Goal: Task Accomplishment & Management: Use online tool/utility

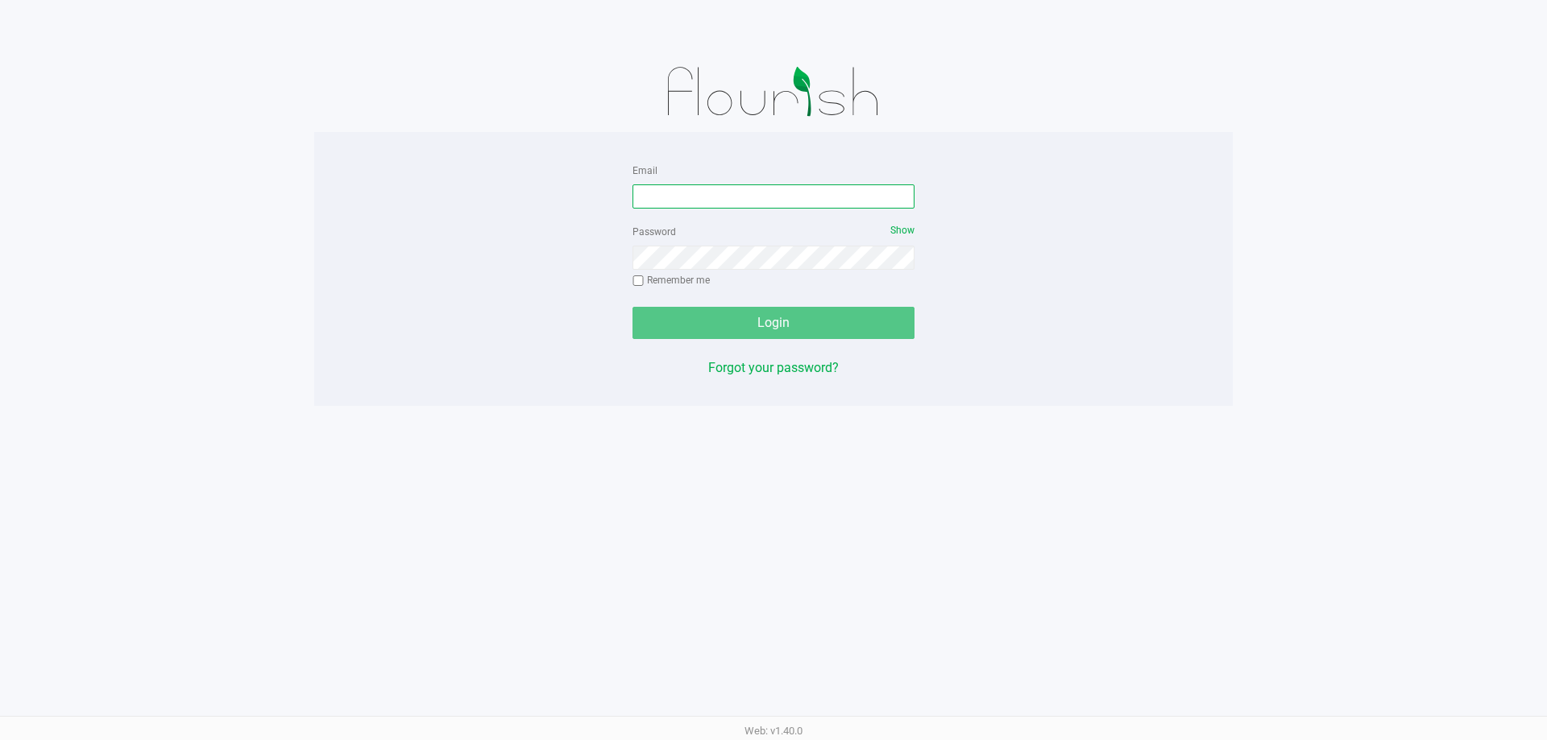
click at [747, 203] on input "Email" at bounding box center [773, 196] width 282 height 24
type input "[EMAIL_ADDRESS][DOMAIN_NAME]"
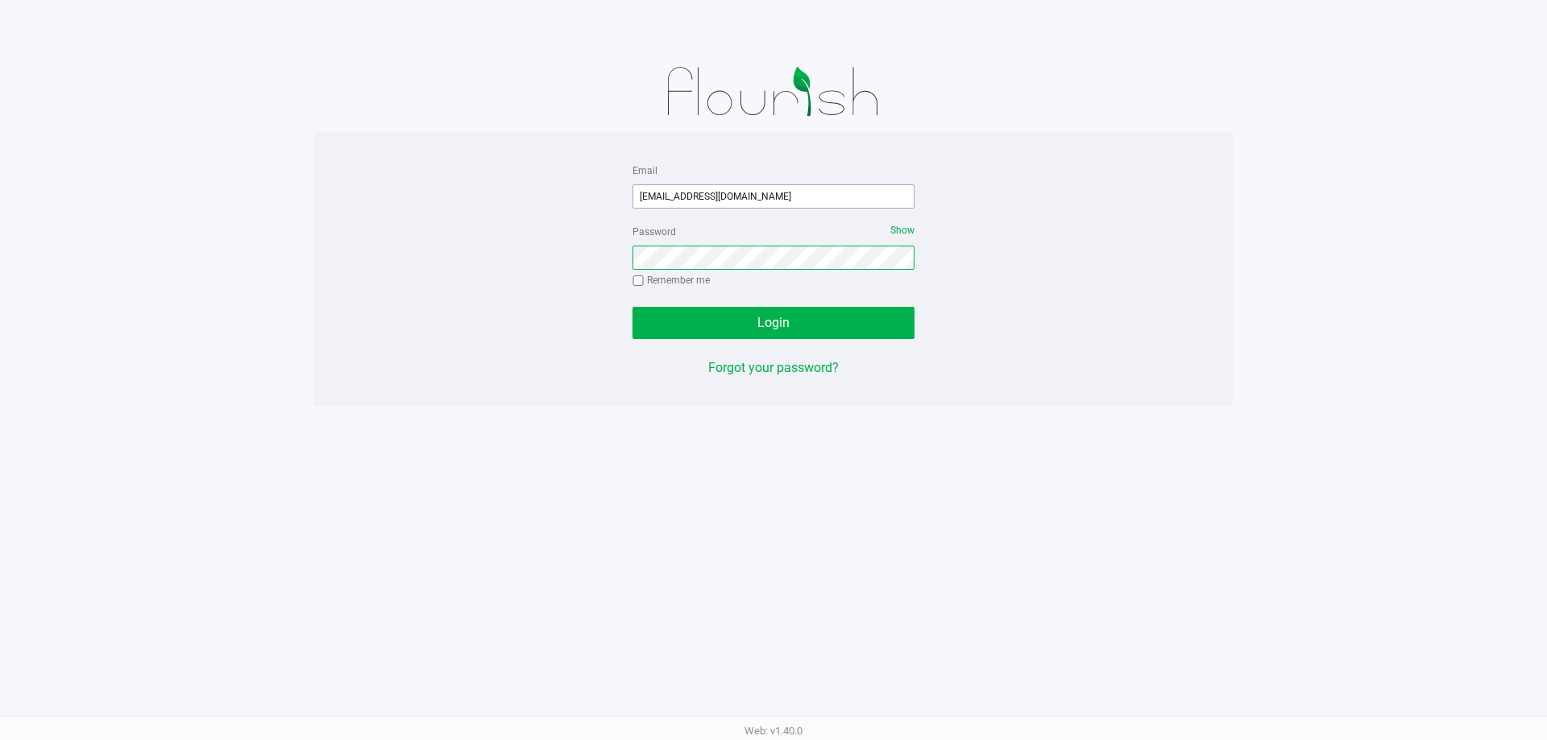
click at [632, 307] on button "Login" at bounding box center [773, 323] width 282 height 32
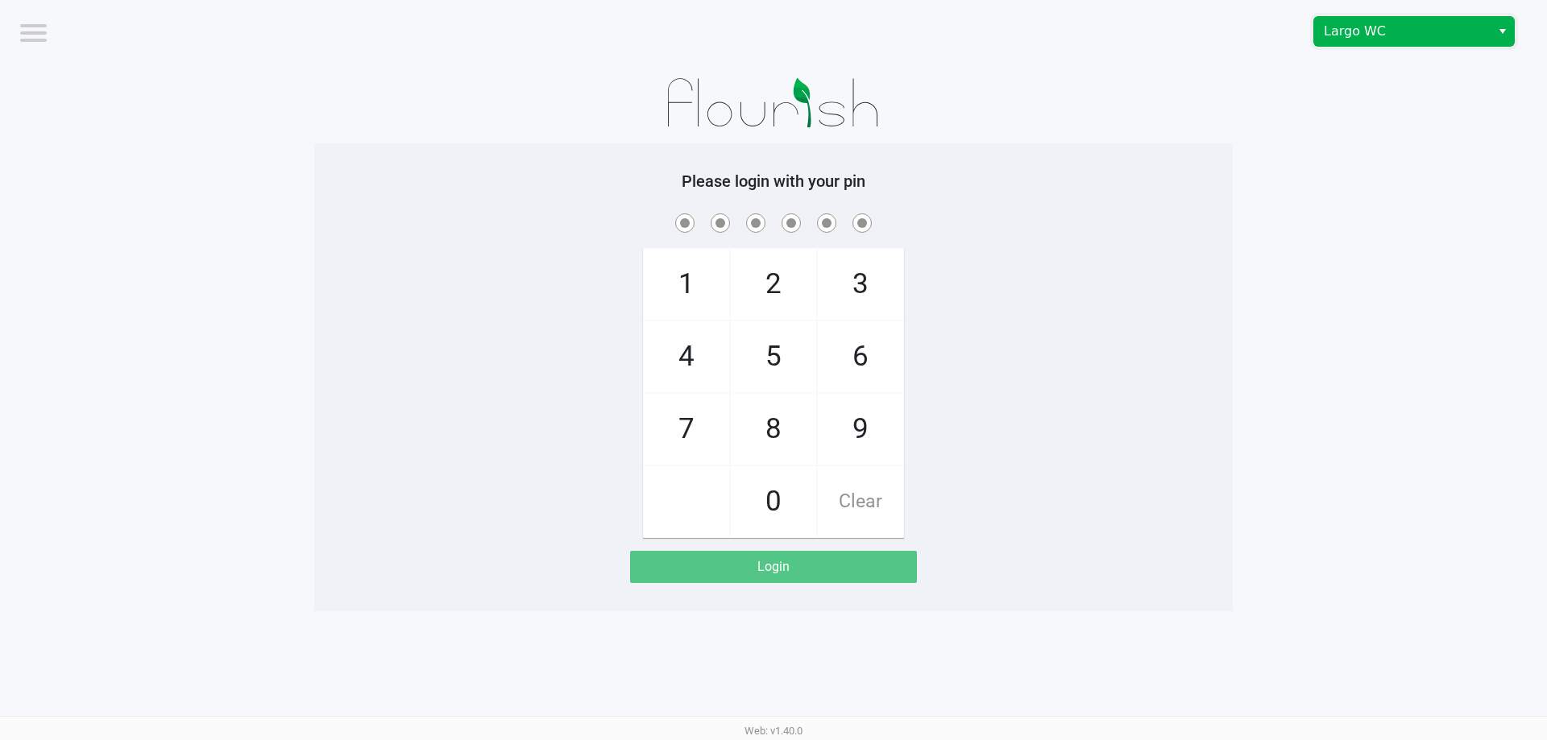
click at [1394, 32] on span "Largo WC" at bounding box center [1401, 31] width 157 height 19
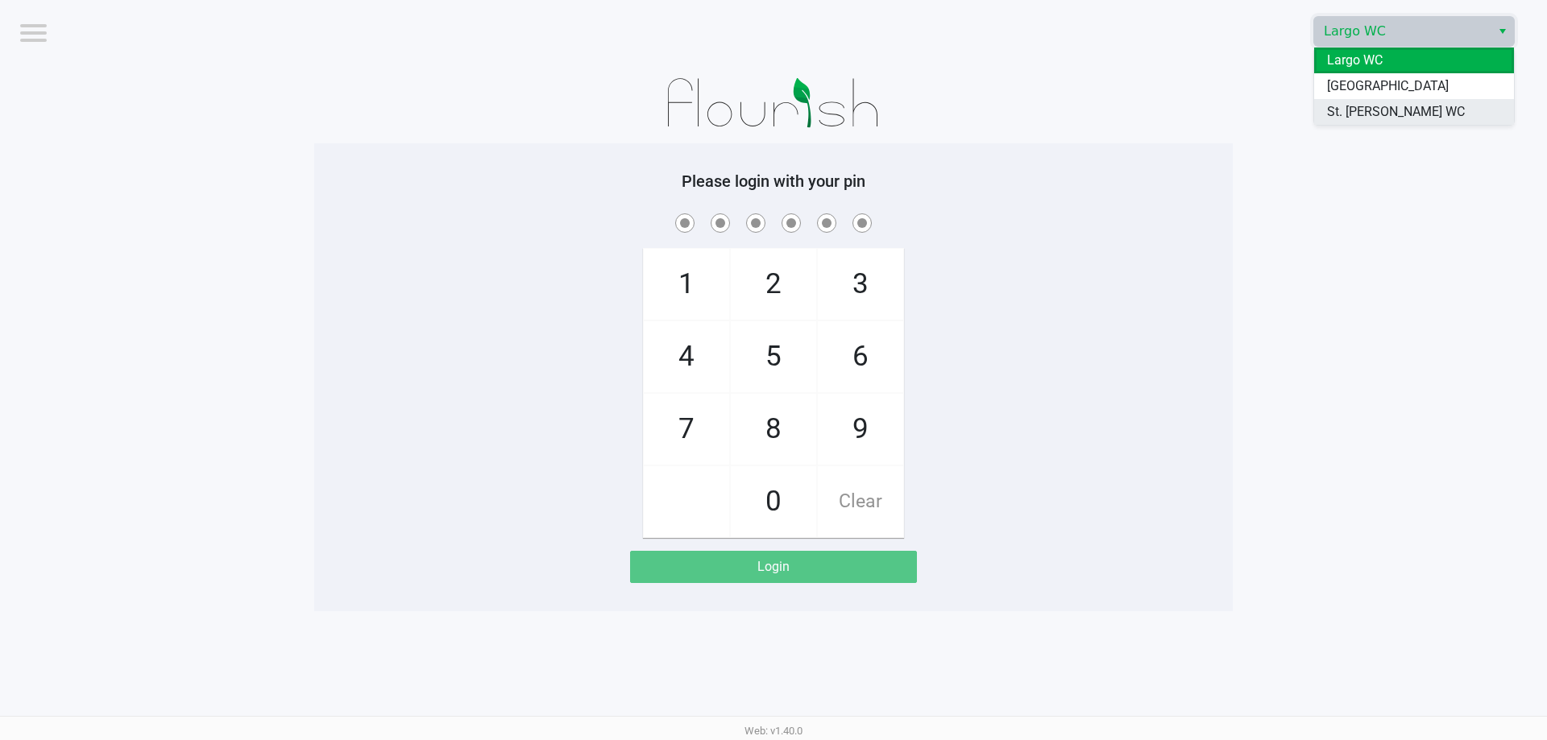
click at [1374, 108] on span "St. [PERSON_NAME] WC" at bounding box center [1396, 111] width 138 height 19
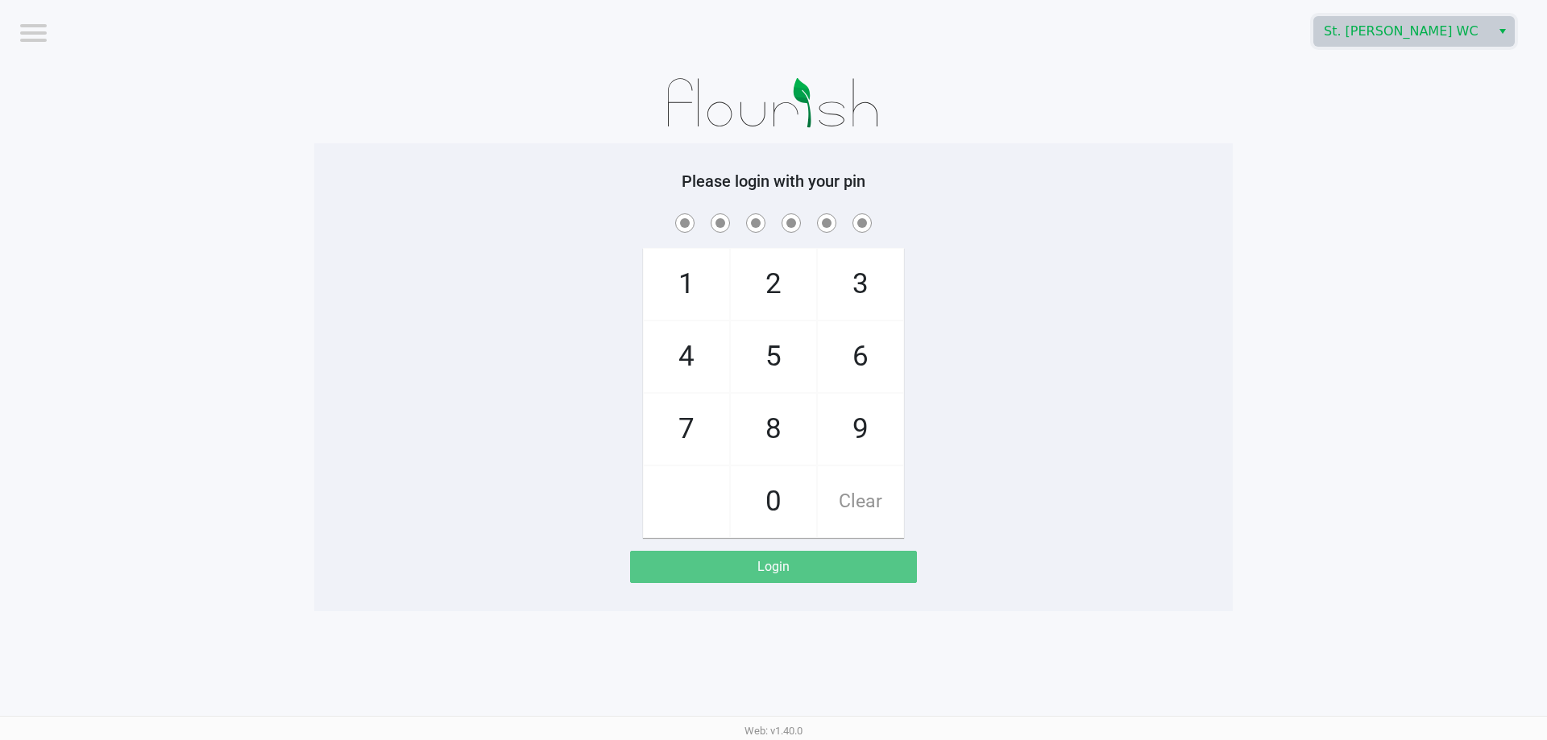
click at [1344, 114] on app-pos-login-wrapper "Logout St. Pete WC Please login with your pin 1 4 7 2 5 8 0 3 6 9 Clear Login" at bounding box center [773, 305] width 1547 height 611
checkbox input "true"
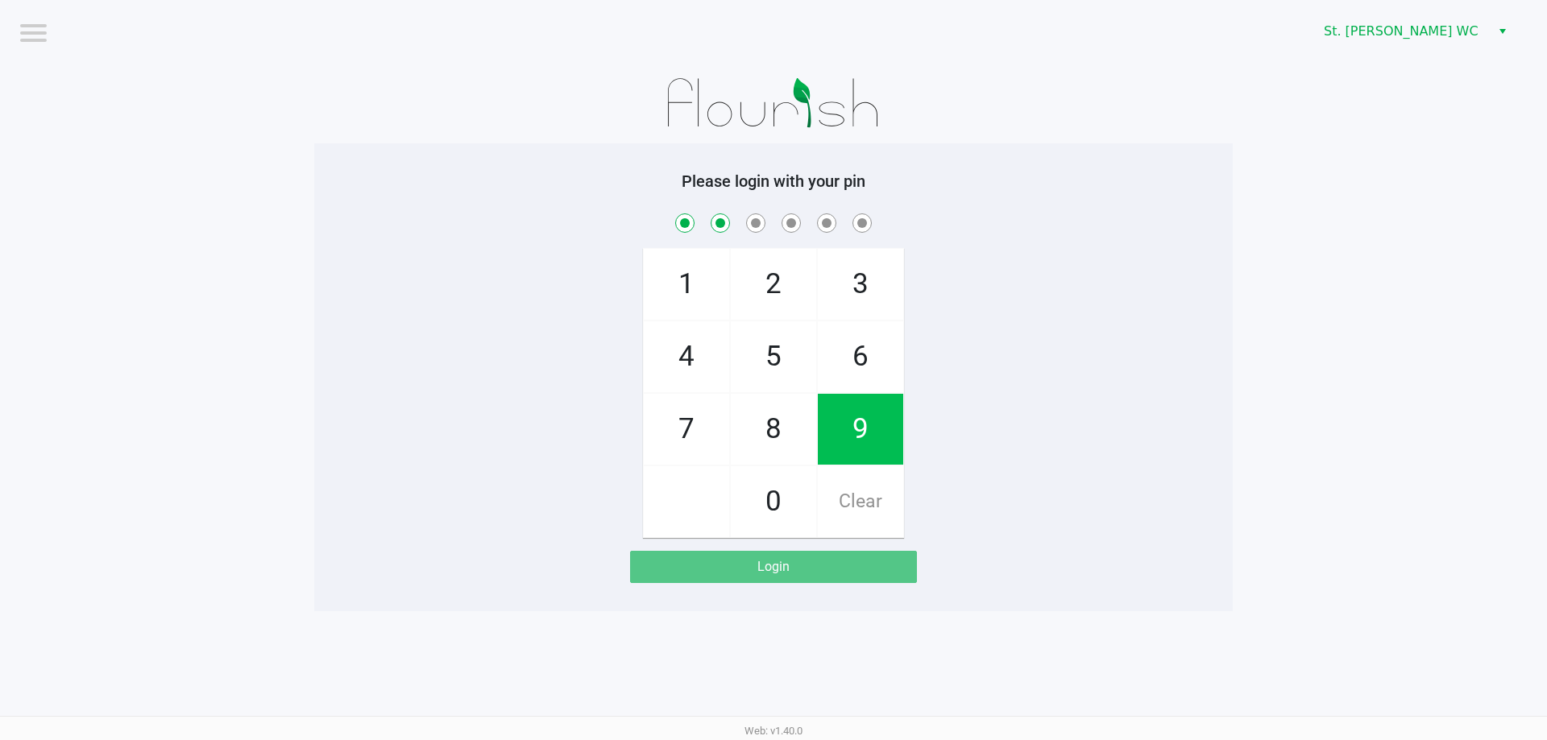
checkbox input "true"
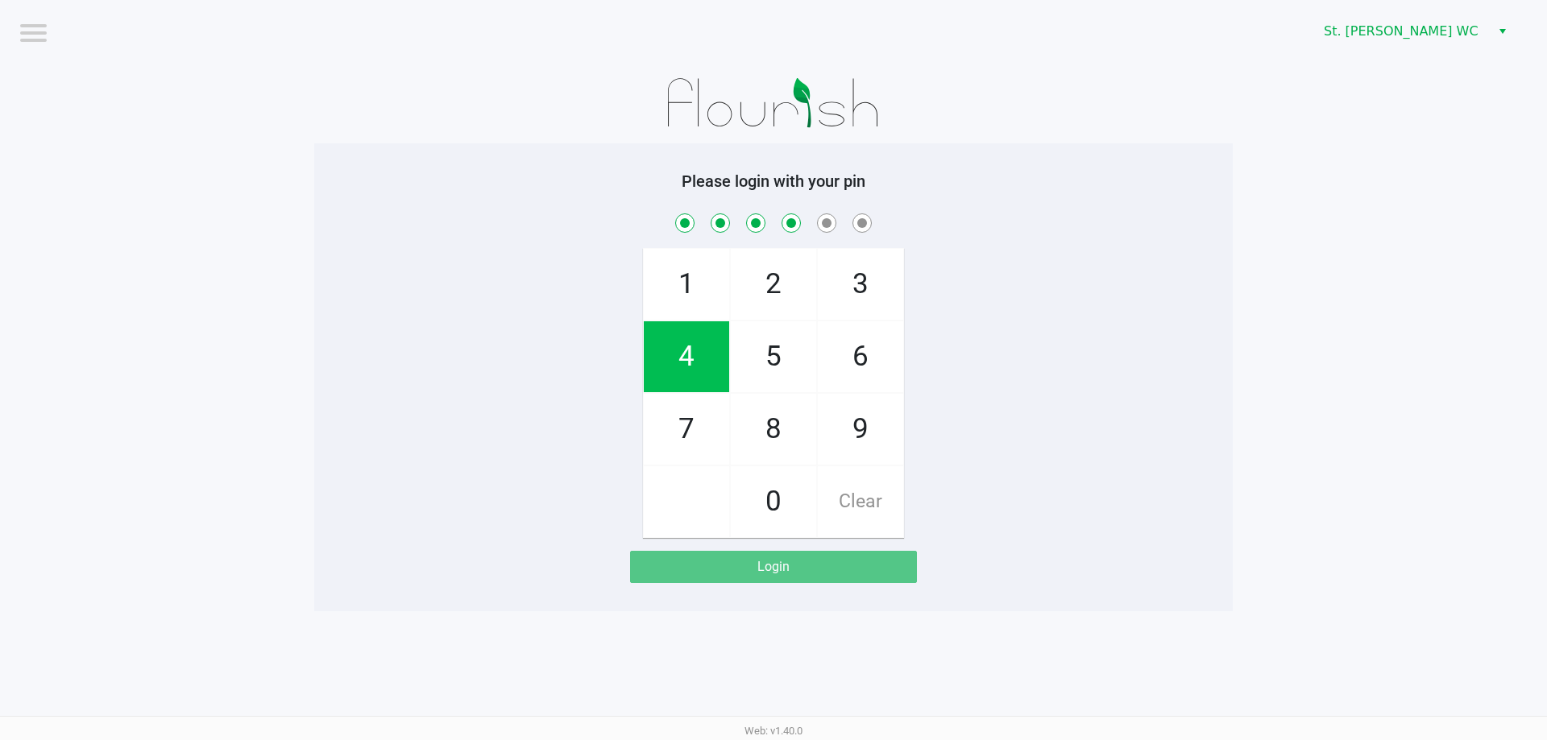
checkbox input "true"
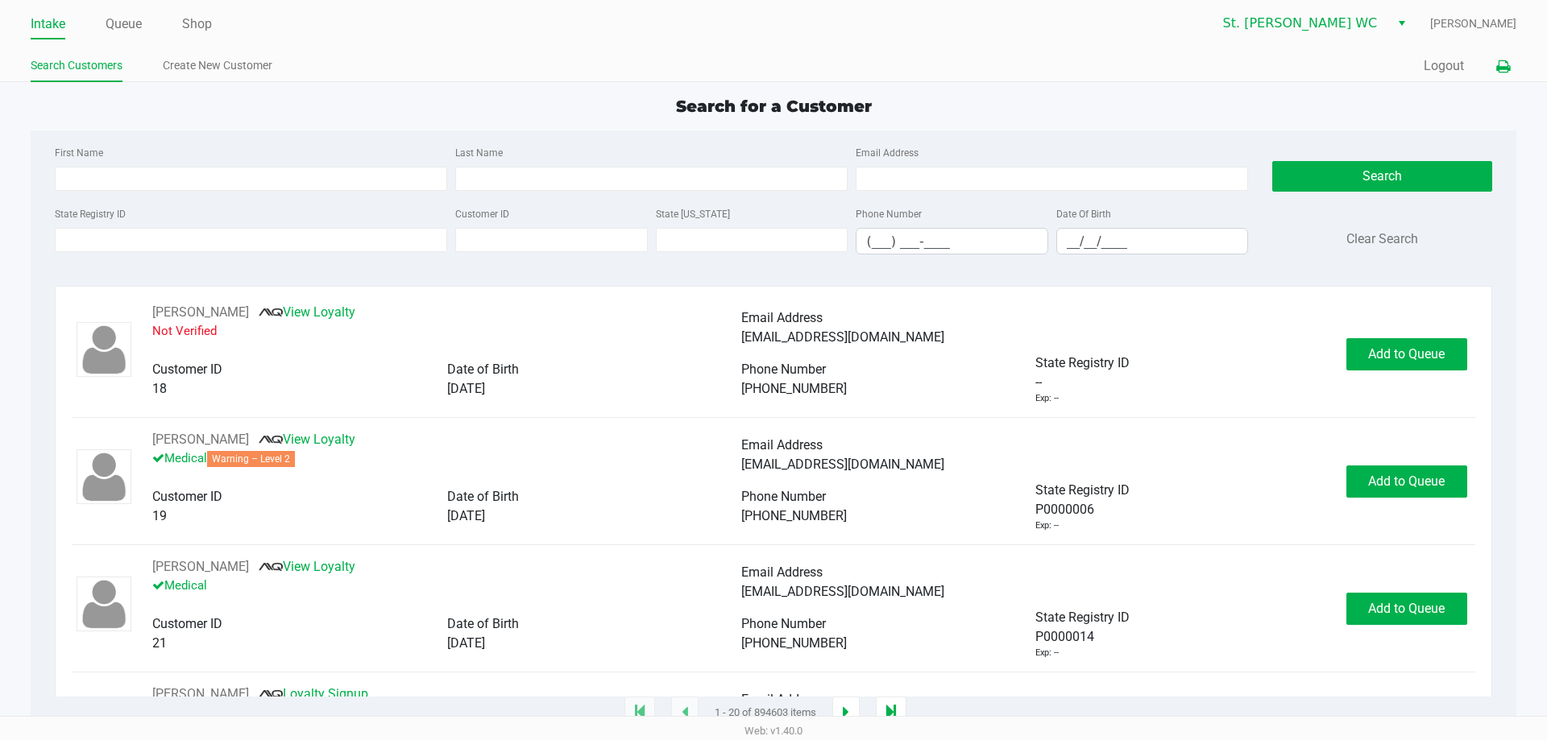
click at [1505, 75] on button at bounding box center [1502, 67] width 27 height 30
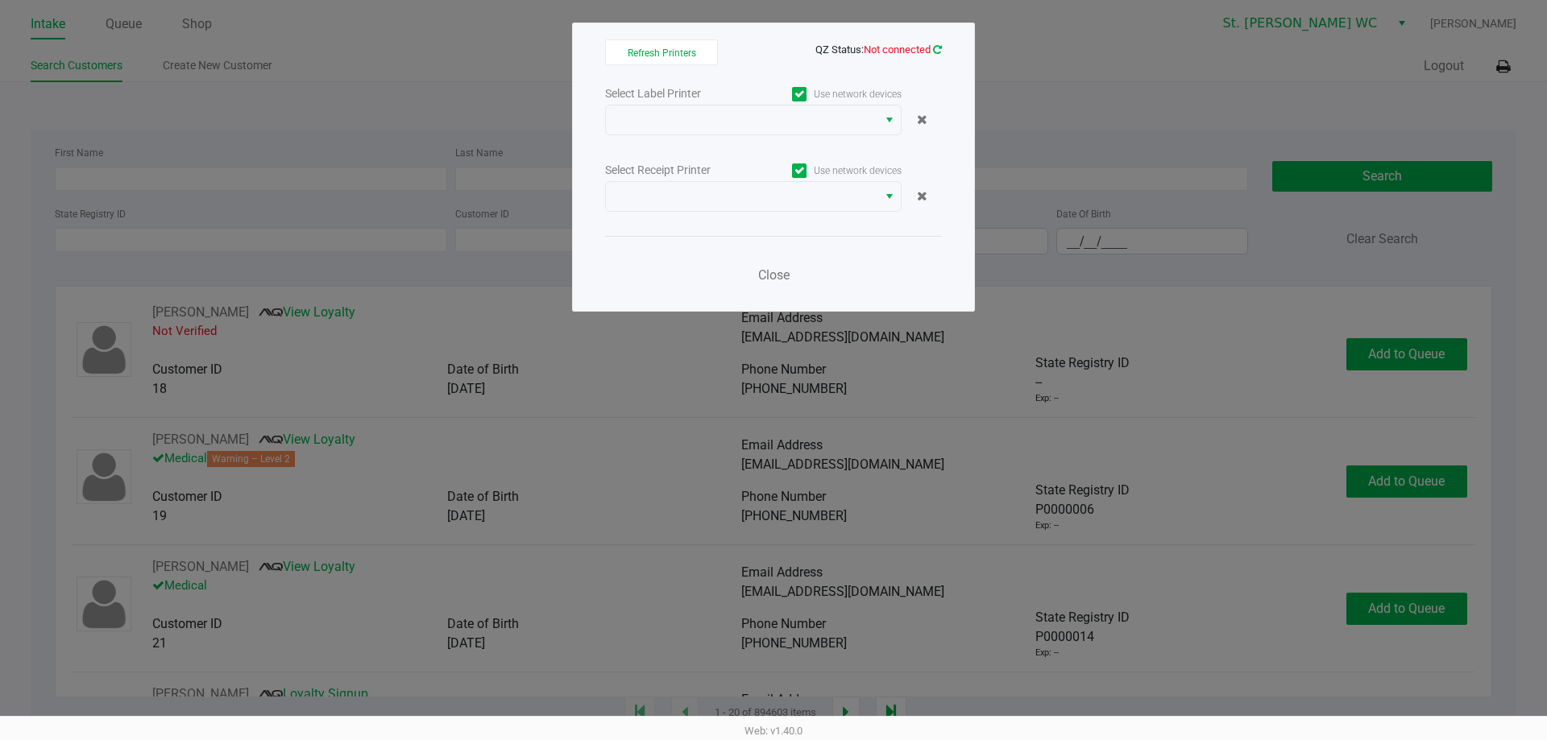
click at [933, 52] on icon at bounding box center [937, 49] width 9 height 10
click at [840, 137] on div "Select Label Printer Use network devices Select Receipt Printer Use network dev…" at bounding box center [773, 189] width 337 height 212
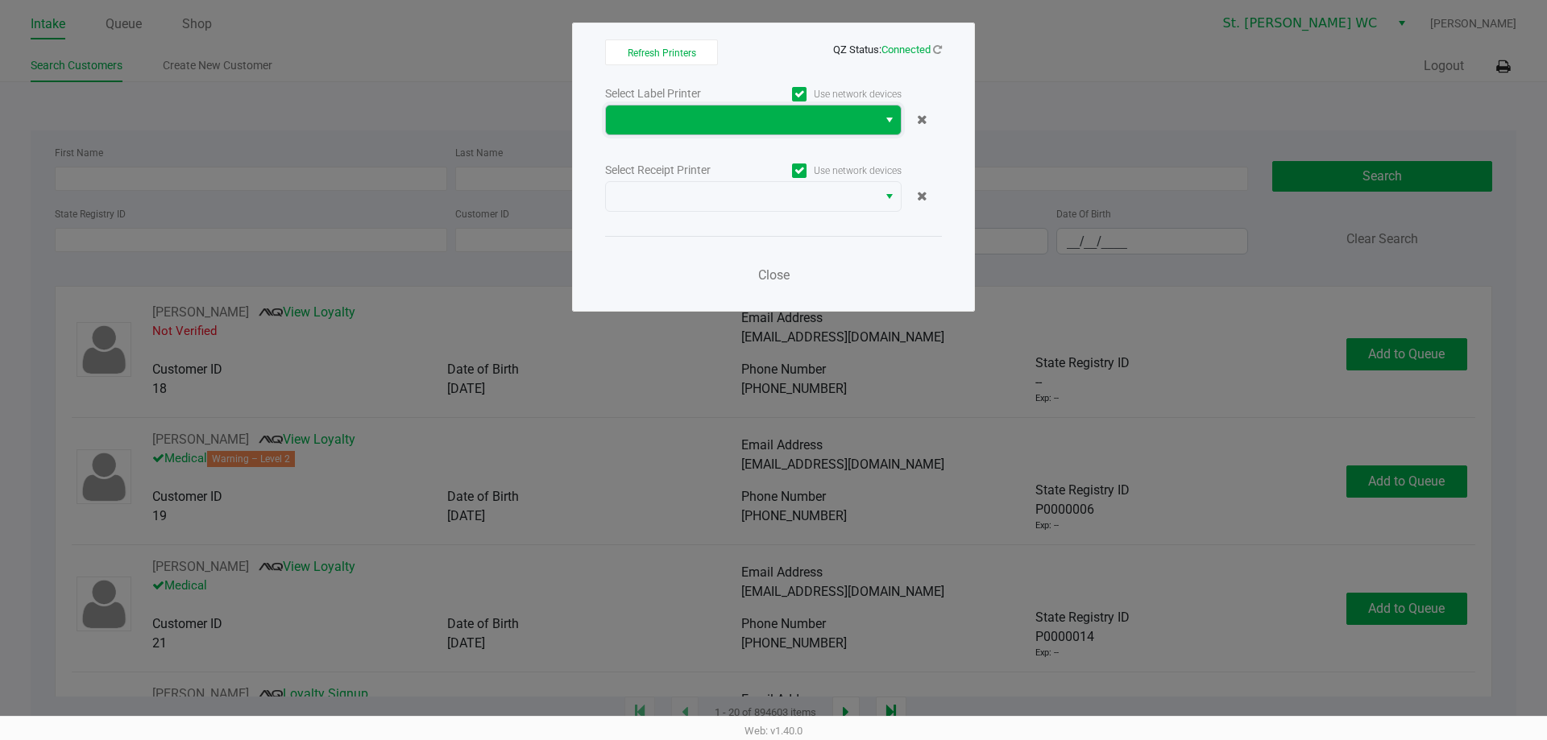
click at [831, 132] on span at bounding box center [741, 120] width 271 height 29
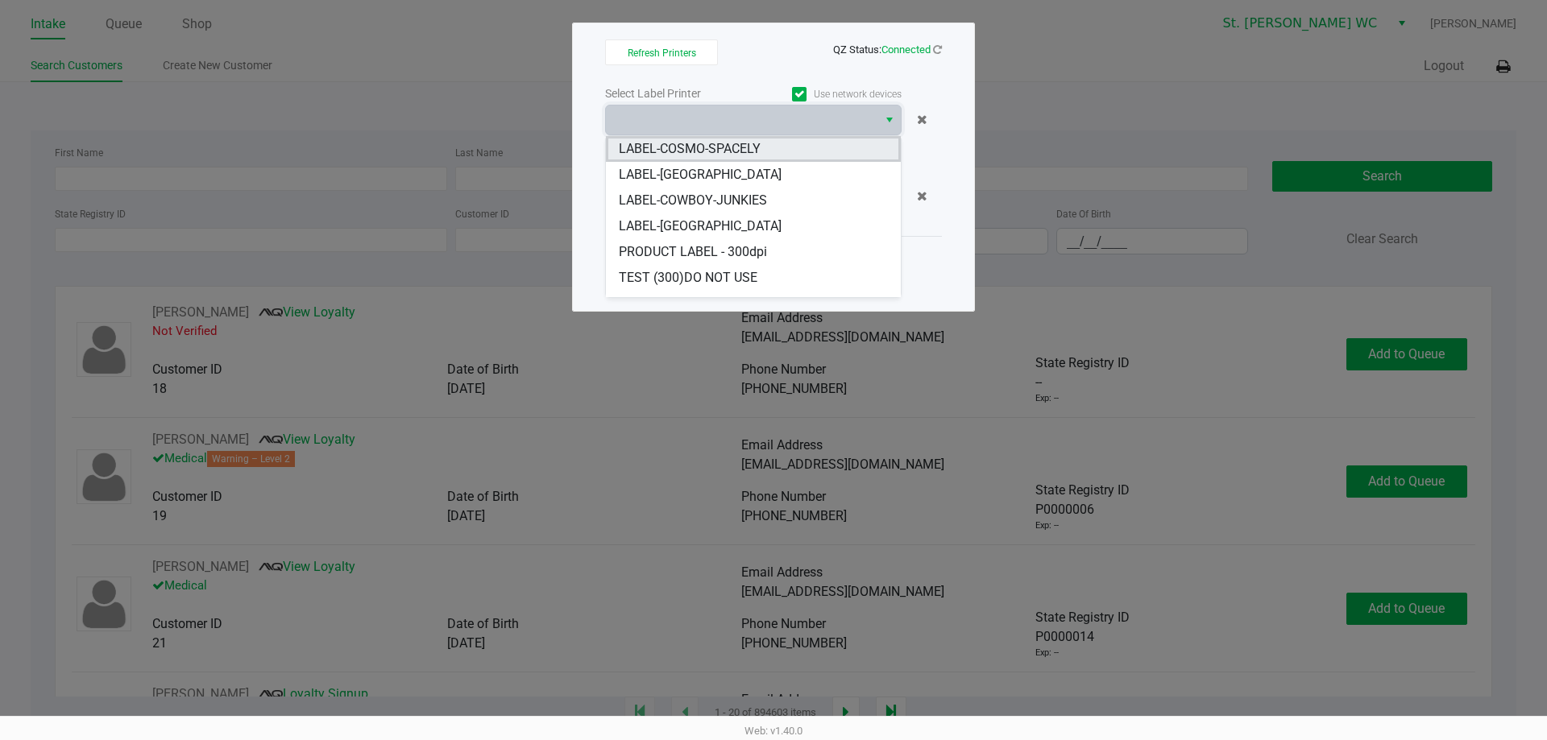
click at [727, 153] on span "LABEL-COSMO-SPACELY" at bounding box center [690, 148] width 142 height 19
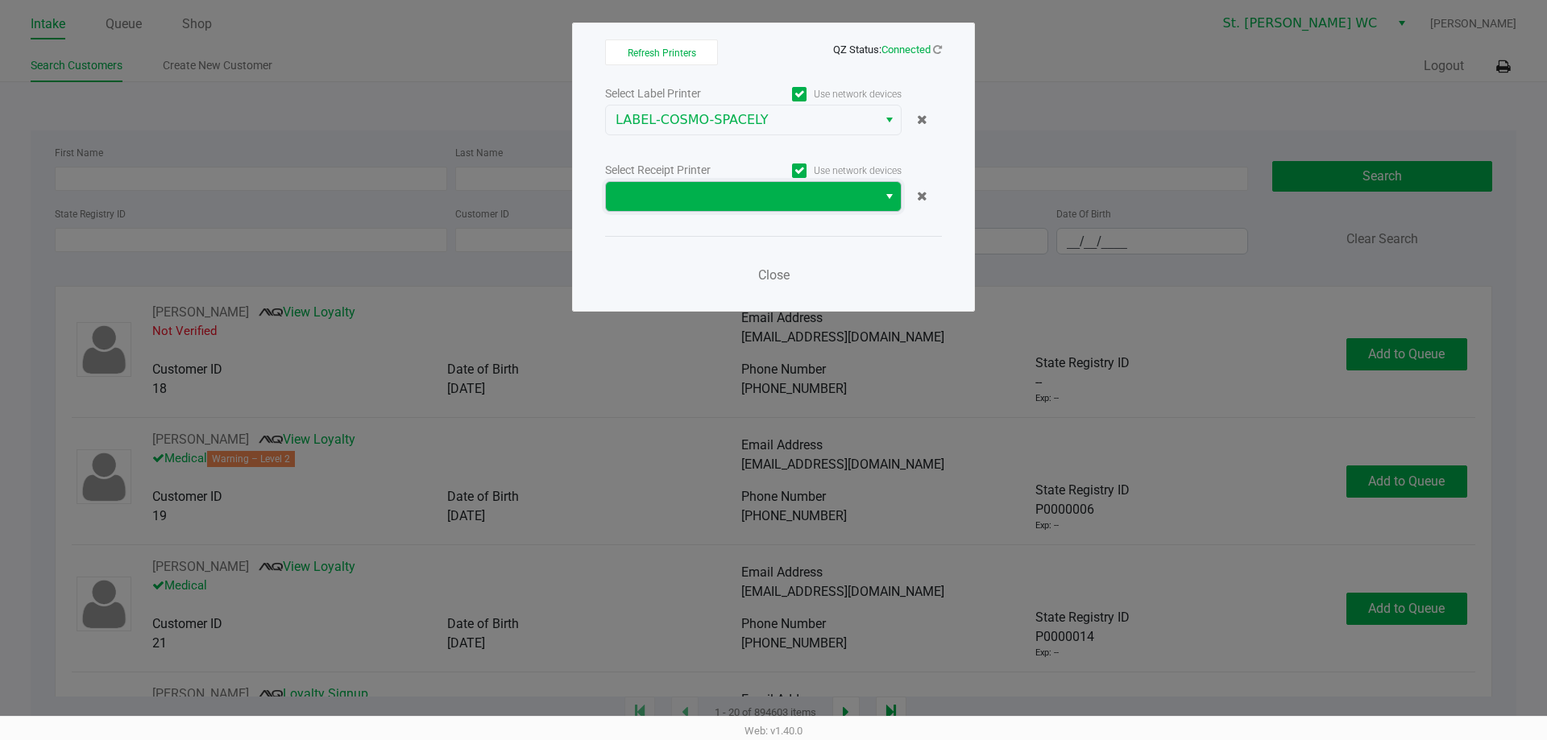
click at [723, 197] on span at bounding box center [741, 196] width 252 height 19
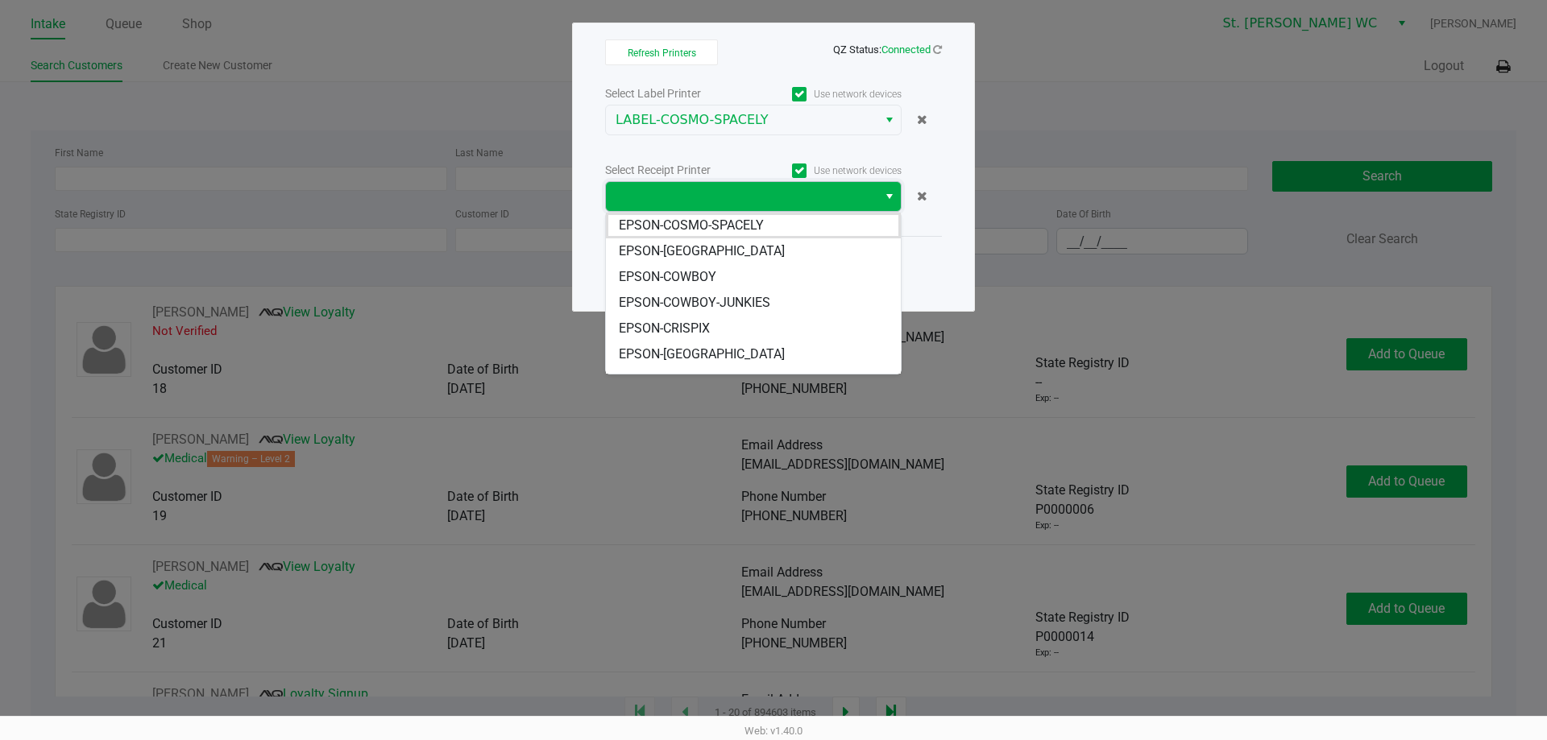
click at [724, 236] on li "EPSON-COSMO-SPACELY" at bounding box center [753, 226] width 295 height 26
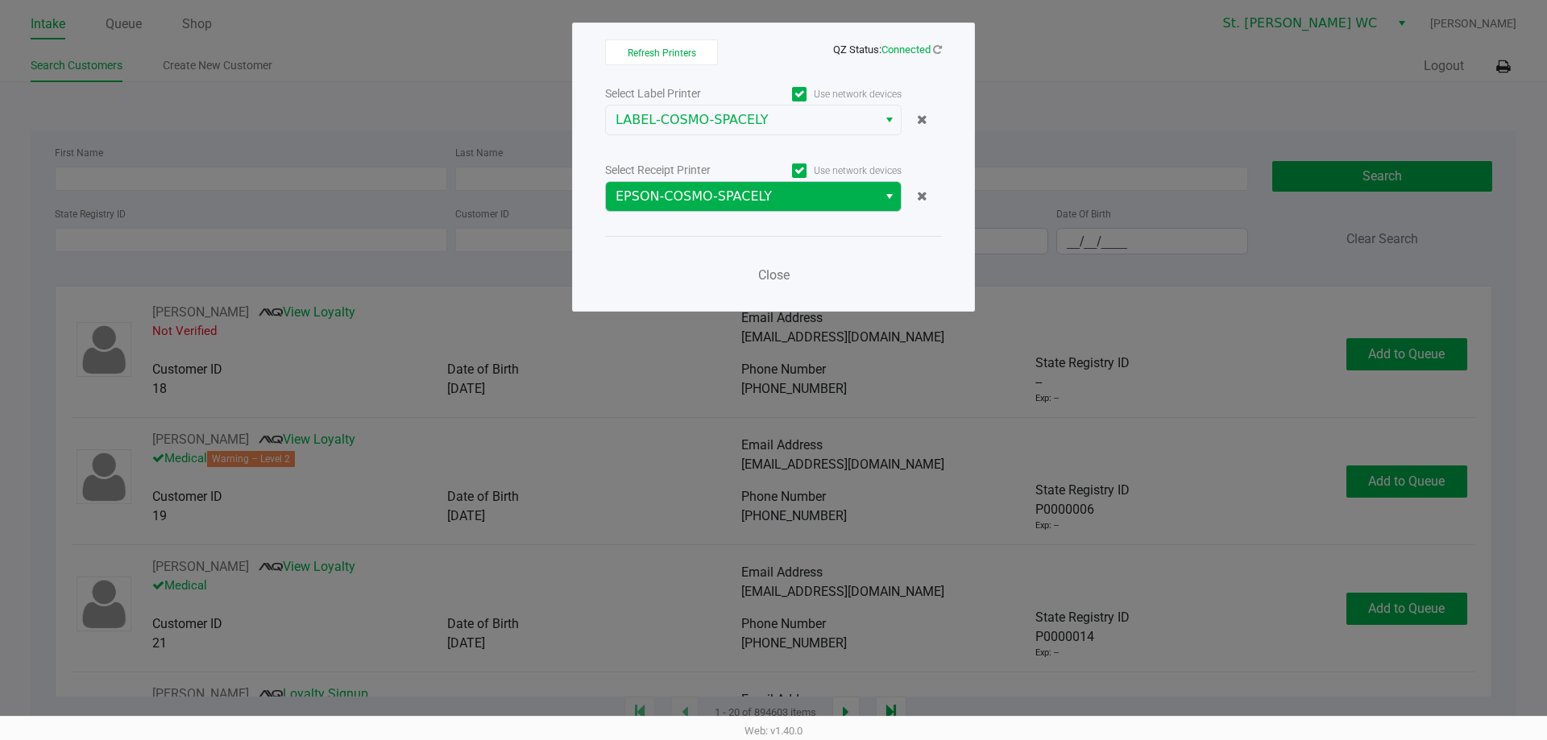
click at [724, 236] on div "Close" at bounding box center [773, 265] width 337 height 59
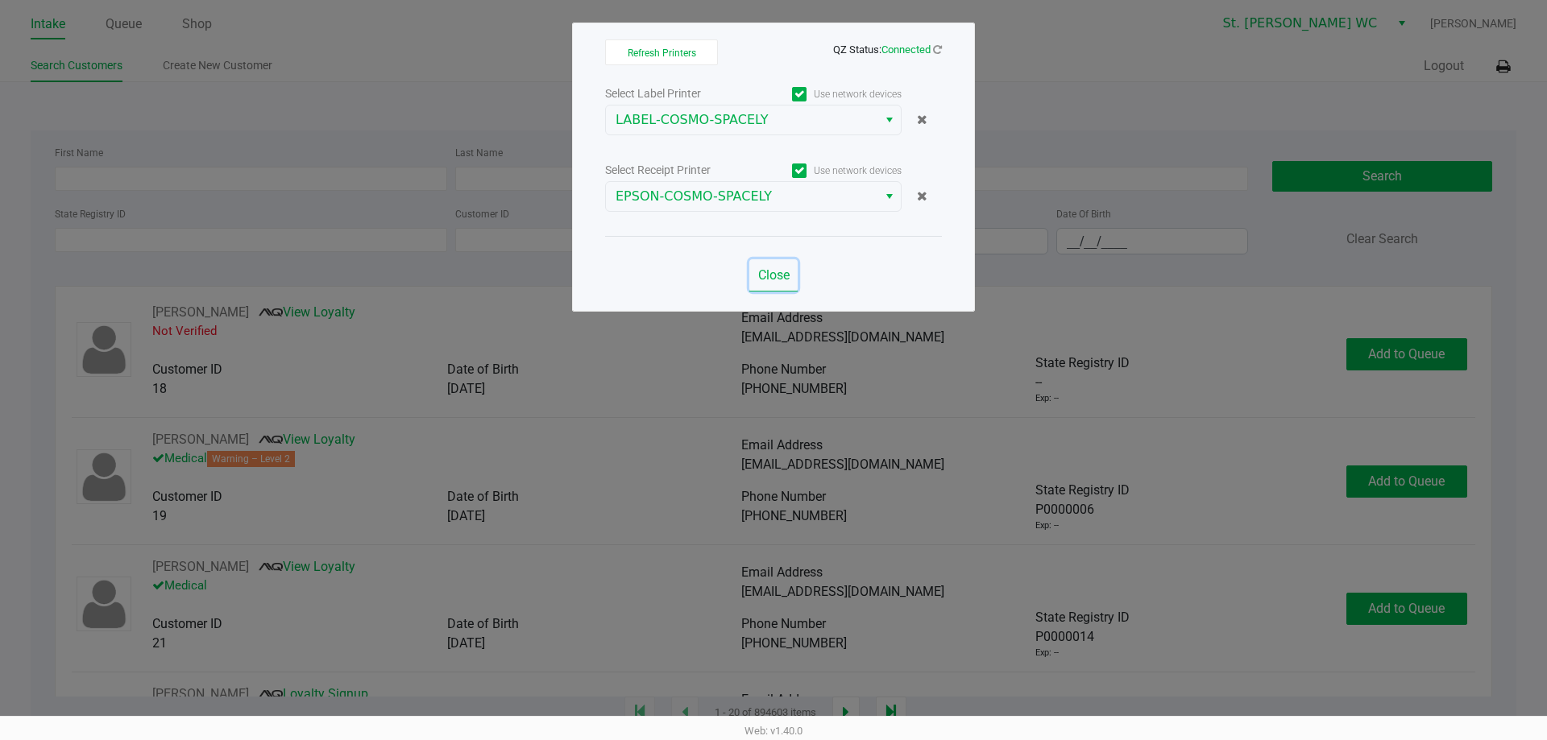
click at [768, 271] on span "Close" at bounding box center [773, 274] width 31 height 15
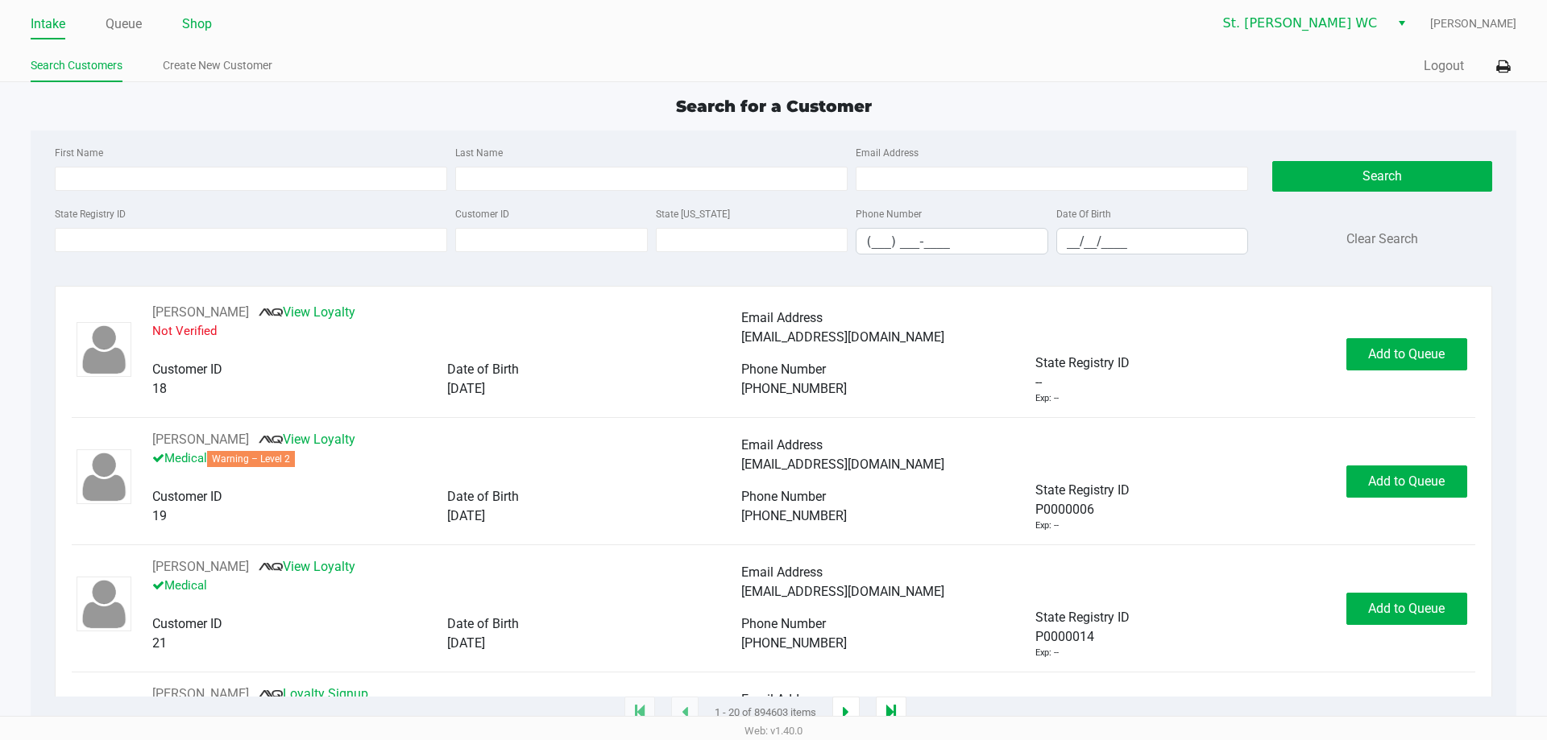
click at [207, 30] on link "Shop" at bounding box center [197, 24] width 30 height 23
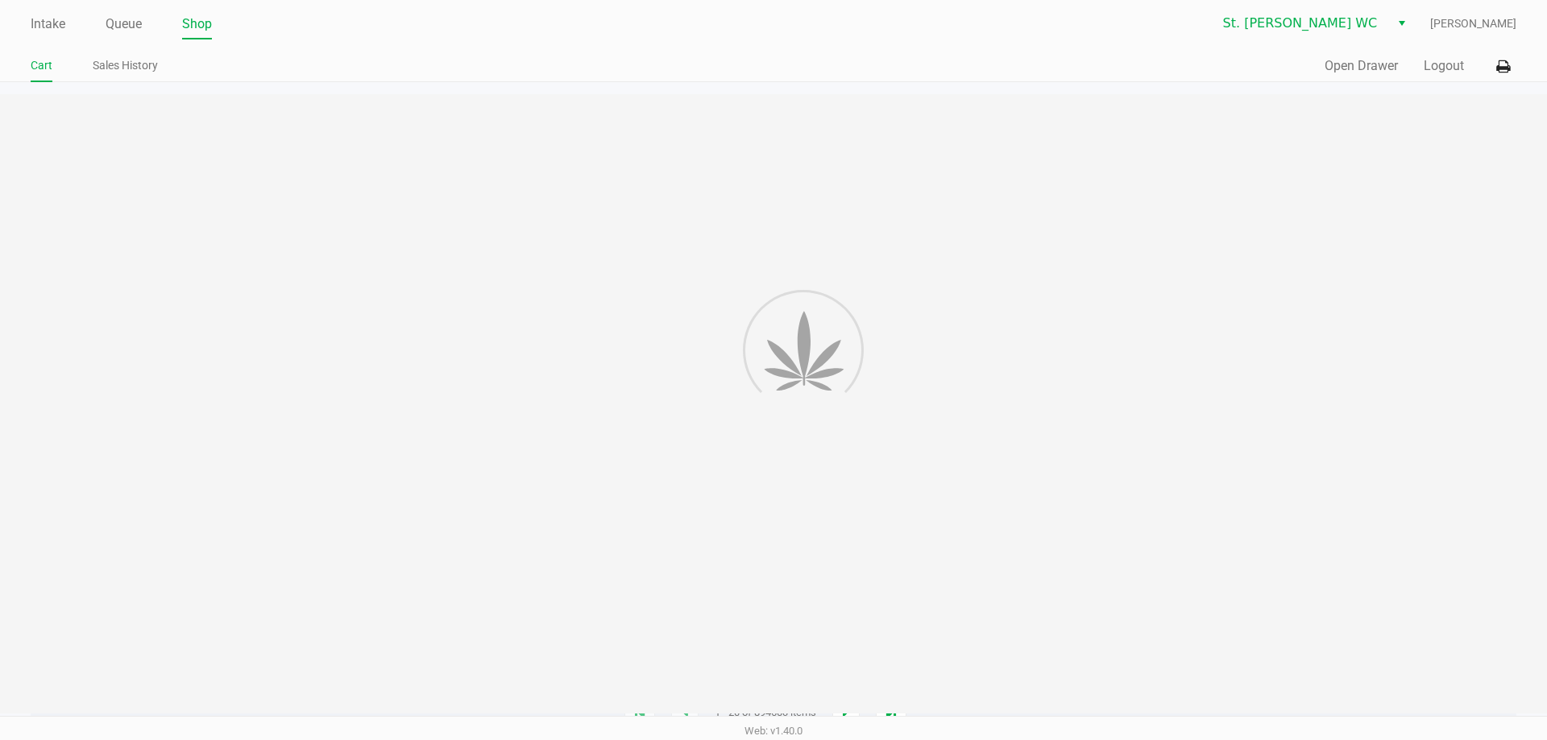
click at [1360, 77] on div "Quick Sale Open Drawer Logout" at bounding box center [1144, 67] width 743 height 30
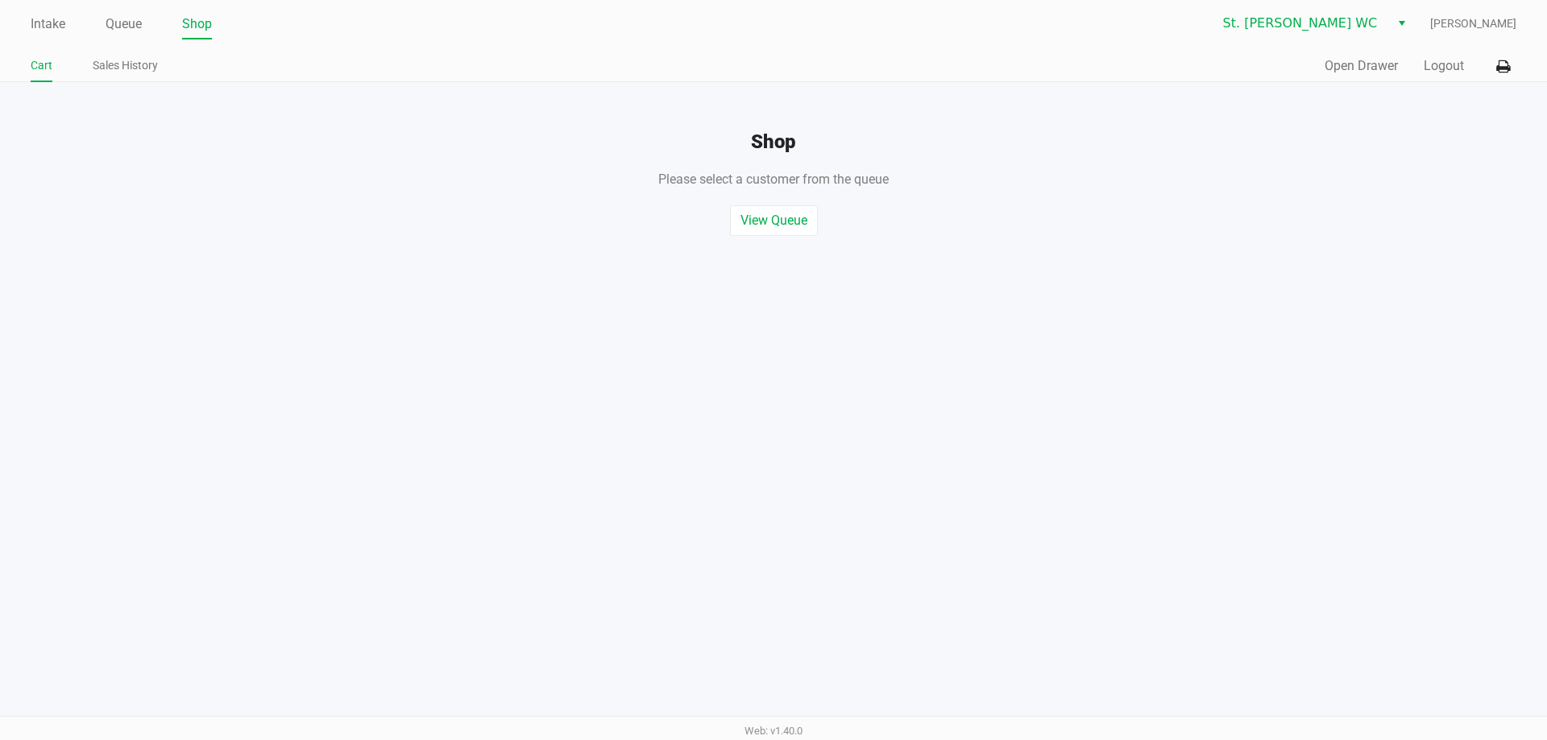
click at [1360, 52] on div "Quick Sale Open Drawer Logout" at bounding box center [1144, 67] width 743 height 30
click at [1363, 68] on button "Open Drawer" at bounding box center [1360, 65] width 73 height 19
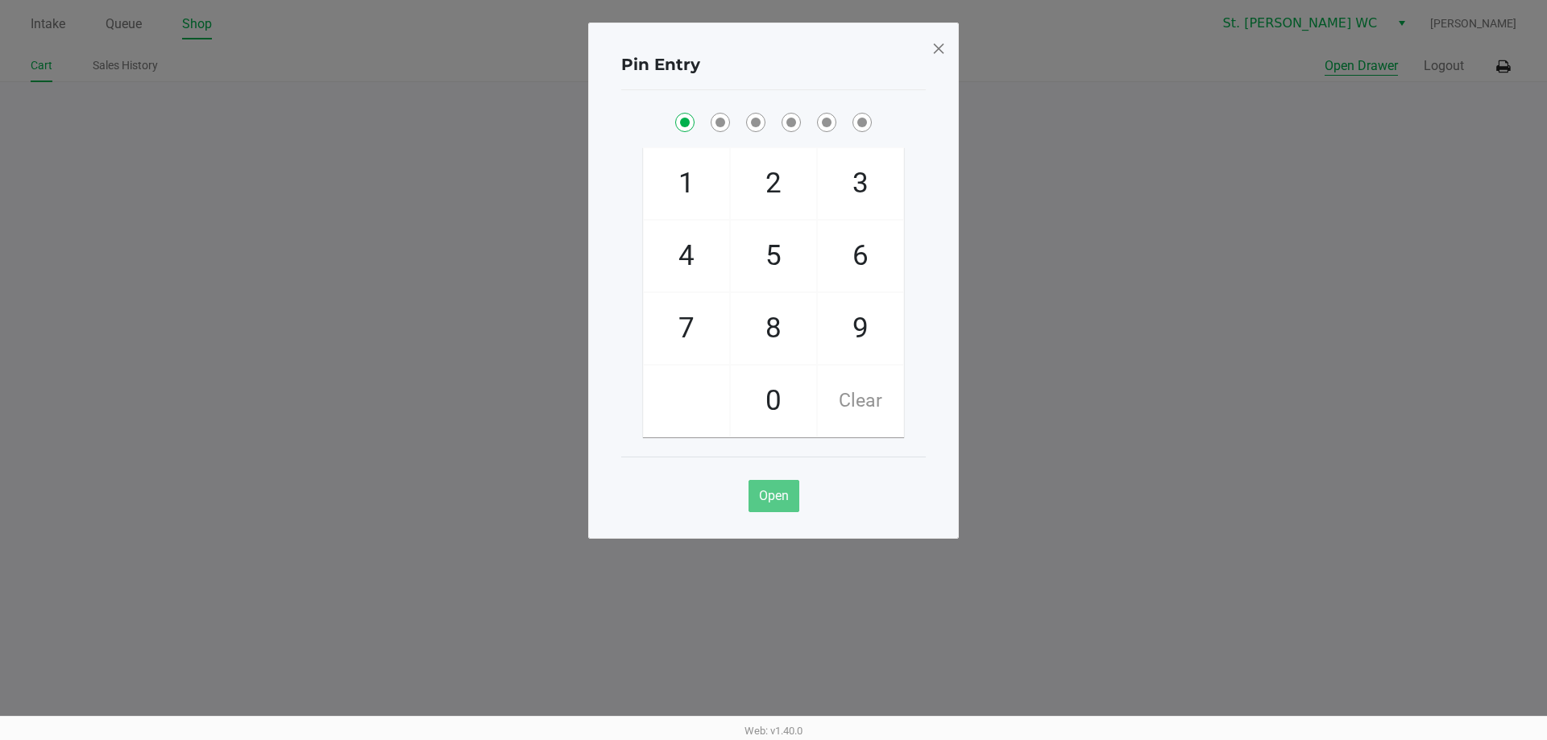
checkbox input "true"
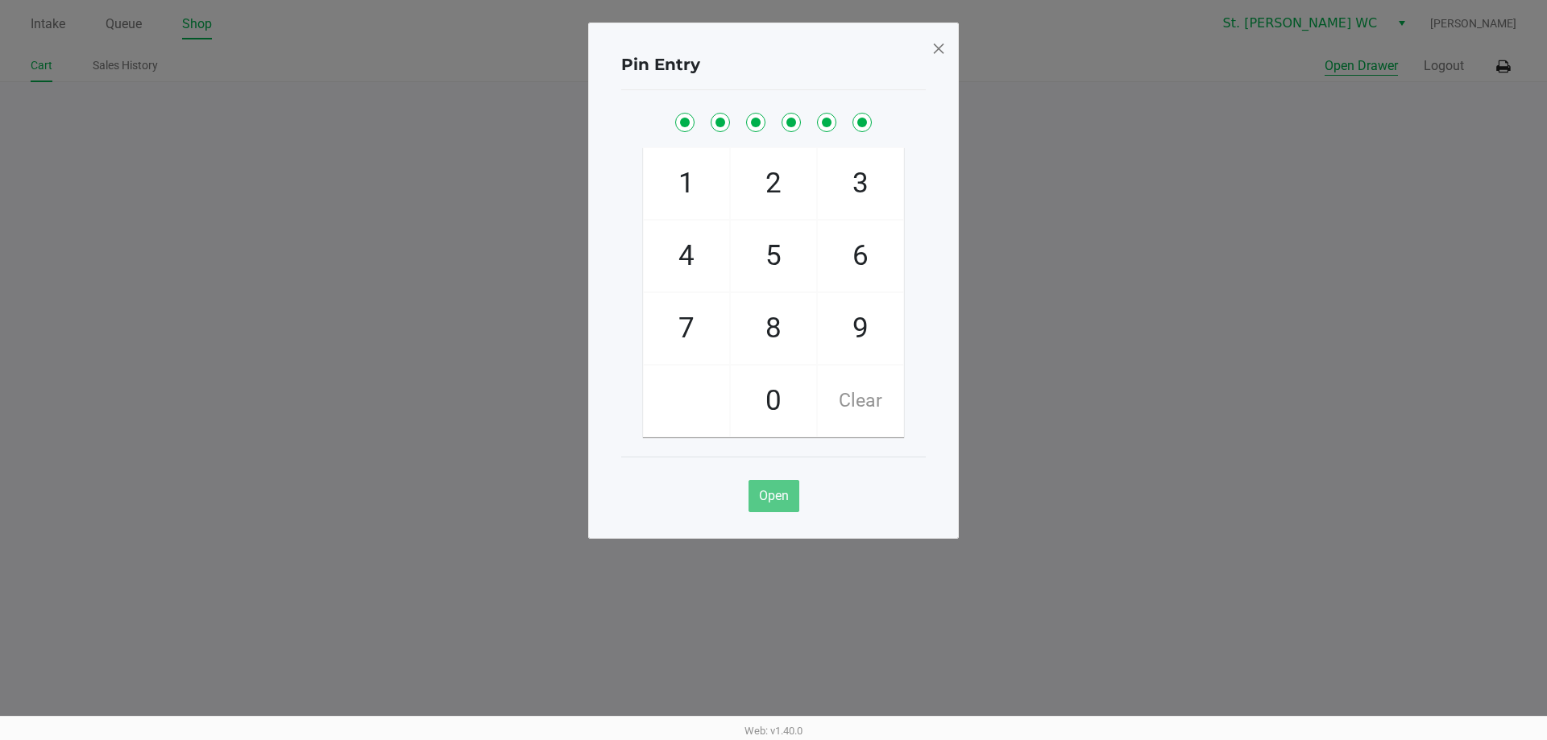
checkbox input "true"
click at [1324, 56] on button "Open Drawer" at bounding box center [1360, 65] width 73 height 19
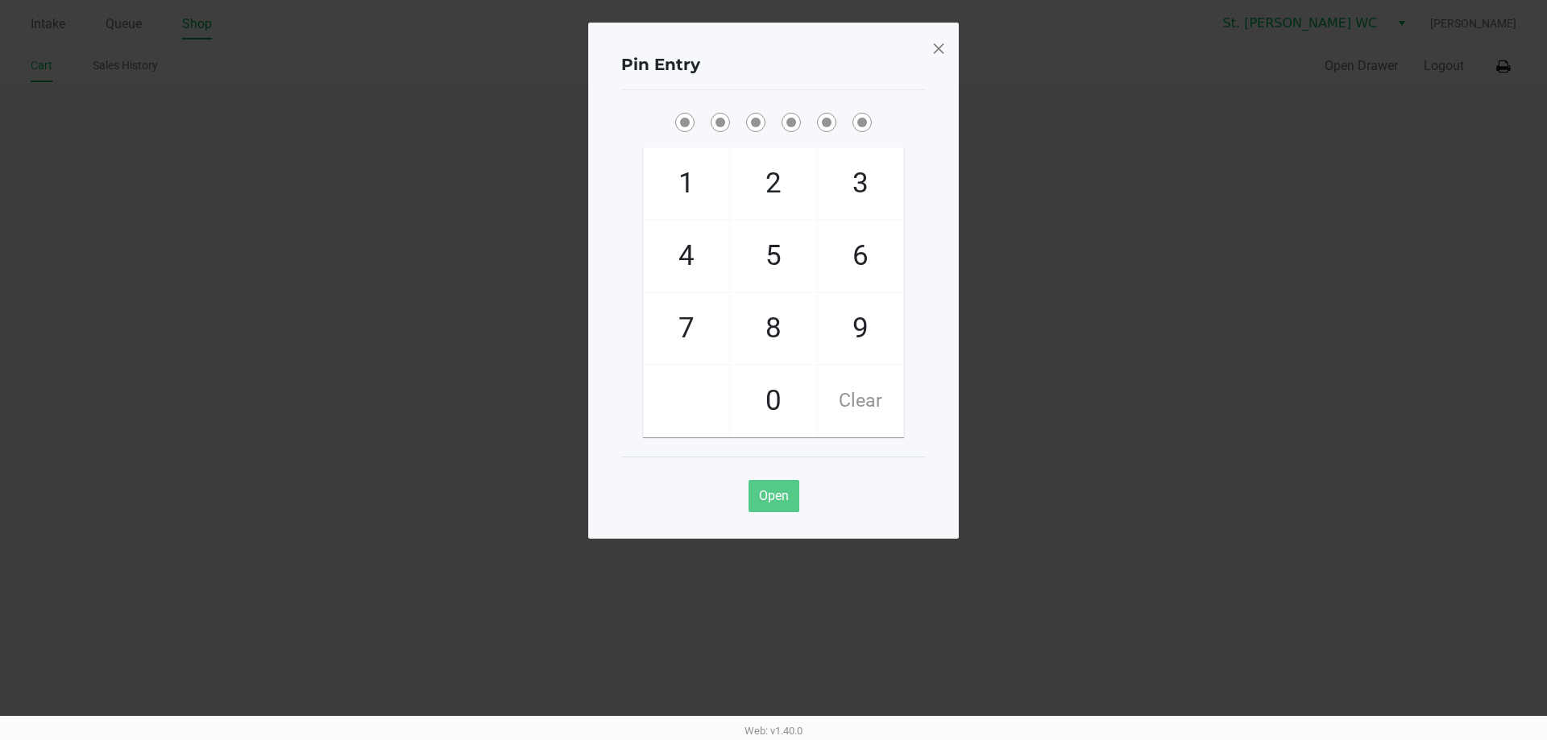
click at [946, 52] on div "Pin Entry 1 4 7 2 5 8 0 3 6 9 Clear Open" at bounding box center [773, 281] width 371 height 516
click at [941, 52] on span at bounding box center [938, 48] width 14 height 26
click at [941, 52] on div "Pin Entry 1 4 7 2 5 8 0 3 6 9 Clear Open" at bounding box center [773, 281] width 371 height 516
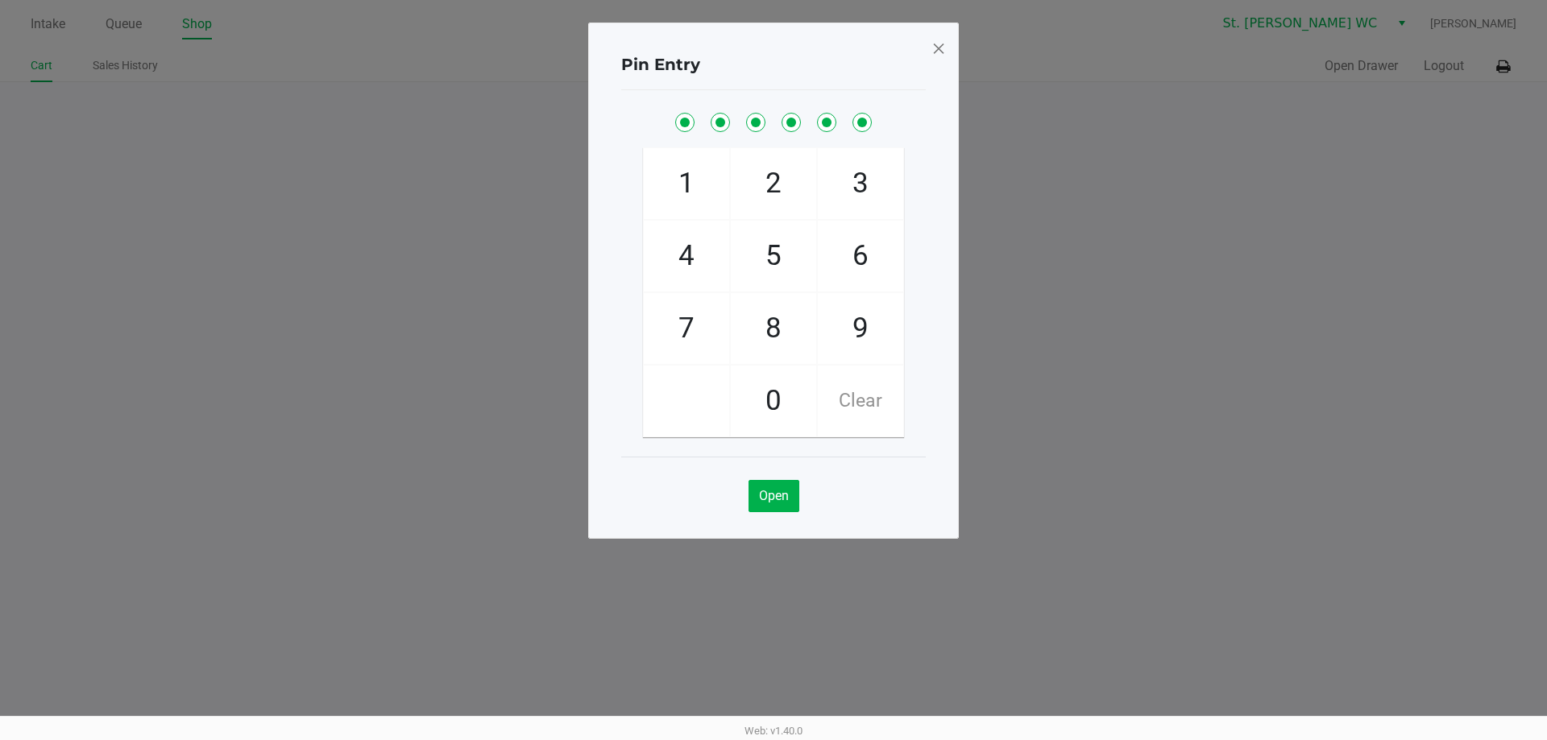
click at [941, 52] on span at bounding box center [938, 48] width 14 height 26
click at [1046, 71] on ngb-modal-window "Pin Entry 1 4 7 2 5 8 0 3 6 9 Clear Open" at bounding box center [773, 370] width 1547 height 740
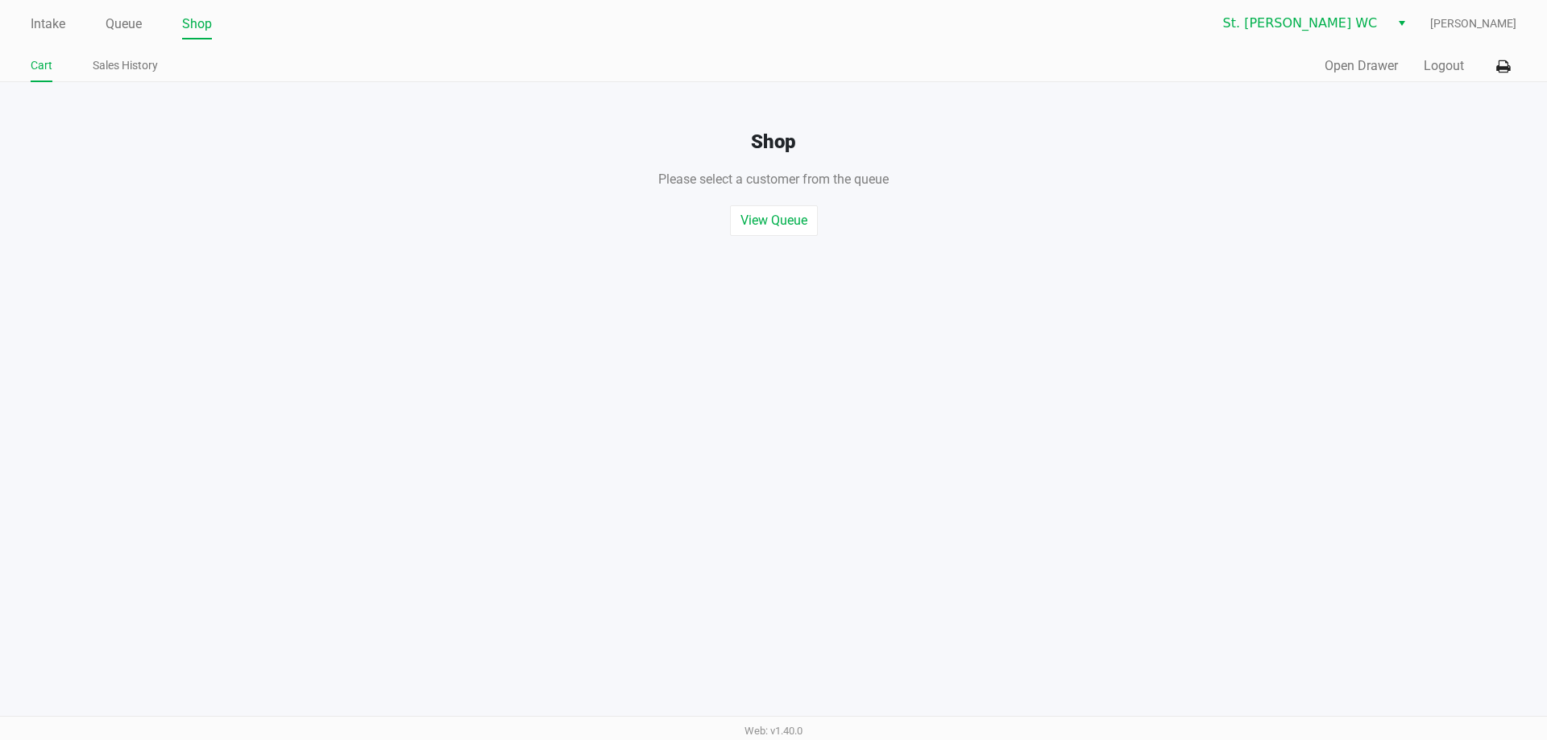
click at [1451, 77] on div "Quick Sale Open Drawer Logout" at bounding box center [1144, 67] width 743 height 30
click at [1456, 58] on button "Logout" at bounding box center [1443, 65] width 40 height 19
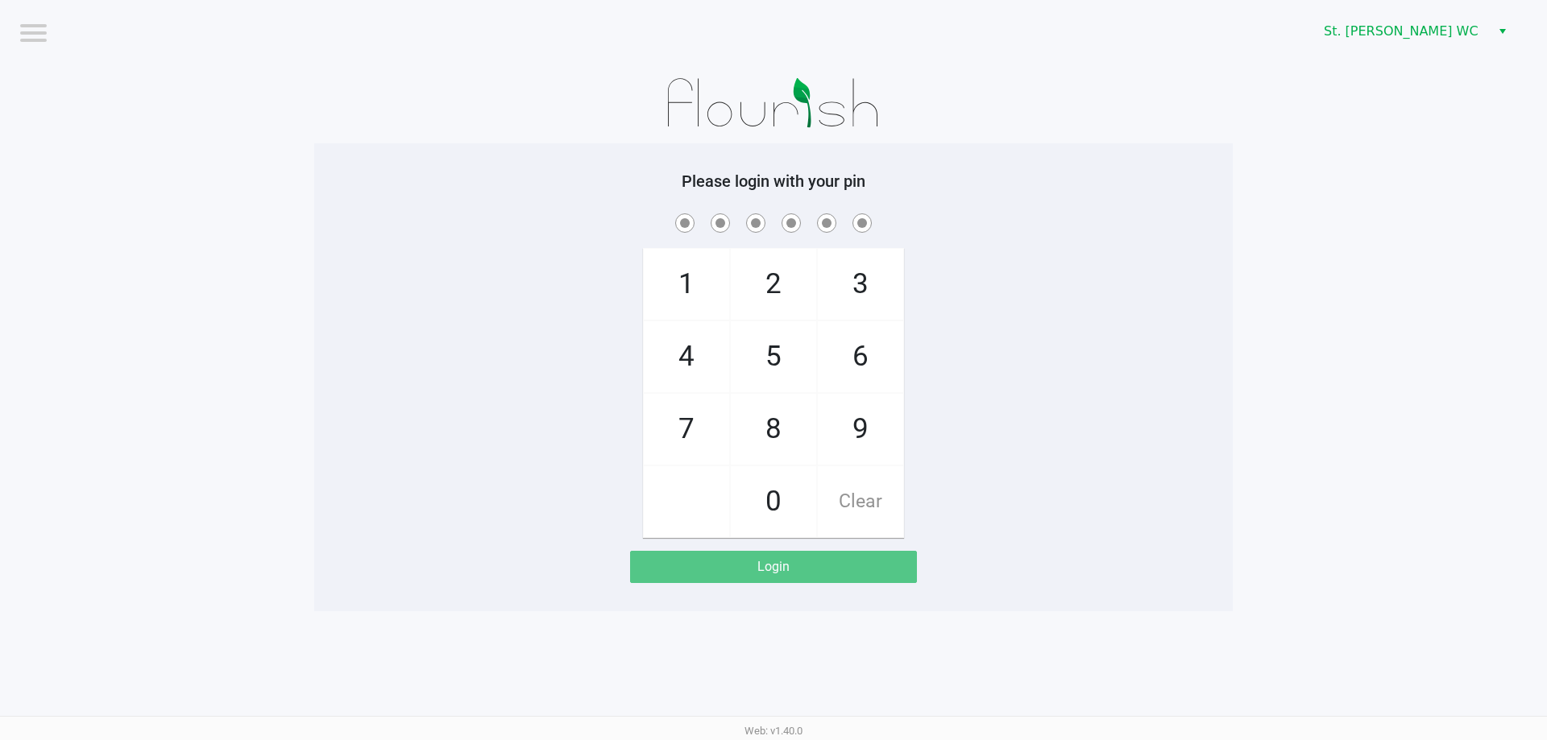
click at [514, 186] on h5 "Please login with your pin" at bounding box center [773, 181] width 894 height 19
click at [479, 513] on div "1 4 7 2 5 8 0 3 6 9 Clear" at bounding box center [773, 374] width 918 height 328
click at [533, 193] on div "Please login with your pin 1 4 7 2 5 8 0 3 6 9 Clear Login" at bounding box center [773, 378] width 918 height 412
checkbox input "true"
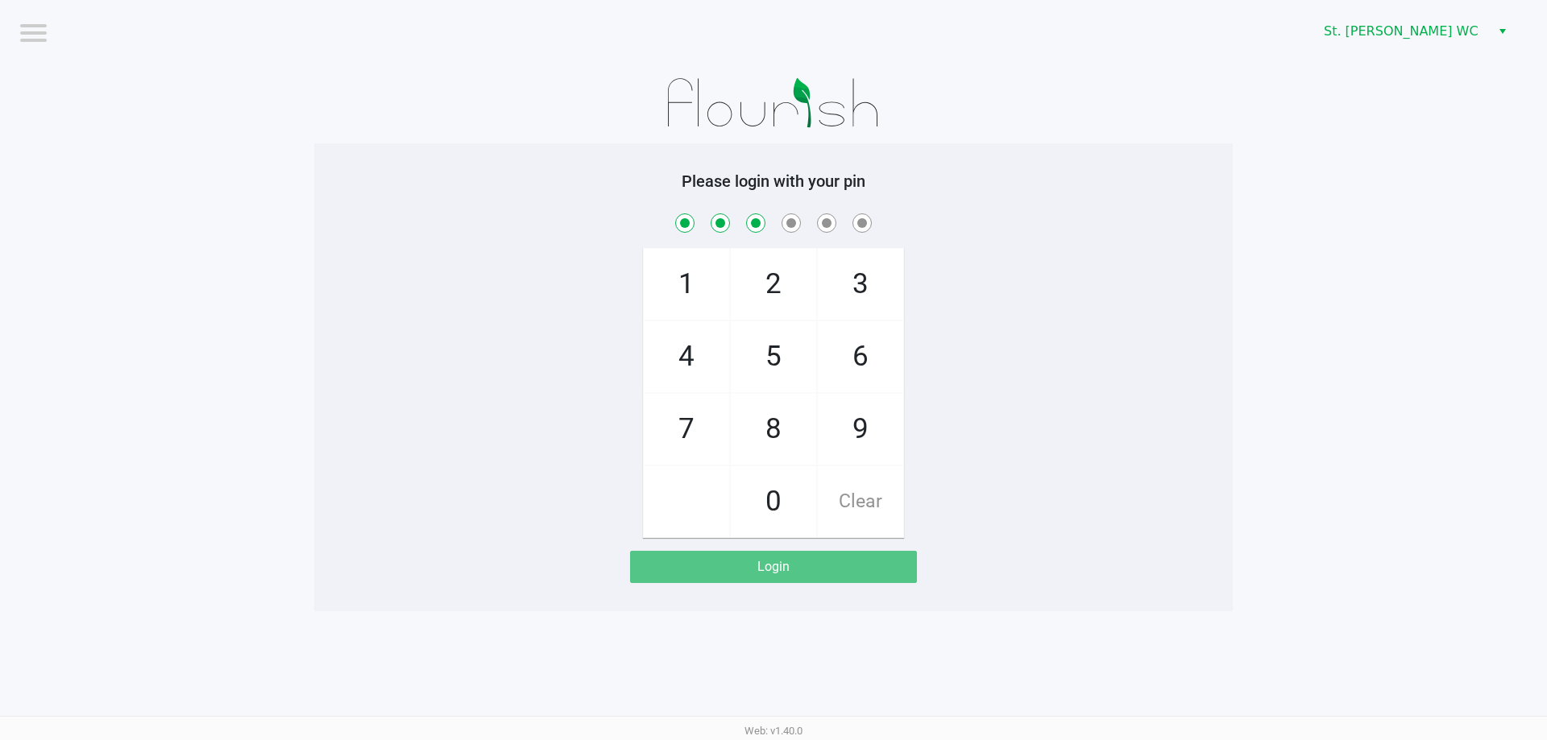
checkbox input "true"
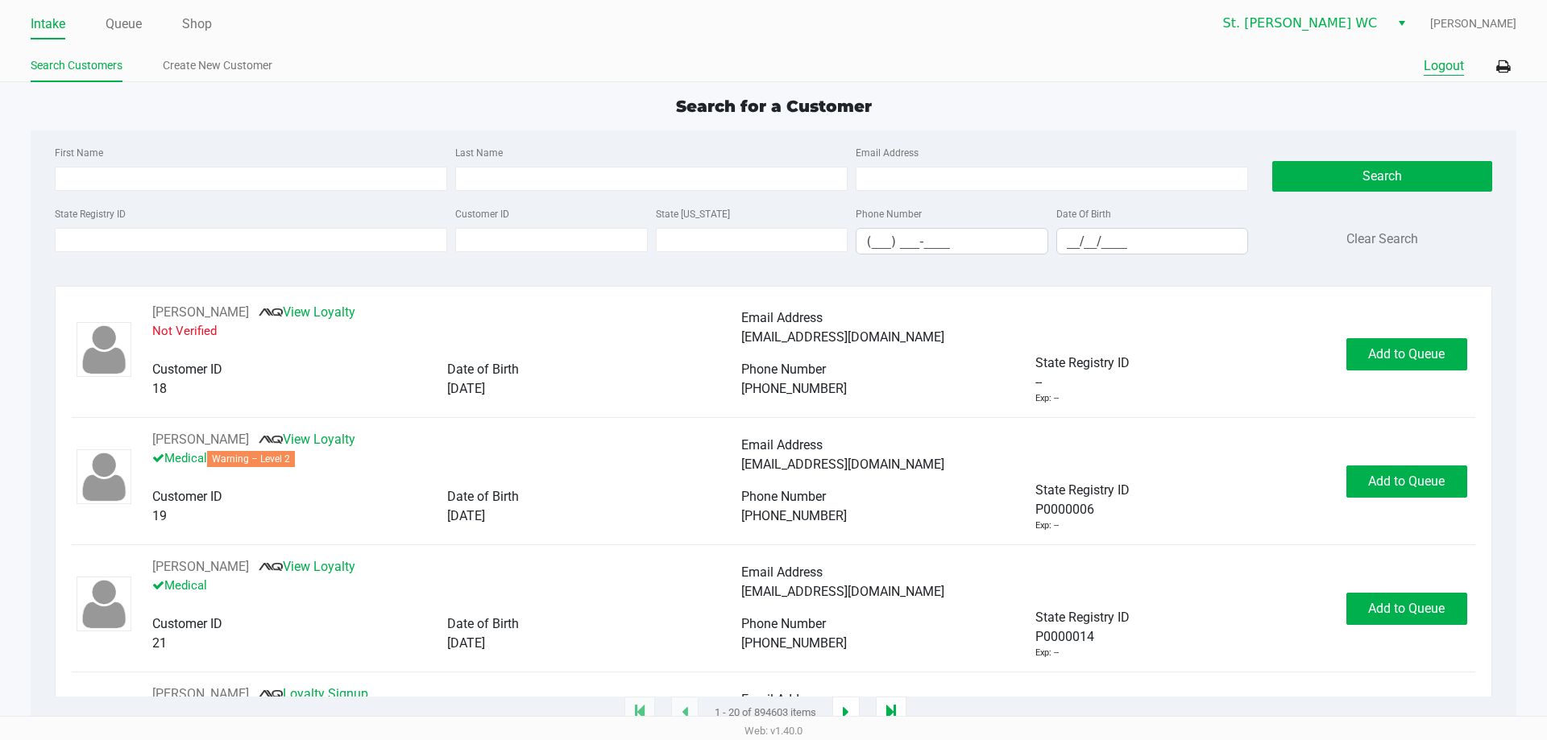
click at [1446, 59] on button "Logout" at bounding box center [1443, 65] width 40 height 19
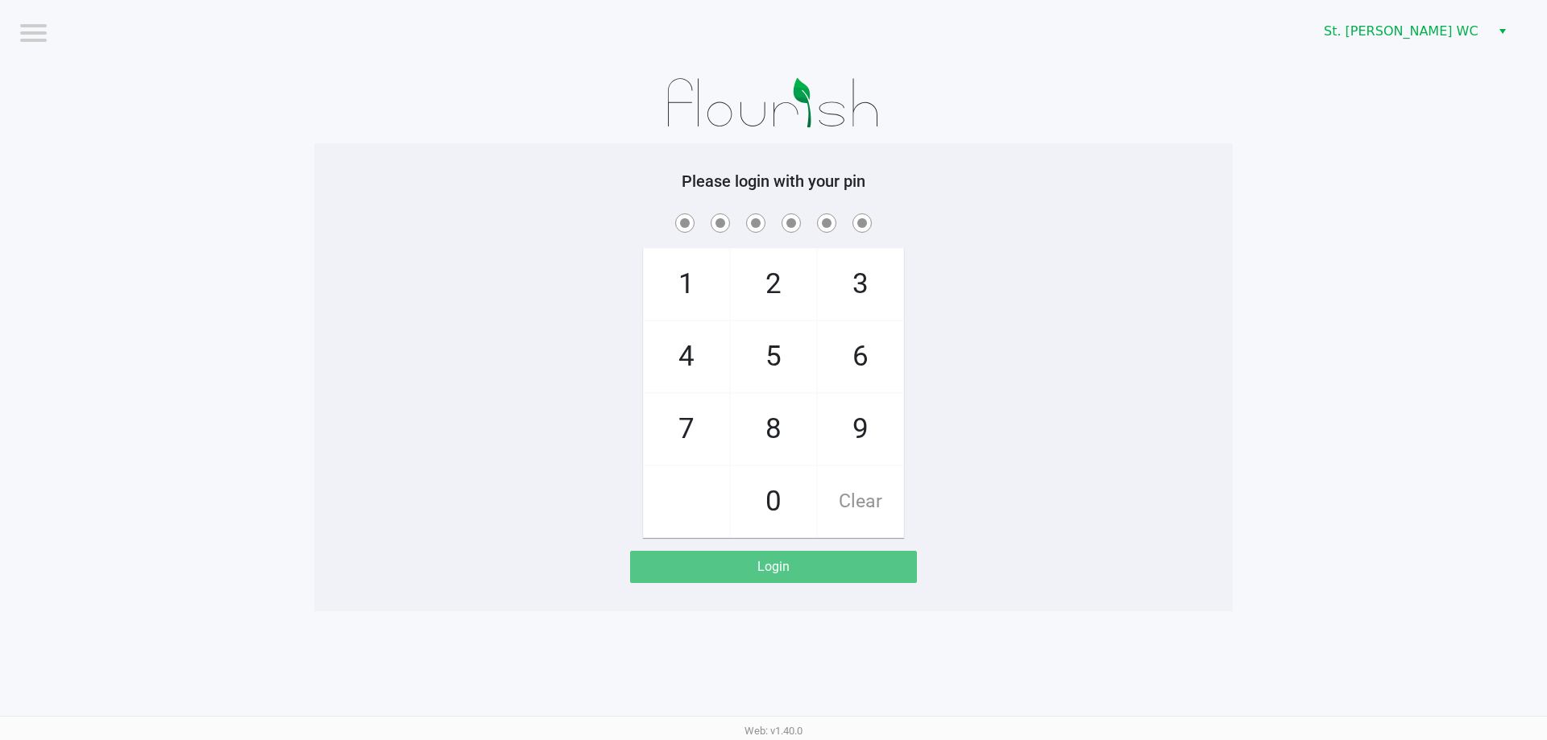
drag, startPoint x: 425, startPoint y: 276, endPoint x: 441, endPoint y: 271, distance: 16.0
click at [429, 276] on div "1 4 7 2 5 8 0 3 6 9 Clear" at bounding box center [773, 374] width 918 height 328
checkbox input "true"
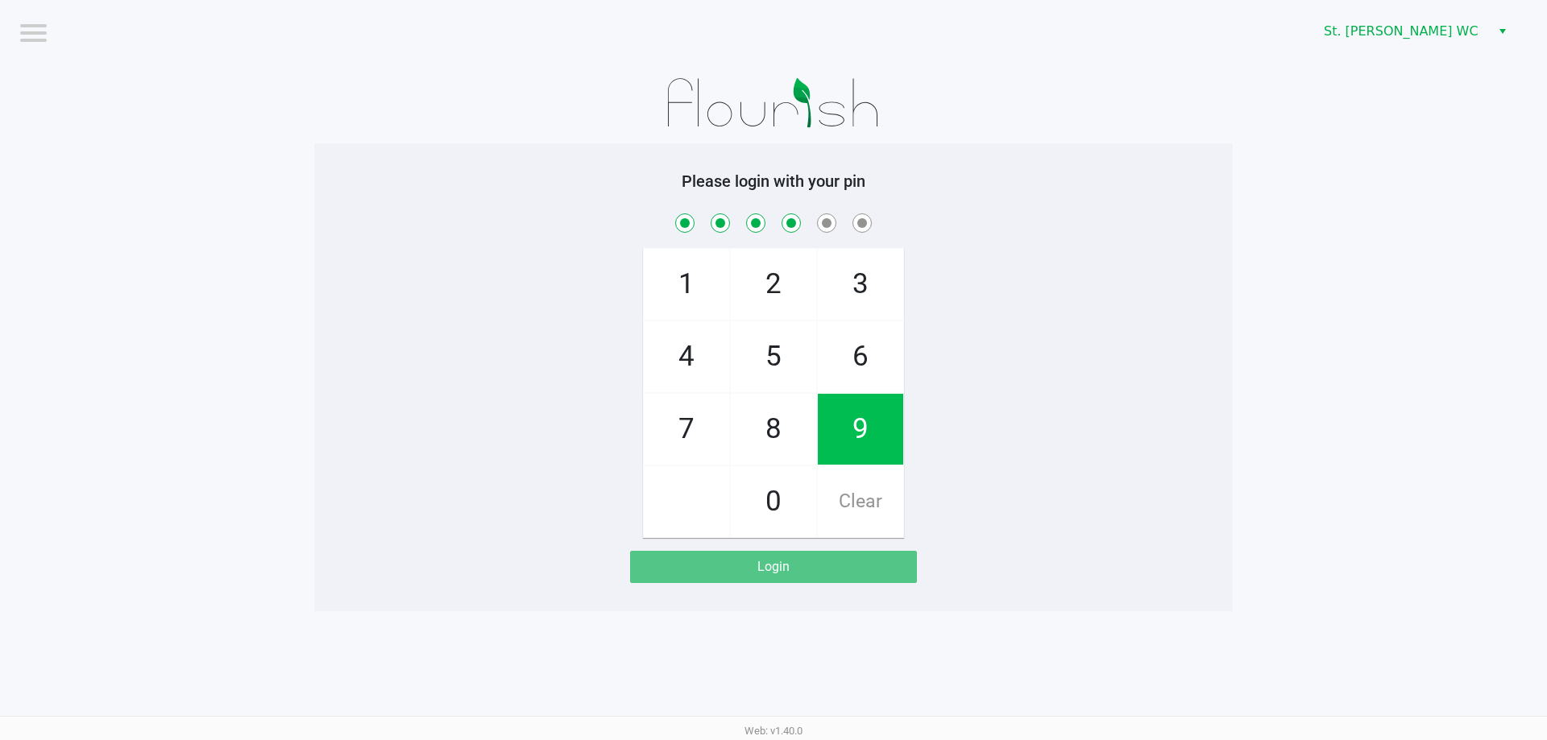
checkbox input "true"
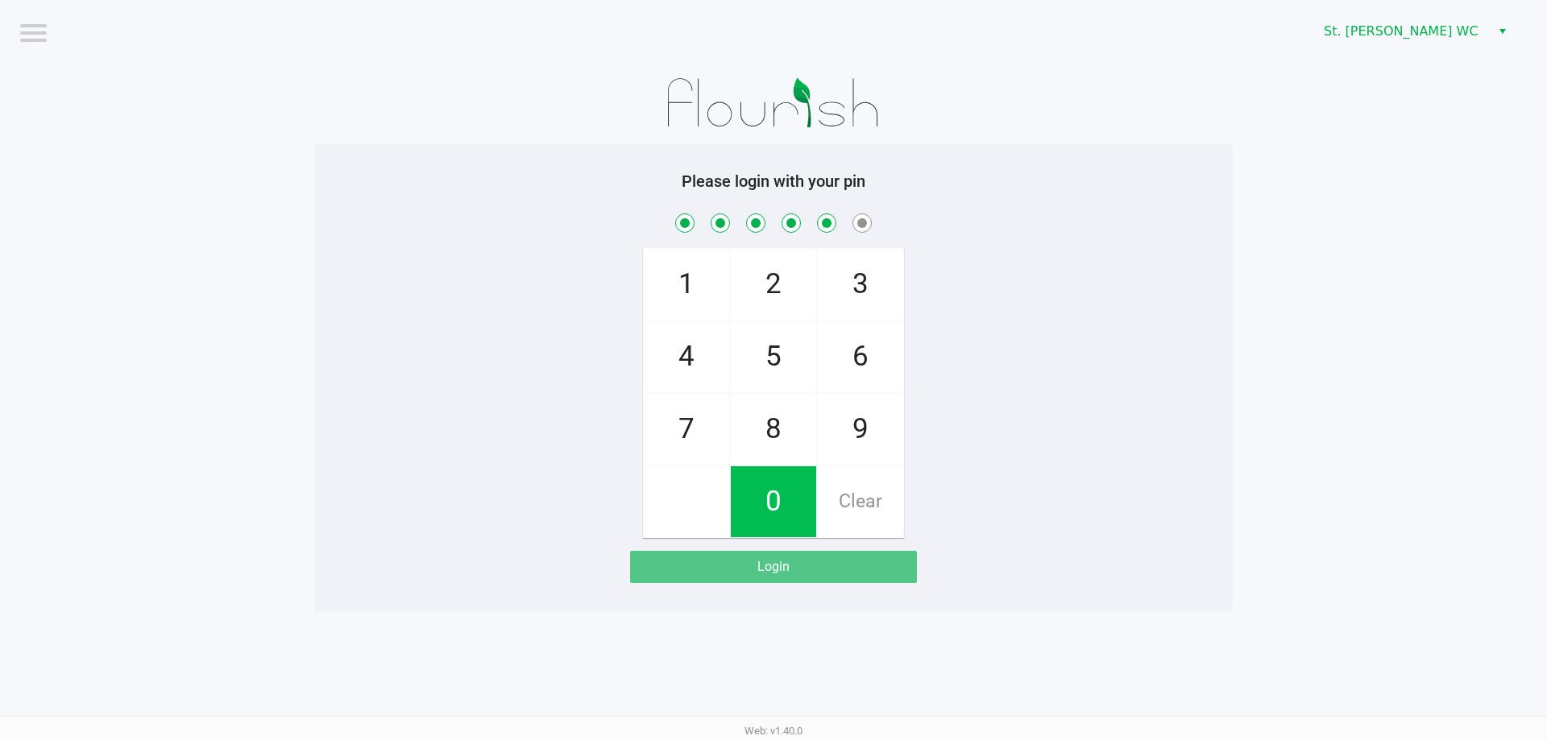
checkbox input "true"
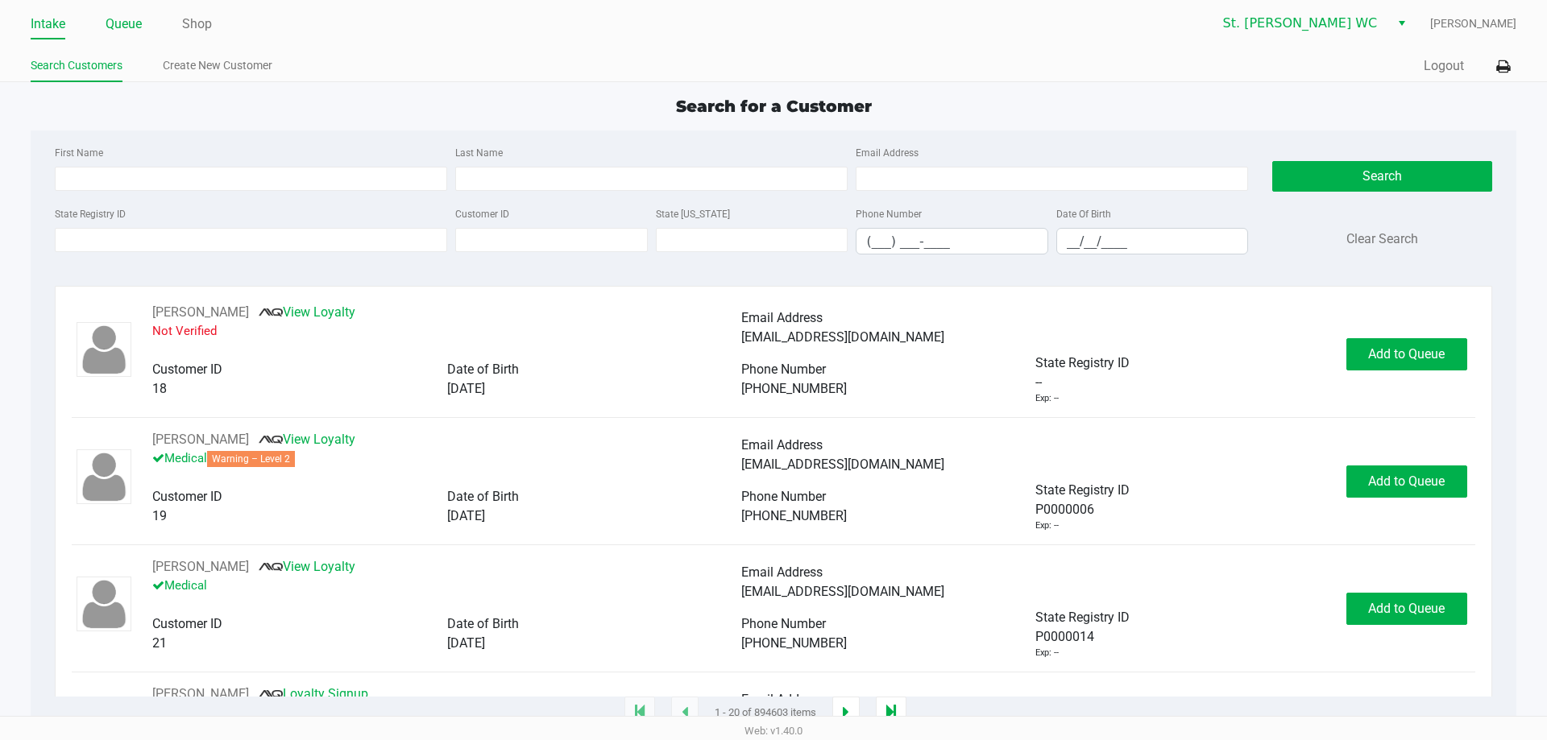
click at [129, 21] on link "Queue" at bounding box center [124, 24] width 36 height 23
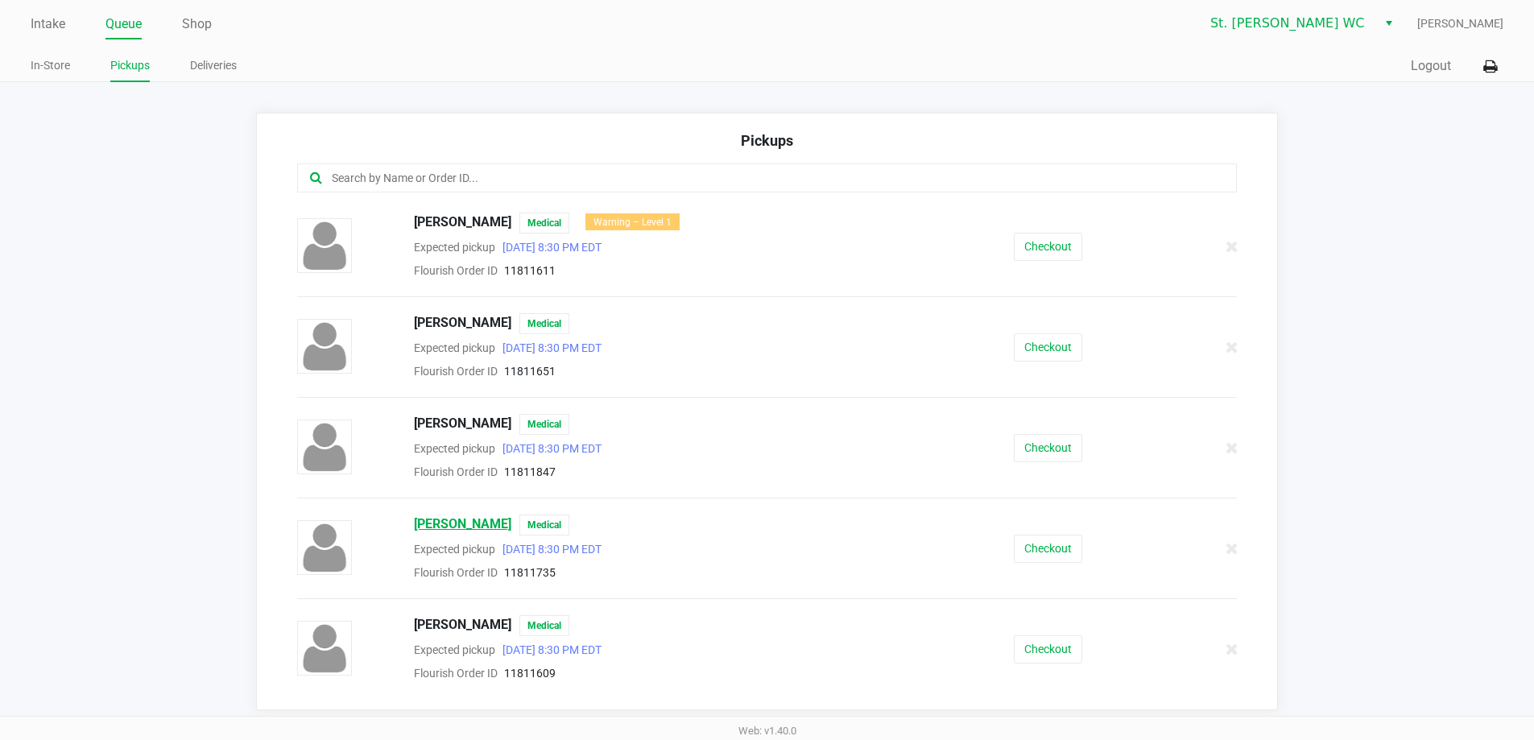
click at [511, 525] on span "KRISTOPHER MASTERS" at bounding box center [462, 525] width 97 height 21
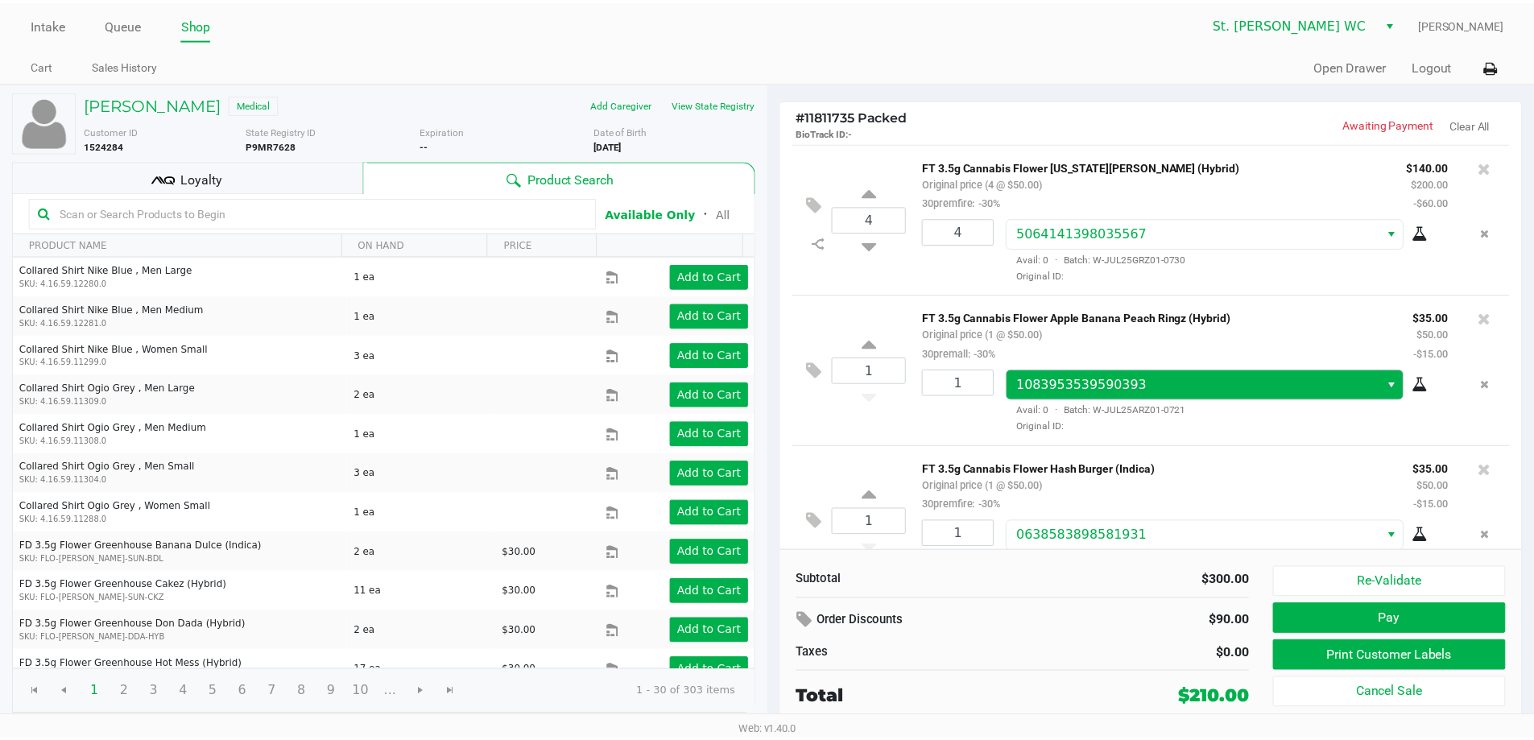
scroll to position [49, 0]
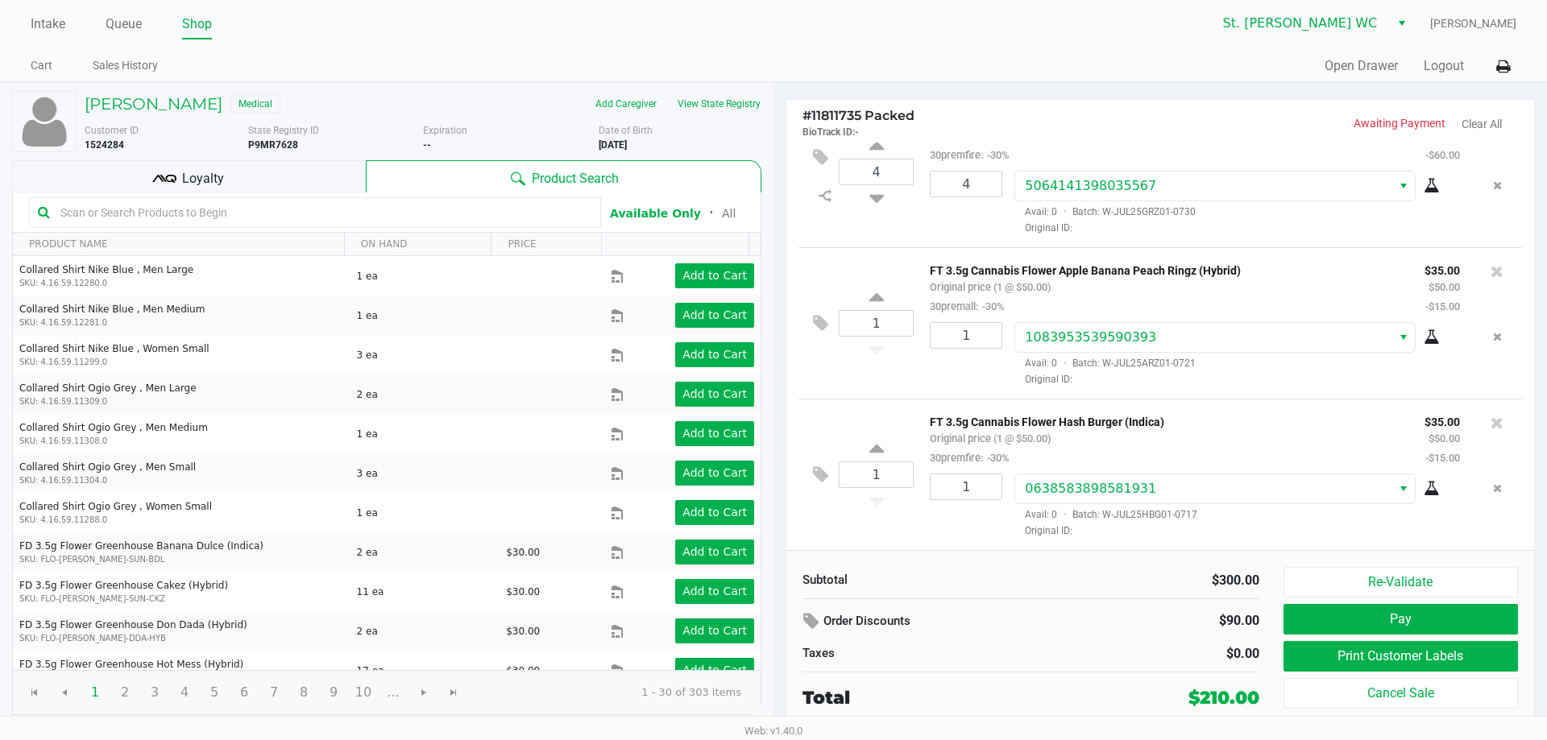
click at [308, 186] on div "Loyalty" at bounding box center [189, 176] width 354 height 32
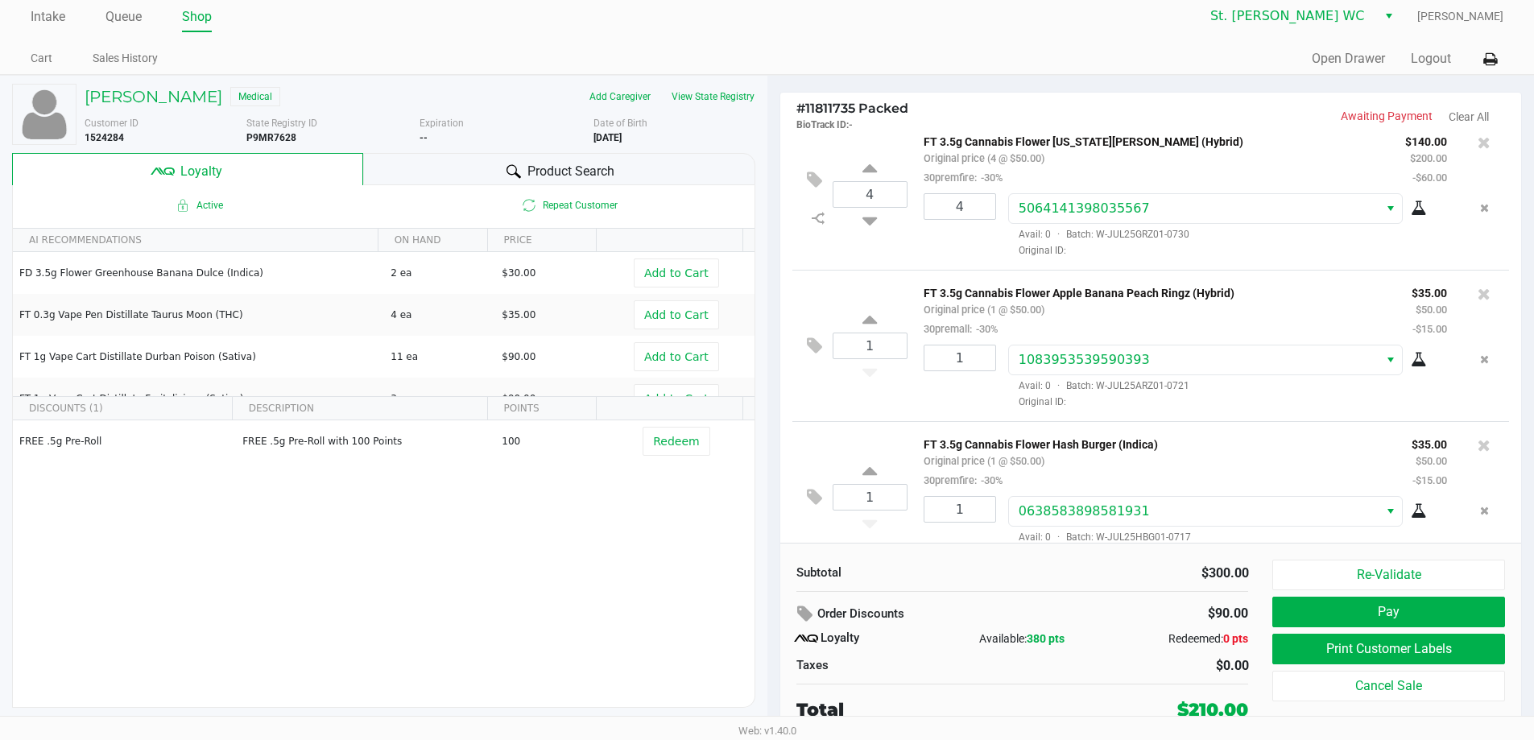
scroll to position [0, 0]
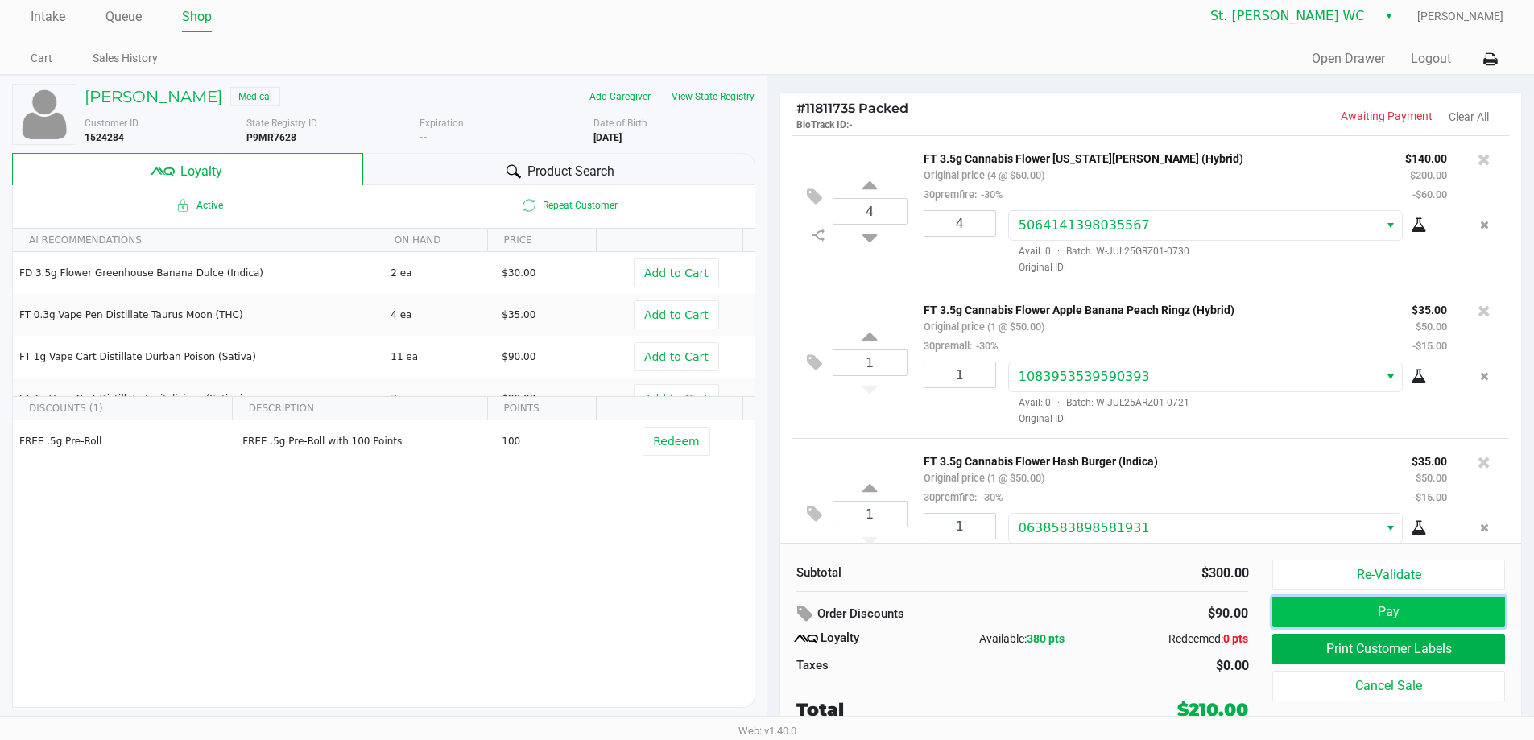
click at [1405, 619] on button "Pay" at bounding box center [1389, 612] width 232 height 31
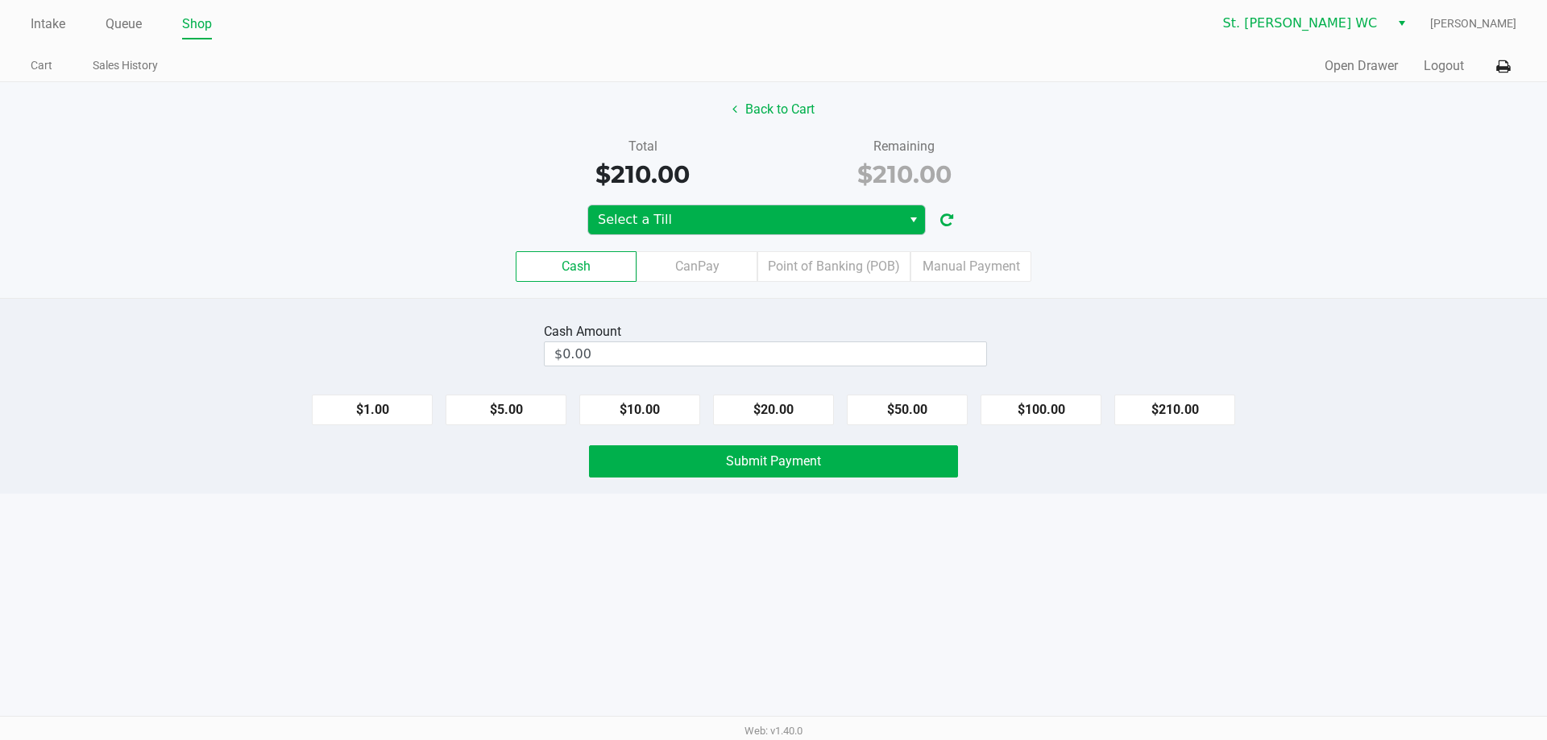
drag, startPoint x: 743, startPoint y: 202, endPoint x: 747, endPoint y: 222, distance: 20.4
click at [744, 202] on div "Back to Cart Total $210.00 Remaining $210.00 Select a Till Cash CanPay Point of…" at bounding box center [773, 190] width 1547 height 216
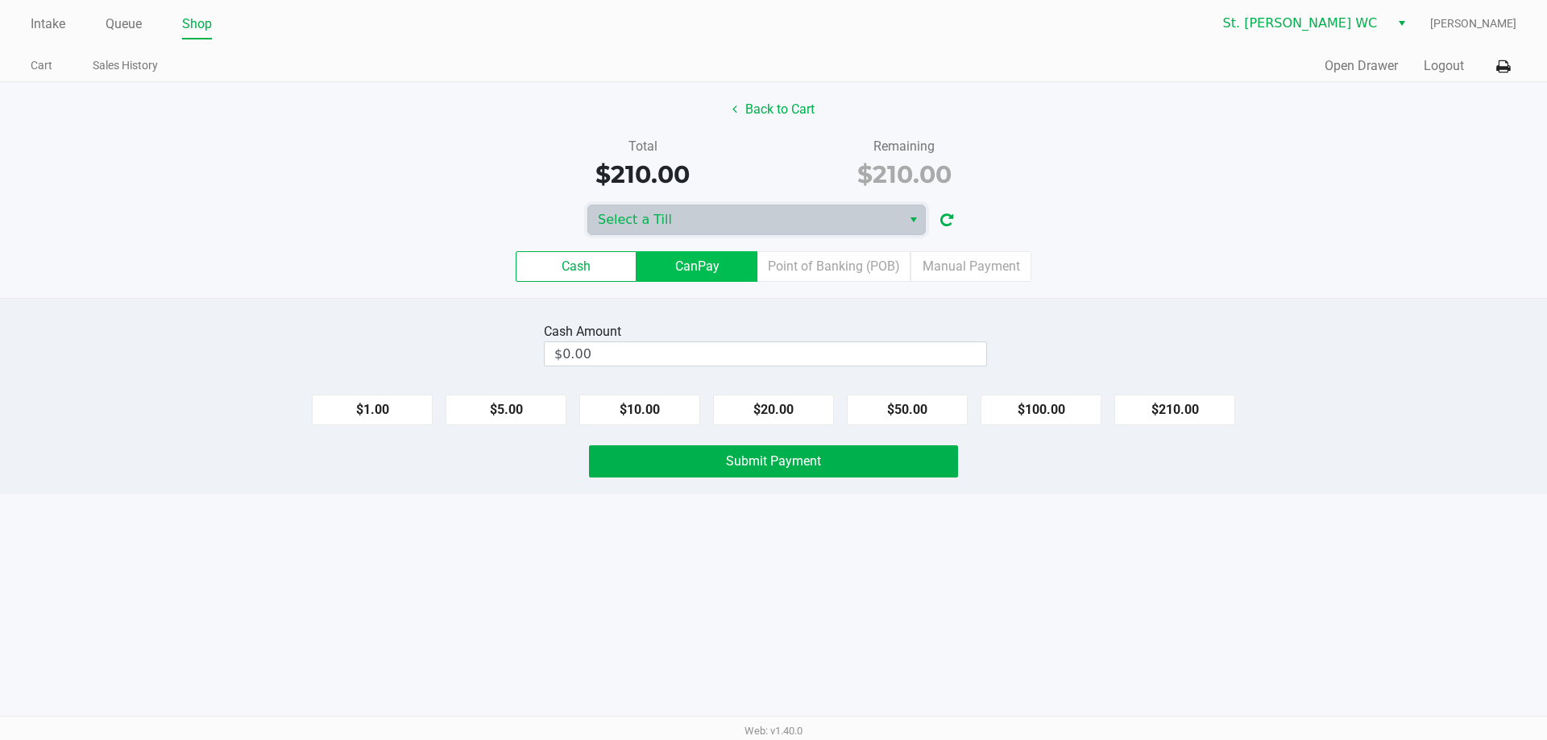
drag, startPoint x: 748, startPoint y: 228, endPoint x: 748, endPoint y: 254, distance: 25.8
click at [748, 237] on div "Back to Cart Total $210.00 Remaining $210.00 Select a Till Cash CanPay Point of…" at bounding box center [773, 190] width 1547 height 216
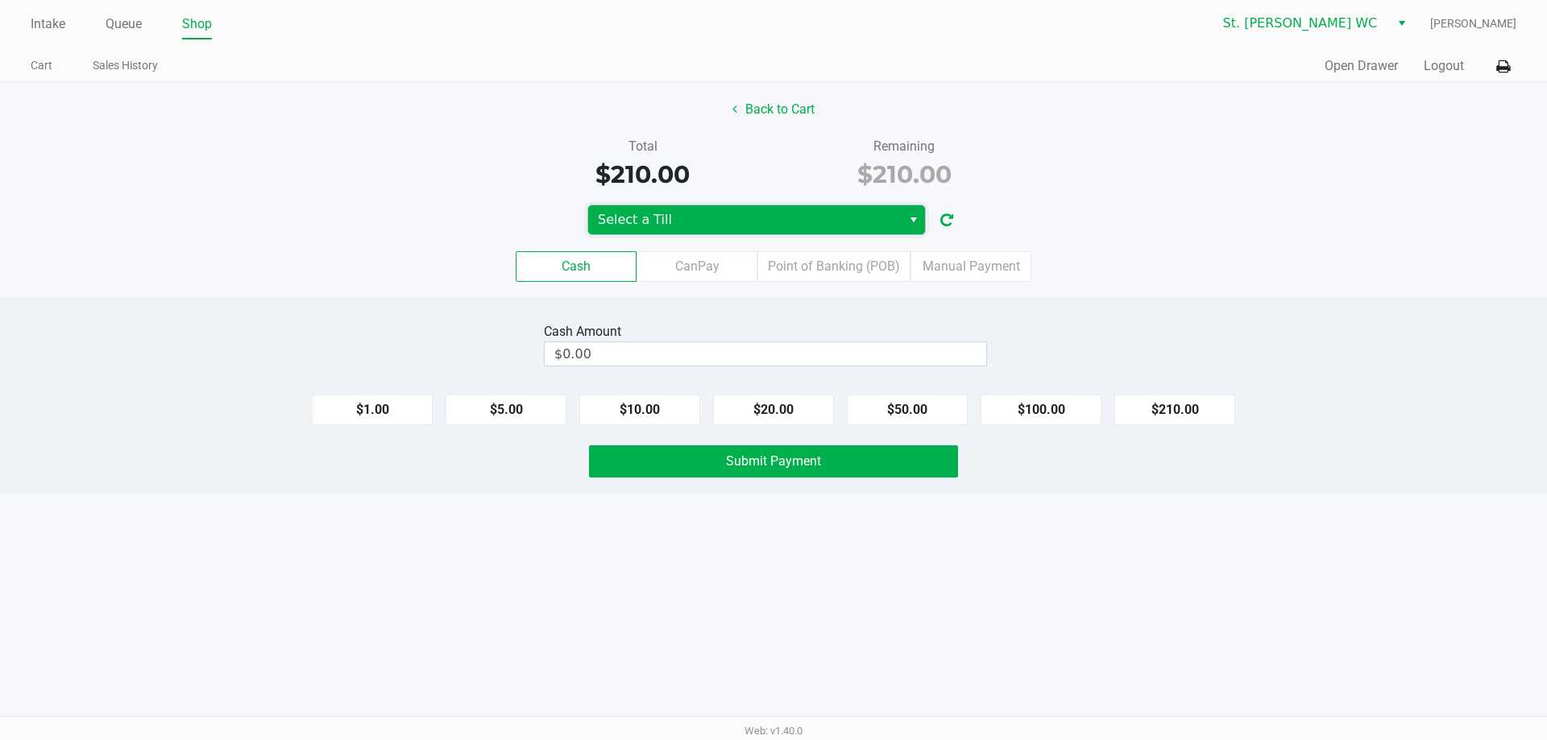
click at [743, 230] on span "Select a Till" at bounding box center [744, 219] width 313 height 29
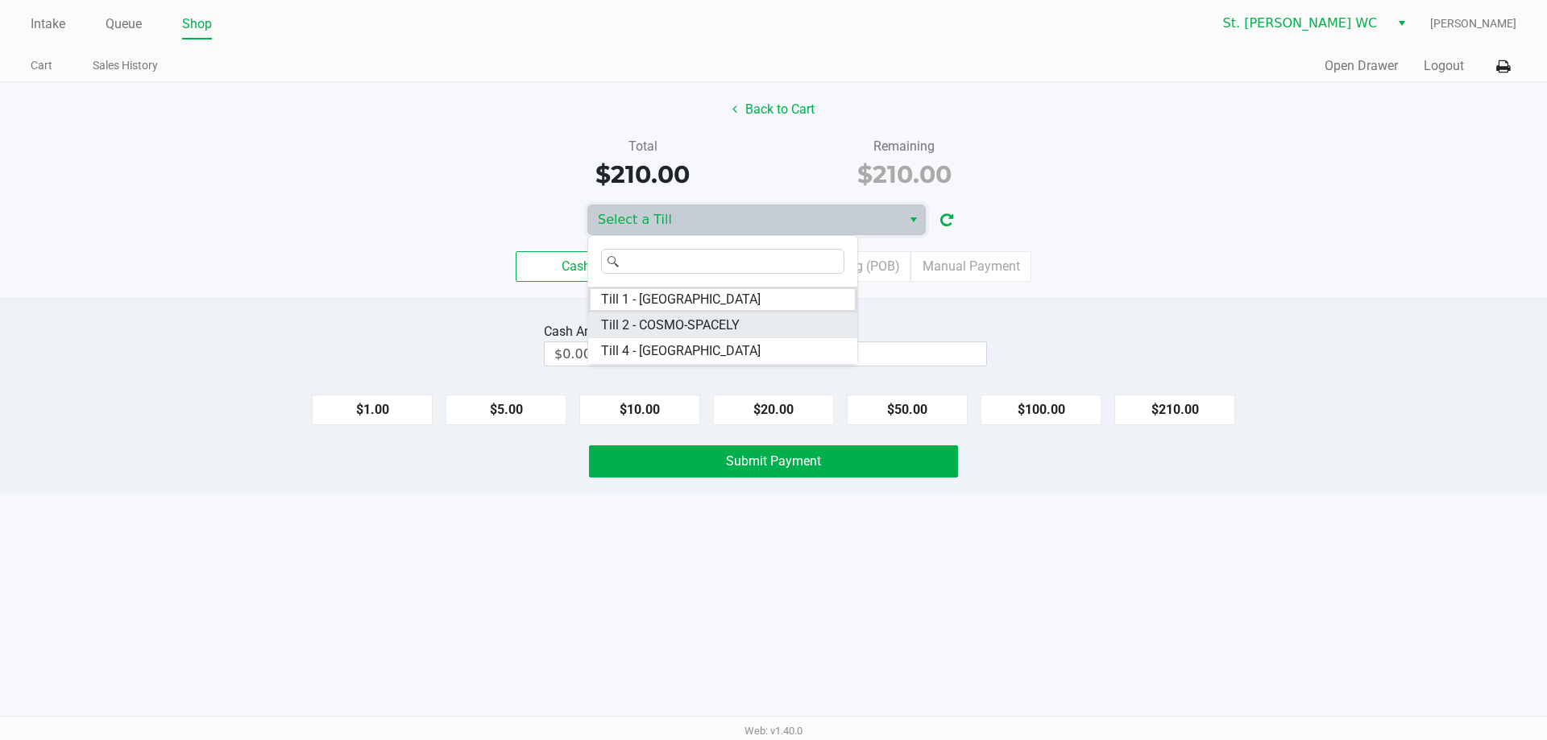
click at [743, 313] on li "Till 2 - COSMO-SPACELY" at bounding box center [722, 326] width 269 height 26
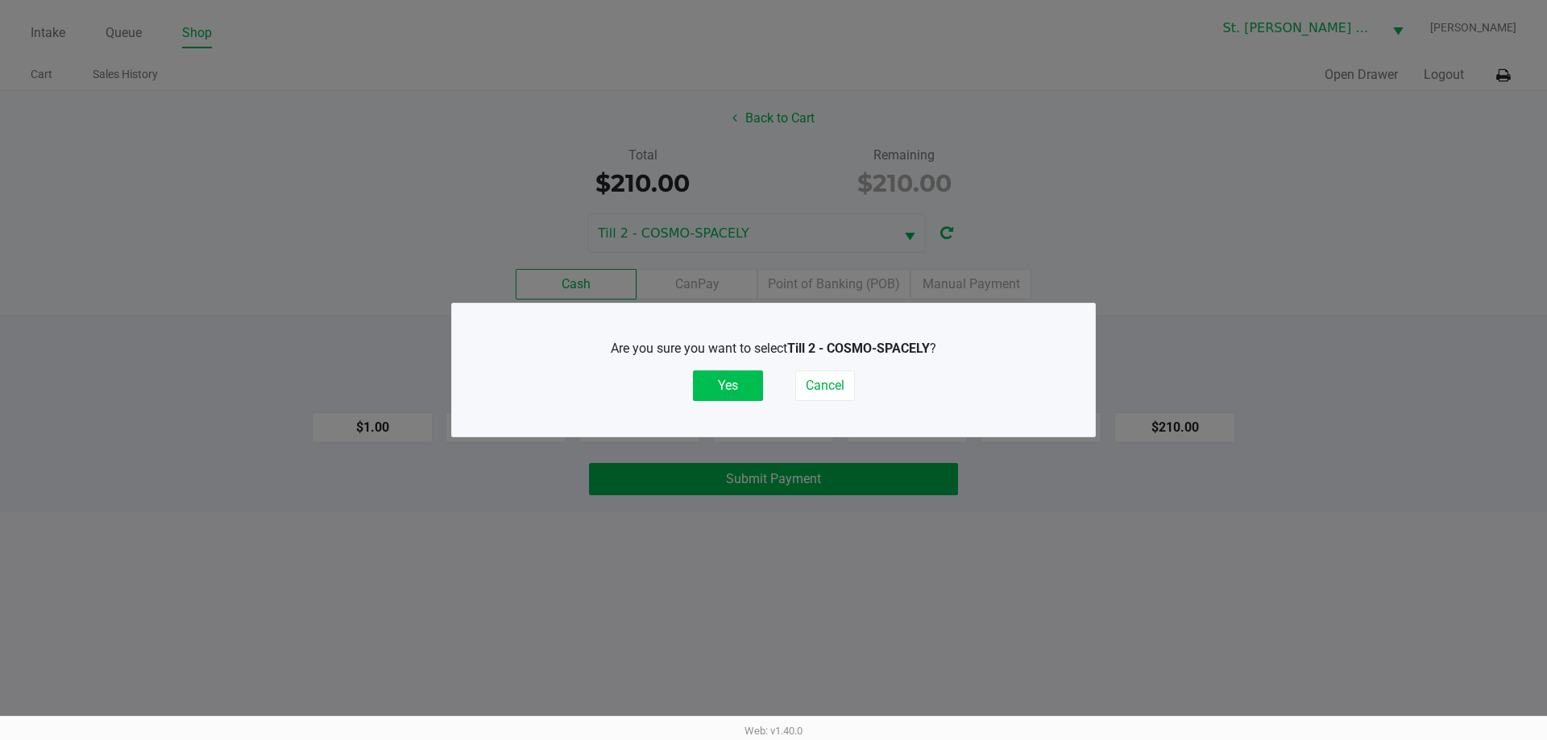
click at [743, 391] on button "Yes" at bounding box center [728, 386] width 70 height 31
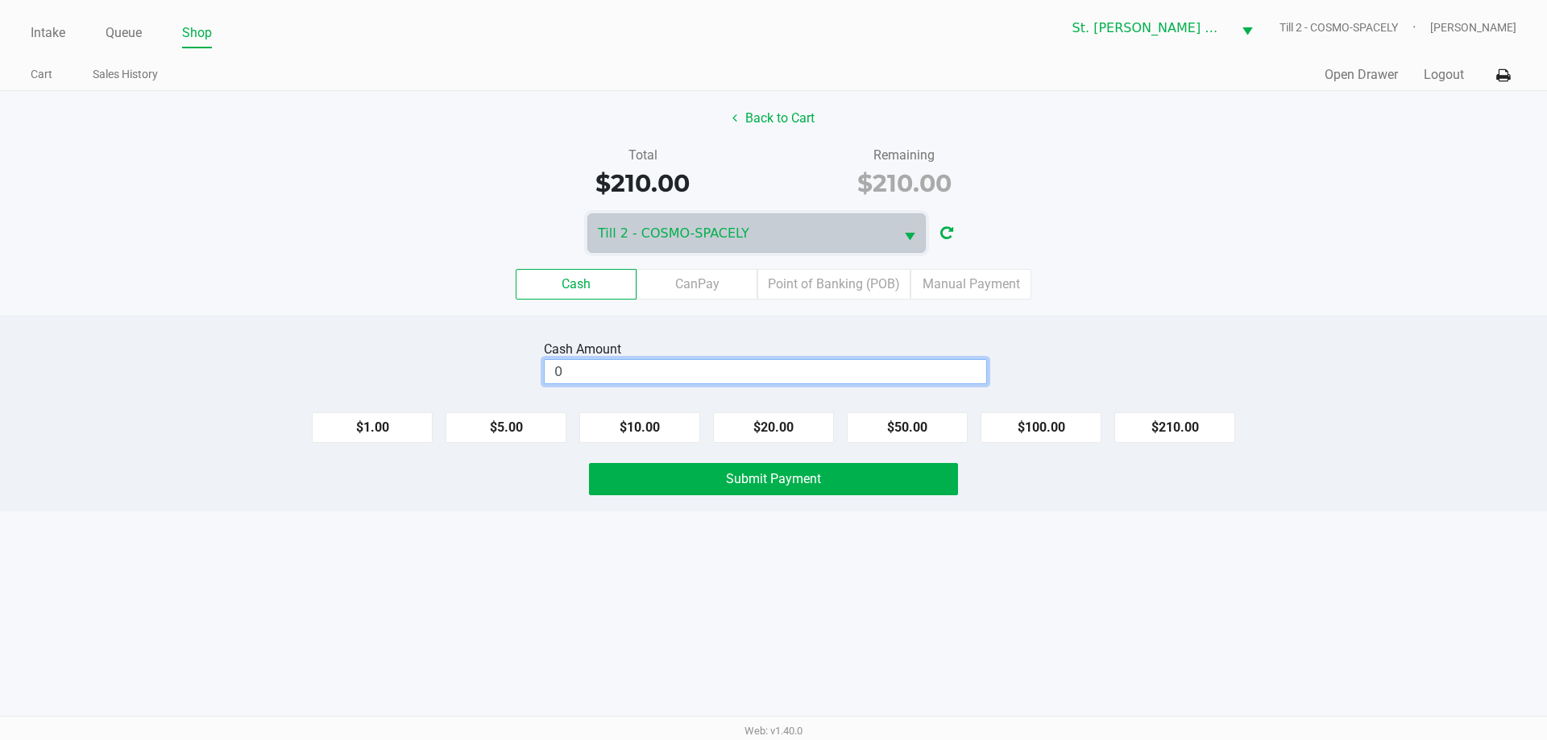
click at [684, 366] on input "0" at bounding box center [764, 371] width 441 height 23
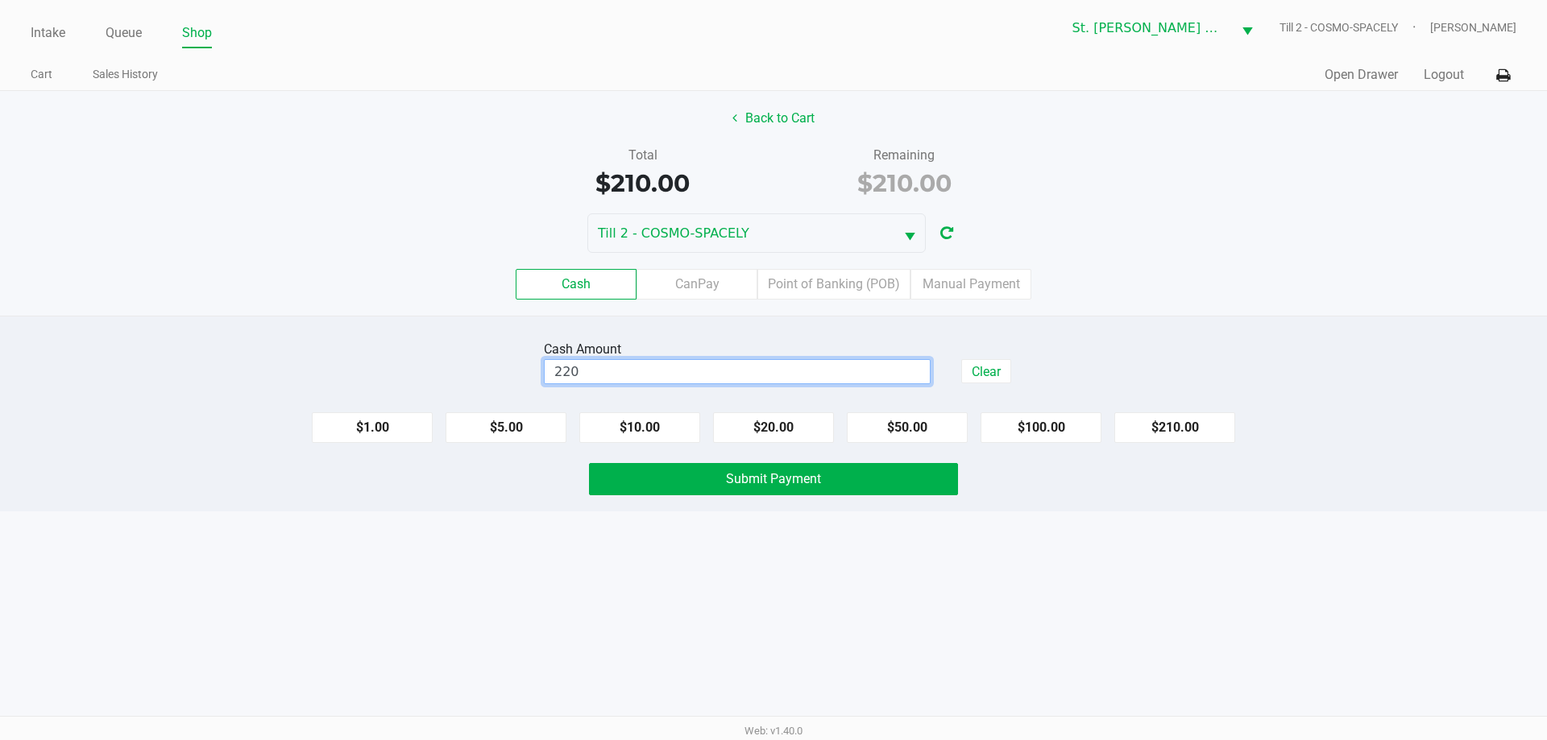
type input "$220.00"
click at [1137, 264] on div "Cash CanPay Point of Banking (POB) Manual Payment" at bounding box center [773, 284] width 1571 height 63
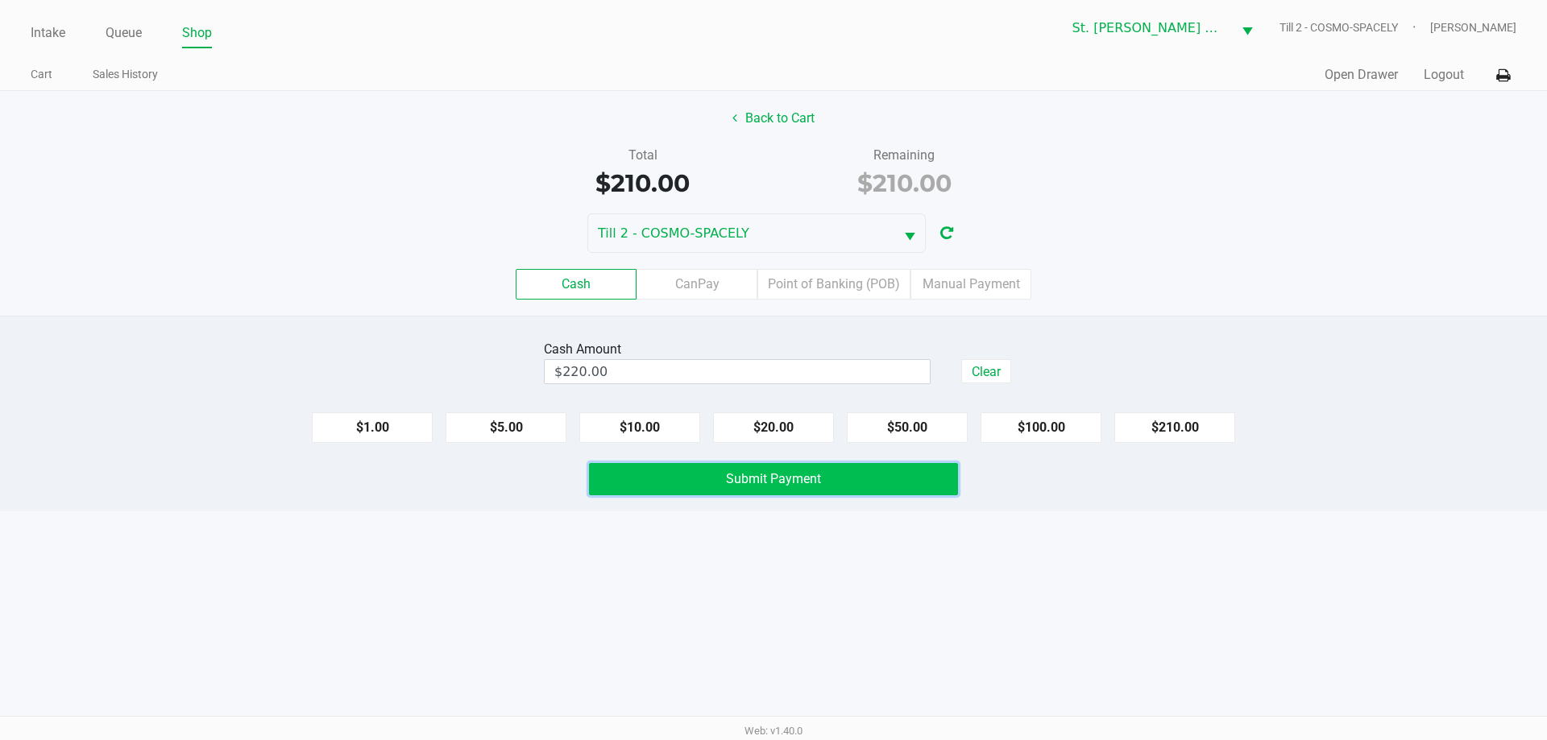
click at [863, 478] on button "Submit Payment" at bounding box center [773, 479] width 369 height 32
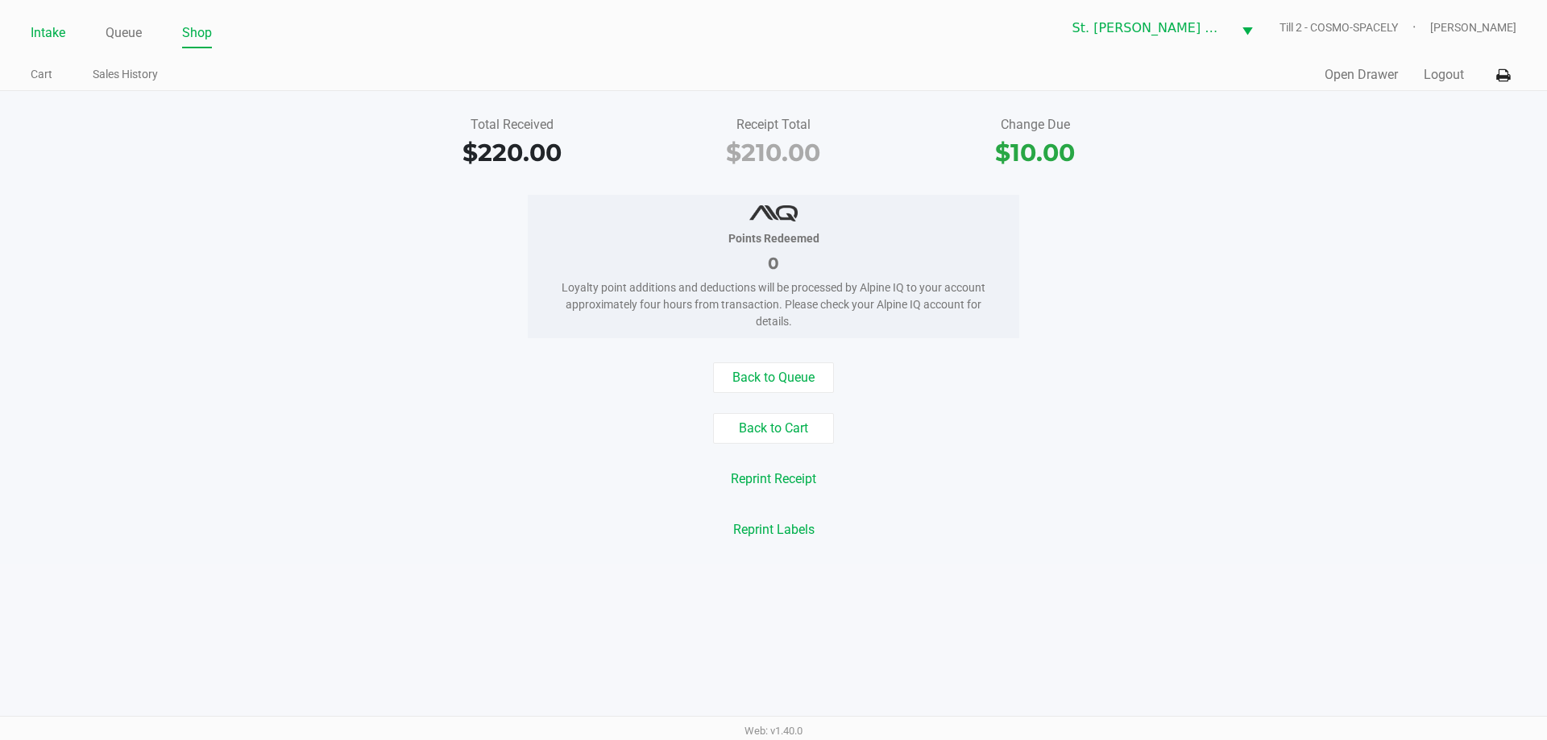
click at [52, 35] on link "Intake" at bounding box center [48, 33] width 35 height 23
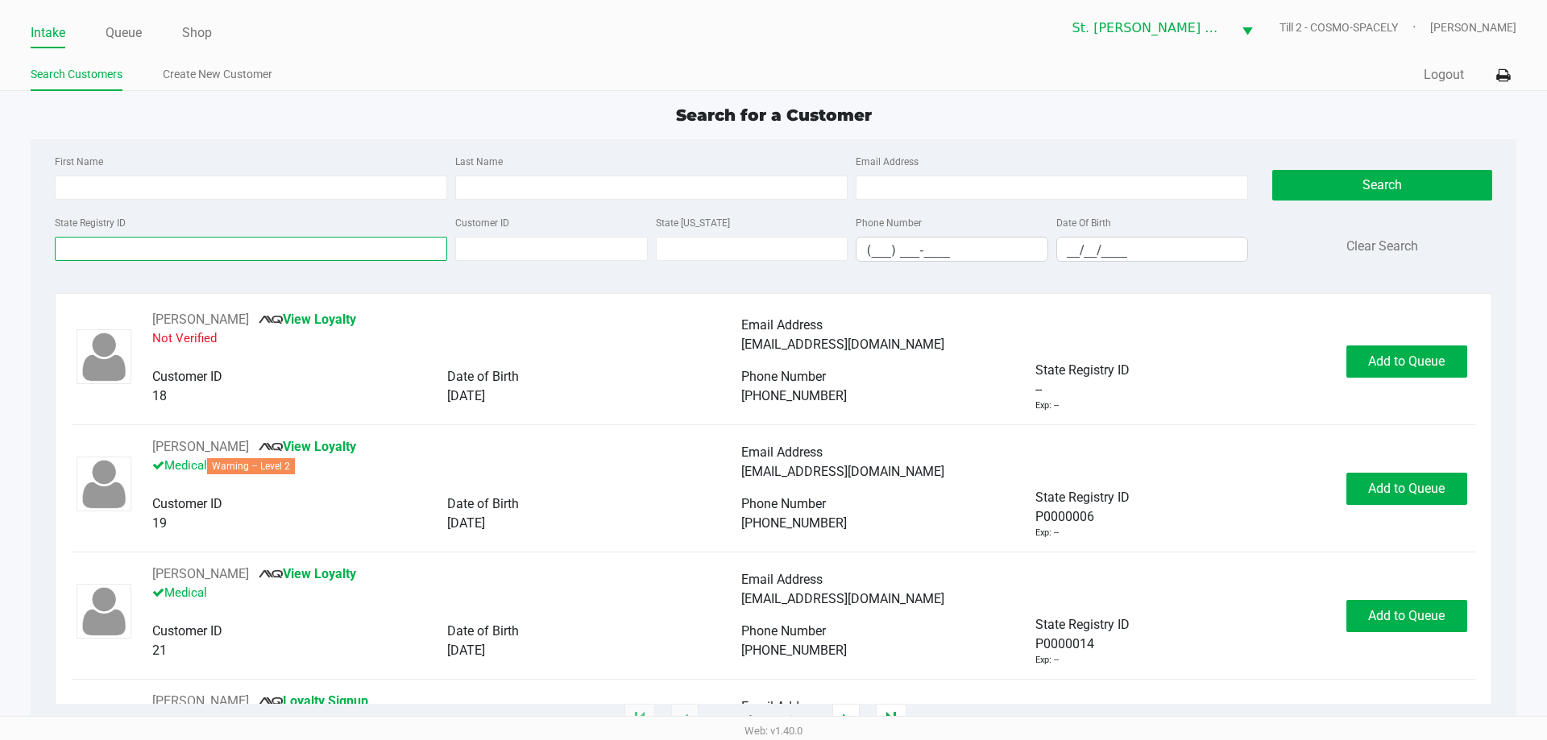
click at [89, 249] on input "State Registry ID" at bounding box center [251, 249] width 392 height 24
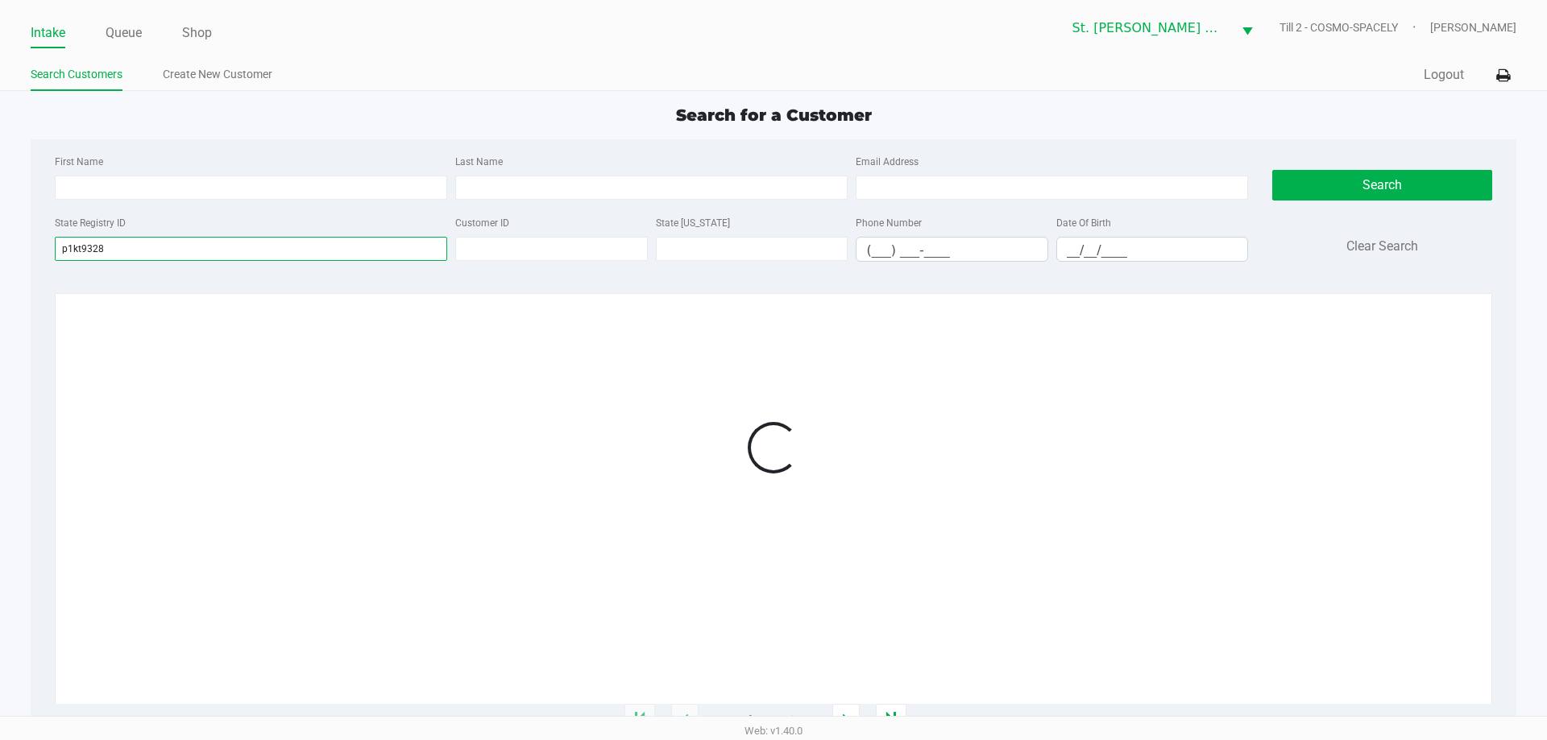
type input "p1kt9328"
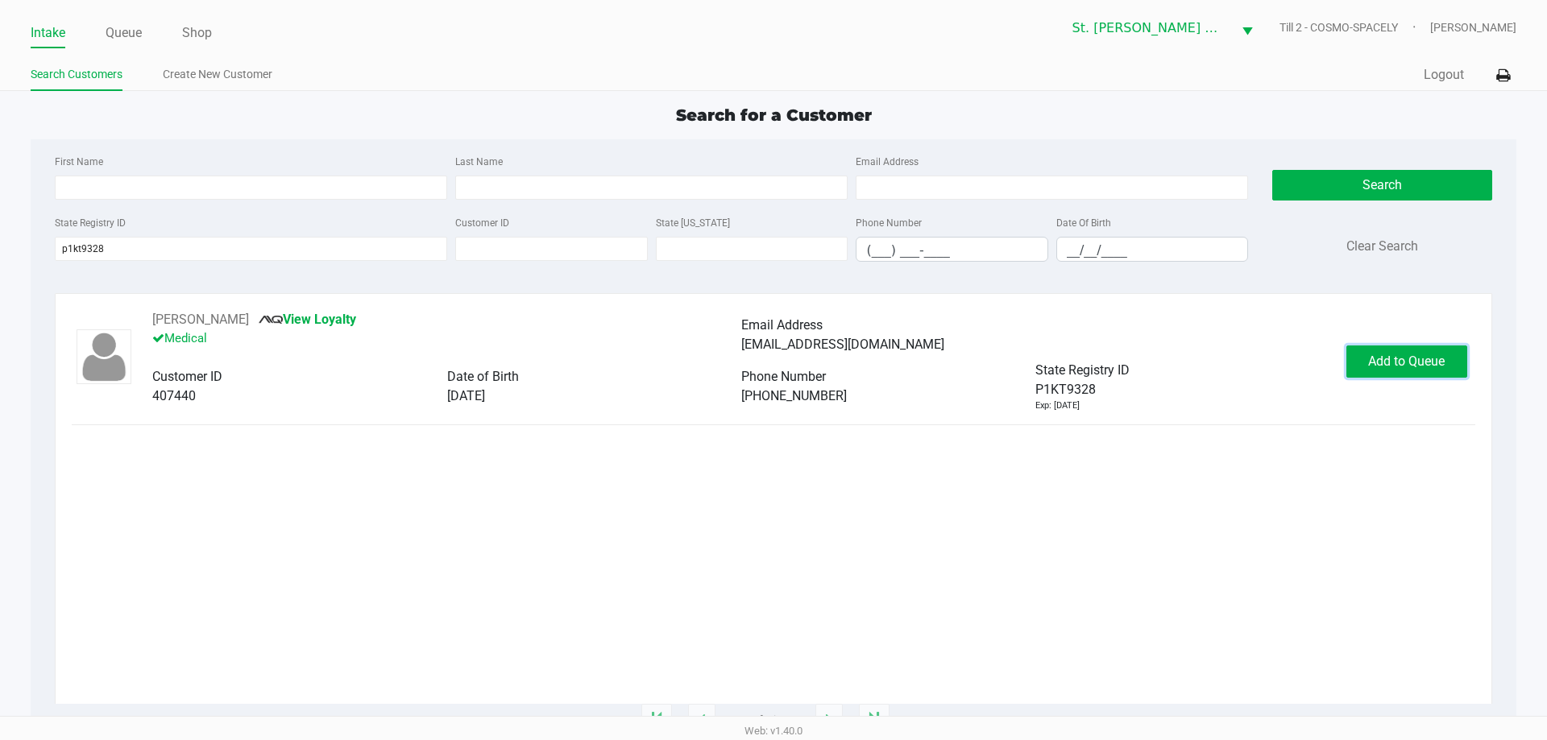
click at [1364, 366] on button "Add to Queue" at bounding box center [1406, 362] width 121 height 32
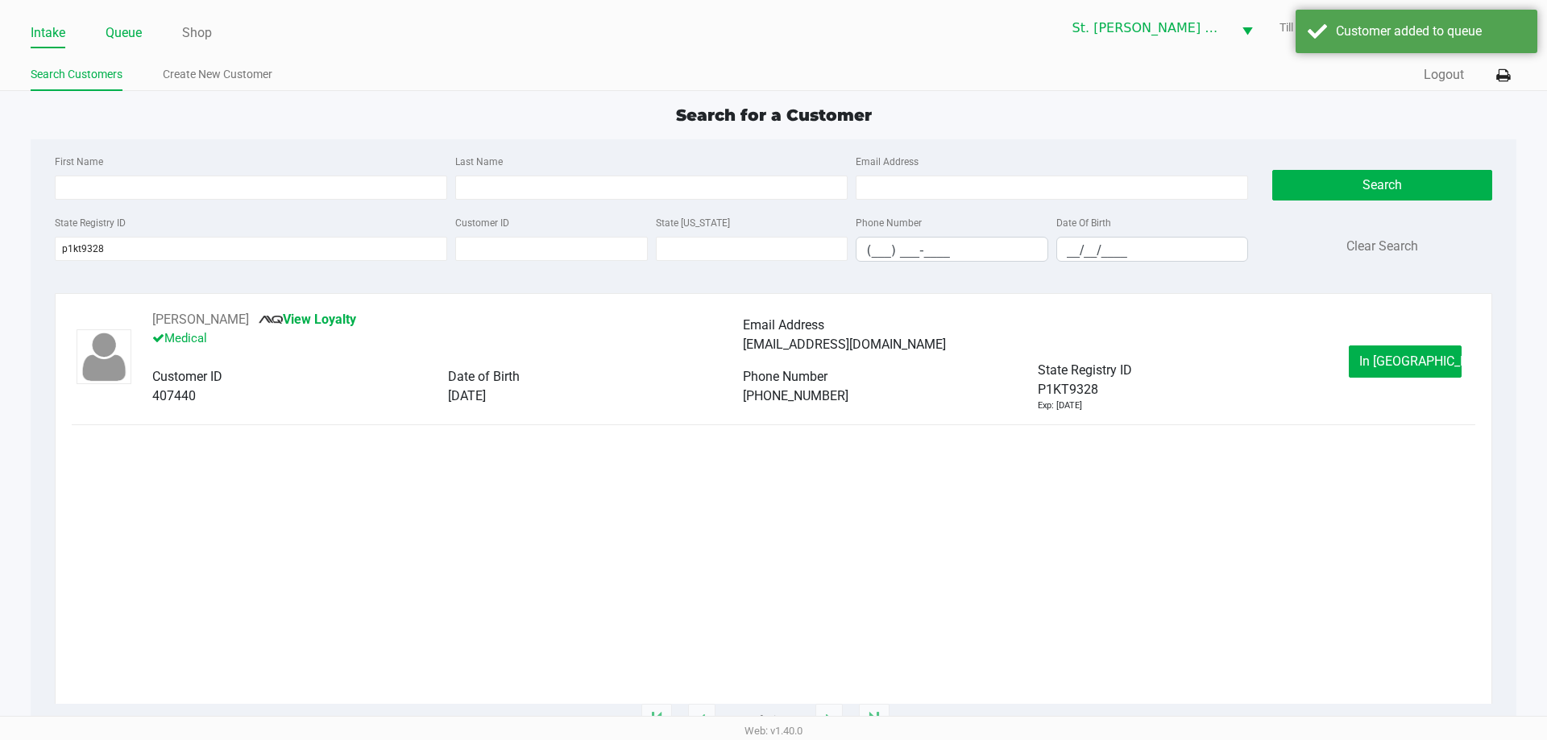
click at [114, 32] on link "Queue" at bounding box center [124, 33] width 36 height 23
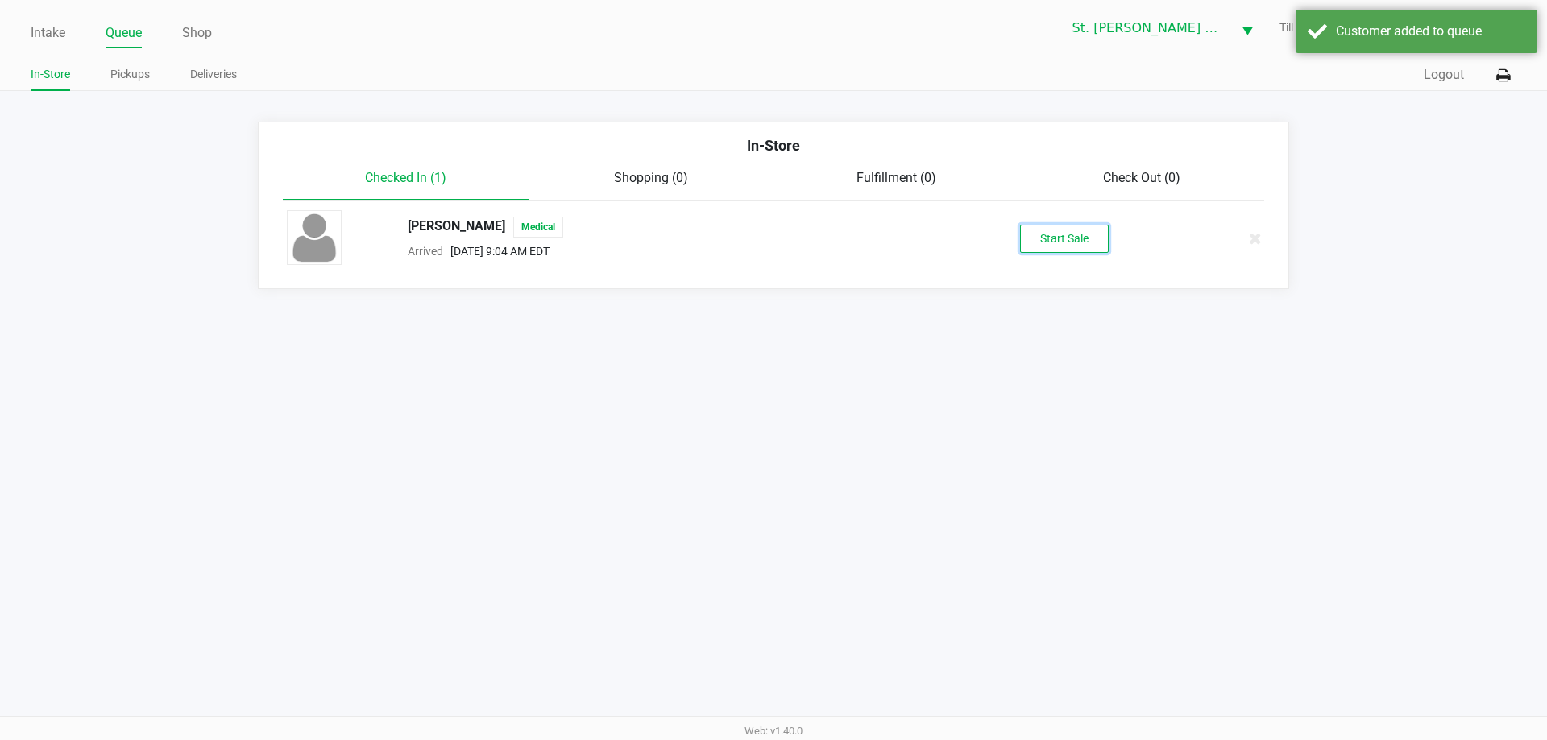
click at [1054, 238] on button "Start Sale" at bounding box center [1064, 239] width 89 height 28
click at [1418, 27] on div "Customer added to queue" at bounding box center [1429, 31] width 189 height 19
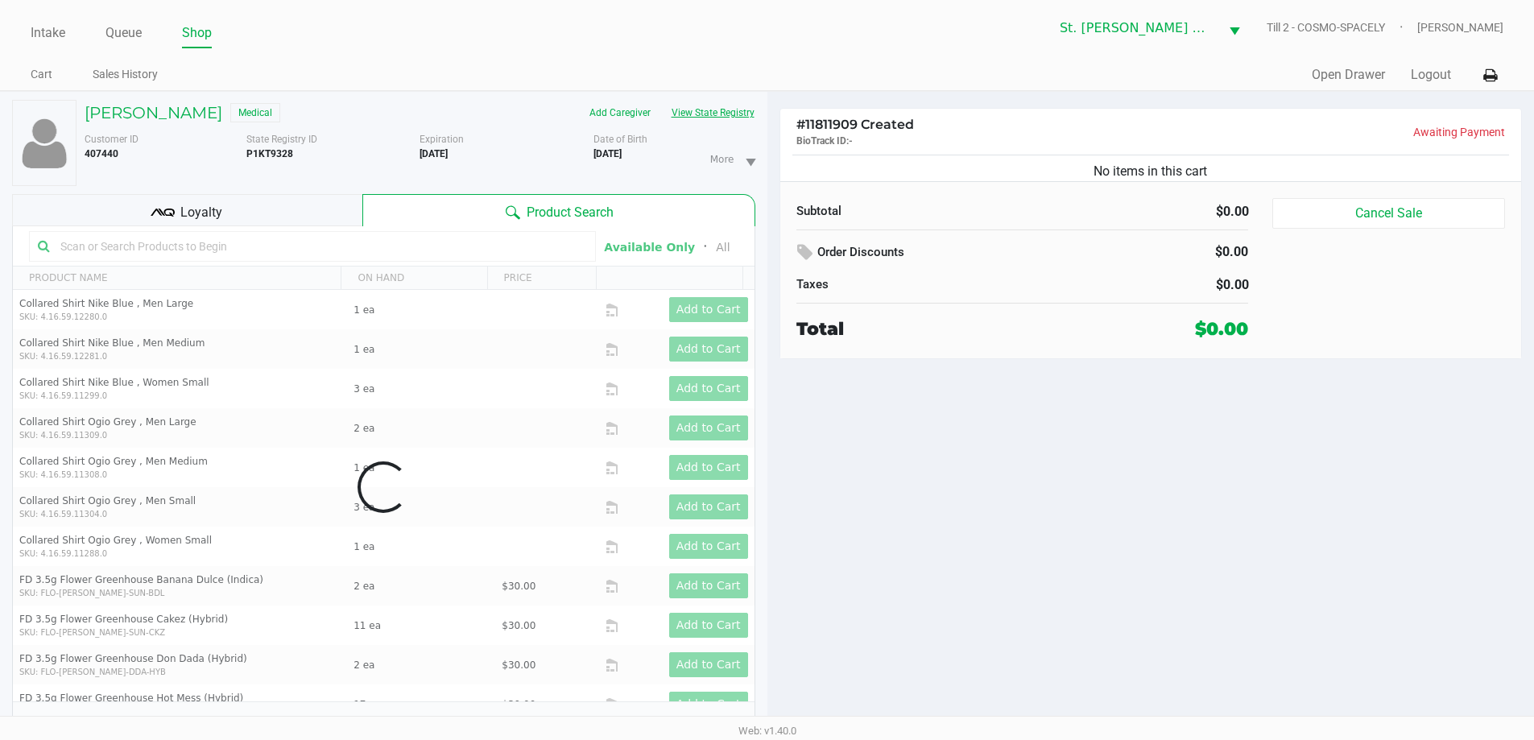
click at [714, 121] on button "View State Registry" at bounding box center [708, 113] width 94 height 26
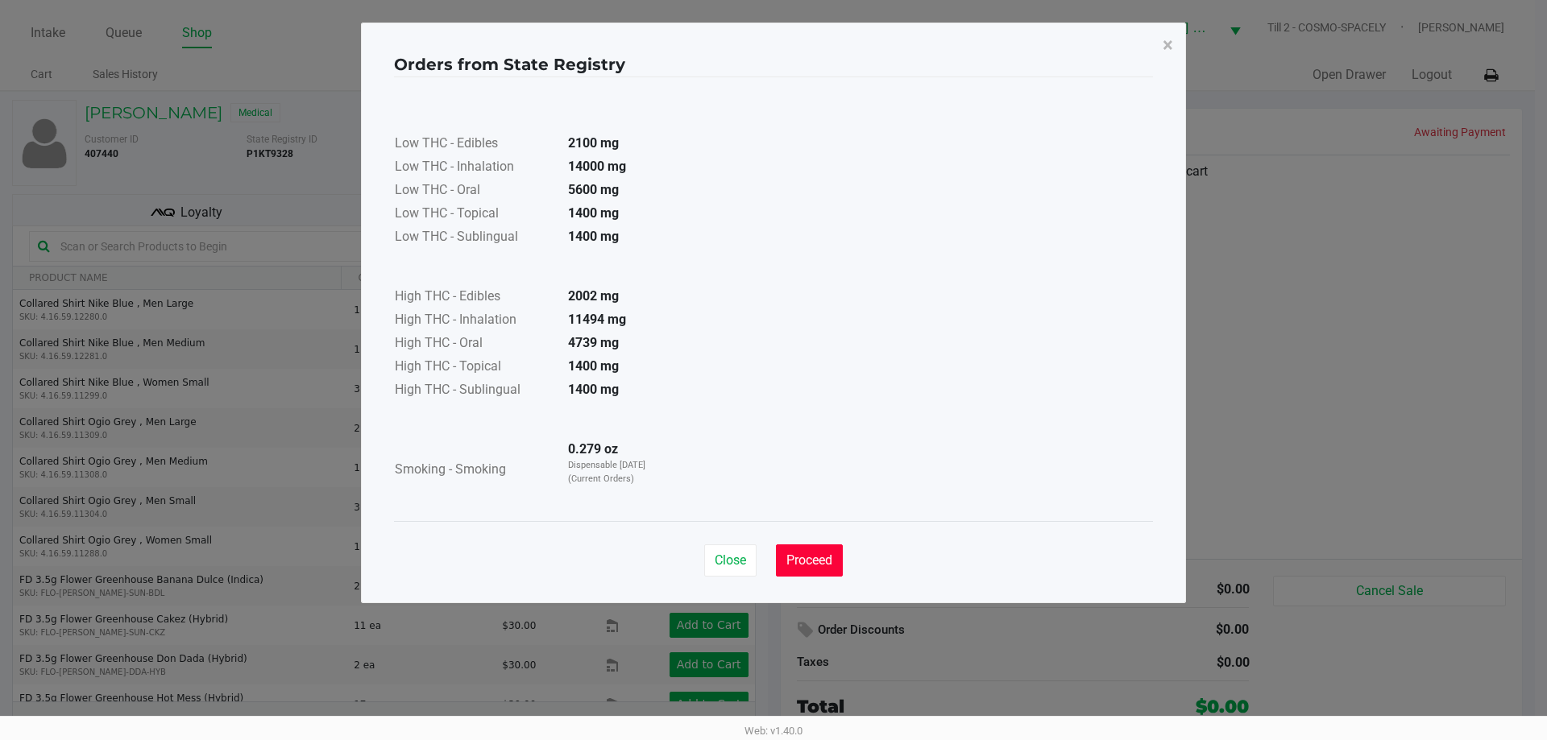
click at [808, 565] on span "Proceed" at bounding box center [809, 560] width 46 height 15
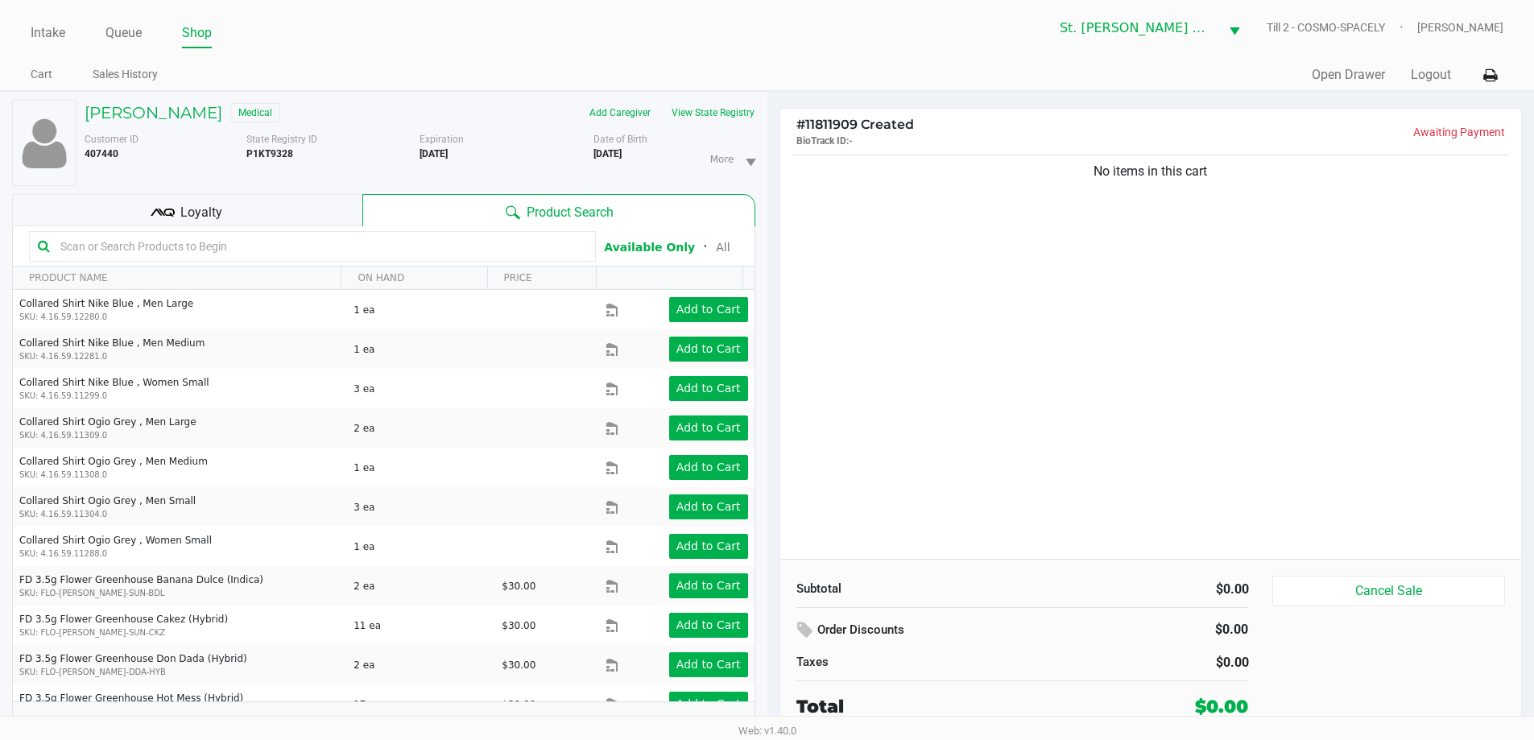
click at [986, 388] on div "No items in this cart" at bounding box center [1152, 355] width 742 height 408
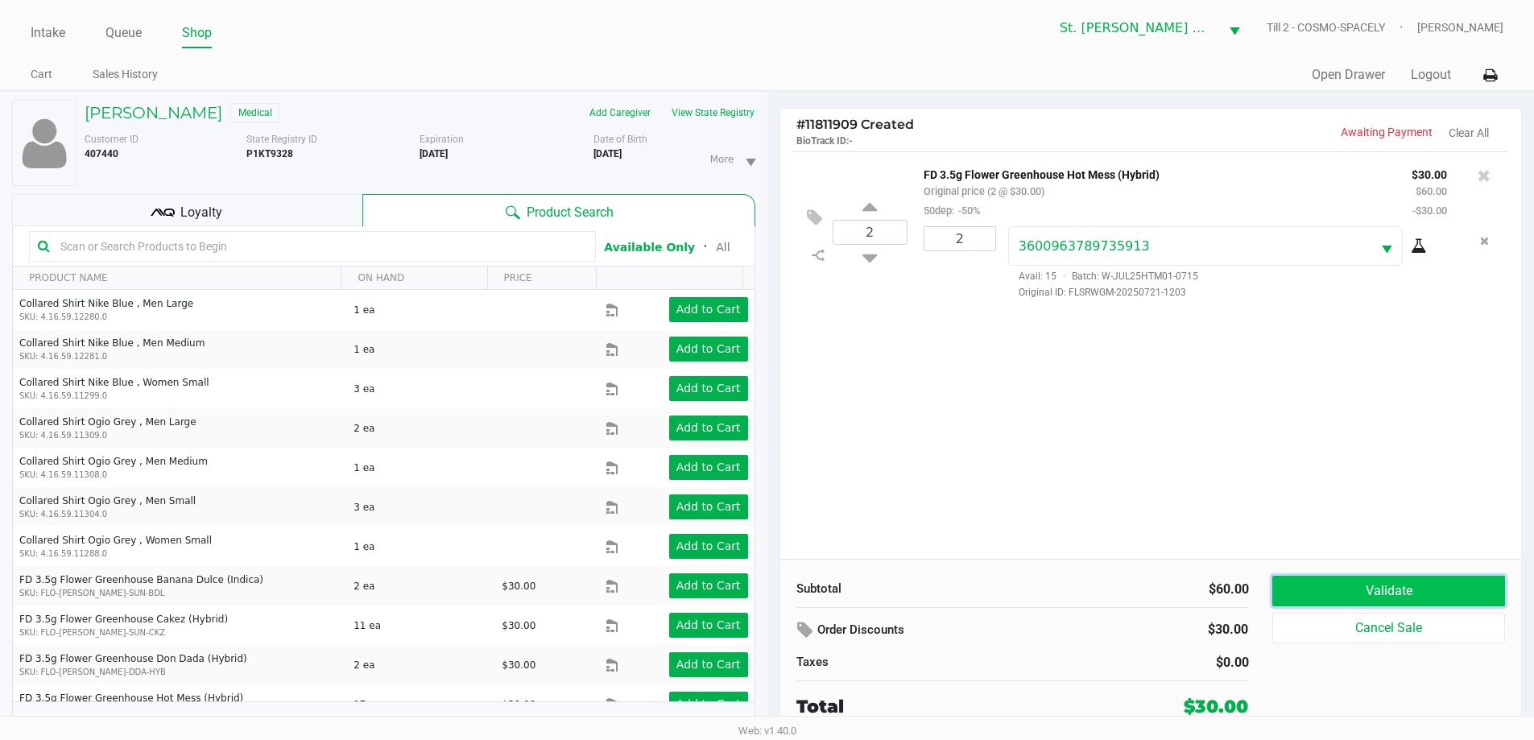
click at [1385, 594] on button "Validate" at bounding box center [1389, 591] width 232 height 31
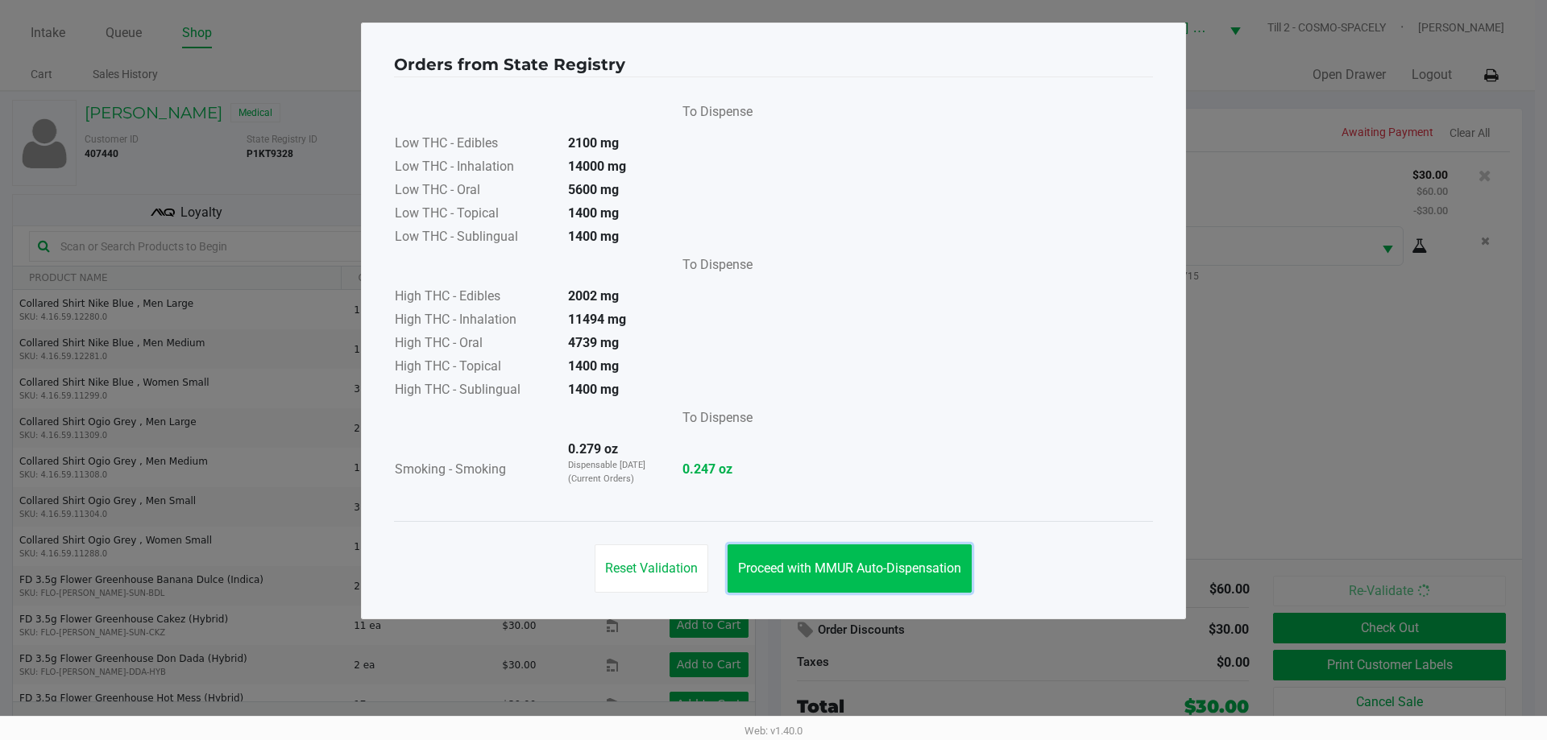
click at [913, 556] on button "Proceed with MMUR Auto-Dispensation" at bounding box center [849, 568] width 244 height 48
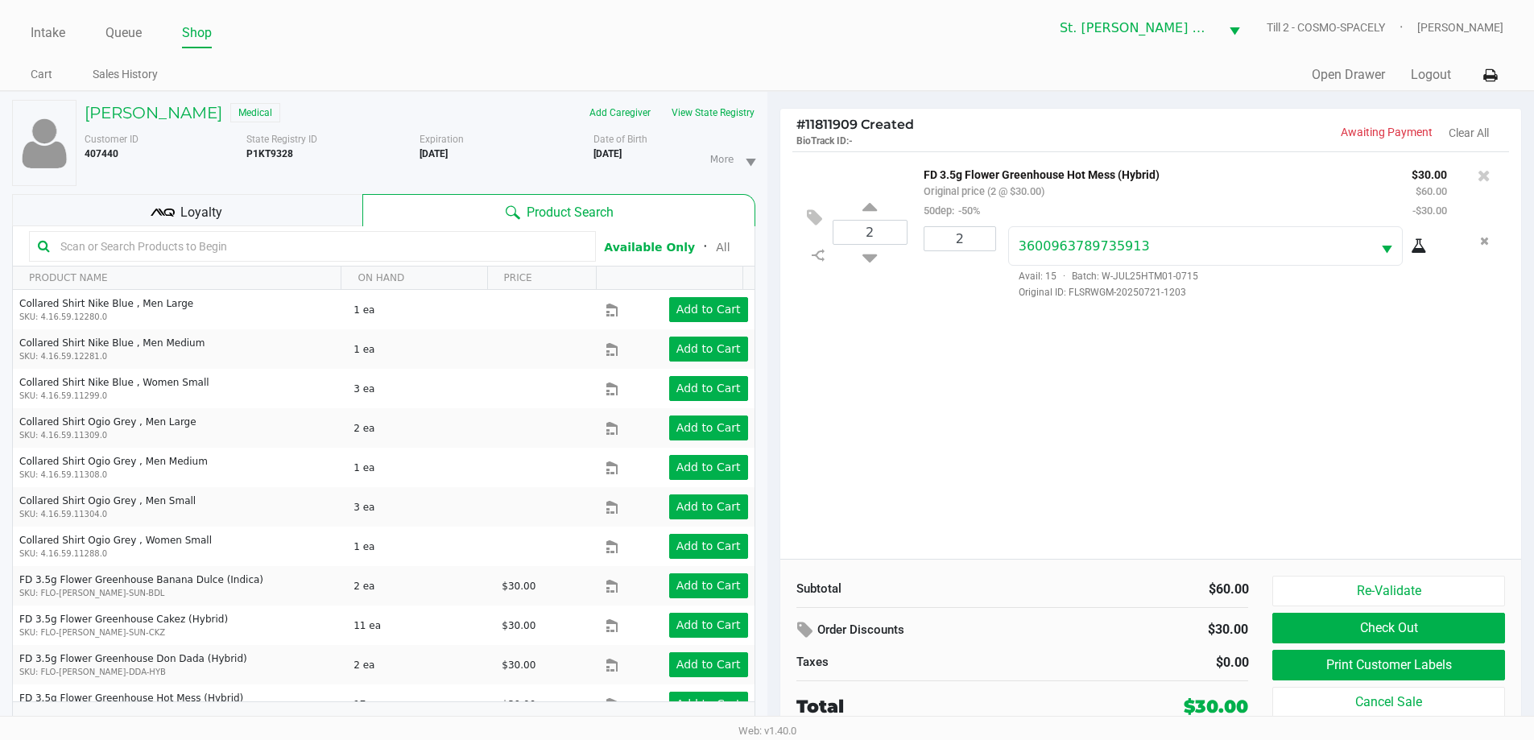
click at [313, 231] on div at bounding box center [312, 246] width 567 height 31
click at [311, 228] on kendo-grid-toolbar "Available Only ᛫ All" at bounding box center [384, 246] width 742 height 40
click at [300, 208] on div "Loyalty" at bounding box center [187, 210] width 350 height 32
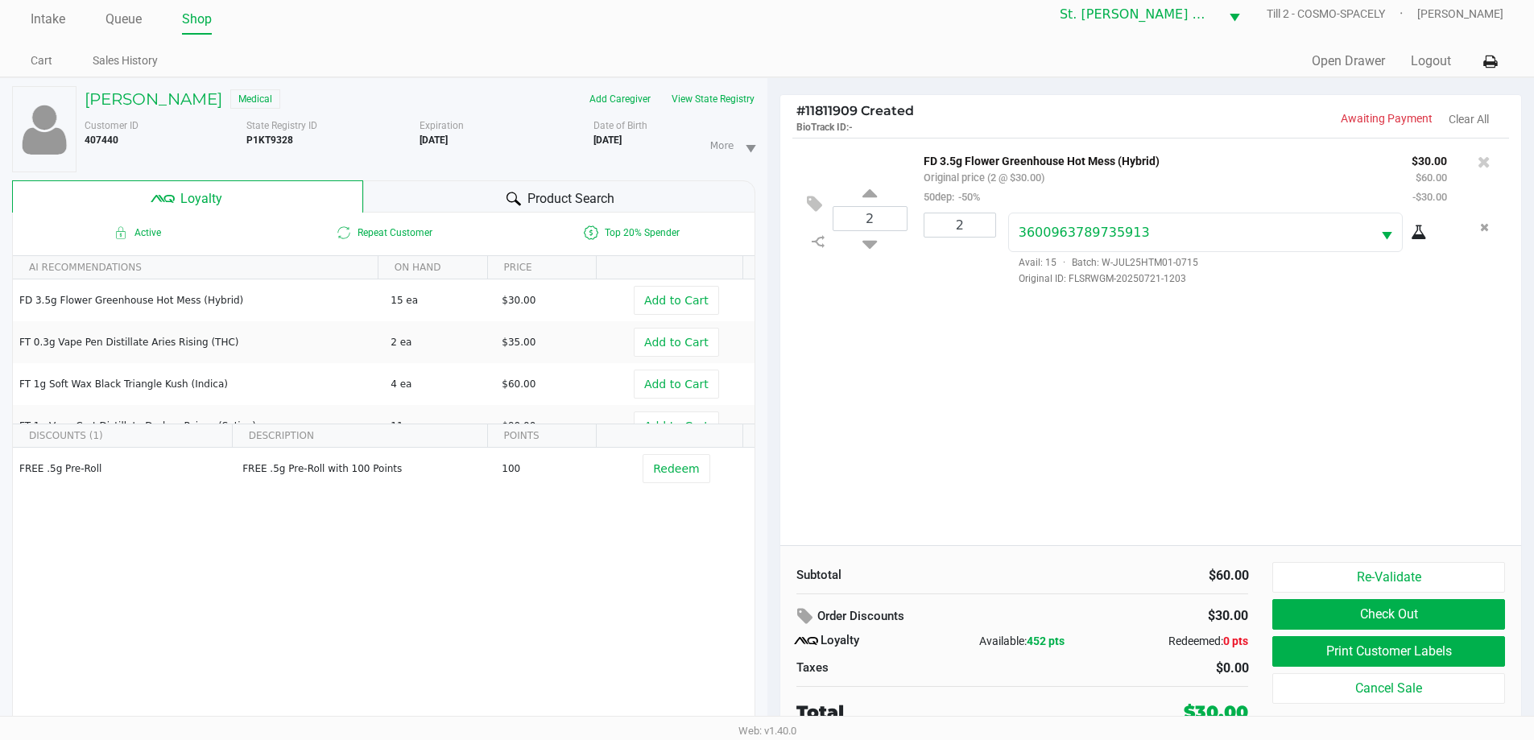
scroll to position [17, 0]
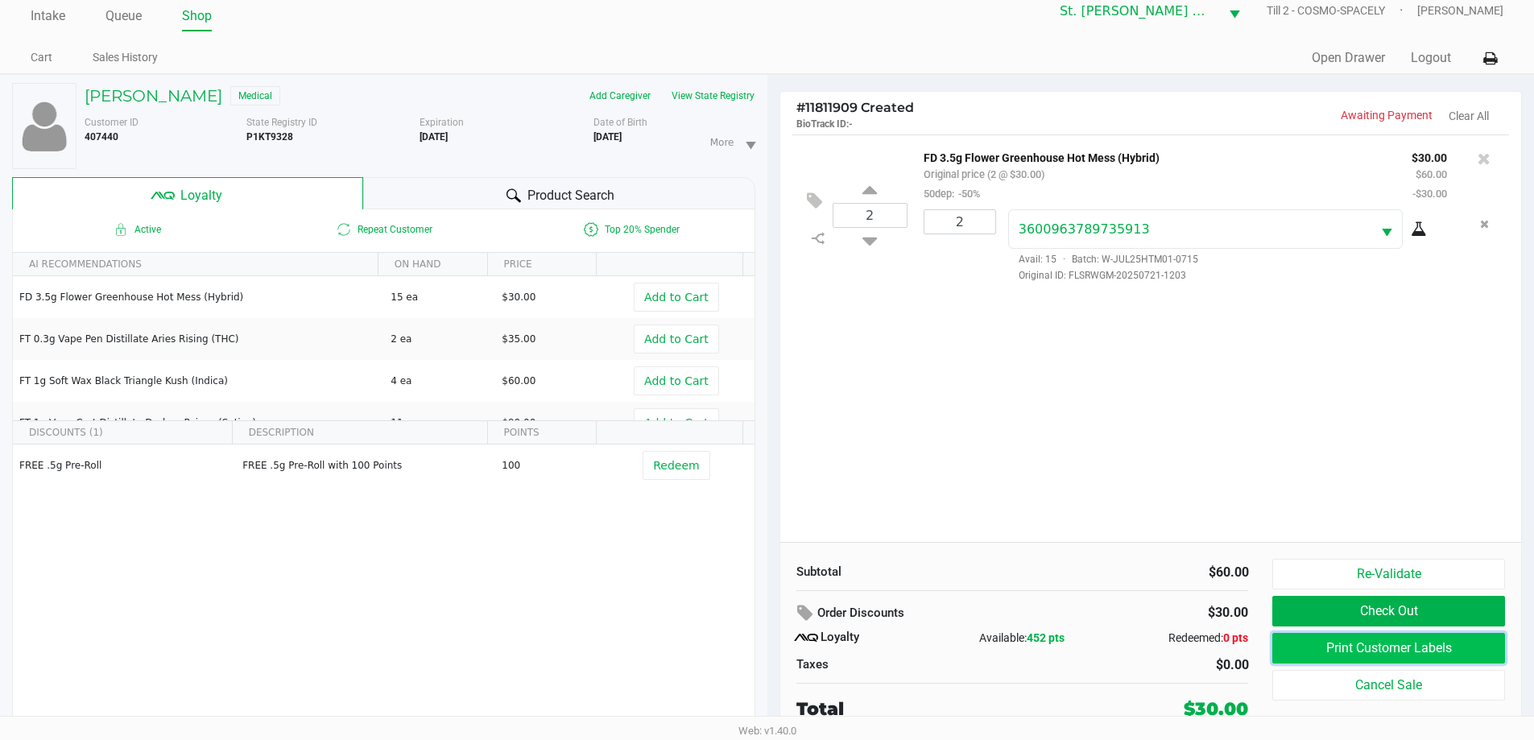
click at [1339, 641] on button "Print Customer Labels" at bounding box center [1389, 648] width 232 height 31
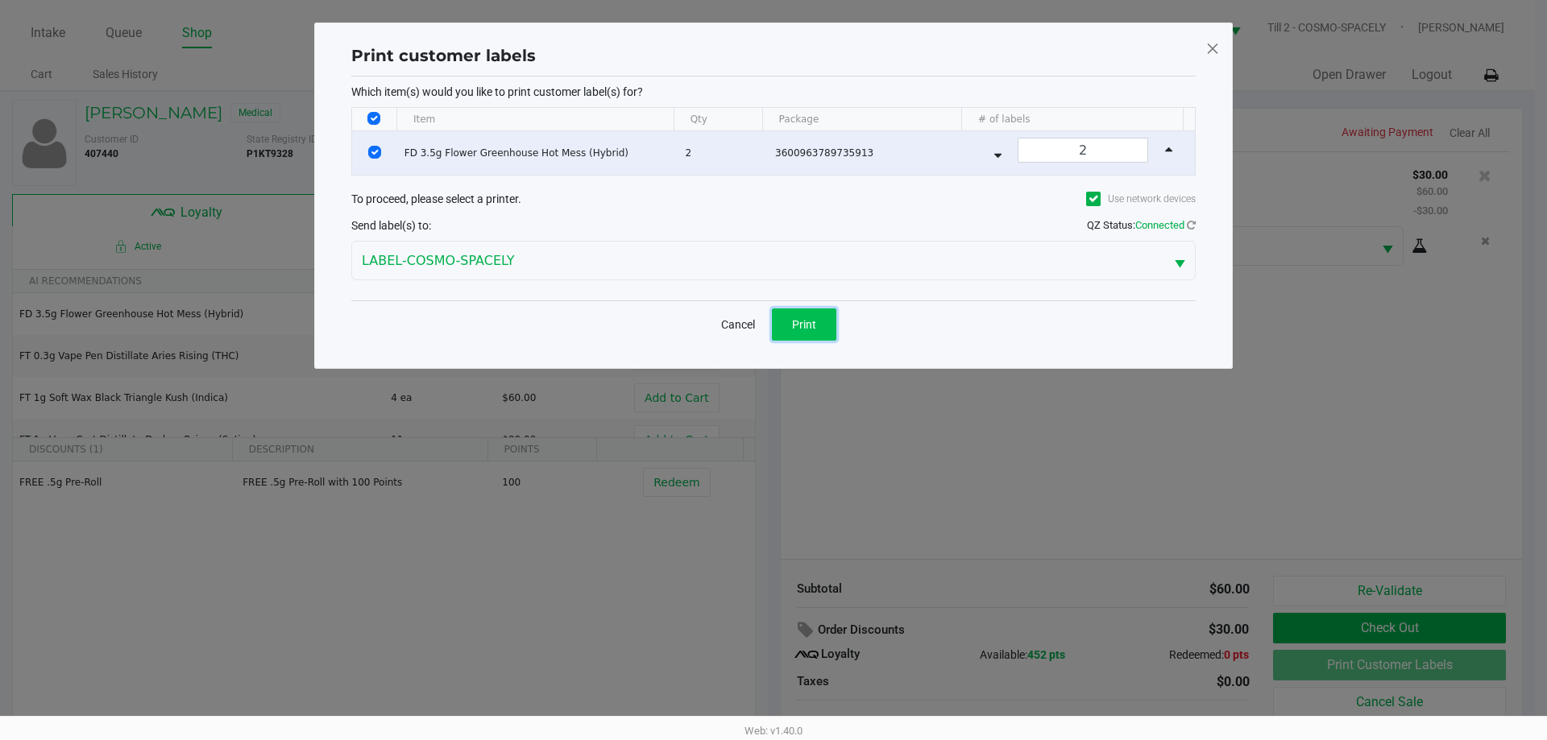
click at [801, 329] on span "Print" at bounding box center [804, 324] width 24 height 13
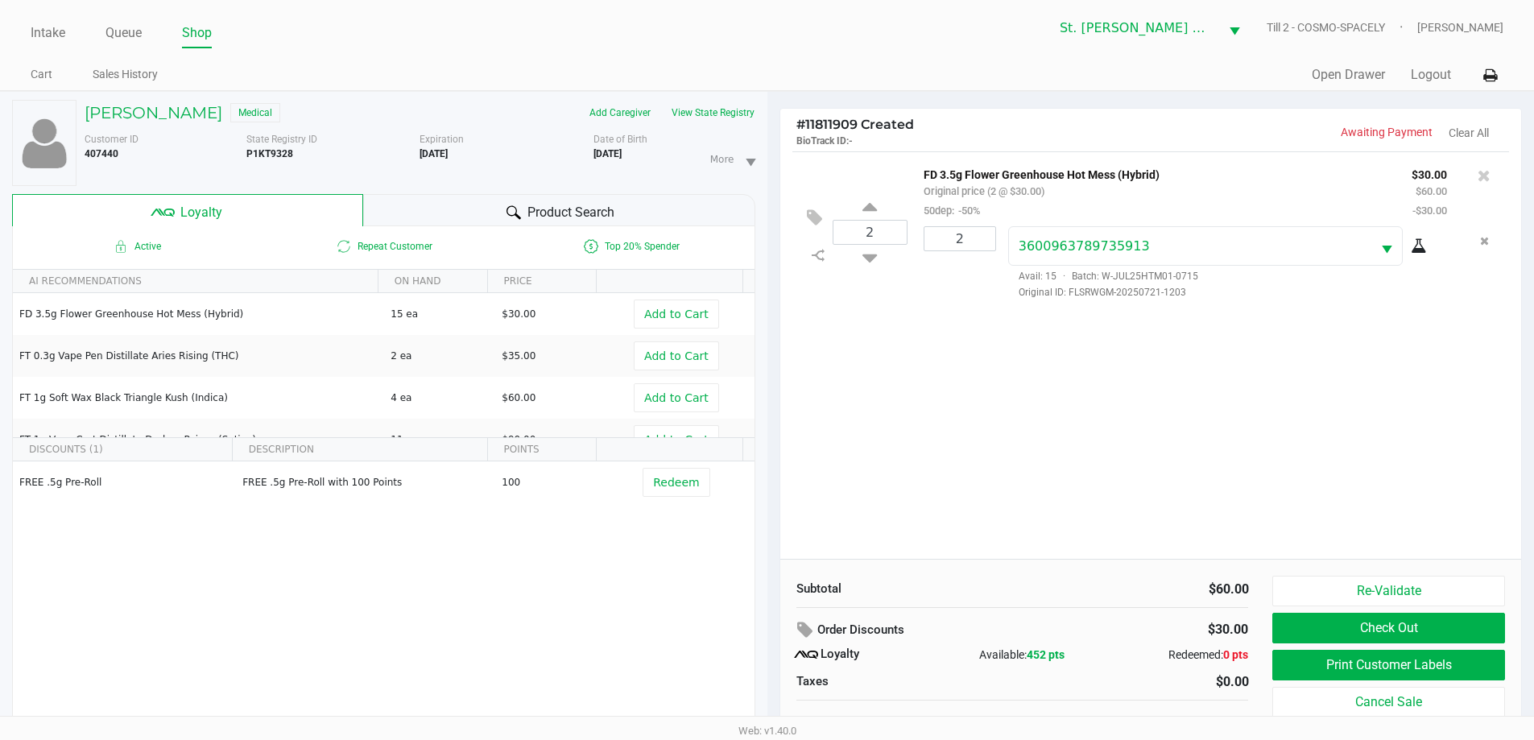
scroll to position [17, 0]
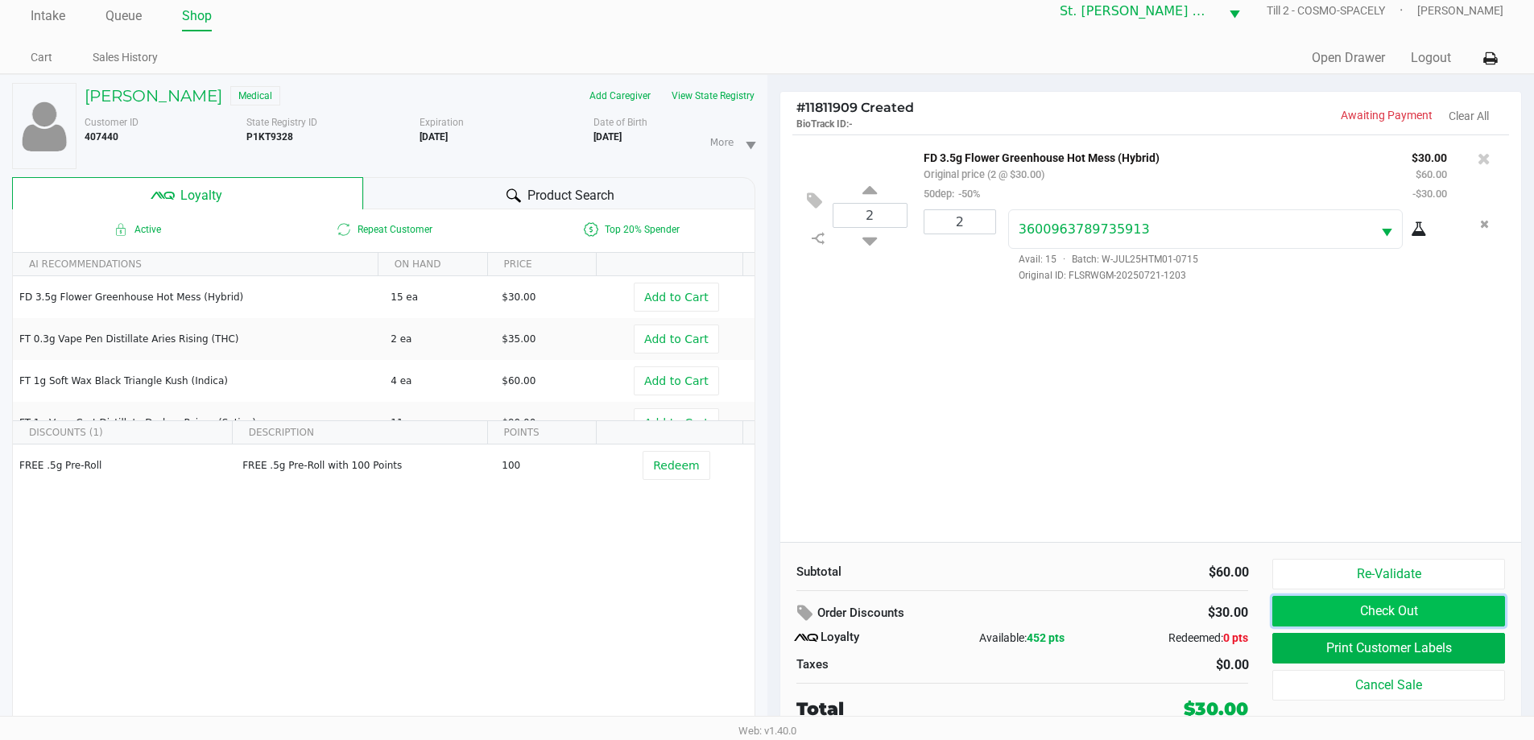
click at [1387, 612] on button "Check Out" at bounding box center [1389, 611] width 232 height 31
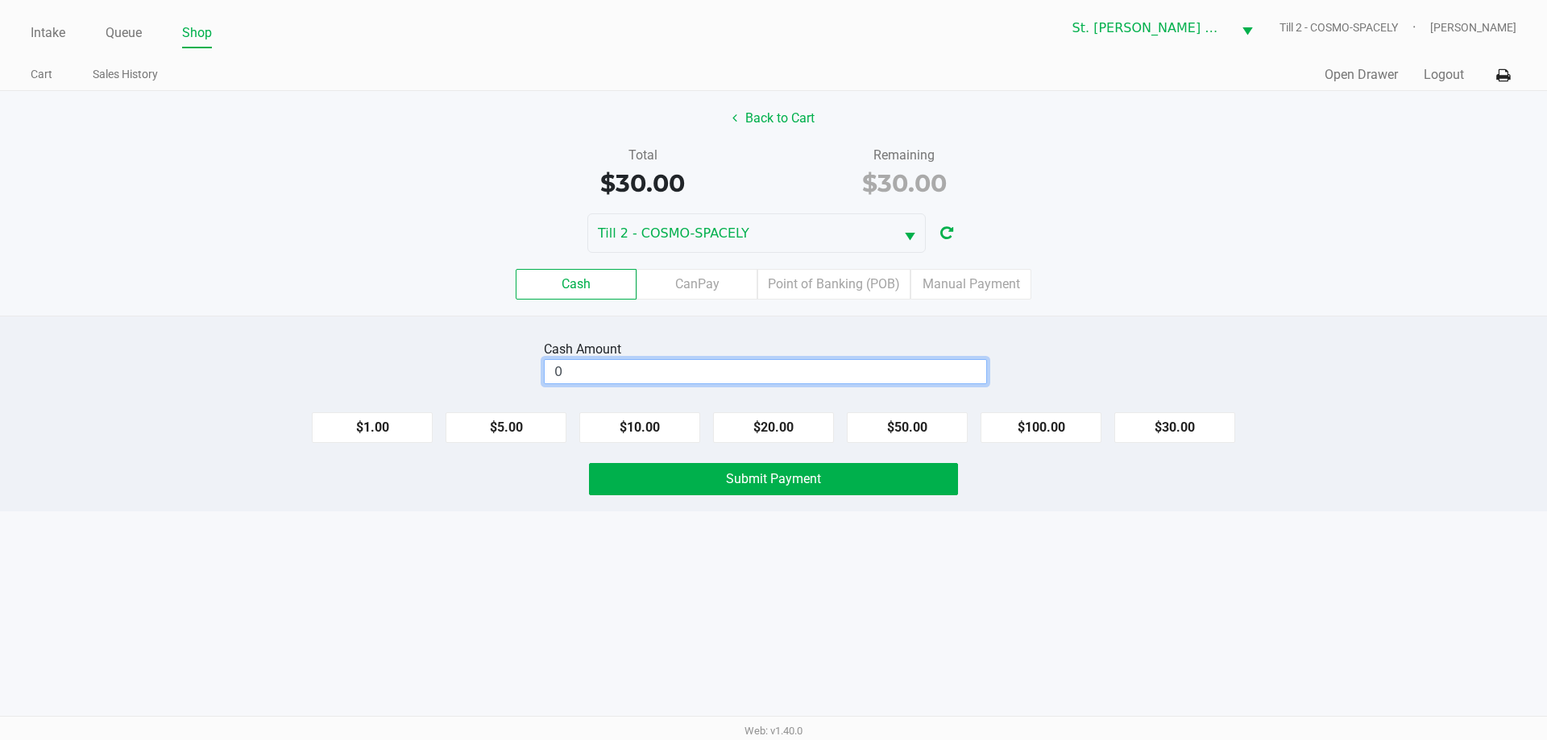
click at [686, 379] on input "0" at bounding box center [764, 371] width 441 height 23
type input "$40.00"
click at [1265, 333] on div "Cash Amount $40.00 Clear $1.00 $5.00 $10.00 $20.00 $50.00 $100.00 $30.00 Submit…" at bounding box center [773, 414] width 1547 height 196
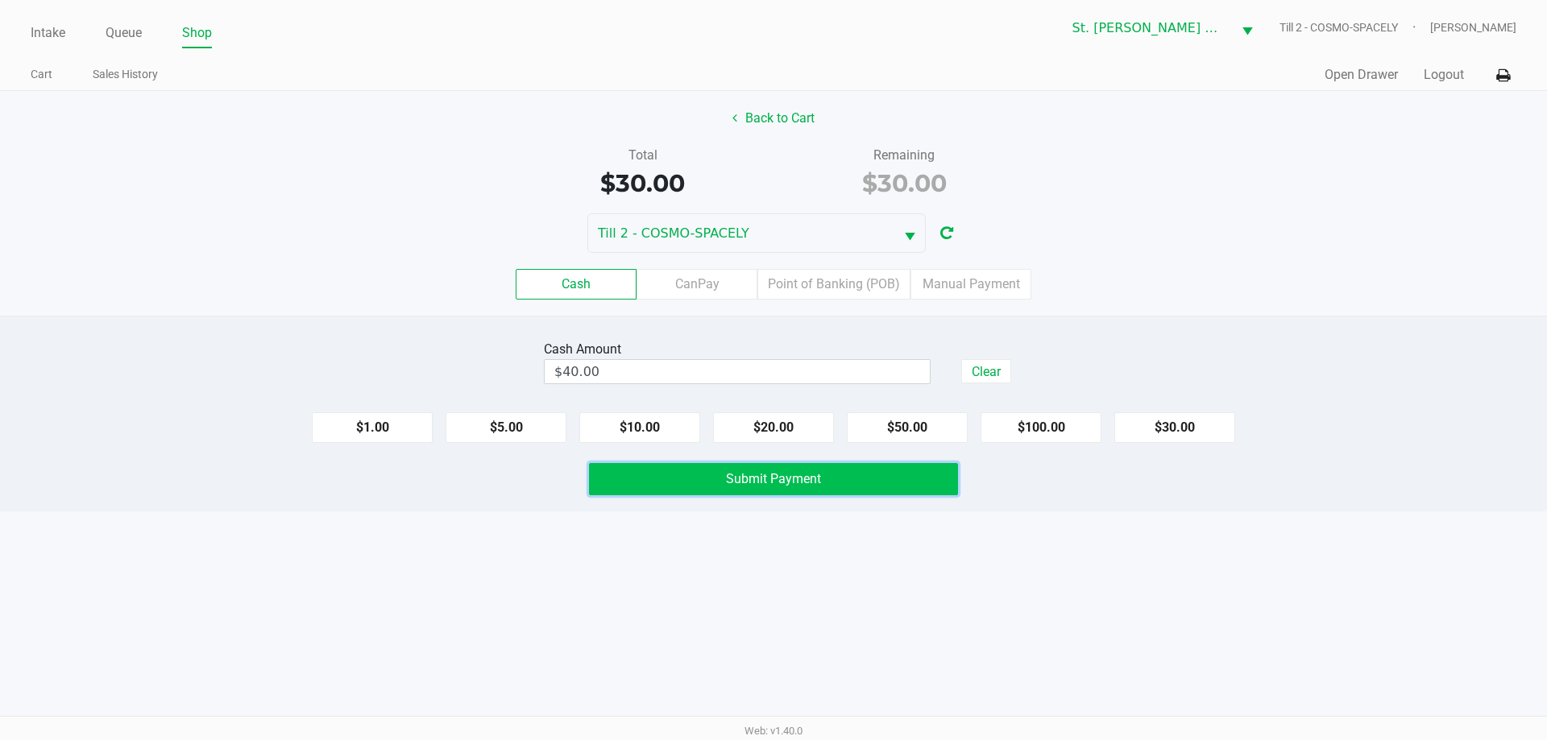
click at [819, 476] on span "Submit Payment" at bounding box center [773, 478] width 95 height 15
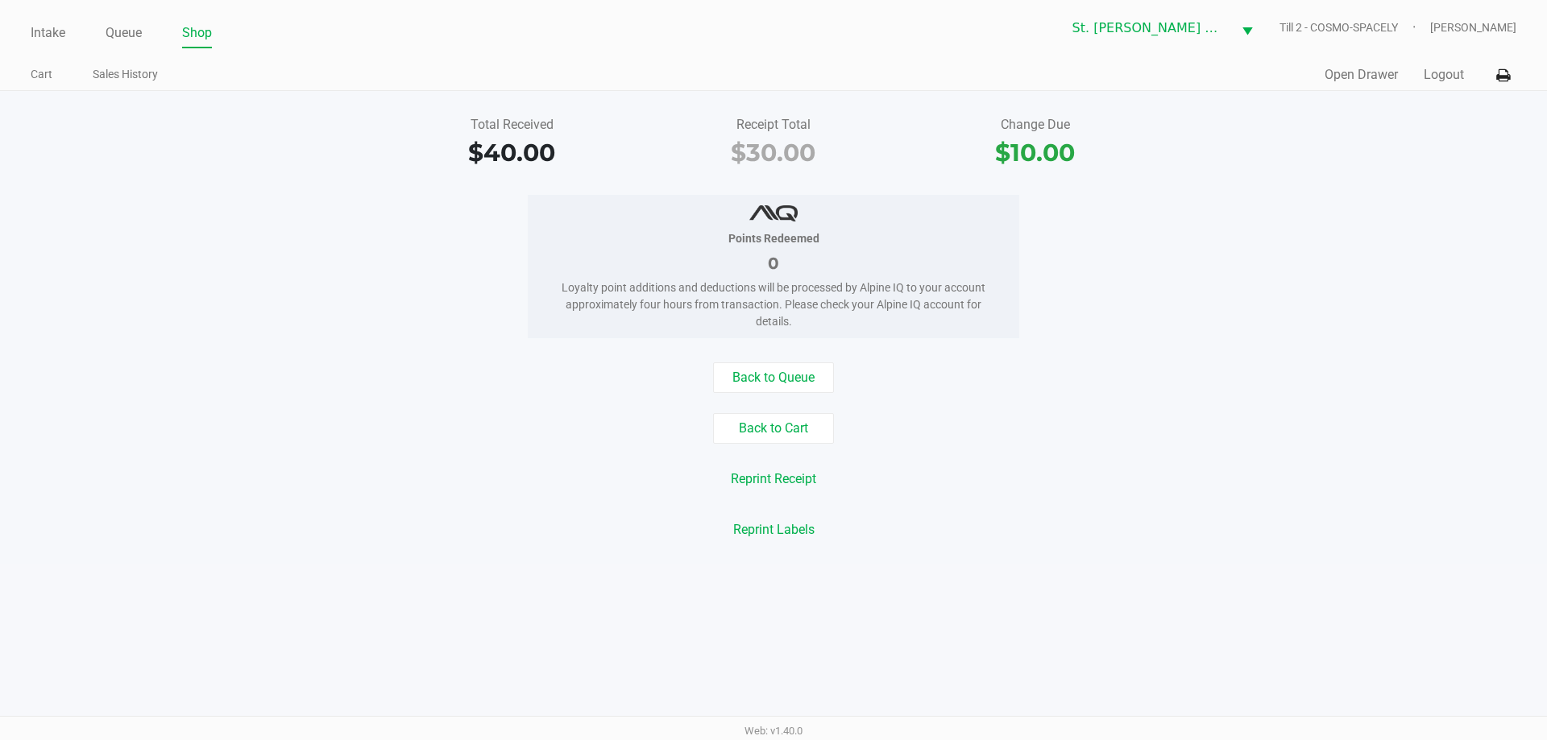
click at [273, 536] on div "Reprint Labels" at bounding box center [773, 530] width 1571 height 31
click at [544, 292] on div "Points Redeemed 0 Loyalty point additions and deductions will be processed by A…" at bounding box center [773, 266] width 491 height 143
click at [72, 27] on ul "Intake Queue Shop" at bounding box center [402, 33] width 743 height 27
click at [63, 27] on link "Intake" at bounding box center [48, 33] width 35 height 23
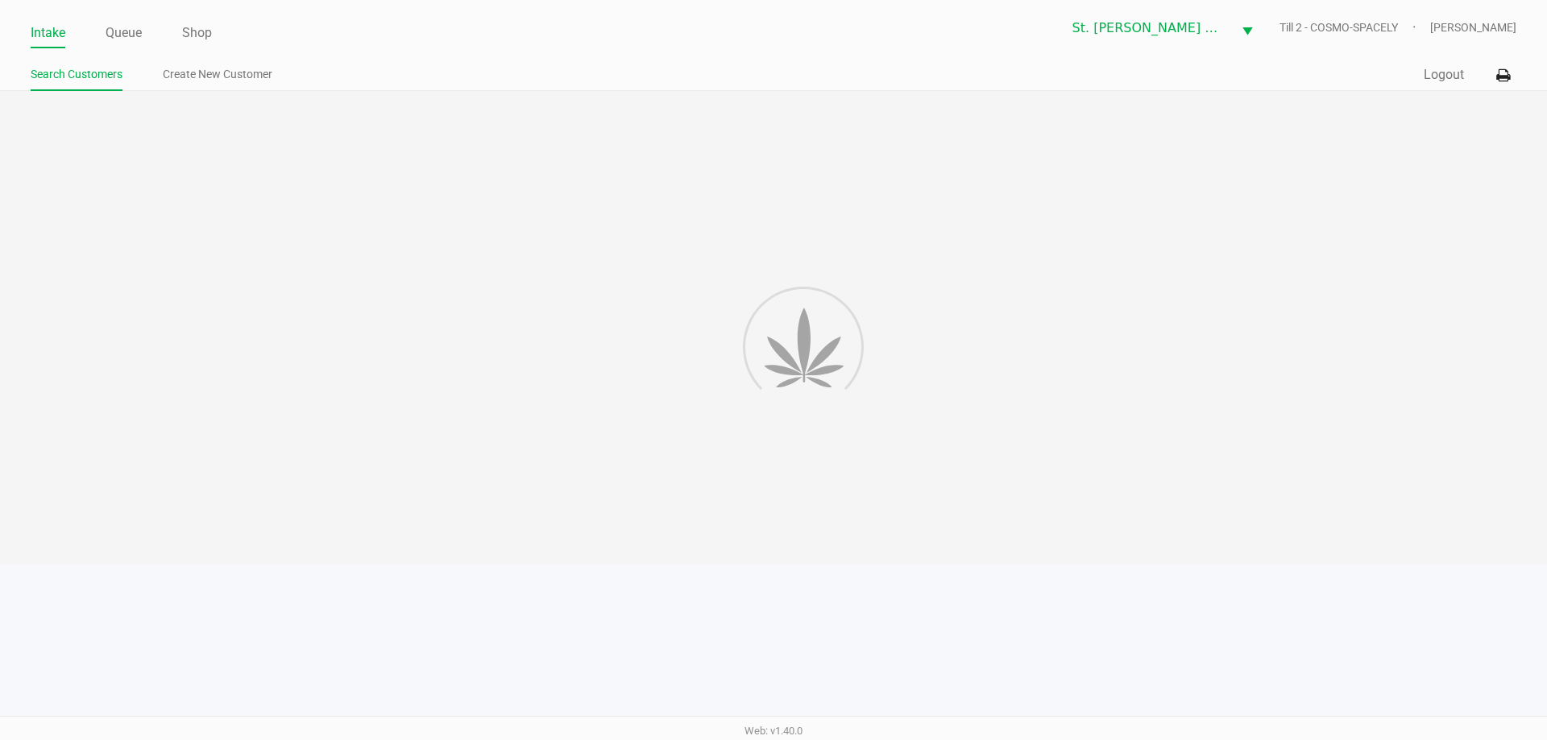
click at [63, 27] on link "Intake" at bounding box center [48, 33] width 35 height 23
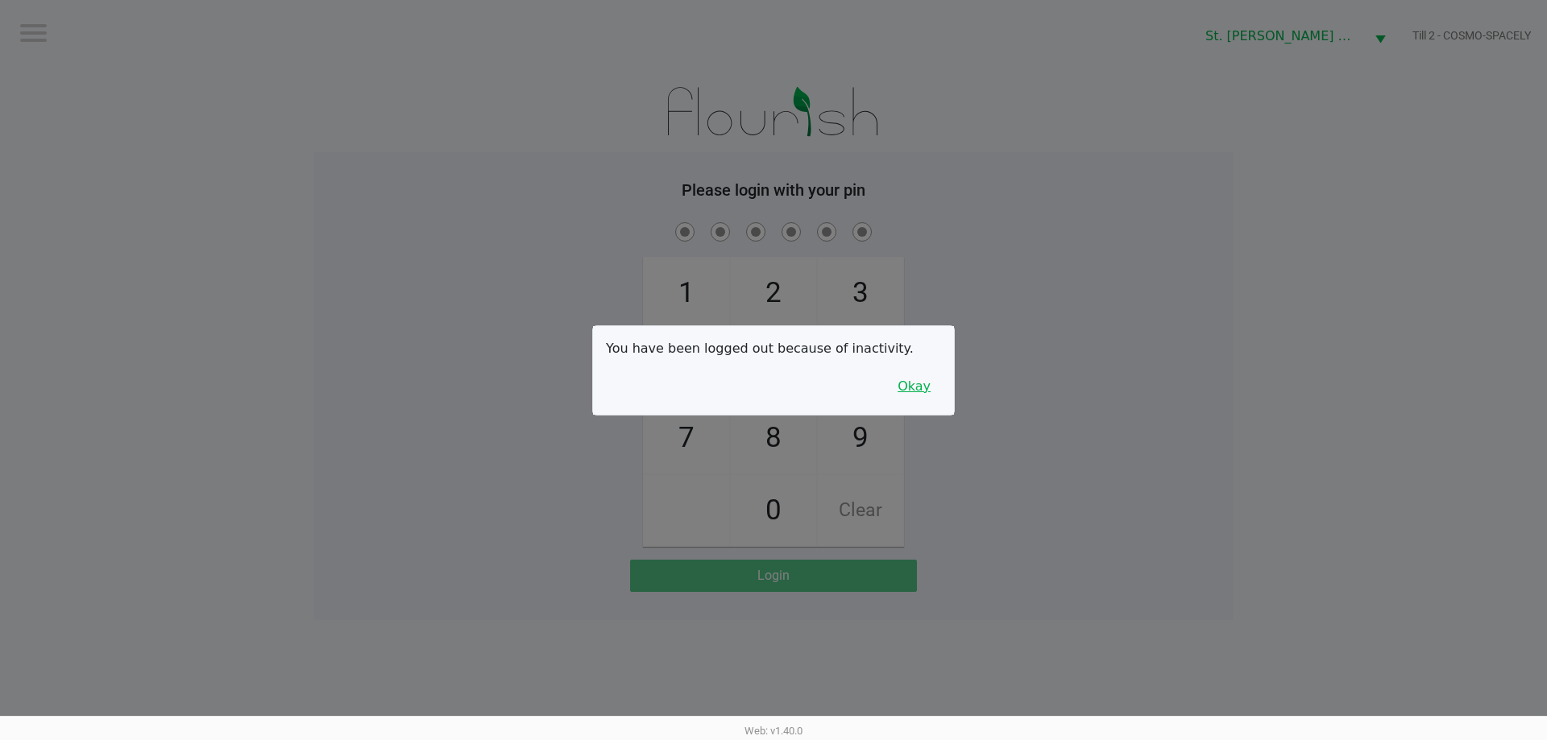
click at [897, 395] on button "Okay" at bounding box center [914, 386] width 54 height 31
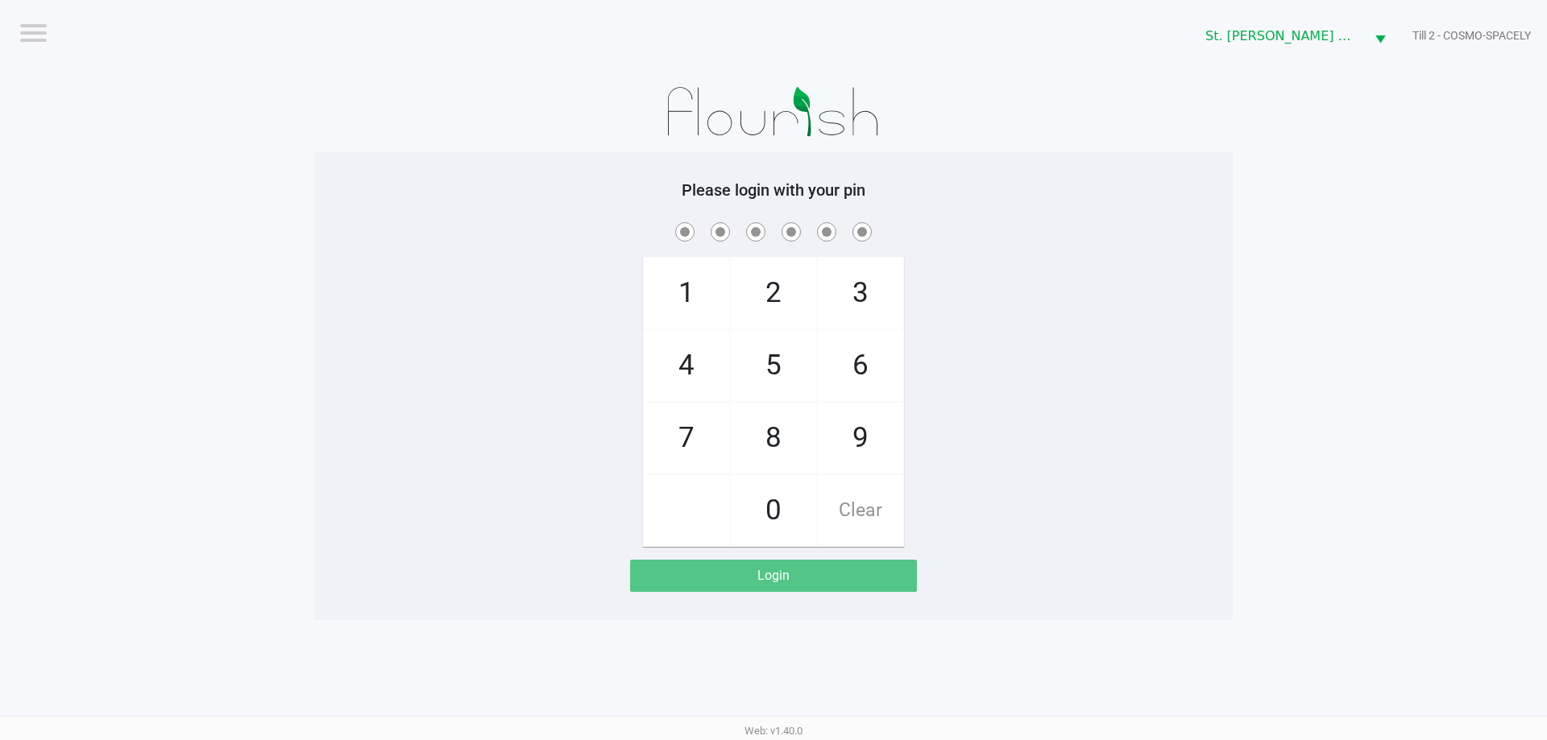
click at [1012, 325] on div "1 4 7 2 5 8 0 3 6 9 Clear" at bounding box center [773, 383] width 918 height 328
checkbox input "true"
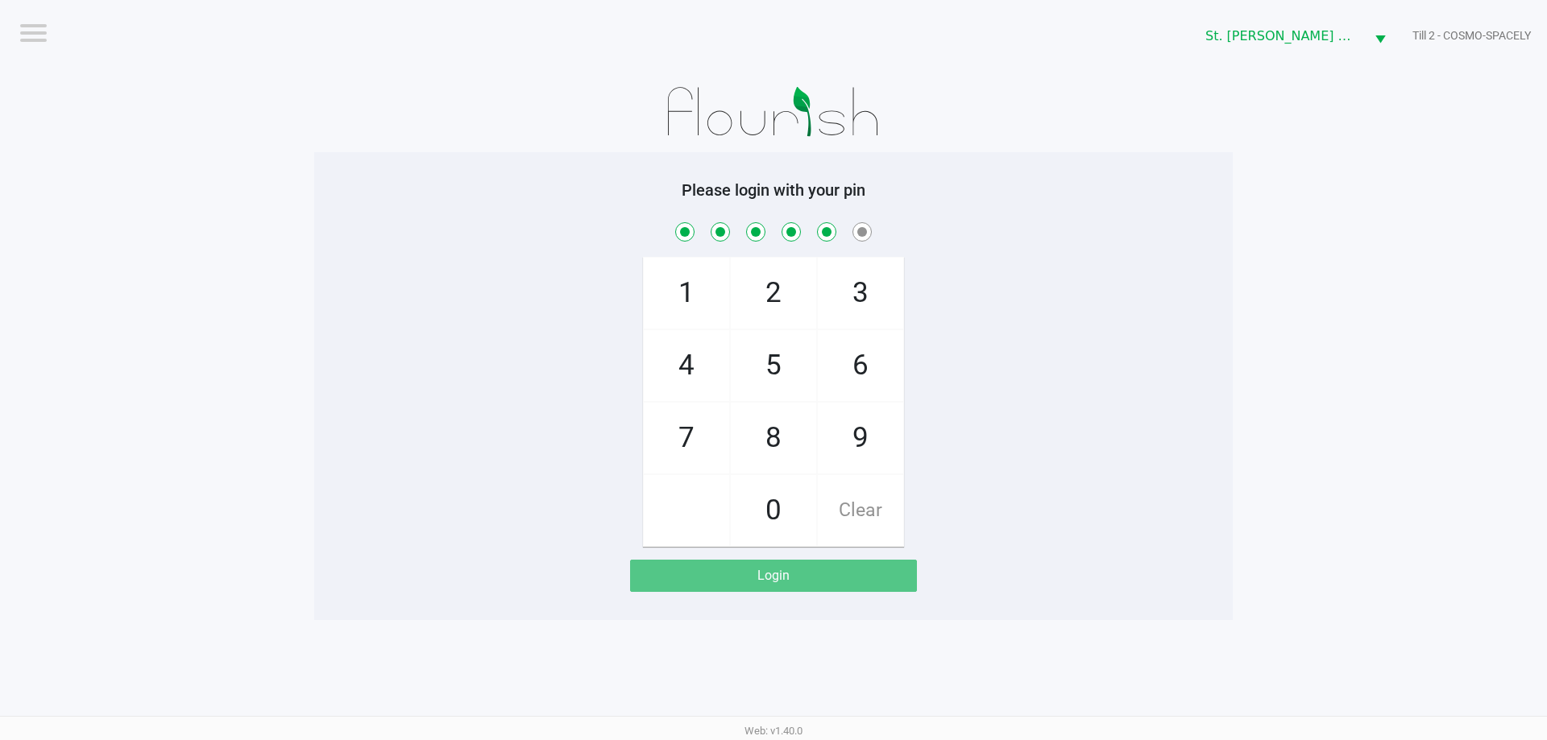
checkbox input "true"
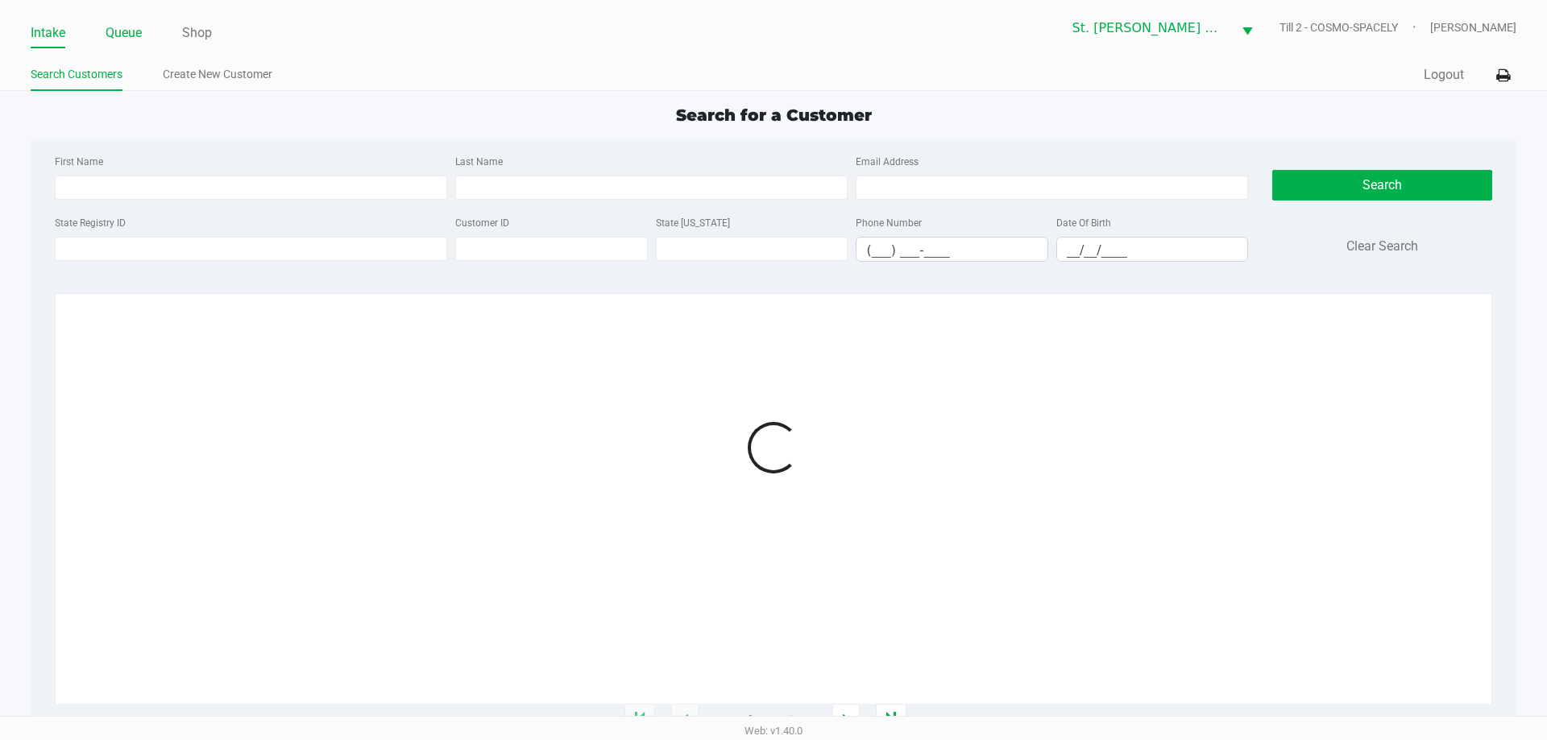
click at [130, 43] on link "Queue" at bounding box center [124, 33] width 36 height 23
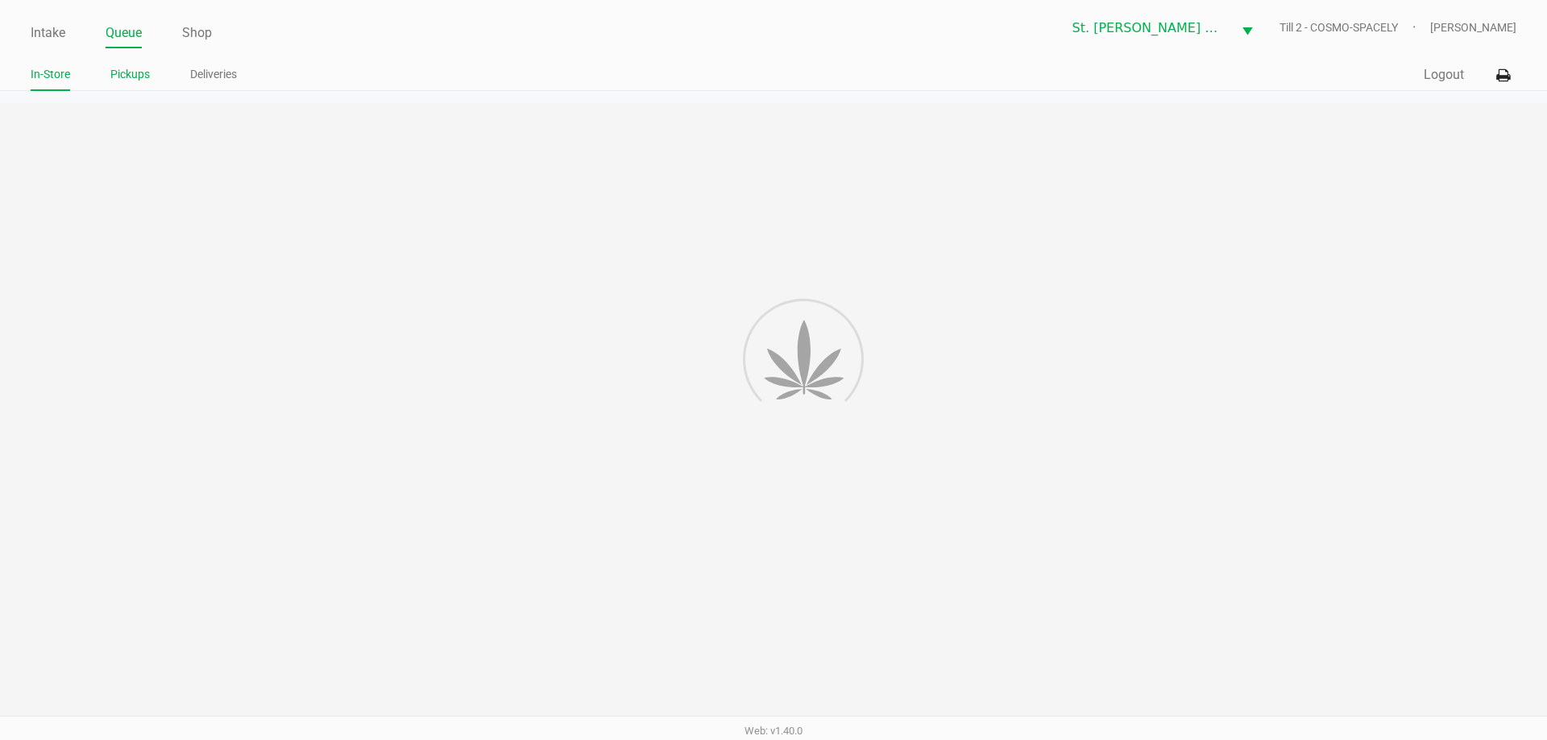
click at [131, 77] on link "Pickups" at bounding box center [129, 74] width 39 height 20
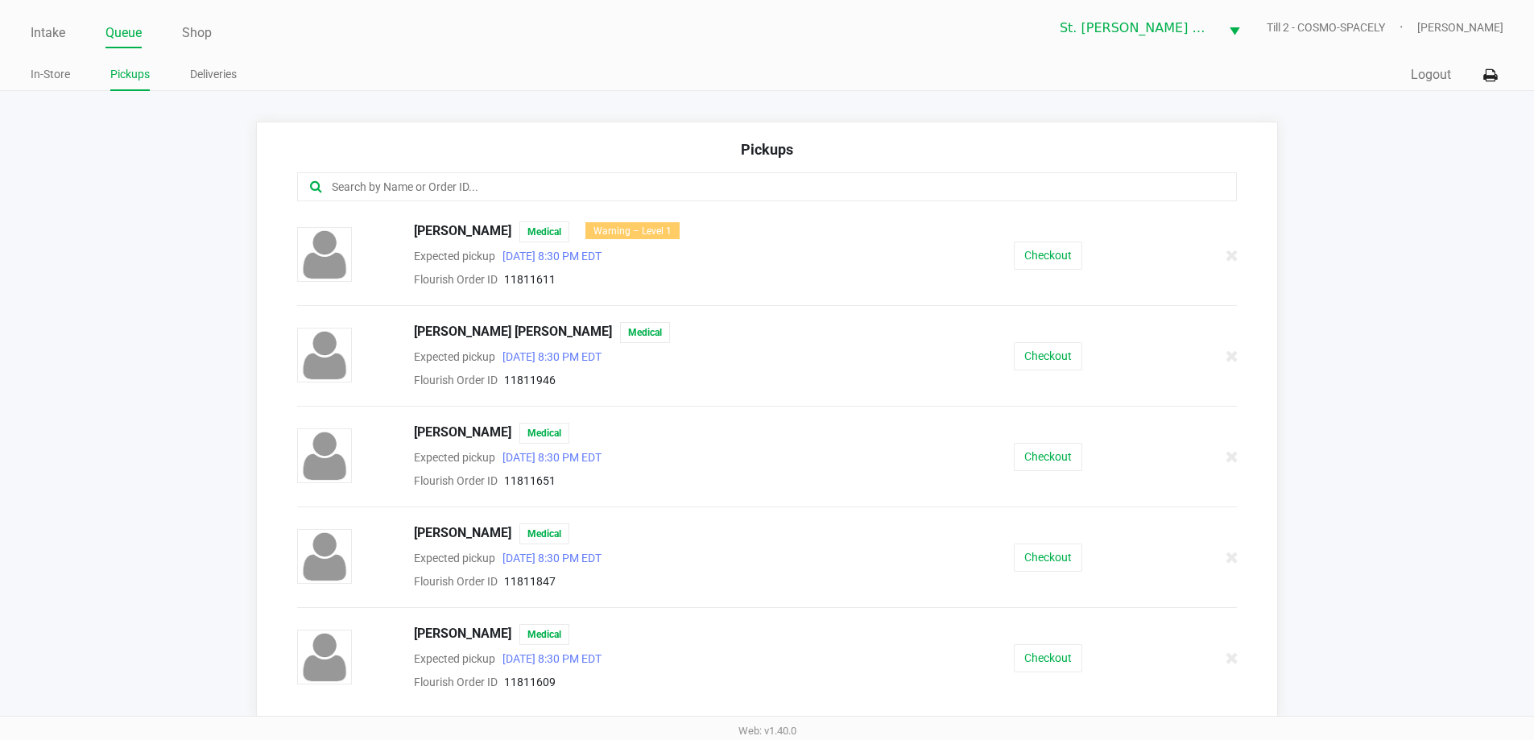
scroll to position [90, 0]
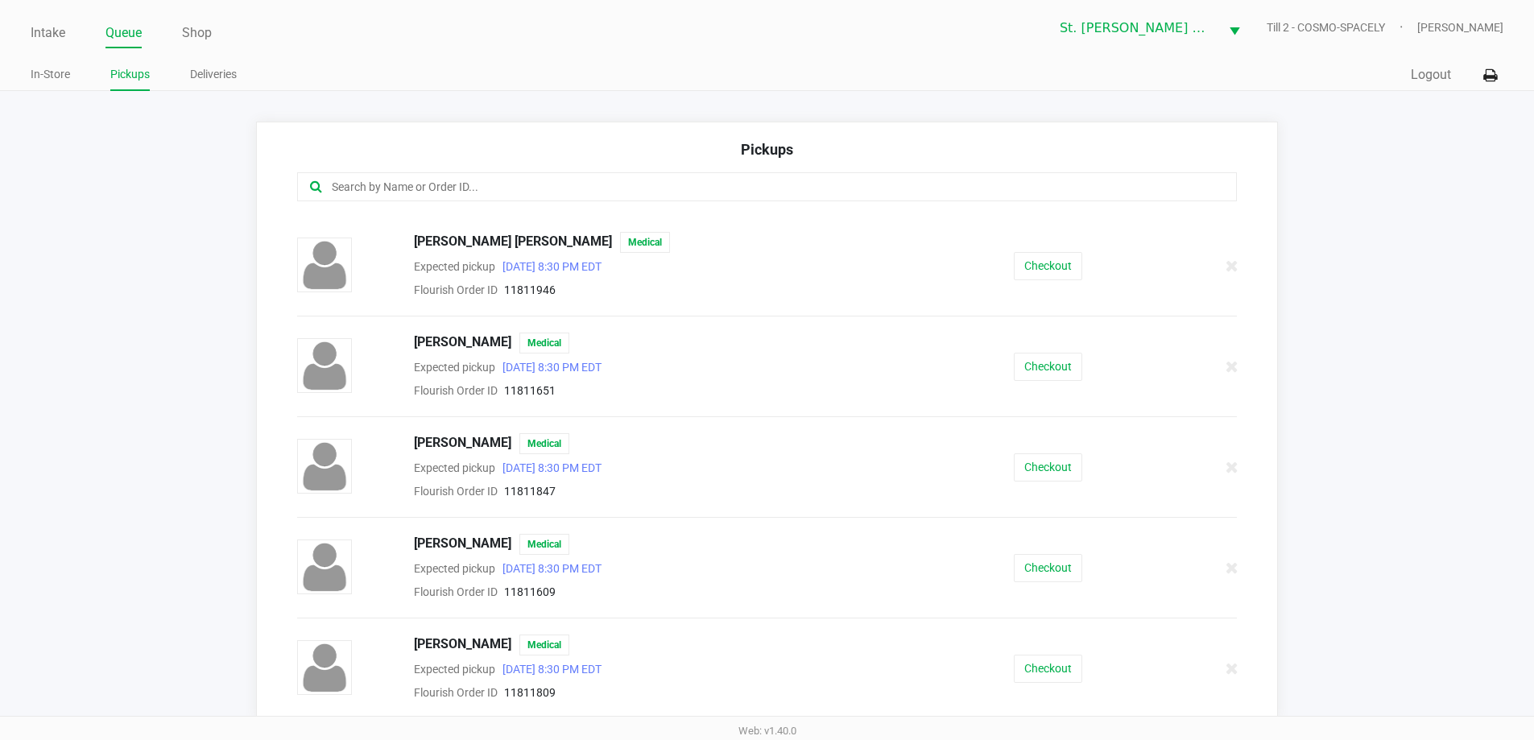
click at [466, 551] on span "Ronald McCarty" at bounding box center [462, 544] width 97 height 21
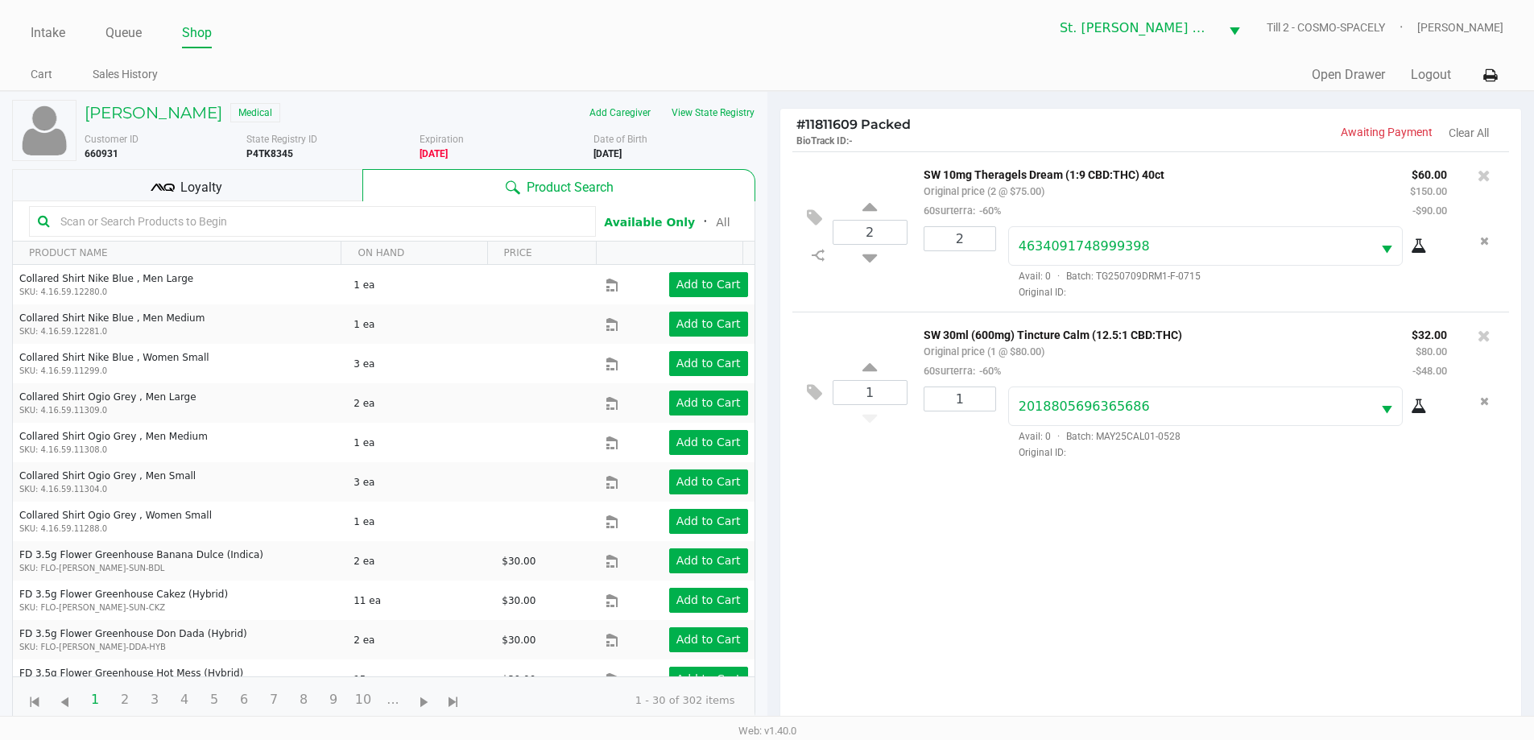
click at [166, 181] on icon at bounding box center [163, 188] width 24 height 24
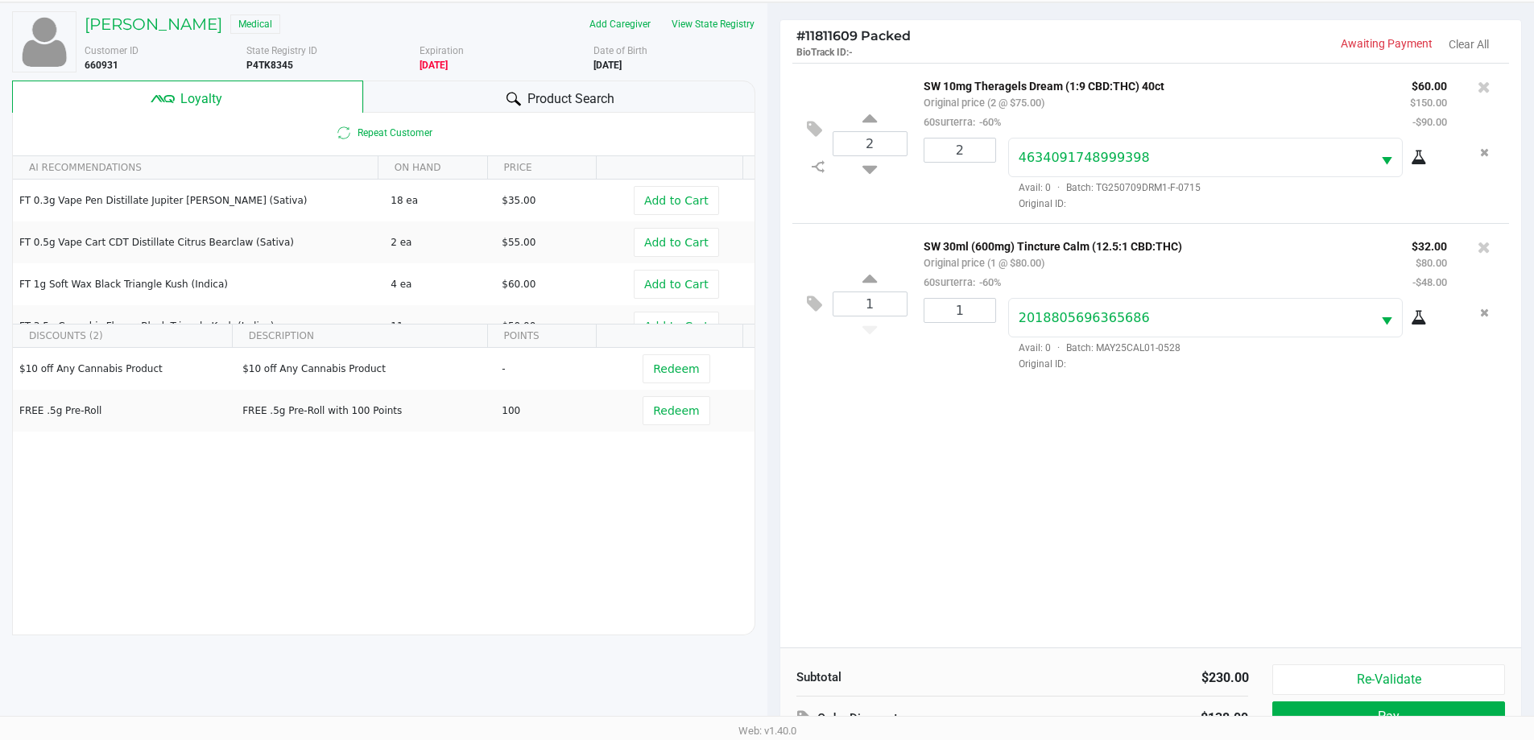
scroll to position [193, 0]
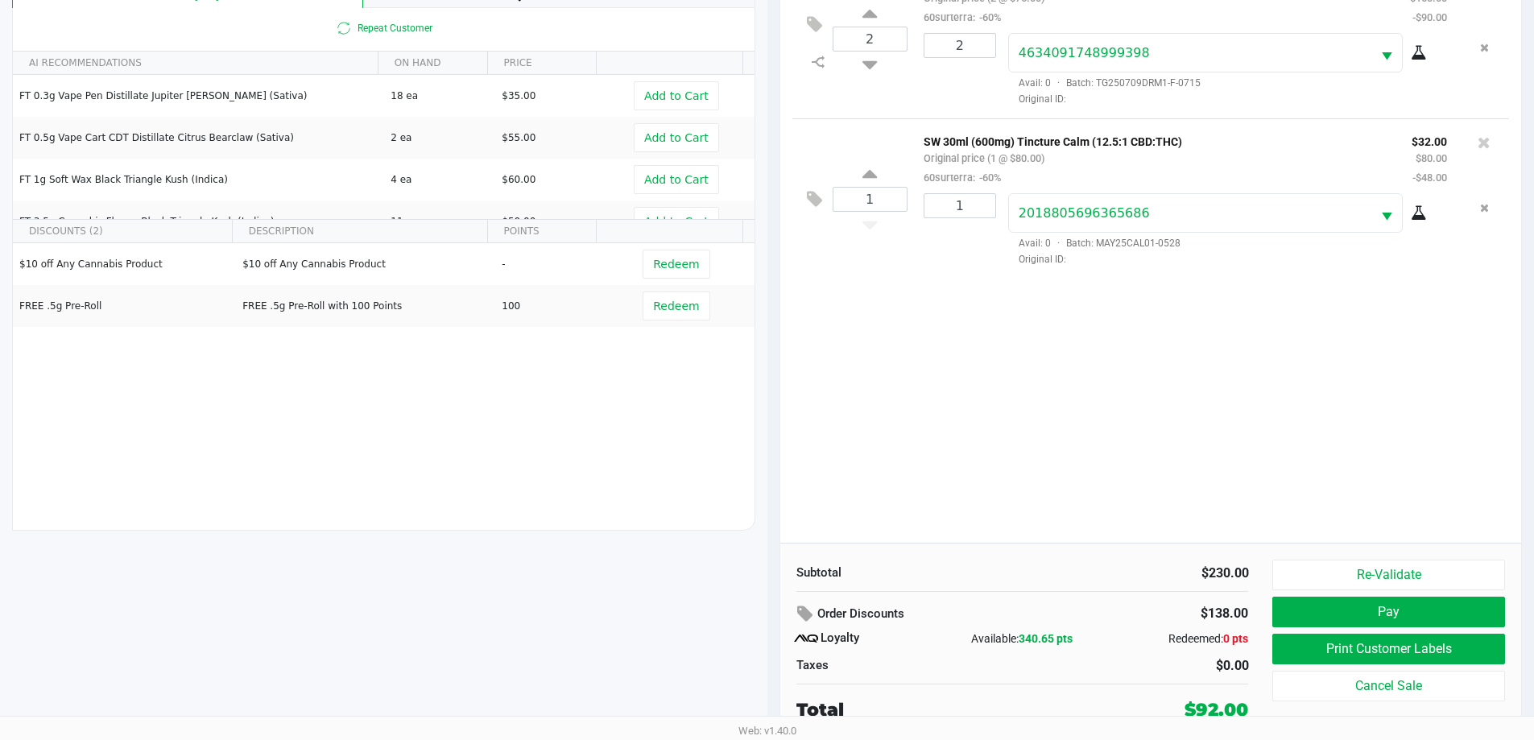
click at [1155, 445] on div "2 SW 10mg Theragels Dream (1:9 CBD:THC) 40ct Original price (2 @ $75.00) 60surt…" at bounding box center [1152, 250] width 742 height 585
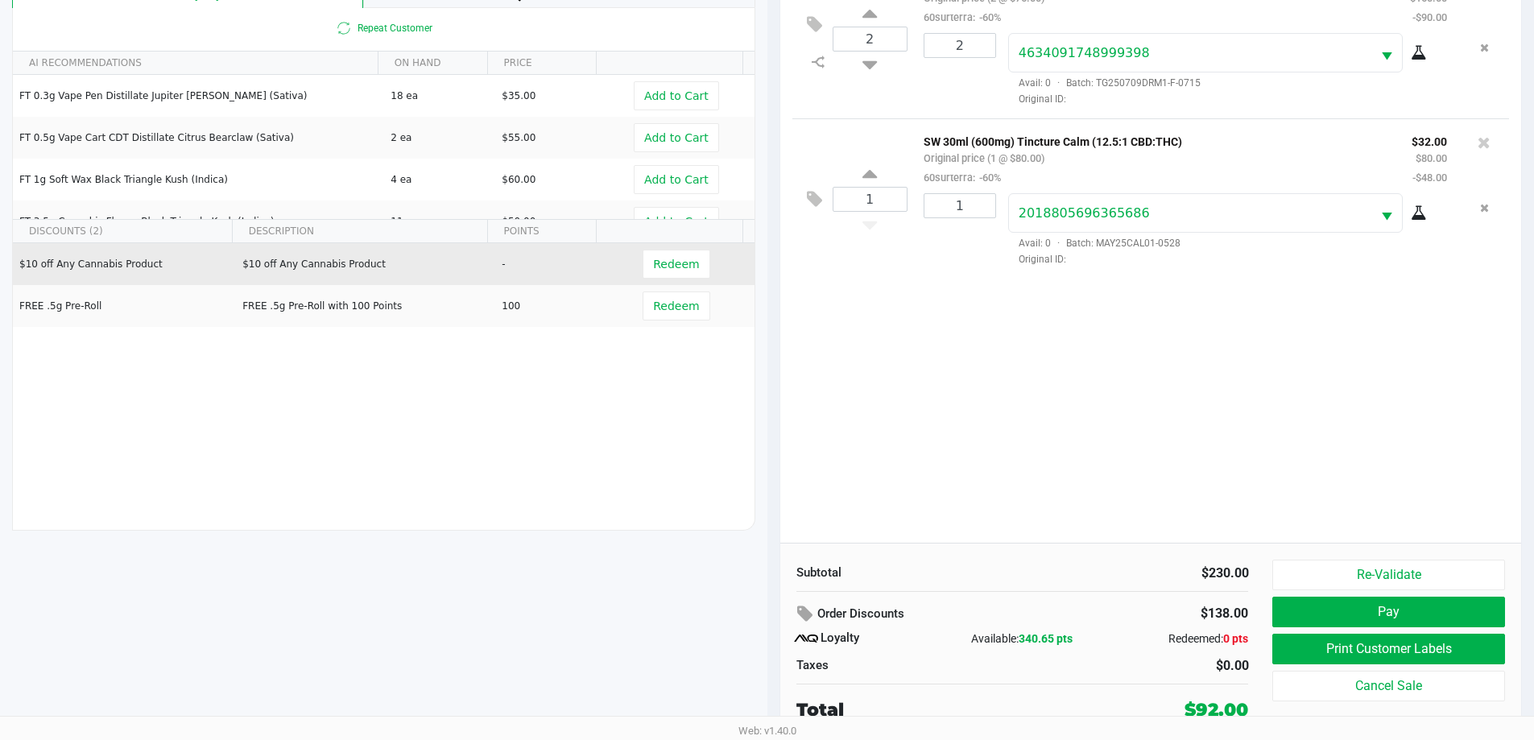
click at [634, 264] on td "Redeem" at bounding box center [680, 264] width 148 height 42
click at [643, 267] on button "Redeem" at bounding box center [676, 264] width 67 height 29
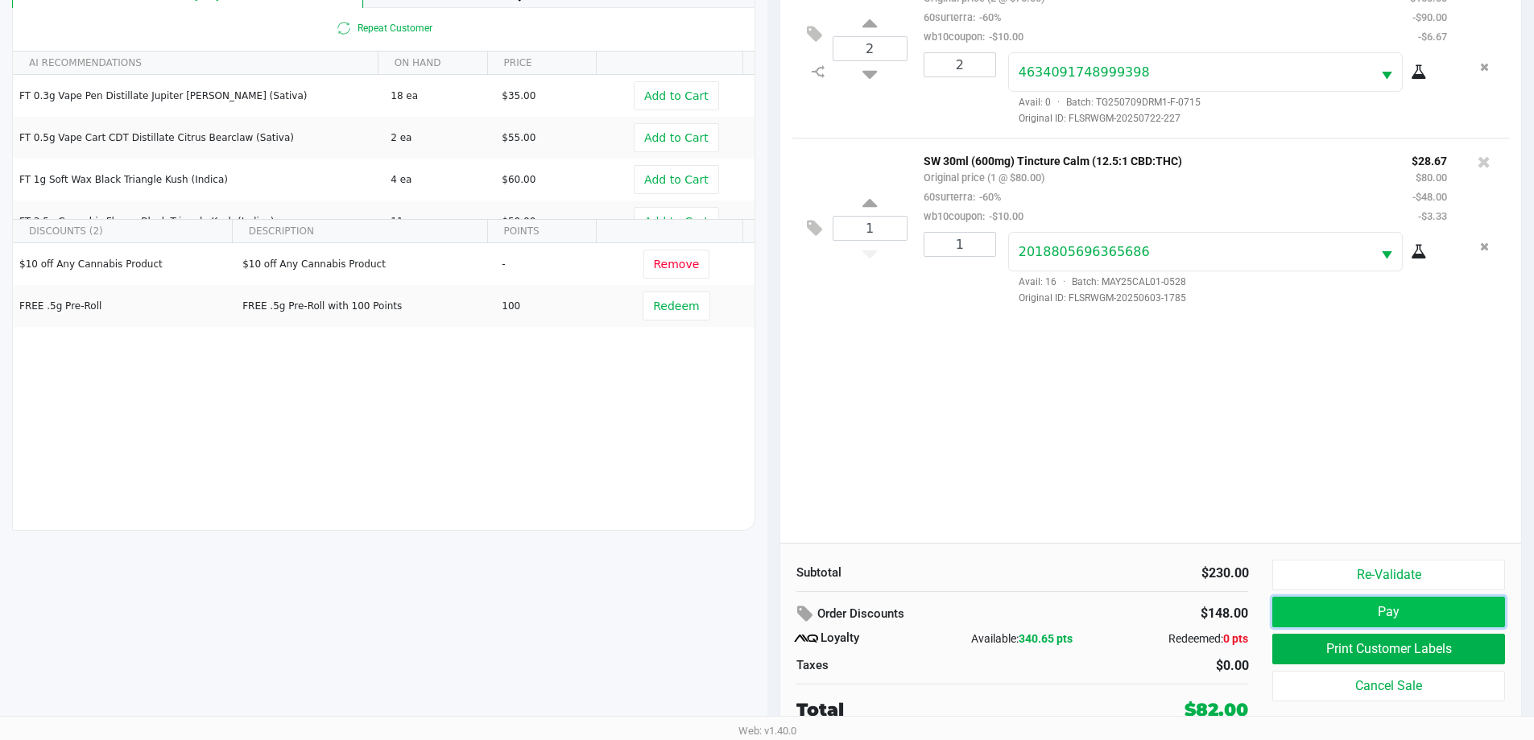
click at [1400, 602] on button "Pay" at bounding box center [1389, 612] width 232 height 31
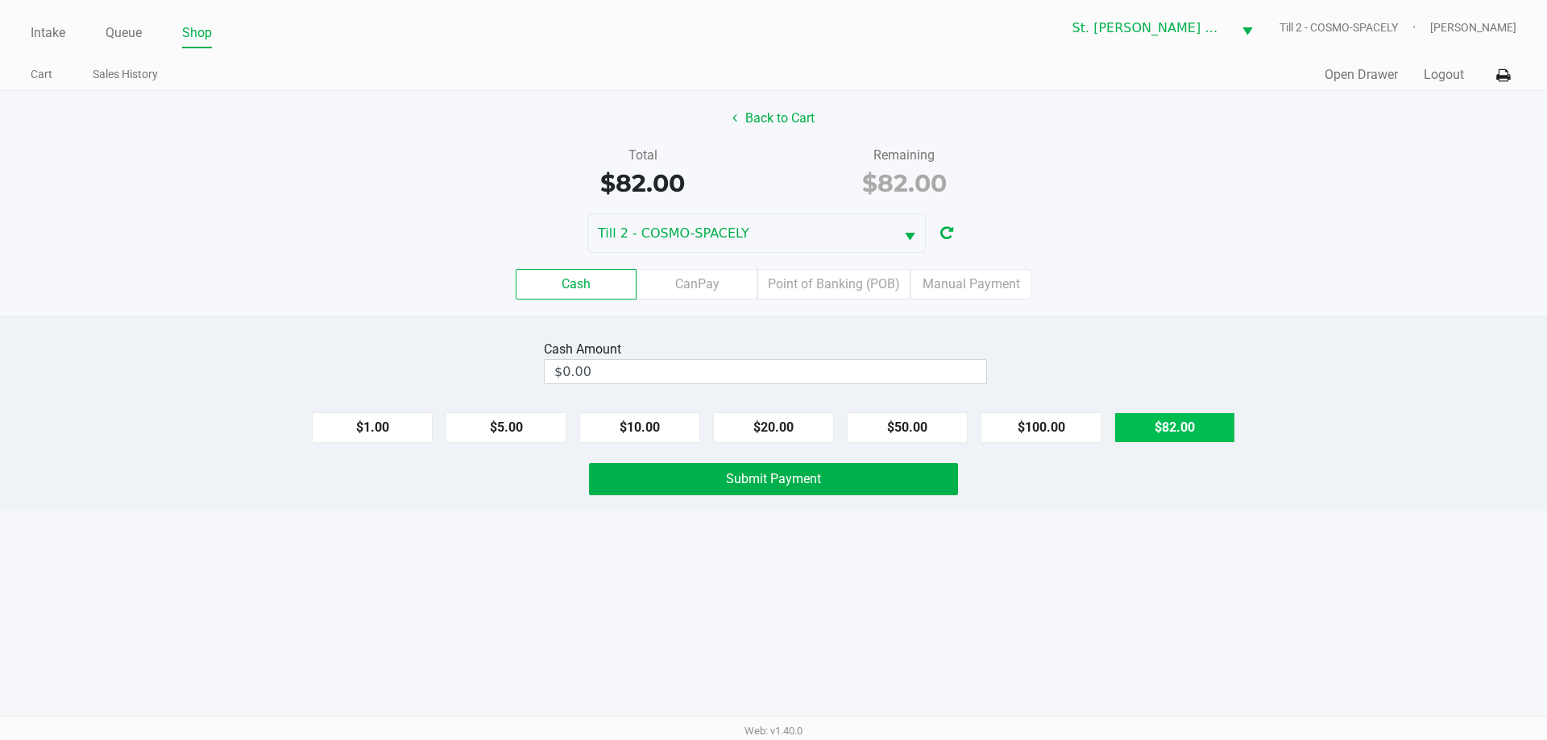
click at [1151, 439] on button "$82.00" at bounding box center [1174, 427] width 121 height 31
type input "$82.00"
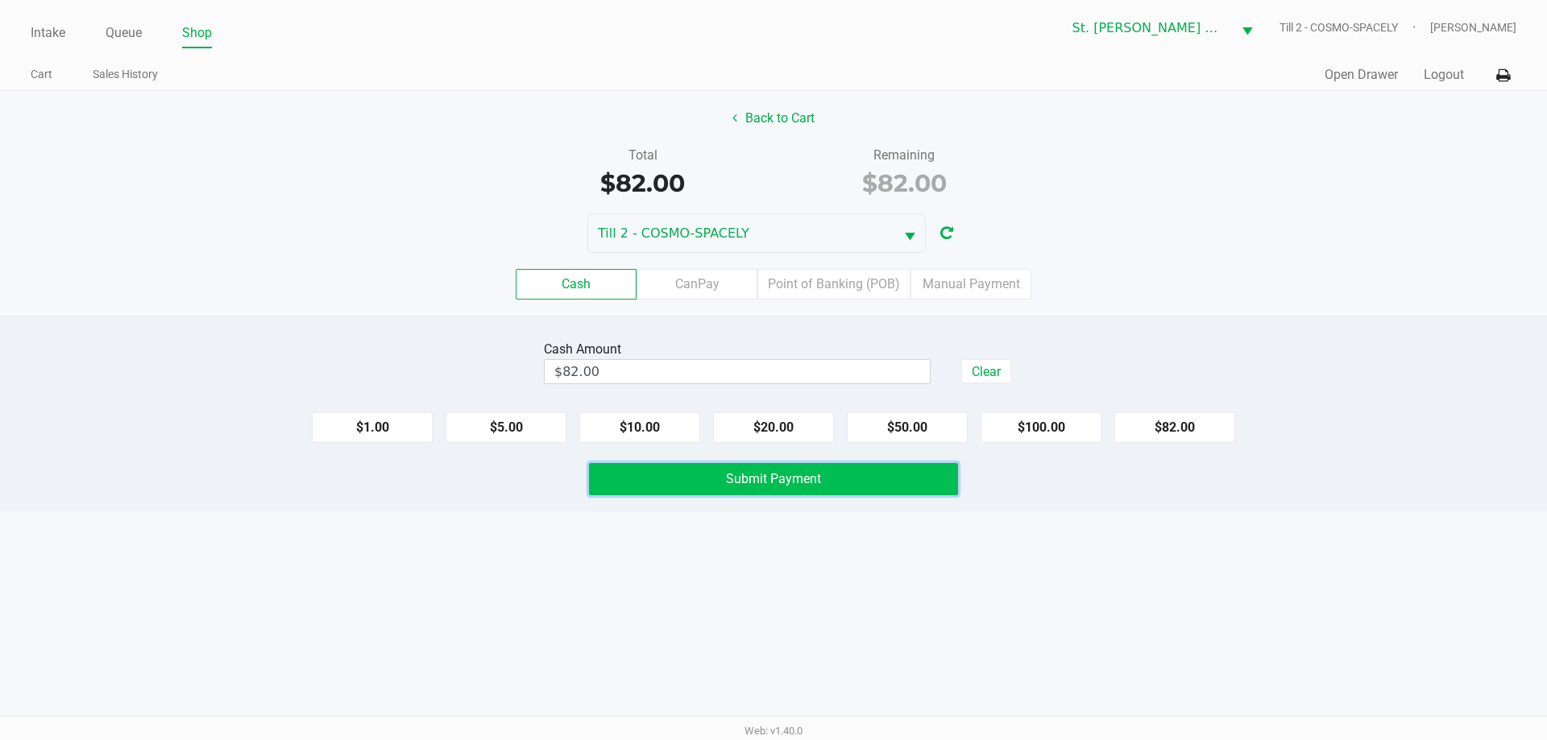
click at [884, 492] on button "Submit Payment" at bounding box center [773, 479] width 369 height 32
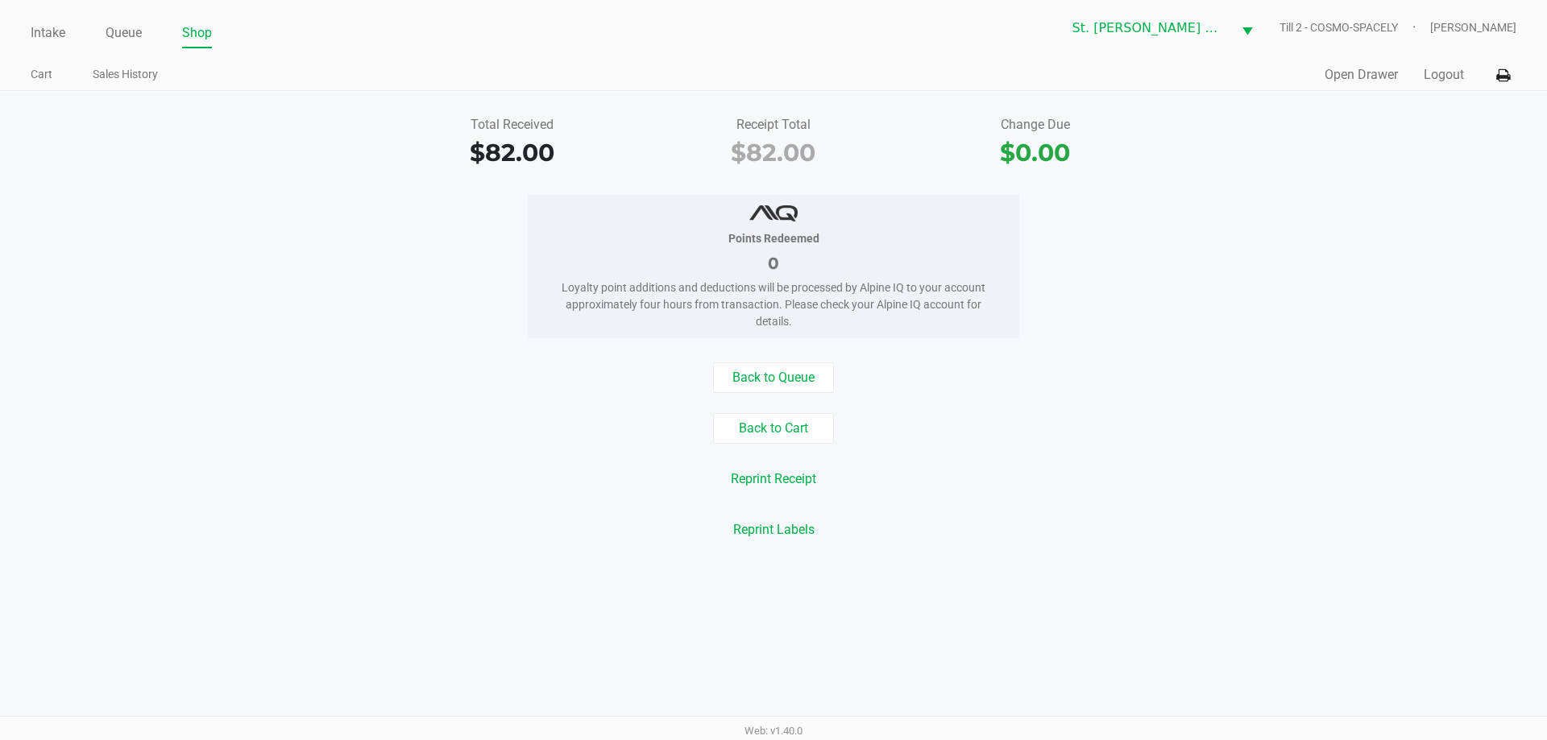
click at [371, 135] on div "Total Received $82.00 Receipt Total $82.00 Change Due $0.00" at bounding box center [773, 143] width 1571 height 56
click at [52, 30] on link "Intake" at bounding box center [48, 33] width 35 height 23
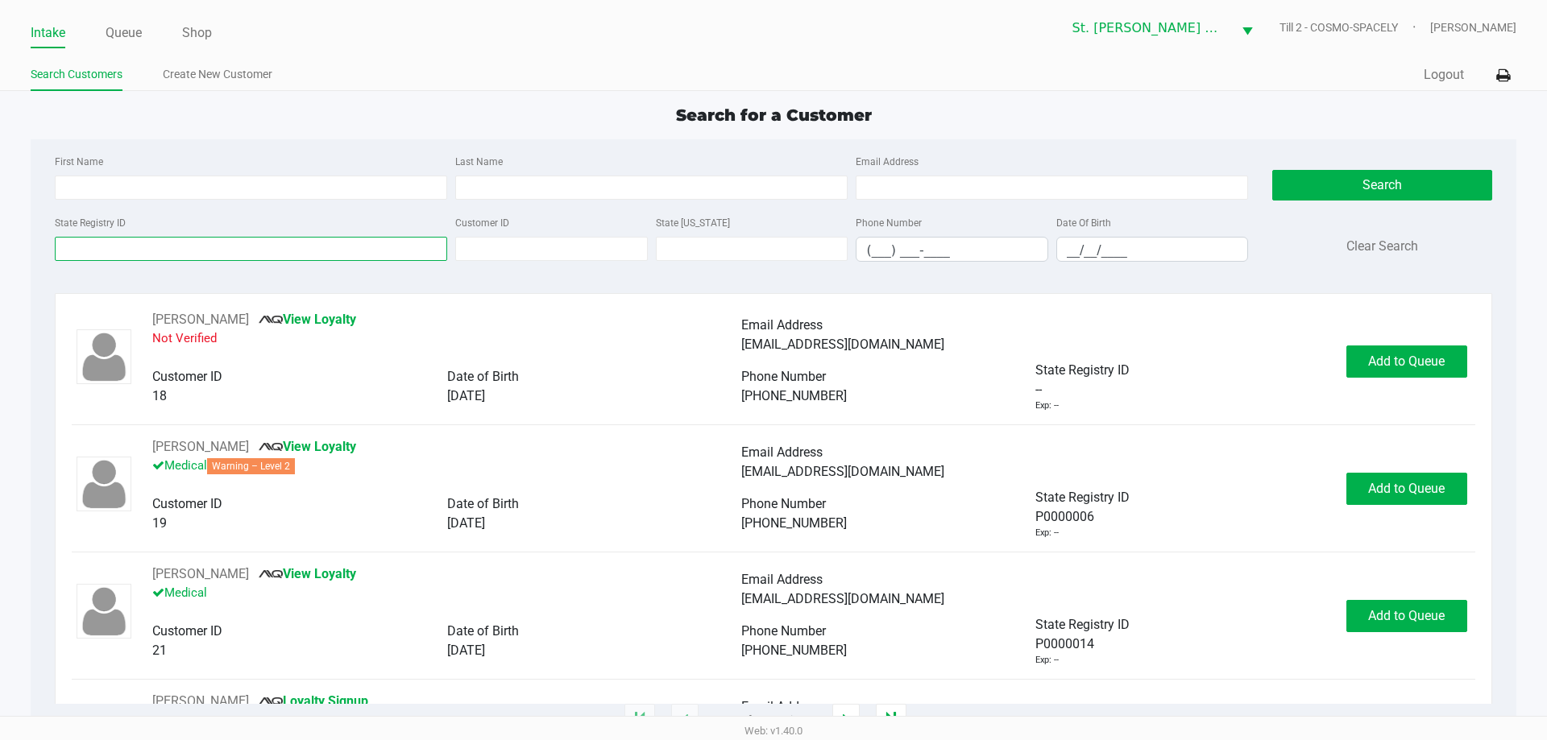
click at [134, 248] on input "State Registry ID" at bounding box center [251, 249] width 392 height 24
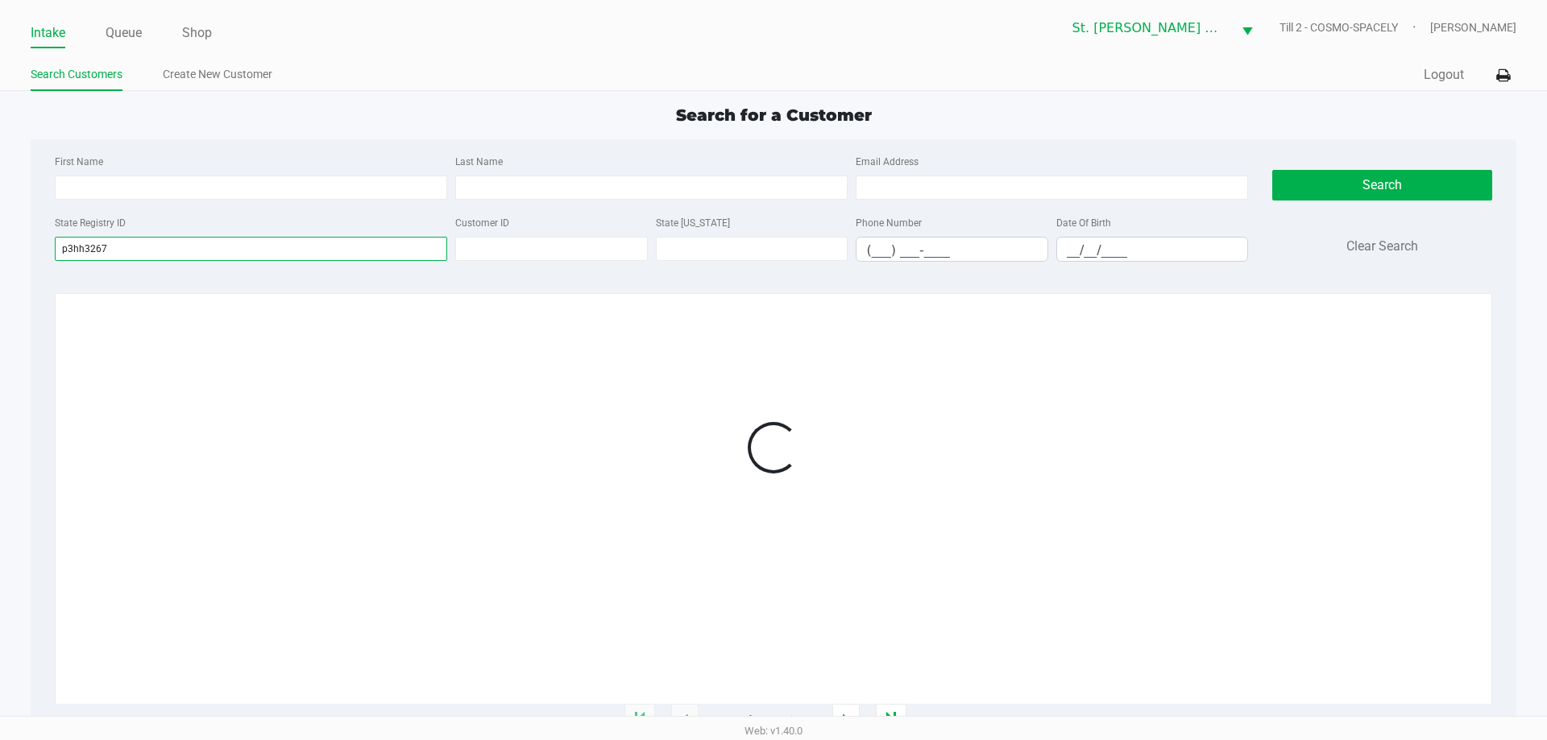
type input "p3hh3267"
click at [874, 451] on div at bounding box center [773, 447] width 1402 height 275
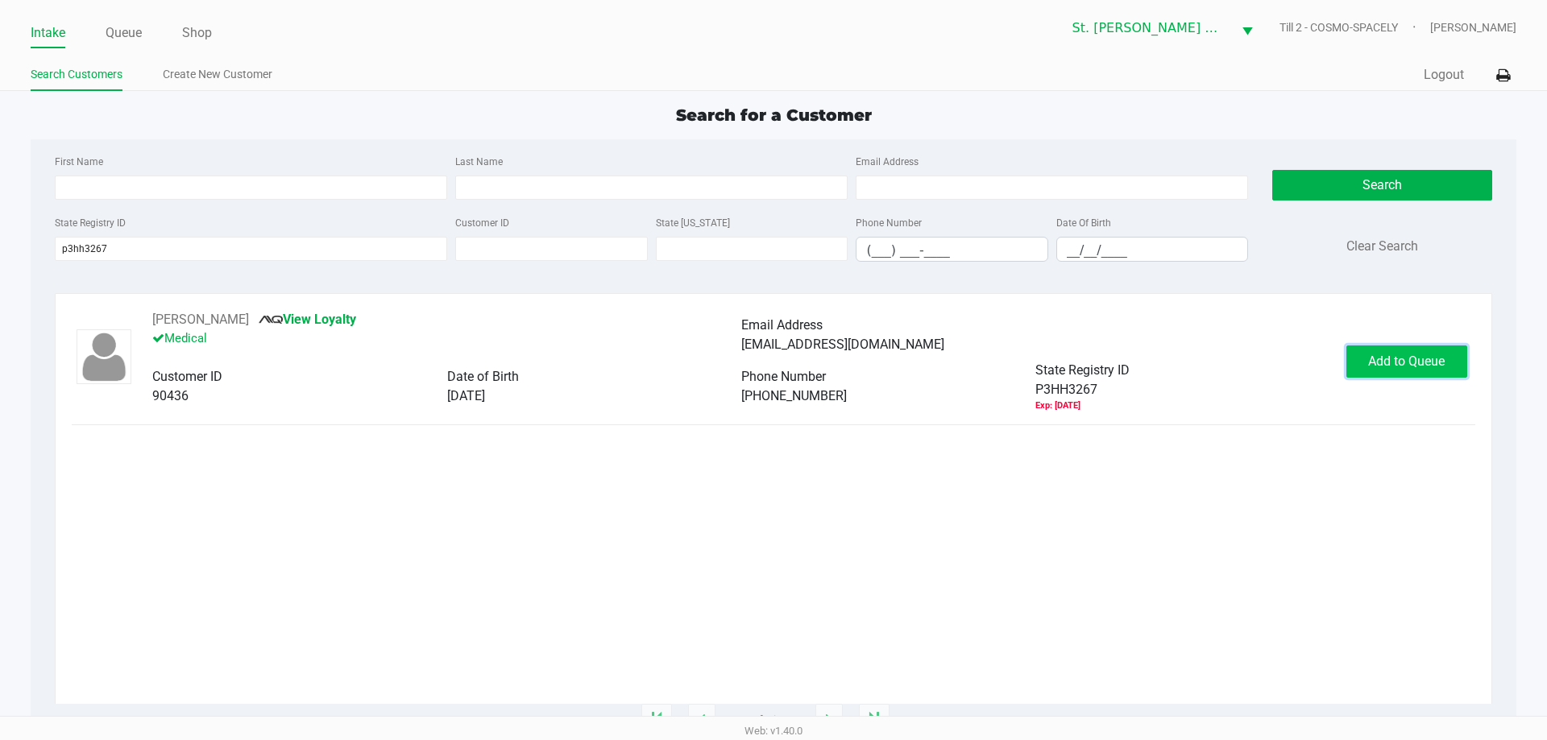
click at [1397, 365] on span "Add to Queue" at bounding box center [1406, 361] width 77 height 15
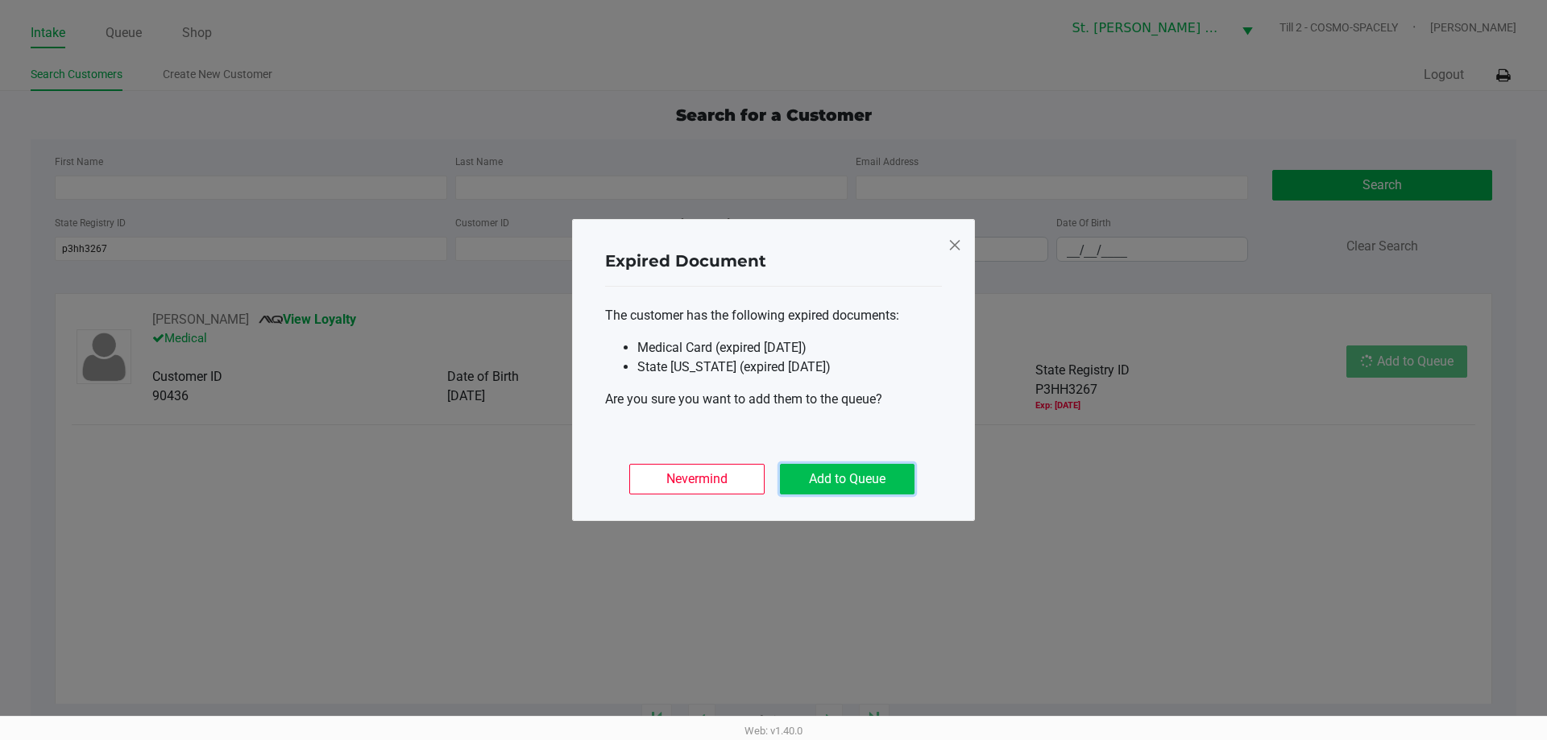
click at [784, 491] on button "Add to Queue" at bounding box center [847, 479] width 135 height 31
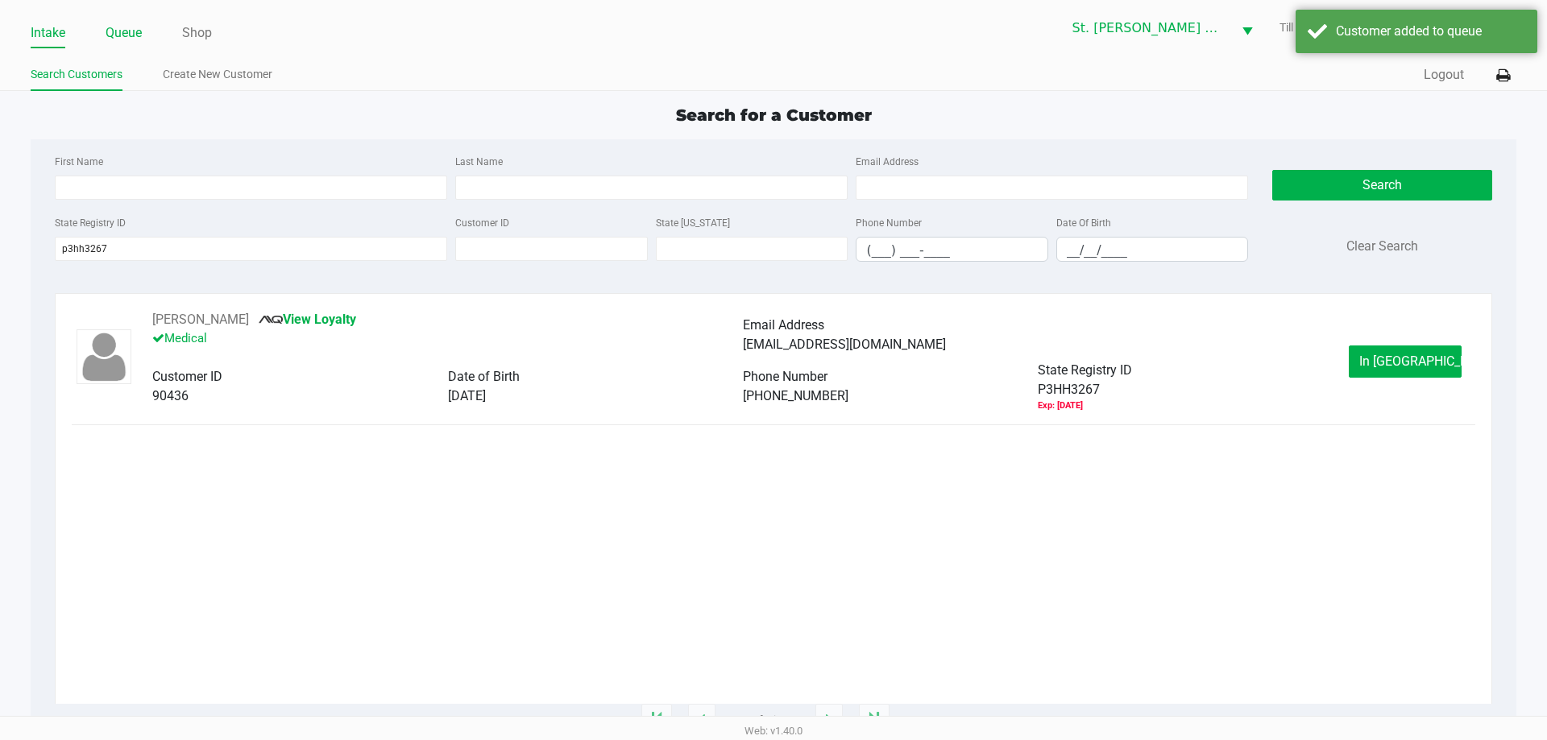
click at [112, 34] on link "Queue" at bounding box center [124, 33] width 36 height 23
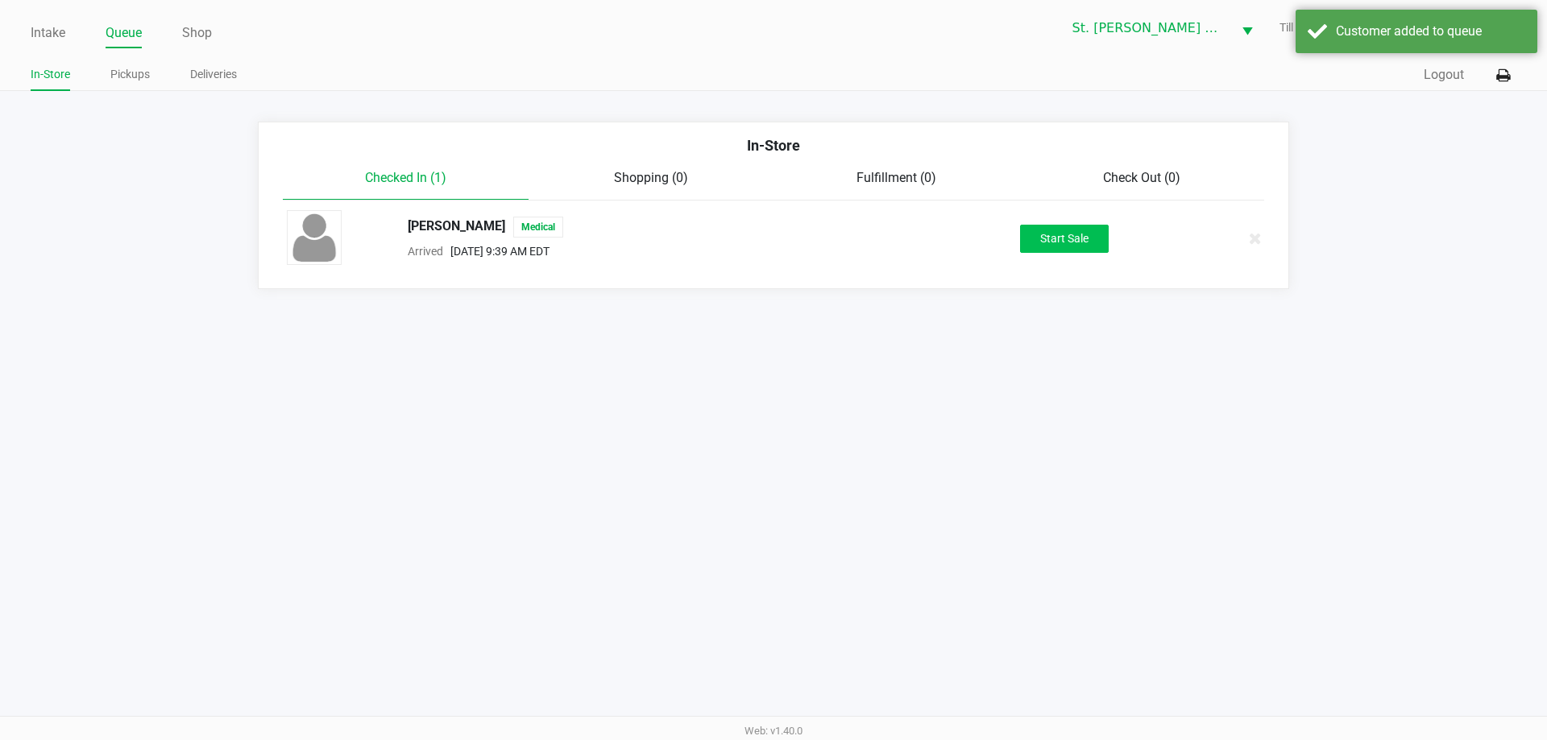
click at [1099, 253] on div "MARK MEISTER Medical Arrived Aug 19, 2025 9:39 AM EDT Start Sale" at bounding box center [773, 238] width 997 height 56
click at [1093, 249] on button "Start Sale" at bounding box center [1064, 239] width 89 height 28
click at [1344, 36] on div "Customer added to queue" at bounding box center [1429, 31] width 189 height 19
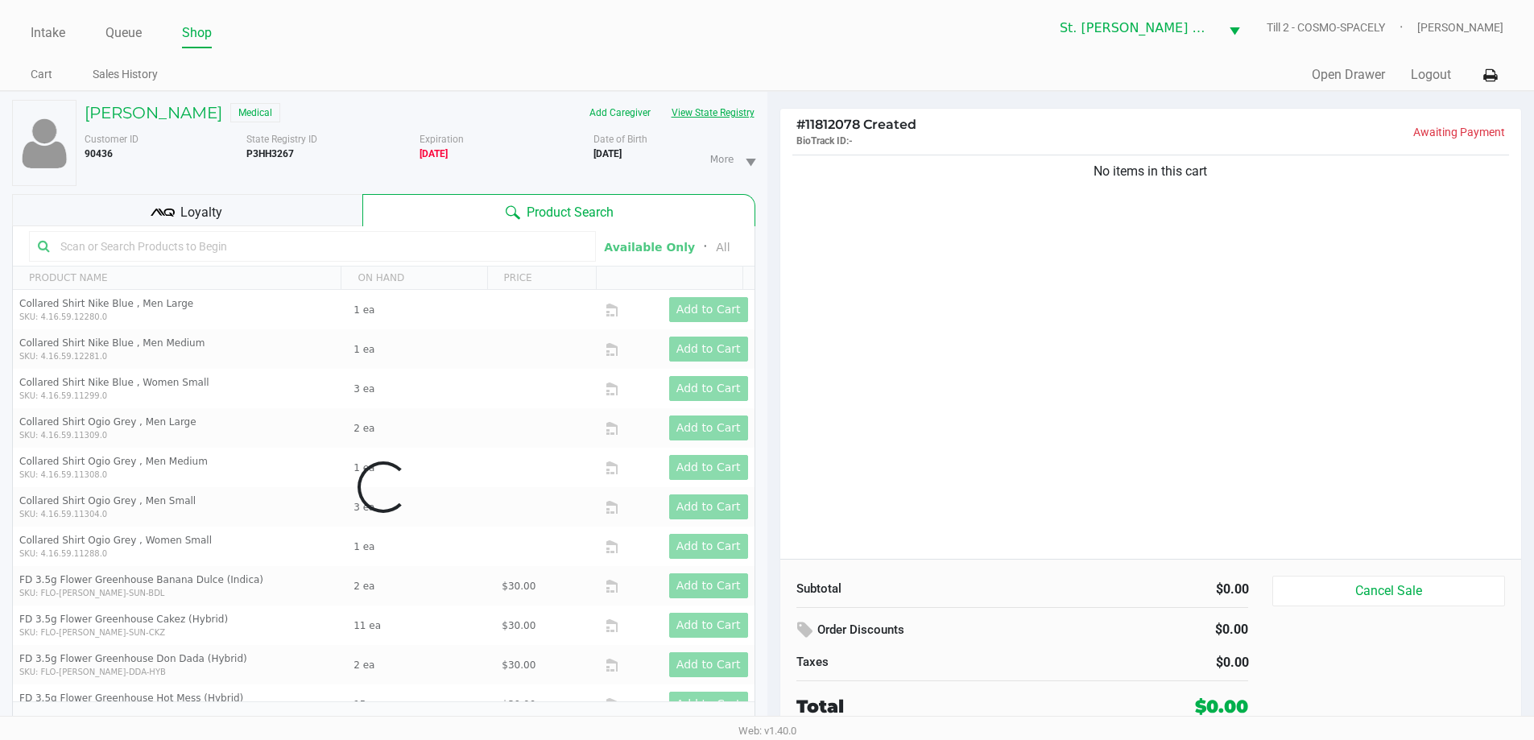
click at [665, 117] on button "View State Registry" at bounding box center [708, 113] width 94 height 26
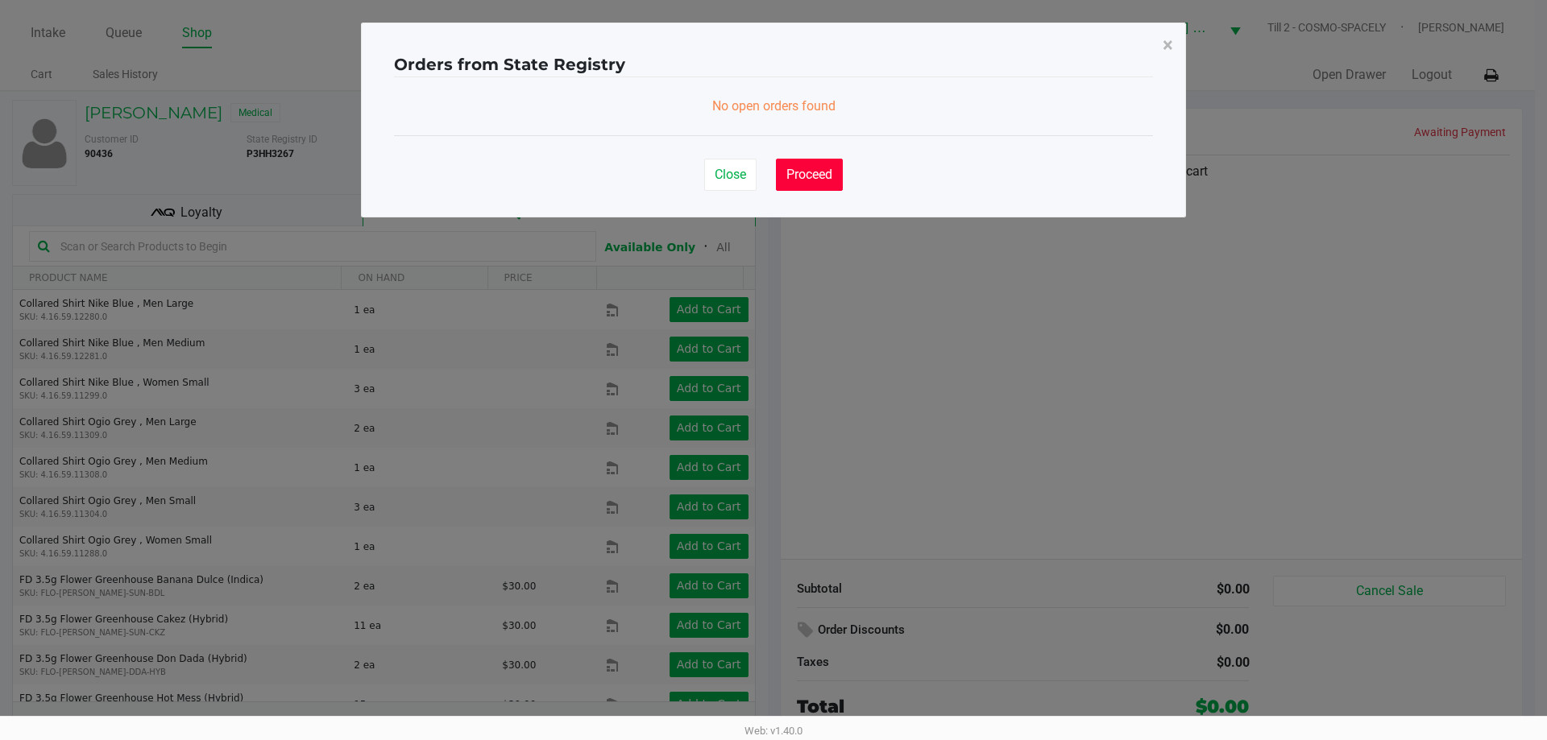
click at [832, 178] on span "Proceed" at bounding box center [809, 174] width 46 height 15
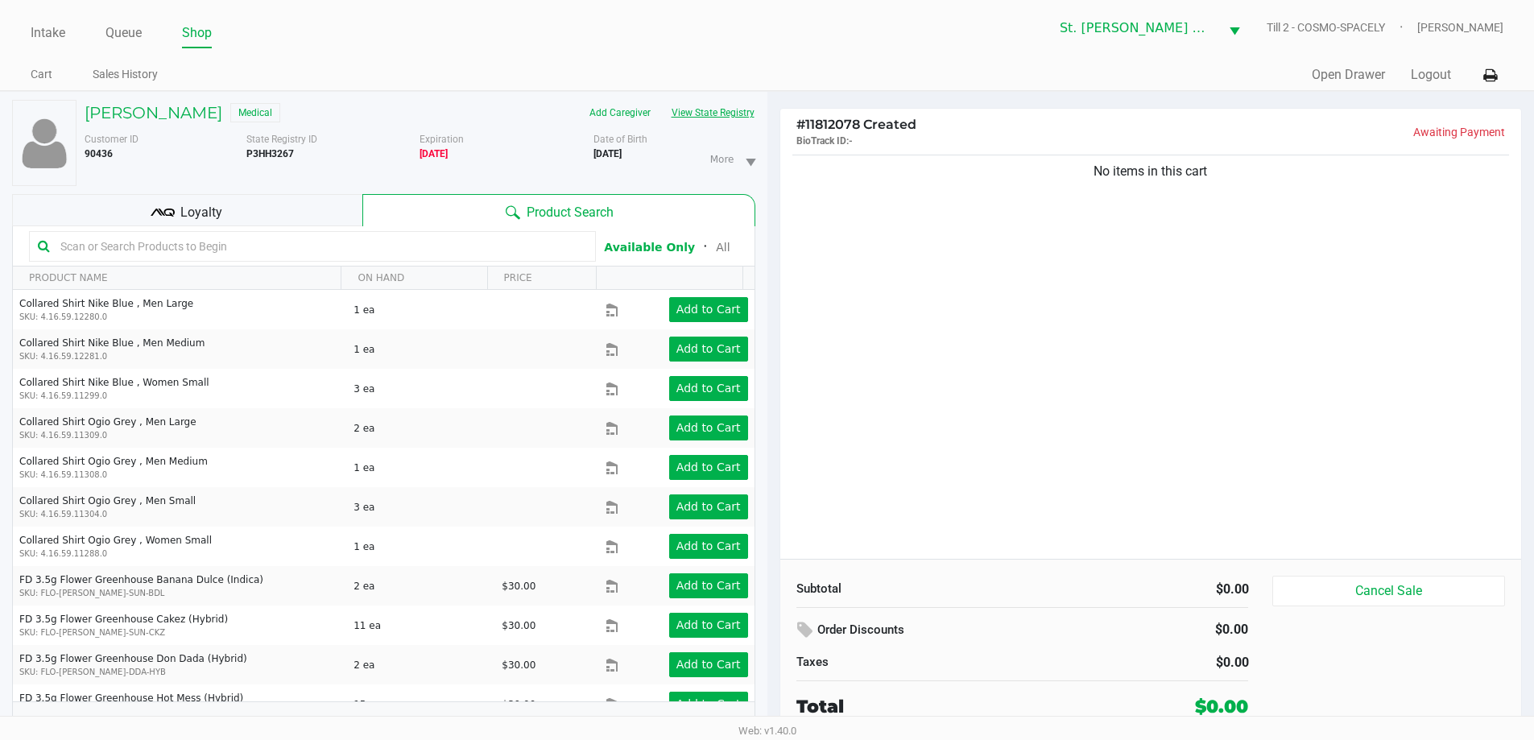
click at [716, 103] on button "View State Registry" at bounding box center [708, 113] width 94 height 26
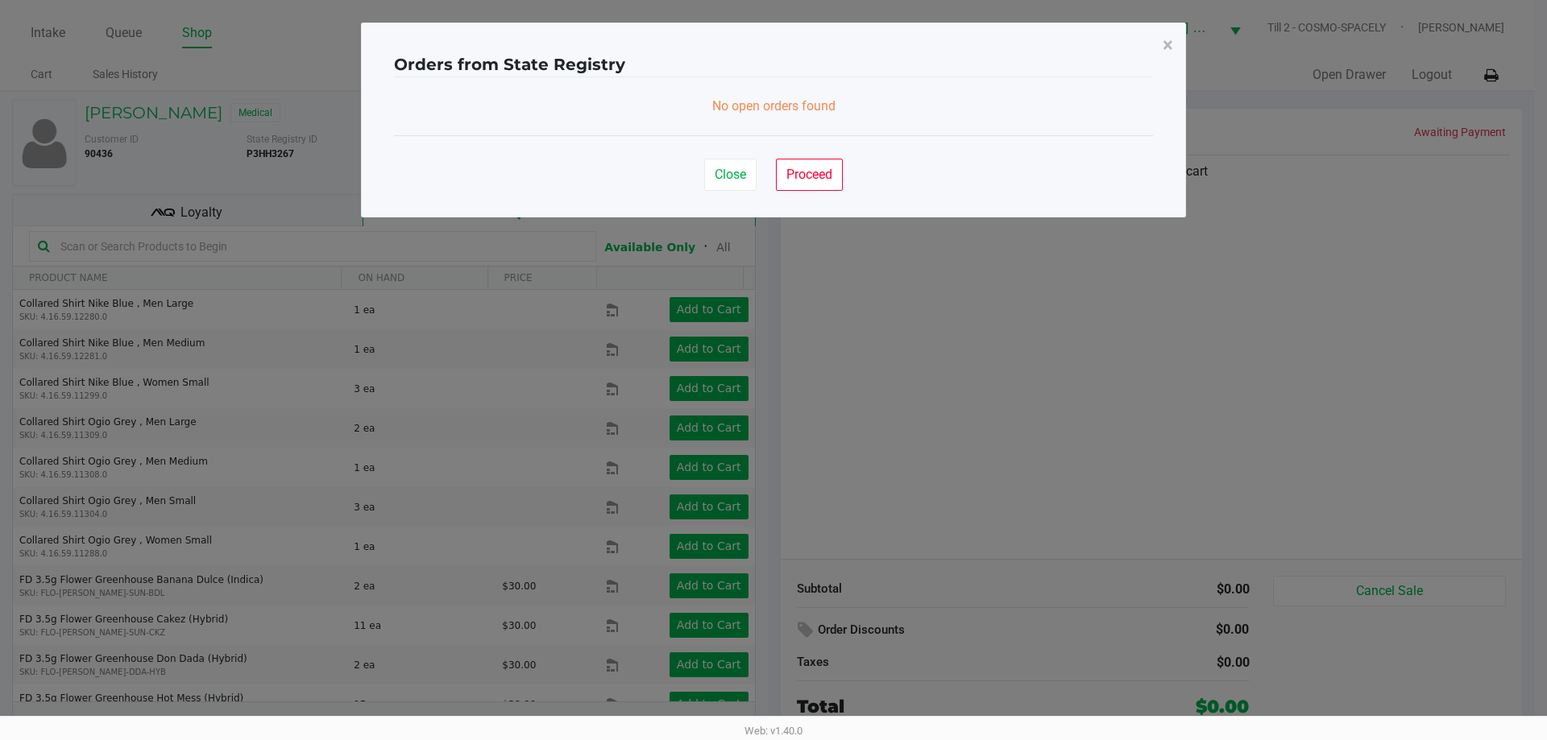
click at [811, 193] on div "Close Proceed" at bounding box center [773, 167] width 759 height 65
click at [811, 179] on span "Proceed" at bounding box center [809, 174] width 46 height 15
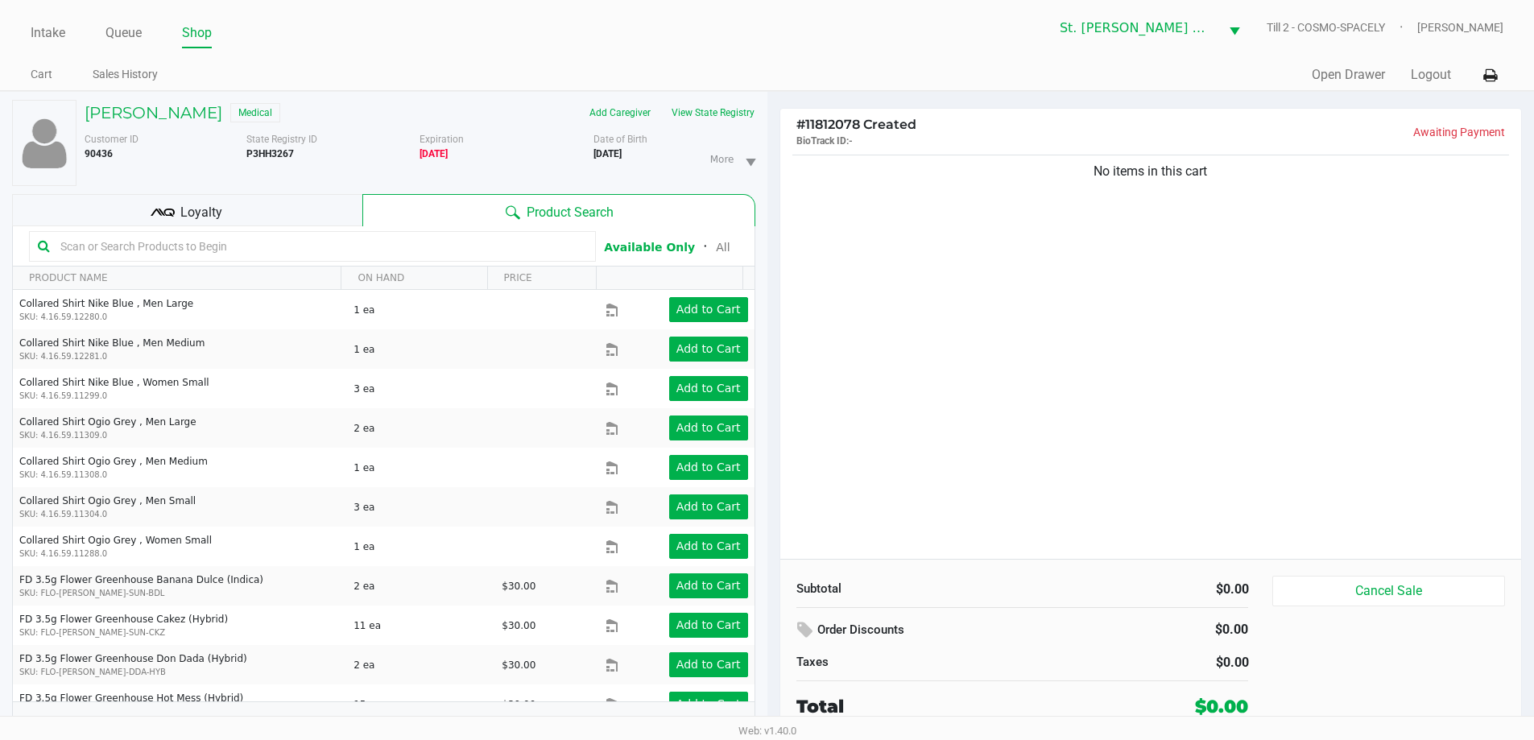
click at [976, 279] on div "No items in this cart" at bounding box center [1152, 355] width 742 height 408
click at [1294, 593] on button "Cancel Sale" at bounding box center [1389, 591] width 232 height 31
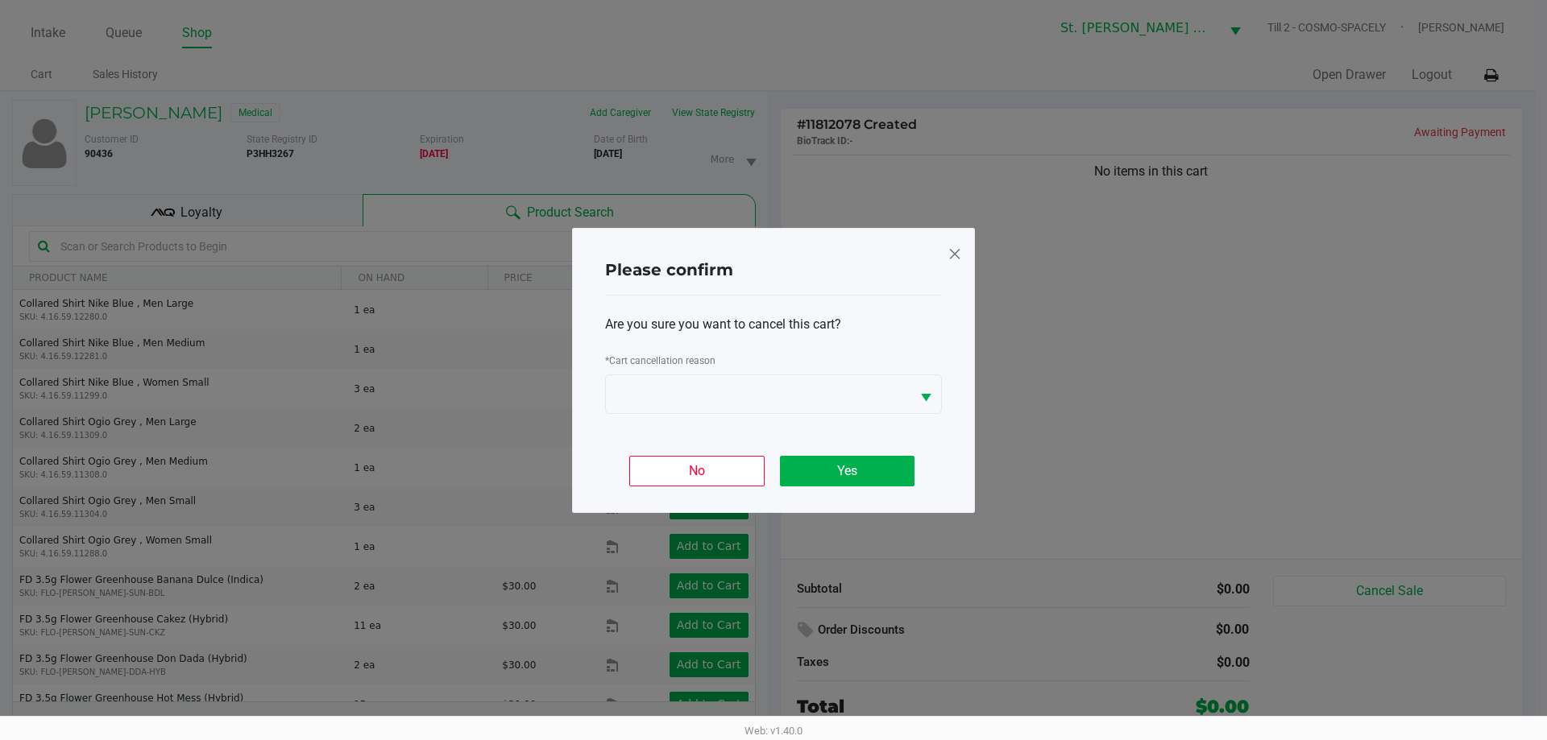
click at [834, 422] on div "Are you sure you want to cancel this cart? * Cart cancellation reason" at bounding box center [773, 365] width 337 height 138
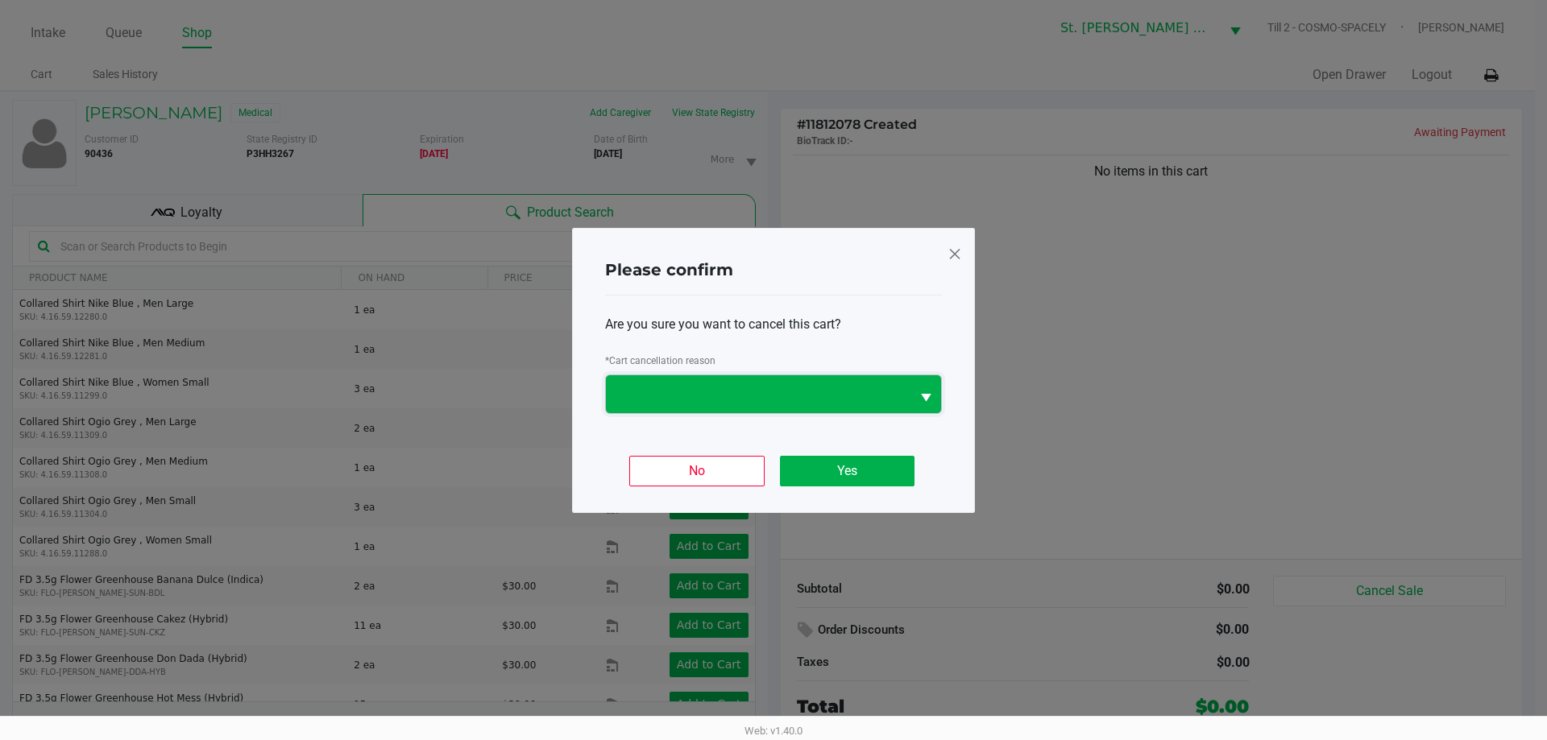
click at [830, 400] on span at bounding box center [757, 393] width 285 height 19
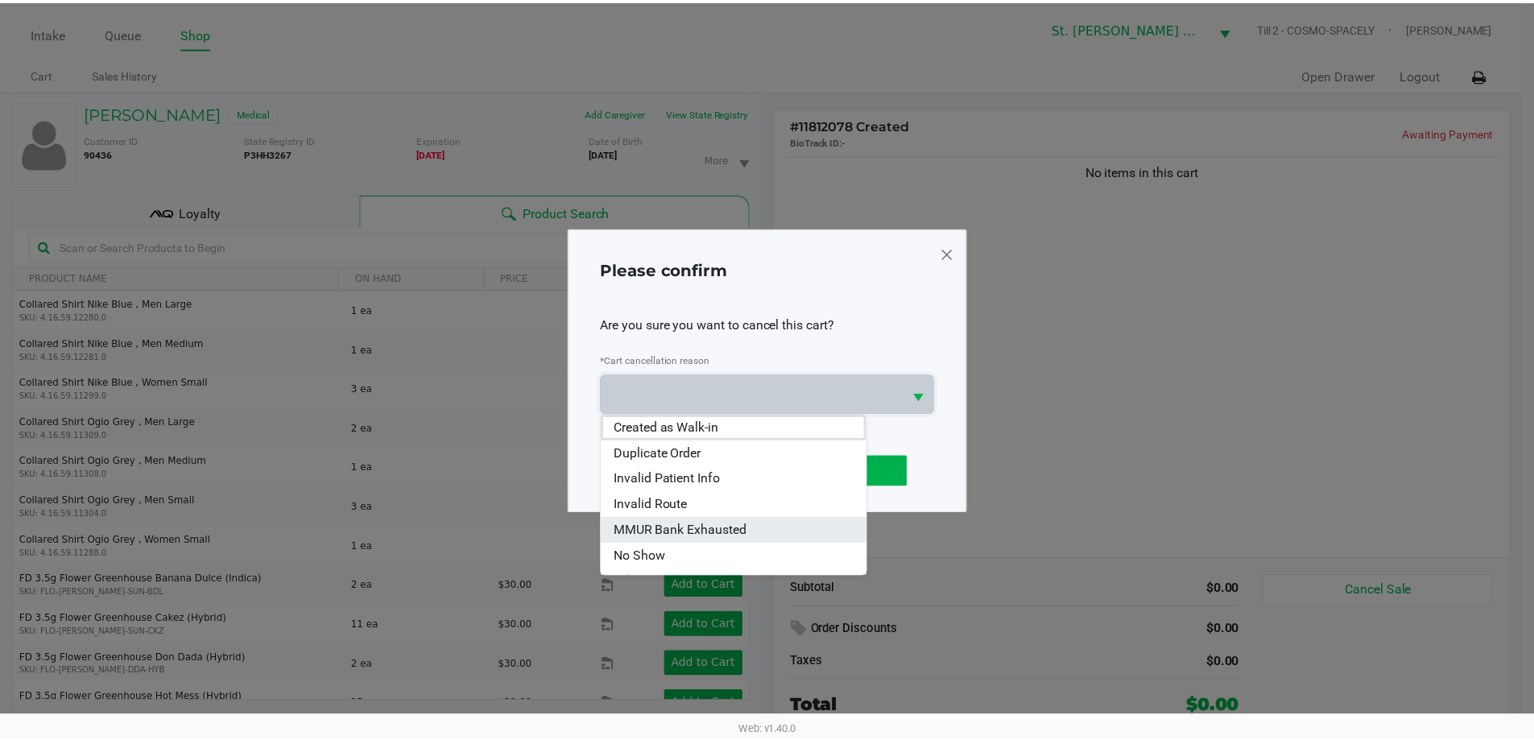
scroll to position [71, 0]
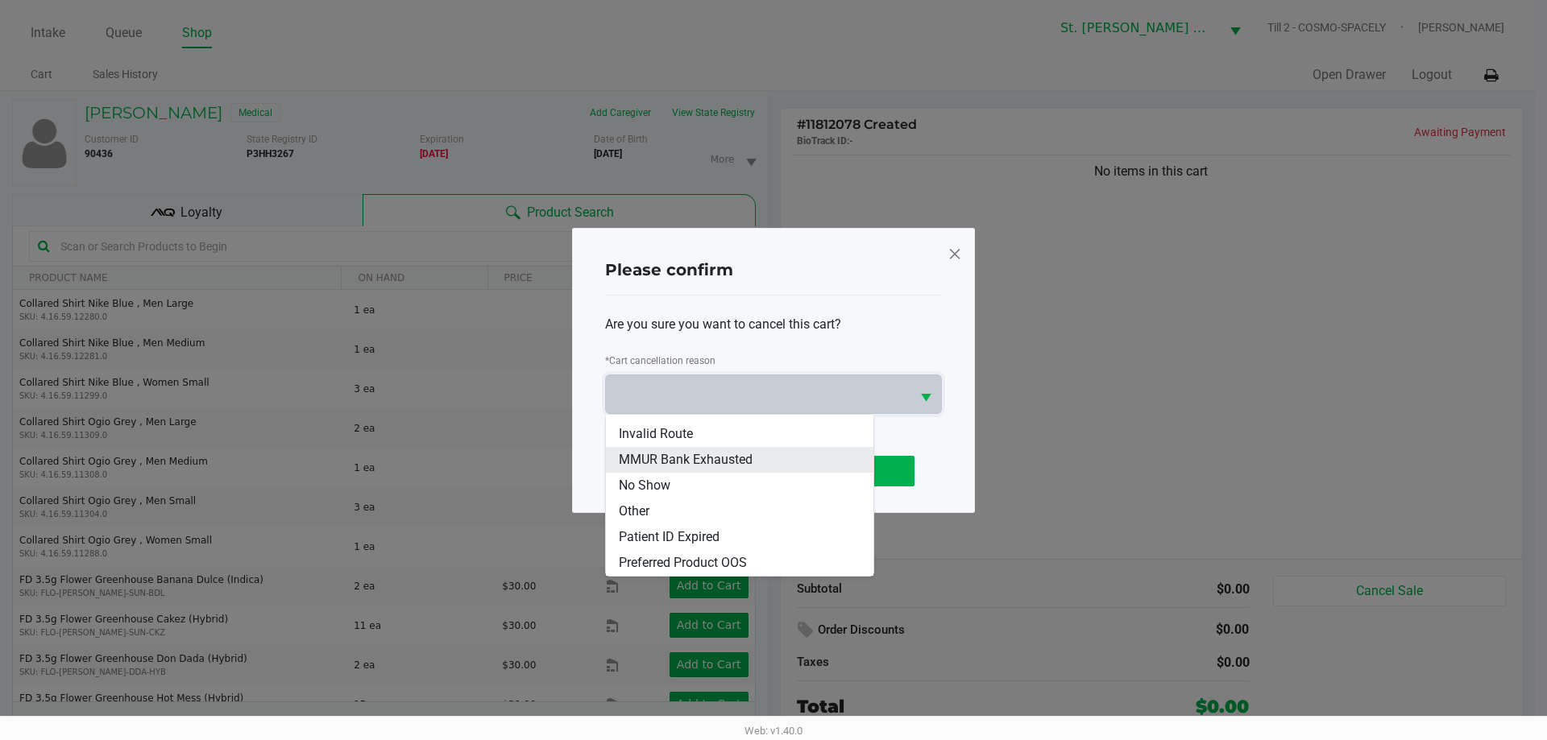
click at [739, 462] on span "MMUR Bank Exhausted" at bounding box center [686, 459] width 134 height 19
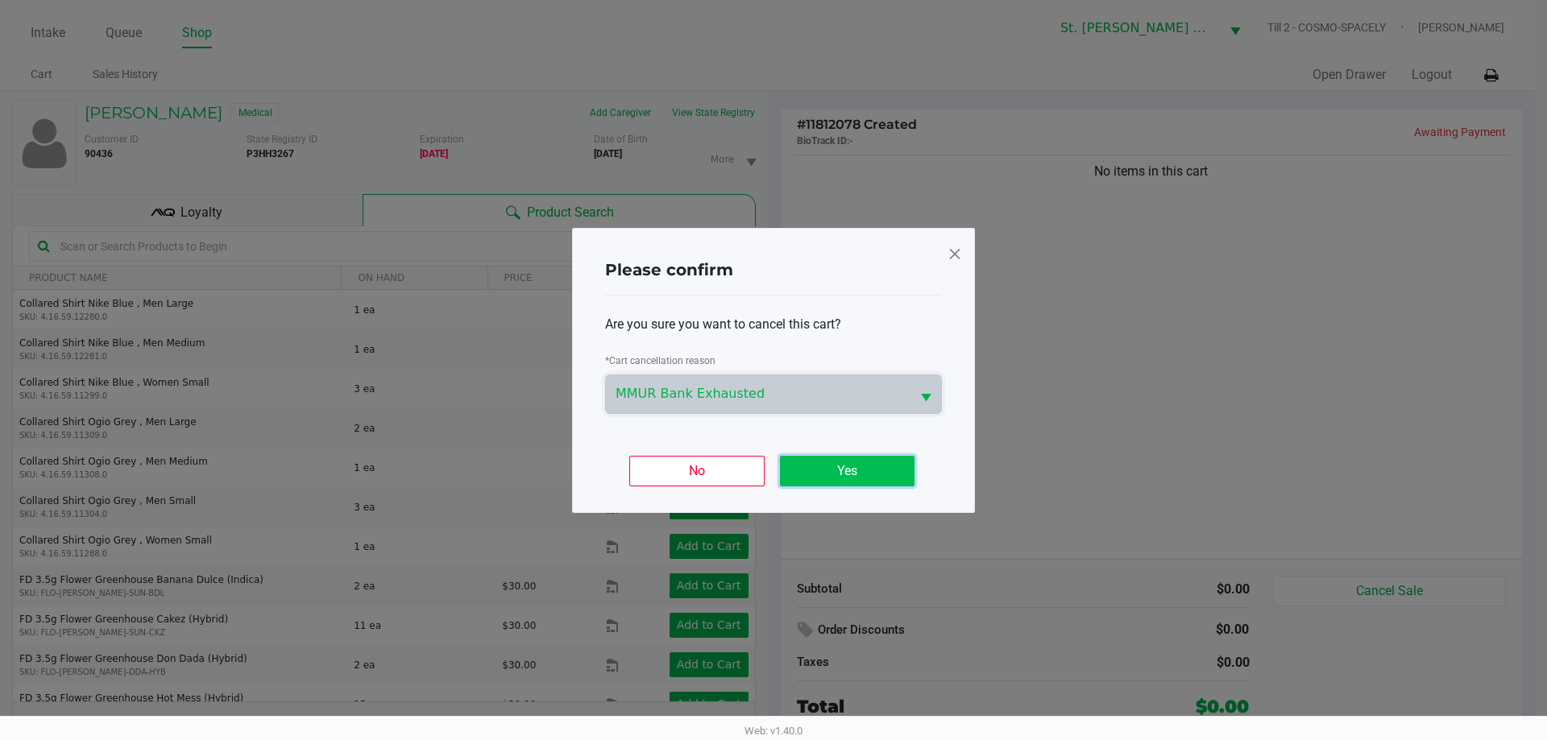
click at [818, 463] on button "Yes" at bounding box center [847, 471] width 135 height 31
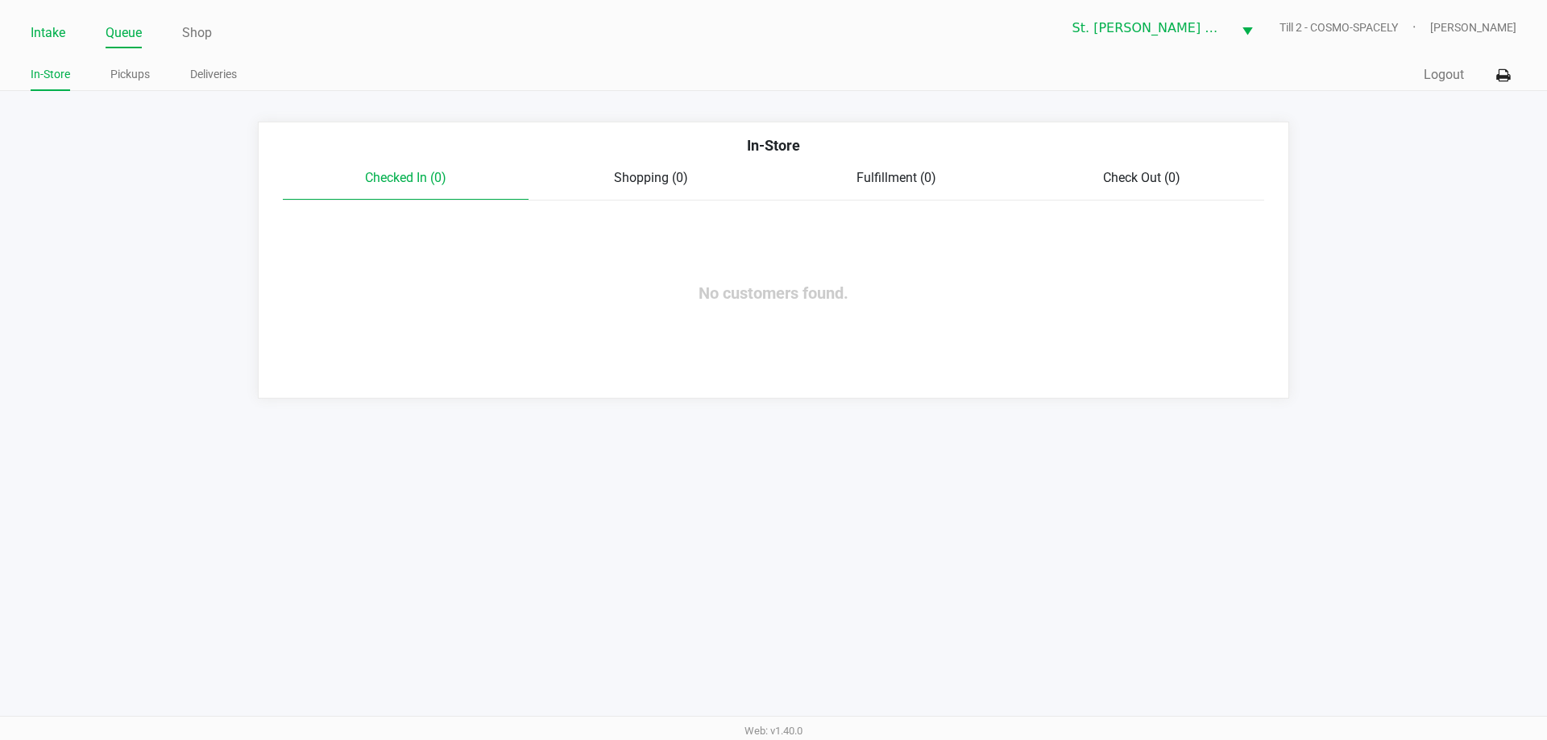
click at [60, 43] on link "Intake" at bounding box center [48, 33] width 35 height 23
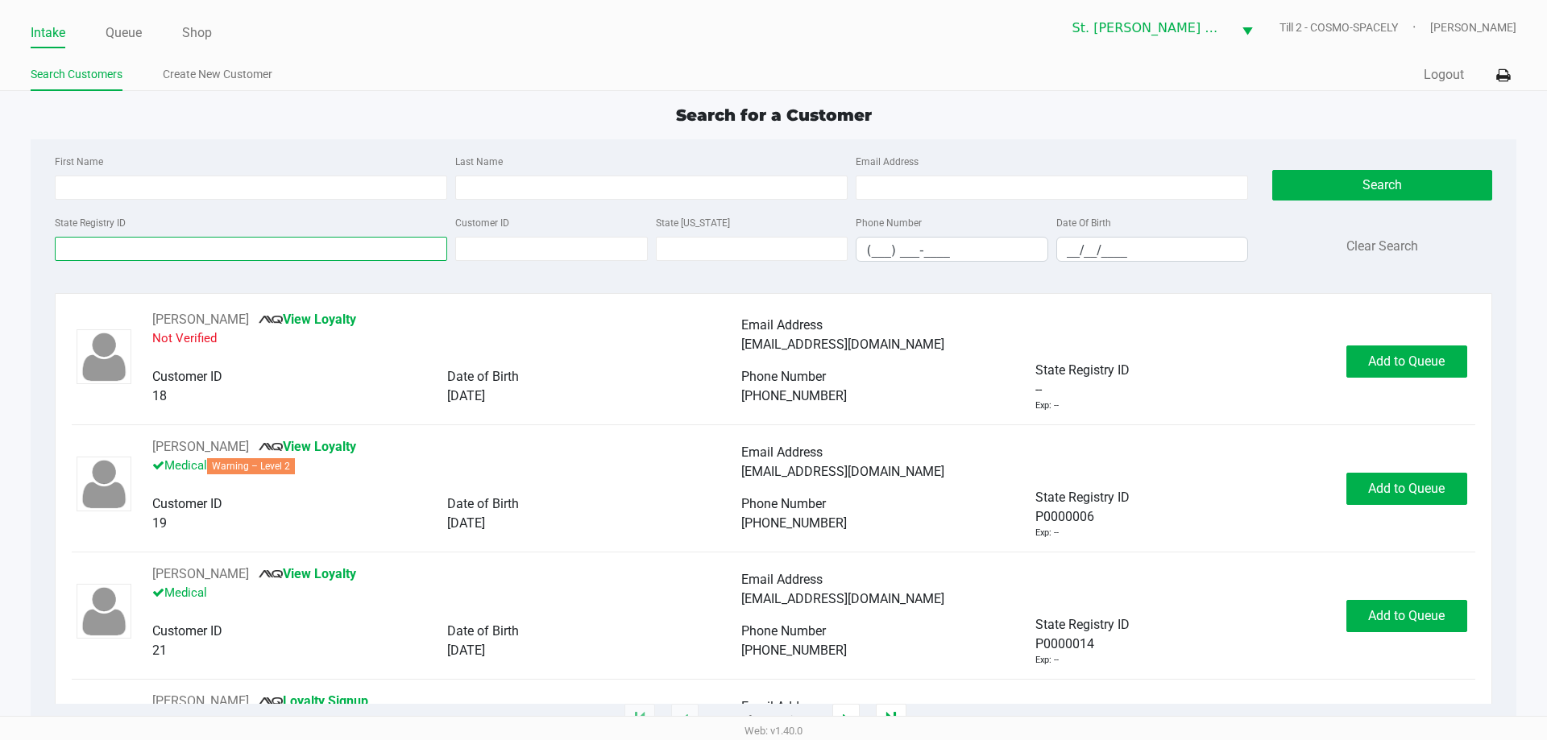
click at [257, 246] on input "State Registry ID" at bounding box center [251, 249] width 392 height 24
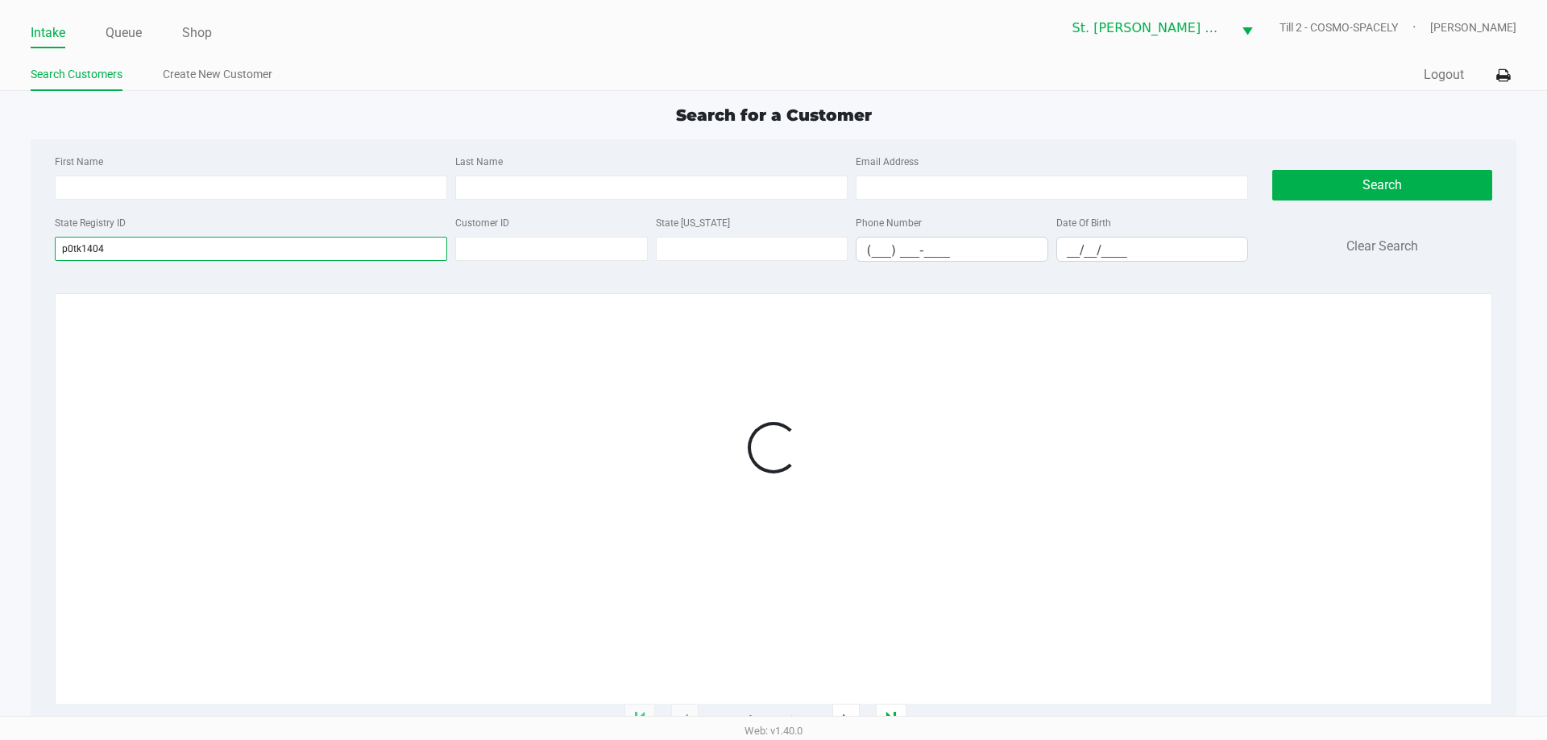
type input "p0tk1404"
click at [768, 431] on div at bounding box center [773, 447] width 1402 height 275
click at [1070, 429] on div at bounding box center [773, 447] width 1402 height 275
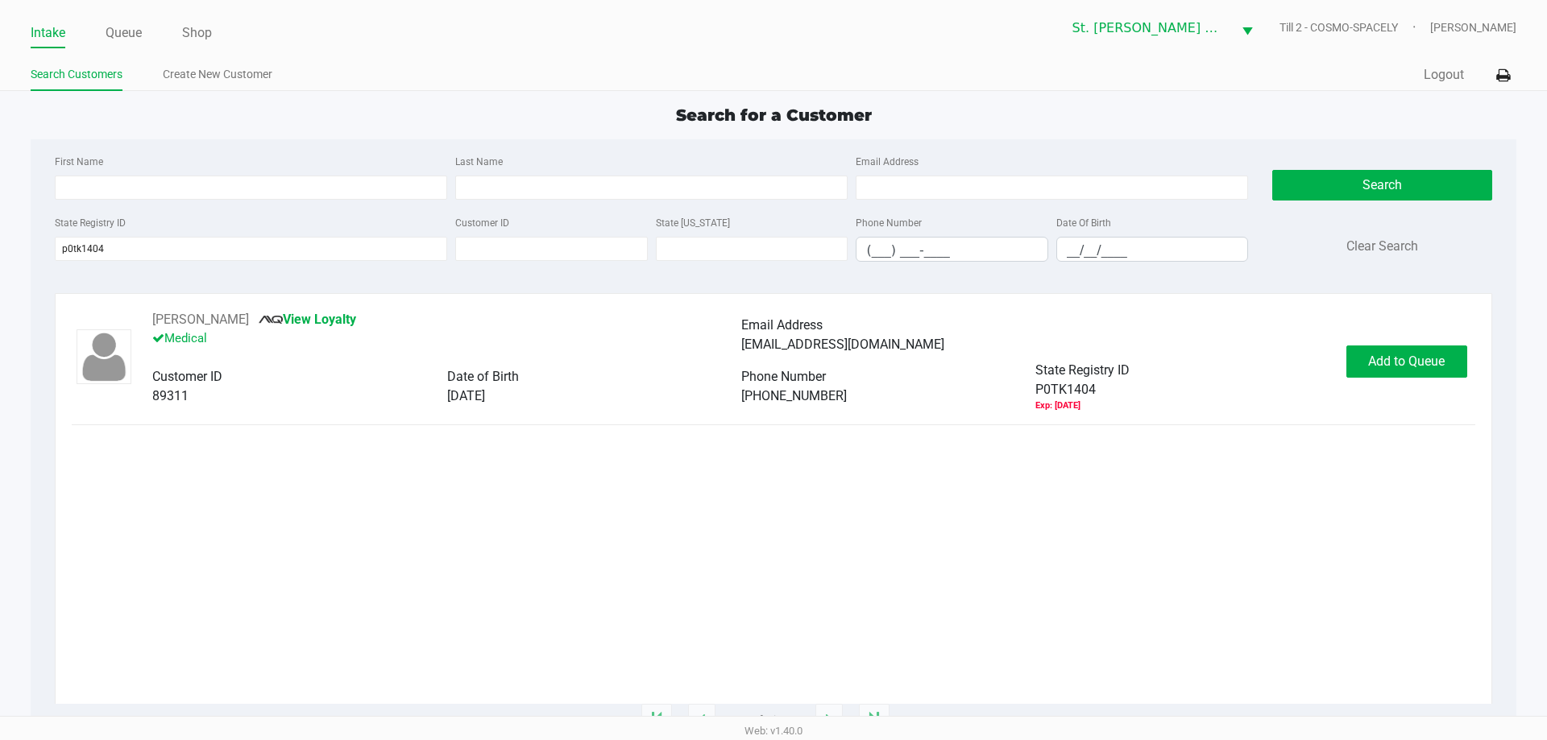
click at [1439, 378] on div "Karis Owens View Loyalty Medical Email Address karisowensking@gmail.com Custome…" at bounding box center [773, 361] width 1402 height 102
click at [1431, 375] on button "Add to Queue" at bounding box center [1406, 362] width 121 height 32
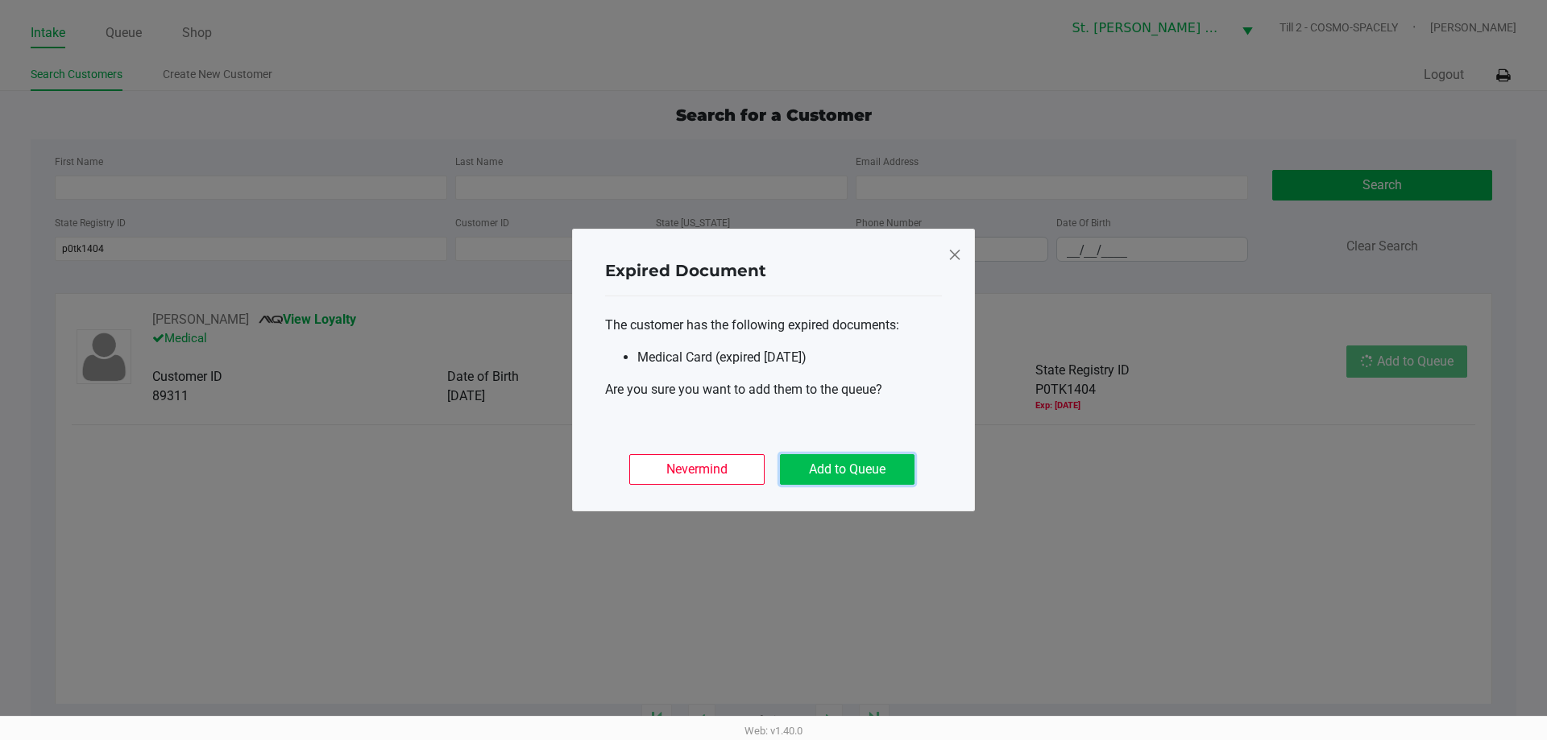
click at [803, 471] on button "Add to Queue" at bounding box center [847, 469] width 135 height 31
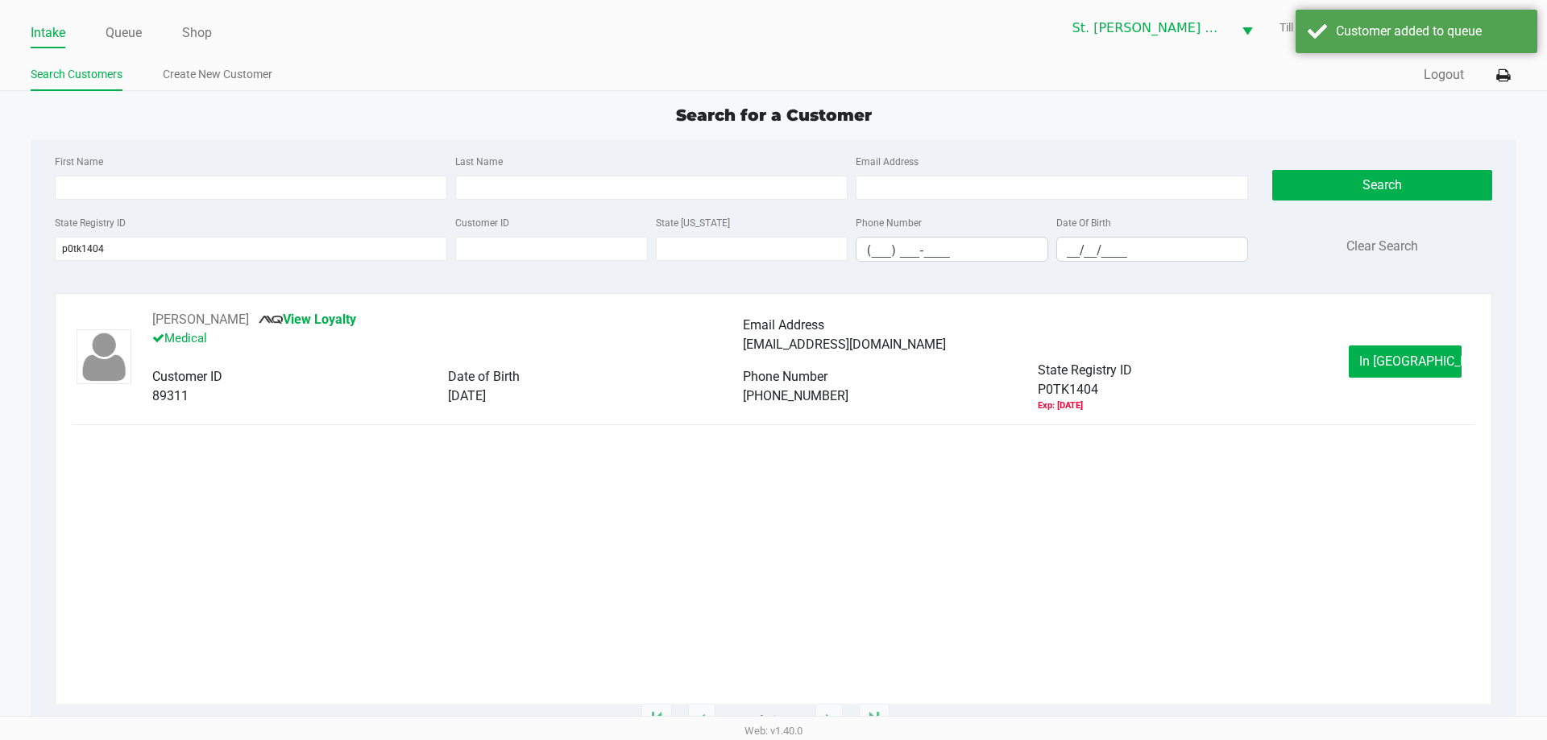
click at [118, 34] on ngb-modal-window "Expired Document The customer has the following expired documents: Medical Card…" at bounding box center [773, 370] width 1547 height 740
click at [127, 34] on link "Queue" at bounding box center [124, 33] width 36 height 23
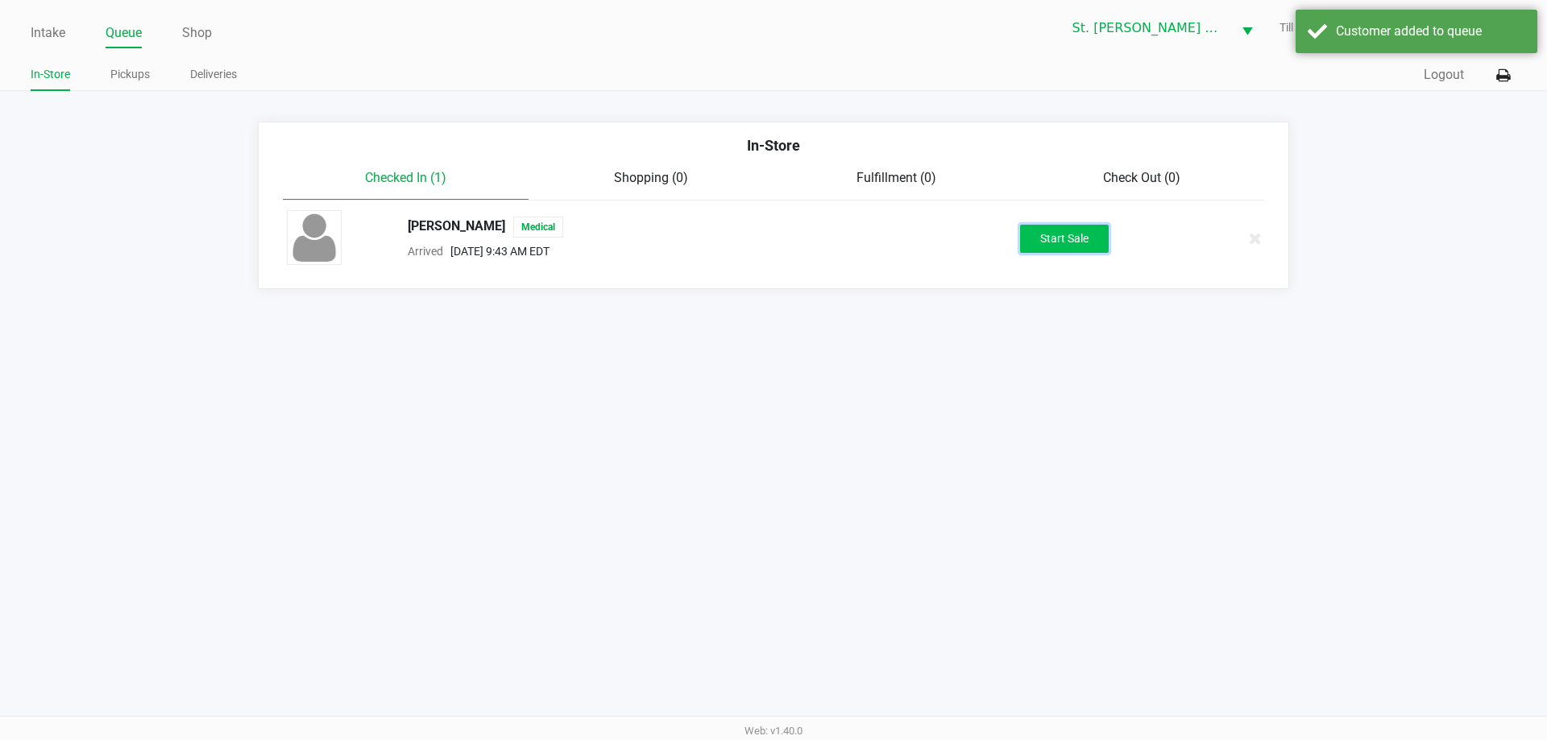
click at [1083, 246] on button "Start Sale" at bounding box center [1064, 239] width 89 height 28
click at [1336, 45] on div "Customer added to queue" at bounding box center [1416, 31] width 242 height 43
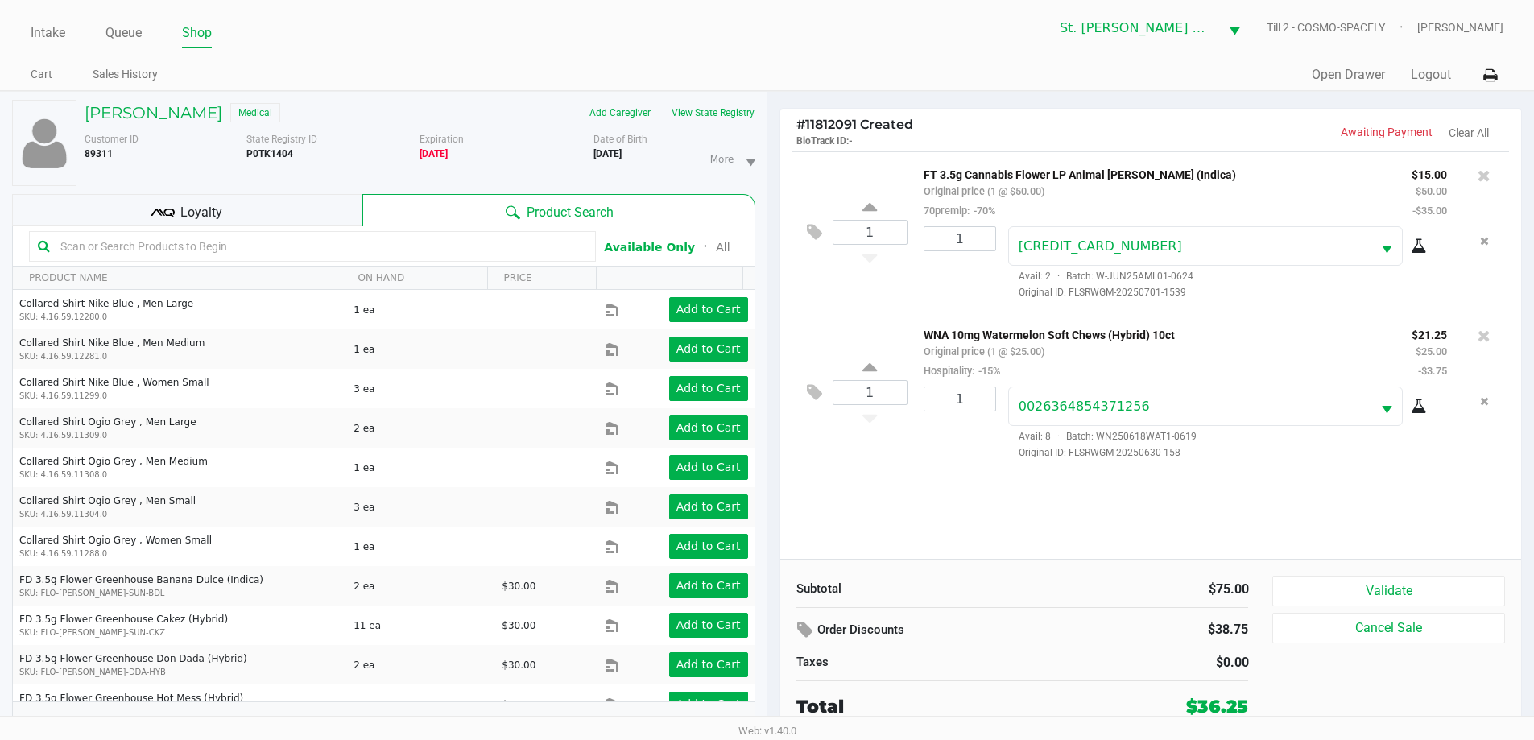
click at [307, 221] on div "Loyalty" at bounding box center [187, 210] width 350 height 32
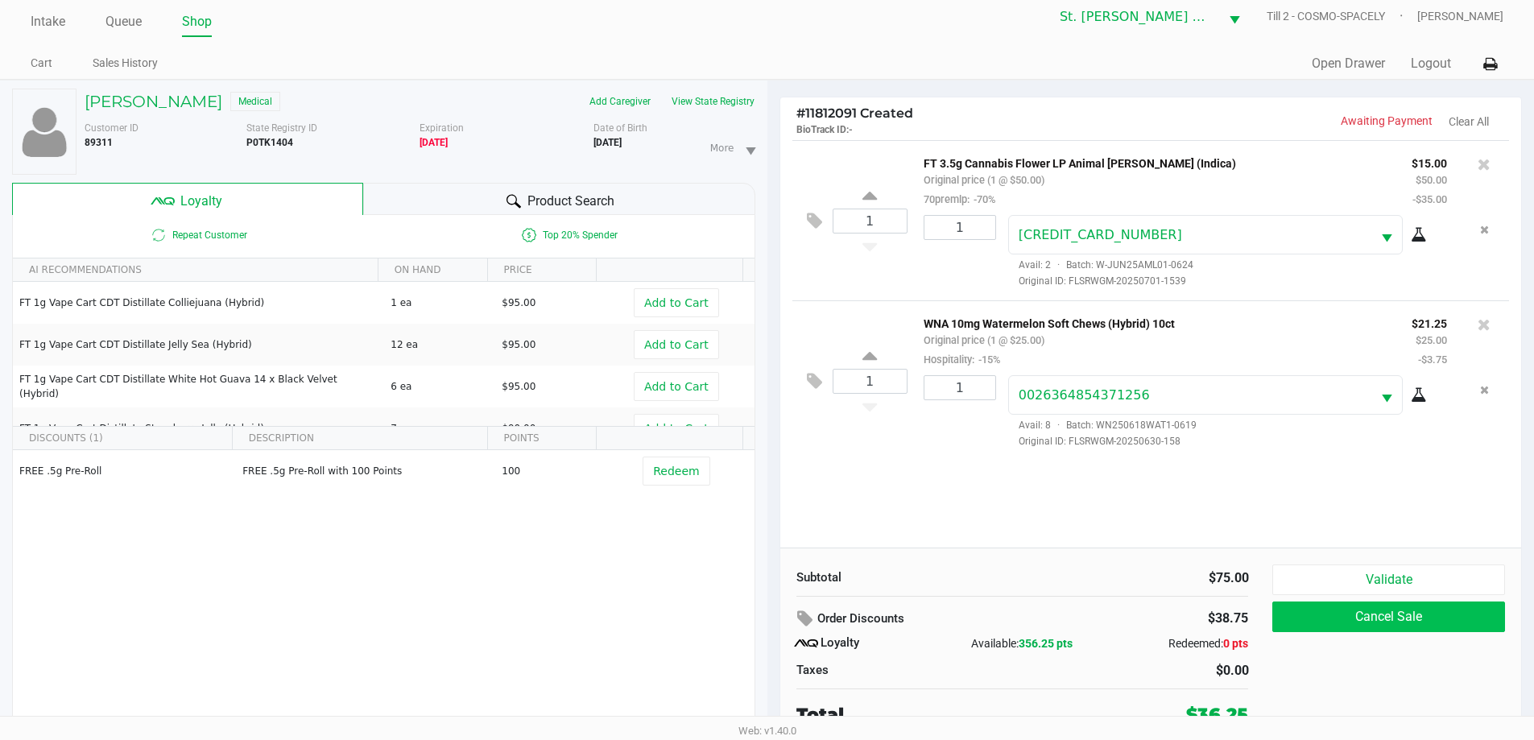
scroll to position [17, 0]
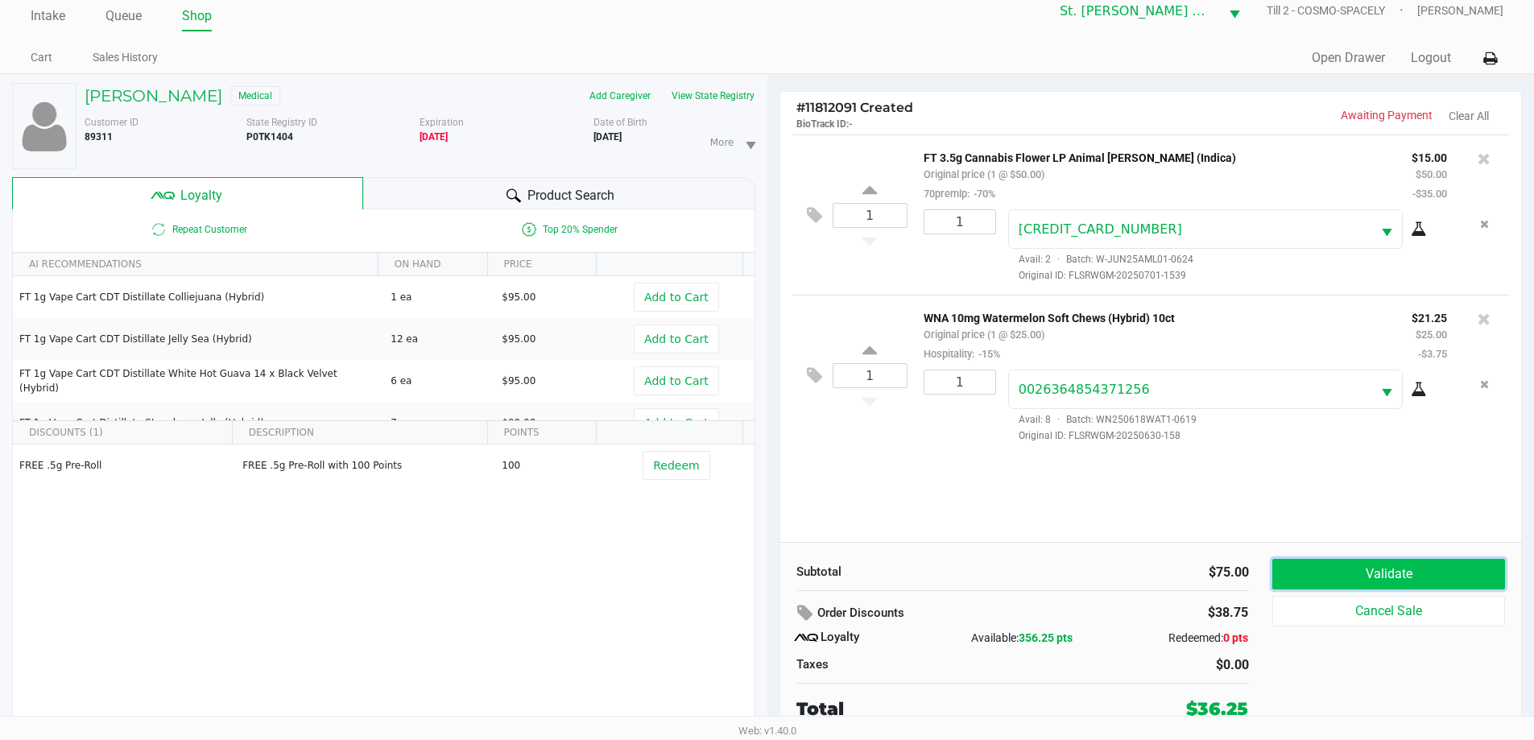
click at [1477, 575] on button "Validate" at bounding box center [1389, 574] width 232 height 31
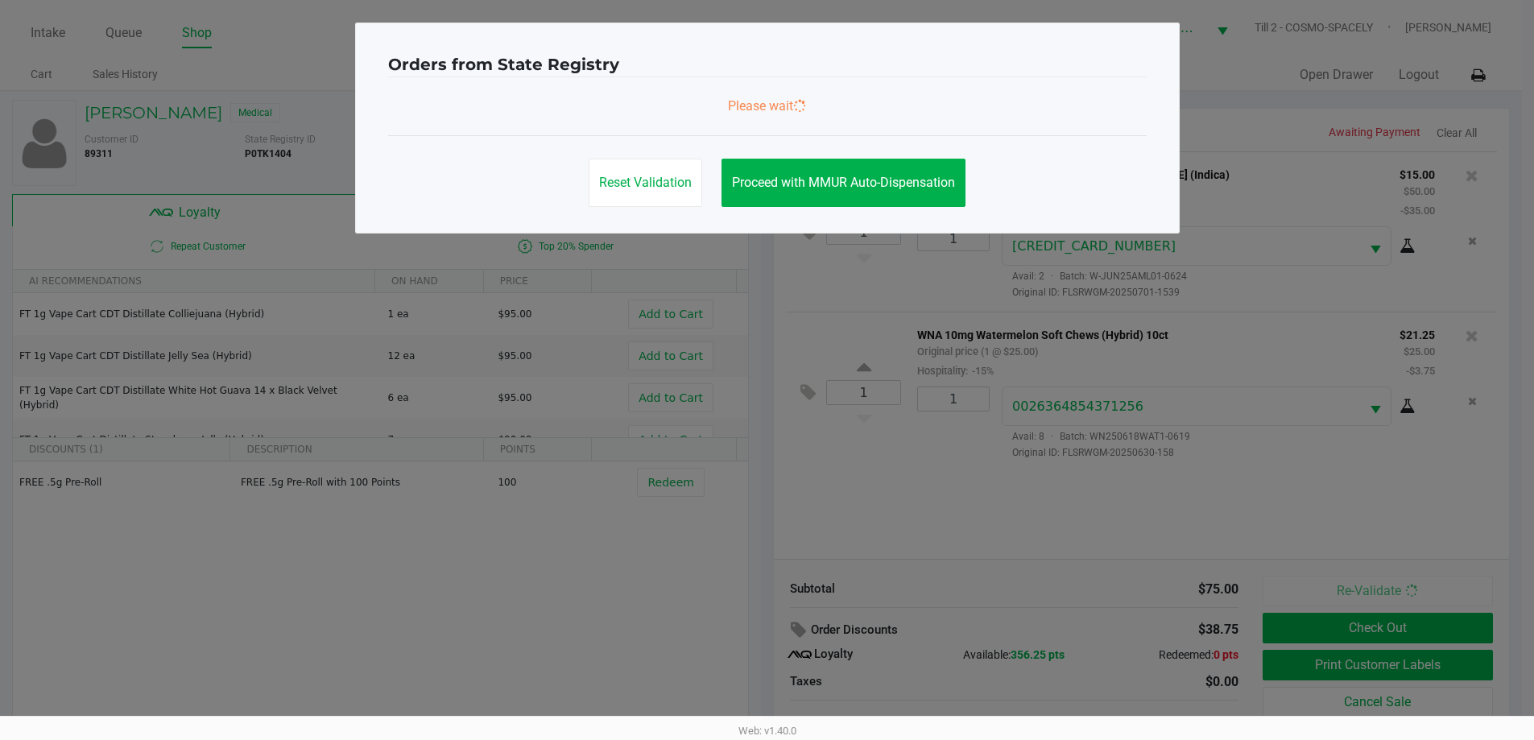
scroll to position [0, 0]
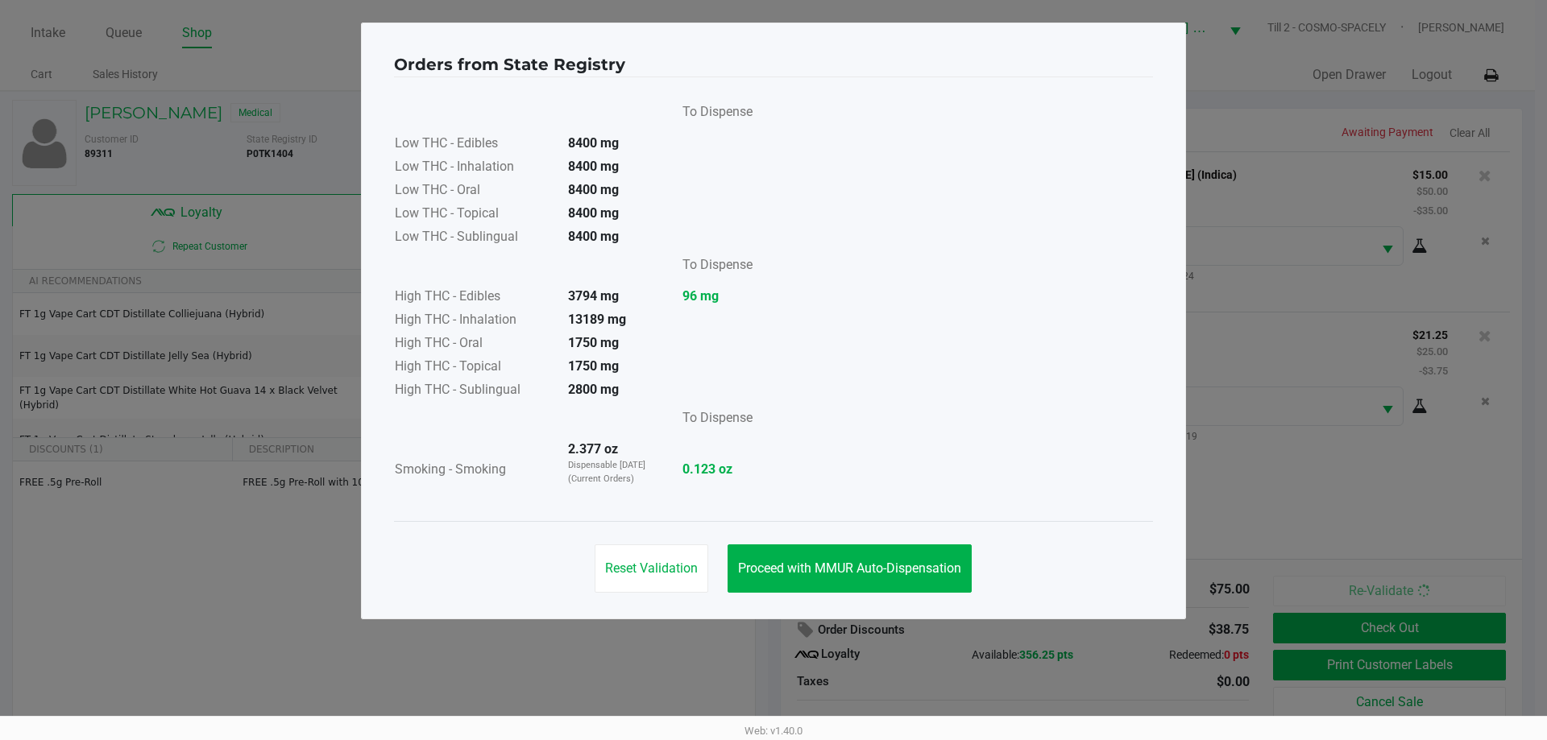
click at [858, 611] on div "Orders from State Registry To Dispense Low THC - Edibles 8400 mg Low THC - Inha…" at bounding box center [773, 321] width 825 height 597
click at [861, 583] on button "Proceed with MMUR Auto-Dispensation" at bounding box center [849, 568] width 244 height 48
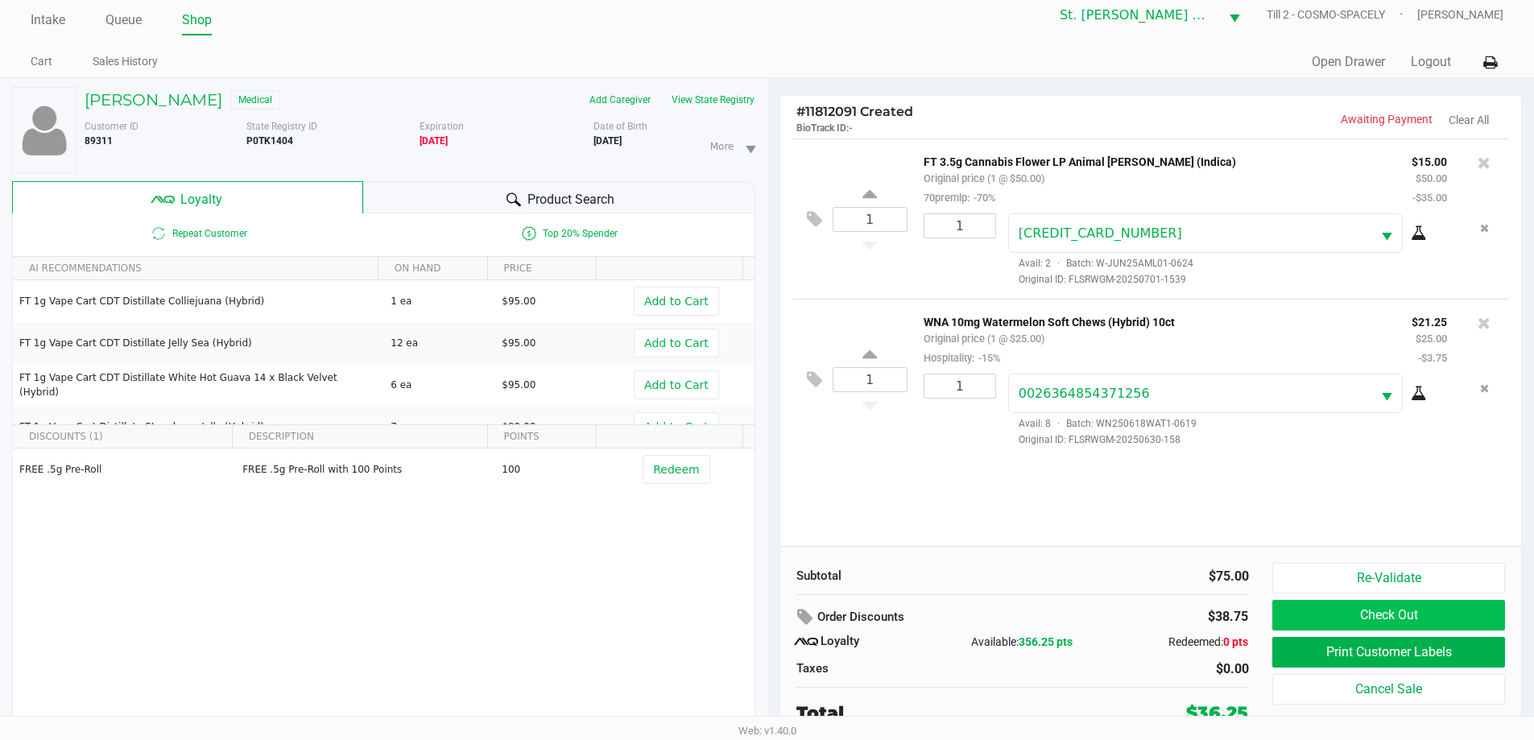
scroll to position [17, 0]
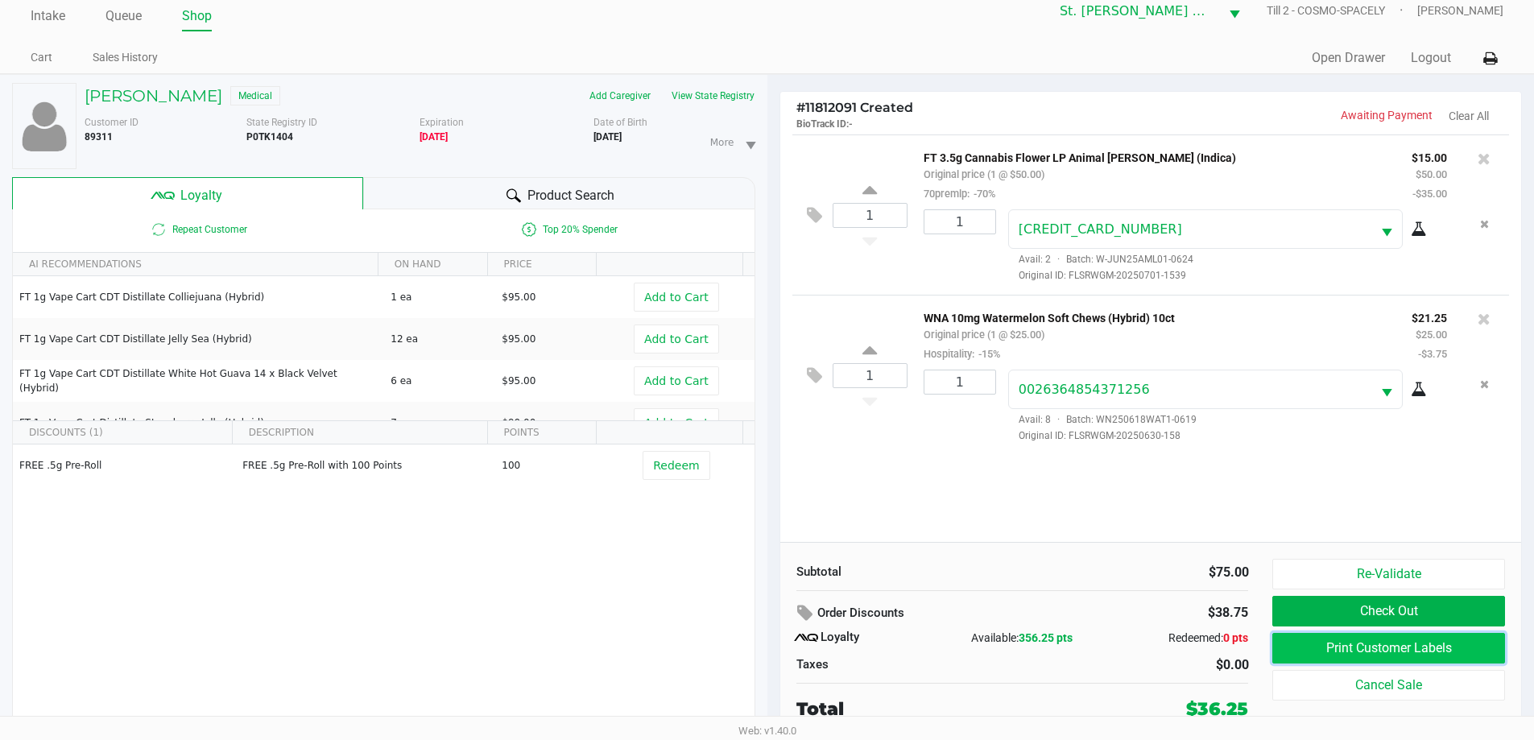
click at [1358, 642] on button "Print Customer Labels" at bounding box center [1389, 648] width 232 height 31
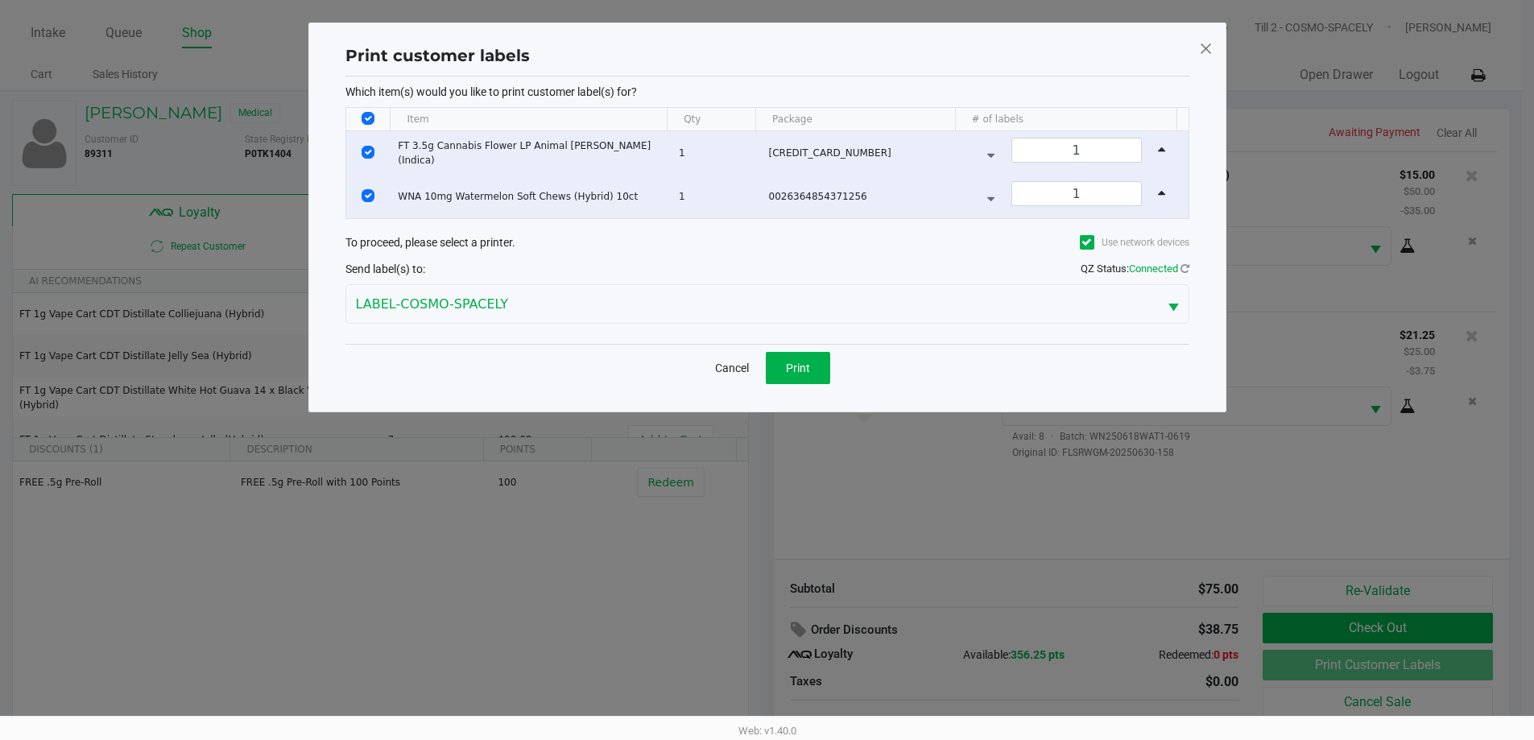
scroll to position [0, 0]
click at [852, 361] on div "Cancel Print" at bounding box center [773, 368] width 844 height 48
click at [816, 379] on button "Print" at bounding box center [804, 368] width 64 height 32
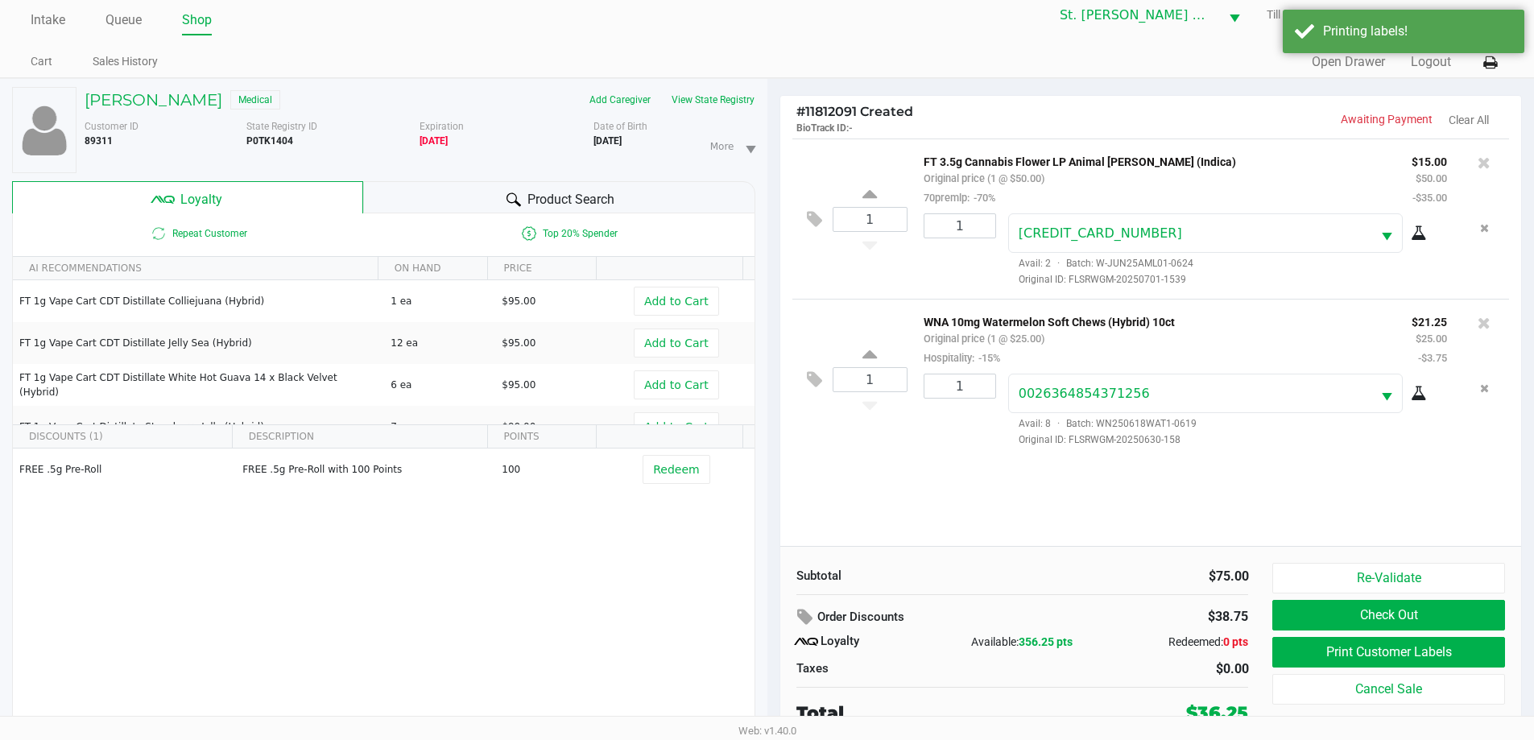
scroll to position [17, 0]
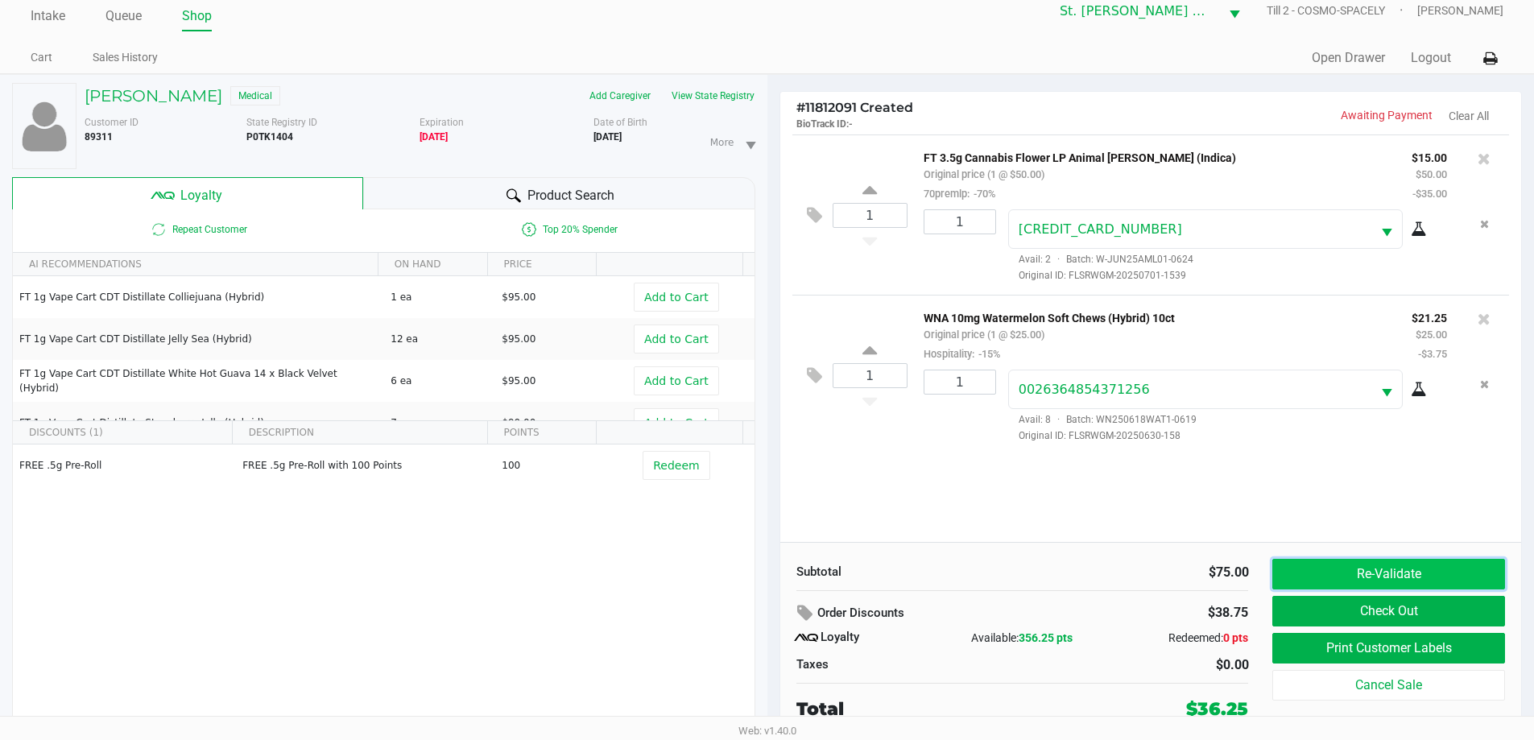
click at [1409, 582] on button "Re-Validate" at bounding box center [1389, 574] width 232 height 31
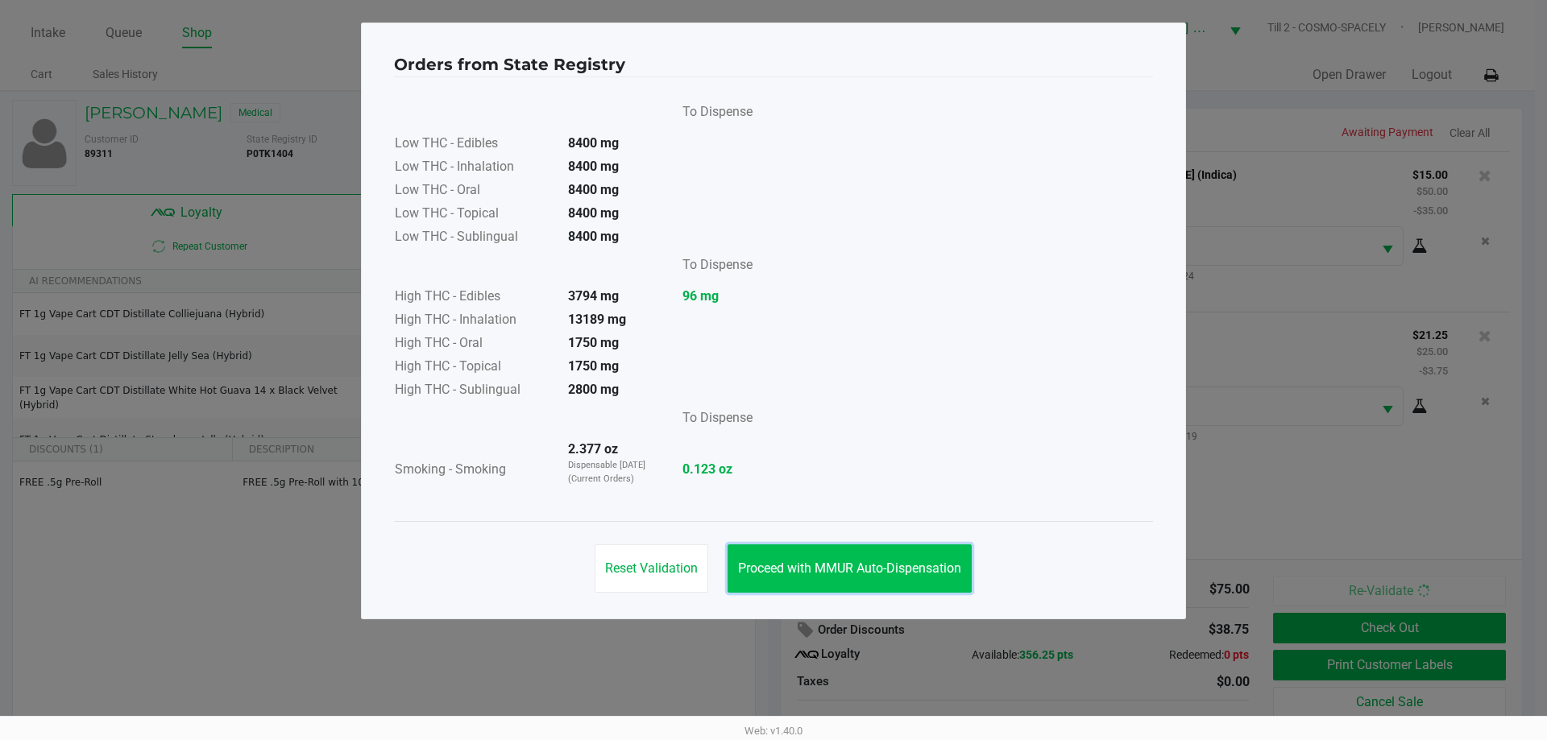
click at [880, 553] on button "Proceed with MMUR Auto-Dispensation" at bounding box center [849, 568] width 244 height 48
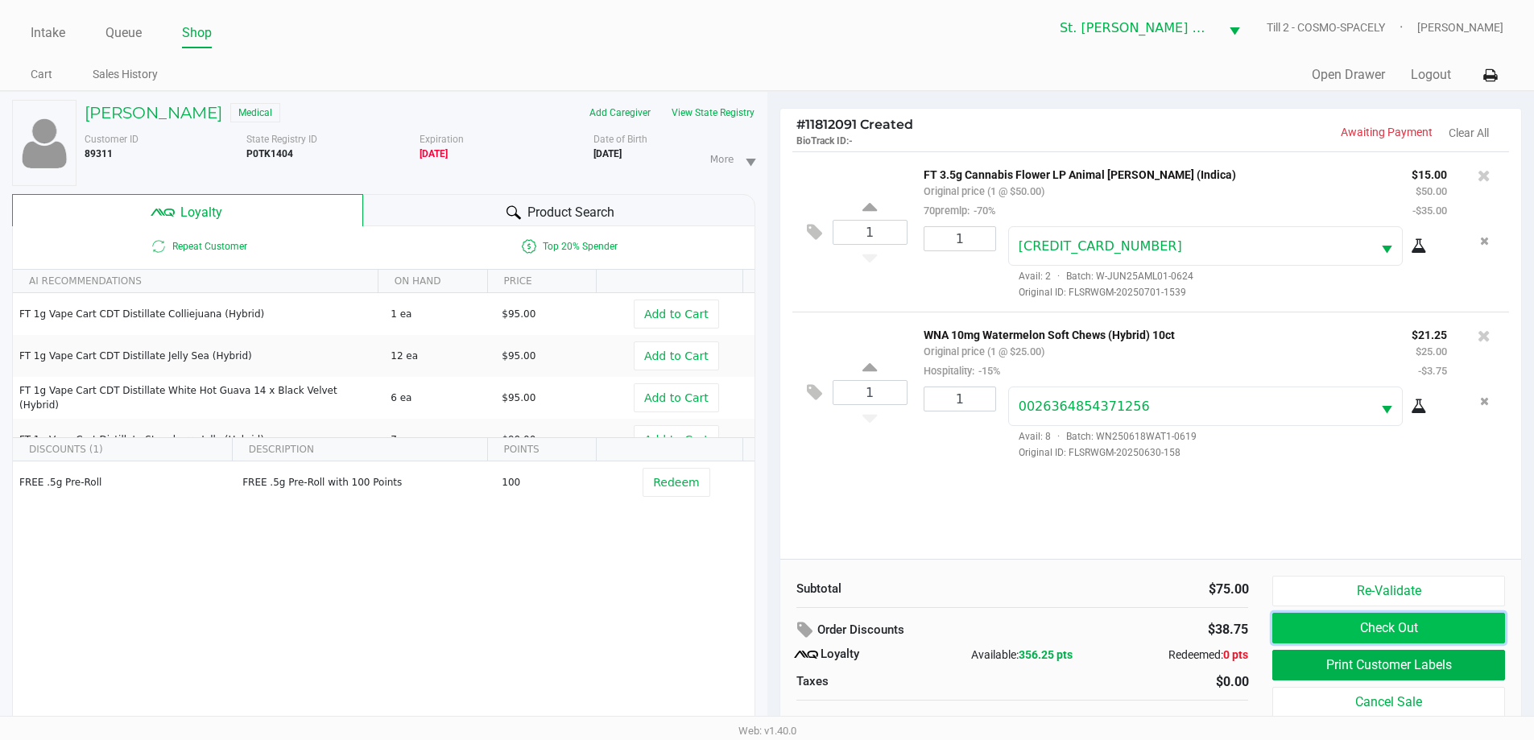
click at [1311, 627] on button "Check Out" at bounding box center [1389, 628] width 232 height 31
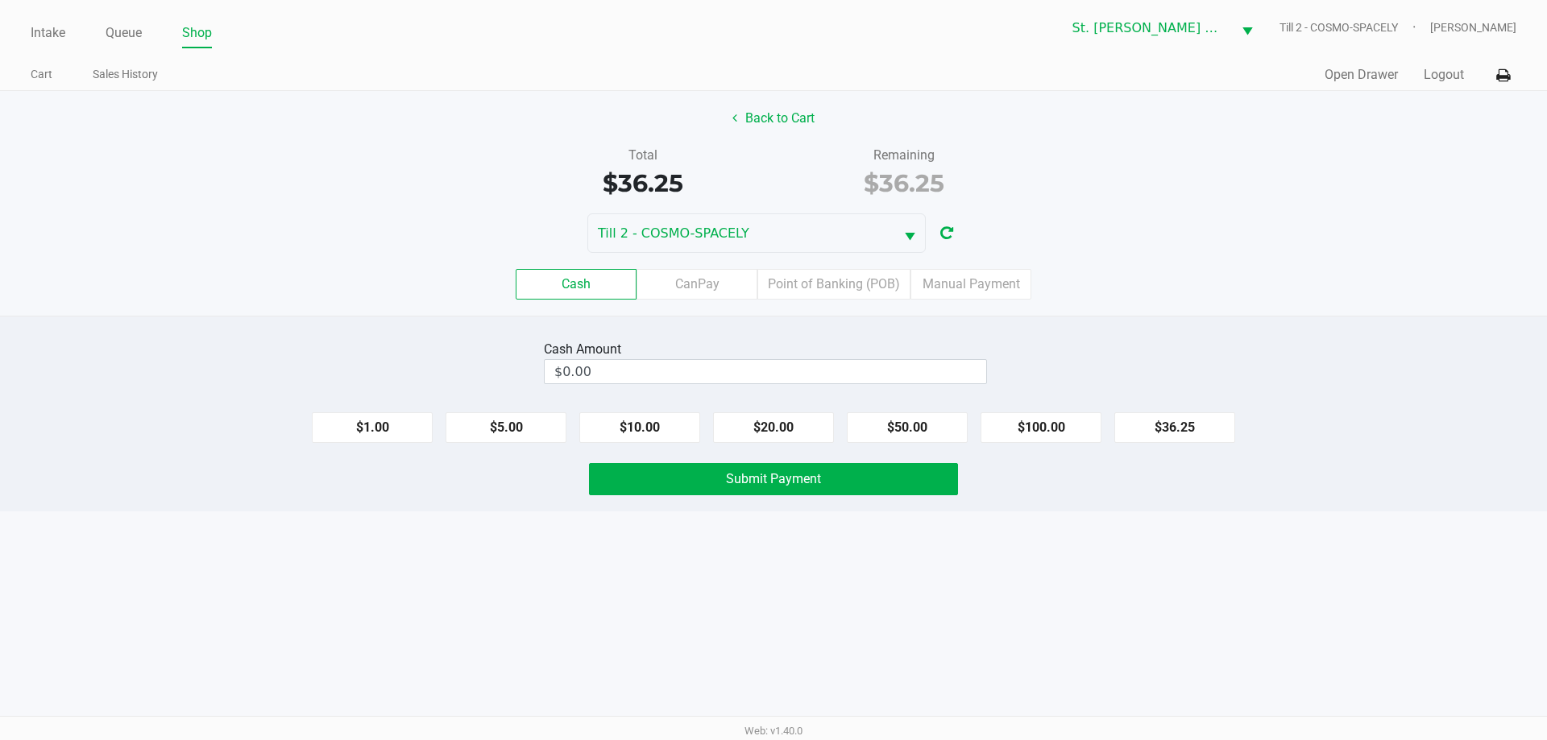
click at [819, 292] on label "Point of Banking (POB)" at bounding box center [833, 284] width 153 height 31
click at [0, 0] on 7 "Point of Banking (POB)" at bounding box center [0, 0] width 0 height 0
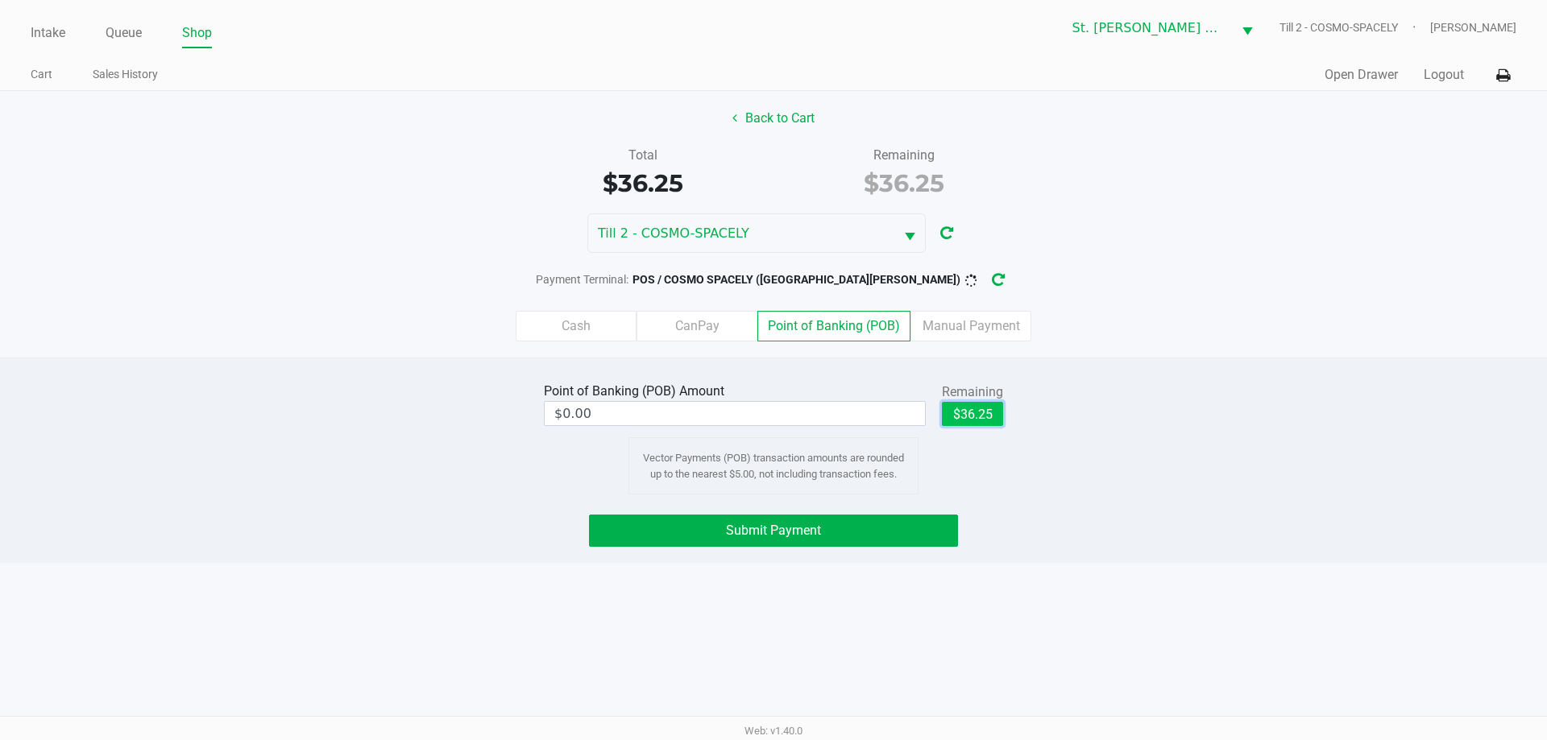
click at [956, 416] on button "$36.25" at bounding box center [972, 414] width 61 height 24
type input "$36.25"
click at [827, 535] on button "Submit Payment" at bounding box center [773, 531] width 369 height 32
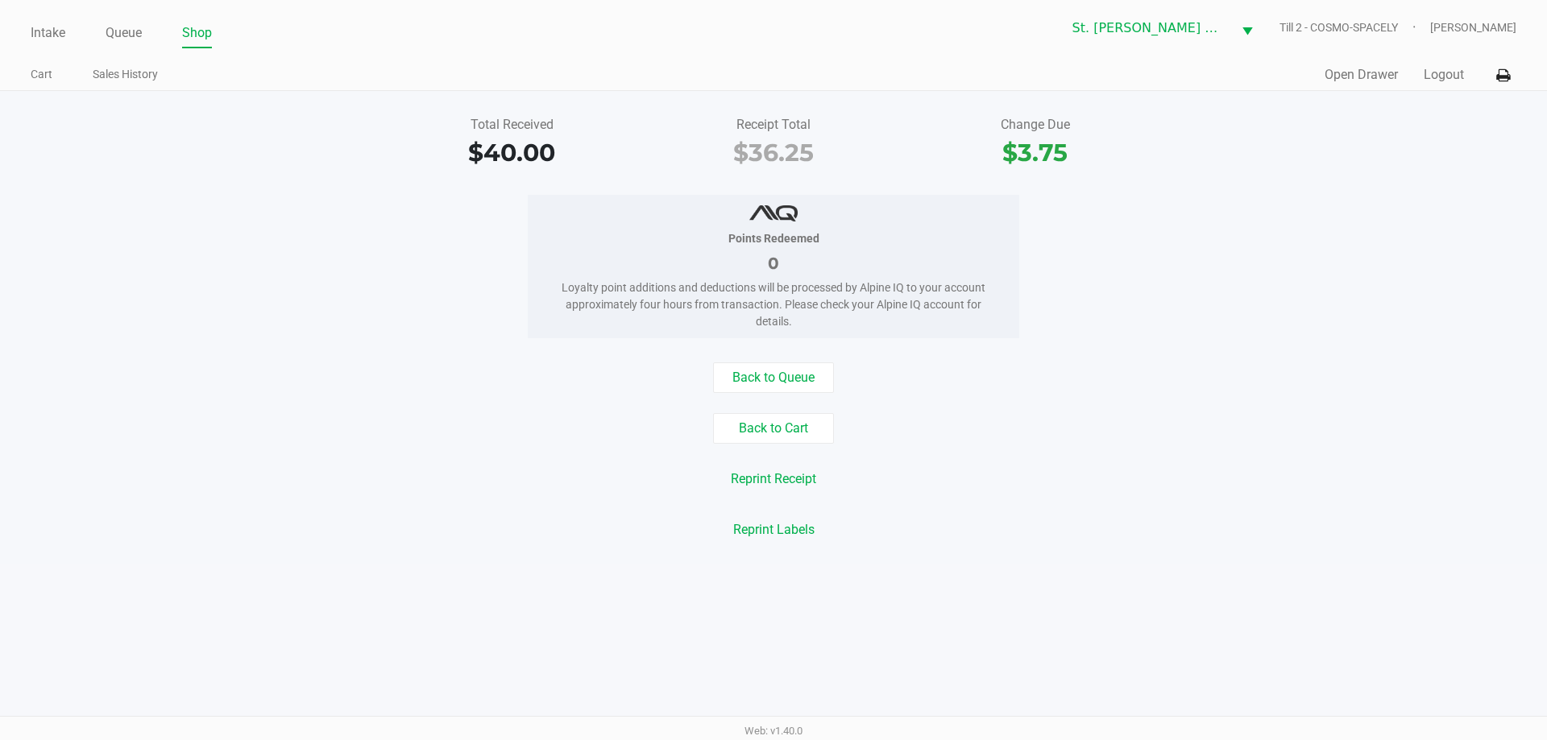
click at [445, 413] on div "Back to Cart" at bounding box center [773, 428] width 1571 height 31
click at [42, 34] on link "Intake" at bounding box center [48, 33] width 35 height 23
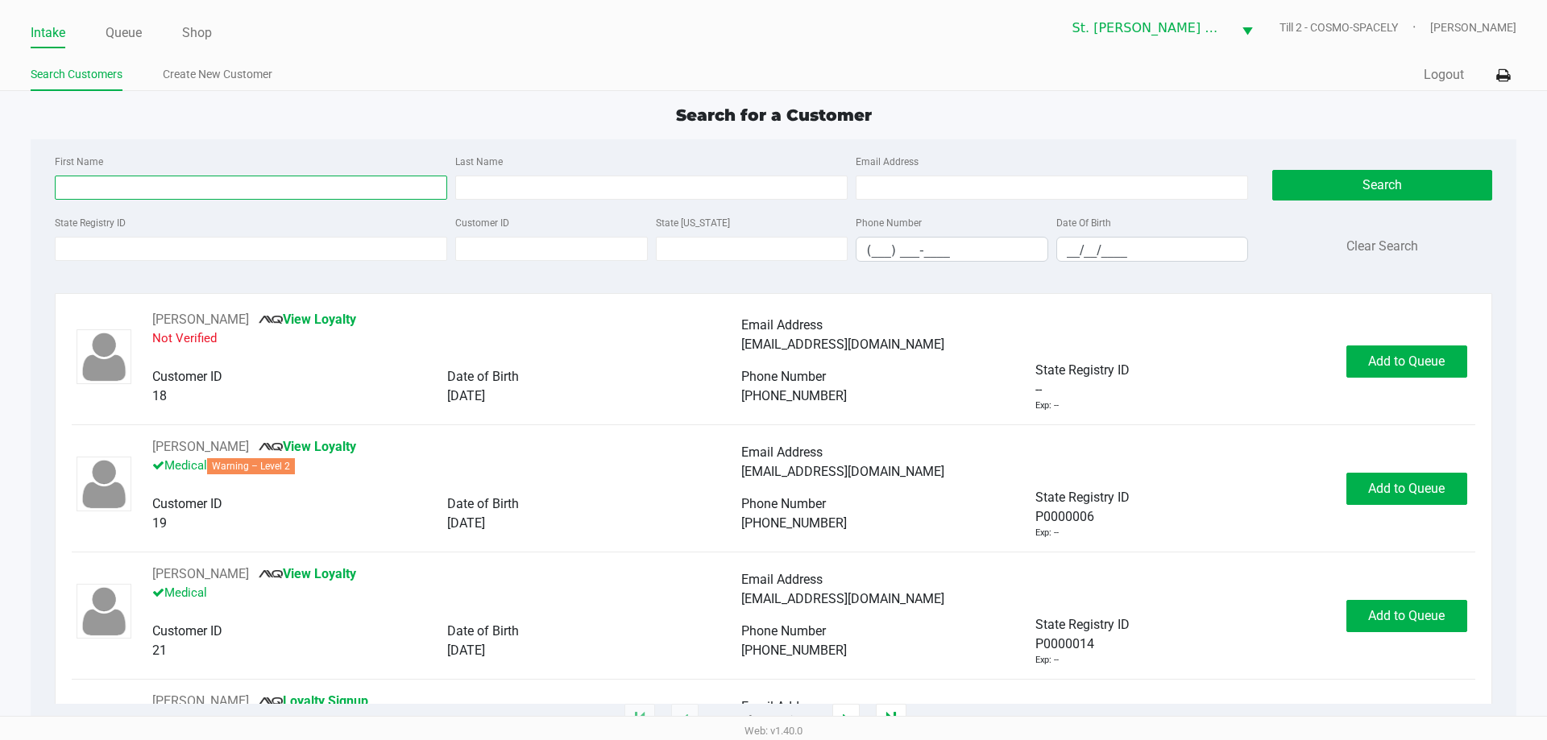
click at [147, 184] on input "First Name" at bounding box center [251, 188] width 392 height 24
click at [309, 188] on input "First Name" at bounding box center [251, 188] width 392 height 24
type input "jordan"
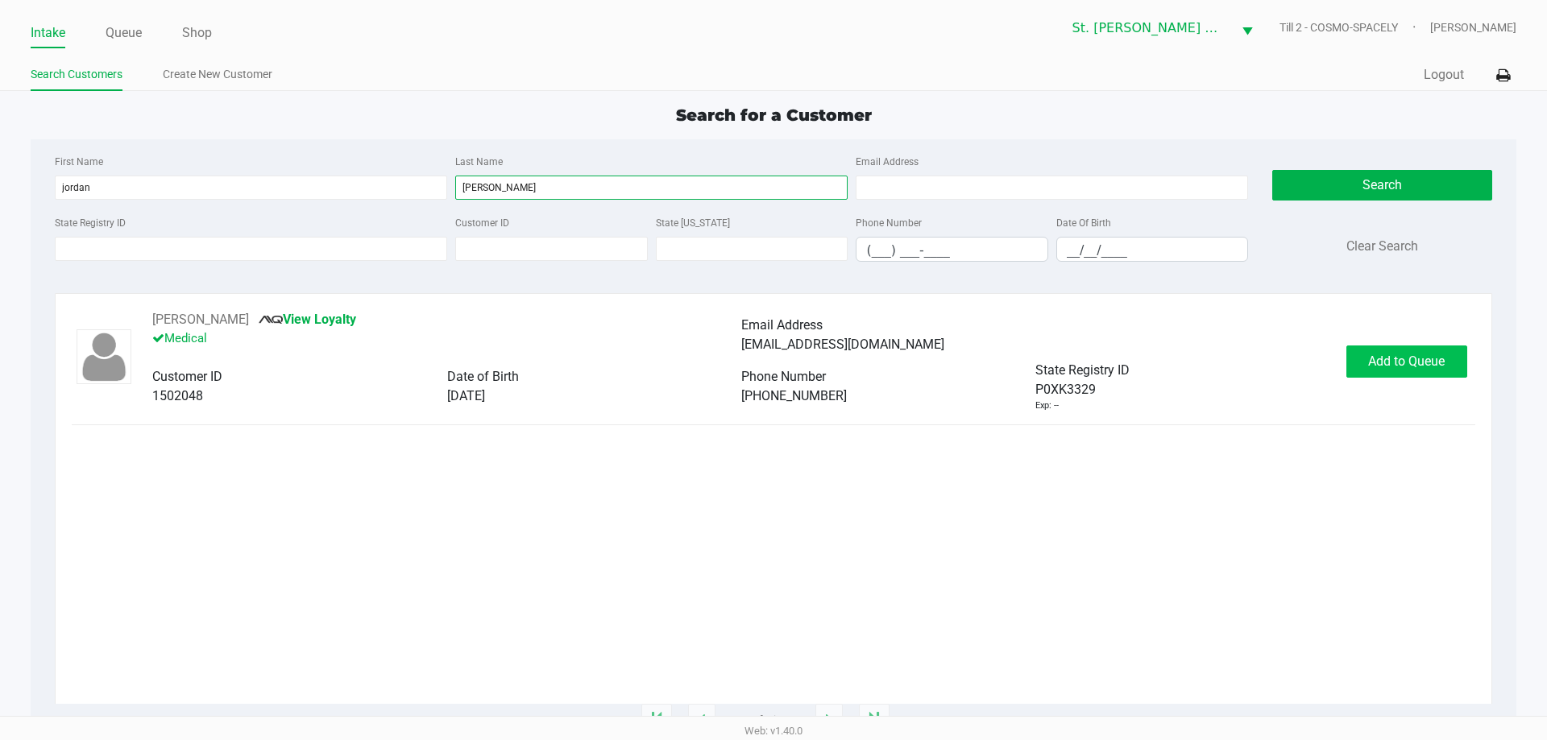
type input "gilbert"
click at [1391, 365] on span "Add to Queue" at bounding box center [1406, 361] width 77 height 15
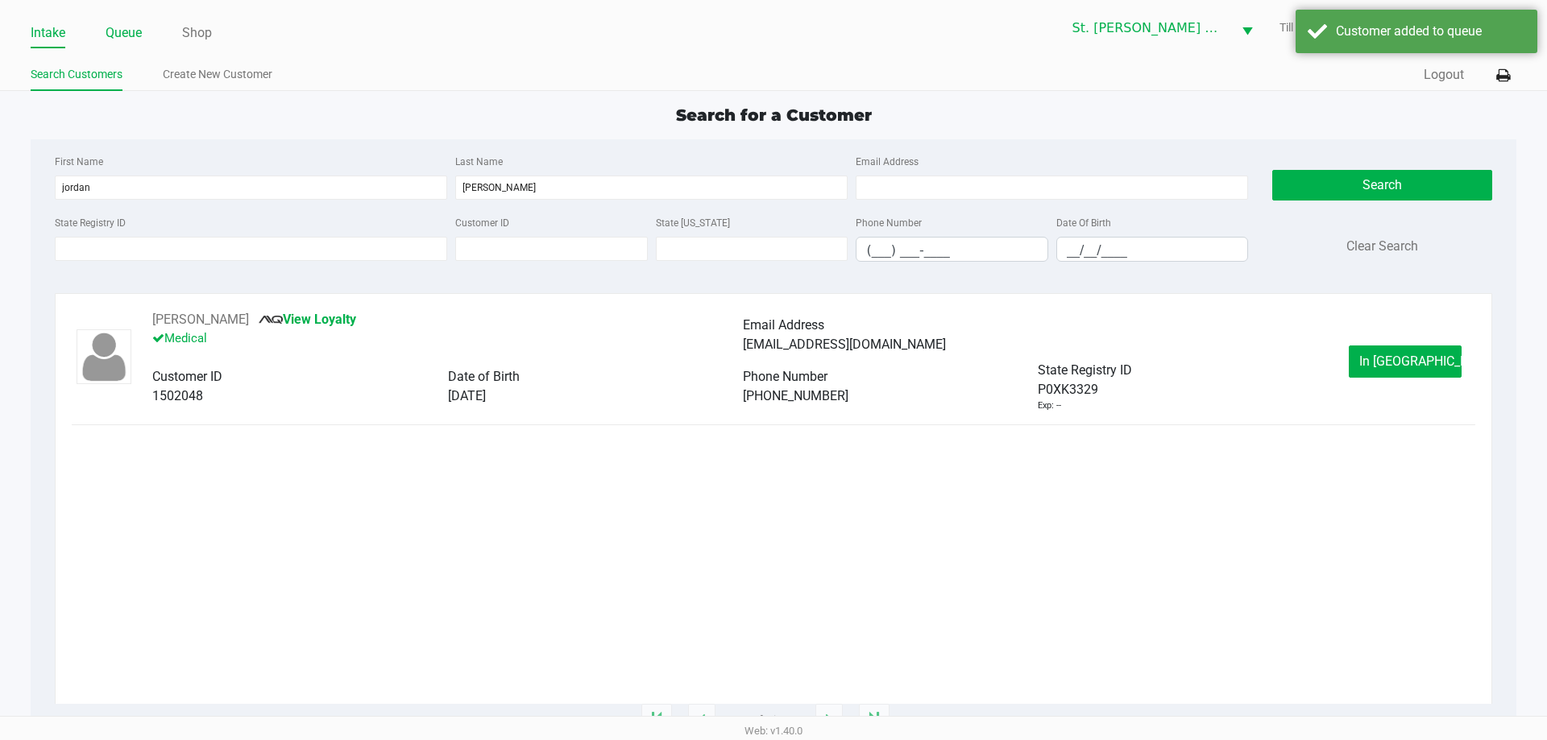
click at [136, 38] on link "Queue" at bounding box center [124, 33] width 36 height 23
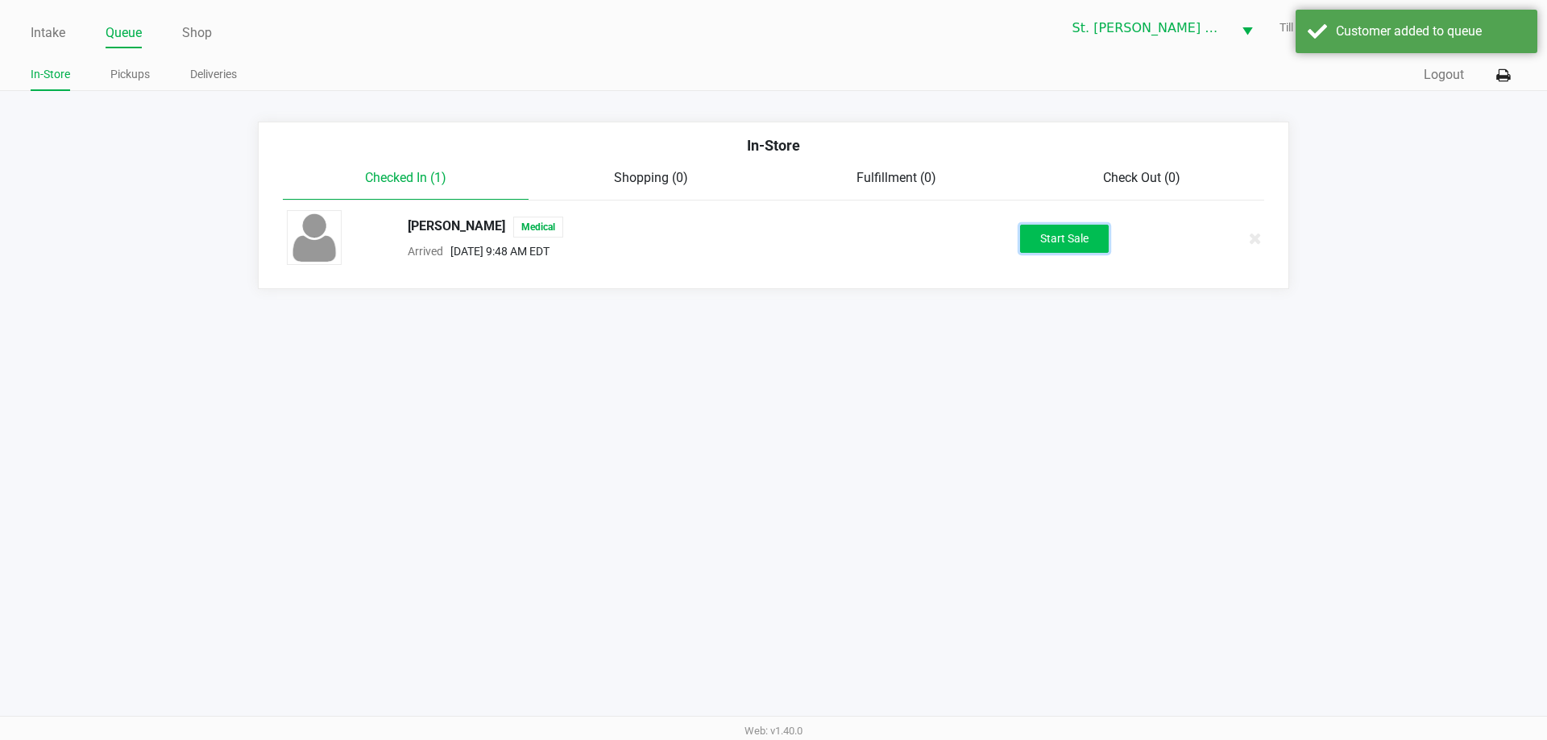
click at [1036, 238] on button "Start Sale" at bounding box center [1064, 239] width 89 height 28
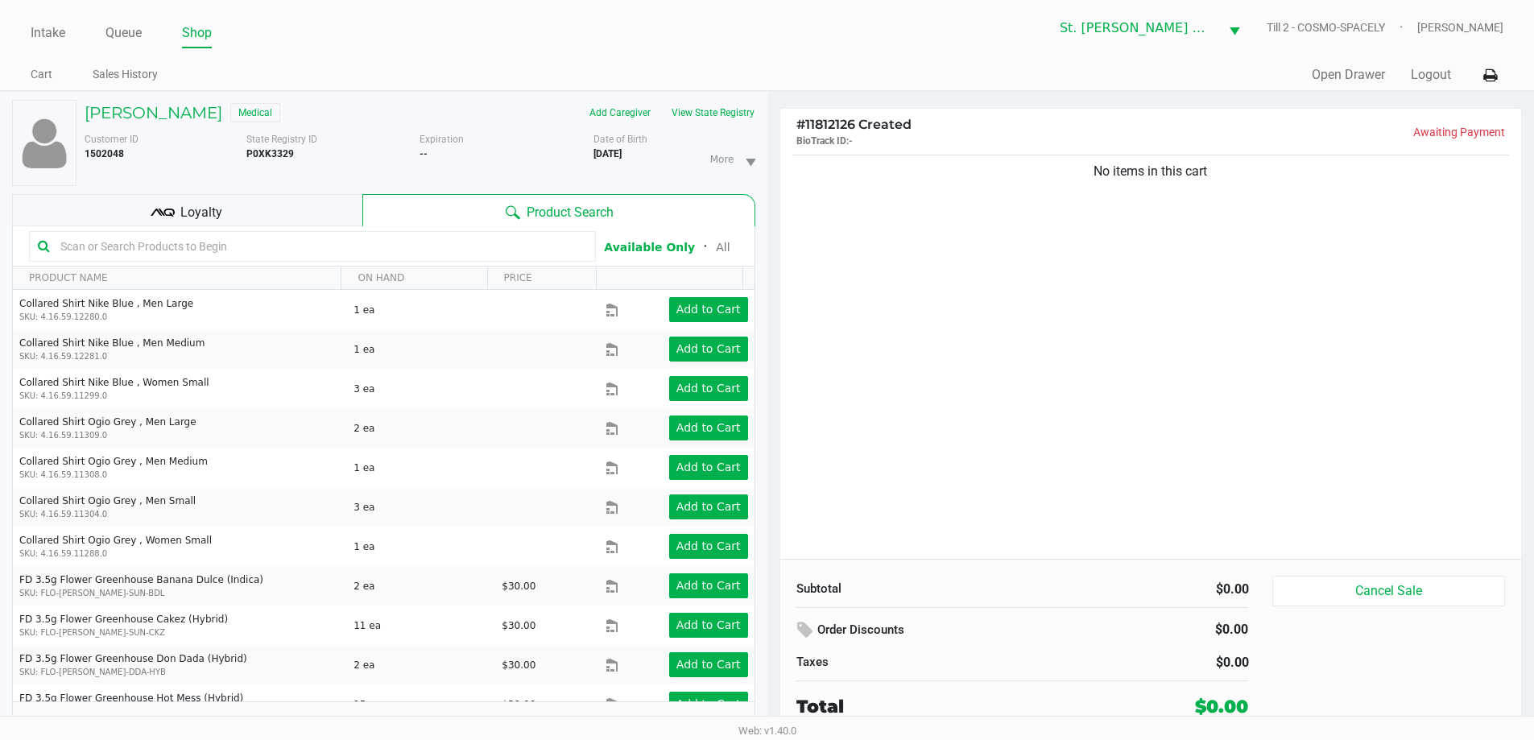
click at [1010, 378] on div "No items in this cart" at bounding box center [1152, 355] width 742 height 408
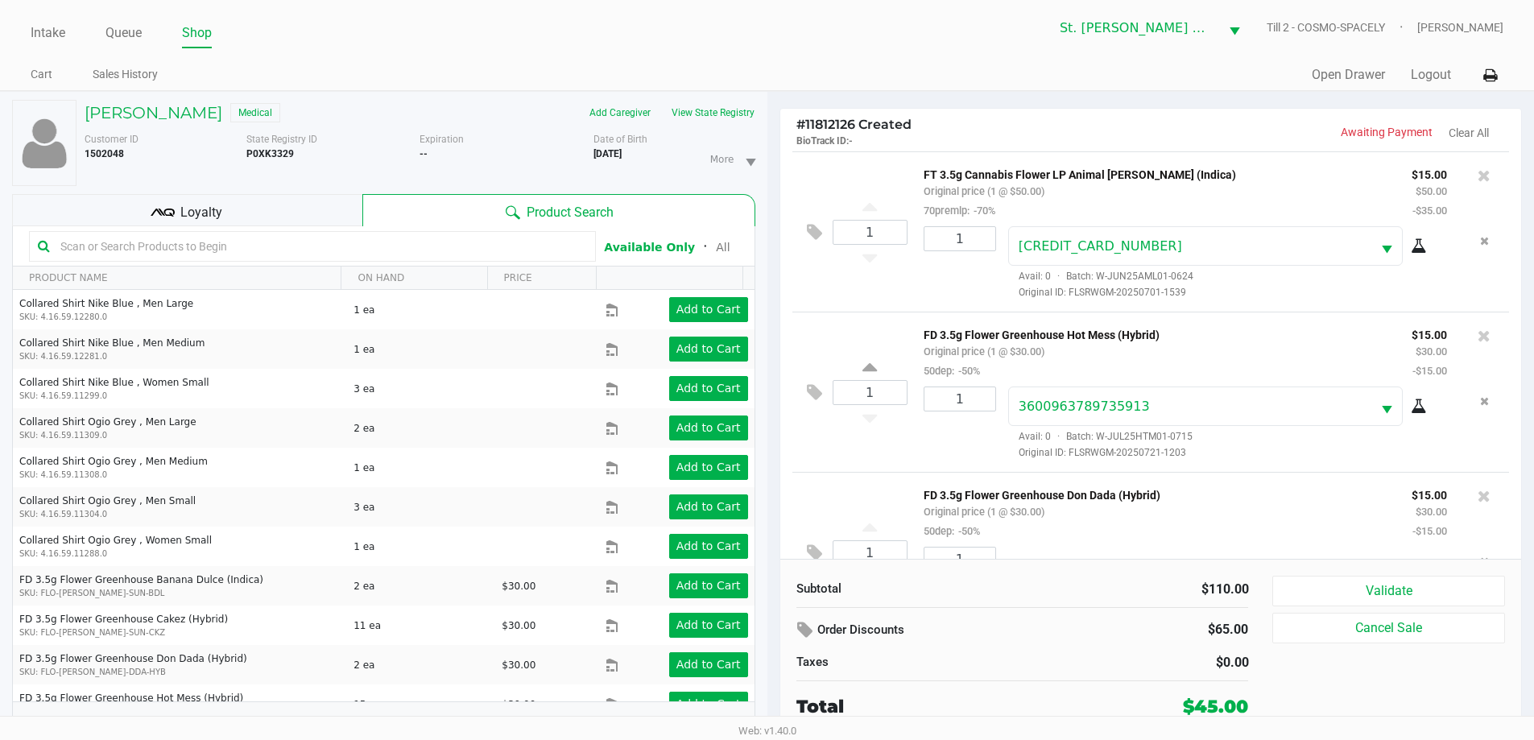
scroll to position [76, 0]
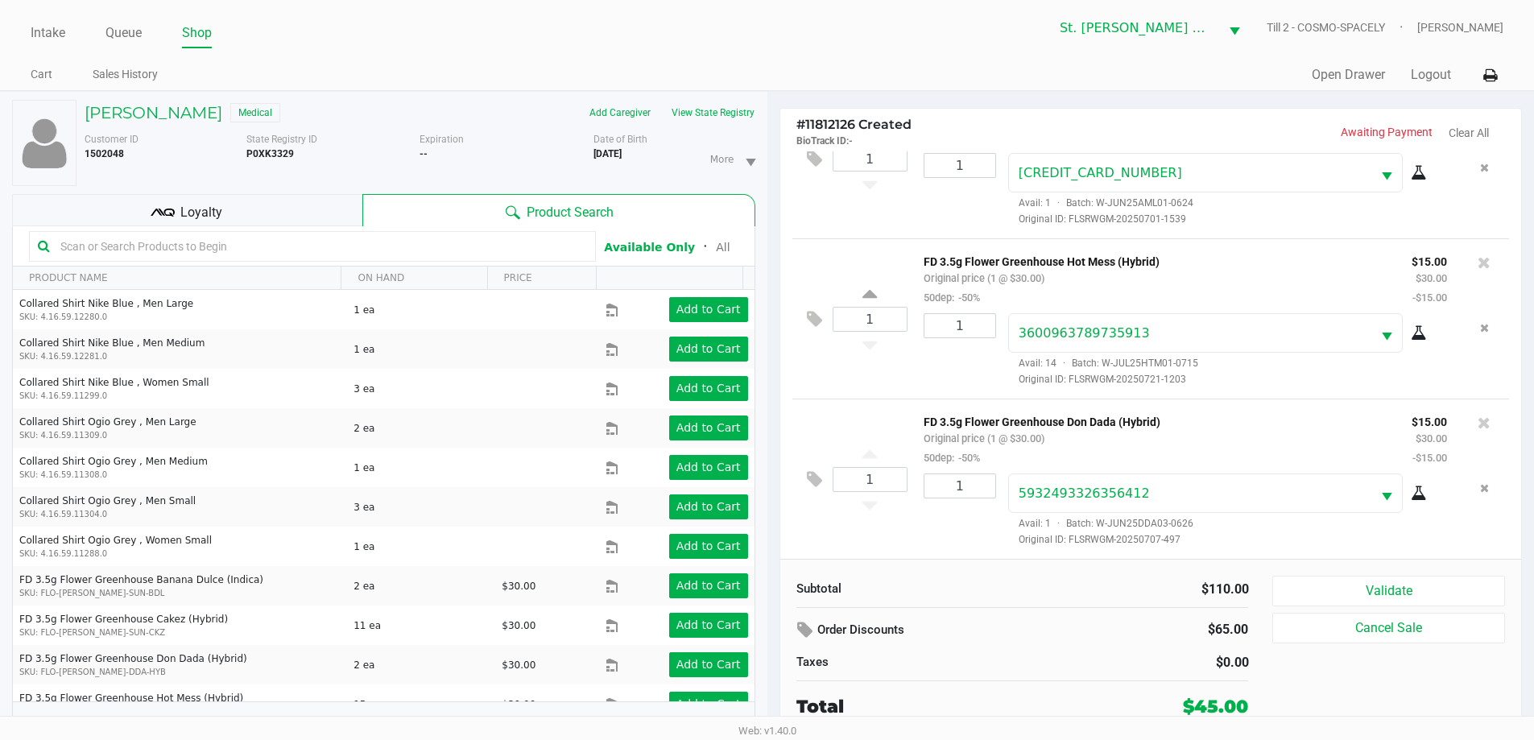
click at [280, 239] on input "text" at bounding box center [320, 246] width 533 height 24
type input "battery"
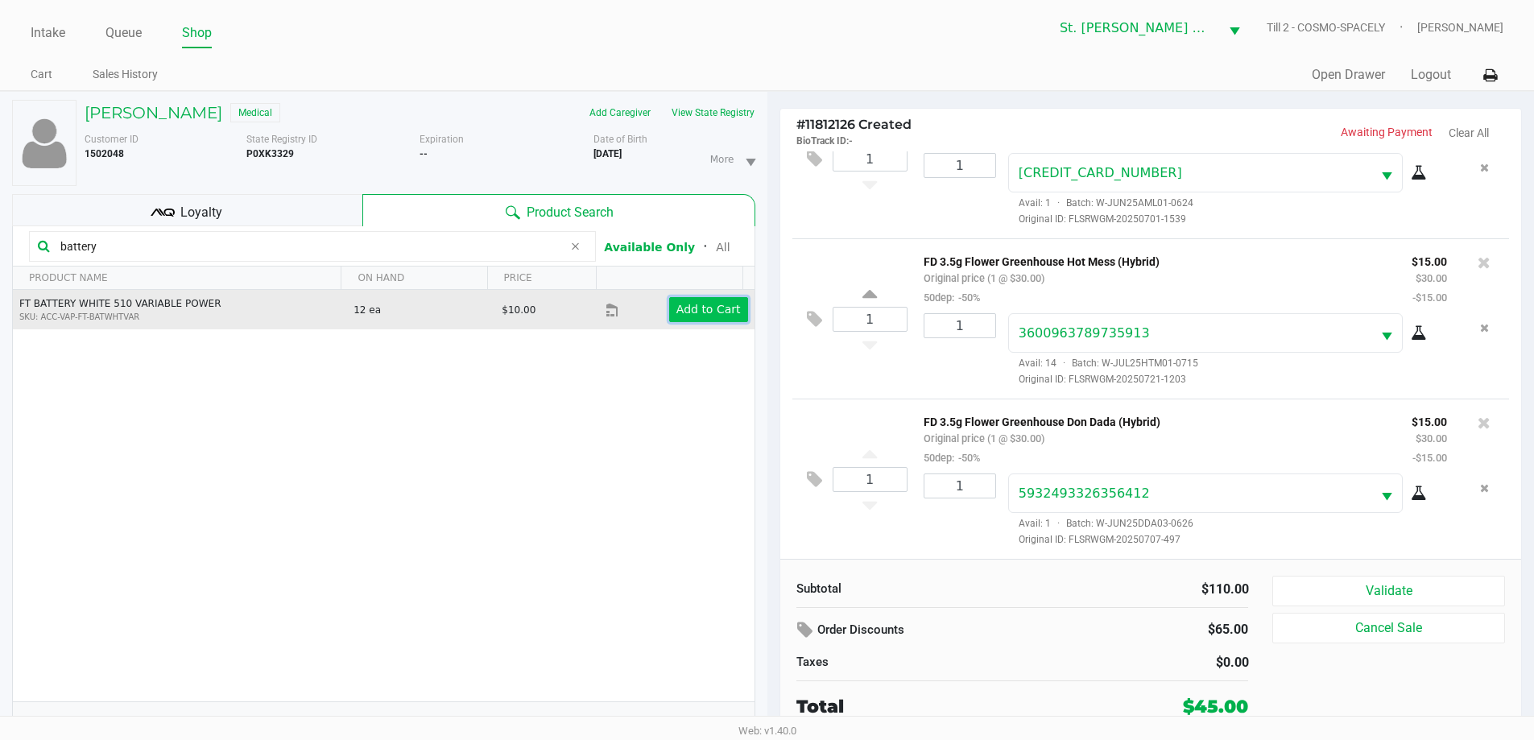
click at [716, 316] on app-button-loader "Add to Cart" at bounding box center [709, 309] width 64 height 13
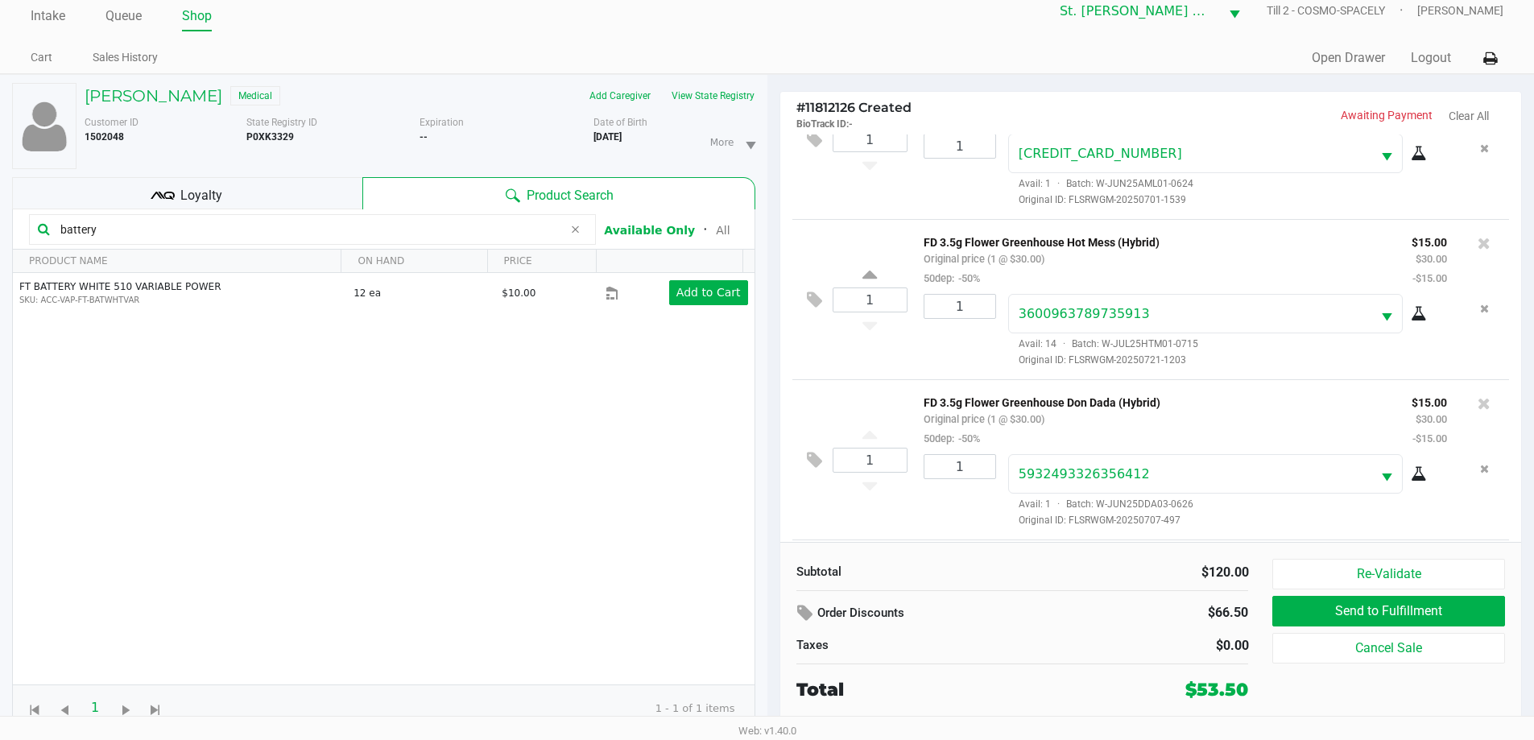
scroll to position [176, 0]
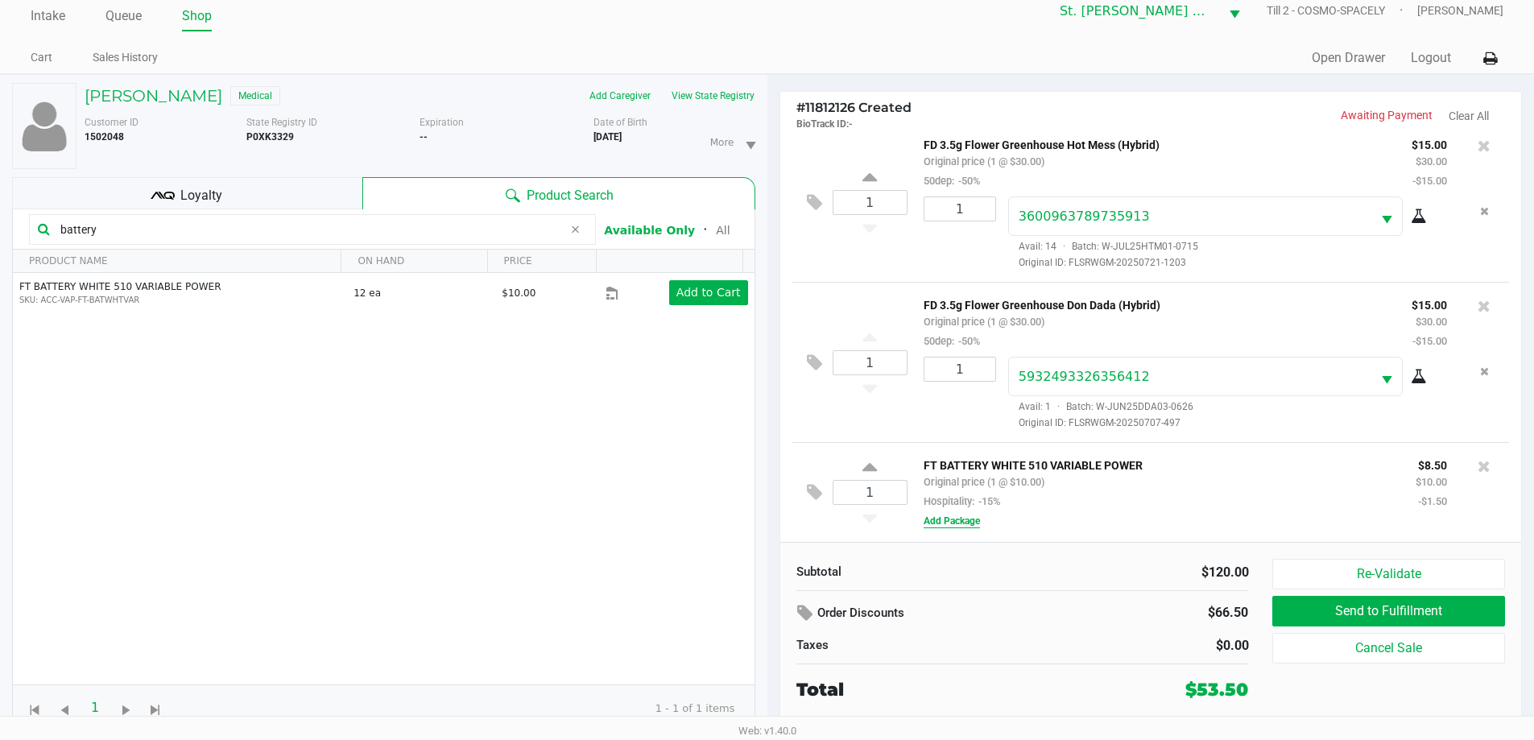
click at [944, 524] on button "Add Package" at bounding box center [952, 521] width 56 height 14
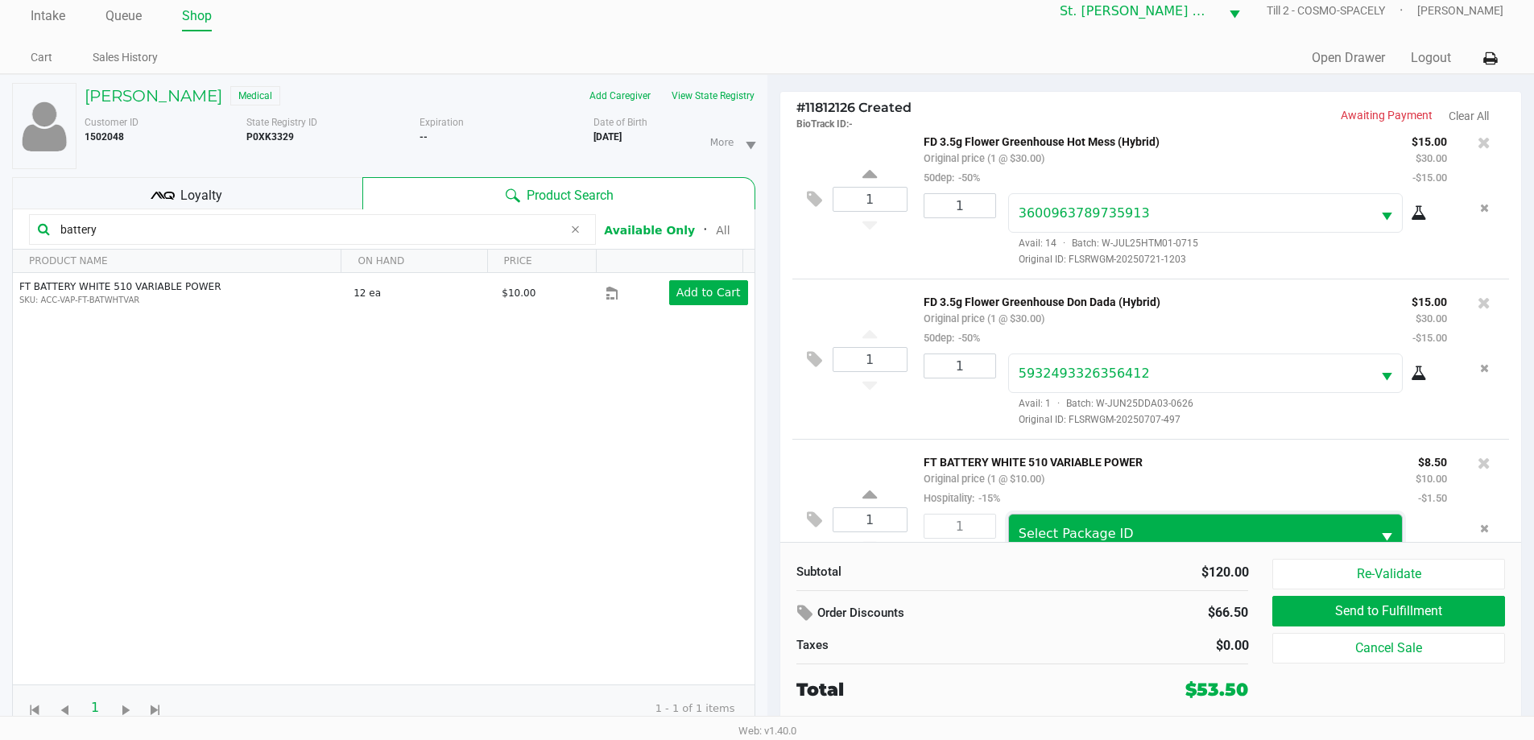
click at [1021, 524] on span "Select Package ID" at bounding box center [1190, 534] width 363 height 38
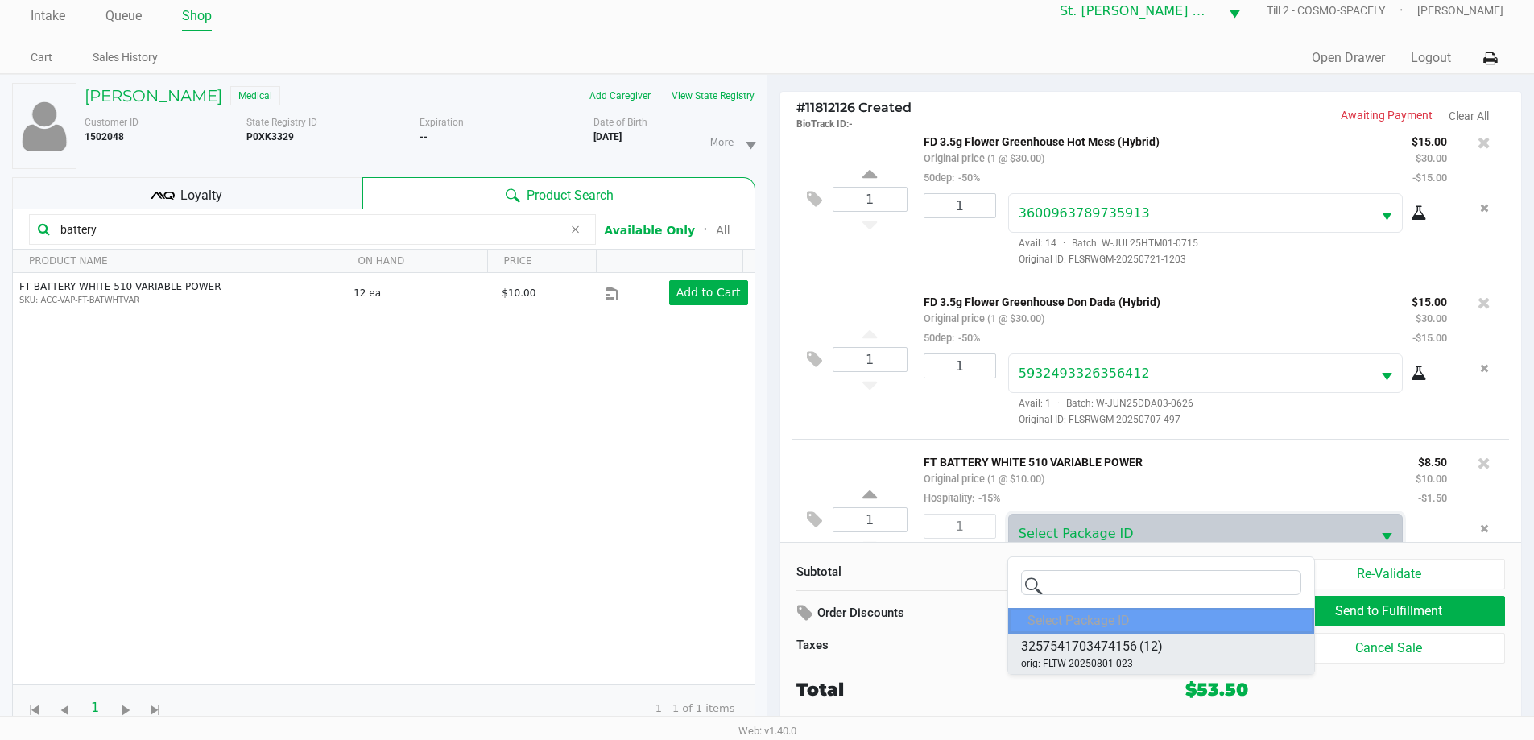
click at [1152, 651] on span "(12)" at bounding box center [1151, 646] width 23 height 19
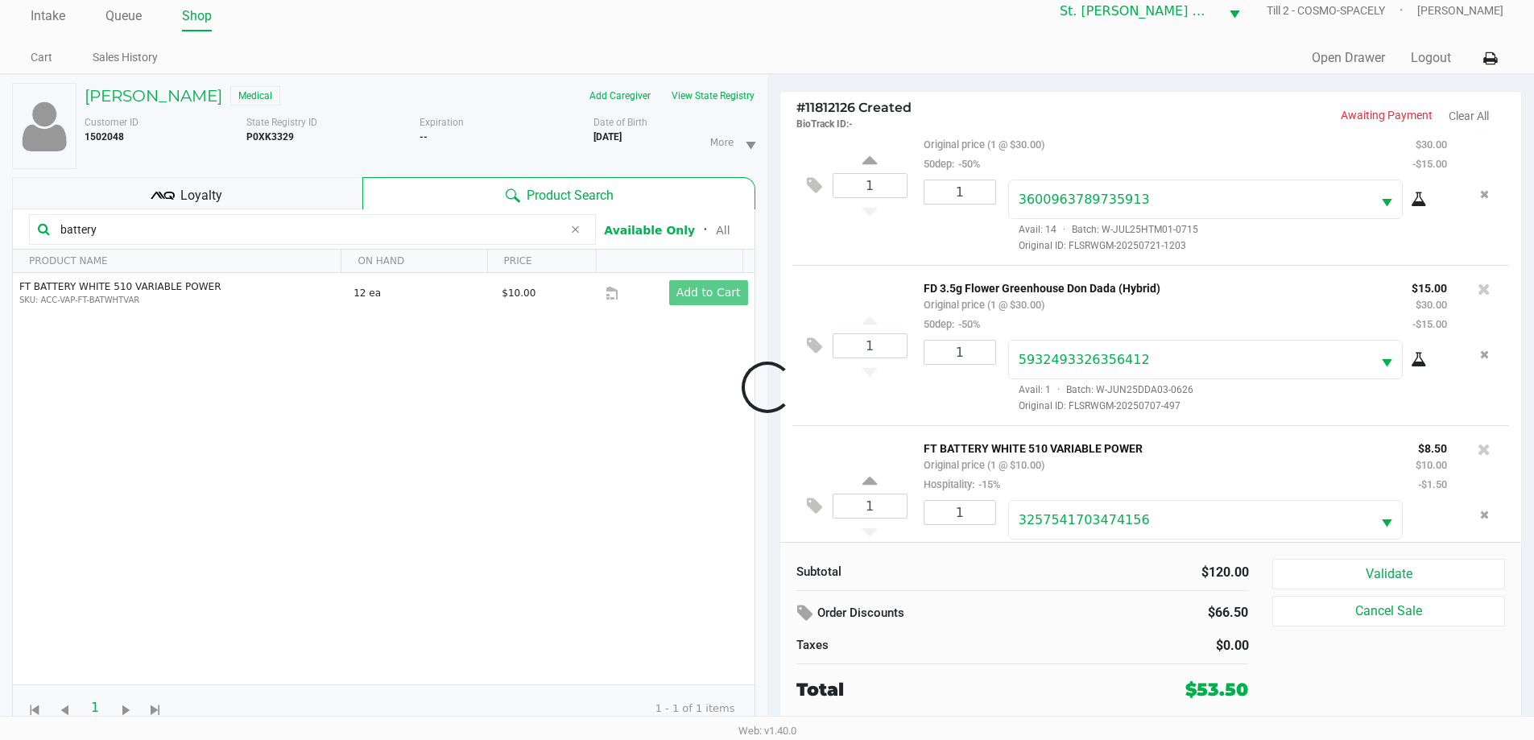
scroll to position [237, 0]
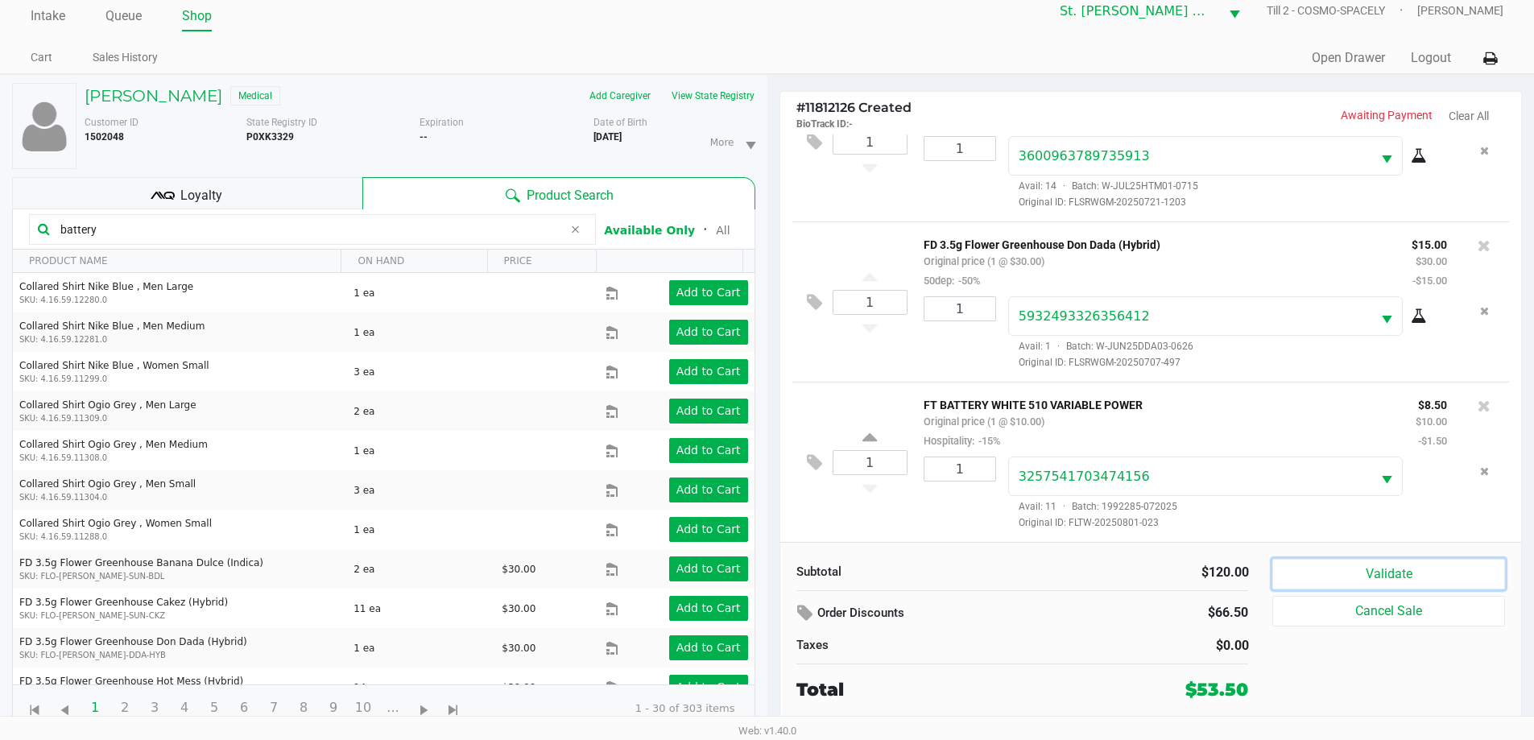
click at [1340, 577] on button "Validate" at bounding box center [1389, 574] width 232 height 31
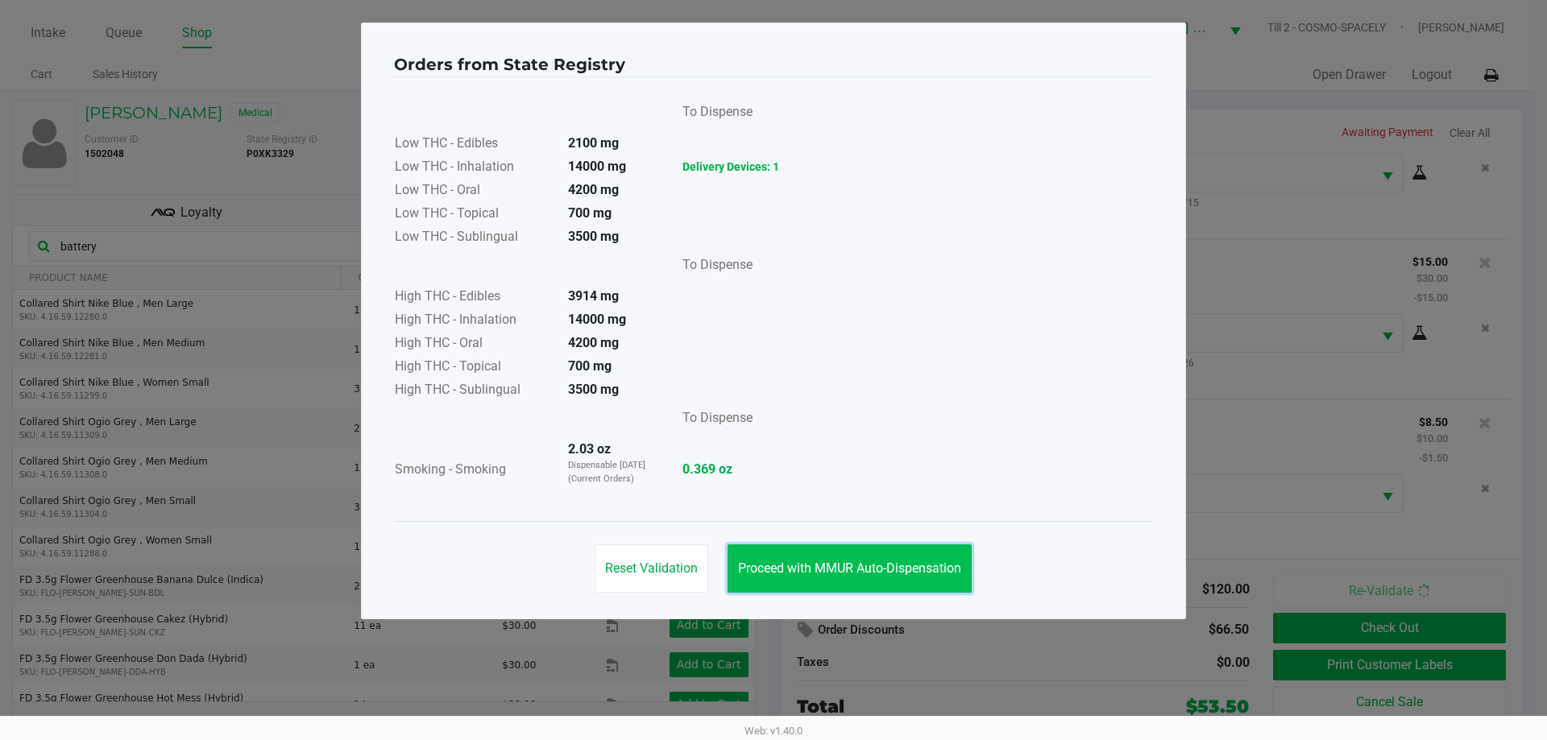
click at [914, 565] on span "Proceed with MMUR Auto-Dispensation" at bounding box center [849, 568] width 223 height 15
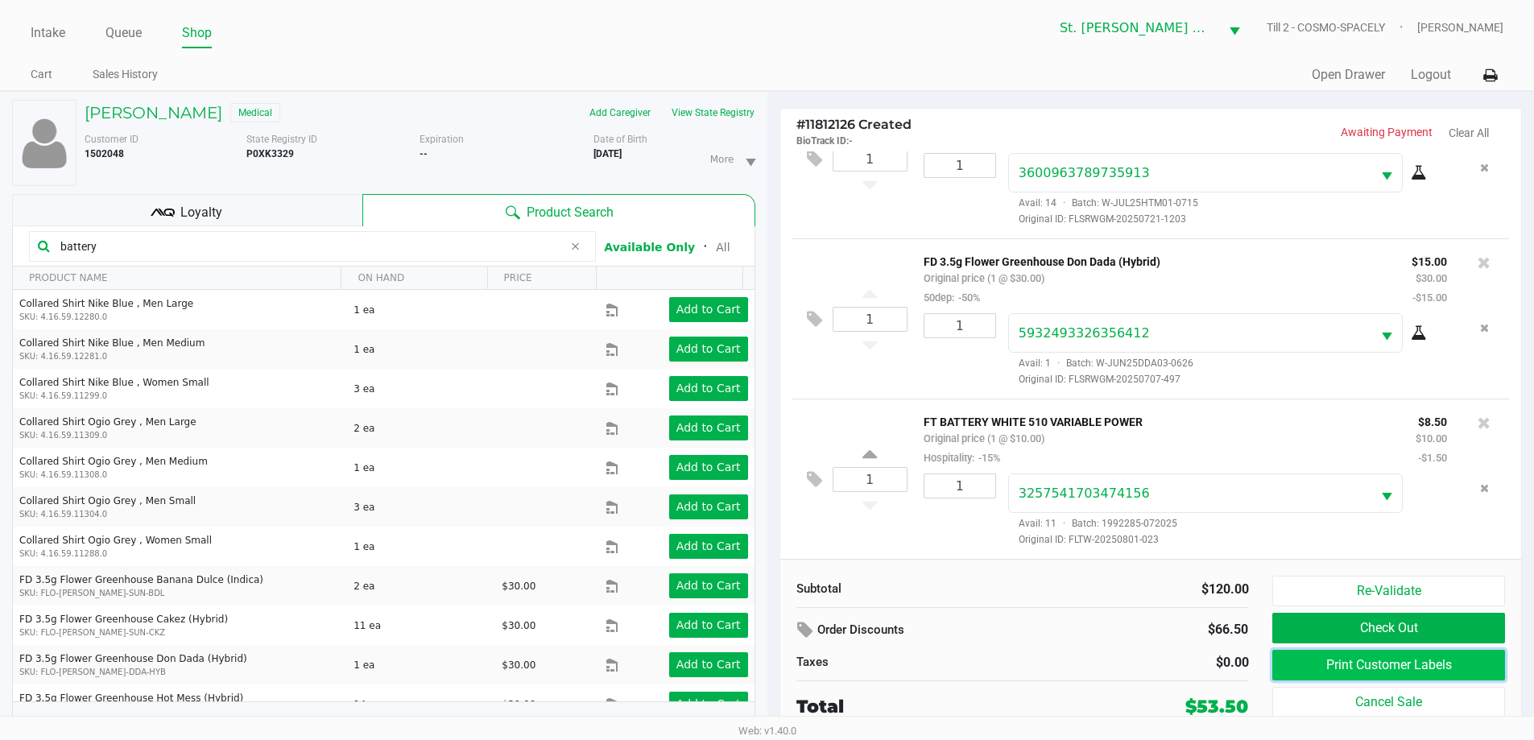
click at [1414, 661] on button "Print Customer Labels" at bounding box center [1389, 665] width 232 height 31
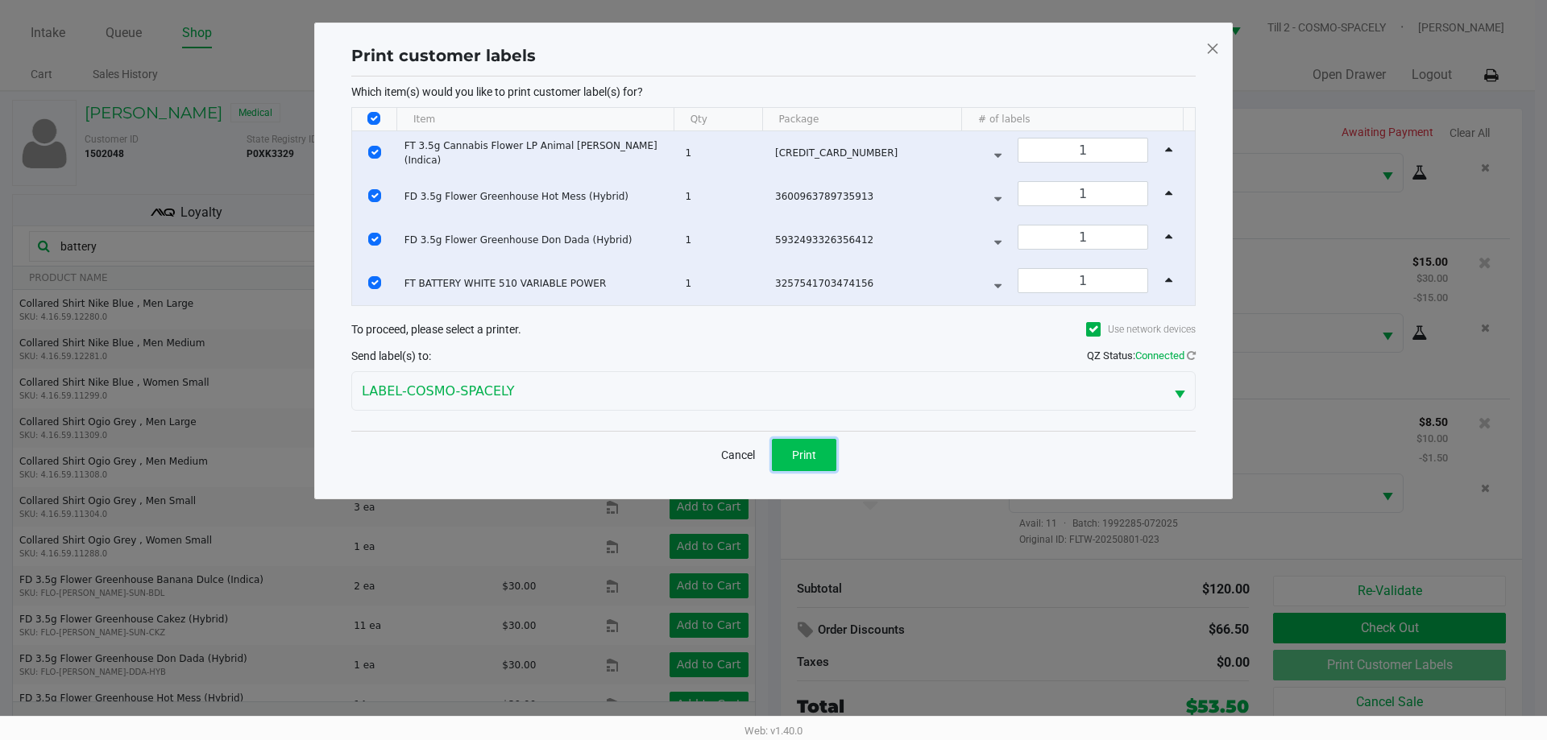
click at [819, 451] on button "Print" at bounding box center [804, 455] width 64 height 32
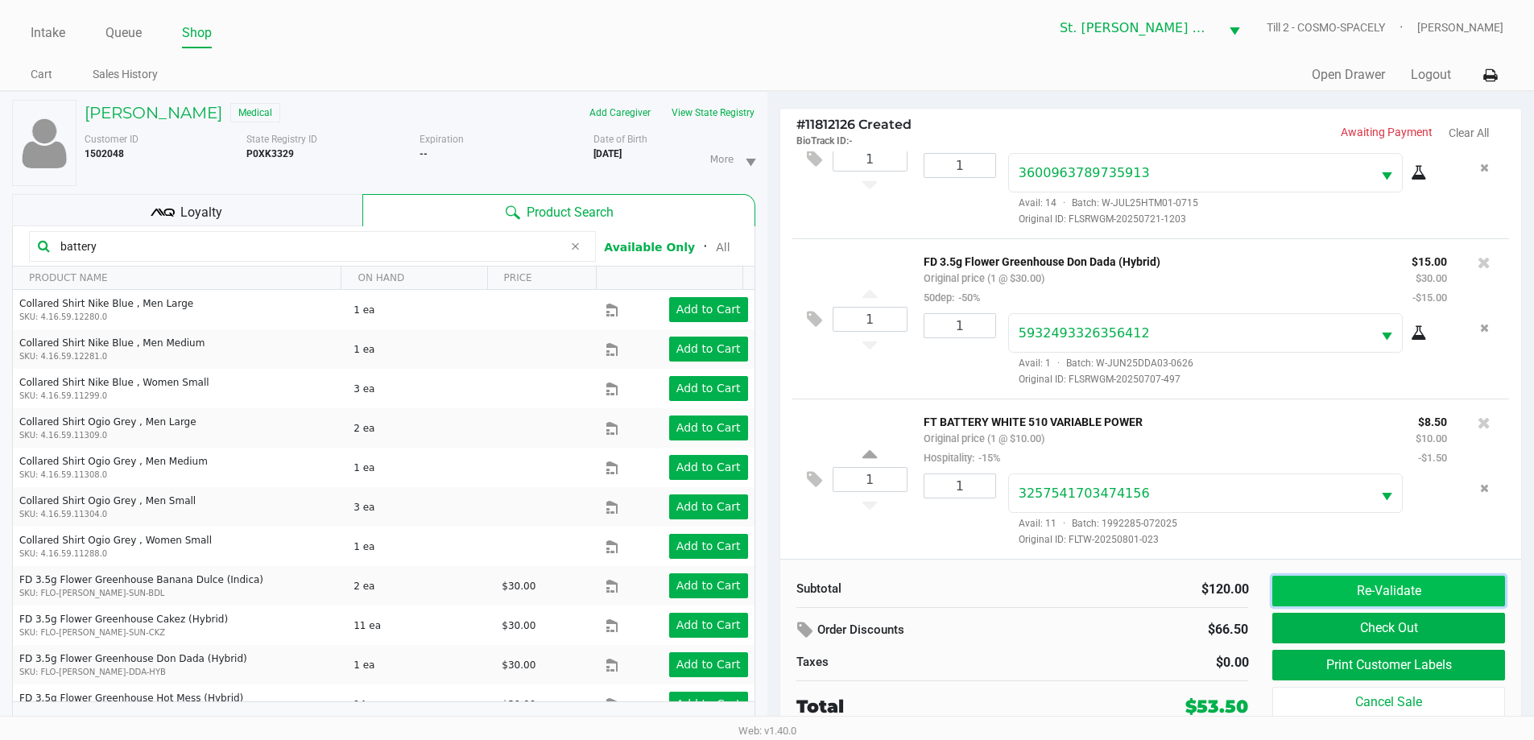
click at [1384, 598] on button "Re-Validate" at bounding box center [1389, 591] width 232 height 31
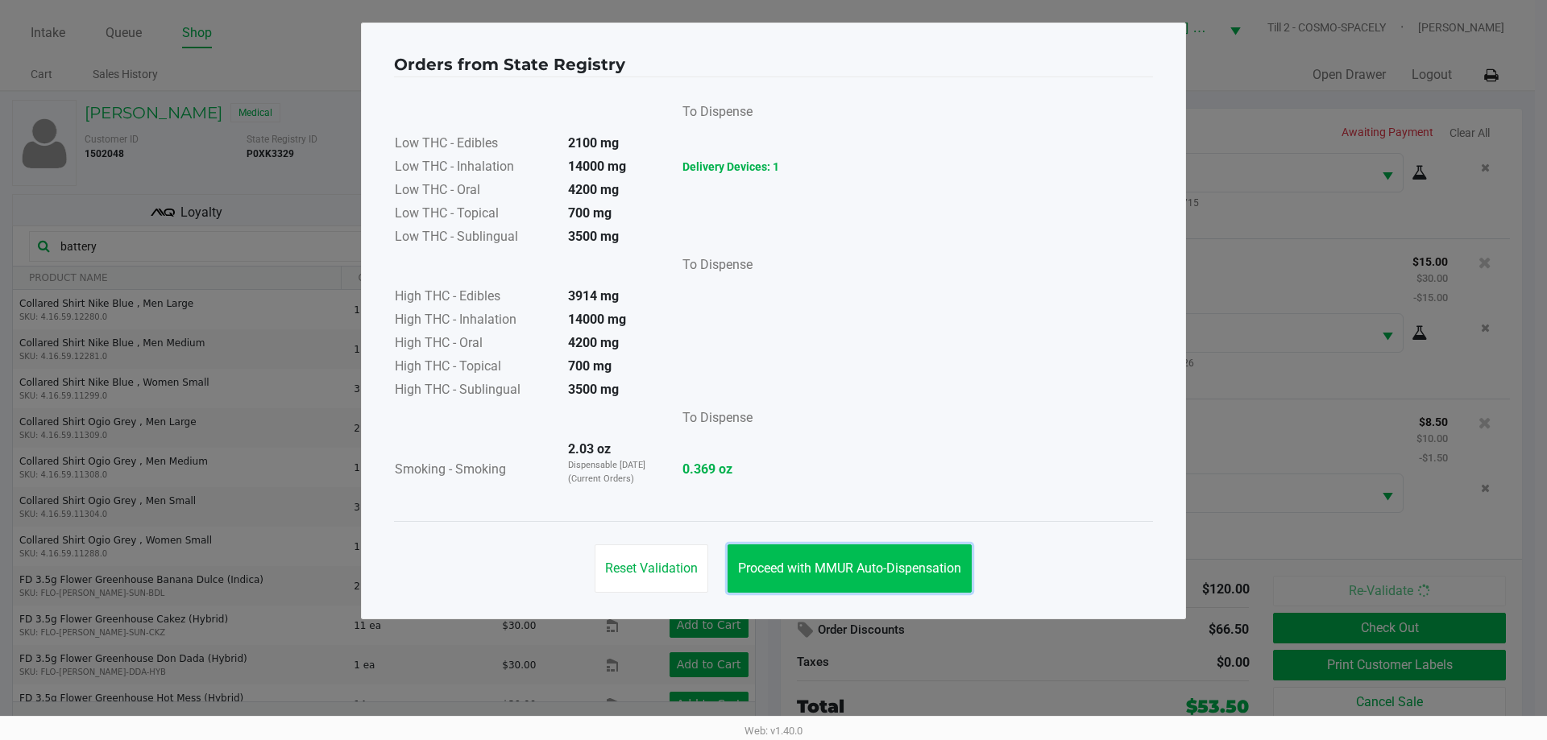
click at [818, 573] on span "Proceed with MMUR Auto-Dispensation" at bounding box center [849, 568] width 223 height 15
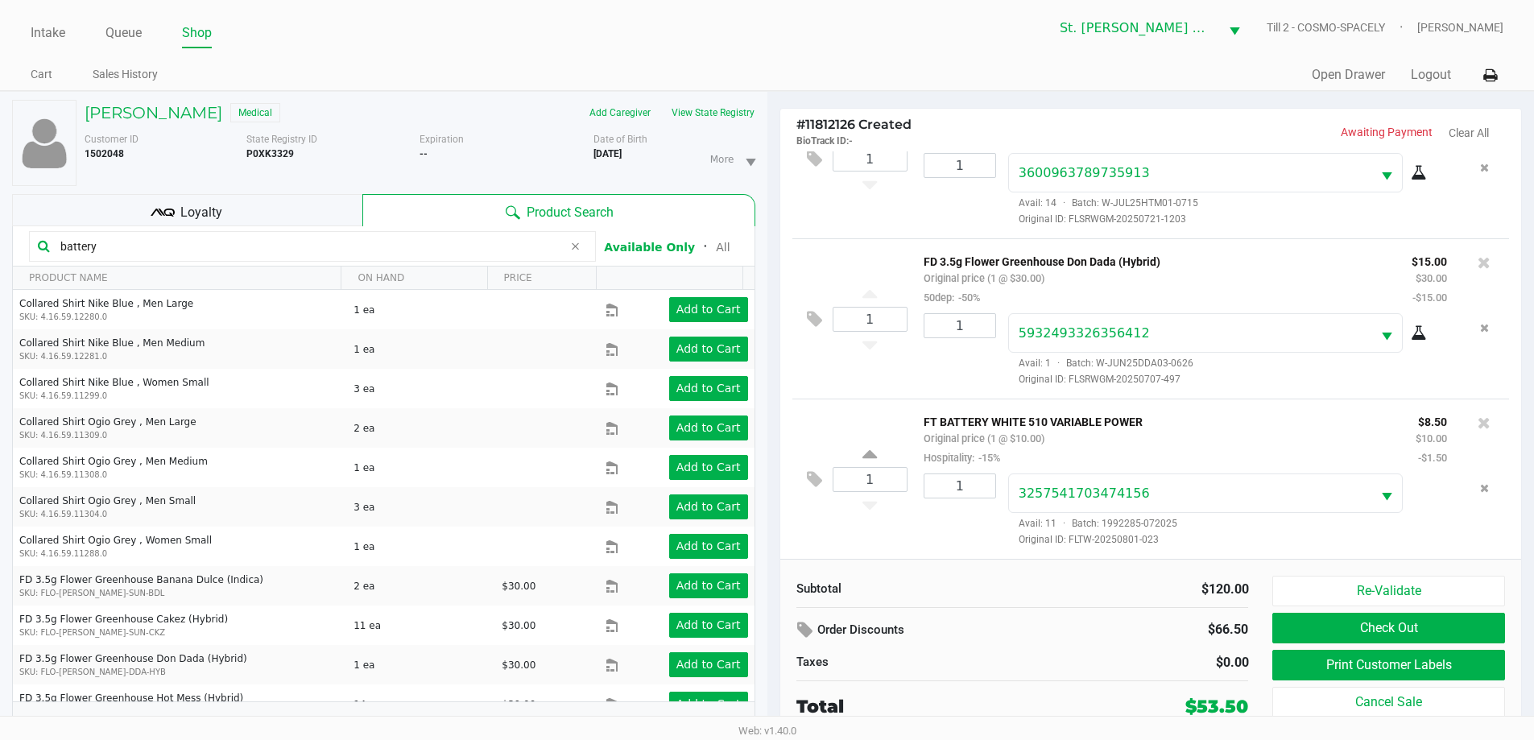
click at [300, 205] on div "Loyalty" at bounding box center [187, 210] width 350 height 32
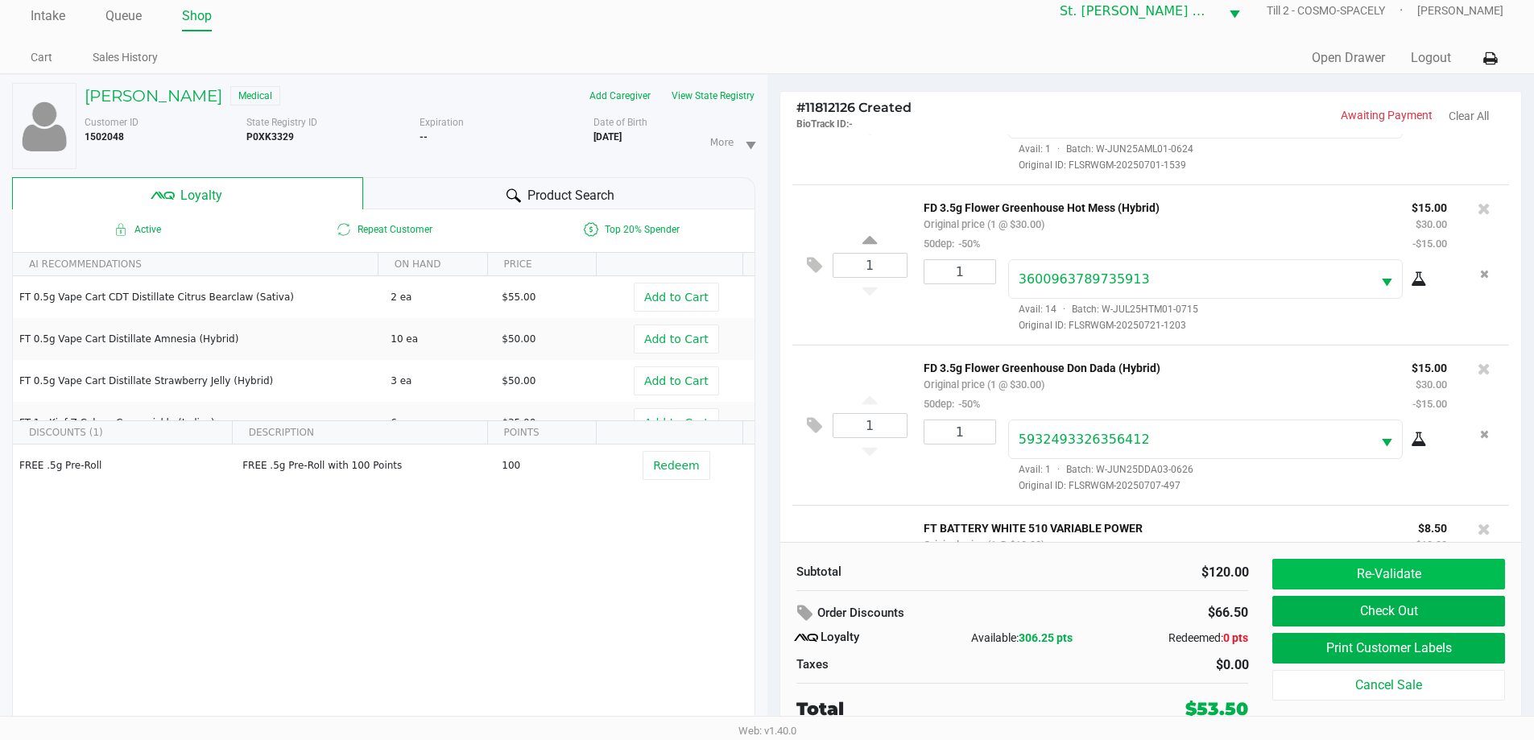
scroll to position [237, 0]
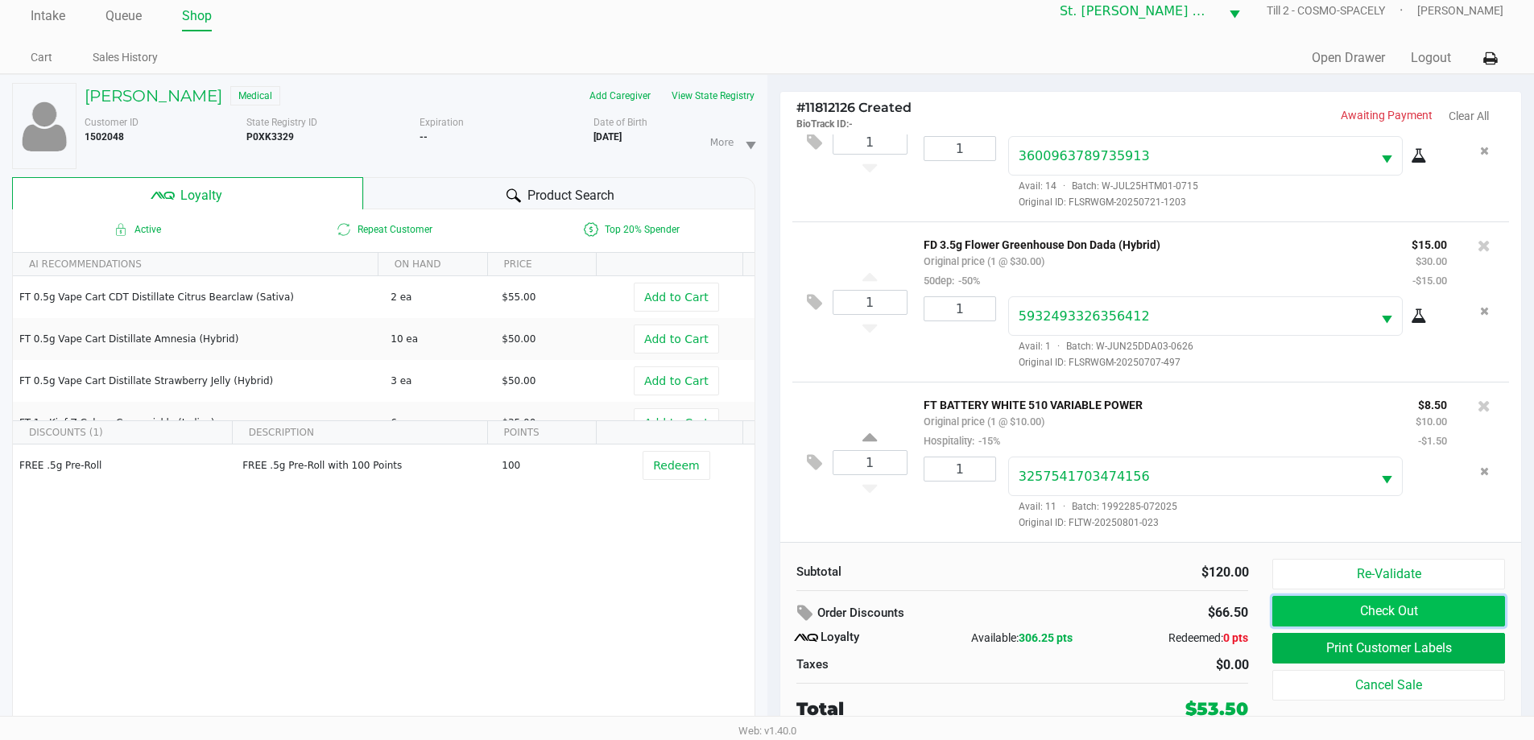
click at [1330, 604] on button "Check Out" at bounding box center [1389, 611] width 232 height 31
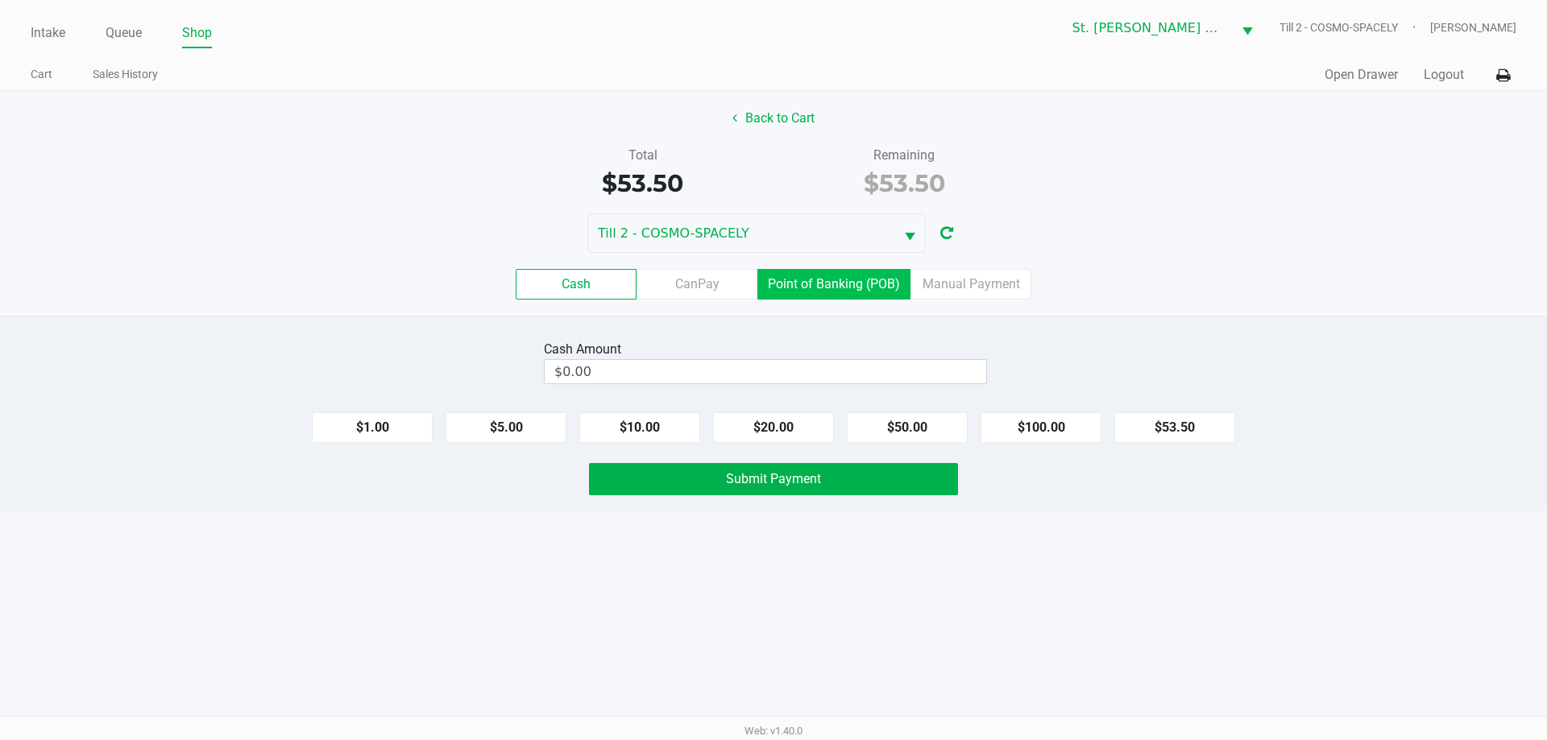
click at [865, 278] on label "Point of Banking (POB)" at bounding box center [833, 284] width 153 height 31
click at [0, 0] on 7 "Point of Banking (POB)" at bounding box center [0, 0] width 0 height 0
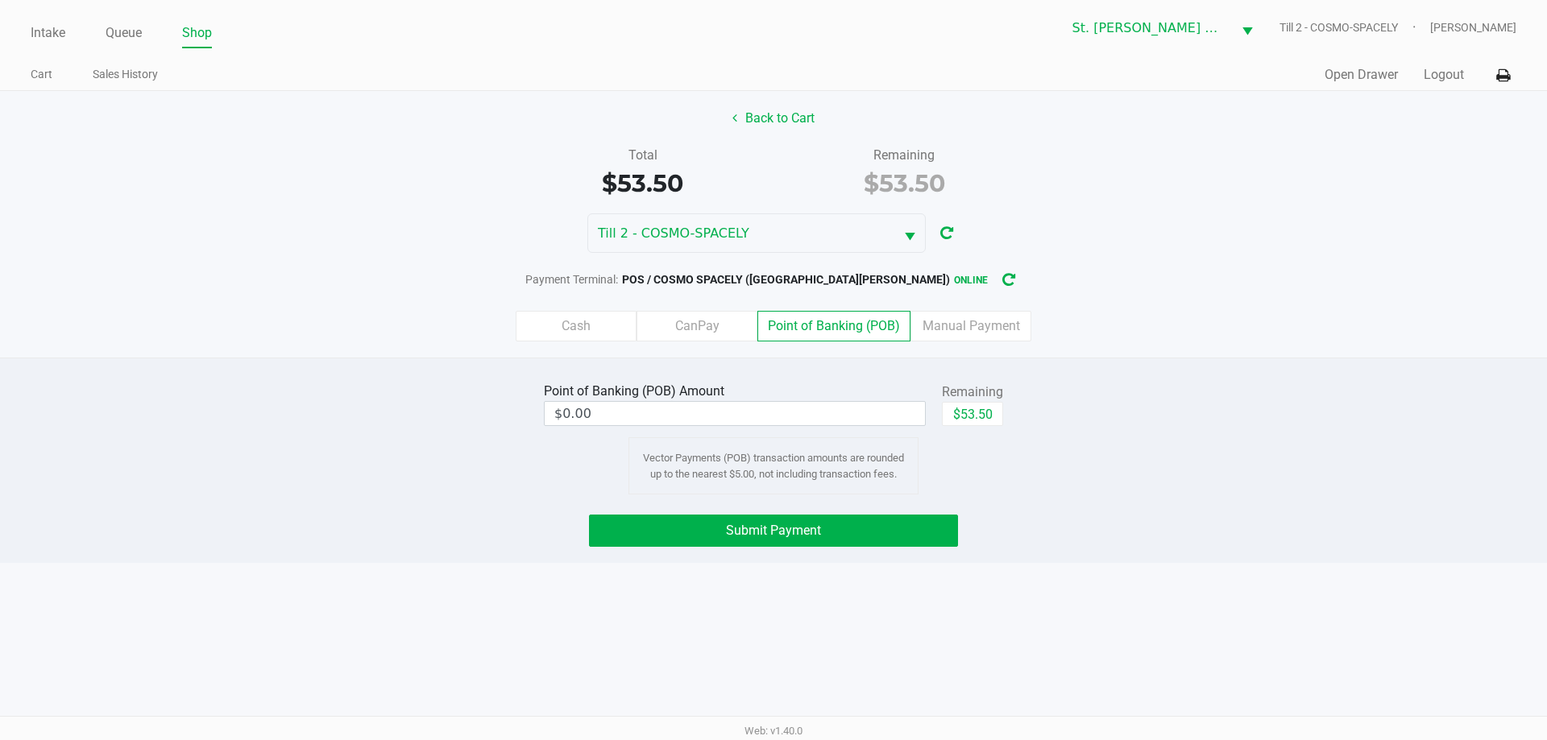
click at [972, 397] on div "Remaining" at bounding box center [972, 392] width 61 height 19
click at [976, 417] on button "$53.50" at bounding box center [972, 414] width 61 height 24
type input "$53.50"
click at [858, 536] on button "Submit Payment" at bounding box center [773, 531] width 369 height 32
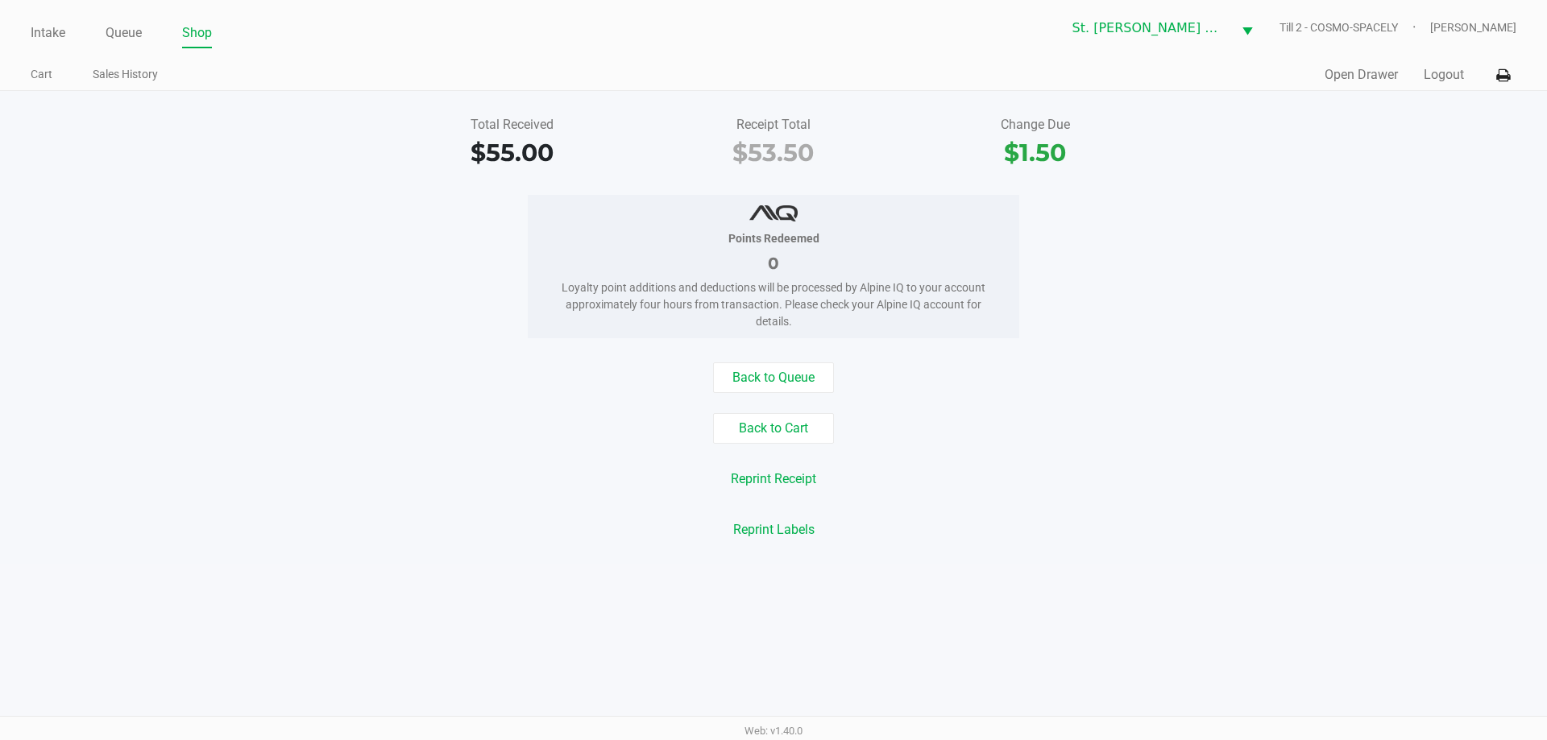
click at [271, 172] on div "Total Received $55.00 Receipt Total $53.50 Change Due $1.50 Points Redeemed 0 L…" at bounding box center [773, 328] width 1547 height 474
click at [127, 27] on link "Queue" at bounding box center [124, 33] width 36 height 23
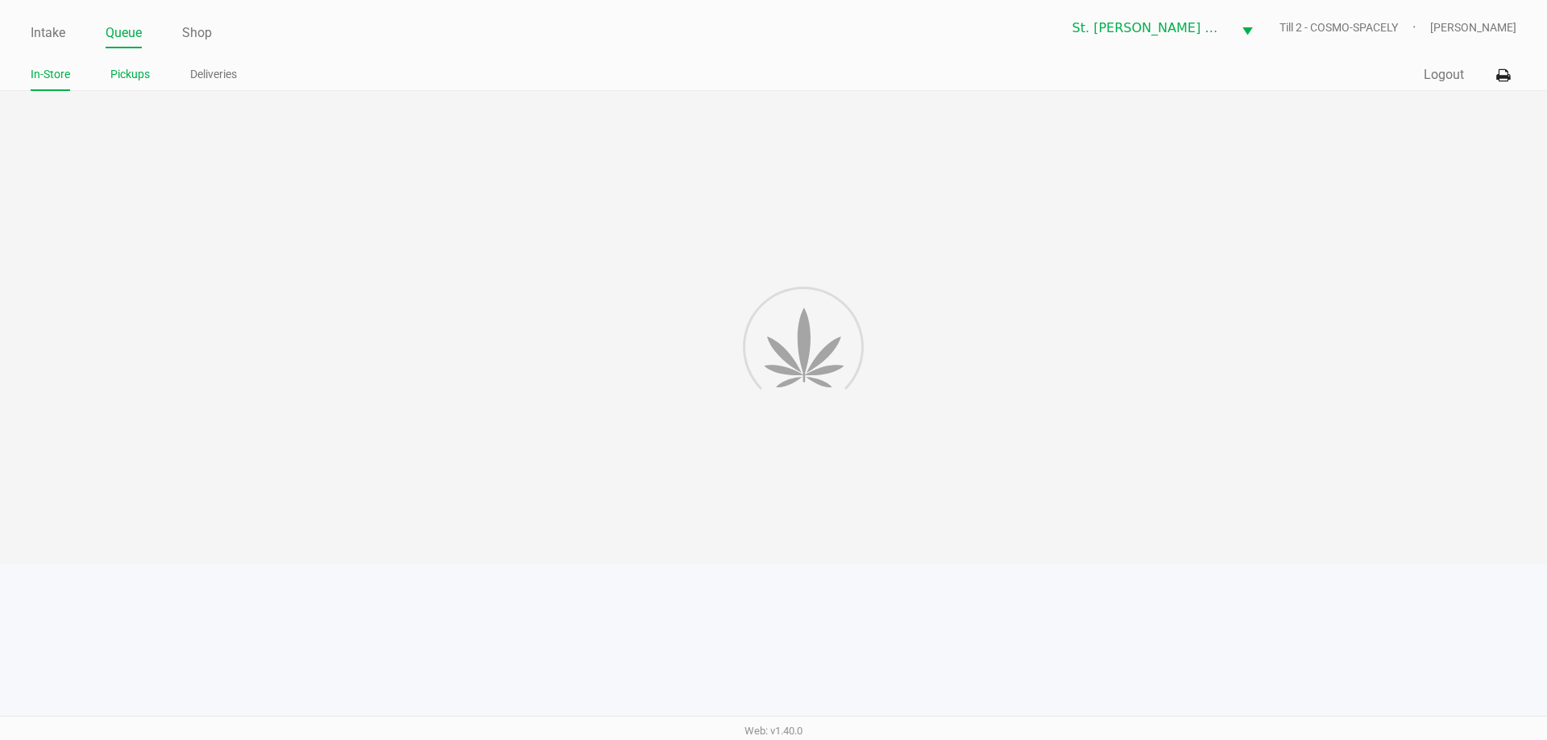
click at [135, 76] on link "Pickups" at bounding box center [129, 74] width 39 height 20
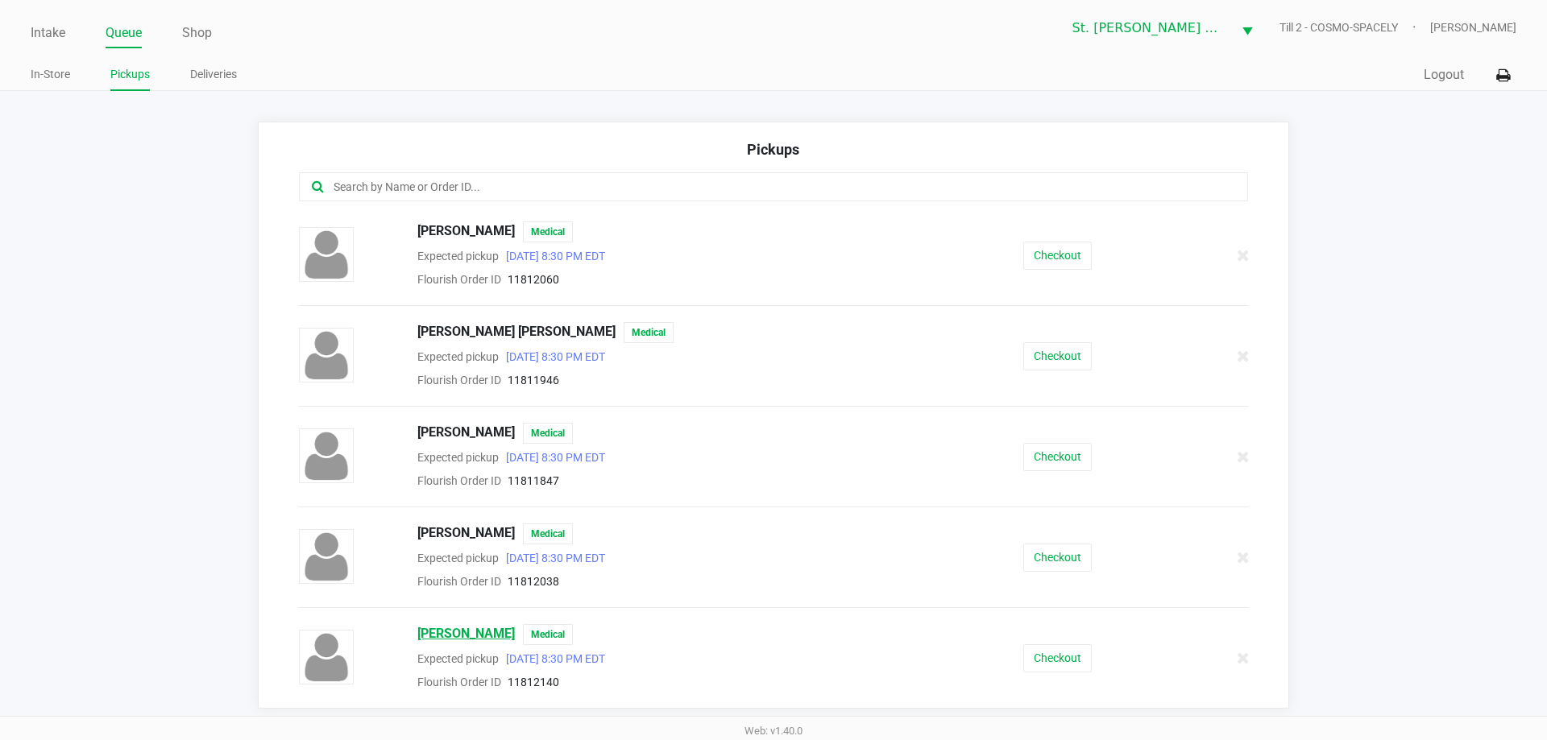
click at [465, 640] on span "Mathew Demarco" at bounding box center [465, 634] width 97 height 21
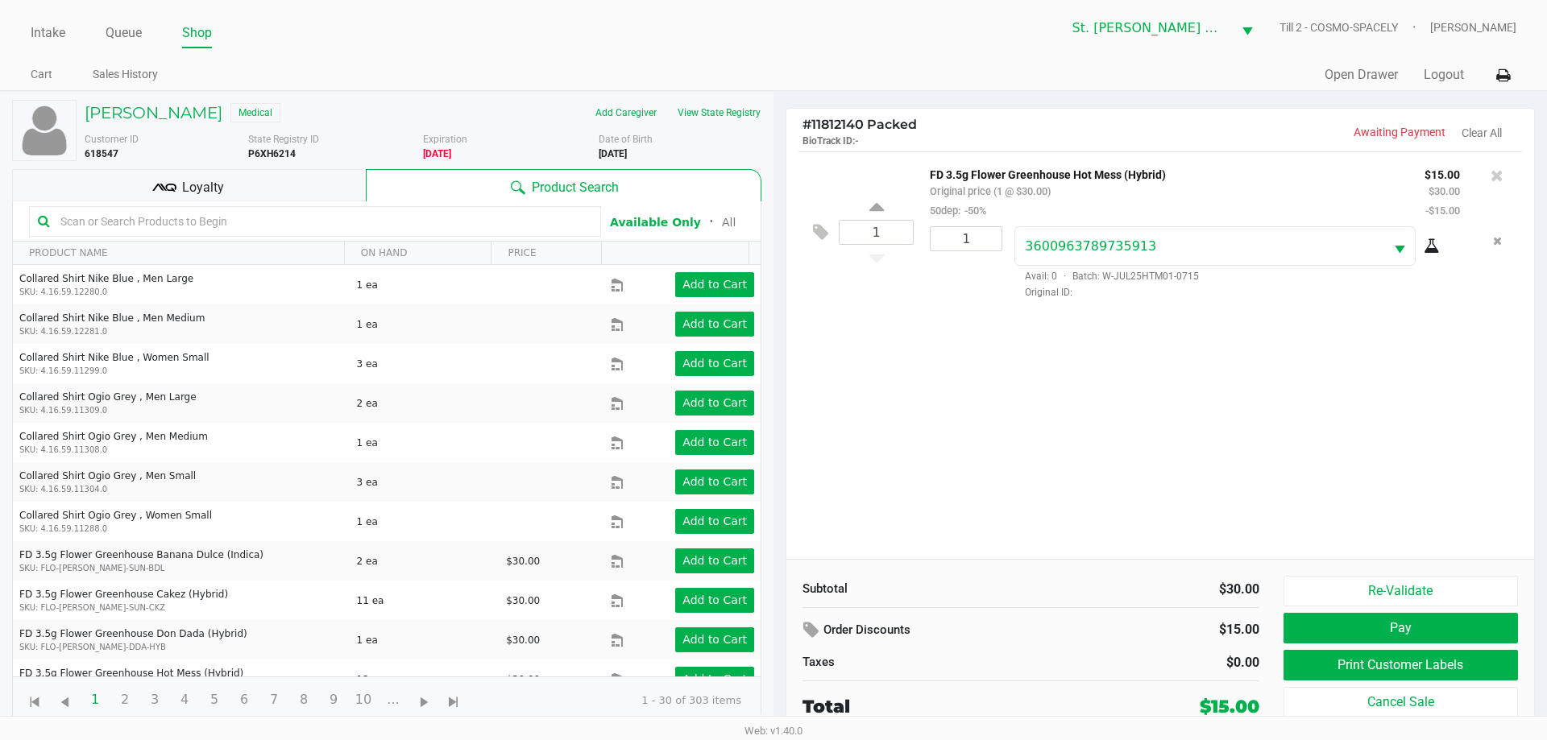
click at [158, 188] on icon at bounding box center [164, 188] width 24 height 24
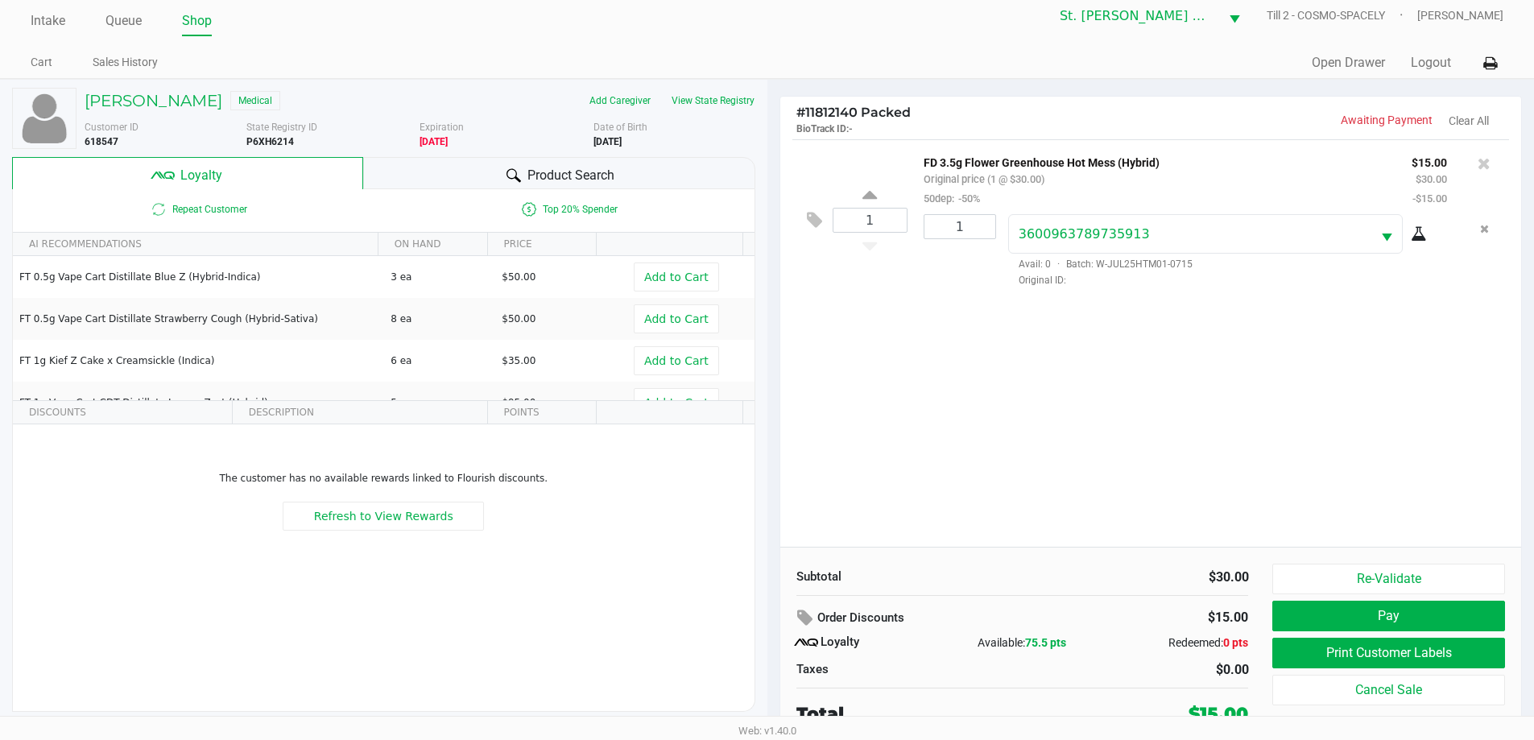
scroll to position [16, 0]
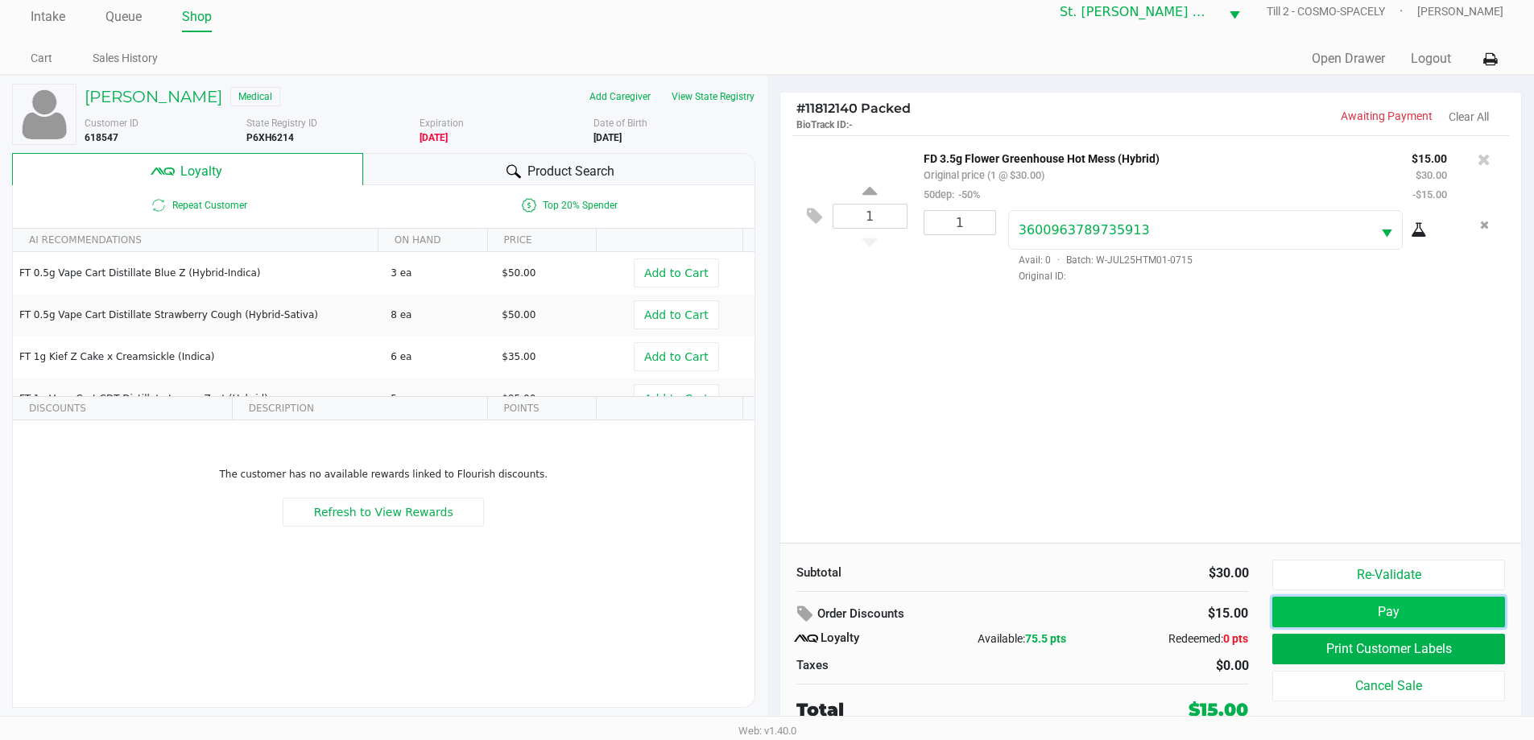
click at [1340, 615] on button "Pay" at bounding box center [1389, 612] width 232 height 31
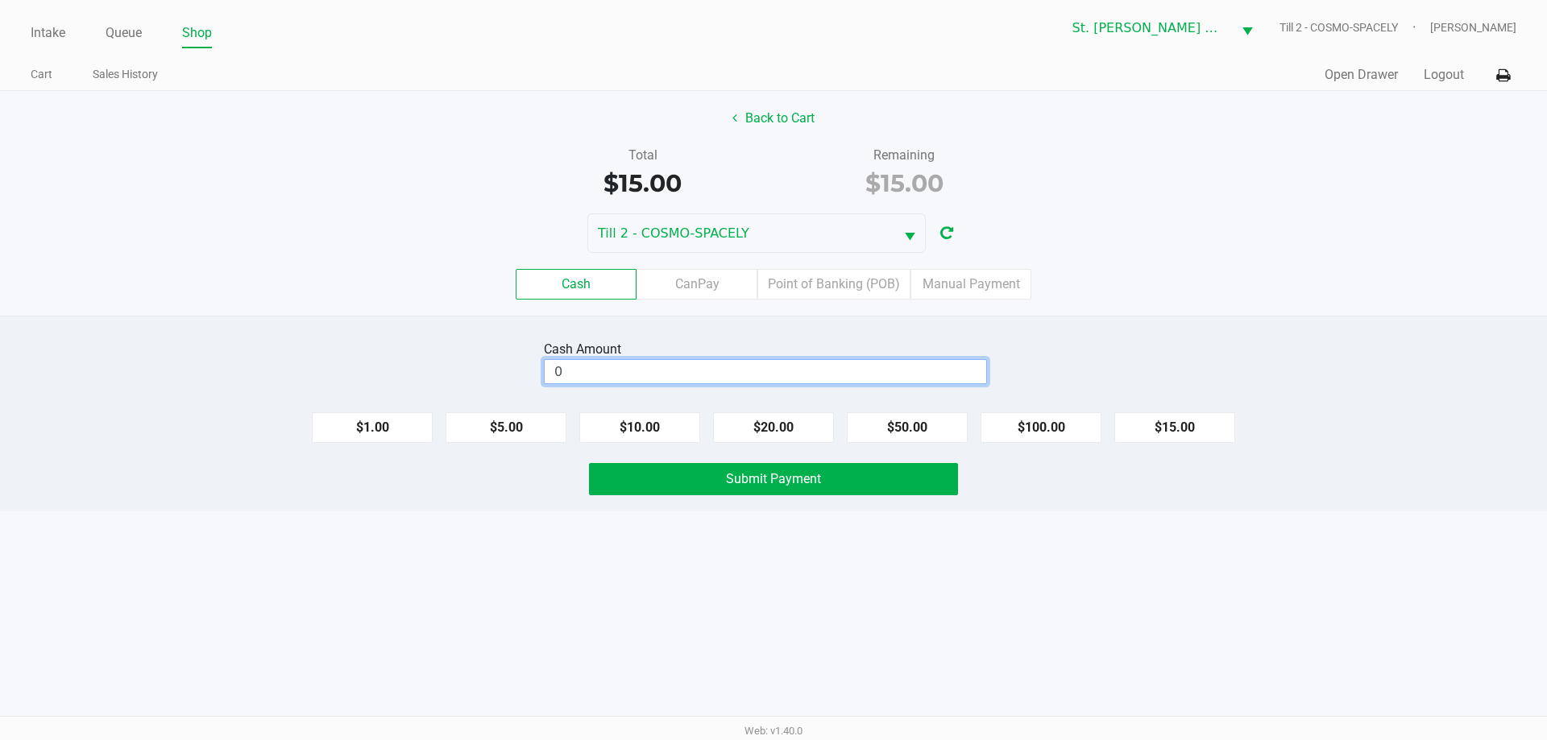
click at [685, 361] on input "0" at bounding box center [764, 371] width 441 height 23
type input "$20.00"
click at [1099, 277] on div "Cash CanPay Point of Banking (POB) Manual Payment" at bounding box center [773, 284] width 1547 height 31
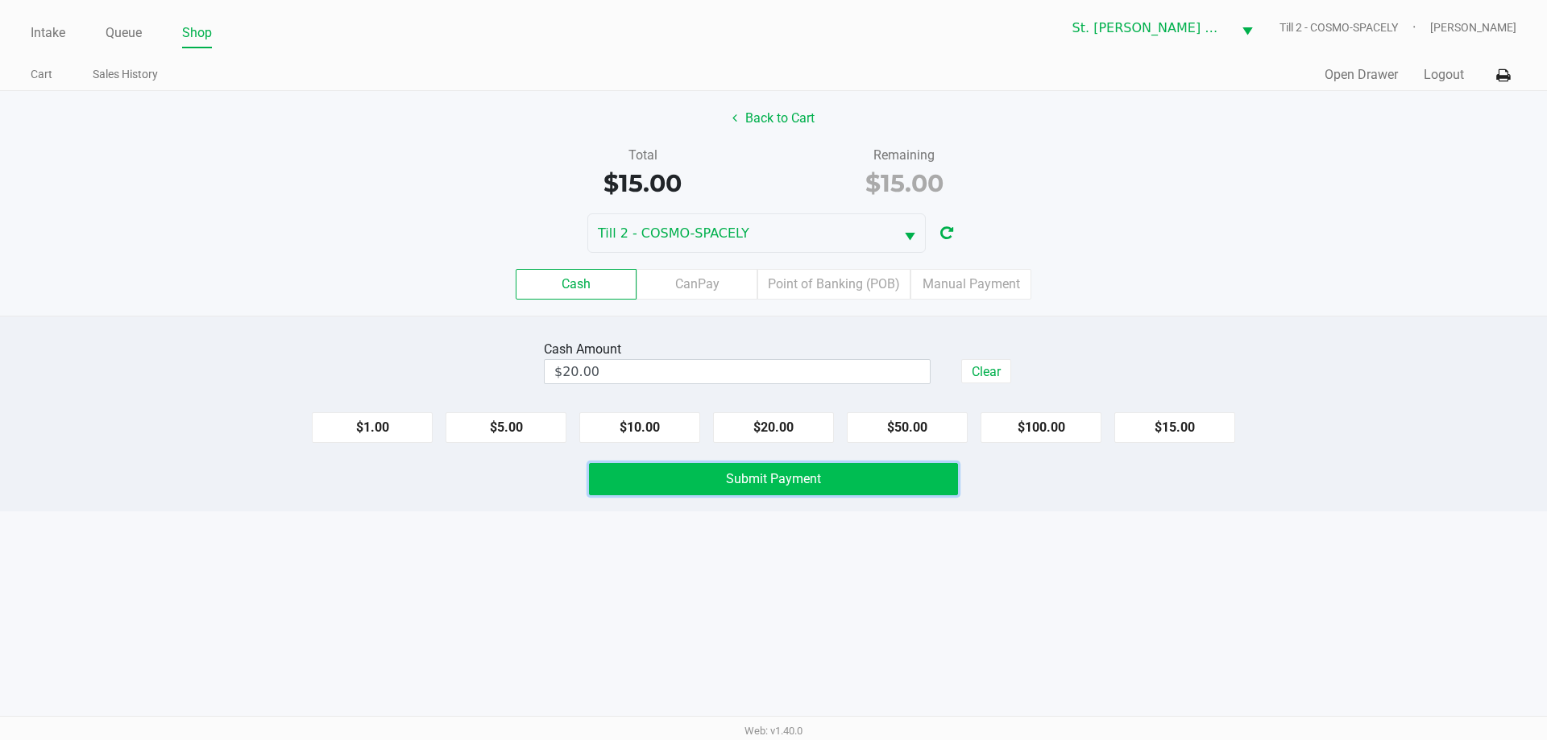
click at [864, 478] on button "Submit Payment" at bounding box center [773, 479] width 369 height 32
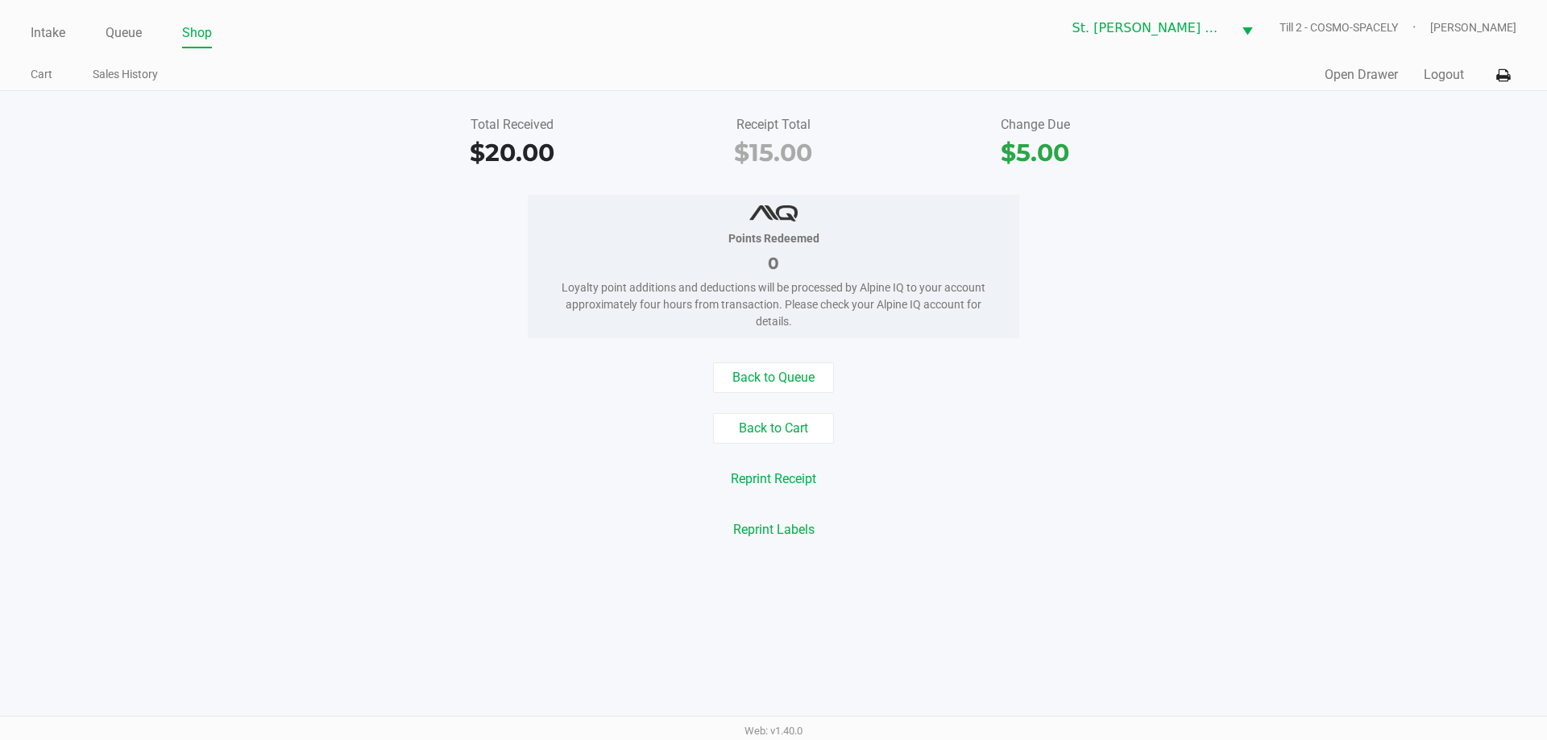
click at [376, 120] on div "Total Received $20.00 Receipt Total $15.00 Change Due $5.00" at bounding box center [773, 143] width 1571 height 56
click at [35, 19] on div "Intake Queue Shop" at bounding box center [402, 33] width 743 height 30
click at [52, 48] on div "Intake Queue Shop St. Pete WC Till 2 - COSMO-SPACELY Paul Micallef Cart Sales H…" at bounding box center [773, 45] width 1547 height 91
click at [51, 38] on link "Intake" at bounding box center [48, 33] width 35 height 23
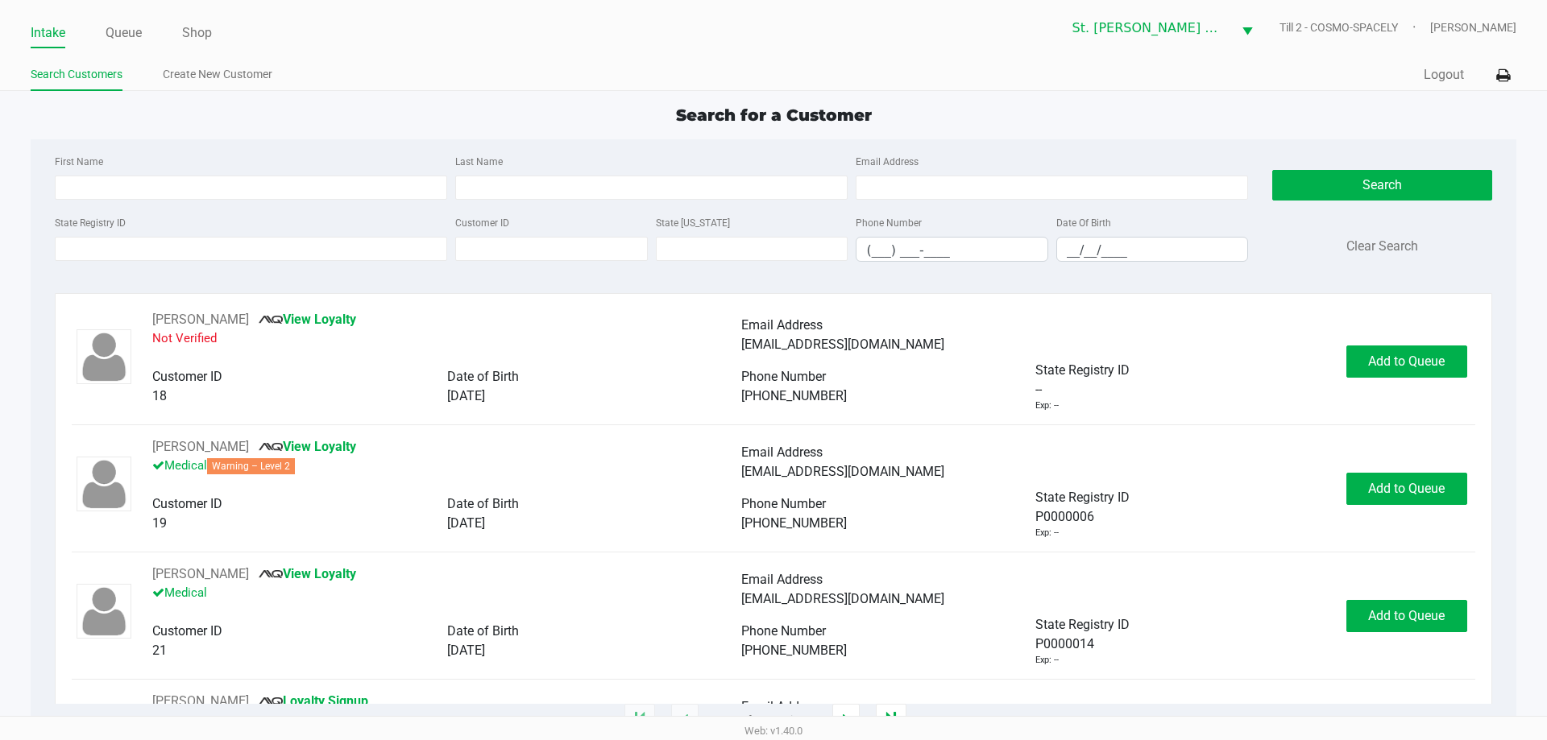
click at [143, 21] on ul "Intake Queue Shop" at bounding box center [402, 33] width 743 height 27
click at [139, 32] on link "Queue" at bounding box center [124, 33] width 36 height 23
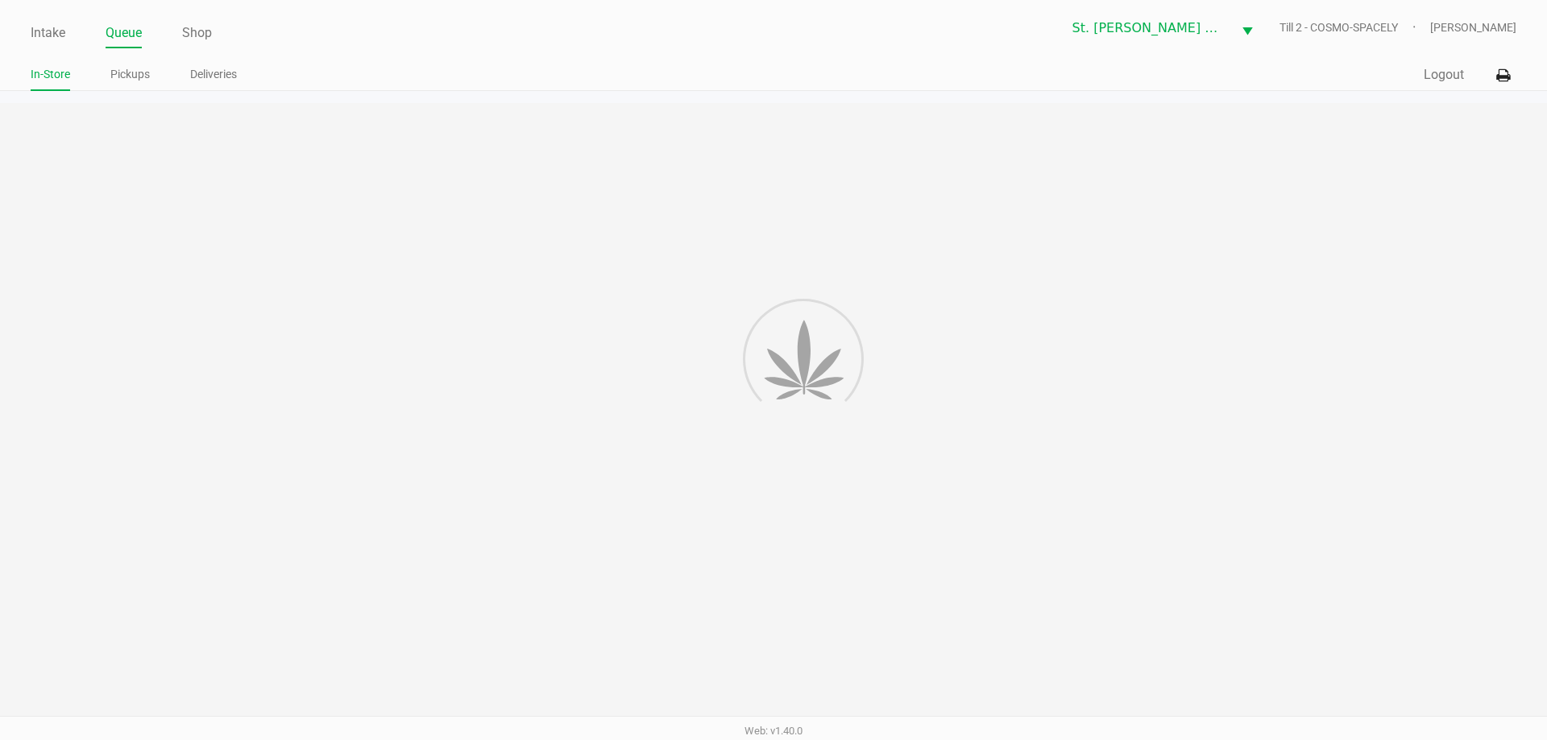
click at [138, 74] on link "Pickups" at bounding box center [129, 74] width 39 height 20
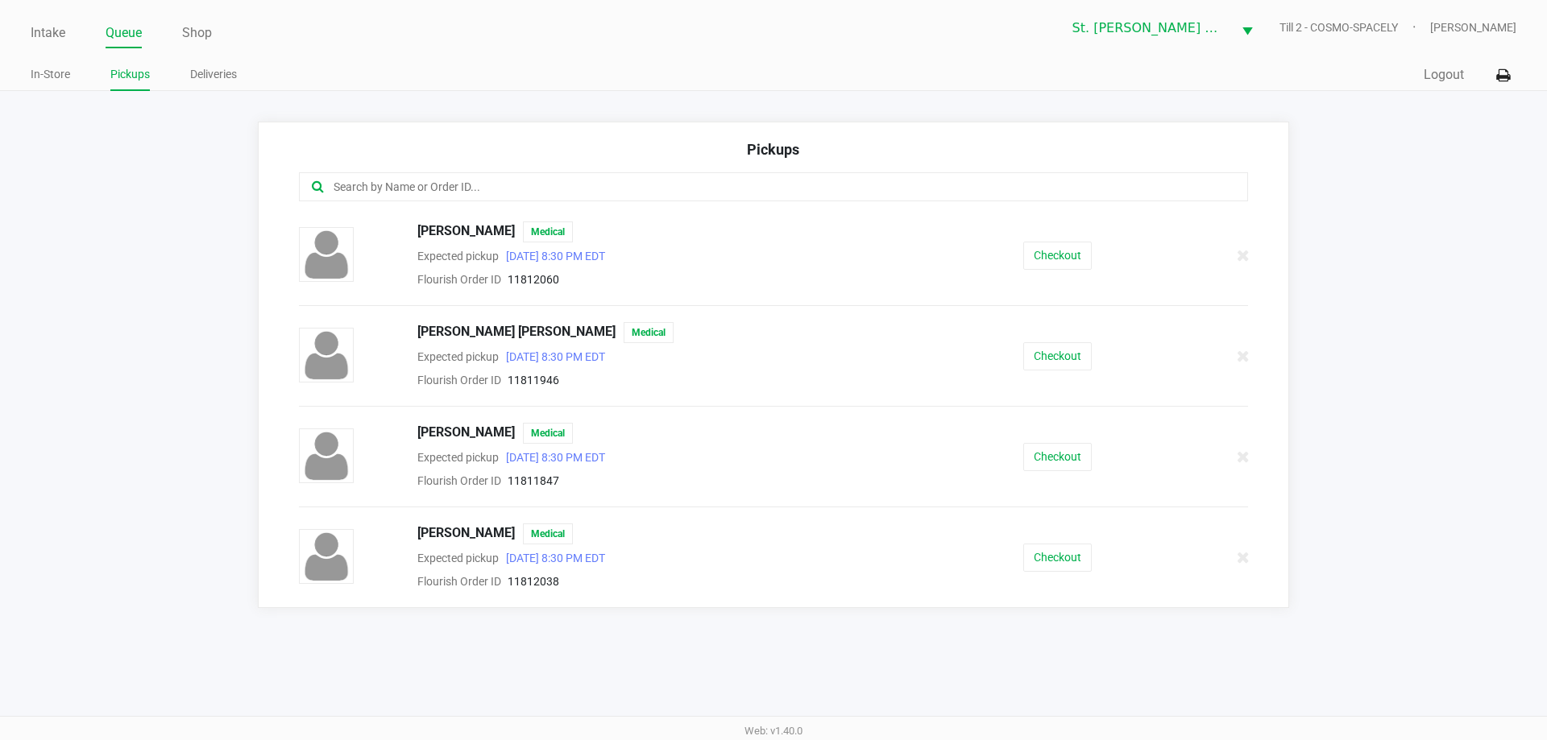
click at [458, 329] on span "JAMES LO BIANCO" at bounding box center [516, 332] width 198 height 21
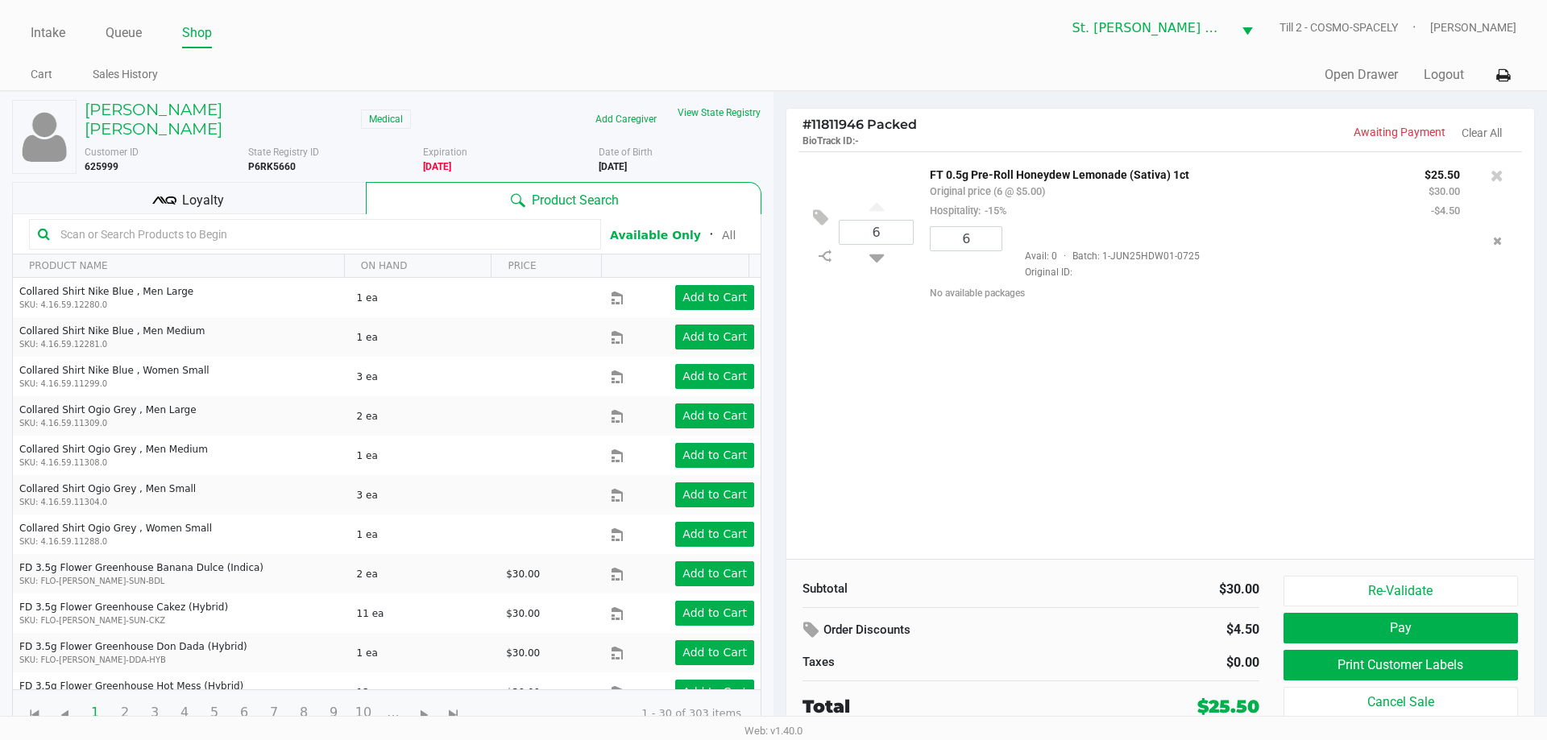
click at [225, 197] on div "Loyalty" at bounding box center [189, 198] width 354 height 32
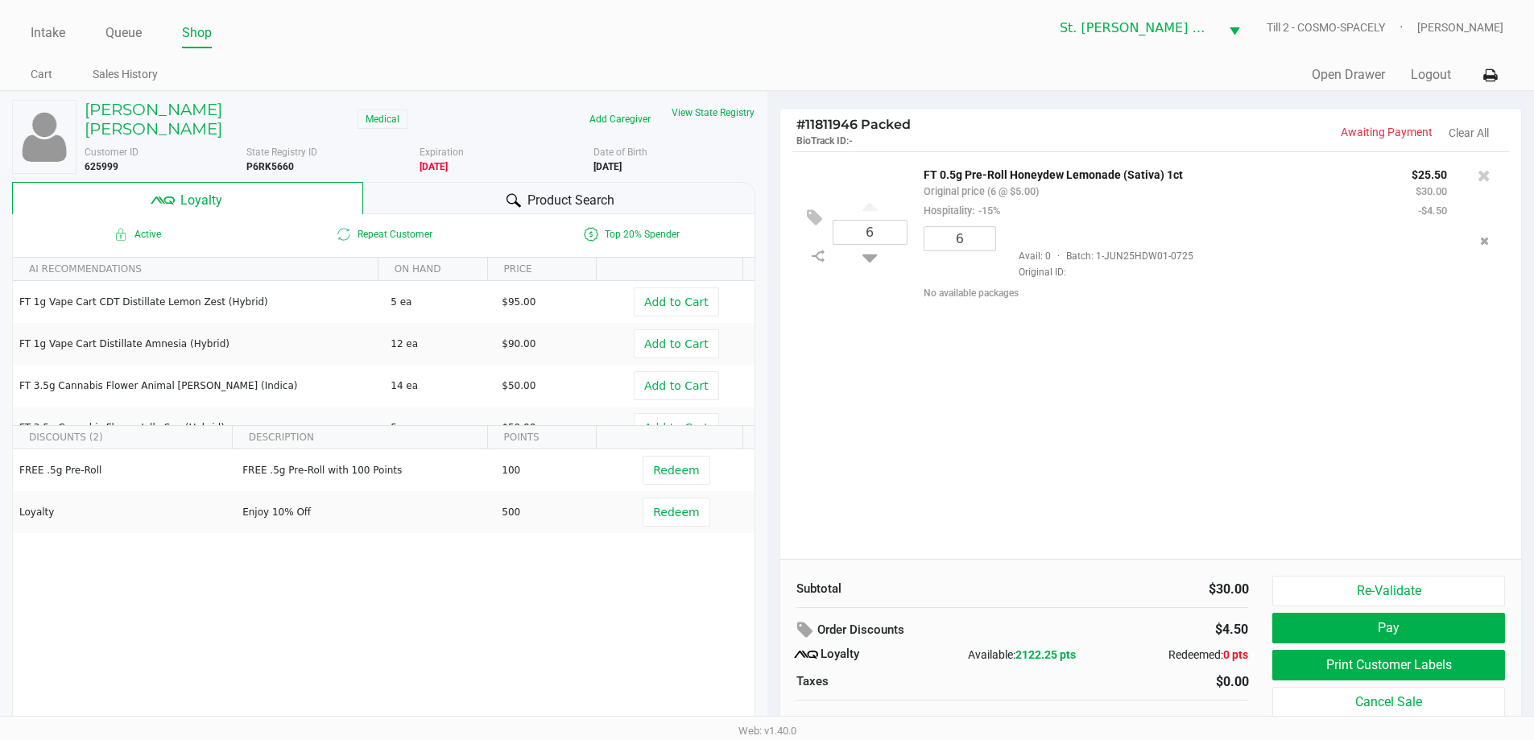
scroll to position [16, 0]
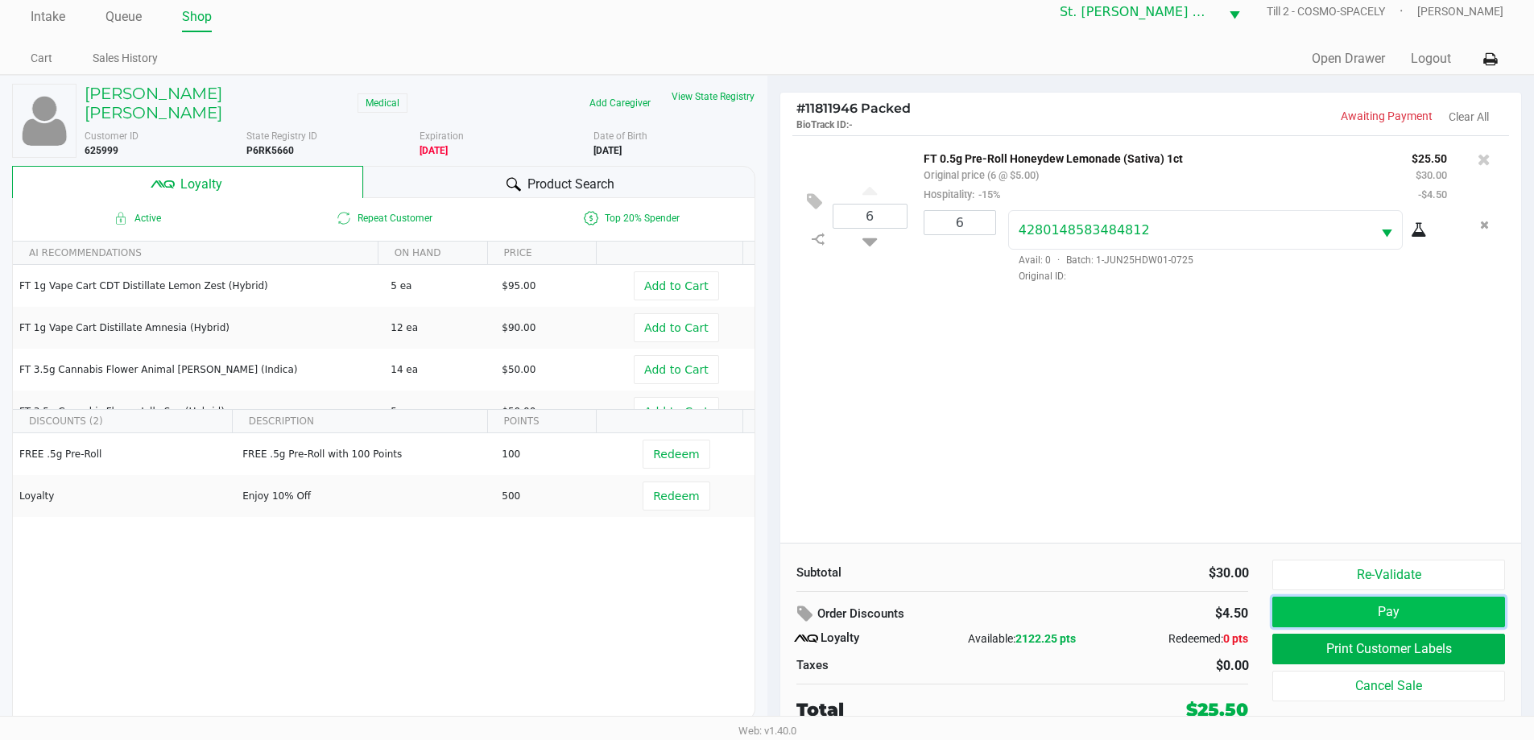
click at [1361, 607] on button "Pay" at bounding box center [1389, 612] width 232 height 31
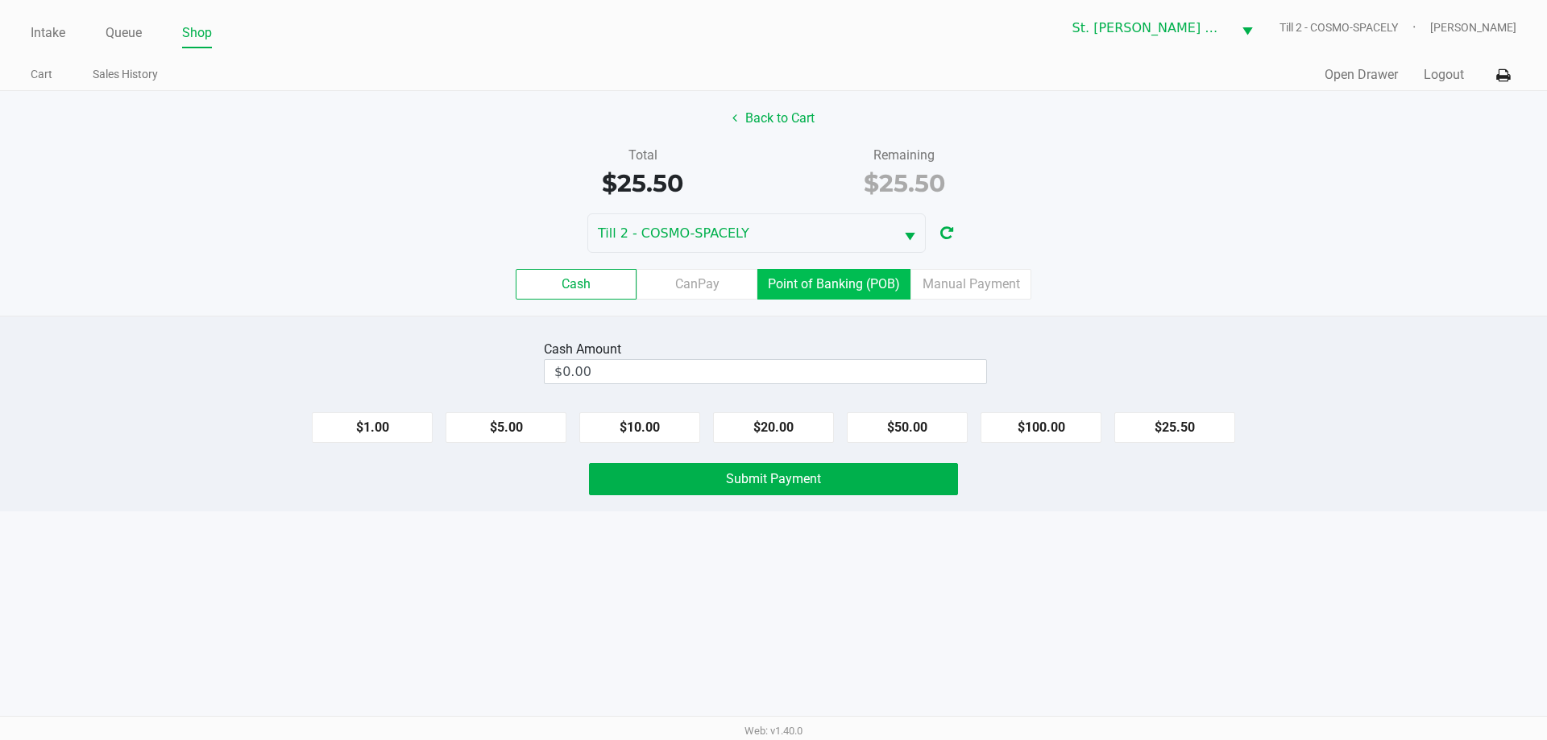
click at [846, 294] on label "Point of Banking (POB)" at bounding box center [833, 284] width 153 height 31
click at [0, 0] on 7 "Point of Banking (POB)" at bounding box center [0, 0] width 0 height 0
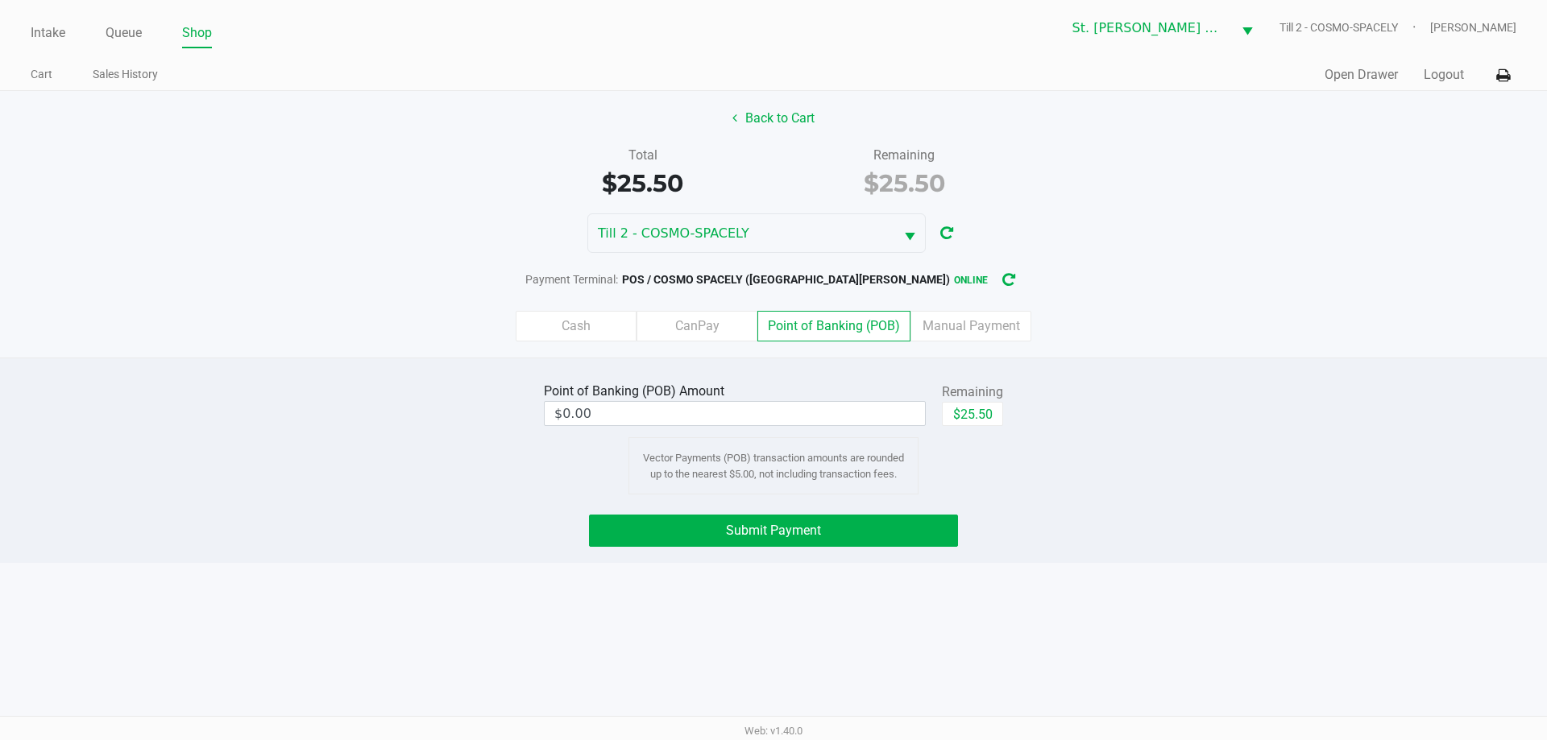
click at [1014, 428] on div "Point of Banking (POB) Amount $0.00 Remaining $25.50 Vector Payments (POB) tran…" at bounding box center [773, 437] width 483 height 116
click at [965, 409] on button "$25.50" at bounding box center [972, 414] width 61 height 24
type input "$25.50"
click at [809, 538] on button "Submit Payment" at bounding box center [773, 531] width 369 height 32
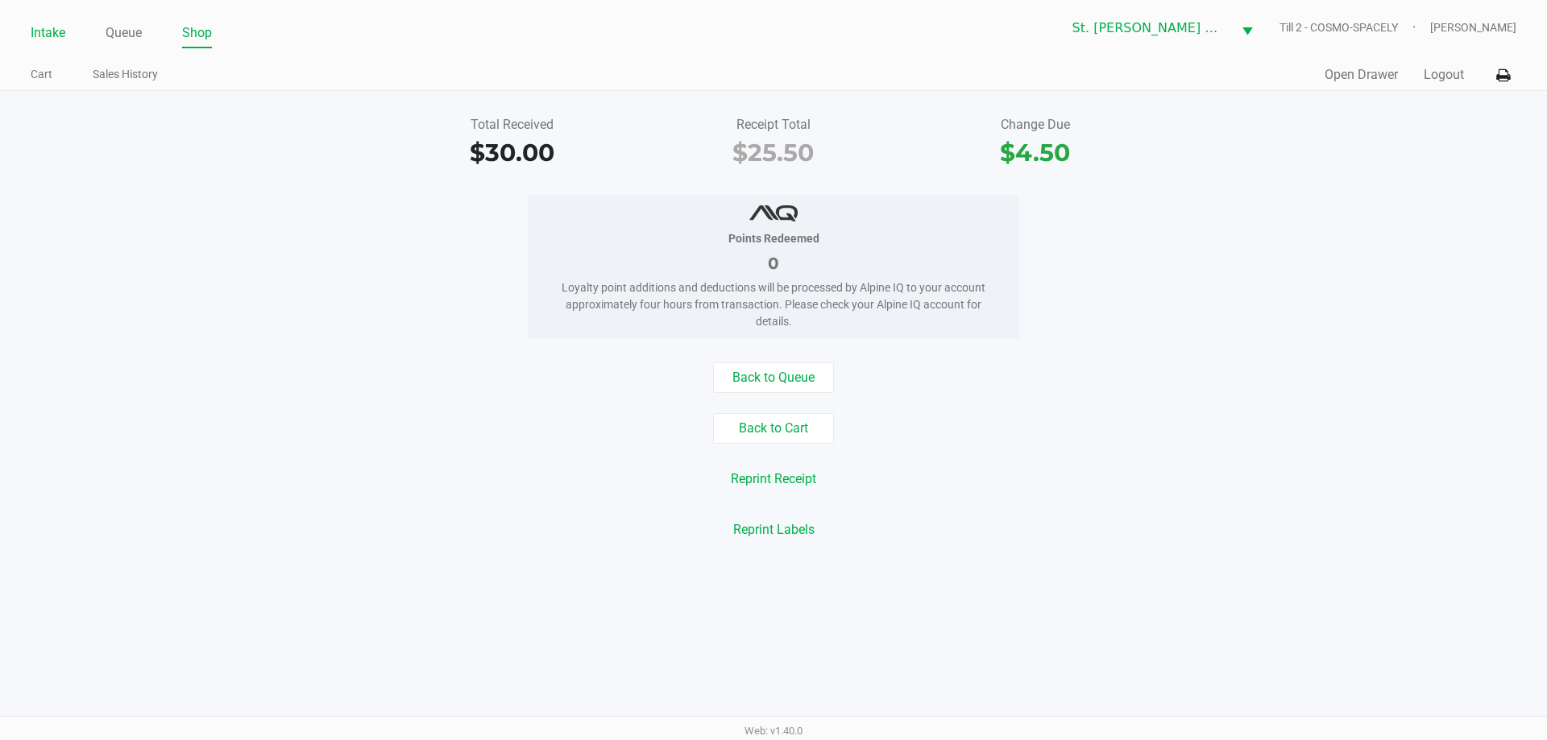
click at [42, 37] on link "Intake" at bounding box center [48, 33] width 35 height 23
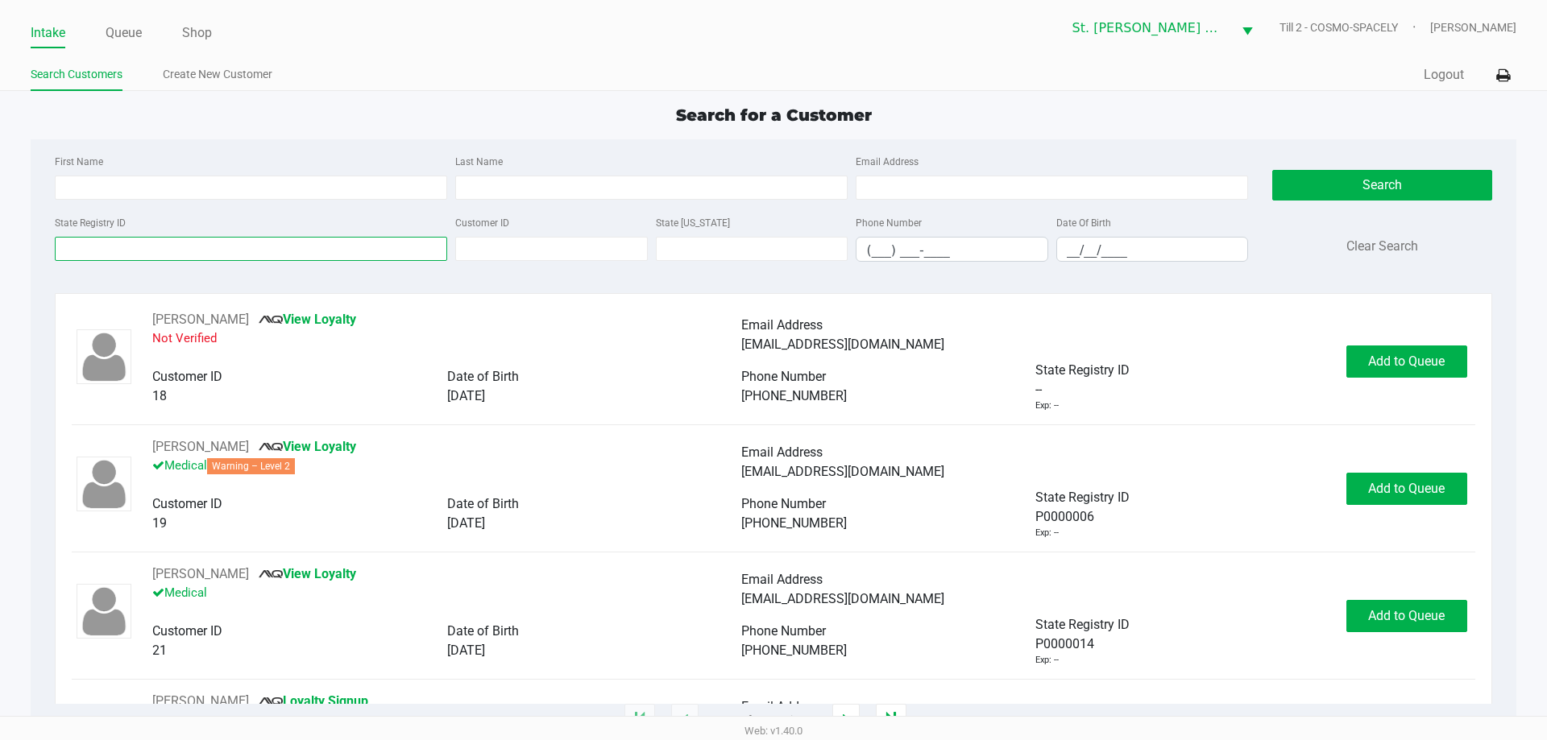
click at [99, 247] on input "State Registry ID" at bounding box center [251, 249] width 392 height 24
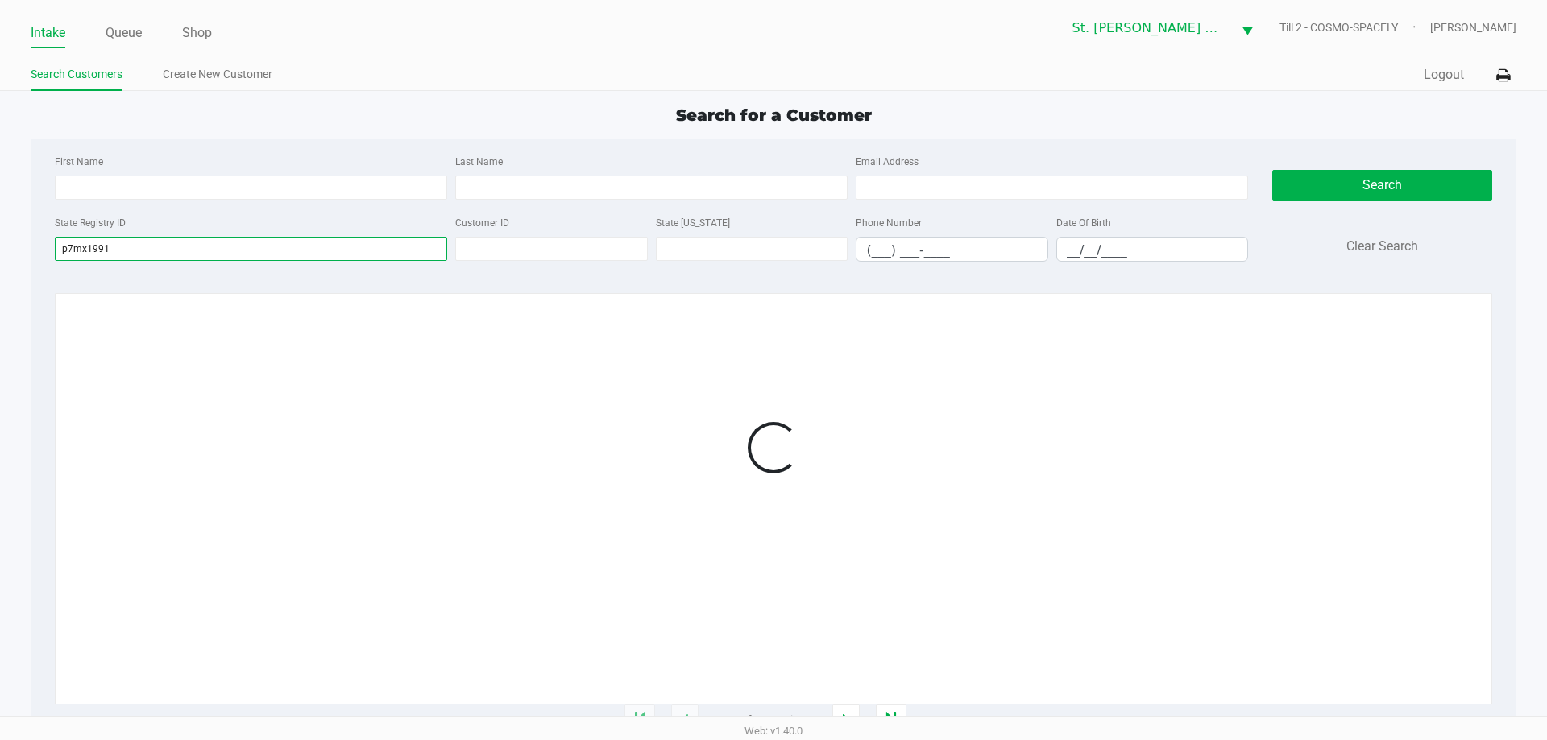
type input "p7mx1991"
click at [1243, 453] on div at bounding box center [773, 447] width 1402 height 275
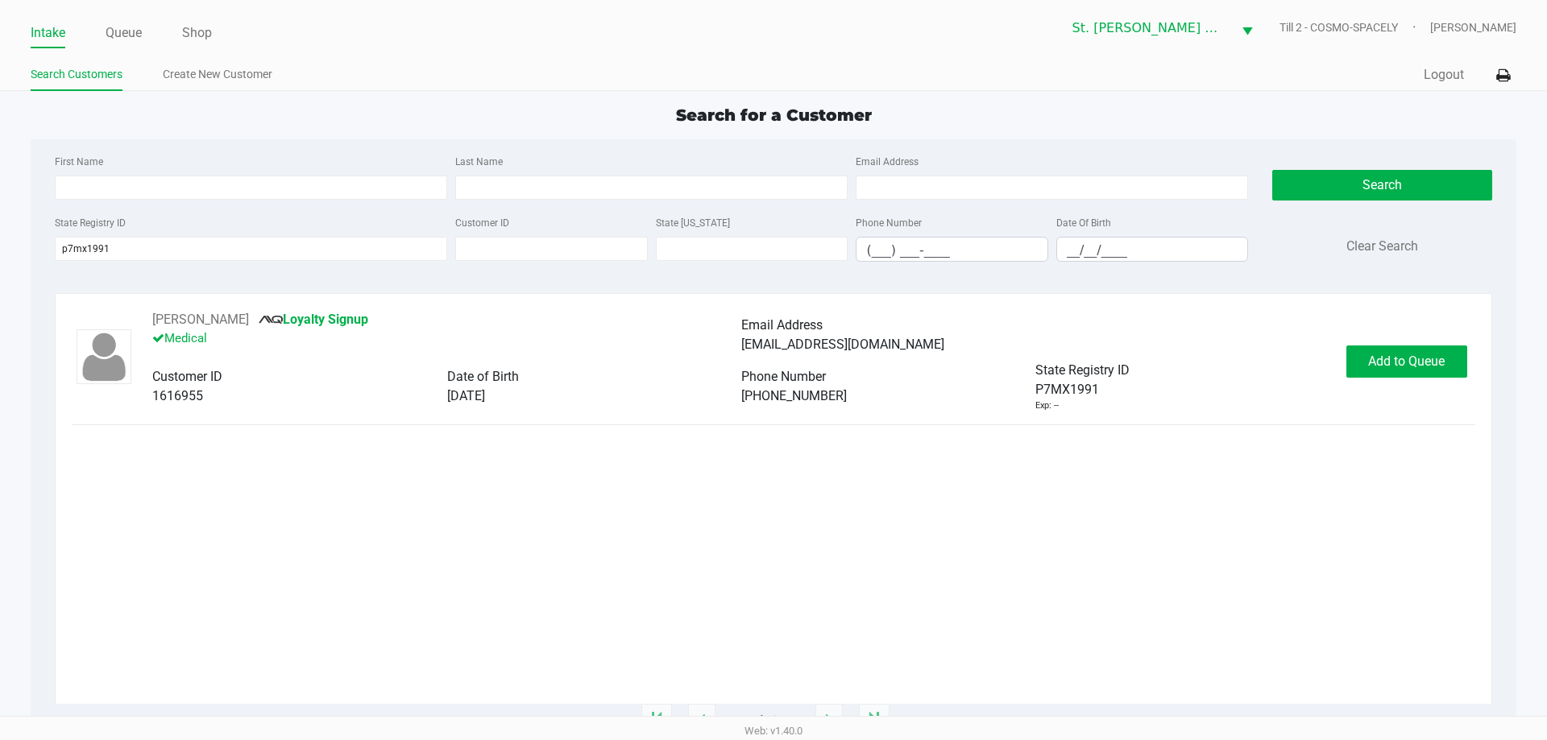
click at [1397, 379] on div "SCOTT ALTIERI Loyalty Signup Medical Email Address altieriscott@yahoo.com Custo…" at bounding box center [773, 361] width 1402 height 102
click at [1397, 378] on div "SCOTT ALTIERI Loyalty Signup Medical Email Address altieriscott@yahoo.com Custo…" at bounding box center [773, 361] width 1402 height 102
click at [1398, 373] on button "Add to Queue" at bounding box center [1406, 362] width 121 height 32
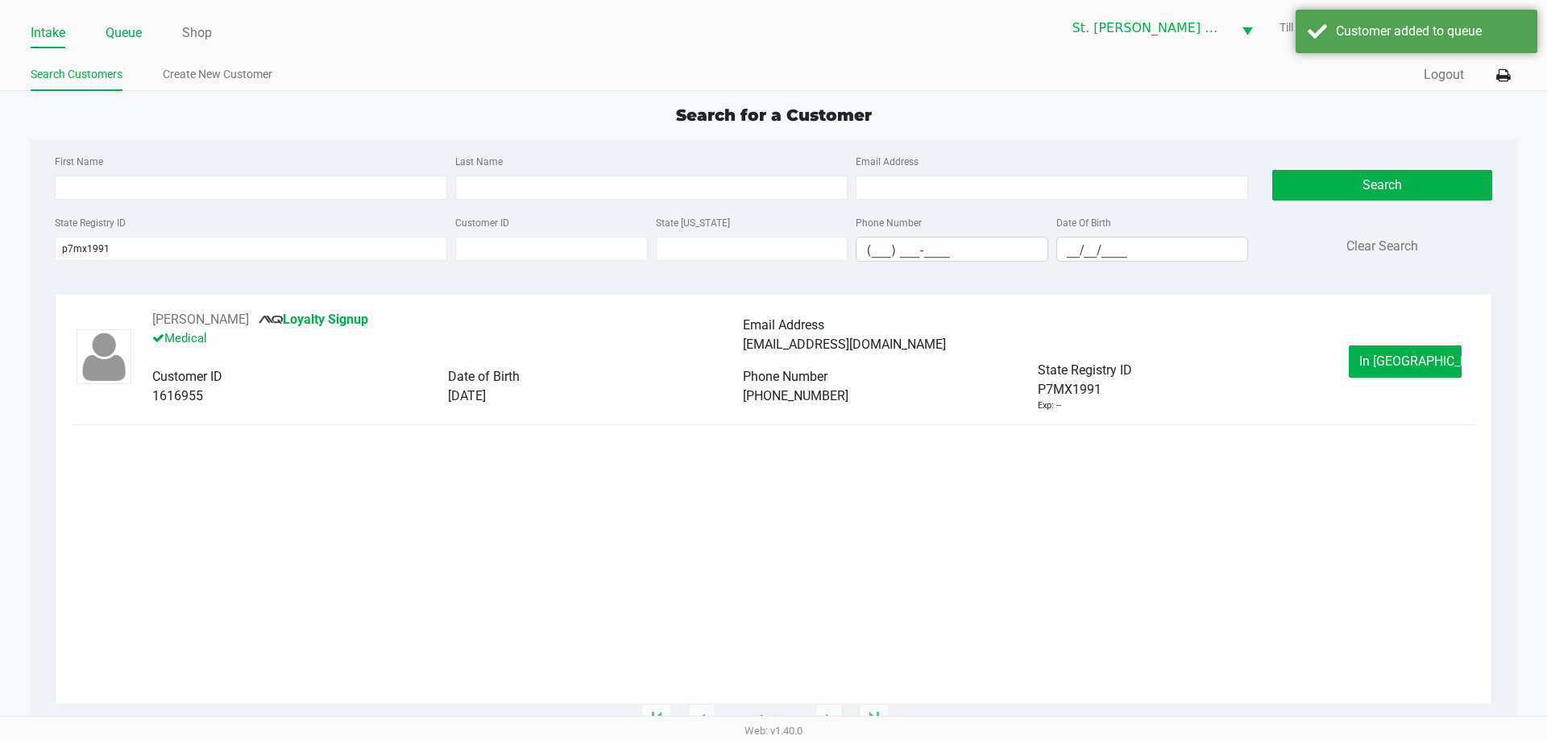
click at [111, 39] on link "Queue" at bounding box center [124, 33] width 36 height 23
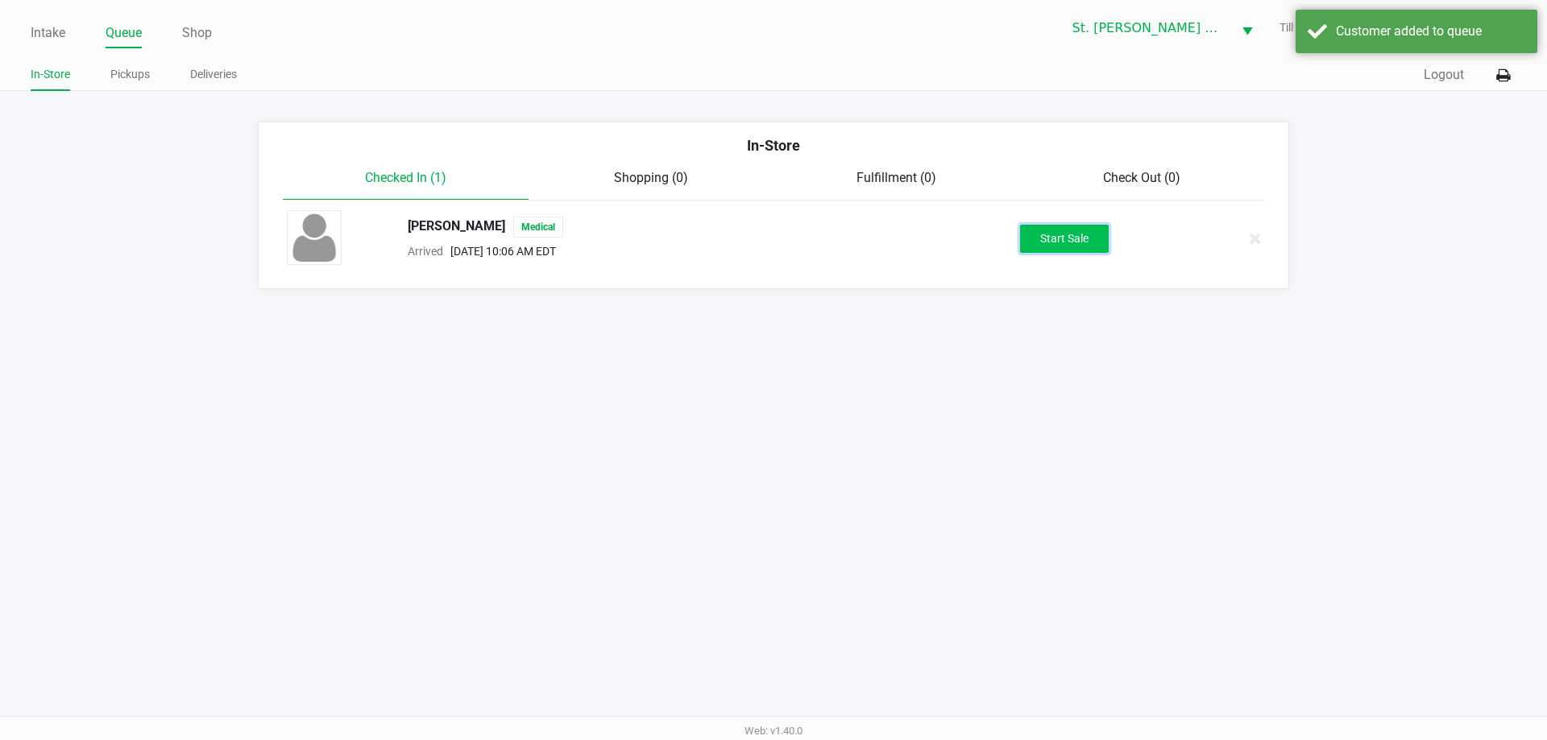
click at [1024, 251] on button "Start Sale" at bounding box center [1064, 239] width 89 height 28
click at [1367, 52] on div "Customer added to queue" at bounding box center [1416, 31] width 242 height 43
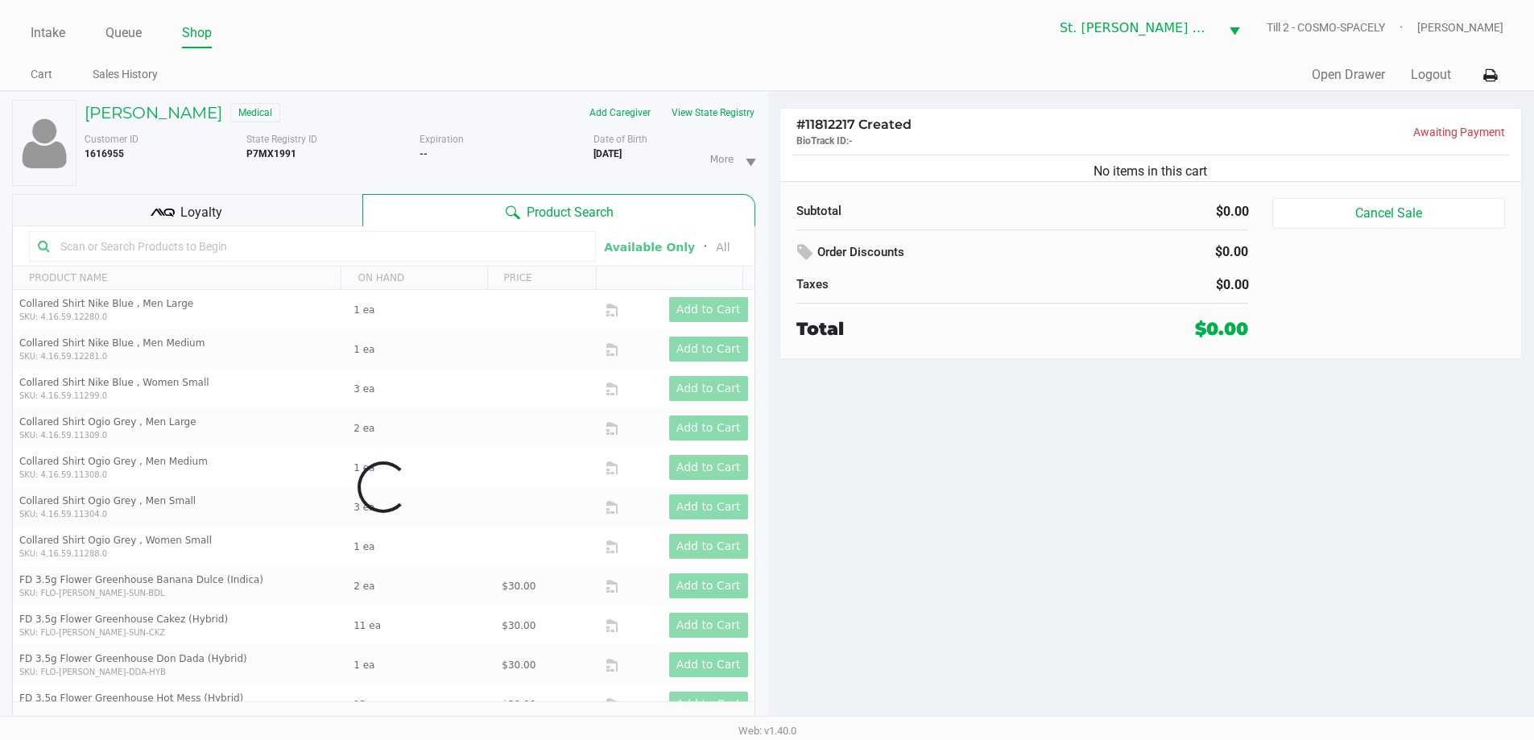
click at [727, 126] on div "Customer ID 1616955 State Registry ID P7MX1991 Expiration -- More Date of Birth…" at bounding box center [419, 156] width 695 height 60
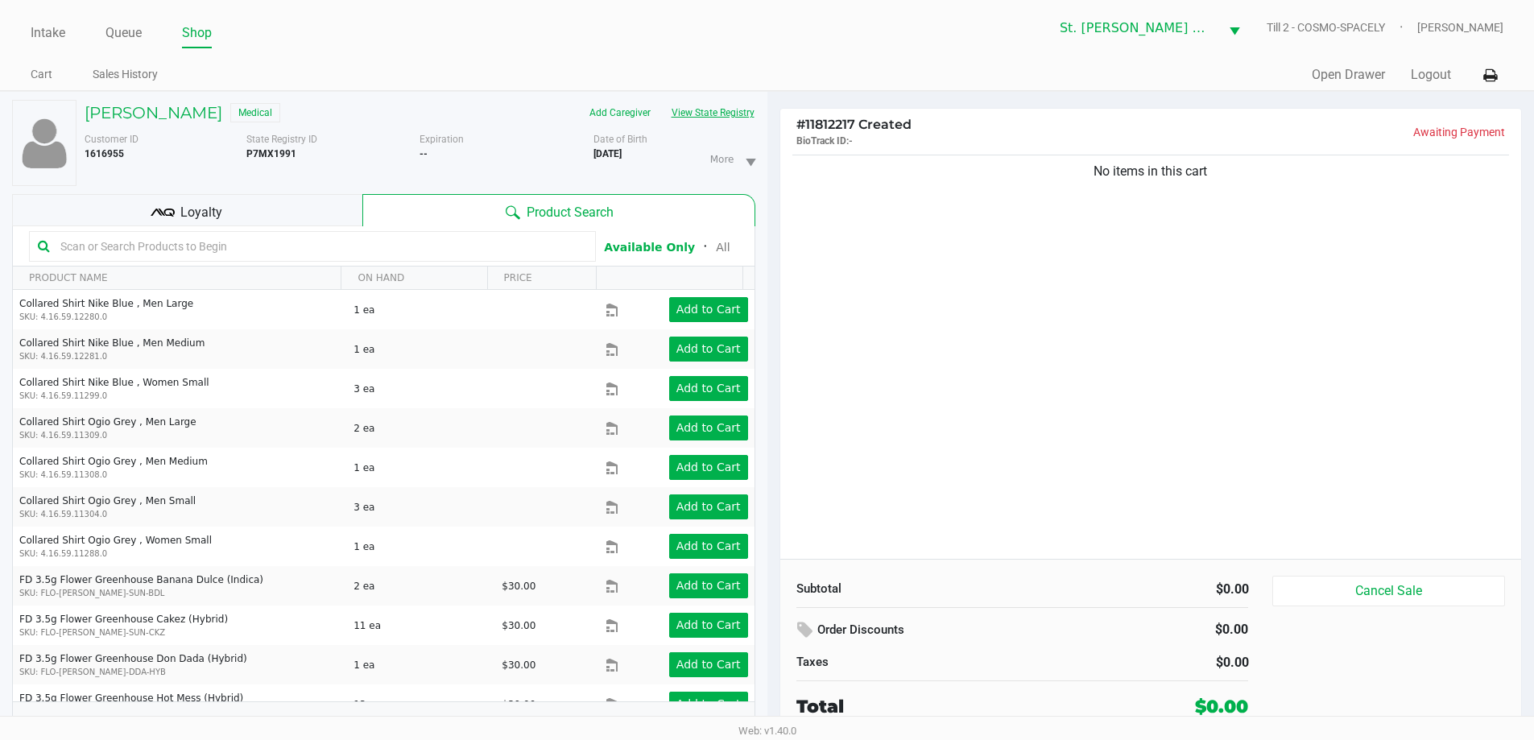
click at [728, 122] on button "View State Registry" at bounding box center [708, 113] width 94 height 26
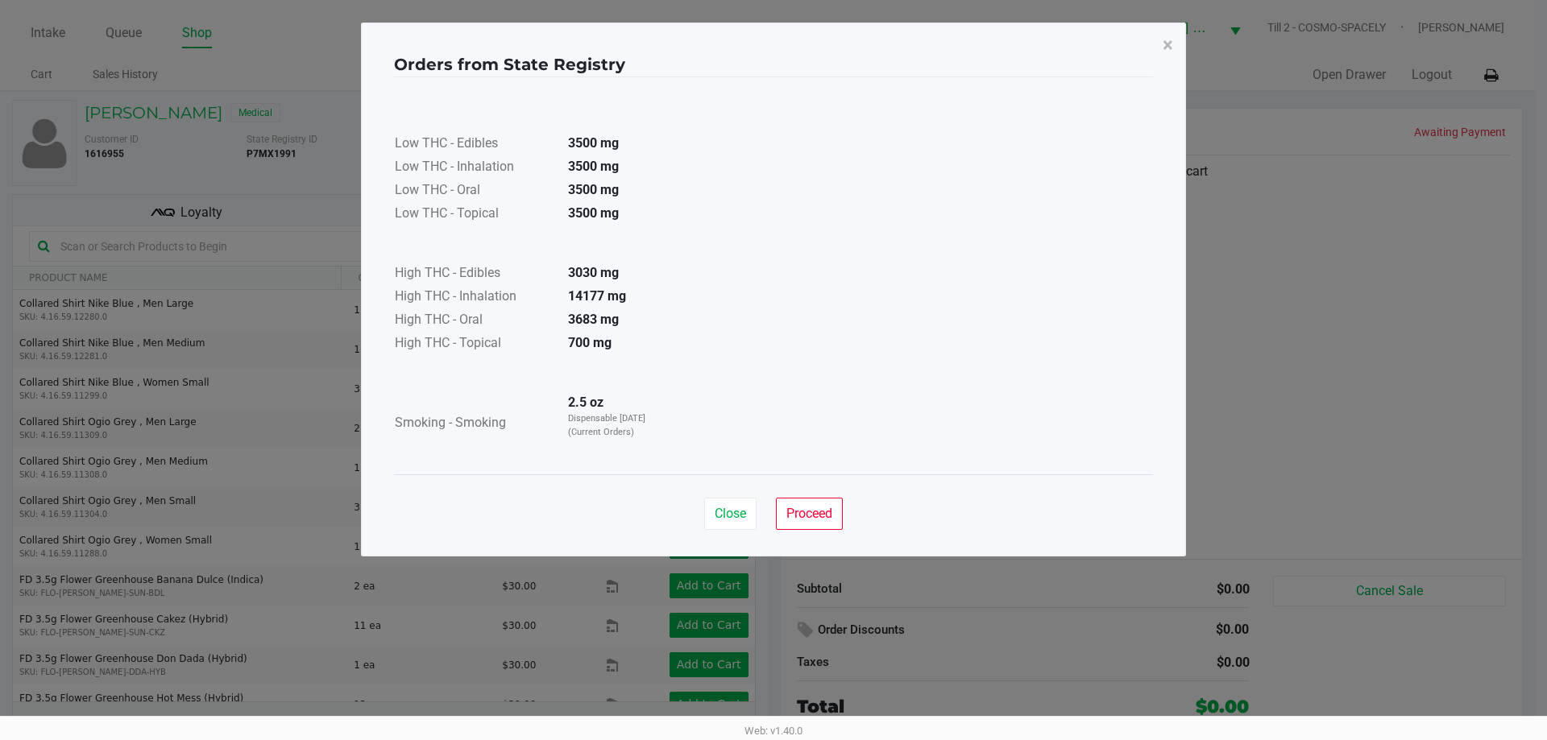
click at [805, 497] on div "Close Proceed" at bounding box center [773, 506] width 759 height 65
click at [814, 502] on button "Proceed" at bounding box center [809, 514] width 67 height 32
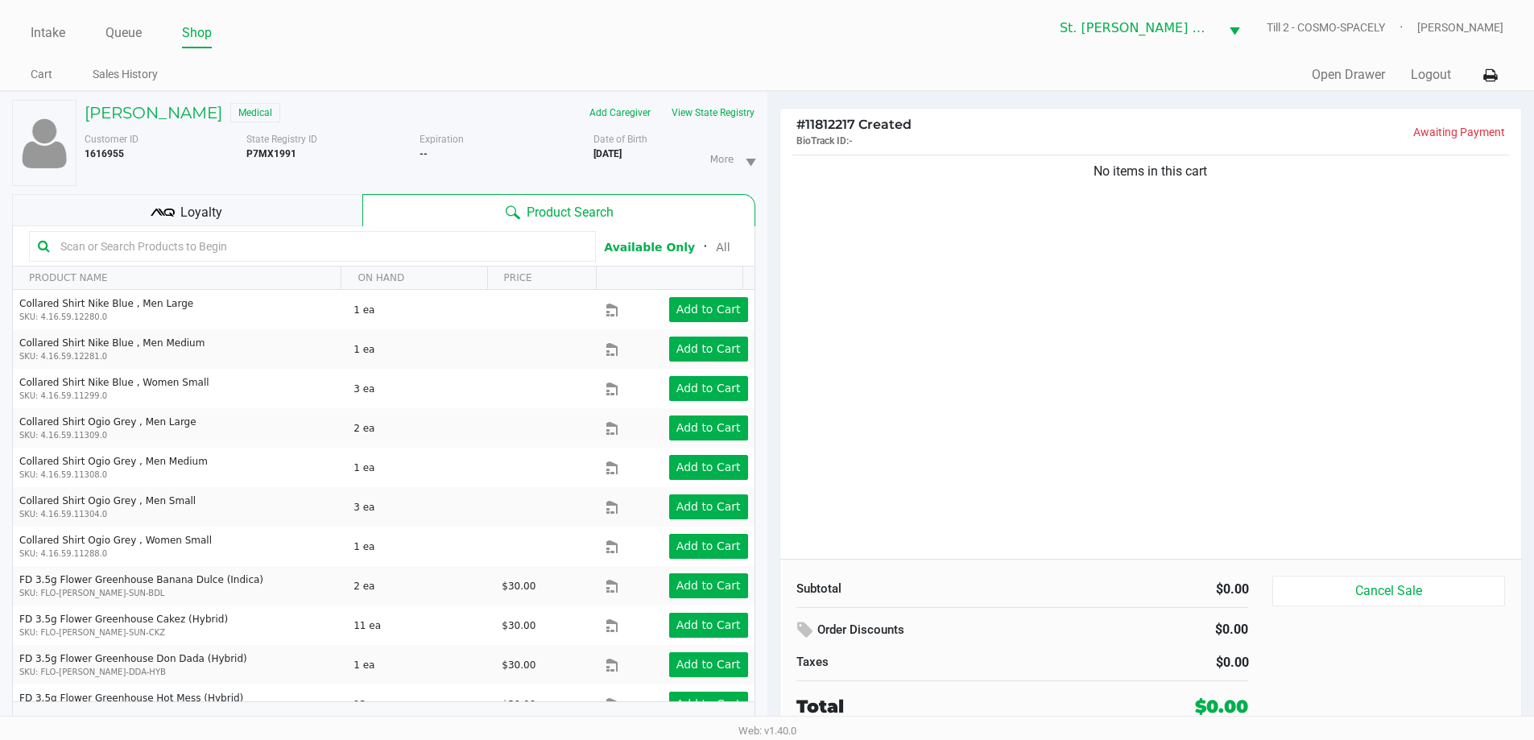
click at [872, 367] on div "Low THC - Edibles 3500 mg Low THC - Inhalation 3500 mg Low THC - Oral 3500 mg L…" at bounding box center [767, 235] width 759 height 358
click at [255, 201] on div "Loyalty" at bounding box center [187, 210] width 350 height 32
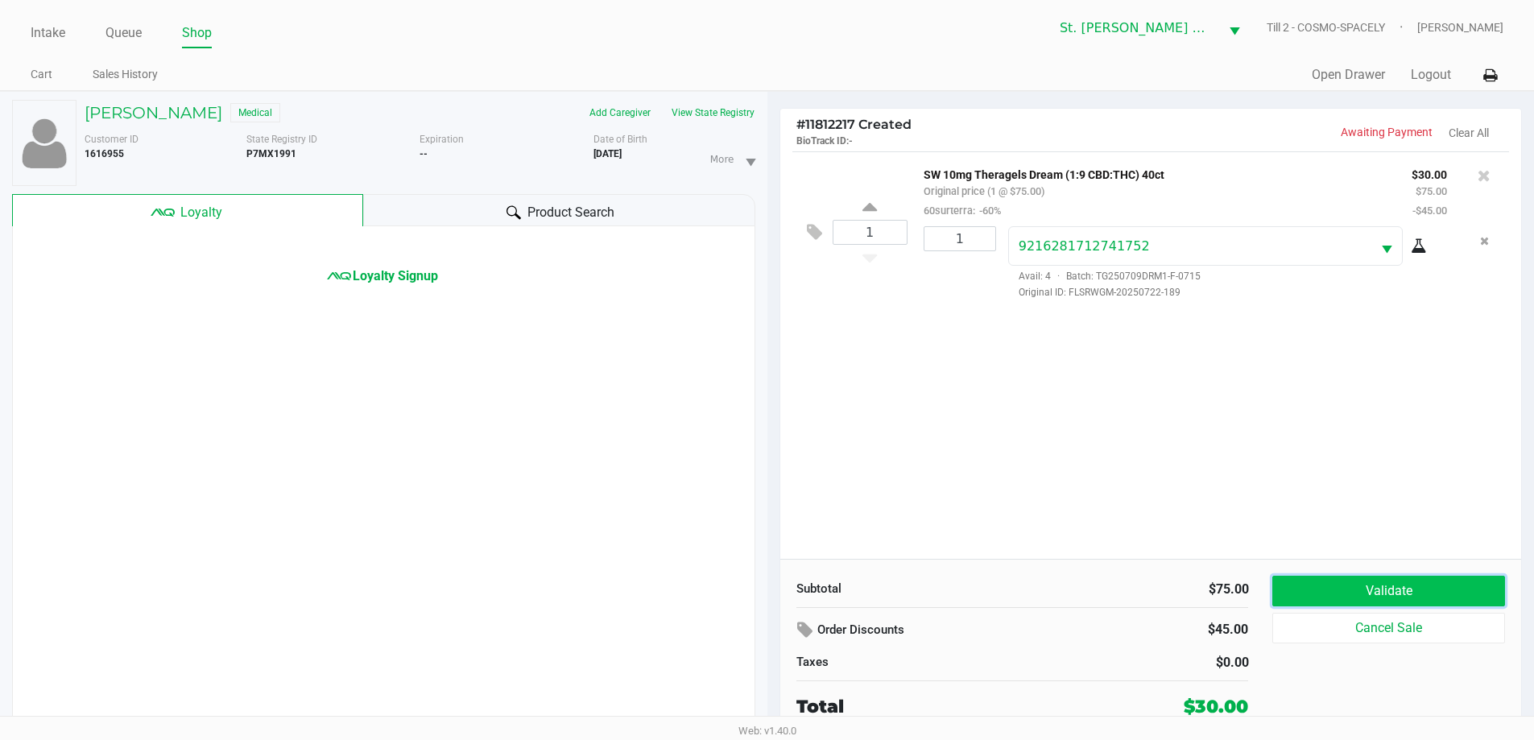
click at [1460, 592] on button "Validate" at bounding box center [1389, 591] width 232 height 31
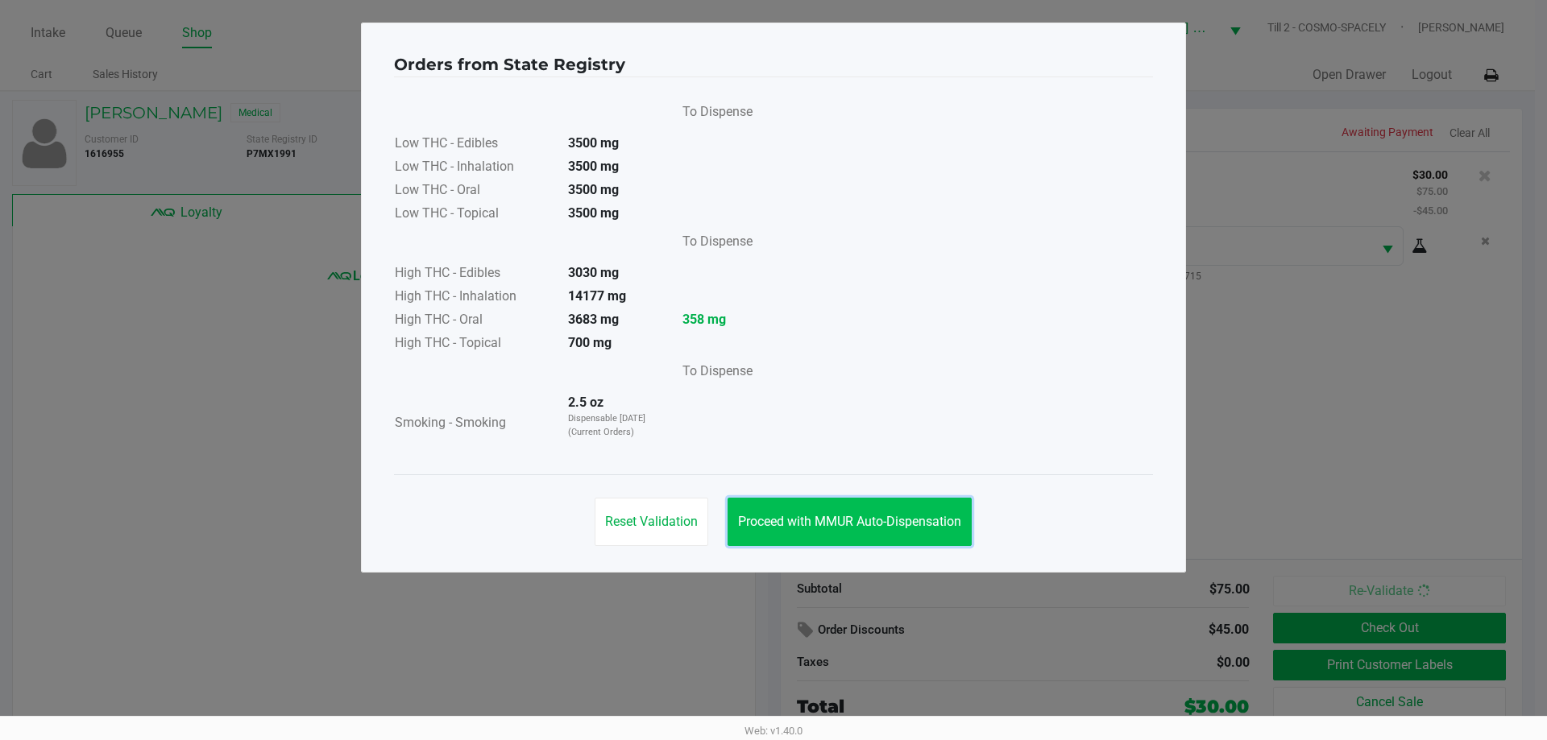
click at [910, 524] on span "Proceed with MMUR Auto-Dispensation" at bounding box center [849, 521] width 223 height 15
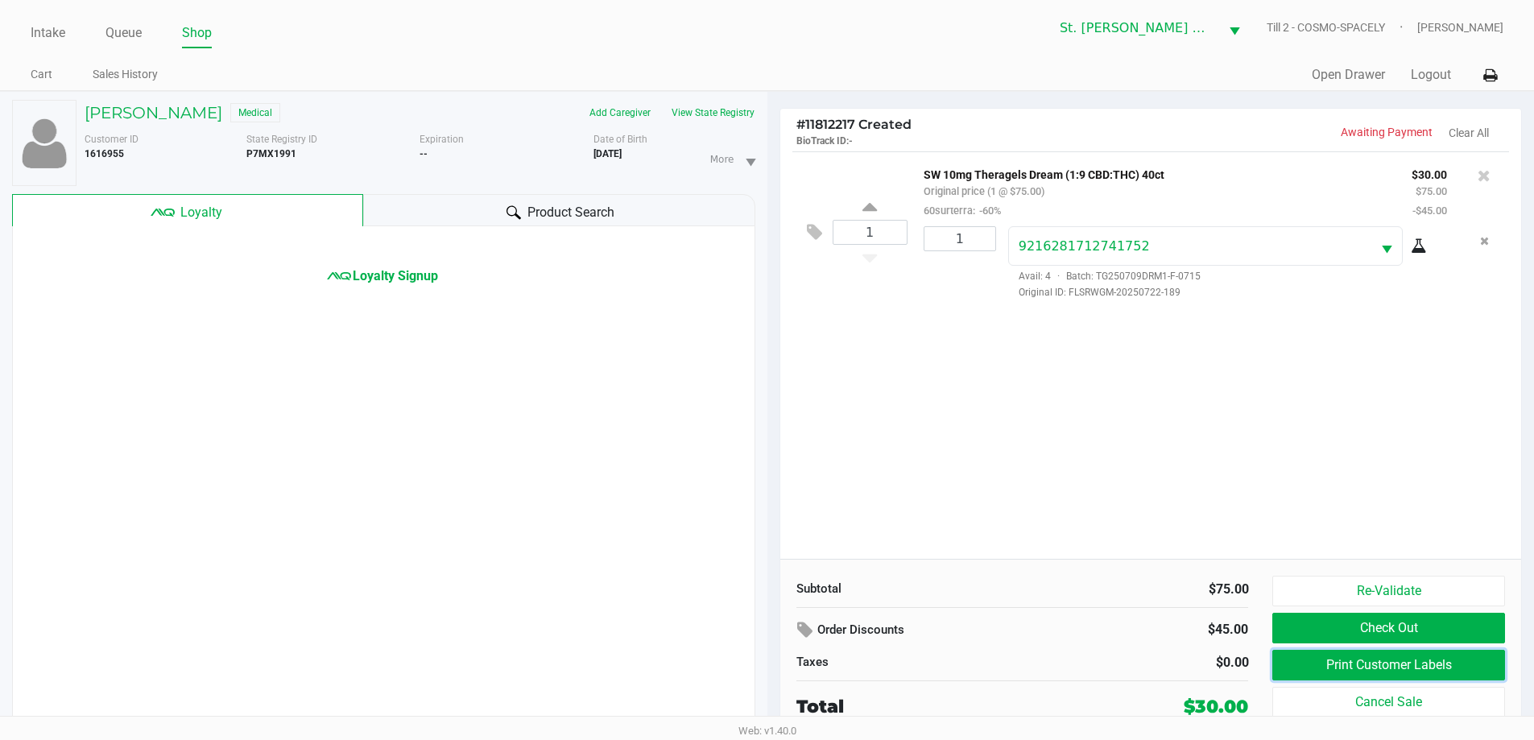
click at [1364, 663] on button "Print Customer Labels" at bounding box center [1389, 665] width 232 height 31
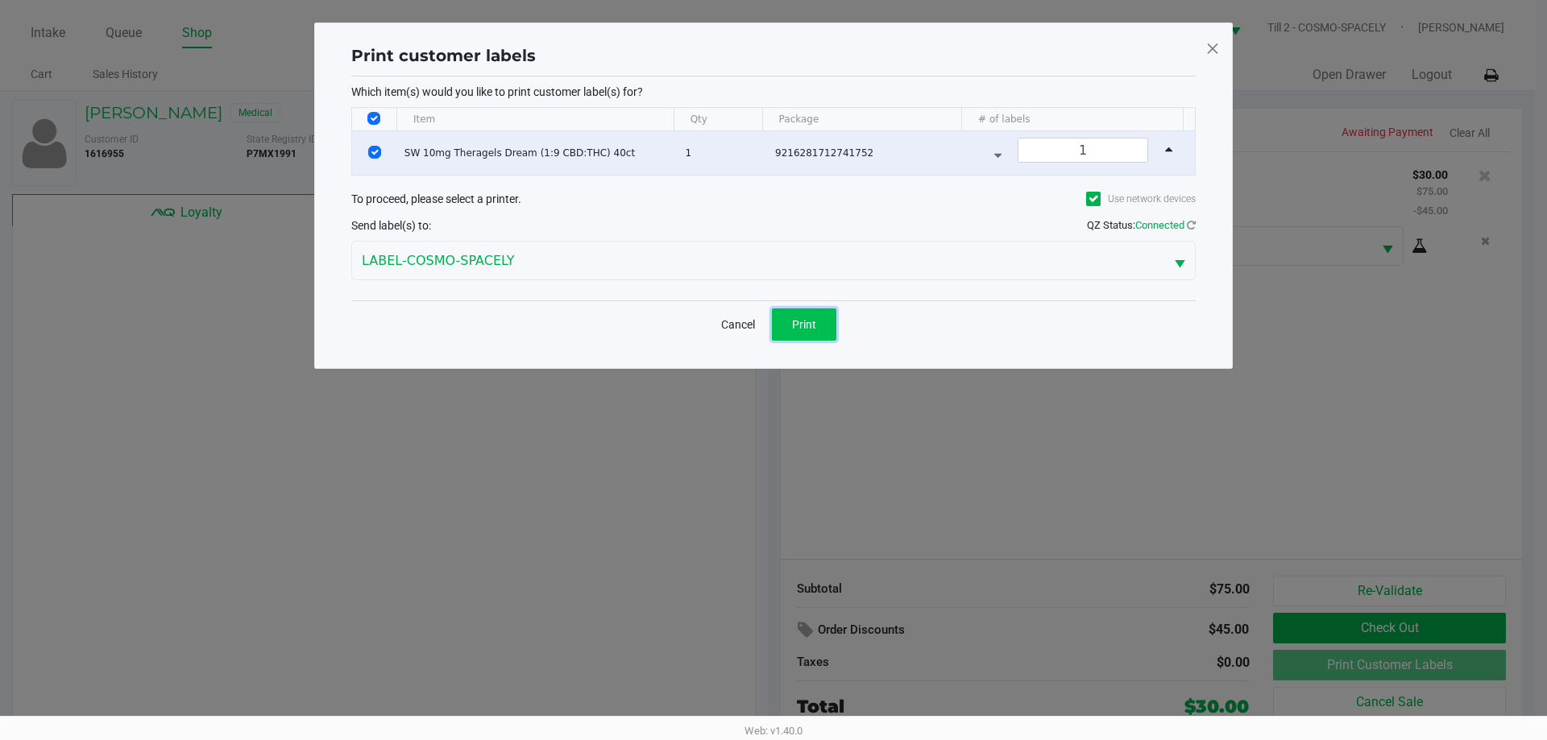
click at [801, 312] on button "Print" at bounding box center [804, 324] width 64 height 32
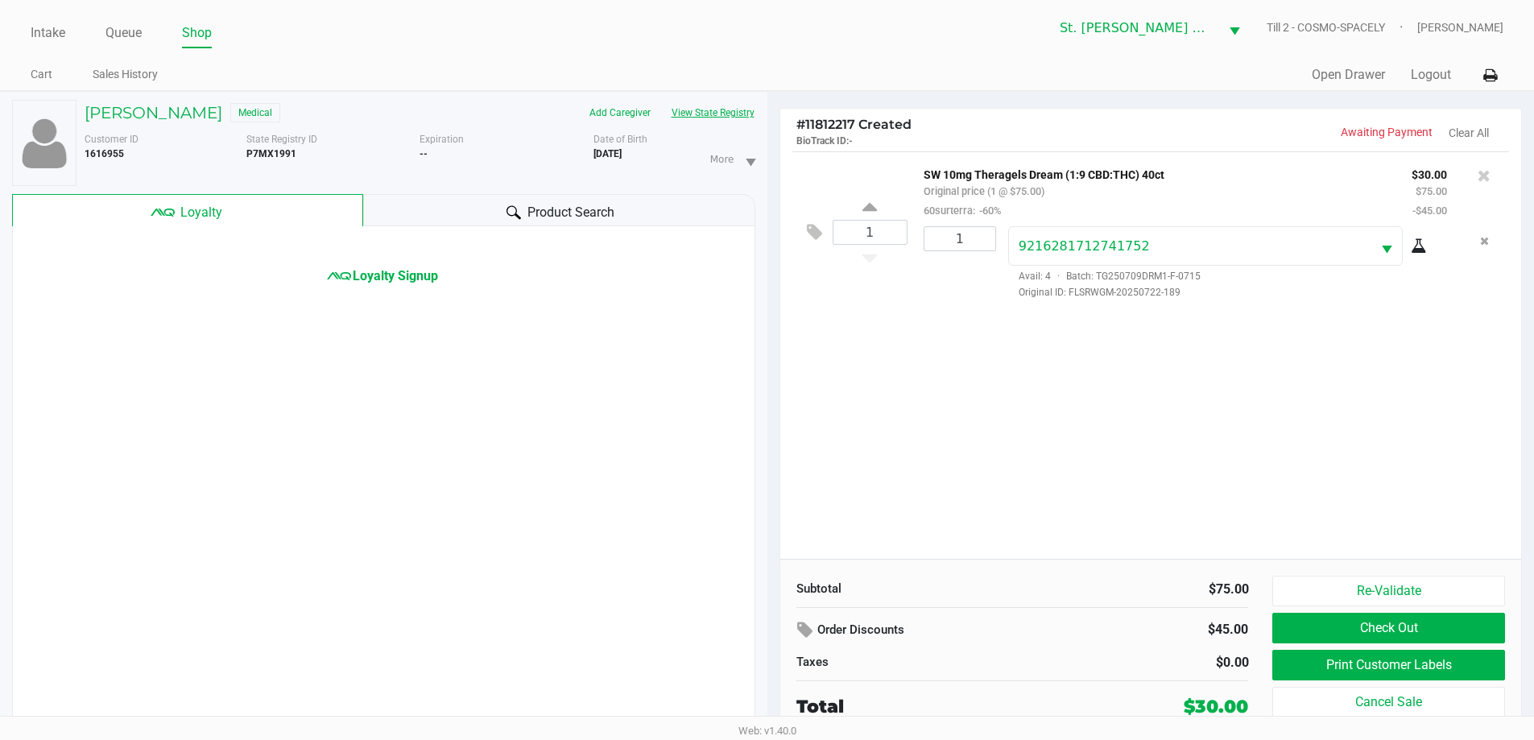
click at [740, 114] on button "View State Registry" at bounding box center [708, 113] width 94 height 26
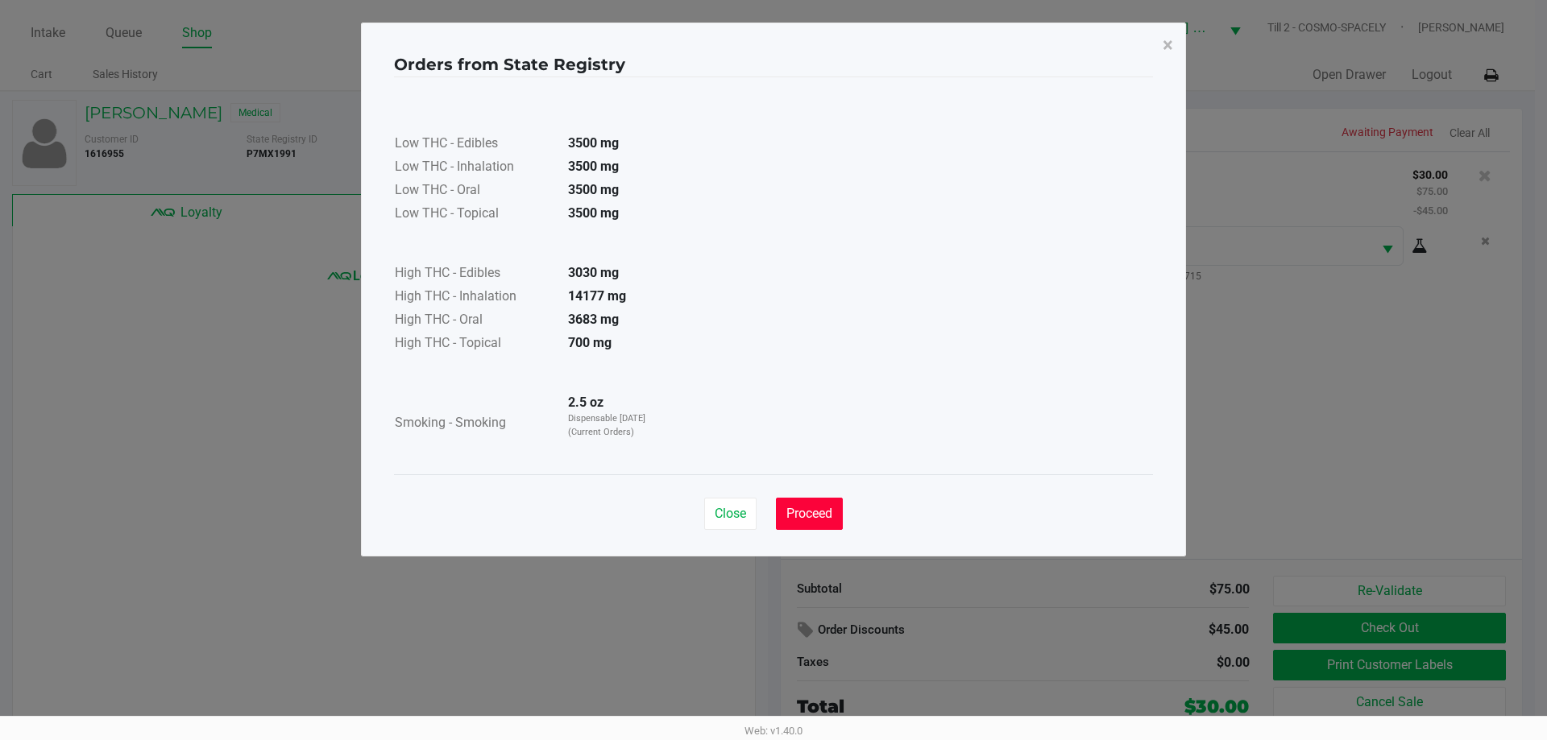
click at [830, 520] on span "Proceed" at bounding box center [809, 513] width 46 height 15
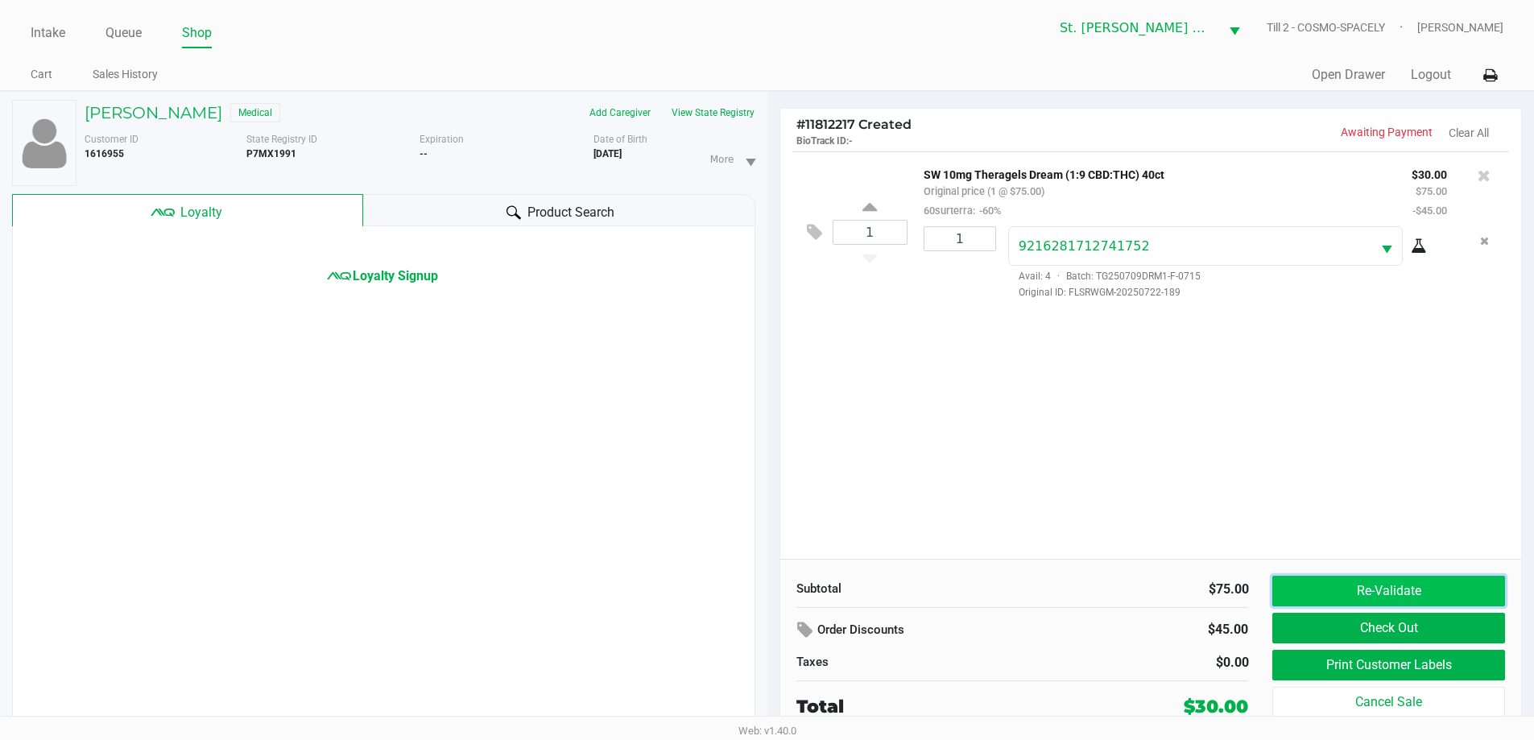
click at [1411, 582] on button "Re-Validate" at bounding box center [1389, 591] width 232 height 31
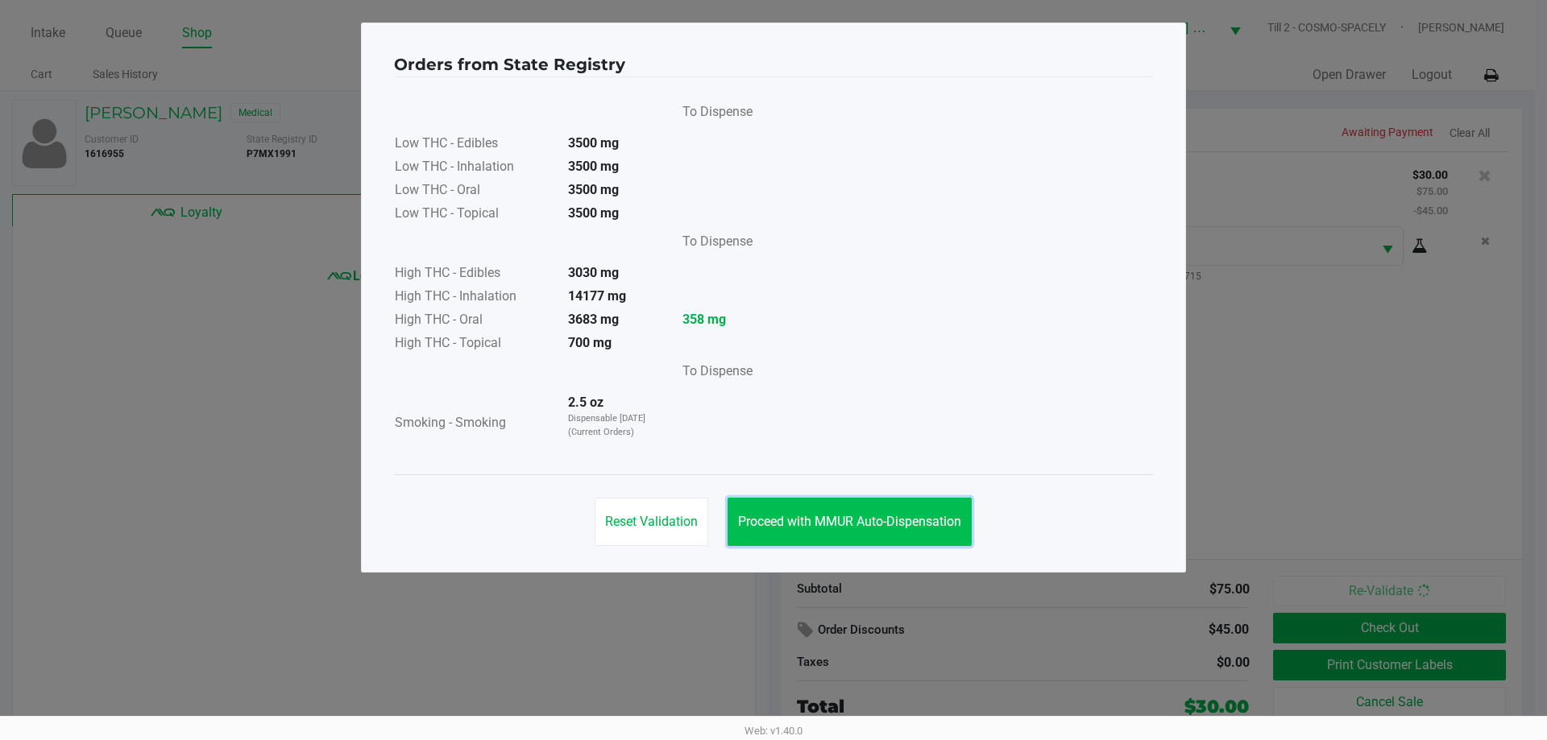
click at [843, 516] on span "Proceed with MMUR Auto-Dispensation" at bounding box center [849, 521] width 223 height 15
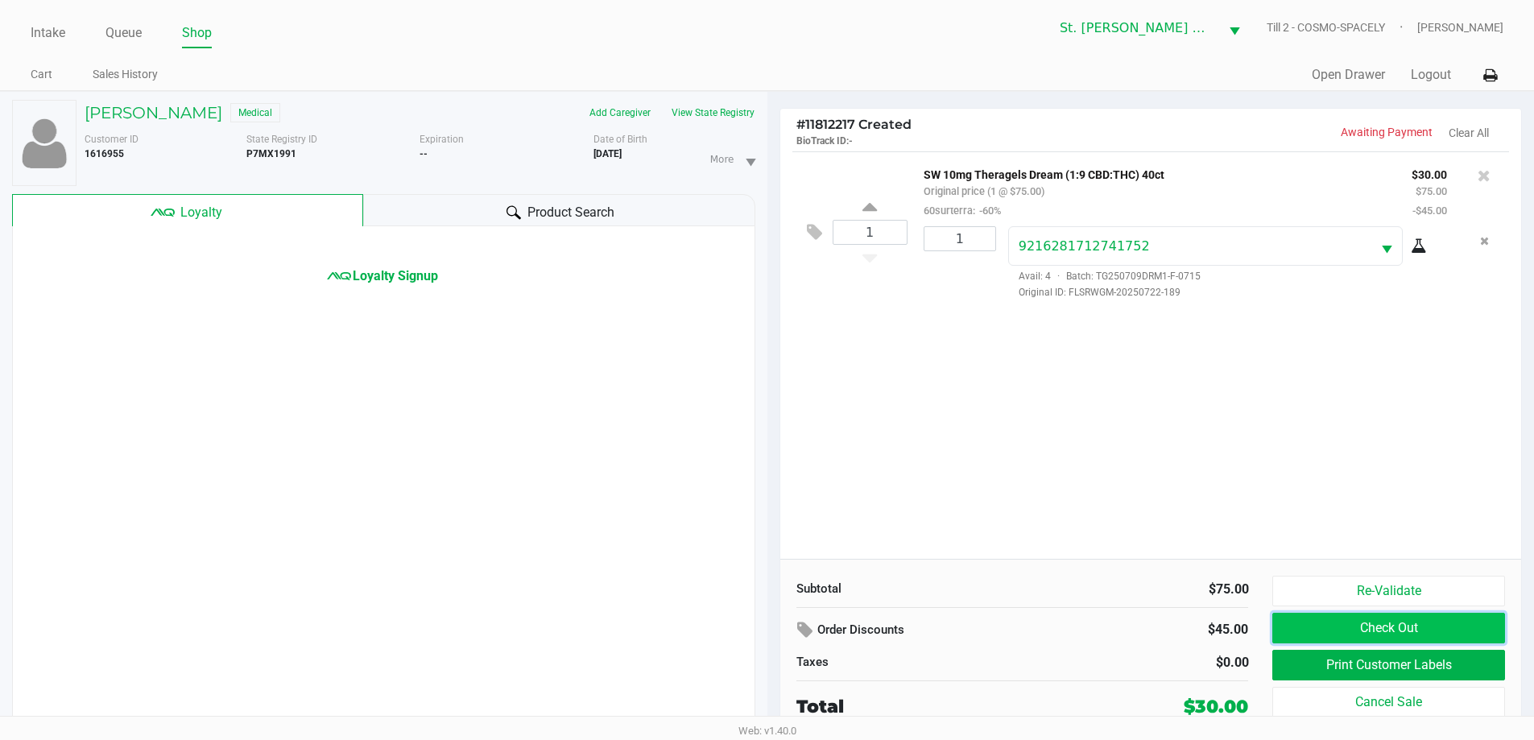
click at [1304, 625] on button "Check Out" at bounding box center [1389, 628] width 232 height 31
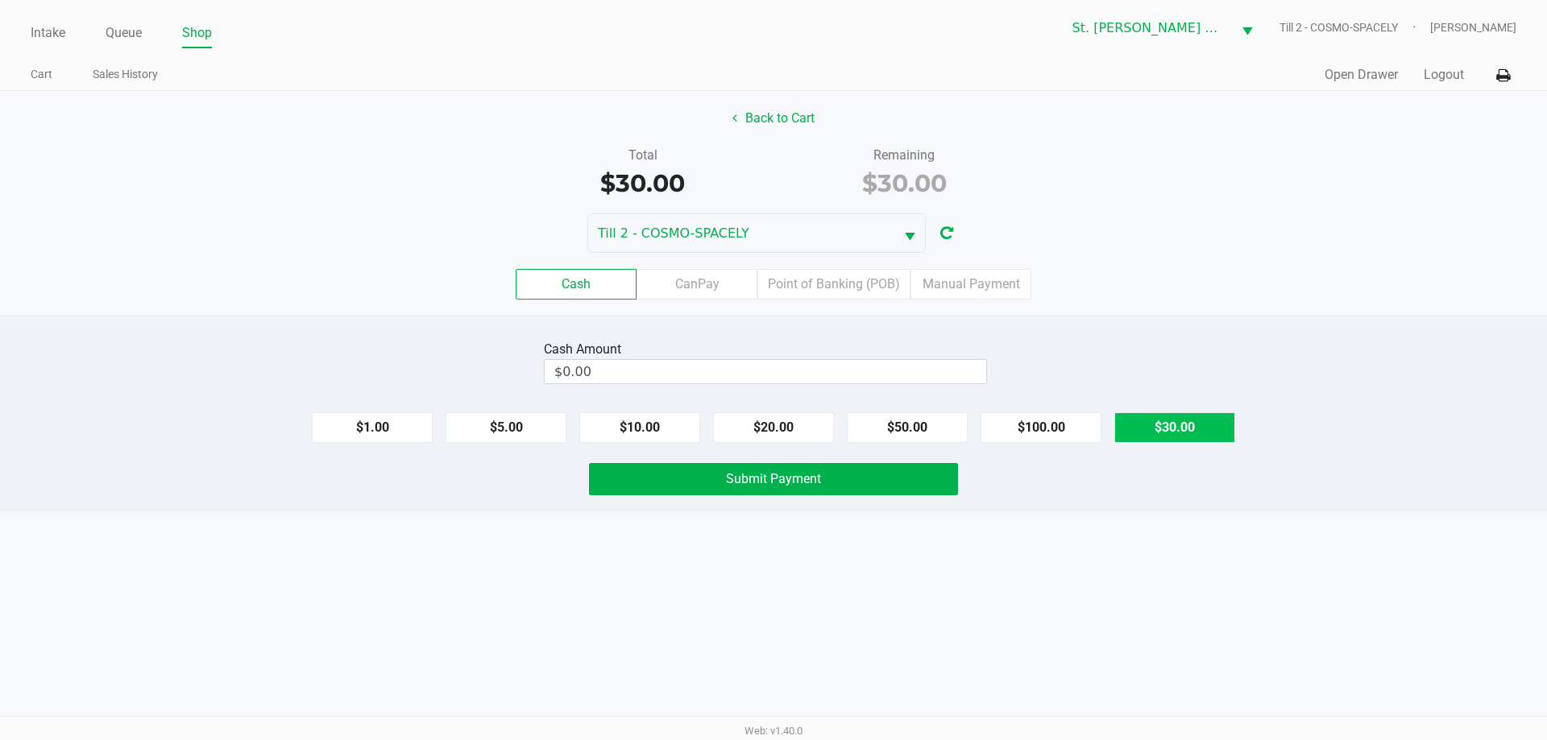
click at [1171, 417] on button "$30.00" at bounding box center [1174, 427] width 121 height 31
type input "$30.00"
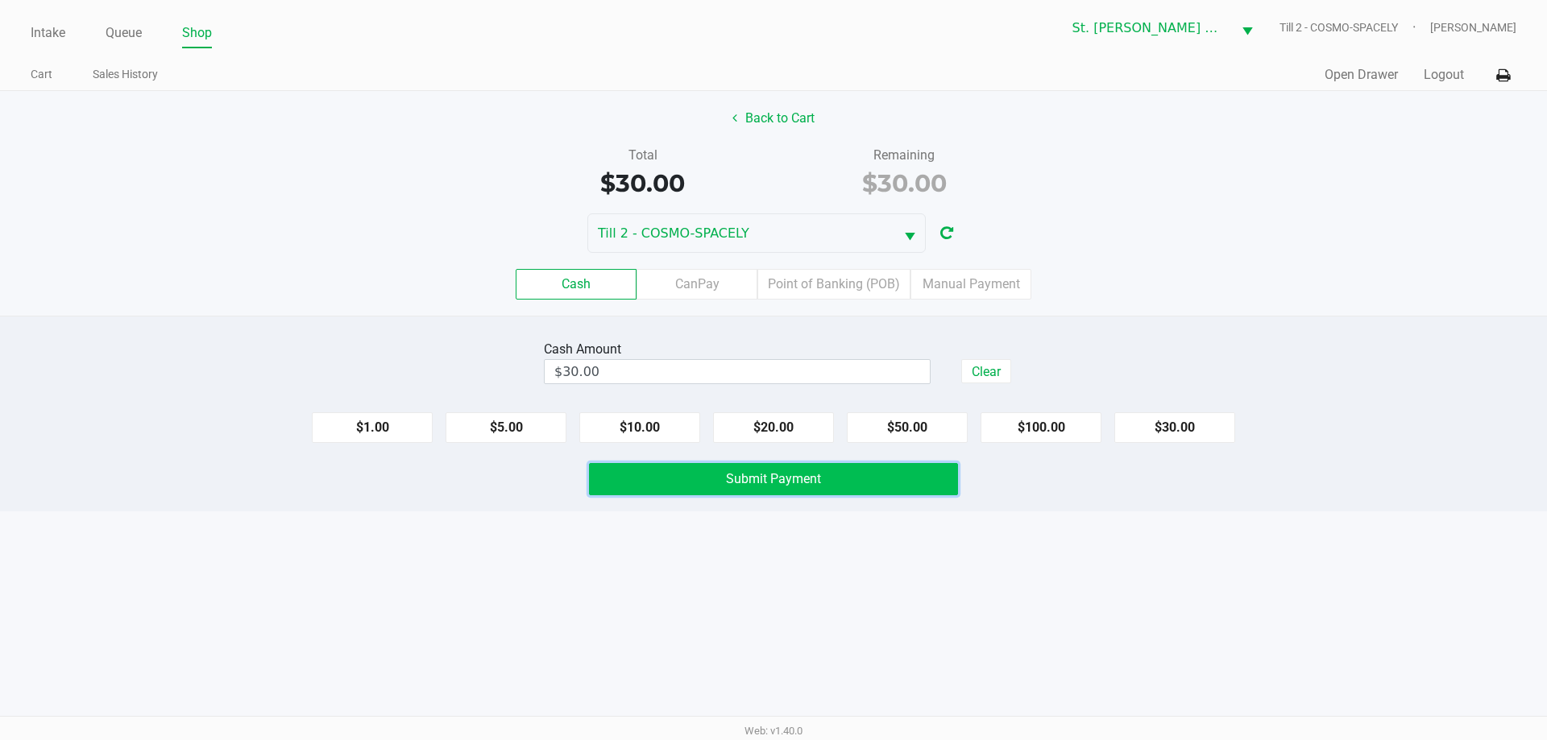
click at [893, 463] on button "Submit Payment" at bounding box center [773, 479] width 369 height 32
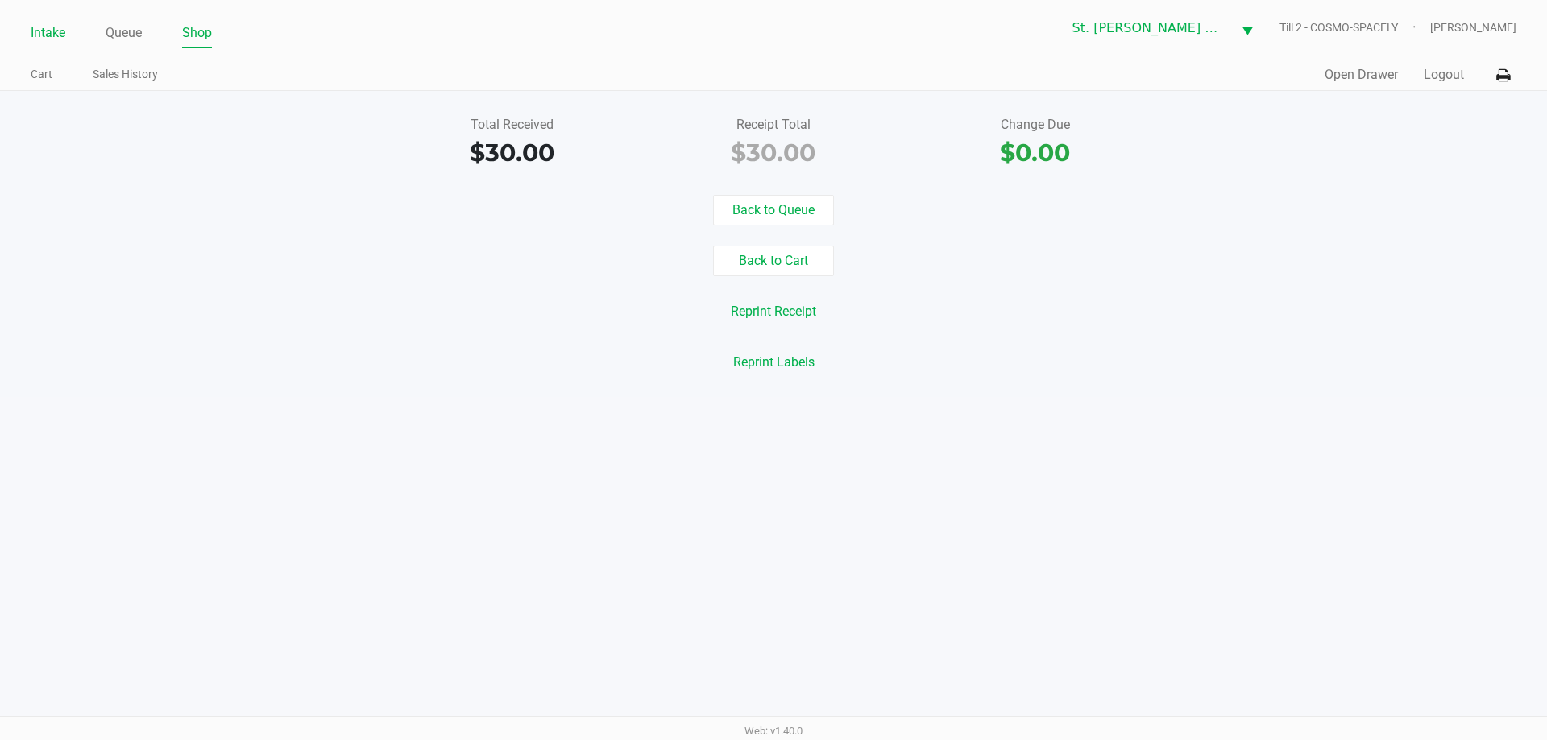
click at [52, 33] on link "Intake" at bounding box center [48, 33] width 35 height 23
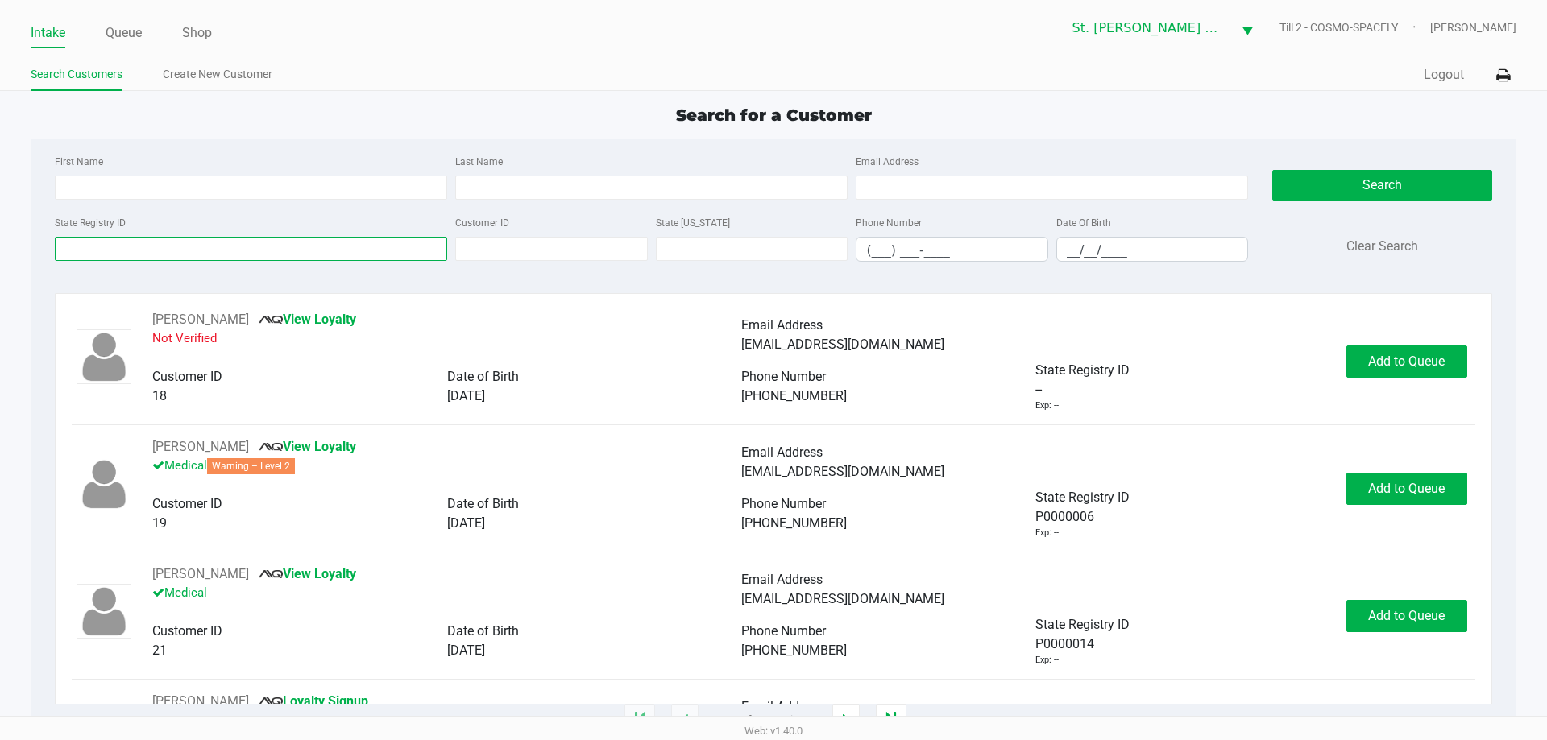
click at [118, 254] on input "State Registry ID" at bounding box center [251, 249] width 392 height 24
click at [120, 251] on input "State Registry ID" at bounding box center [251, 249] width 392 height 24
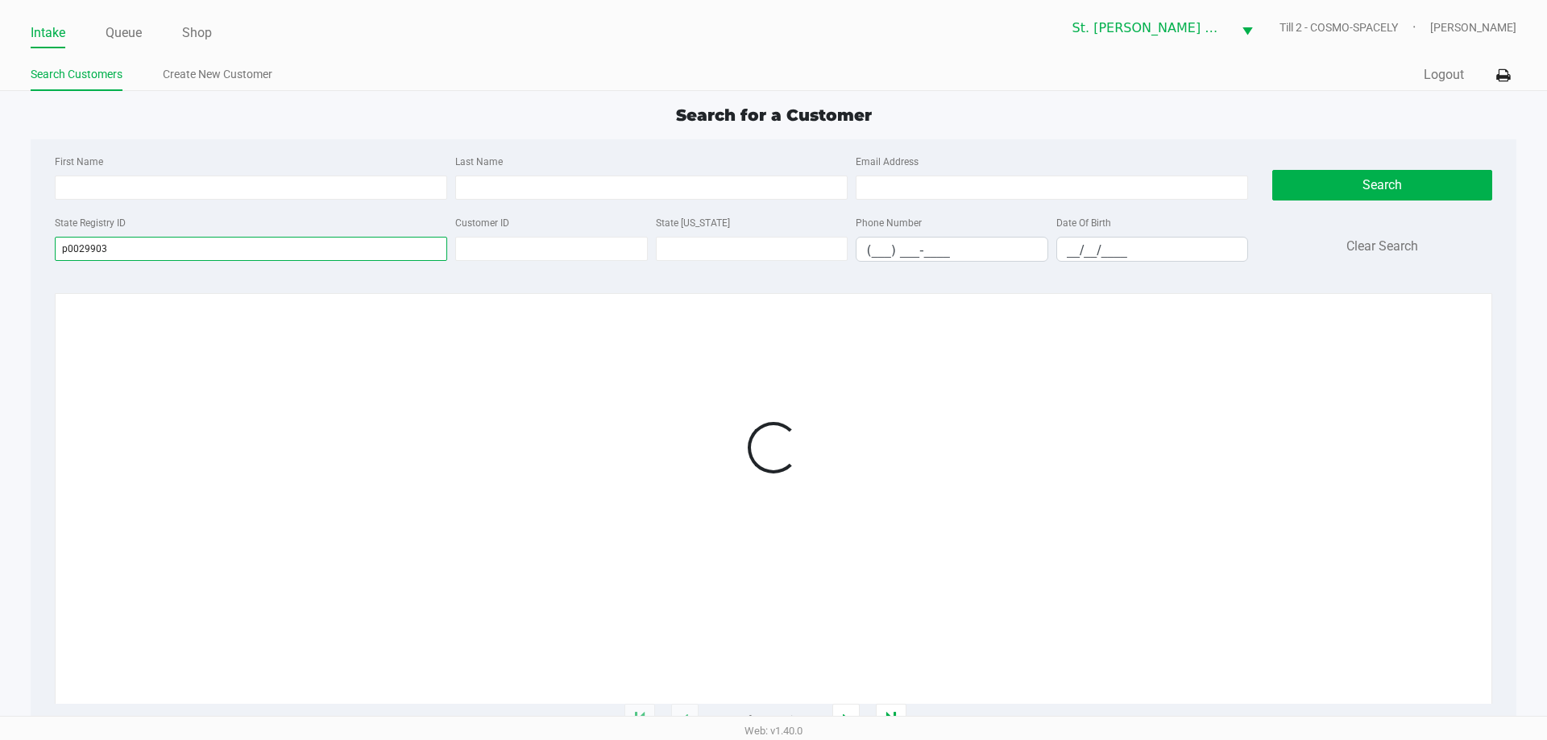
type input "p0029903"
click at [1364, 436] on div at bounding box center [773, 447] width 1402 height 275
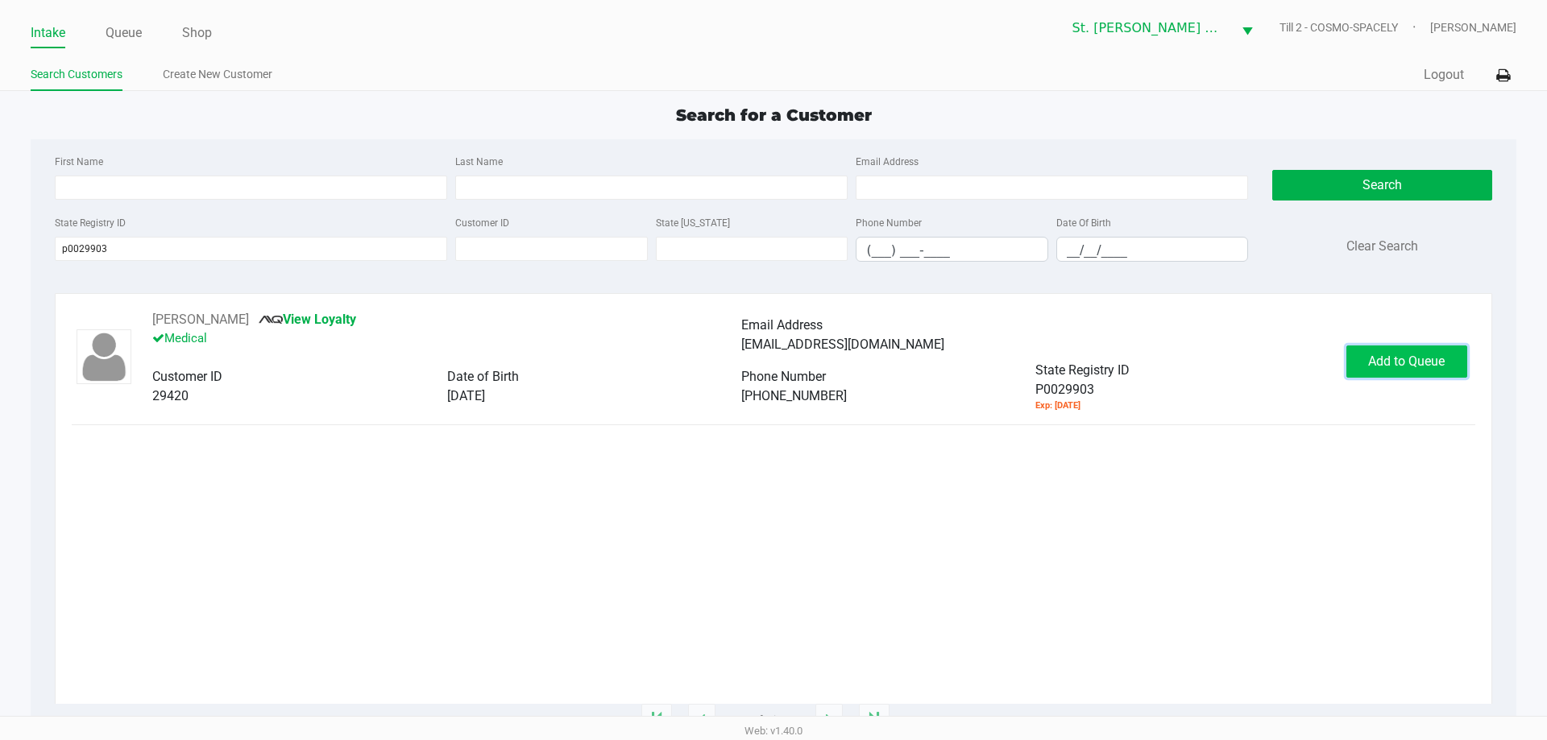
click at [1381, 374] on button "Add to Queue" at bounding box center [1406, 362] width 121 height 32
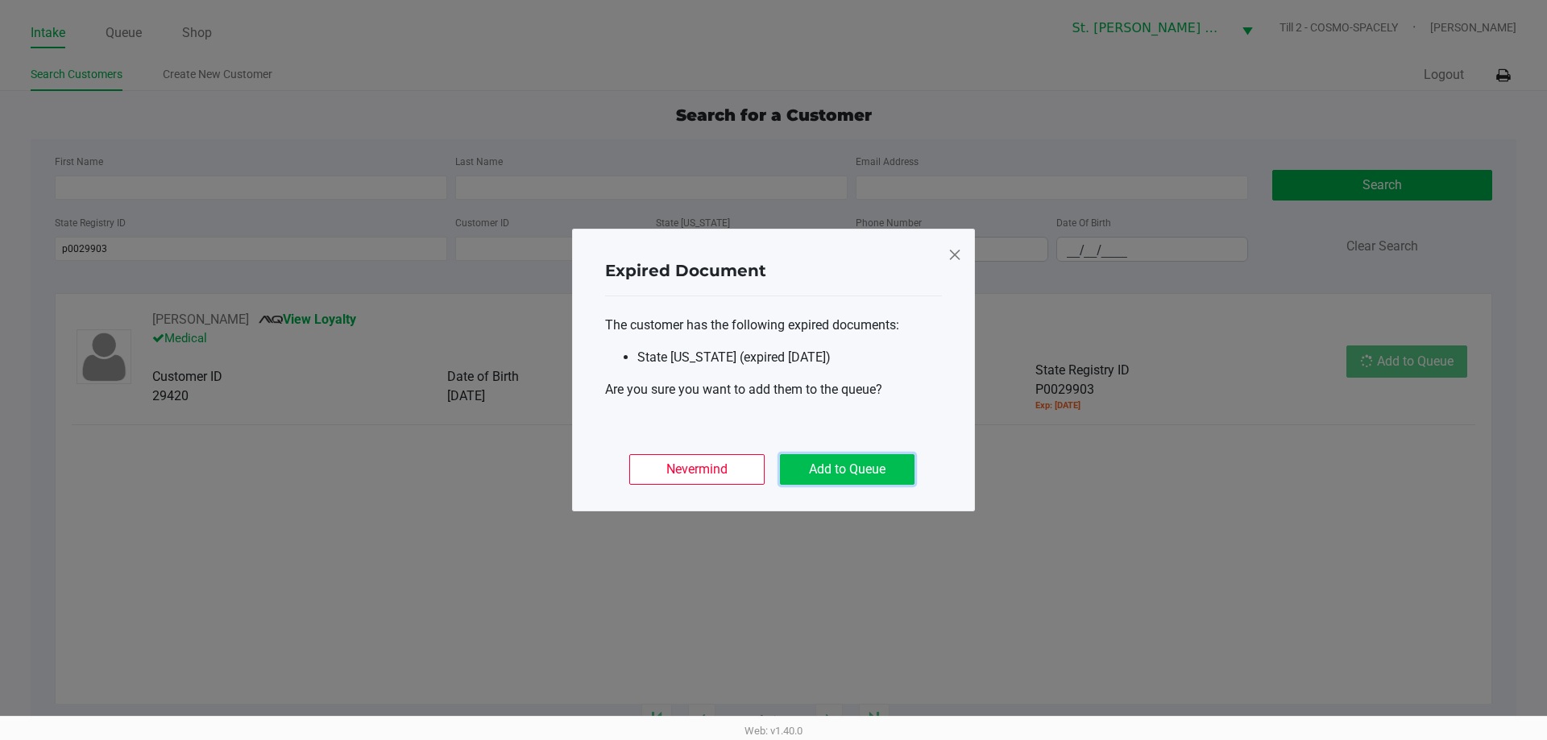
click at [861, 482] on button "Add to Queue" at bounding box center [847, 469] width 135 height 31
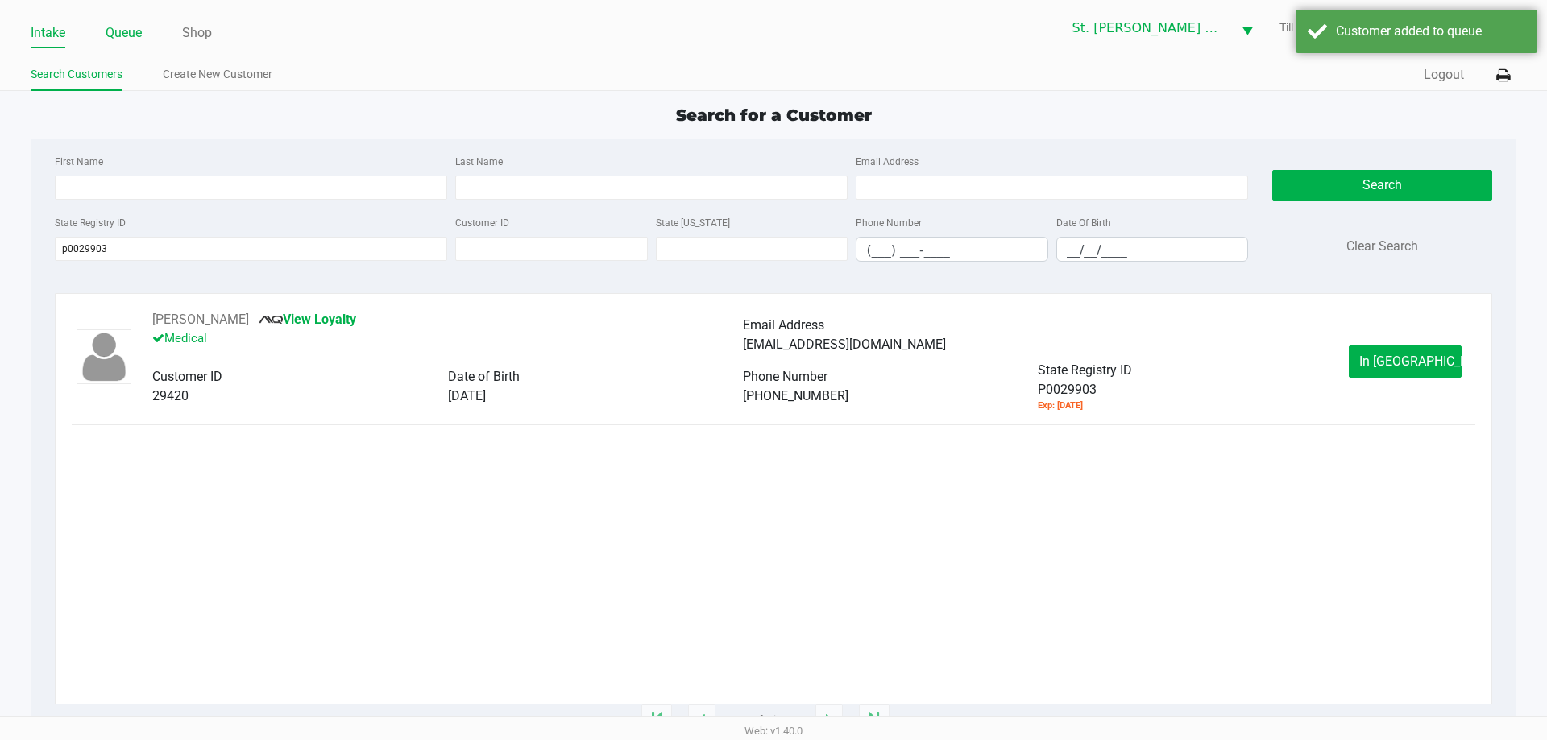
click at [133, 27] on link "Queue" at bounding box center [124, 33] width 36 height 23
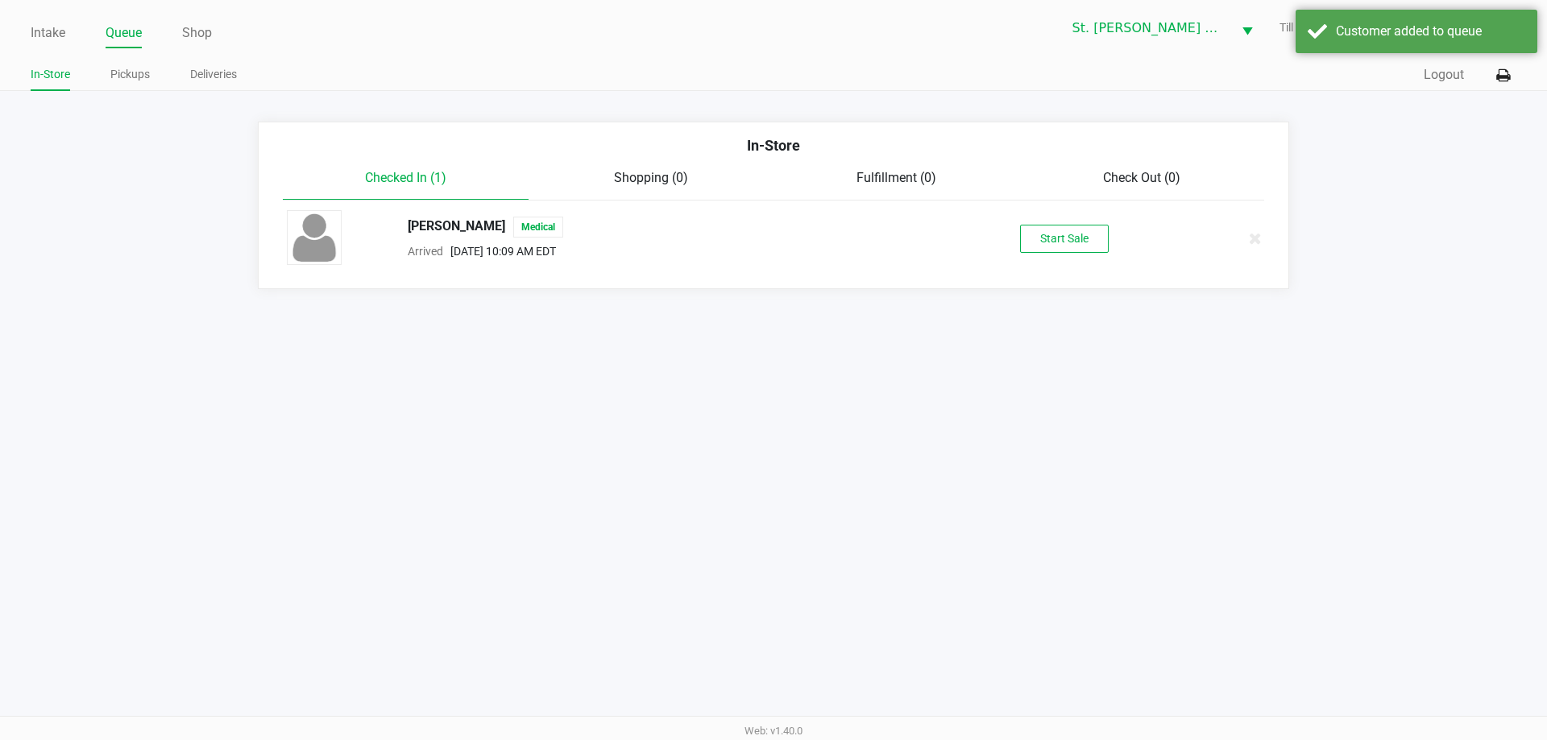
click at [1067, 255] on div "Mark Brown Medical Arrived Aug 19, 2025 10:09 AM EDT Start Sale" at bounding box center [773, 238] width 997 height 56
click at [1073, 239] on button "Start Sale" at bounding box center [1064, 239] width 89 height 28
click at [1337, 28] on div "Customer added to queue" at bounding box center [1429, 31] width 189 height 19
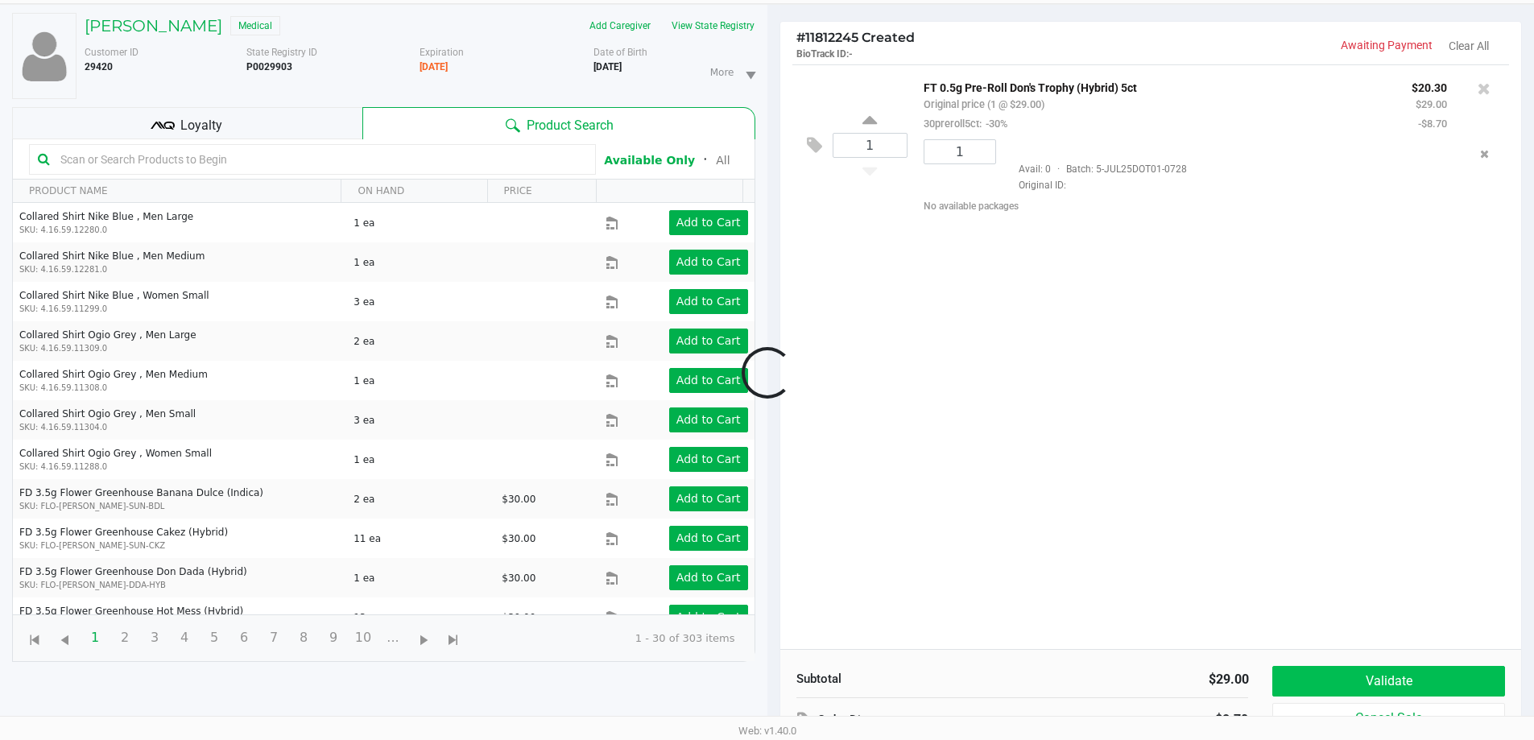
scroll to position [174, 0]
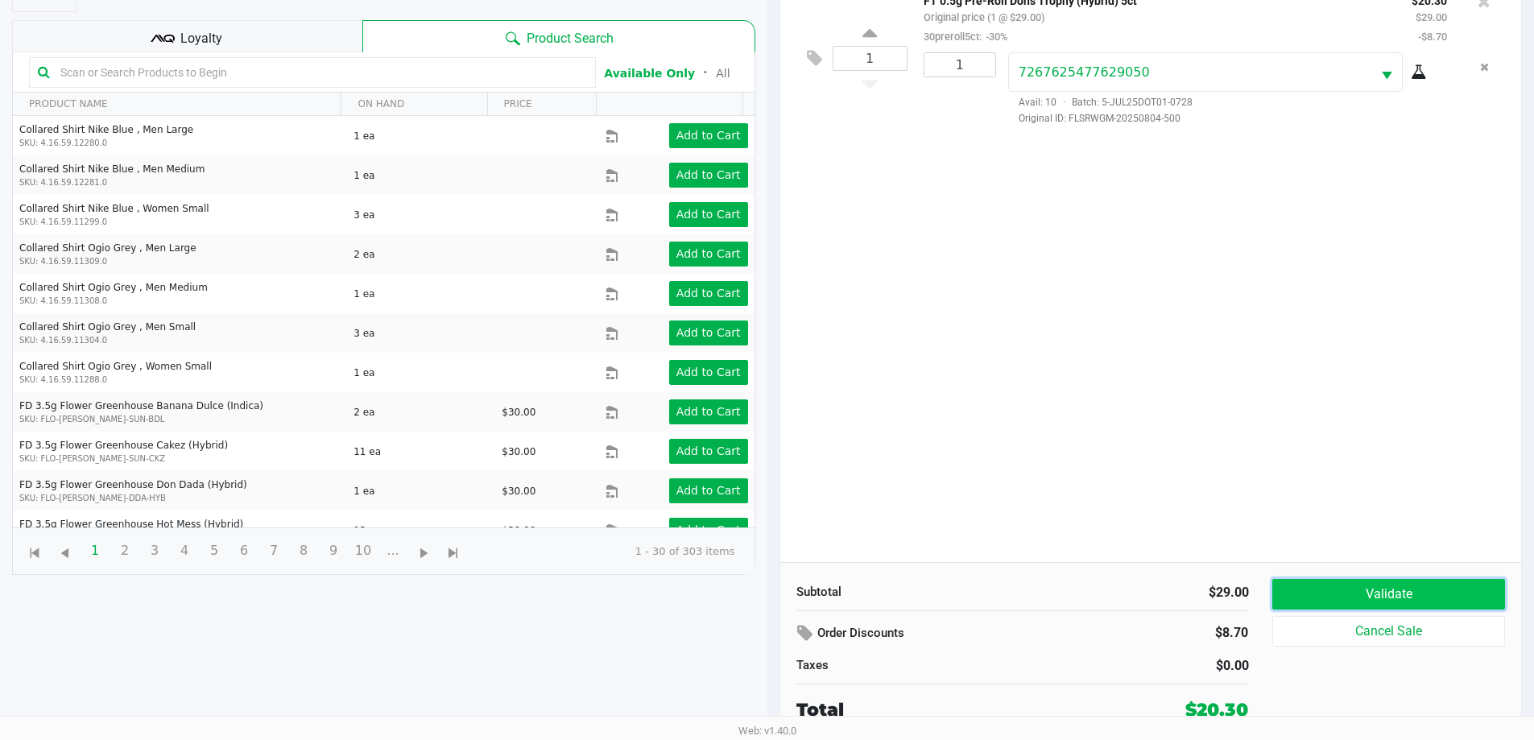
click at [1318, 587] on button "Validate" at bounding box center [1389, 594] width 232 height 31
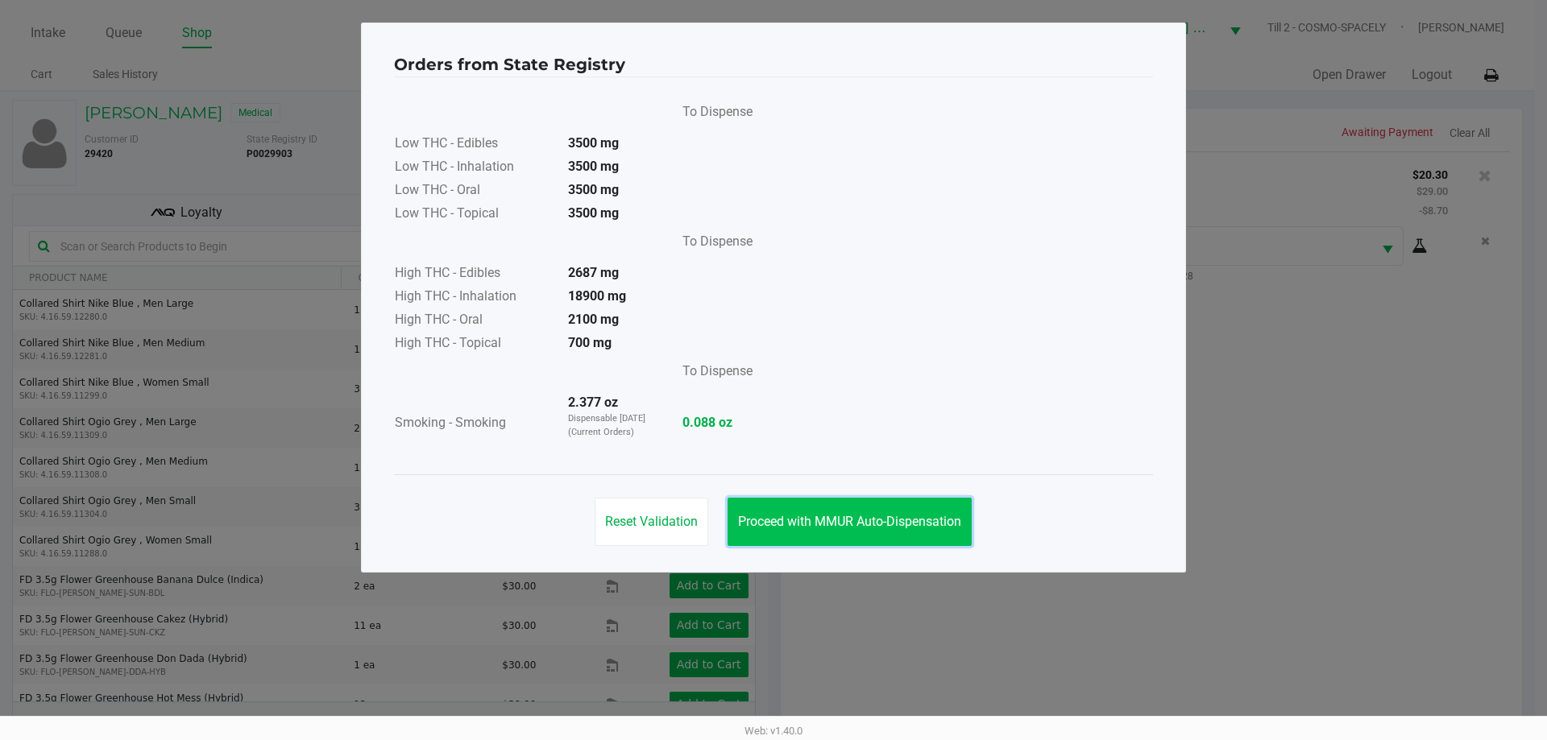
click at [862, 538] on button "Proceed with MMUR Auto-Dispensation" at bounding box center [849, 522] width 244 height 48
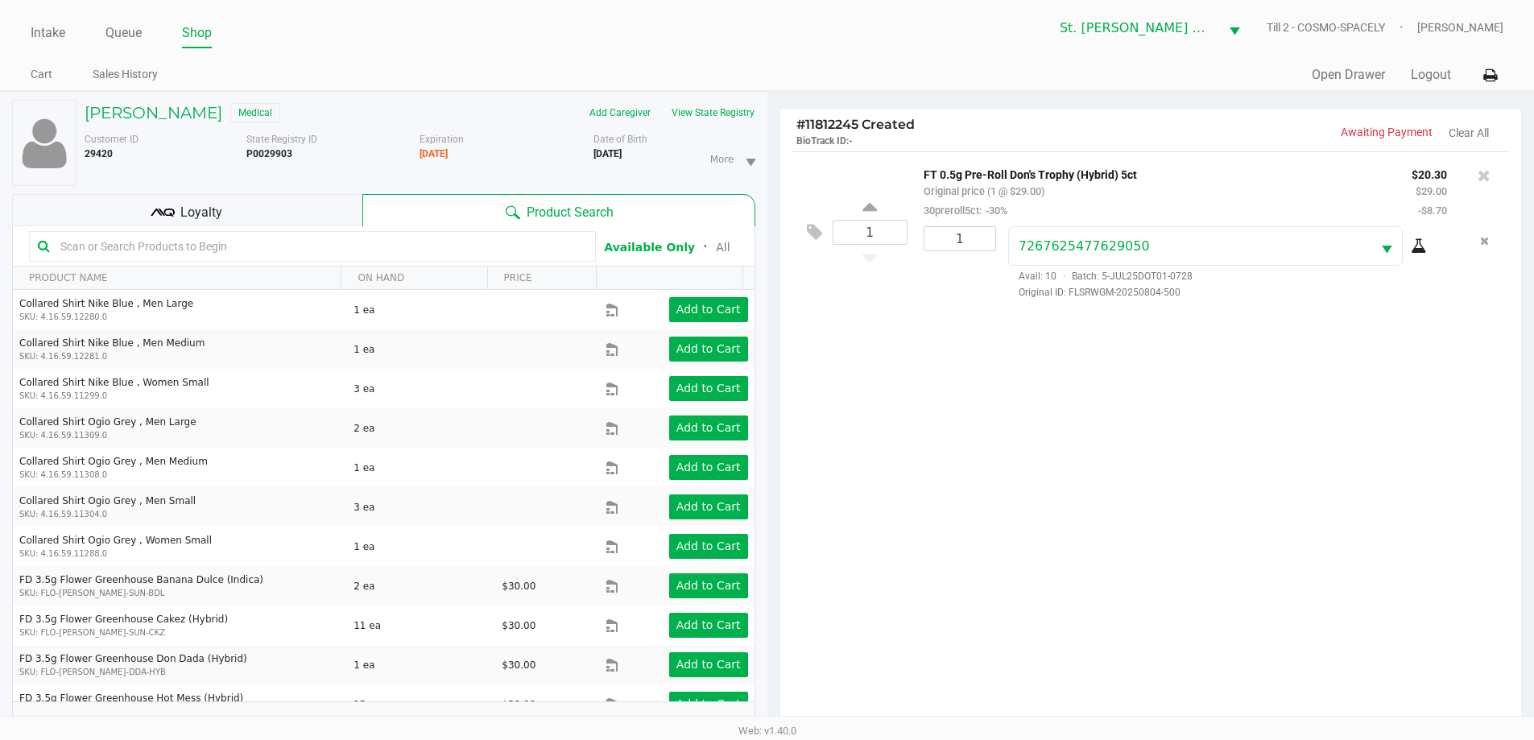
click at [271, 200] on div "Loyalty" at bounding box center [187, 210] width 350 height 32
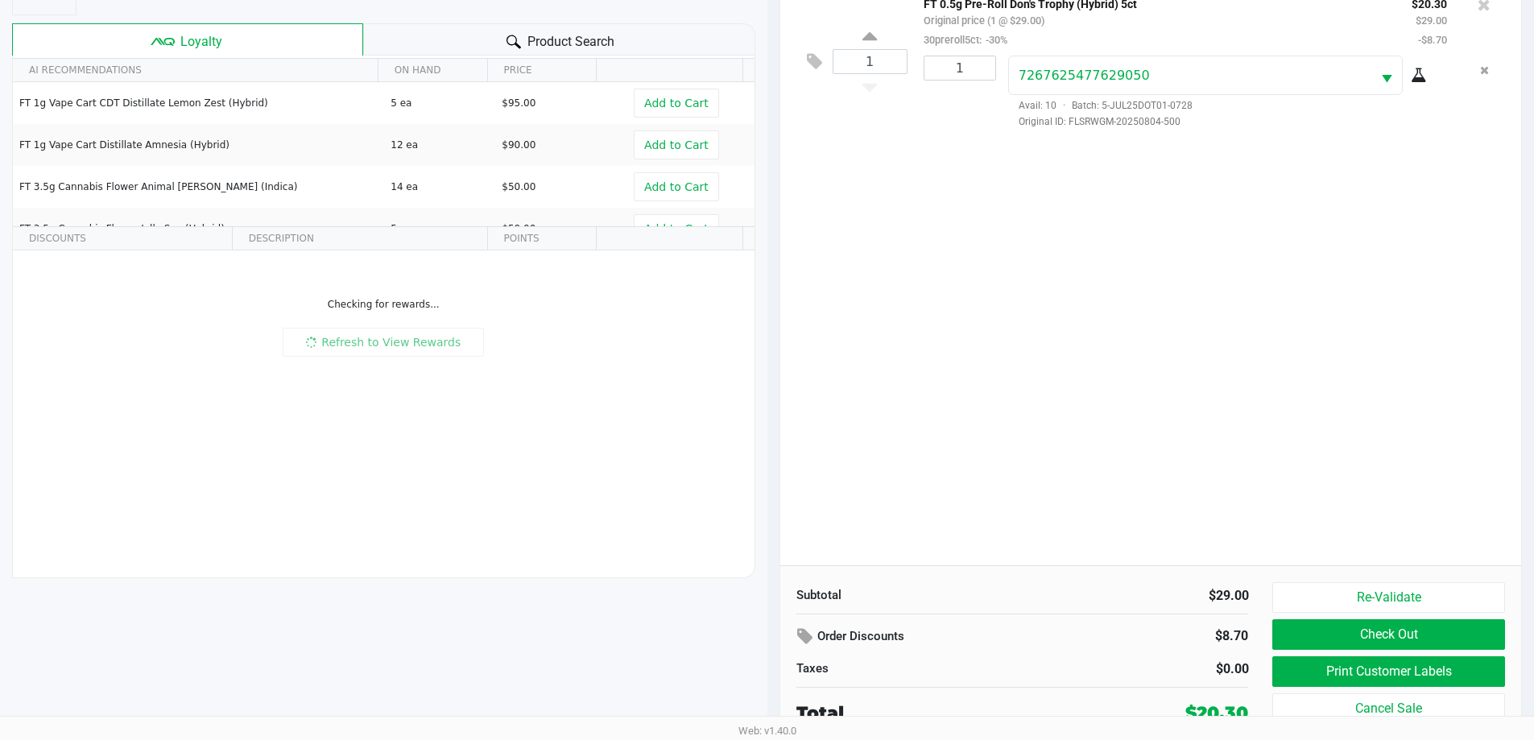
scroll to position [174, 0]
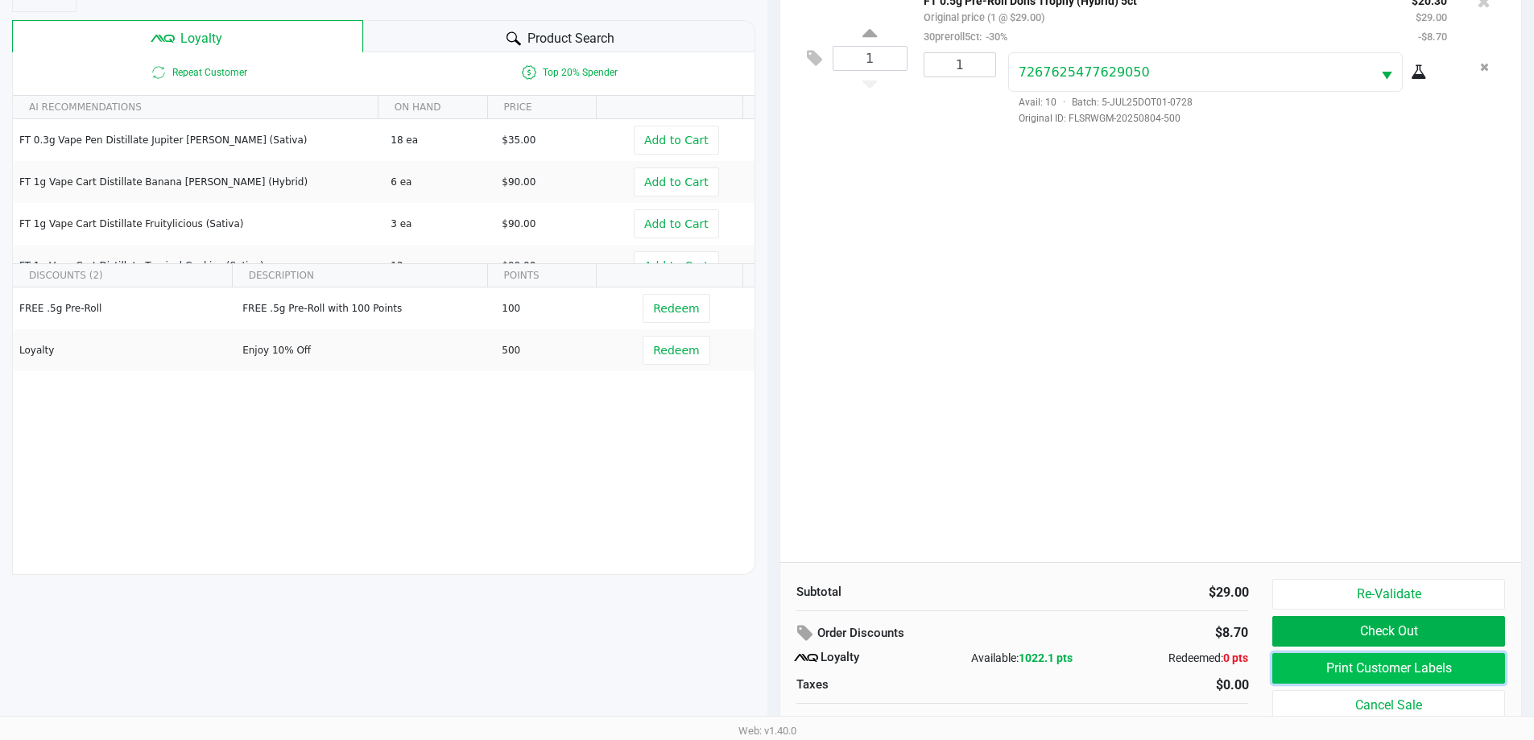
click at [1331, 679] on button "Print Customer Labels" at bounding box center [1389, 668] width 232 height 31
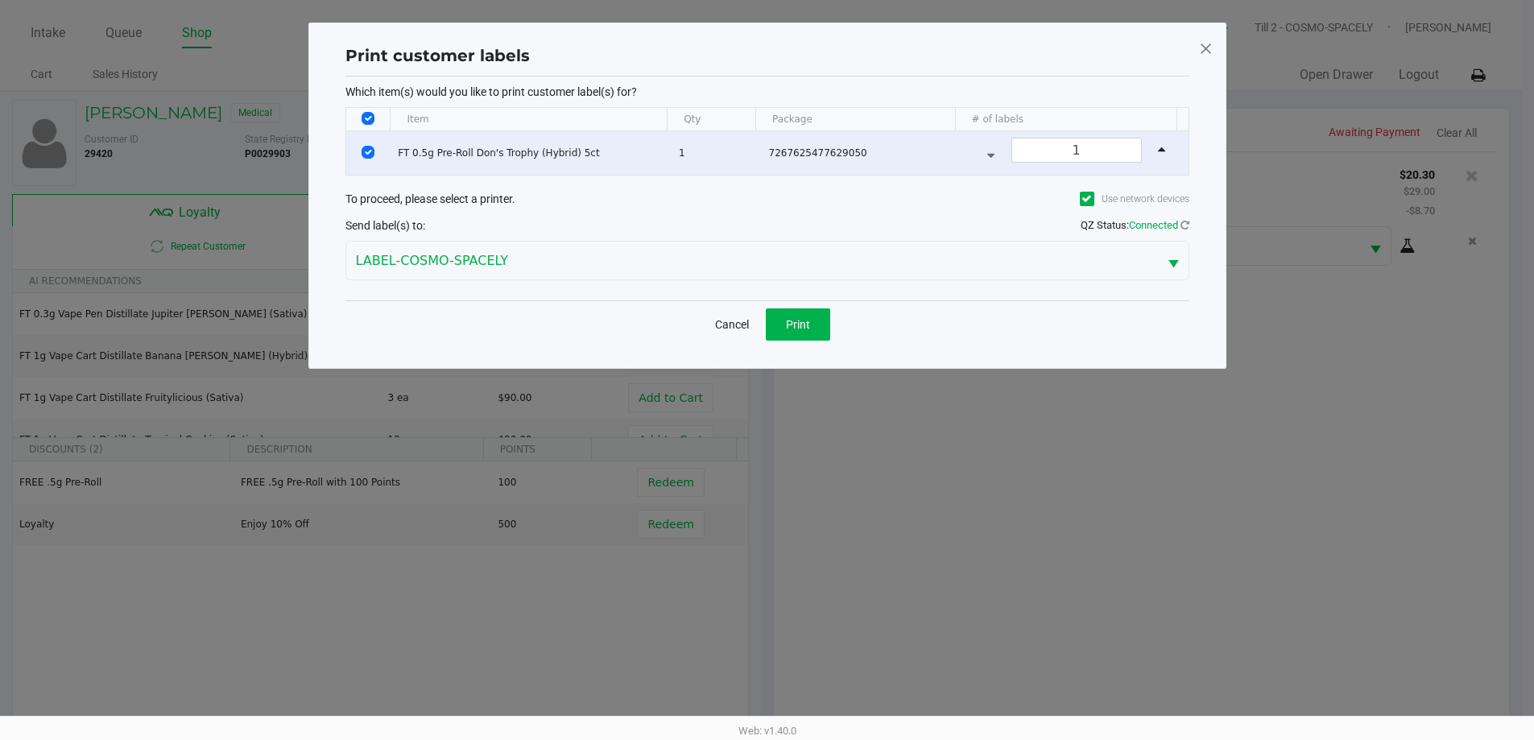
scroll to position [0, 0]
click at [832, 341] on div "Cancel Print" at bounding box center [773, 324] width 844 height 48
click at [826, 332] on button "Print" at bounding box center [804, 324] width 64 height 32
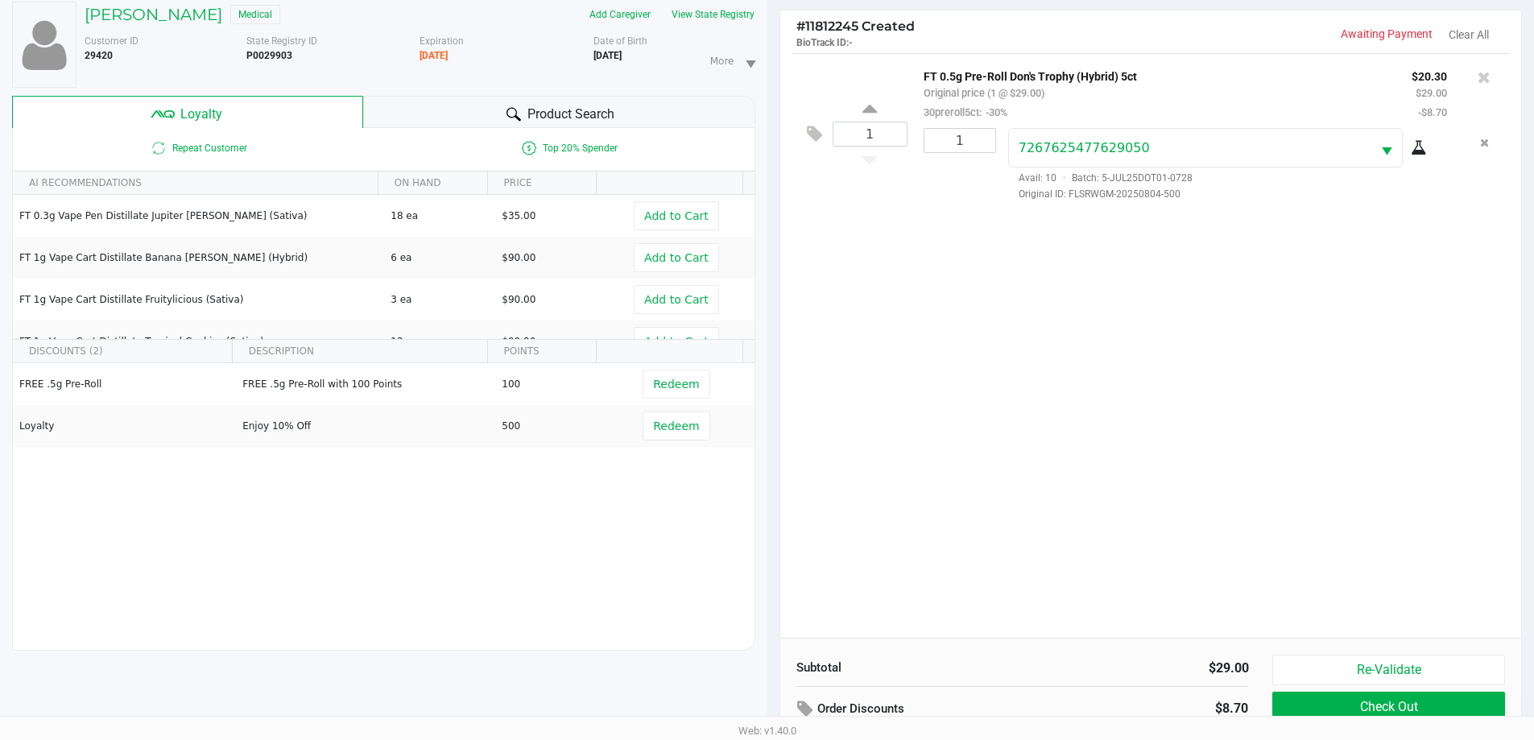
scroll to position [193, 0]
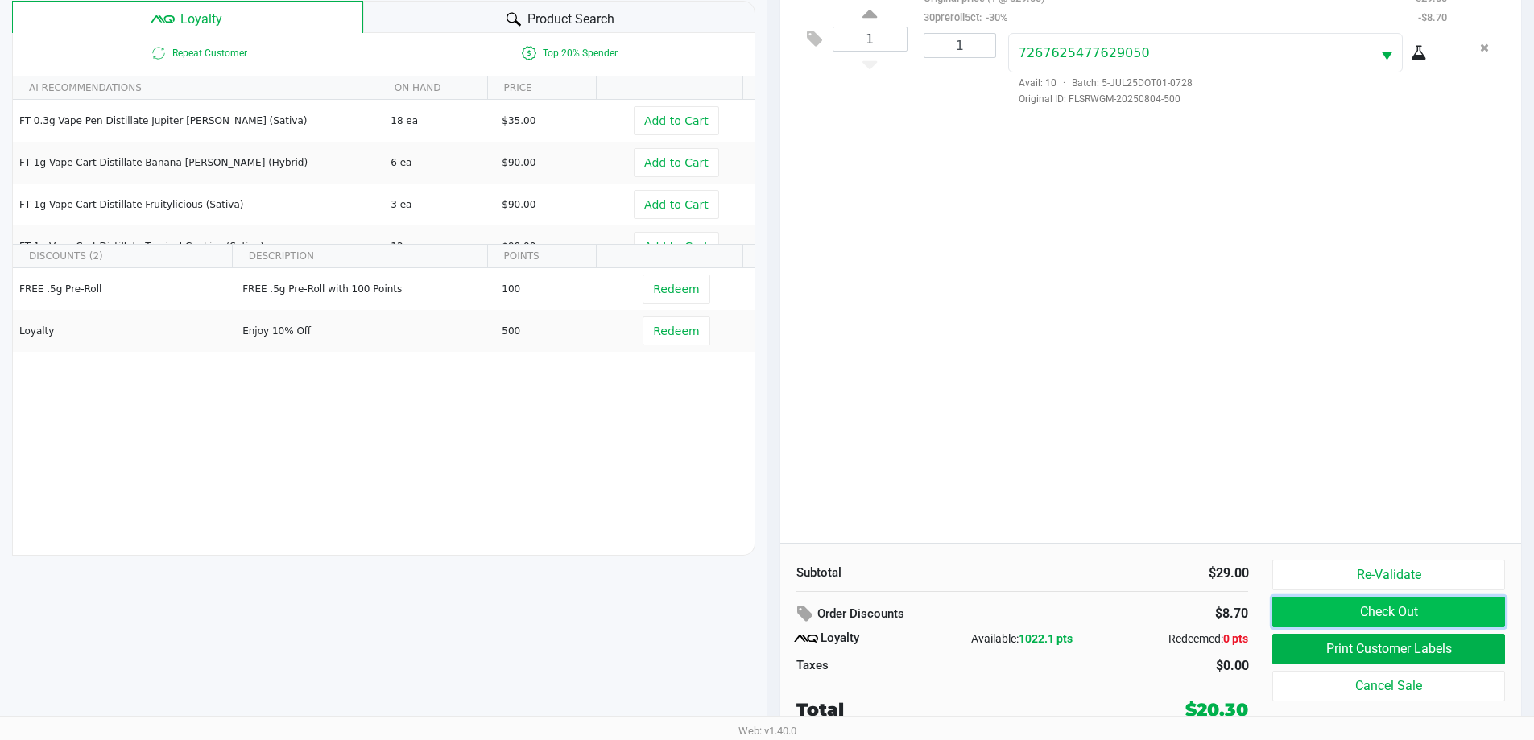
click at [1356, 614] on button "Check Out" at bounding box center [1389, 612] width 232 height 31
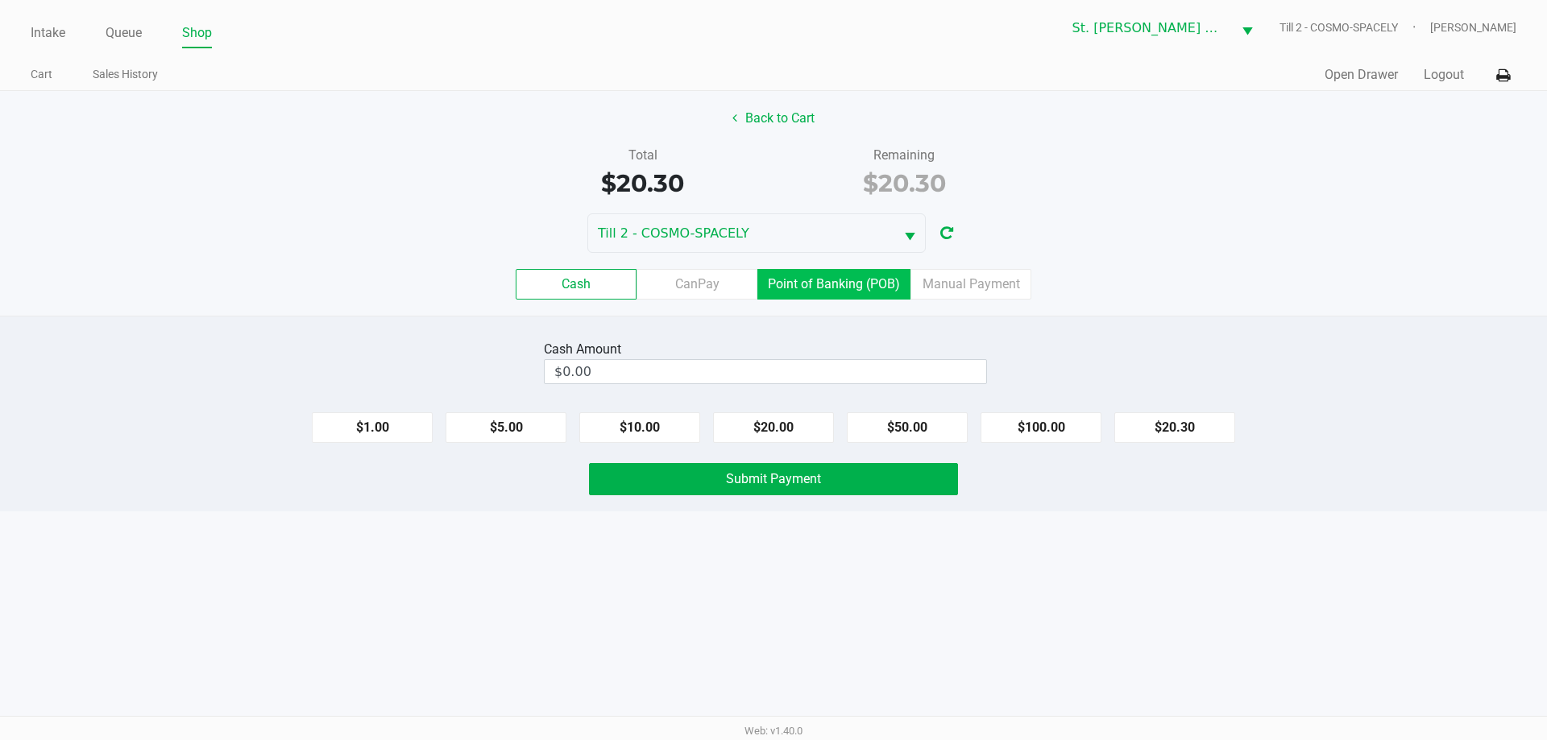
click at [867, 296] on label "Point of Banking (POB)" at bounding box center [833, 284] width 153 height 31
click at [0, 0] on 7 "Point of Banking (POB)" at bounding box center [0, 0] width 0 height 0
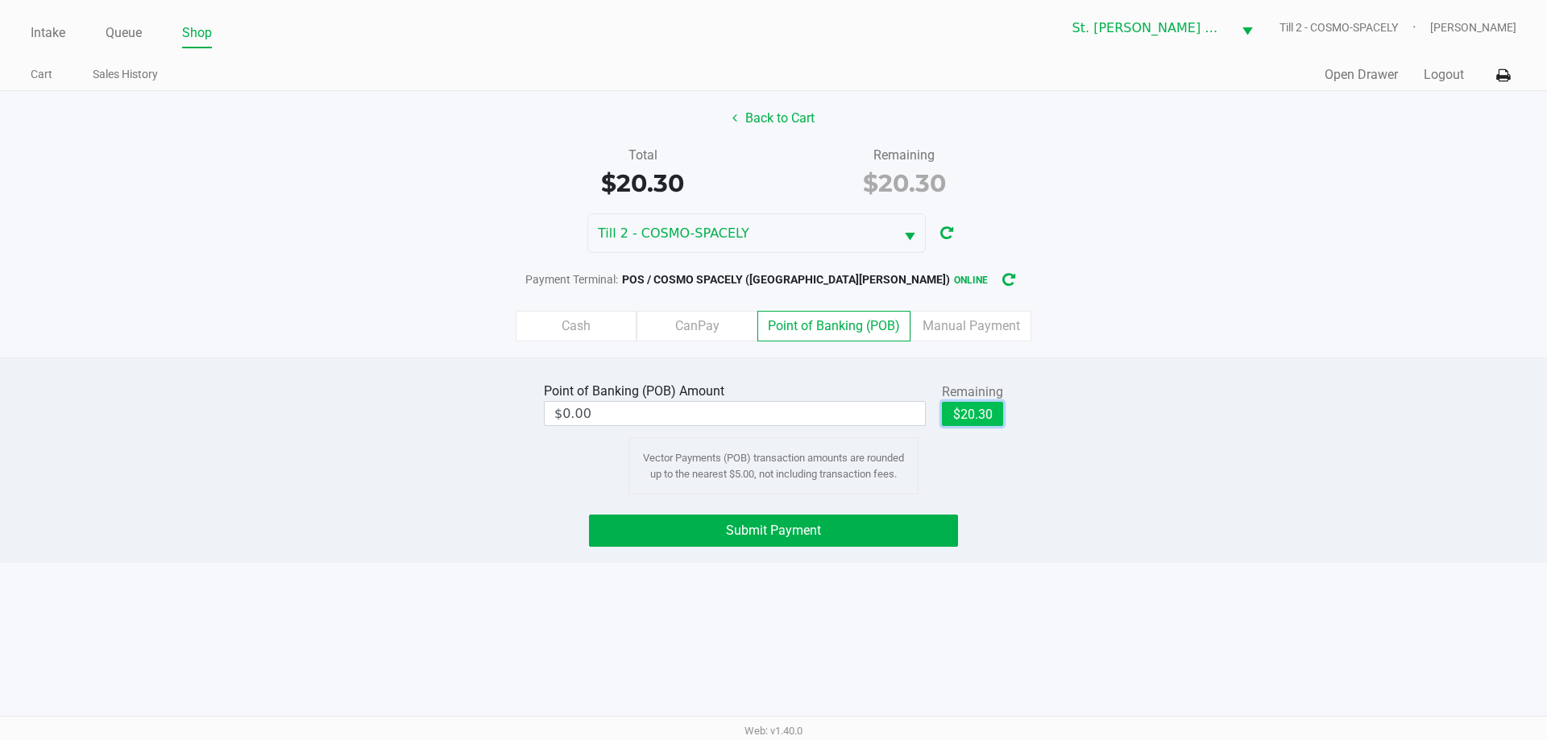
click at [970, 422] on button "$20.30" at bounding box center [972, 414] width 61 height 24
type input "$20.30"
click at [923, 544] on button "Submit Payment" at bounding box center [773, 531] width 369 height 32
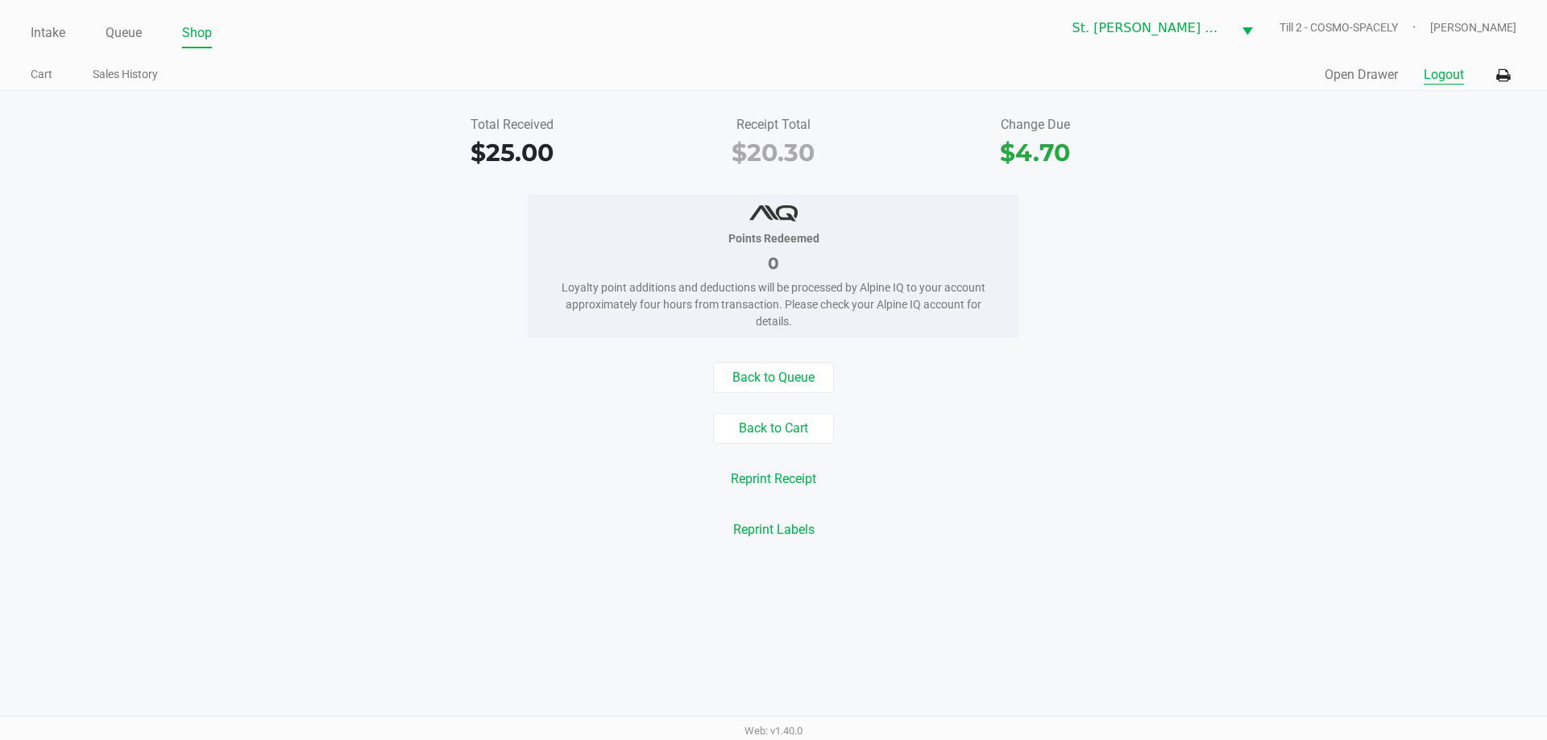
click at [1443, 80] on button "Logout" at bounding box center [1443, 74] width 40 height 19
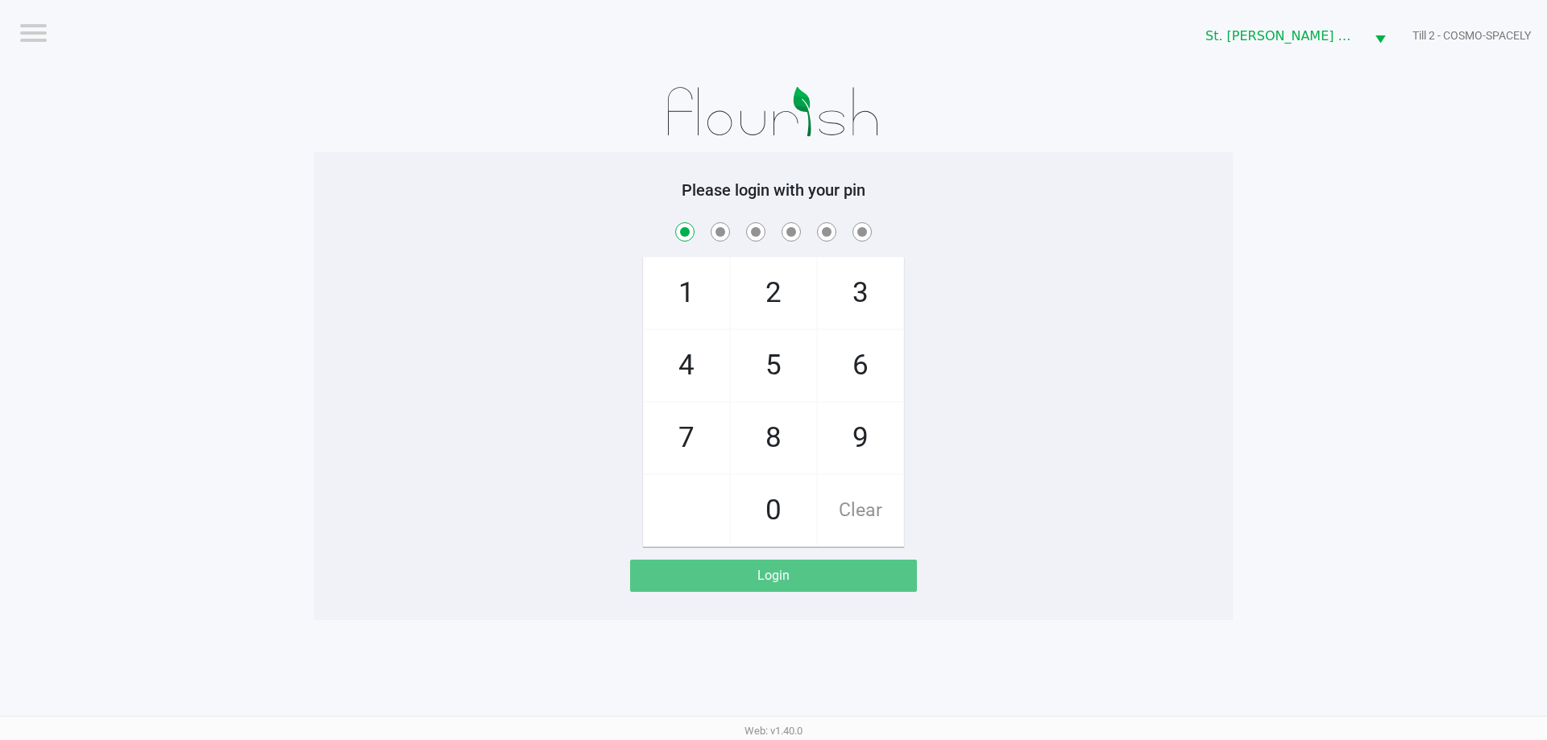
checkbox input "true"
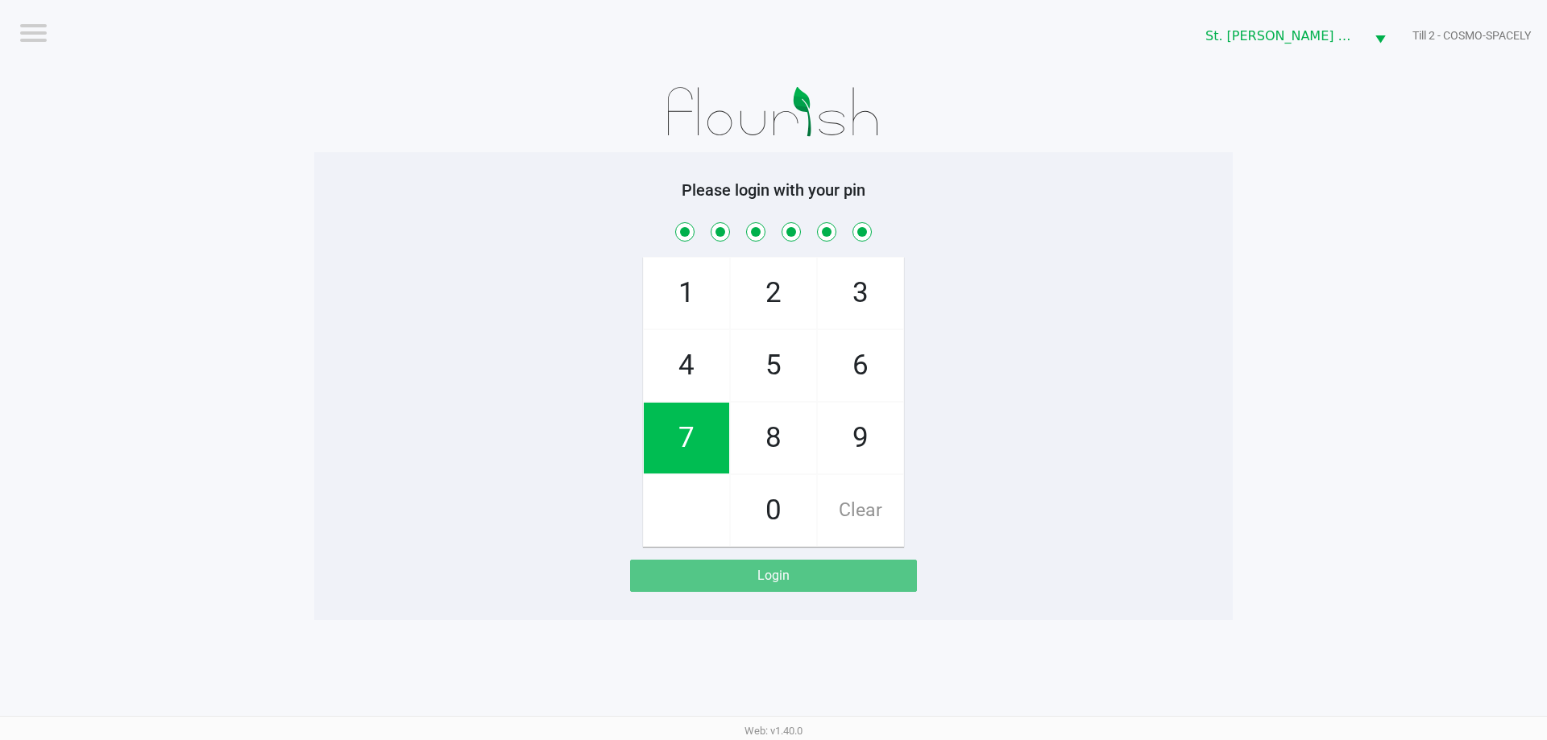
checkbox input "true"
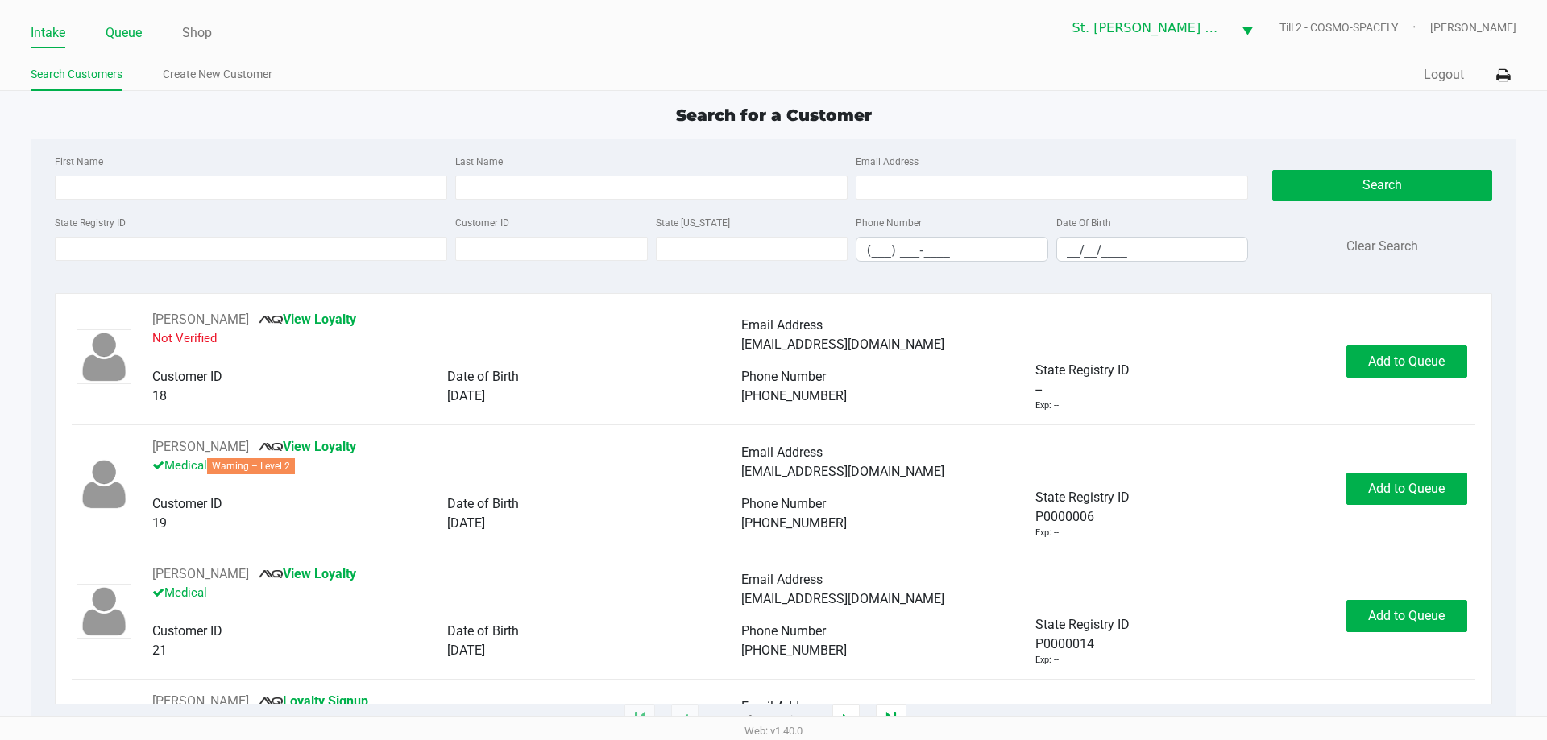
click at [114, 29] on link "Queue" at bounding box center [124, 33] width 36 height 23
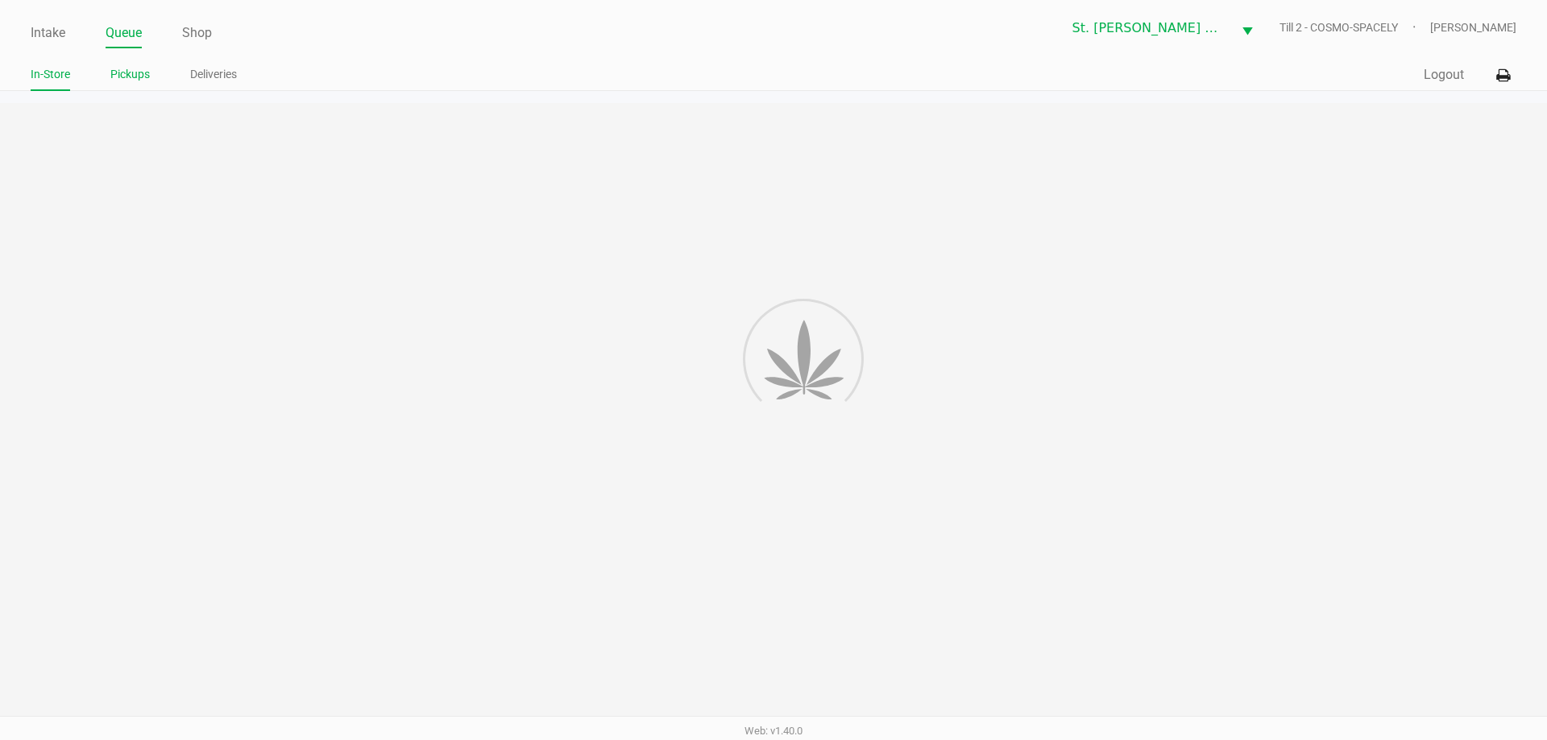
click at [140, 69] on link "Pickups" at bounding box center [129, 74] width 39 height 20
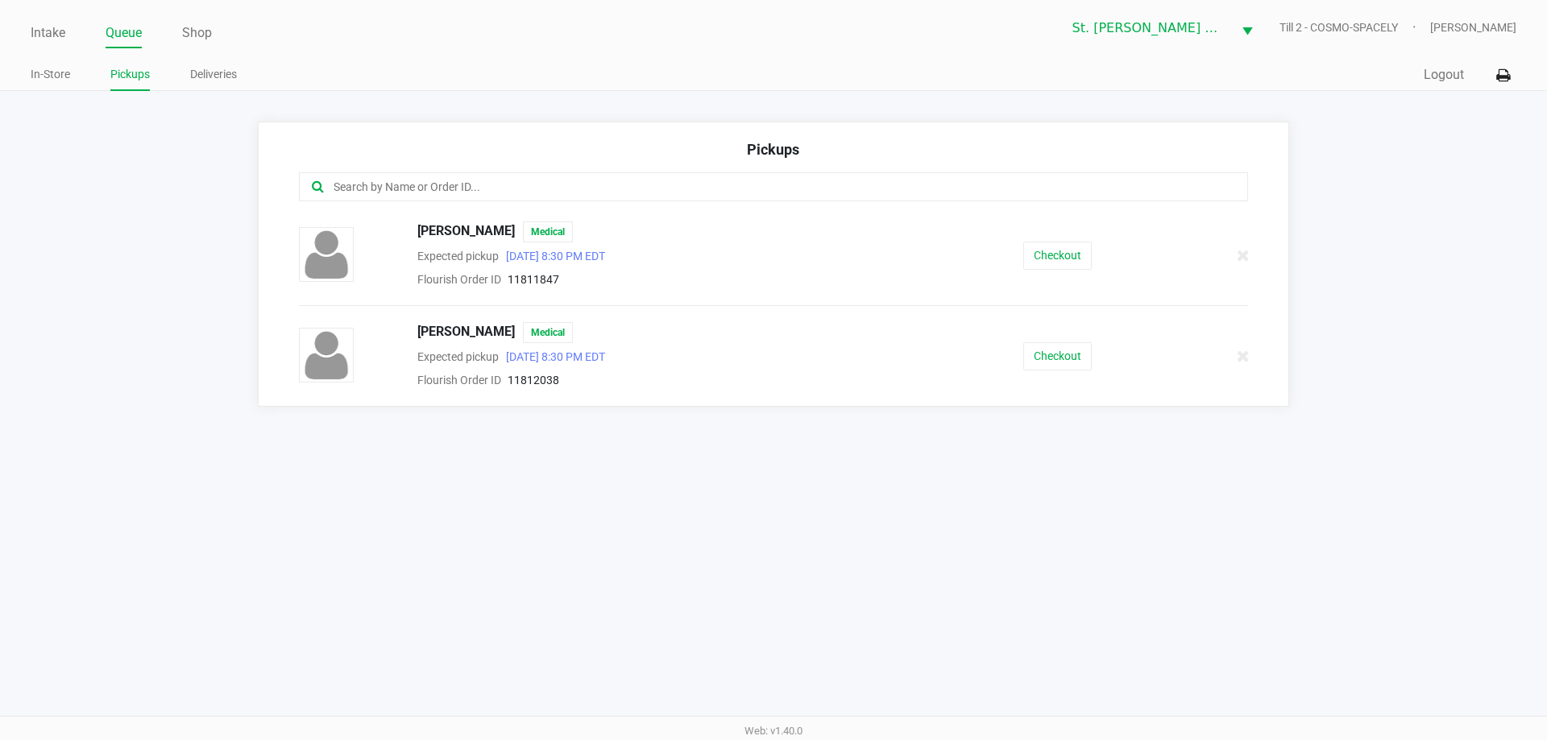
click at [40, 27] on link "Intake" at bounding box center [48, 33] width 35 height 23
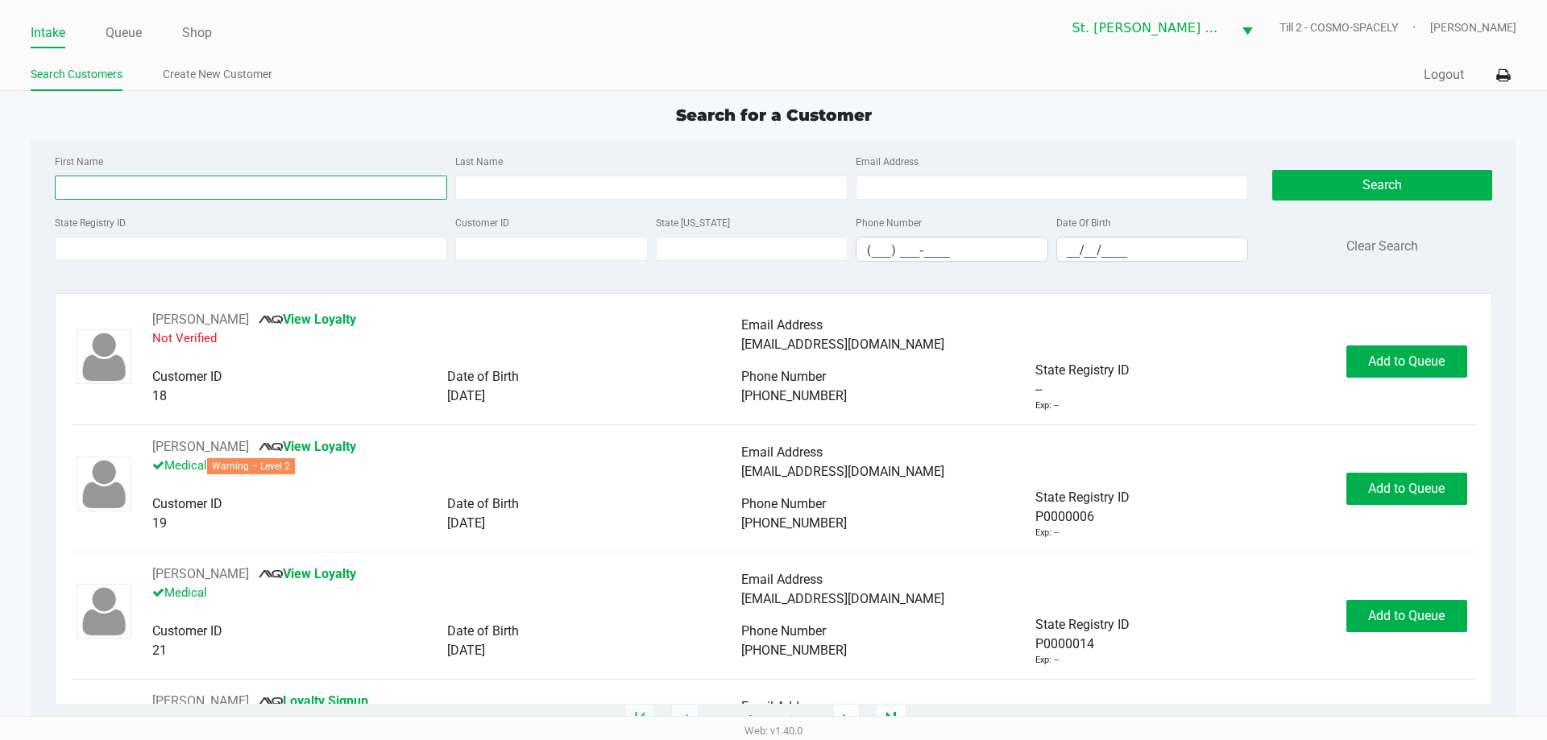
click at [112, 185] on input "First Name" at bounding box center [251, 188] width 392 height 24
type input "Christopher"
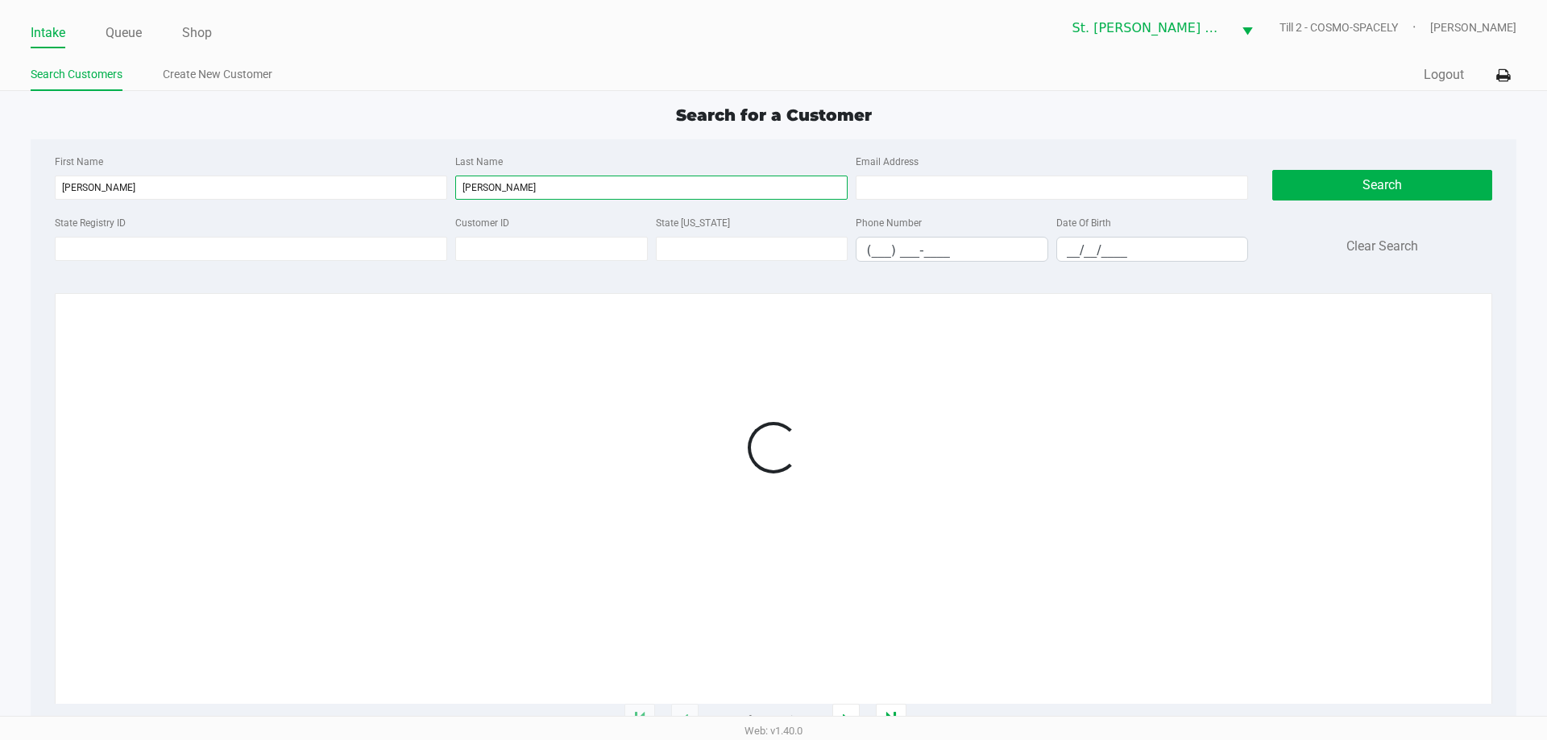
type input "Leiva"
click at [1242, 648] on div at bounding box center [773, 507] width 1402 height 394
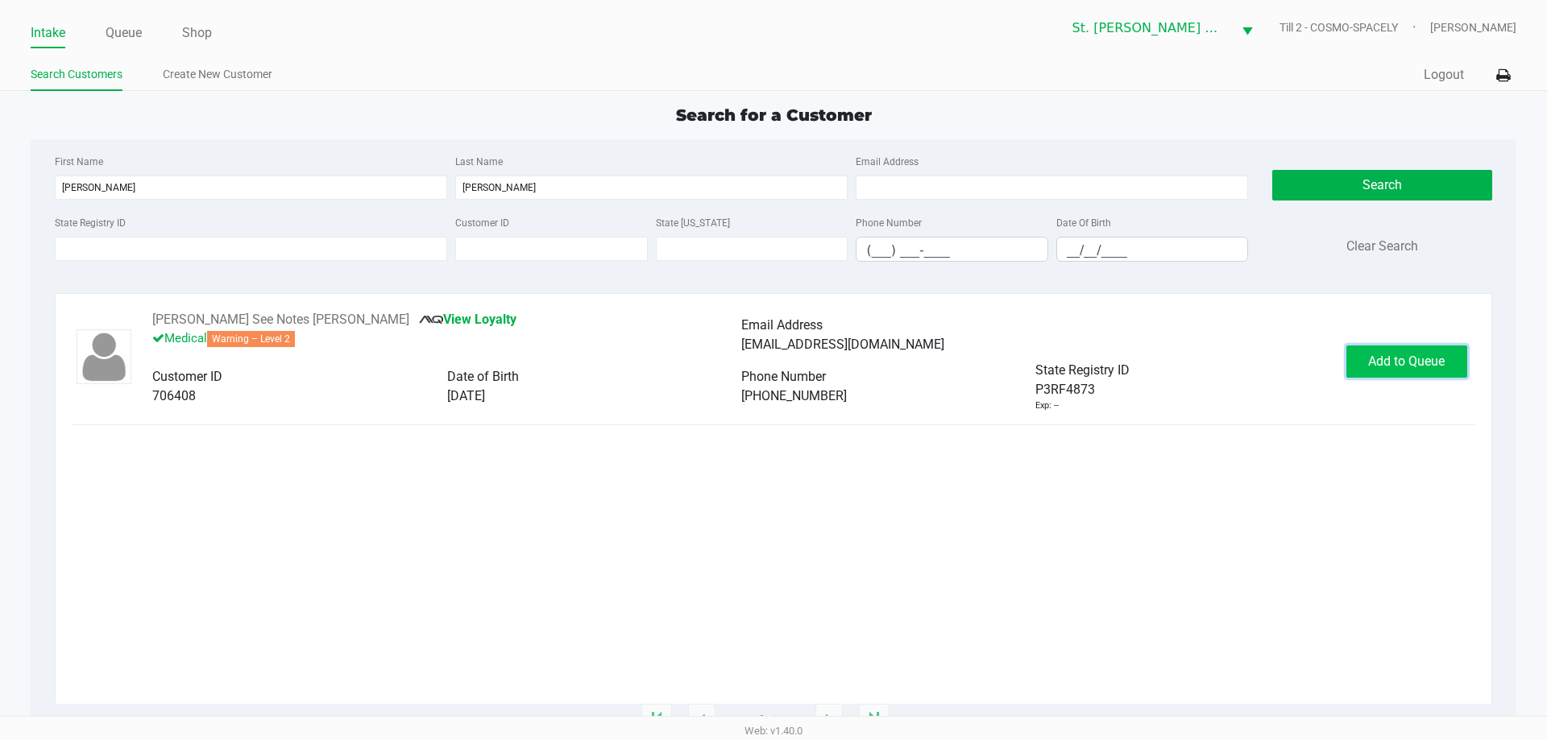
click at [1393, 375] on button "Add to Queue" at bounding box center [1406, 362] width 121 height 32
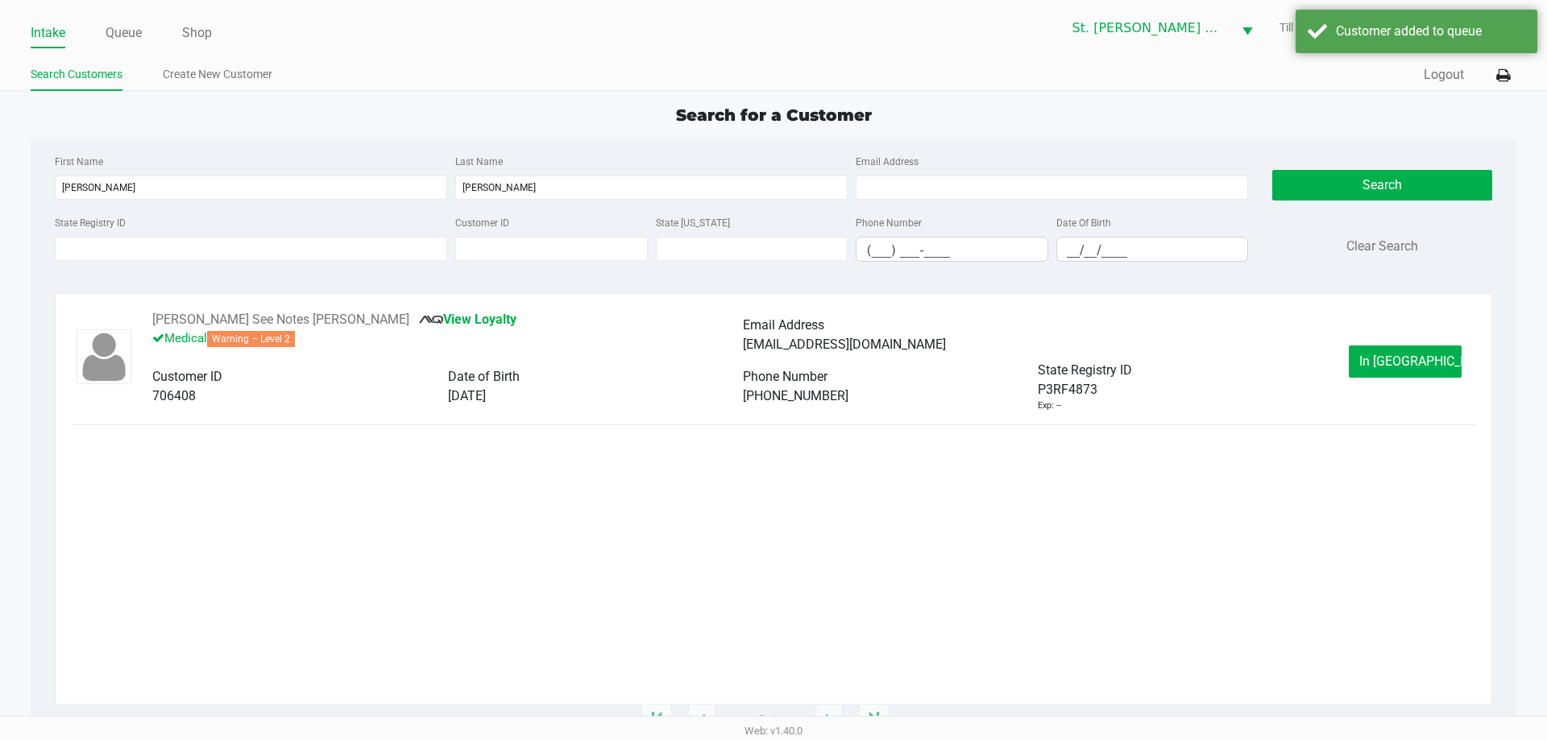
click at [103, 28] on ul "Intake Queue Shop" at bounding box center [402, 33] width 743 height 27
click at [114, 36] on link "Queue" at bounding box center [124, 33] width 36 height 23
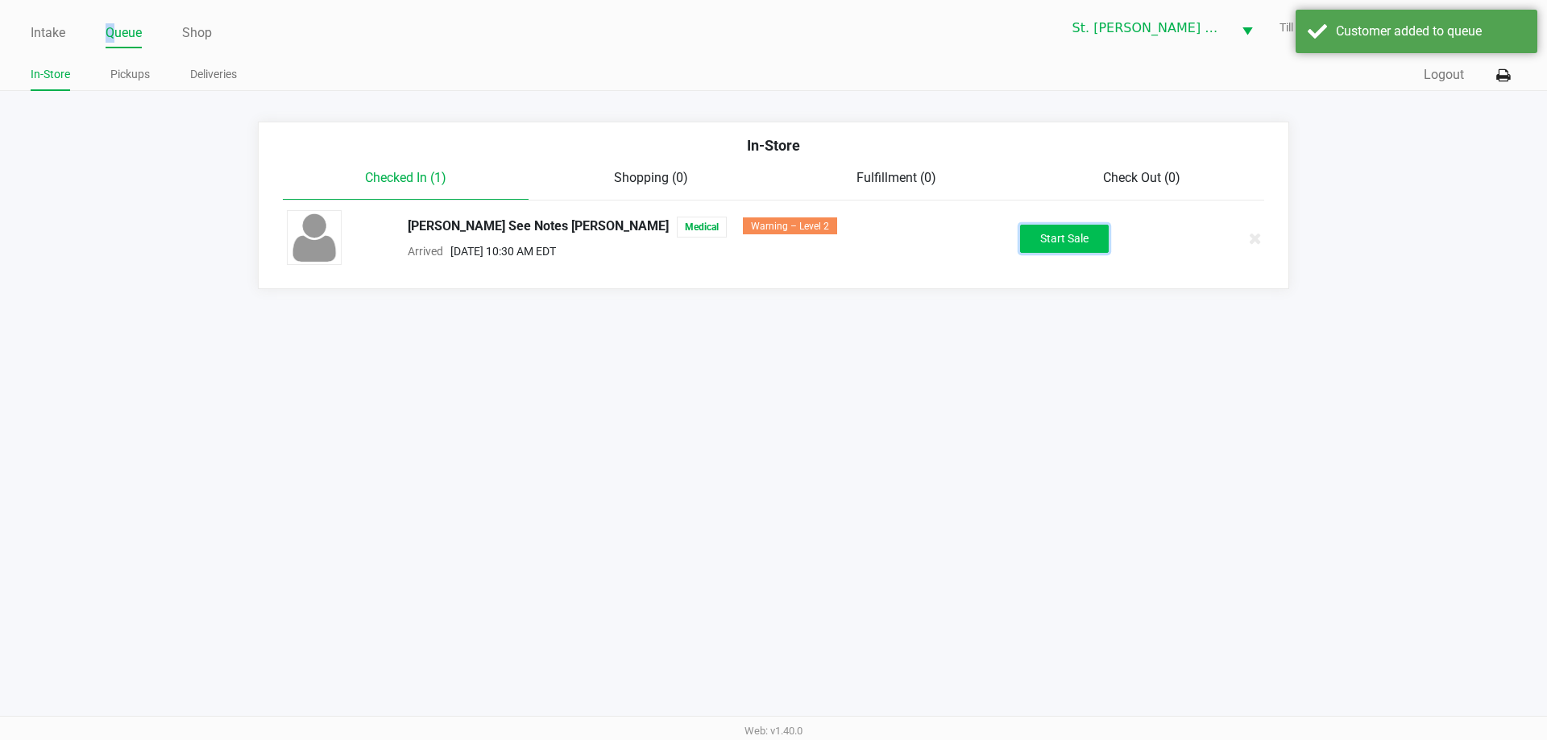
click at [1020, 242] on button "Start Sale" at bounding box center [1064, 239] width 89 height 28
click at [1323, 35] on div "Customer added to queue" at bounding box center [1416, 31] width 242 height 43
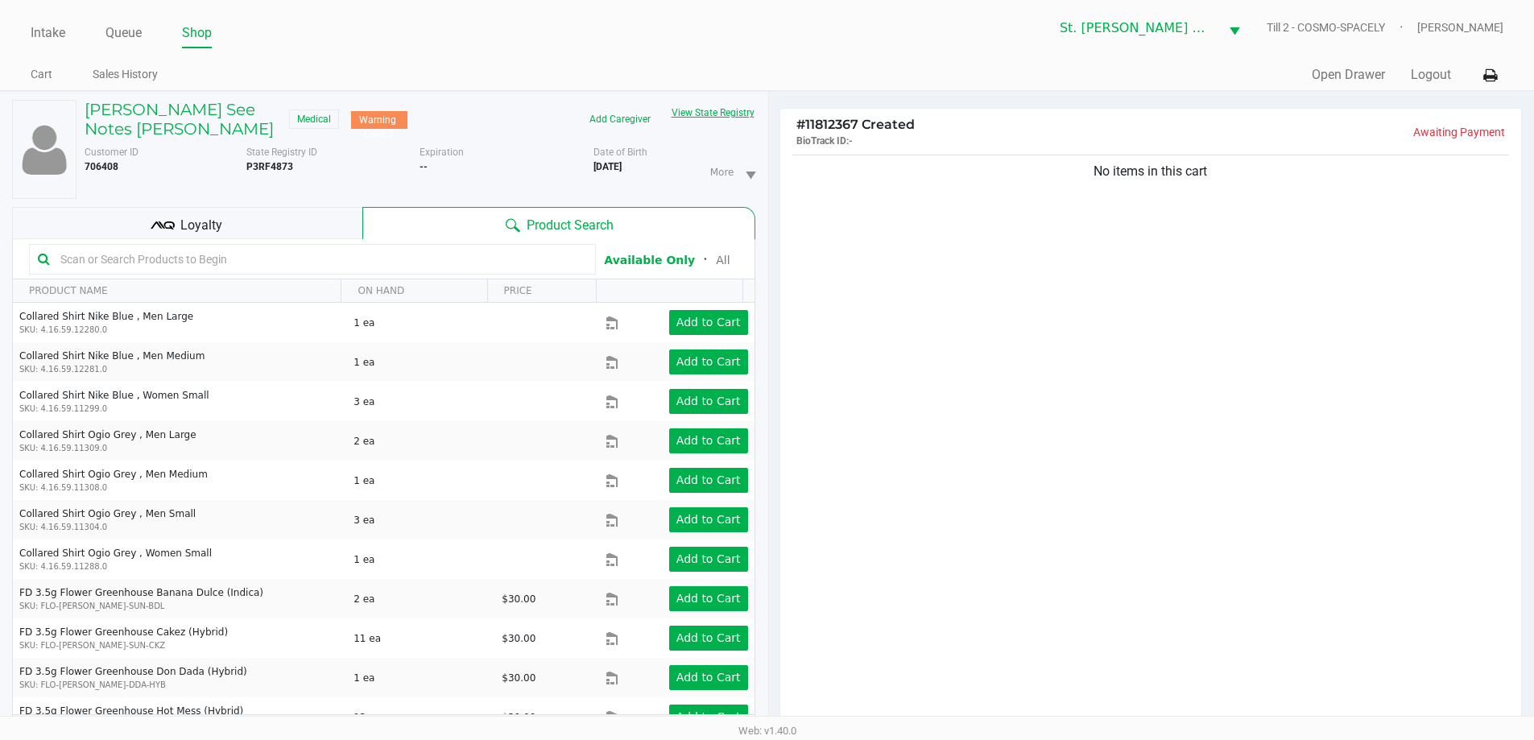
click at [721, 114] on button "View State Registry" at bounding box center [708, 113] width 94 height 26
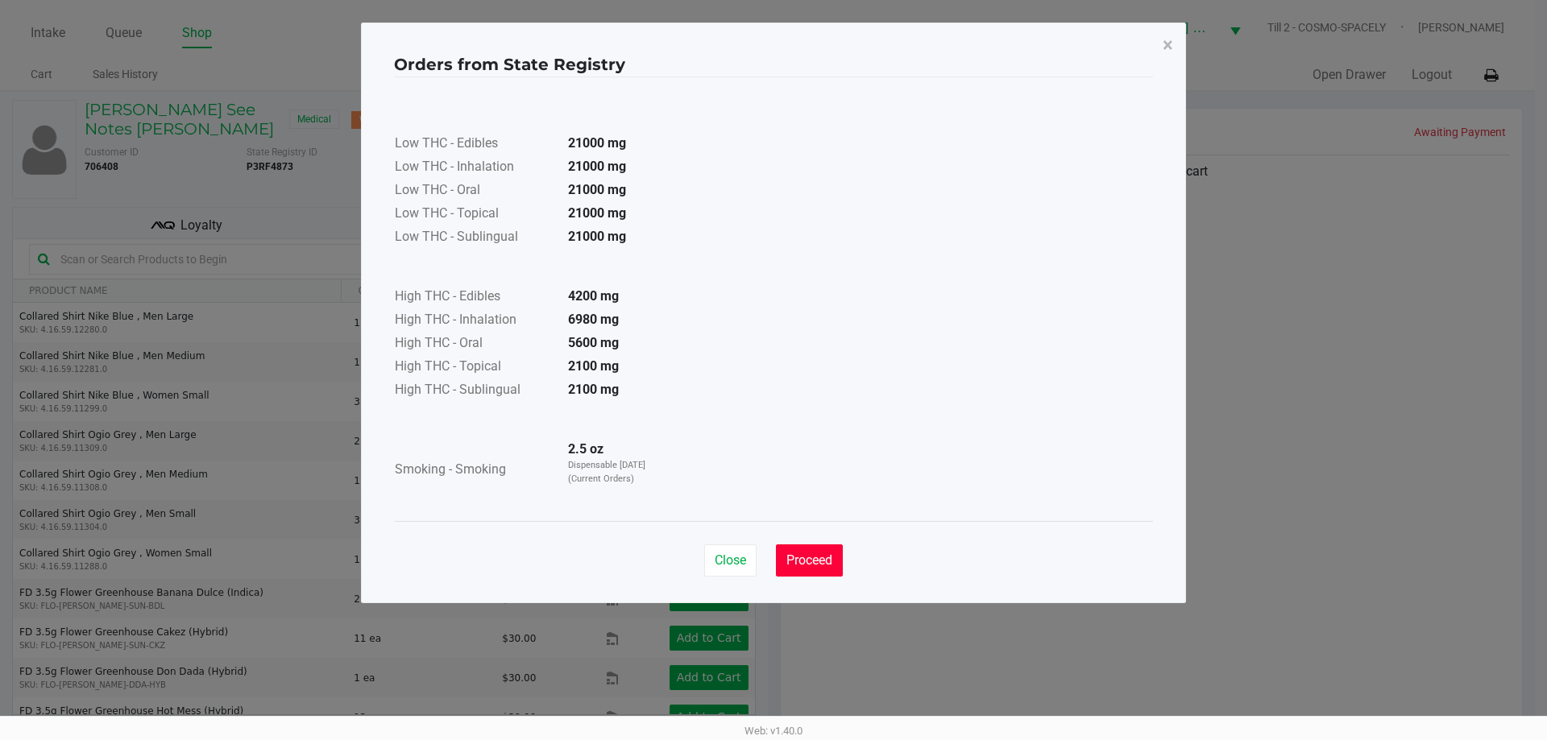
click at [795, 560] on span "Proceed" at bounding box center [809, 560] width 46 height 15
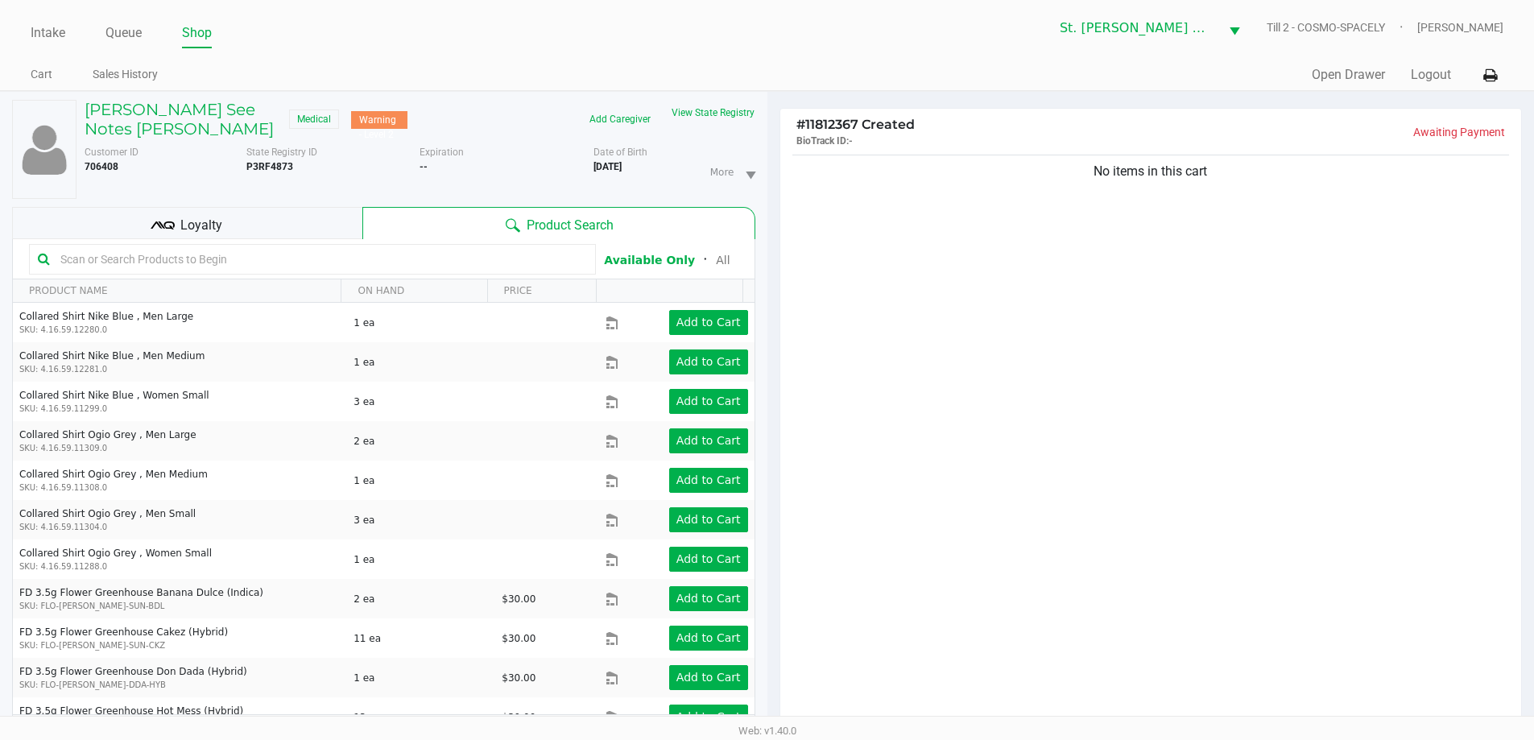
click at [241, 231] on div "Loyalty" at bounding box center [187, 223] width 350 height 32
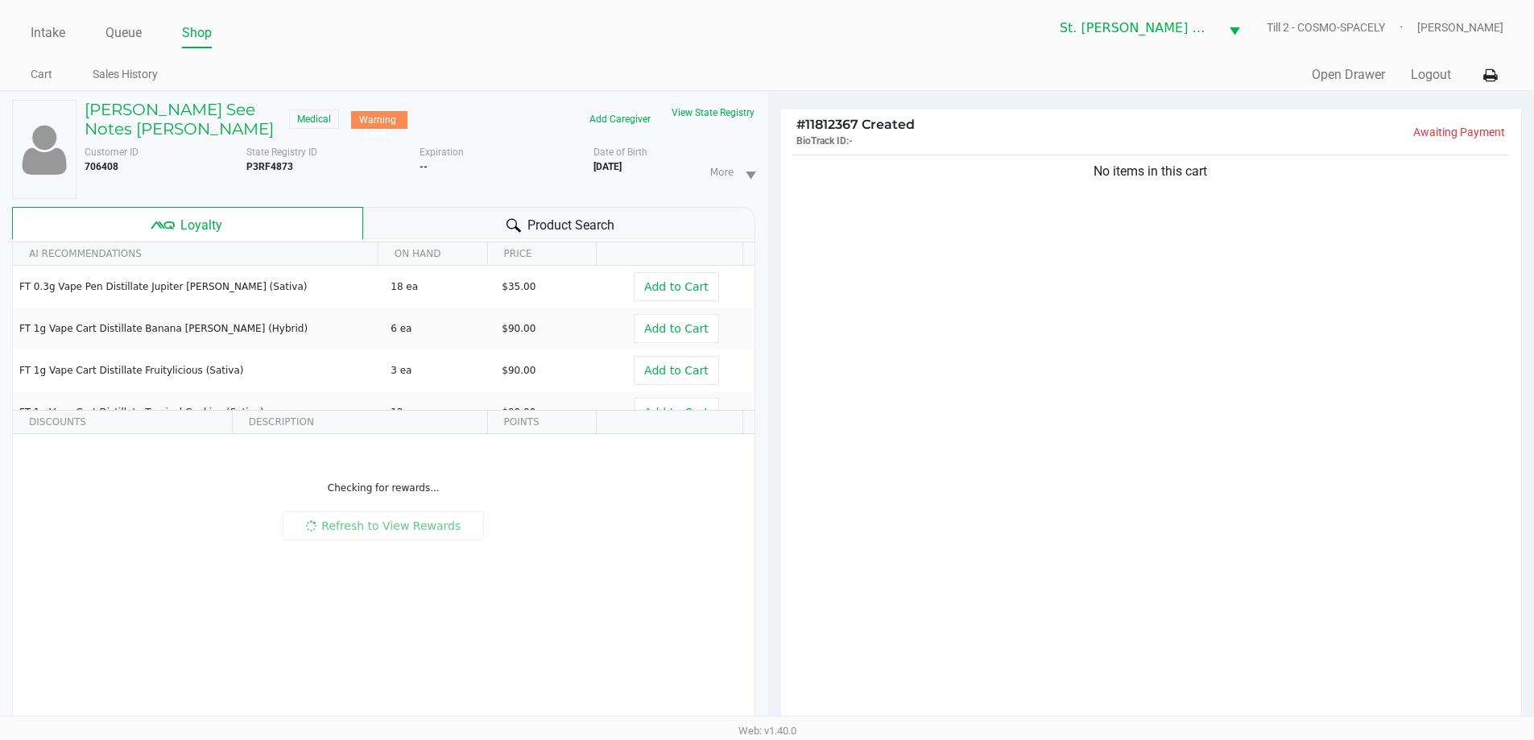
click at [934, 379] on div "No items in this cart" at bounding box center [1152, 443] width 742 height 585
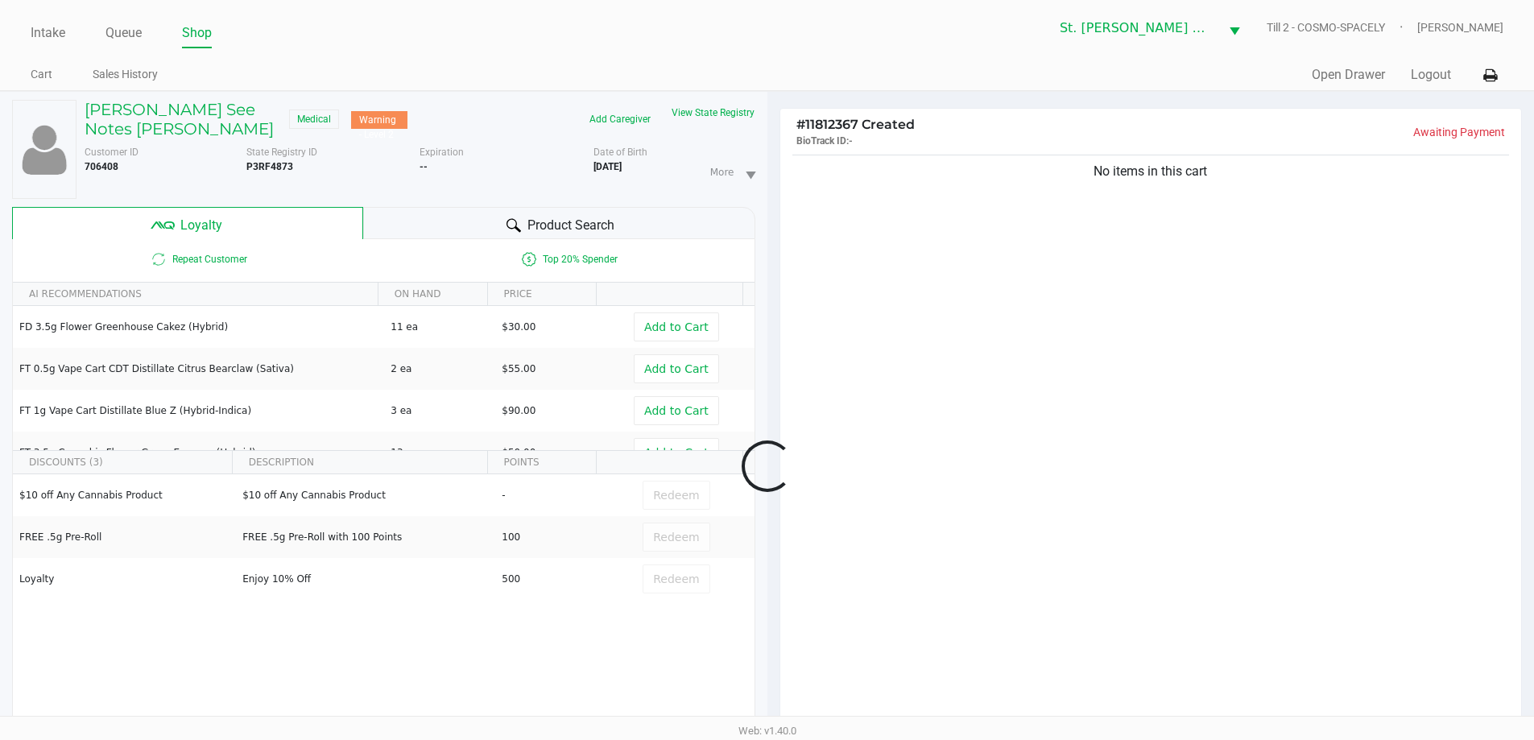
click at [1089, 403] on div at bounding box center [767, 467] width 1534 height 590
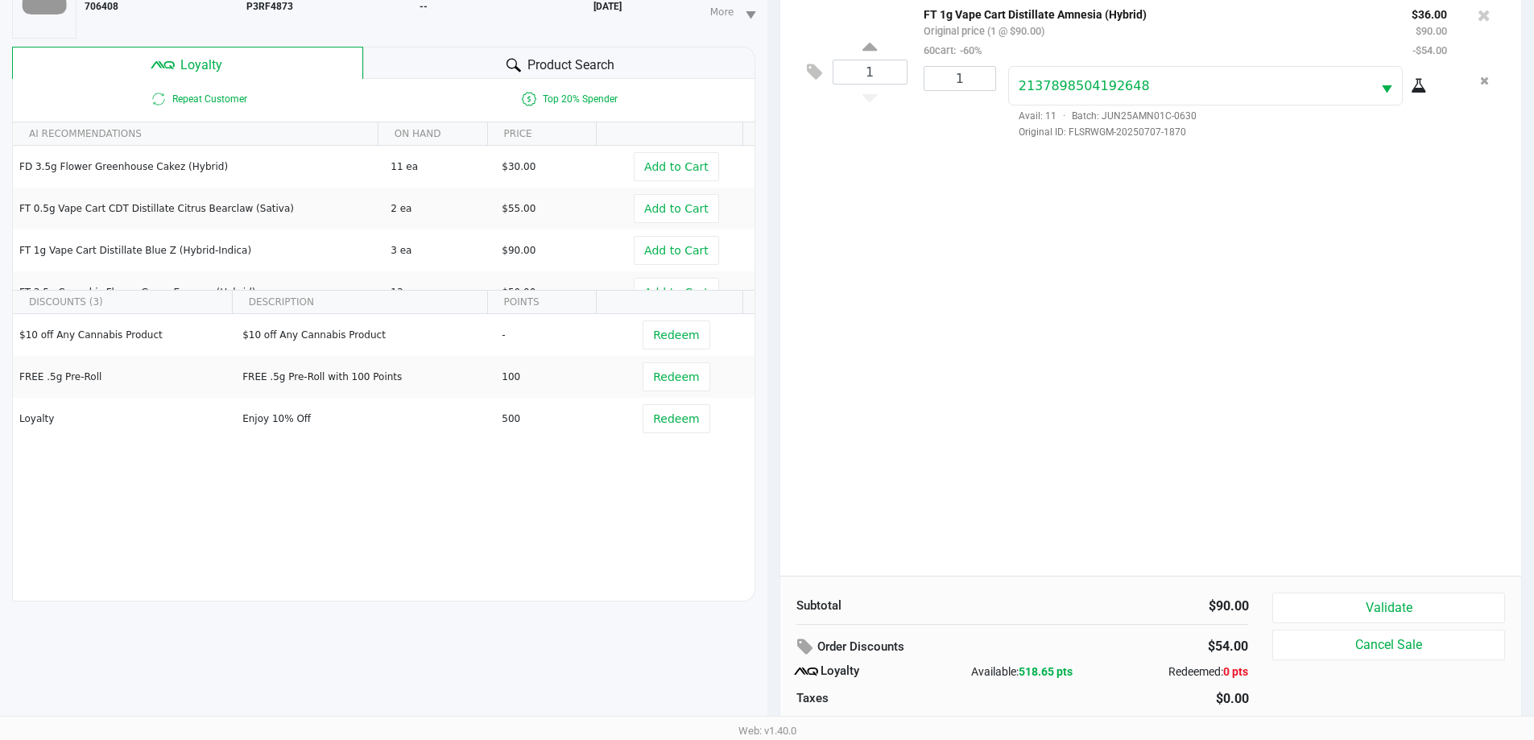
scroll to position [161, 0]
click at [1348, 595] on button "Validate" at bounding box center [1389, 607] width 232 height 31
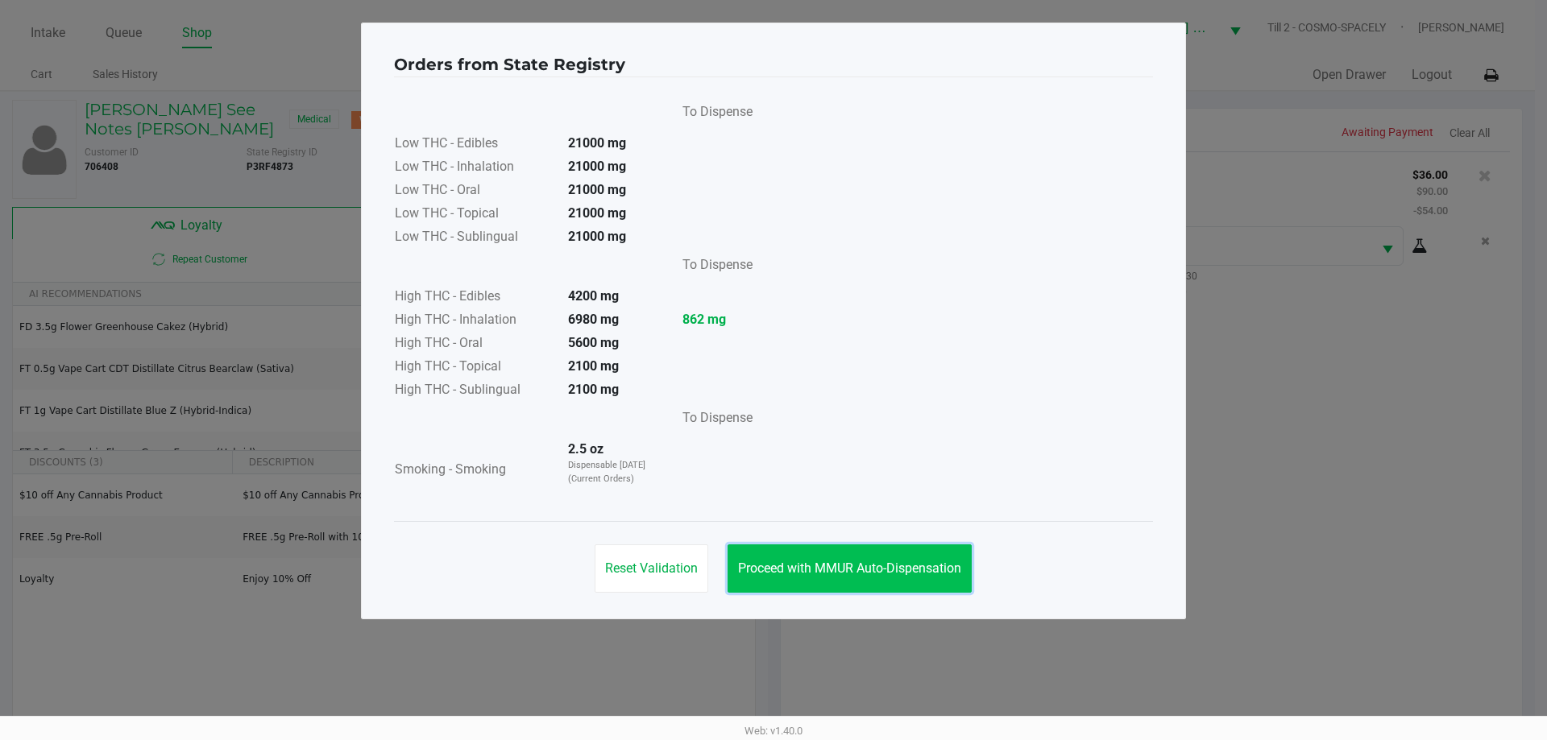
click at [853, 573] on span "Proceed with MMUR Auto-Dispensation" at bounding box center [849, 568] width 223 height 15
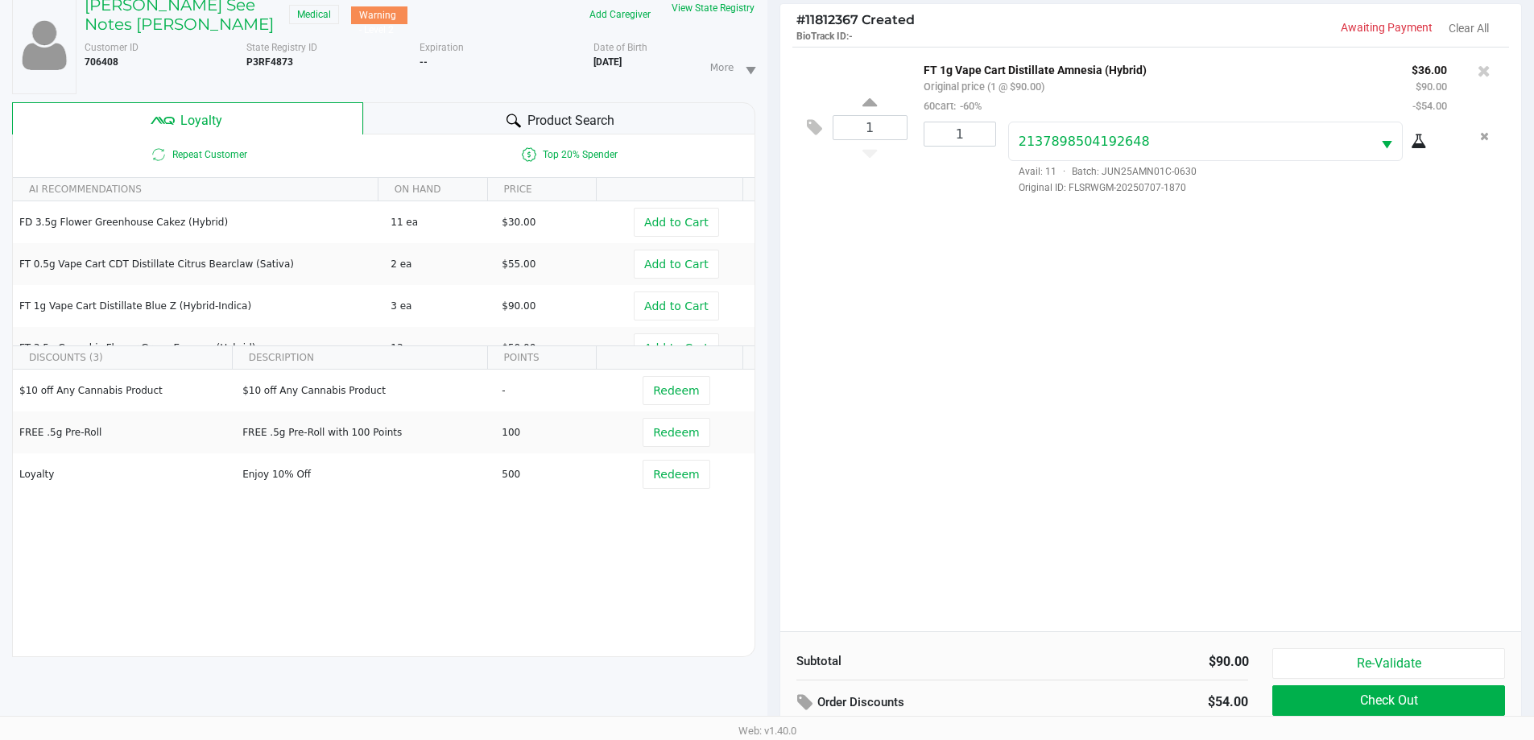
scroll to position [193, 0]
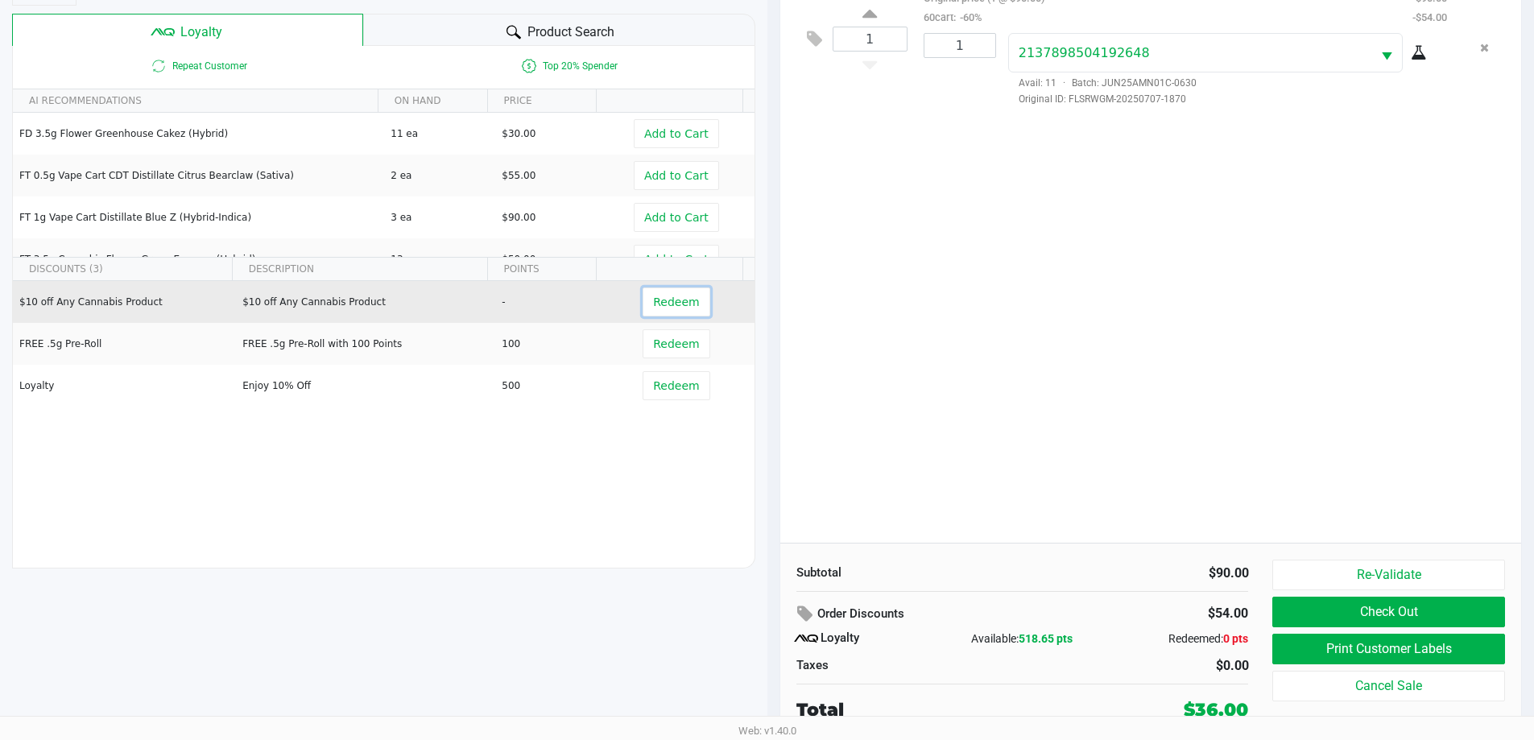
click at [659, 303] on span "Redeem" at bounding box center [676, 302] width 46 height 13
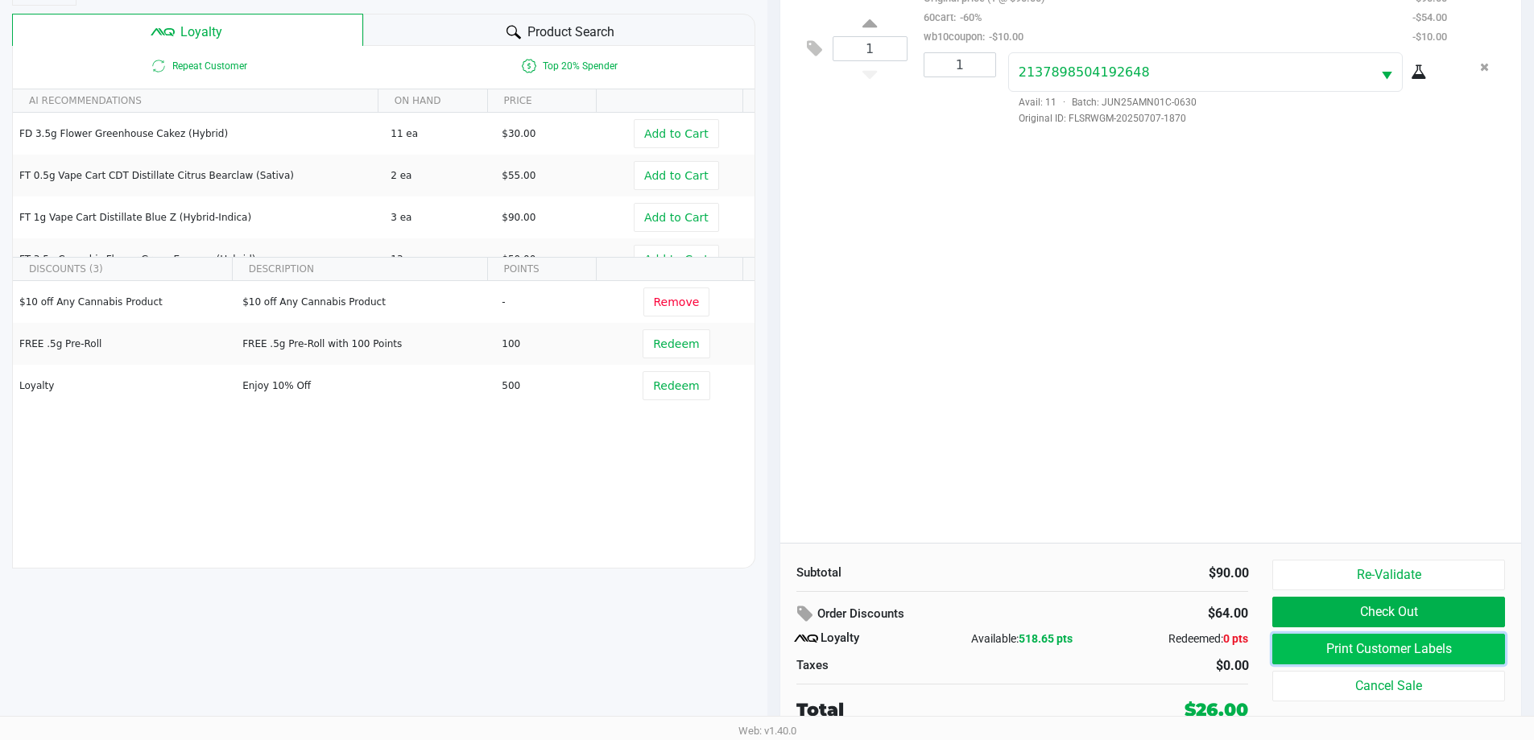
click at [1402, 648] on button "Print Customer Labels" at bounding box center [1389, 649] width 232 height 31
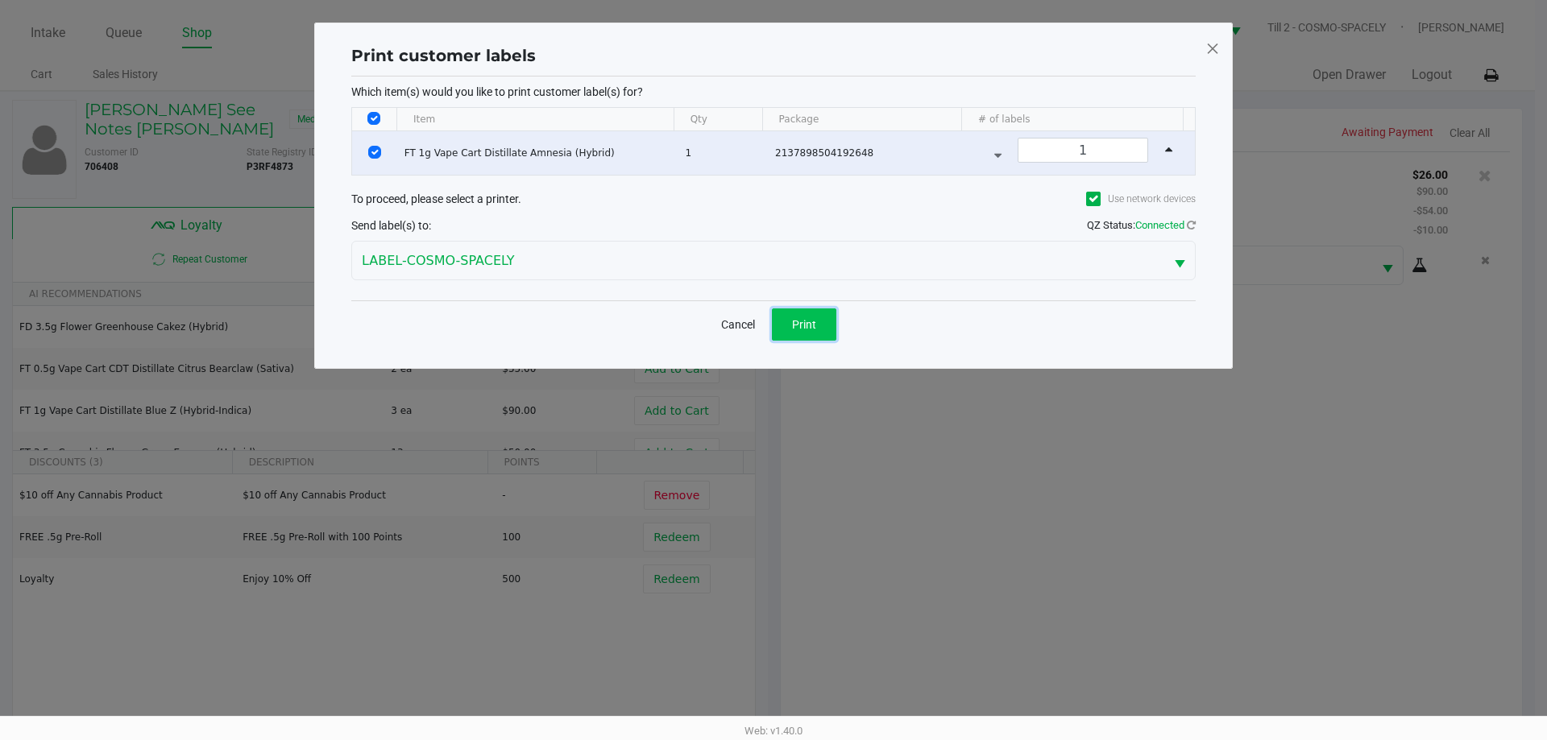
click at [818, 318] on button "Print" at bounding box center [804, 324] width 64 height 32
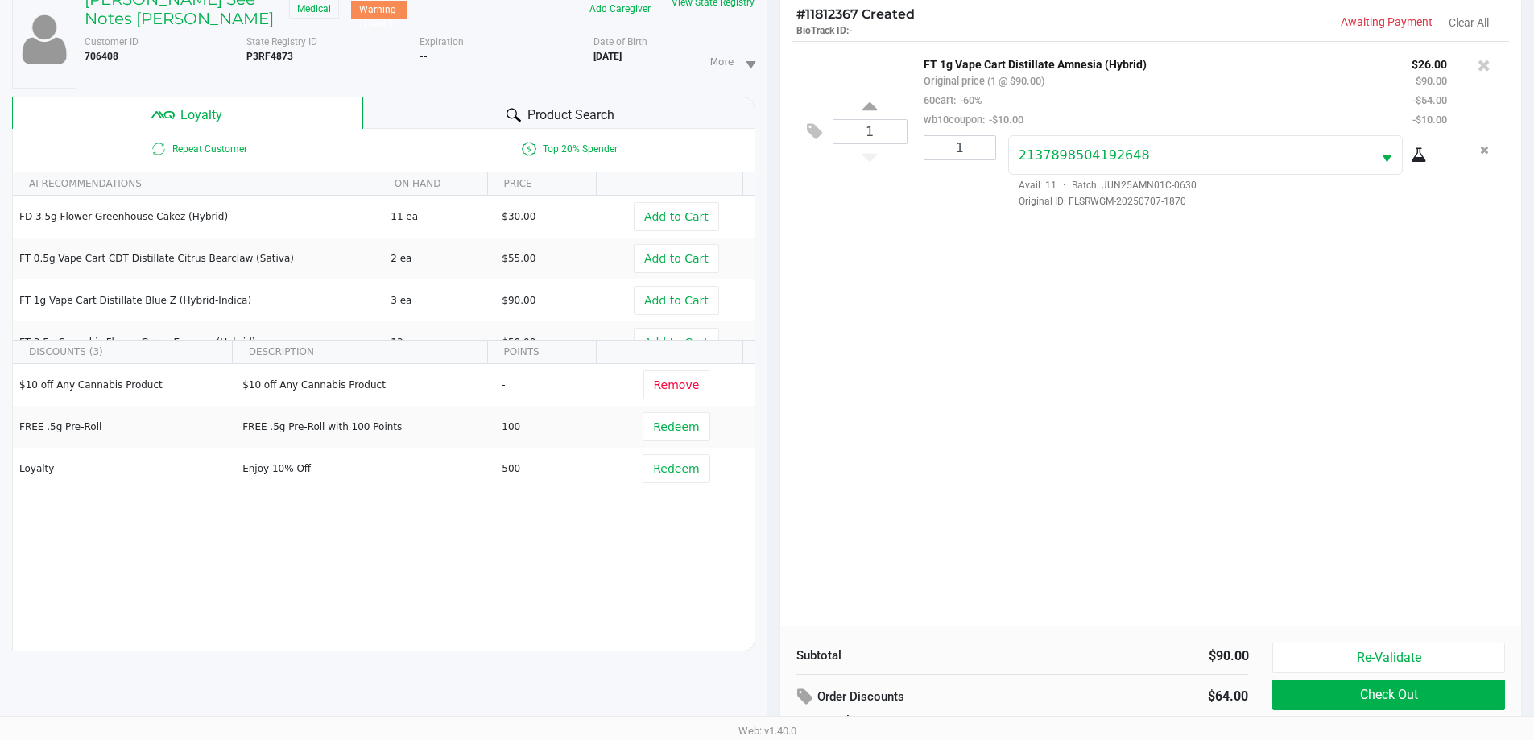
scroll to position [193, 0]
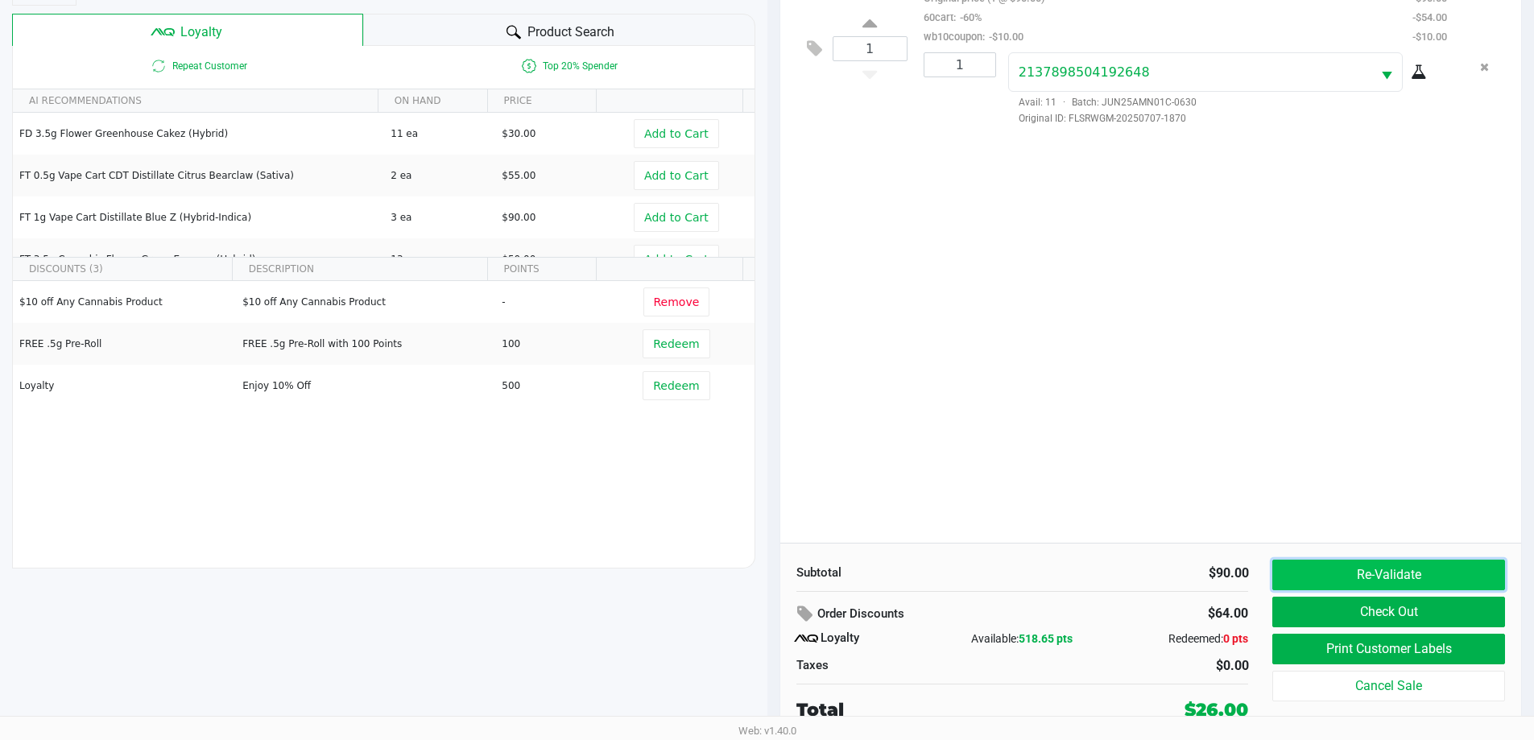
click at [1335, 577] on button "Re-Validate" at bounding box center [1389, 575] width 232 height 31
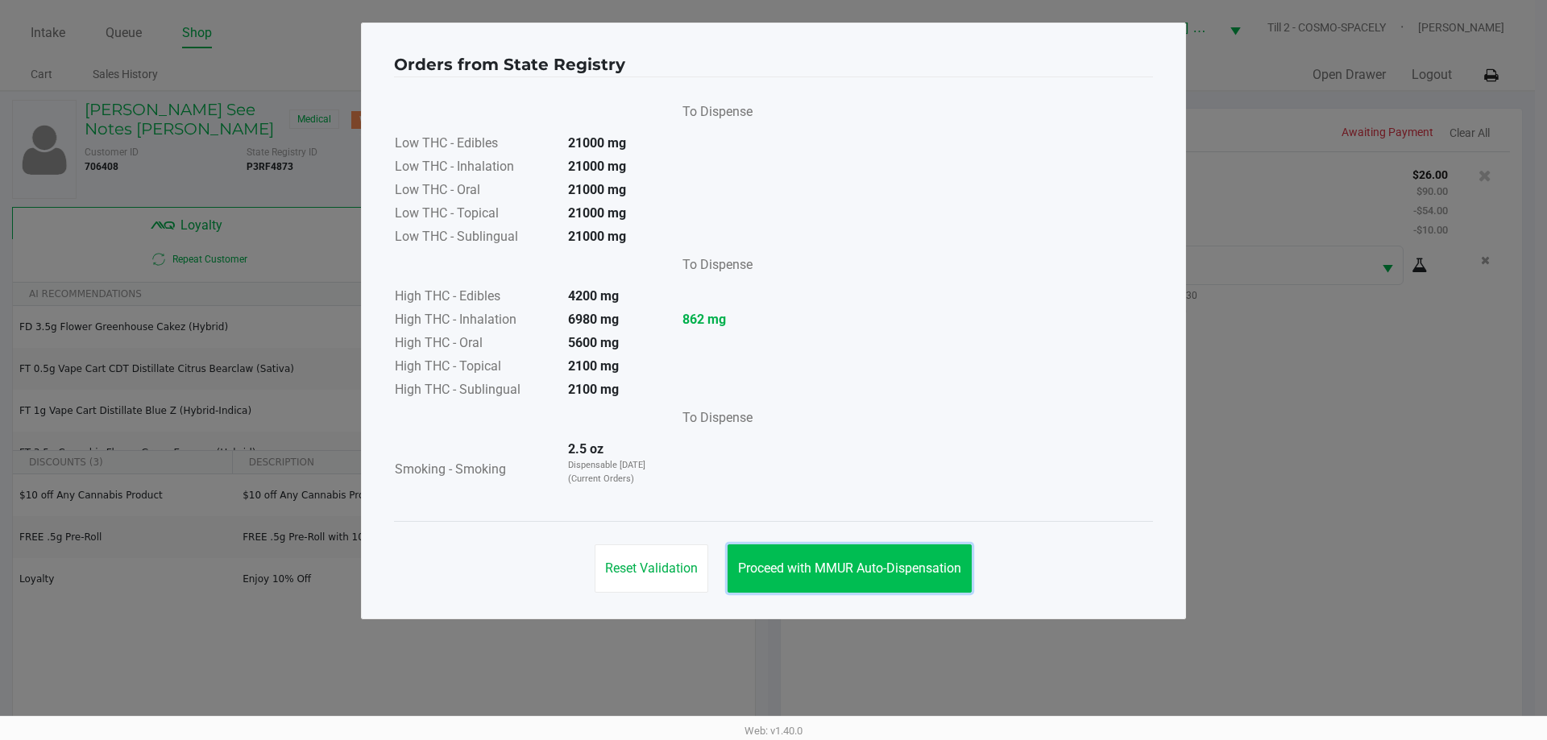
click at [827, 580] on button "Proceed with MMUR Auto-Dispensation" at bounding box center [849, 568] width 244 height 48
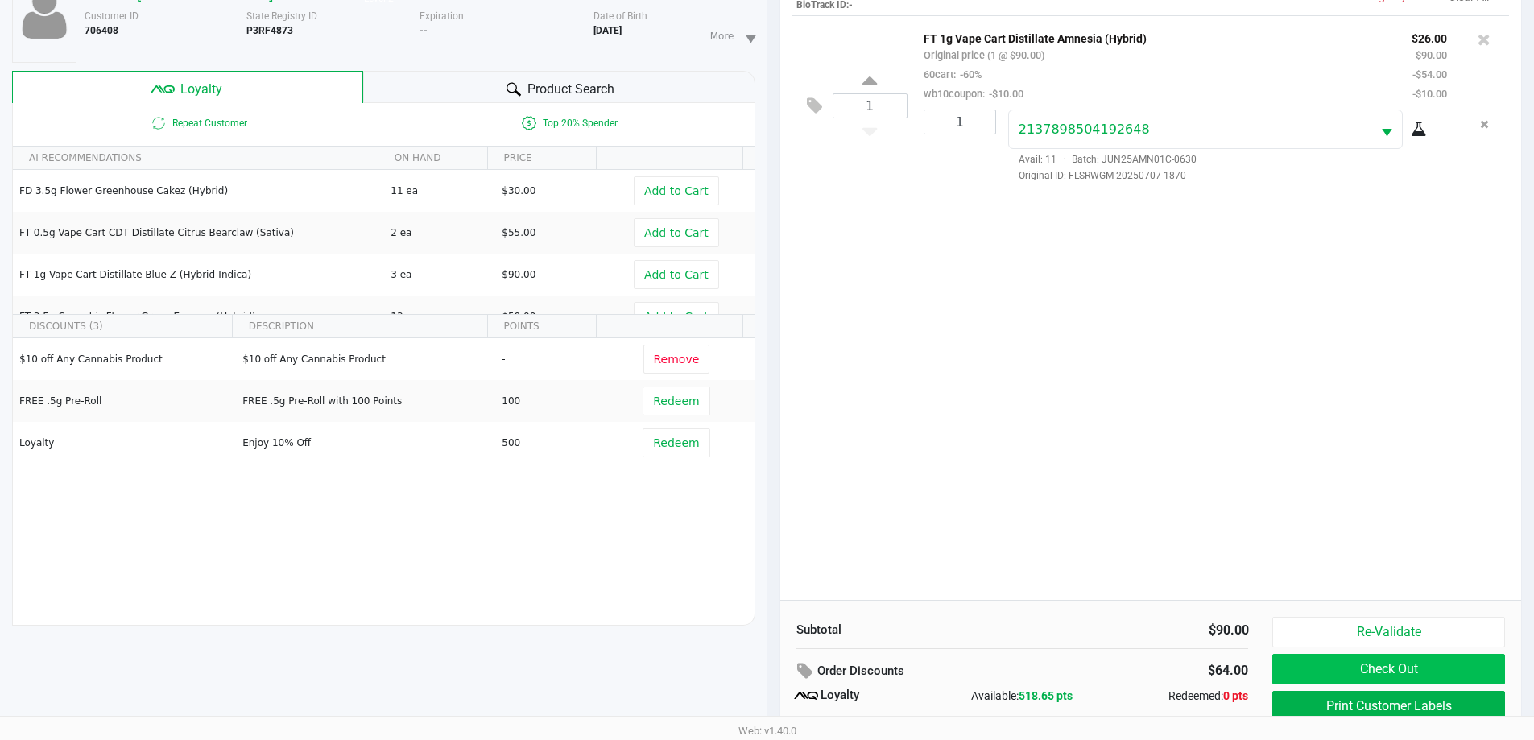
scroll to position [193, 0]
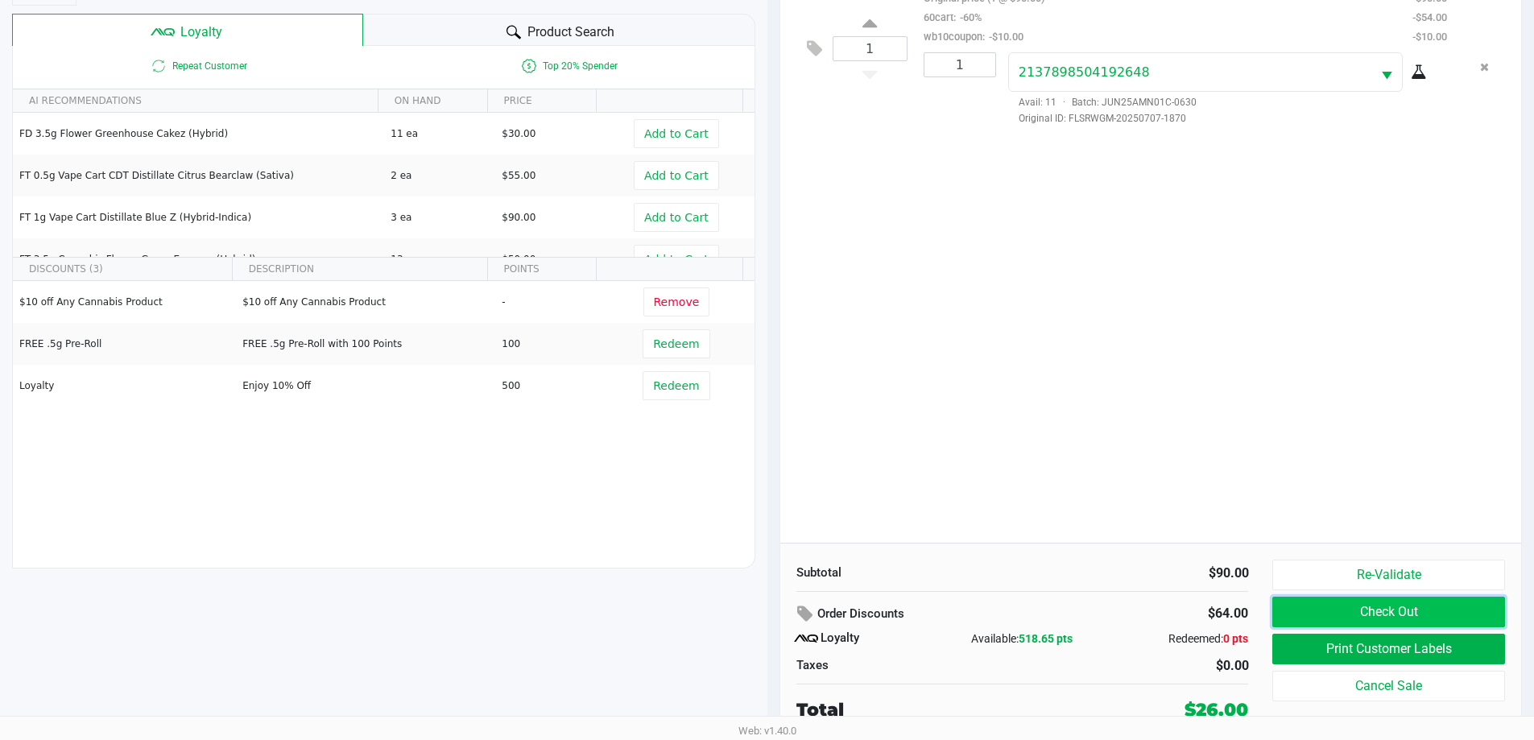
click at [1323, 615] on button "Check Out" at bounding box center [1389, 612] width 232 height 31
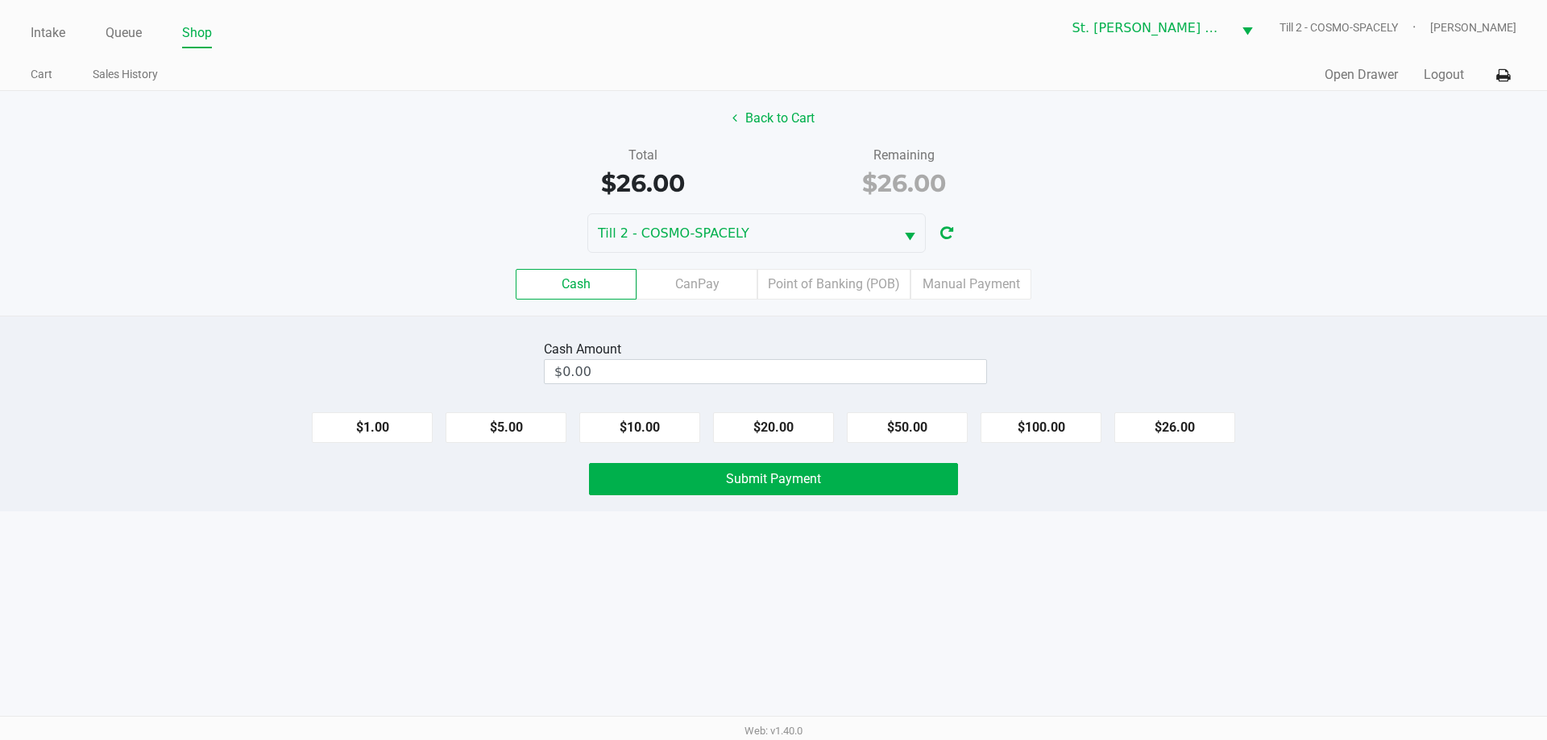
click at [815, 299] on label "Point of Banking (POB)" at bounding box center [833, 284] width 153 height 31
click at [0, 0] on 7 "Point of Banking (POB)" at bounding box center [0, 0] width 0 height 0
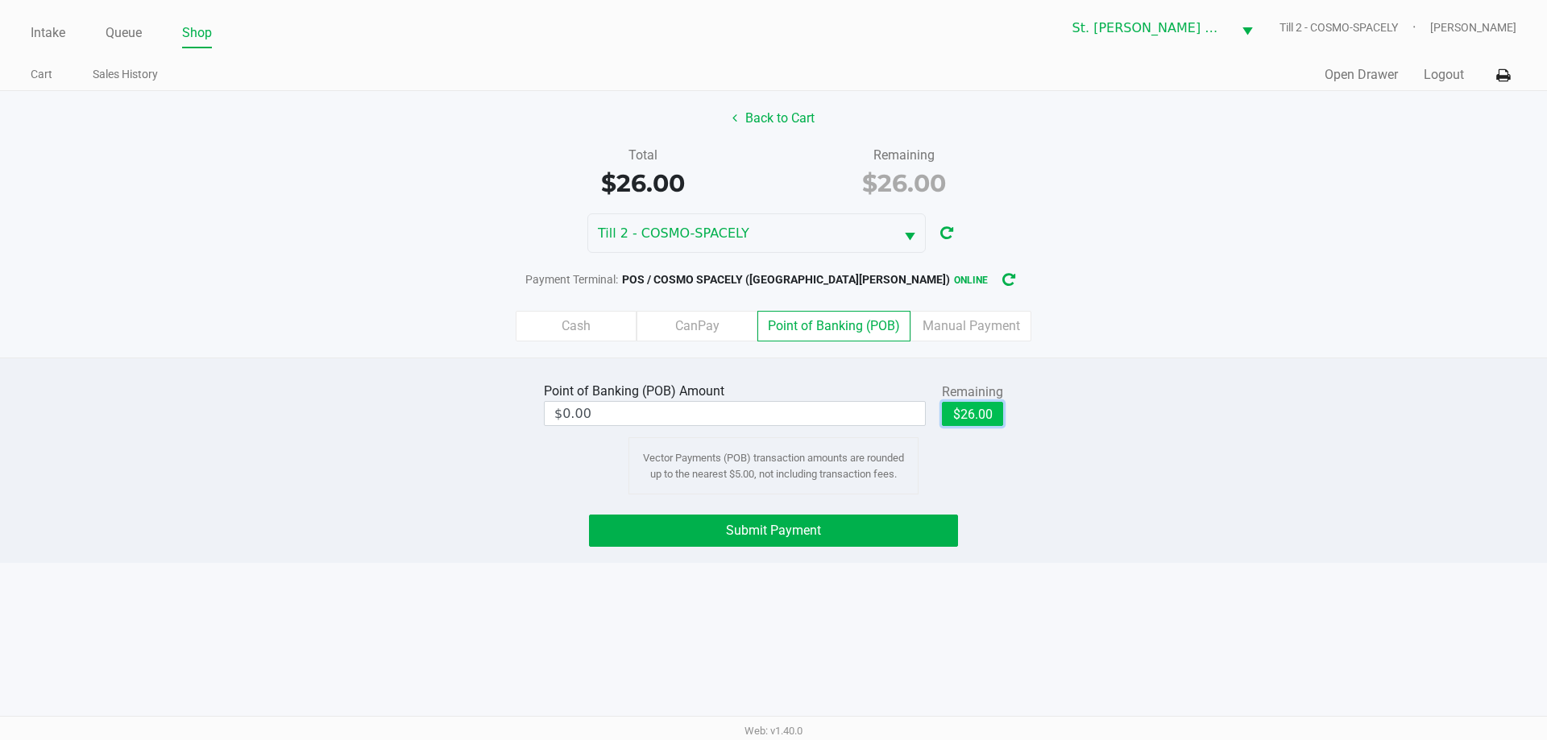
click at [971, 410] on button "$26.00" at bounding box center [972, 414] width 61 height 24
type input "$26.00"
click at [745, 110] on button "Back to Cart" at bounding box center [773, 118] width 103 height 31
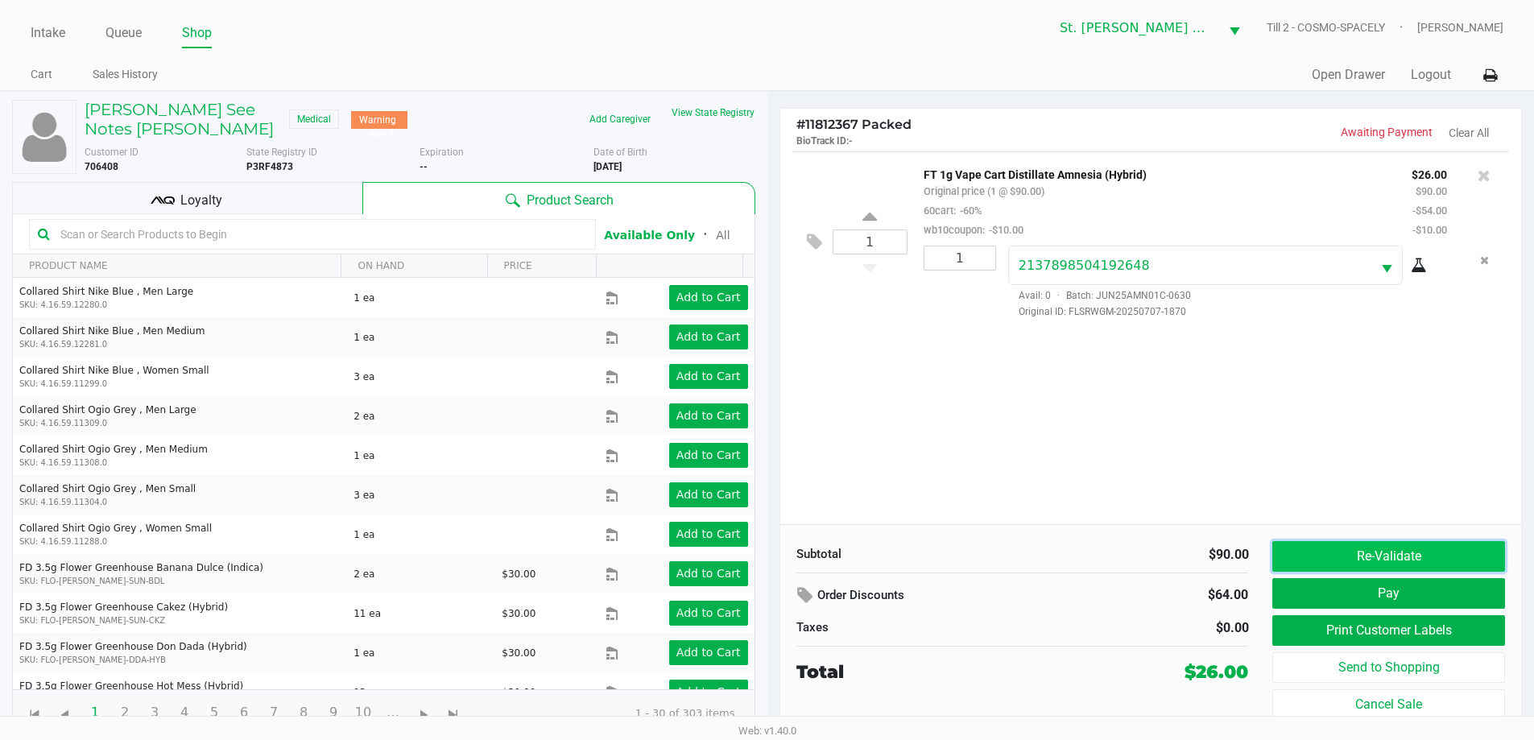
click at [1336, 555] on button "Re-Validate" at bounding box center [1389, 556] width 232 height 31
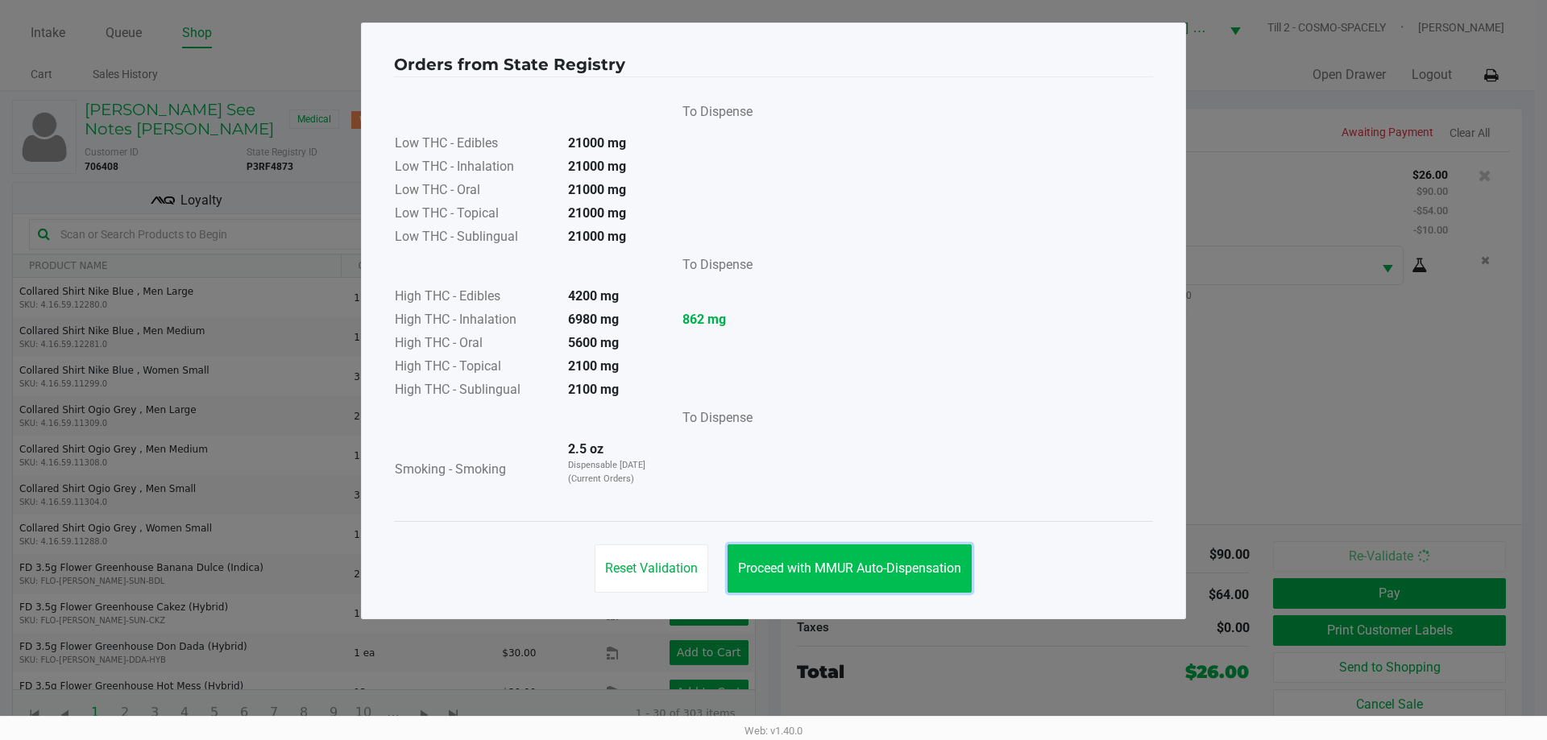
click at [847, 581] on button "Proceed with MMUR Auto-Dispensation" at bounding box center [849, 568] width 244 height 48
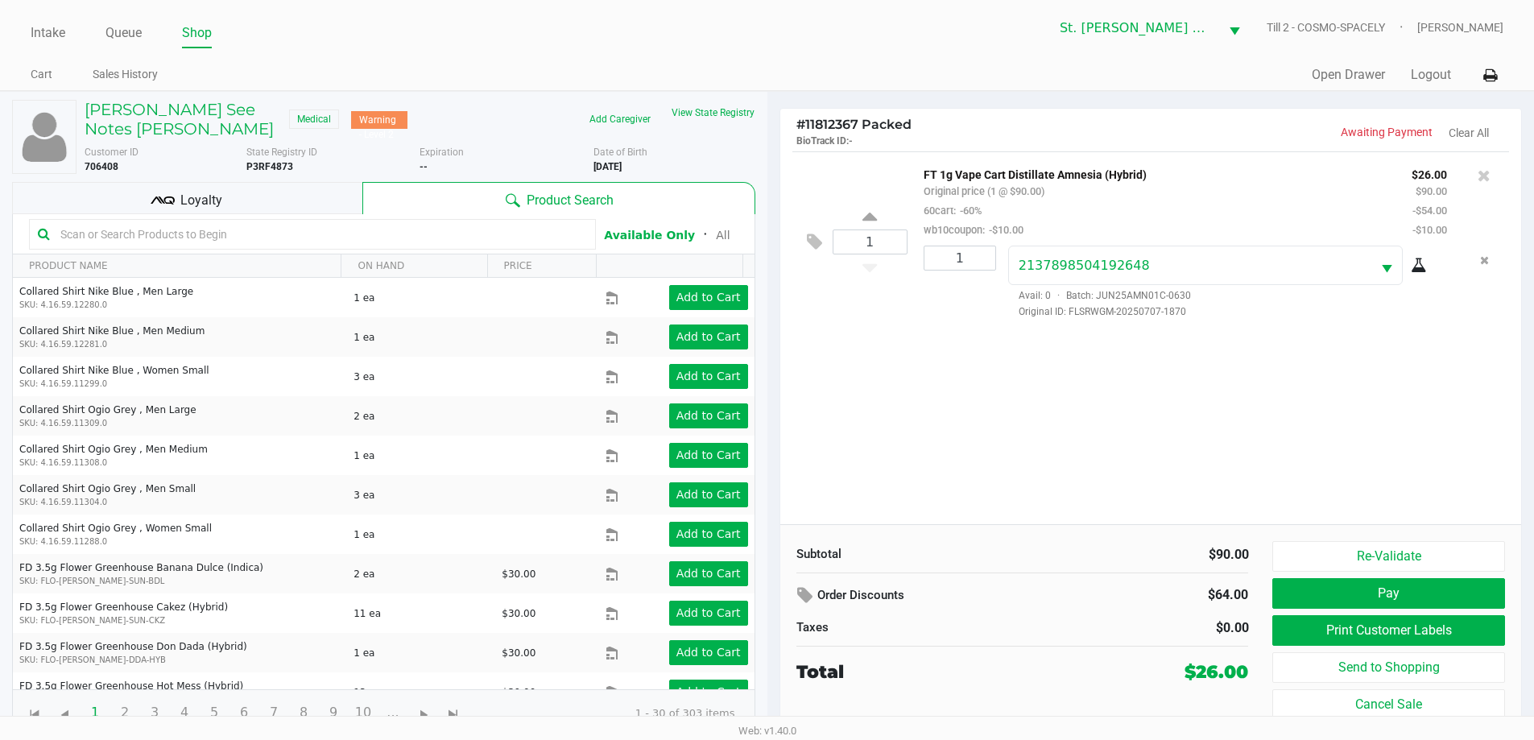
click at [181, 199] on div "Loyalty" at bounding box center [187, 198] width 350 height 32
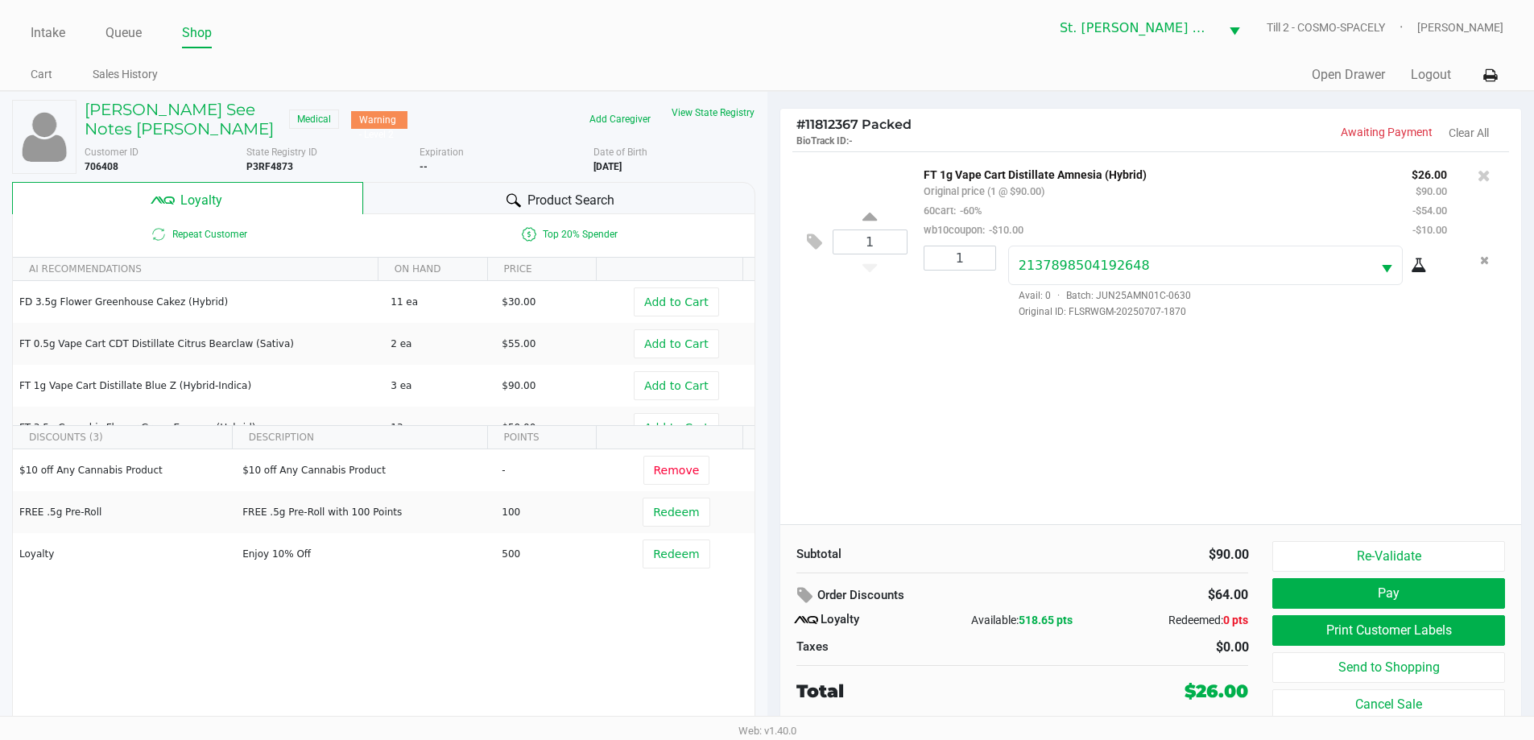
click at [975, 401] on div "1 FT 1g Vape Cart Distillate Amnesia (Hybrid) Original price (1 @ $90.00) 60car…" at bounding box center [1152, 337] width 742 height 373
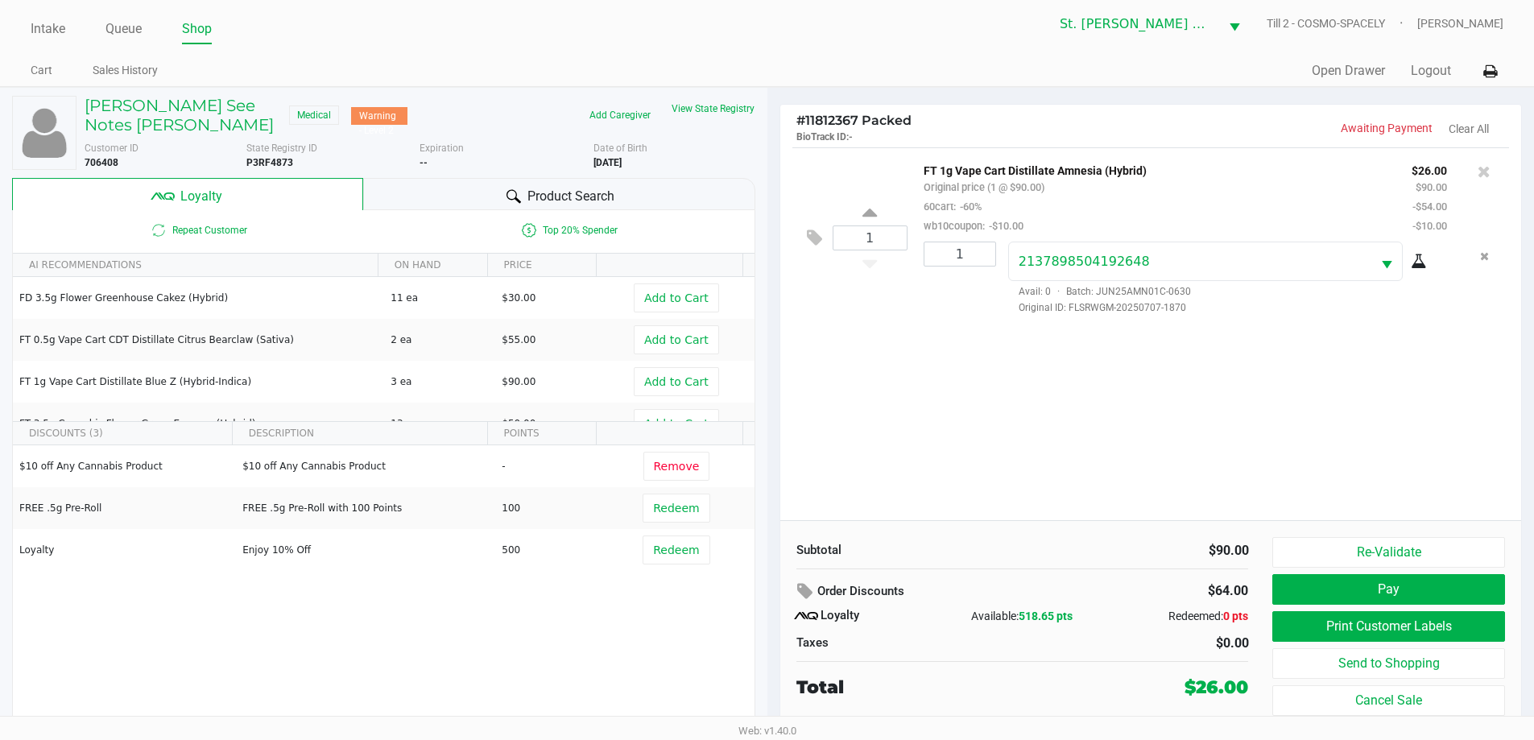
scroll to position [5, 0]
click at [975, 400] on div "1 FT 1g Vape Cart Distillate Amnesia (Hybrid) Original price (1 @ $90.00) 60car…" at bounding box center [1152, 333] width 742 height 373
click at [1406, 564] on button "Re-Validate" at bounding box center [1389, 551] width 232 height 31
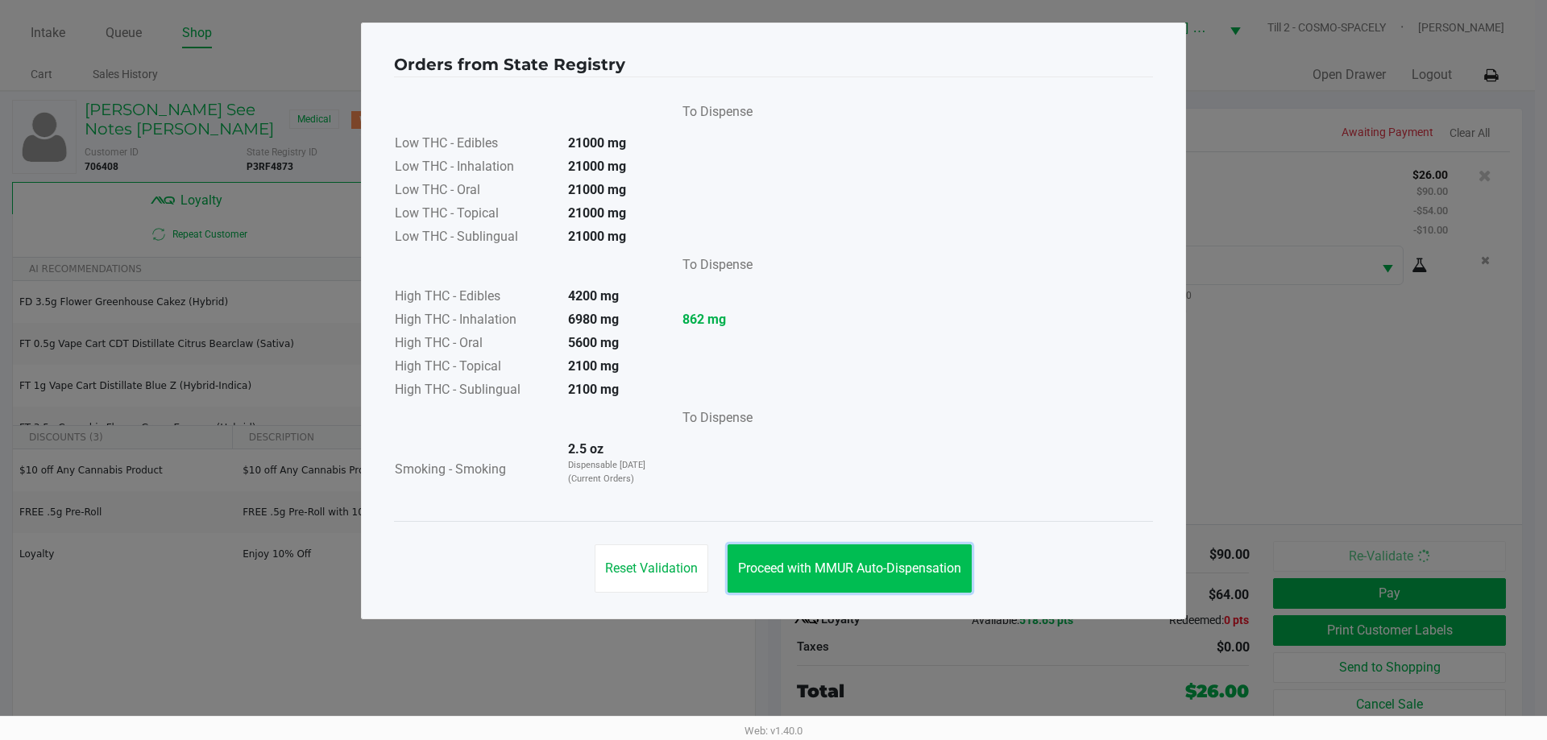
click at [936, 570] on span "Proceed with MMUR Auto-Dispensation" at bounding box center [849, 568] width 223 height 15
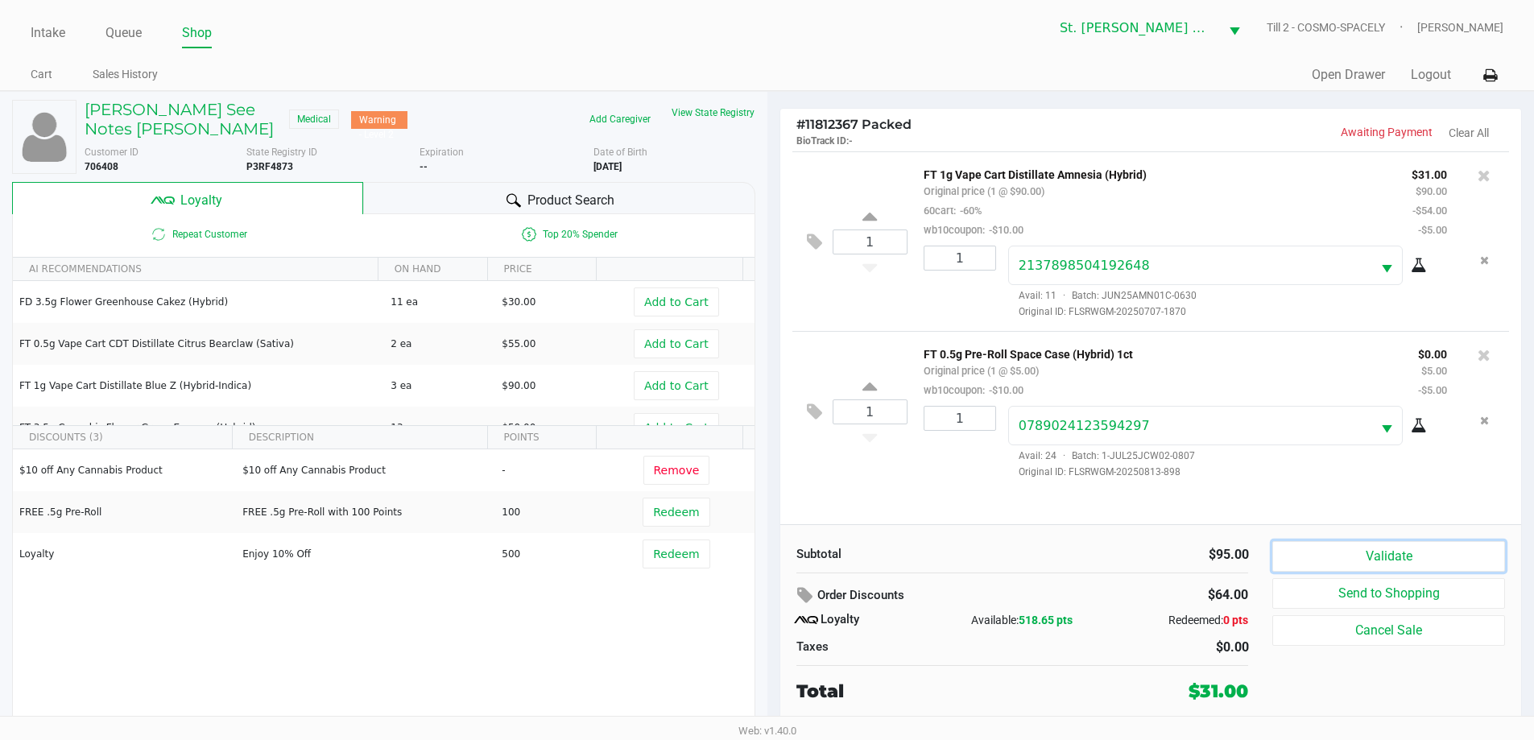
click at [1393, 563] on button "Validate" at bounding box center [1389, 556] width 232 height 31
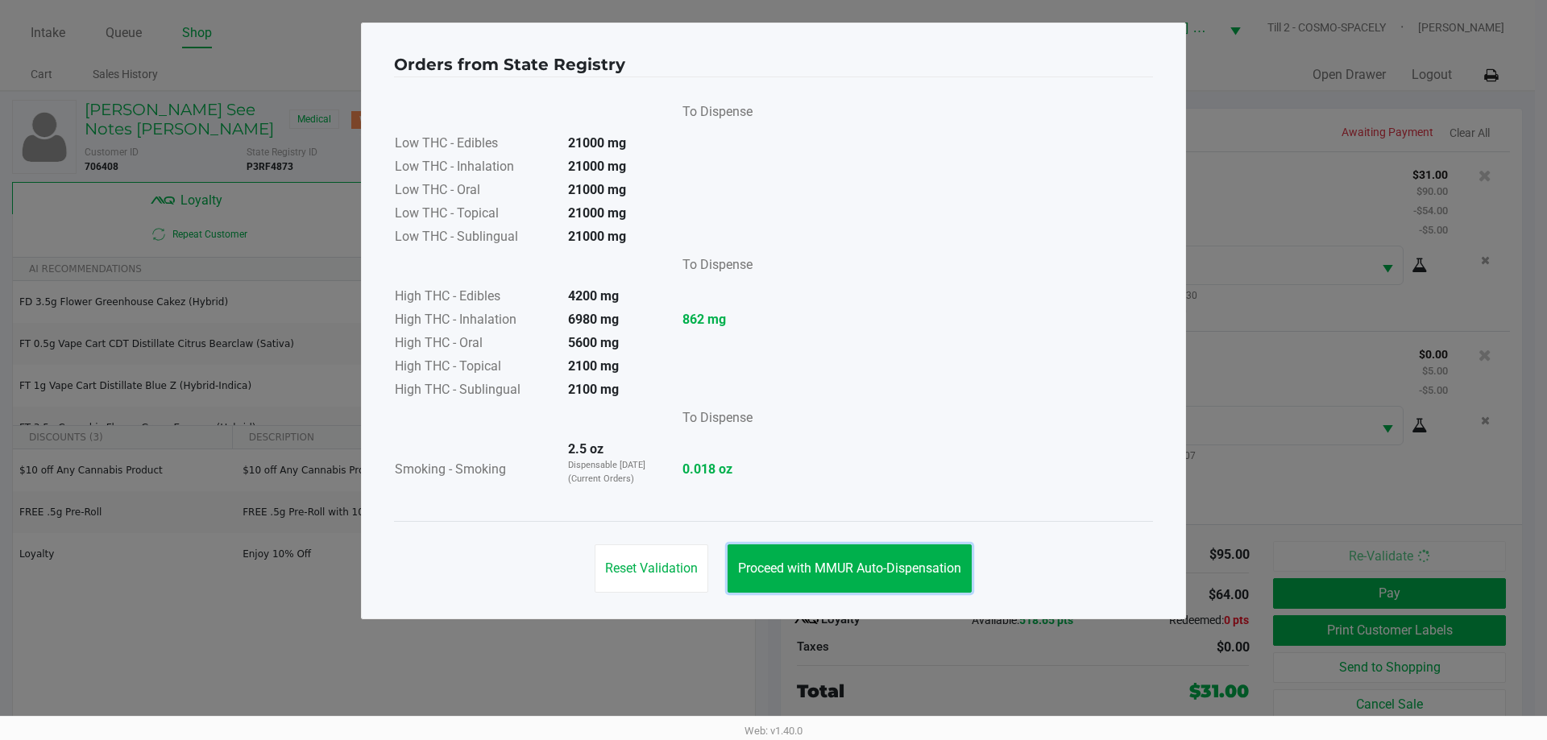
click at [908, 566] on span "Proceed with MMUR Auto-Dispensation" at bounding box center [849, 568] width 223 height 15
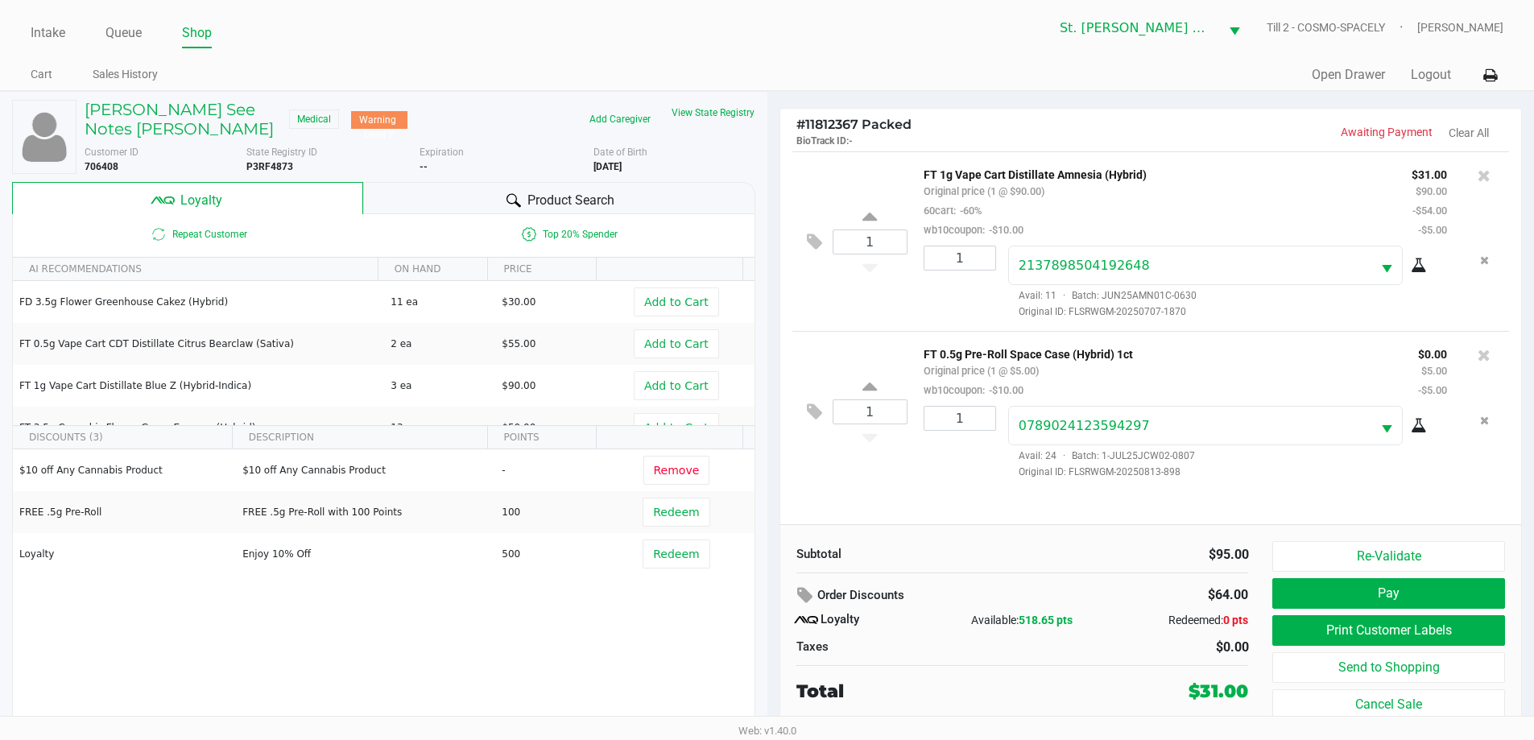
click at [474, 207] on div "Product Search" at bounding box center [559, 198] width 392 height 32
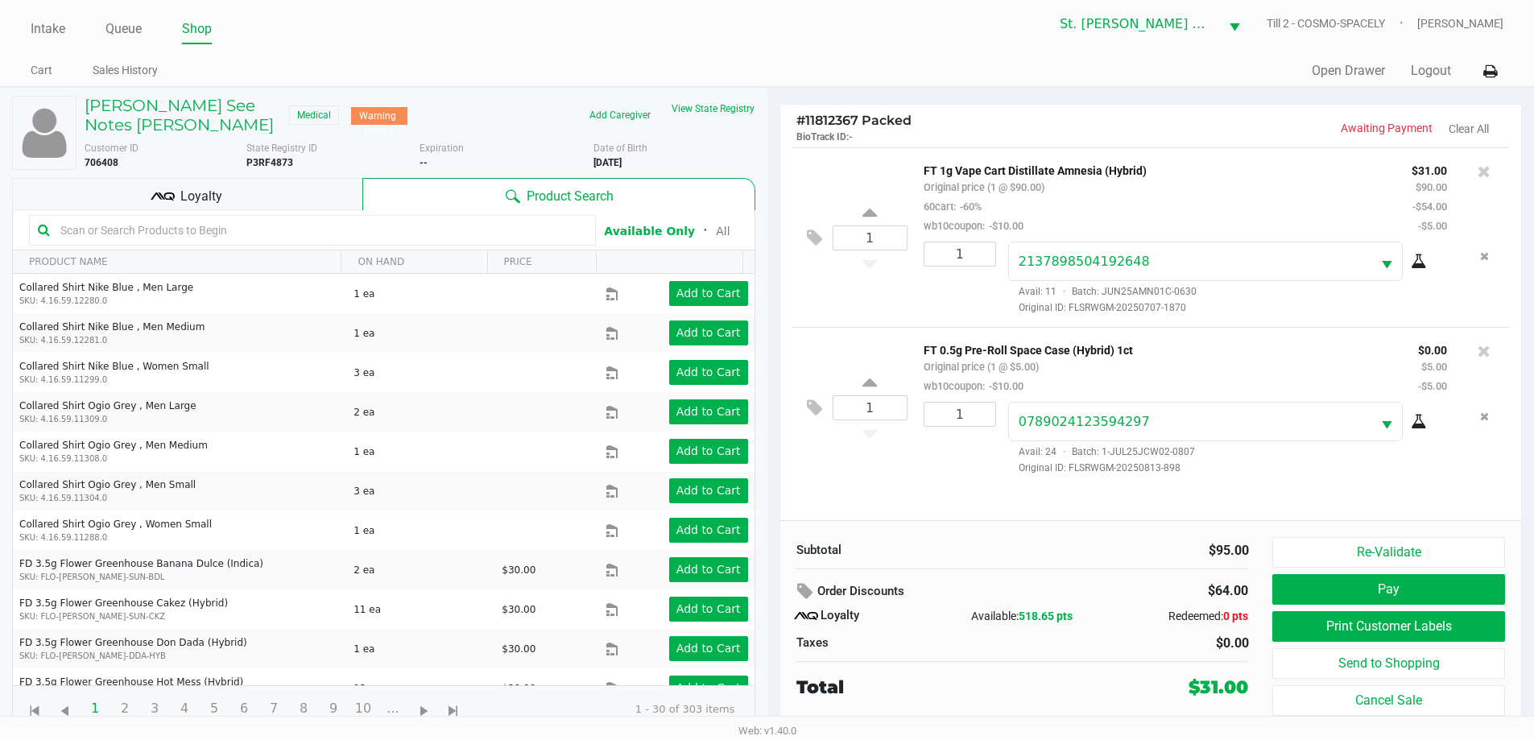
scroll to position [5, 0]
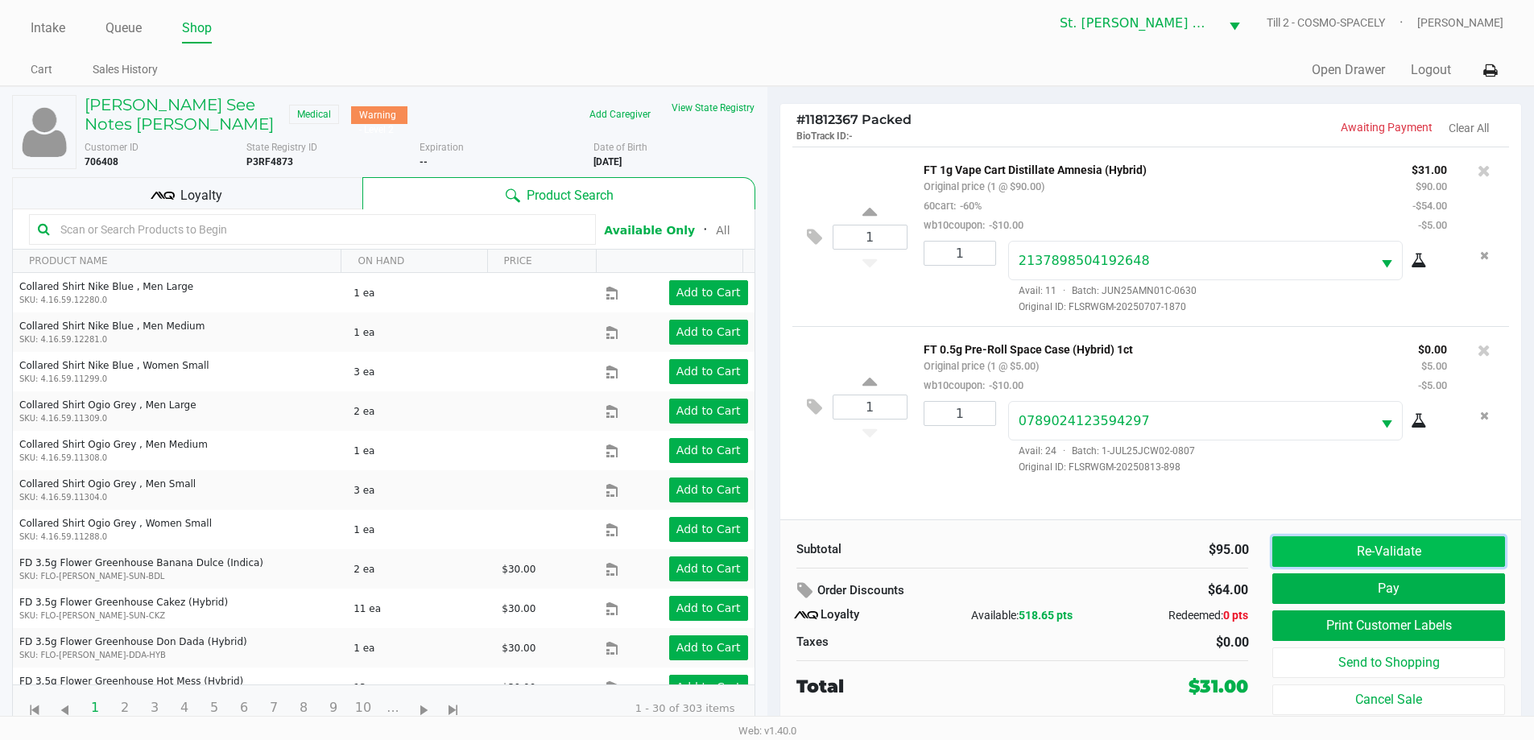
click at [1319, 556] on button "Re-Validate" at bounding box center [1389, 551] width 232 height 31
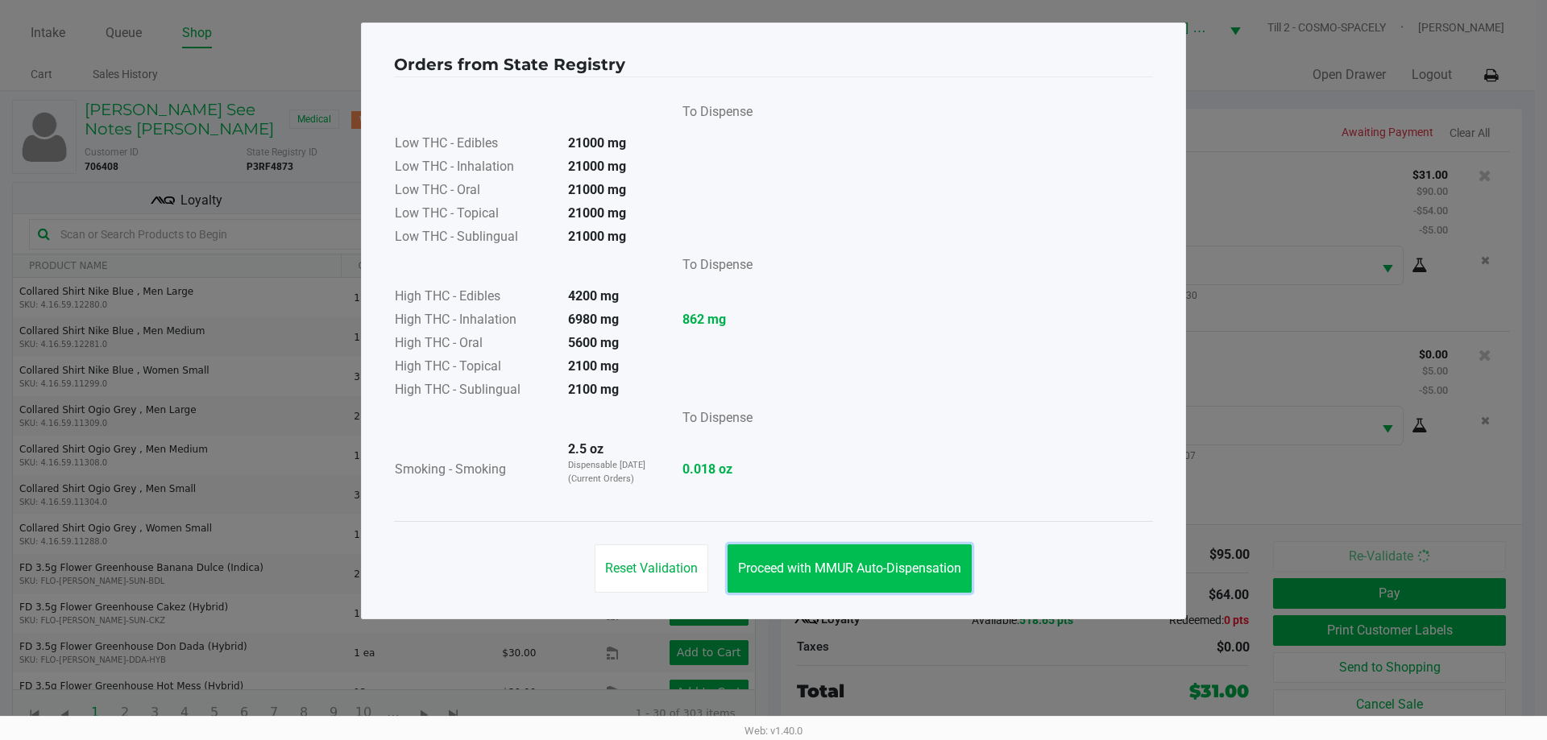
click at [862, 552] on button "Proceed with MMUR Auto-Dispensation" at bounding box center [849, 568] width 244 height 48
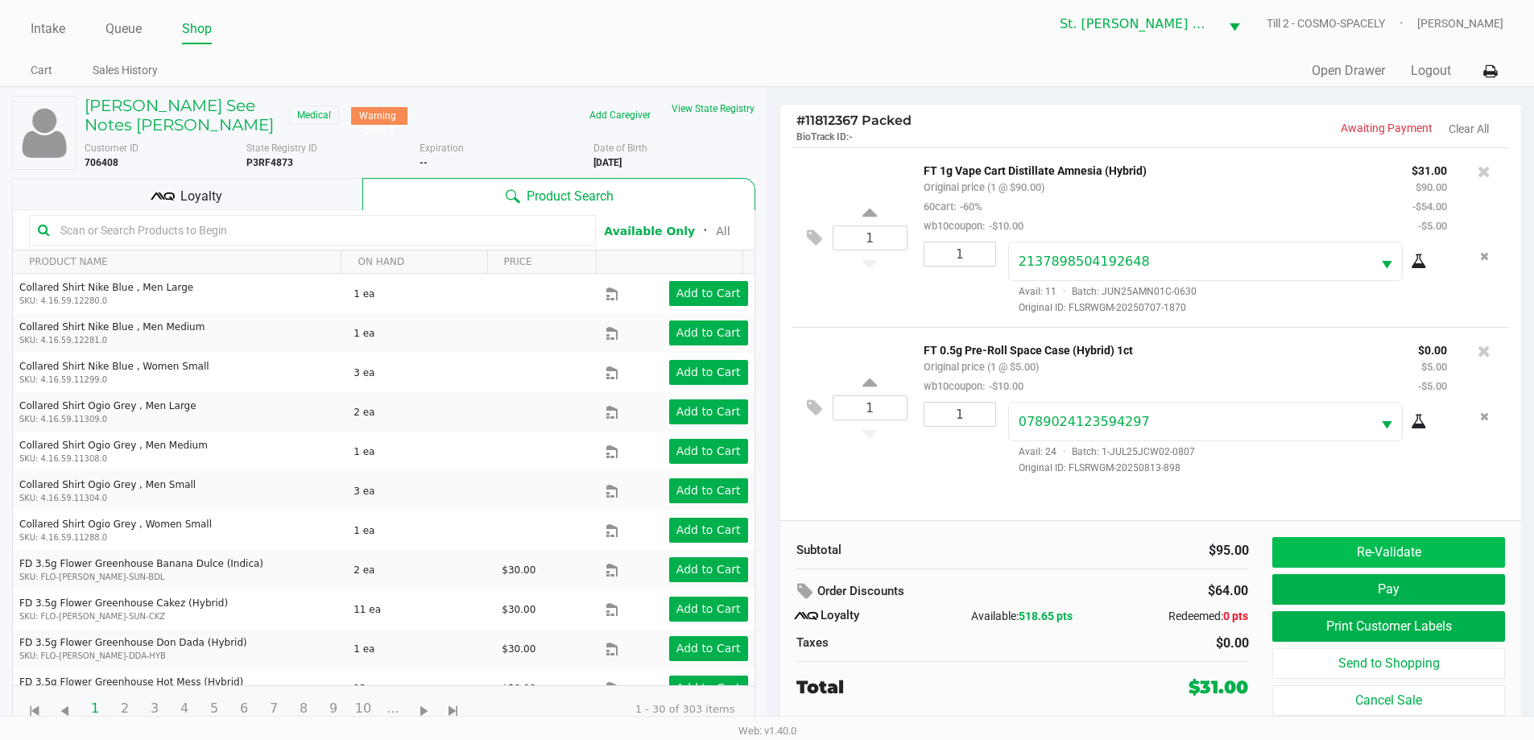
scroll to position [5, 0]
click at [1401, 560] on button "Re-Validate" at bounding box center [1389, 551] width 232 height 31
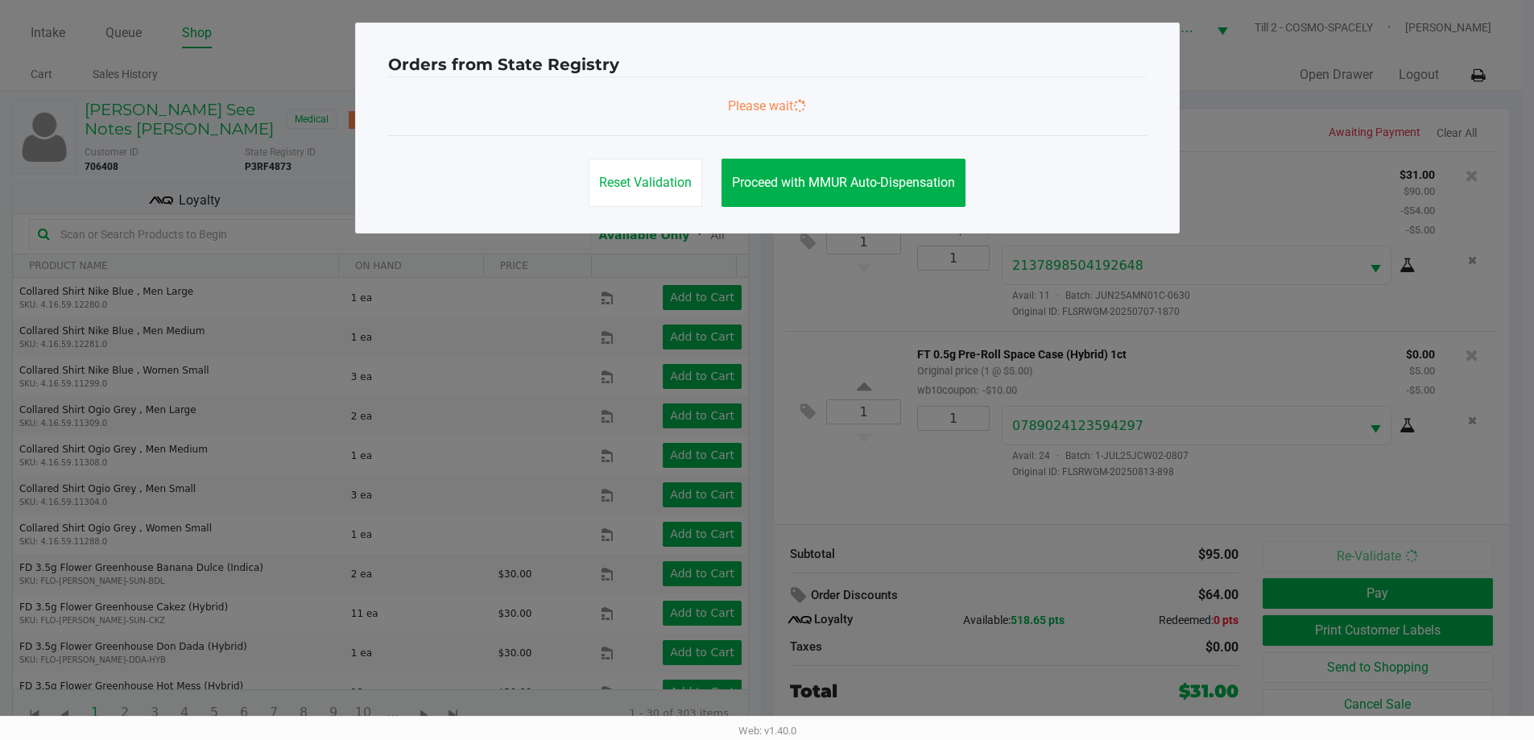
scroll to position [0, 0]
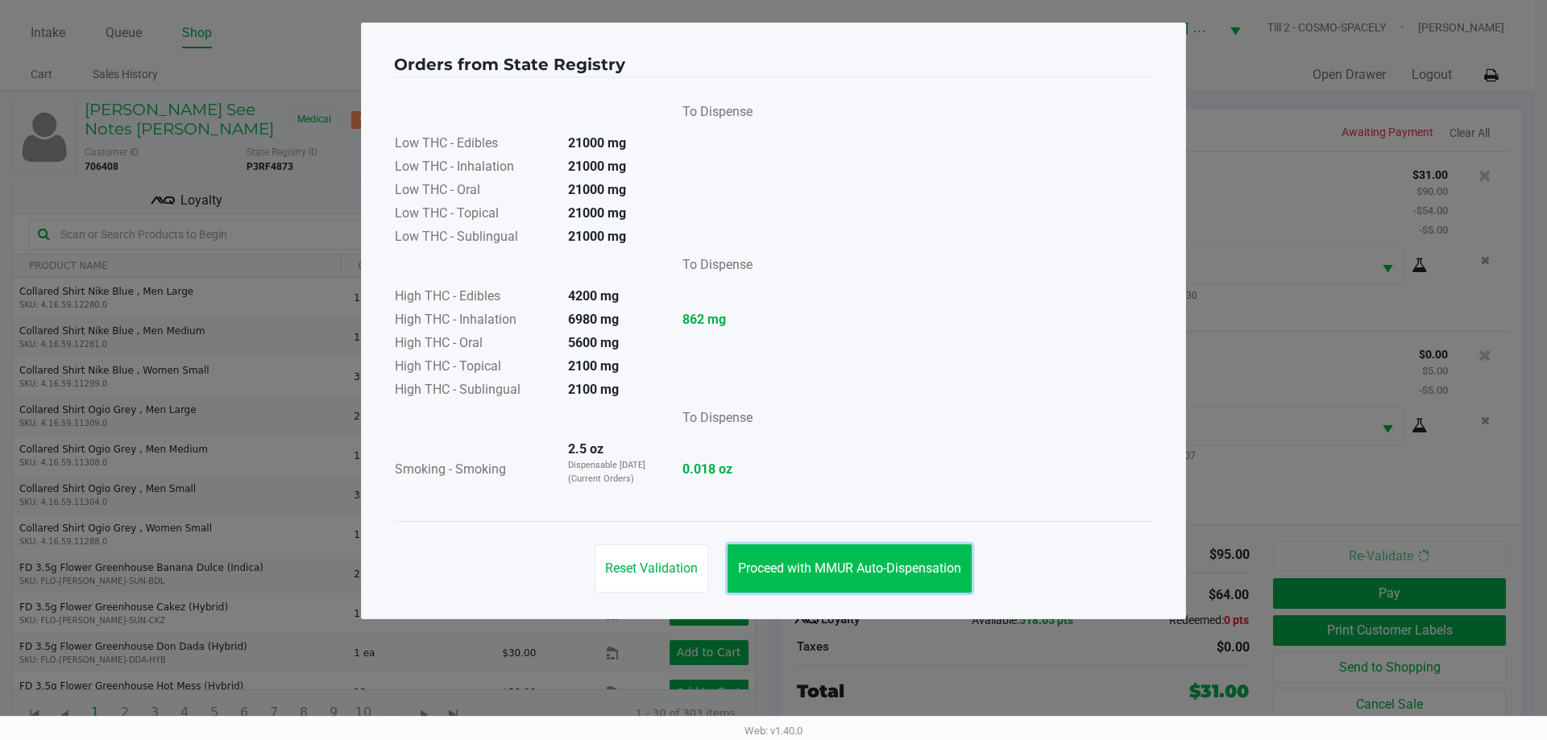
click at [895, 552] on button "Proceed with MMUR Auto-Dispensation" at bounding box center [849, 568] width 244 height 48
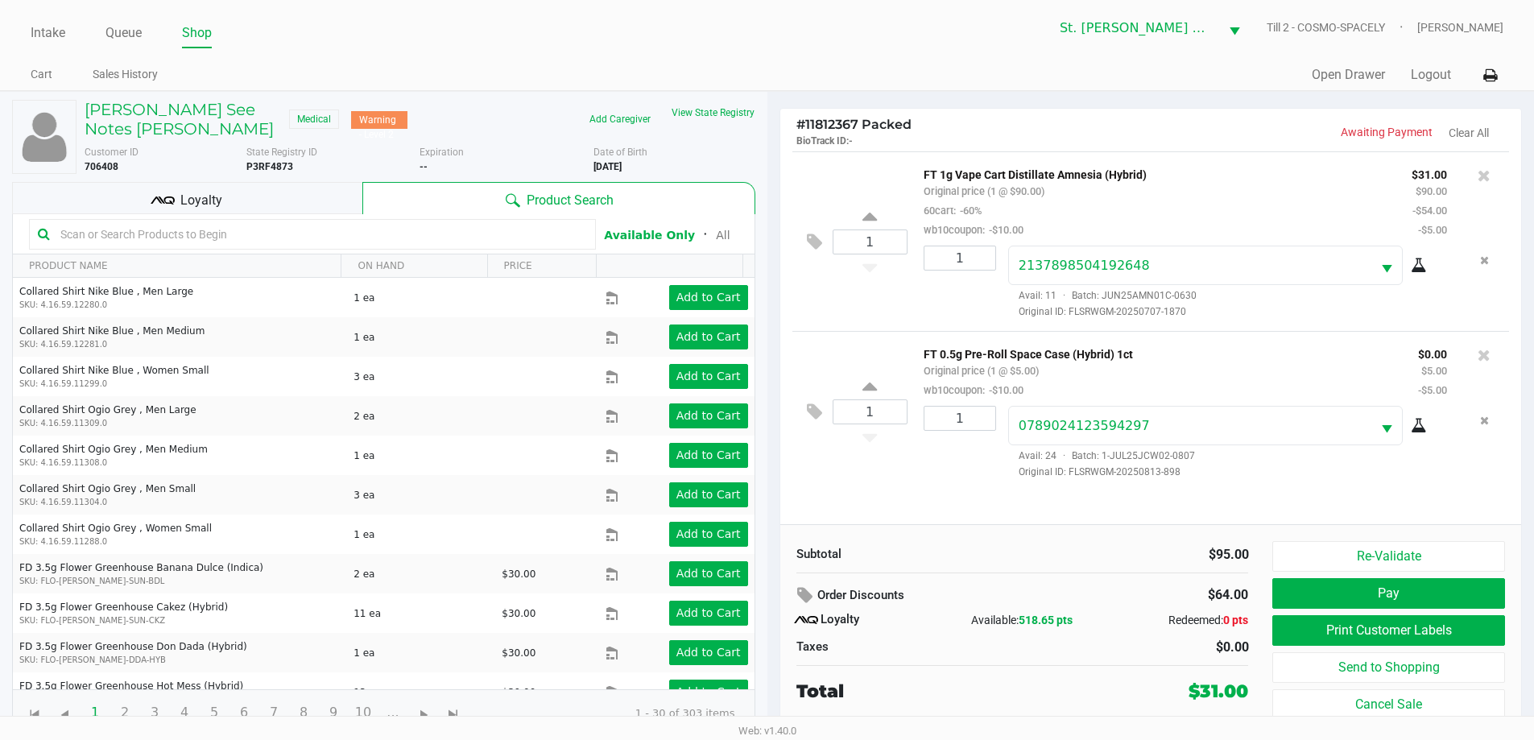
scroll to position [5, 0]
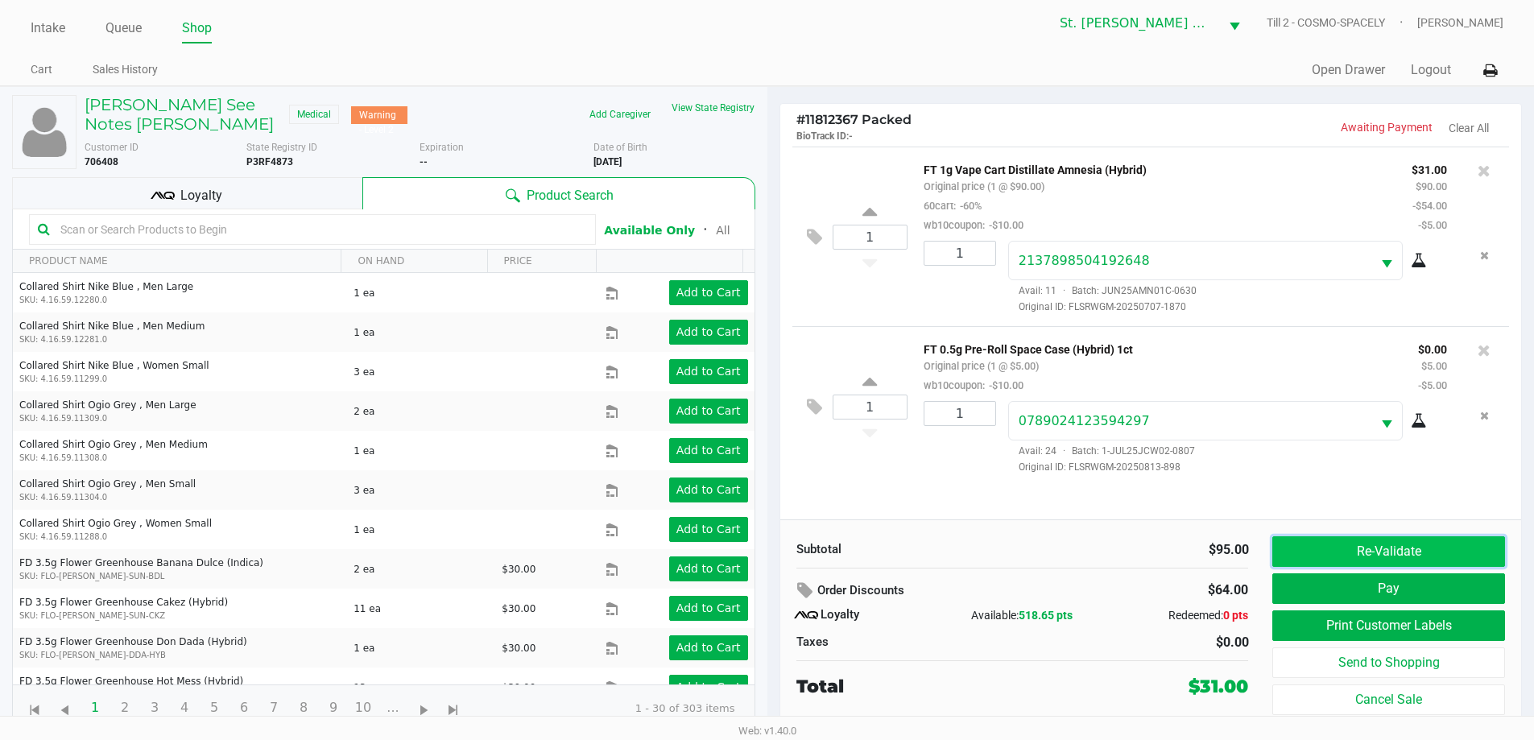
click at [1348, 561] on button "Re-Validate" at bounding box center [1389, 551] width 232 height 31
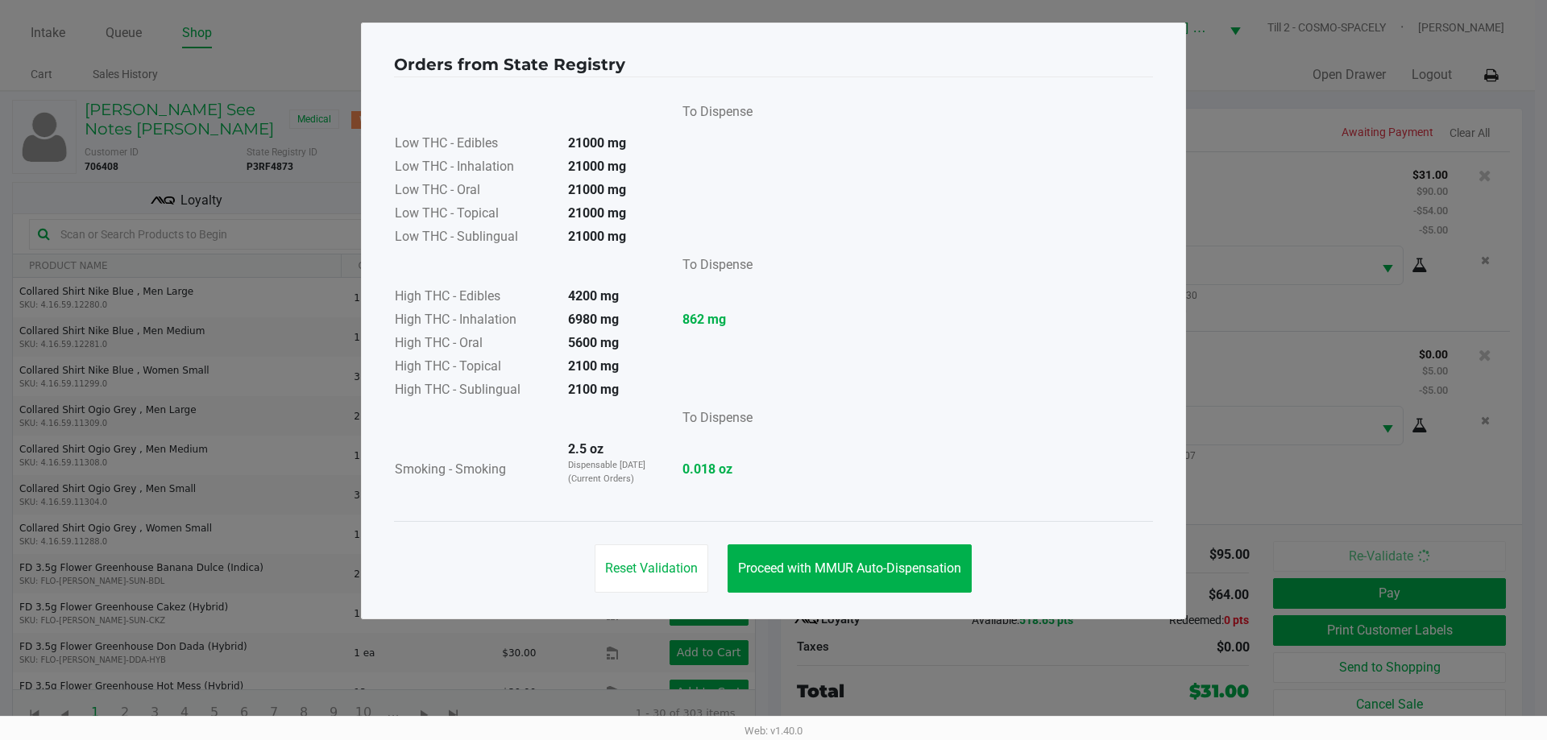
click at [946, 540] on div "Reset Validation Proceed with MMUR Auto-Dispensation" at bounding box center [773, 561] width 759 height 81
click at [940, 573] on span "Proceed with MMUR Auto-Dispensation" at bounding box center [849, 568] width 223 height 15
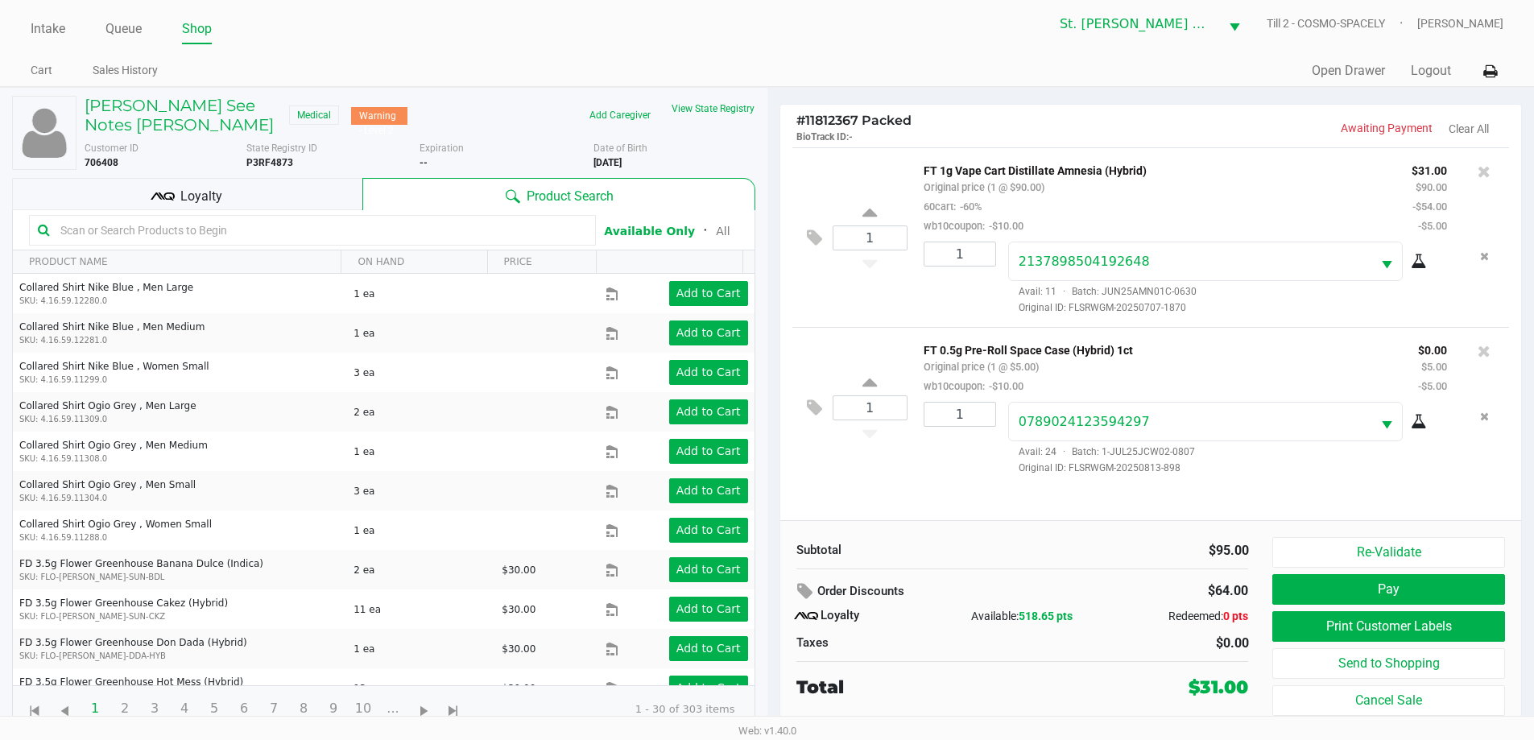
scroll to position [5, 0]
click at [1327, 623] on button "Print Customer Labels" at bounding box center [1389, 626] width 232 height 31
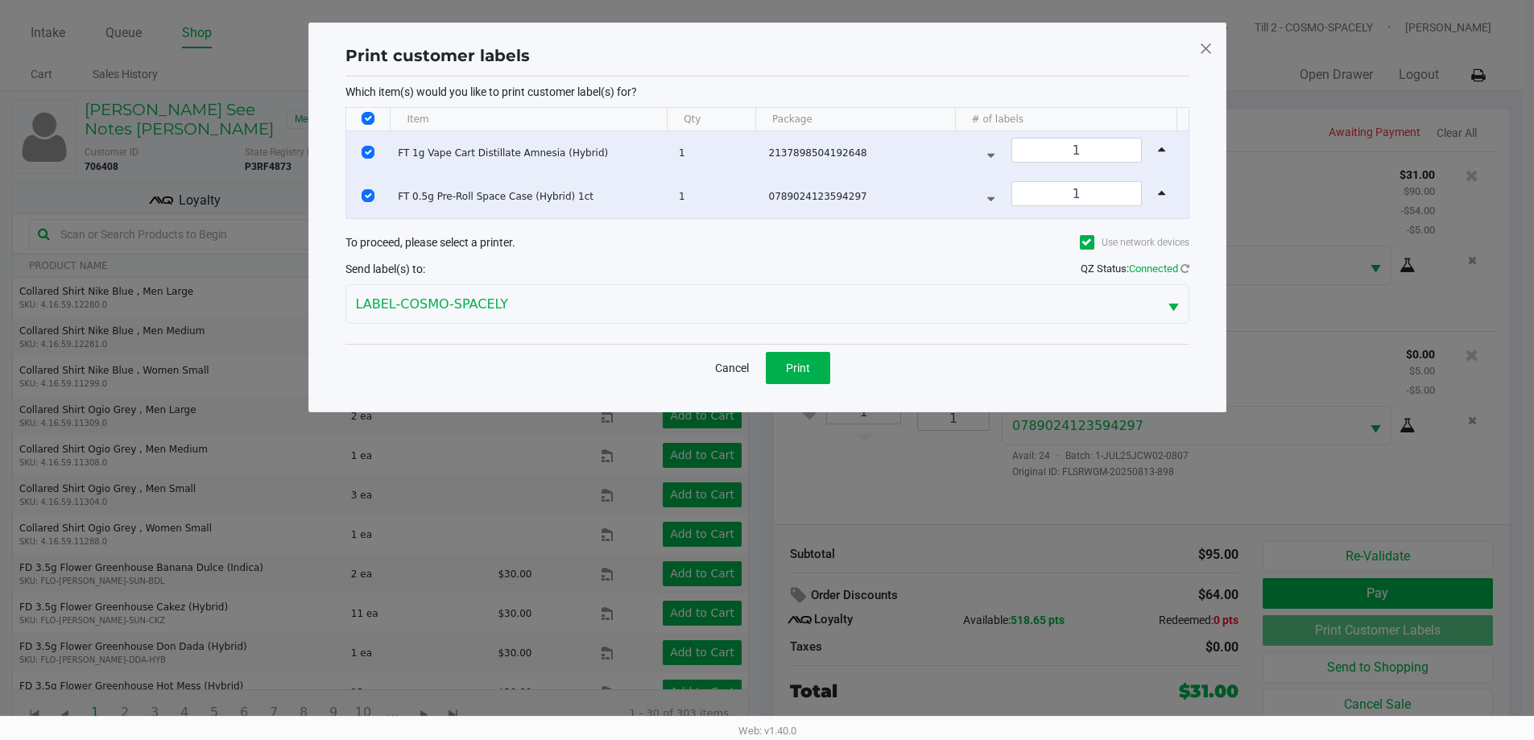
scroll to position [0, 0]
click at [383, 118] on th "Data table" at bounding box center [374, 119] width 44 height 23
click at [379, 119] on input "Select All Rows" at bounding box center [373, 118] width 13 height 13
checkbox input "false"
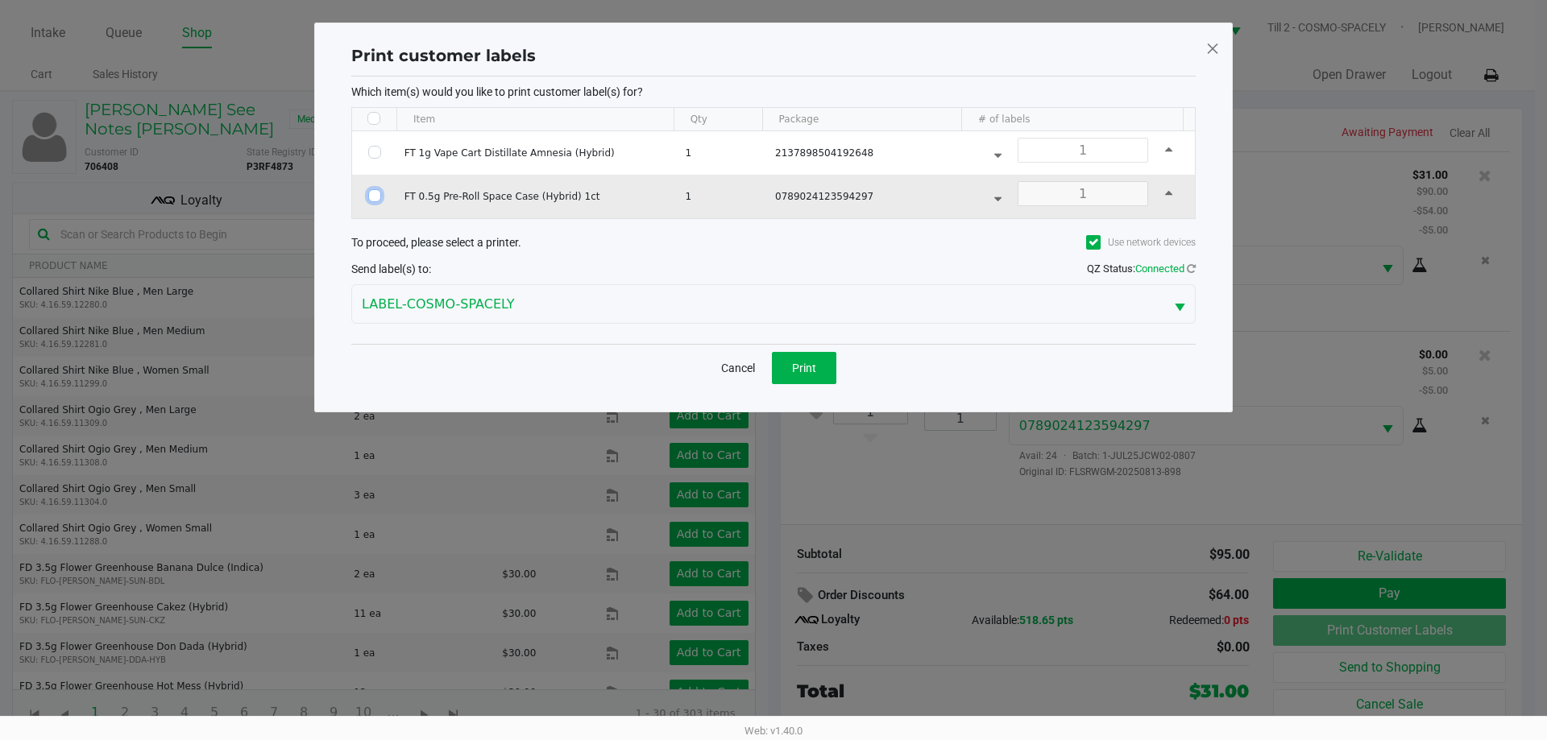
click at [371, 200] on input "Select Row" at bounding box center [374, 195] width 13 height 13
checkbox input "true"
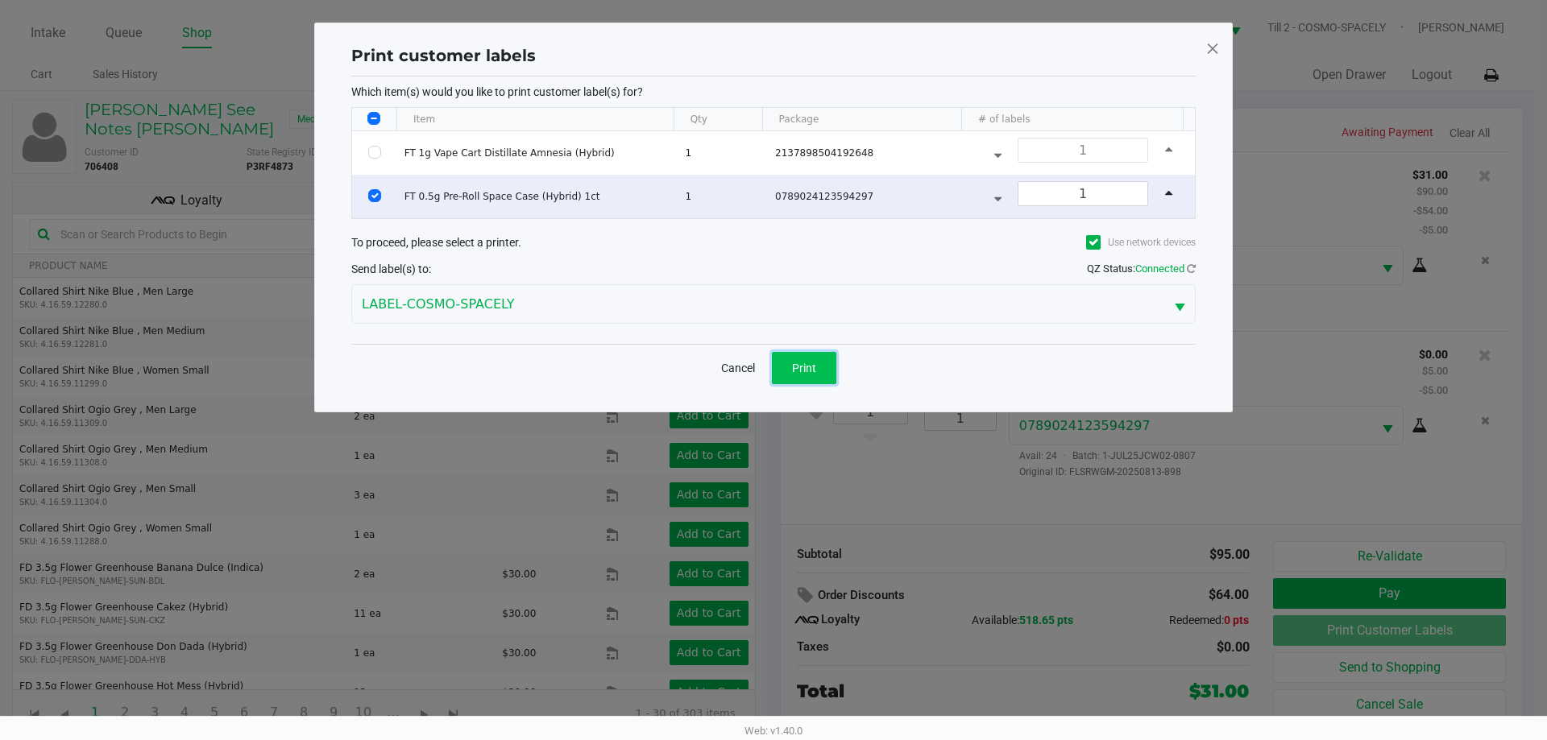
click at [815, 376] on button "Print" at bounding box center [804, 368] width 64 height 32
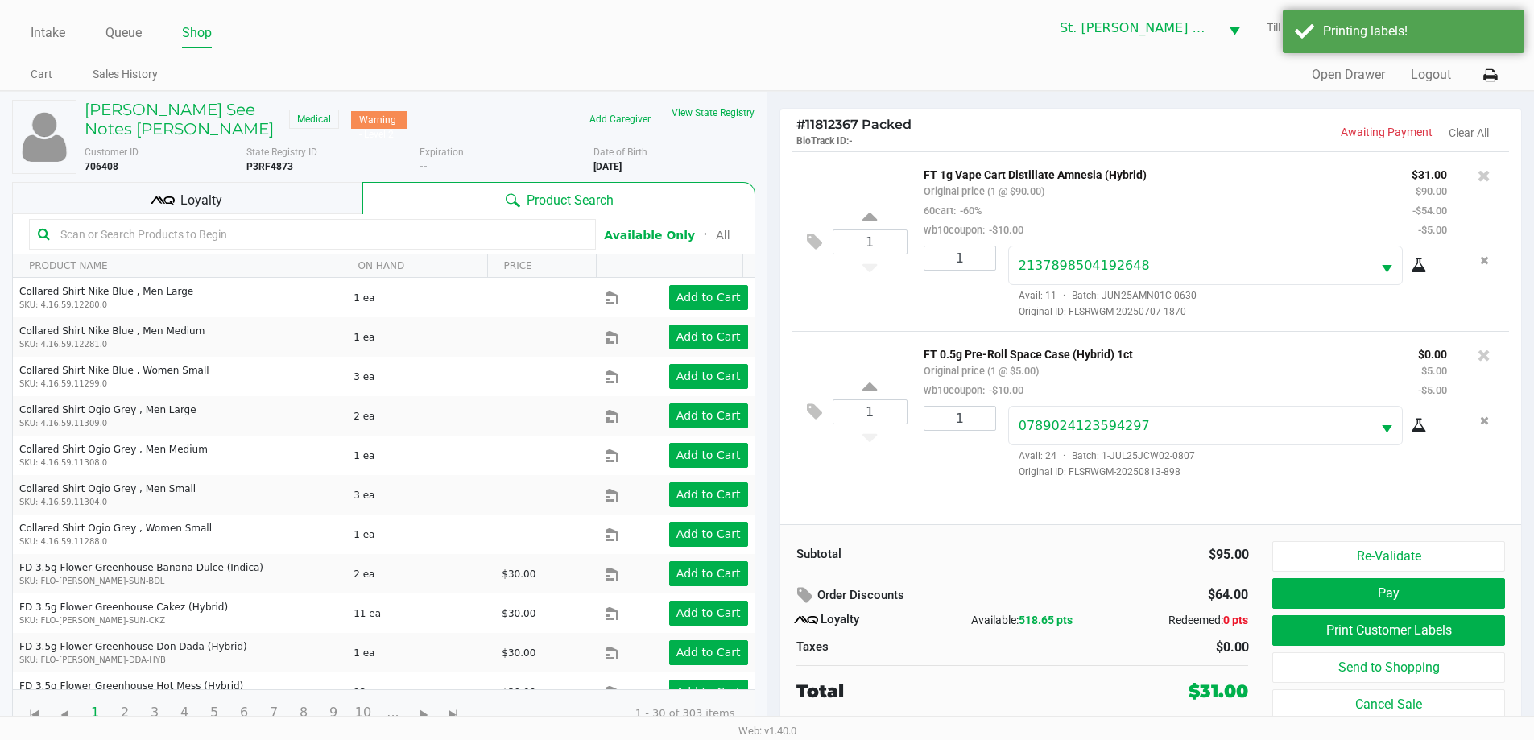
click at [214, 203] on span "Loyalty" at bounding box center [201, 200] width 42 height 19
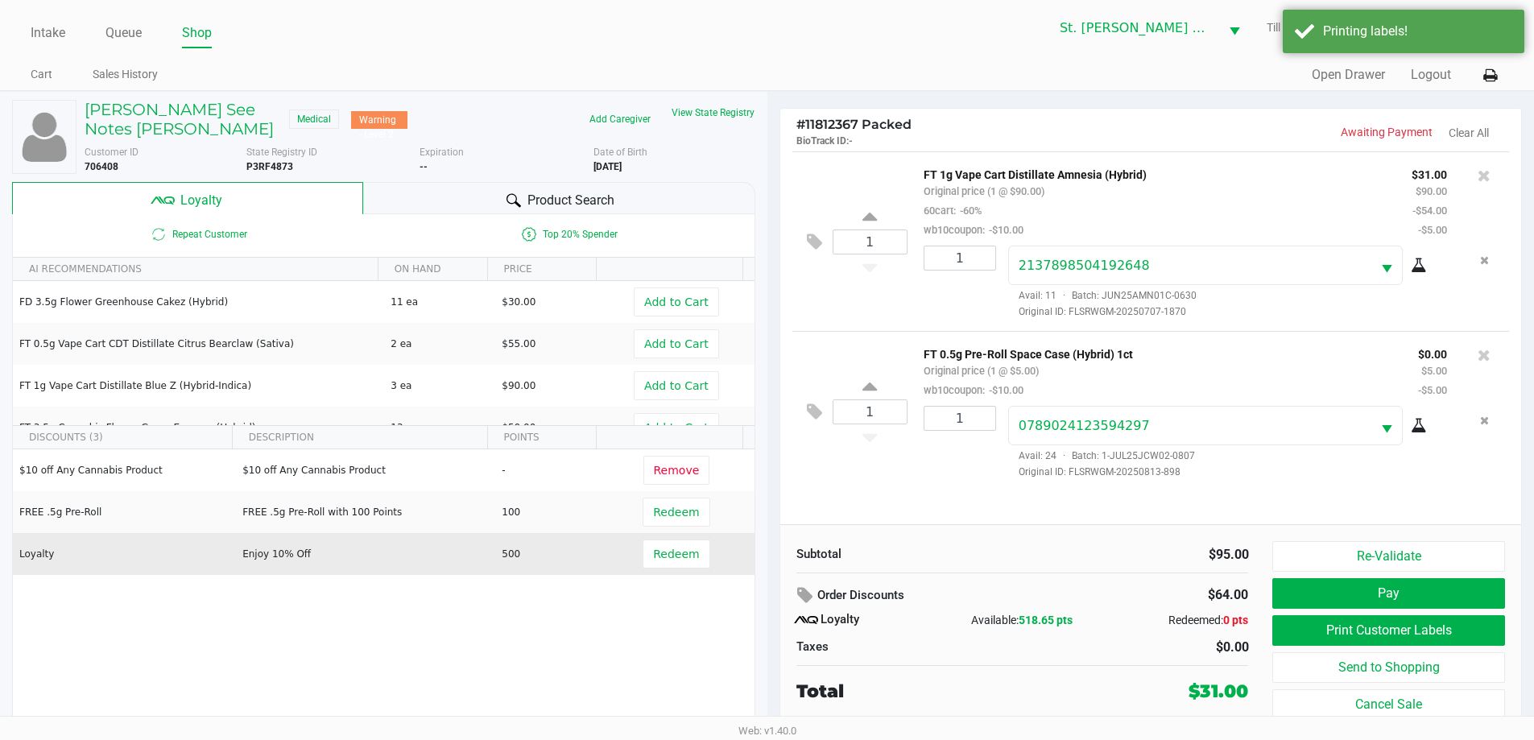
scroll to position [5, 0]
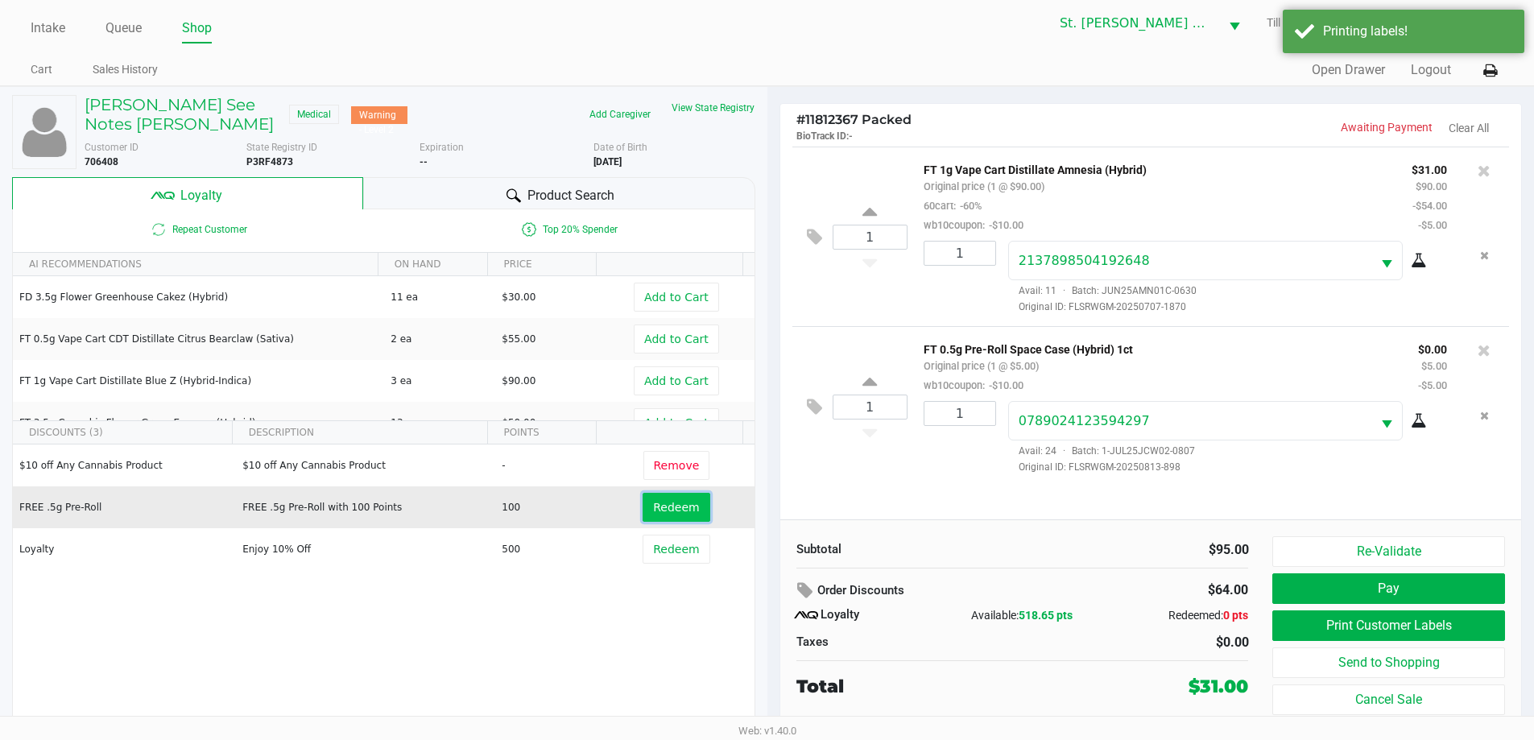
click at [672, 516] on button "Redeem" at bounding box center [676, 507] width 67 height 29
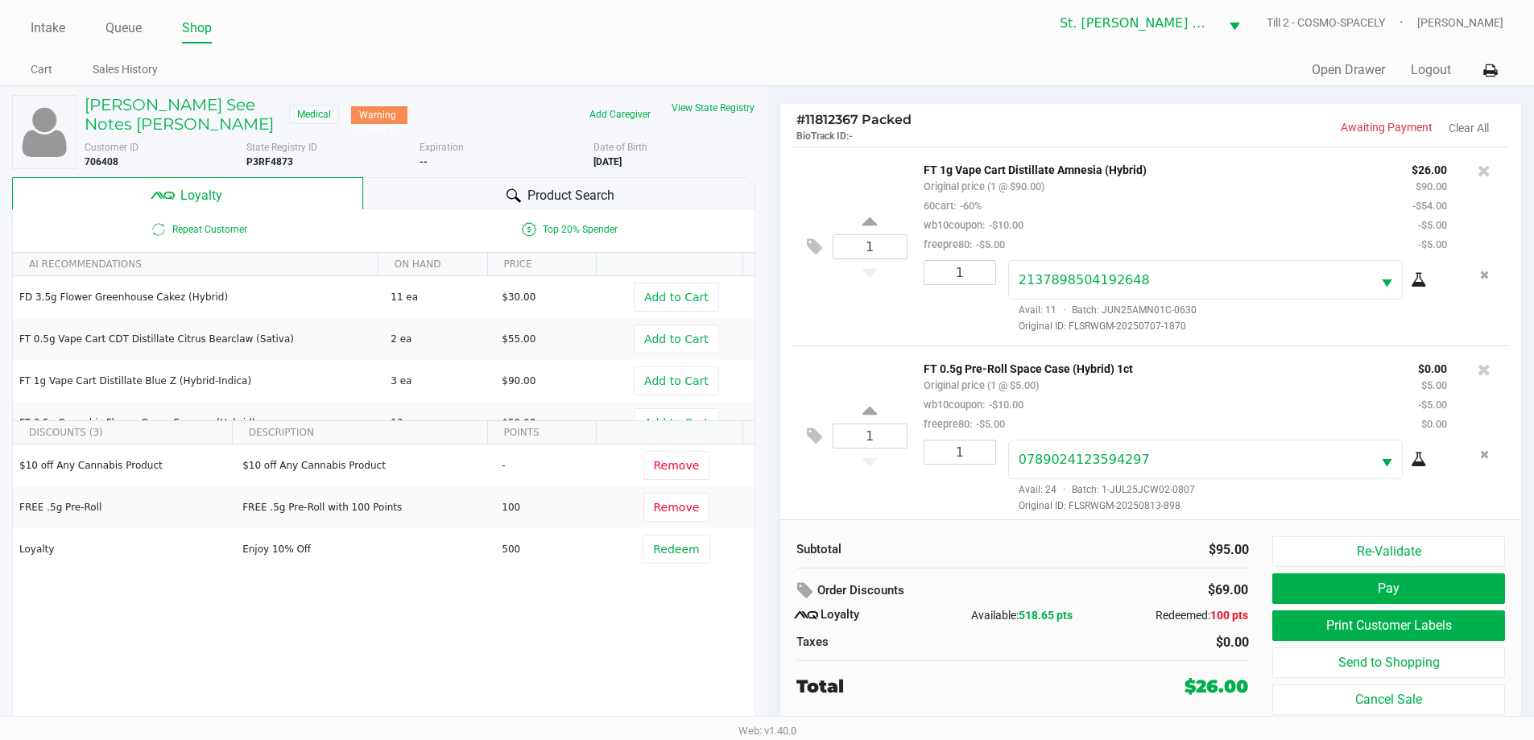
scroll to position [7, 0]
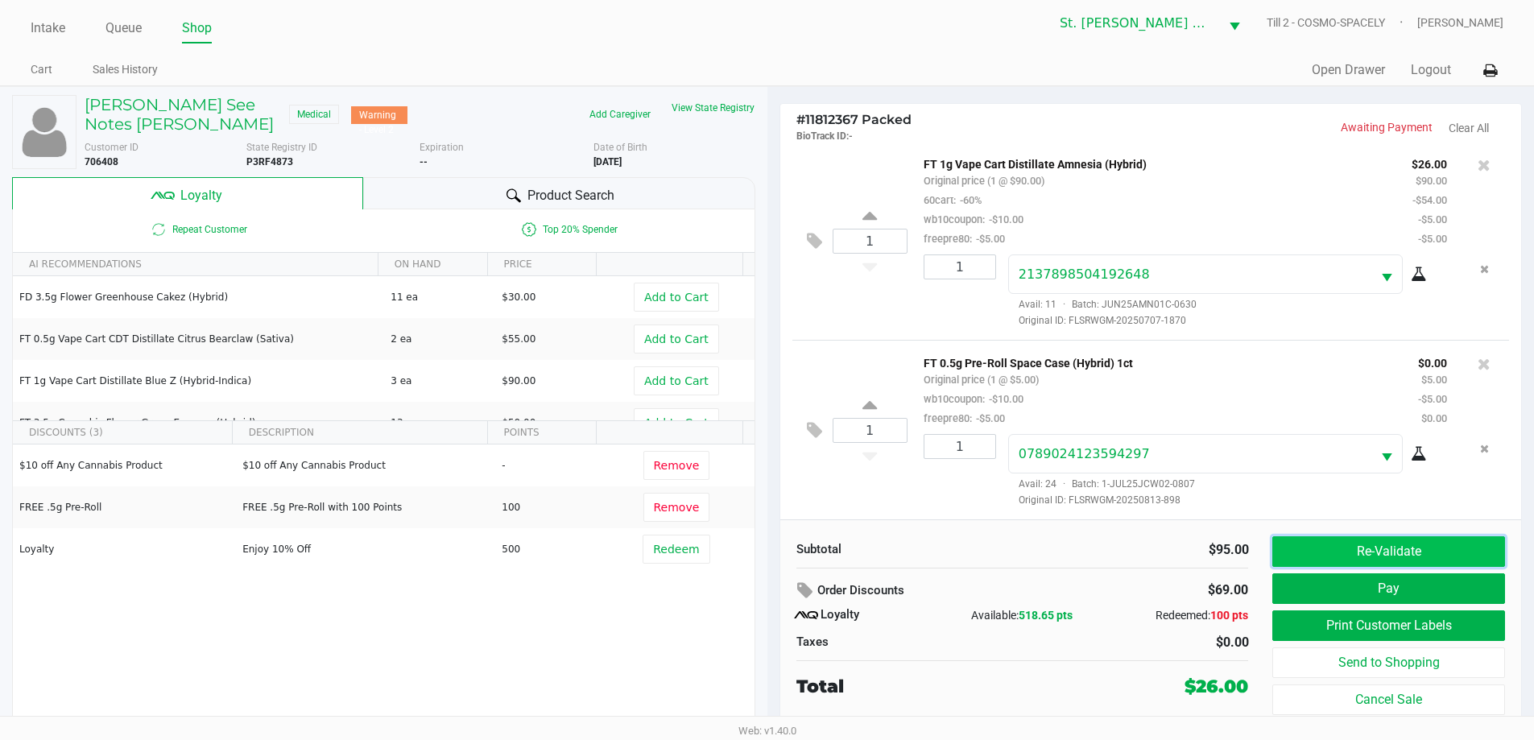
click at [1326, 549] on button "Re-Validate" at bounding box center [1389, 551] width 232 height 31
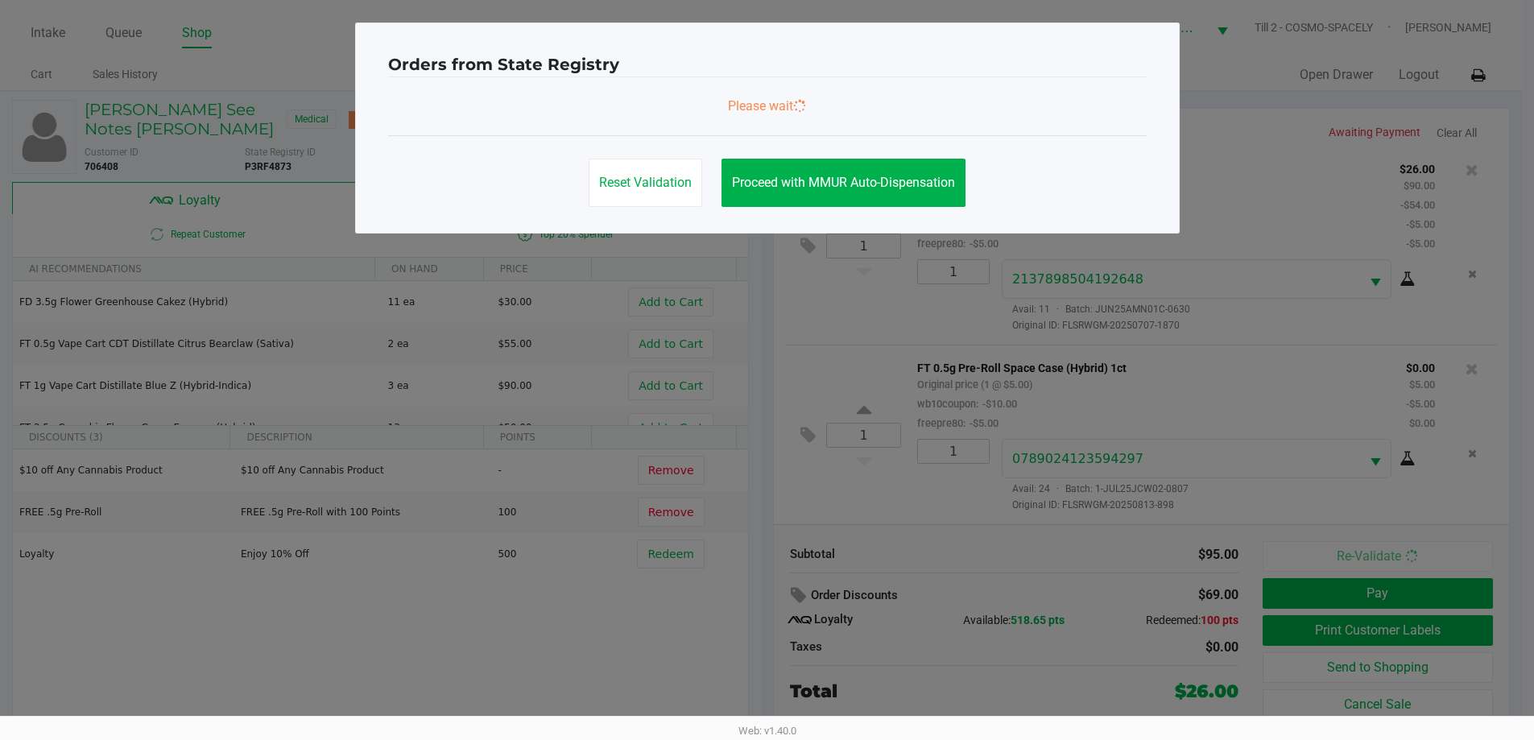
scroll to position [0, 0]
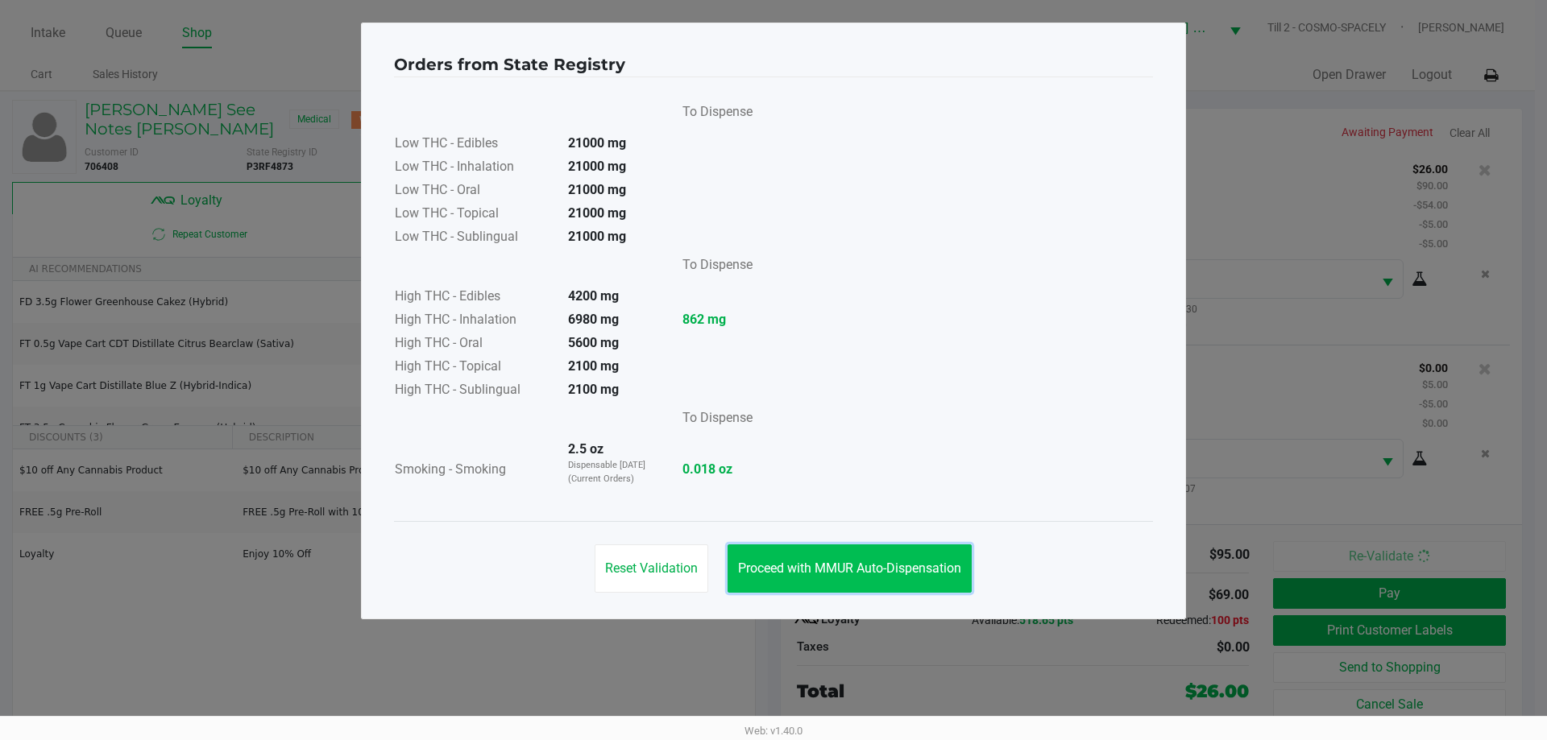
click at [851, 558] on button "Proceed with MMUR Auto-Dispensation" at bounding box center [849, 568] width 244 height 48
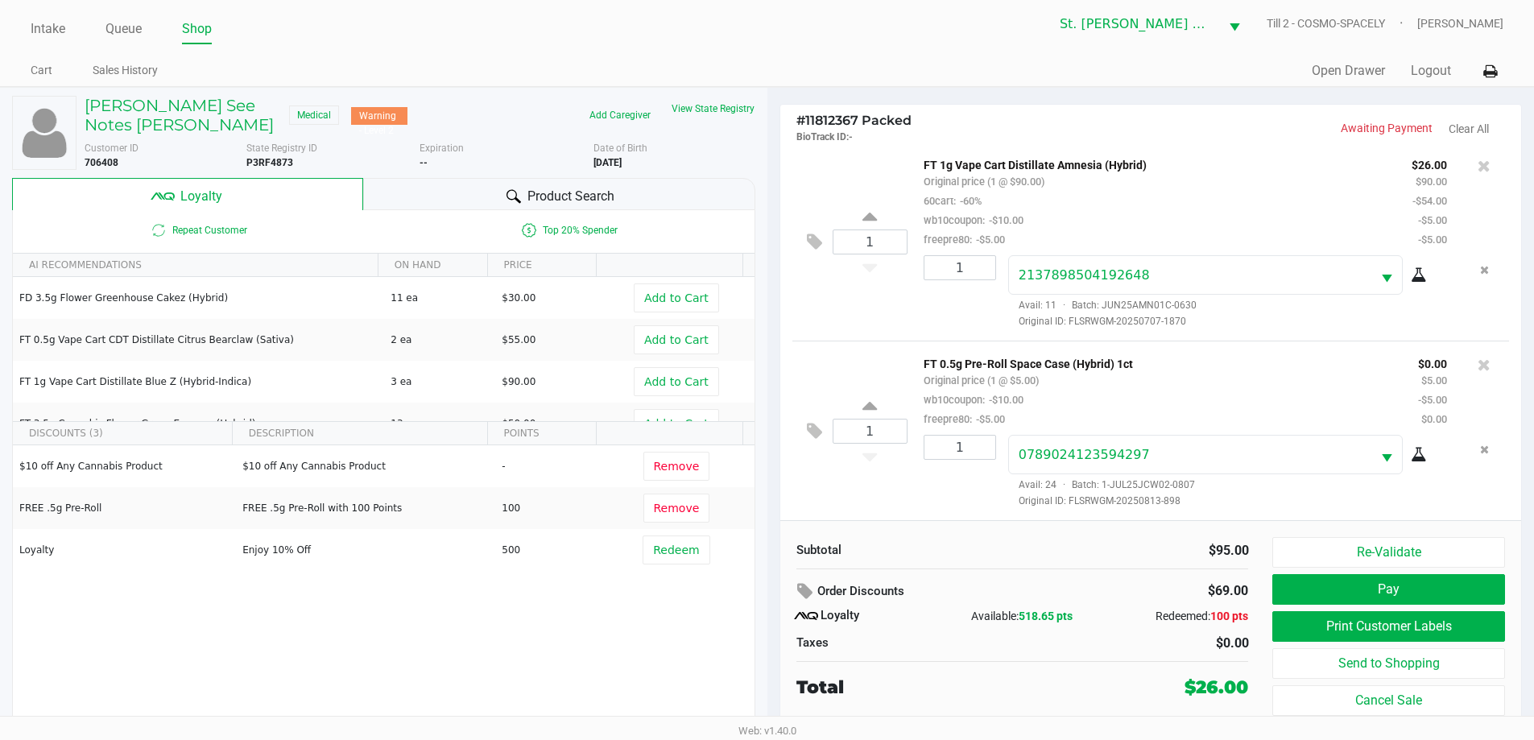
scroll to position [5, 0]
click at [1349, 544] on button "Re-Validate" at bounding box center [1389, 551] width 232 height 31
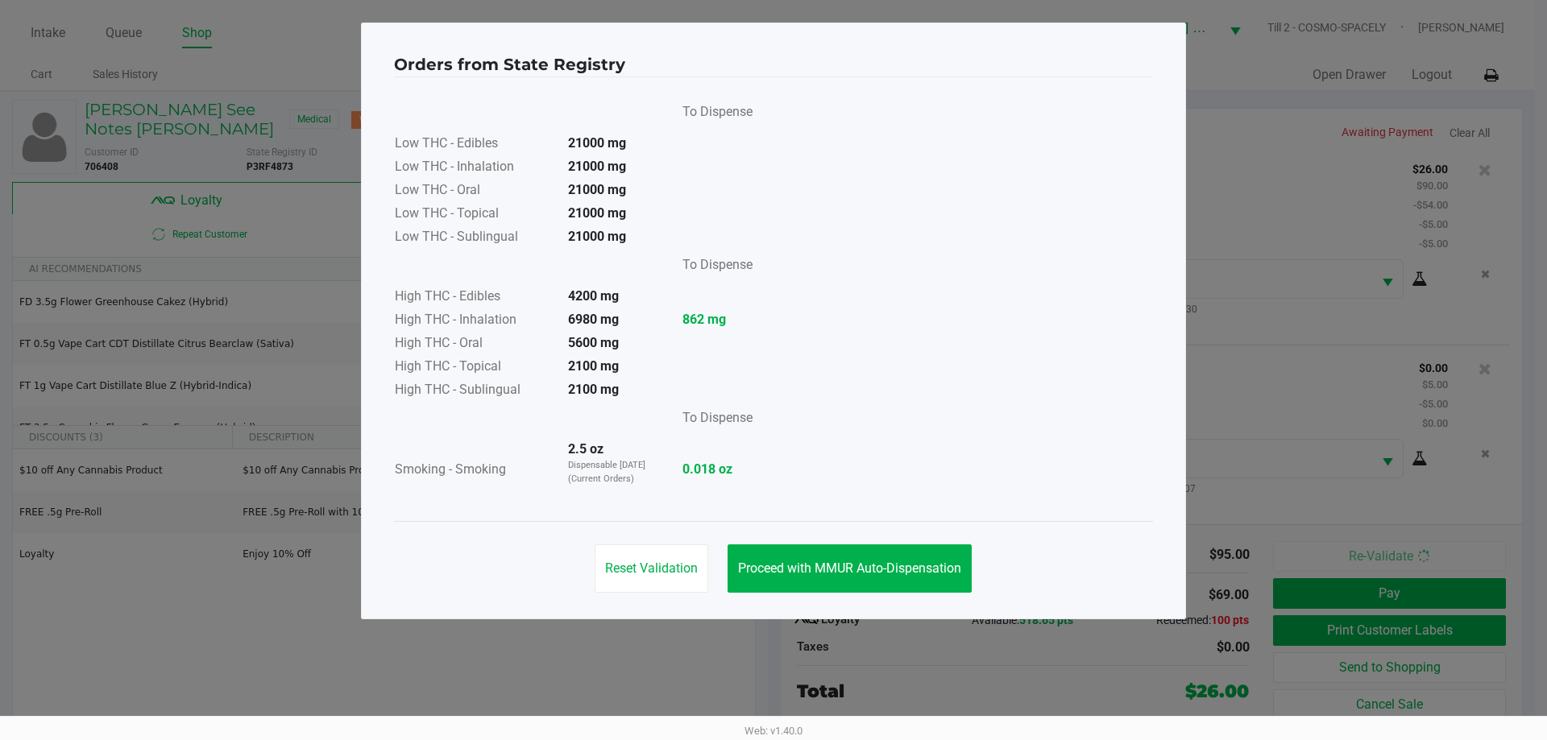
click at [810, 543] on div "Reset Validation Proceed with MMUR Auto-Dispensation" at bounding box center [773, 561] width 759 height 81
click at [820, 561] on span "Proceed with MMUR Auto-Dispensation" at bounding box center [849, 568] width 223 height 15
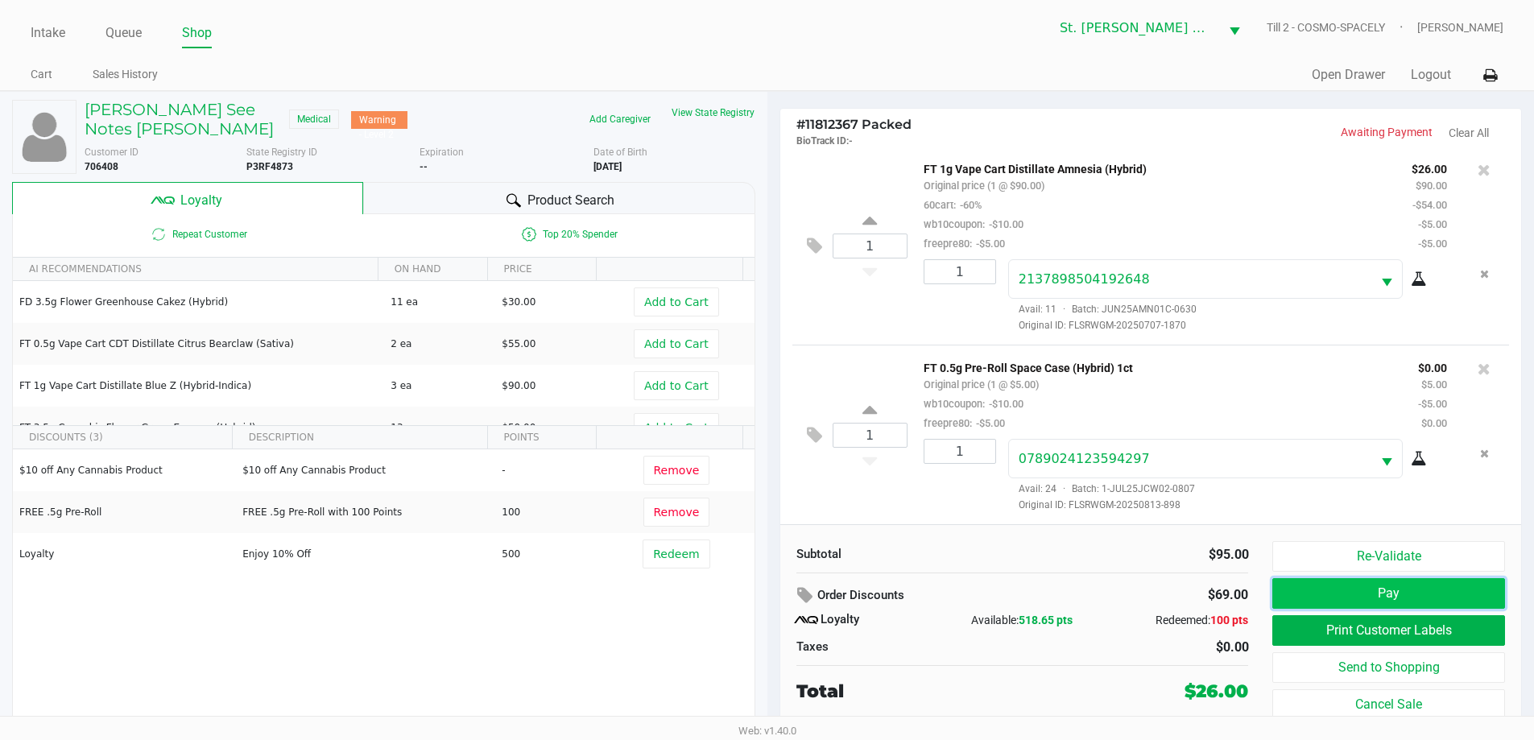
click at [1441, 601] on button "Pay" at bounding box center [1389, 593] width 232 height 31
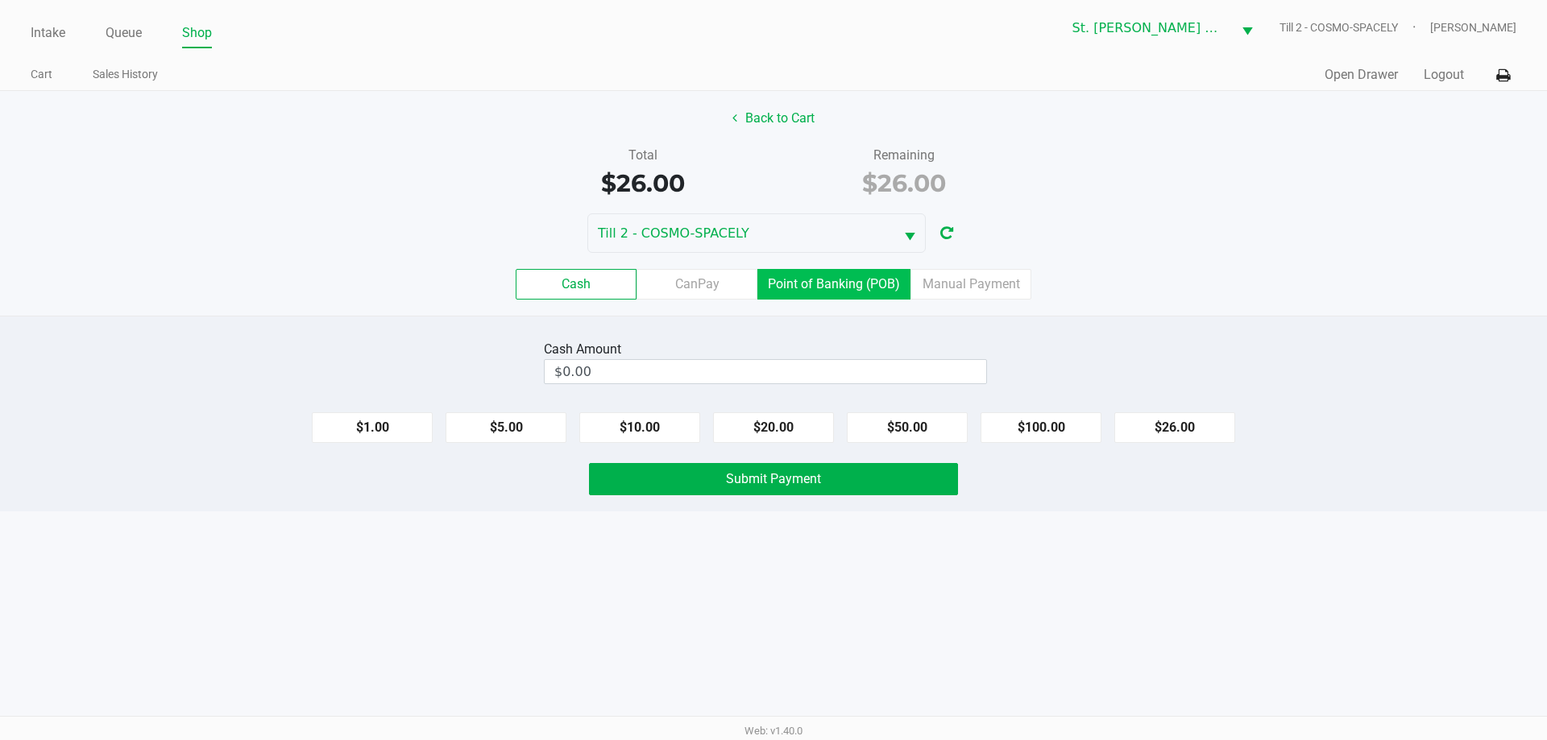
click at [847, 293] on label "Point of Banking (POB)" at bounding box center [833, 284] width 153 height 31
click at [0, 0] on 7 "Point of Banking (POB)" at bounding box center [0, 0] width 0 height 0
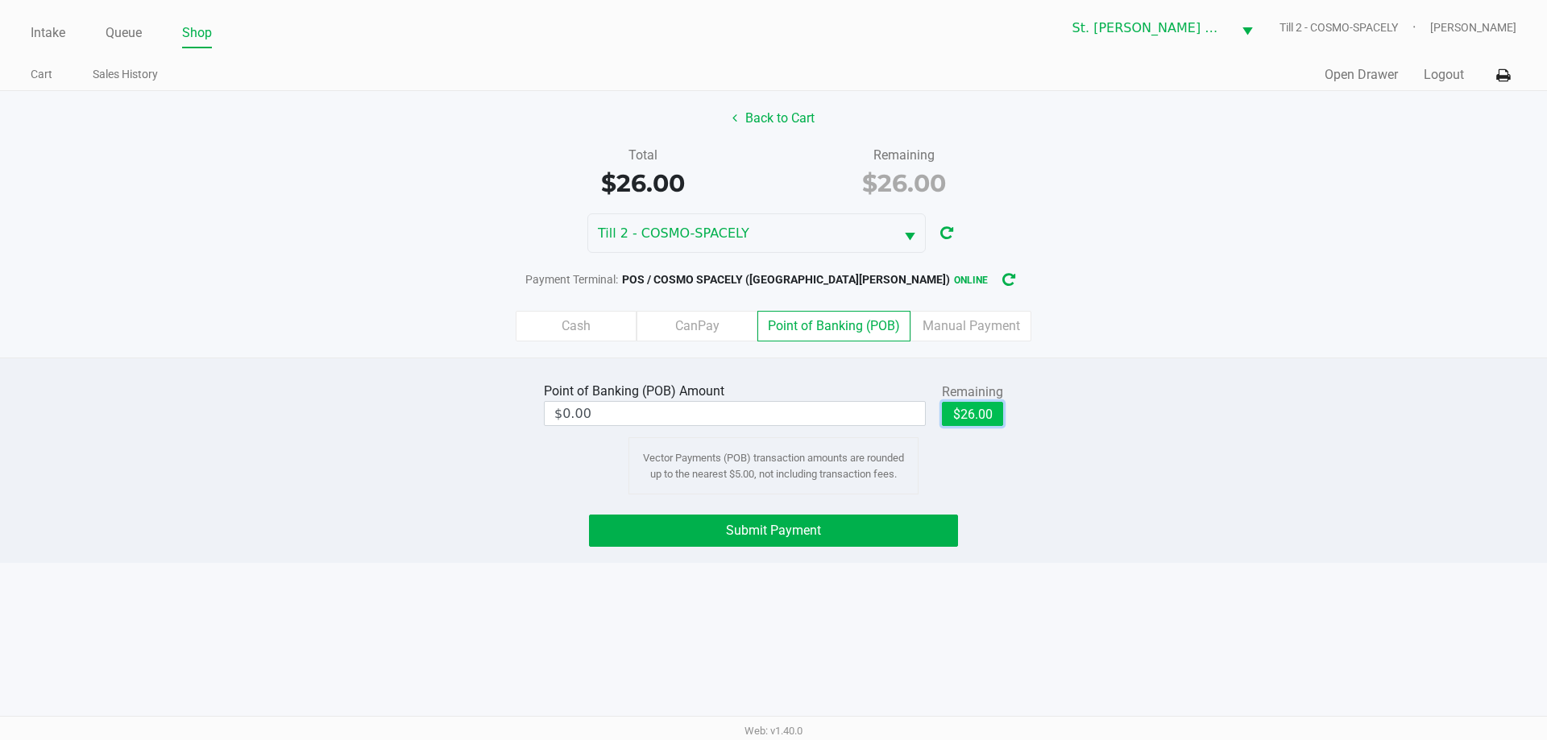
click at [973, 410] on button "$26.00" at bounding box center [972, 414] width 61 height 24
type input "$26.00"
click at [896, 529] on button "Submit Payment" at bounding box center [773, 531] width 369 height 32
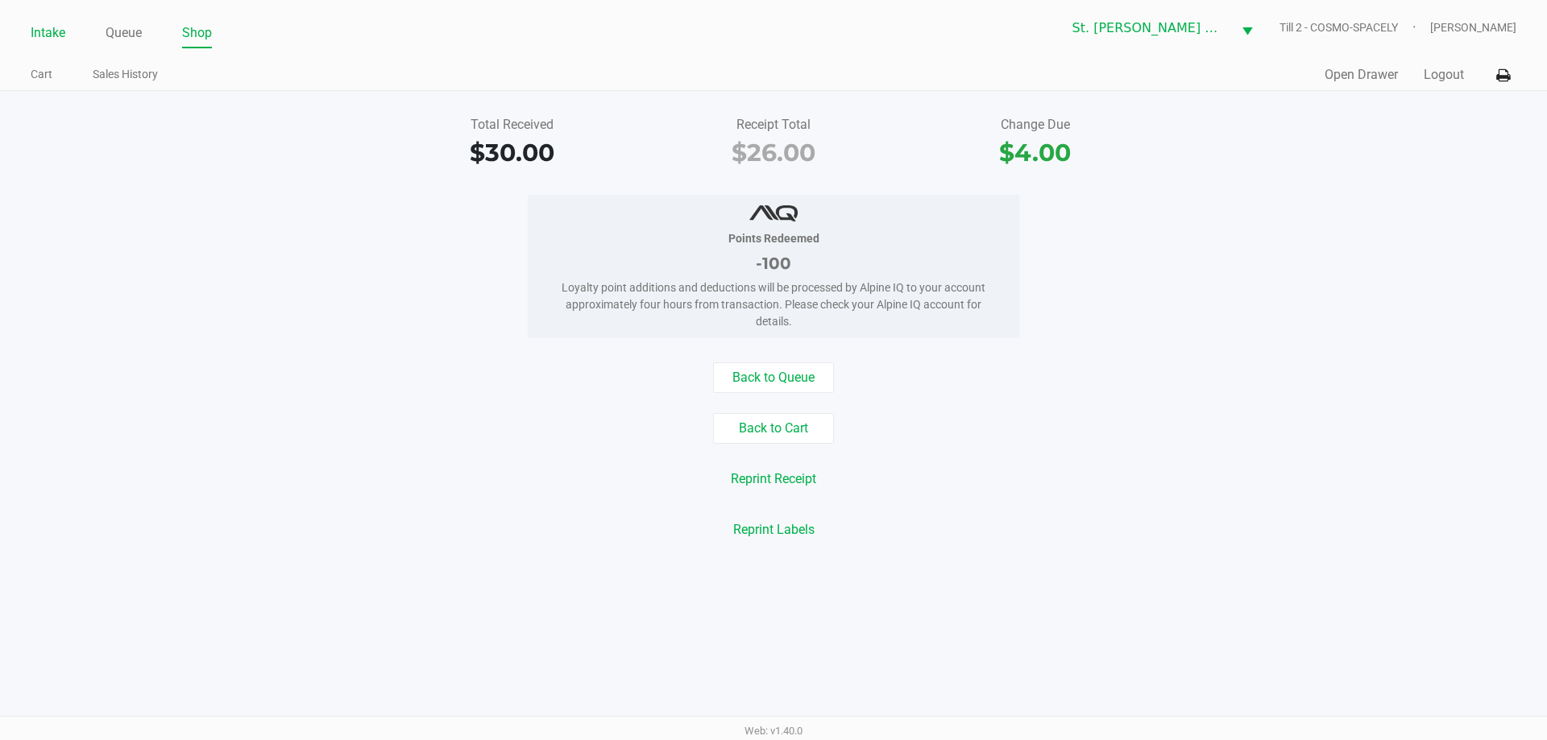
click at [52, 43] on link "Intake" at bounding box center [48, 33] width 35 height 23
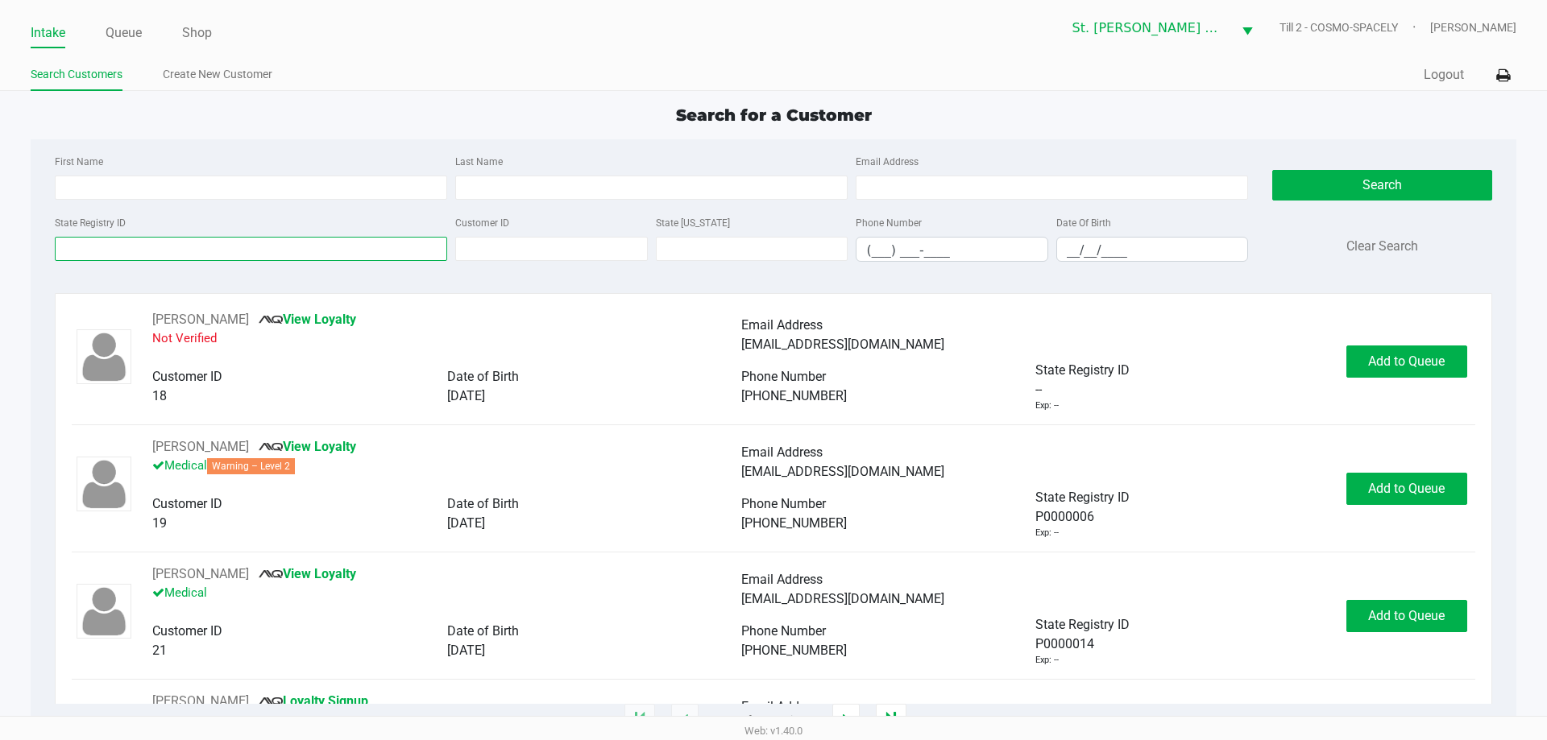
drag, startPoint x: 363, startPoint y: 238, endPoint x: 363, endPoint y: 259, distance: 20.9
click at [363, 239] on input "State Registry ID" at bounding box center [251, 249] width 392 height 24
click at [363, 259] on input "State Registry ID" at bounding box center [251, 249] width 392 height 24
click at [120, 222] on label "State Registry ID" at bounding box center [90, 223] width 71 height 14
click at [120, 237] on input "State Registry ID" at bounding box center [251, 249] width 392 height 24
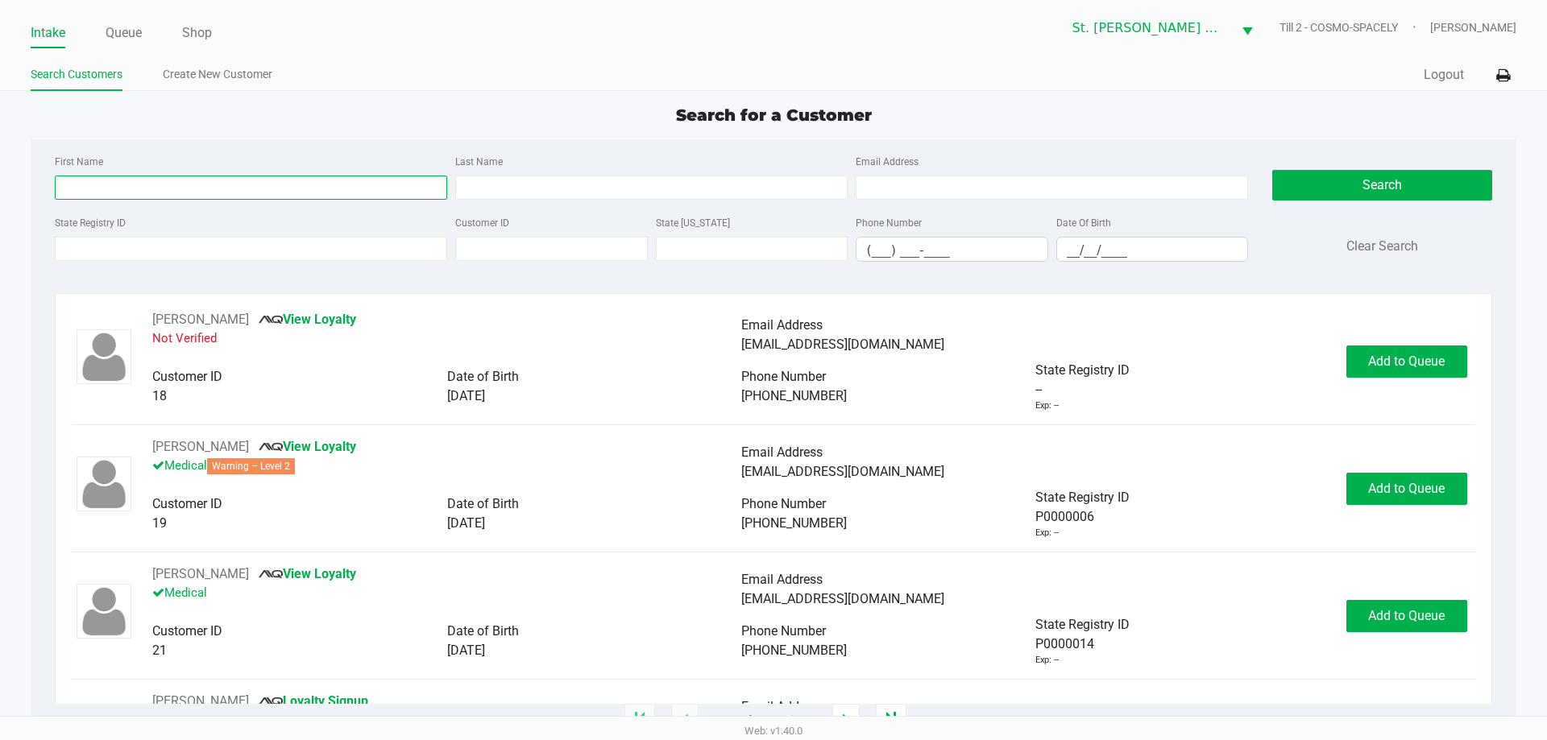
click at [128, 189] on input "First Name" at bounding box center [251, 188] width 392 height 24
type input "Peter"
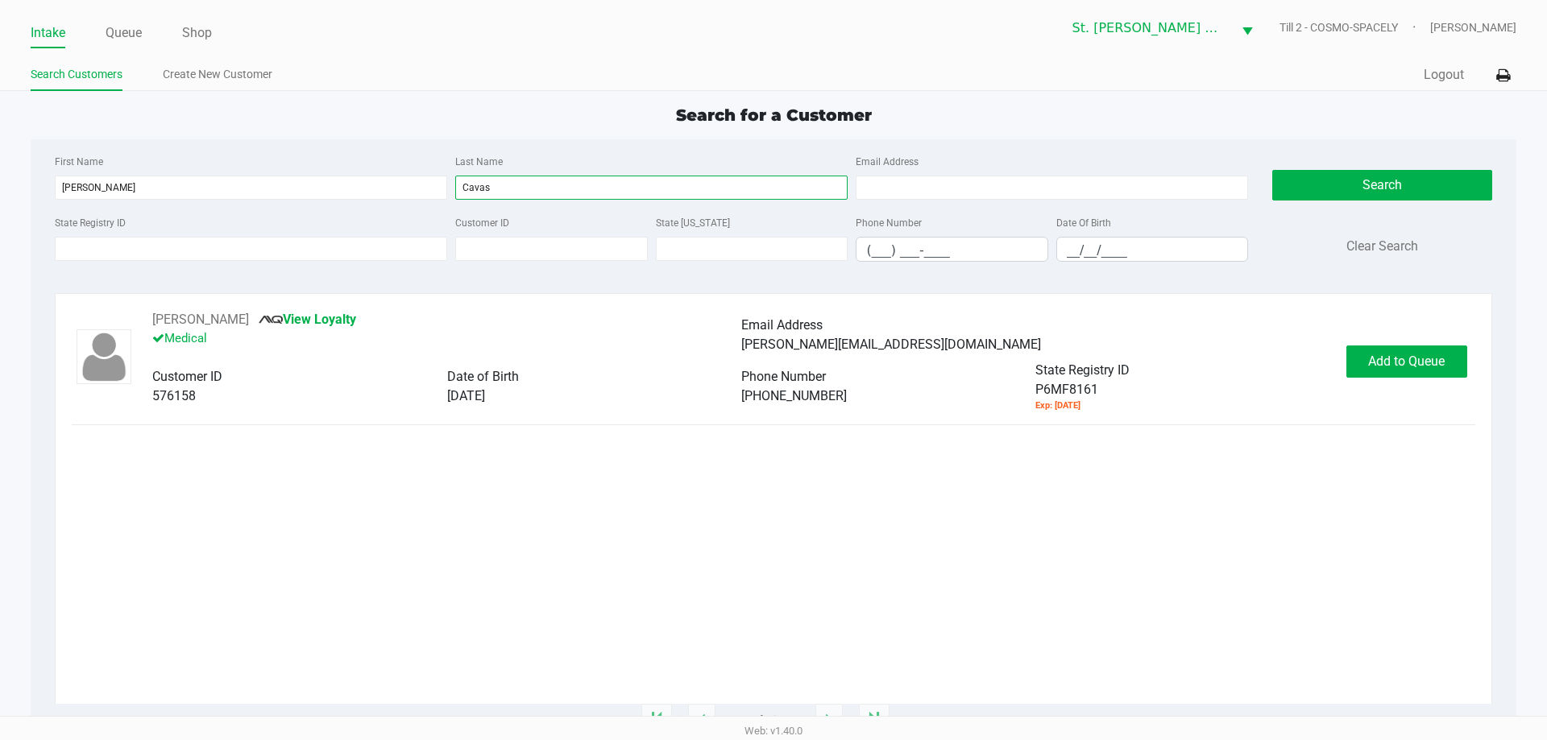
type input "Cavas"
drag, startPoint x: 511, startPoint y: 431, endPoint x: 565, endPoint y: 407, distance: 59.9
click at [511, 431] on div "PETER CAVAS-MITSON View Loyalty Medical Email Address pcmitson@gmail.com Custom…" at bounding box center [773, 507] width 1402 height 394
click at [1358, 366] on button "Add to Queue" at bounding box center [1406, 362] width 121 height 32
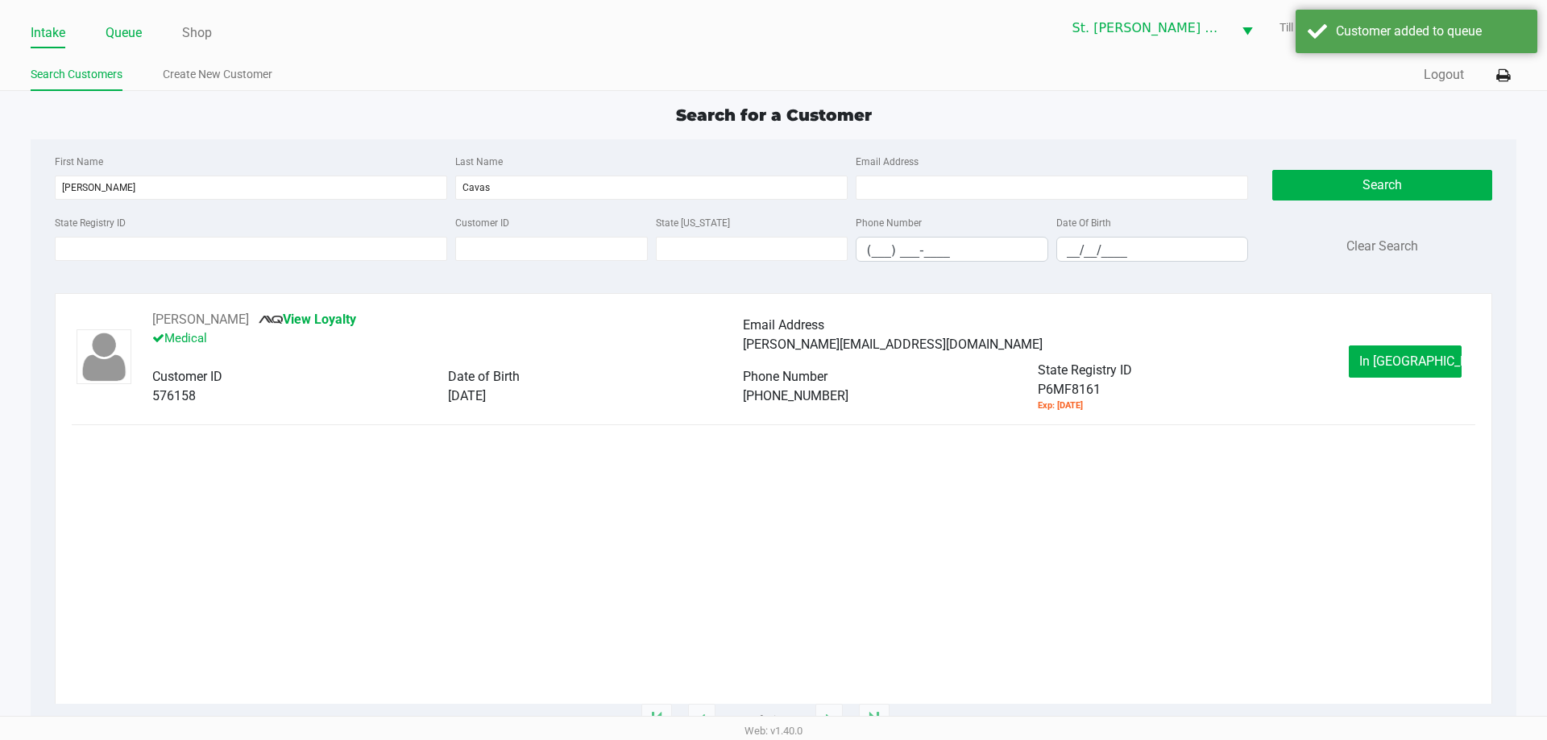
click at [113, 31] on link "Queue" at bounding box center [124, 33] width 36 height 23
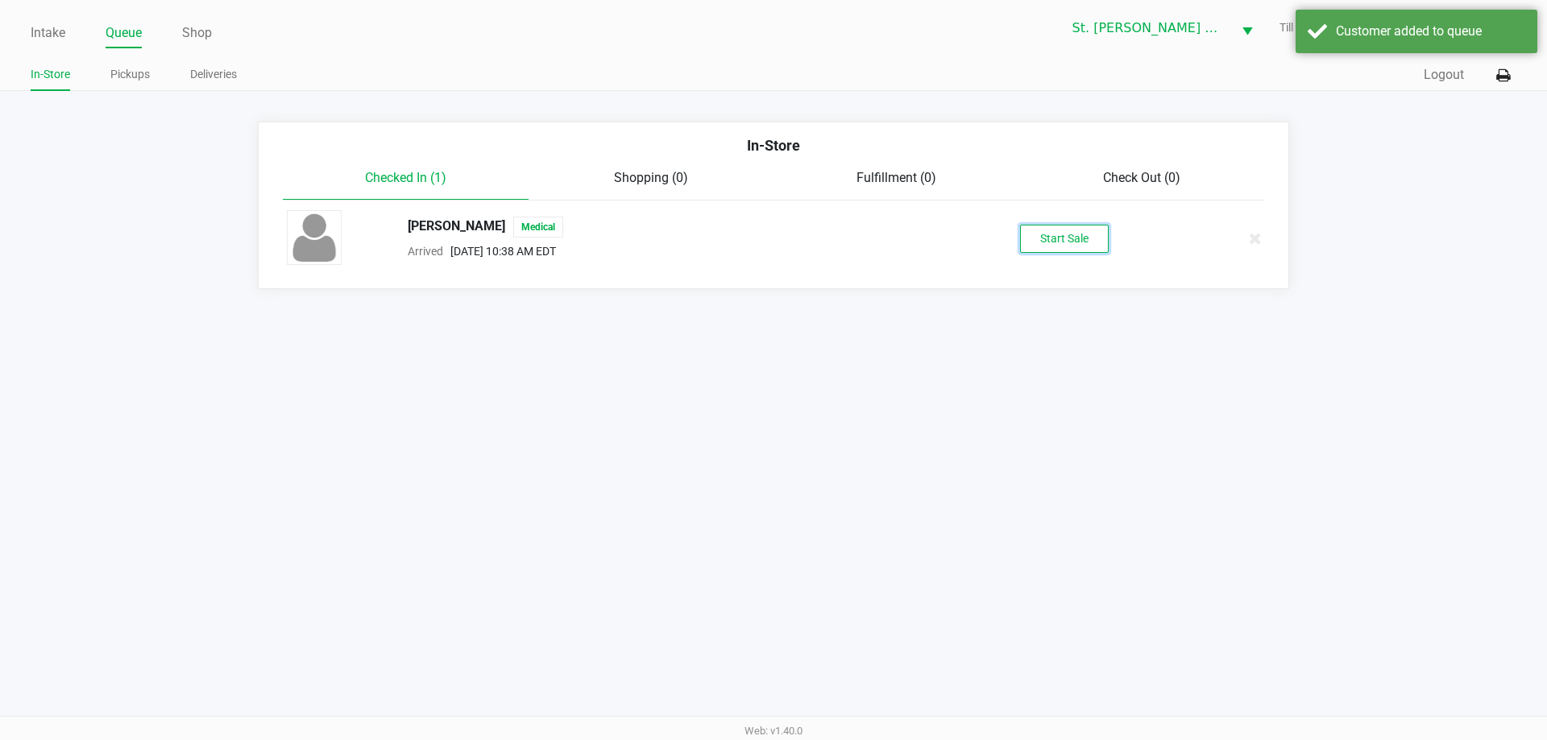
click at [1025, 232] on button "Start Sale" at bounding box center [1064, 239] width 89 height 28
click at [1026, 233] on div "Start Sale" at bounding box center [1064, 239] width 89 height 28
click at [1415, 39] on div "Customer added to queue" at bounding box center [1429, 31] width 189 height 19
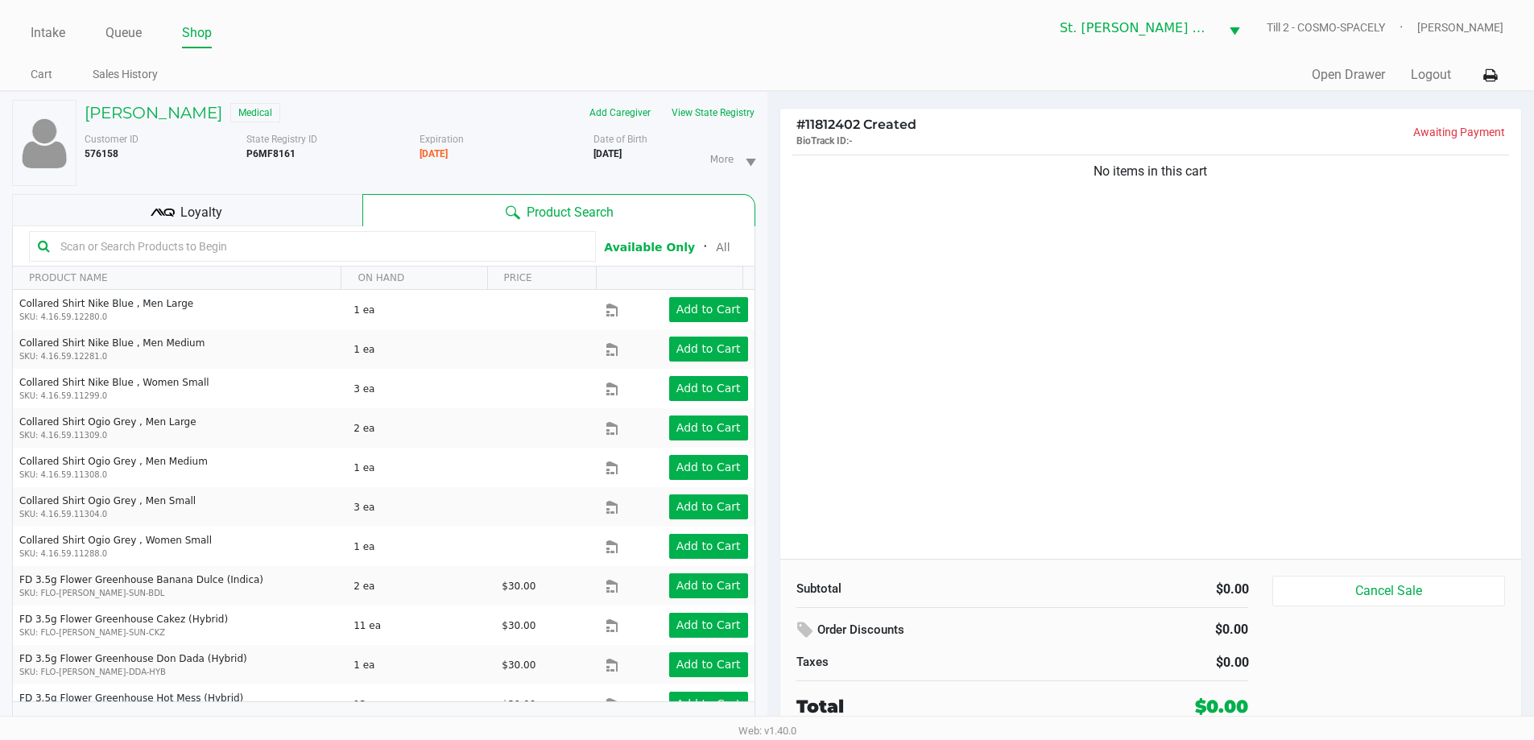
click at [285, 159] on b "P6MF8161" at bounding box center [270, 153] width 49 height 11
copy b "P6MF8161"
click at [826, 294] on div "No items in this cart" at bounding box center [1152, 355] width 742 height 408
click at [971, 389] on div "No items in this cart" at bounding box center [1152, 355] width 742 height 408
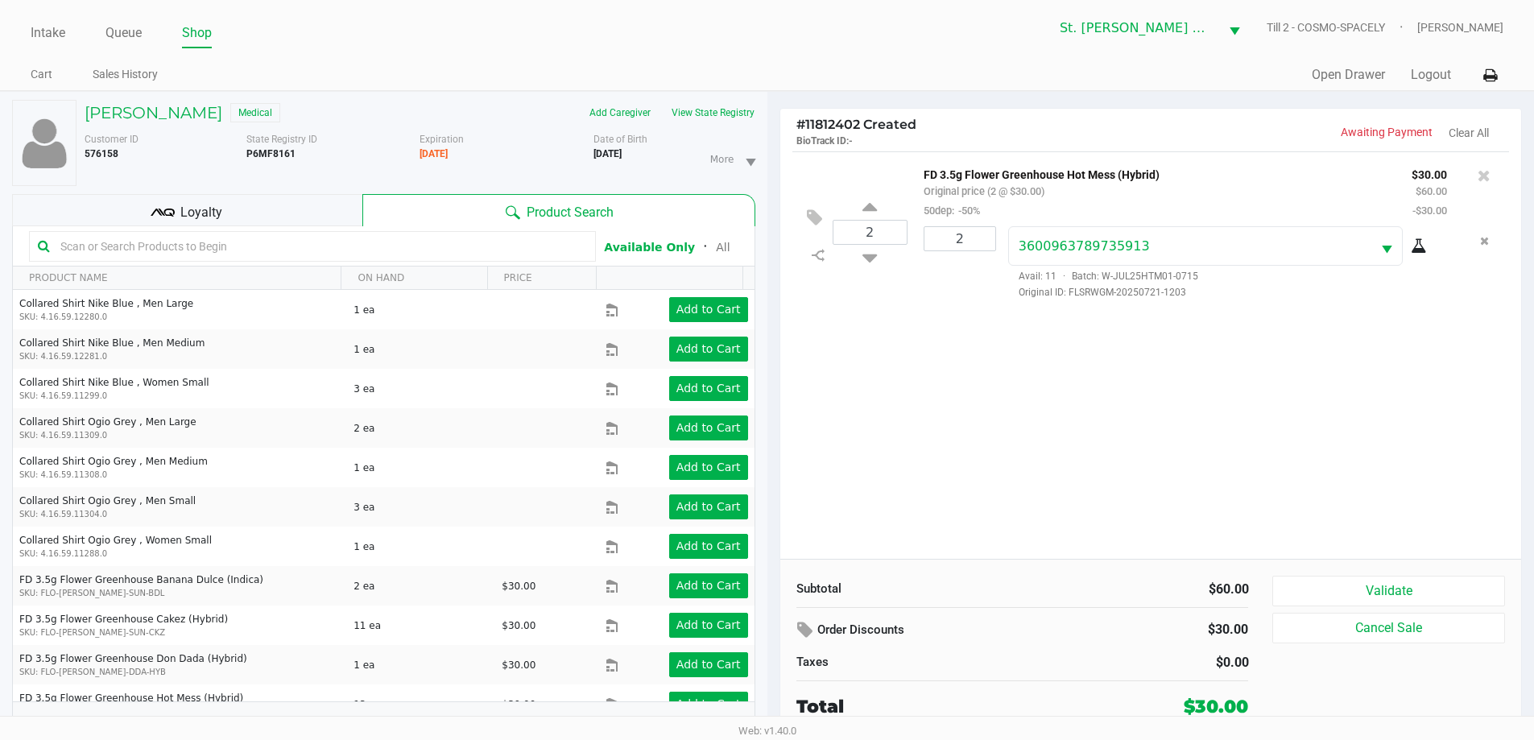
click at [1305, 573] on div "Subtotal $60.00 Order Discounts $30.00 Taxes $0.00 Total $30.00 Validate Cancel…" at bounding box center [1152, 647] width 742 height 177
click at [1306, 585] on button "Validate" at bounding box center [1389, 591] width 232 height 31
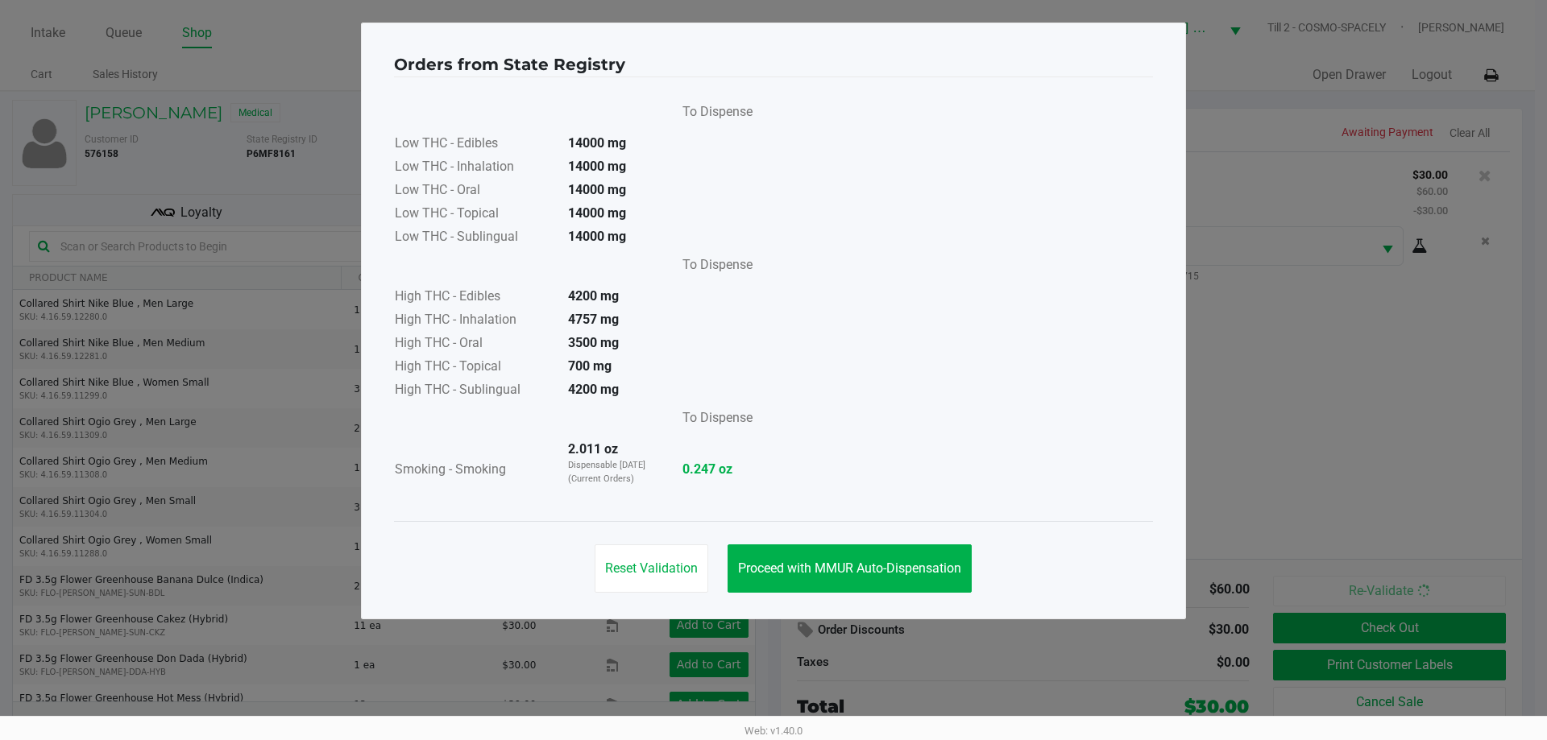
click at [849, 539] on div "Reset Validation Proceed with MMUR Auto-Dispensation" at bounding box center [773, 561] width 759 height 81
click at [858, 556] on button "Proceed with MMUR Auto-Dispensation" at bounding box center [849, 568] width 244 height 48
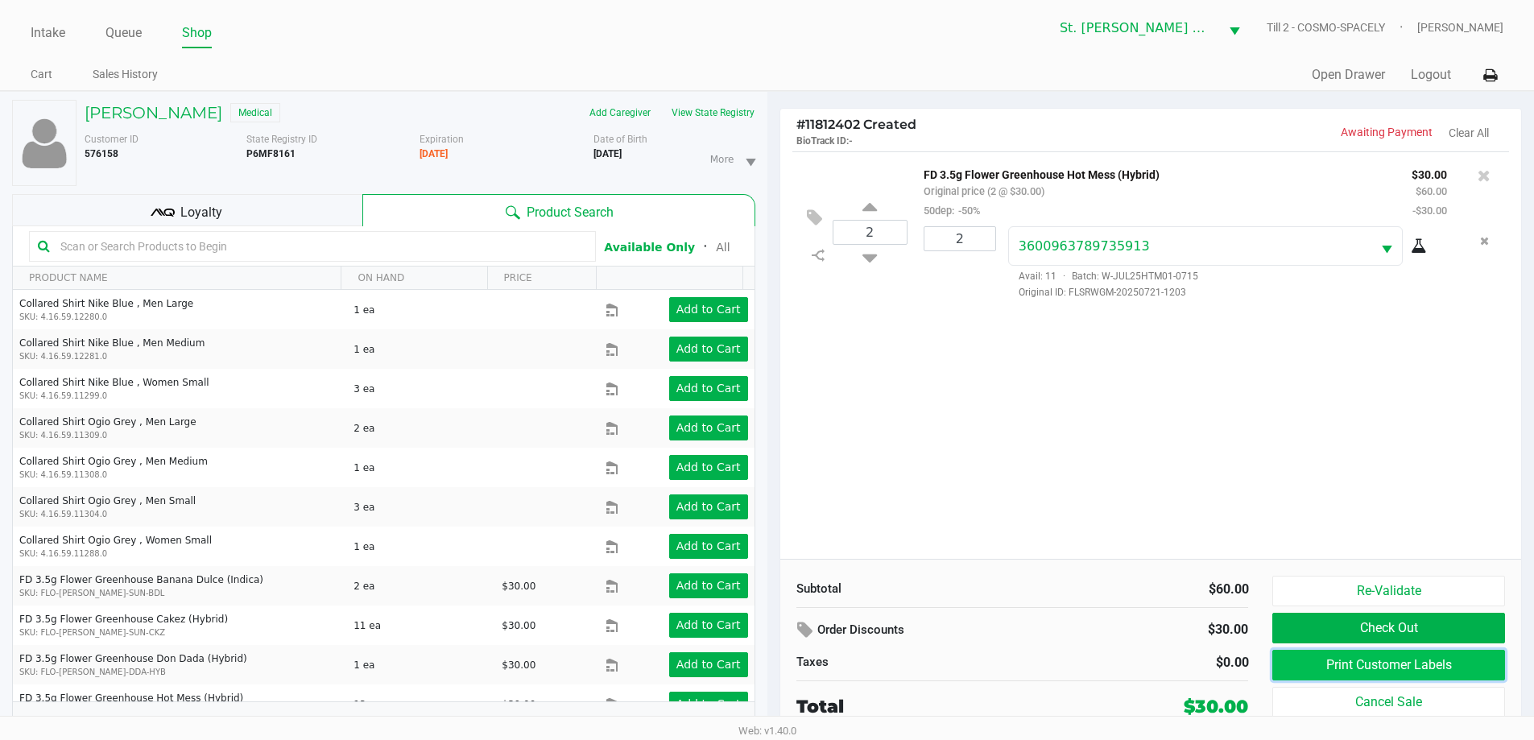
click at [1300, 665] on button "Print Customer Labels" at bounding box center [1389, 665] width 232 height 31
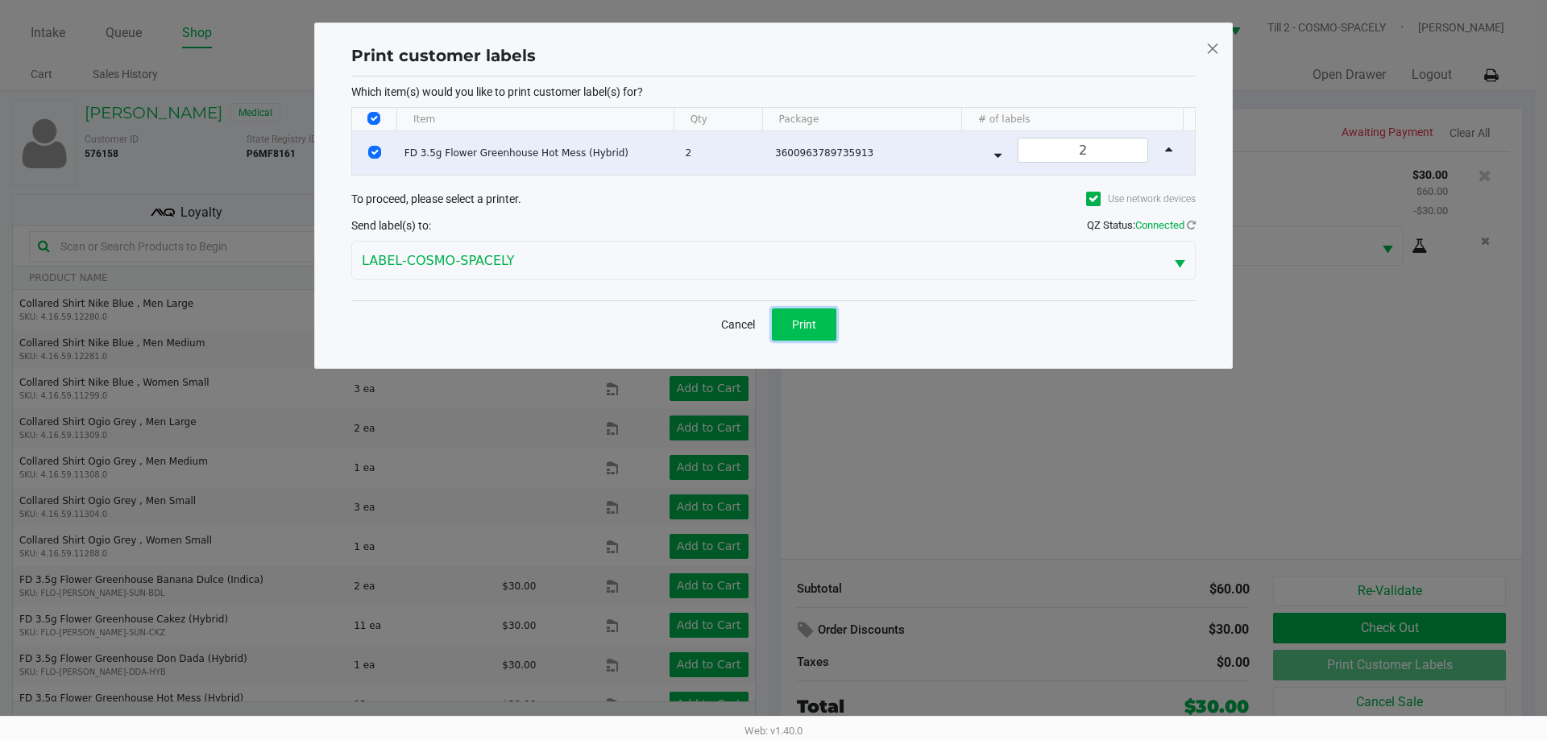
click at [788, 308] on button "Print" at bounding box center [804, 324] width 64 height 32
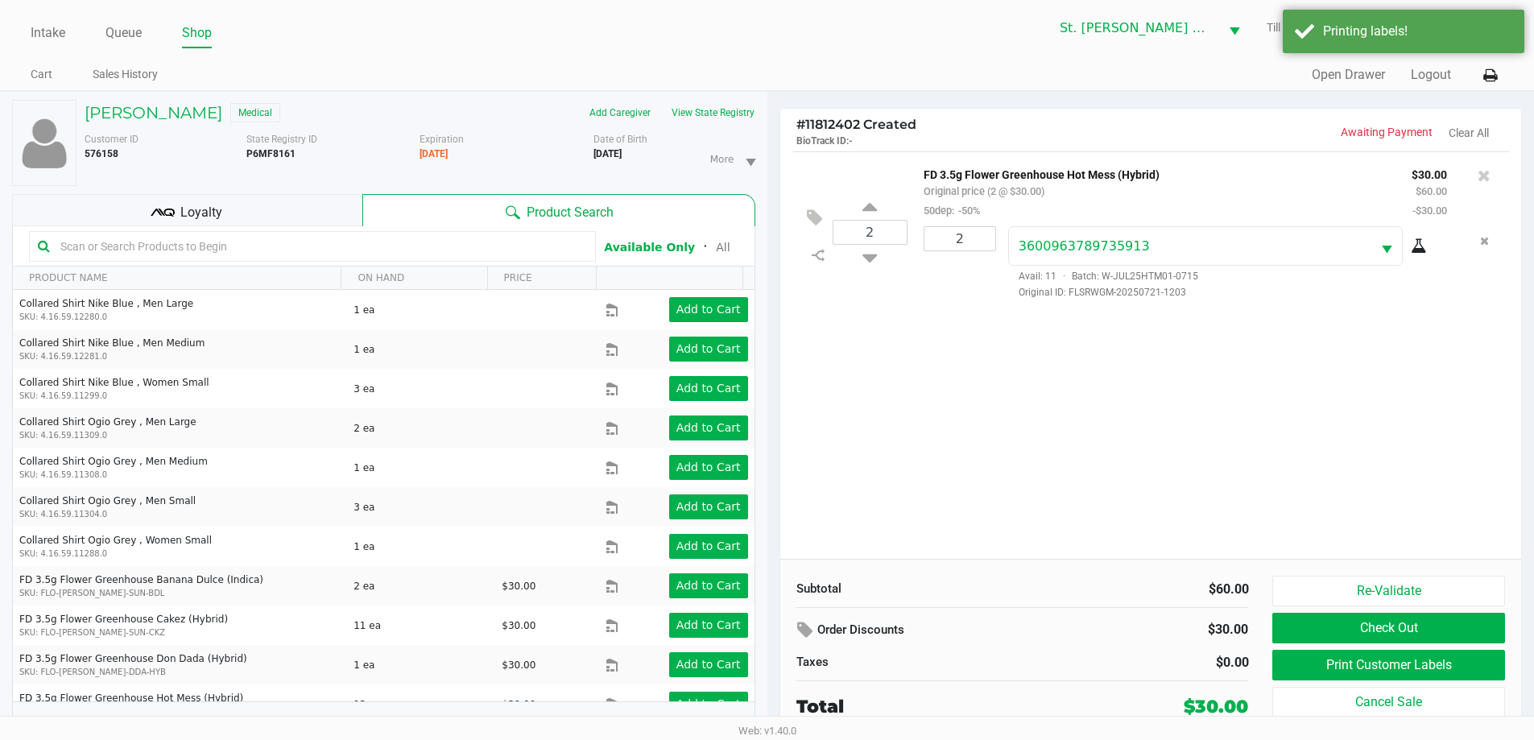
click at [346, 205] on div "Loyalty" at bounding box center [187, 210] width 350 height 32
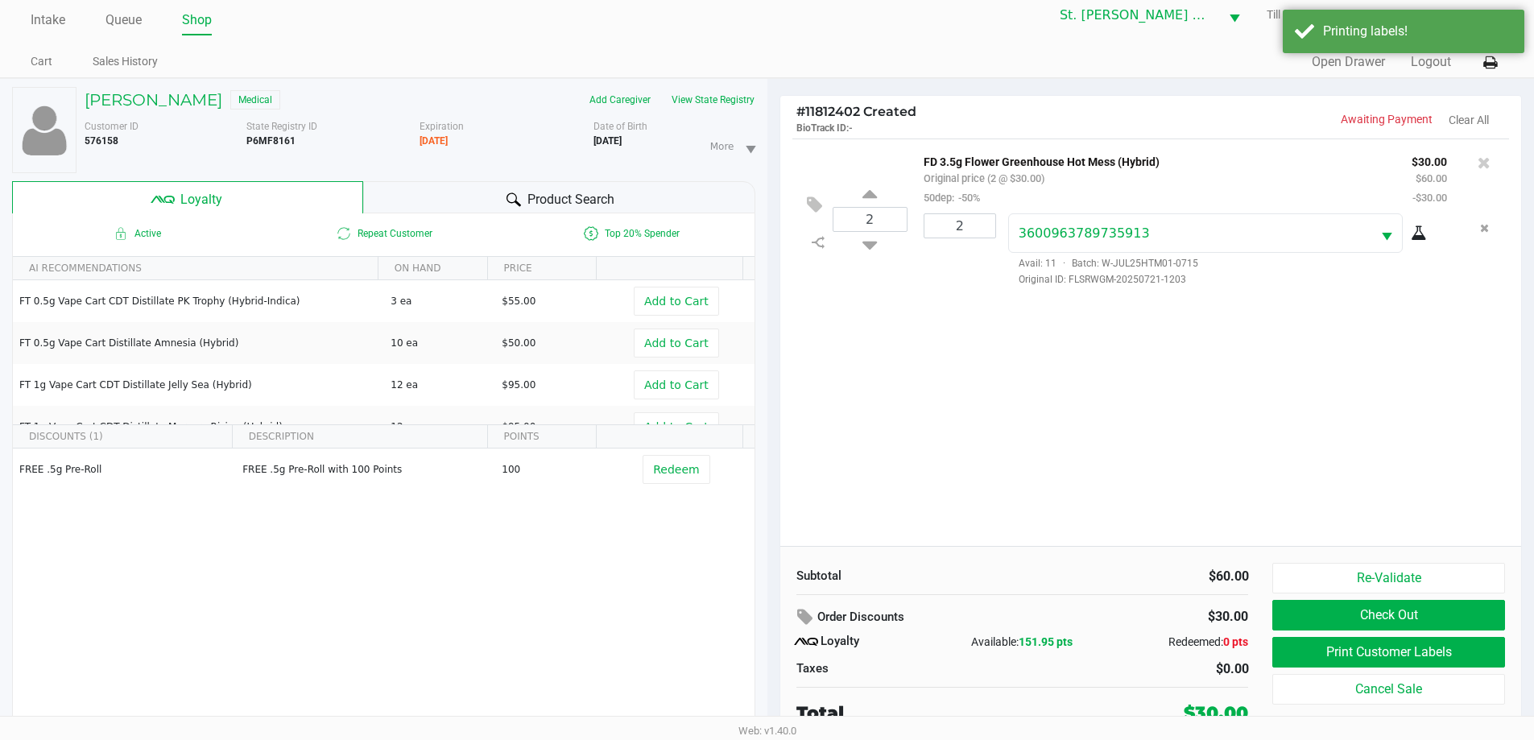
scroll to position [17, 0]
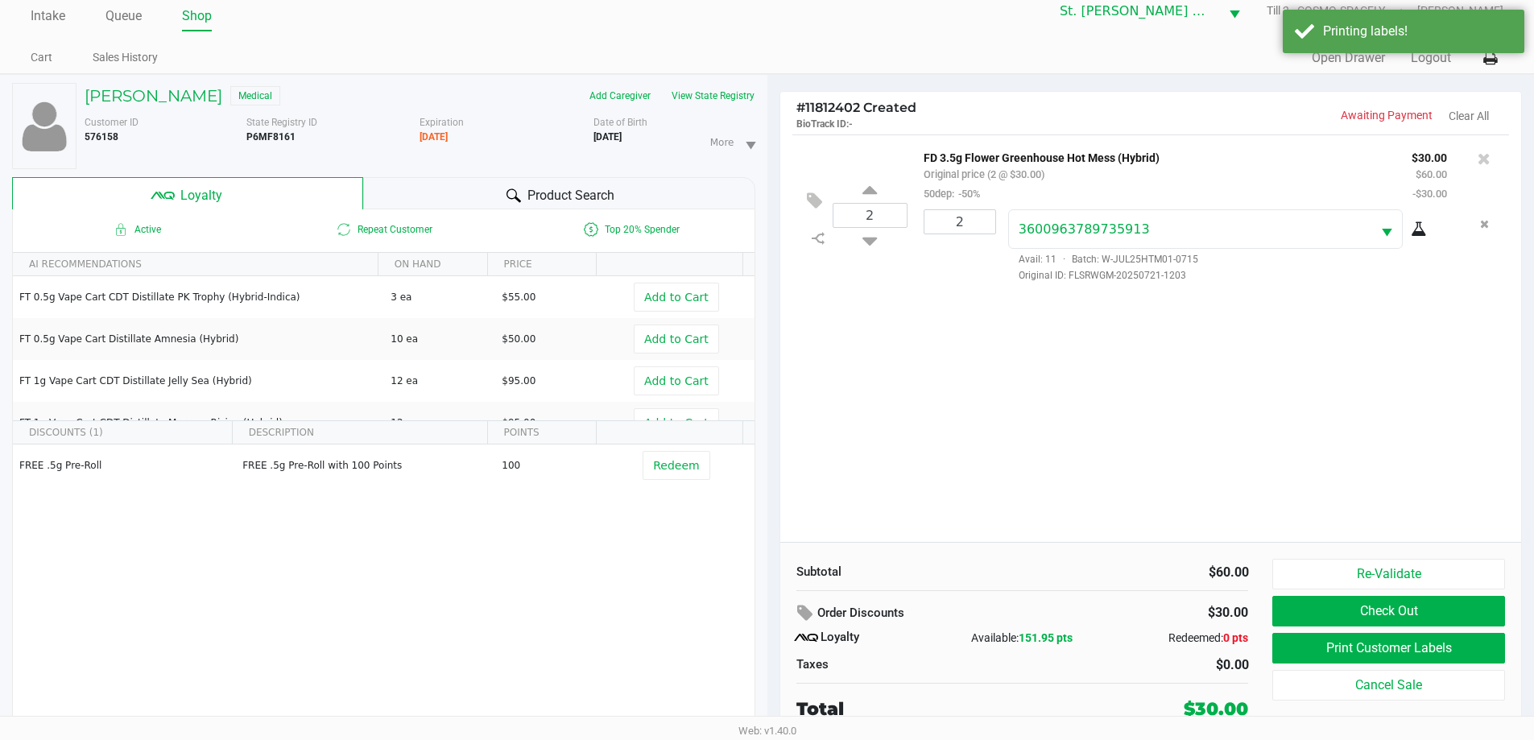
click at [1024, 412] on div "2 FD 3.5g Flower Greenhouse Hot Mess (Hybrid) Original price (2 @ $30.00) 50dep…" at bounding box center [1152, 339] width 742 height 408
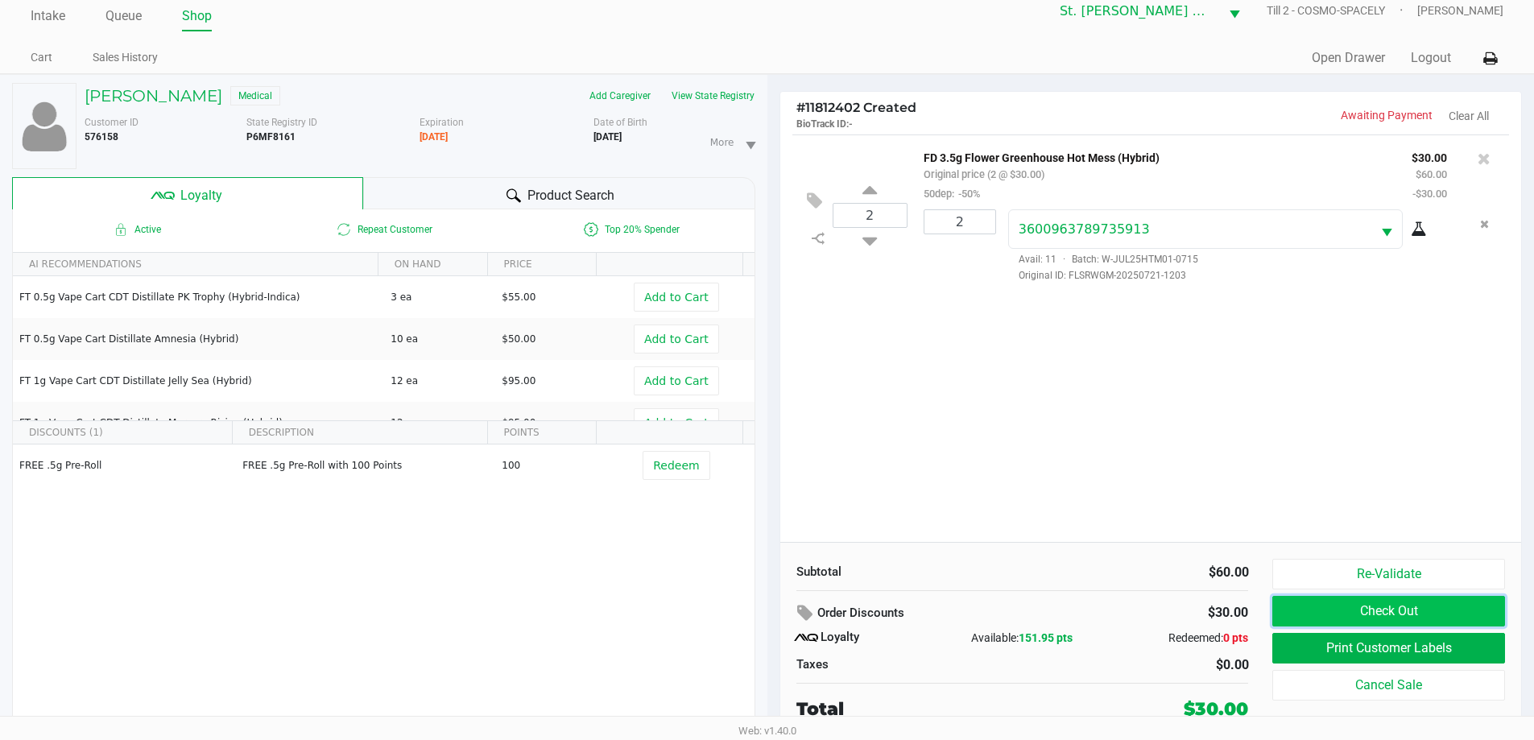
click at [1422, 603] on button "Check Out" at bounding box center [1389, 611] width 232 height 31
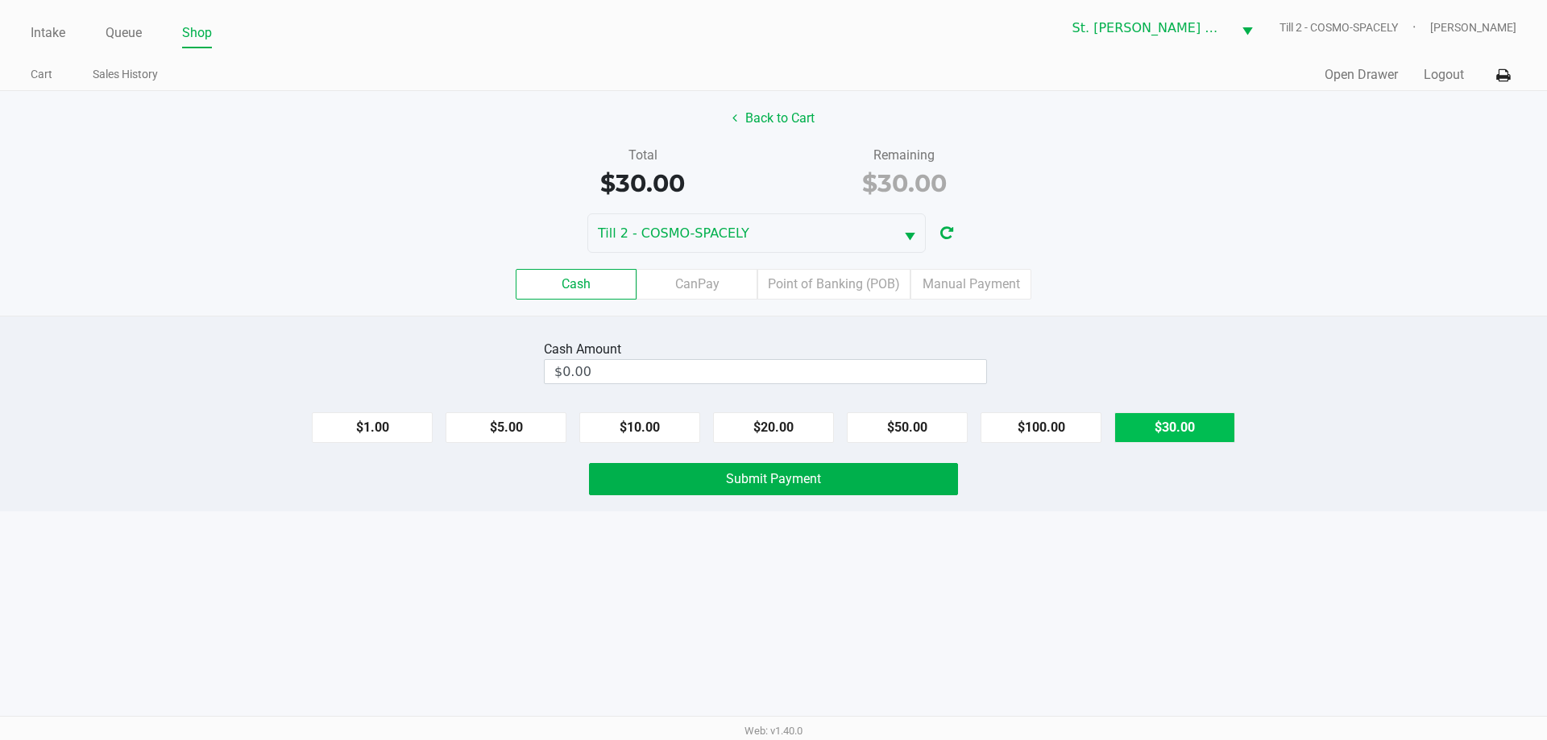
click at [1152, 433] on button "$30.00" at bounding box center [1174, 427] width 121 height 31
type input "$30.00"
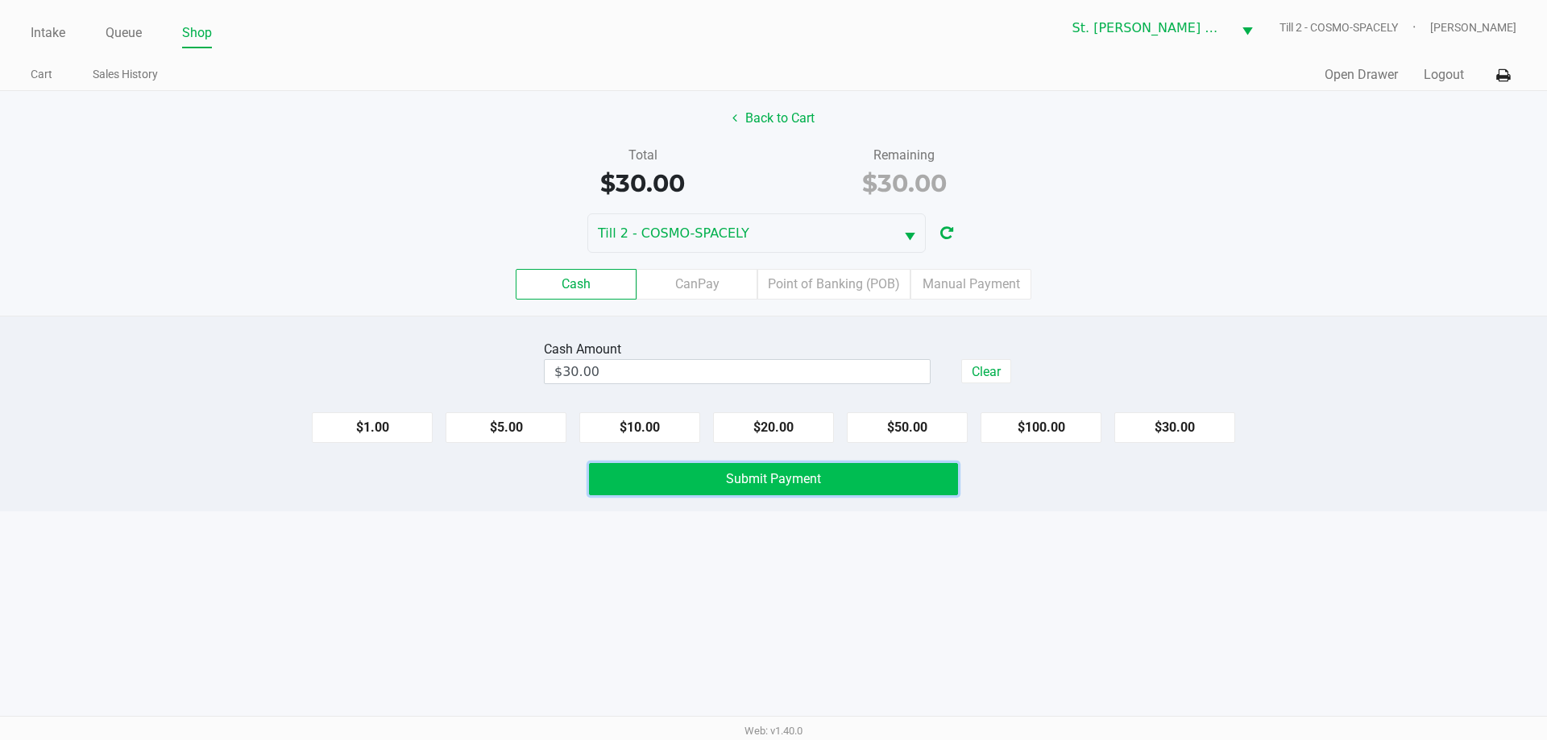
click at [839, 482] on button "Submit Payment" at bounding box center [773, 479] width 369 height 32
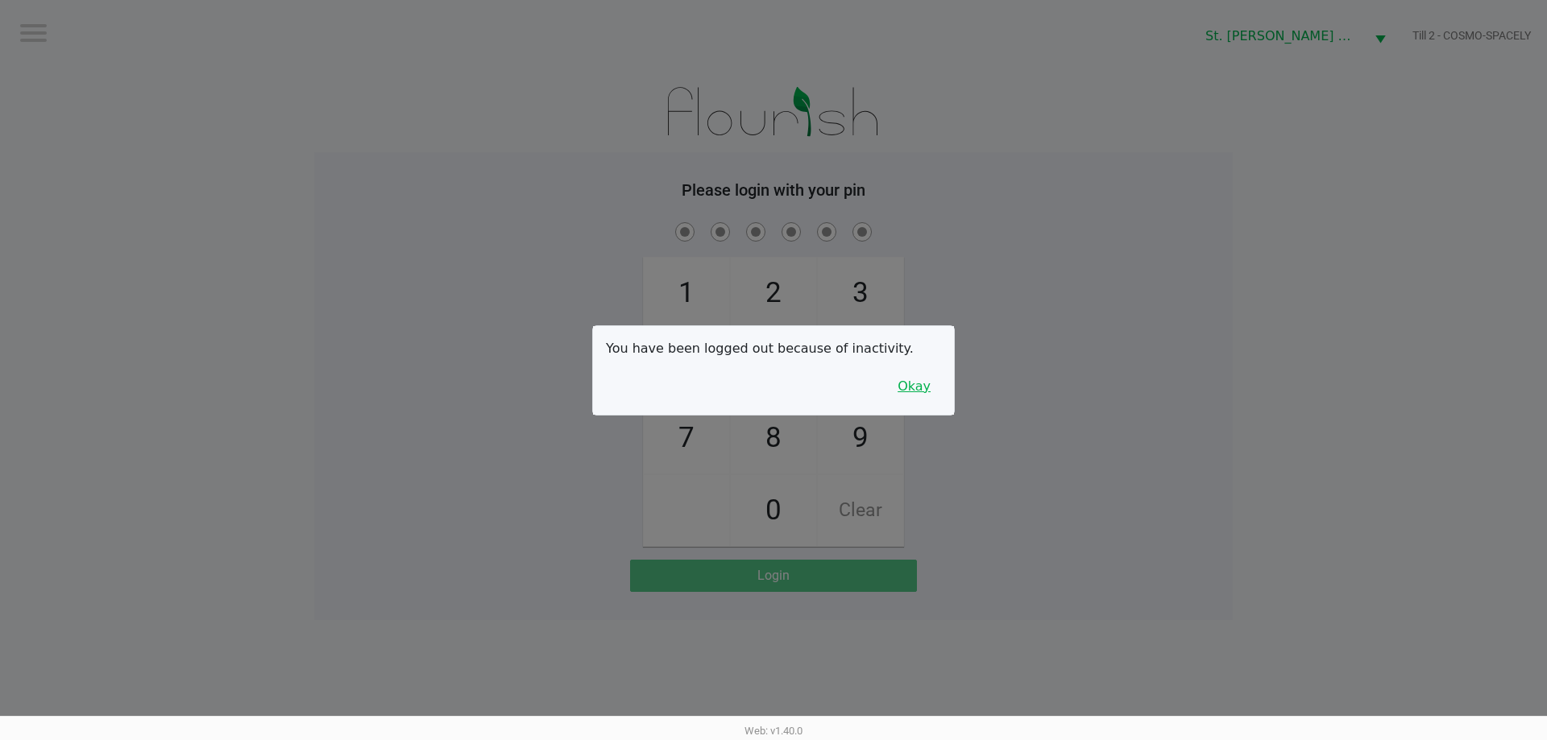
click at [940, 393] on button "Okay" at bounding box center [914, 386] width 54 height 31
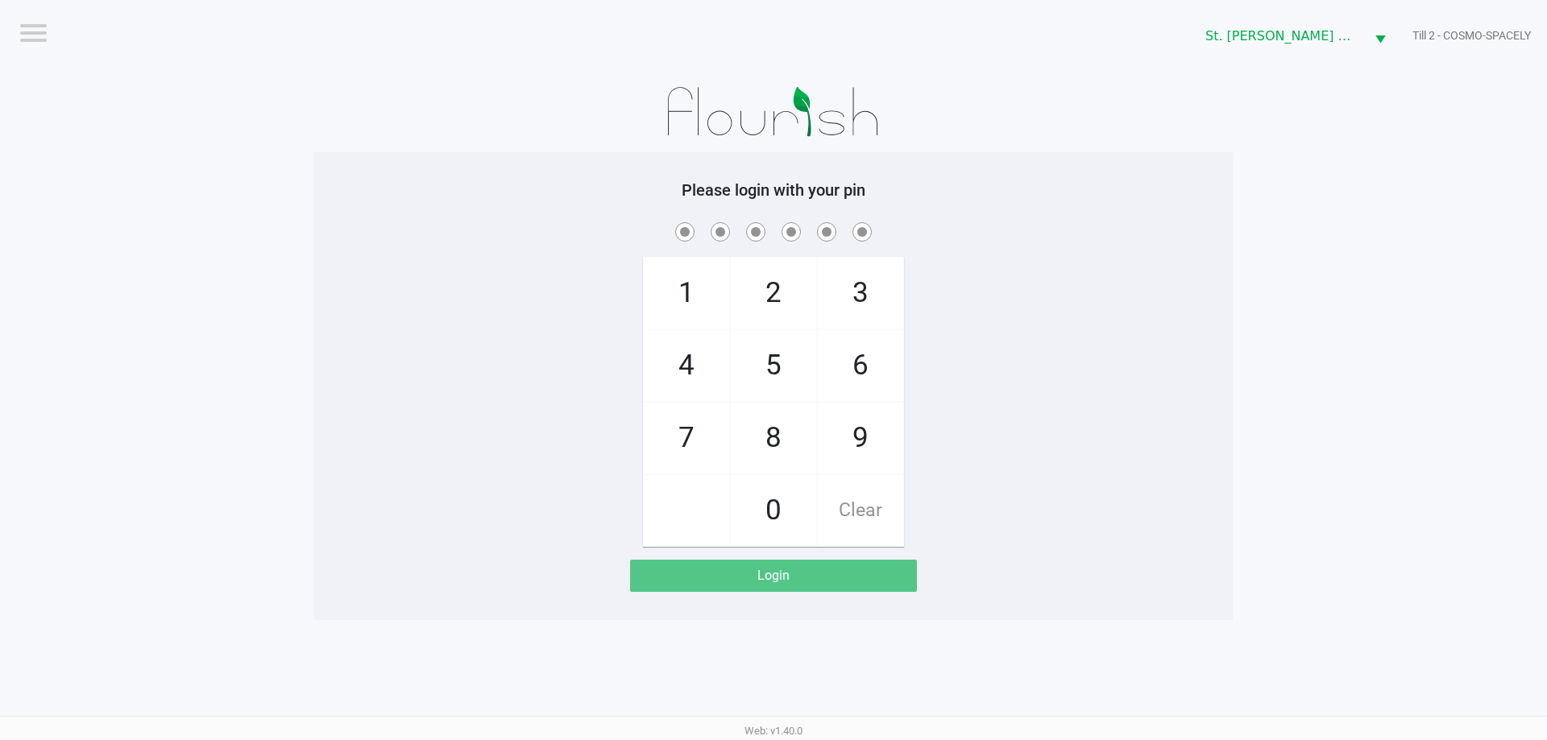
click at [296, 213] on app-pos-login-wrapper "Logout St. Pete WC Till 2 - COSMO-SPACELY Please login with your pin 1 4 7 2 5 …" at bounding box center [773, 310] width 1547 height 620
checkbox input "true"
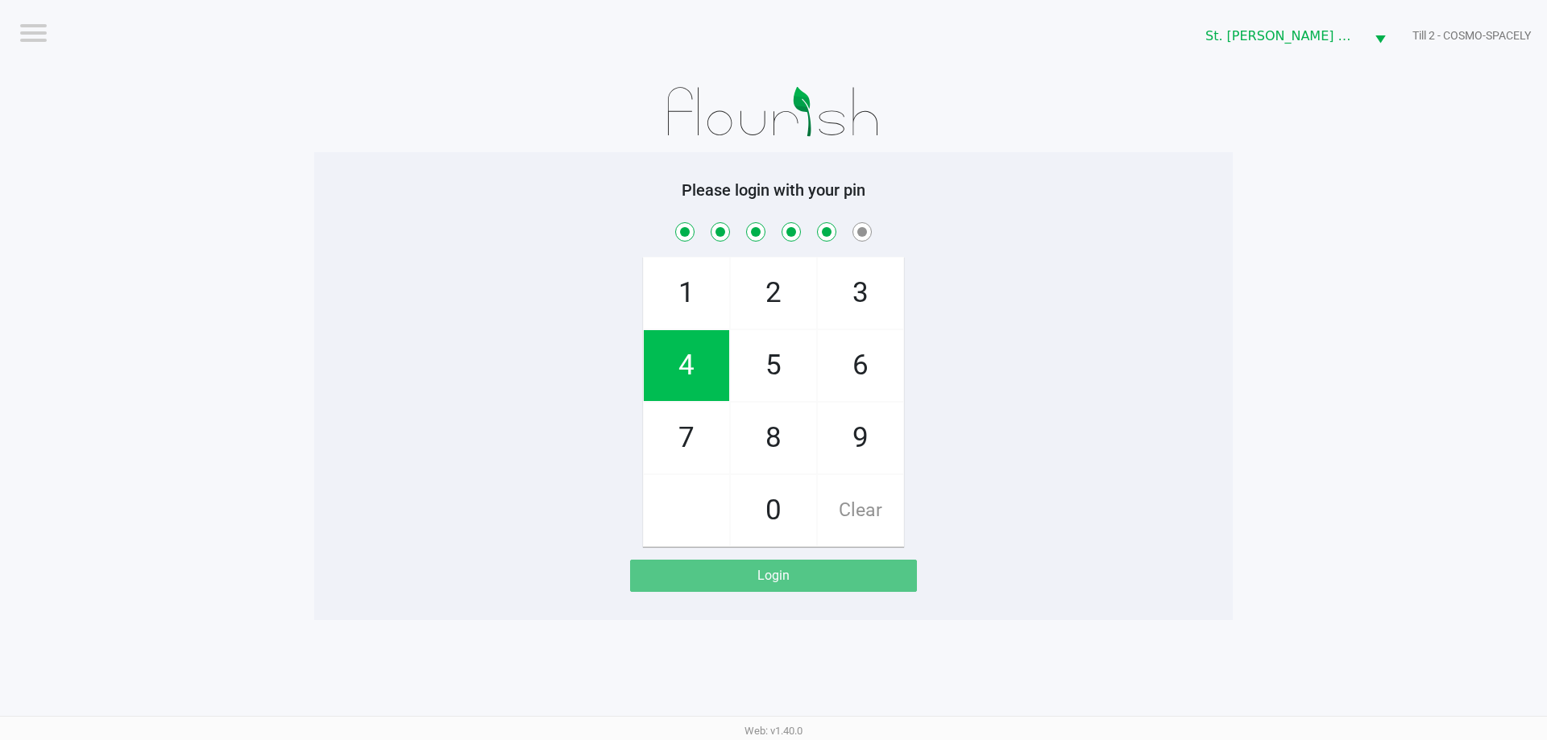
checkbox input "true"
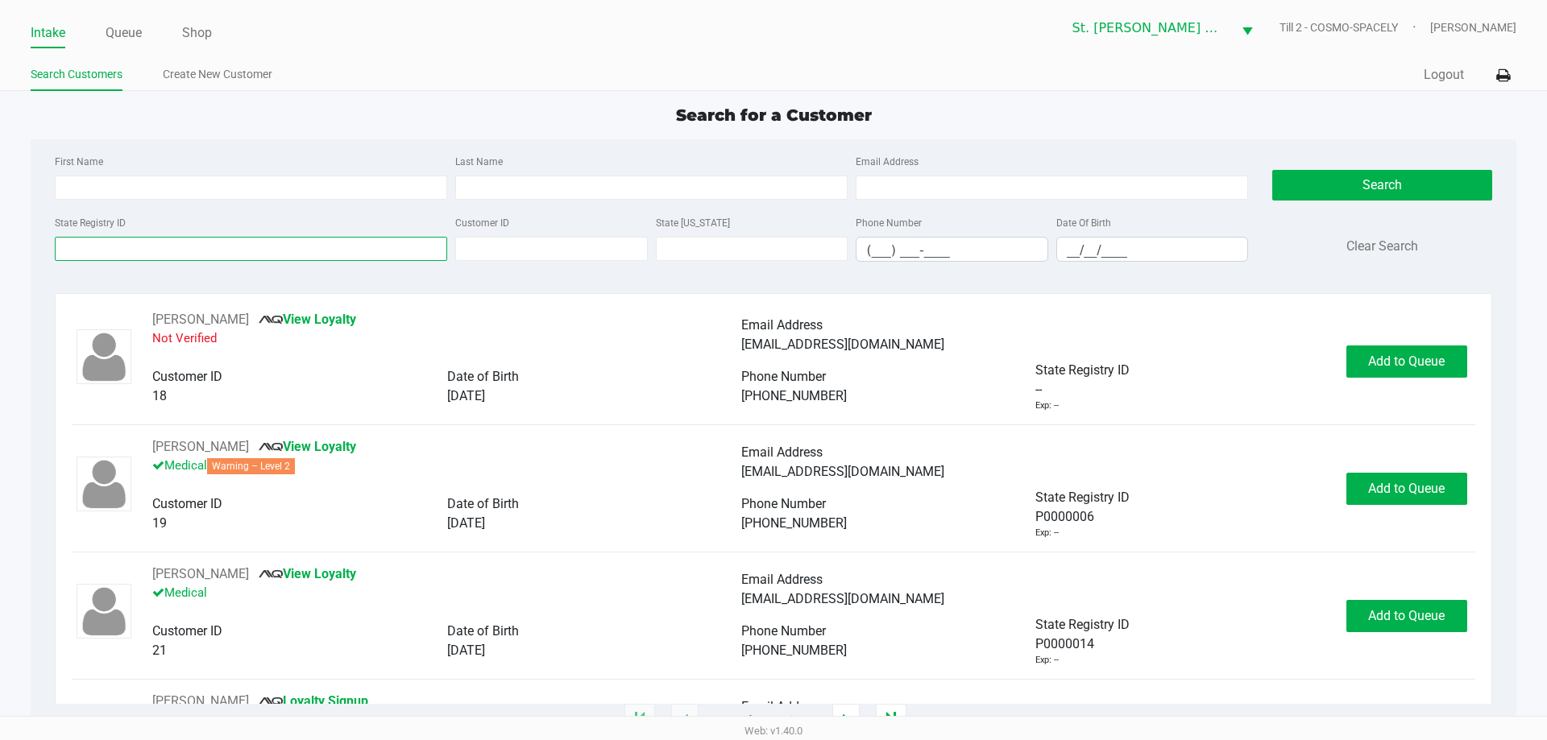
click at [127, 251] on input "State Registry ID" at bounding box center [251, 249] width 392 height 24
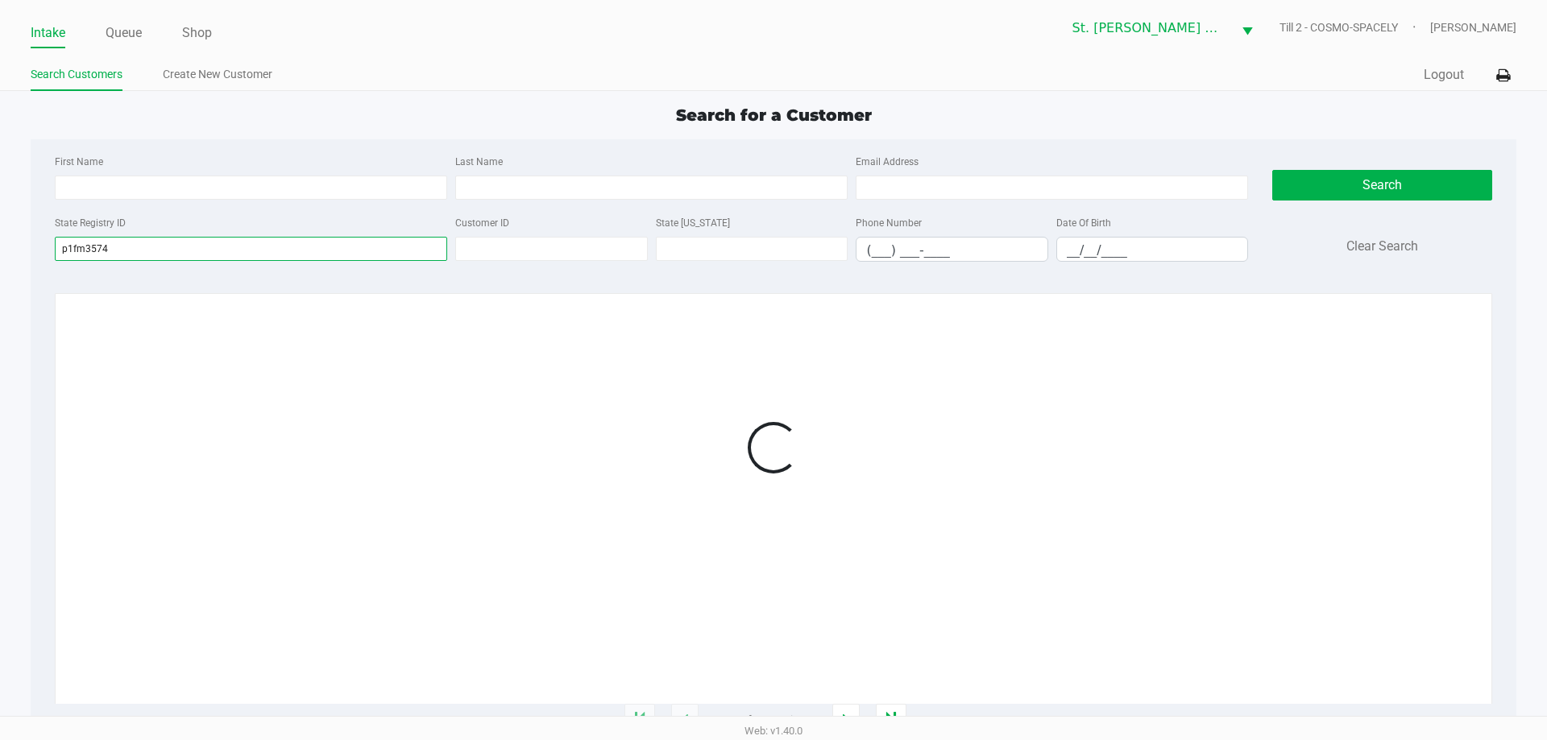
type input "p1fm3574"
click at [983, 319] on div at bounding box center [773, 447] width 1402 height 275
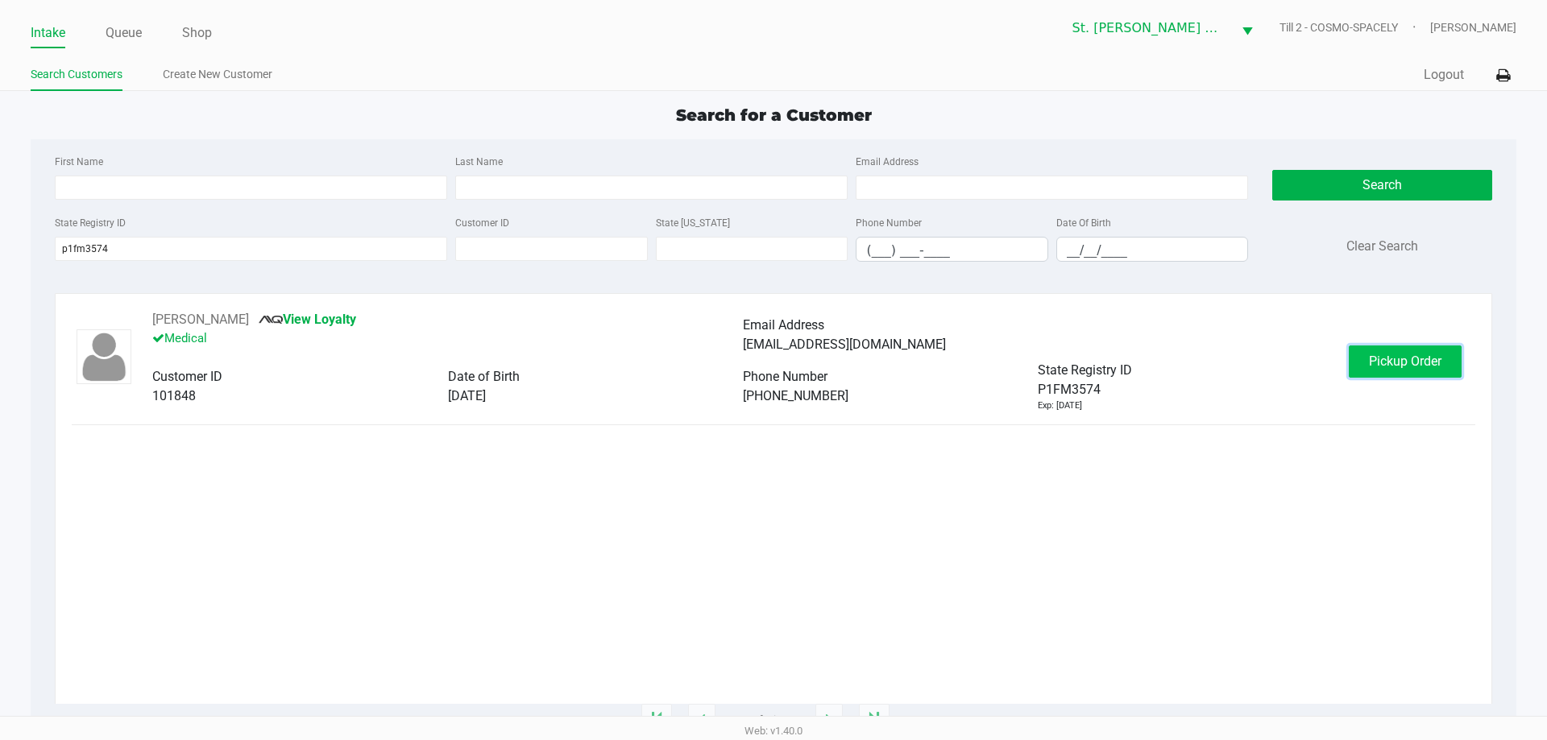
click at [1376, 375] on button "Pickup Order" at bounding box center [1404, 362] width 113 height 32
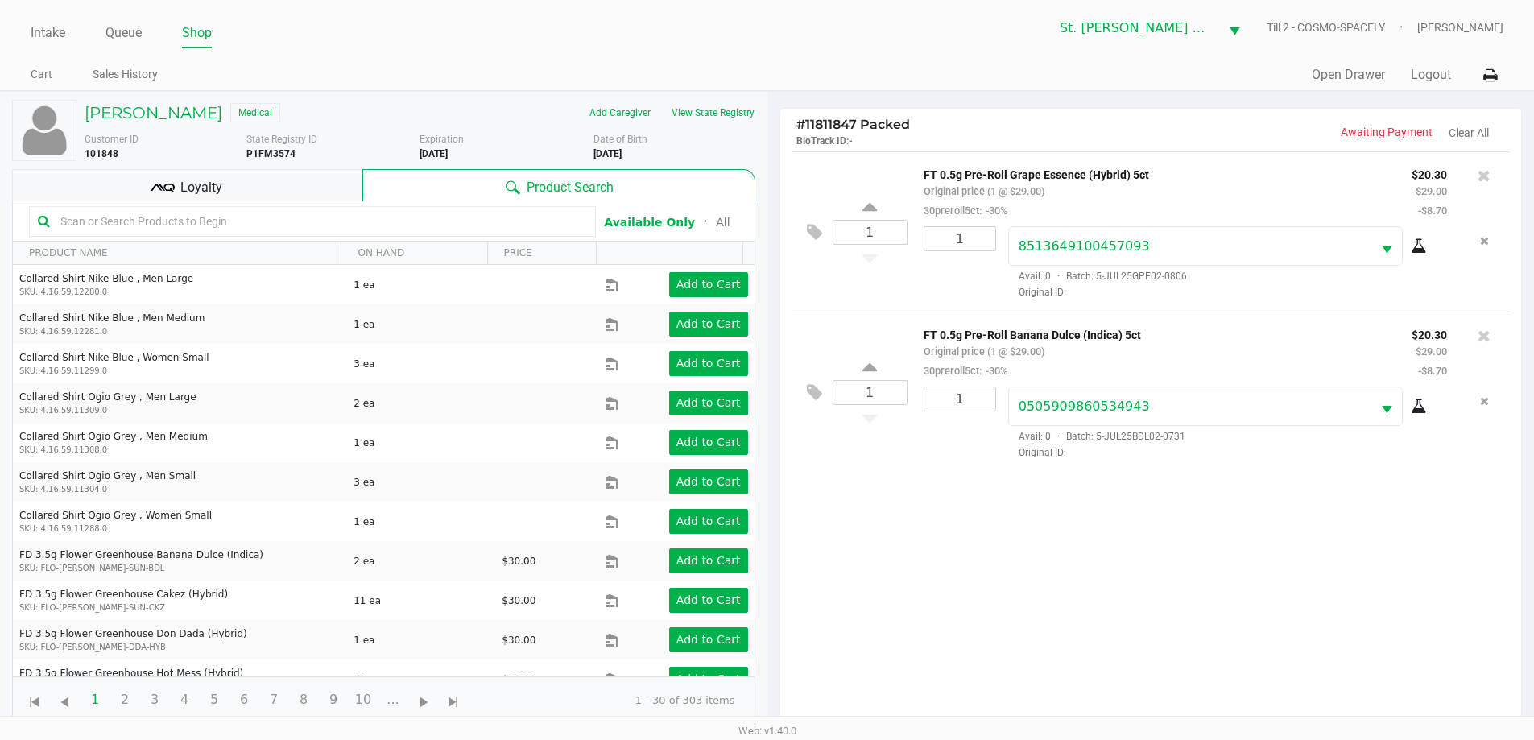
click at [256, 216] on input "text" at bounding box center [320, 221] width 533 height 24
click at [254, 201] on kendo-grid-toolbar "Available Only ᛫ All" at bounding box center [384, 221] width 742 height 40
click at [251, 188] on div "Loyalty" at bounding box center [187, 185] width 350 height 32
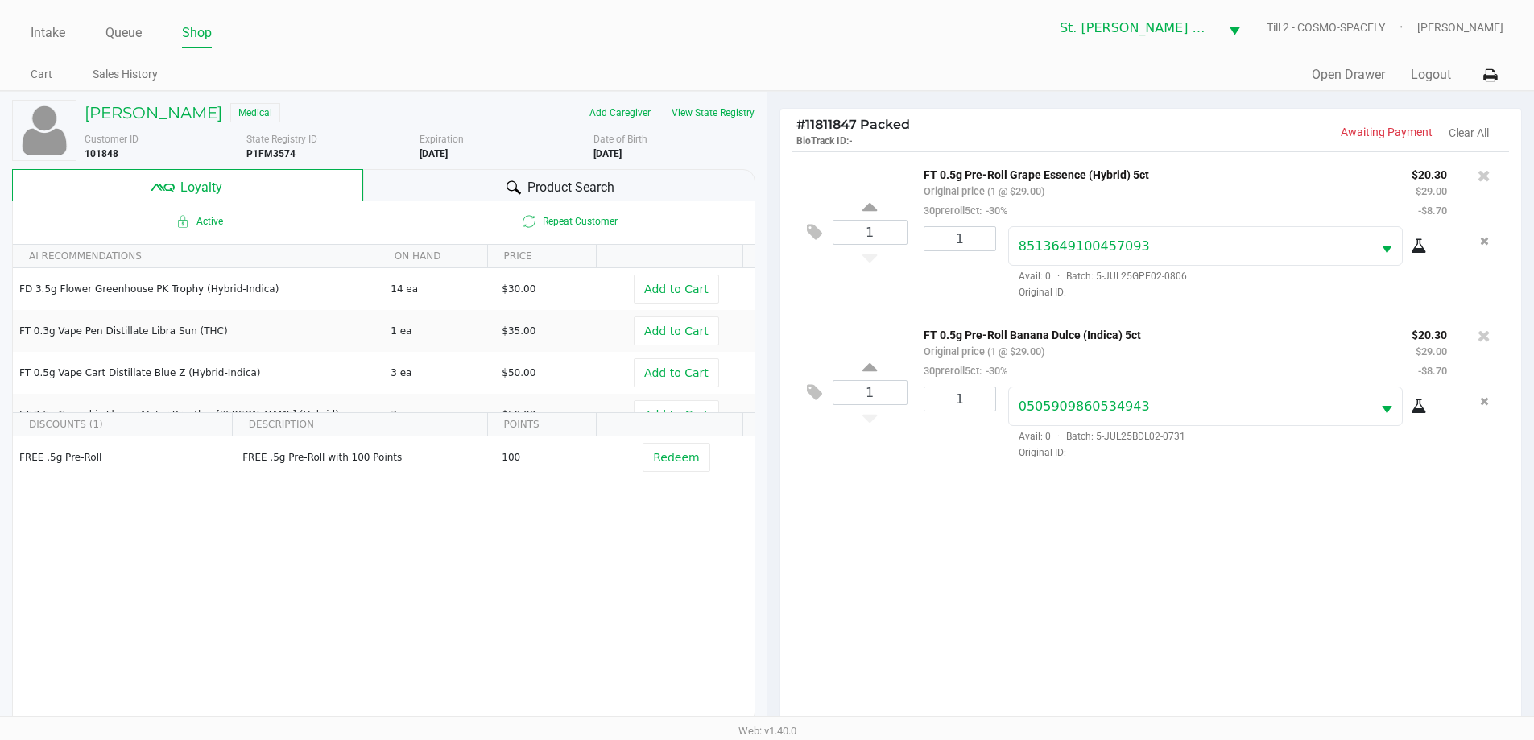
click at [129, 130] on div "Customer ID 101848 State Registry ID P1FM3574 Expiration 03/13/2026 Date of Bir…" at bounding box center [419, 143] width 695 height 35
click at [132, 124] on div "Judith Lane Medical" at bounding box center [245, 113] width 347 height 26
click at [139, 122] on div "Judith Lane Medical" at bounding box center [245, 113] width 347 height 26
click at [143, 118] on h5 "Judith Lane" at bounding box center [154, 112] width 138 height 19
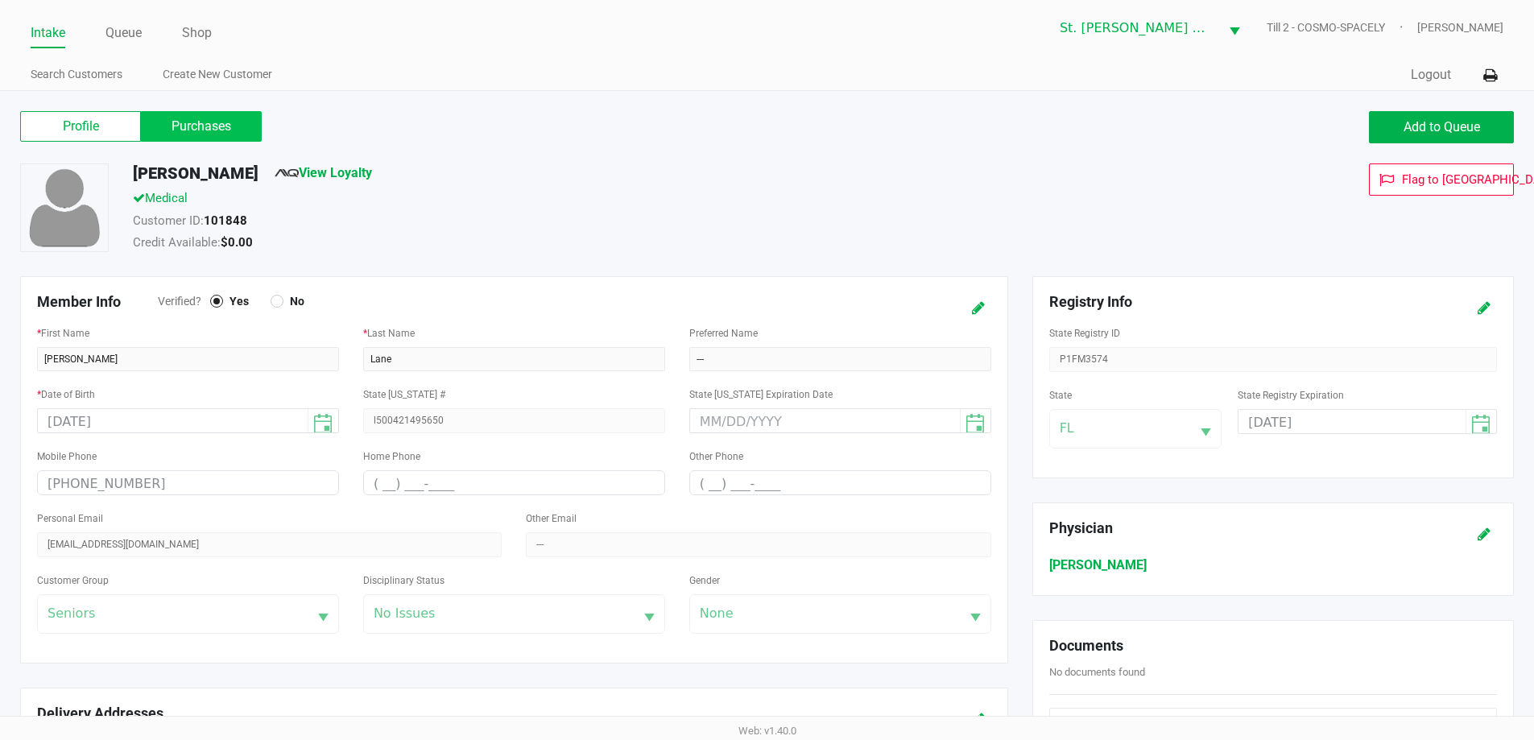
click at [217, 115] on label "Purchases" at bounding box center [201, 126] width 121 height 31
click at [0, 0] on 1 "Purchases" at bounding box center [0, 0] width 0 height 0
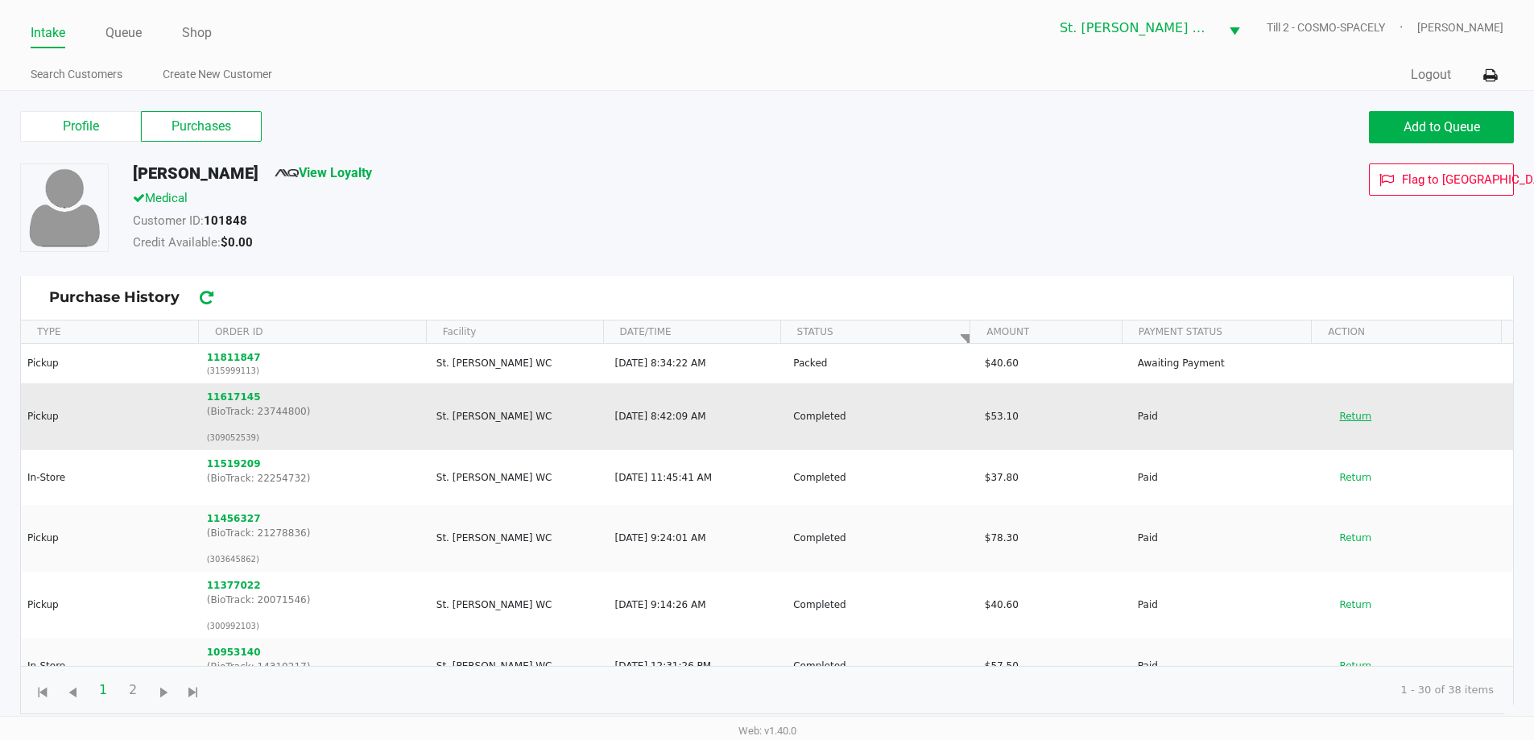
click at [1352, 412] on button "Return" at bounding box center [1355, 417] width 53 height 26
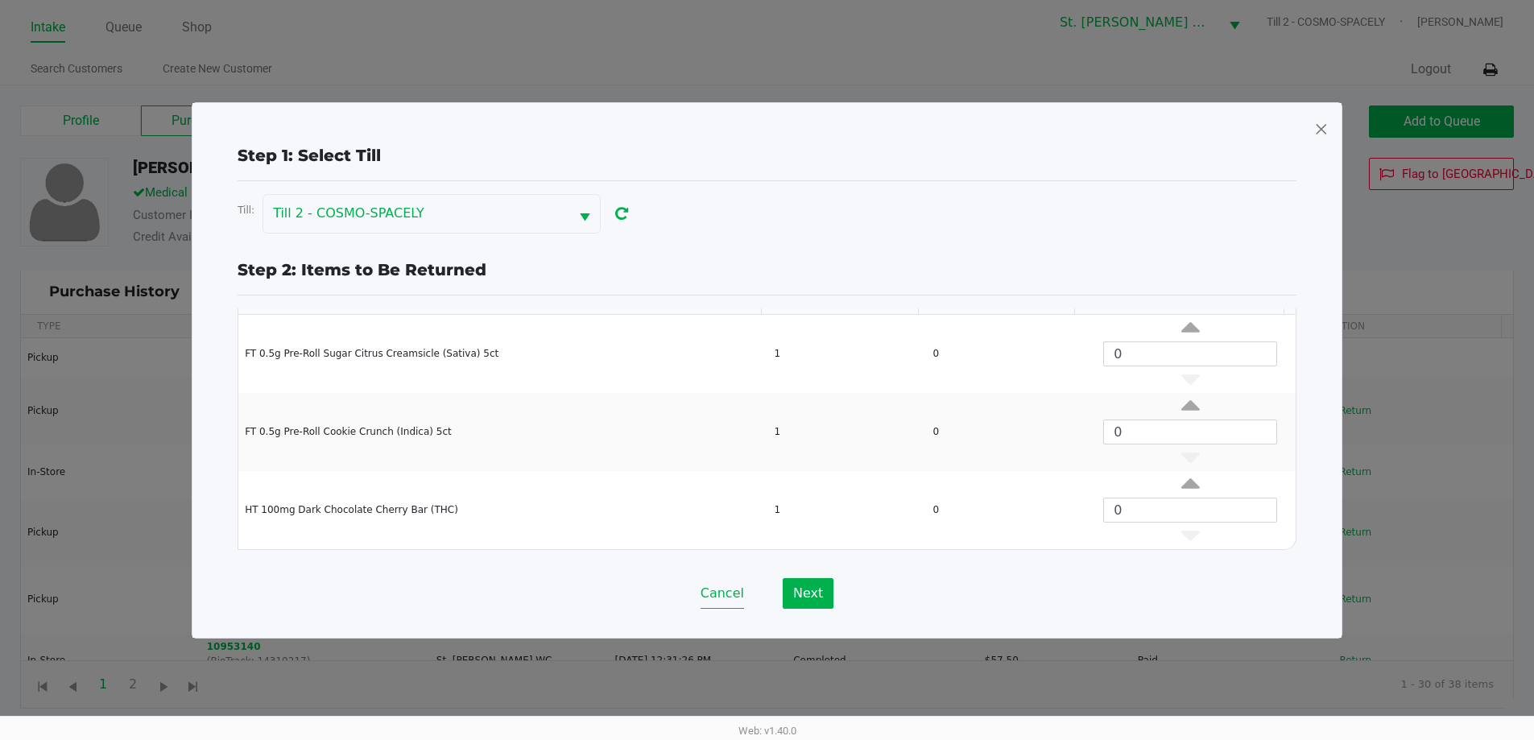
scroll to position [6, 0]
click at [740, 594] on button "Cancel" at bounding box center [722, 593] width 43 height 31
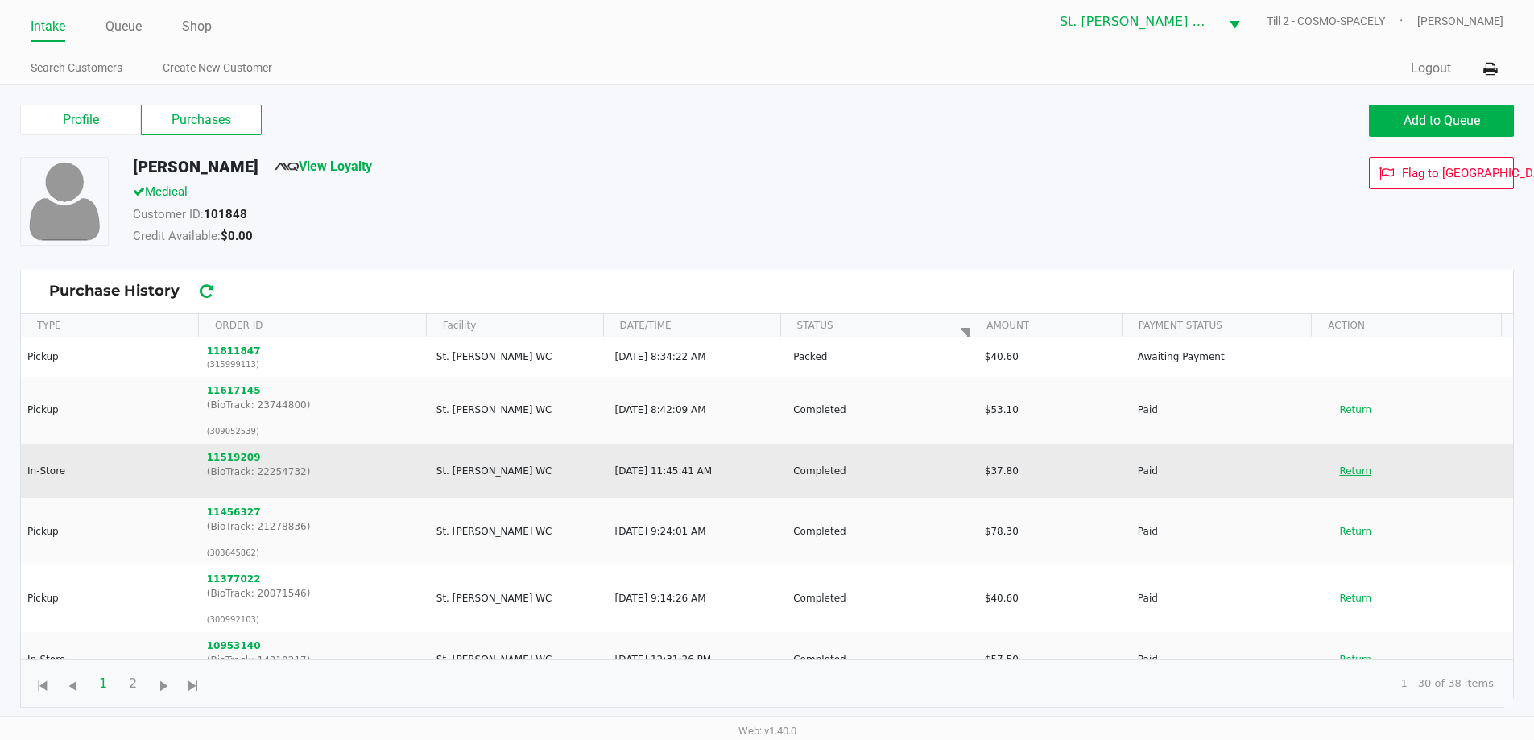
click at [1336, 469] on button "Return" at bounding box center [1355, 471] width 53 height 26
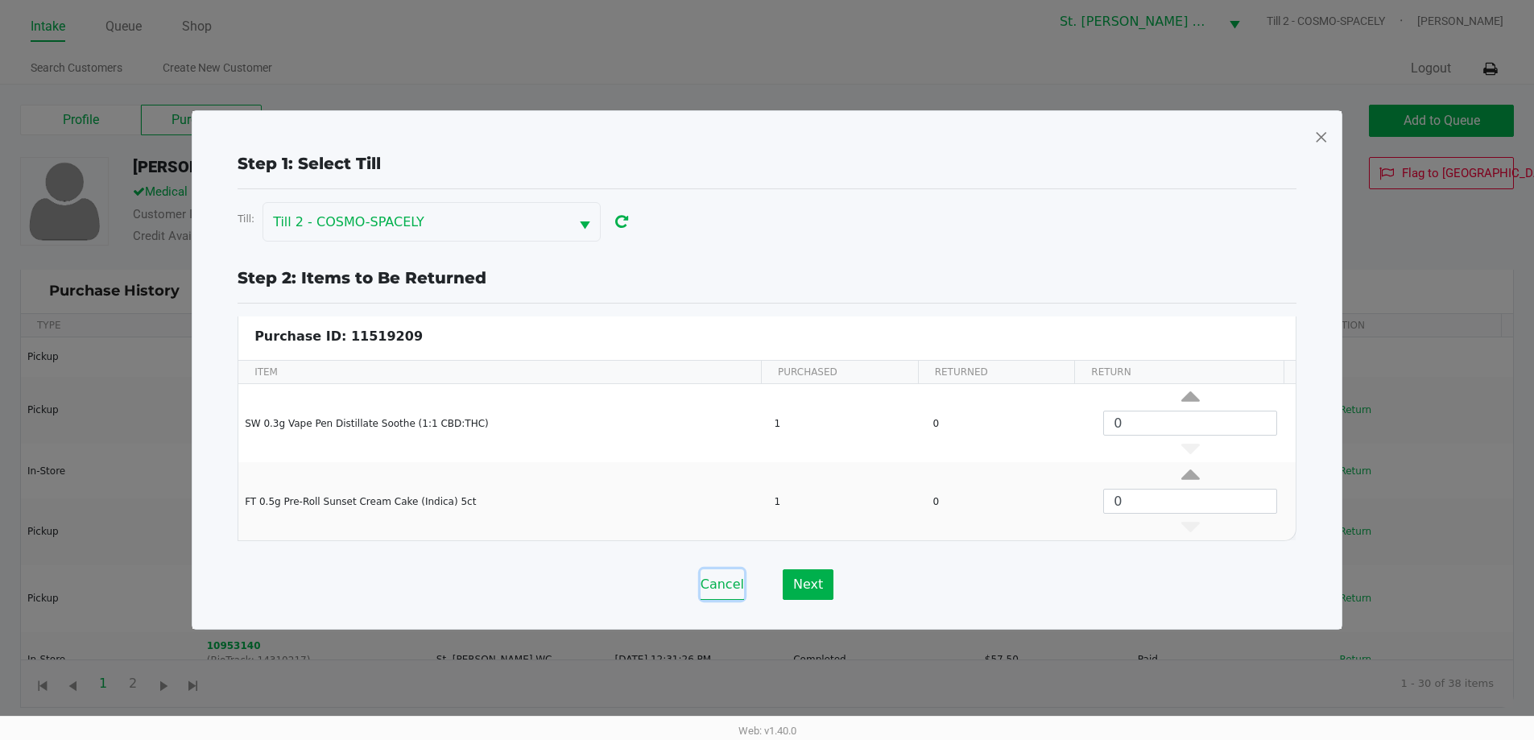
click at [733, 582] on button "Cancel" at bounding box center [722, 584] width 43 height 31
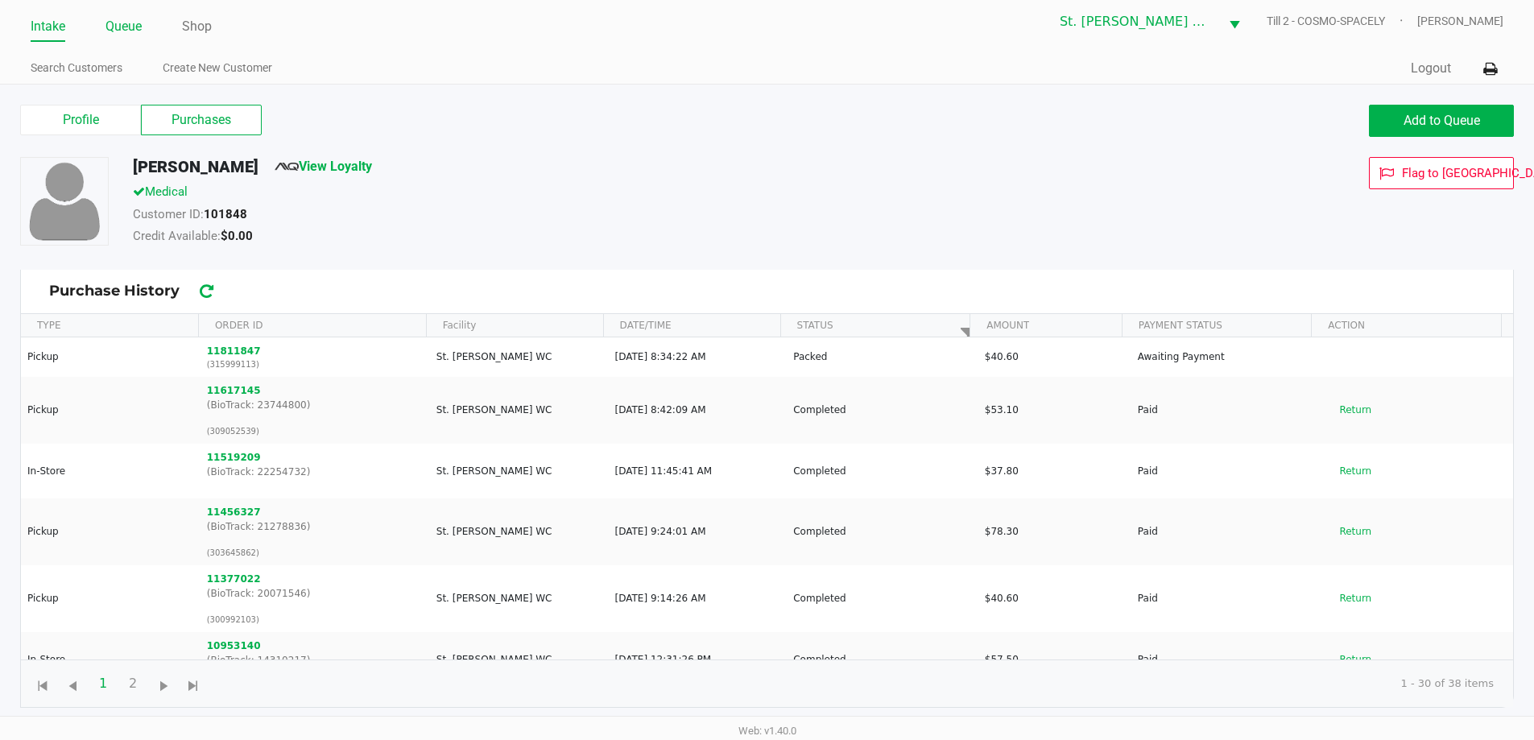
click at [115, 21] on link "Queue" at bounding box center [124, 26] width 36 height 23
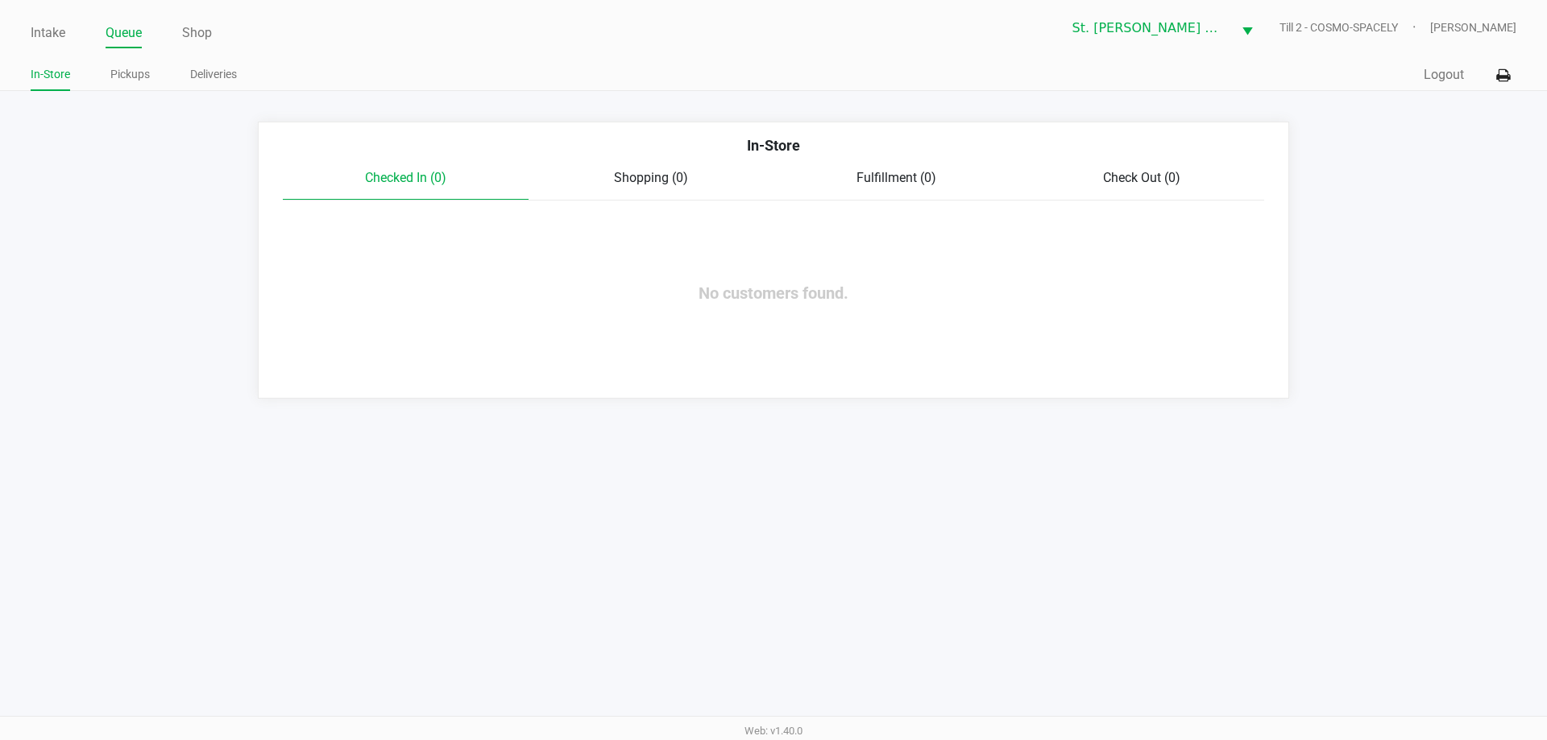
click at [92, 73] on ul "In-Store Pickups Deliveries" at bounding box center [402, 76] width 743 height 27
click at [131, 79] on link "Pickups" at bounding box center [129, 74] width 39 height 20
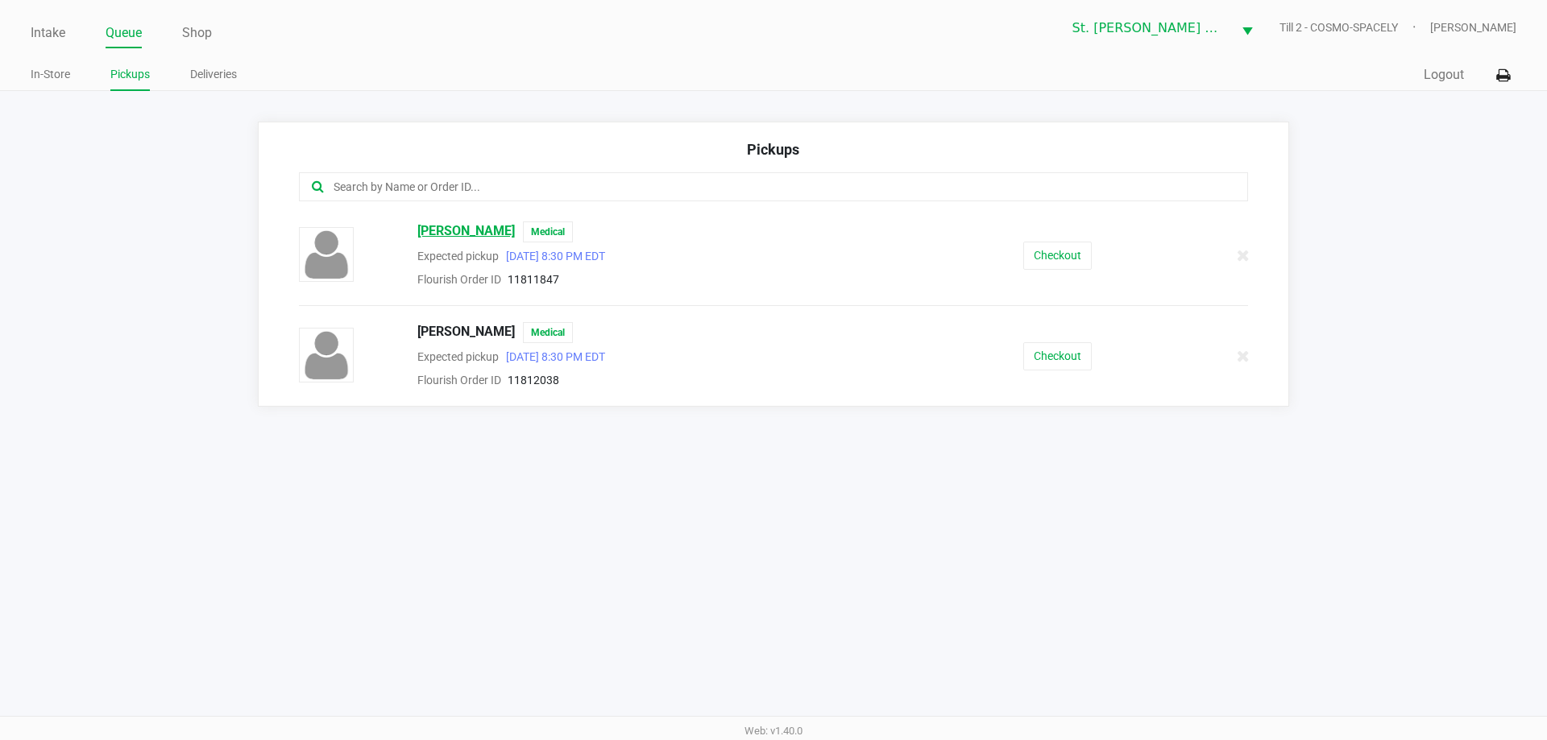
click at [443, 228] on span "Judith Lane" at bounding box center [465, 232] width 97 height 21
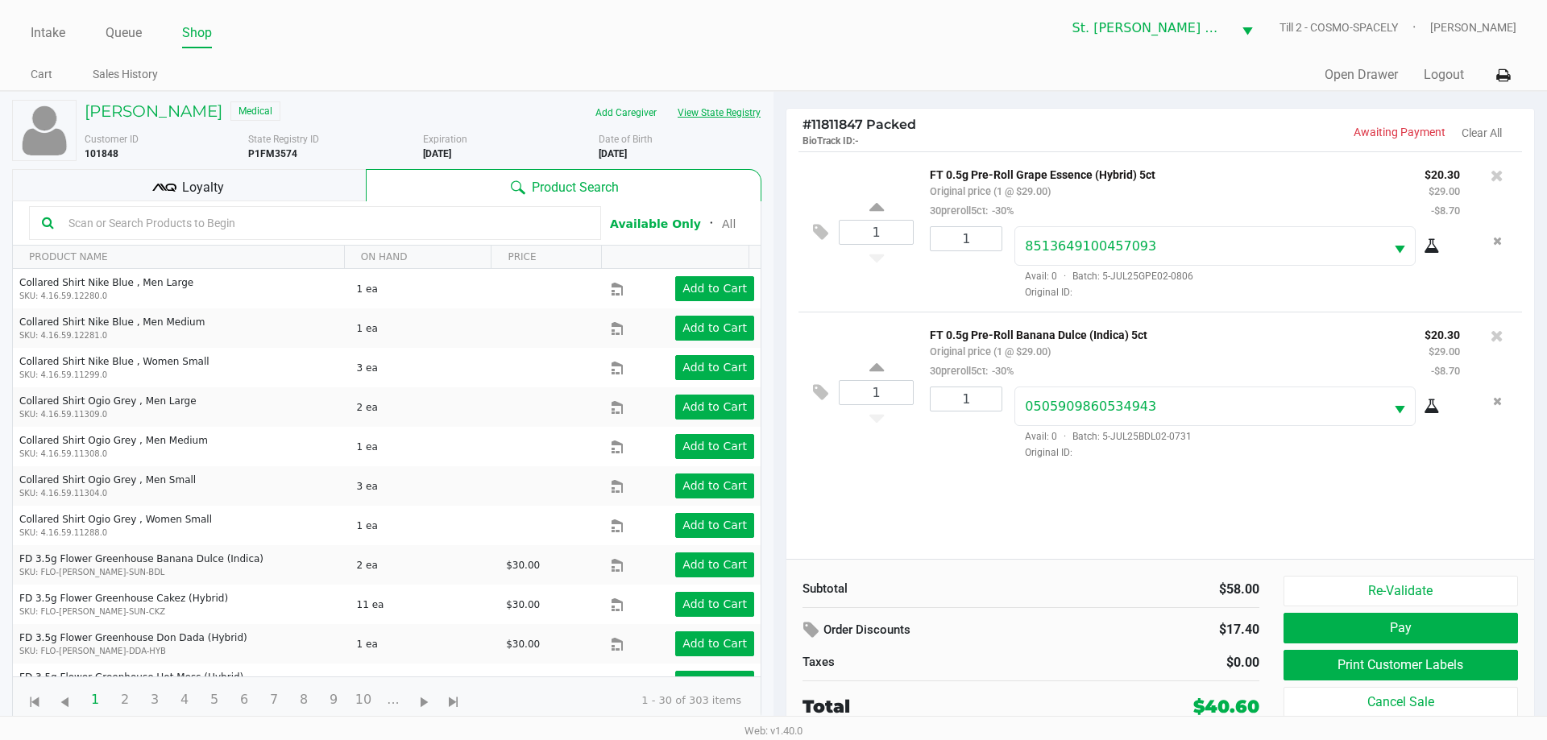
click at [727, 109] on button "View State Registry" at bounding box center [714, 113] width 94 height 26
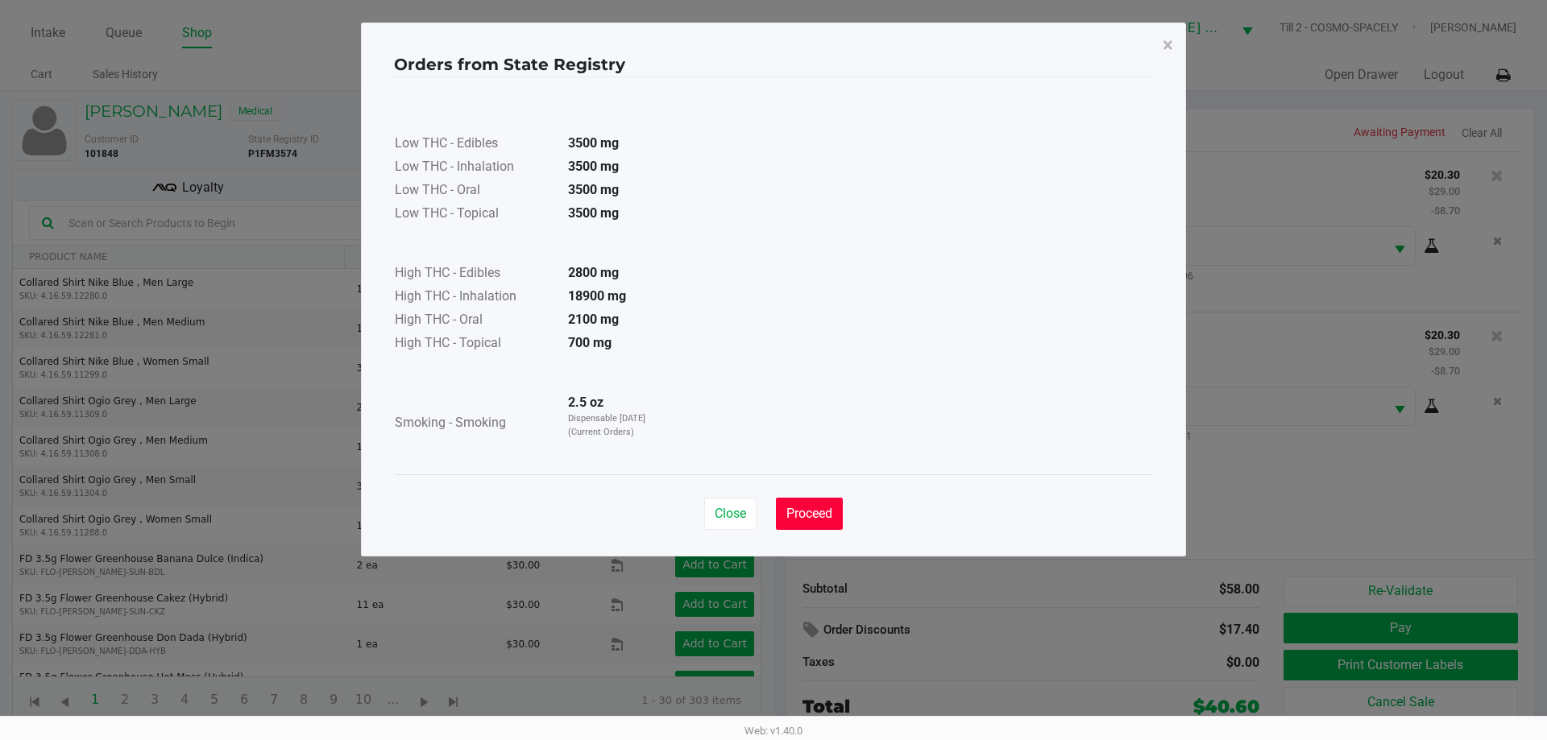
click at [809, 516] on span "Proceed" at bounding box center [809, 513] width 46 height 15
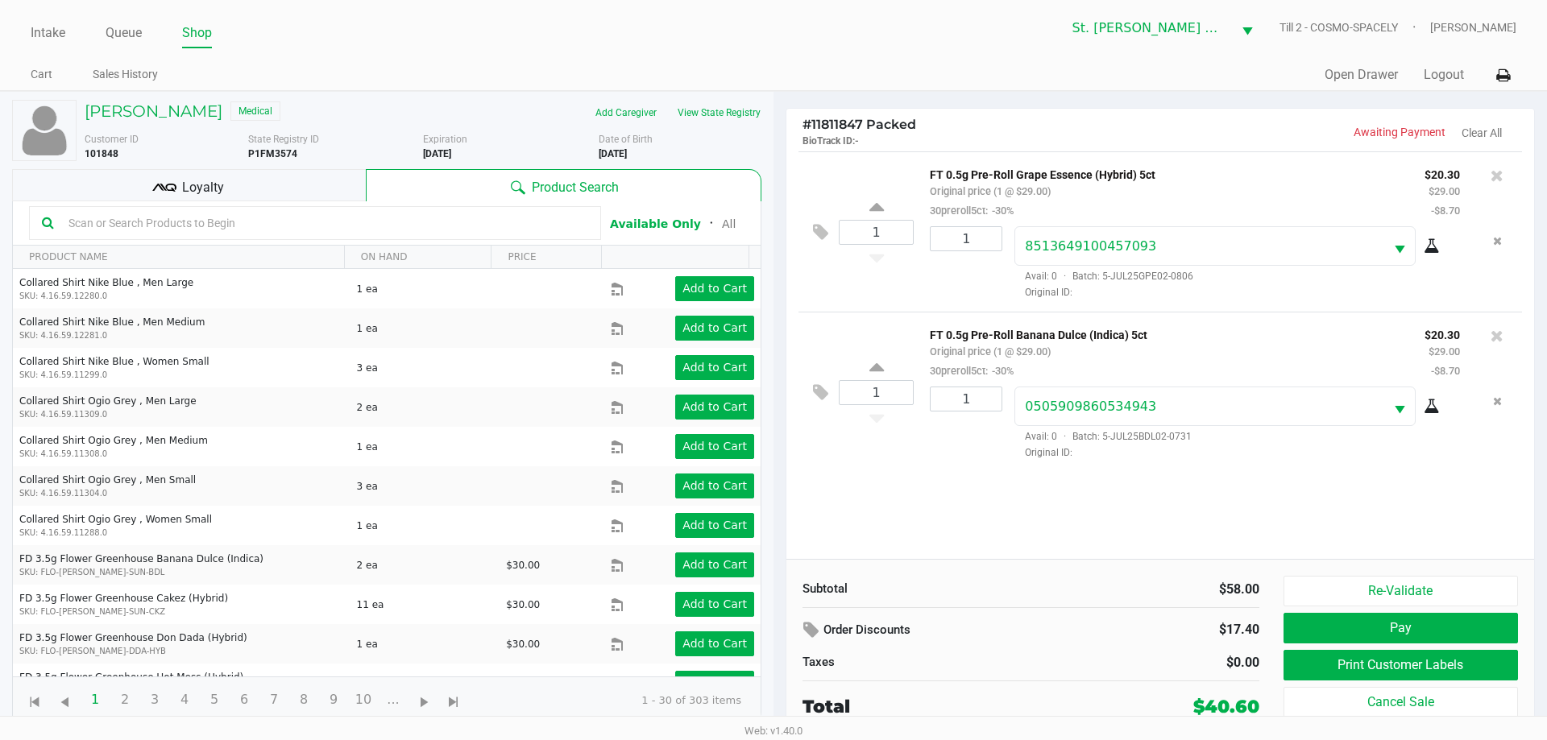
click at [139, 174] on div "Loyalty" at bounding box center [189, 185] width 354 height 32
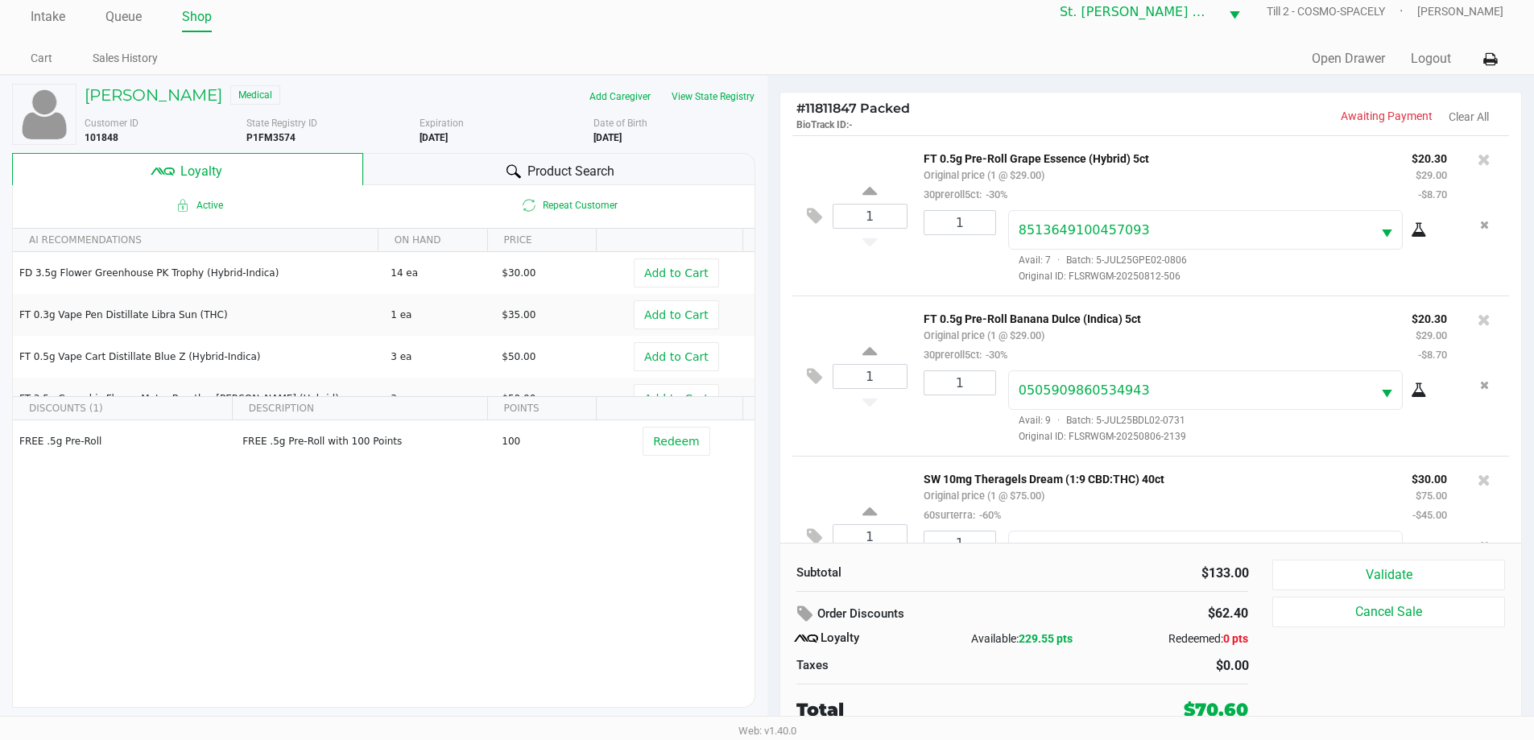
scroll to position [76, 0]
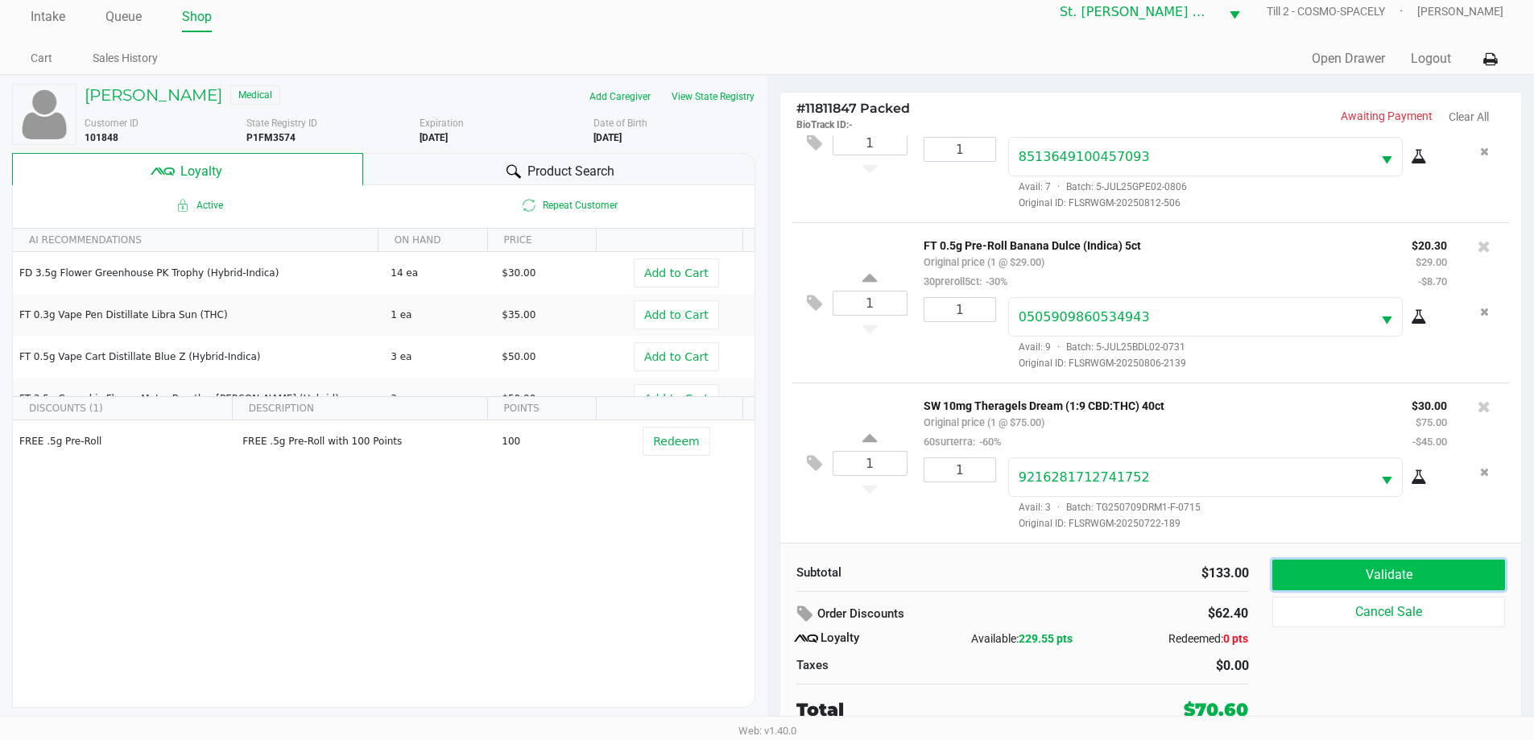
click at [1319, 569] on button "Validate" at bounding box center [1389, 575] width 232 height 31
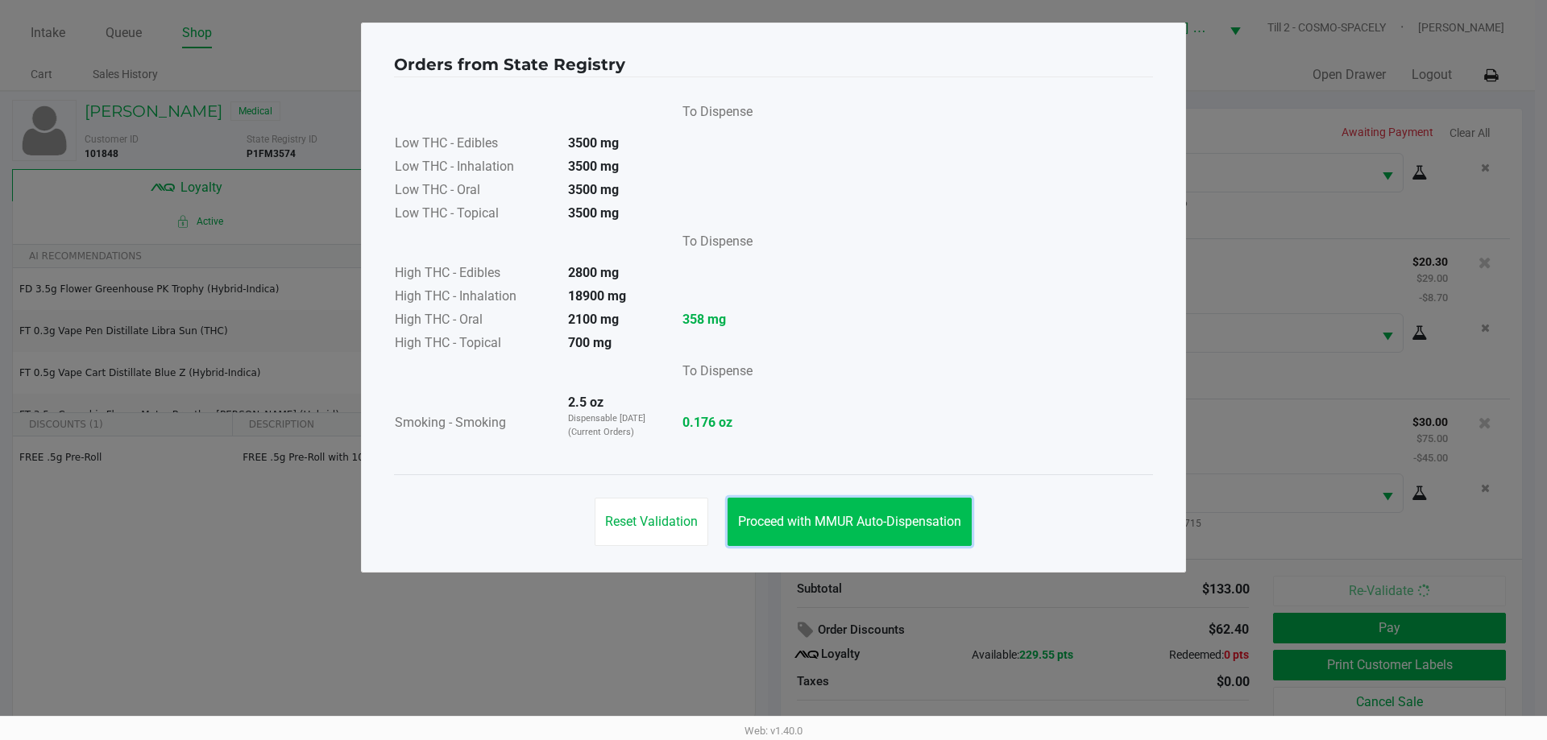
click at [863, 532] on button "Proceed with MMUR Auto-Dispensation" at bounding box center [849, 522] width 244 height 48
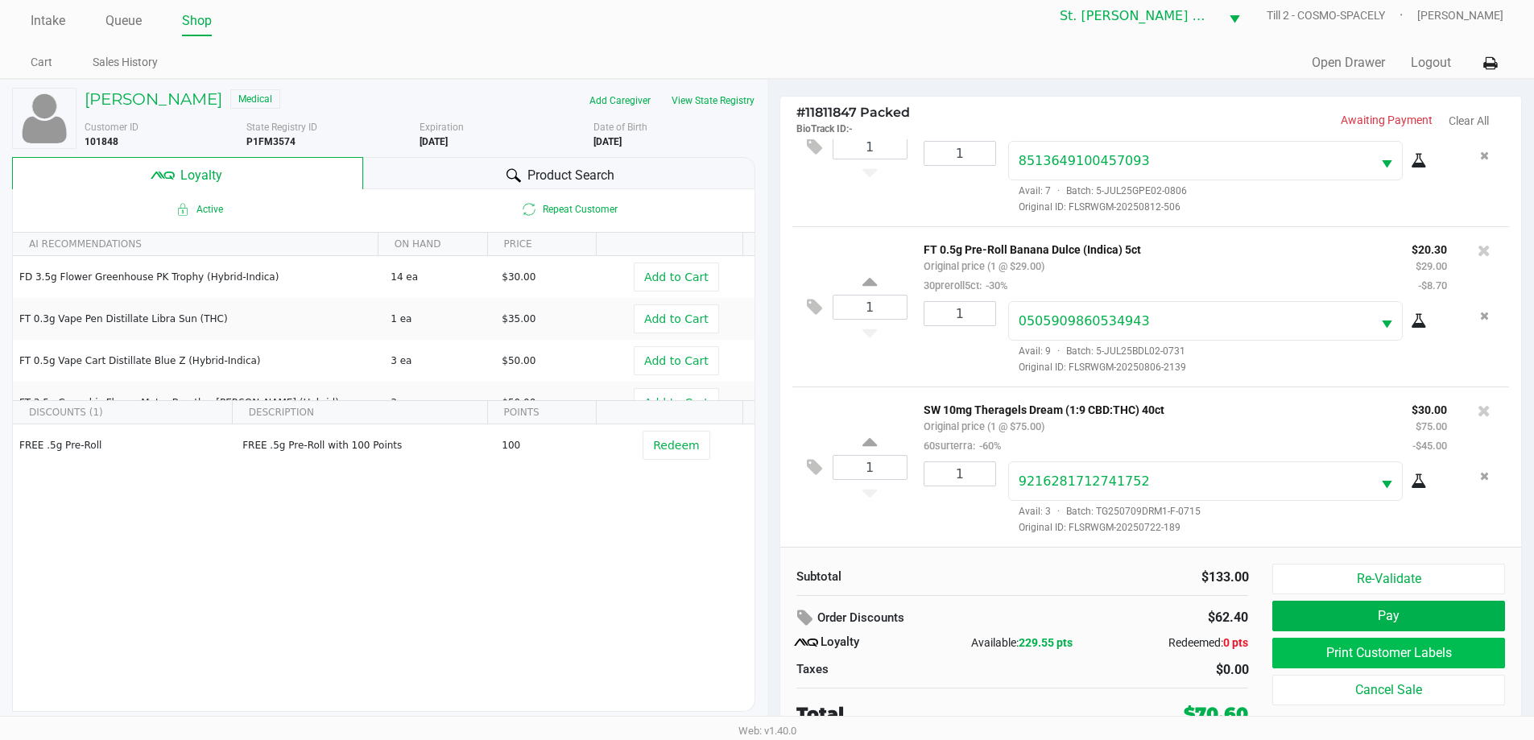
scroll to position [16, 0]
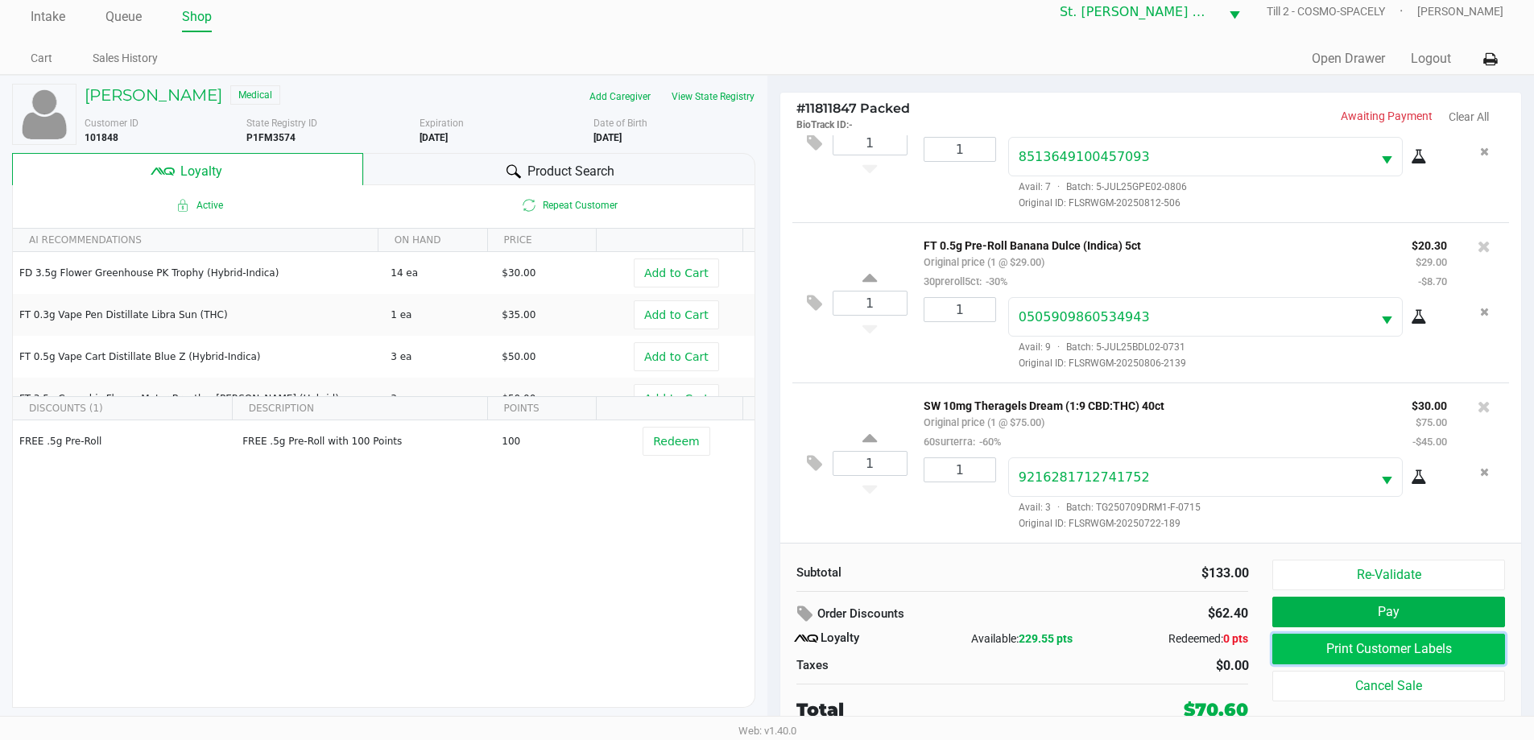
click at [1349, 654] on button "Print Customer Labels" at bounding box center [1389, 649] width 232 height 31
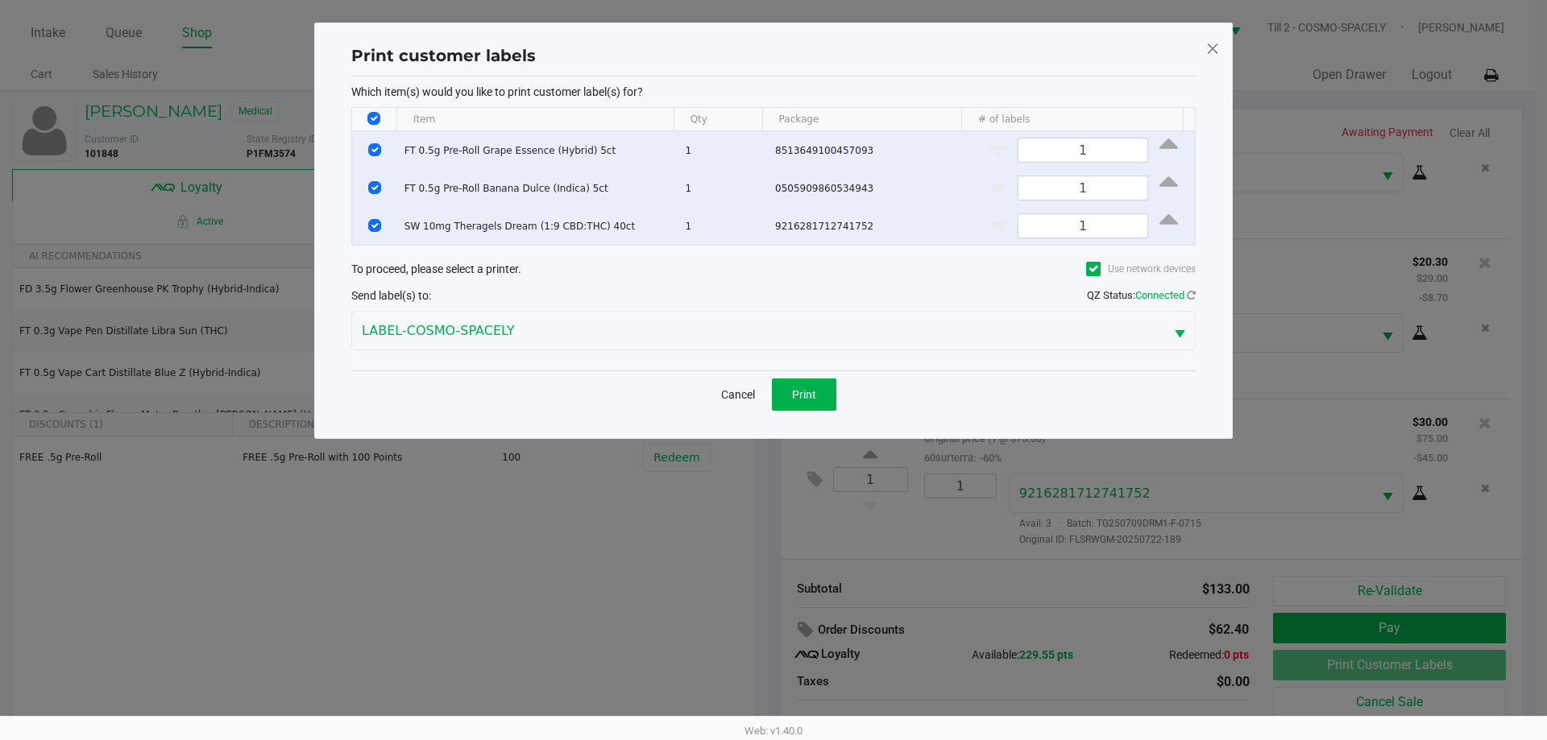
click at [371, 111] on th "Data table" at bounding box center [374, 119] width 44 height 23
click at [372, 118] on input "Select All Rows" at bounding box center [373, 118] width 13 height 13
checkbox input "false"
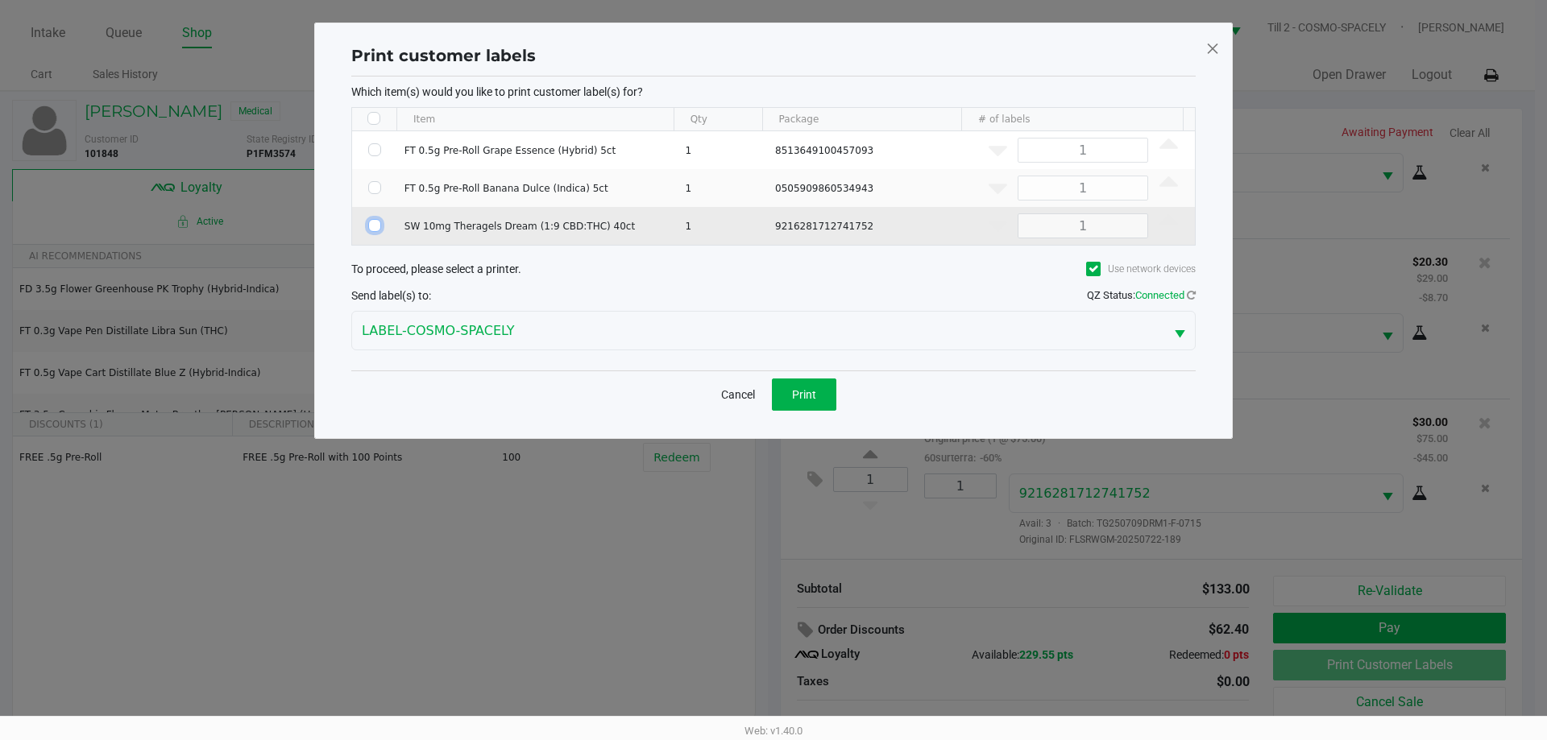
click at [378, 219] on input "Select Row" at bounding box center [374, 225] width 13 height 13
checkbox input "true"
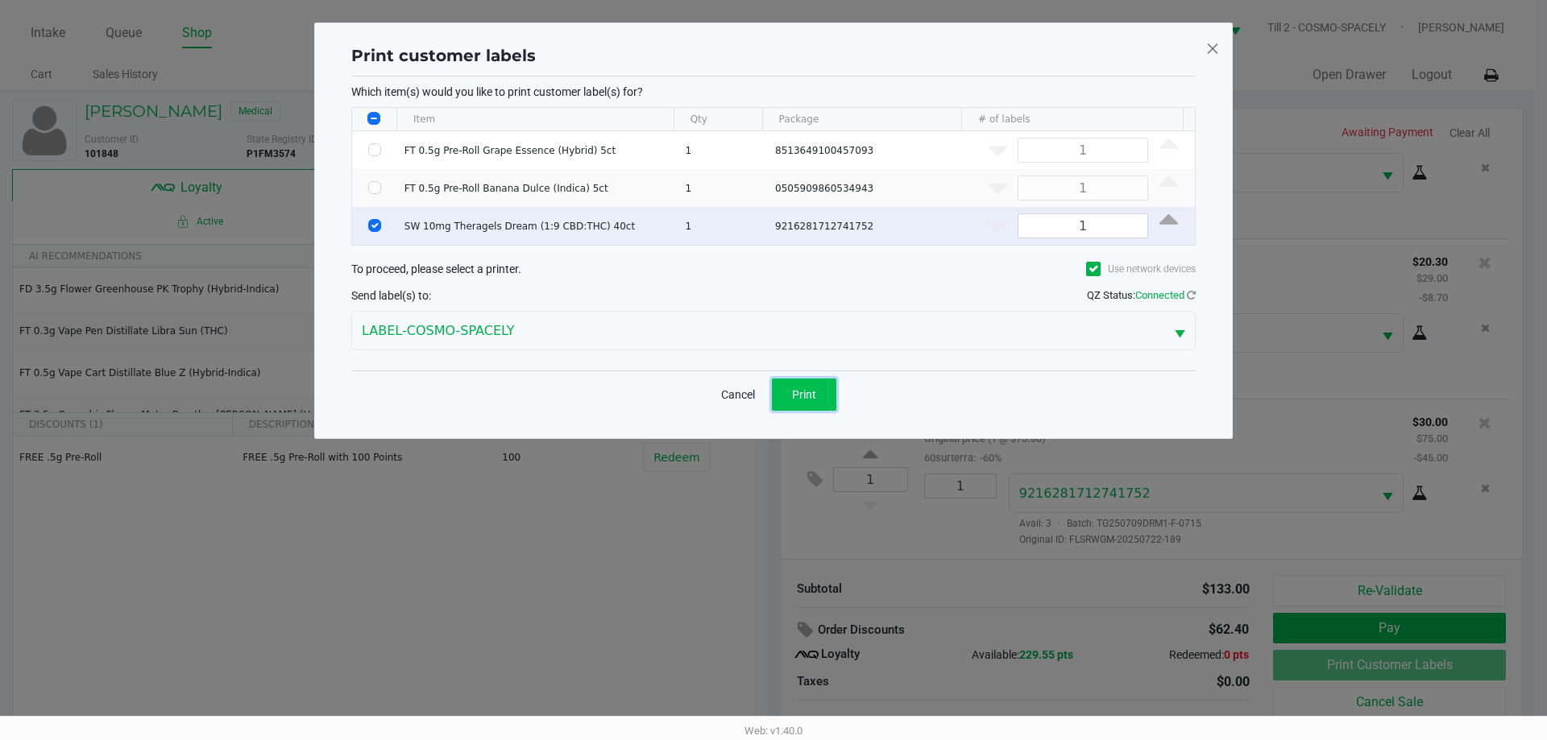
click at [834, 399] on button "Print" at bounding box center [804, 395] width 64 height 32
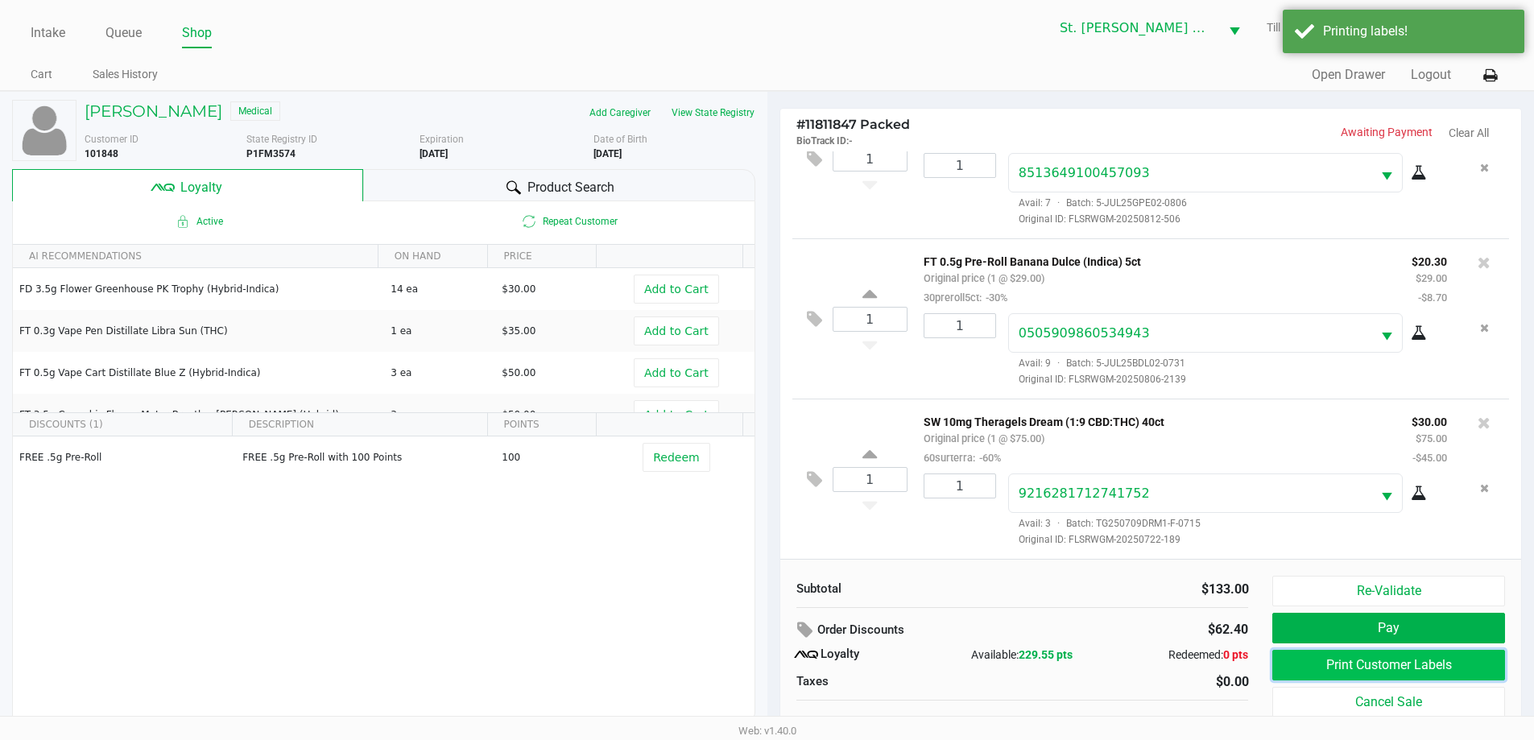
click at [1428, 665] on button "Print Customer Labels" at bounding box center [1389, 665] width 232 height 31
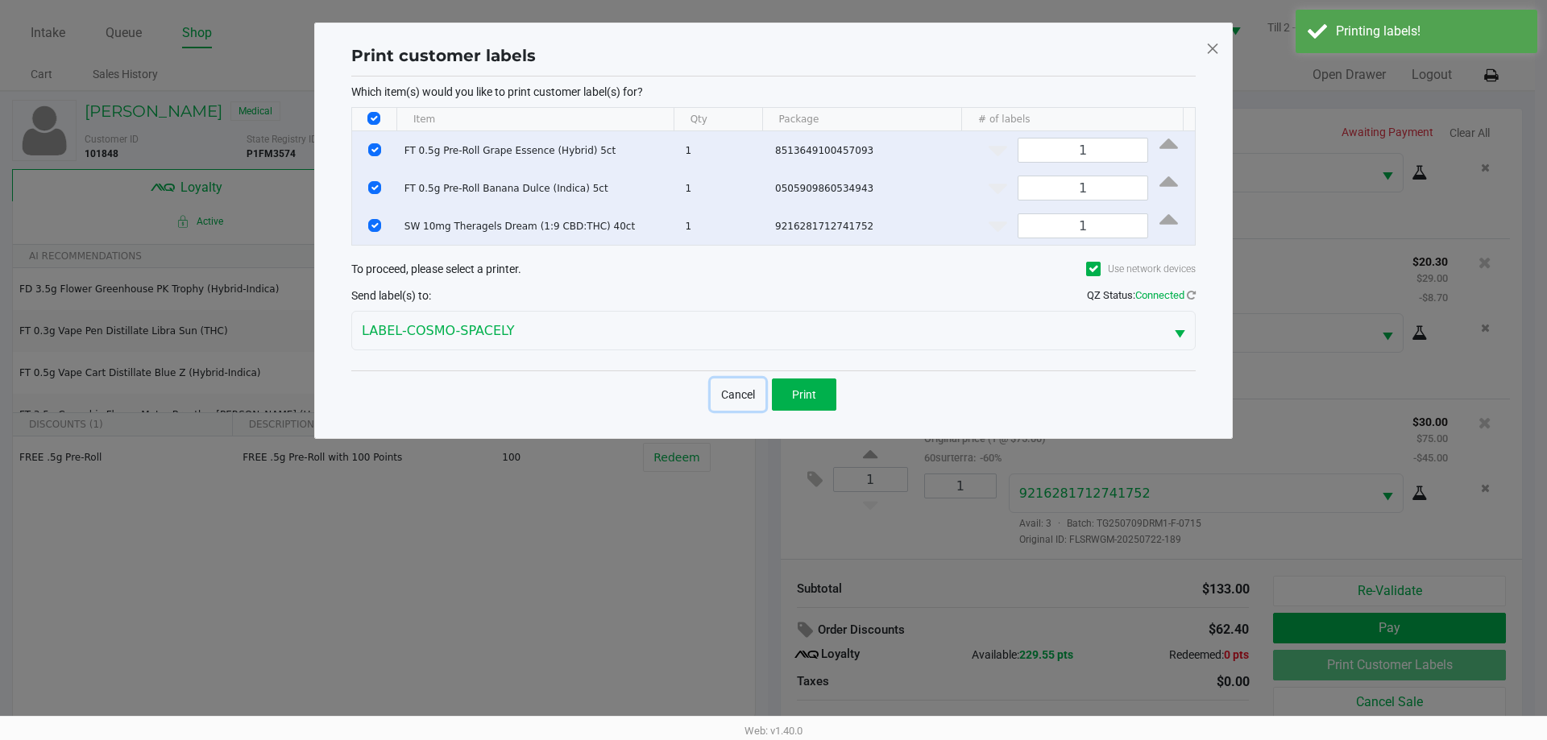
click at [751, 397] on button "Cancel" at bounding box center [737, 395] width 55 height 32
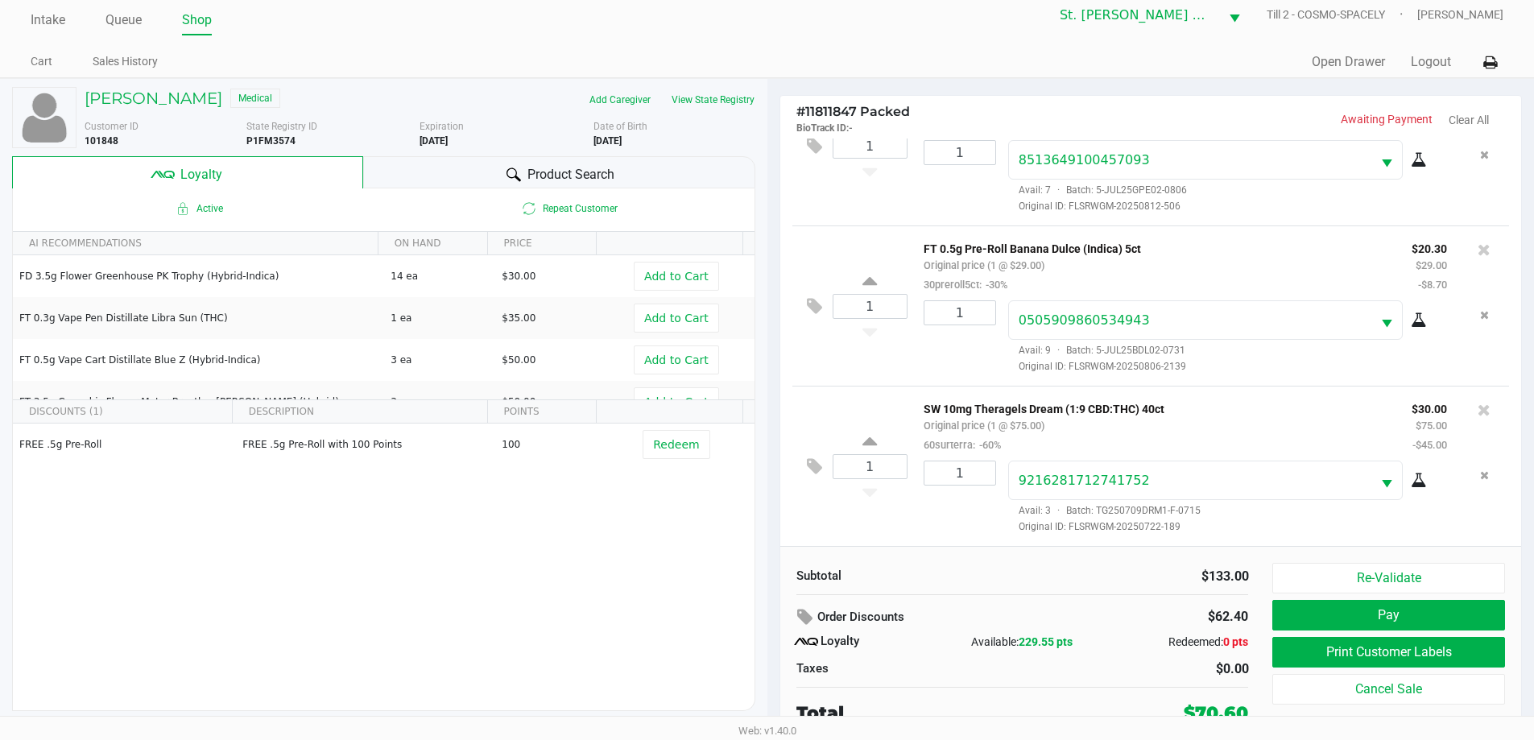
scroll to position [16, 0]
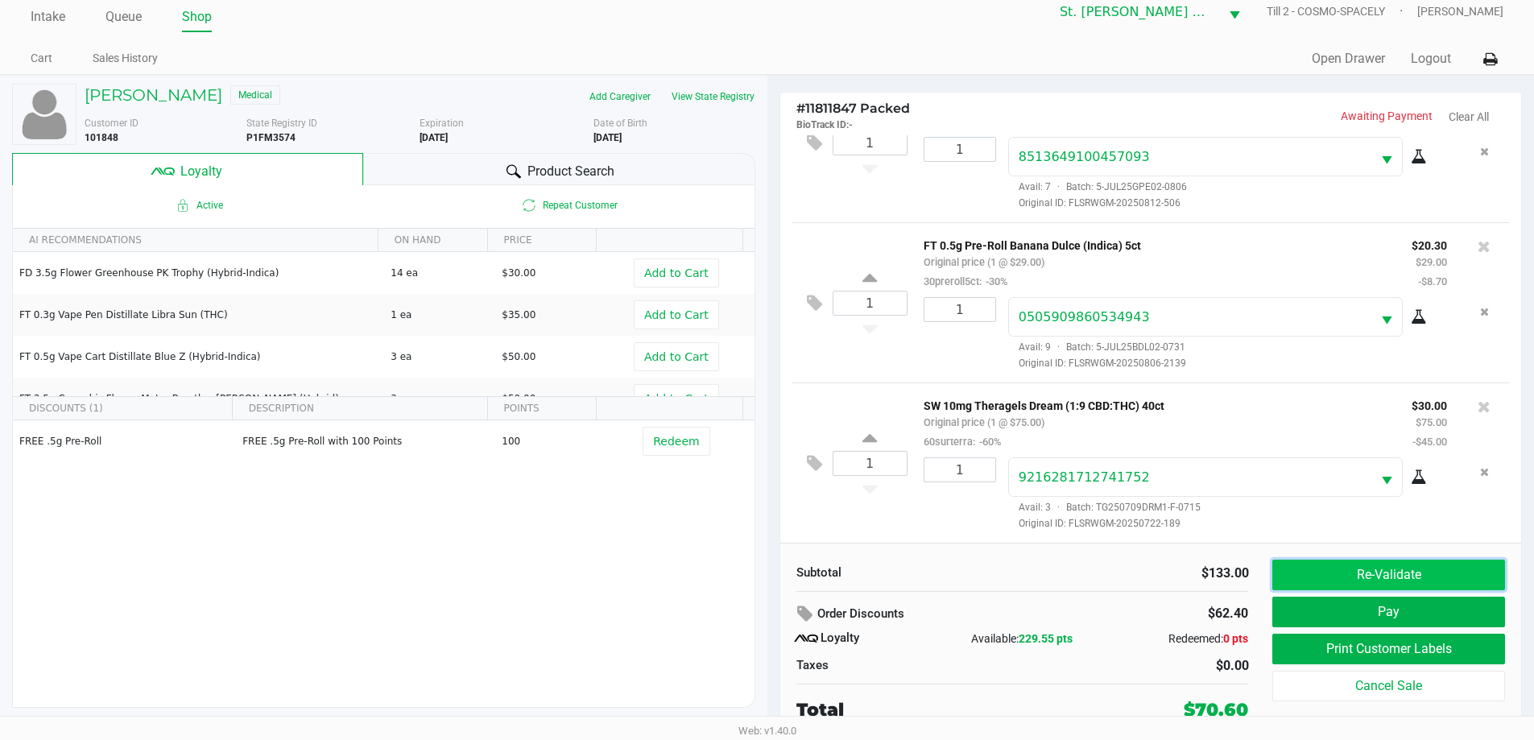
click at [1306, 570] on button "Re-Validate" at bounding box center [1389, 575] width 232 height 31
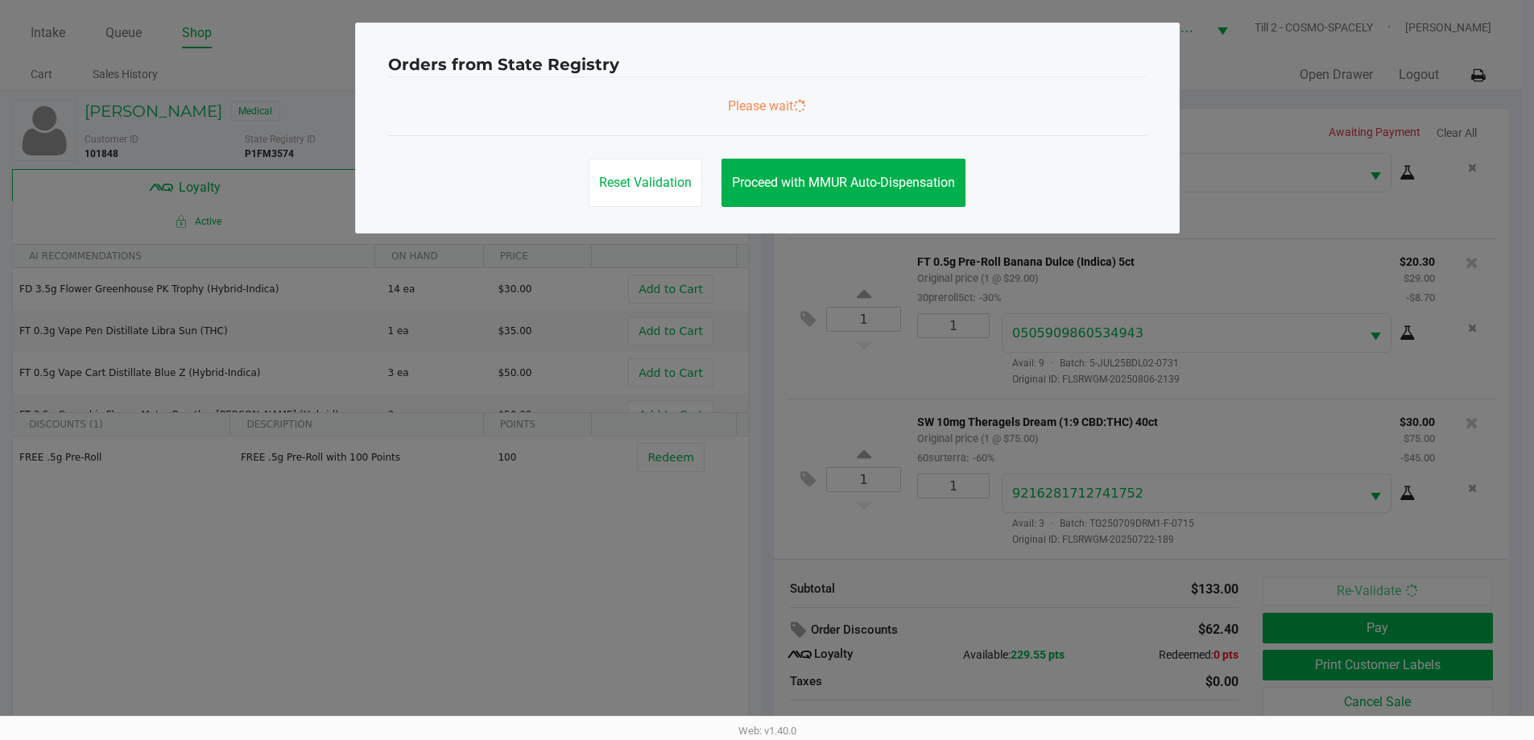
scroll to position [0, 0]
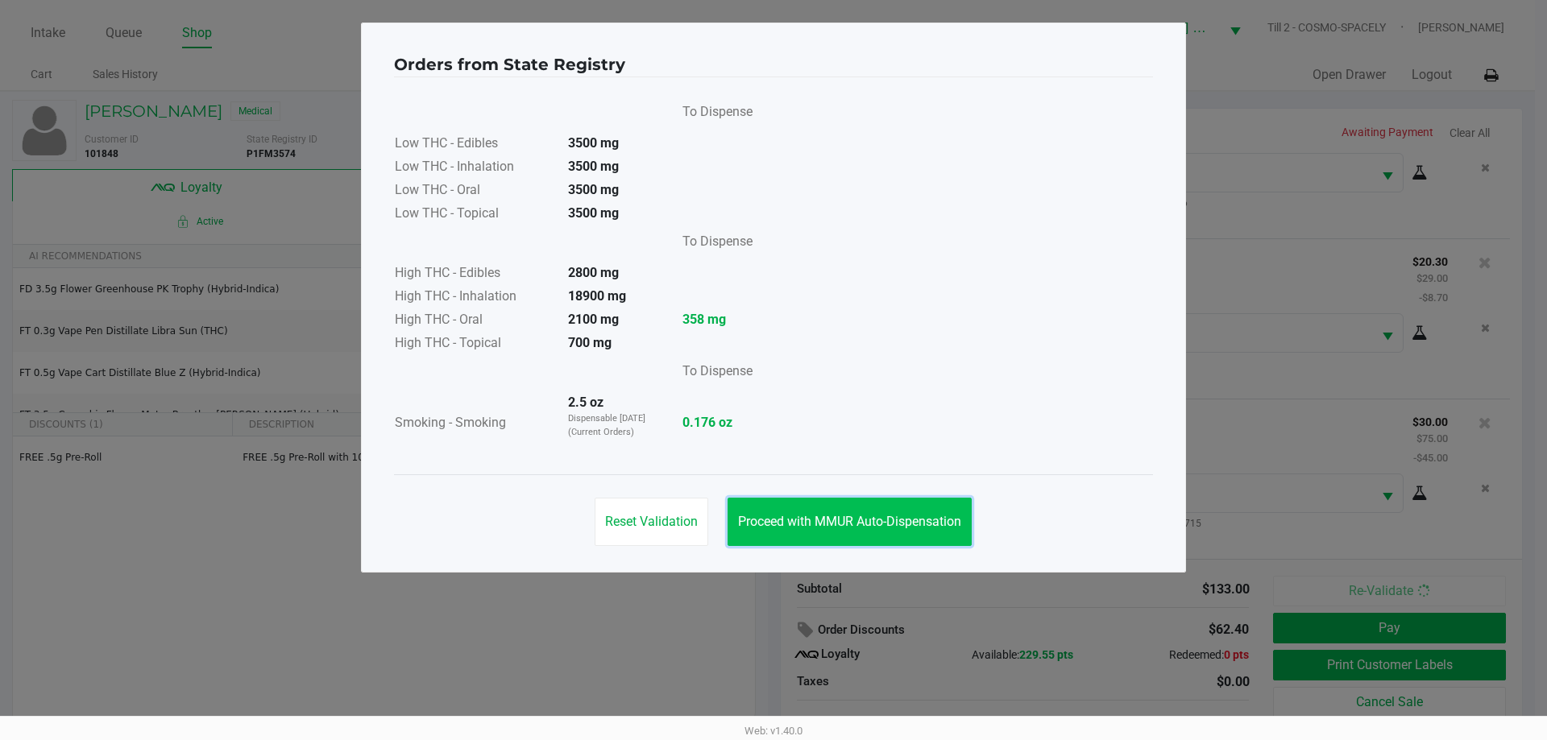
click at [878, 503] on button "Proceed with MMUR Auto-Dispensation" at bounding box center [849, 522] width 244 height 48
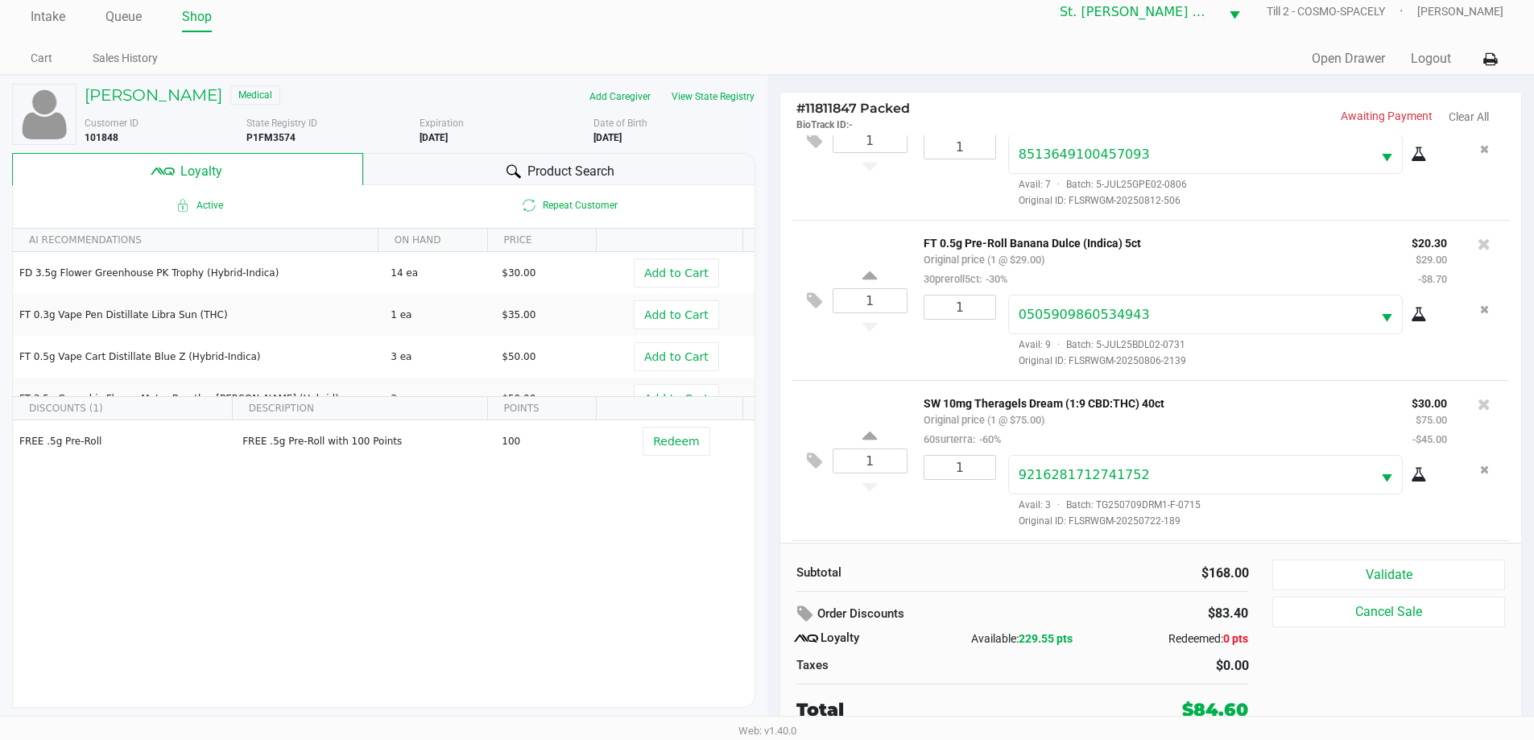
scroll to position [237, 0]
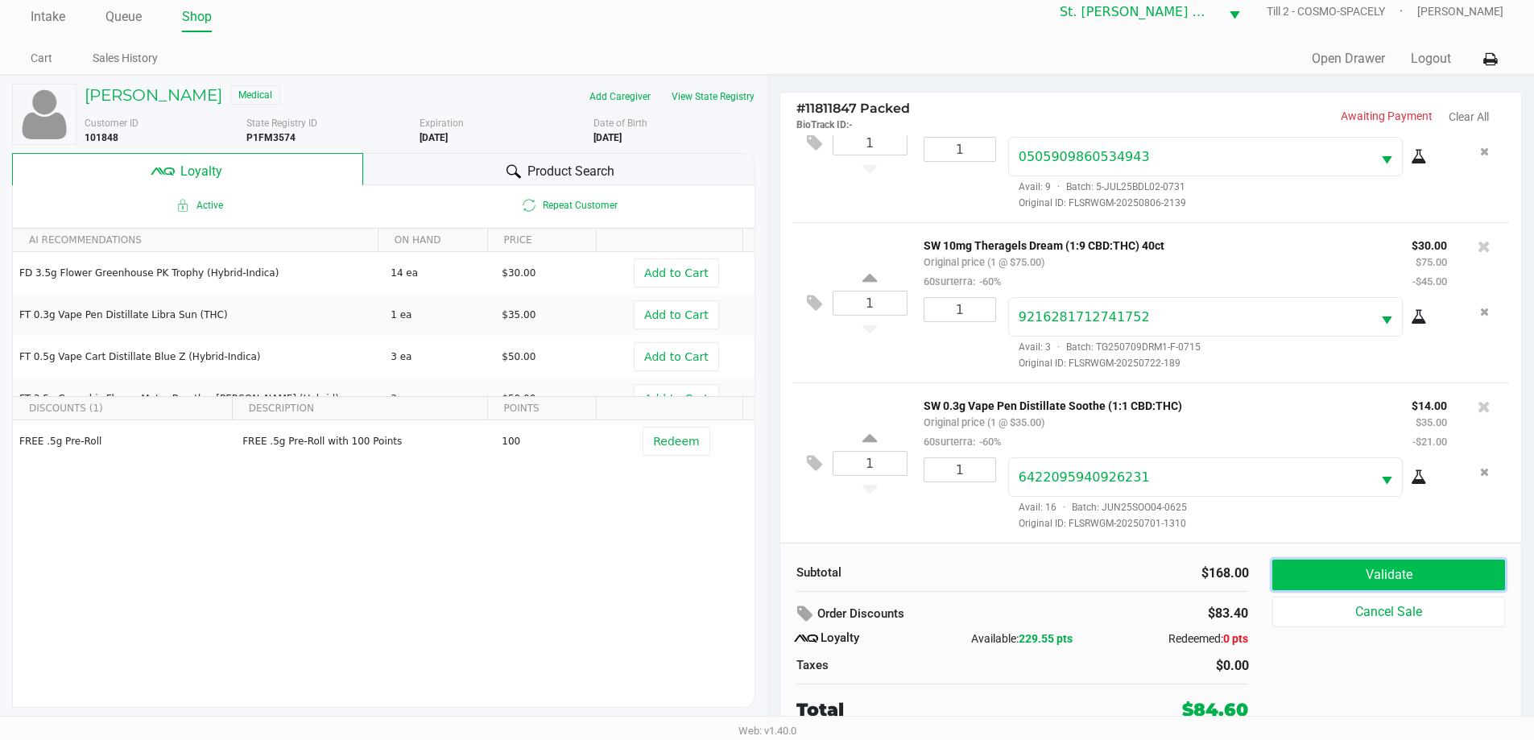
click at [1325, 588] on button "Validate" at bounding box center [1389, 575] width 232 height 31
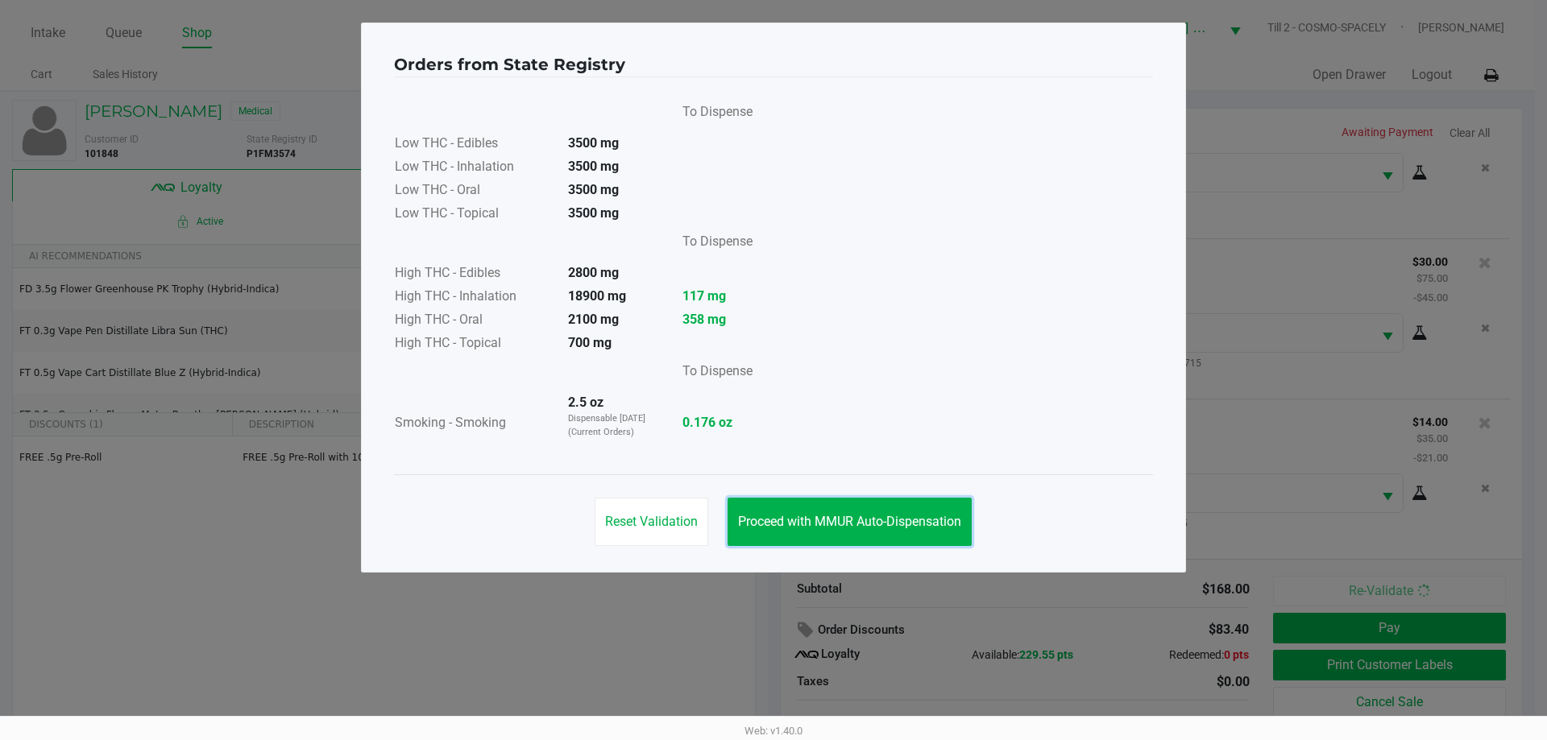
click at [880, 536] on button "Proceed with MMUR Auto-Dispensation" at bounding box center [849, 522] width 244 height 48
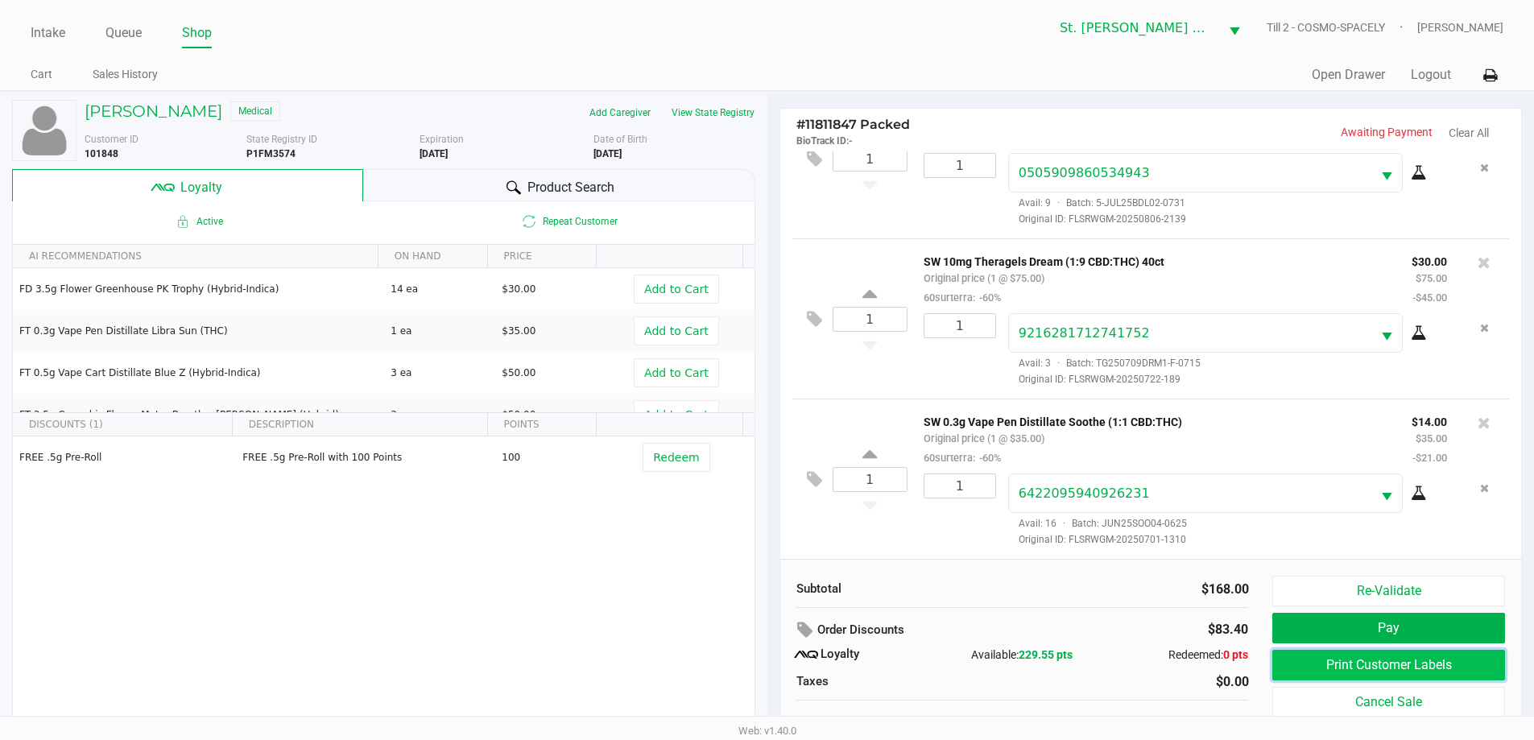
click at [1312, 667] on button "Print Customer Labels" at bounding box center [1389, 665] width 232 height 31
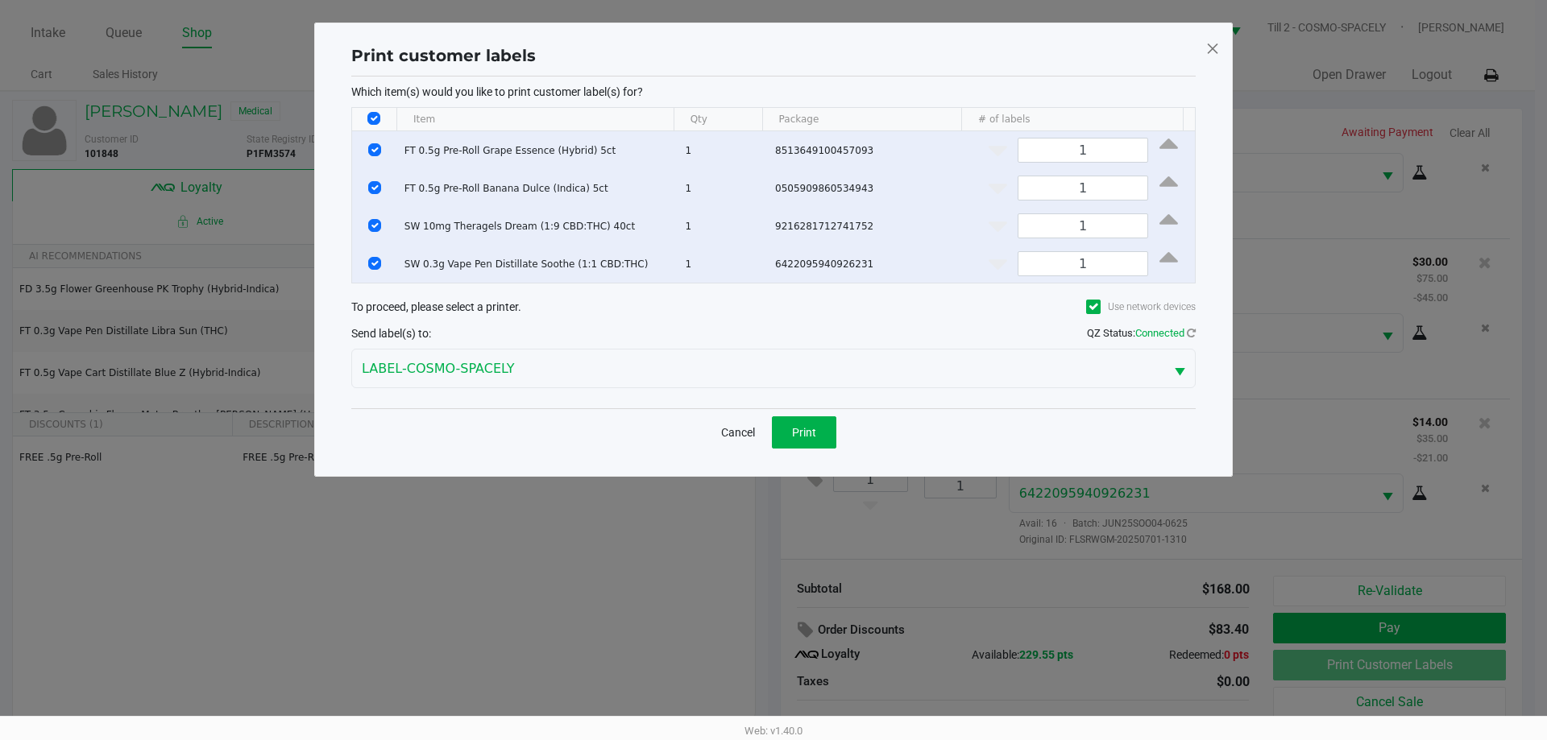
click at [356, 122] on th "Data table" at bounding box center [374, 119] width 44 height 23
click at [364, 122] on th "Data table" at bounding box center [374, 119] width 44 height 23
click at [377, 118] on input "Select All Rows" at bounding box center [373, 118] width 13 height 13
checkbox input "false"
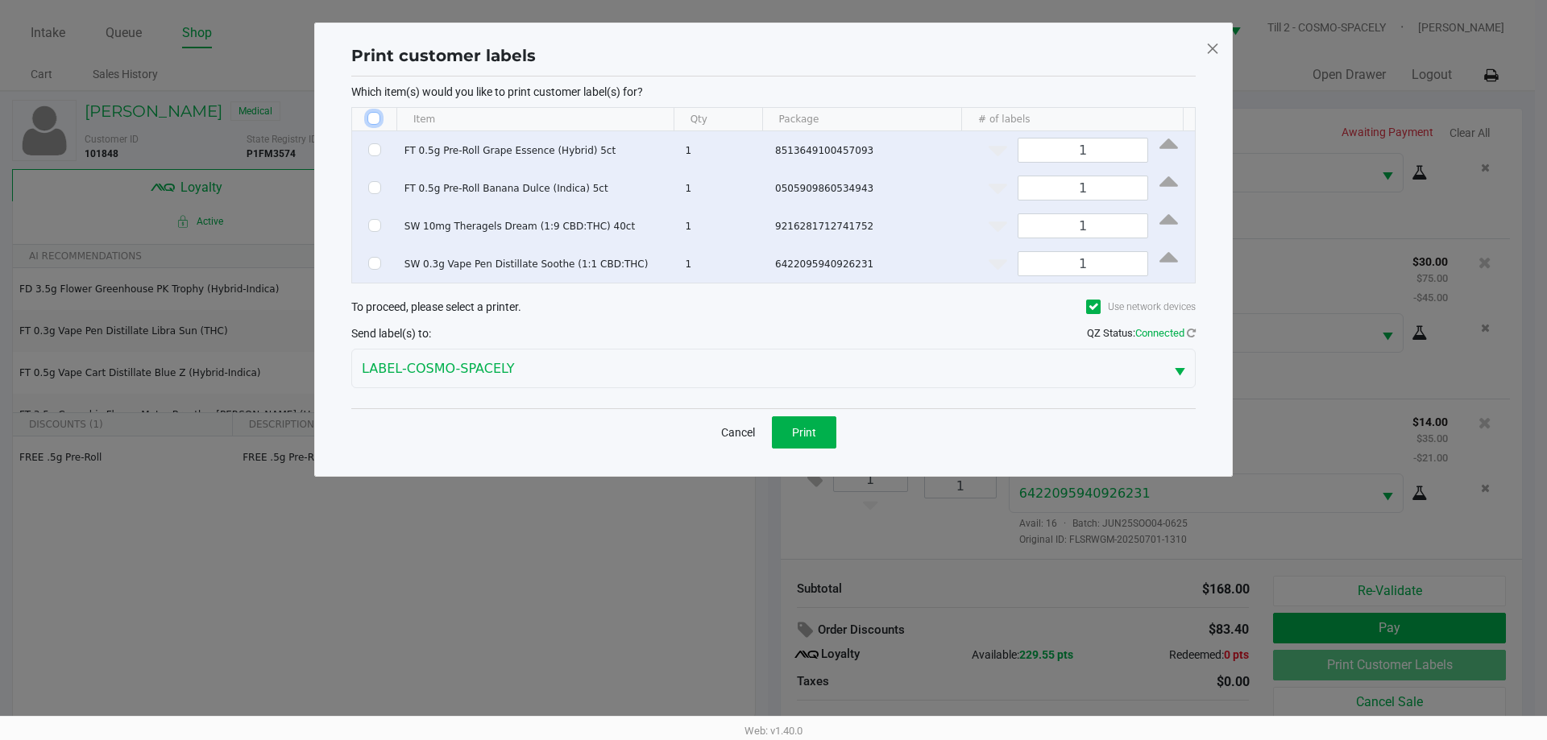
checkbox input "false"
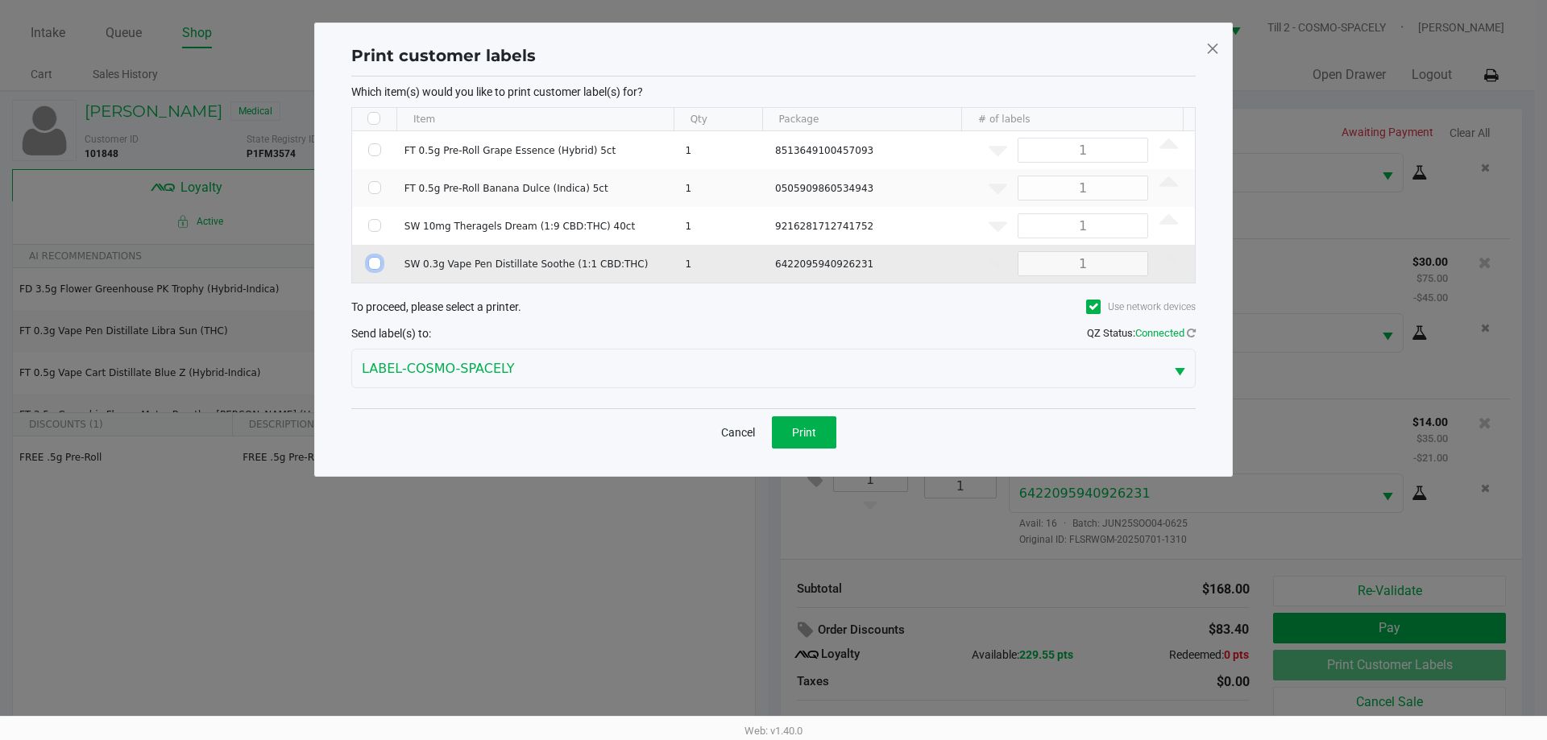
click at [376, 259] on input "Select Row" at bounding box center [374, 263] width 13 height 13
checkbox input "true"
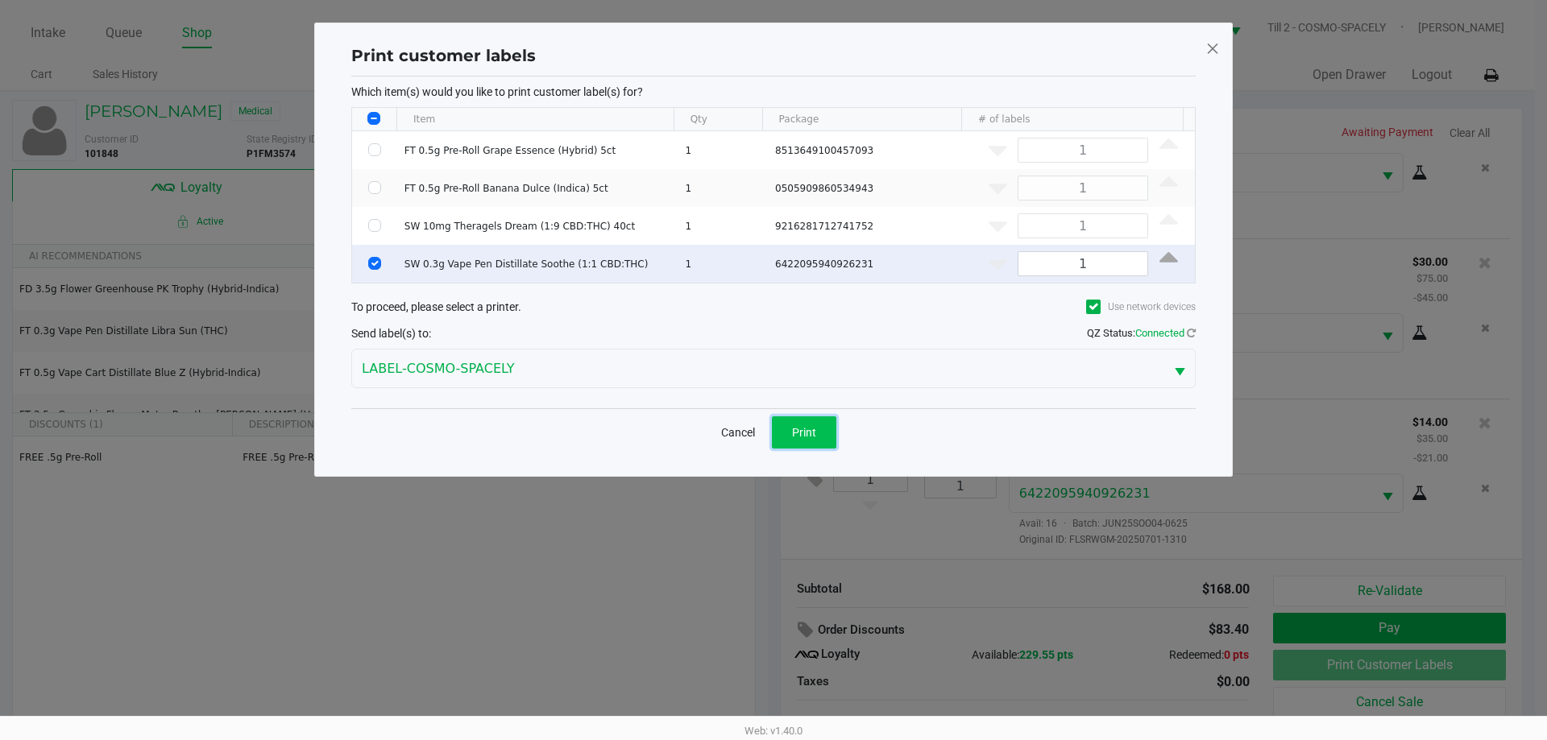
click at [829, 437] on button "Print" at bounding box center [804, 432] width 64 height 32
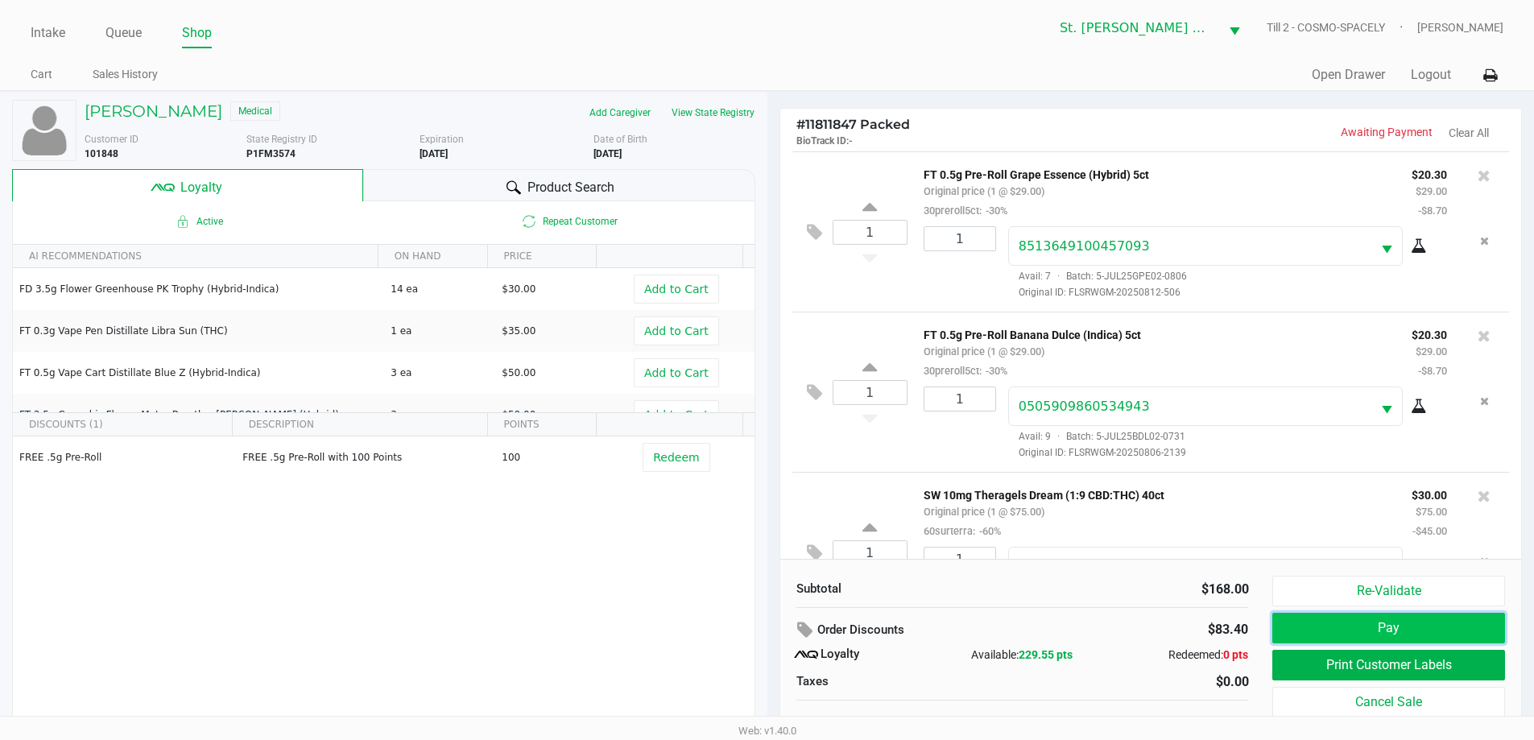
click at [1434, 635] on button "Pay" at bounding box center [1389, 628] width 232 height 31
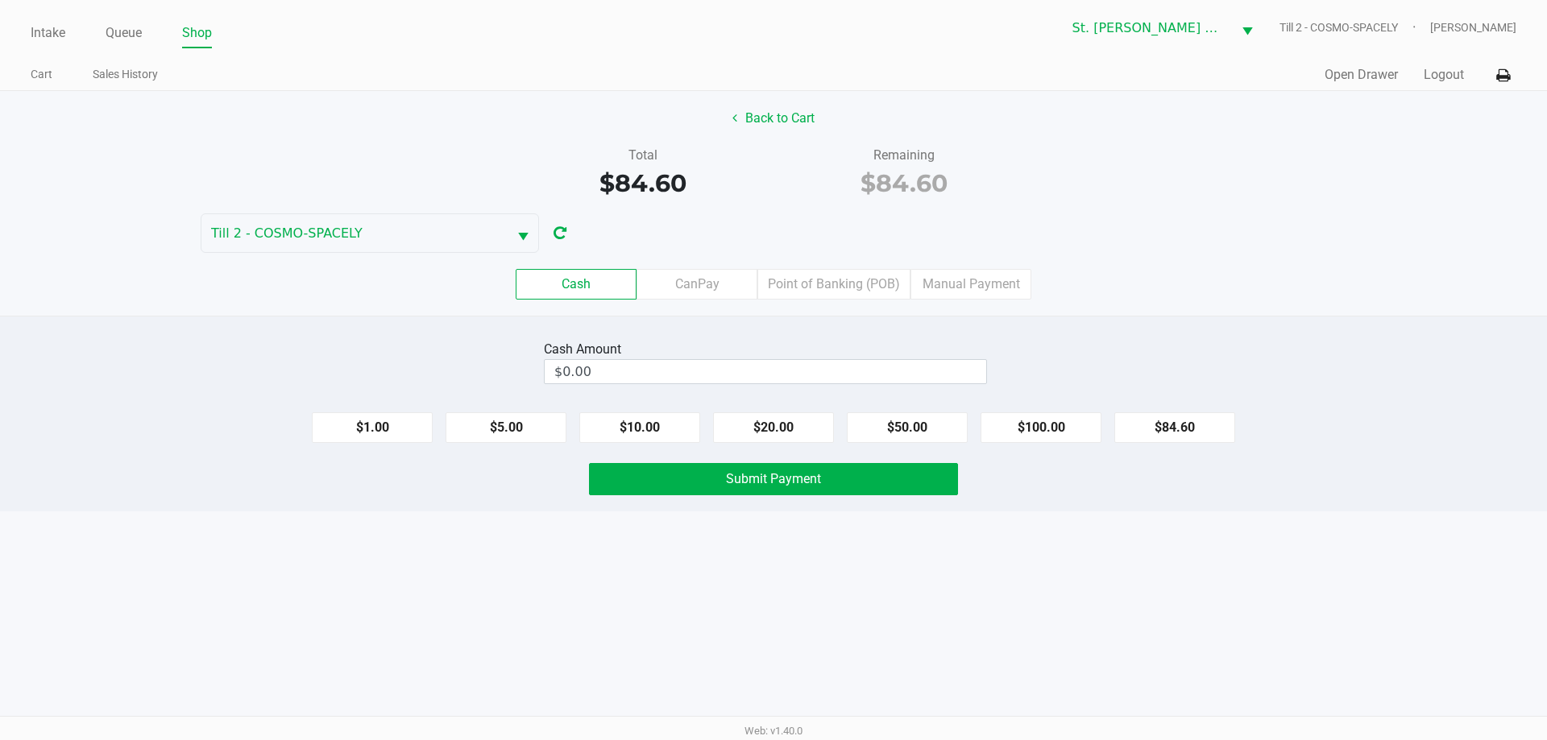
click at [695, 300] on div "Cash CanPay Point of Banking (POB) Manual Payment" at bounding box center [773, 284] width 1571 height 63
drag, startPoint x: 702, startPoint y: 289, endPoint x: 1062, endPoint y: 421, distance: 384.3
click at [702, 288] on label "CanPay" at bounding box center [696, 284] width 121 height 31
click at [0, 0] on 2 "CanPay" at bounding box center [0, 0] width 0 height 0
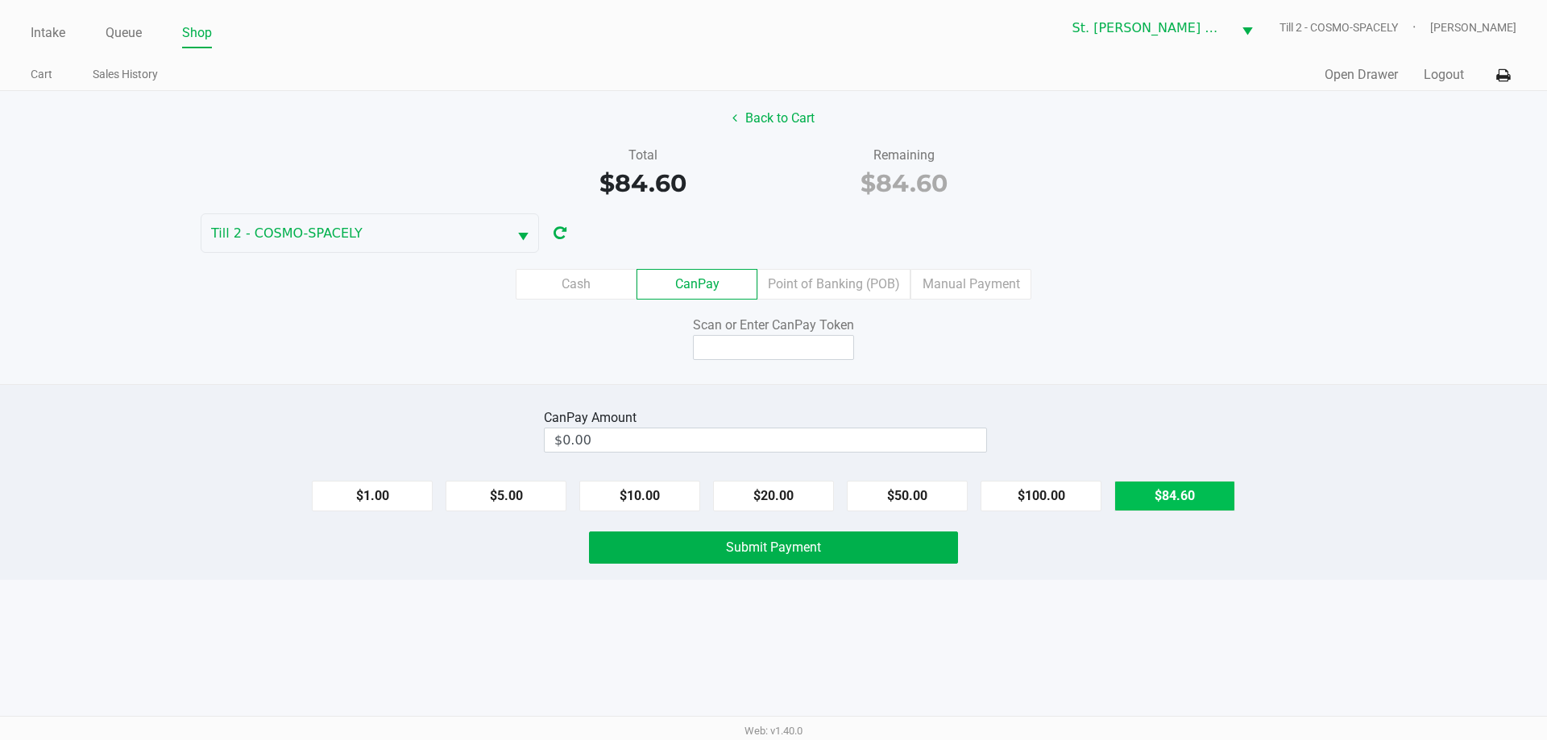
click at [1153, 498] on button "$84.60" at bounding box center [1174, 496] width 121 height 31
type input "$84.60"
click at [706, 338] on input at bounding box center [773, 347] width 161 height 25
type input "X9532164X"
click at [817, 549] on span "Submit Payment" at bounding box center [773, 547] width 95 height 15
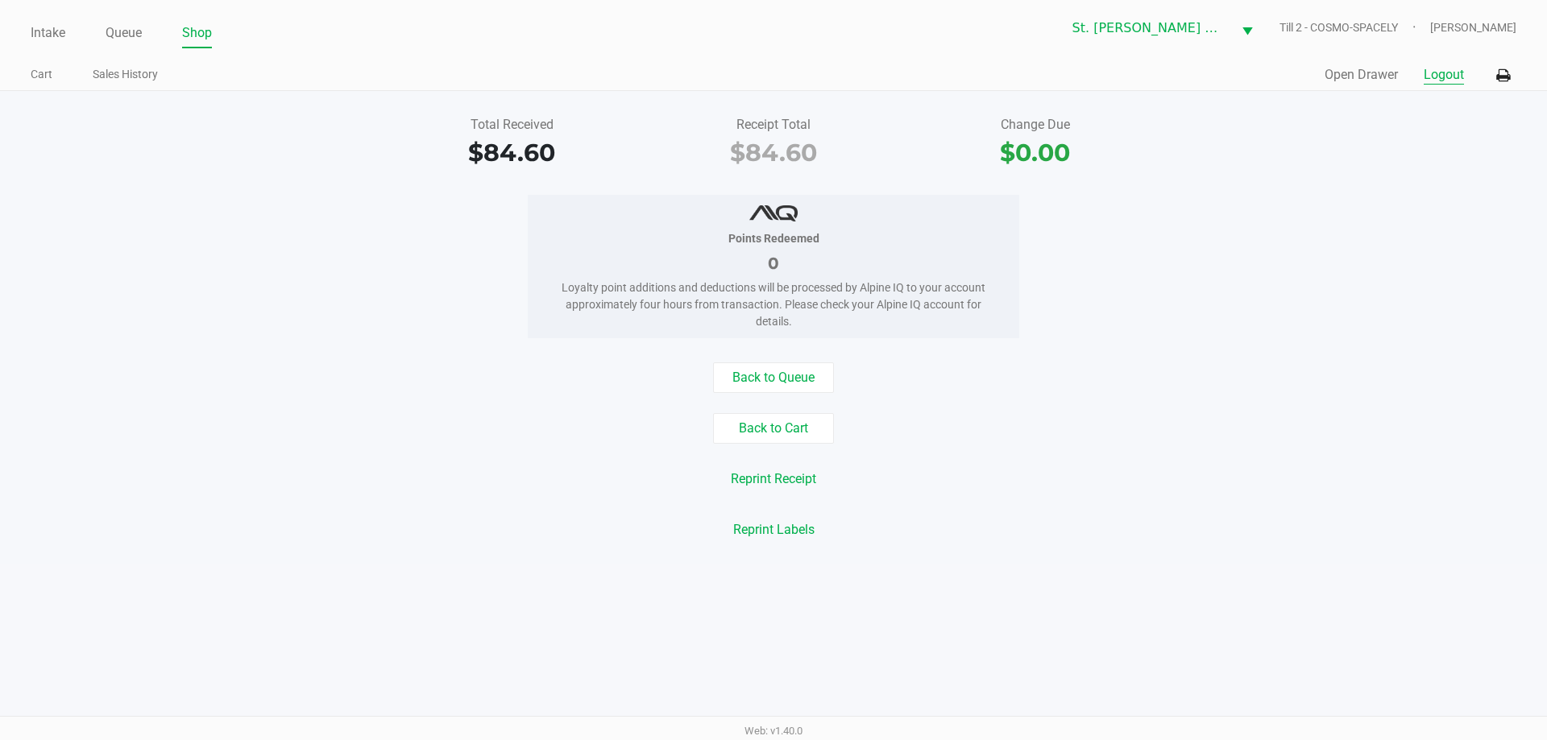
click at [1460, 74] on button "Logout" at bounding box center [1443, 74] width 40 height 19
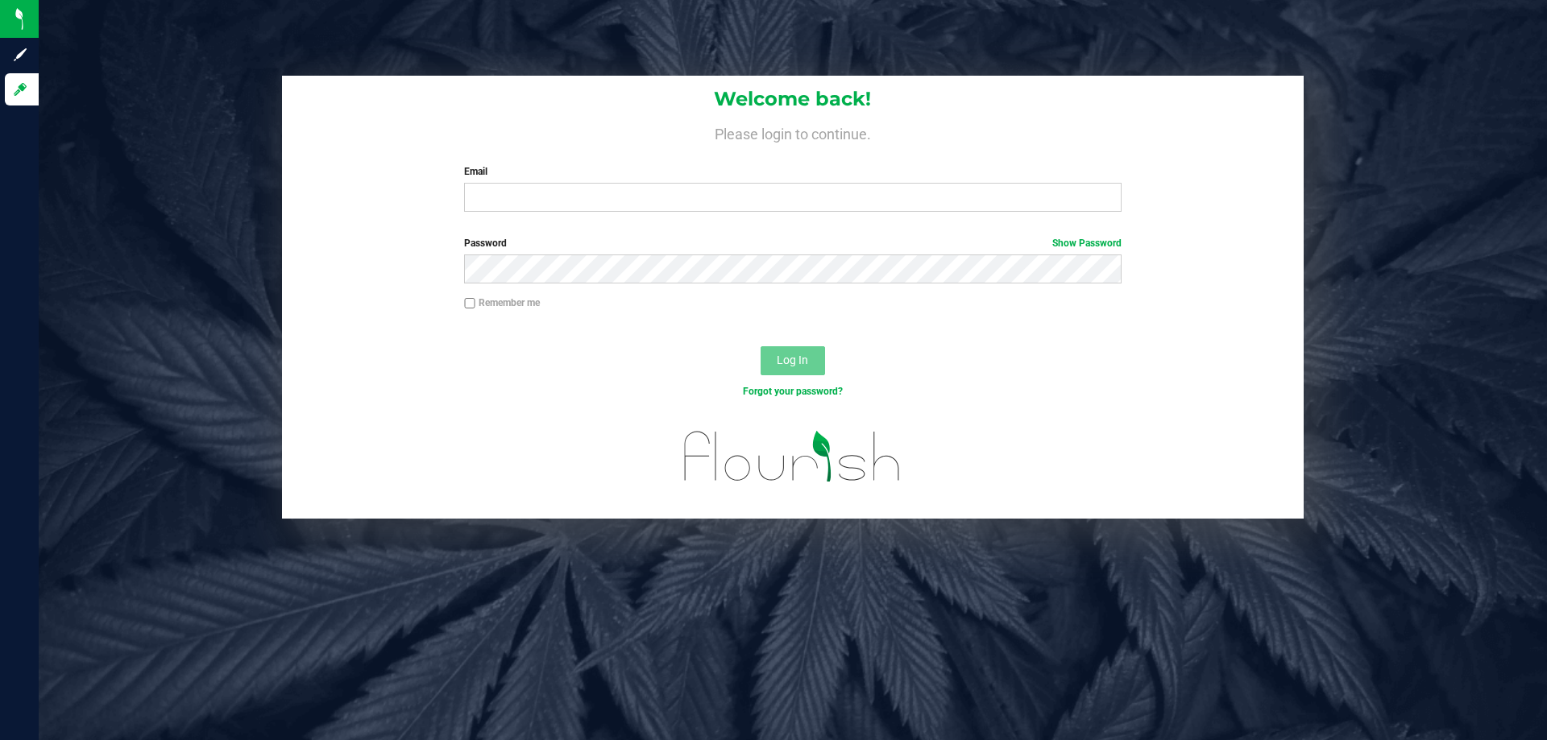
click at [857, 215] on div "Welcome back! Please login to continue. Email Required Please format your email…" at bounding box center [792, 150] width 1021 height 149
click at [857, 211] on input "Email" at bounding box center [792, 197] width 656 height 29
click at [857, 210] on input "Email" at bounding box center [792, 197] width 656 height 29
type input "pmicallef@Liveparallel.com"
click at [760, 346] on button "Log In" at bounding box center [792, 360] width 64 height 29
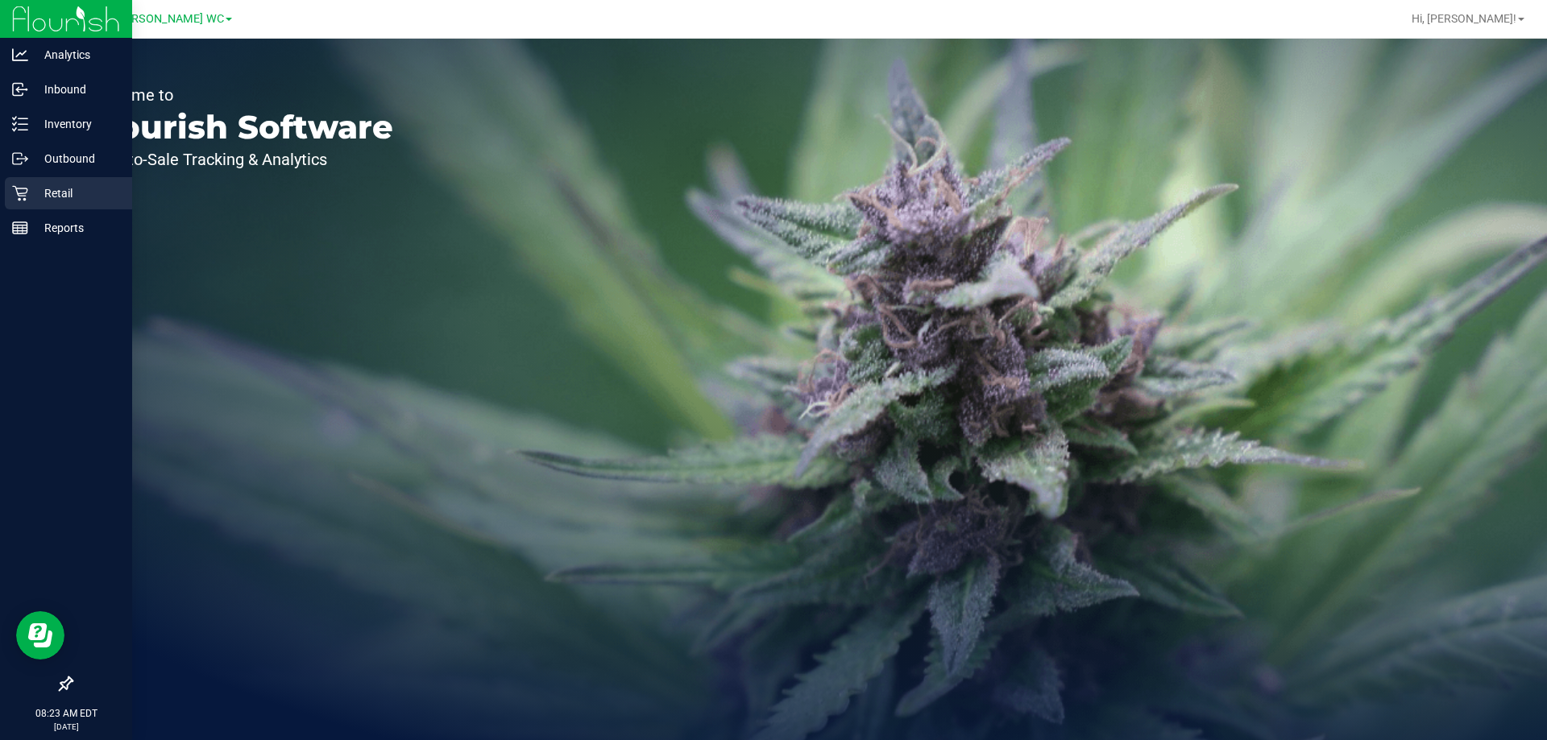
click at [0, 197] on link "Retail" at bounding box center [66, 194] width 132 height 35
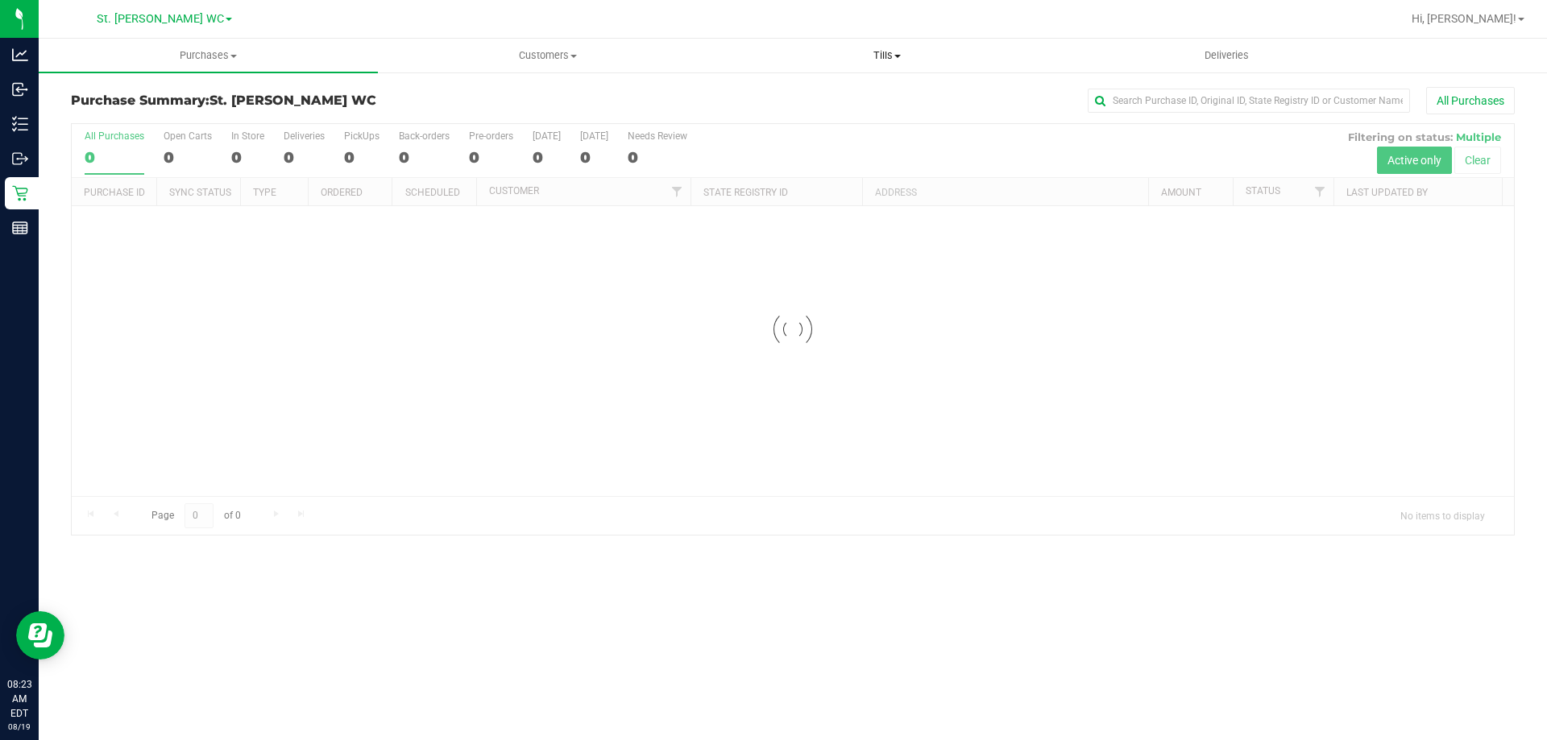
click at [872, 62] on span "Tills" at bounding box center [886, 55] width 337 height 14
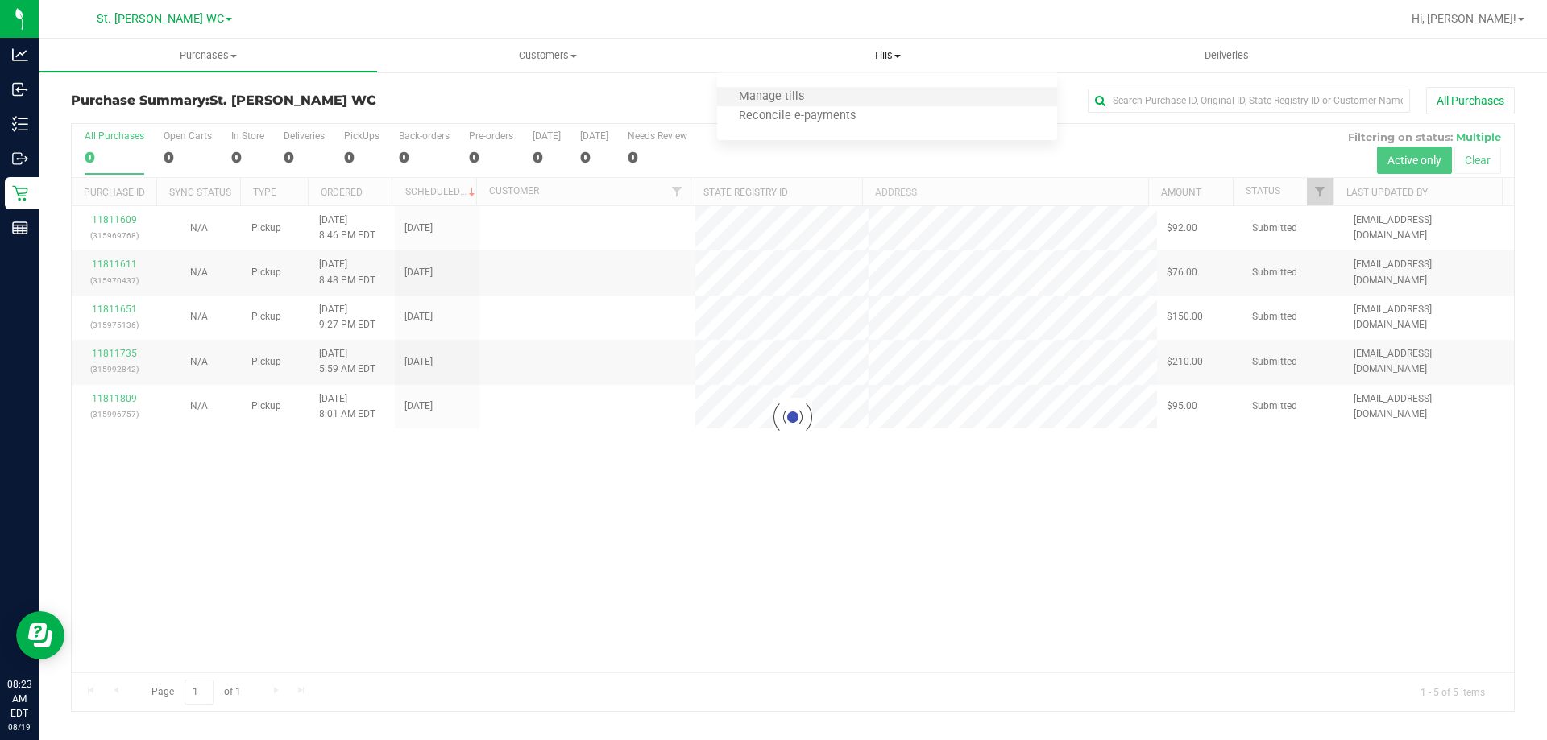
click at [852, 104] on li "Manage tills" at bounding box center [886, 97] width 339 height 19
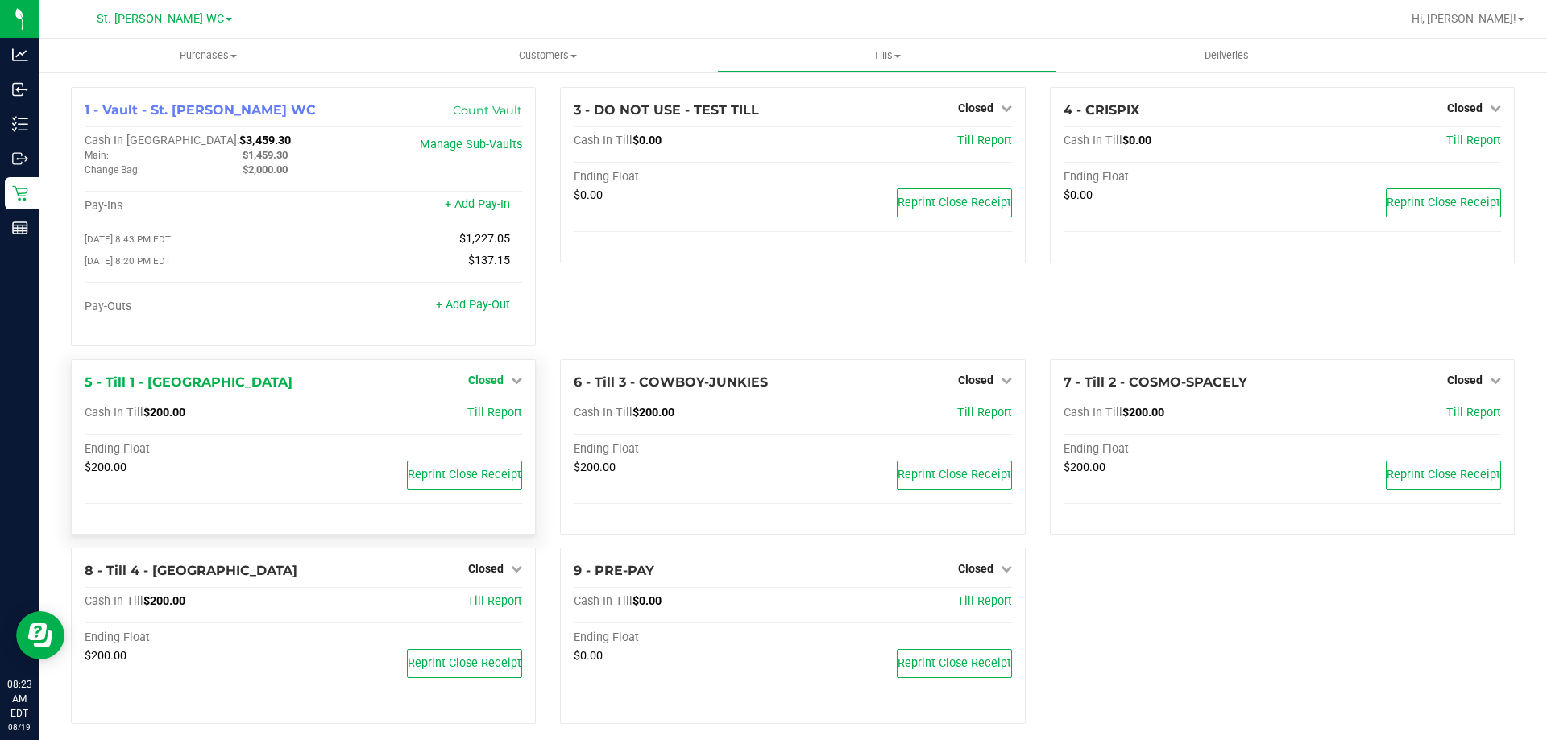
click at [491, 387] on span "Closed" at bounding box center [485, 380] width 35 height 13
click at [484, 420] on link "Open Till" at bounding box center [485, 413] width 43 height 13
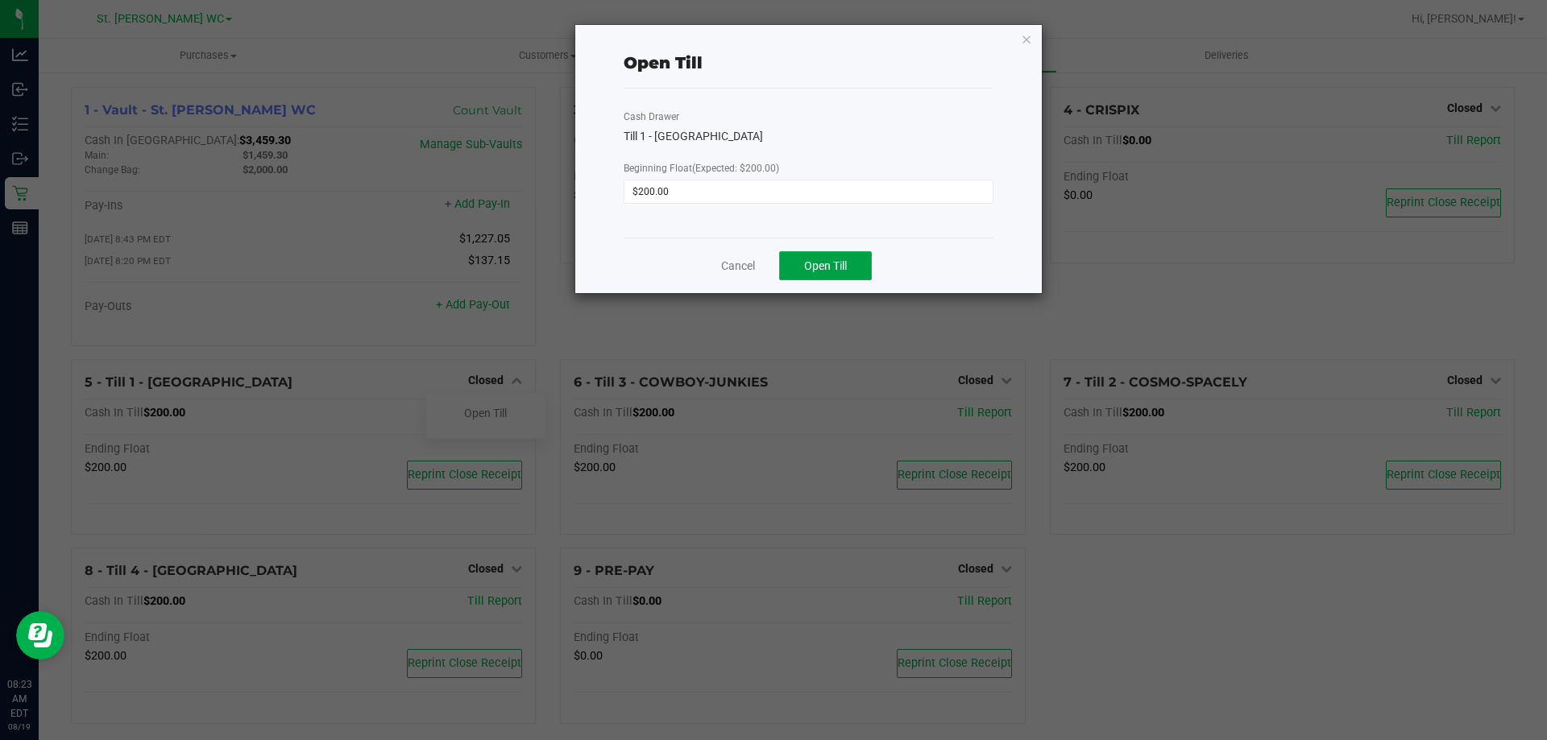
click at [802, 265] on button "Open Till" at bounding box center [825, 265] width 93 height 29
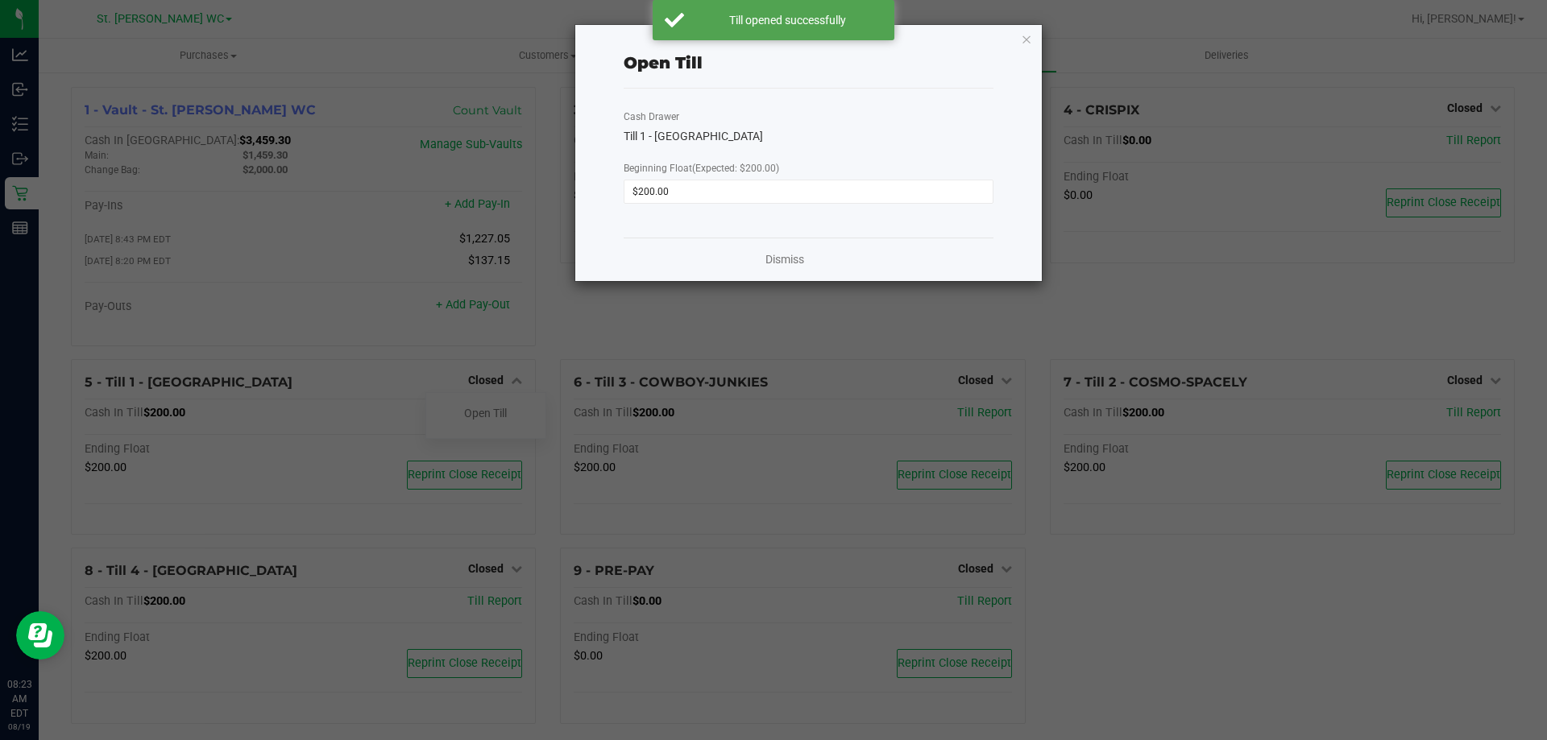
click at [754, 263] on div "Dismiss" at bounding box center [808, 259] width 370 height 43
click at [756, 262] on div "Dismiss" at bounding box center [808, 259] width 370 height 43
click at [773, 260] on link "Dismiss" at bounding box center [784, 259] width 39 height 17
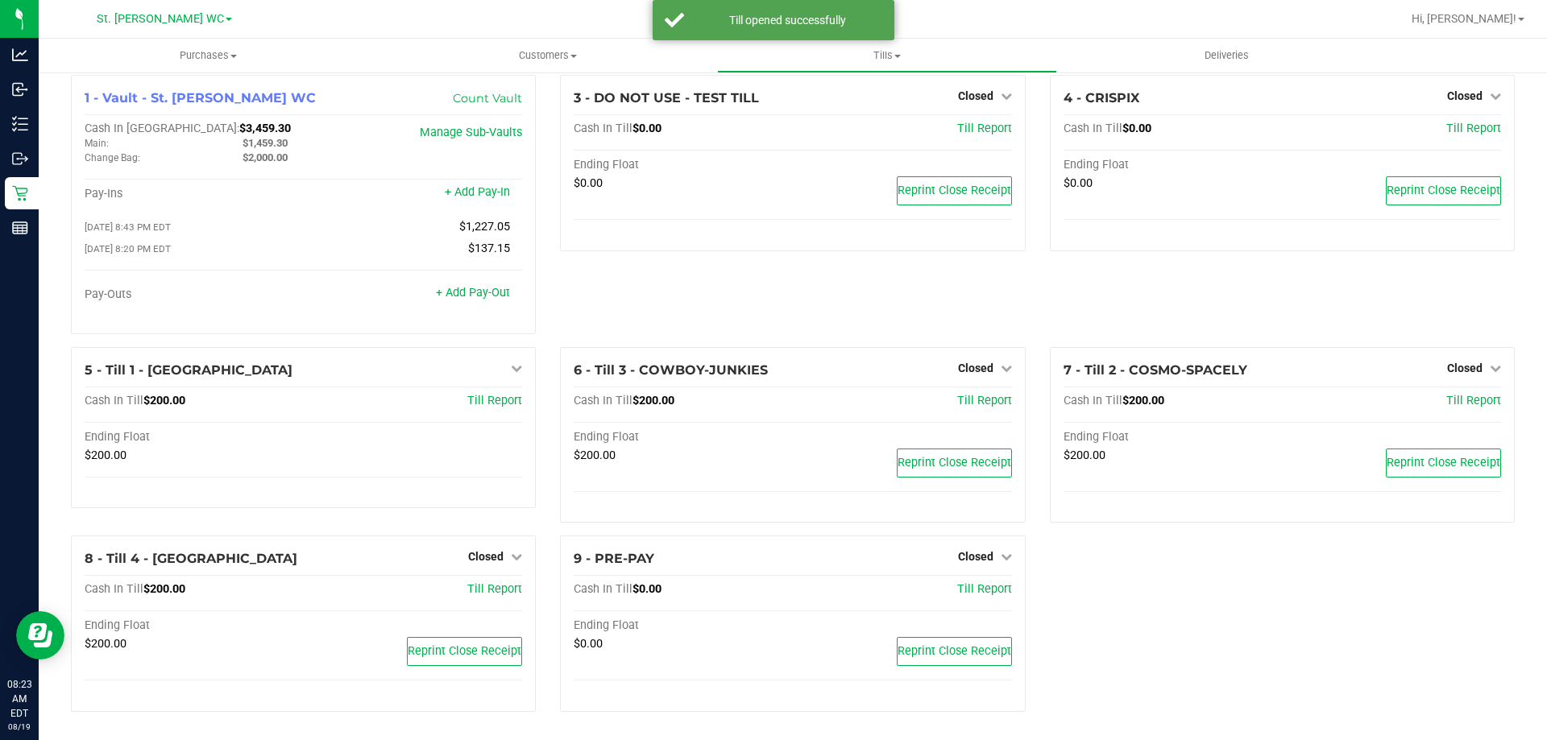
scroll to position [16, 0]
click at [1474, 370] on link "Closed" at bounding box center [1474, 367] width 54 height 13
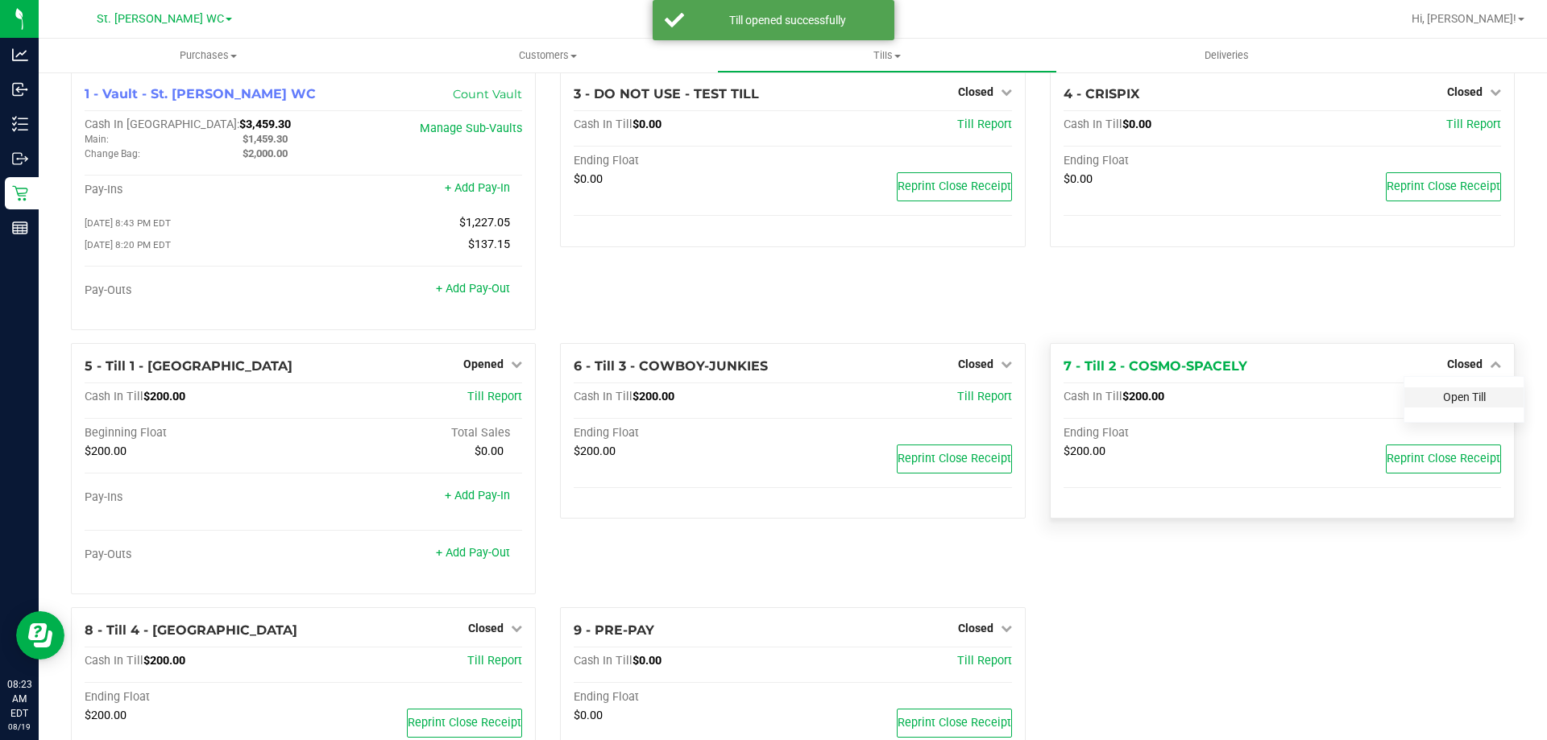
click at [1455, 397] on link "Open Till" at bounding box center [1464, 397] width 43 height 13
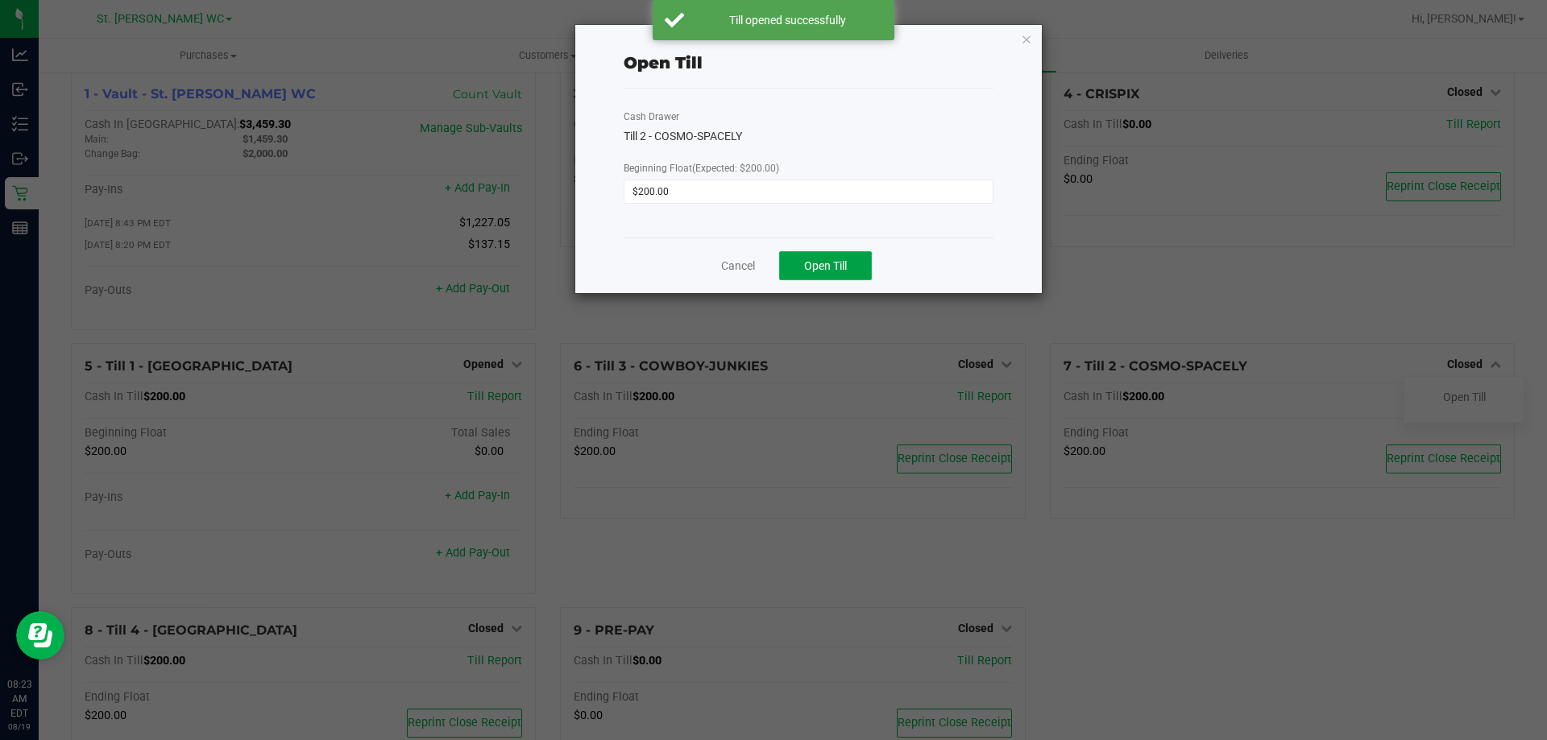
click at [821, 261] on span "Open Till" at bounding box center [825, 265] width 43 height 13
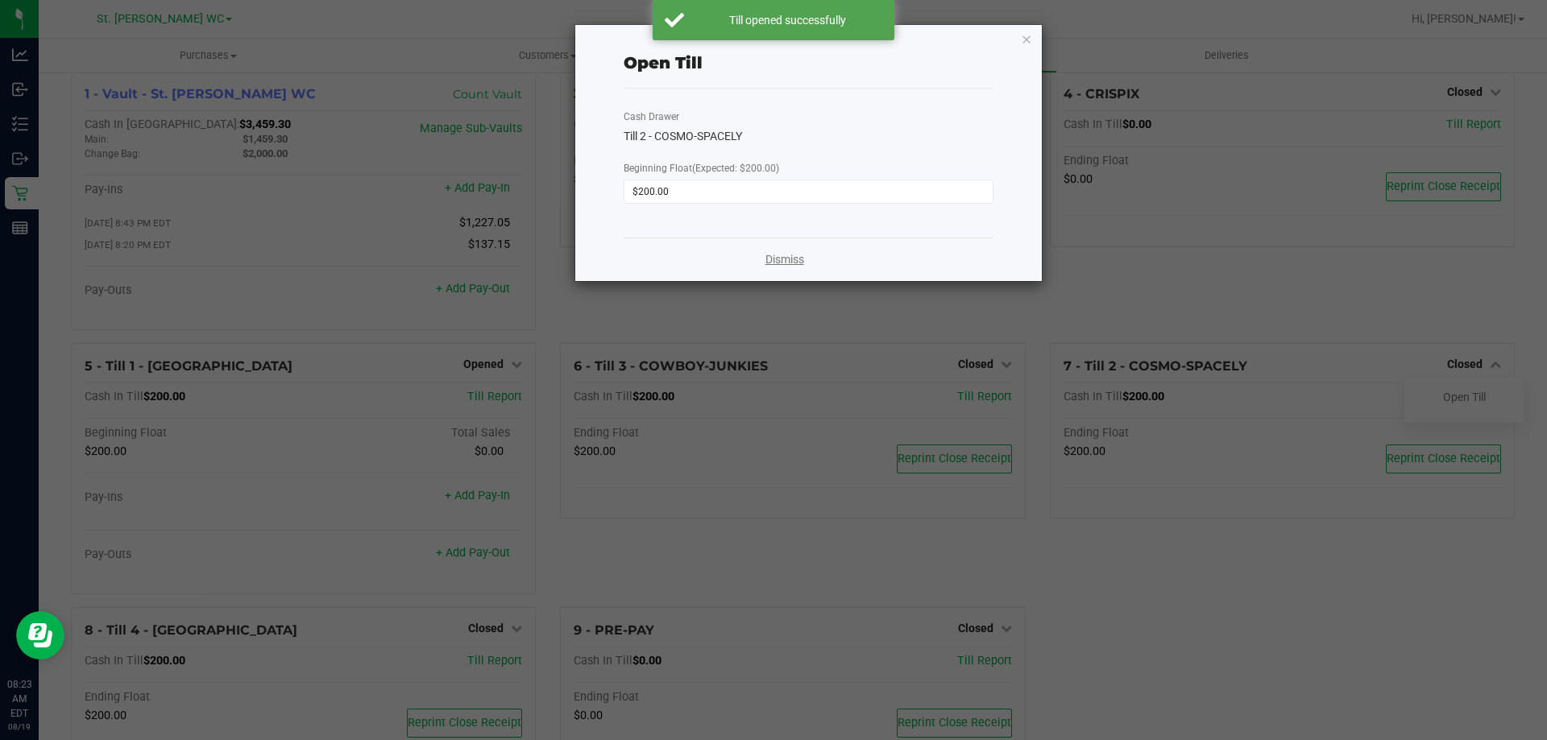
click at [768, 264] on link "Dismiss" at bounding box center [784, 259] width 39 height 17
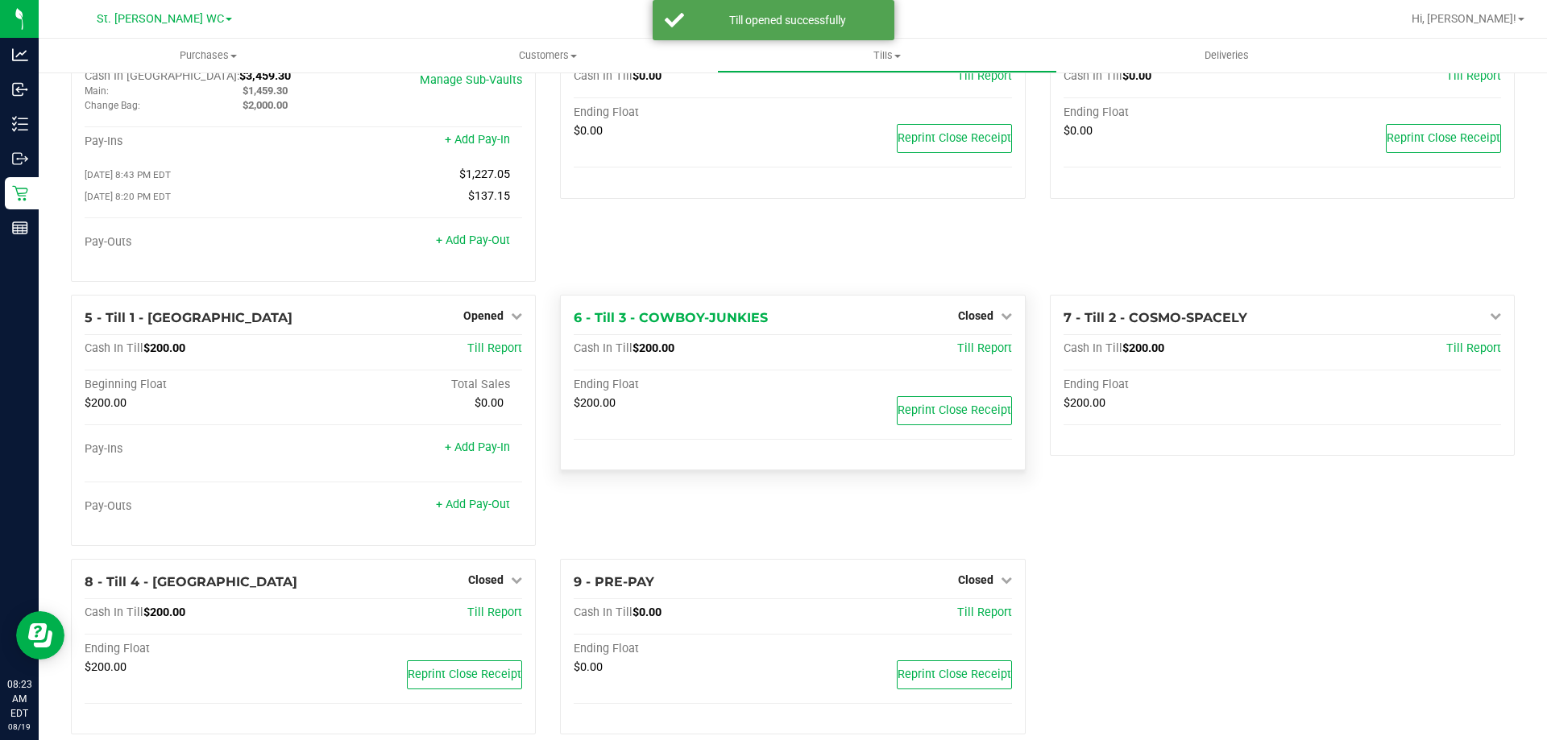
scroll to position [91, 0]
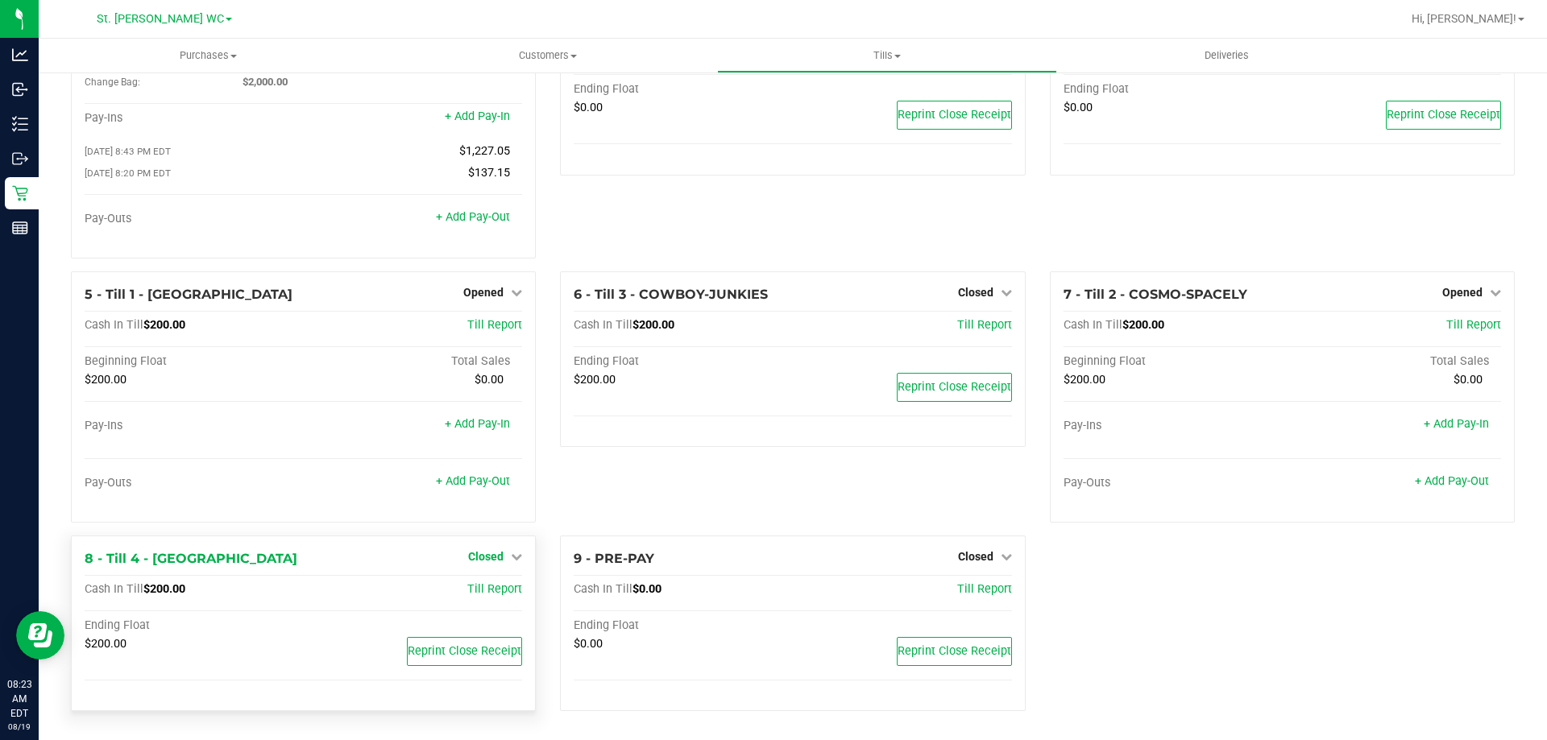
click at [504, 561] on link "Closed" at bounding box center [495, 556] width 54 height 13
click at [503, 591] on link "Open Till" at bounding box center [485, 589] width 43 height 13
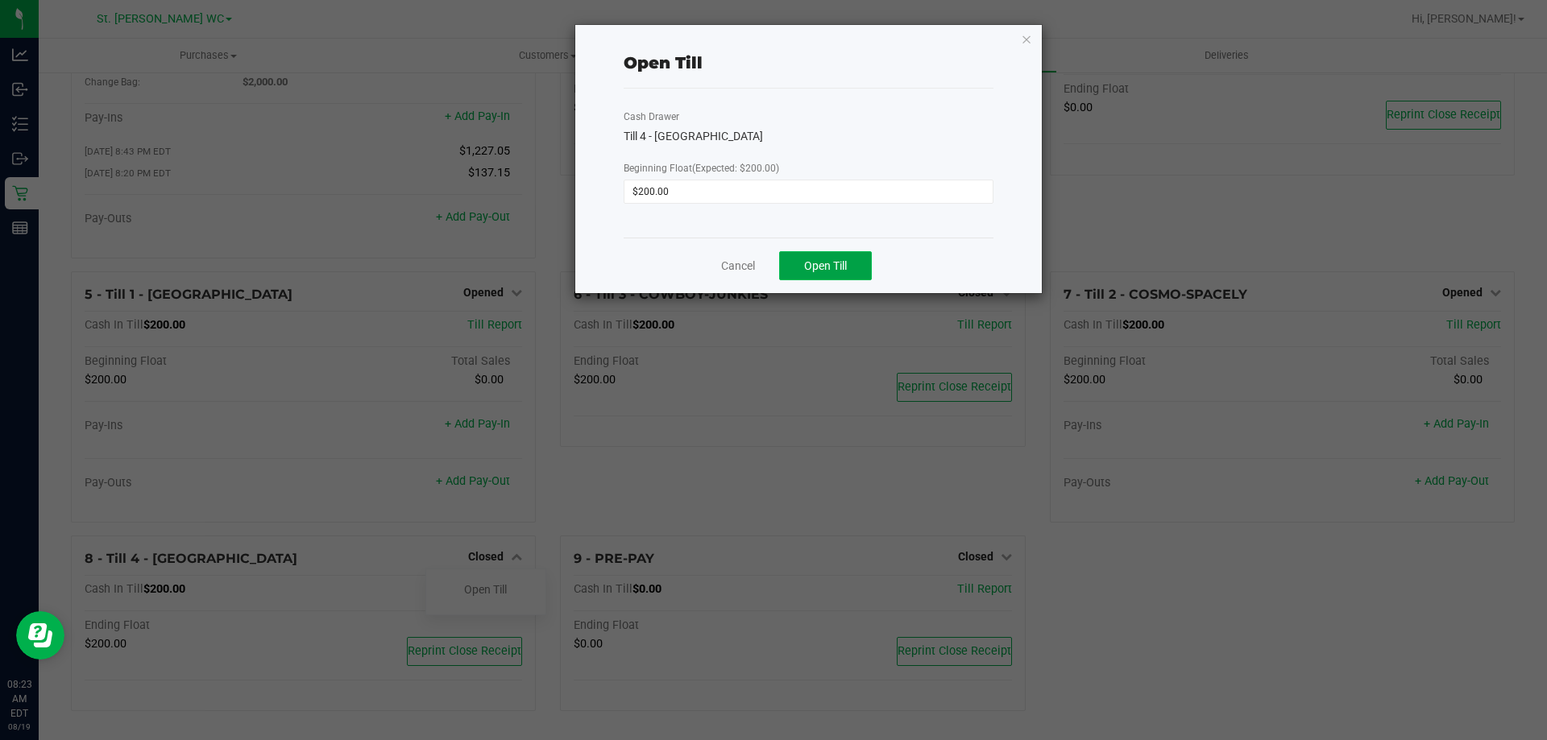
click at [833, 259] on span "Open Till" at bounding box center [825, 265] width 43 height 13
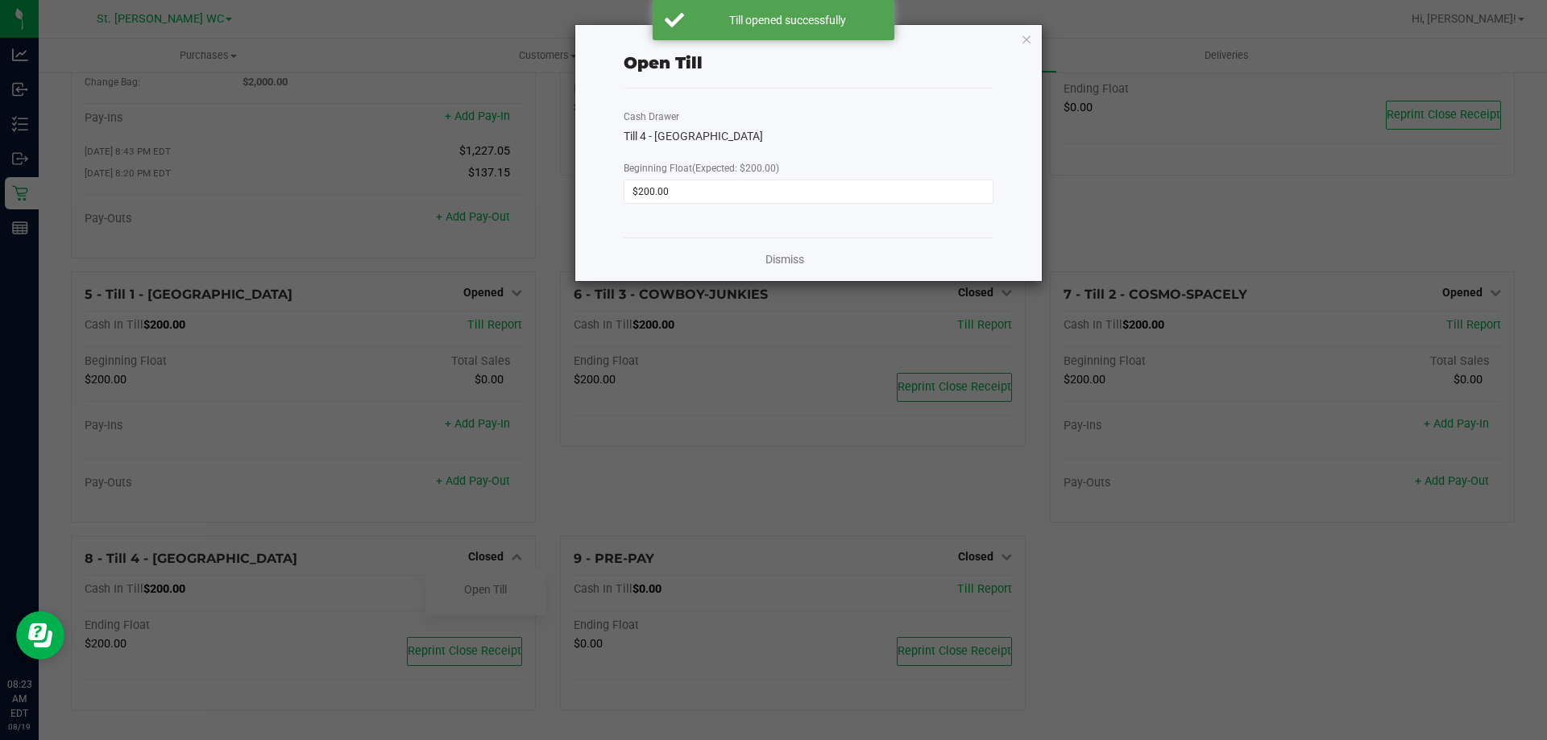
click at [805, 267] on div "Dismiss" at bounding box center [808, 259] width 370 height 43
click at [785, 256] on link "Dismiss" at bounding box center [784, 259] width 39 height 17
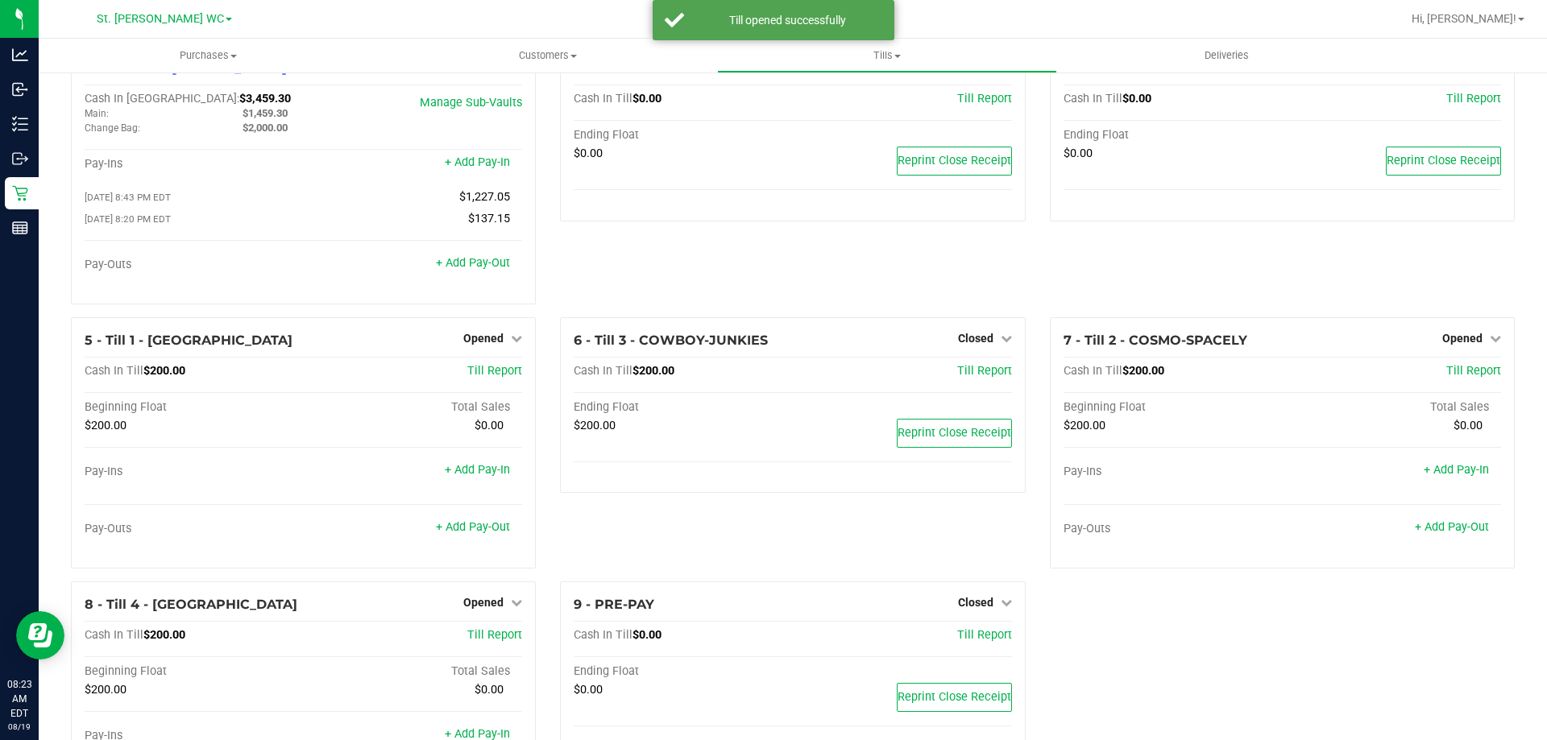
scroll to position [0, 0]
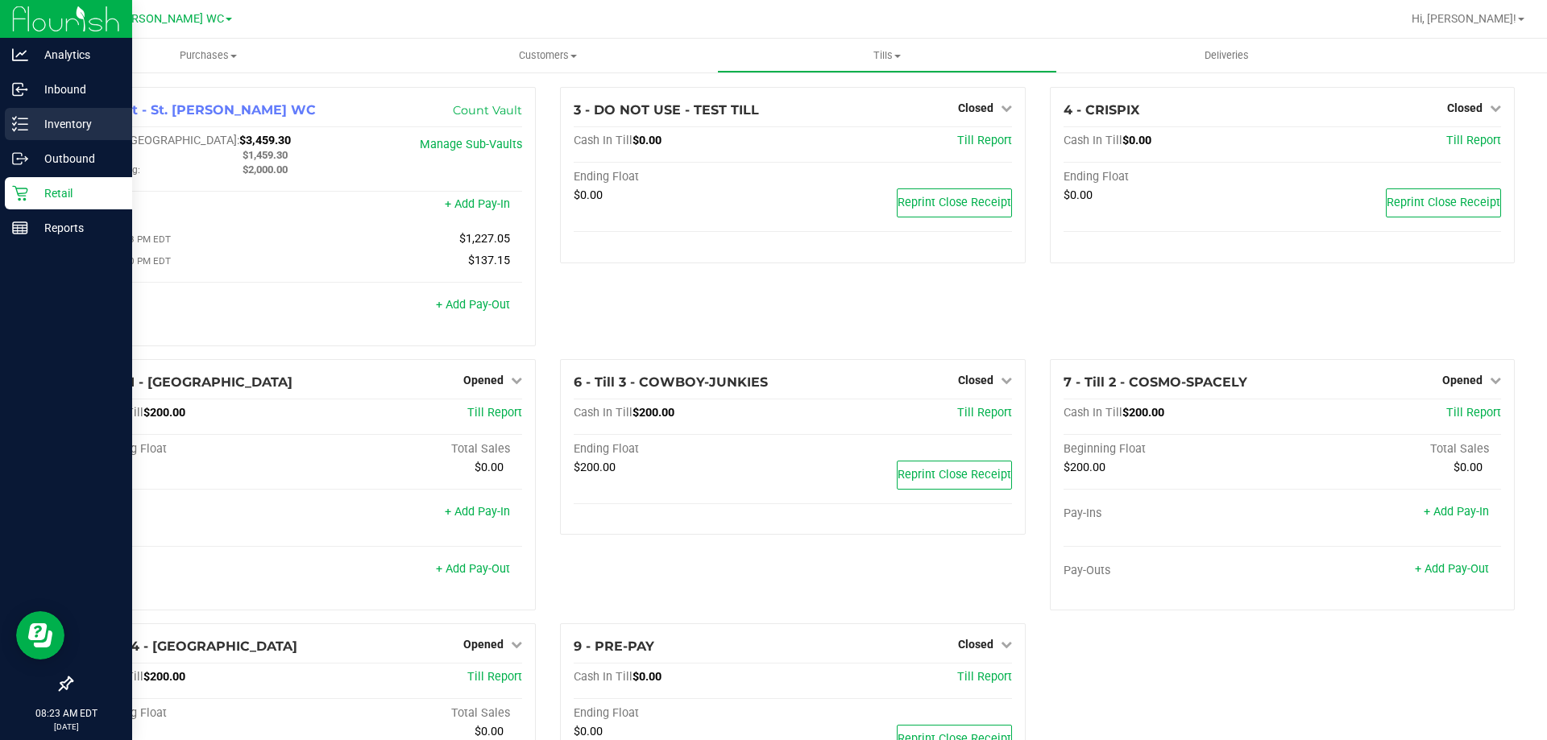
click at [8, 123] on div "Inventory" at bounding box center [68, 124] width 127 height 32
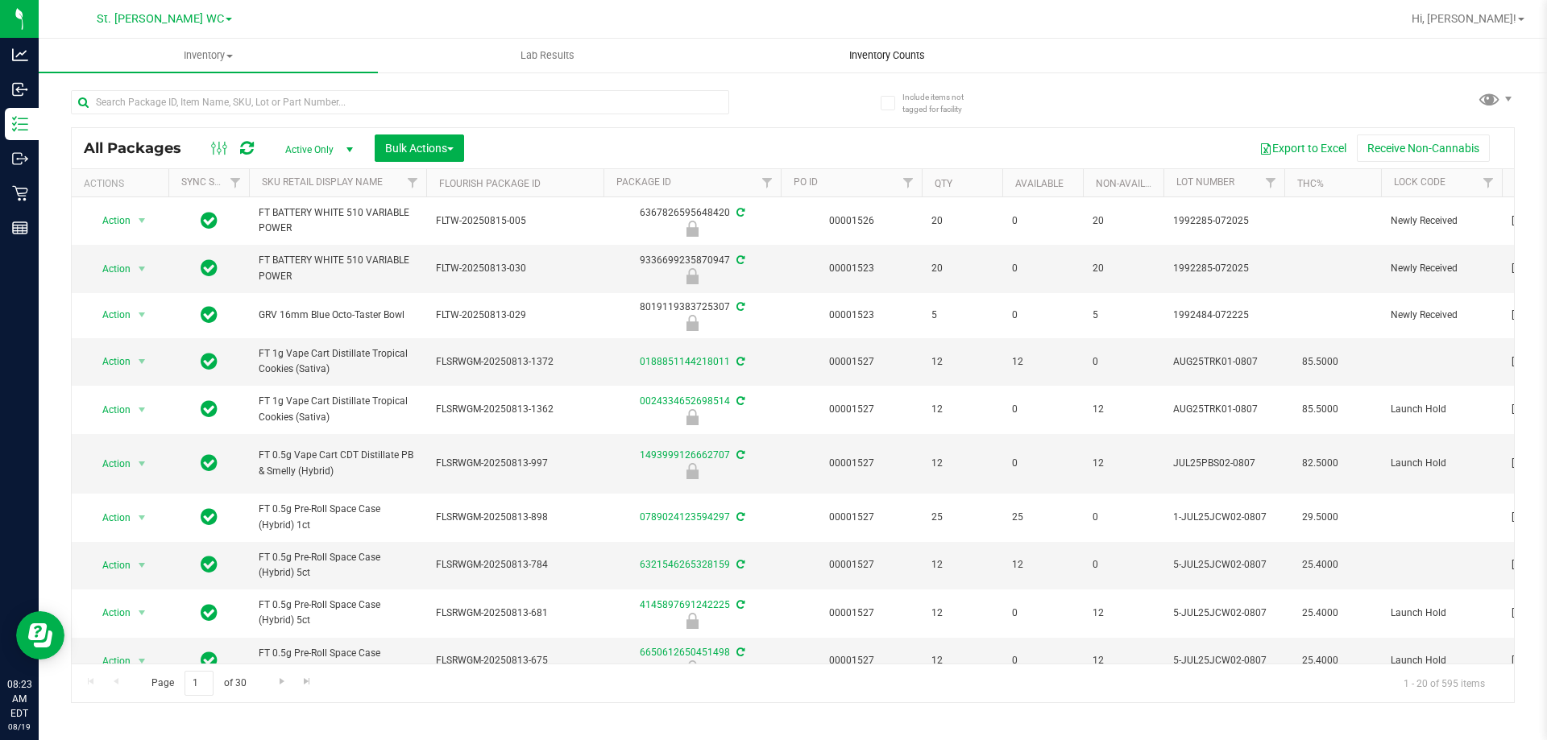
click at [924, 52] on span "Inventory Counts" at bounding box center [886, 55] width 119 height 14
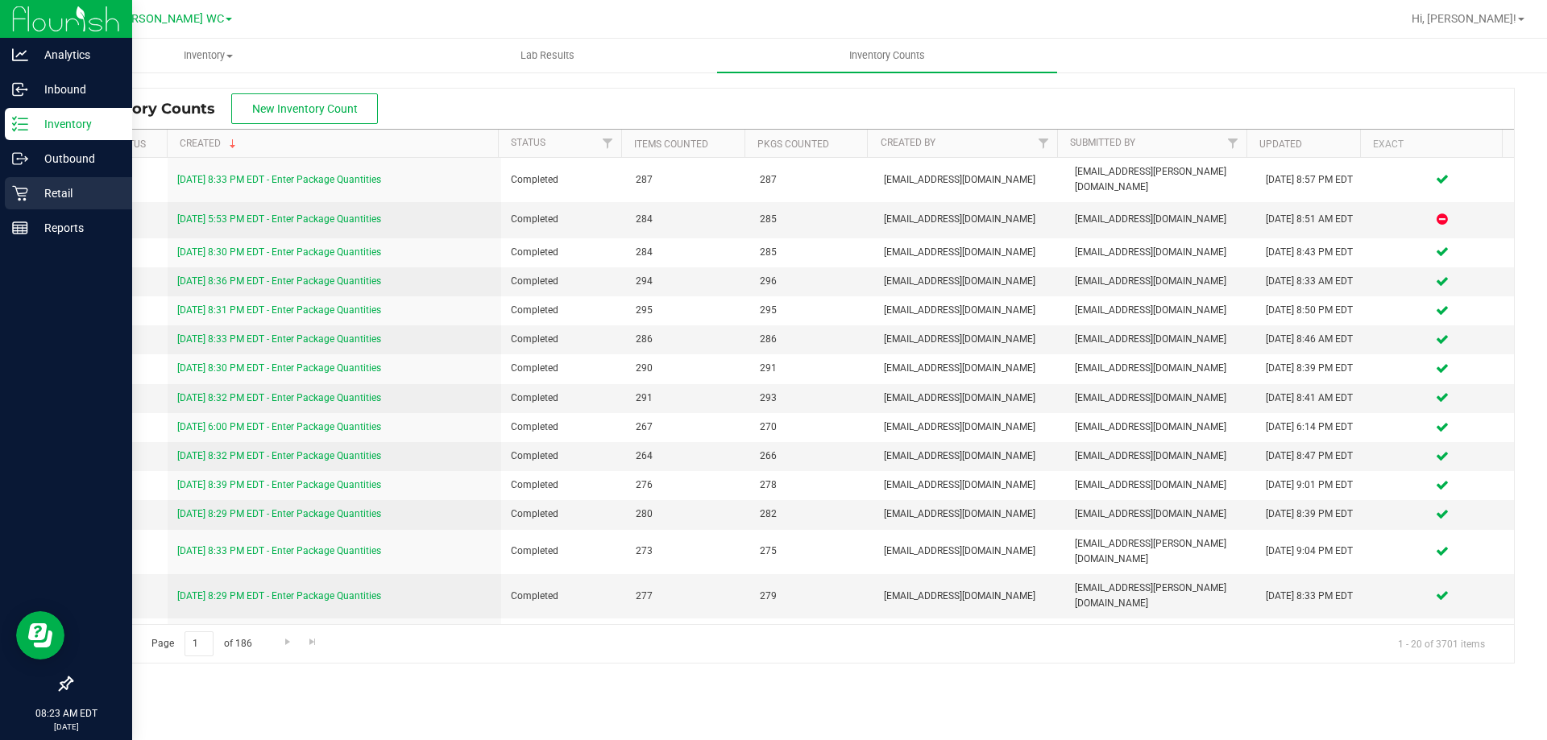
click at [19, 193] on icon at bounding box center [19, 193] width 15 height 15
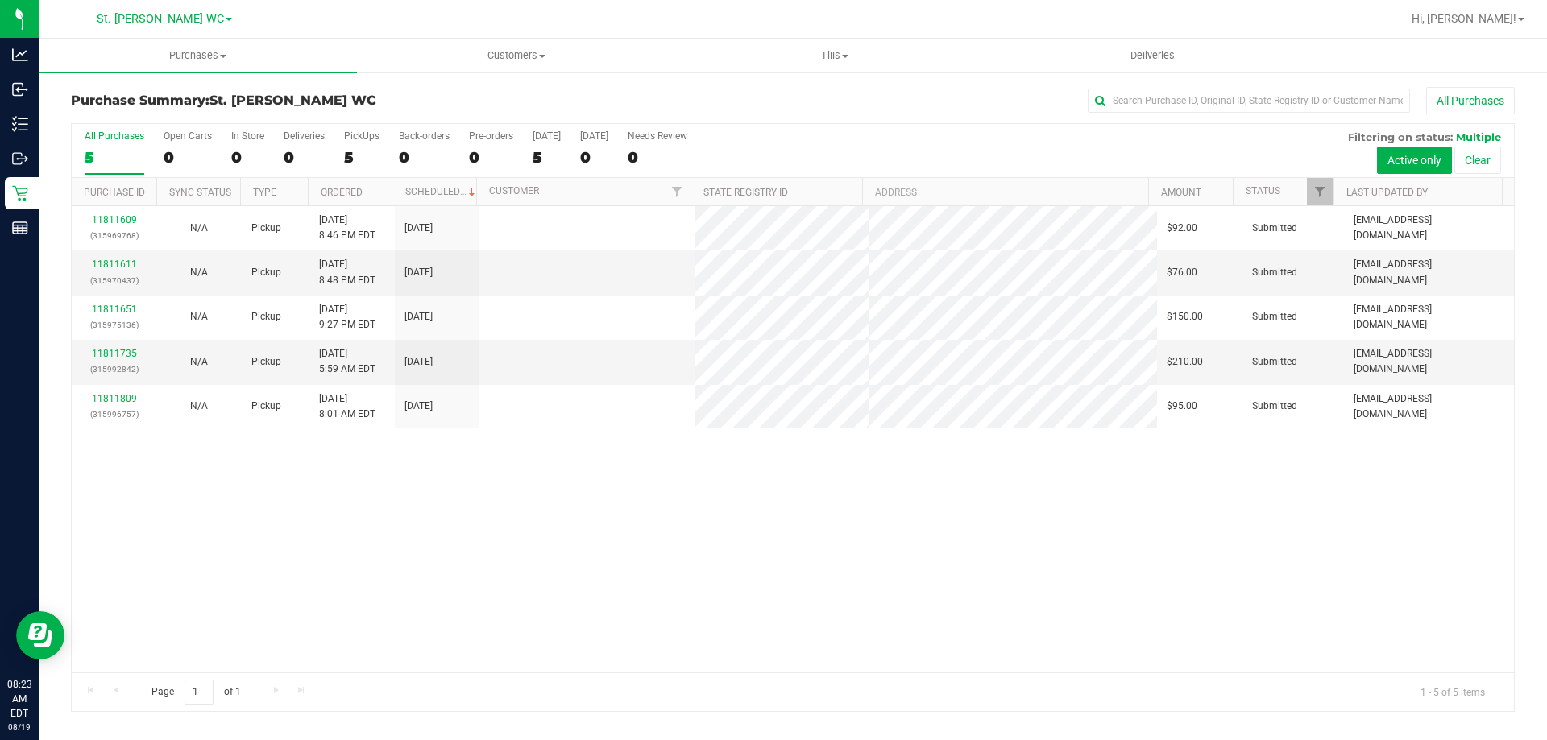
click at [699, 502] on div "11811609 (315969768) N/A Pickup 8/18/2025 8:46 PM EDT 8/19/2025 $92.00 Submitte…" at bounding box center [793, 439] width 1442 height 466
click at [488, 602] on div "11811609 (315969768) N/A Pickup 8/18/2025 8:46 PM EDT 8/19/2025 $92.00 Submitte…" at bounding box center [793, 439] width 1442 height 466
click at [847, 64] on uib-tab-heading "Tills Manage tills Reconcile e-payments" at bounding box center [834, 55] width 317 height 32
click at [834, 508] on div "11811609 (315969768) N/A Pickup 8/18/2025 8:46 PM EDT 8/19/2025 $92.00 Submitte…" at bounding box center [793, 439] width 1442 height 466
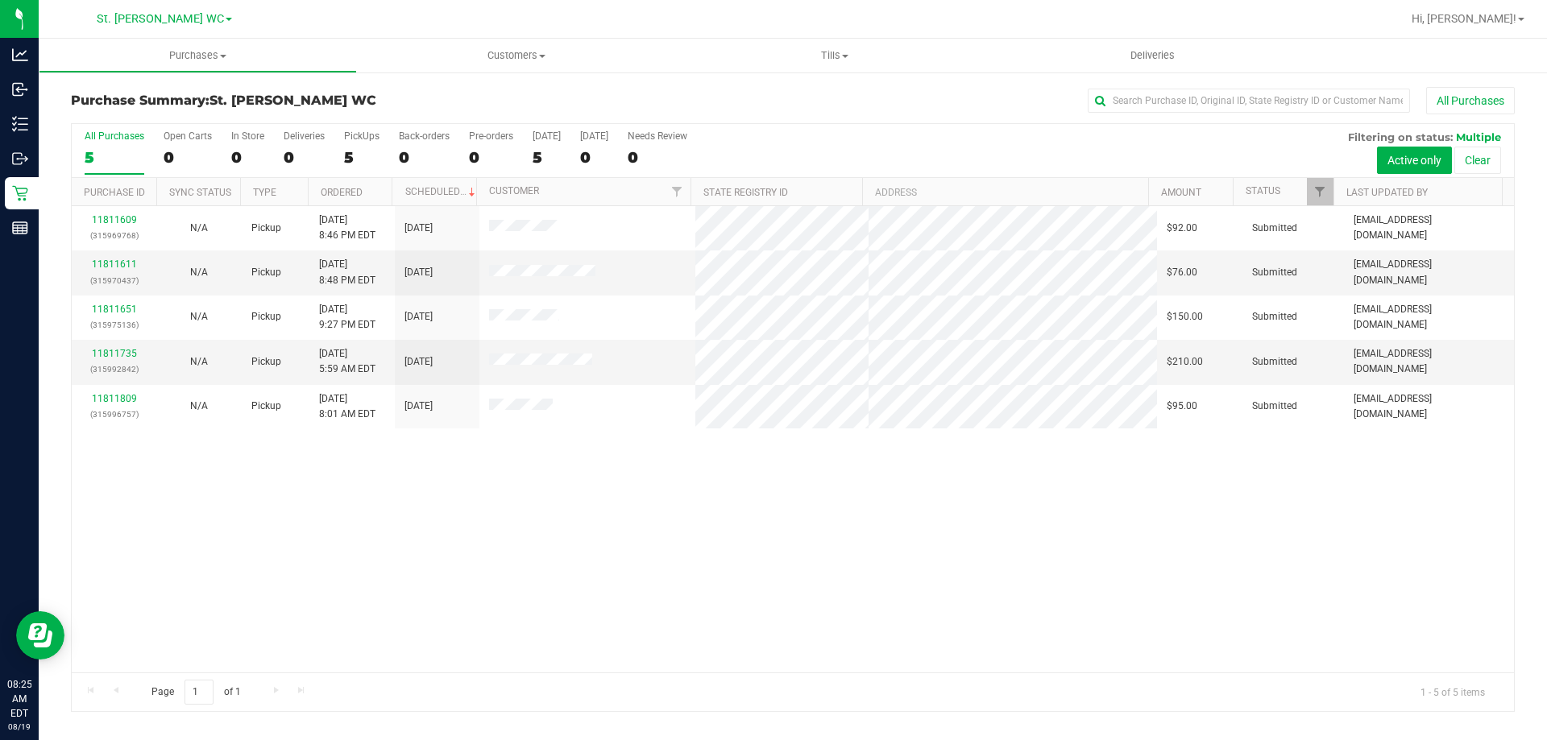
click at [547, 539] on div "11811609 (315969768) N/A Pickup 8/18/2025 8:46 PM EDT 8/19/2025 $92.00 Submitte…" at bounding box center [793, 439] width 1442 height 466
click at [479, 53] on span "Customers" at bounding box center [516, 55] width 317 height 14
click at [908, 51] on span "Tills" at bounding box center [834, 55] width 317 height 14
click at [809, 76] on ul "Manage tills Reconcile e-payments" at bounding box center [834, 107] width 318 height 68
click at [809, 77] on div "Purchase Summary: St. Pete WC All Purchases All Purchases 5 Open Carts 0 In Sto…" at bounding box center [793, 399] width 1508 height 657
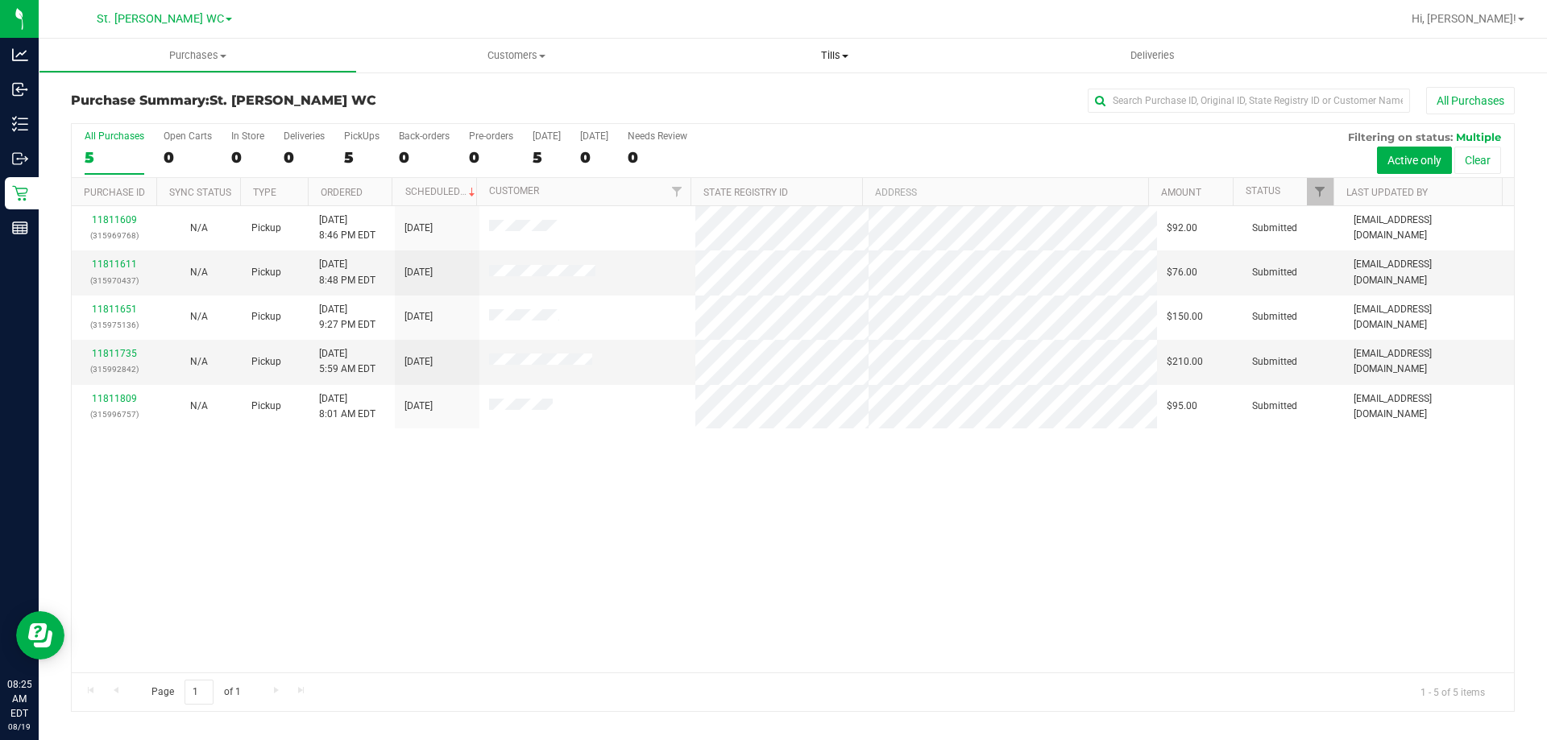
click at [823, 64] on uib-tab-heading "Tills Manage tills Reconcile e-payments" at bounding box center [834, 56] width 318 height 34
click at [820, 103] on li "Manage tills" at bounding box center [834, 97] width 318 height 19
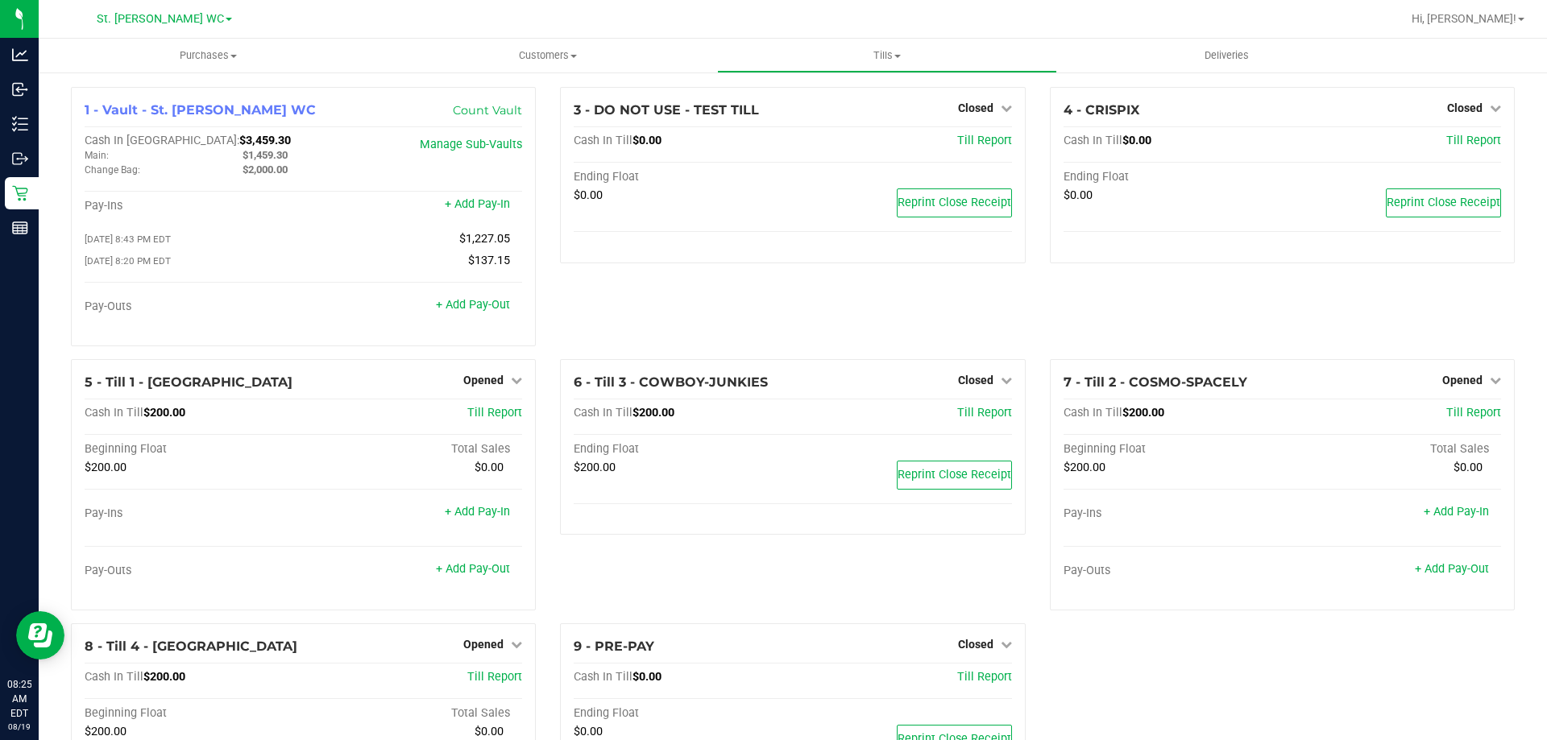
click at [660, 321] on div "3 - DO NOT USE - TEST TILL Closed Open Till Cash In Till $0.00 Till Report Endi…" at bounding box center [792, 223] width 489 height 272
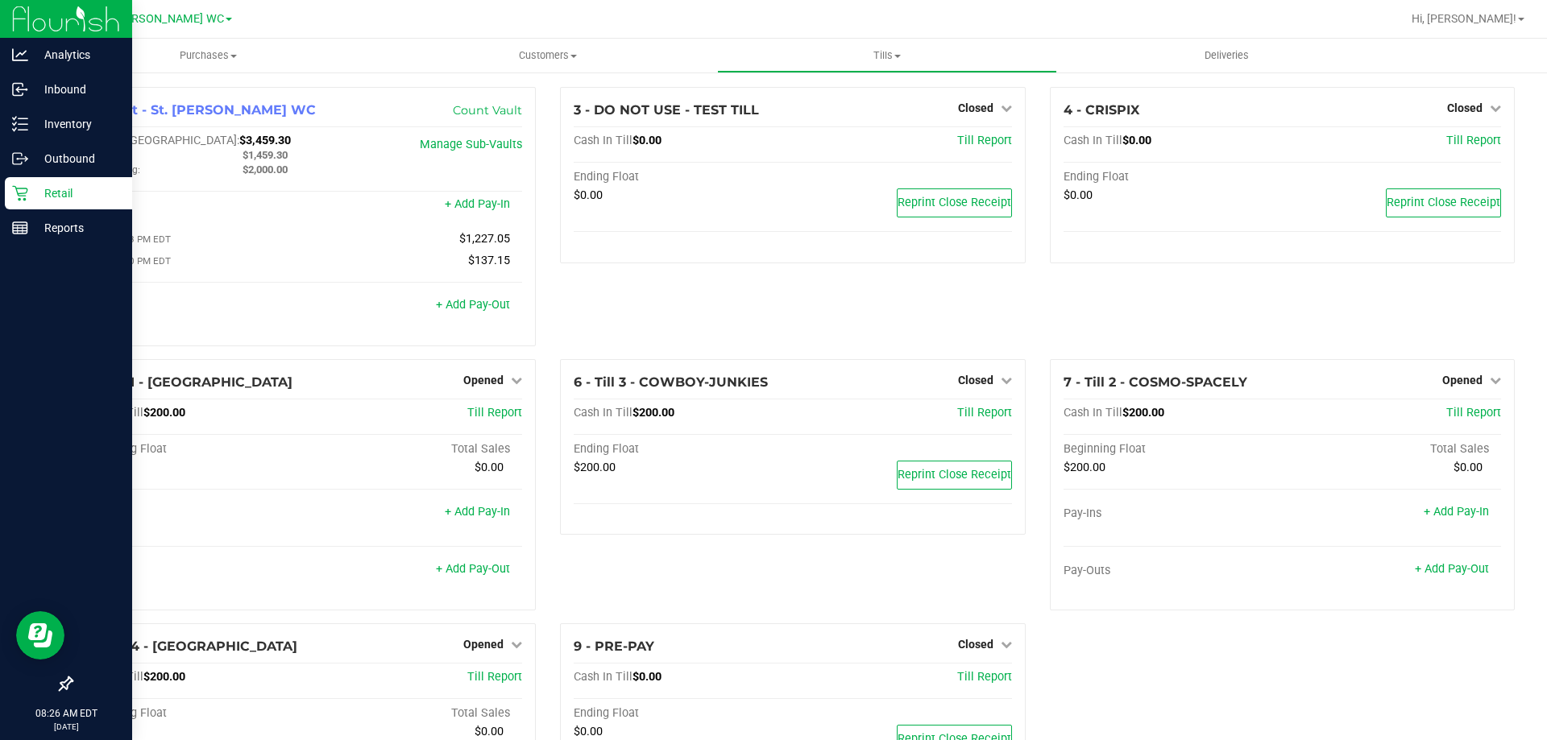
click at [23, 197] on icon at bounding box center [20, 193] width 16 height 16
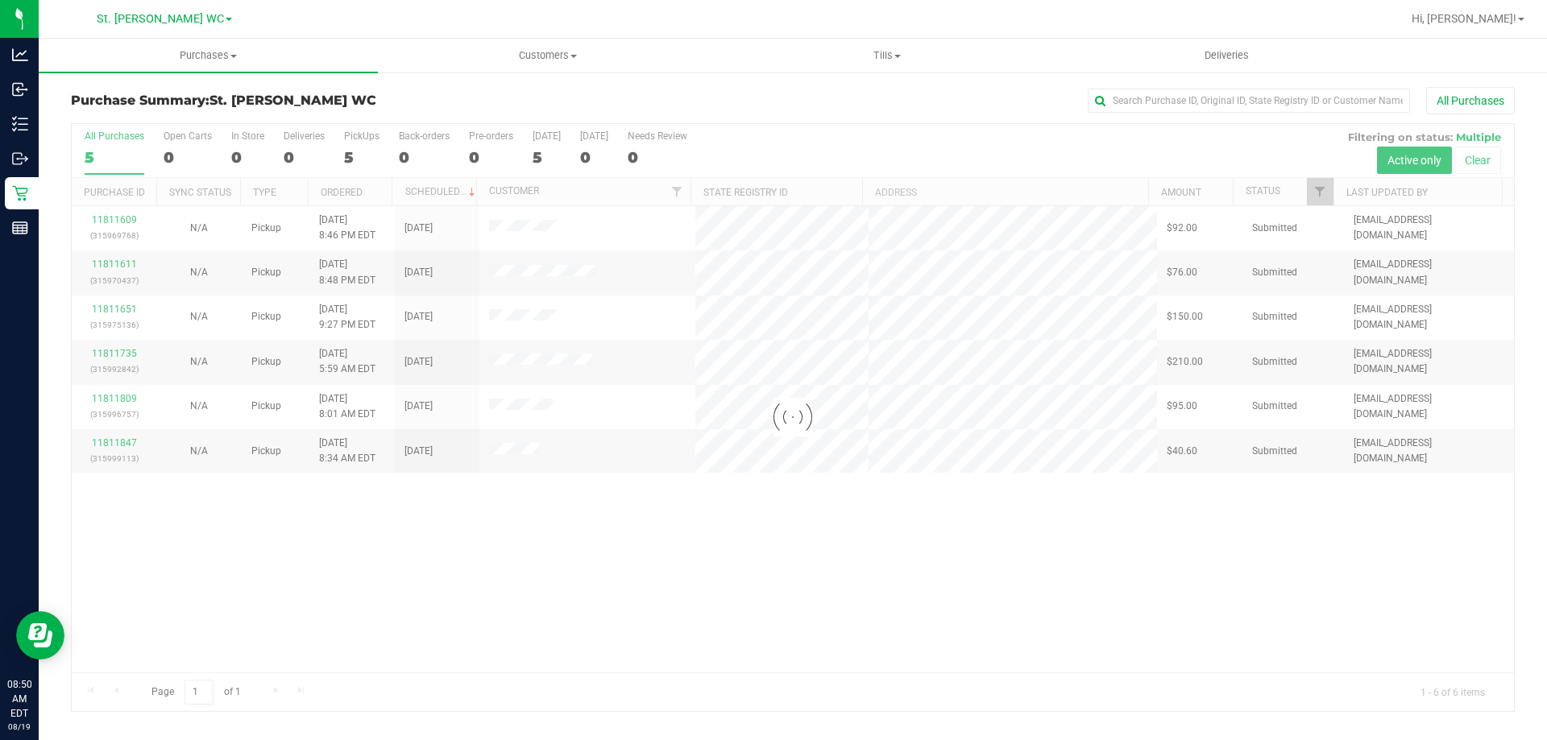
click at [386, 629] on div at bounding box center [793, 417] width 1442 height 587
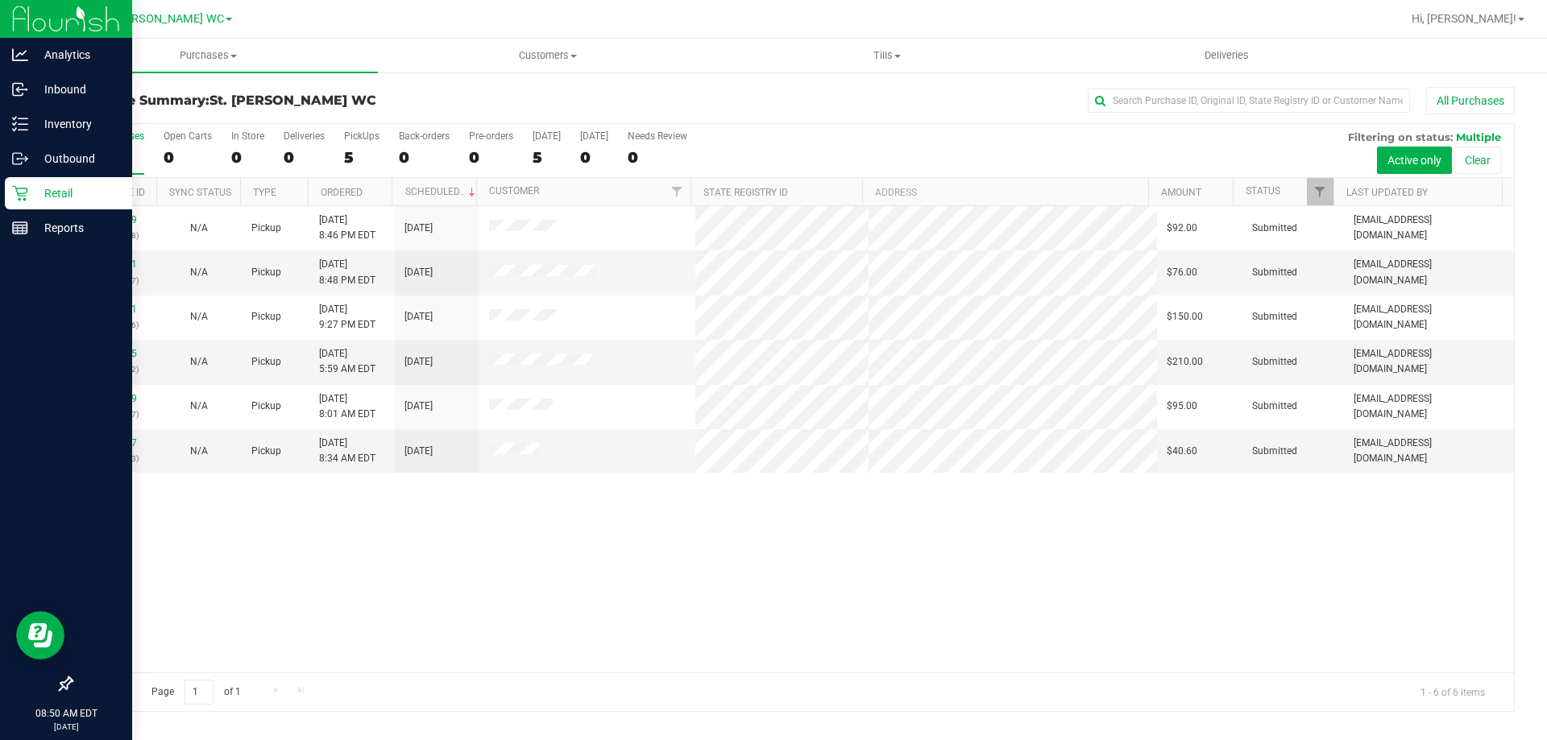
click at [6, 194] on div "Retail" at bounding box center [68, 193] width 127 height 32
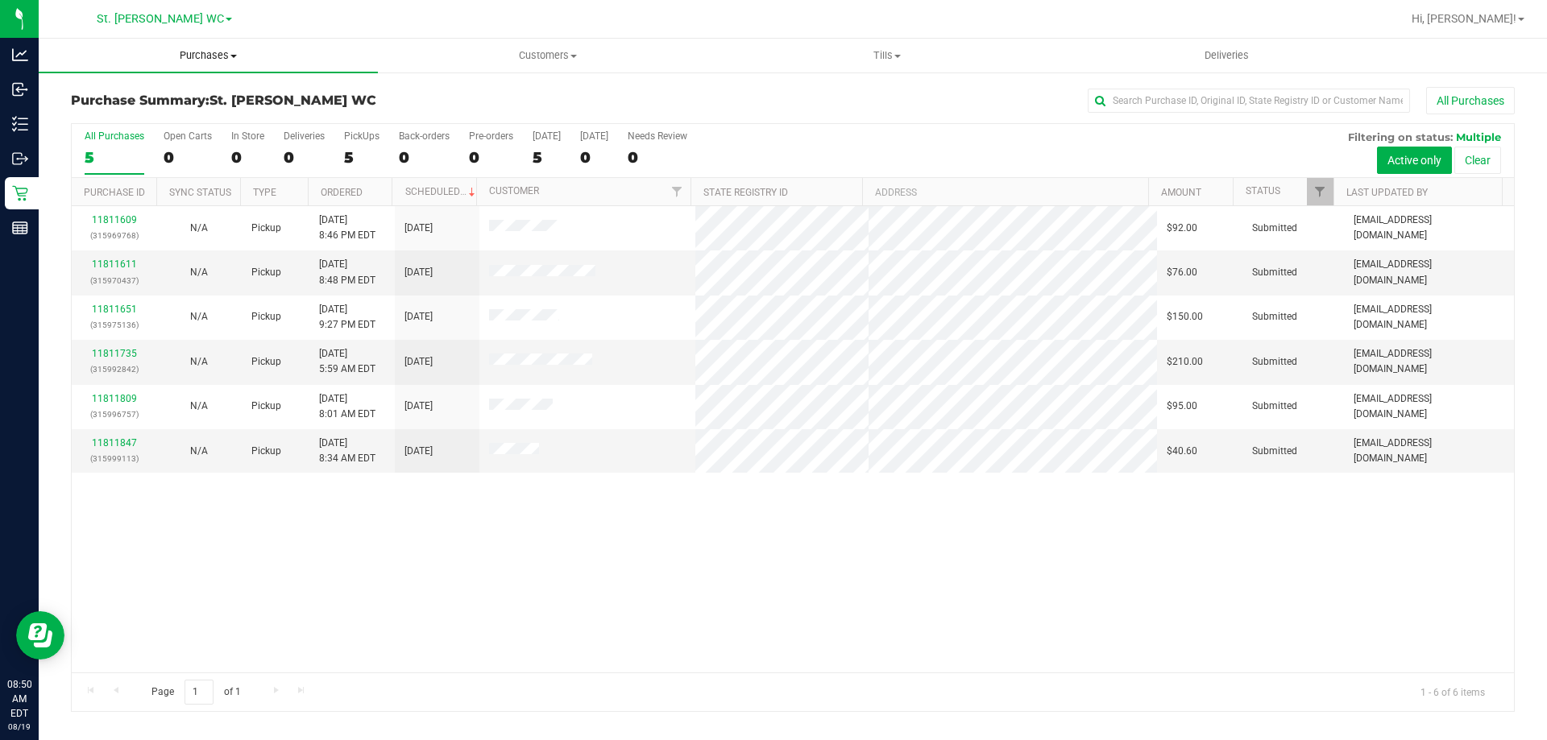
click at [257, 43] on uib-tab-heading "Purchases Summary of purchases Fulfillment All purchases" at bounding box center [208, 56] width 339 height 34
click at [201, 110] on li "Fulfillment" at bounding box center [208, 116] width 339 height 19
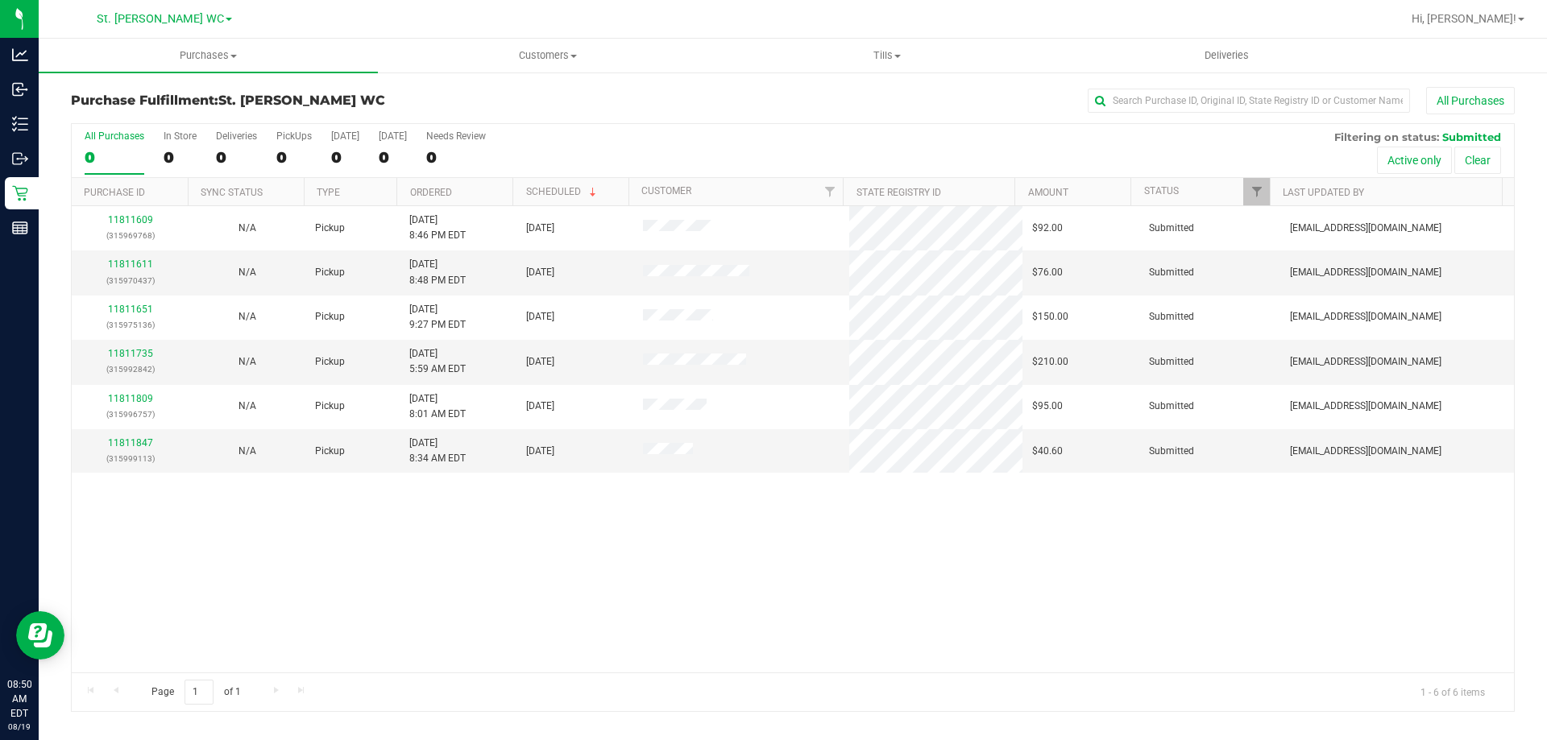
click at [424, 534] on div "11811609 (315969768) N/A Pickup 8/18/2025 8:46 PM EDT 8/19/2025 $92.00 Submitte…" at bounding box center [793, 439] width 1442 height 466
click at [118, 262] on link "11811611" at bounding box center [130, 264] width 45 height 11
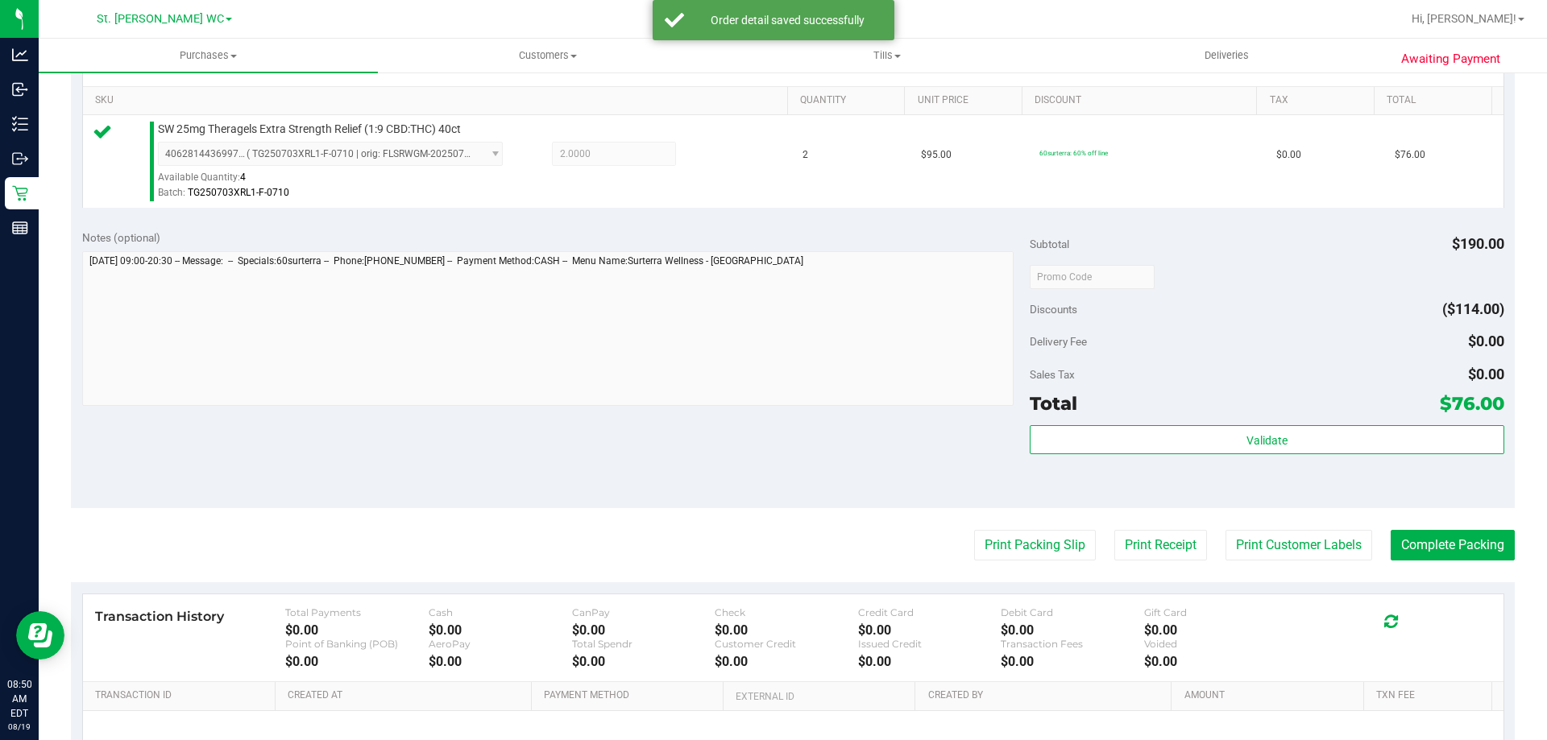
scroll to position [403, 0]
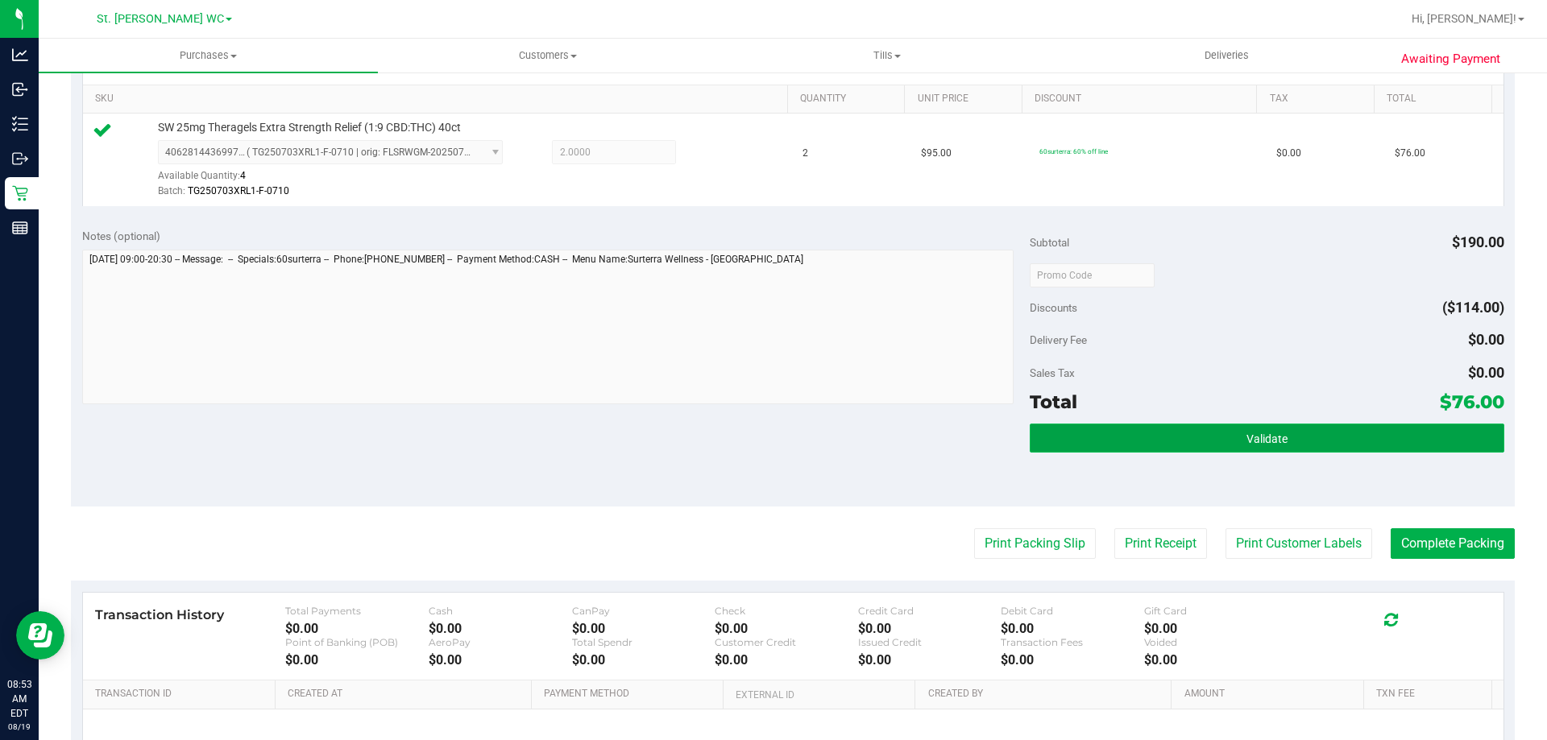
click at [1116, 433] on button "Validate" at bounding box center [1266, 438] width 474 height 29
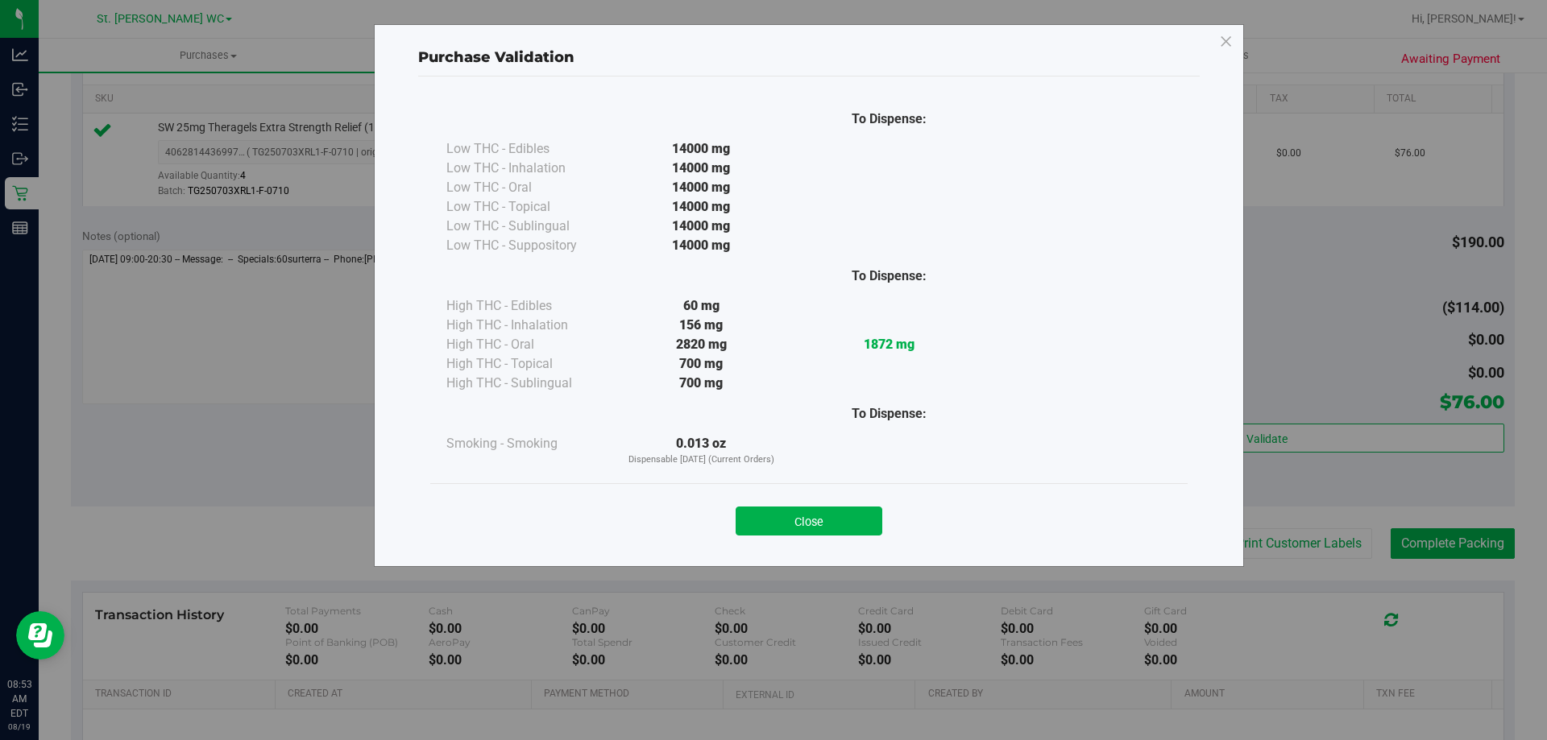
click at [786, 502] on div "Close" at bounding box center [808, 516] width 733 height 40
click at [785, 511] on button "Close" at bounding box center [808, 521] width 147 height 29
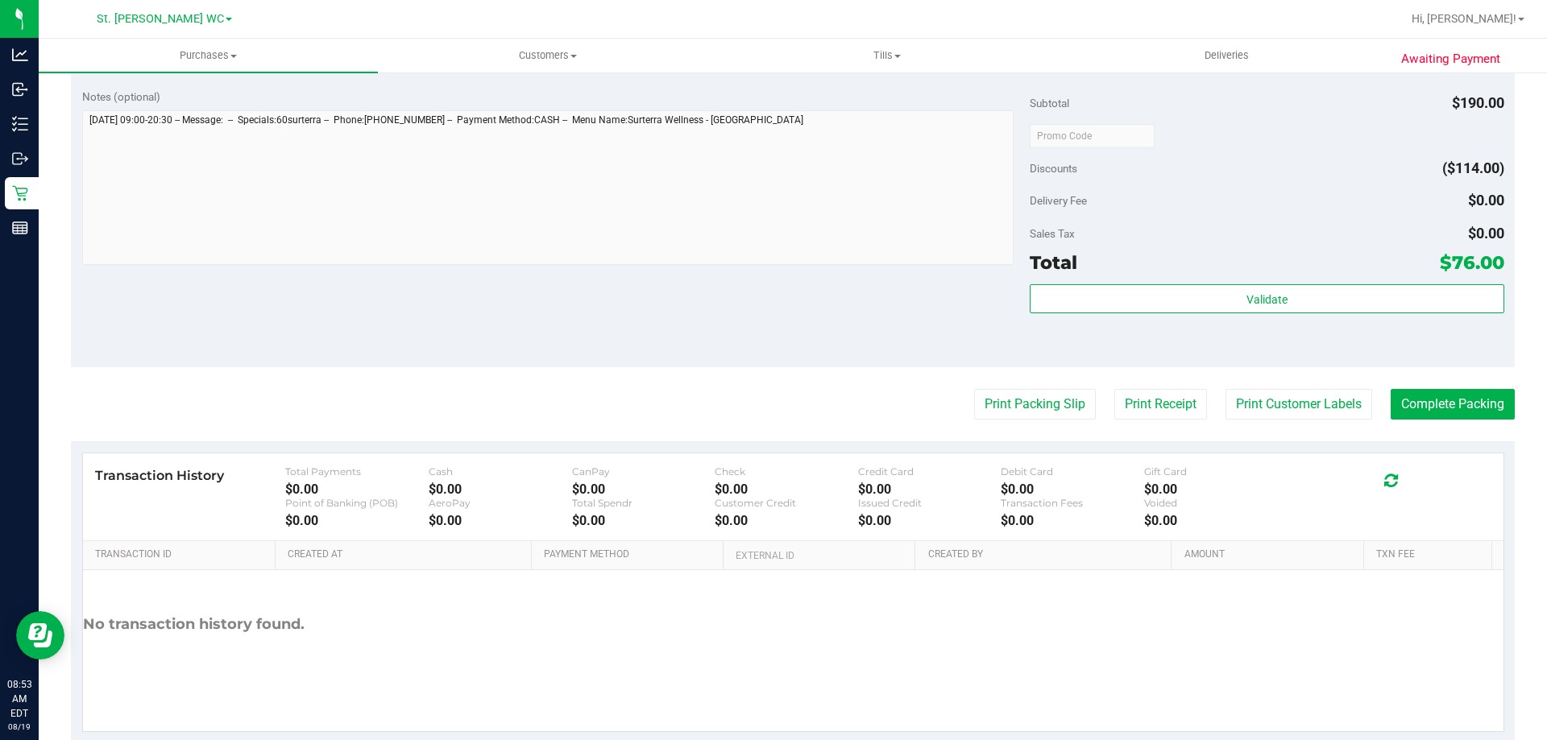
scroll to position [564, 0]
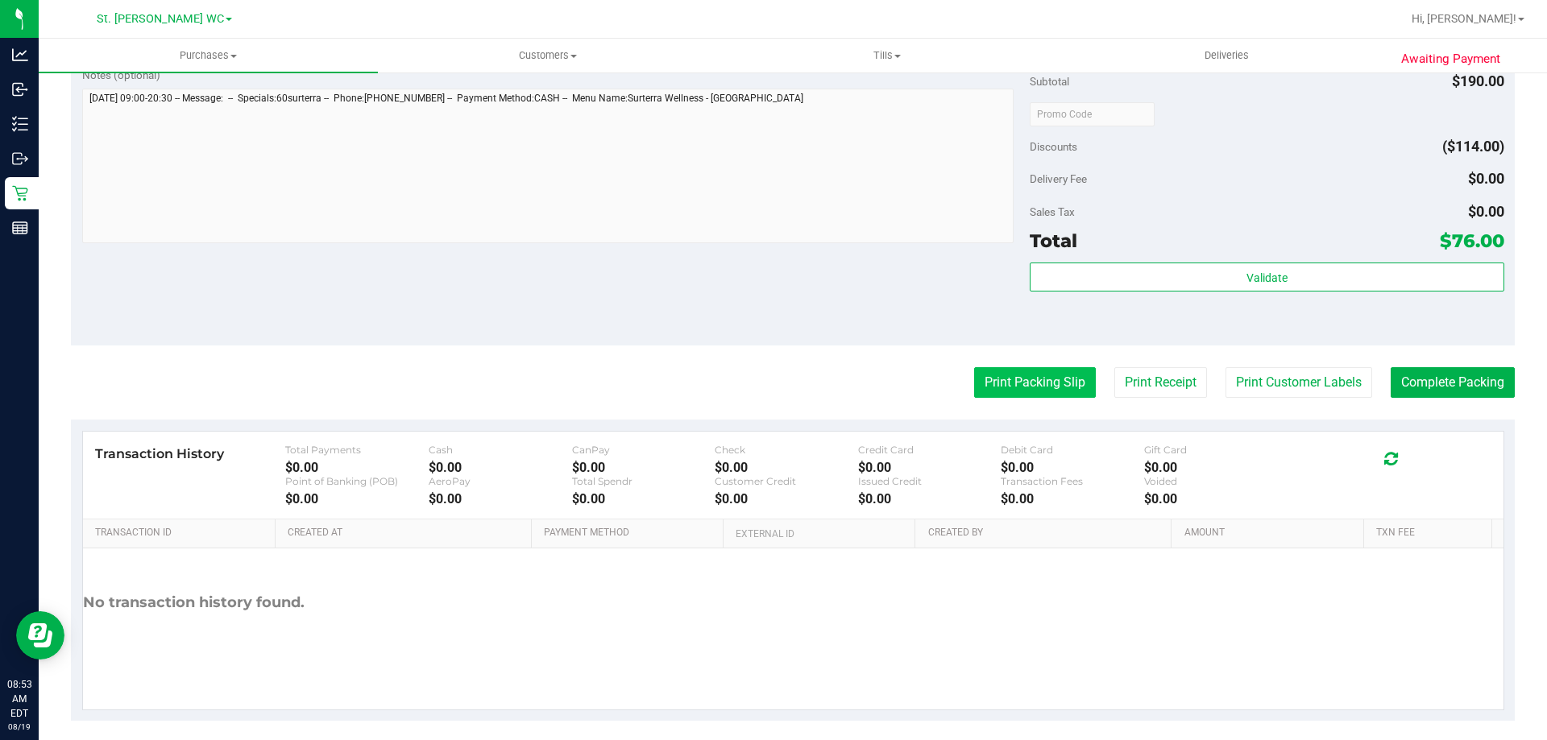
click at [999, 389] on button "Print Packing Slip" at bounding box center [1035, 382] width 122 height 31
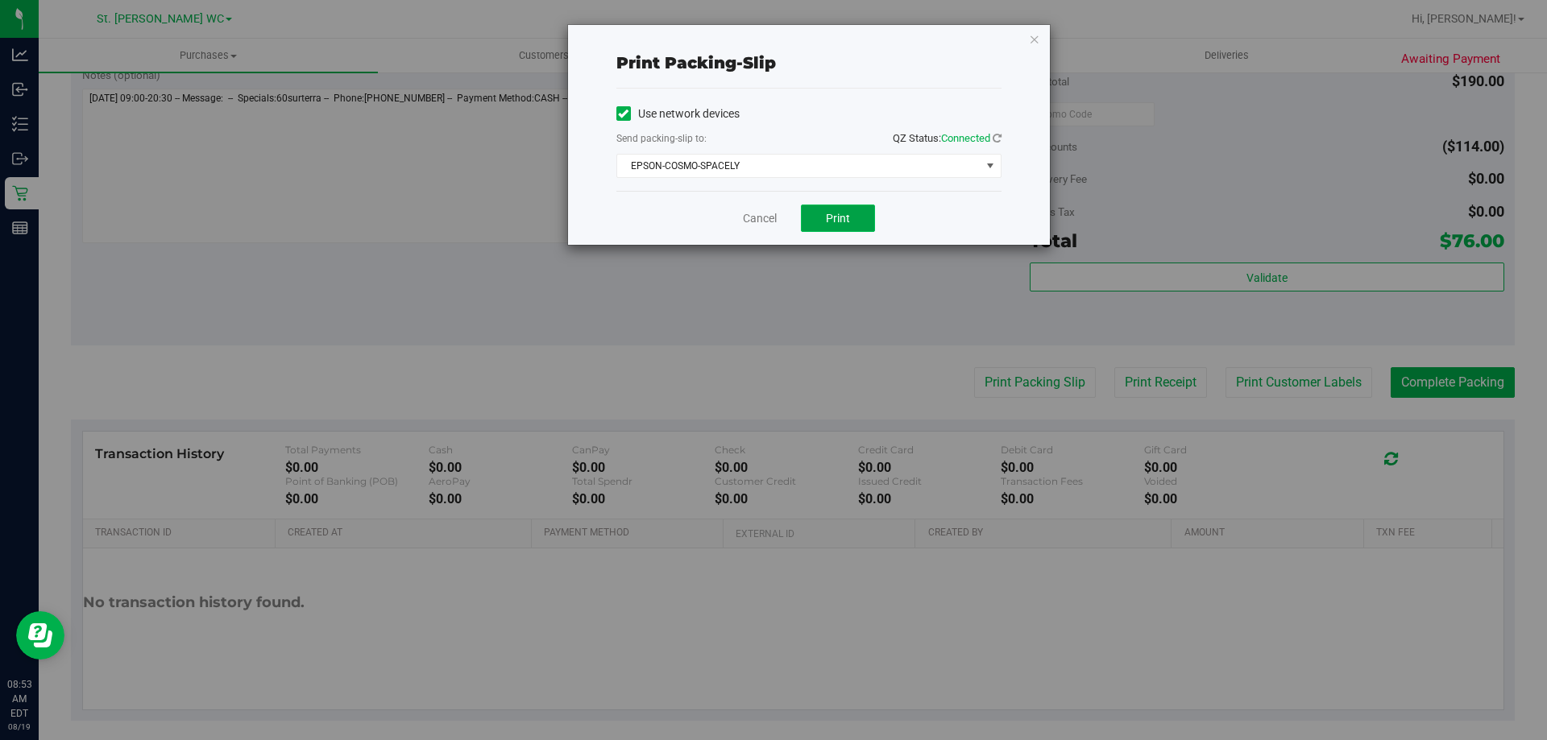
click at [808, 215] on button "Print" at bounding box center [838, 218] width 74 height 27
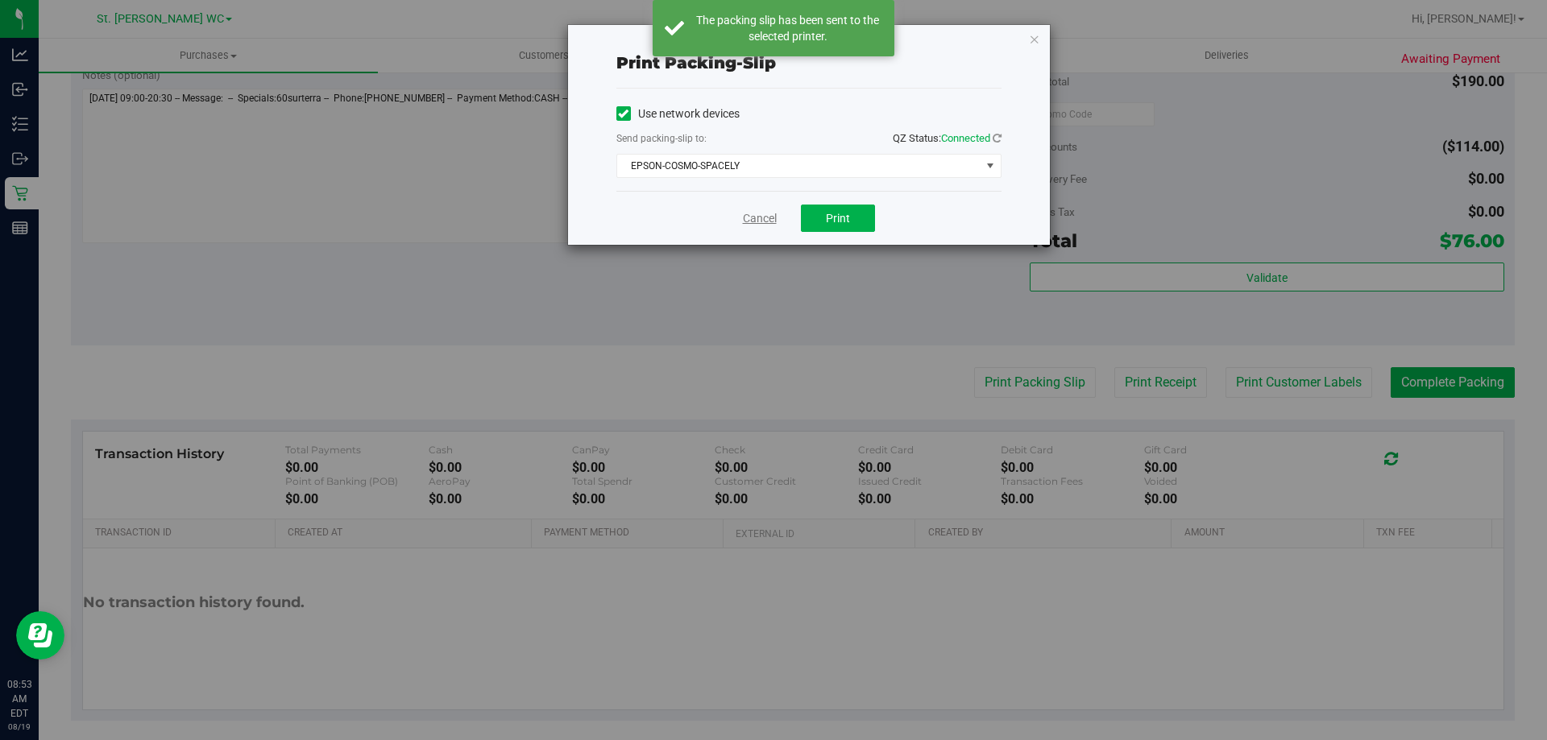
click at [760, 217] on link "Cancel" at bounding box center [760, 218] width 34 height 17
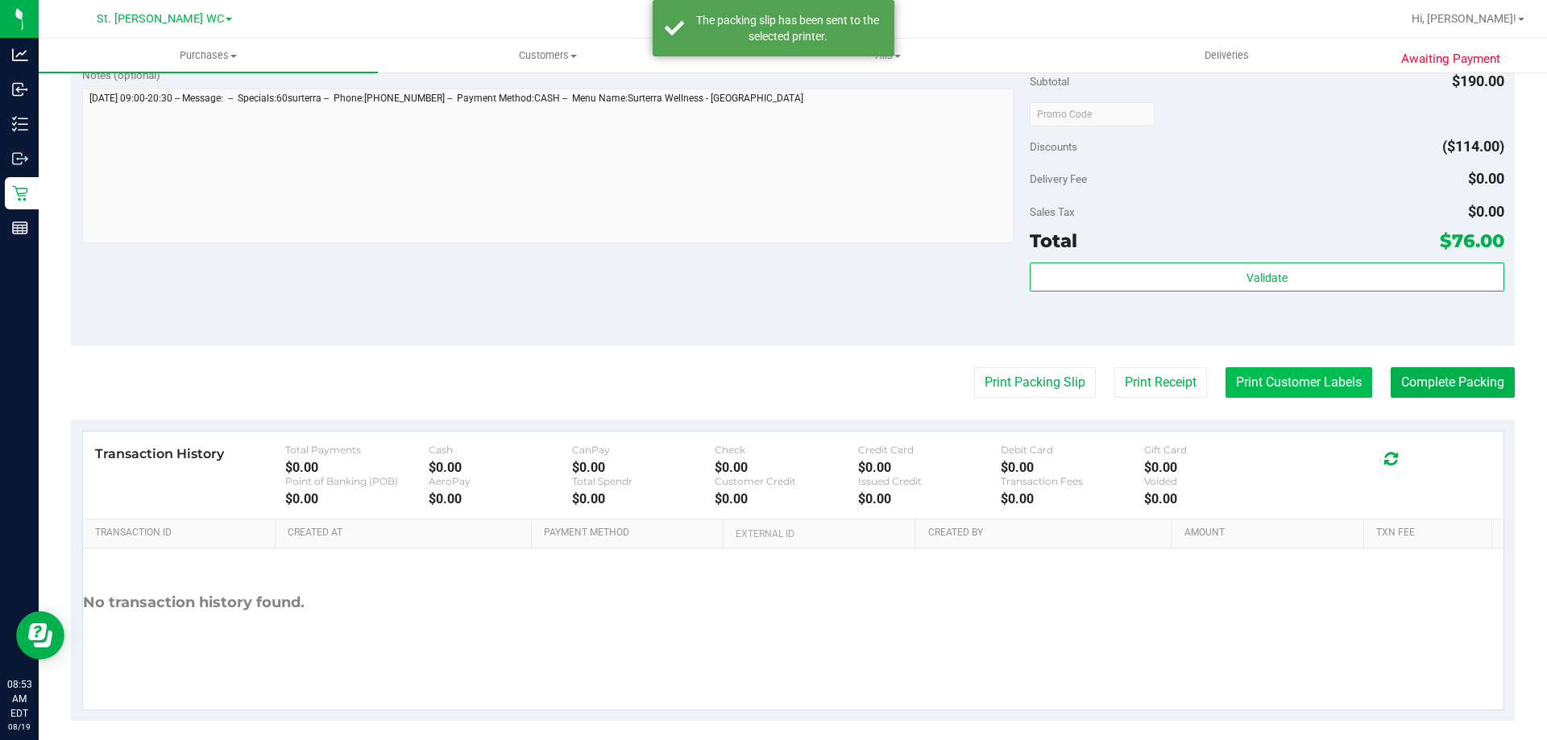
click at [1226, 375] on button "Print Customer Labels" at bounding box center [1298, 382] width 147 height 31
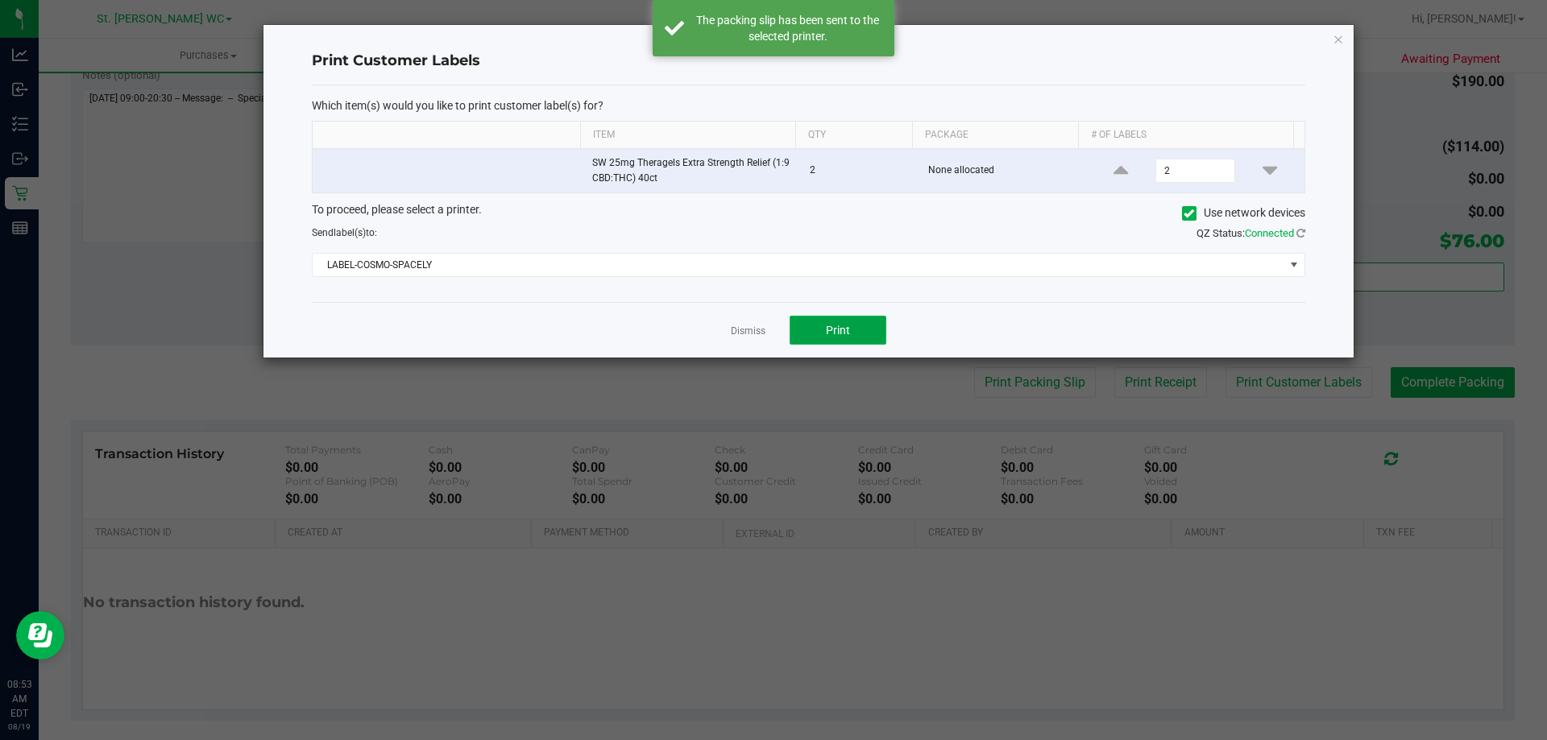
click at [861, 343] on button "Print" at bounding box center [837, 330] width 97 height 29
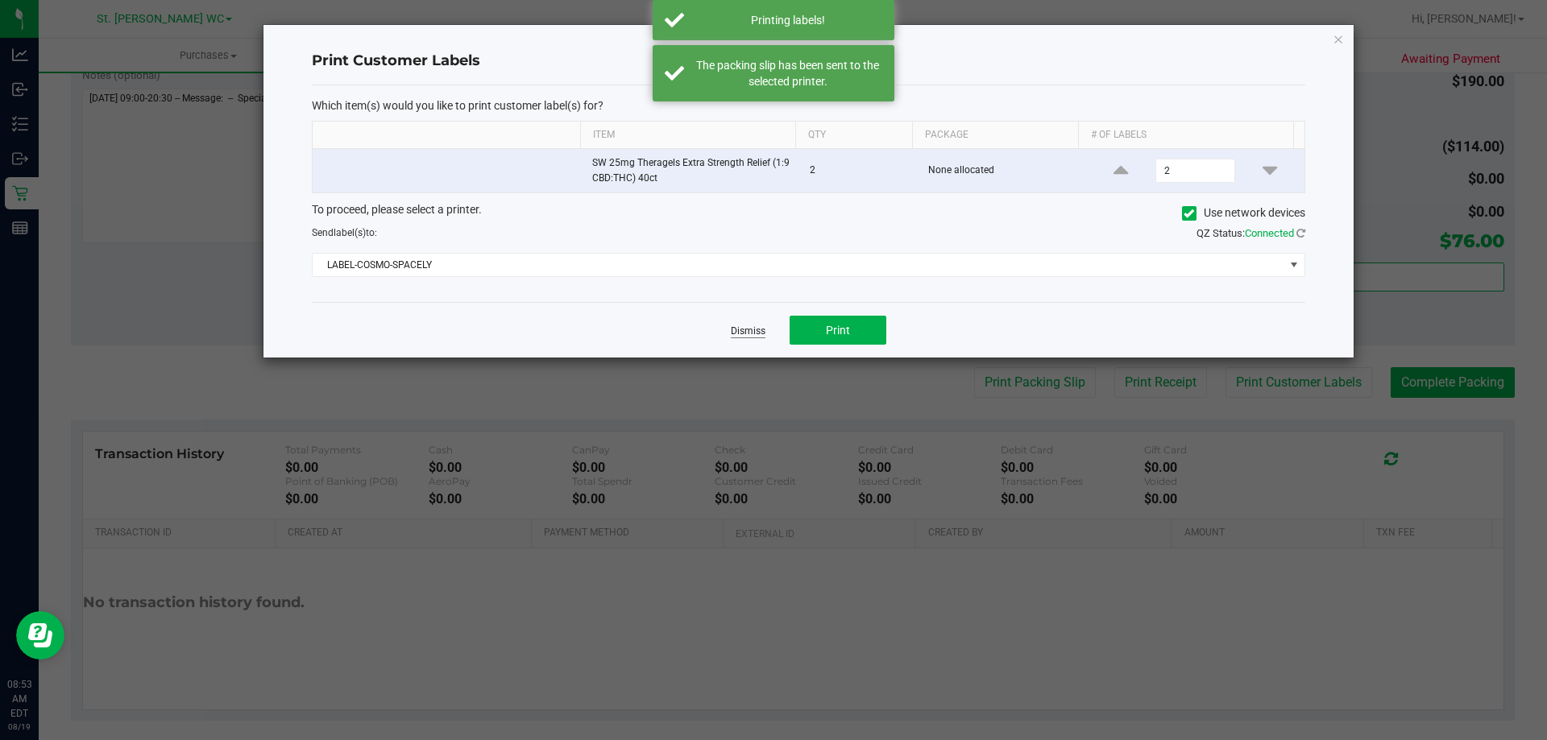
click at [756, 337] on link "Dismiss" at bounding box center [748, 332] width 35 height 14
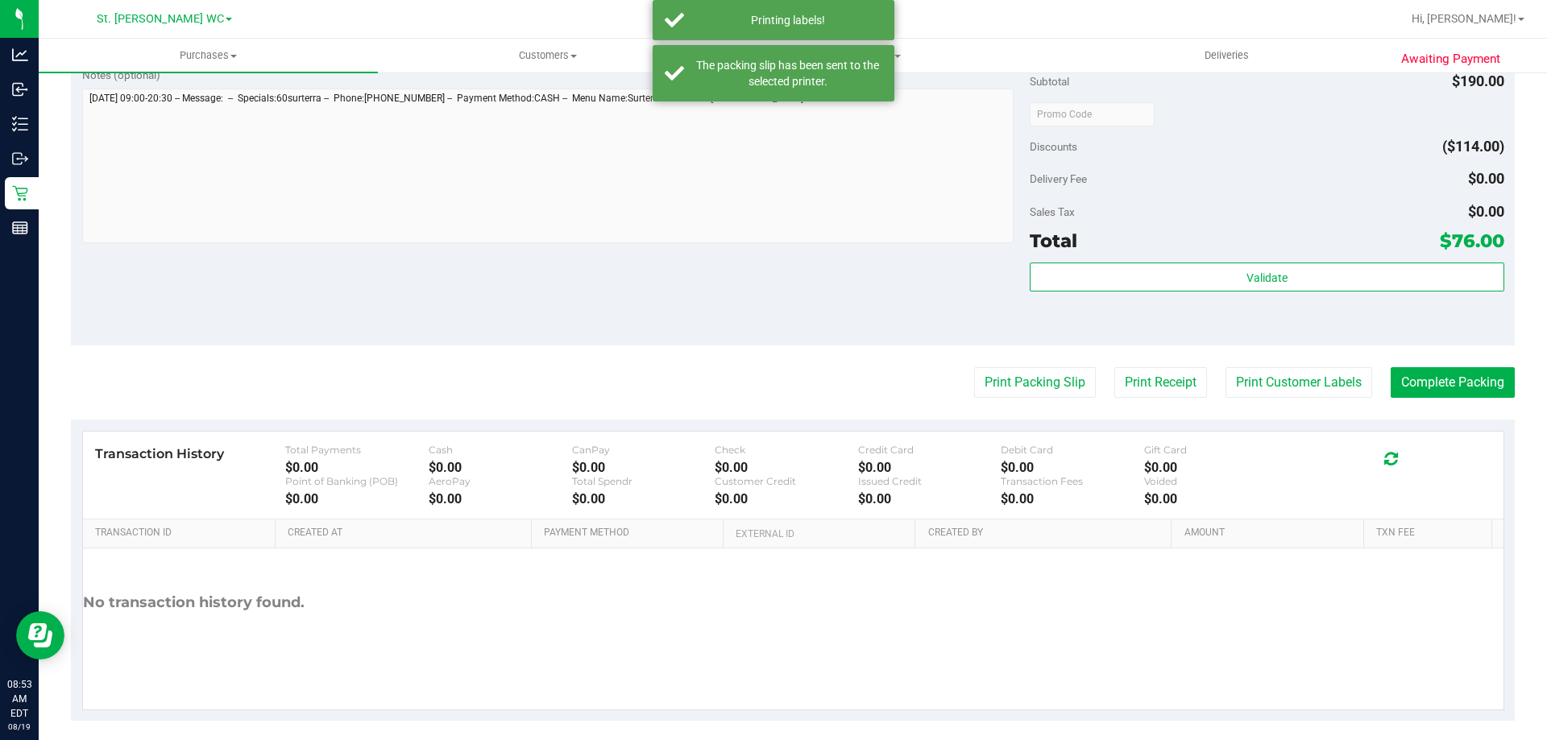
click at [1182, 302] on div "Validate" at bounding box center [1266, 299] width 474 height 72
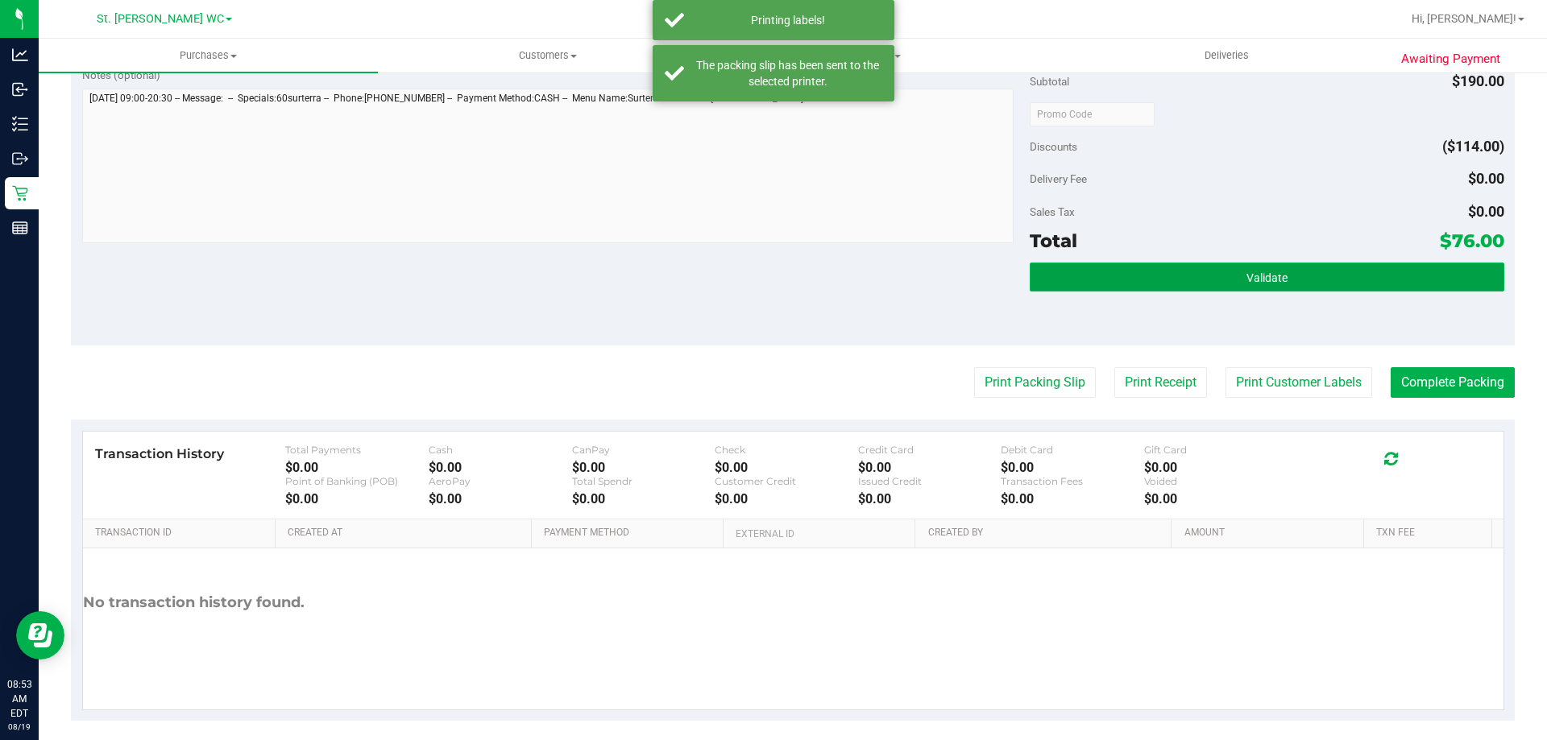
click at [1201, 271] on button "Validate" at bounding box center [1266, 277] width 474 height 29
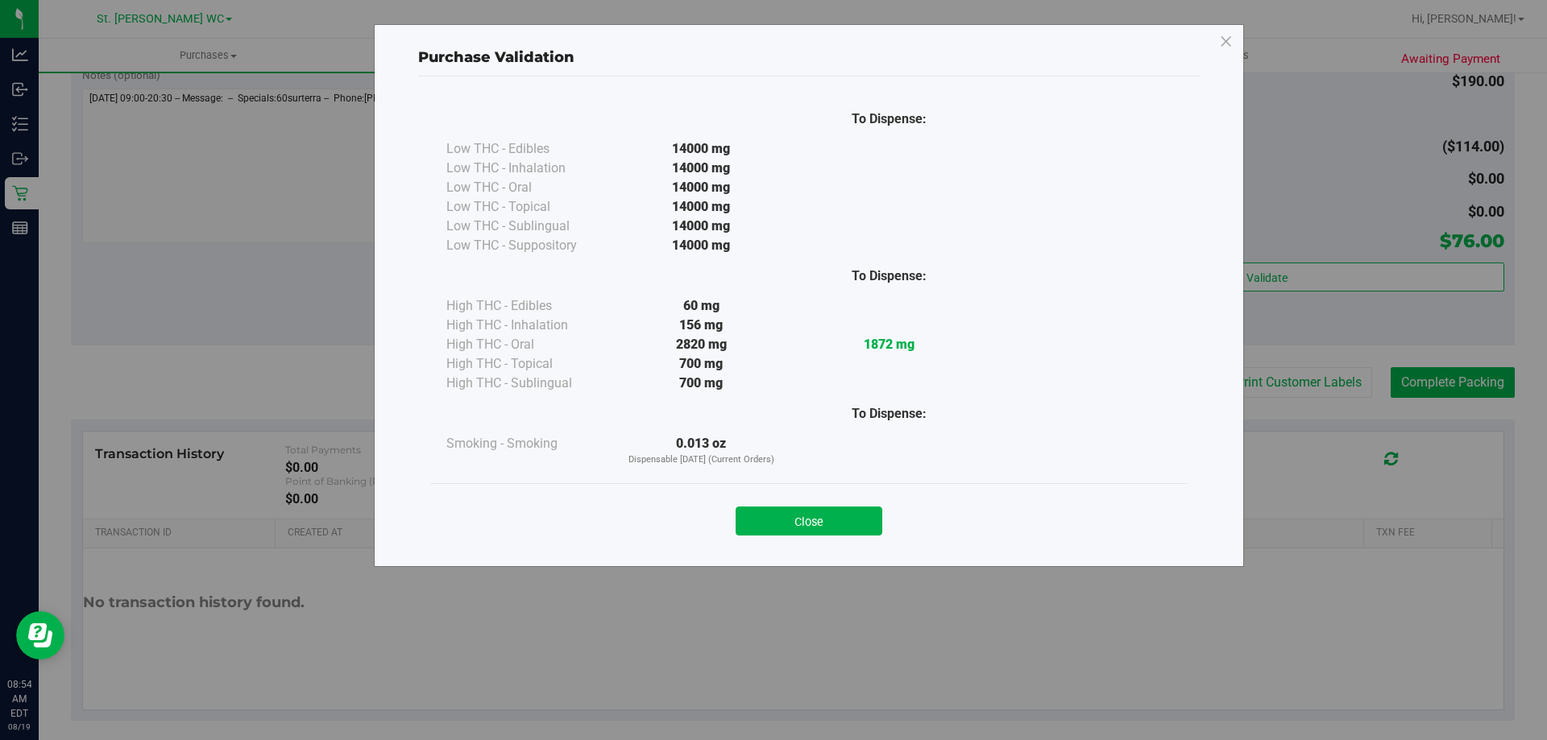
click at [808, 456] on div at bounding box center [889, 450] width 188 height 33
click at [830, 507] on div "Close" at bounding box center [808, 516] width 733 height 40
click at [809, 532] on button "Close" at bounding box center [808, 521] width 147 height 29
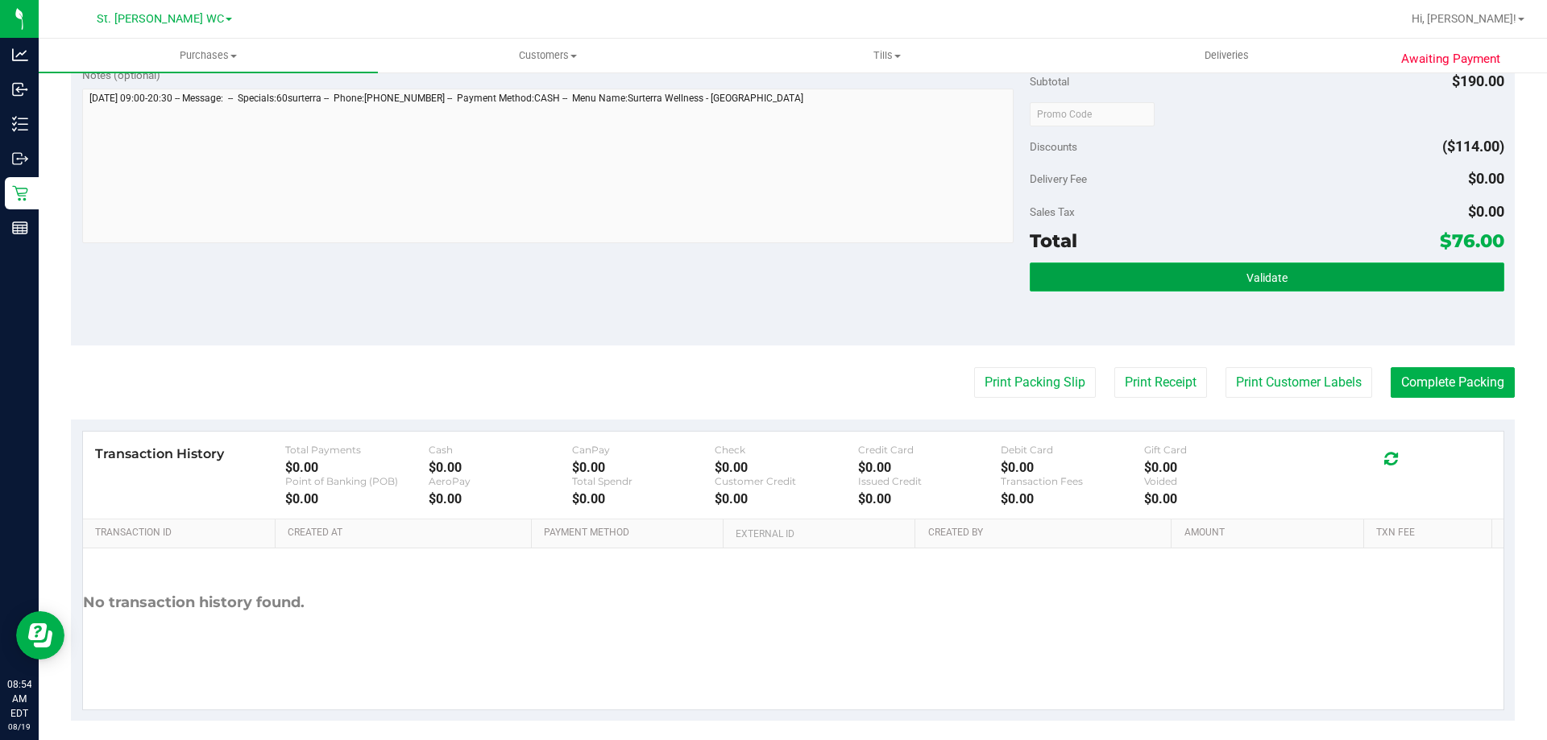
click at [1182, 284] on button "Validate" at bounding box center [1266, 277] width 474 height 29
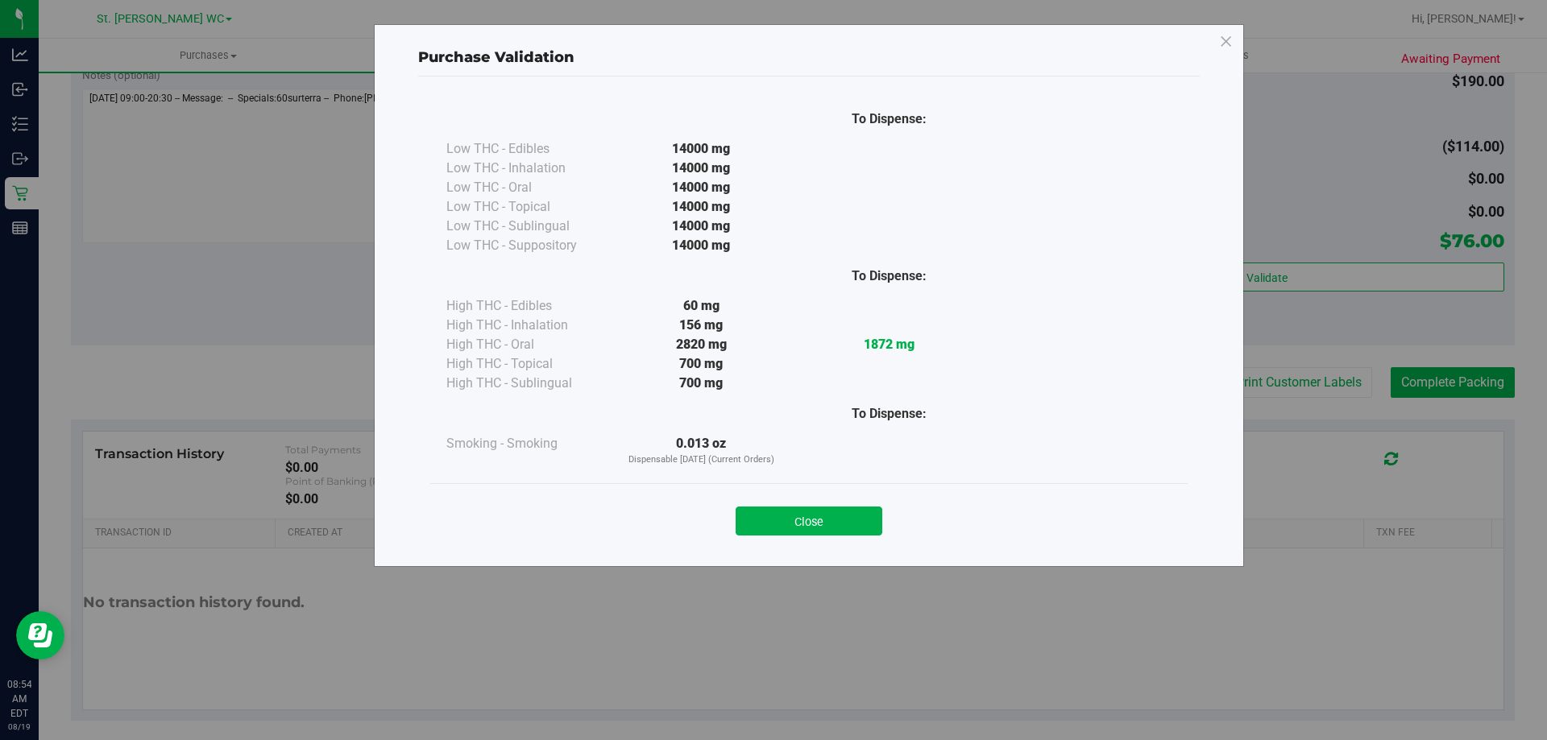
click at [760, 499] on div "Close" at bounding box center [808, 516] width 733 height 40
click at [776, 537] on div "Close" at bounding box center [808, 515] width 757 height 65
click at [774, 534] on button "Close" at bounding box center [808, 521] width 147 height 29
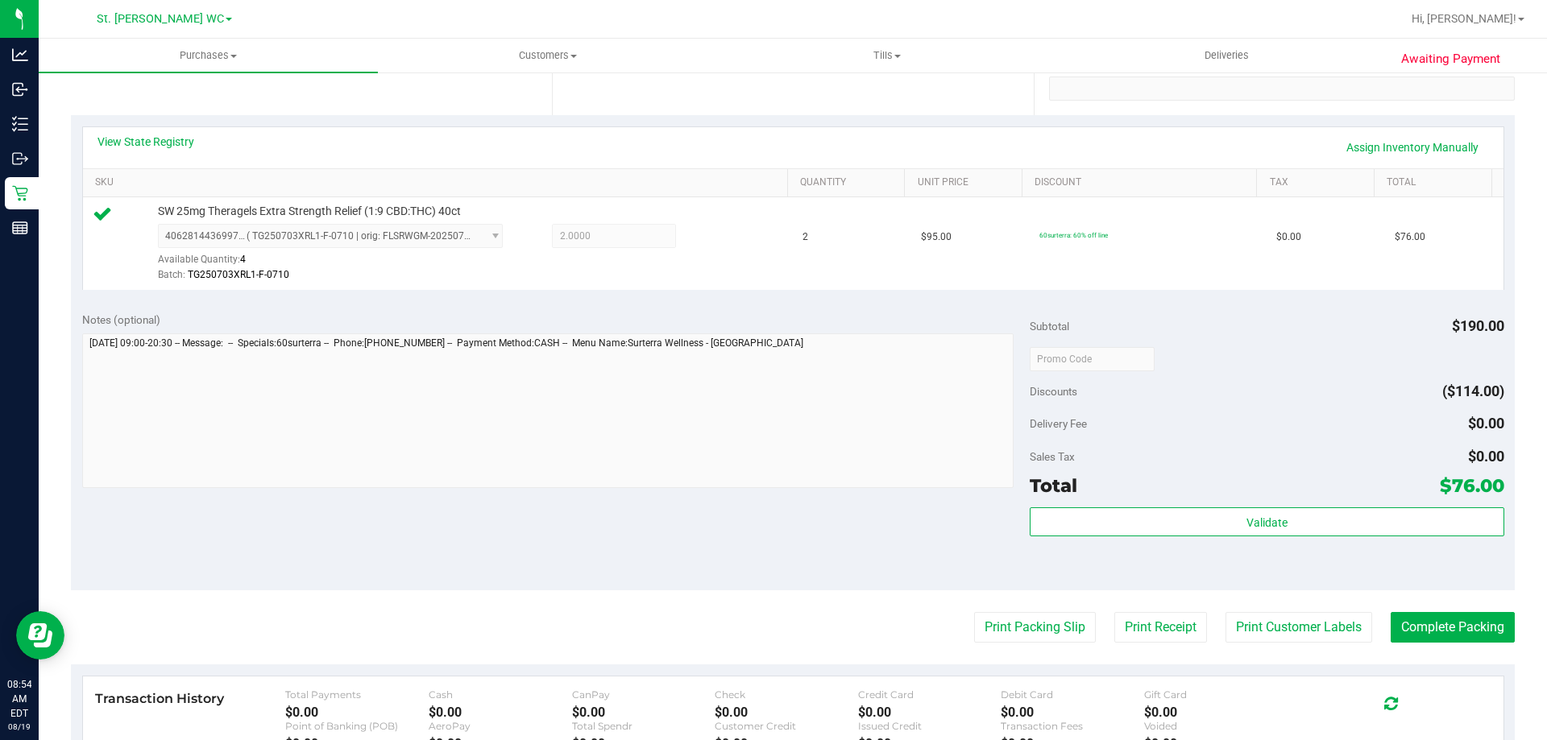
scroll to position [322, 0]
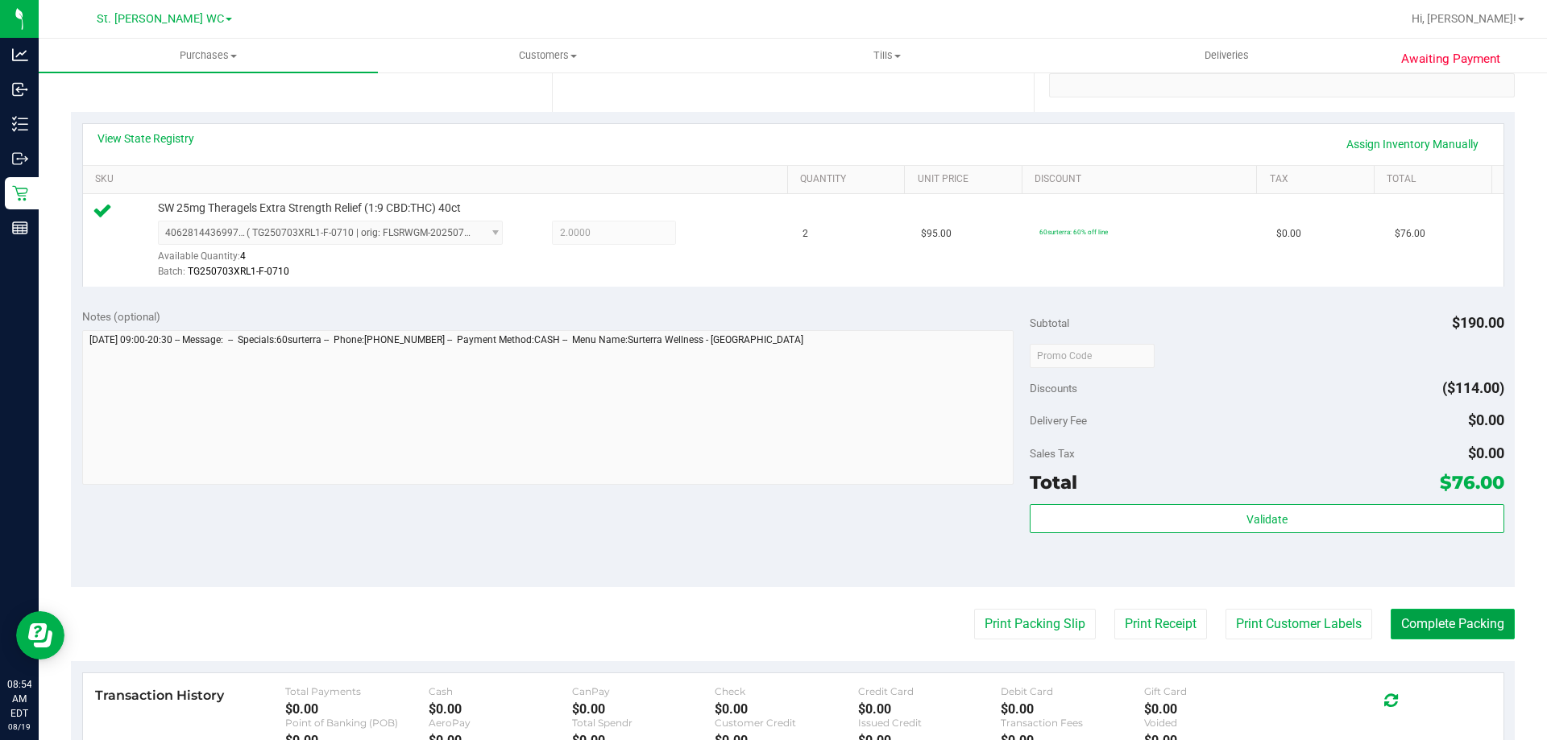
click at [1435, 620] on button "Complete Packing" at bounding box center [1452, 624] width 124 height 31
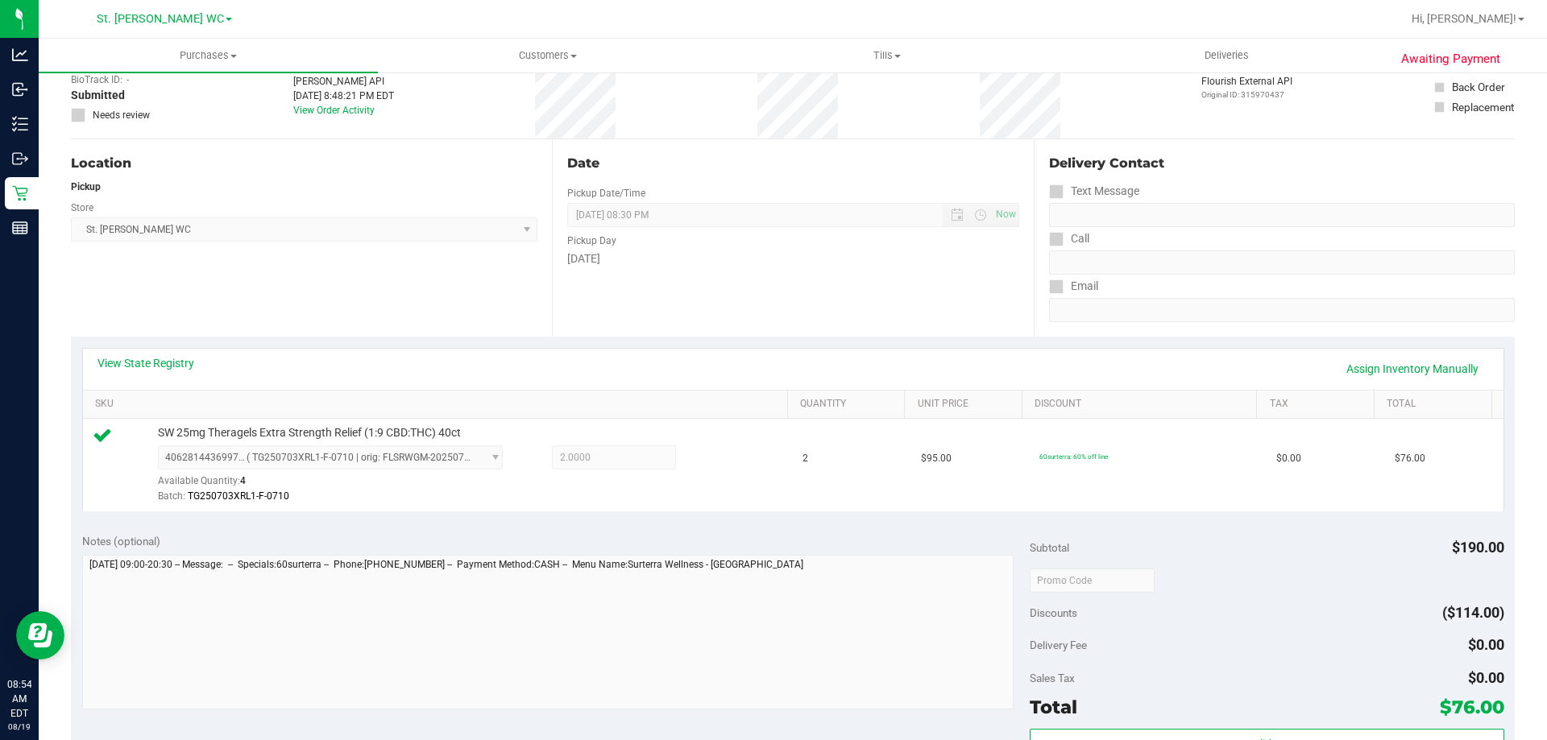
scroll to position [0, 0]
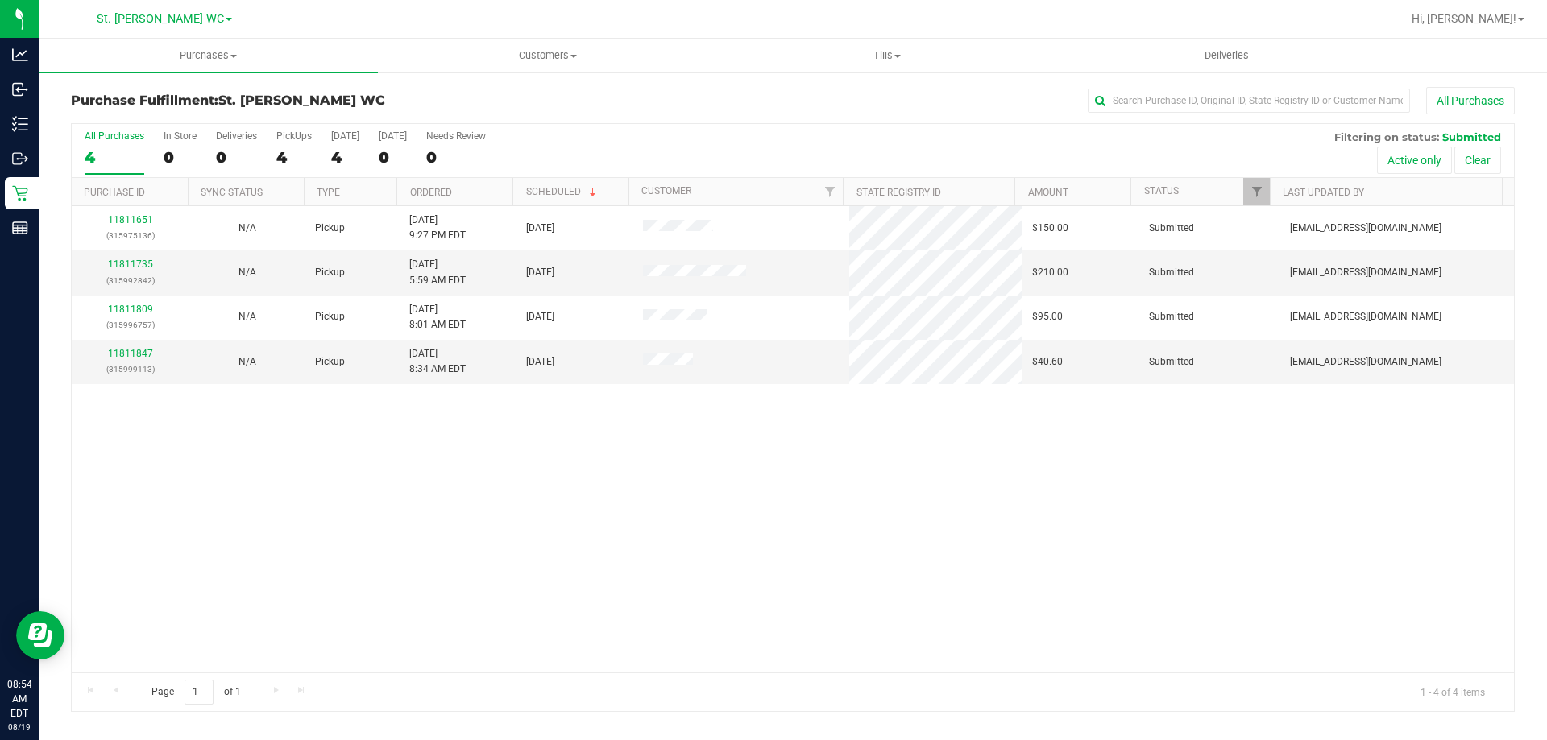
click at [342, 467] on div "11811651 (315975136) N/A Pickup 8/18/2025 9:27 PM EDT 8/19/2025 $150.00 Submitt…" at bounding box center [793, 439] width 1442 height 466
click at [146, 262] on link "11811735" at bounding box center [130, 264] width 45 height 11
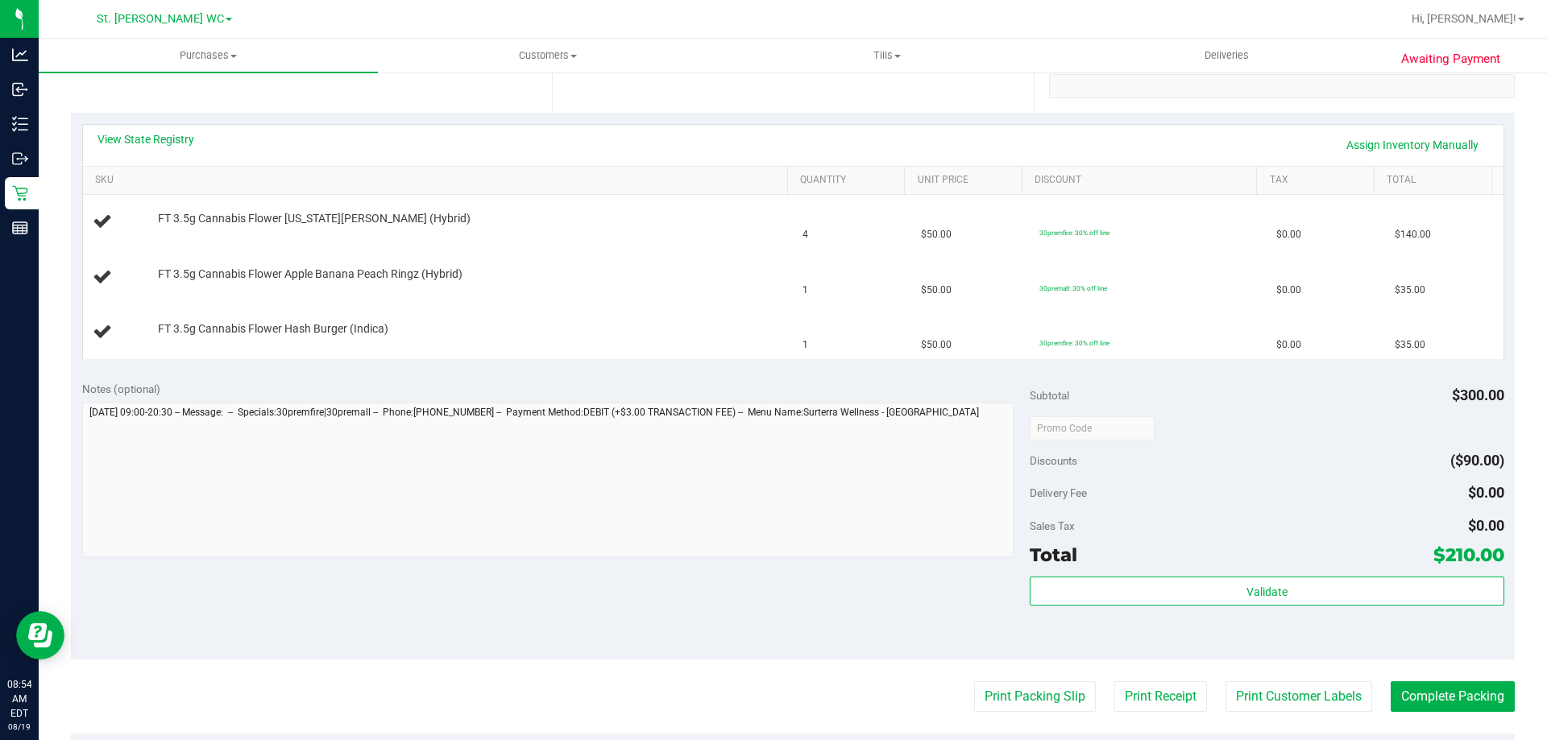
scroll to position [322, 0]
click at [1015, 677] on purchase-details "Back Edit Purchase Cancel Purchase View Profile # 11811735 BioTrack ID: - Submi…" at bounding box center [792, 399] width 1443 height 1269
click at [1014, 687] on button "Print Packing Slip" at bounding box center [1035, 696] width 122 height 31
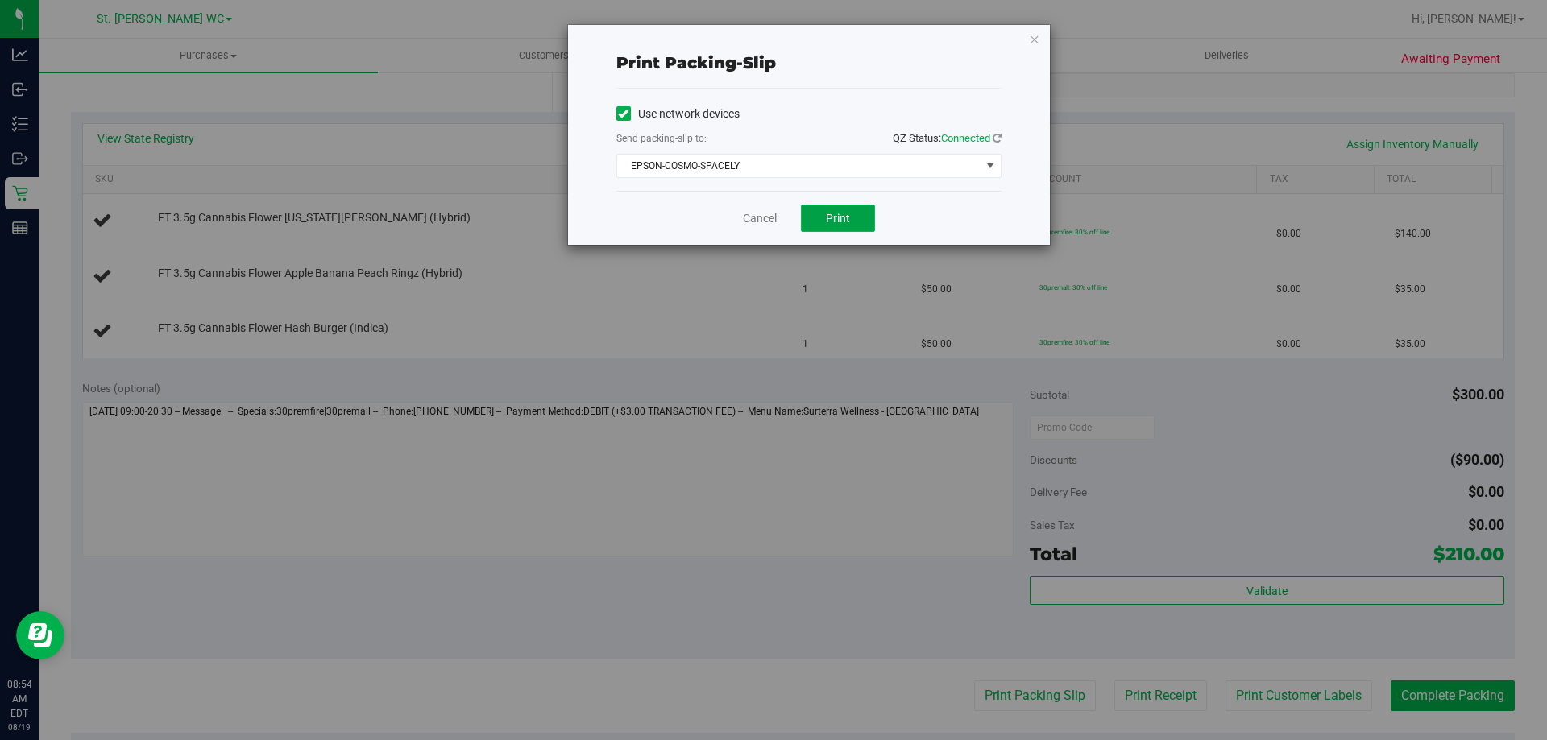
click at [864, 213] on button "Print" at bounding box center [838, 218] width 74 height 27
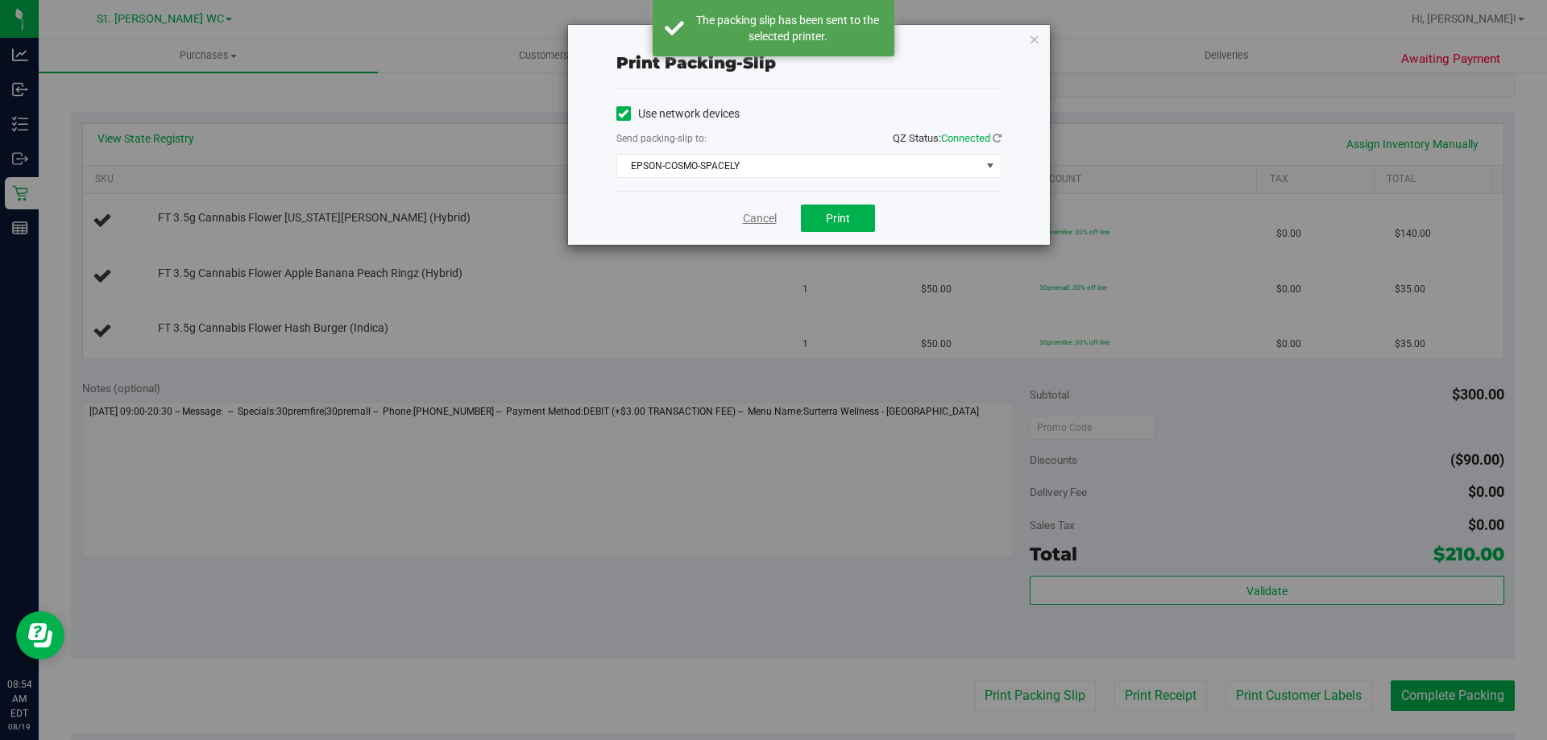
click at [760, 209] on div "Cancel Print" at bounding box center [808, 218] width 385 height 54
click at [760, 212] on link "Cancel" at bounding box center [760, 218] width 34 height 17
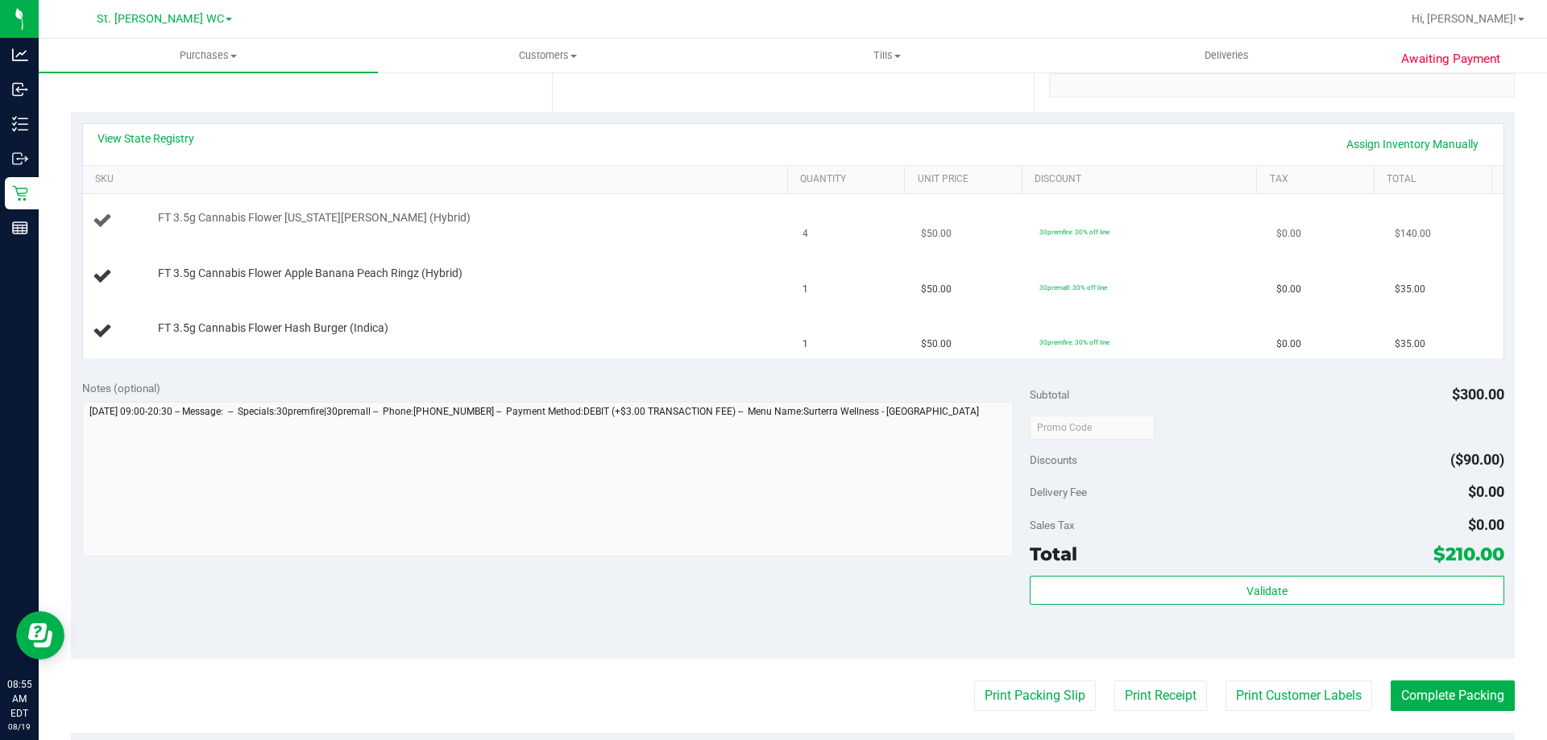
click at [974, 681] on button "Print Packing Slip" at bounding box center [1035, 696] width 122 height 31
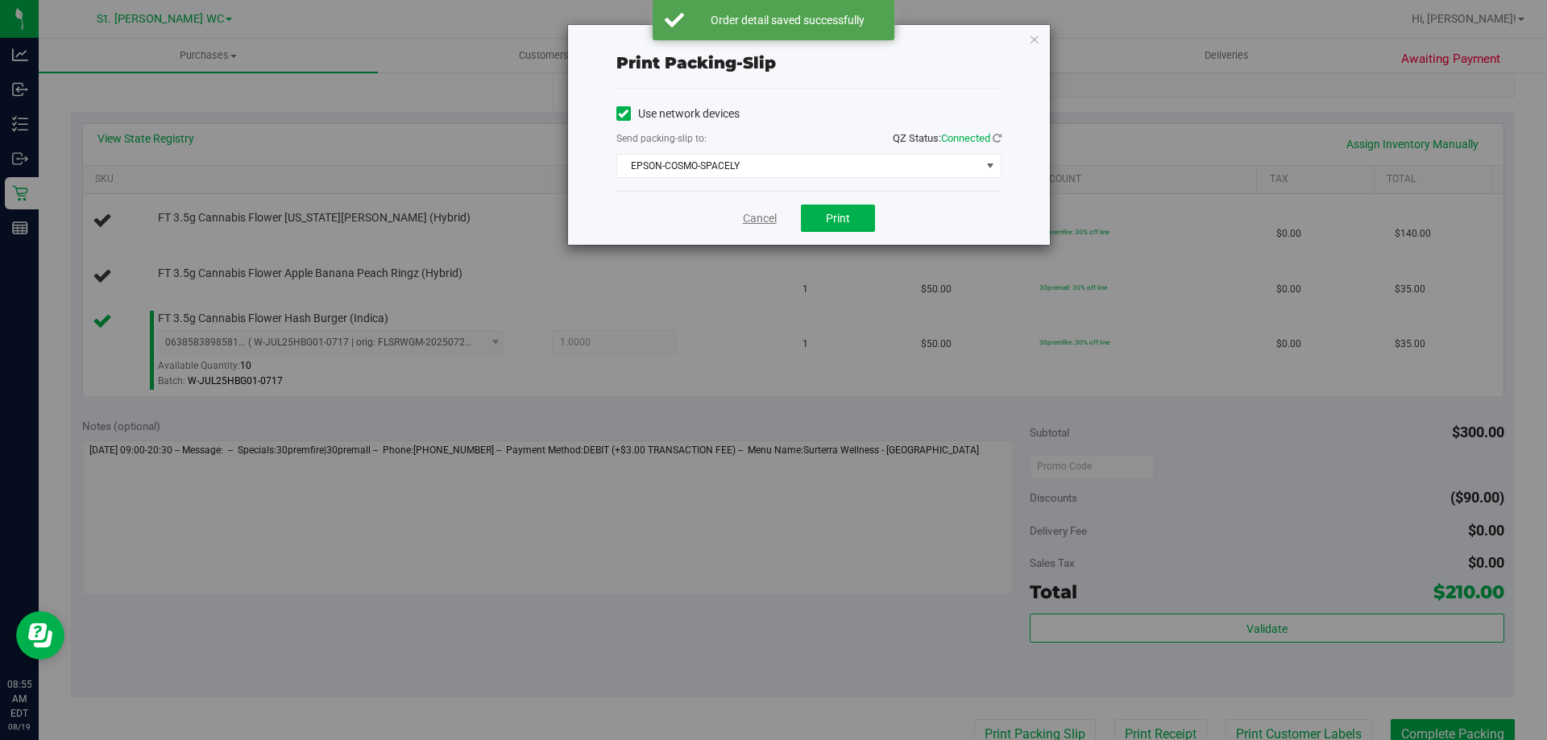
click at [759, 223] on link "Cancel" at bounding box center [760, 218] width 34 height 17
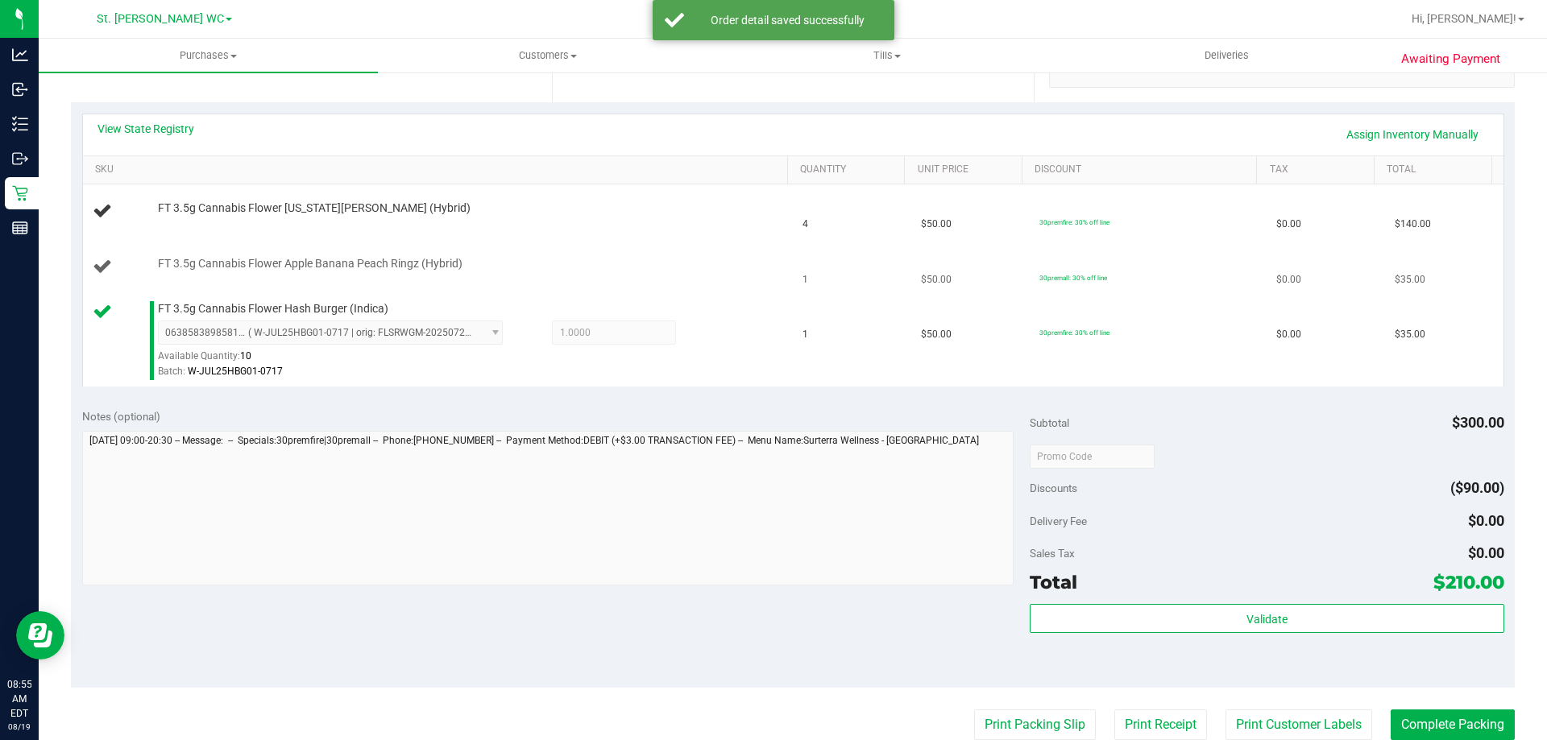
click at [728, 293] on td "FT 3.5g Cannabis Flower Apple Banana Peach Ringz (Hybrid)" at bounding box center [438, 267] width 710 height 55
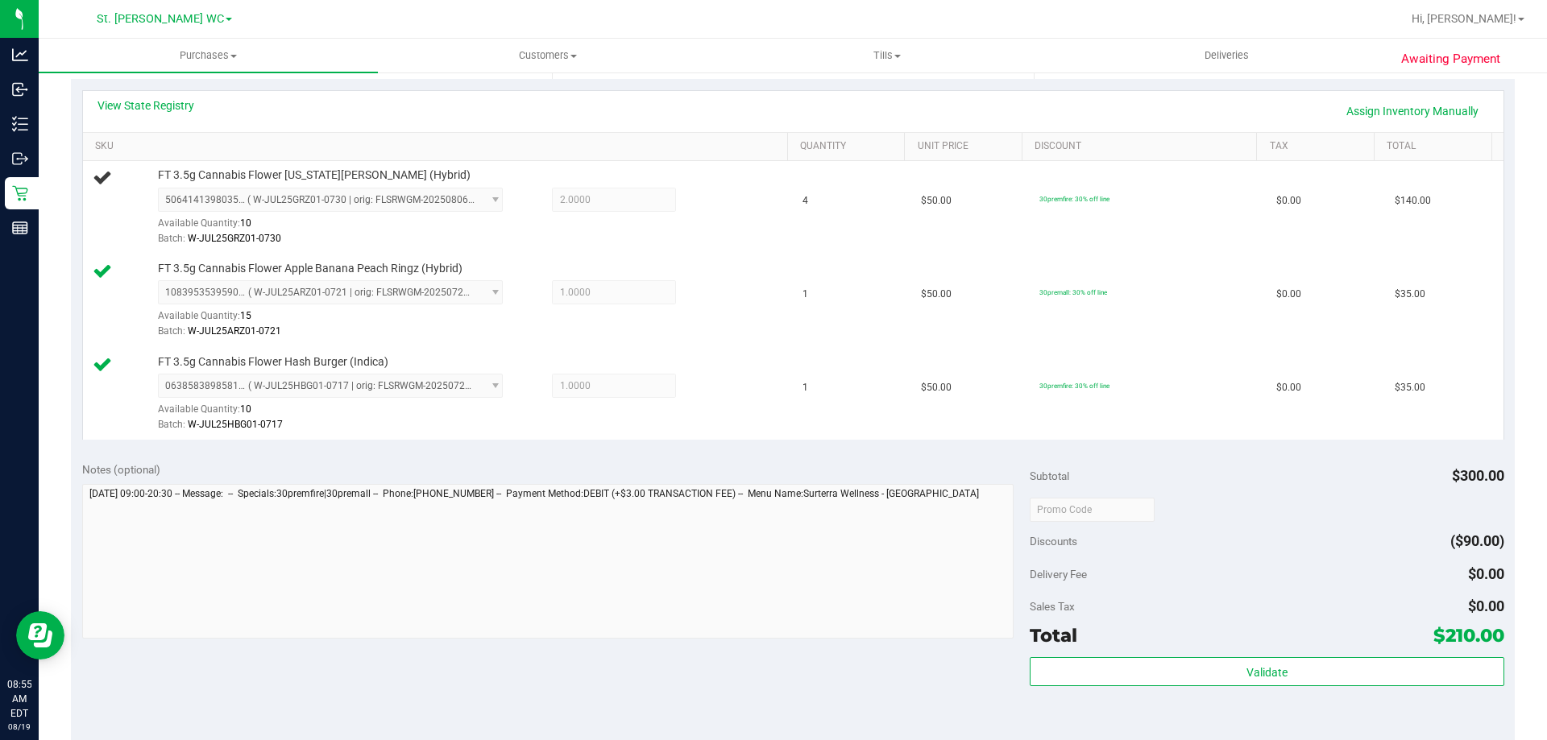
scroll to position [599, 0]
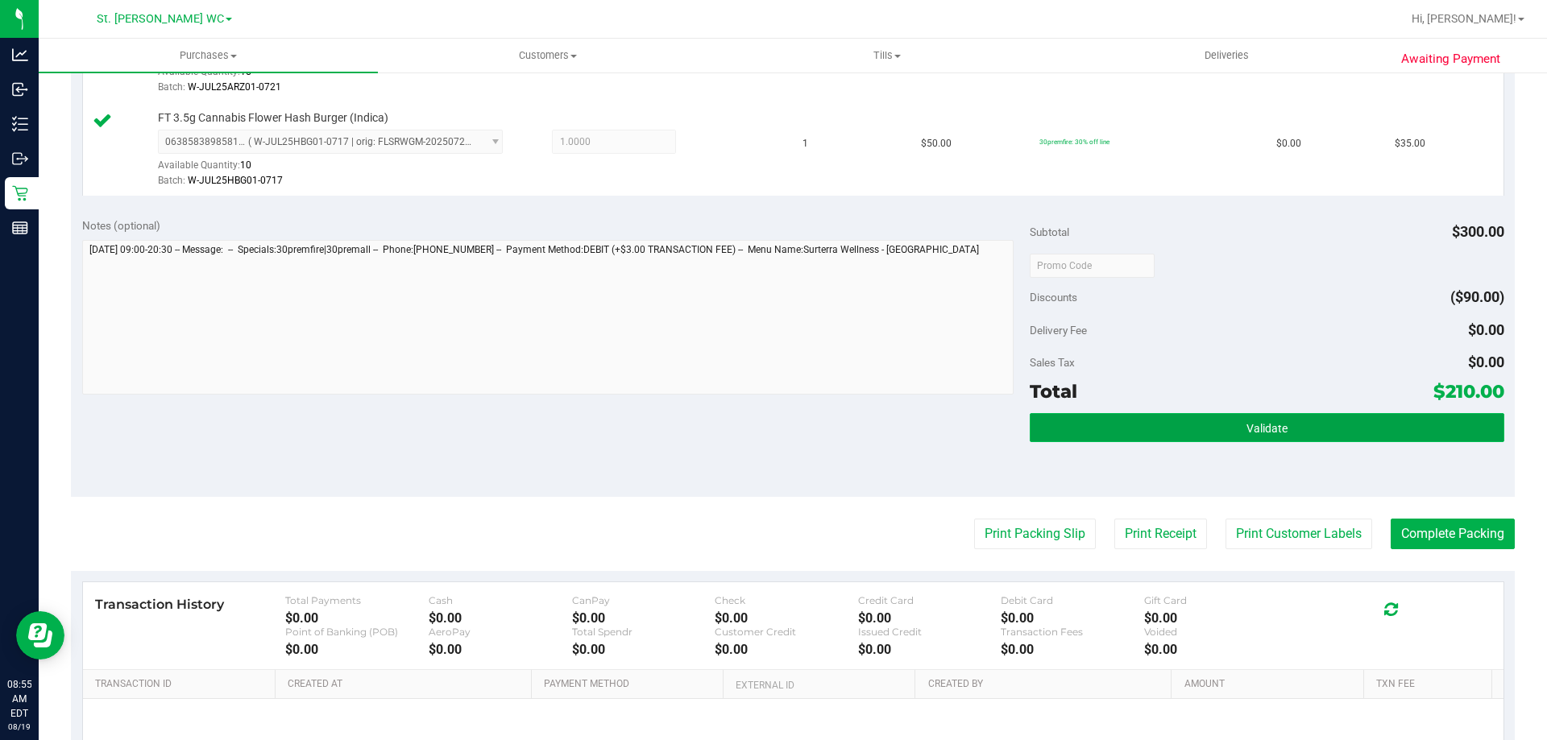
click at [1118, 437] on button "Validate" at bounding box center [1266, 427] width 474 height 29
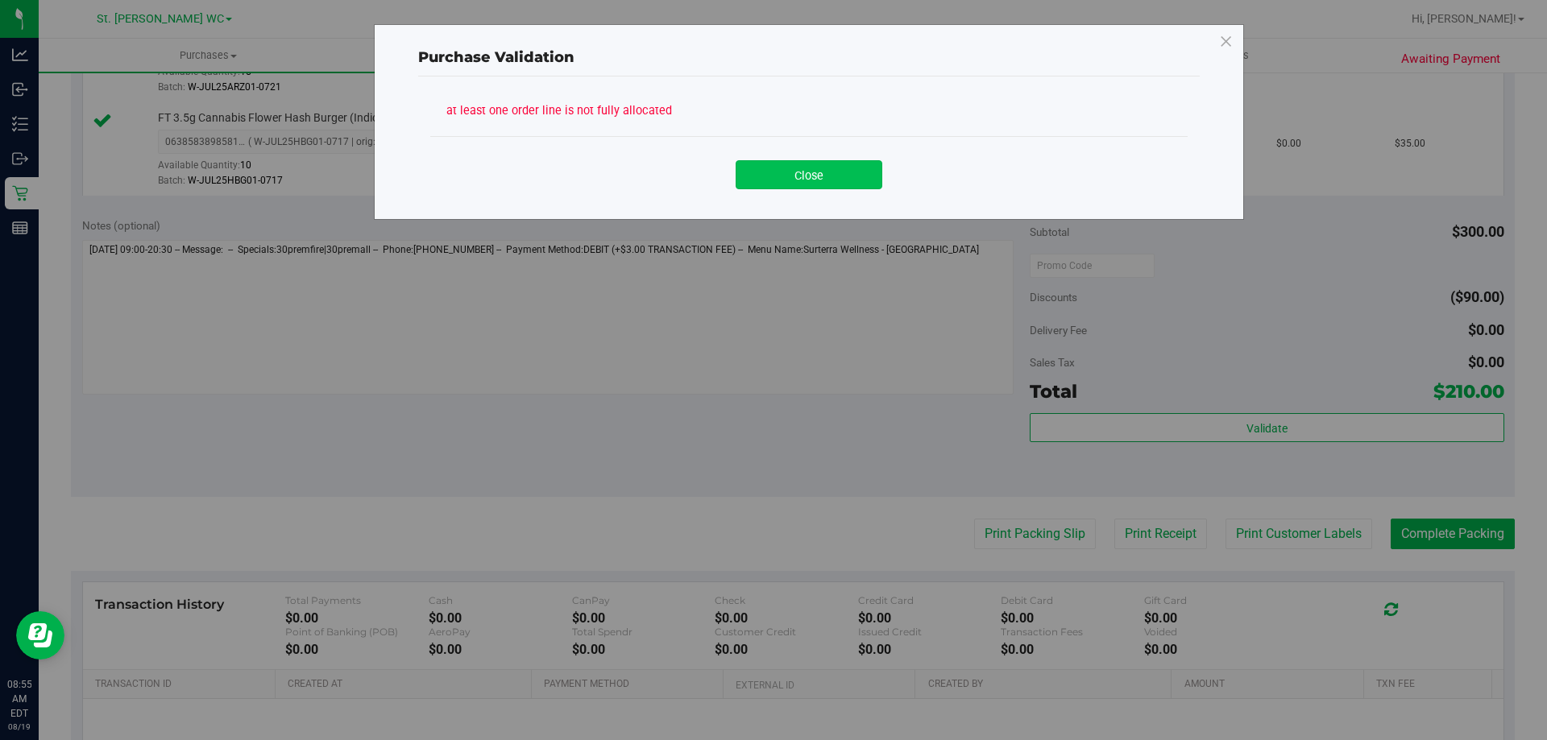
click at [800, 176] on button "Close" at bounding box center [808, 174] width 147 height 29
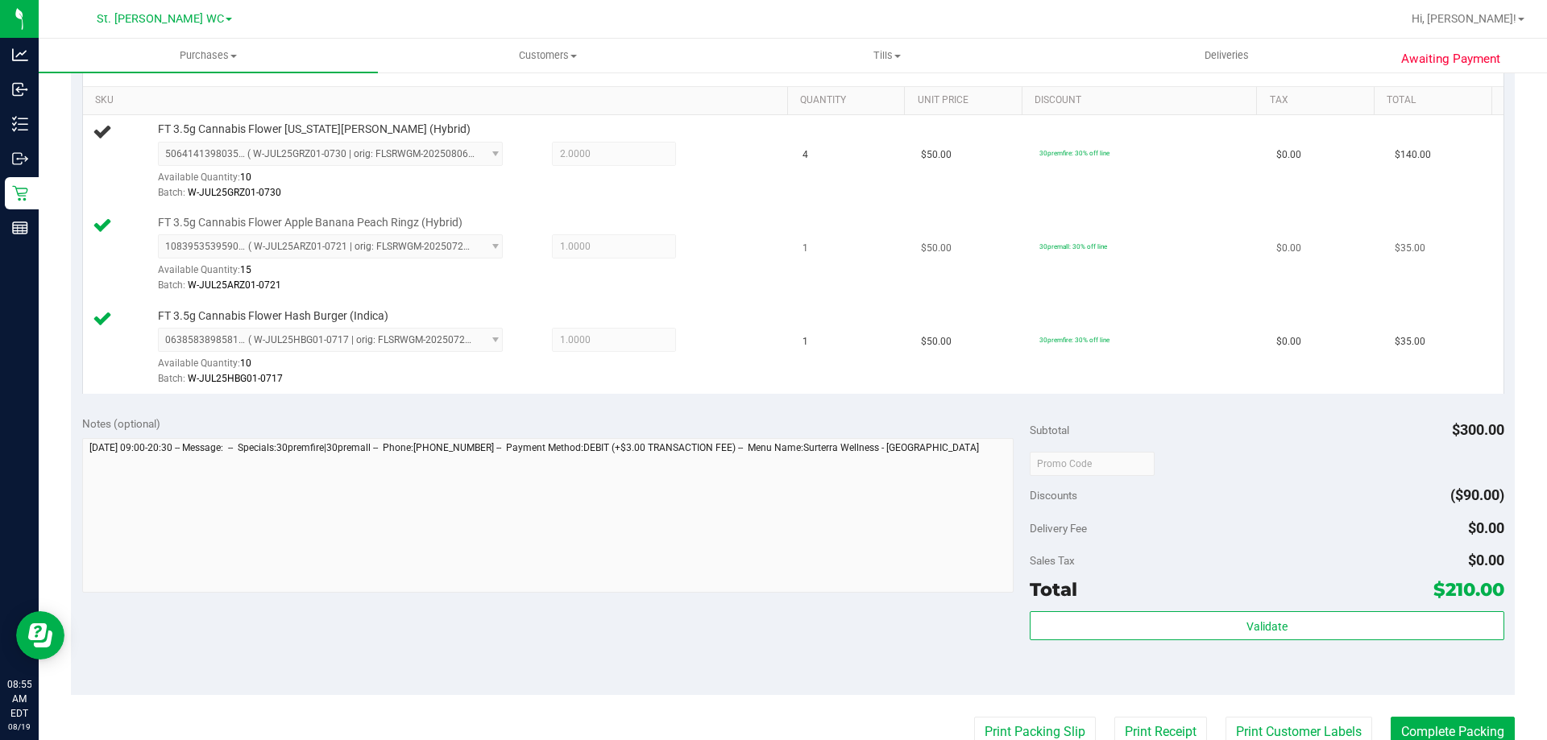
scroll to position [197, 0]
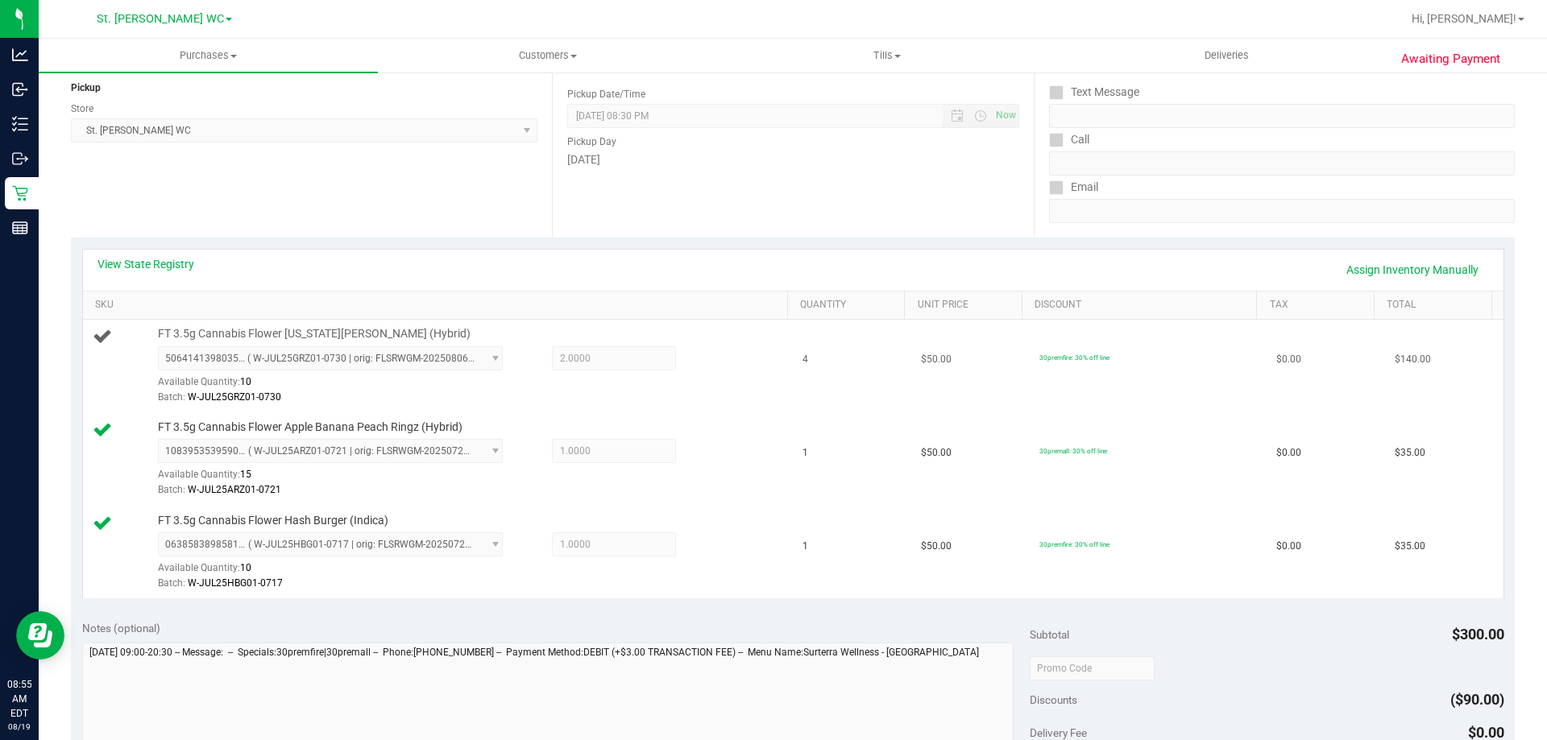
click at [640, 397] on div "Batch: W-JUL25GRZ01-0730" at bounding box center [469, 397] width 622 height 15
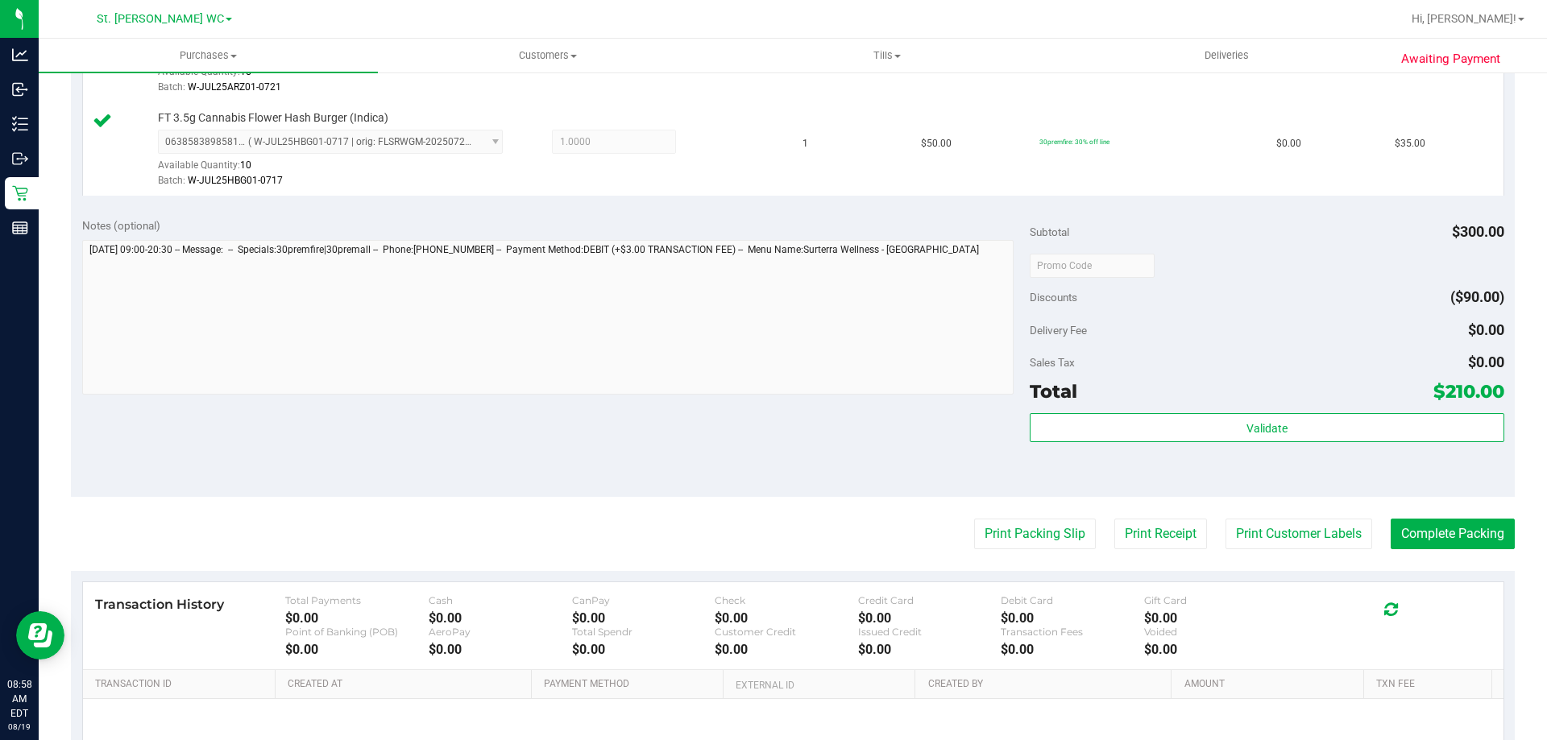
click at [1286, 558] on purchase-details "Back Edit Purchase Cancel Purchase View Profile # 11811735 BioTrack ID: - Submi…" at bounding box center [792, 180] width 1443 height 1385
click at [1286, 545] on button "Print Customer Labels" at bounding box center [1298, 534] width 147 height 31
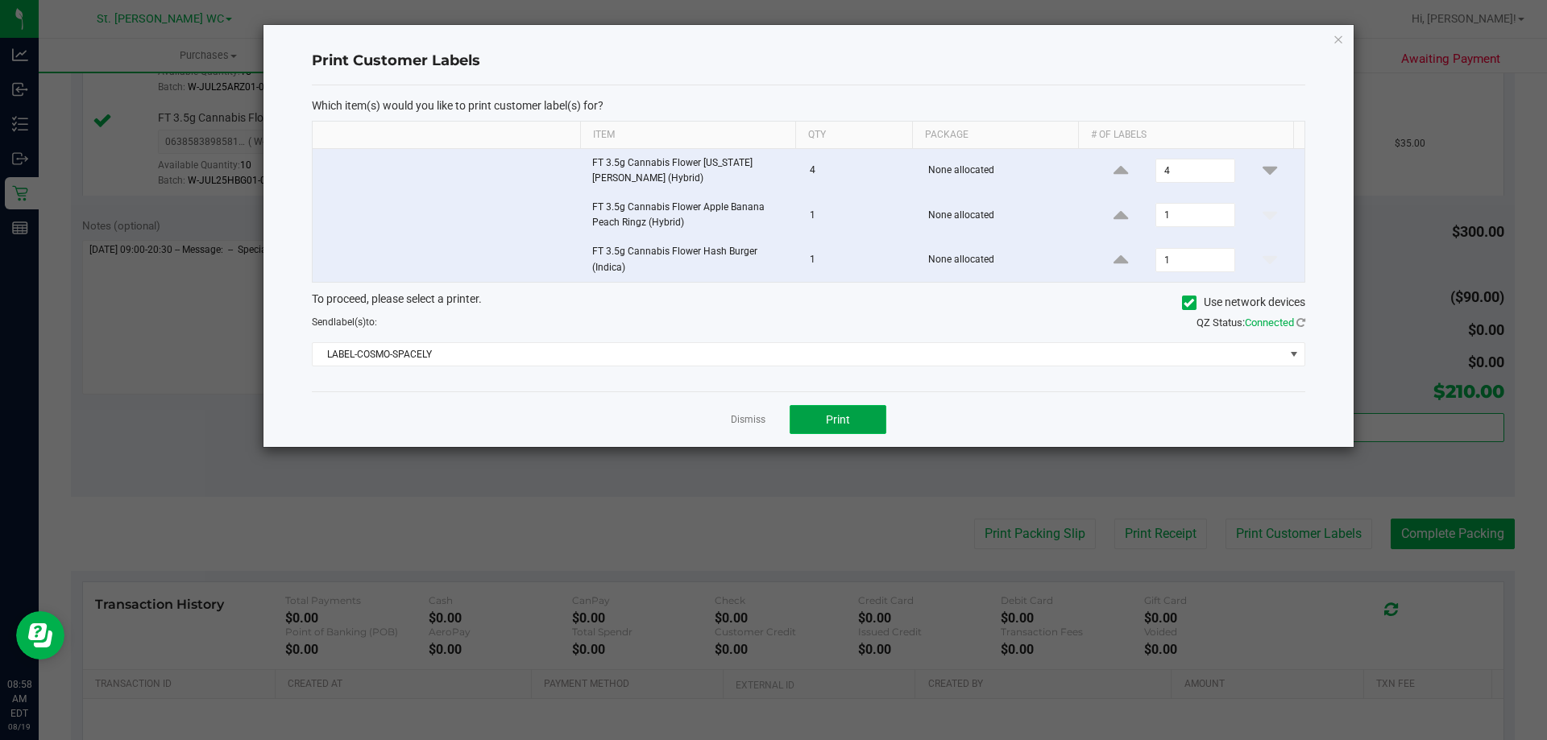
click at [827, 417] on span "Print" at bounding box center [838, 419] width 24 height 13
click at [756, 414] on div at bounding box center [808, 236] width 1090 height 422
click at [756, 414] on link "Dismiss" at bounding box center [748, 420] width 35 height 14
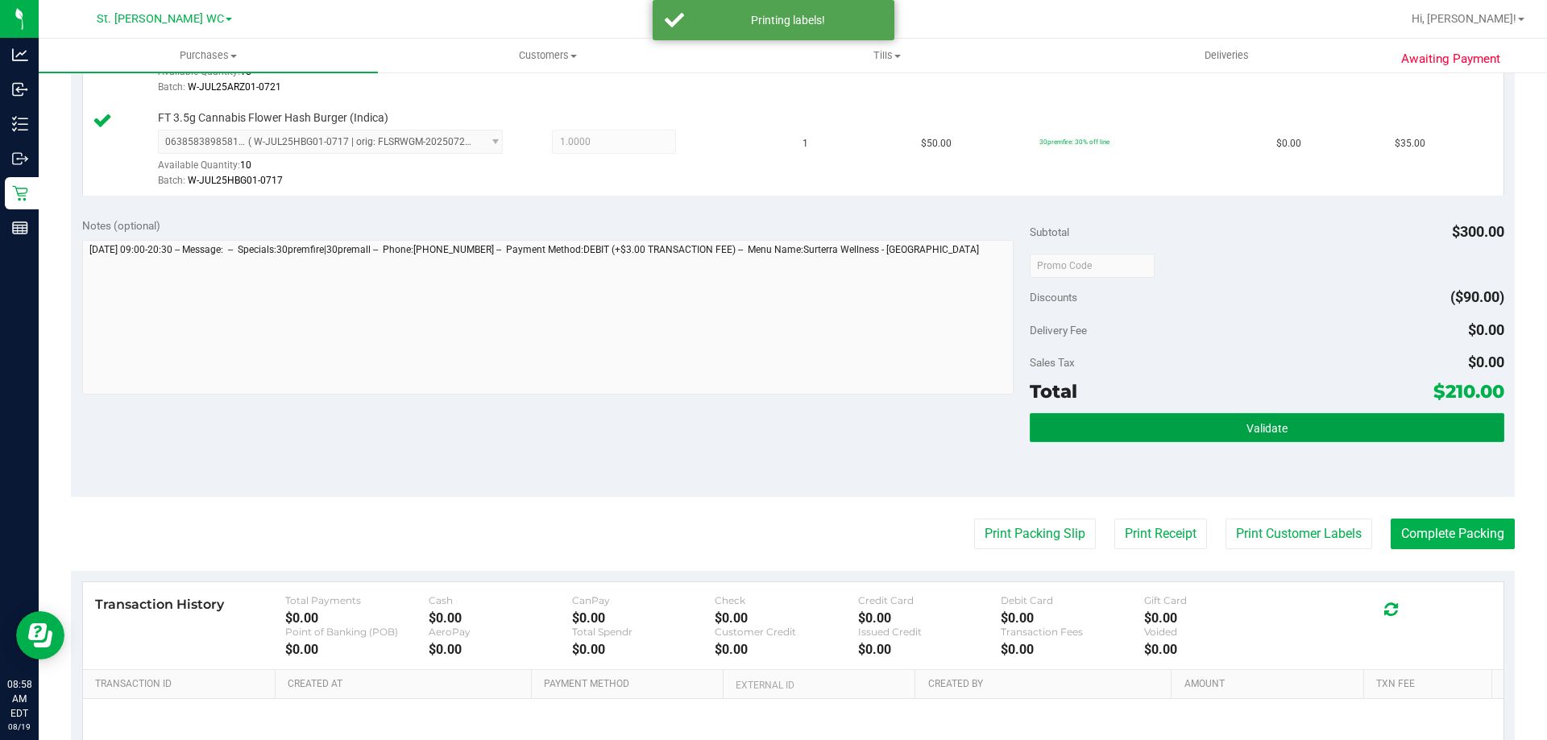
click at [1059, 415] on button "Validate" at bounding box center [1266, 427] width 474 height 29
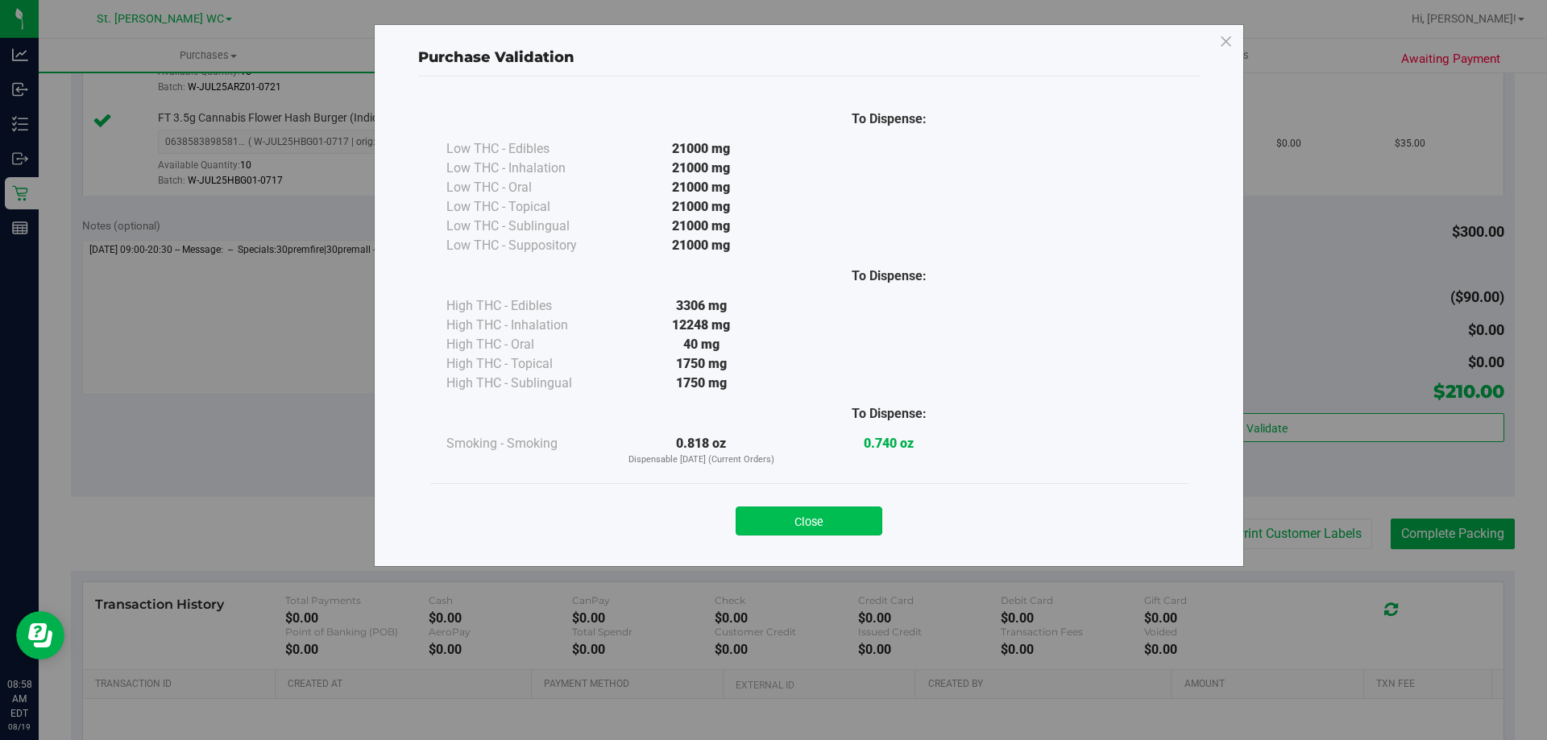
click at [823, 512] on button "Close" at bounding box center [808, 521] width 147 height 29
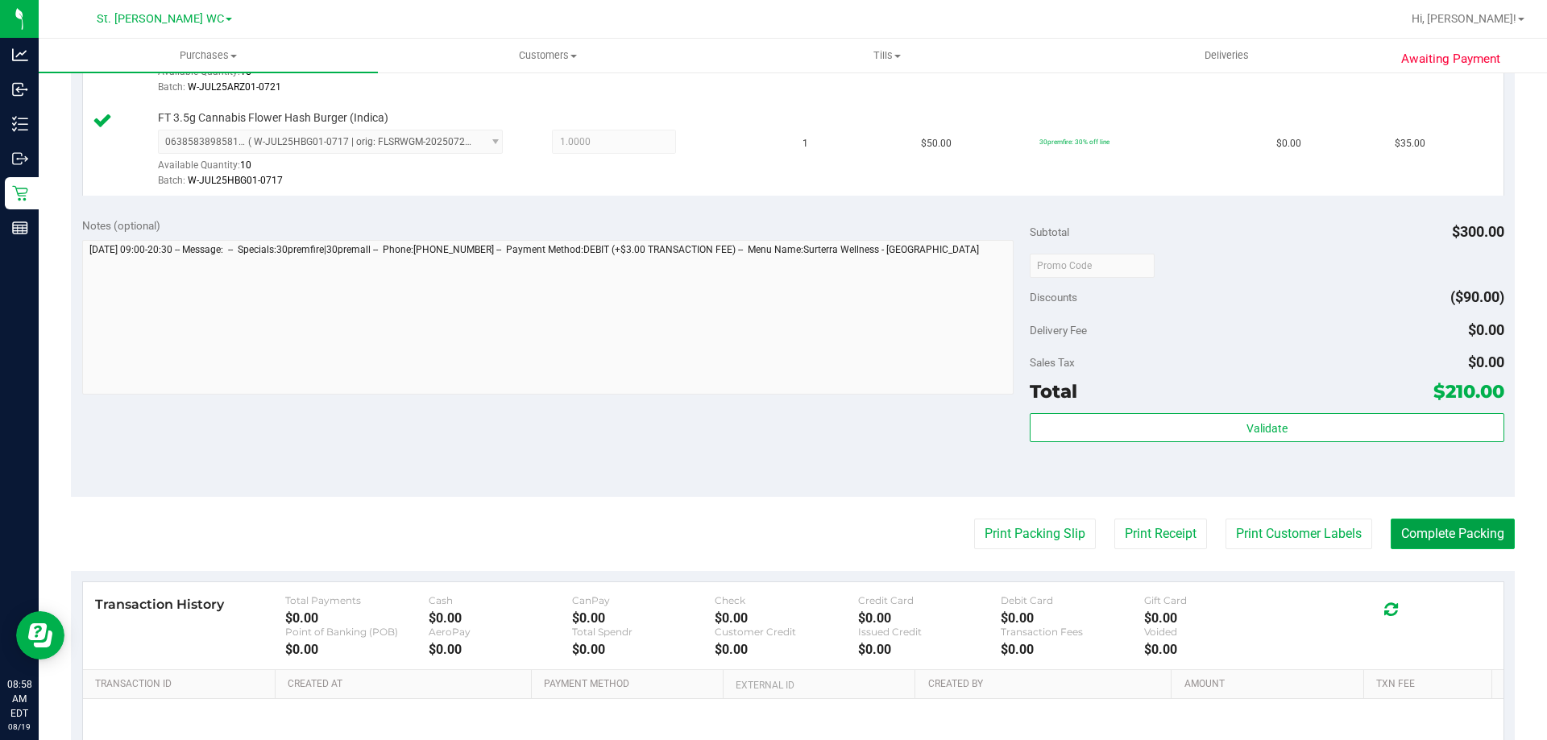
click at [1432, 536] on button "Complete Packing" at bounding box center [1452, 534] width 124 height 31
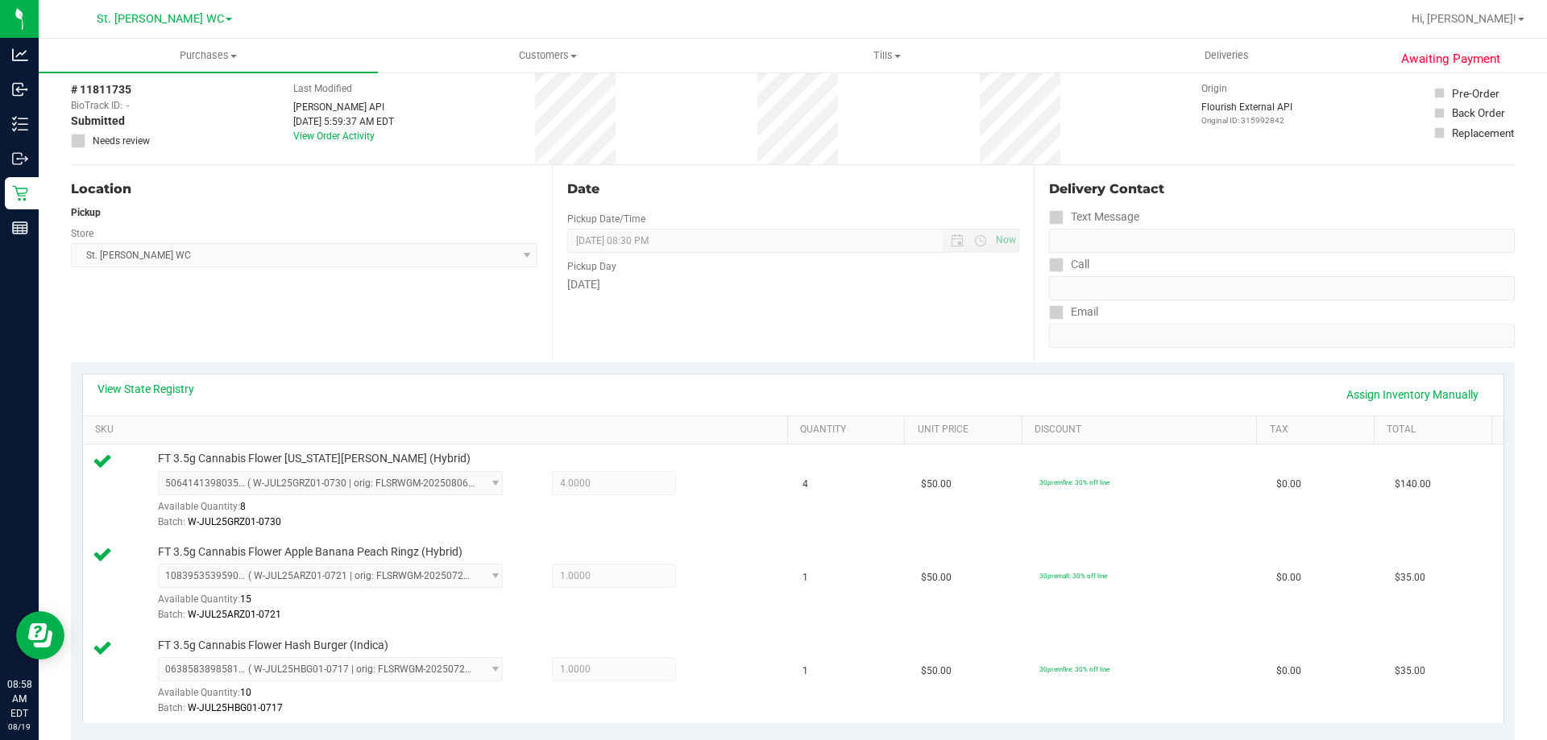
scroll to position [0, 0]
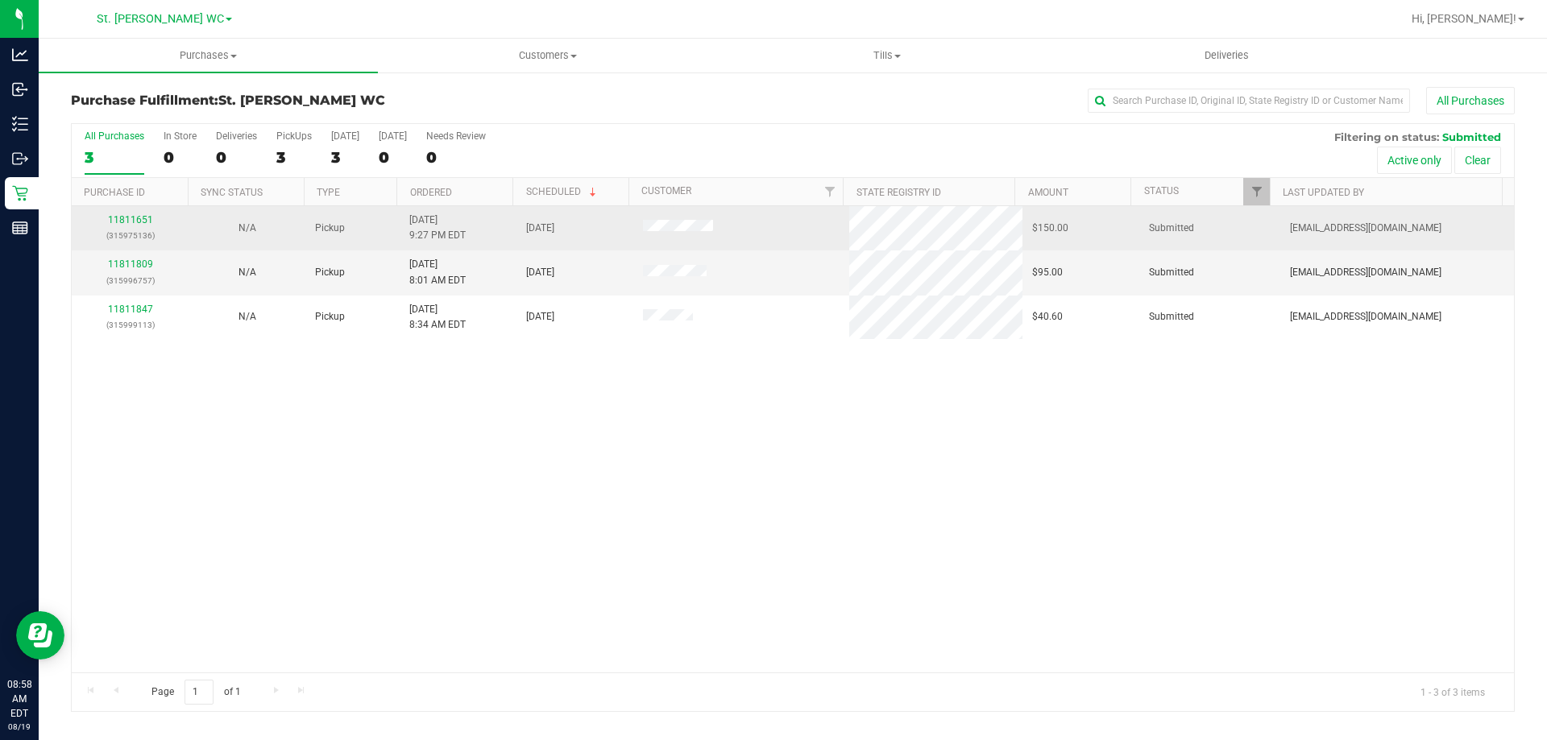
click at [138, 206] on td "11811651 (315975136)" at bounding box center [130, 228] width 117 height 44
click at [137, 219] on link "11811651" at bounding box center [130, 219] width 45 height 11
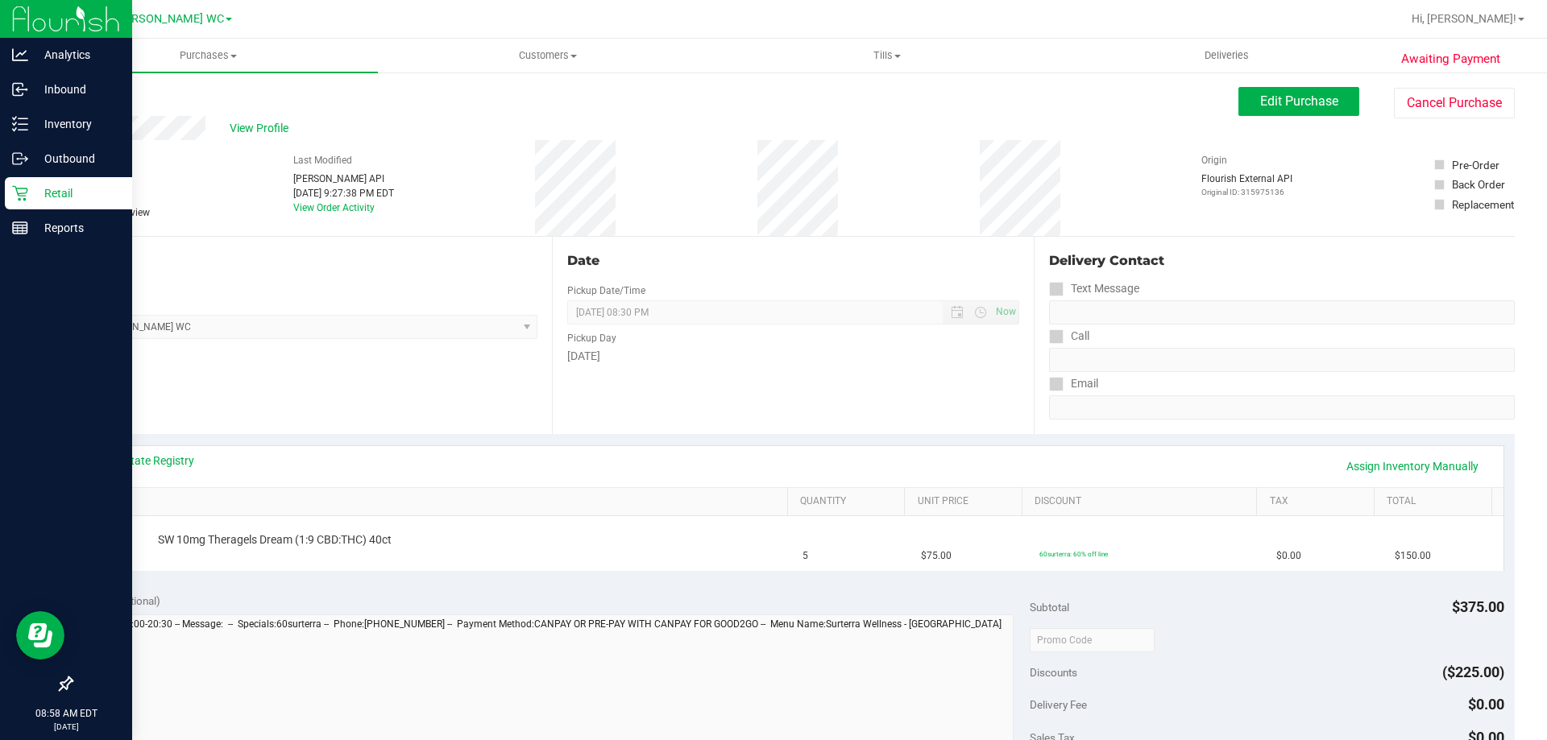
click at [21, 184] on div "Retail" at bounding box center [68, 193] width 127 height 32
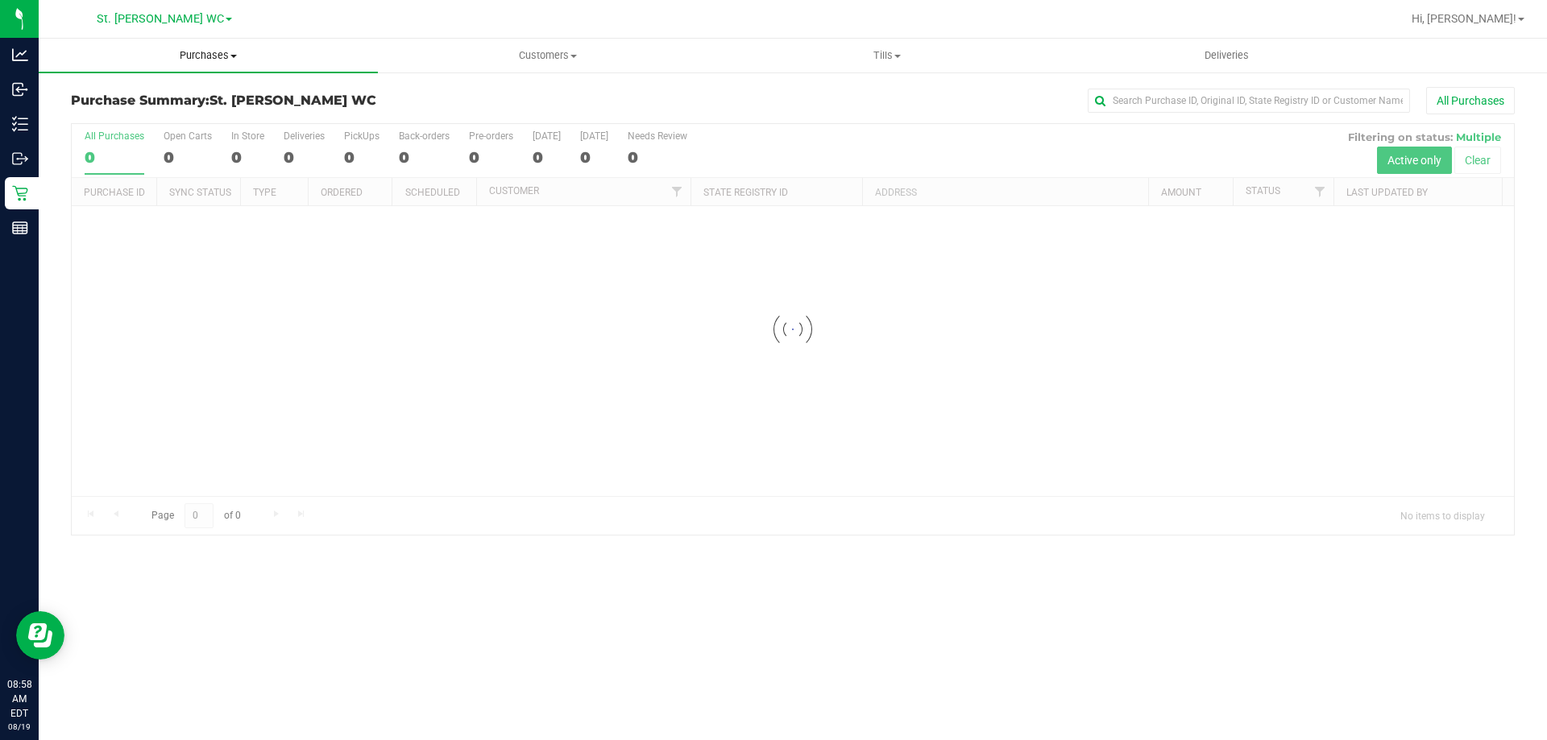
click at [175, 71] on uib-tab-heading "Purchases Summary of purchases Fulfillment All purchases" at bounding box center [208, 56] width 339 height 34
click at [172, 113] on li "Fulfillment" at bounding box center [208, 116] width 339 height 19
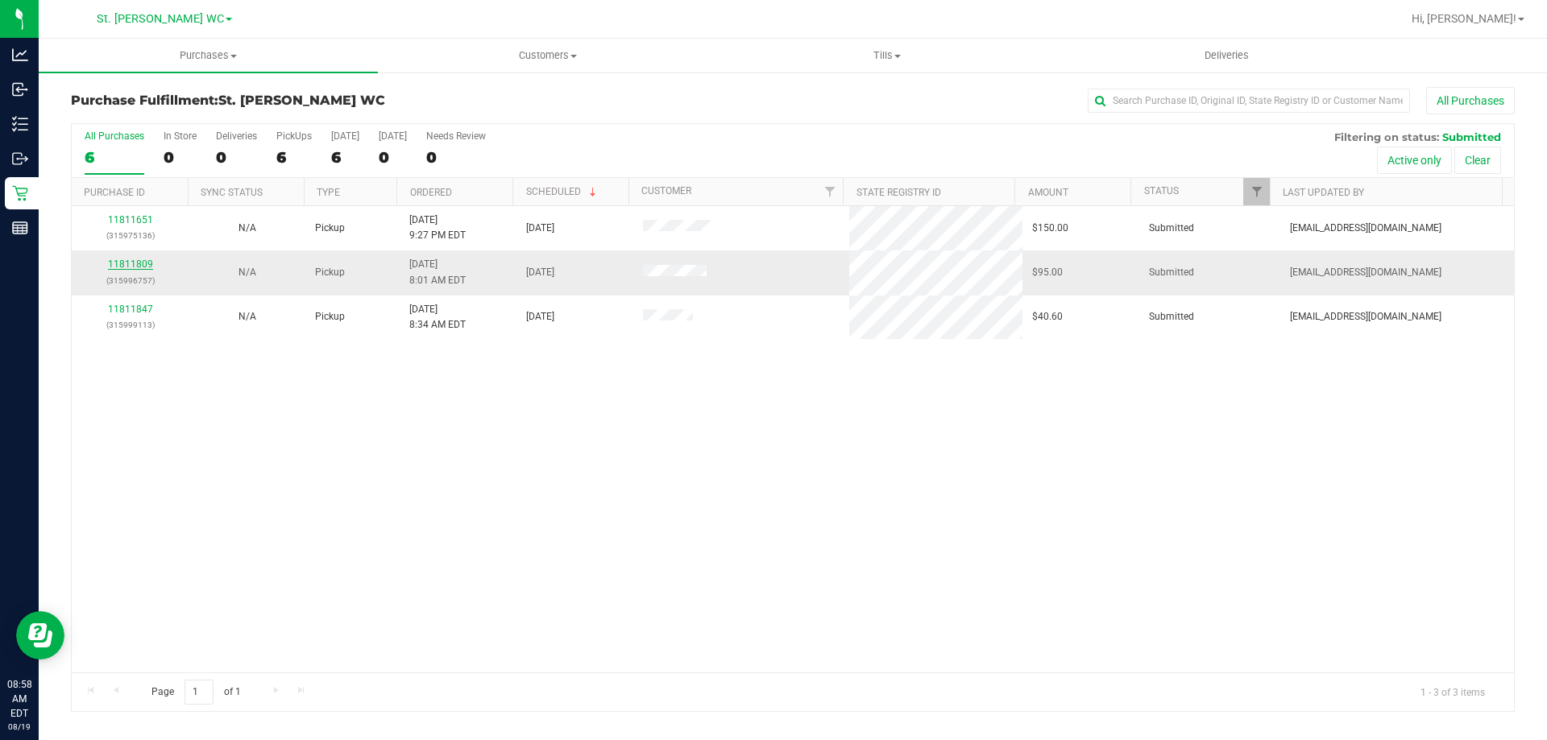
click at [137, 260] on link "11811809" at bounding box center [130, 264] width 45 height 11
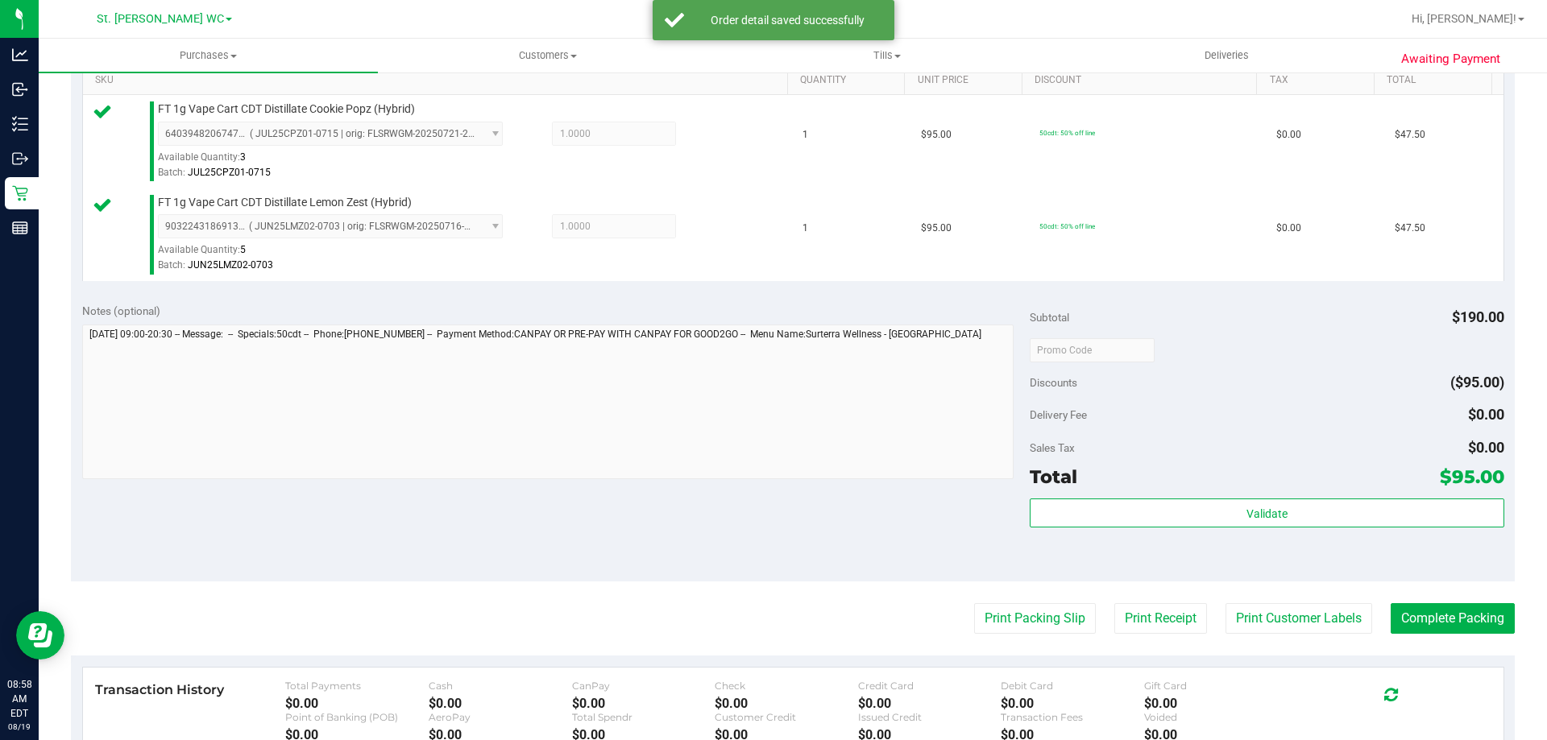
scroll to position [644, 0]
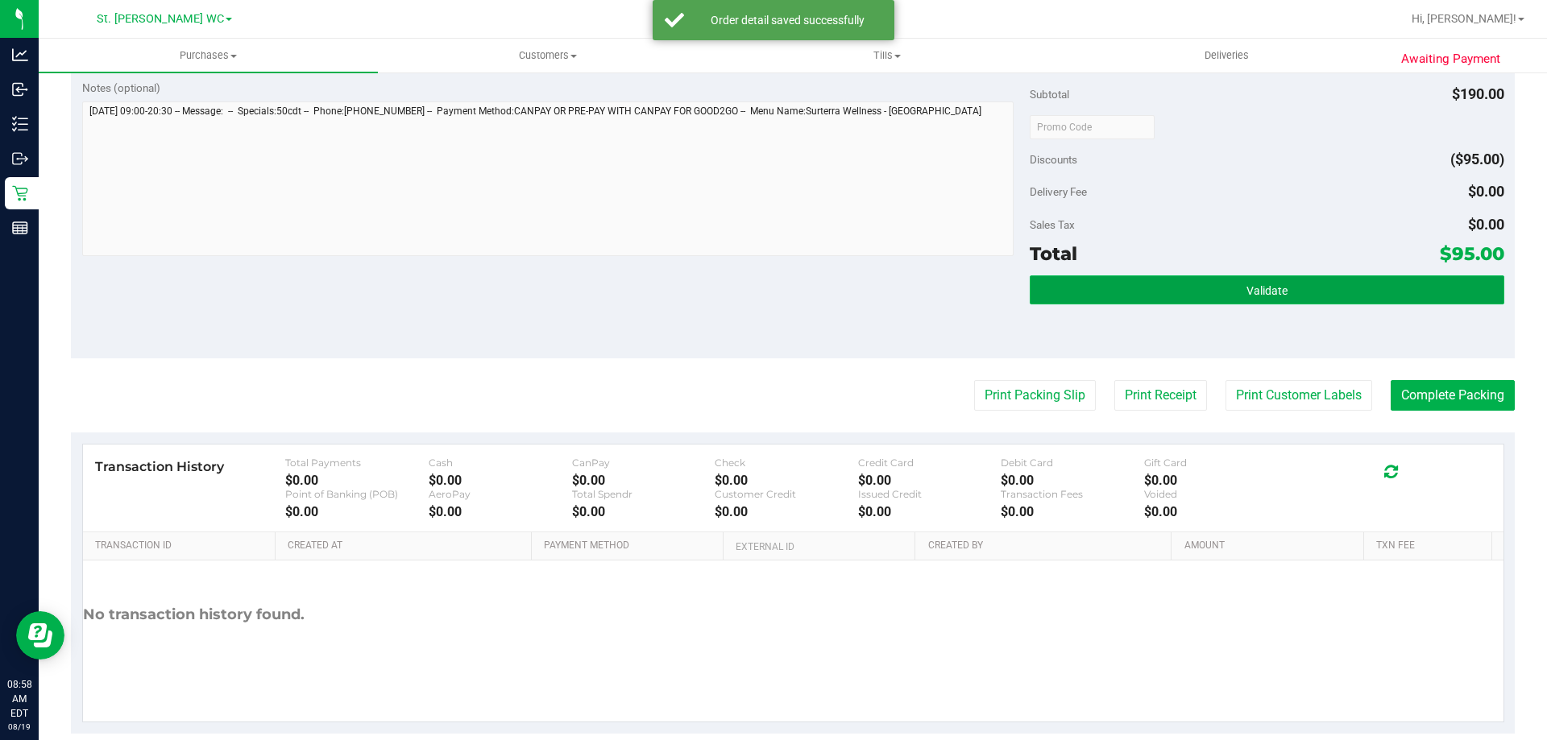
click at [1199, 297] on button "Validate" at bounding box center [1266, 289] width 474 height 29
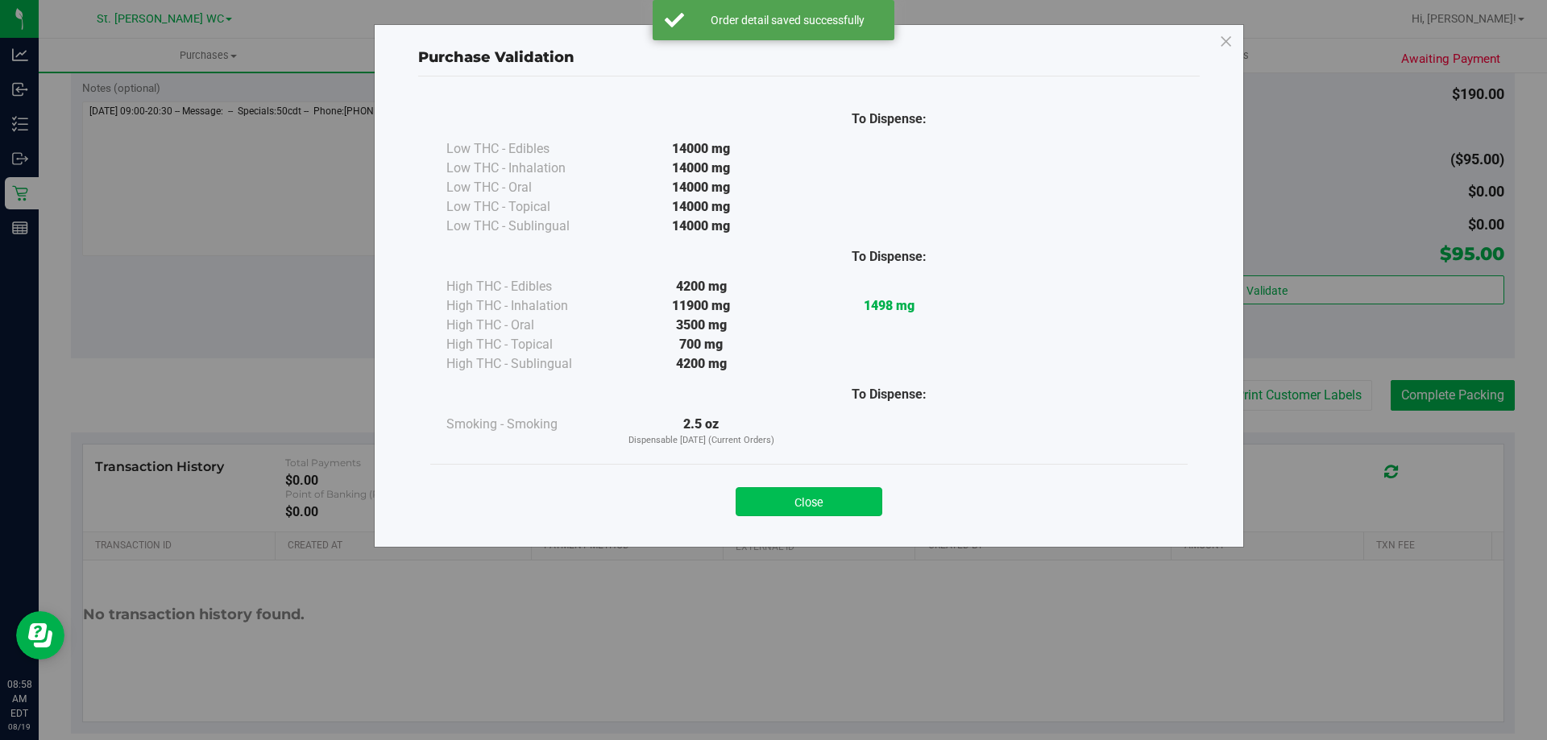
click at [865, 507] on button "Close" at bounding box center [808, 501] width 147 height 29
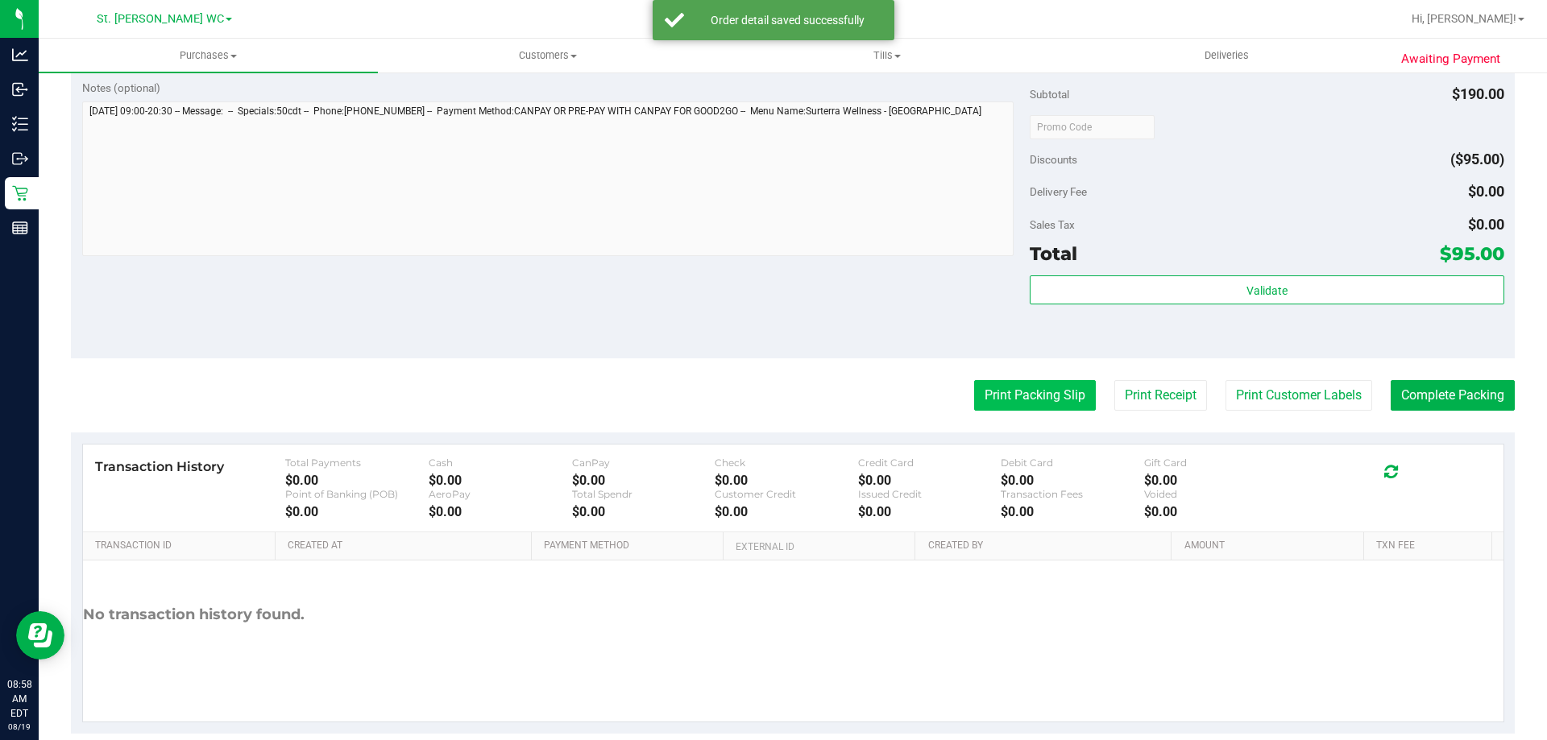
click at [1039, 411] on button "Print Packing Slip" at bounding box center [1035, 395] width 122 height 31
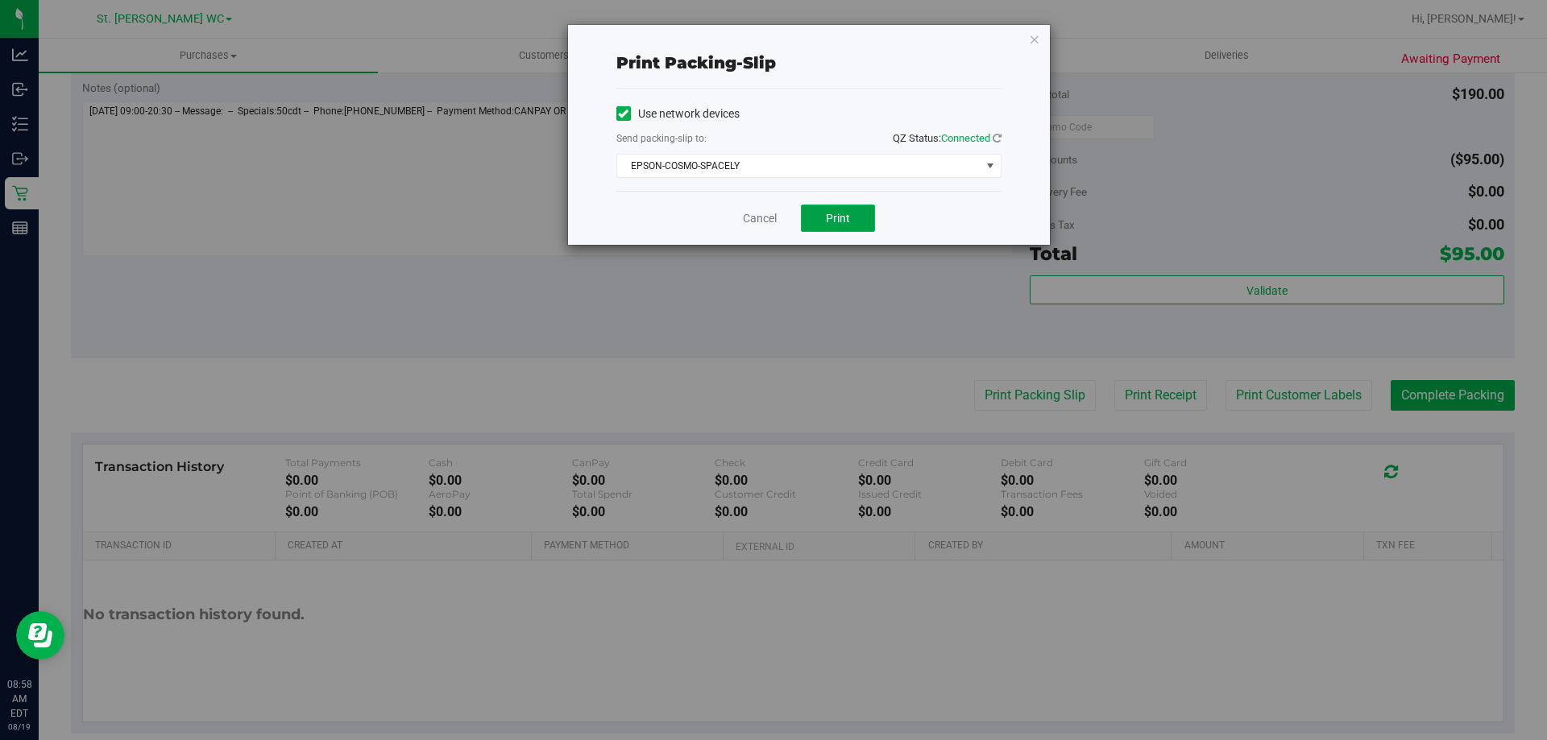
click at [836, 218] on span "Print" at bounding box center [838, 218] width 24 height 13
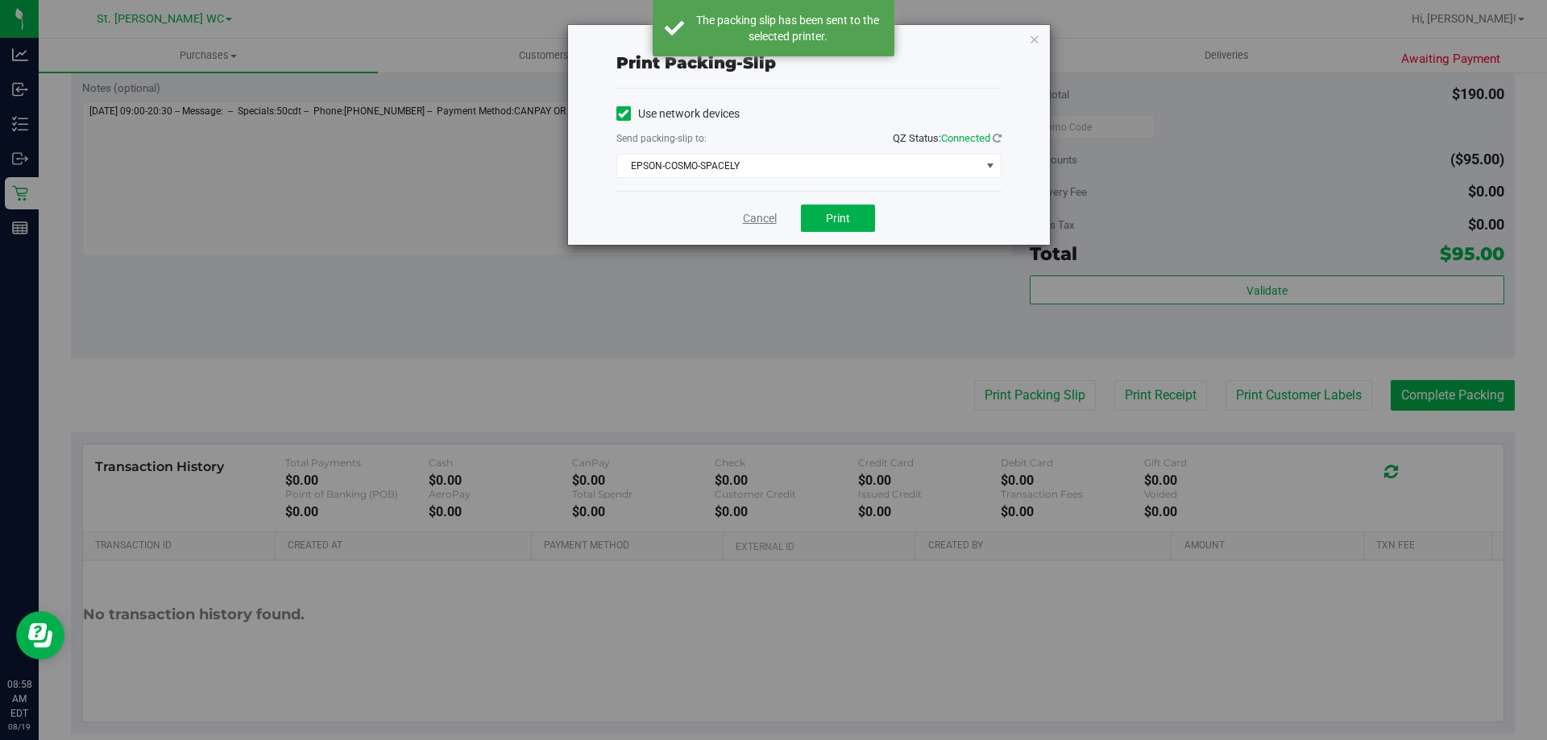
click at [754, 217] on link "Cancel" at bounding box center [760, 218] width 34 height 17
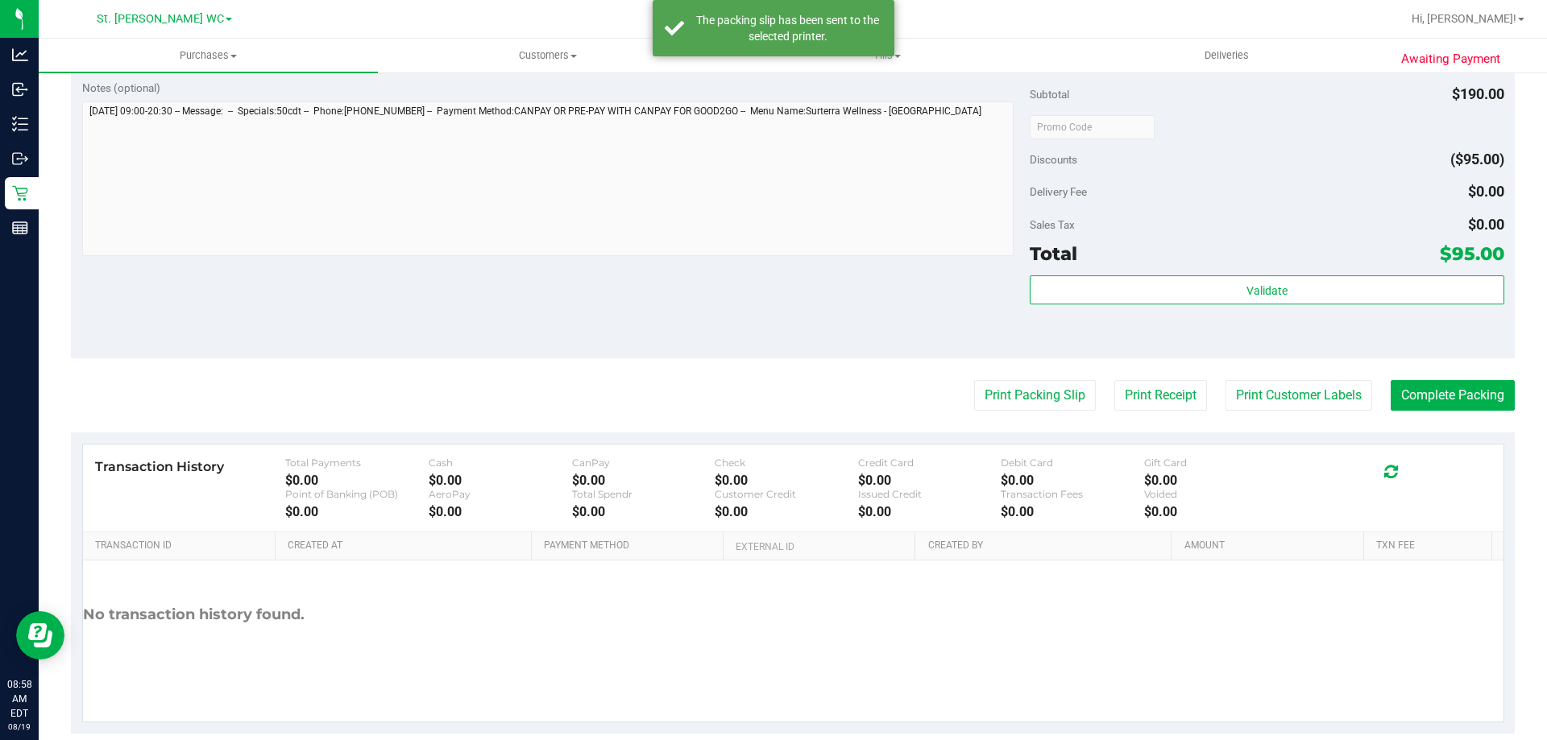
click at [1373, 401] on div "Print Packing Slip Print Receipt Print Customer Labels Complete Packing" at bounding box center [792, 395] width 1443 height 31
click at [1327, 397] on button "Print Customer Labels" at bounding box center [1298, 395] width 147 height 31
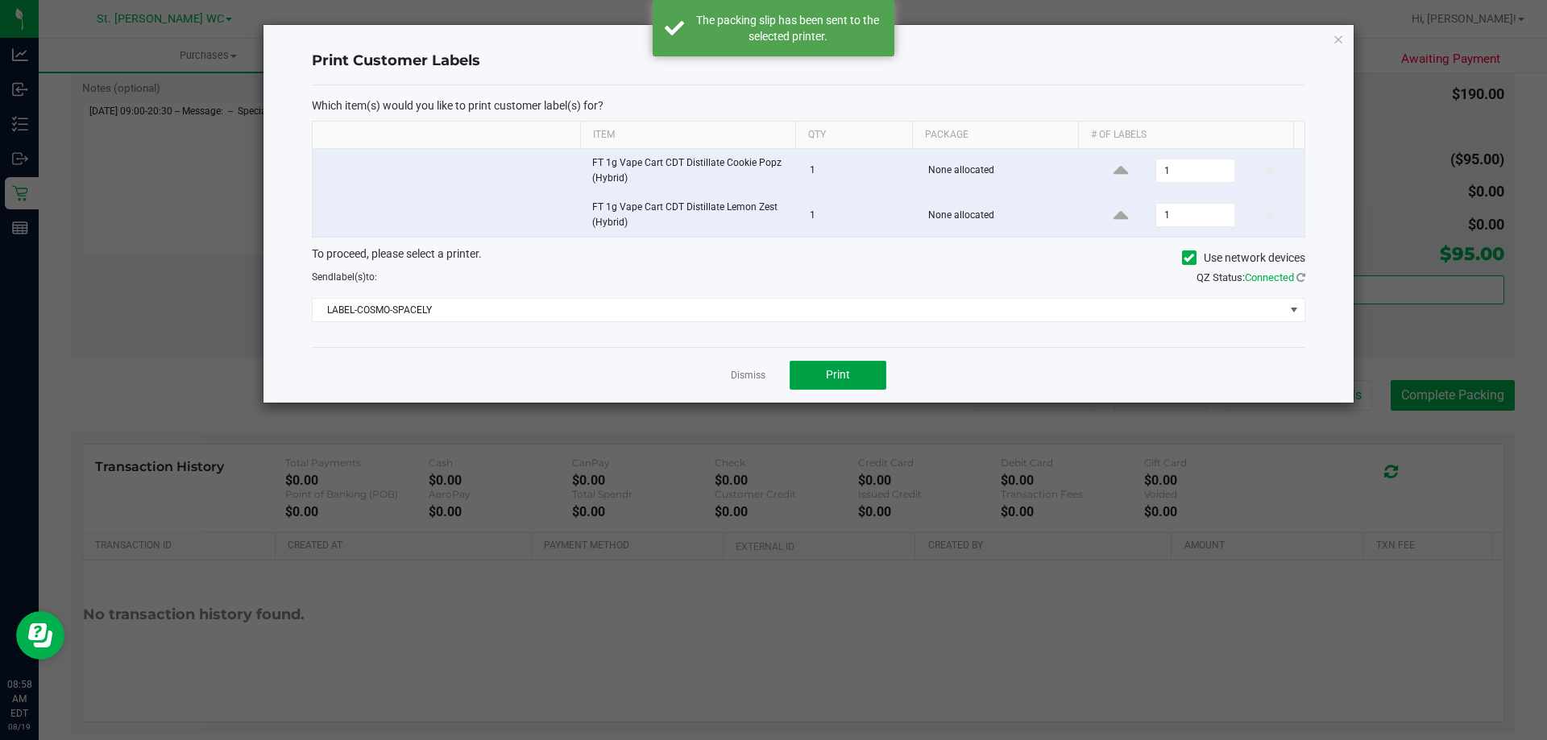
click at [839, 381] on span "Print" at bounding box center [838, 374] width 24 height 13
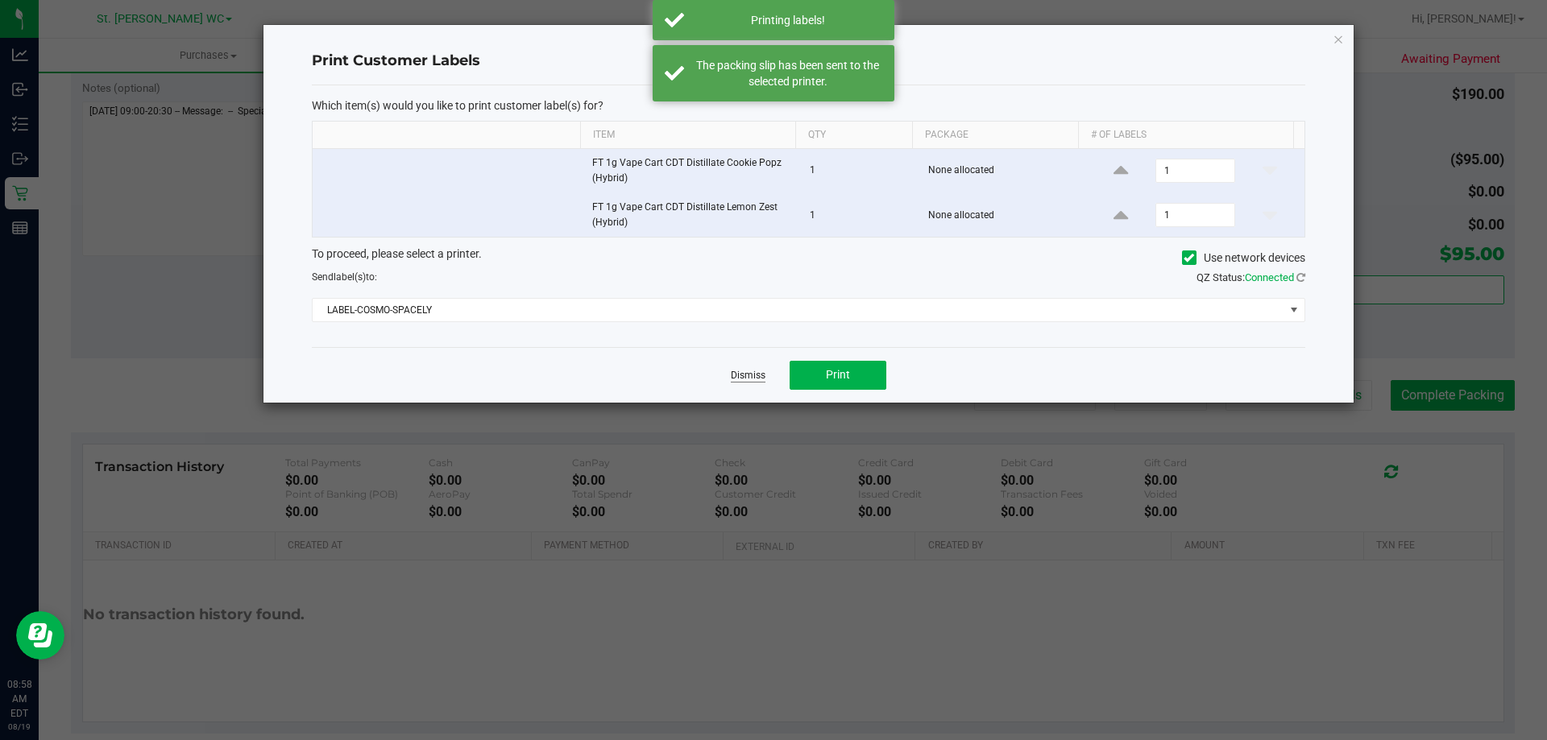
click at [733, 375] on link "Dismiss" at bounding box center [748, 376] width 35 height 14
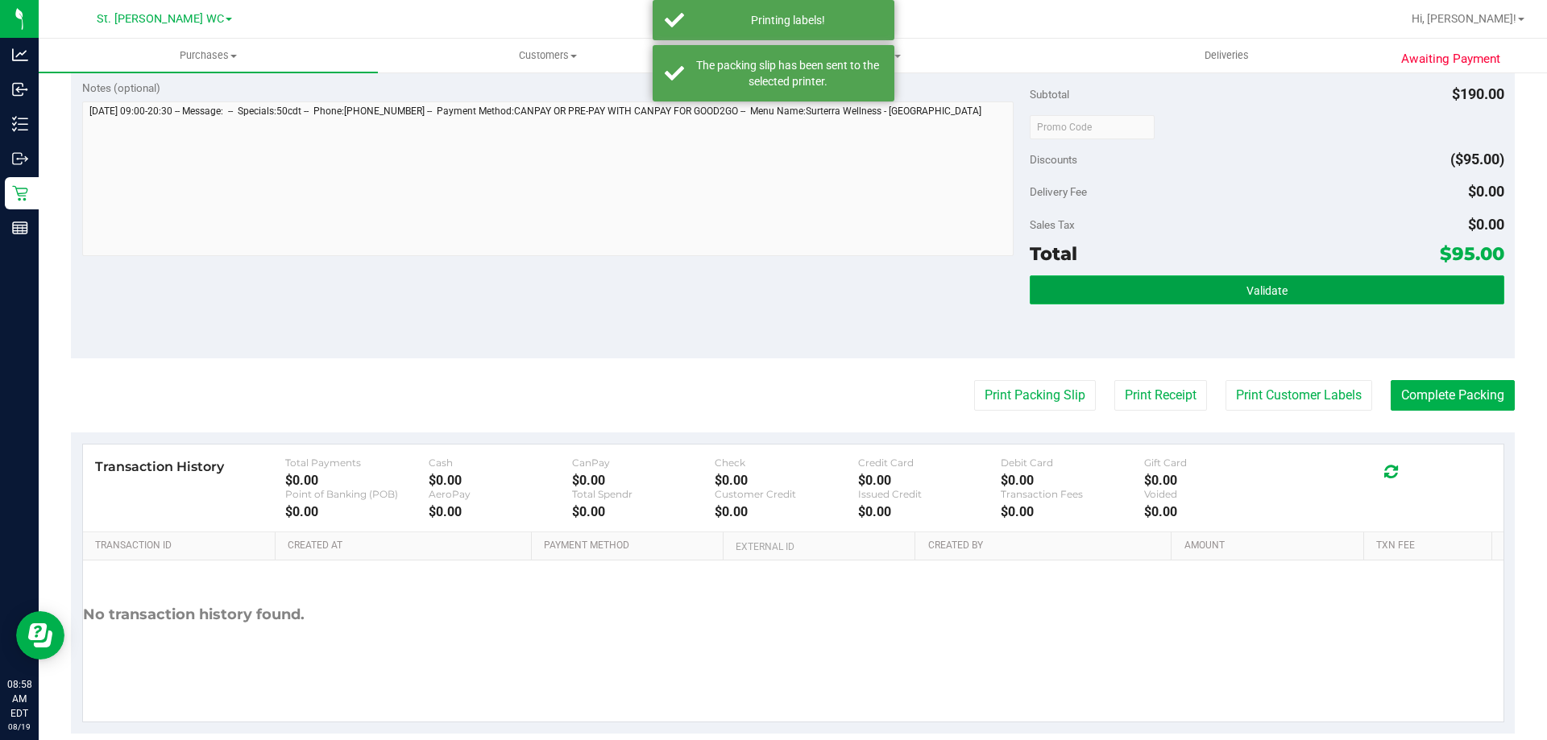
click at [1147, 289] on button "Validate" at bounding box center [1266, 289] width 474 height 29
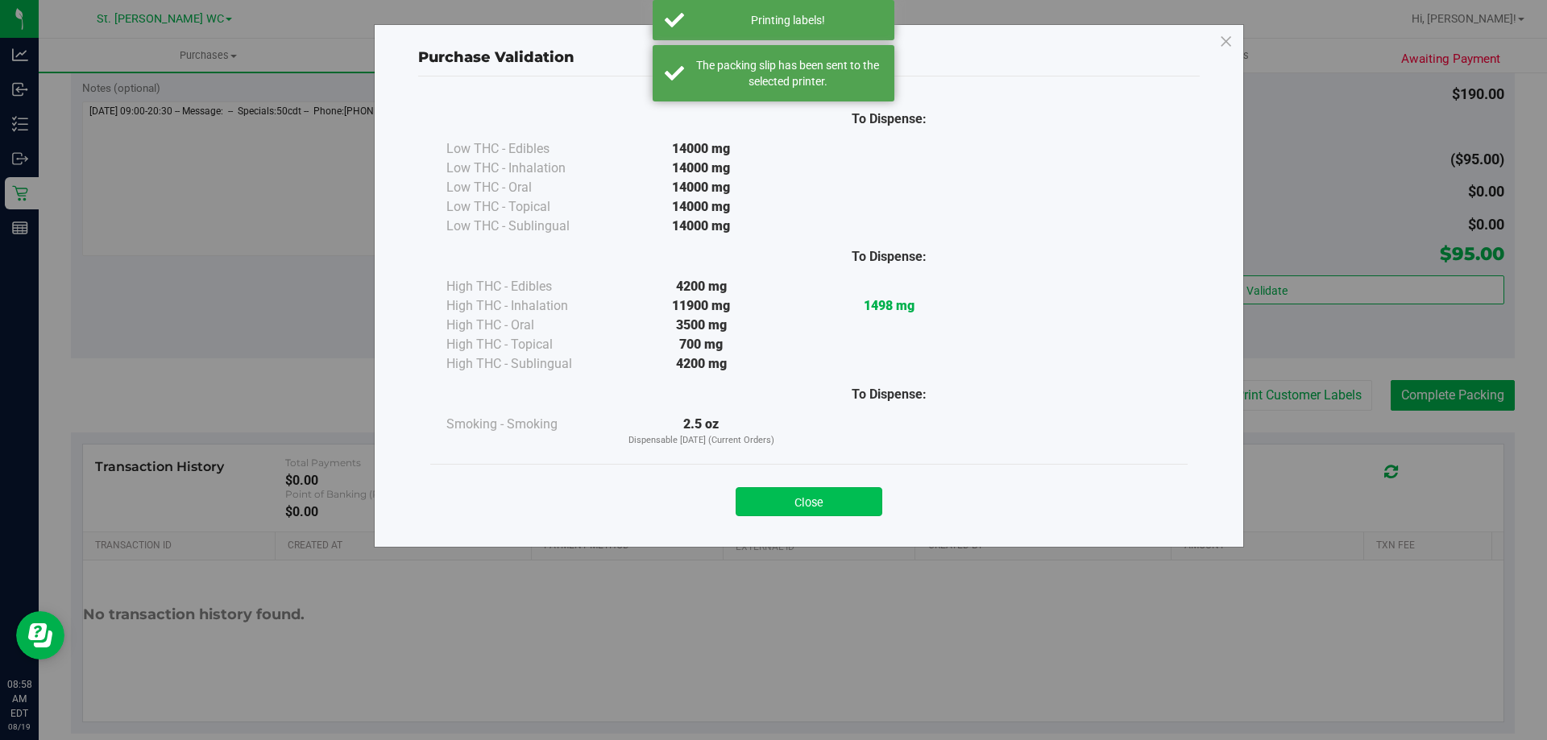
click at [838, 498] on button "Close" at bounding box center [808, 501] width 147 height 29
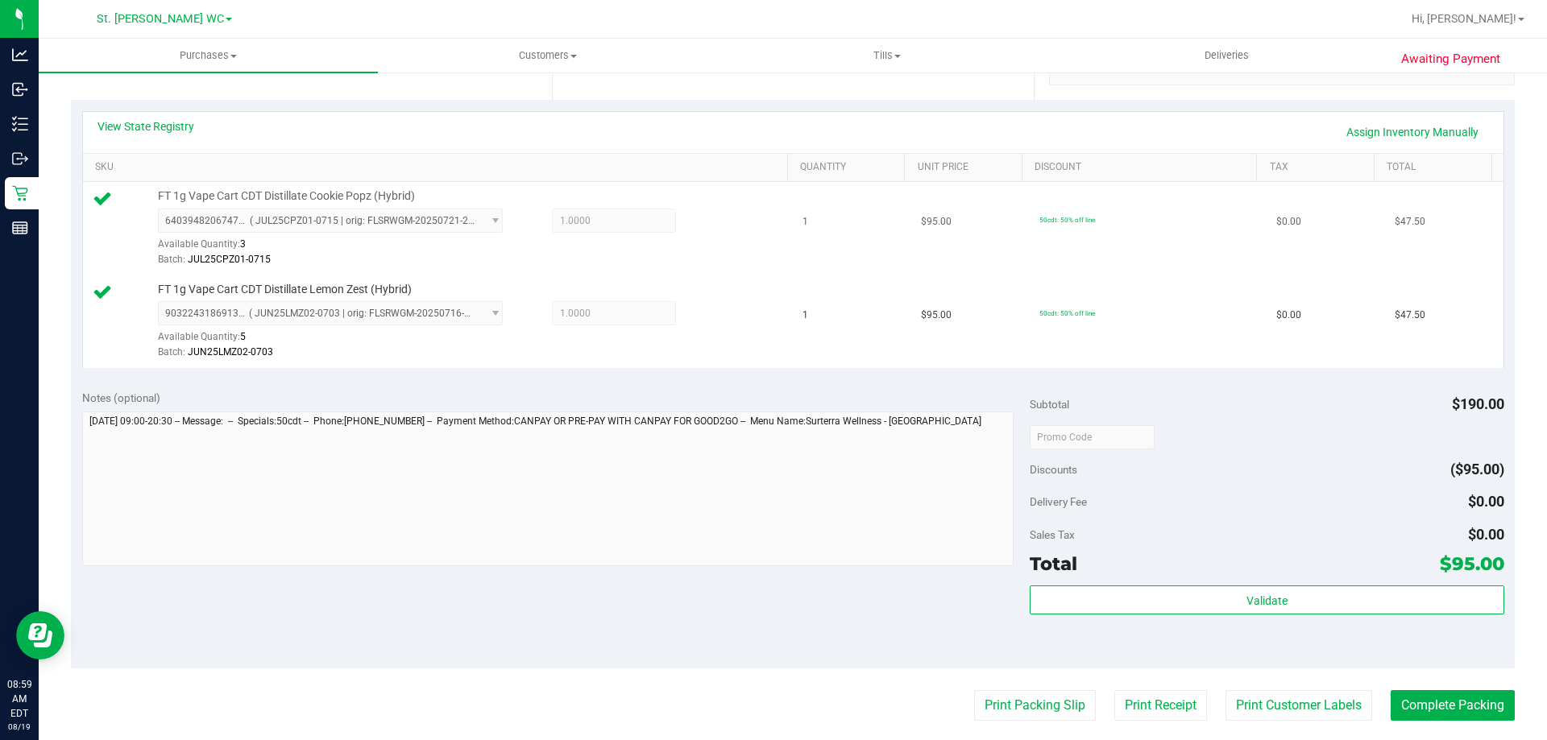
scroll to position [242, 0]
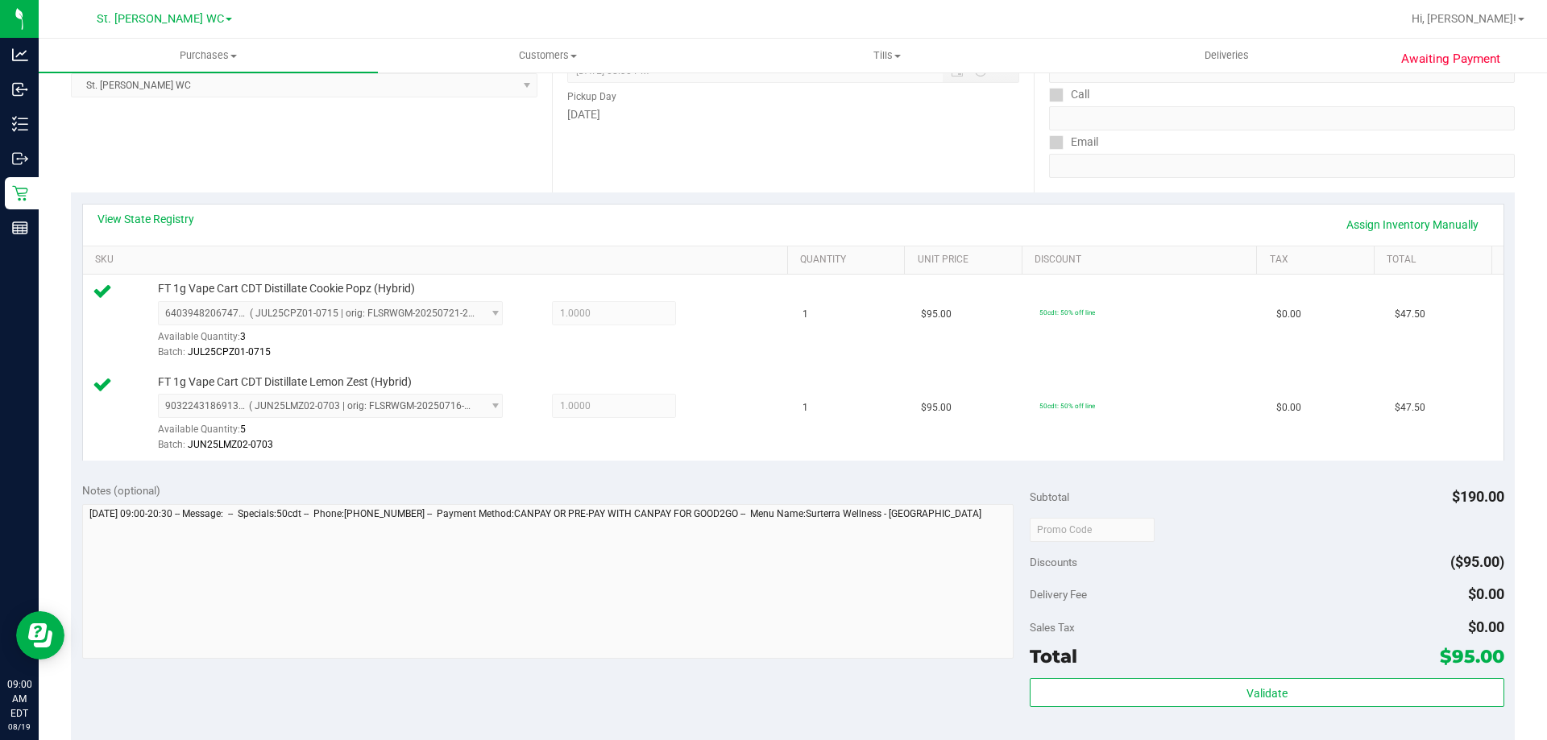
click at [1245, 724] on div "Validate" at bounding box center [1266, 714] width 474 height 72
click at [1245, 708] on div "Validate" at bounding box center [1266, 714] width 474 height 72
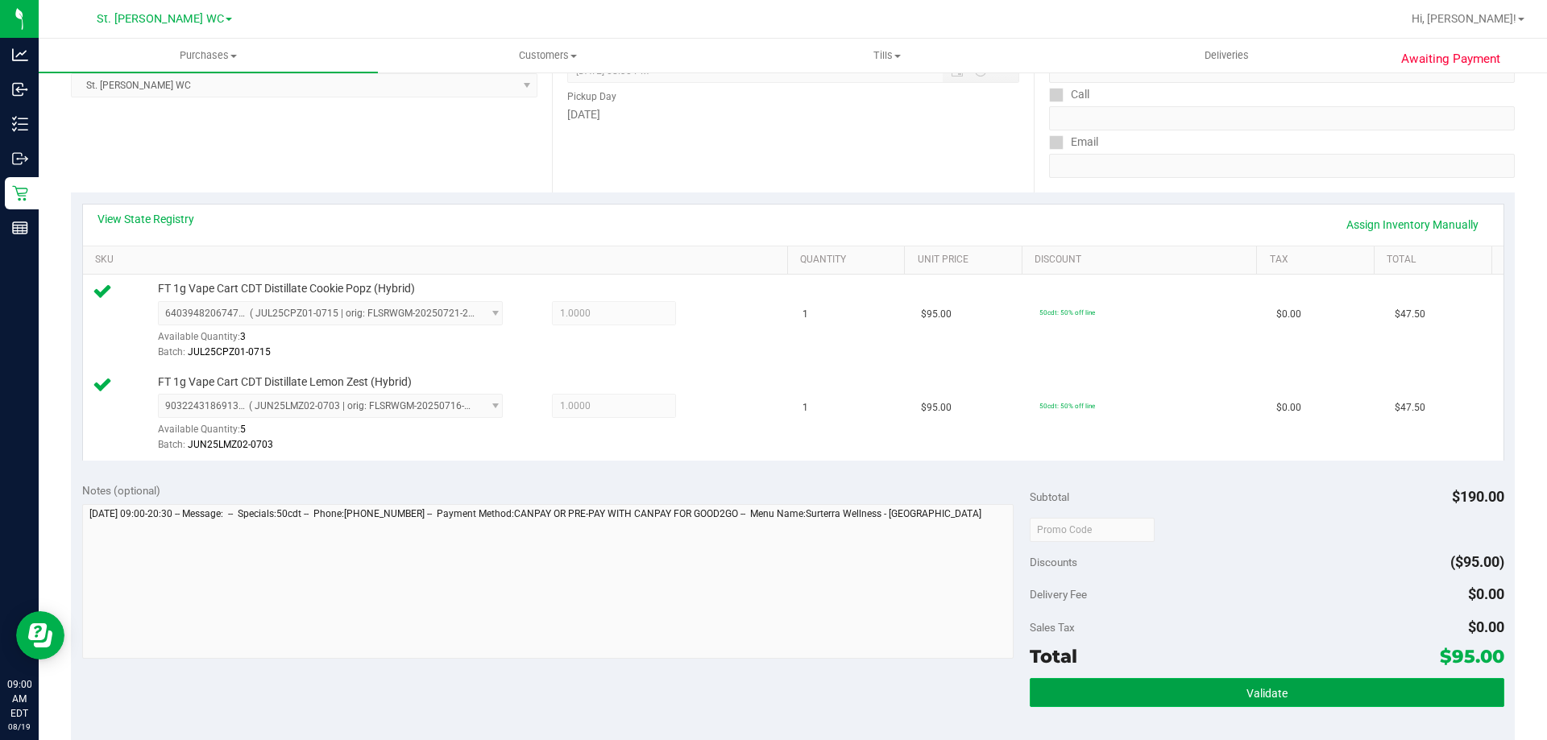
click at [1246, 692] on span "Validate" at bounding box center [1266, 693] width 41 height 13
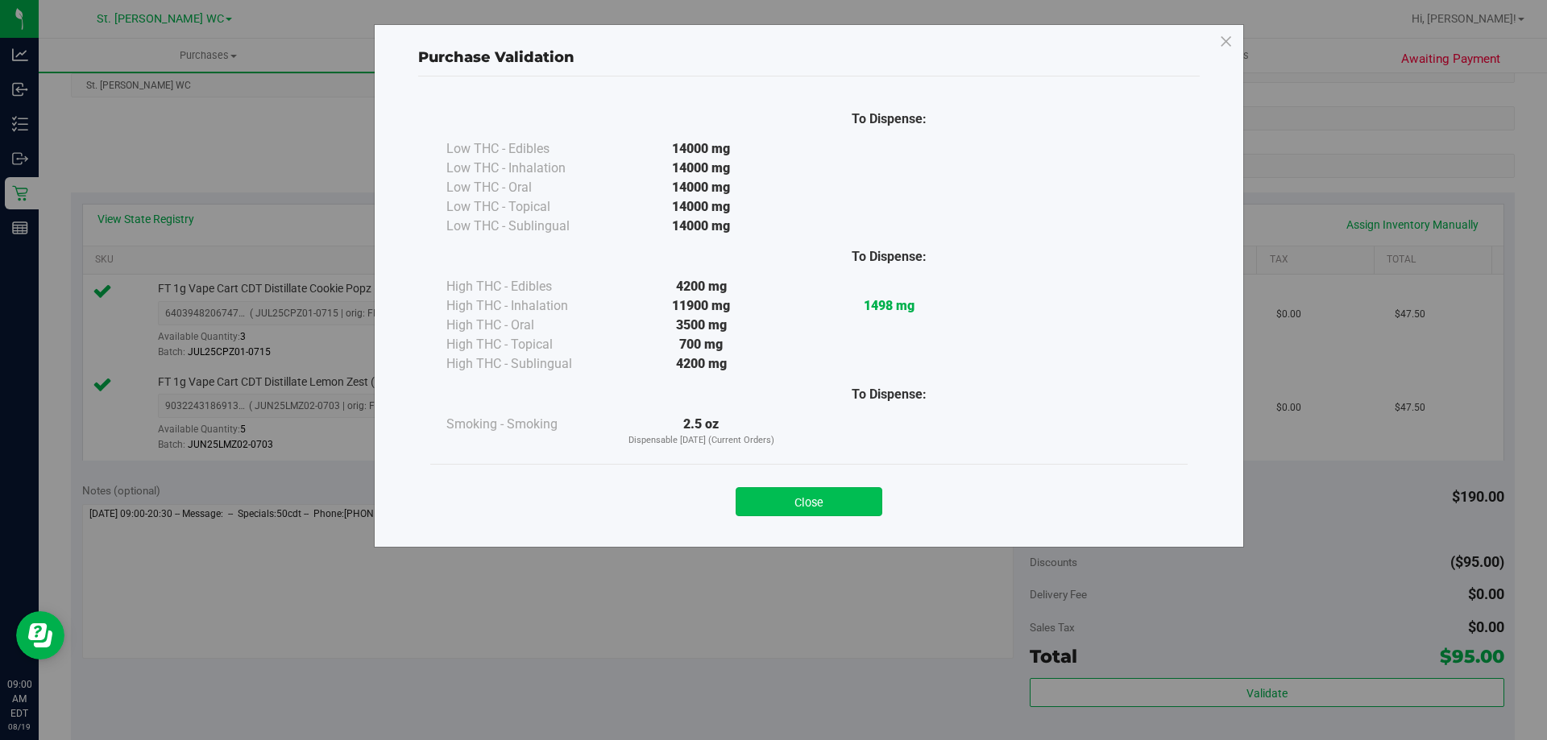
click at [847, 503] on button "Close" at bounding box center [808, 501] width 147 height 29
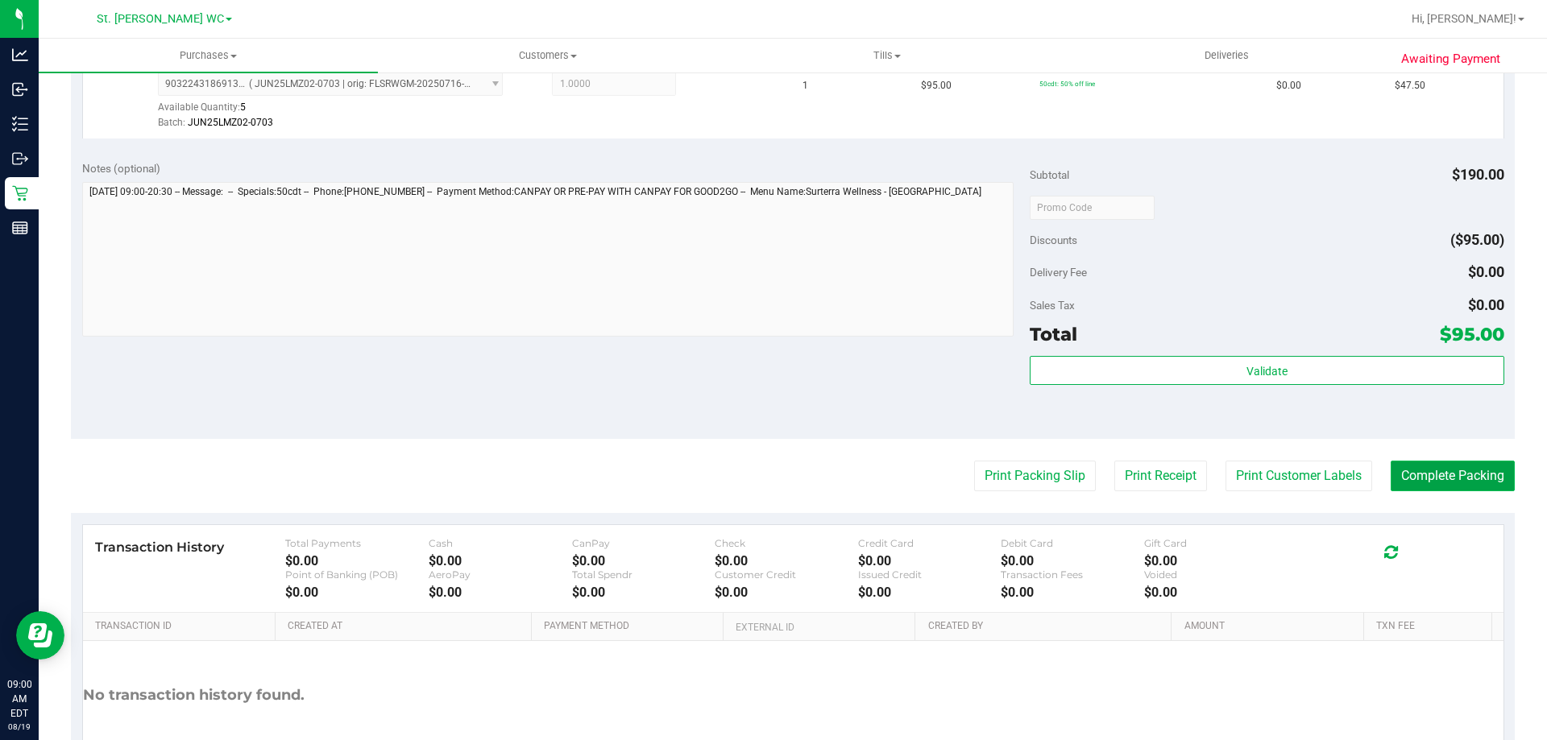
click at [1453, 486] on button "Complete Packing" at bounding box center [1452, 476] width 124 height 31
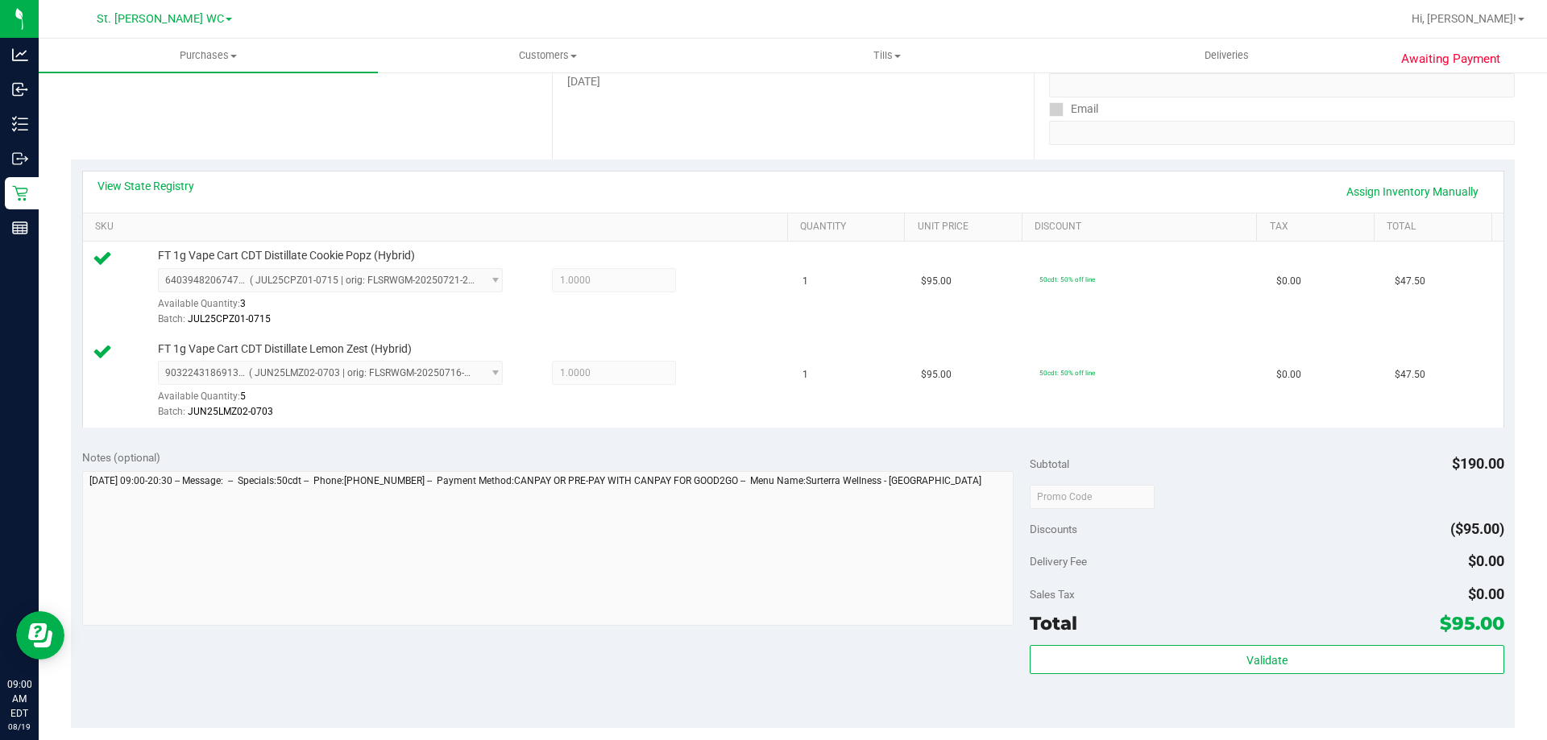
scroll to position [0, 0]
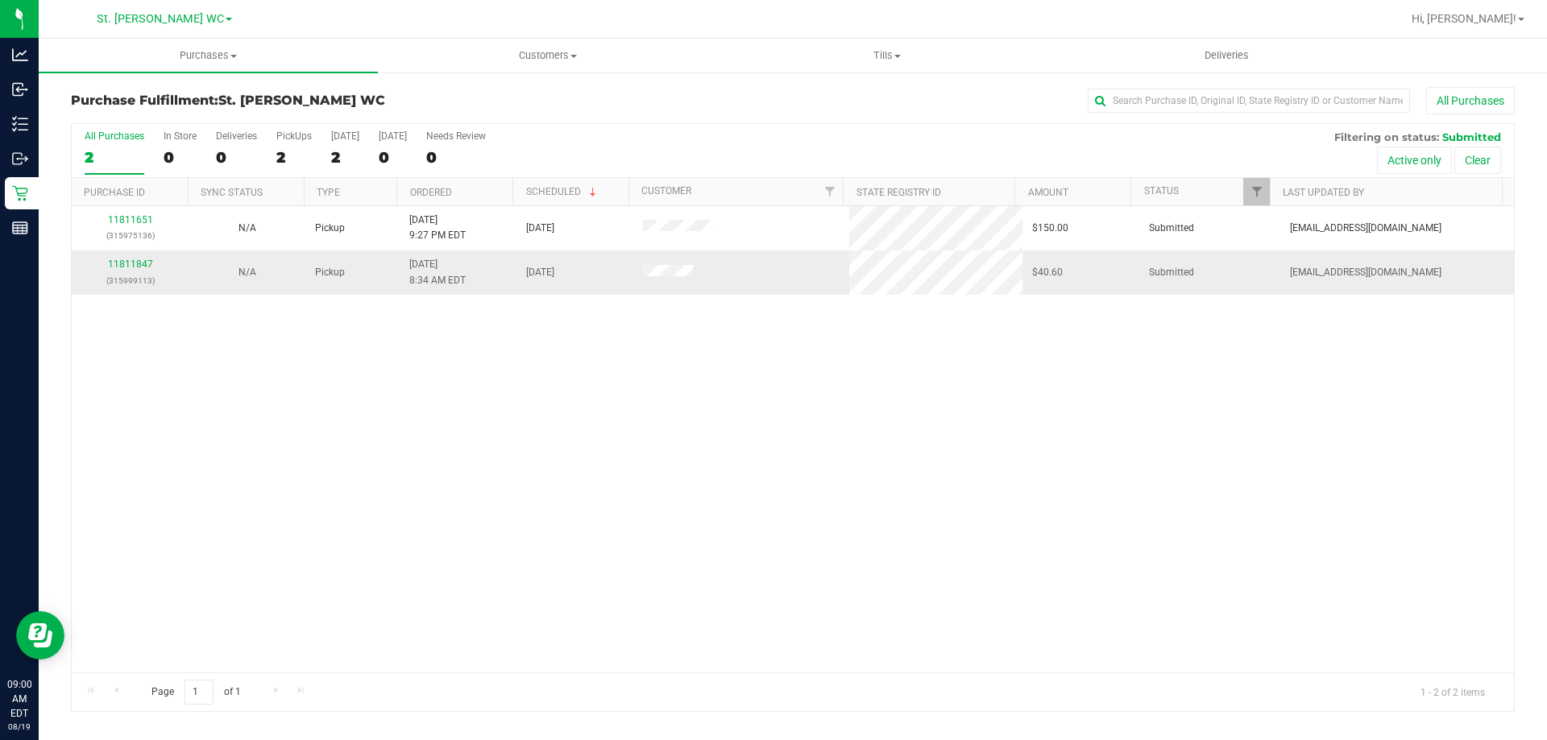
click at [125, 273] on p "(315999113)" at bounding box center [129, 280] width 97 height 15
click at [125, 270] on div "11811847 (315999113)" at bounding box center [129, 272] width 97 height 31
click at [125, 269] on link "11811847" at bounding box center [130, 264] width 45 height 11
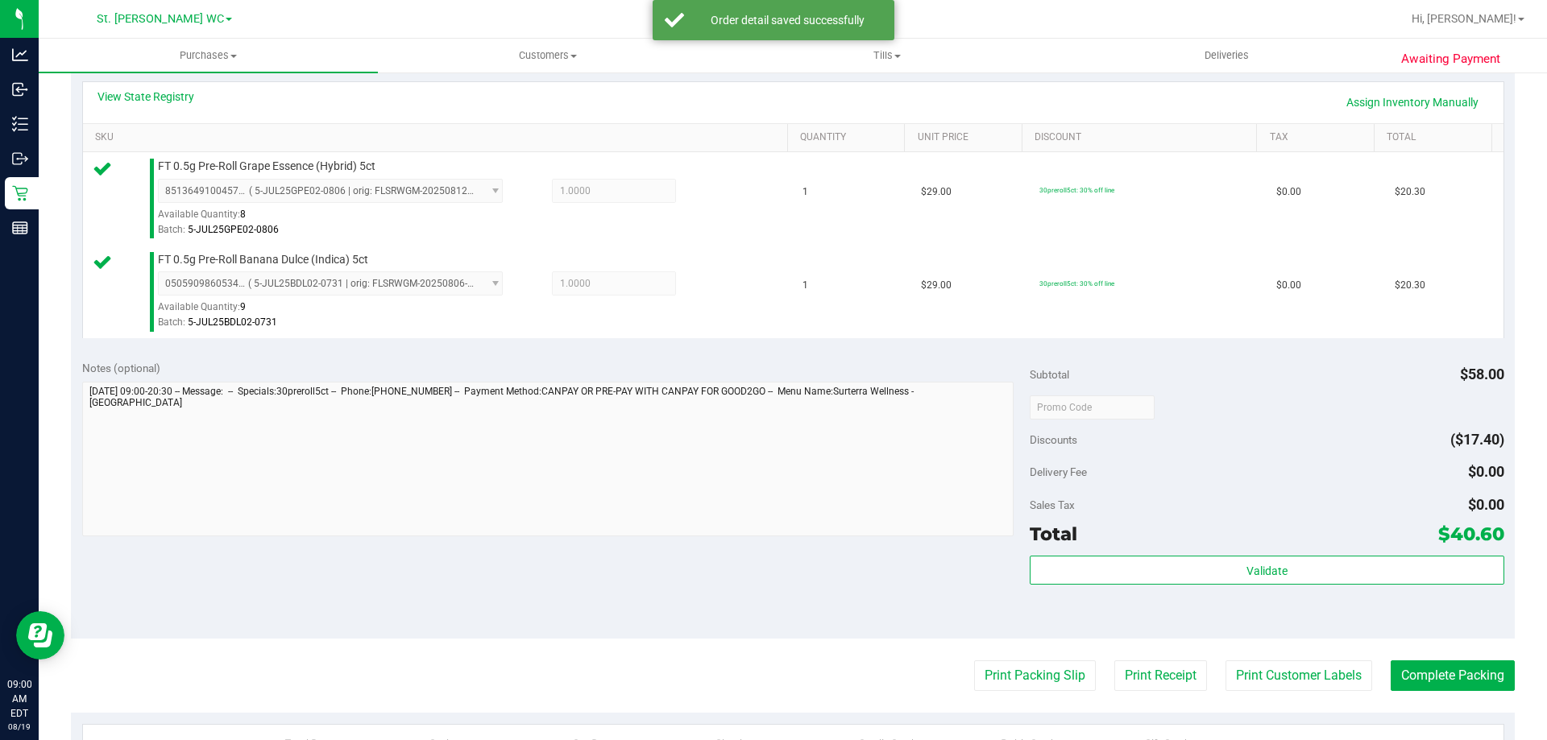
scroll to position [483, 0]
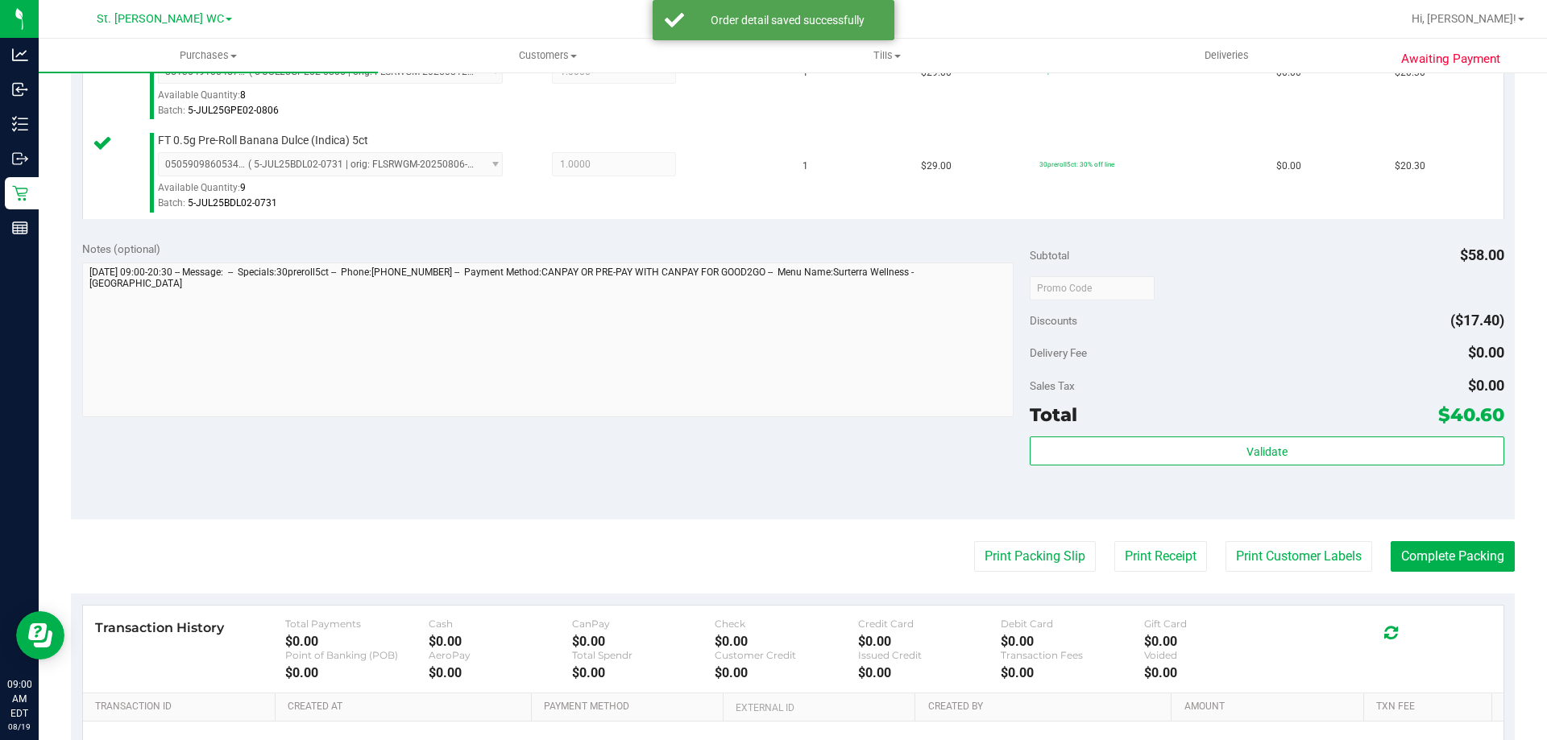
click at [1108, 422] on div "Total $40.60" at bounding box center [1266, 414] width 474 height 29
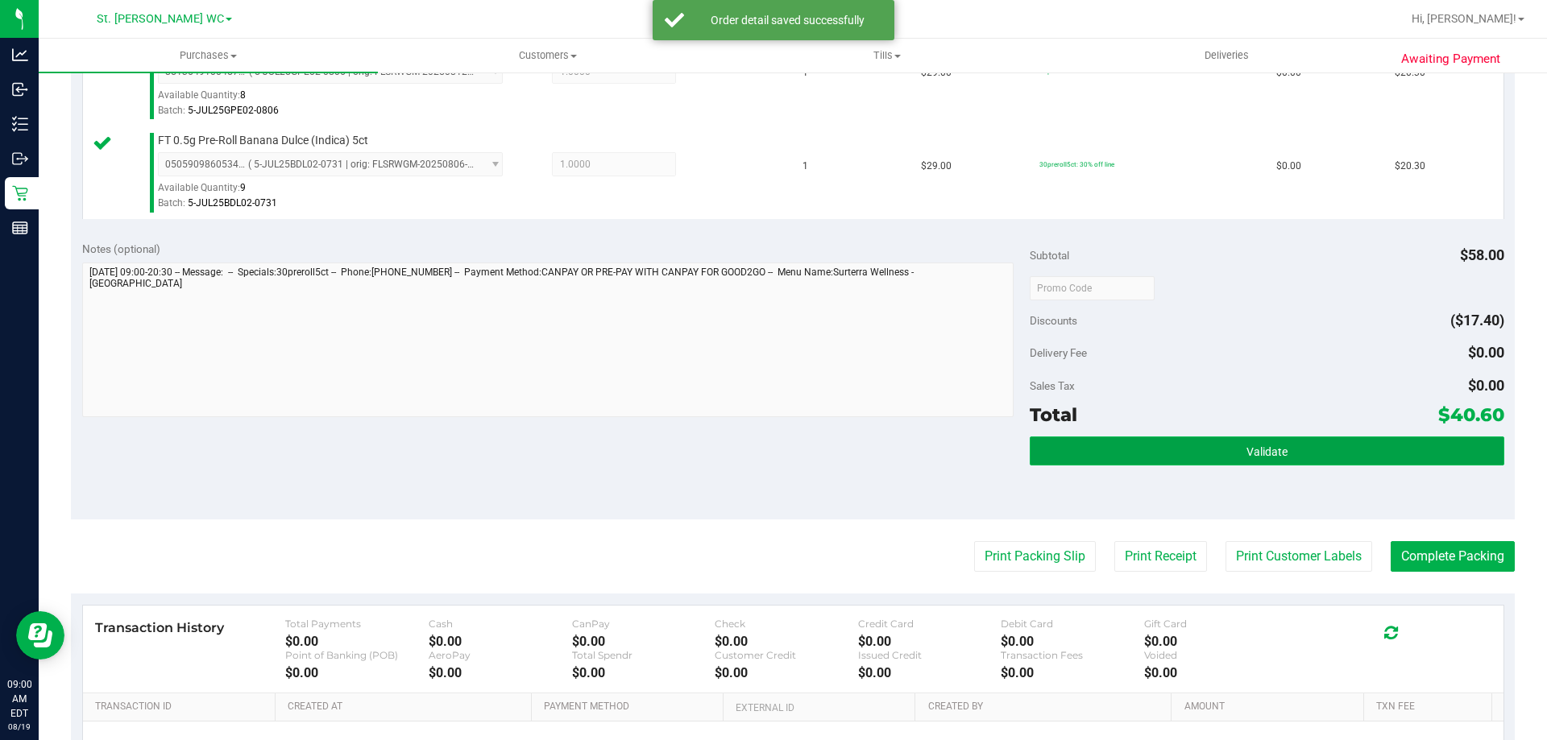
click at [1109, 451] on button "Validate" at bounding box center [1266, 451] width 474 height 29
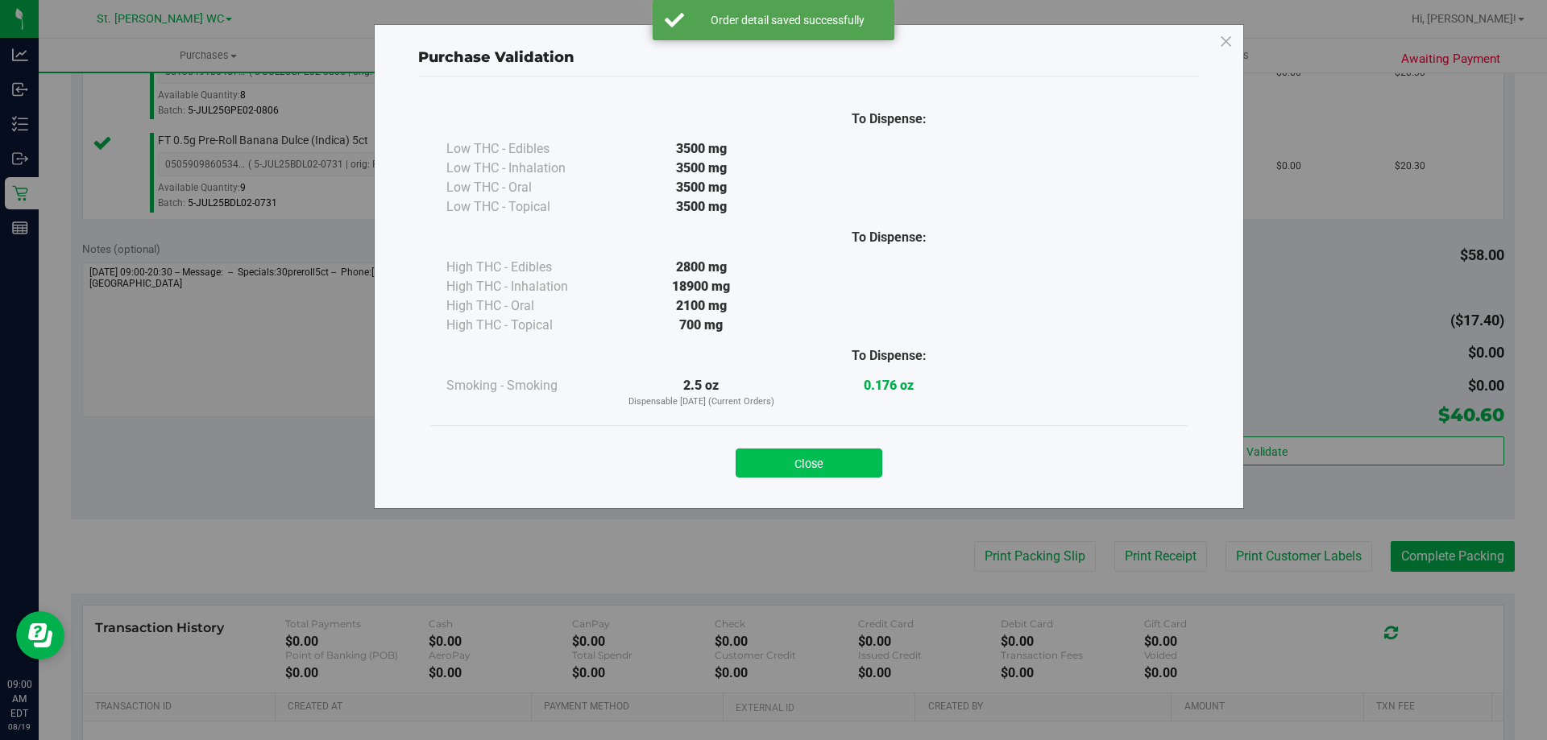
click at [838, 465] on button "Close" at bounding box center [808, 463] width 147 height 29
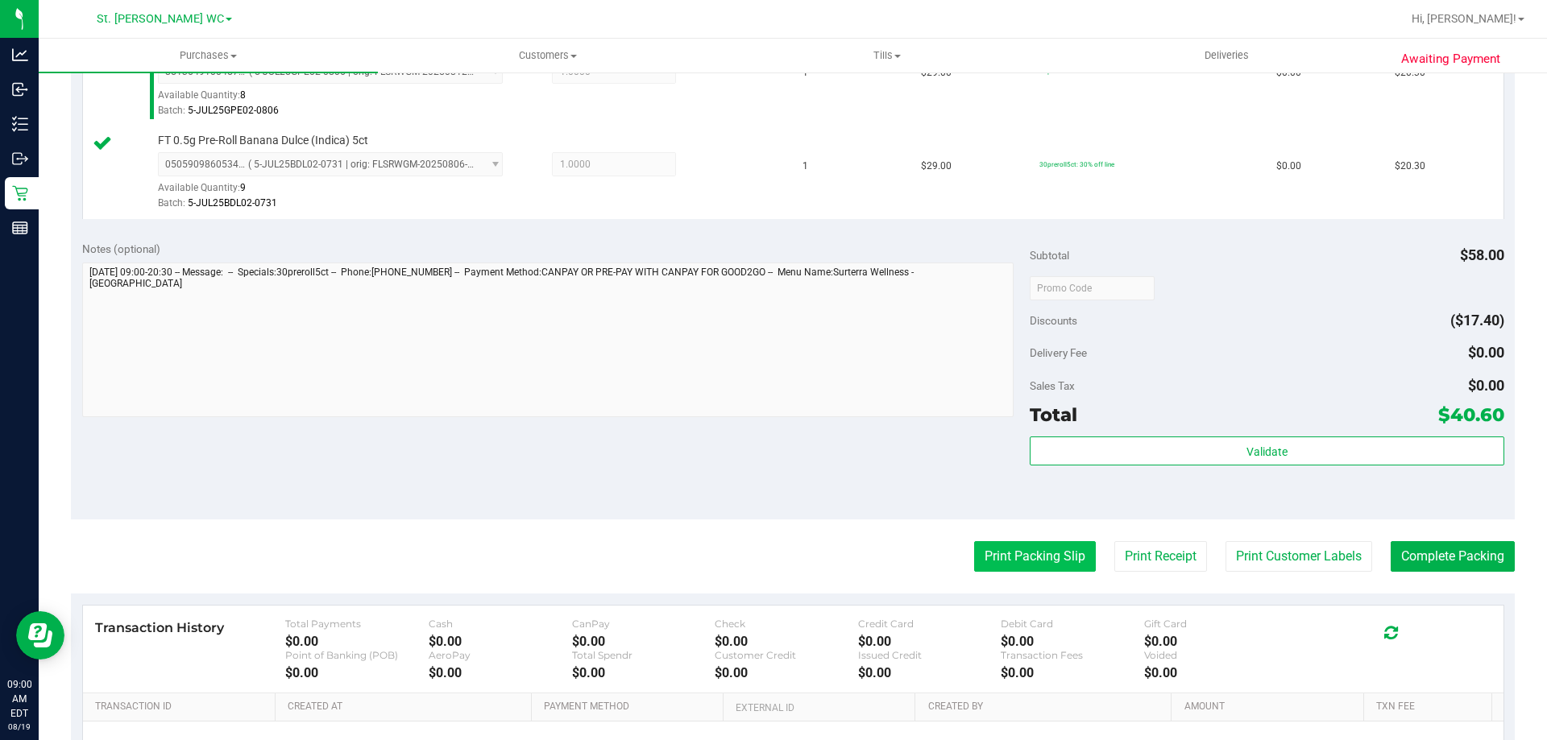
click at [1018, 583] on purchase-details "Back Edit Purchase Cancel Purchase View Profile # 11811847 BioTrack ID: - Submi…" at bounding box center [792, 249] width 1443 height 1291
click at [1025, 567] on button "Print Packing Slip" at bounding box center [1035, 556] width 122 height 31
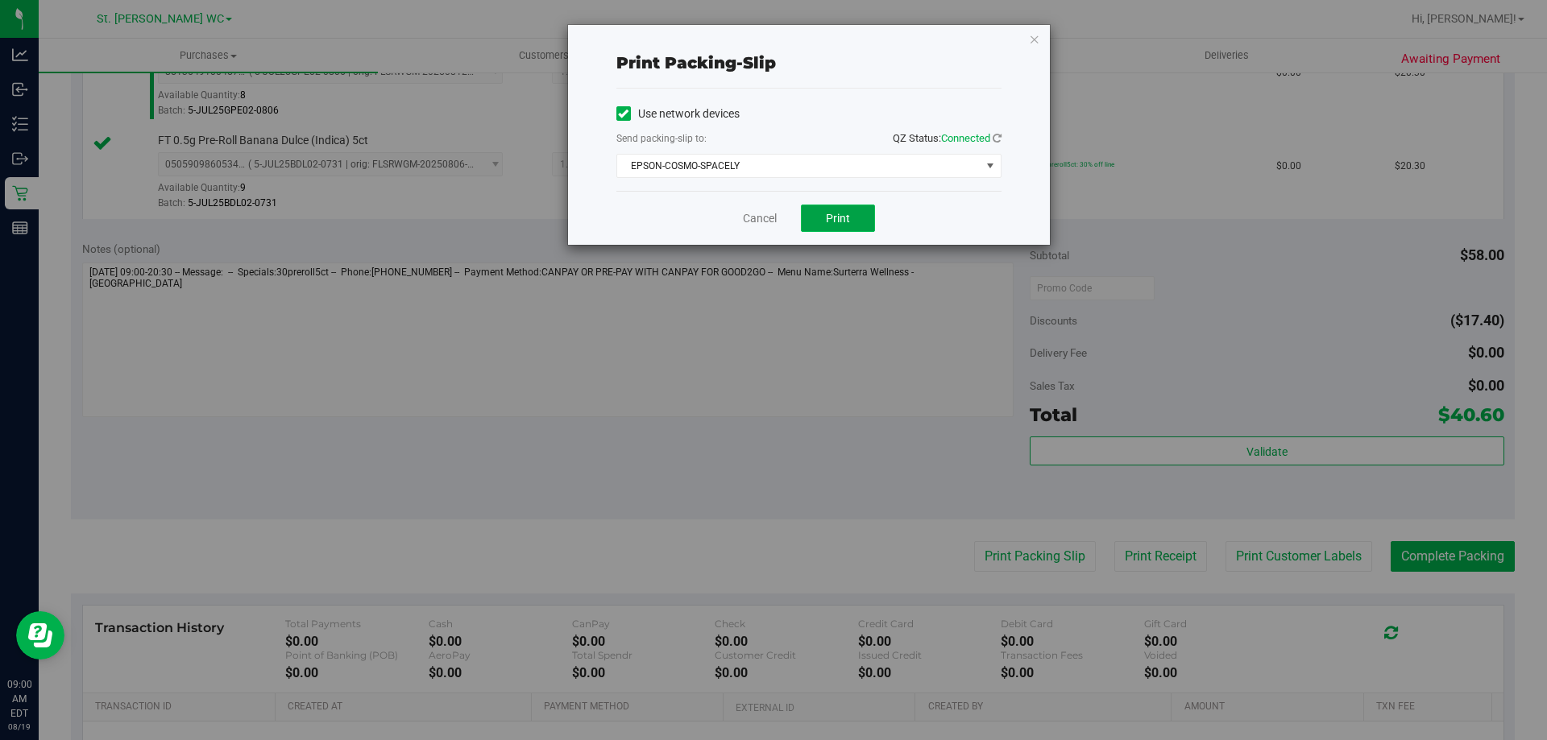
click at [824, 229] on button "Print" at bounding box center [838, 218] width 74 height 27
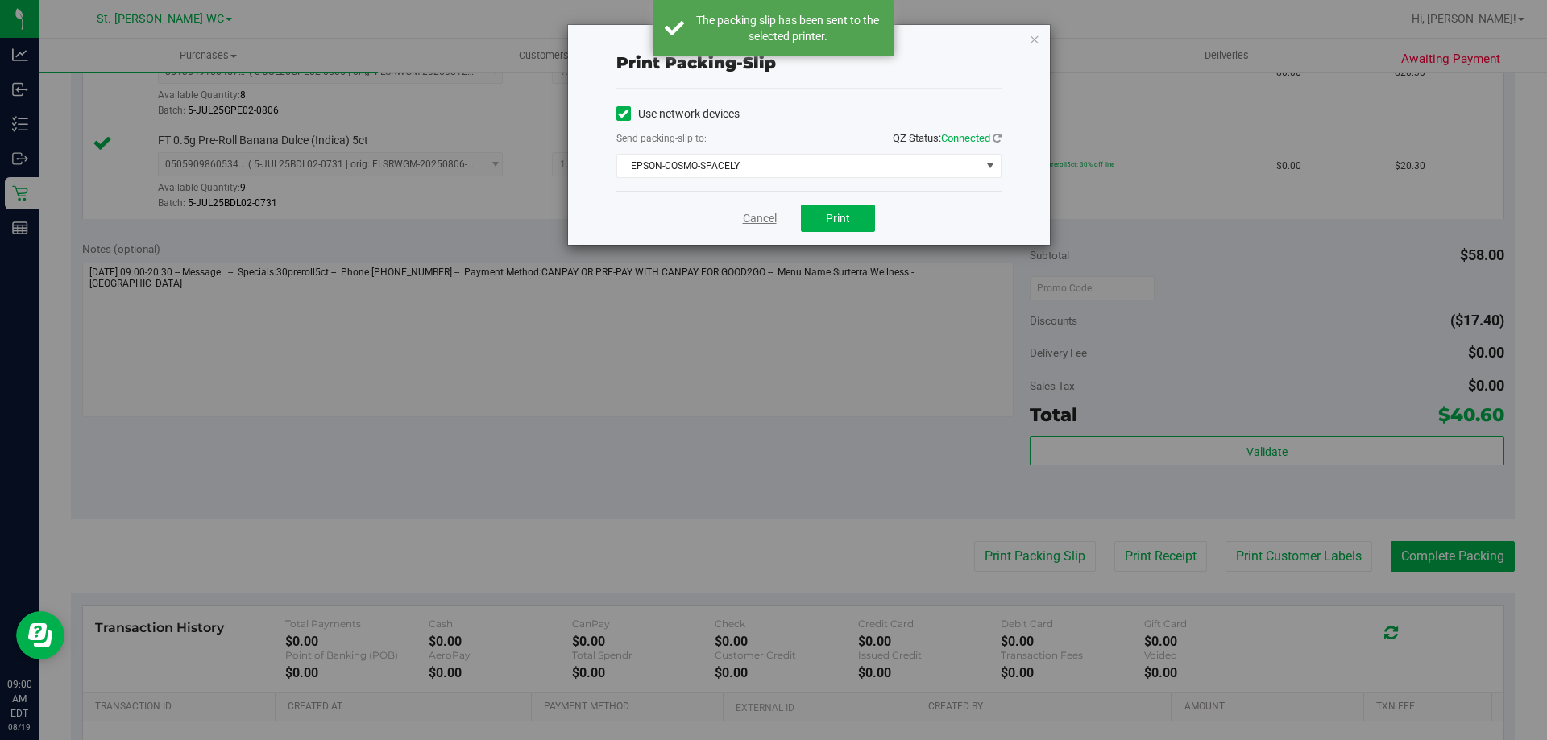
click at [756, 213] on link "Cancel" at bounding box center [760, 218] width 34 height 17
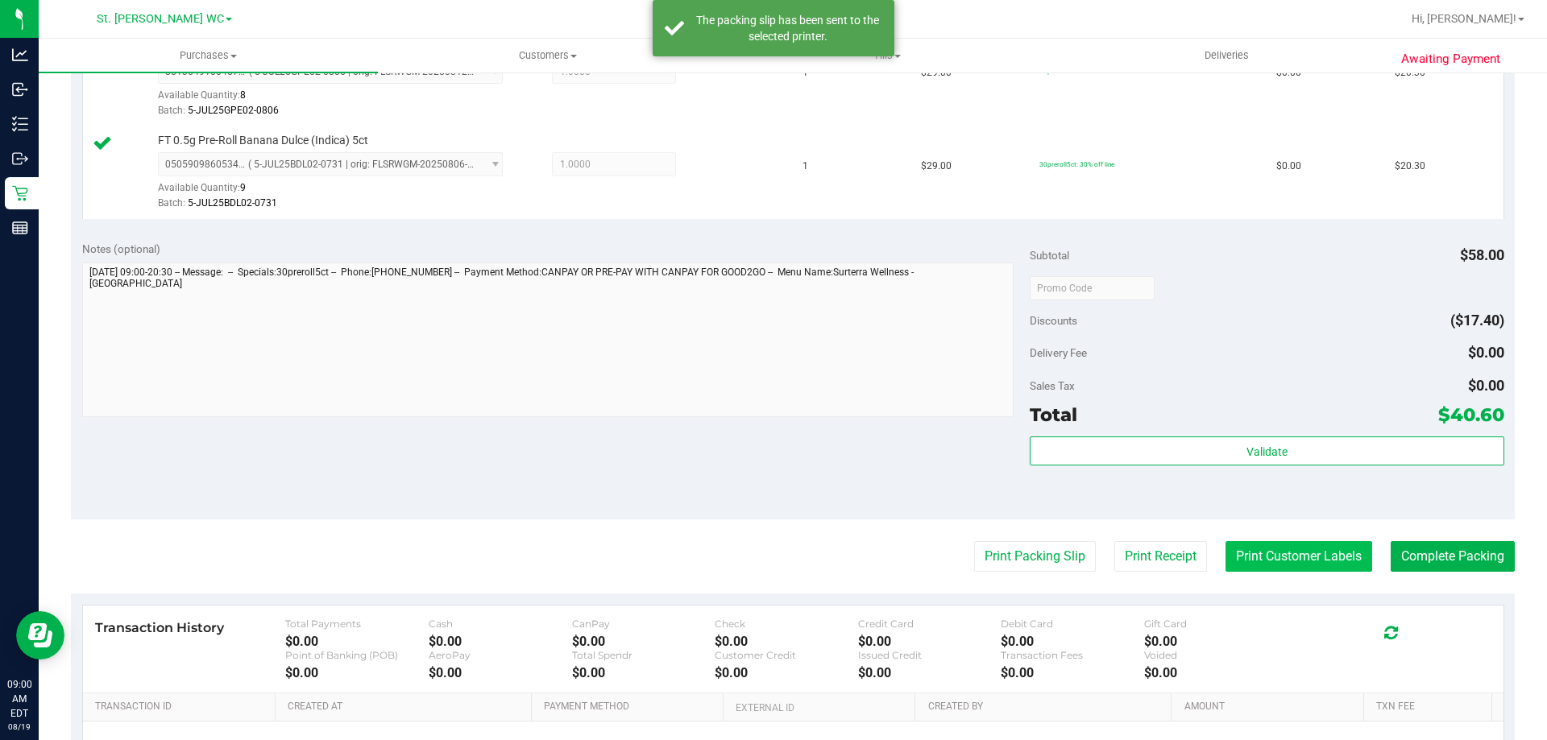
click at [1257, 569] on button "Print Customer Labels" at bounding box center [1298, 556] width 147 height 31
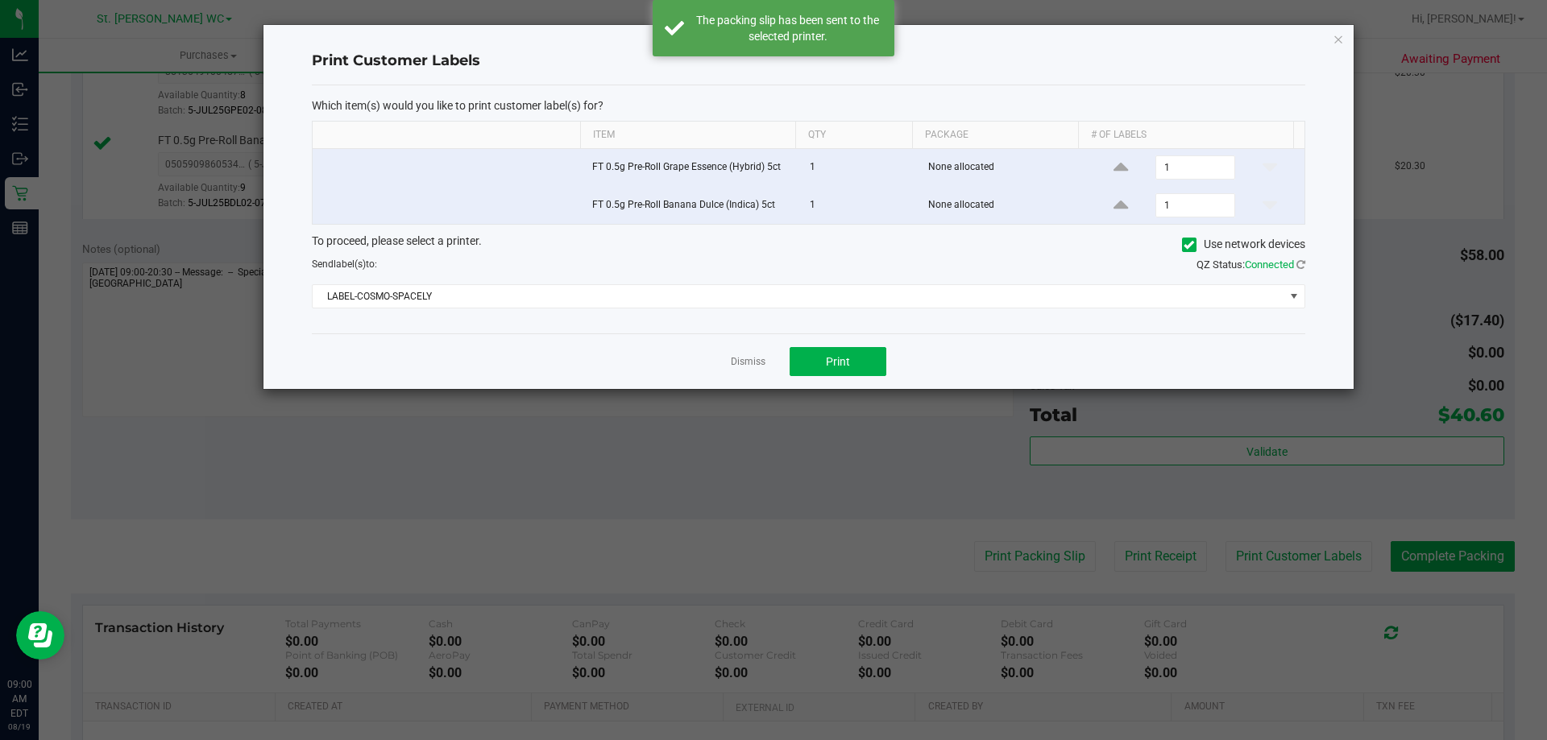
click at [825, 378] on div "Dismiss Print" at bounding box center [808, 361] width 993 height 56
click at [819, 371] on button "Print" at bounding box center [837, 361] width 97 height 29
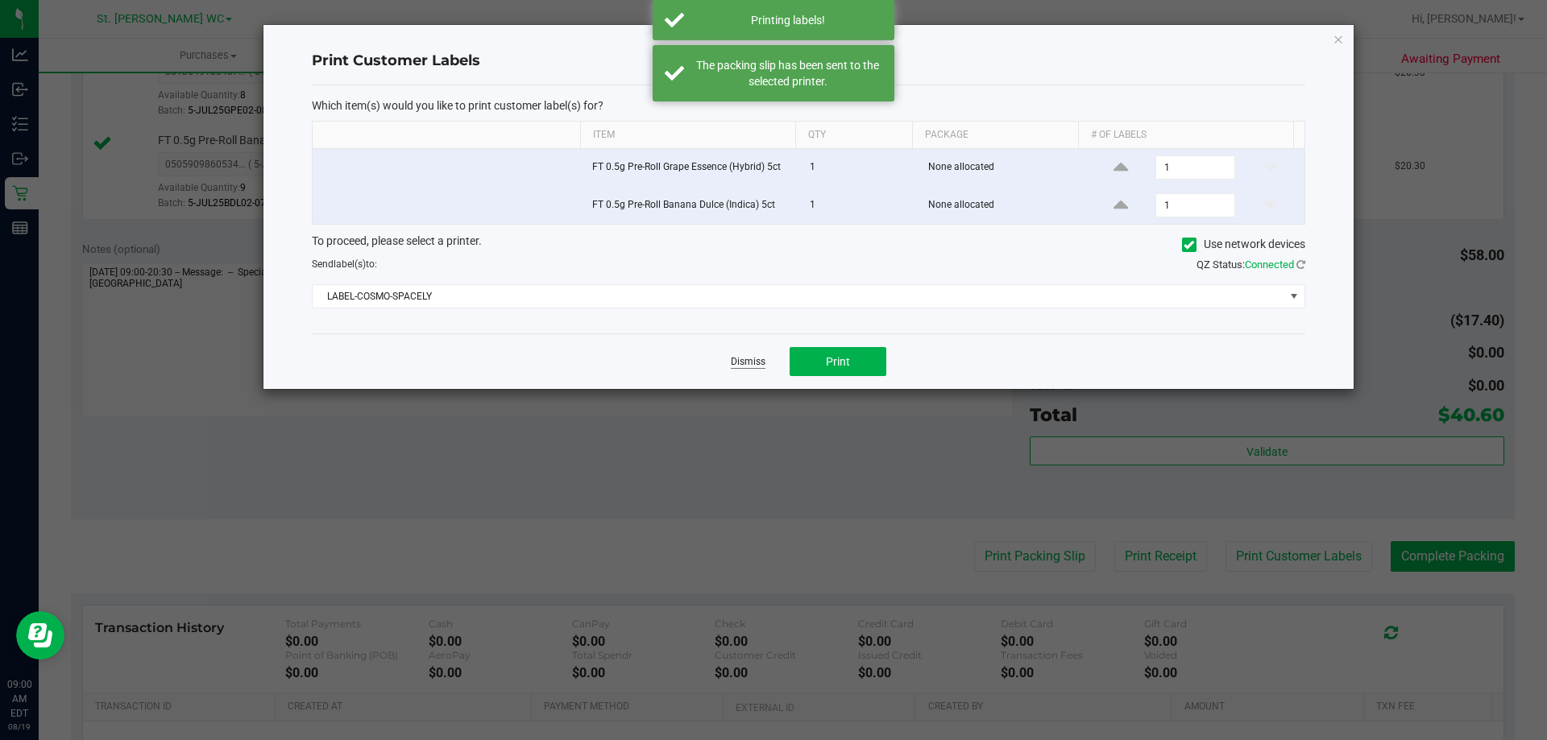
click at [743, 364] on link "Dismiss" at bounding box center [748, 362] width 35 height 14
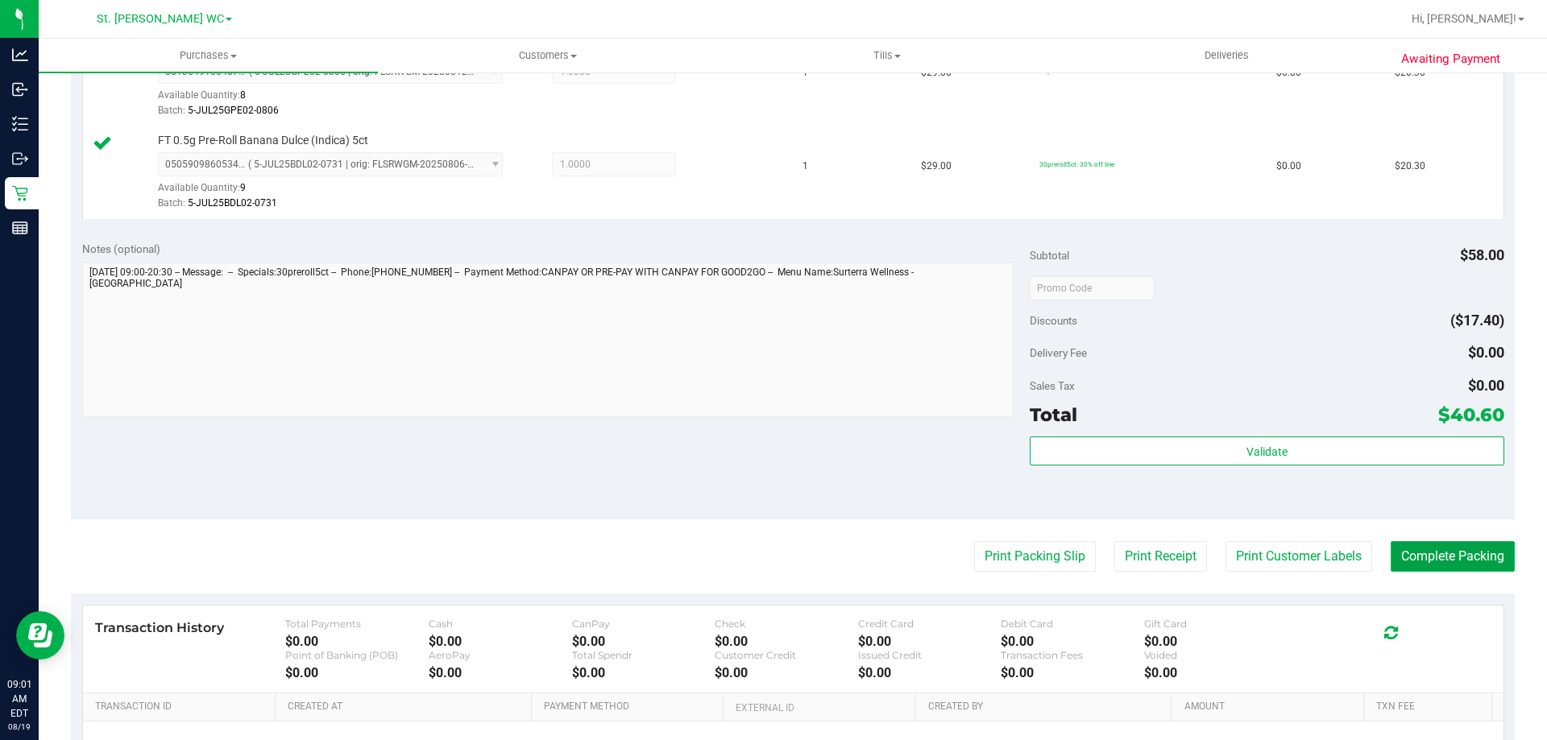
click at [1460, 556] on button "Complete Packing" at bounding box center [1452, 556] width 124 height 31
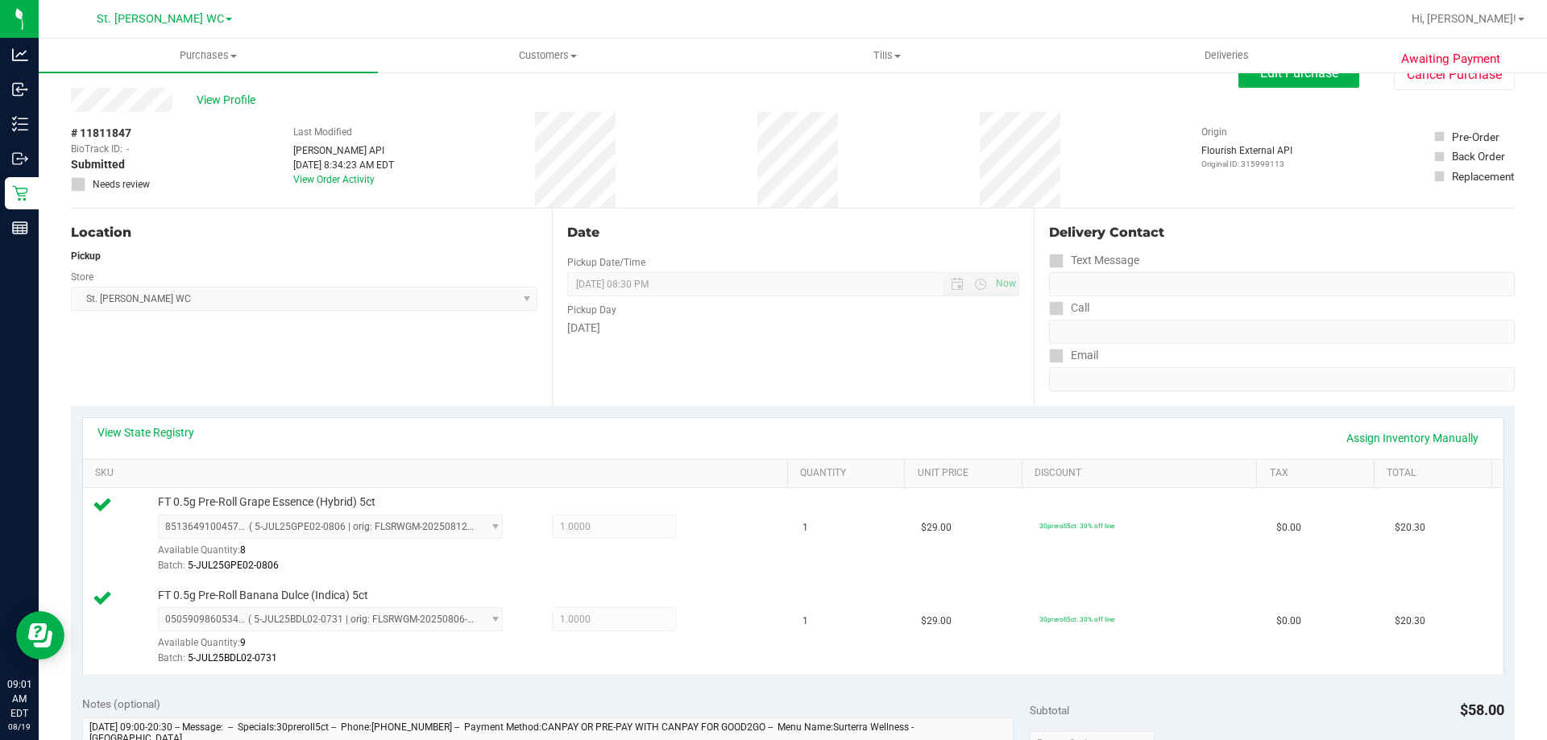
scroll to position [0, 0]
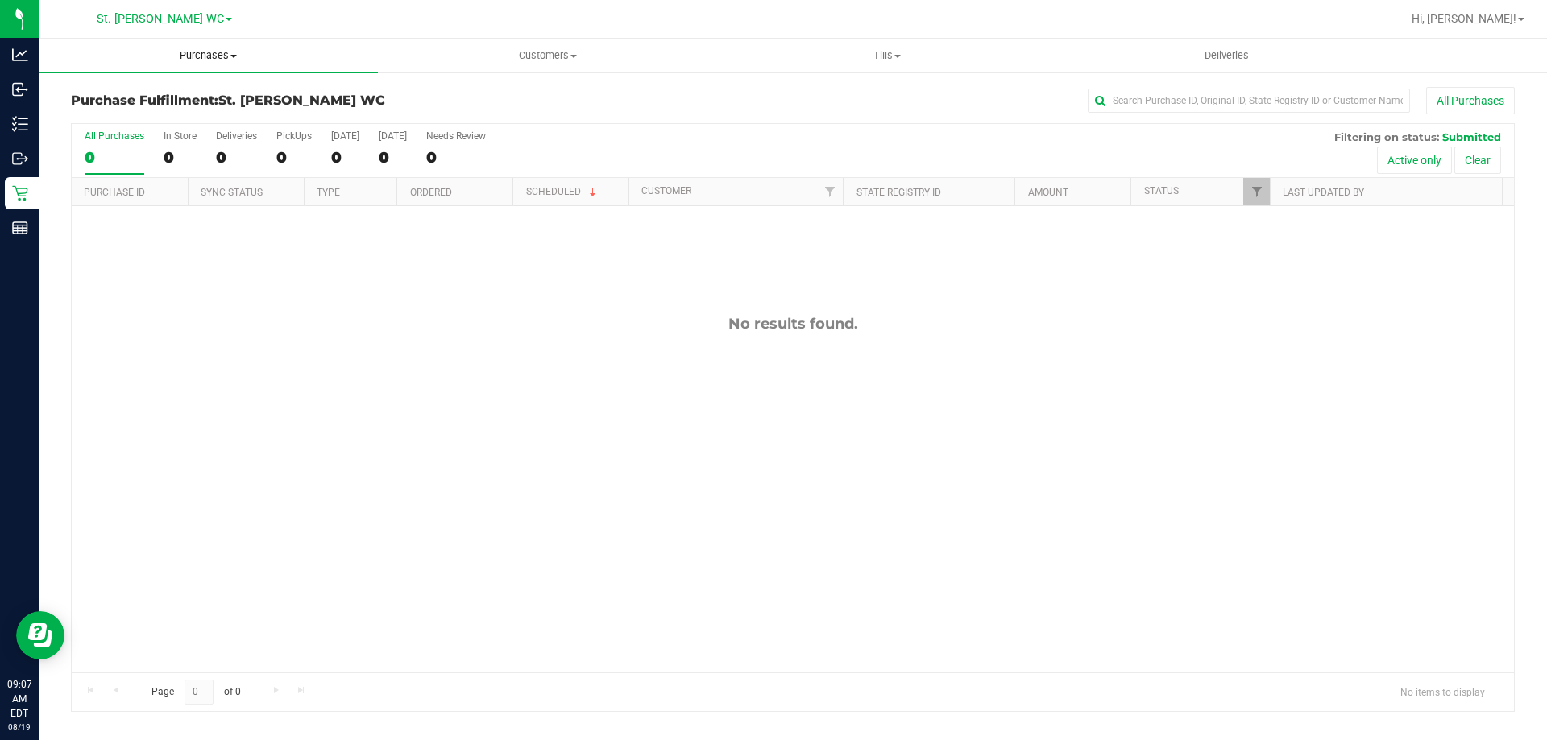
drag, startPoint x: 132, startPoint y: 53, endPoint x: 134, endPoint y: 102, distance: 49.2
click at [133, 53] on span "Purchases" at bounding box center [208, 55] width 339 height 14
click at [132, 111] on span "Fulfillment" at bounding box center [89, 117] width 100 height 14
click at [283, 419] on div "No results found." at bounding box center [793, 493] width 1442 height 575
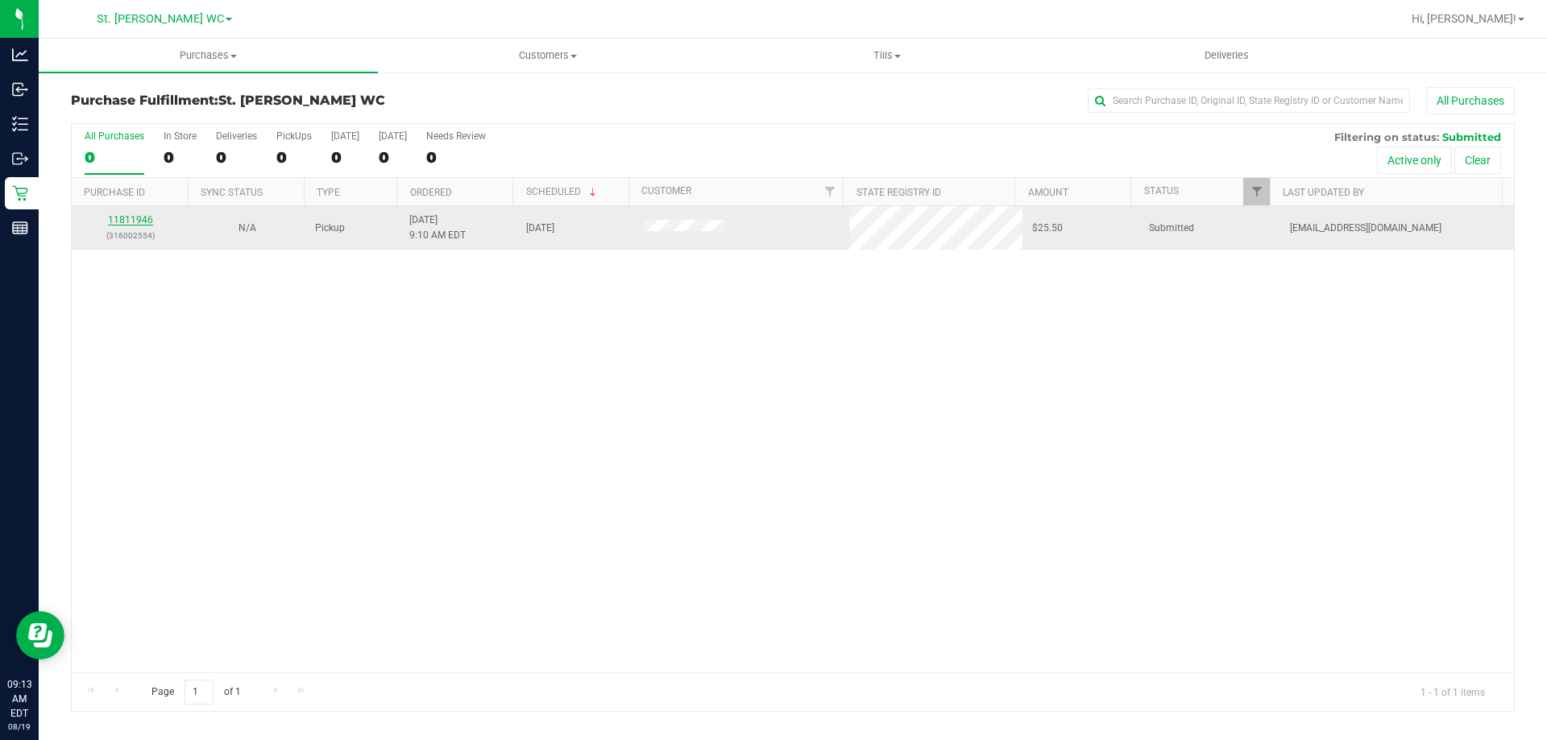
click at [143, 214] on link "11811946" at bounding box center [130, 219] width 45 height 11
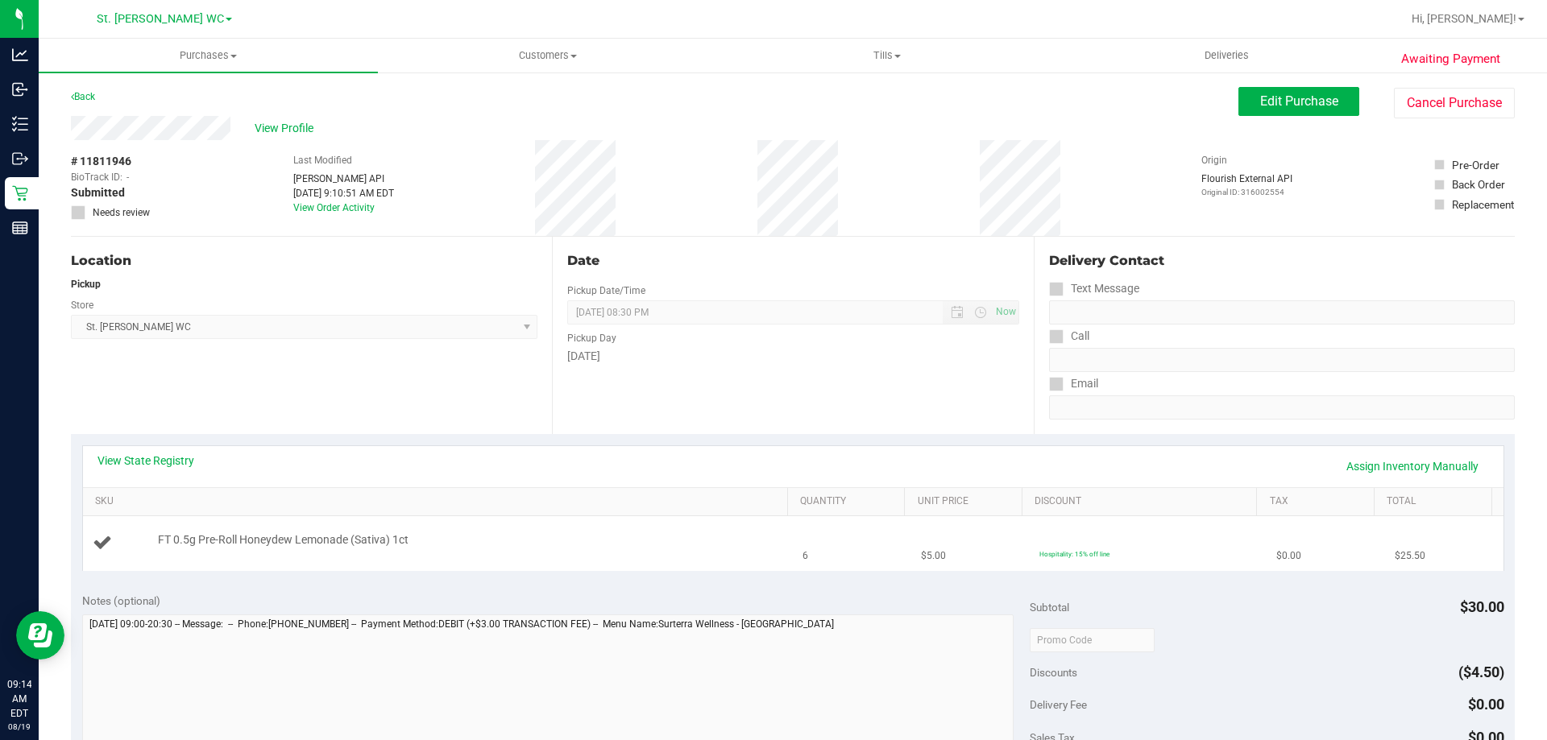
click at [282, 543] on span "FT 0.5g Pre-Roll Honeydew Lemonade (Sativa) 1ct" at bounding box center [283, 539] width 251 height 15
copy div "FT 0.5g Pre-Roll Honeydew Lemonade (Sativa) 1ct"
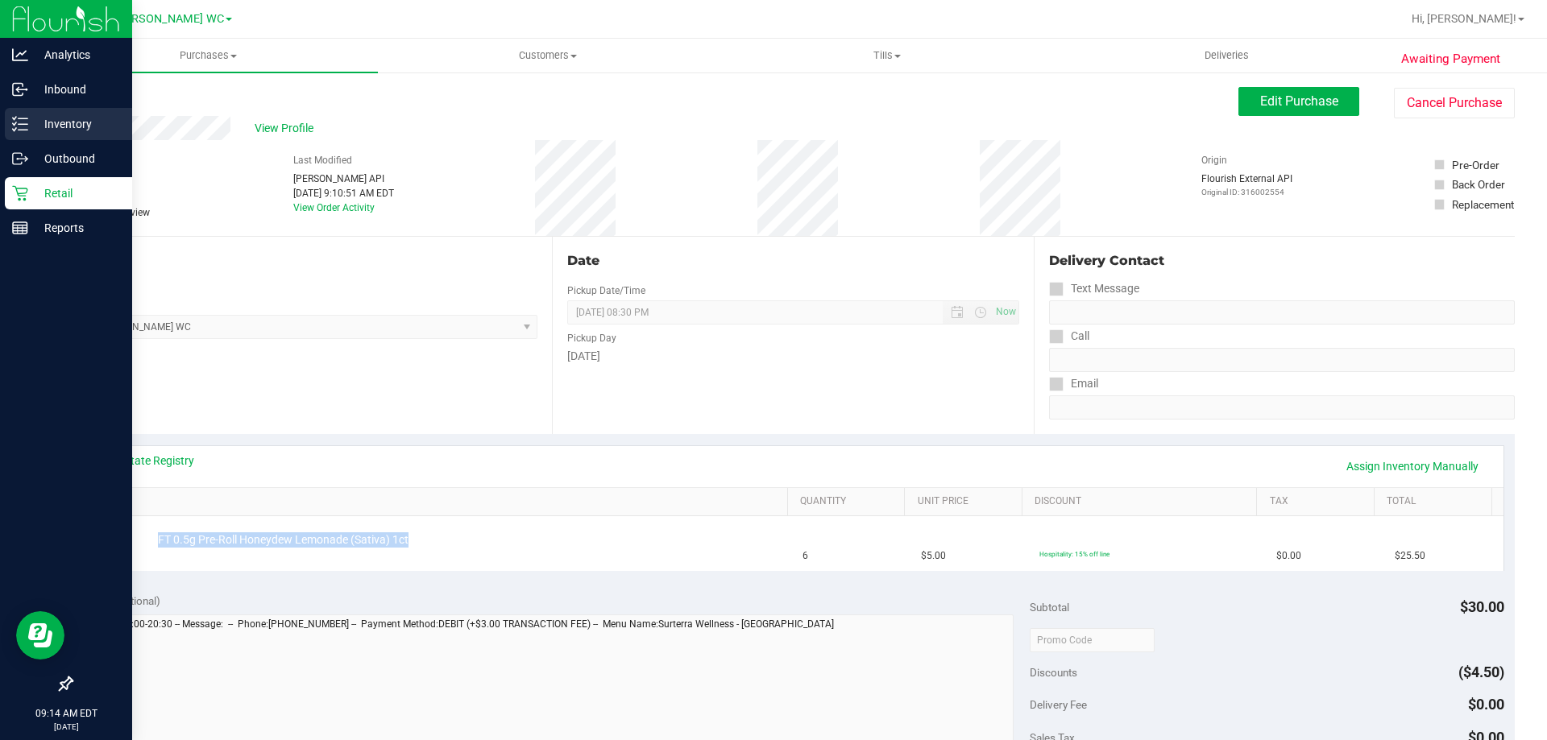
click at [22, 126] on icon at bounding box center [20, 124] width 16 height 16
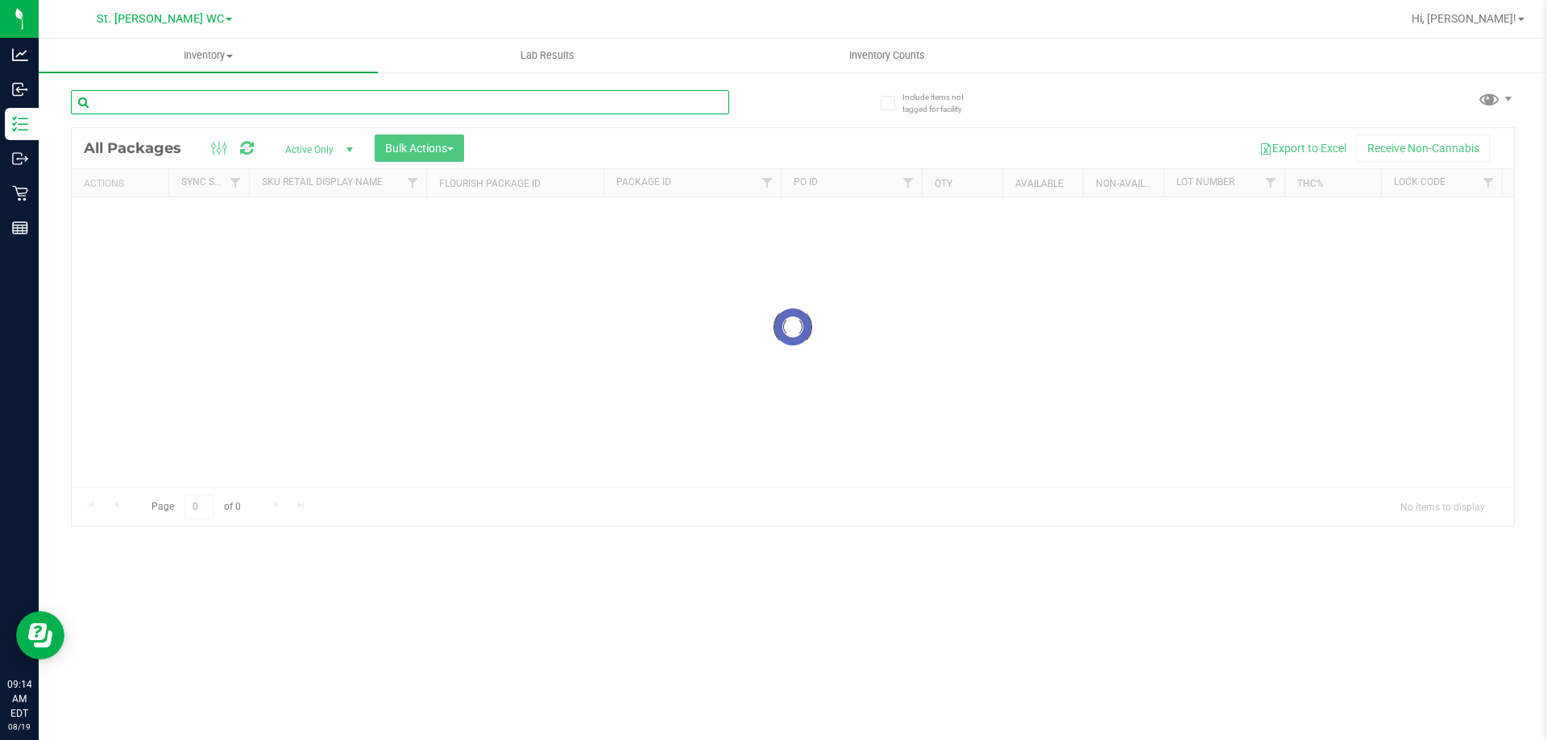
click at [179, 101] on input "text" at bounding box center [400, 102] width 658 height 24
paste input "FT 0.5g Pre-Roll Honeydew Lemonade (Sativa) 1ct"
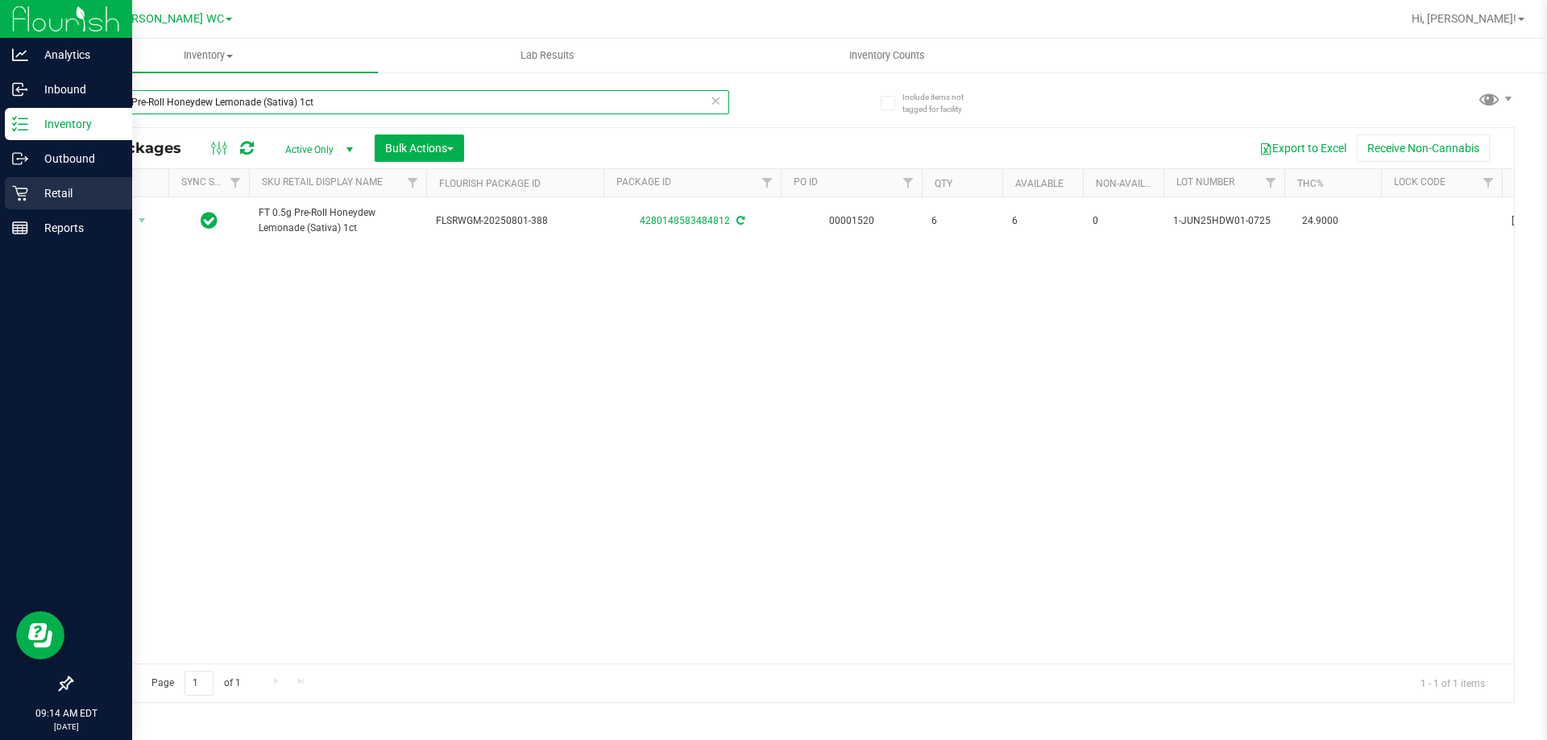
type input "FT 0.5g Pre-Roll Honeydew Lemonade (Sativa) 1ct"
click at [27, 190] on icon at bounding box center [19, 193] width 15 height 15
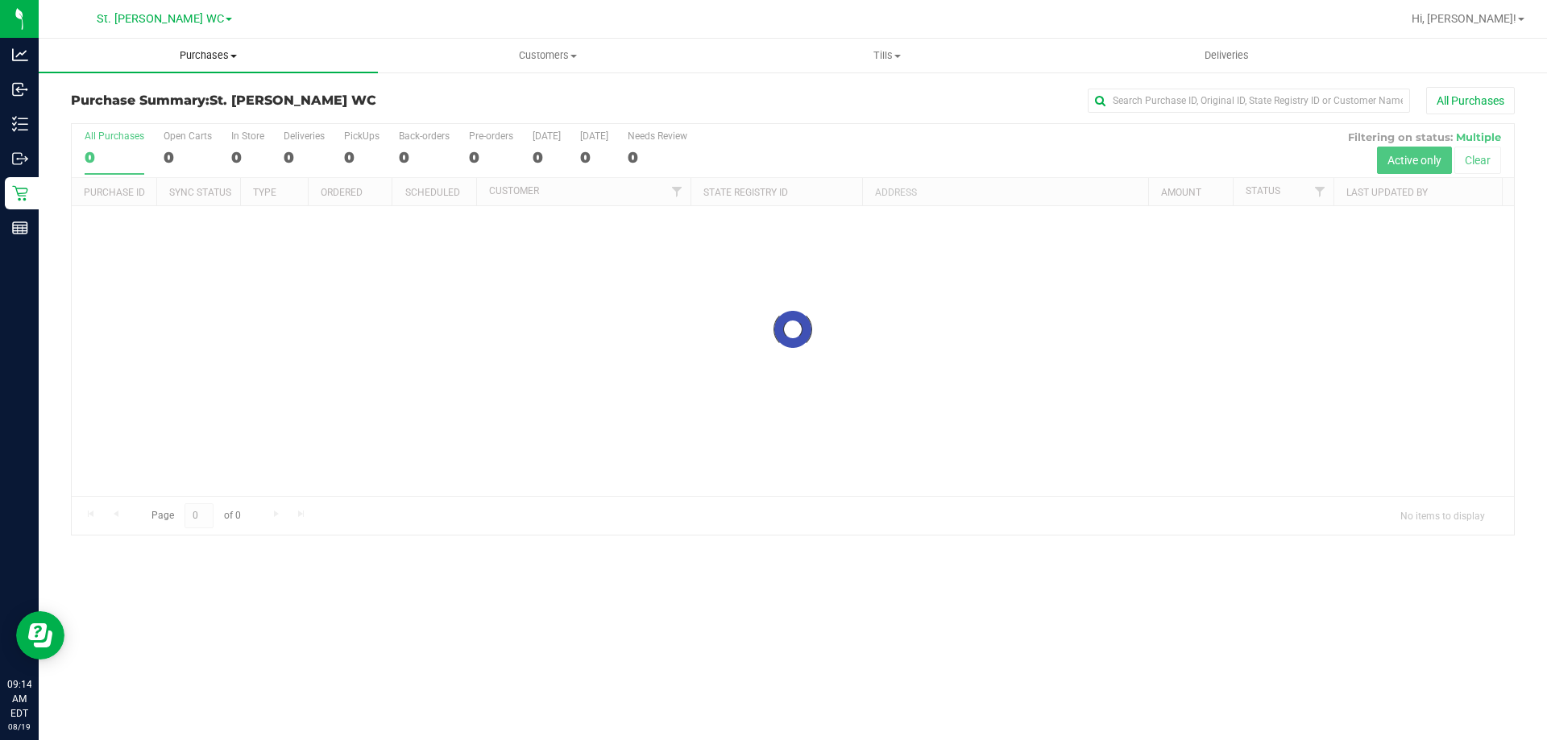
click at [223, 66] on uib-tab-heading "Purchases Summary of purchases Fulfillment All purchases" at bounding box center [208, 56] width 339 height 34
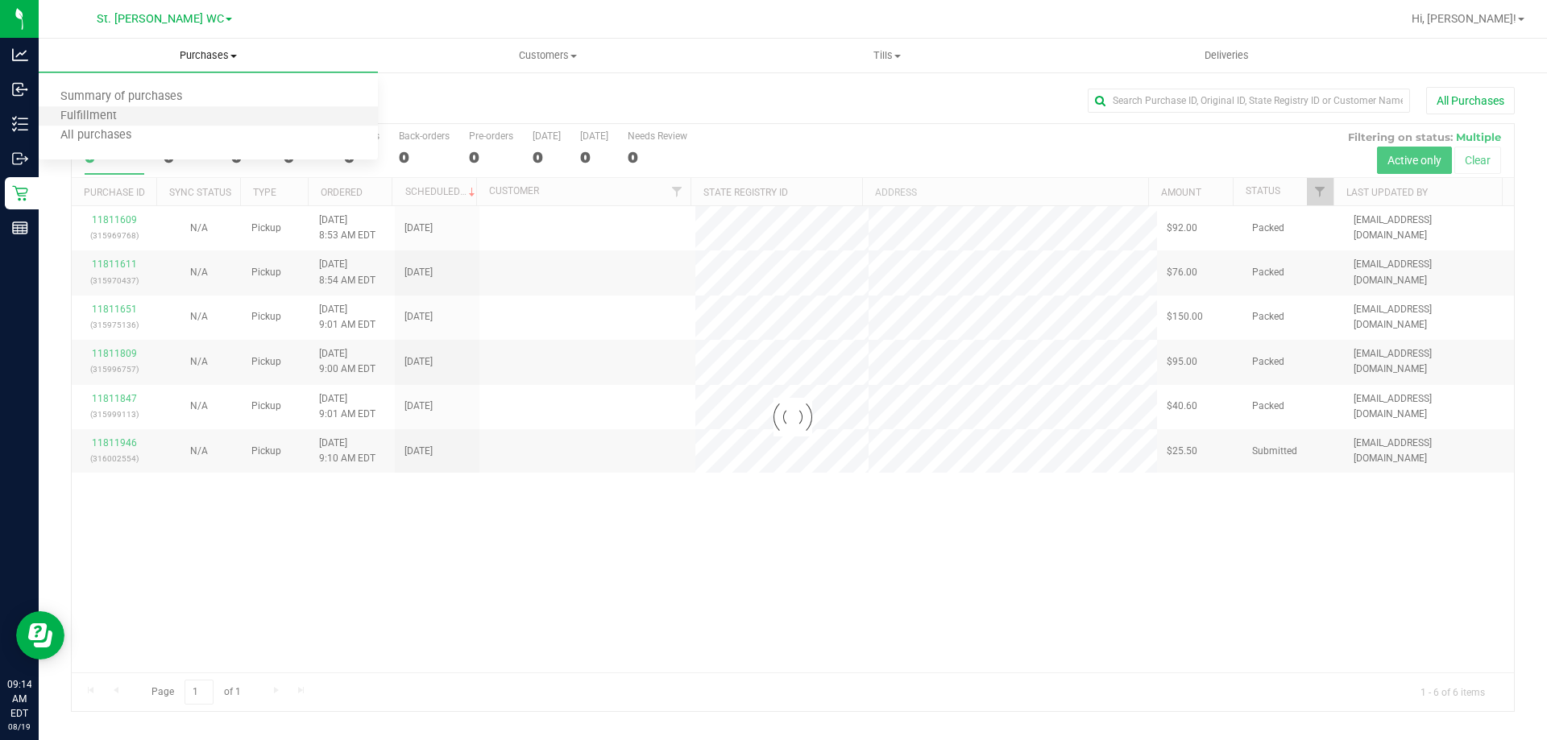
click at [197, 119] on li "Fulfillment" at bounding box center [208, 116] width 339 height 19
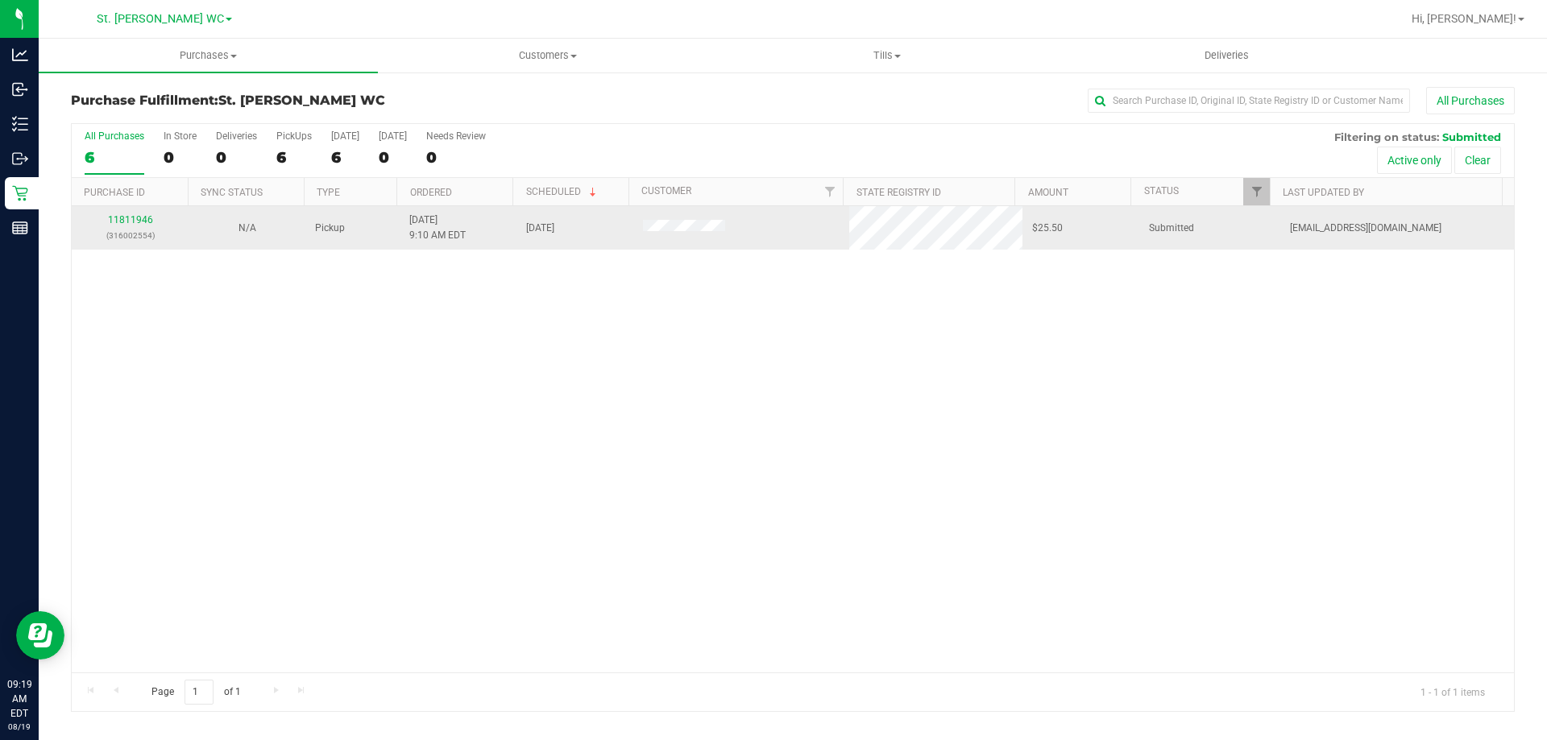
click at [167, 230] on p "(316002554)" at bounding box center [129, 235] width 97 height 15
click at [127, 219] on link "11811946" at bounding box center [130, 219] width 45 height 11
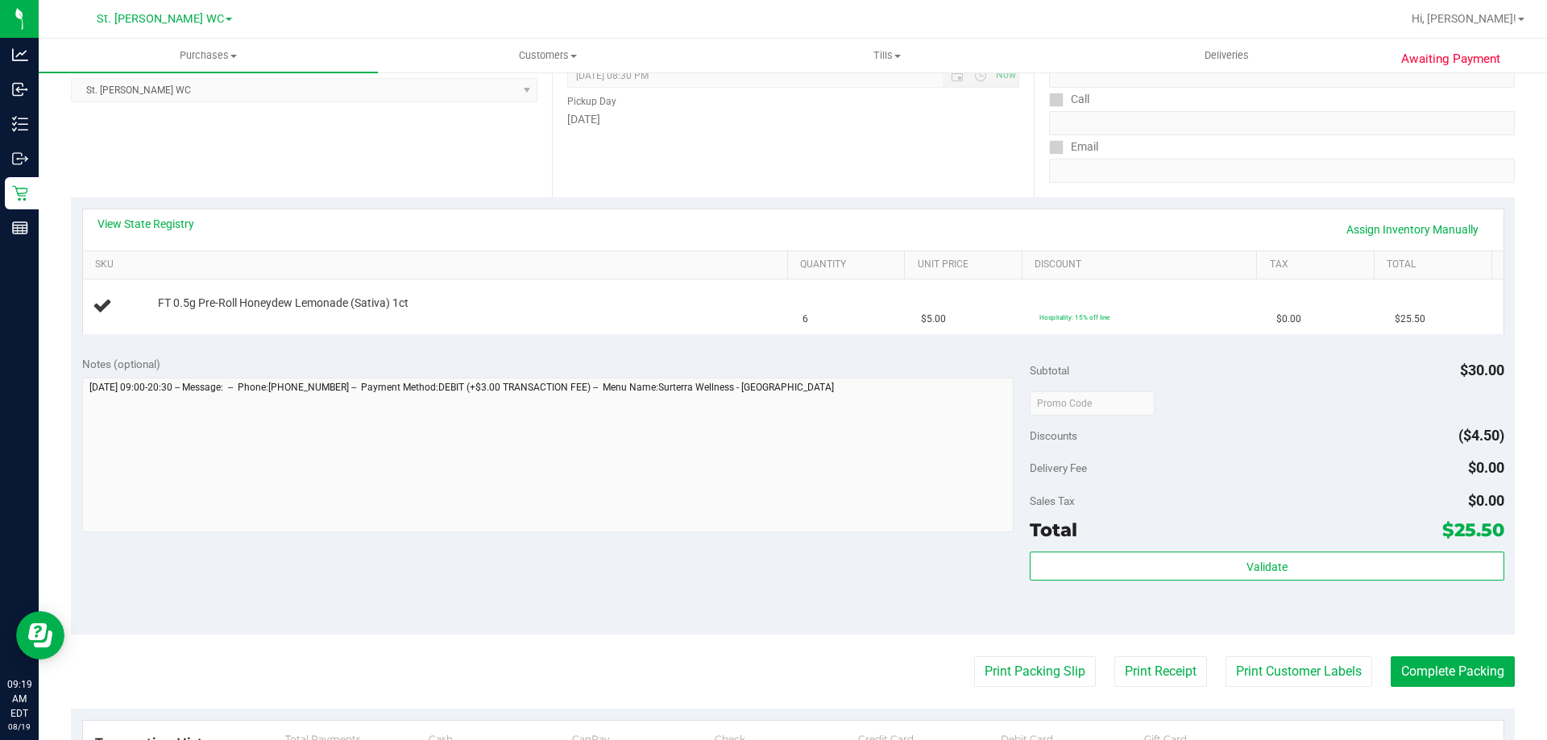
scroll to position [263, 0]
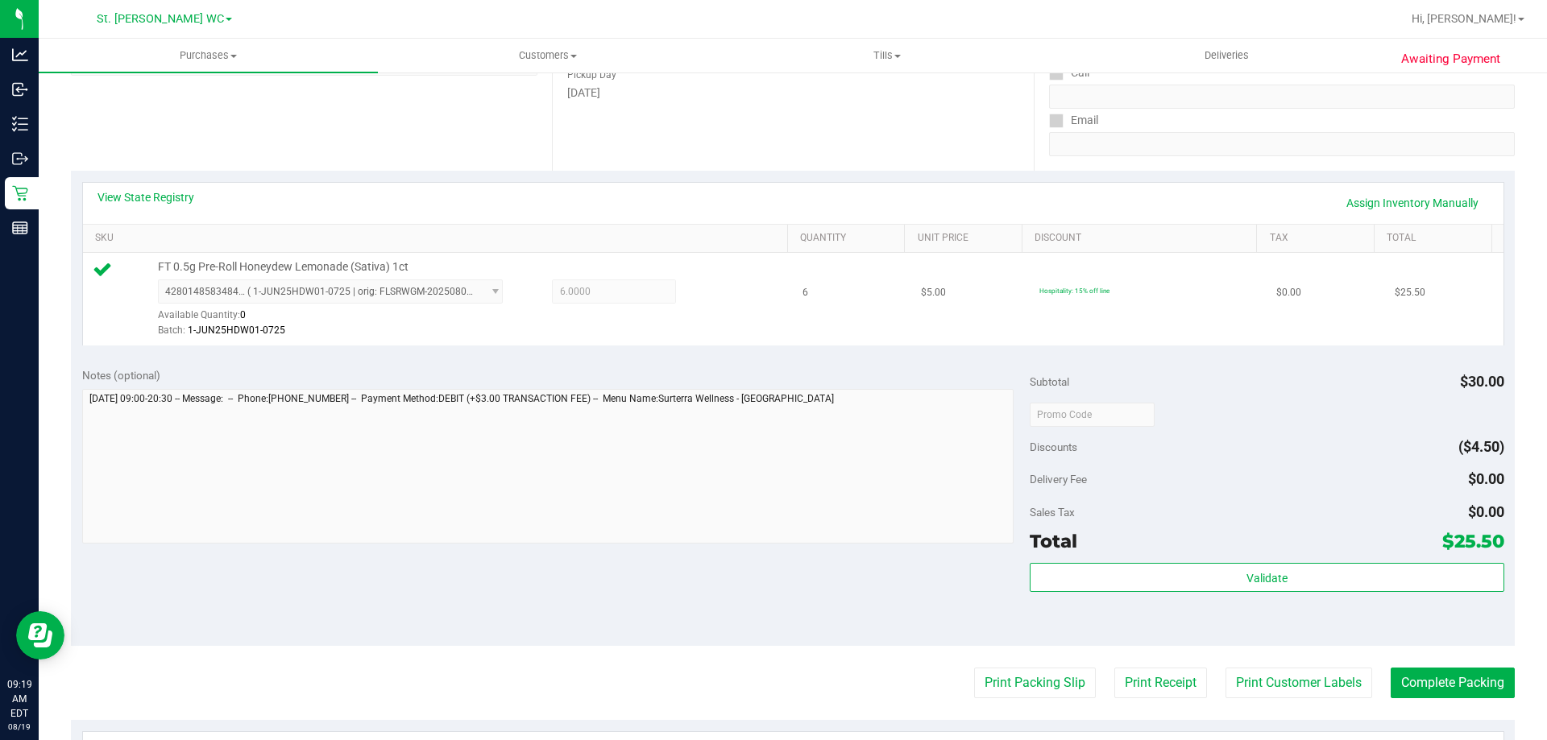
click at [295, 261] on span "FT 0.5g Pre-Roll Honeydew Lemonade (Sativa) 1ct" at bounding box center [283, 266] width 251 height 15
copy div "FT 0.5g Pre-Roll Honeydew Lemonade (Sativa) 1ct"
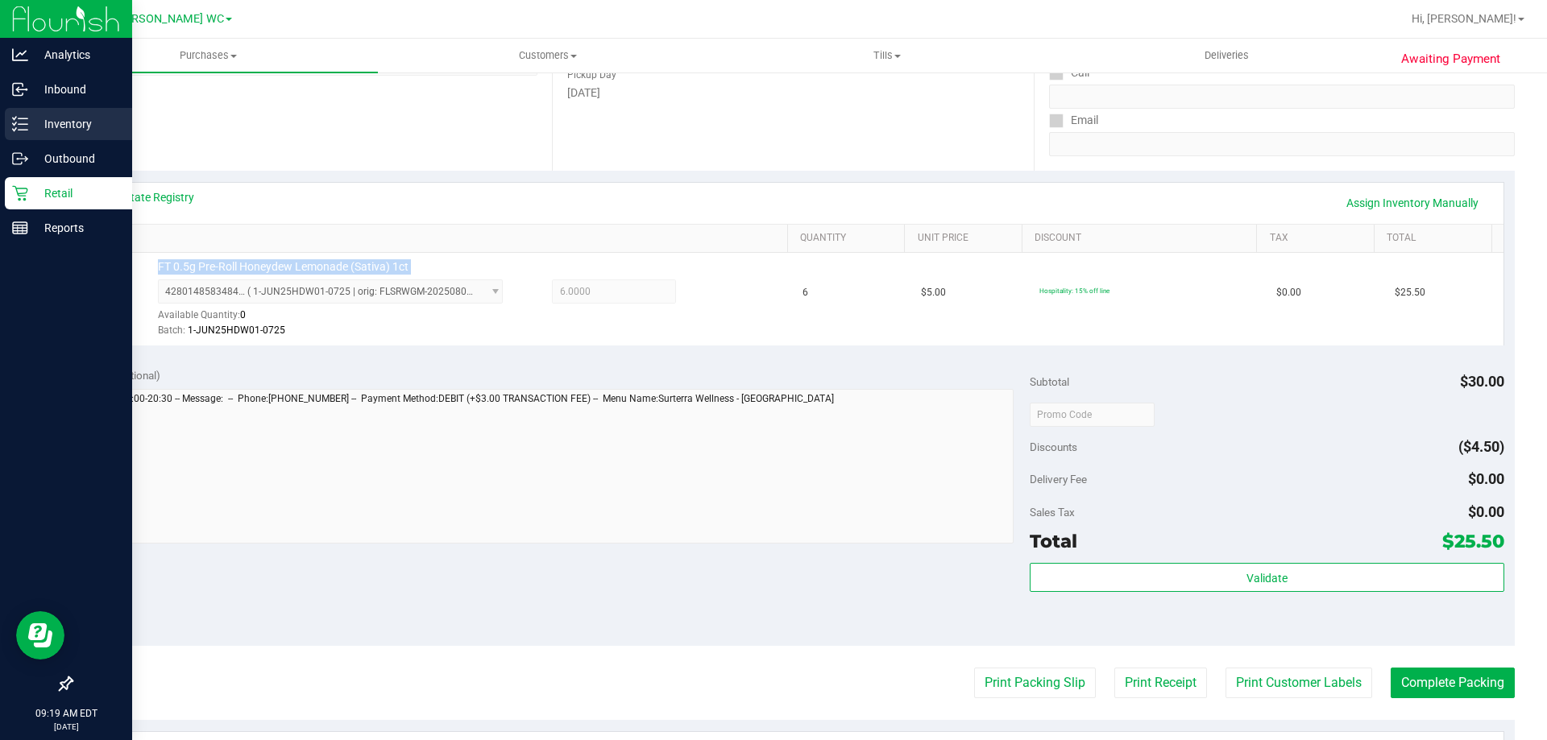
click at [24, 126] on icon at bounding box center [20, 124] width 16 height 16
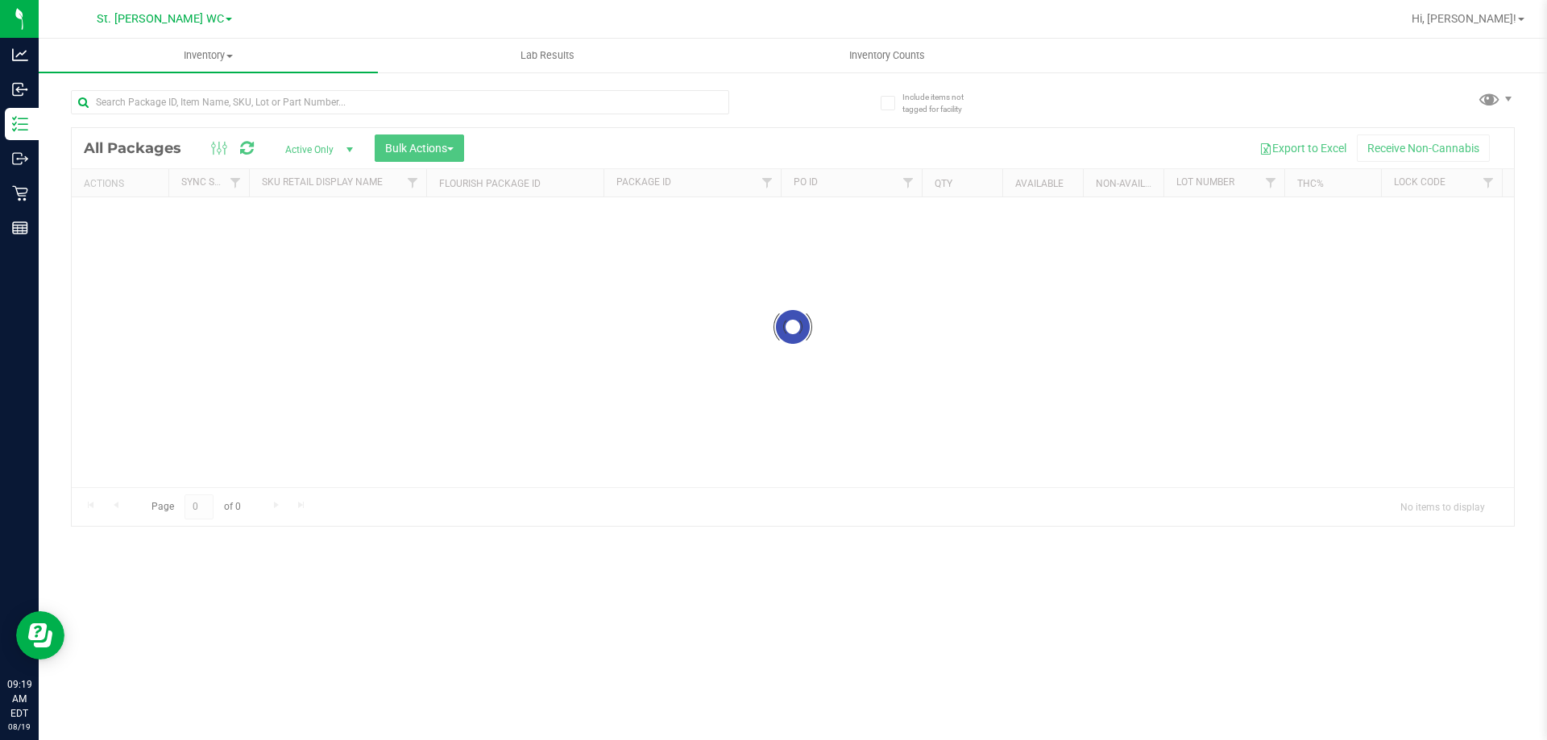
click at [203, 119] on div at bounding box center [400, 108] width 658 height 37
click at [203, 110] on div "Inventory All packages All inventory Waste log Create inventory Lab Results Inv…" at bounding box center [793, 390] width 1508 height 702
paste input "FT 0.5g Pre-Roll Honeydew Lemonade (Sativa) 1ct"
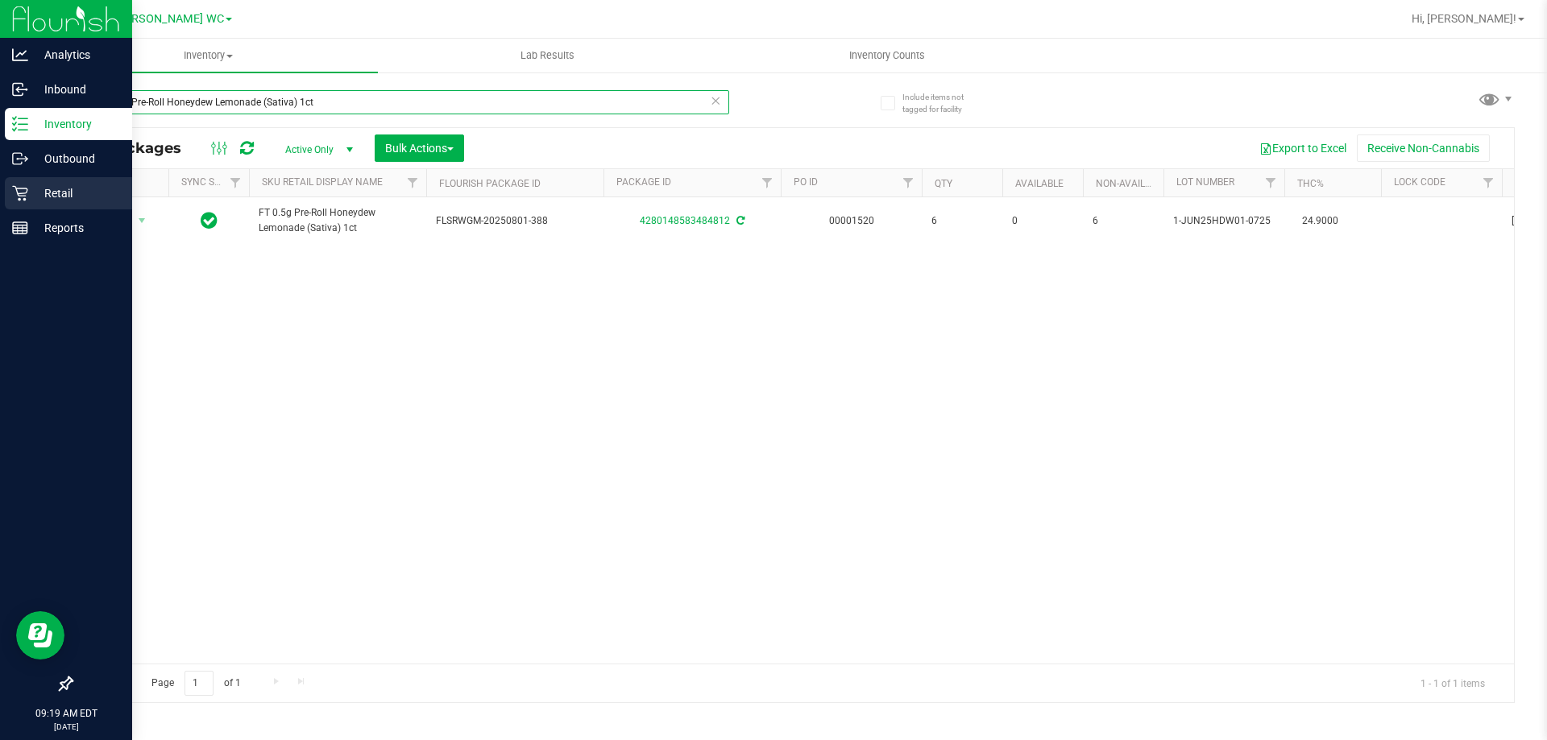
type input "FT 0.5g Pre-Roll Honeydew Lemonade (Sativa) 1ct"
click at [6, 201] on div "Retail" at bounding box center [68, 193] width 127 height 32
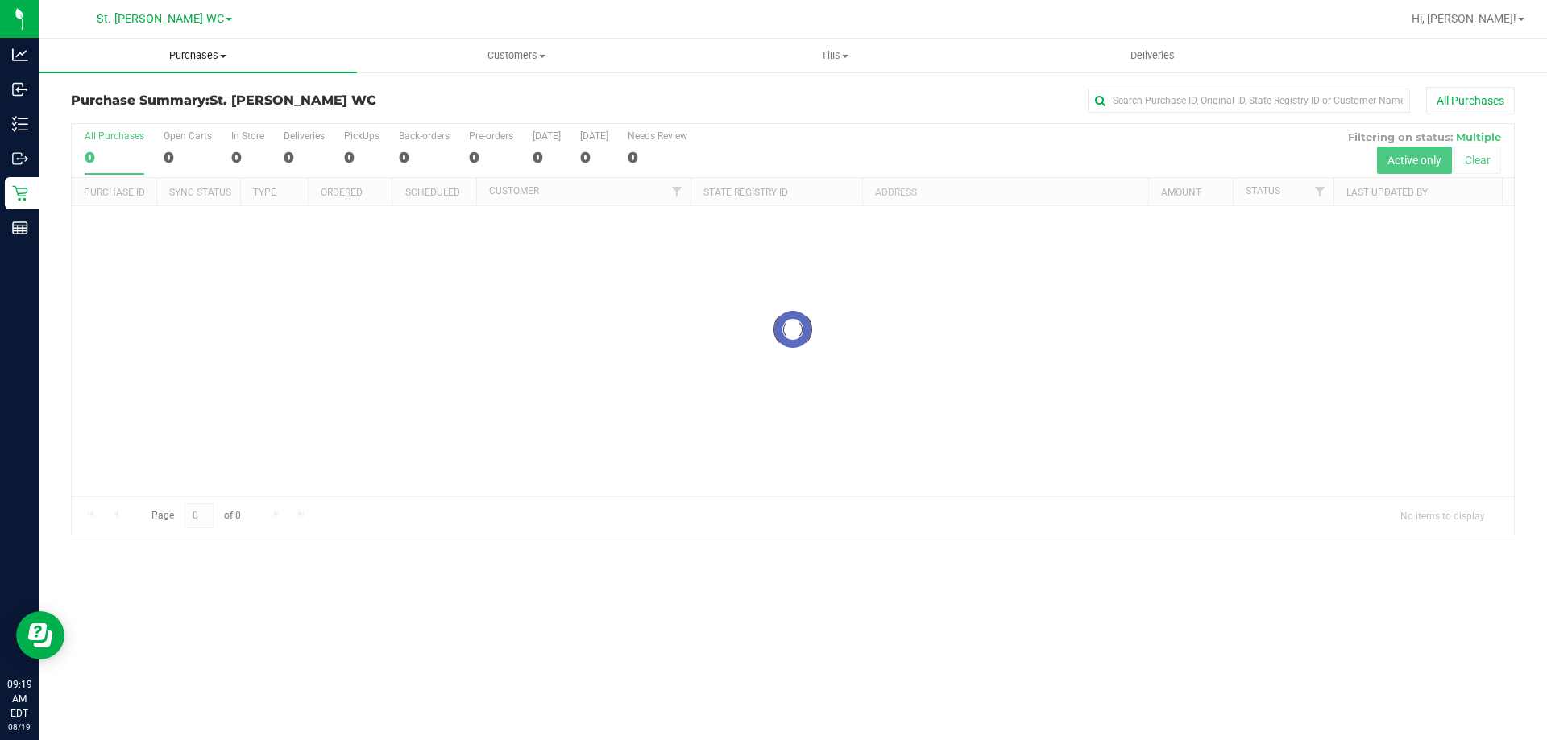
click at [195, 66] on uib-tab-heading "Purchases Summary of purchases Fulfillment All purchases" at bounding box center [198, 56] width 318 height 34
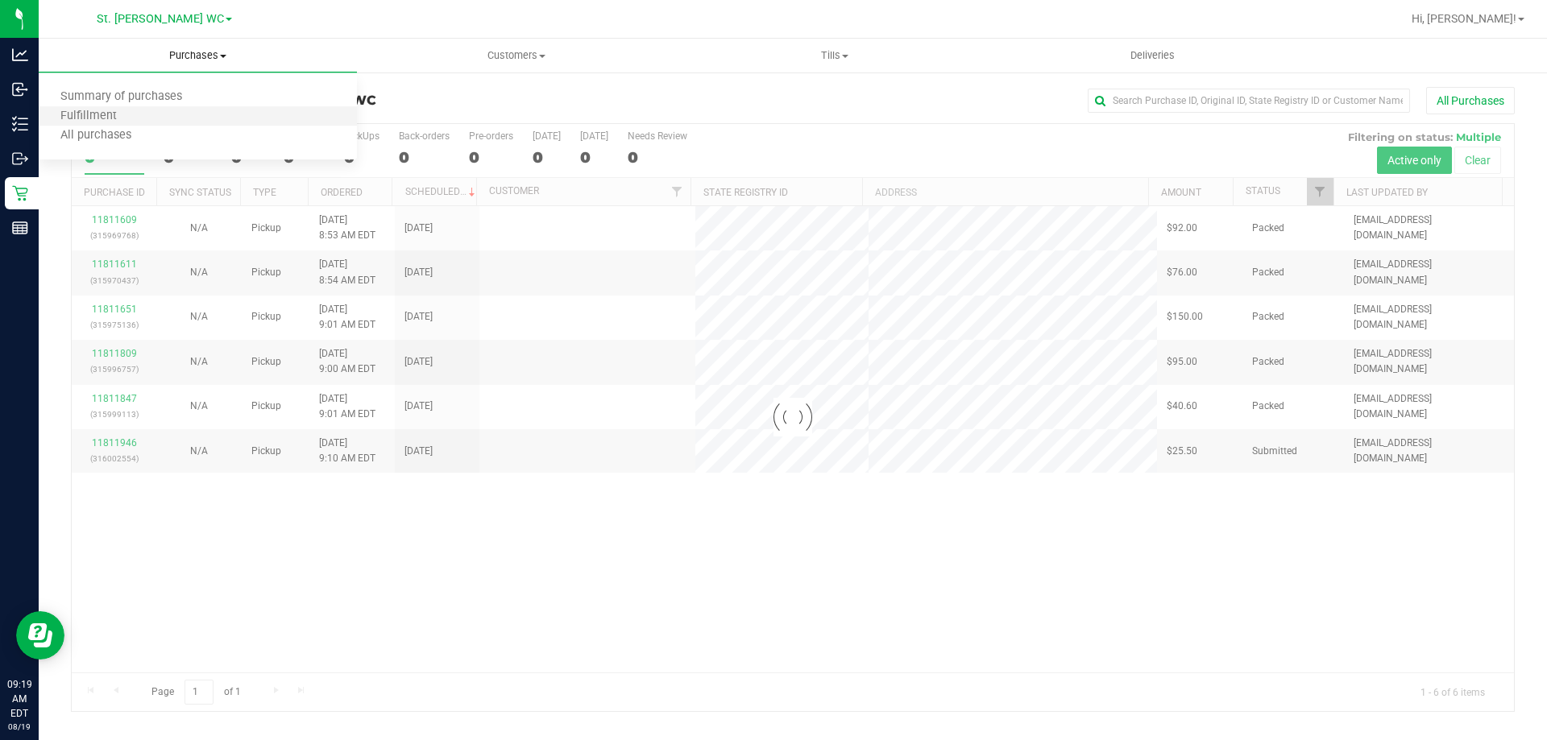
click at [184, 115] on li "Fulfillment" at bounding box center [198, 116] width 318 height 19
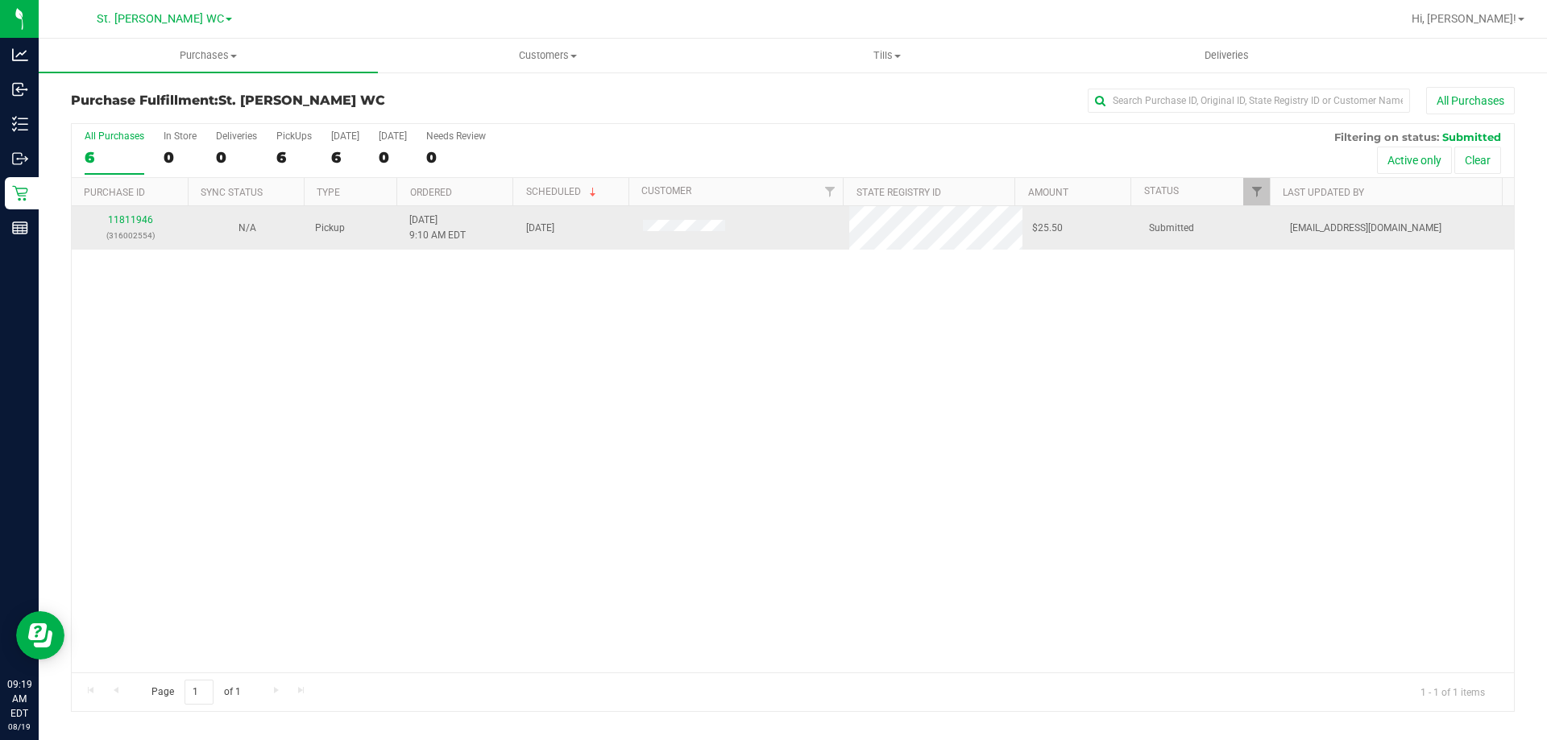
click at [138, 228] on p "(316002554)" at bounding box center [129, 235] width 97 height 15
click at [135, 213] on div "11811946 (316002554)" at bounding box center [129, 228] width 97 height 31
click at [130, 225] on link "11811946" at bounding box center [130, 219] width 45 height 11
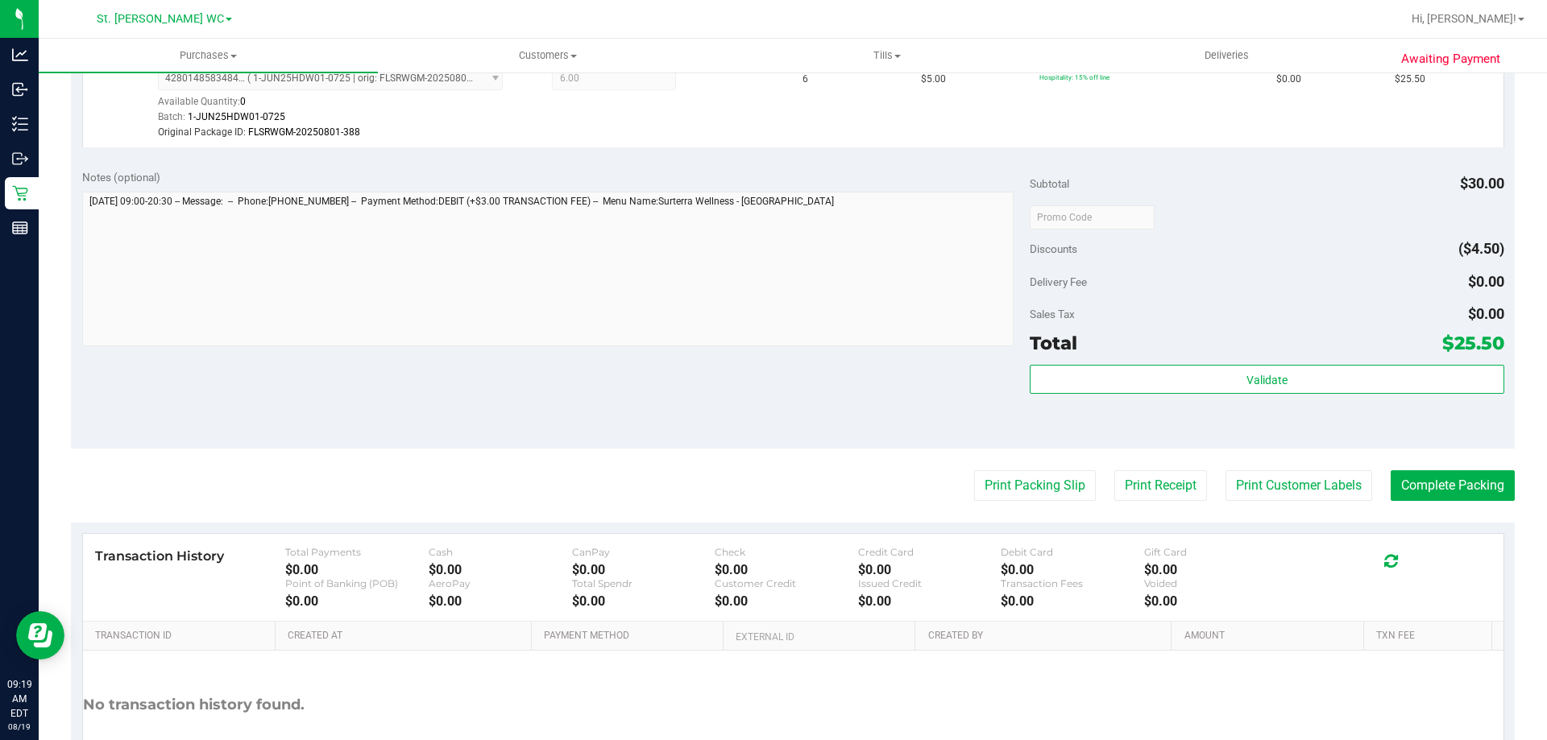
scroll to position [483, 0]
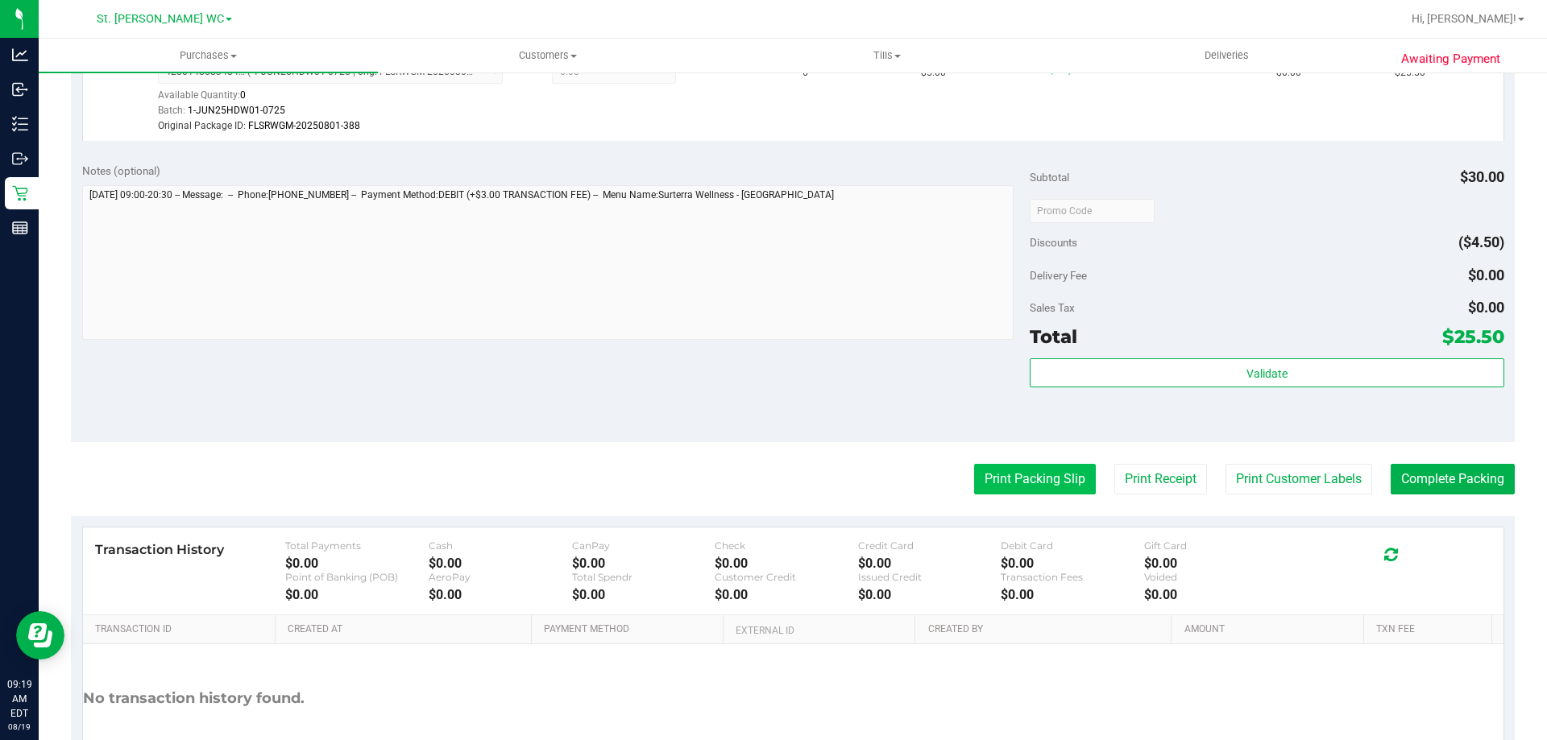
click at [1034, 489] on button "Print Packing Slip" at bounding box center [1035, 479] width 122 height 31
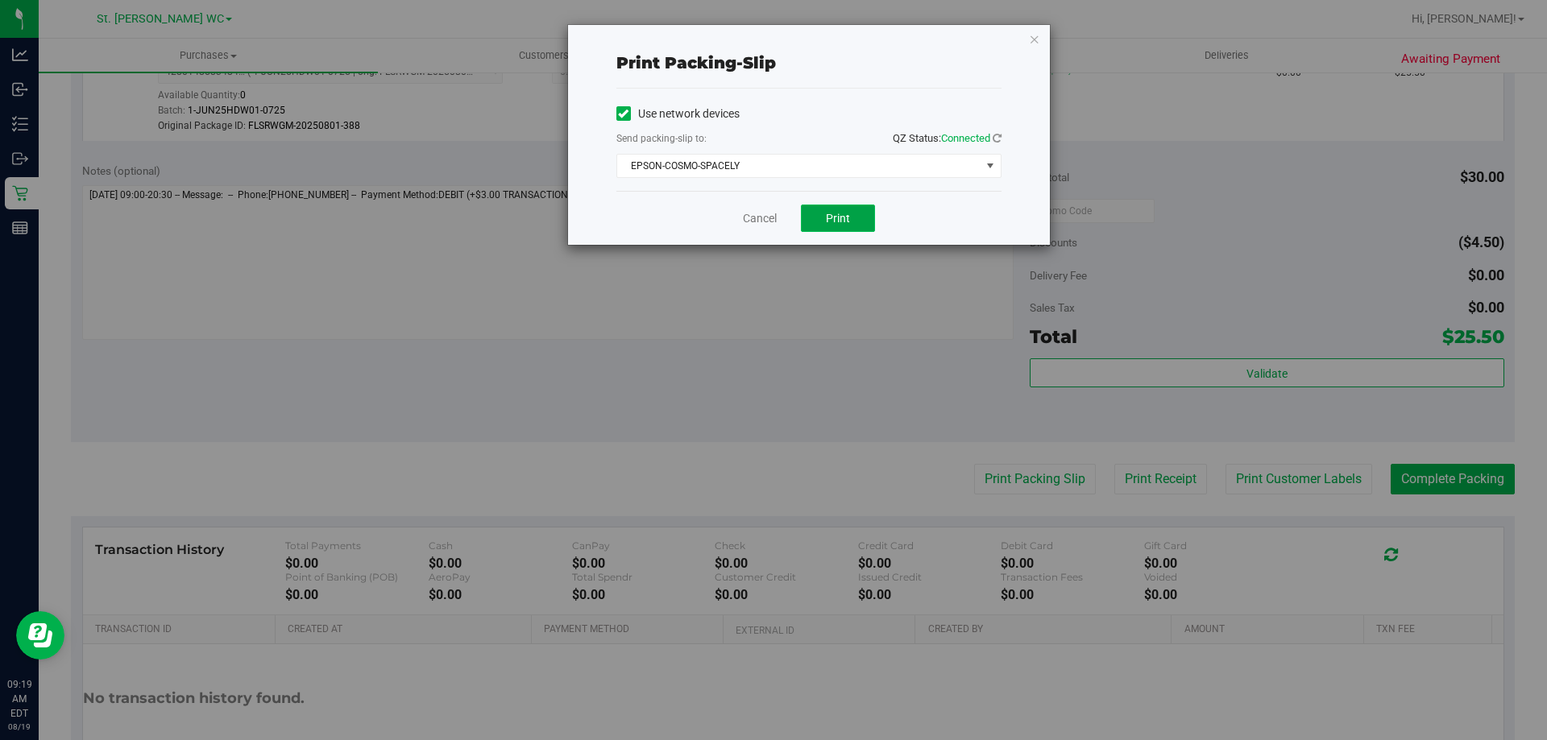
click at [841, 208] on button "Print" at bounding box center [838, 218] width 74 height 27
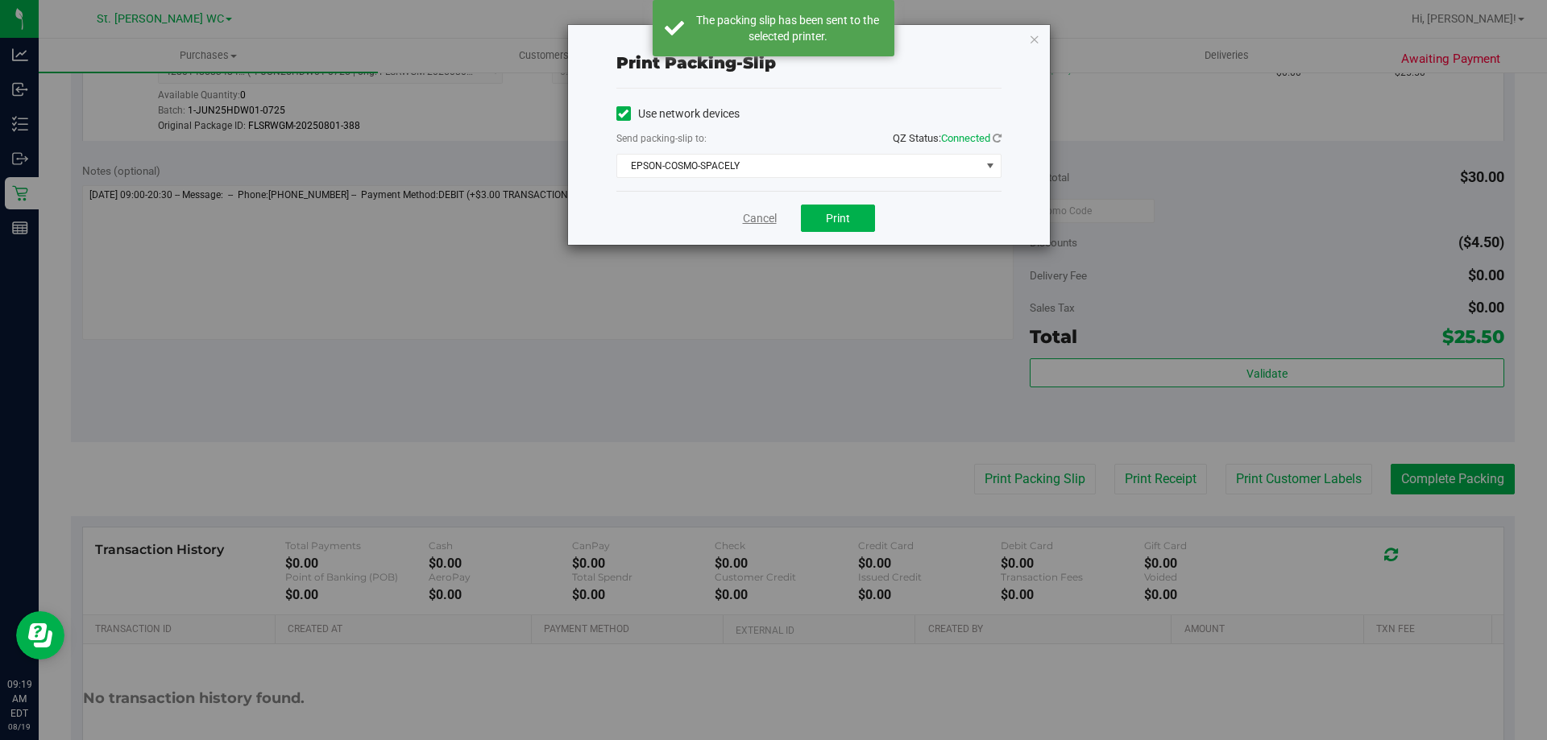
click at [752, 214] on link "Cancel" at bounding box center [760, 218] width 34 height 17
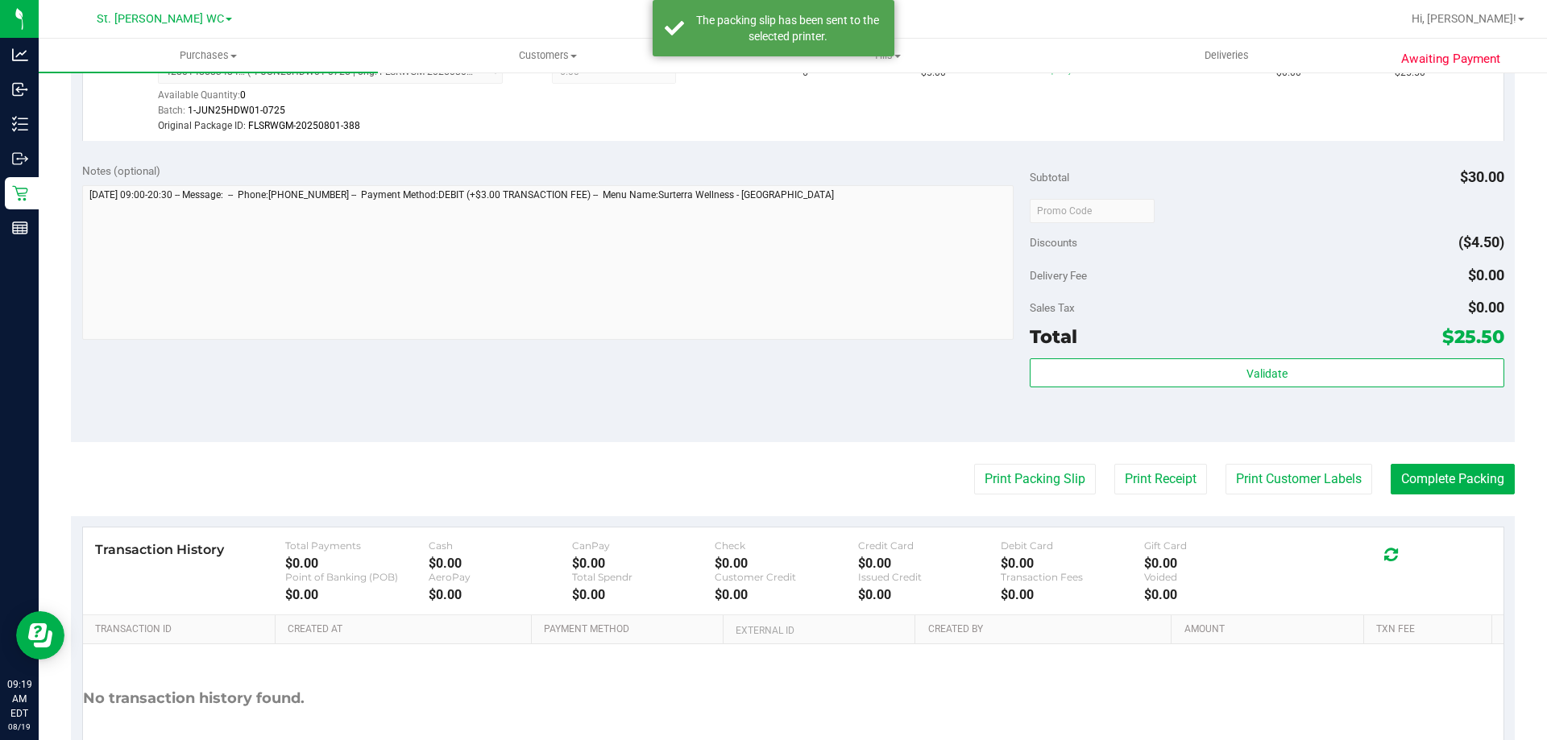
click at [1281, 462] on purchase-details "Back Edit Purchase Cancel Purchase View Profile # 11811946 BioTrack ID: - Submi…" at bounding box center [792, 211] width 1443 height 1214
click at [1233, 478] on button "Print Customer Labels" at bounding box center [1298, 479] width 147 height 31
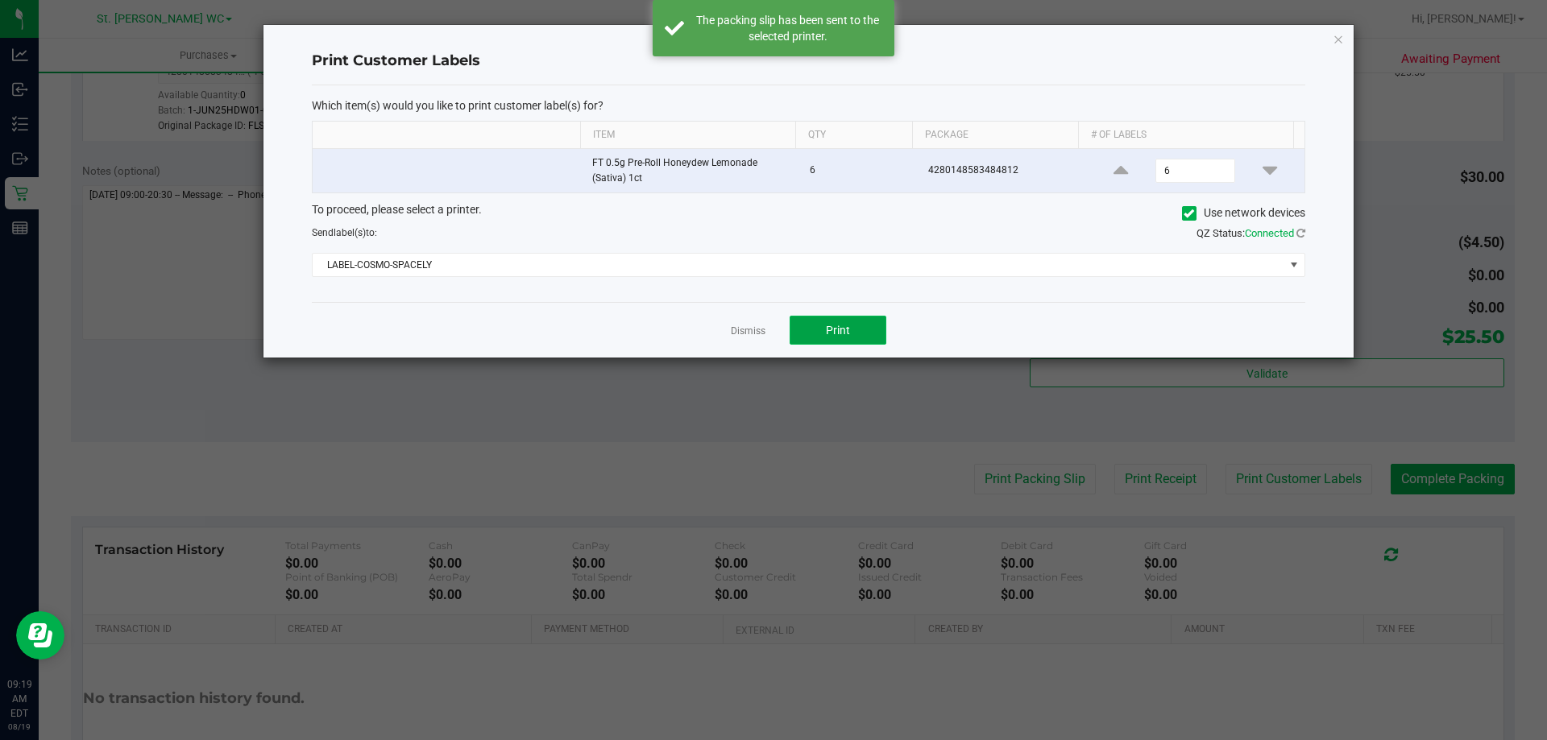
click at [851, 329] on button "Print" at bounding box center [837, 330] width 97 height 29
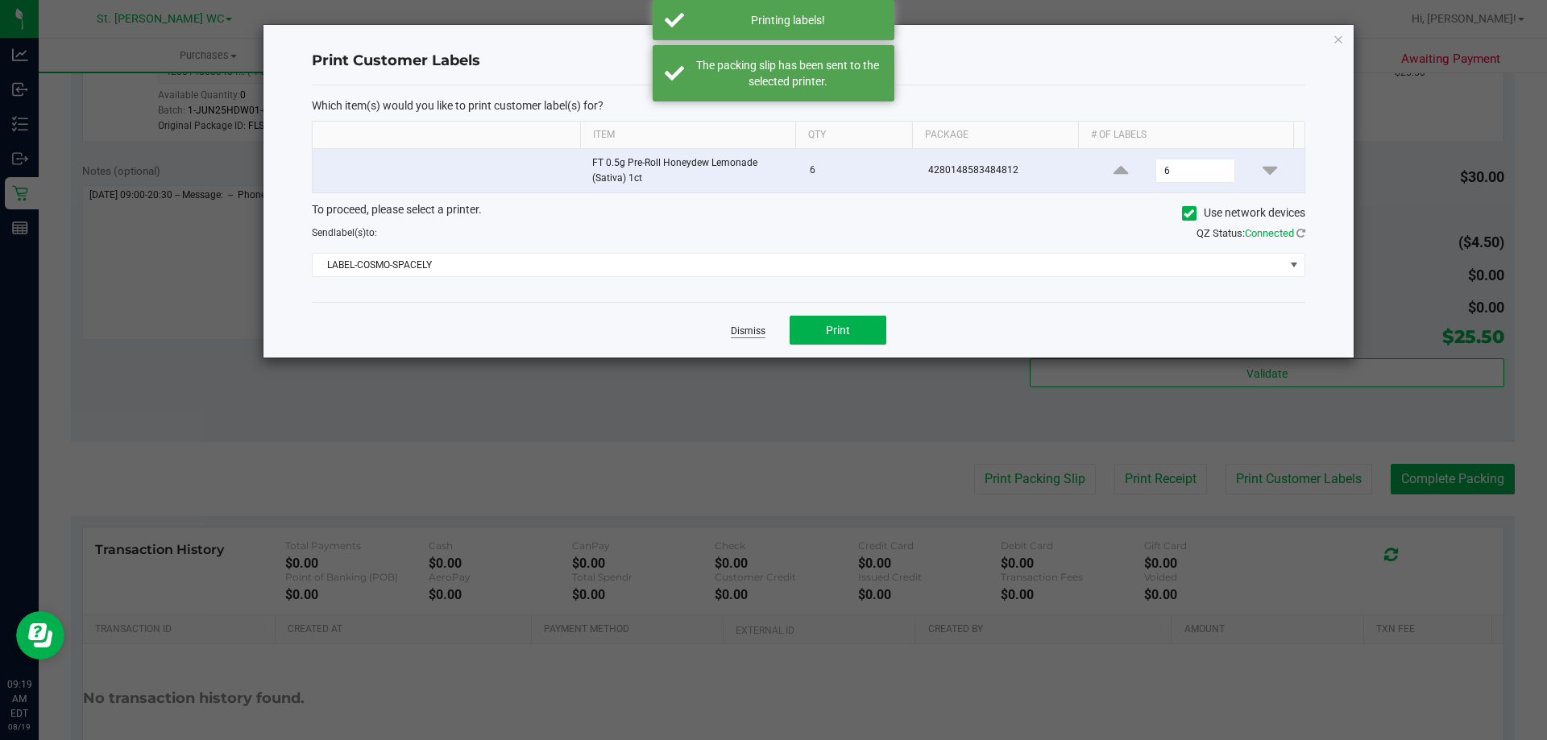
drag, startPoint x: 760, startPoint y: 340, endPoint x: 746, endPoint y: 326, distance: 19.9
click at [753, 333] on div "Dismiss Print" at bounding box center [808, 330] width 993 height 56
click at [746, 326] on link "Dismiss" at bounding box center [748, 332] width 35 height 14
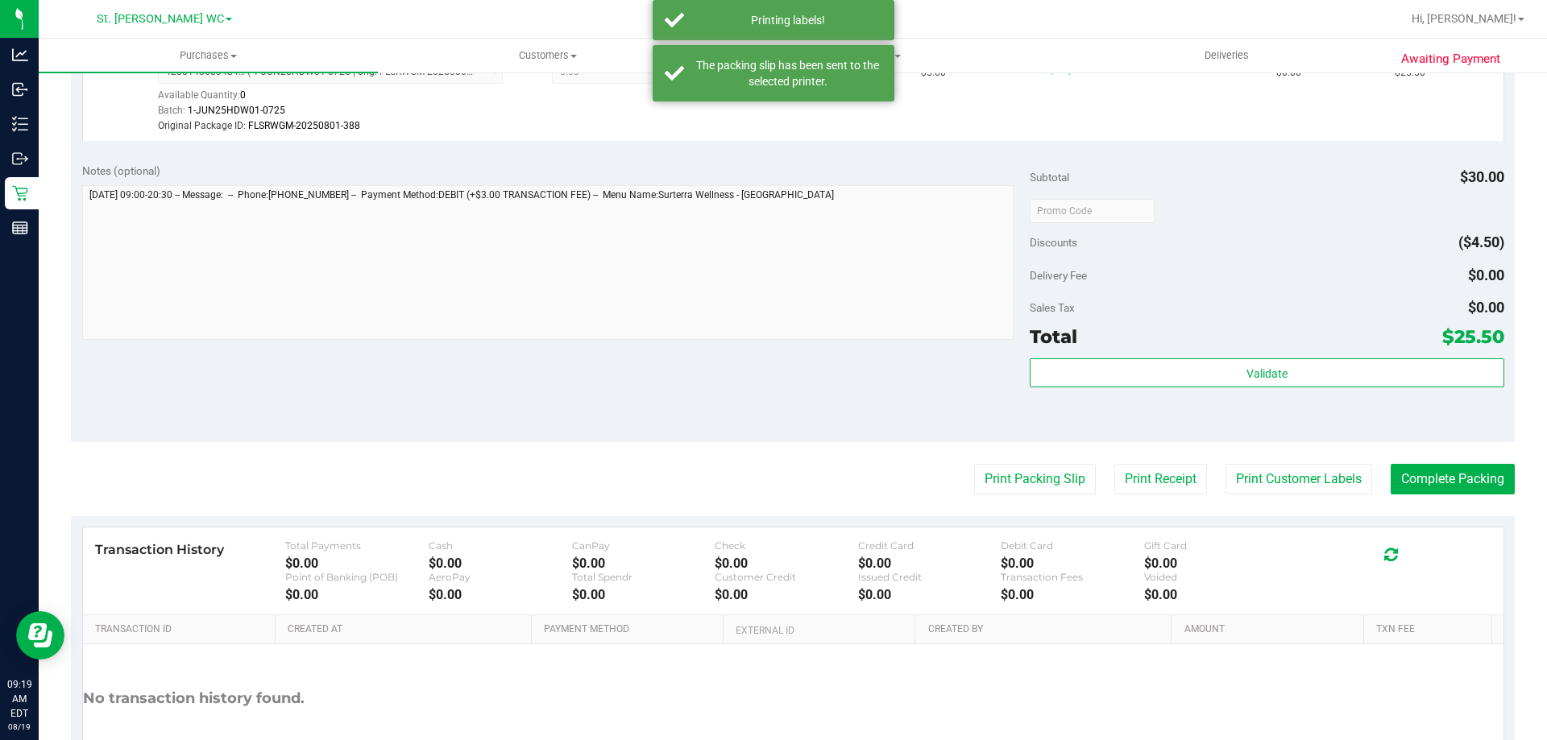
click at [1189, 357] on div "Subtotal $30.00 Discounts ($4.50) Delivery Fee $0.00 Sales Tax $0.00 Total $25.…" at bounding box center [1266, 297] width 474 height 268
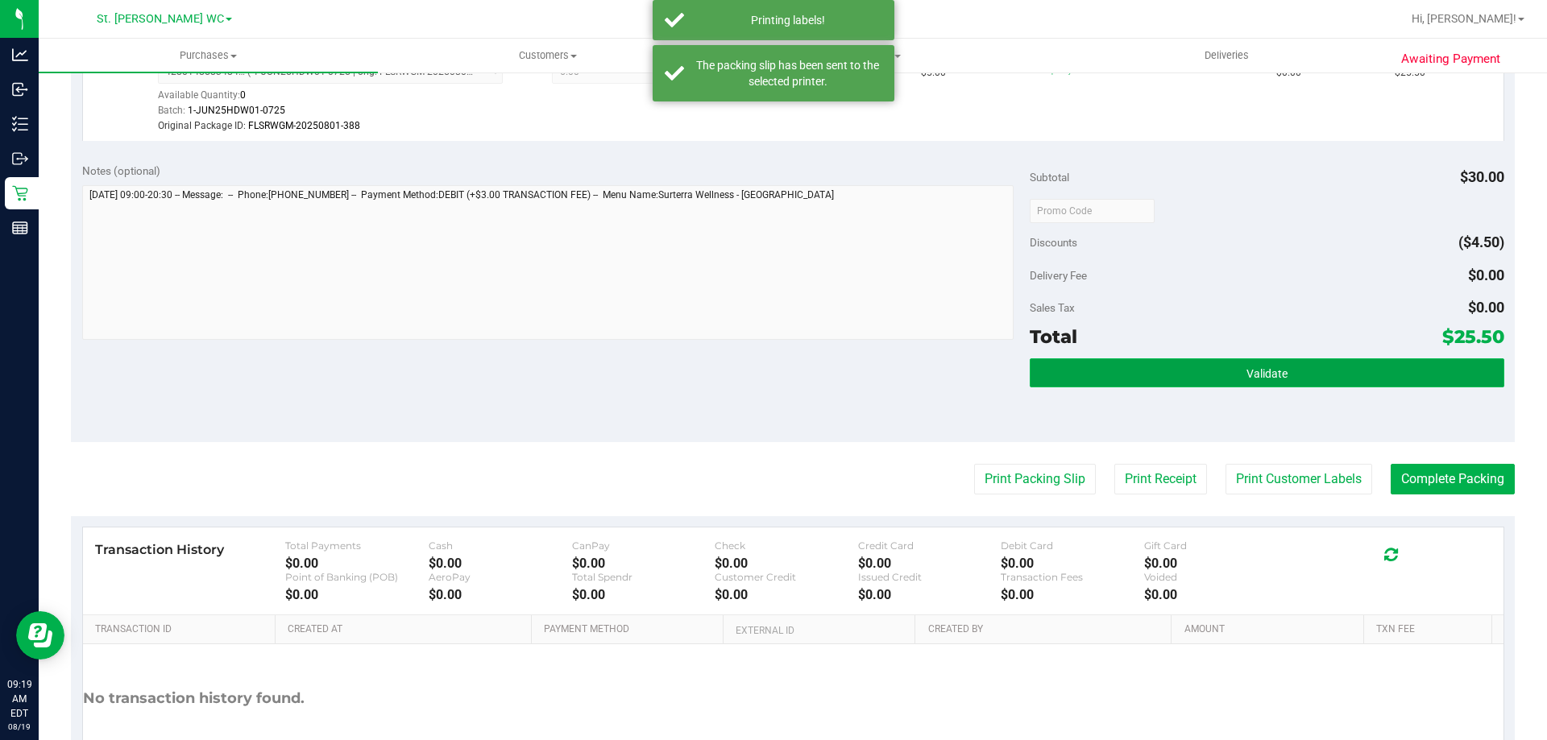
click at [1190, 364] on button "Validate" at bounding box center [1266, 372] width 474 height 29
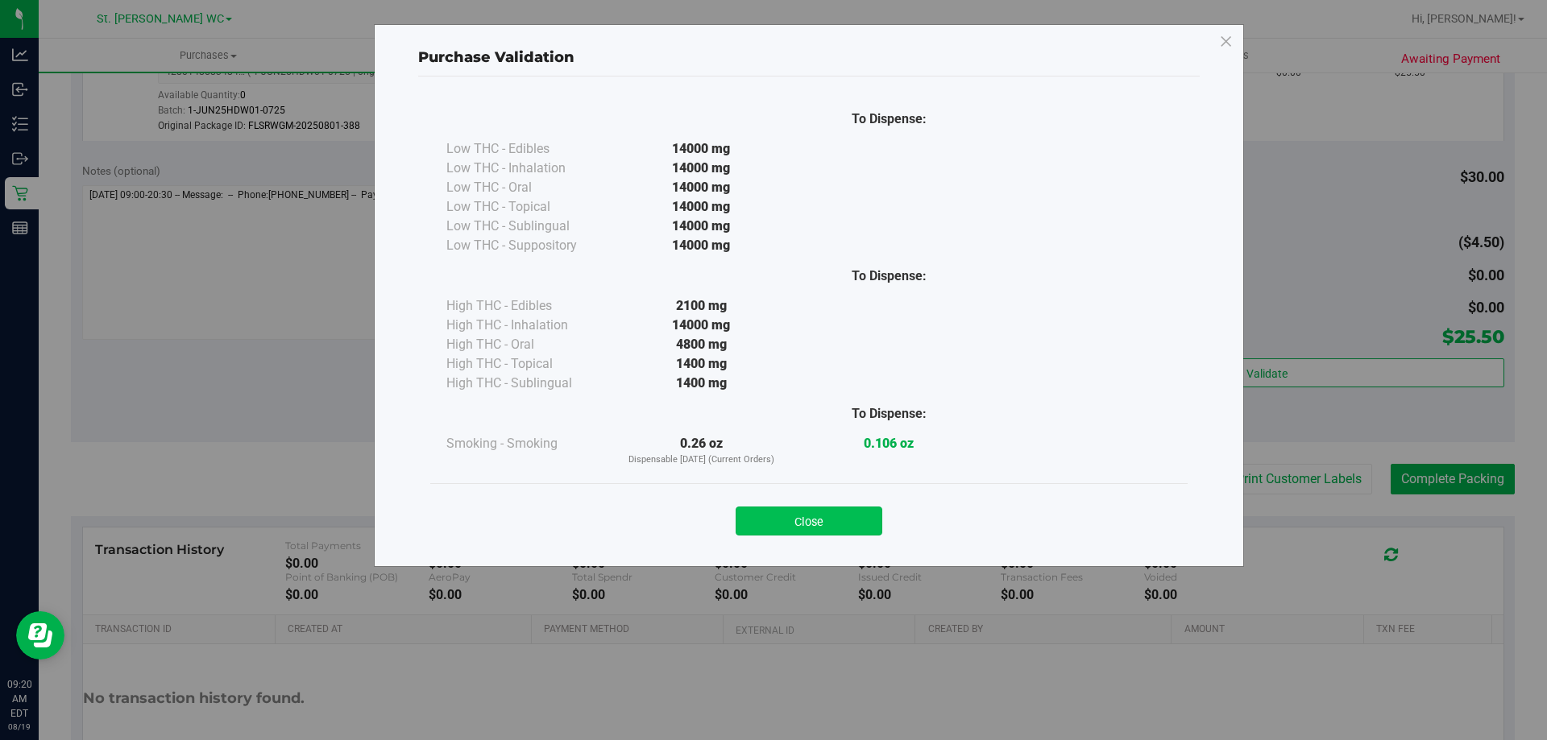
click at [877, 518] on button "Close" at bounding box center [808, 521] width 147 height 29
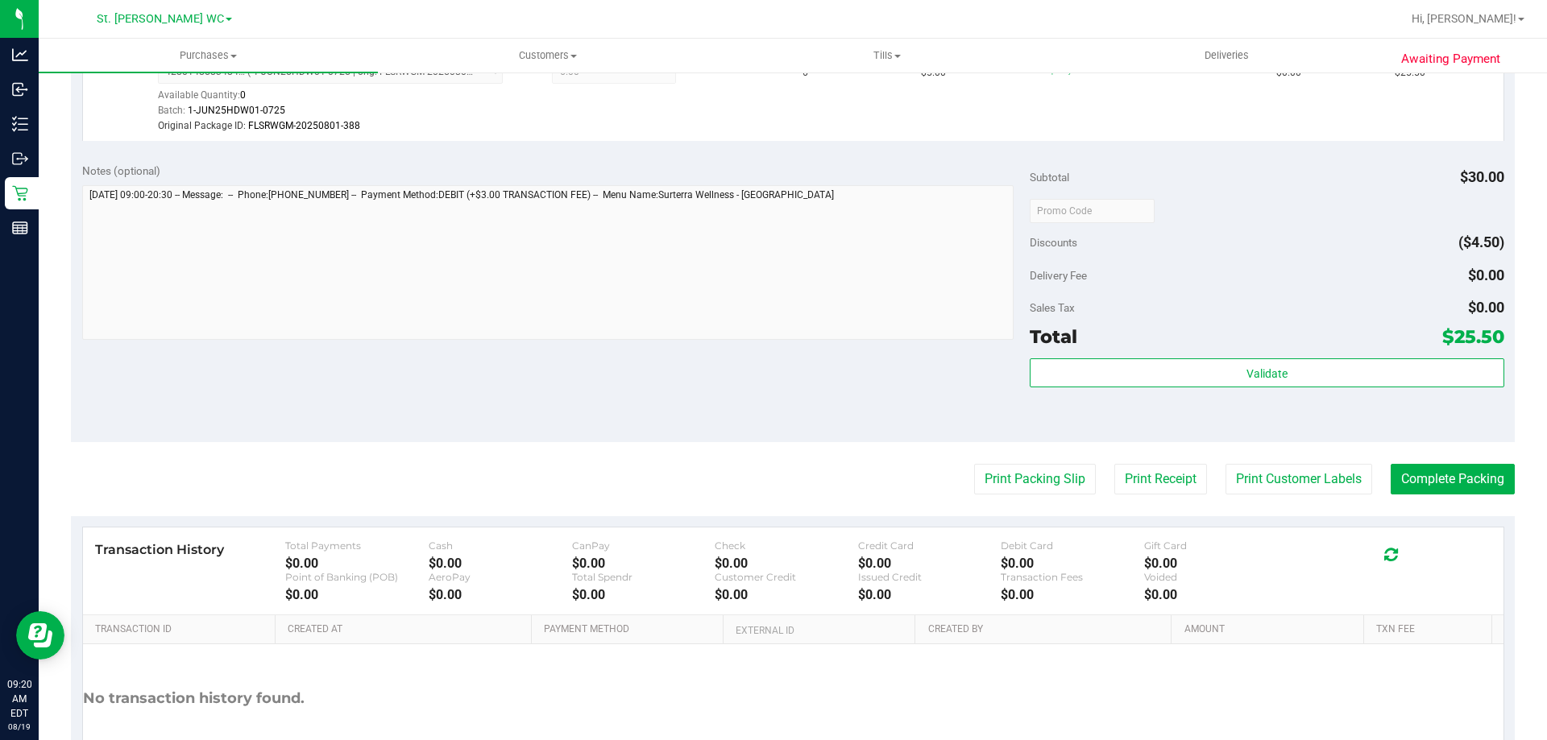
click at [827, 387] on div "Notes (optional) Subtotal $30.00 Discounts ($4.50) Delivery Fee $0.00 Sales Tax…" at bounding box center [792, 297] width 1443 height 290
click at [1478, 478] on button "Complete Packing" at bounding box center [1452, 479] width 124 height 31
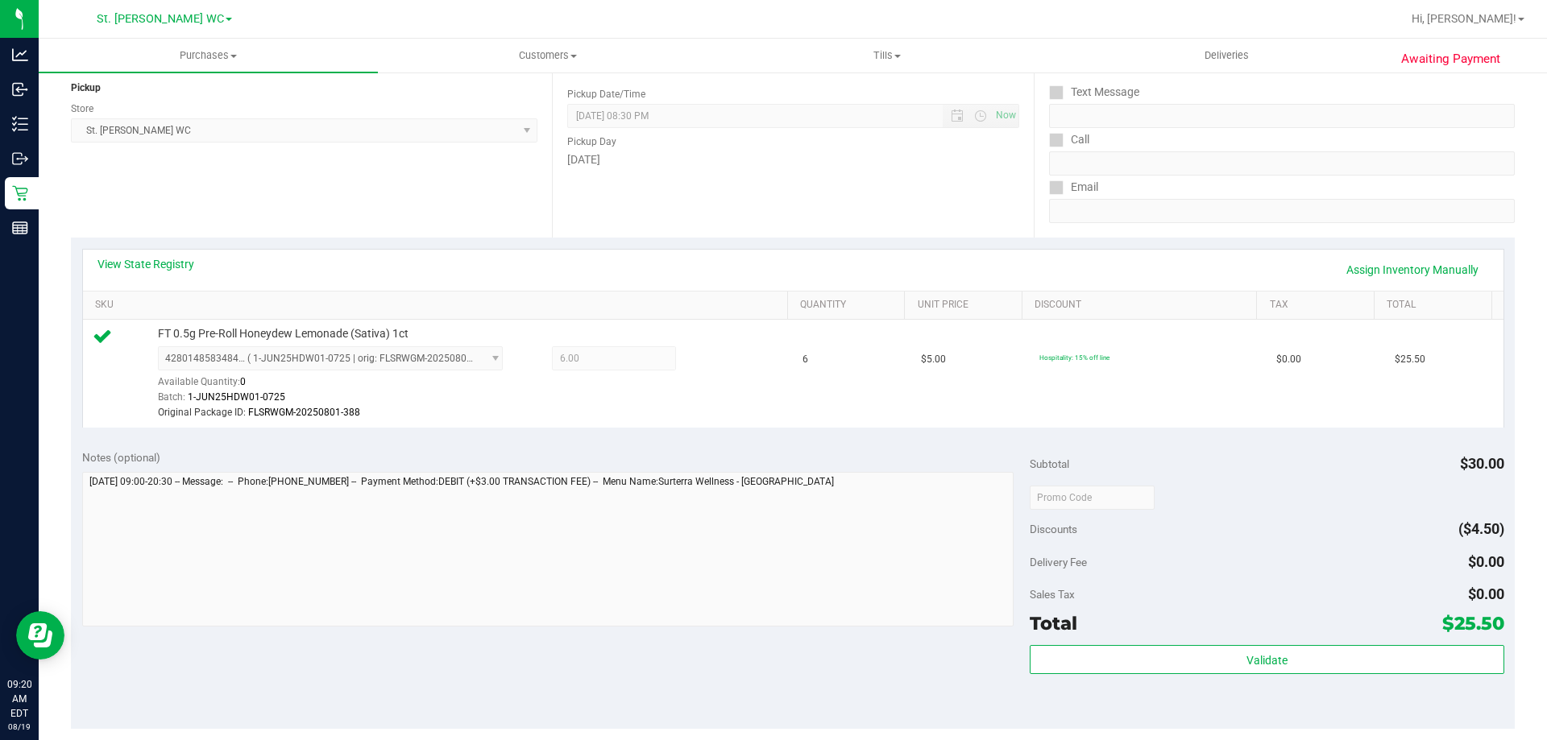
scroll to position [0, 0]
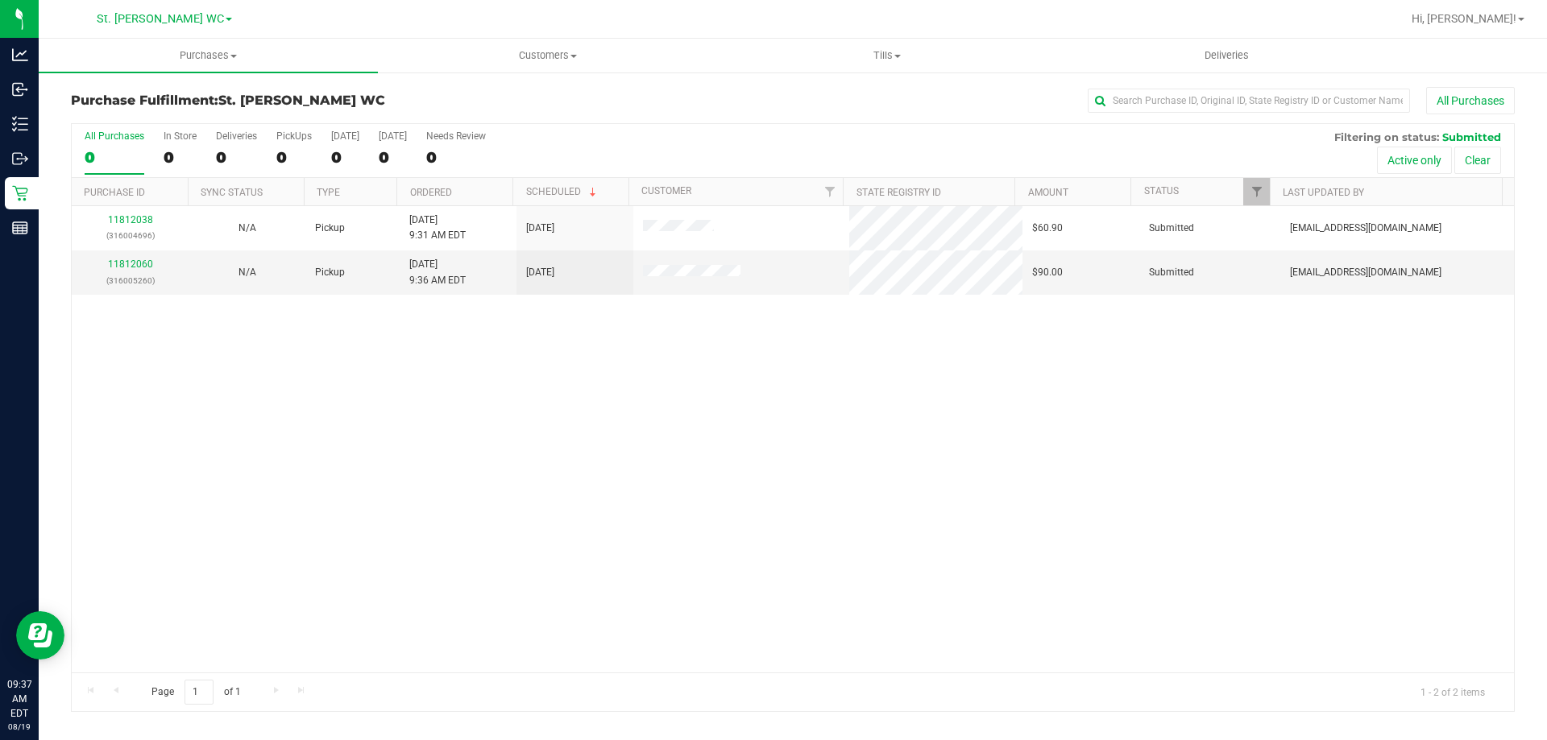
click at [521, 316] on div "11812038 (316004696) N/A Pickup 8/19/2025 9:31 AM EDT 8/19/2025 $60.90 Submitte…" at bounding box center [793, 439] width 1442 height 466
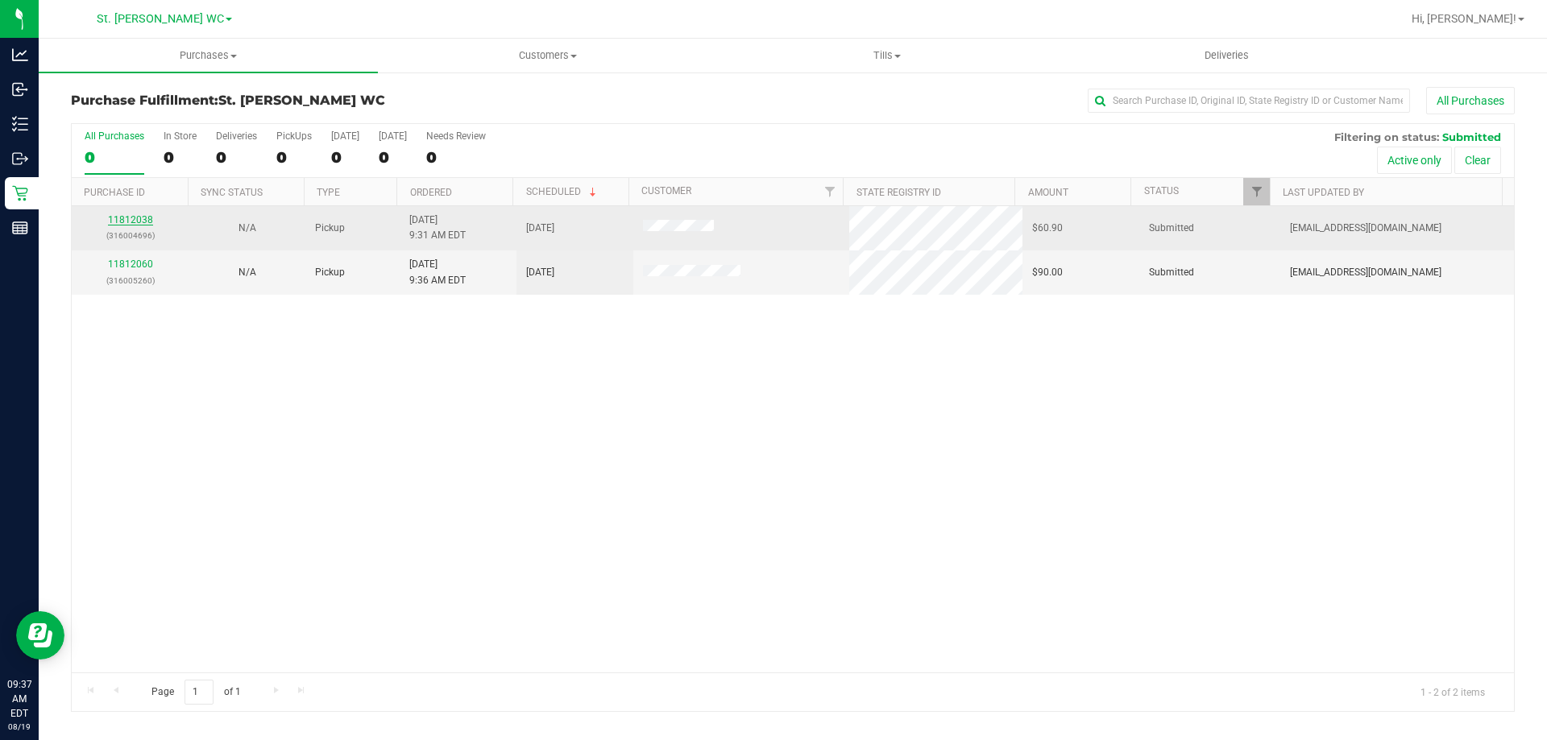
click at [139, 220] on link "11812038" at bounding box center [130, 219] width 45 height 11
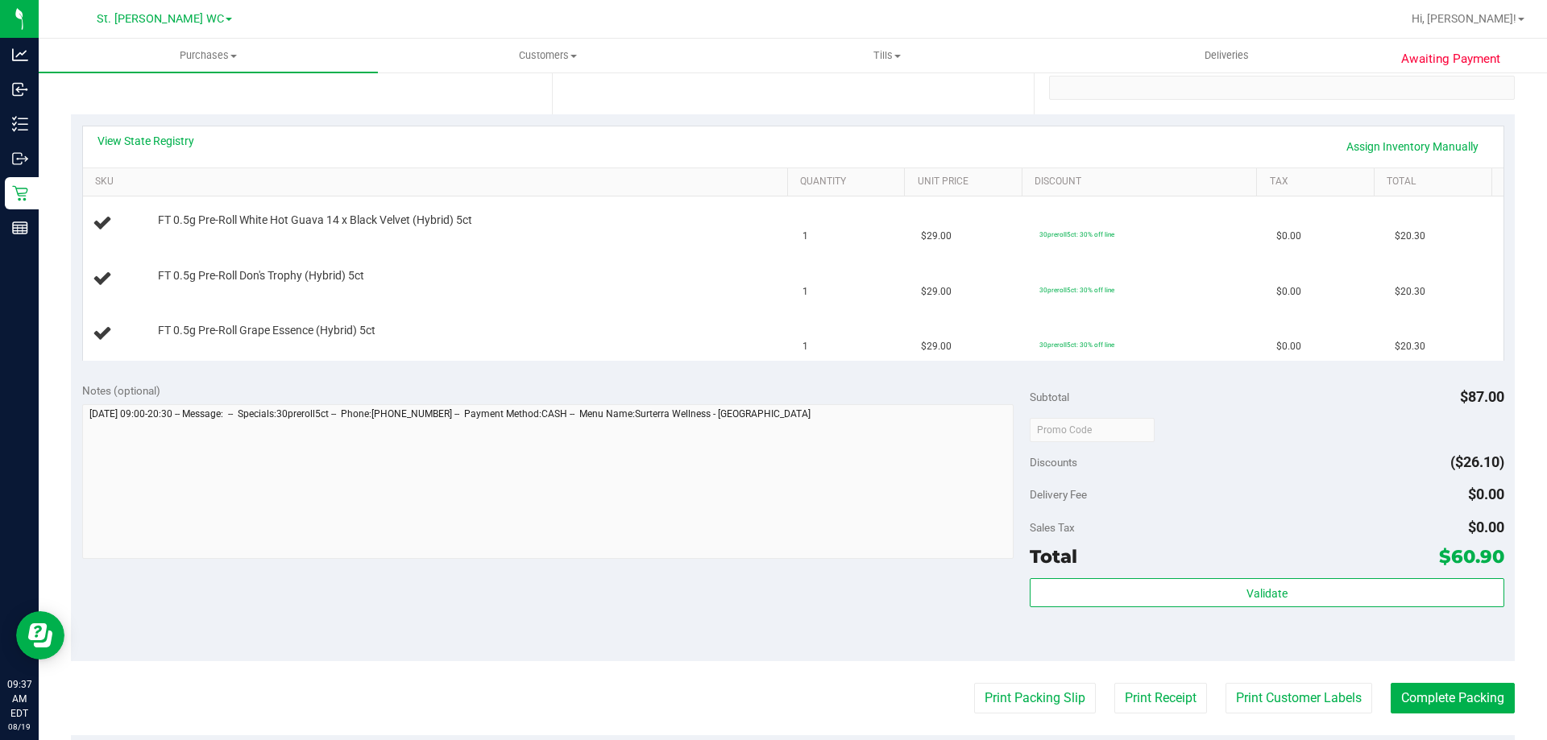
scroll to position [322, 0]
click at [1004, 709] on button "Print Packing Slip" at bounding box center [1035, 696] width 122 height 31
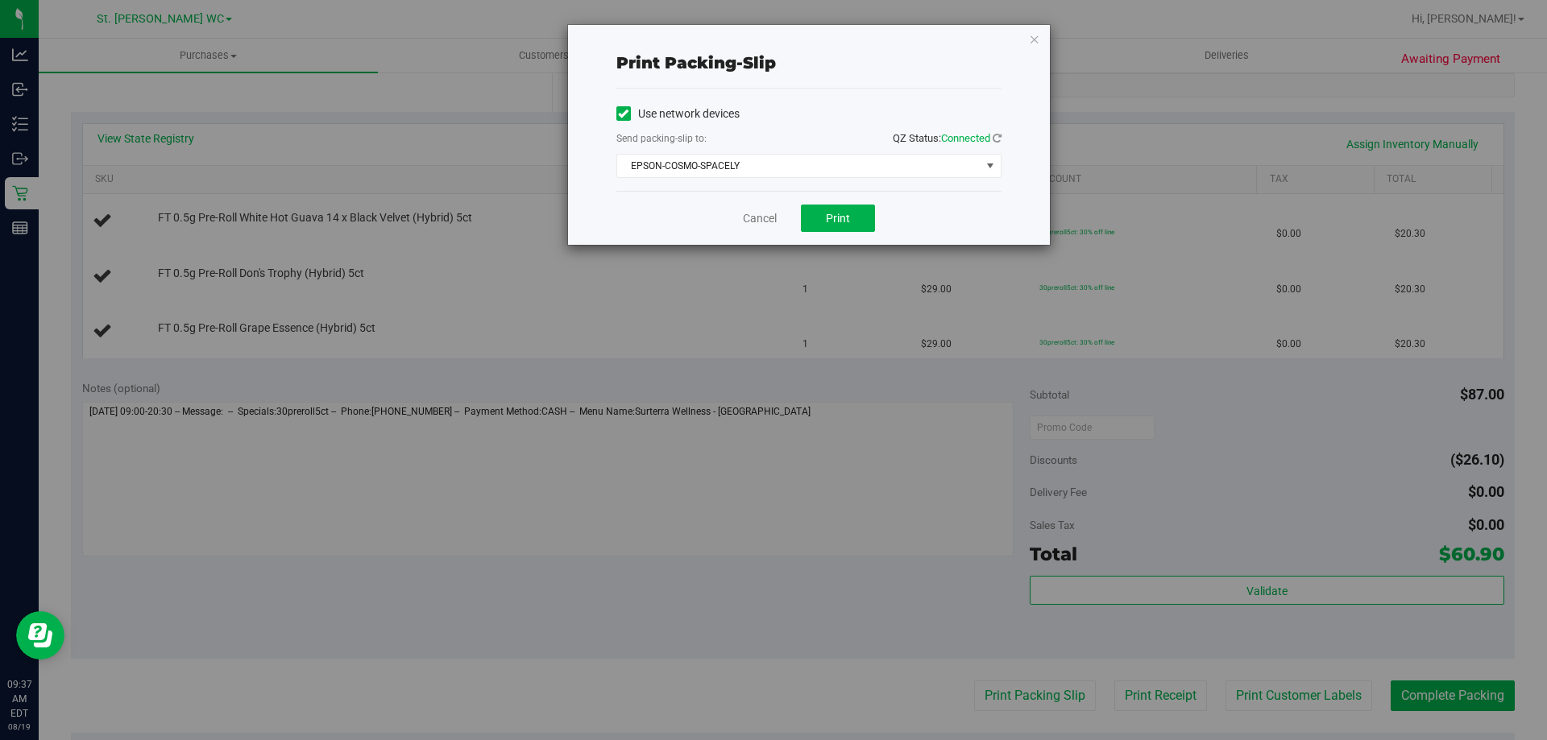
click at [813, 234] on div "Cancel Print" at bounding box center [808, 218] width 385 height 54
click at [819, 223] on button "Print" at bounding box center [838, 218] width 74 height 27
click at [757, 221] on link "Cancel" at bounding box center [760, 218] width 34 height 17
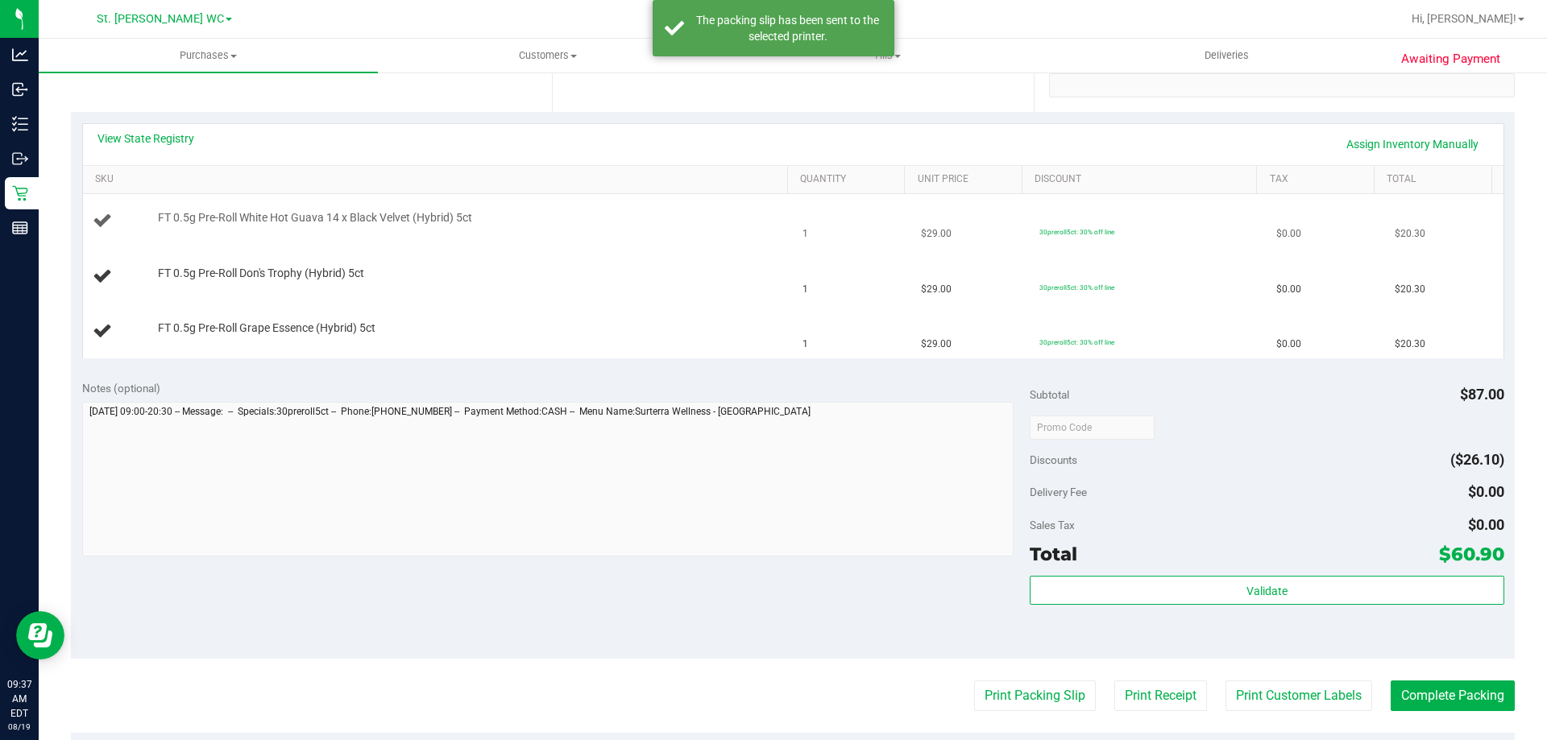
click at [668, 246] on td "FT 0.5g Pre-Roll White Hot Guava 14 x Black Velvet (Hybrid) 5ct" at bounding box center [438, 221] width 710 height 55
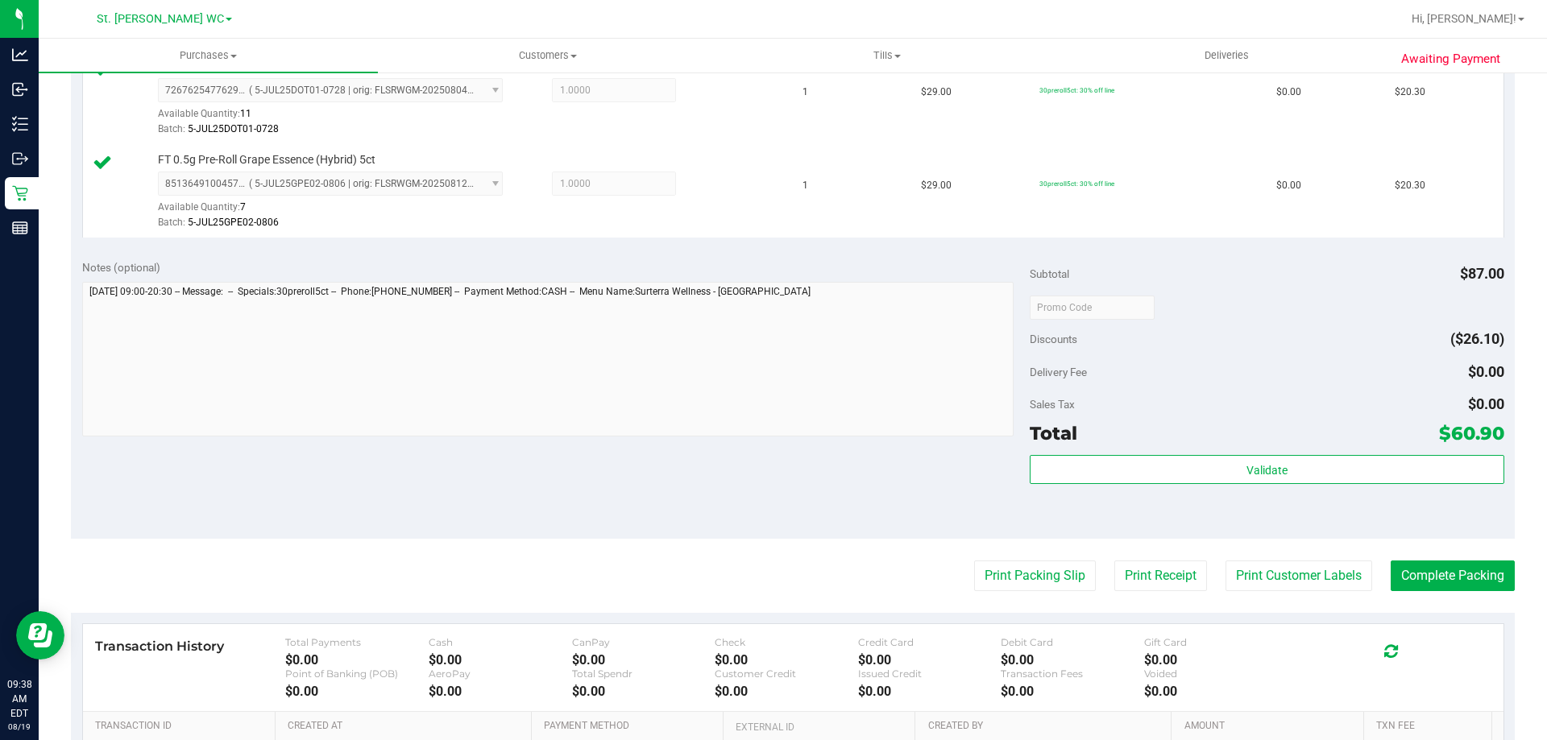
scroll to position [564, 0]
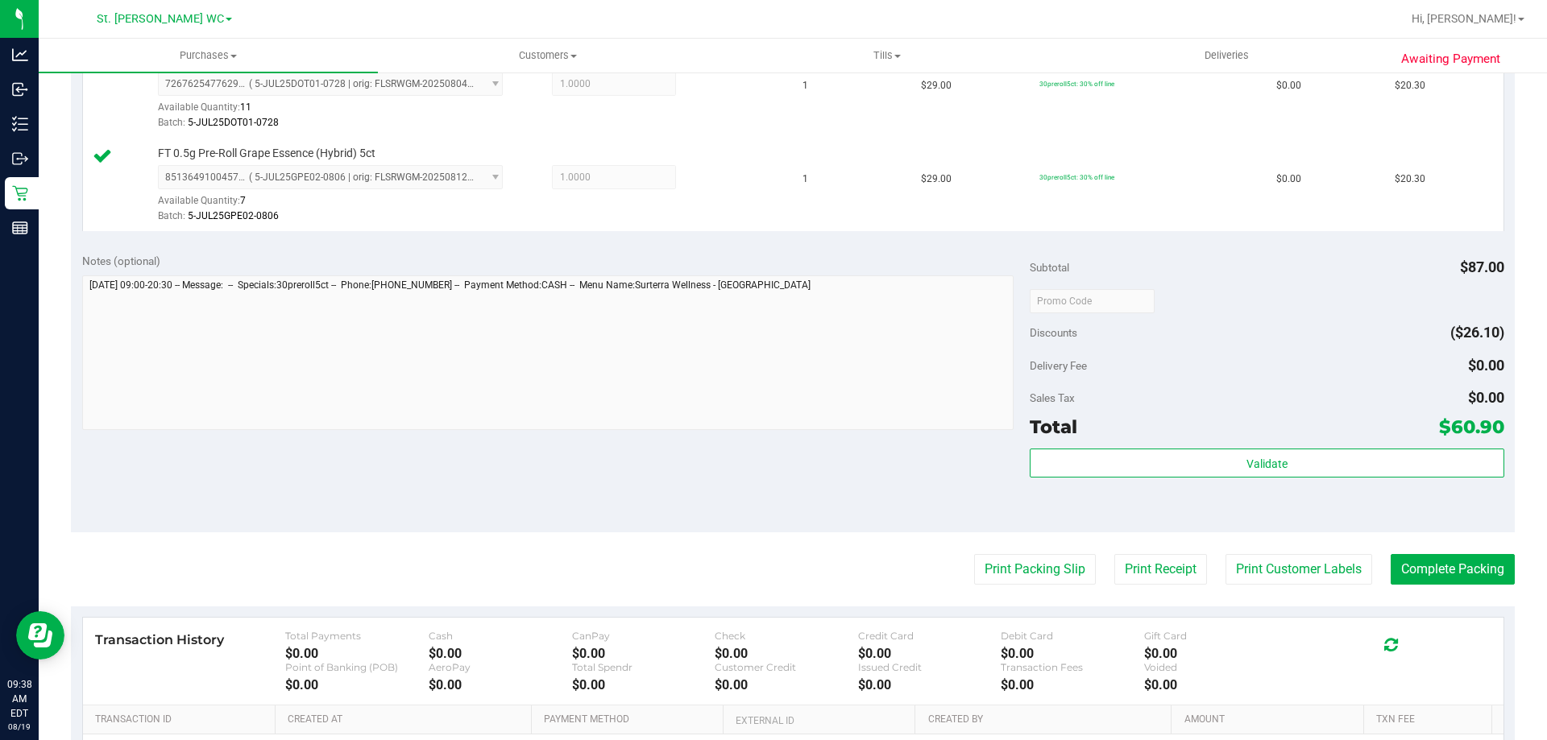
click at [1446, 439] on div "$60.90" at bounding box center [1471, 426] width 65 height 29
click at [1302, 436] on div "Total $60.90" at bounding box center [1266, 426] width 474 height 29
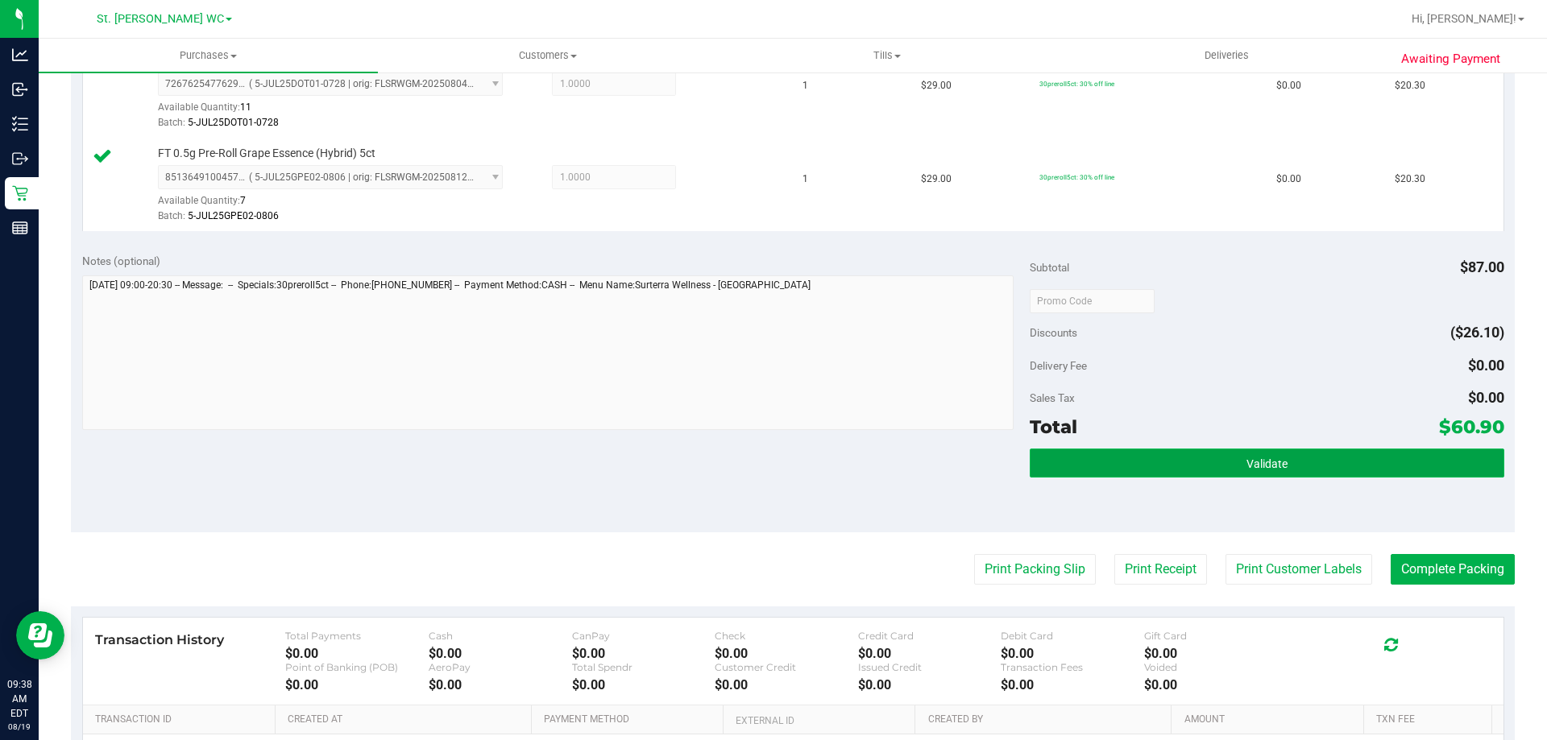
click at [1297, 453] on button "Validate" at bounding box center [1266, 463] width 474 height 29
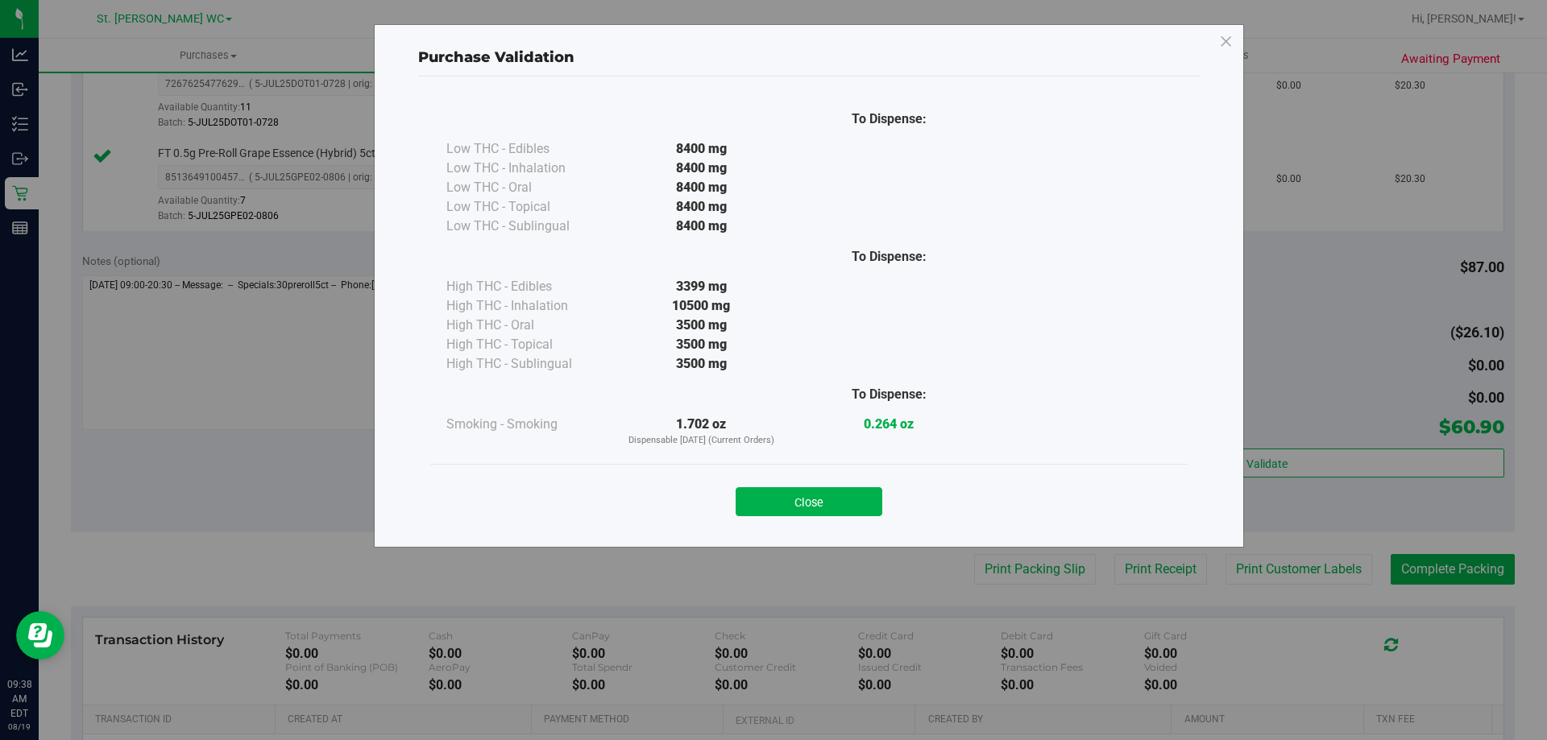
click at [828, 516] on div "Close" at bounding box center [808, 496] width 757 height 65
click at [901, 511] on div "Close" at bounding box center [808, 497] width 733 height 40
click at [862, 515] on button "Close" at bounding box center [808, 501] width 147 height 29
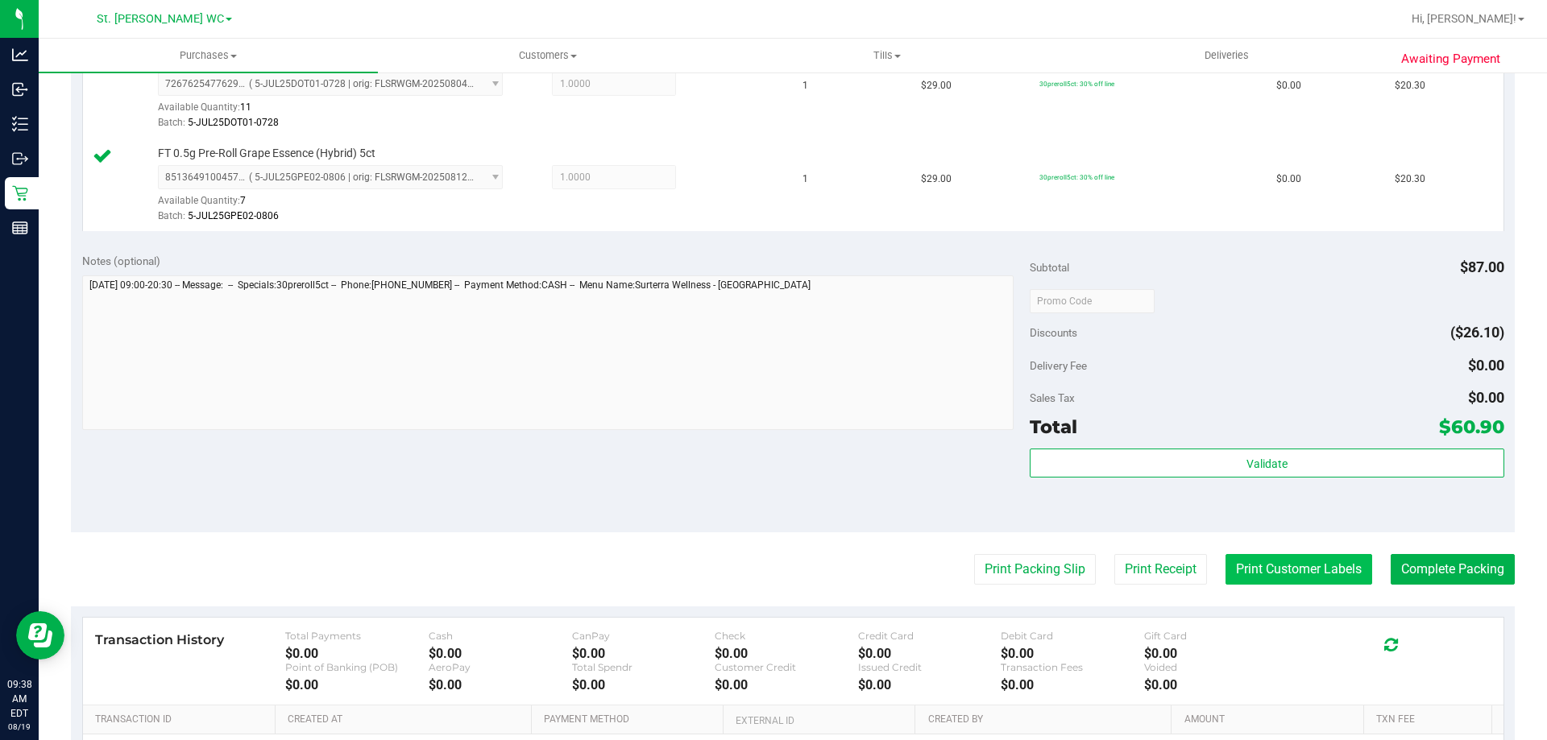
click at [1245, 565] on button "Print Customer Labels" at bounding box center [1298, 569] width 147 height 31
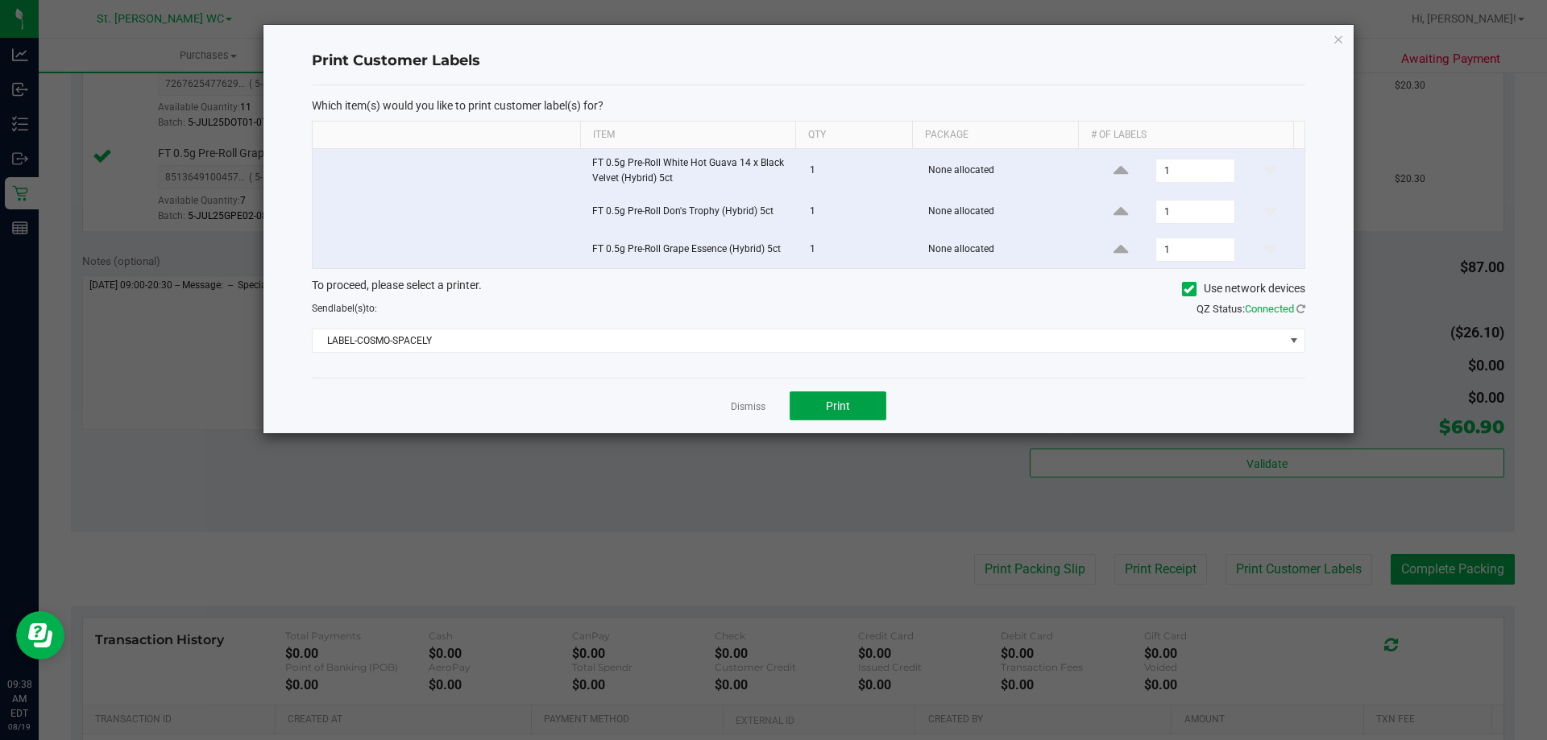
click at [850, 403] on button "Print" at bounding box center [837, 405] width 97 height 29
click at [748, 416] on div "Dismiss Print" at bounding box center [808, 406] width 993 height 56
click at [744, 409] on link "Dismiss" at bounding box center [748, 407] width 35 height 14
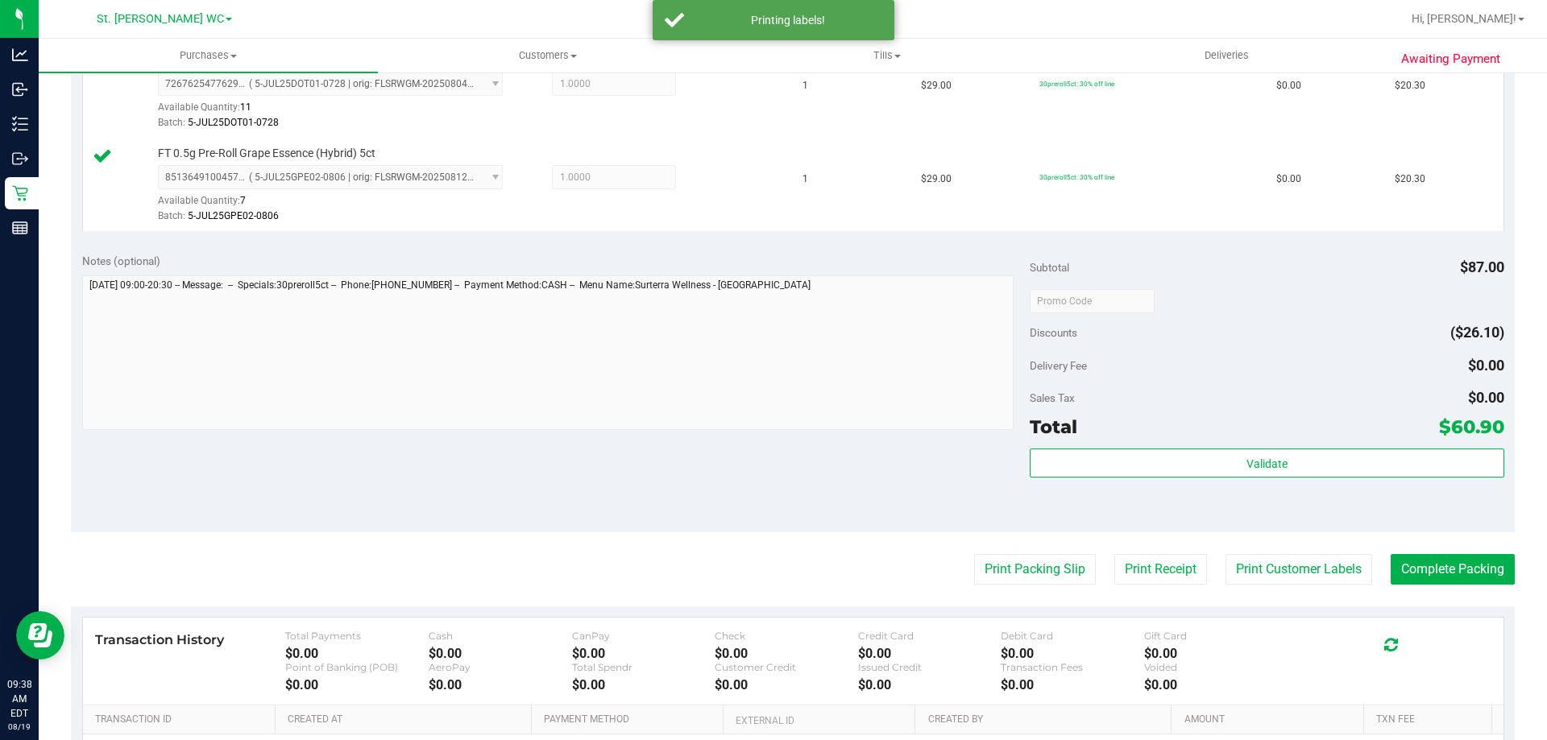
click at [1193, 502] on div "Validate" at bounding box center [1266, 485] width 474 height 72
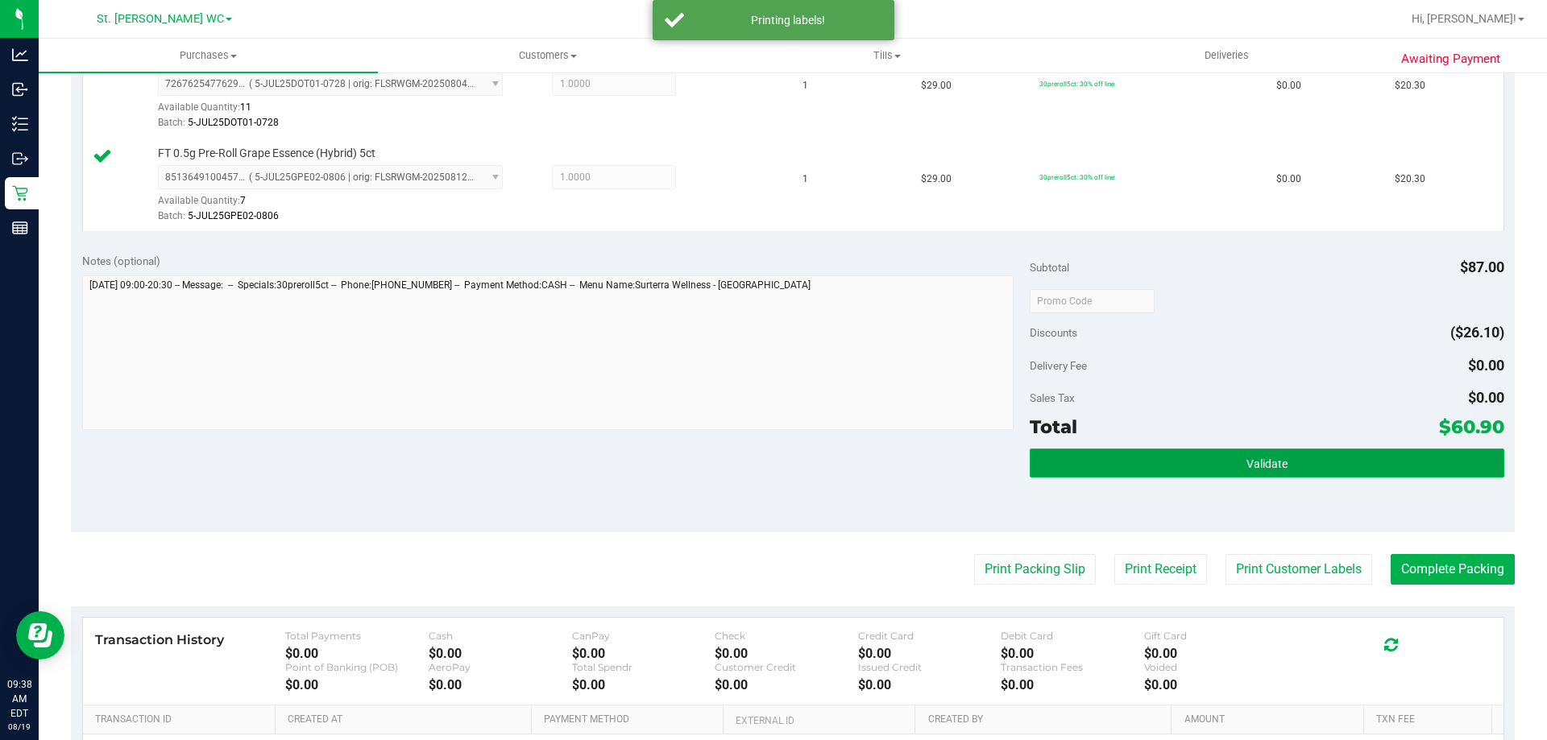
click at [1209, 474] on button "Validate" at bounding box center [1266, 463] width 474 height 29
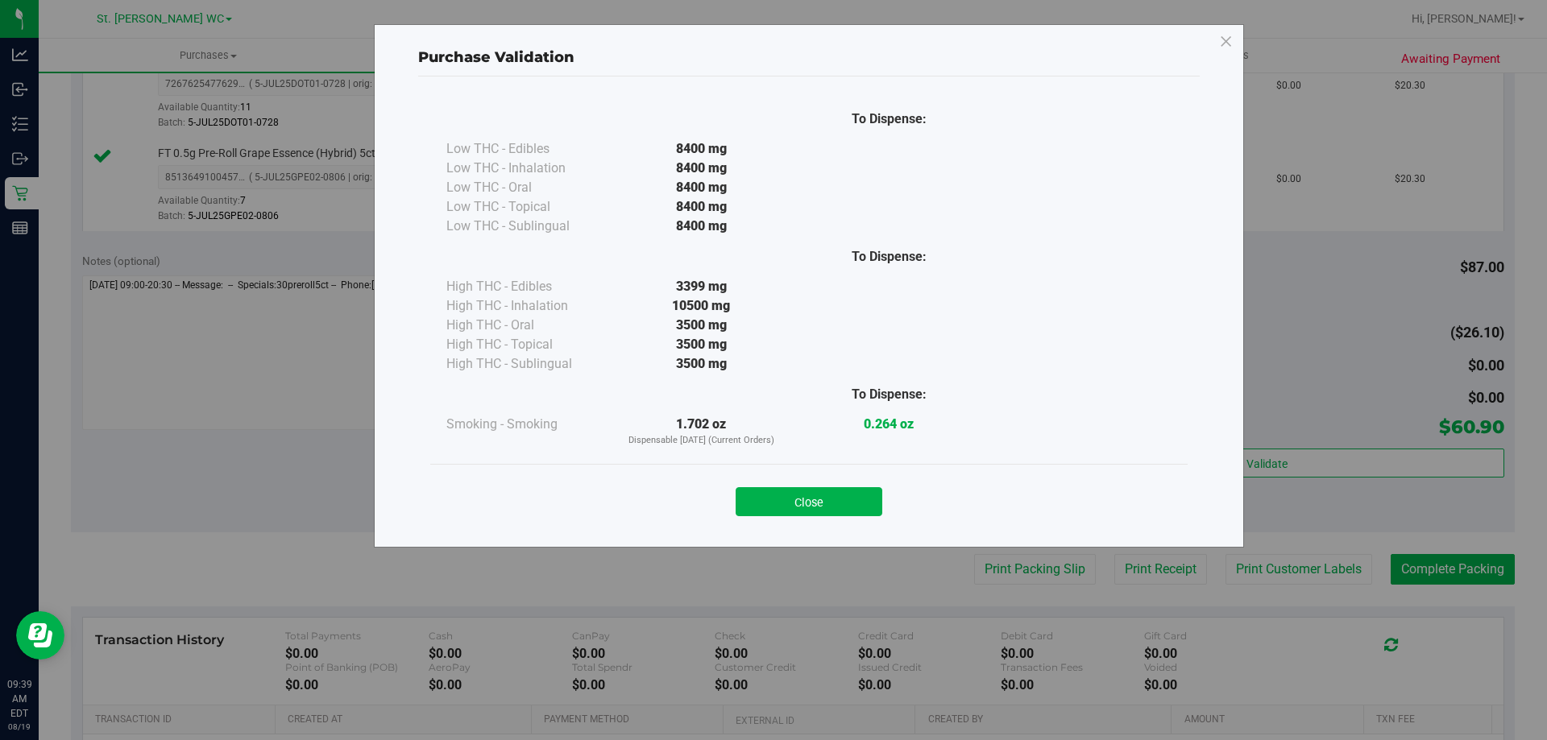
click at [819, 505] on button "Close" at bounding box center [808, 501] width 147 height 29
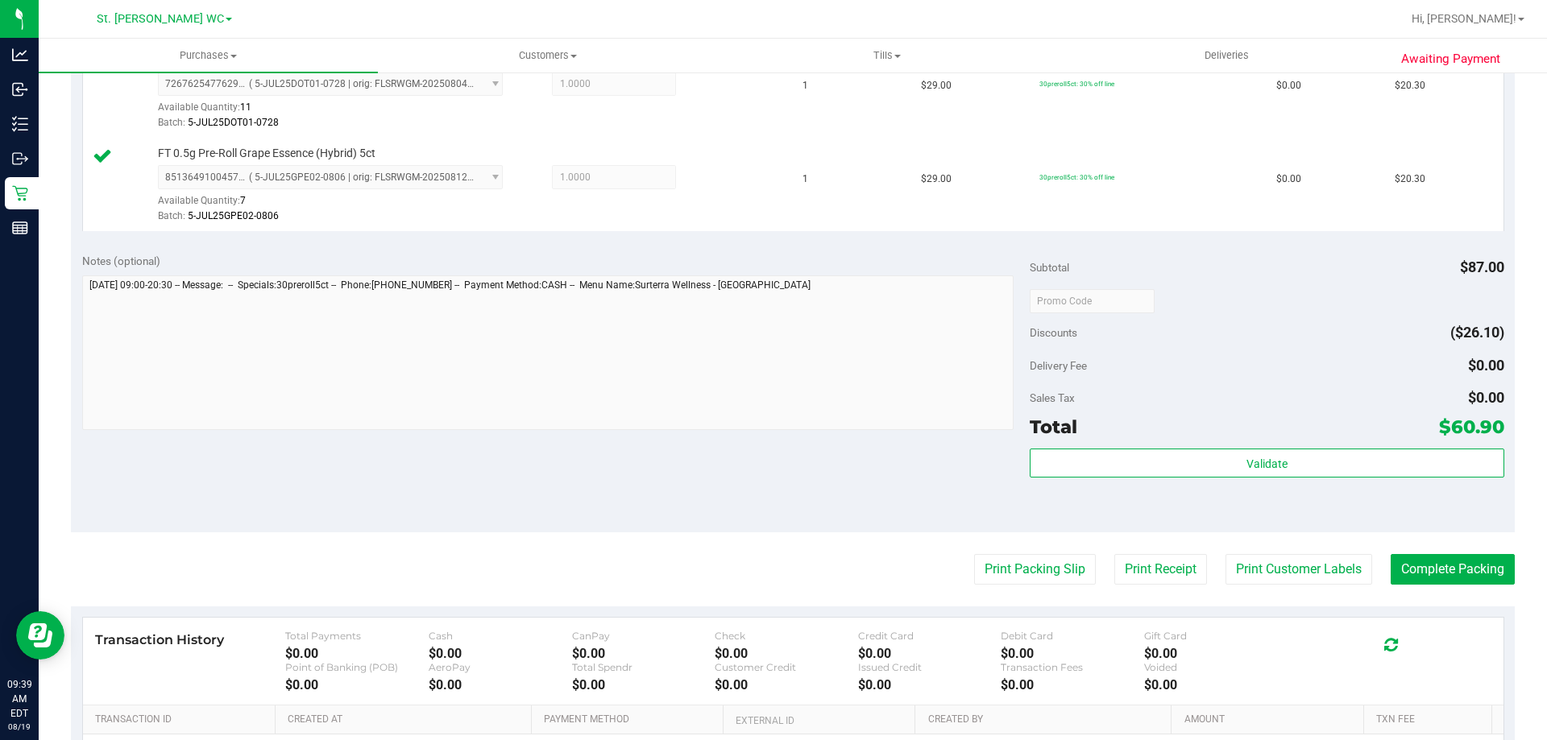
click at [805, 458] on div "Notes (optional) Subtotal $87.00 Discounts ($26.10) Delivery Fee $0.00 Sales Ta…" at bounding box center [792, 387] width 1443 height 290
click at [1390, 563] on button "Complete Packing" at bounding box center [1452, 569] width 124 height 31
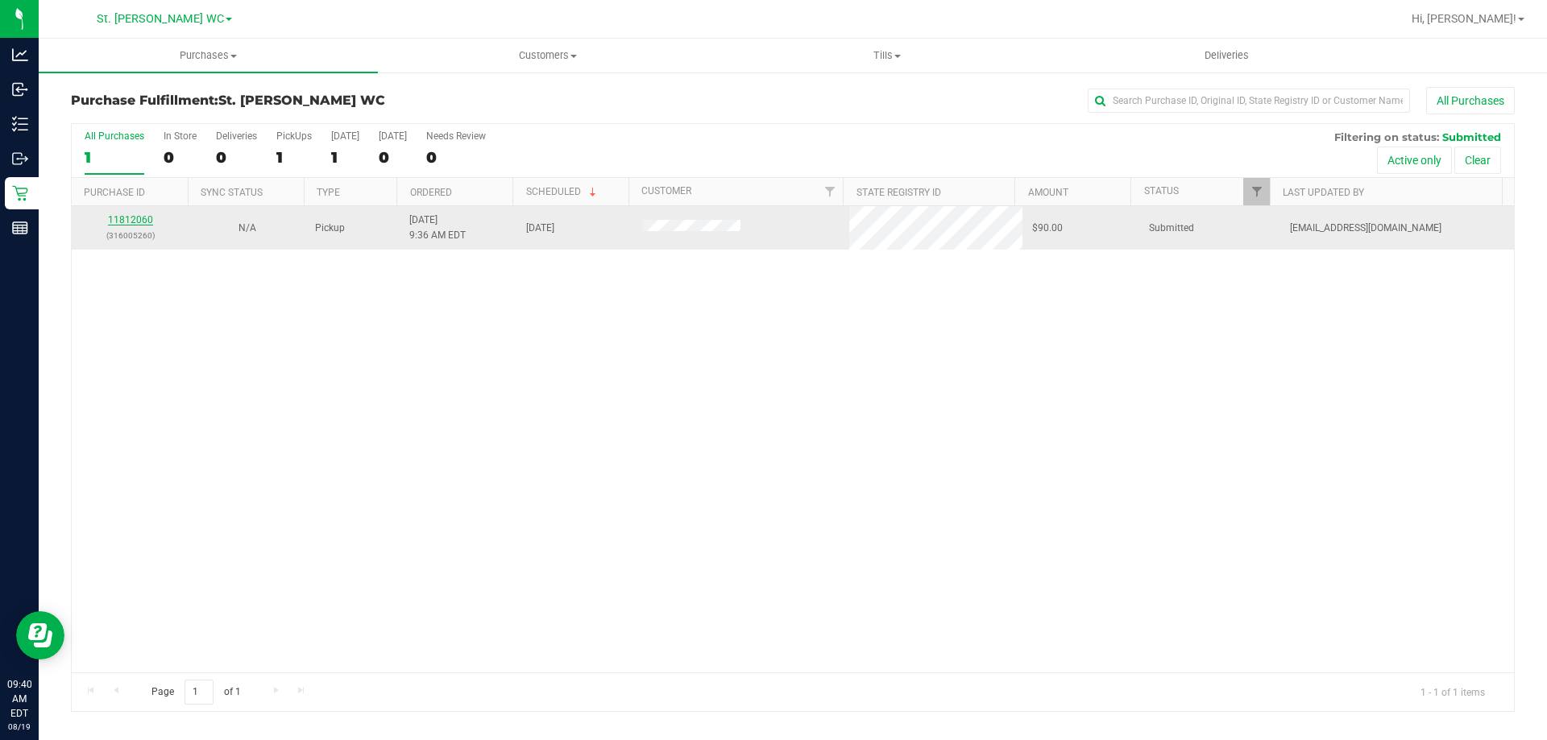
click at [123, 222] on link "11812060" at bounding box center [130, 219] width 45 height 11
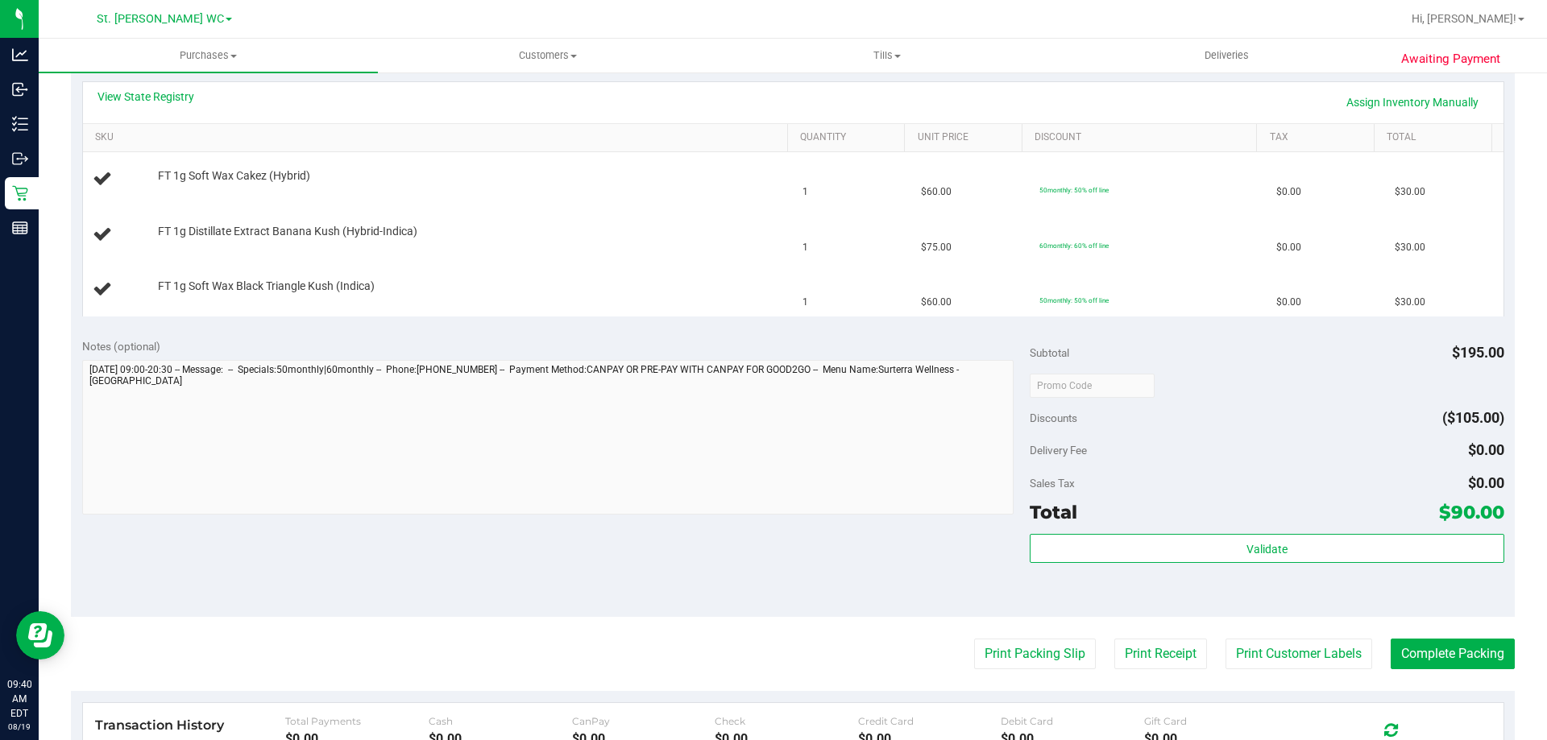
scroll to position [483, 0]
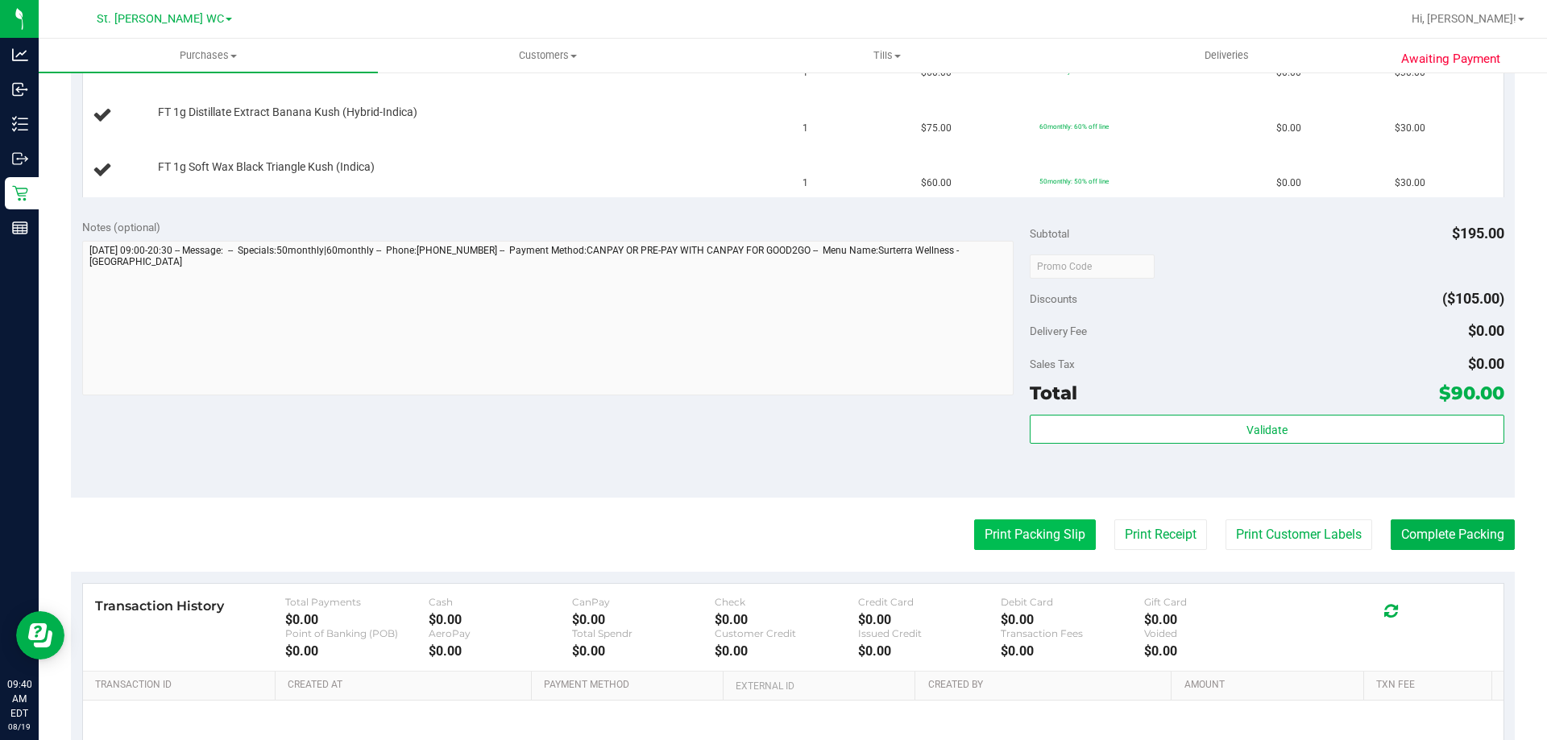
click at [1021, 525] on button "Print Packing Slip" at bounding box center [1035, 535] width 122 height 31
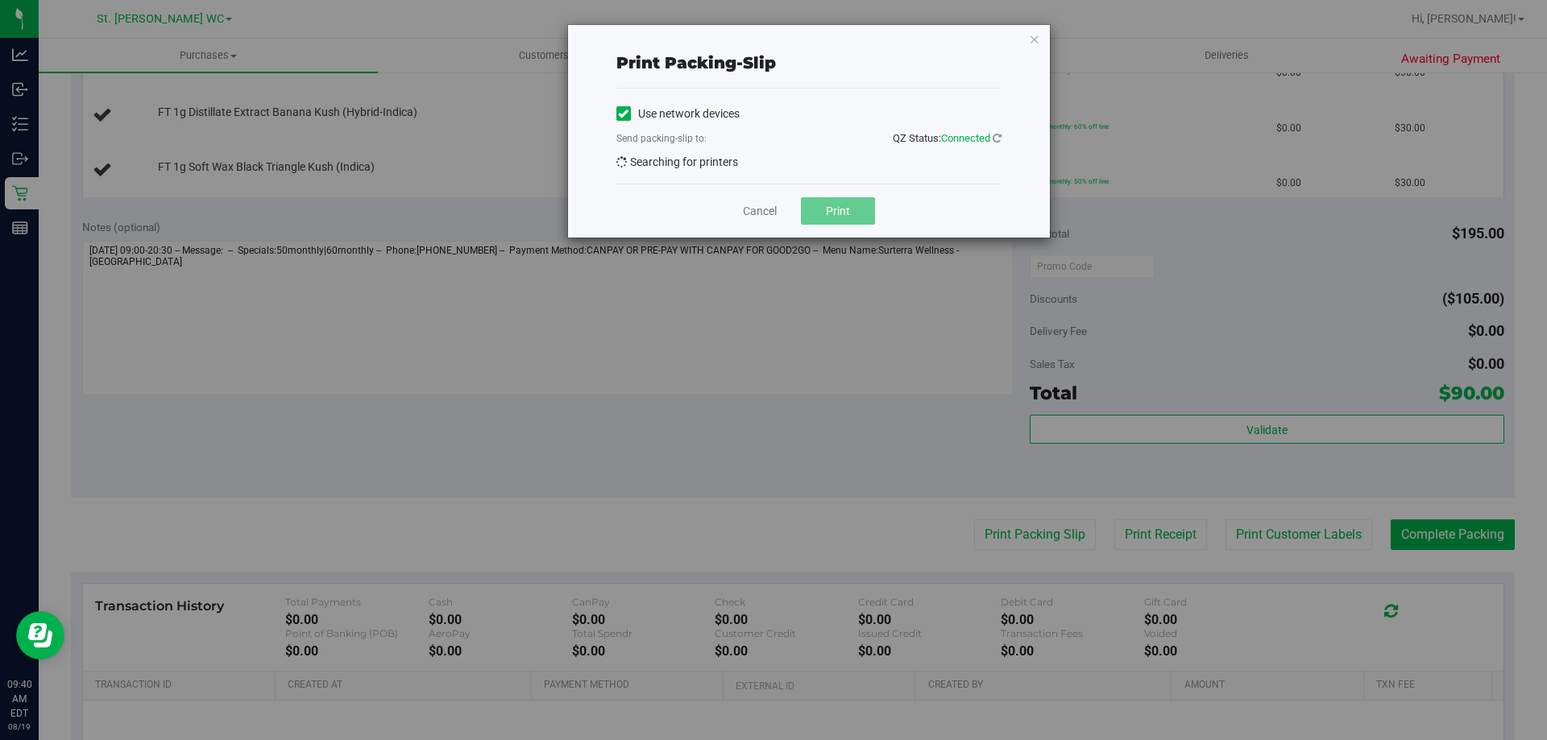
click at [856, 234] on div "Cancel Print" at bounding box center [808, 211] width 385 height 54
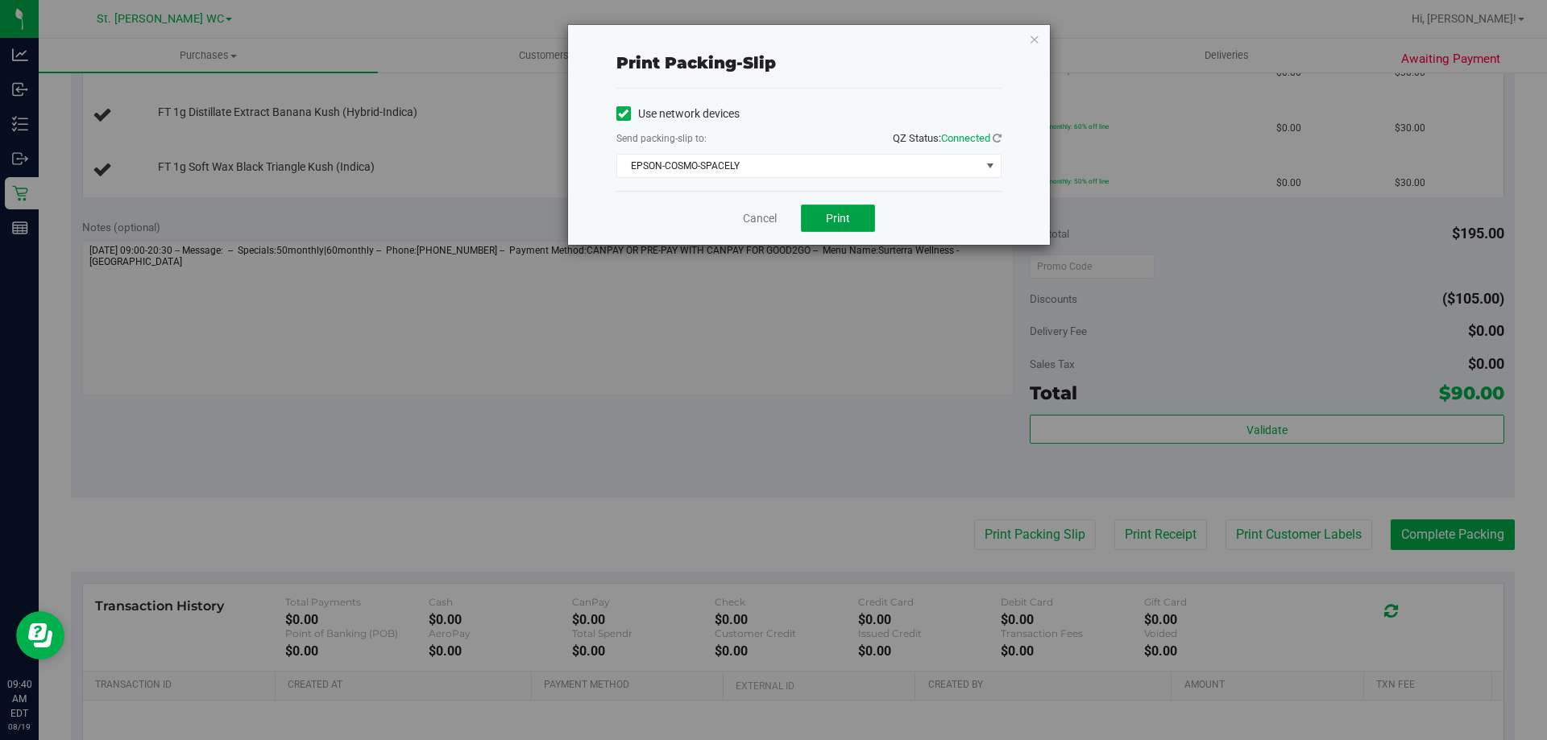
click at [837, 226] on button "Print" at bounding box center [838, 218] width 74 height 27
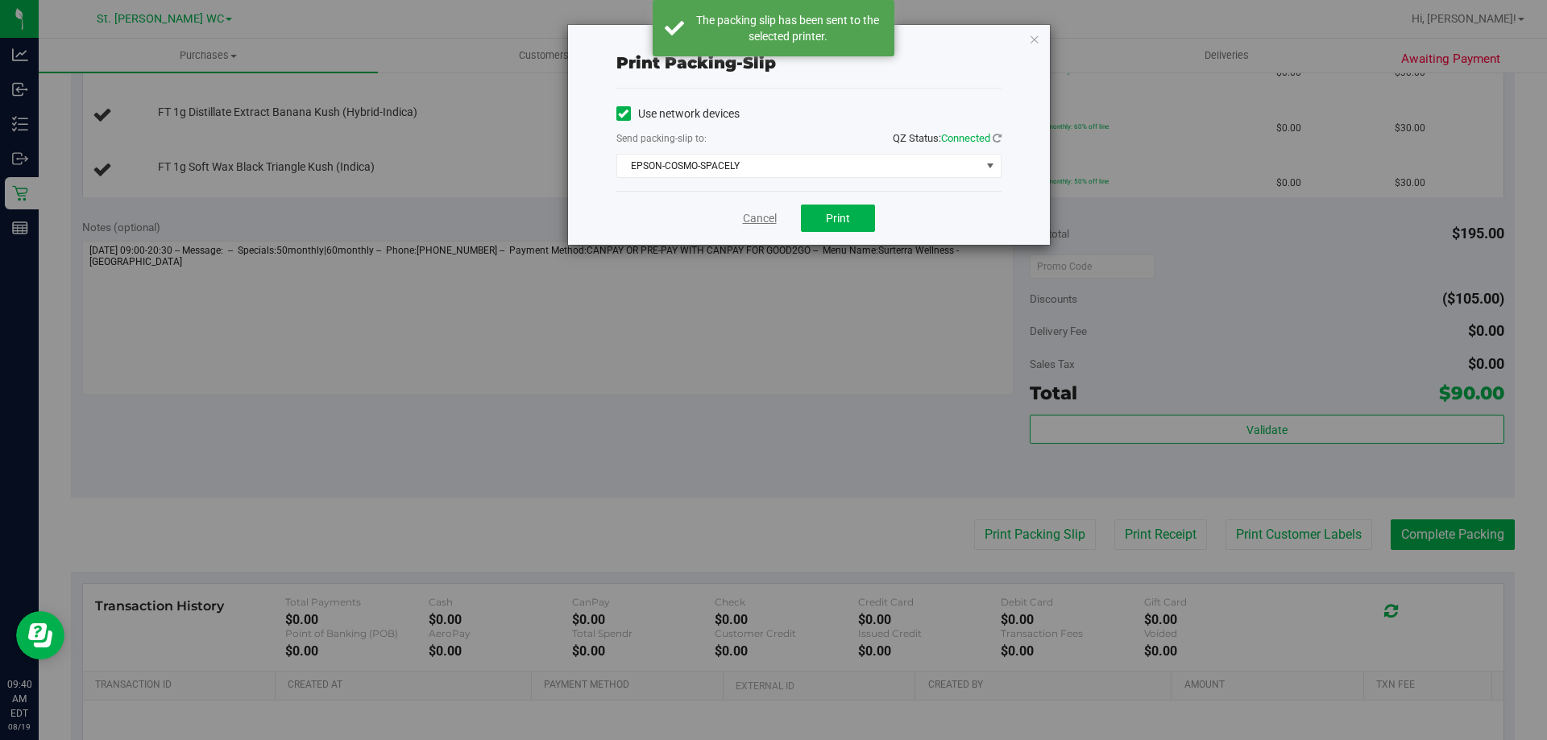
click at [763, 217] on link "Cancel" at bounding box center [760, 218] width 34 height 17
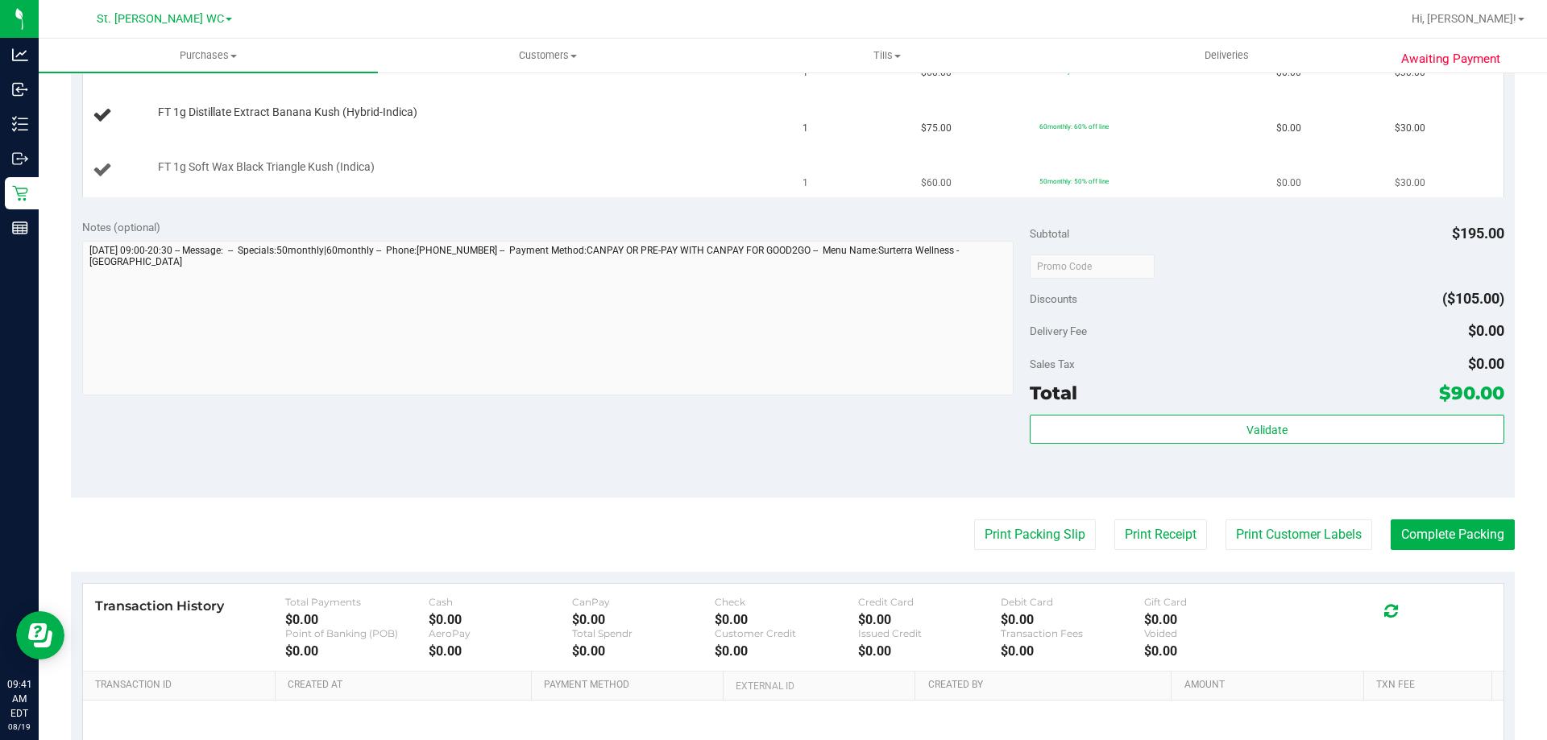
drag, startPoint x: 766, startPoint y: 182, endPoint x: 720, endPoint y: 188, distance: 46.3
click at [764, 182] on td "FT 1g Soft Wax Black Triangle Kush (Indica)" at bounding box center [438, 170] width 710 height 54
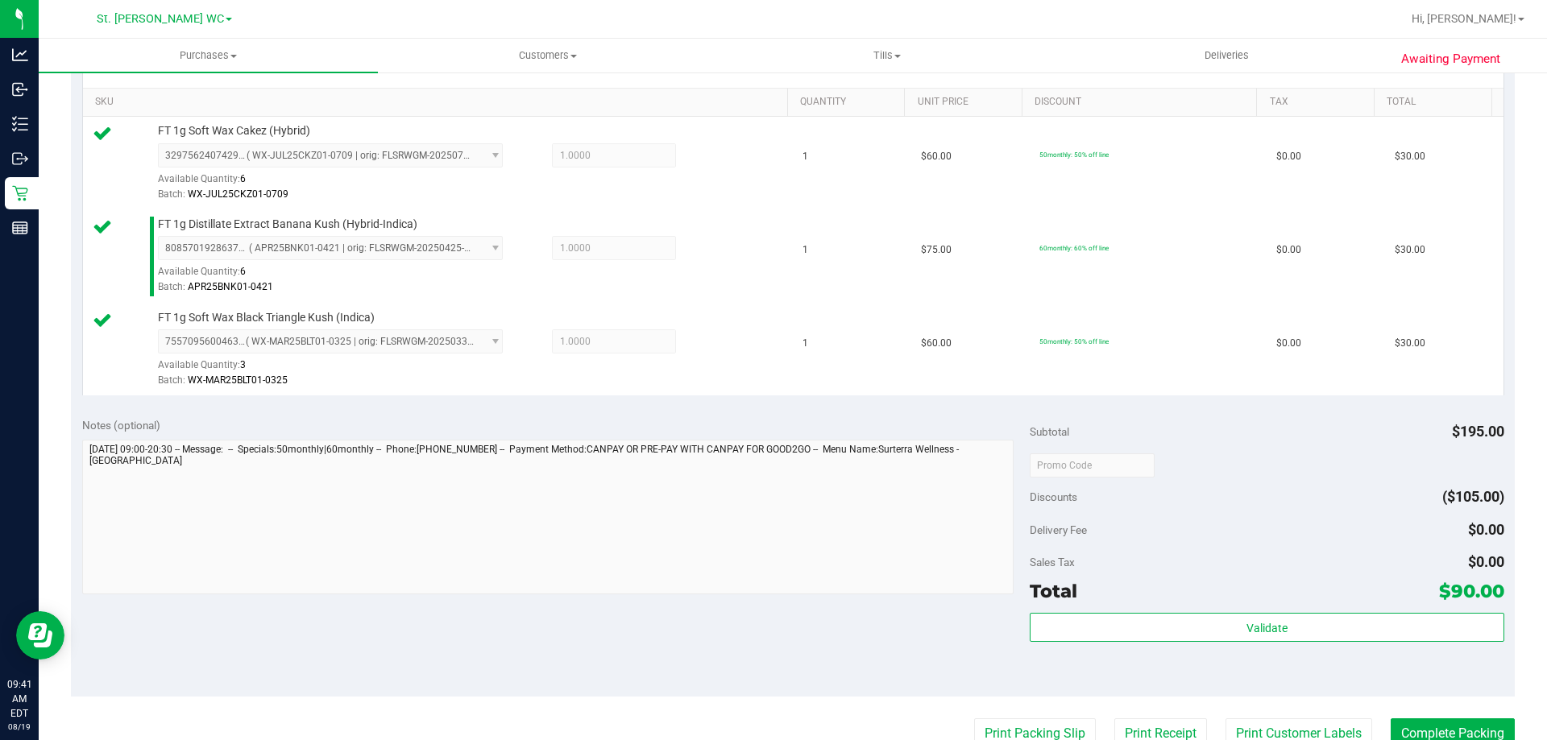
scroll to position [564, 0]
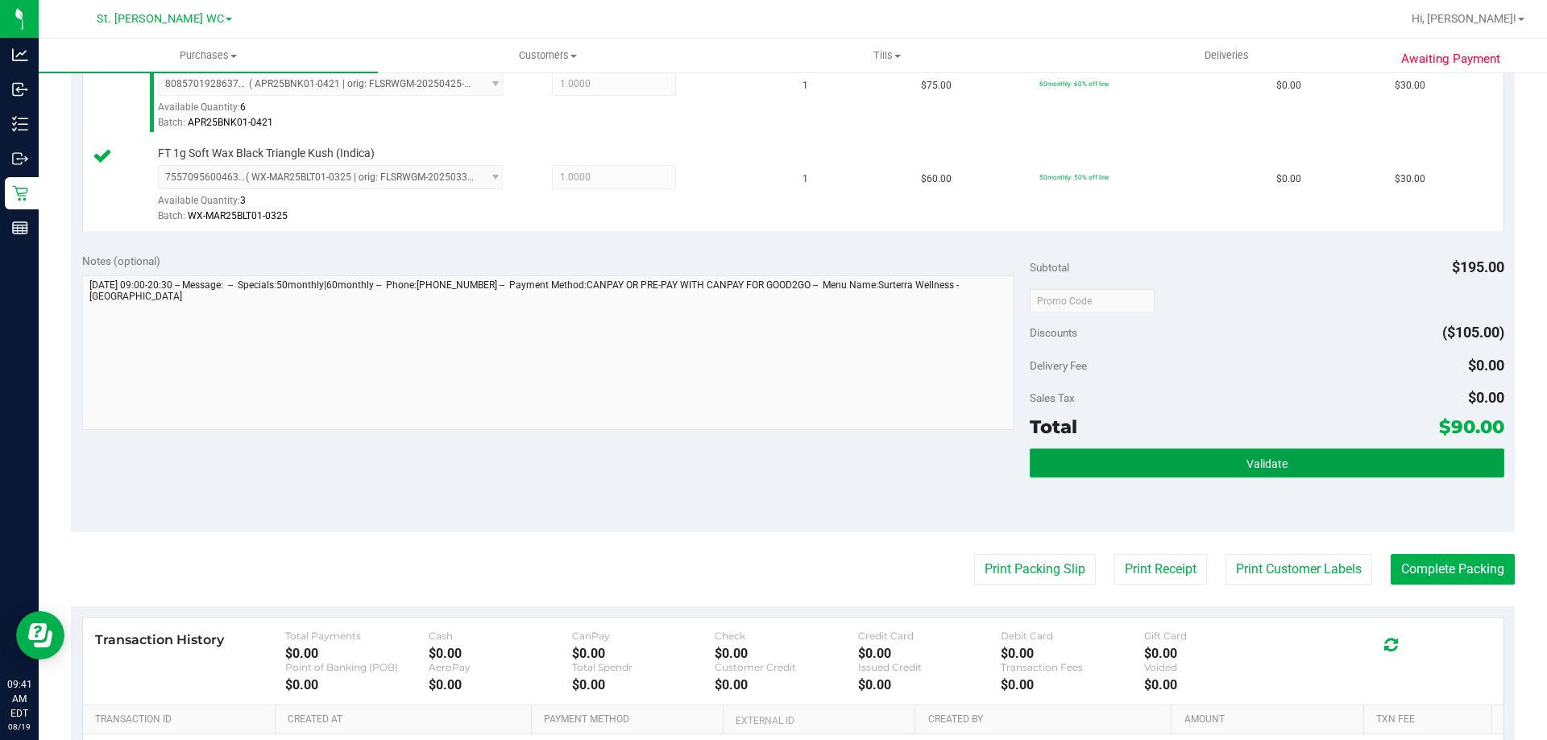
click at [1246, 462] on span "Validate" at bounding box center [1266, 464] width 41 height 13
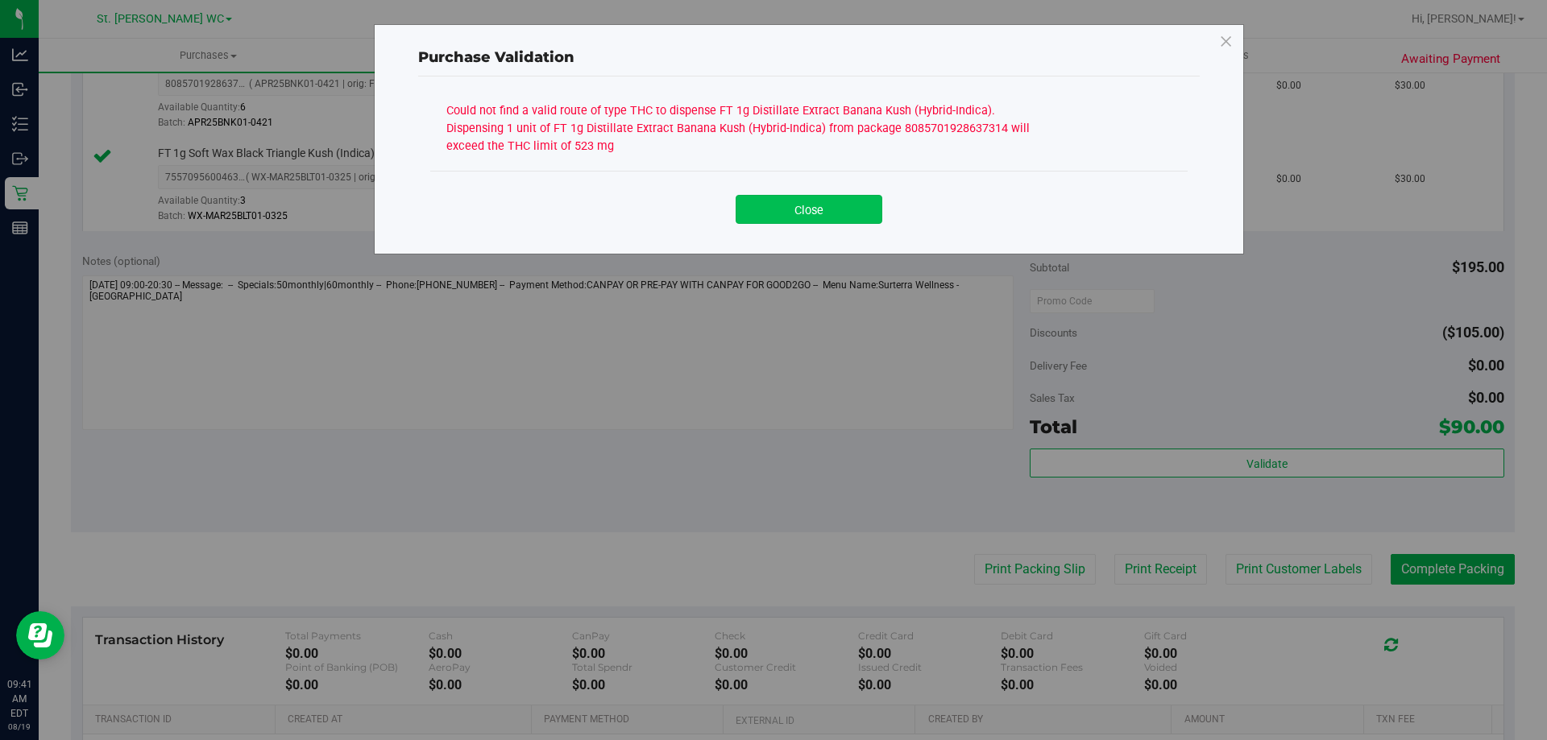
click at [823, 209] on button "Close" at bounding box center [808, 209] width 147 height 29
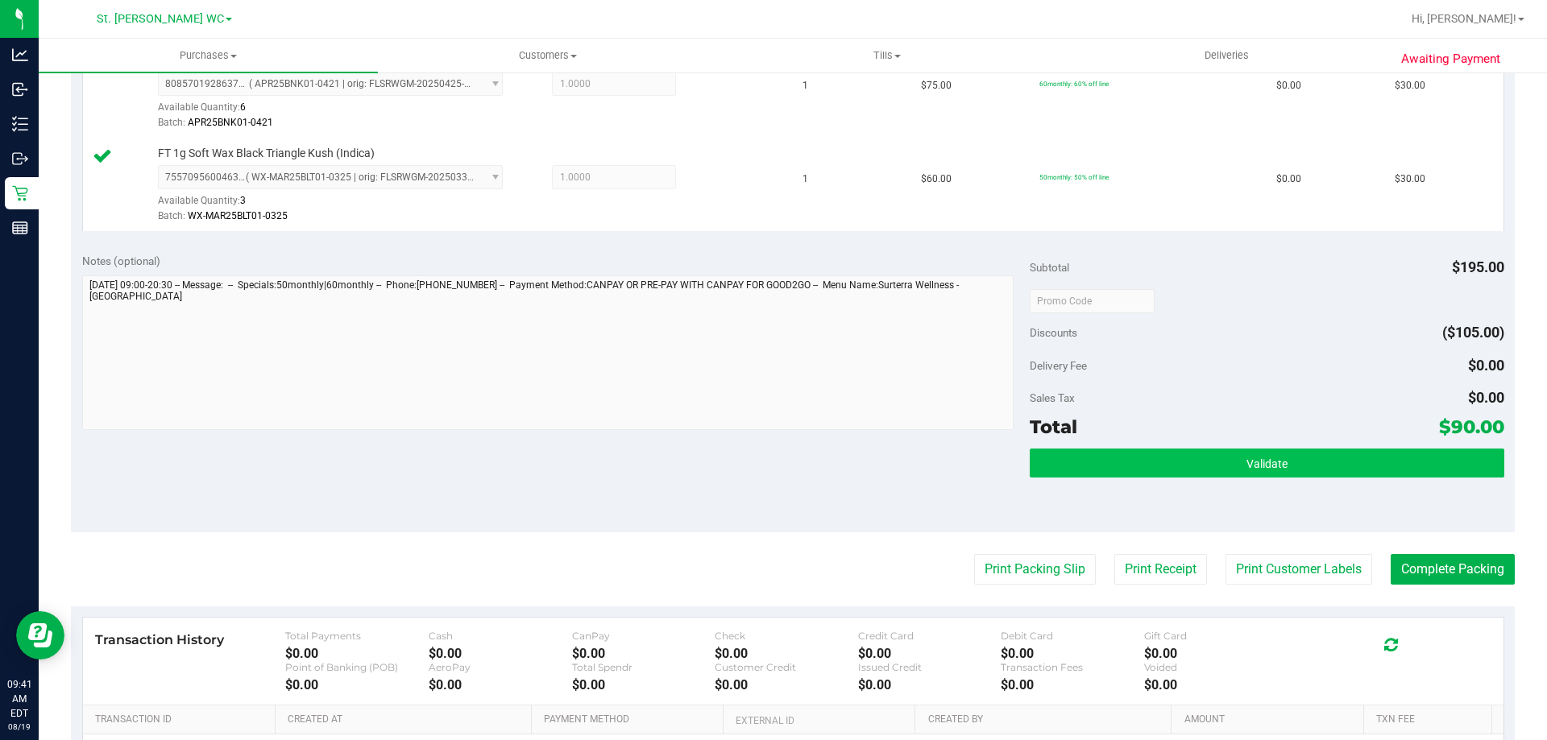
drag, startPoint x: 1046, startPoint y: 491, endPoint x: 1069, endPoint y: 467, distance: 32.5
click at [1047, 488] on div "Validate" at bounding box center [1266, 485] width 474 height 72
click at [1069, 467] on button "Validate" at bounding box center [1266, 463] width 474 height 29
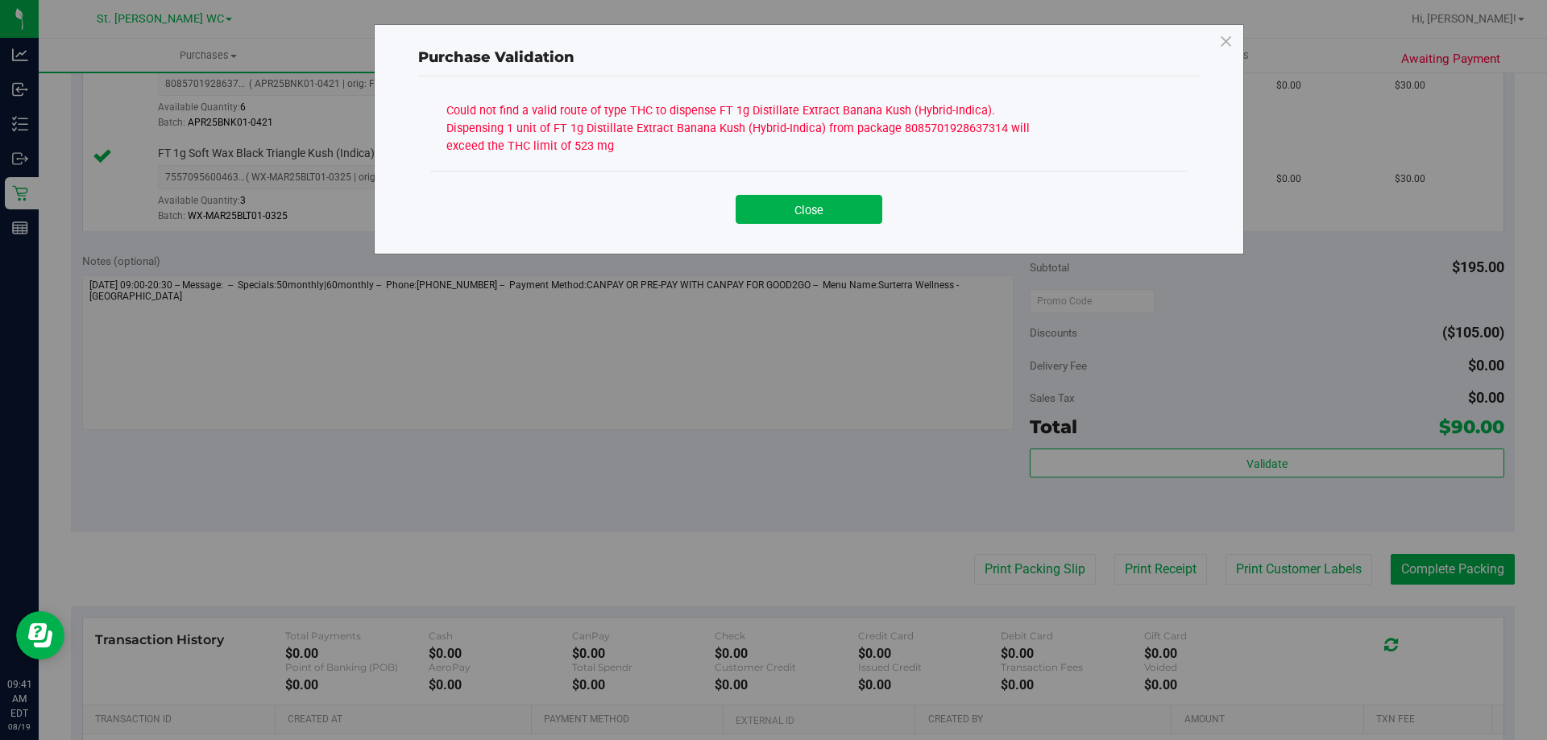
click at [540, 122] on div "Could not find a valid route of type THC to dispense FT 1g Distillate Extract B…" at bounding box center [748, 126] width 604 height 56
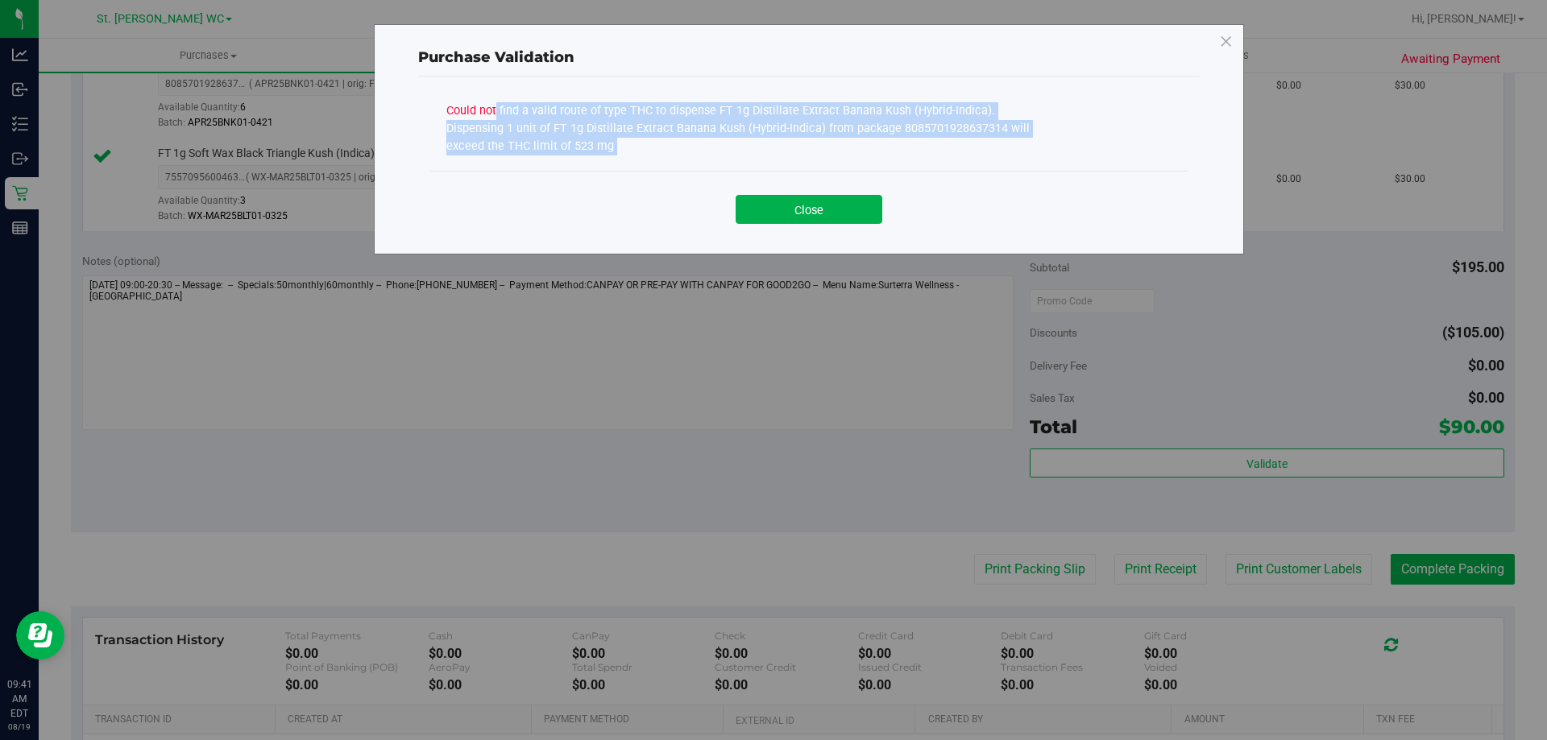
click at [540, 122] on div "Could not find a valid route of type THC to dispense FT 1g Distillate Extract B…" at bounding box center [748, 126] width 604 height 56
copy div "Could not find a valid route of type THC to dispense FT 1g Distillate Extract B…"
click at [876, 236] on div "Could not find a valid route of type THC to dispense FT 1g Distillate Extract B…" at bounding box center [808, 158] width 781 height 163
click at [854, 219] on button "Close" at bounding box center [808, 209] width 147 height 29
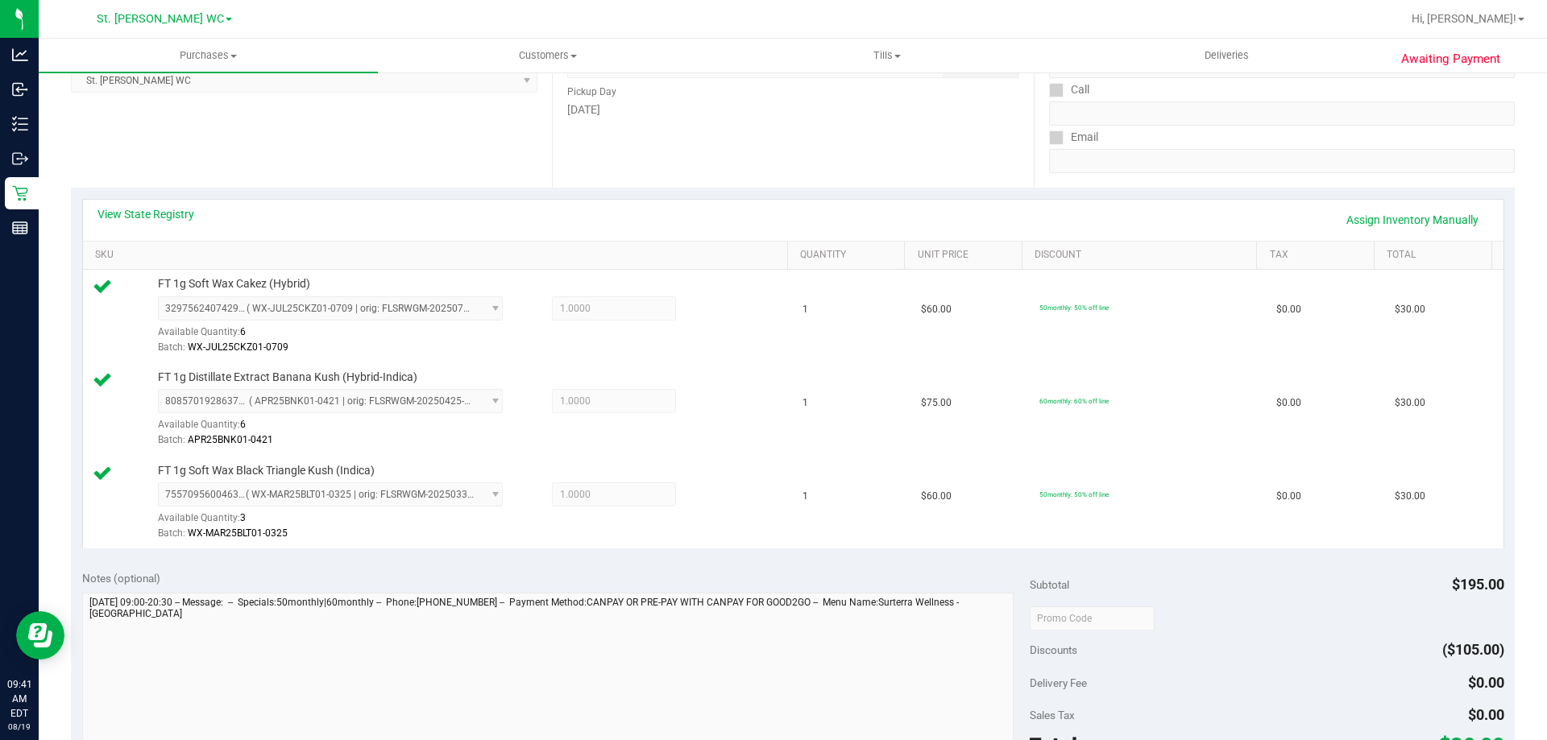
scroll to position [242, 0]
click at [146, 220] on link "View State Registry" at bounding box center [145, 219] width 97 height 16
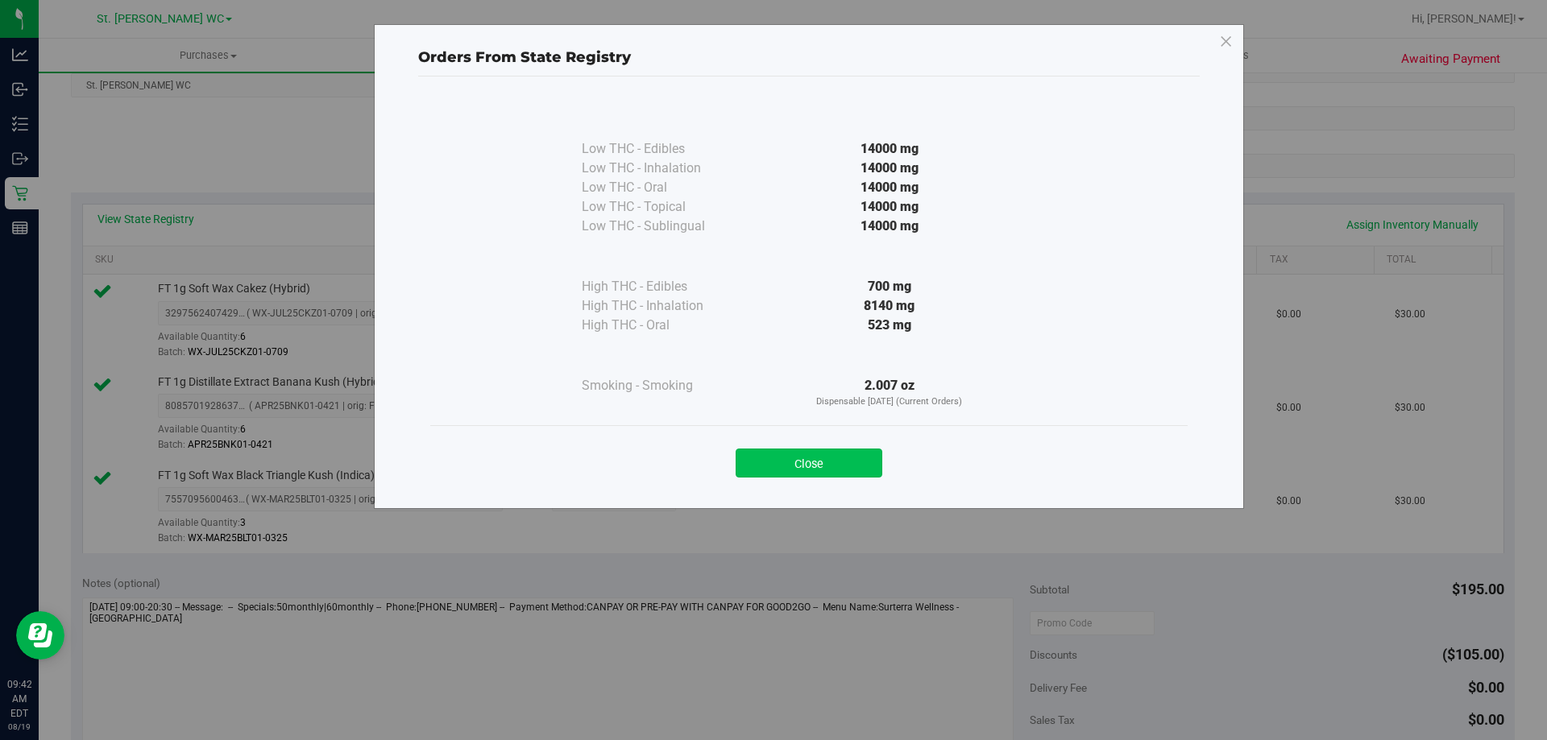
click at [823, 464] on button "Close" at bounding box center [808, 463] width 147 height 29
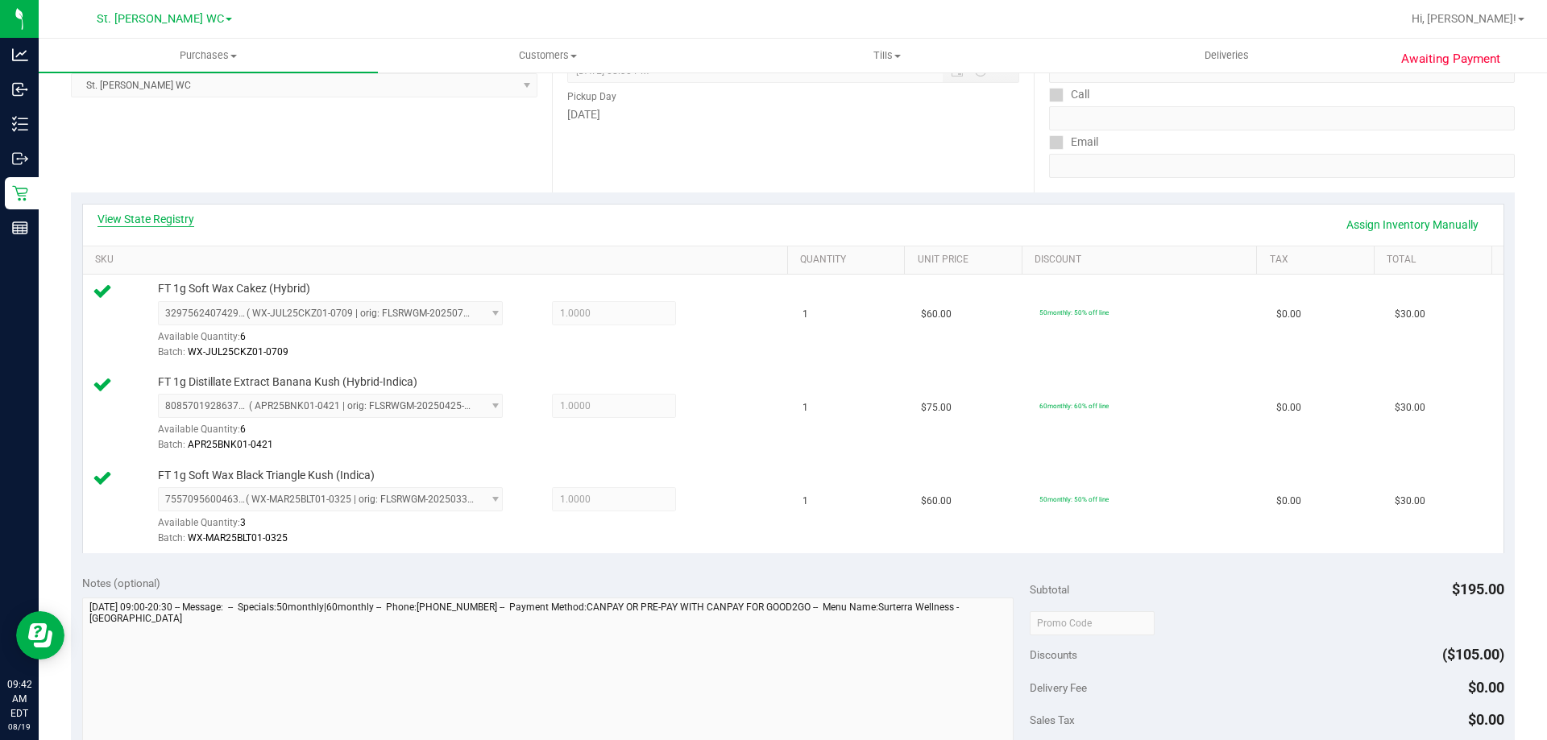
click at [172, 216] on link "View State Registry" at bounding box center [145, 219] width 97 height 16
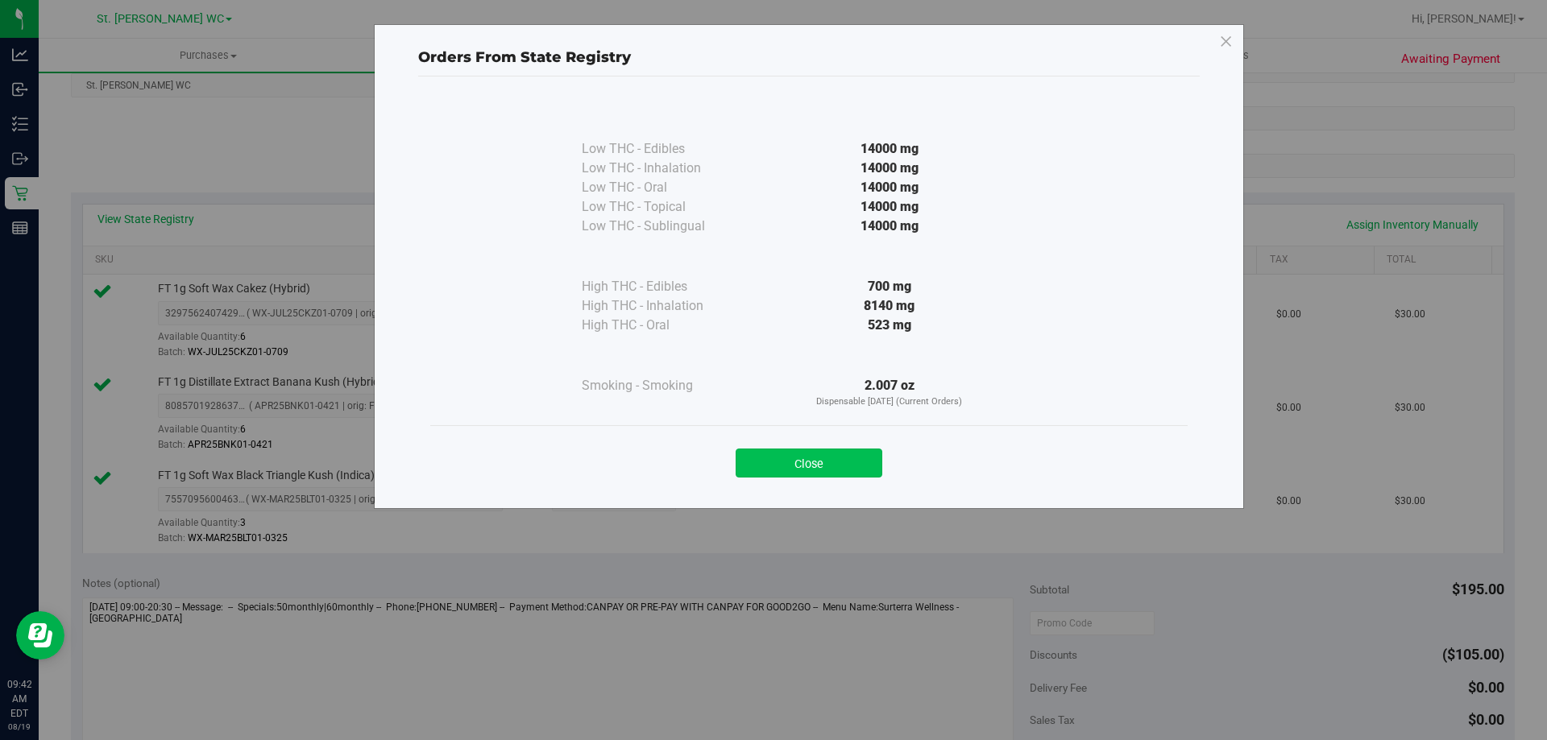
click at [834, 453] on button "Close" at bounding box center [808, 463] width 147 height 29
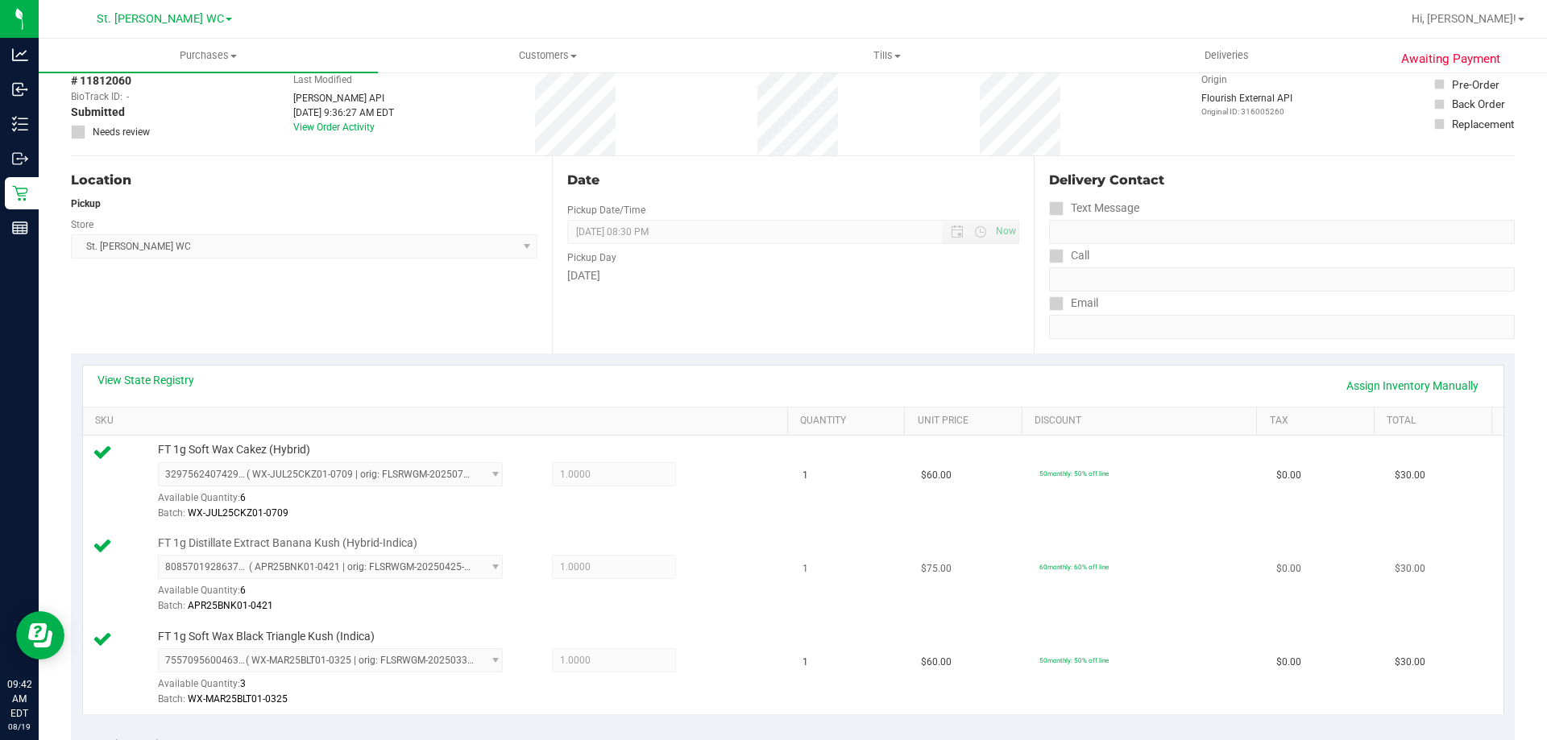
scroll to position [0, 0]
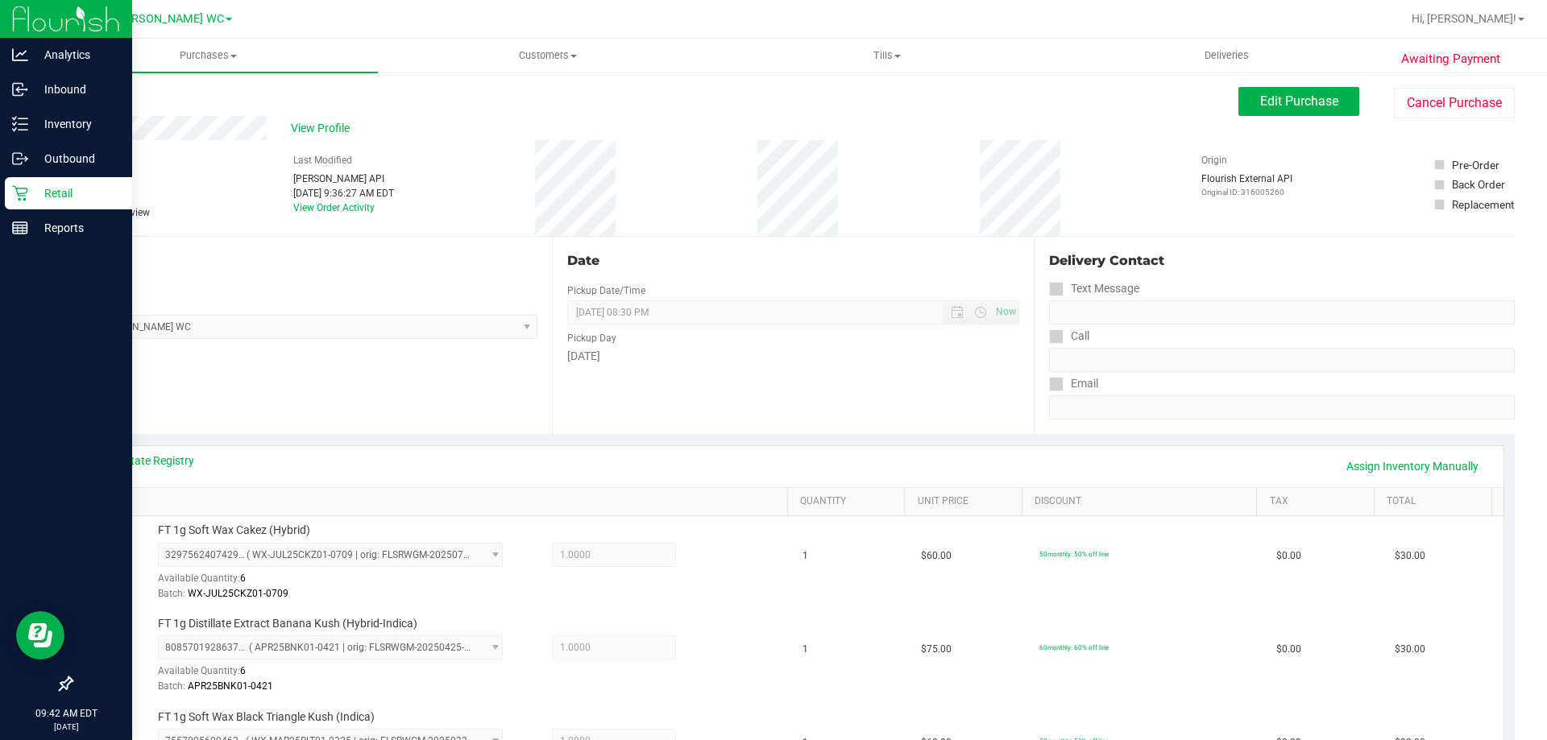
click at [43, 191] on p "Retail" at bounding box center [76, 193] width 97 height 19
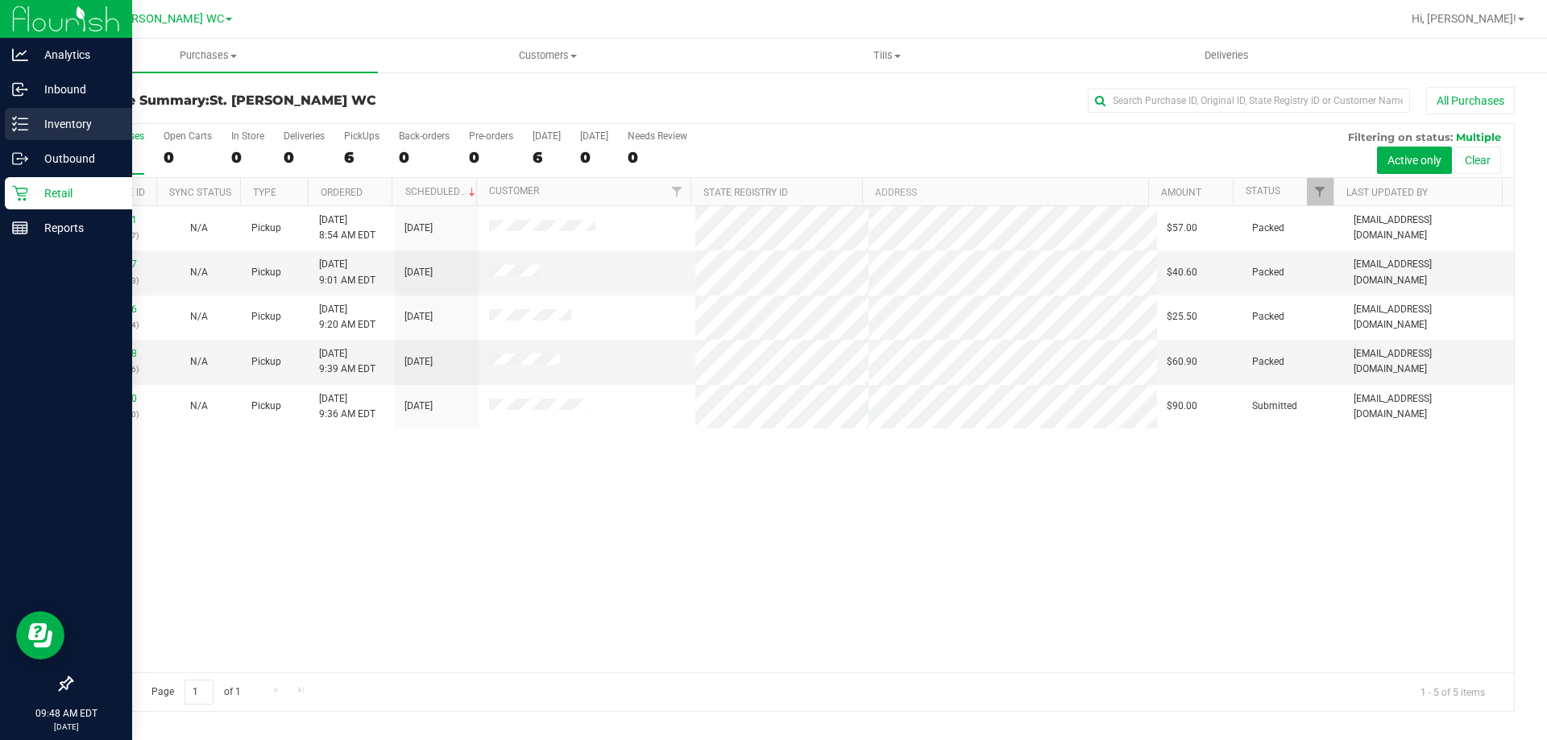
click at [25, 122] on icon at bounding box center [20, 124] width 16 height 16
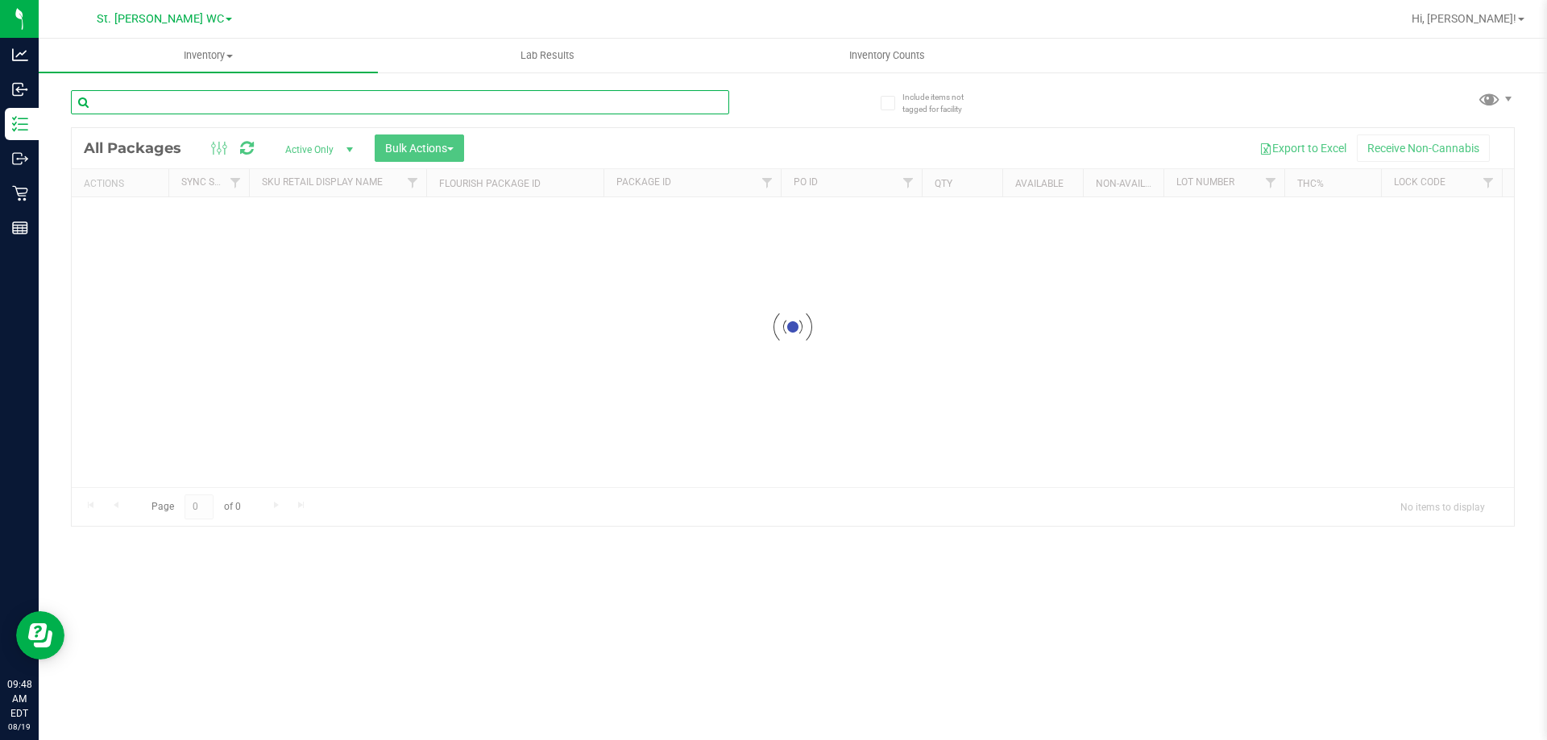
click at [215, 110] on div "Inventory All packages All inventory Waste log Create inventory Lab Results Inv…" at bounding box center [793, 390] width 1508 height 702
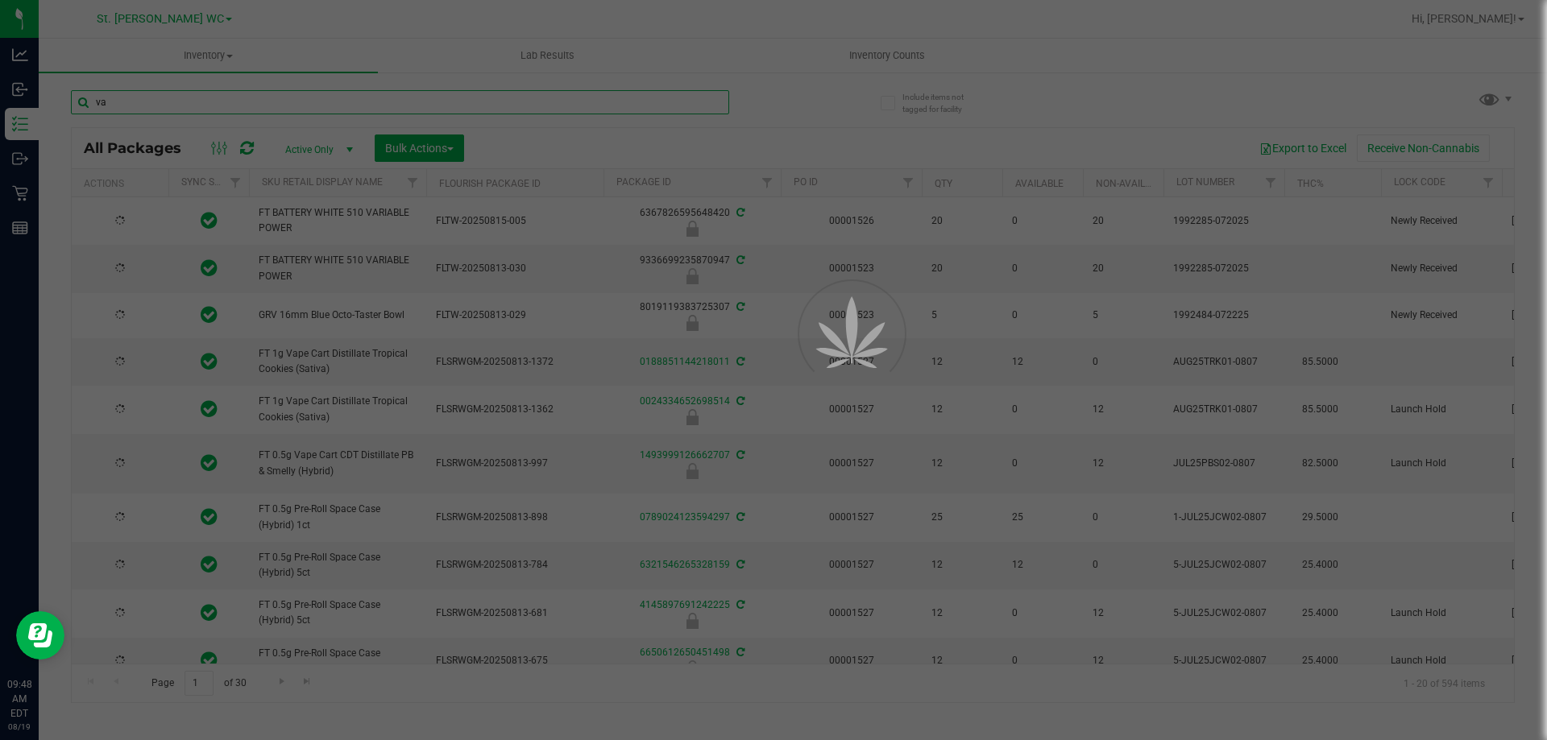
type input "var"
type input "2026-02-14"
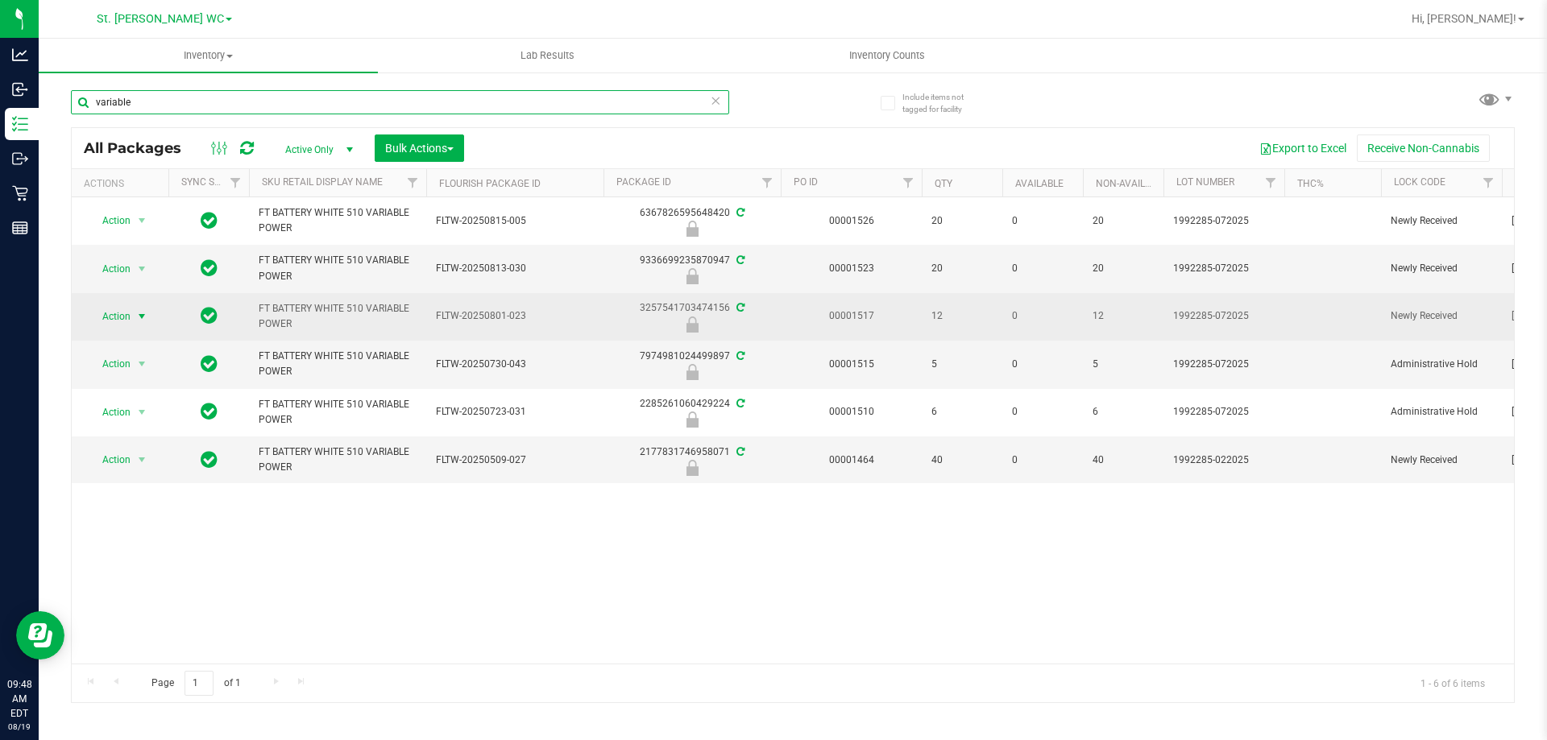
type input "variable"
click at [135, 316] on span "select" at bounding box center [142, 316] width 20 height 23
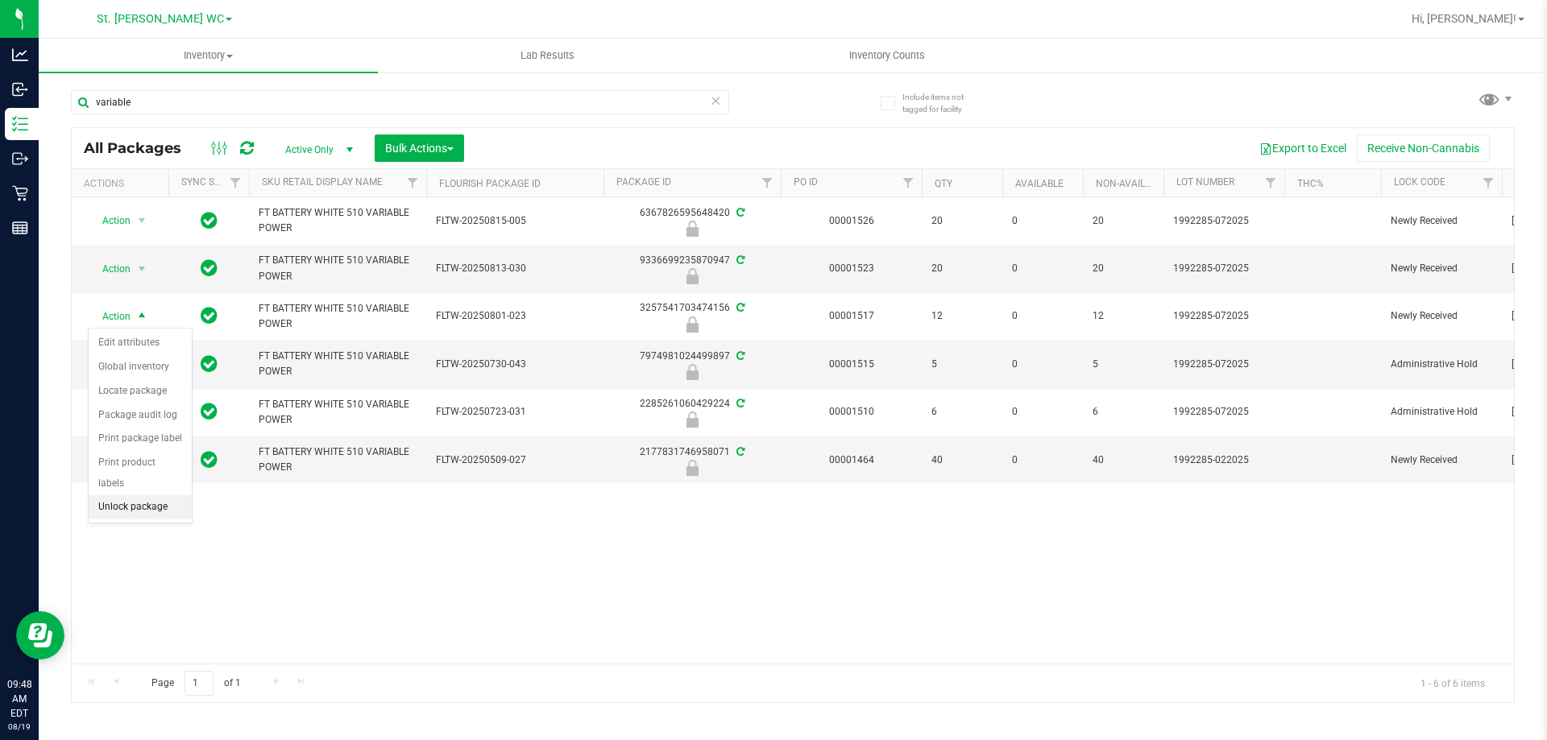
click at [149, 495] on li "Unlock package" at bounding box center [140, 507] width 103 height 24
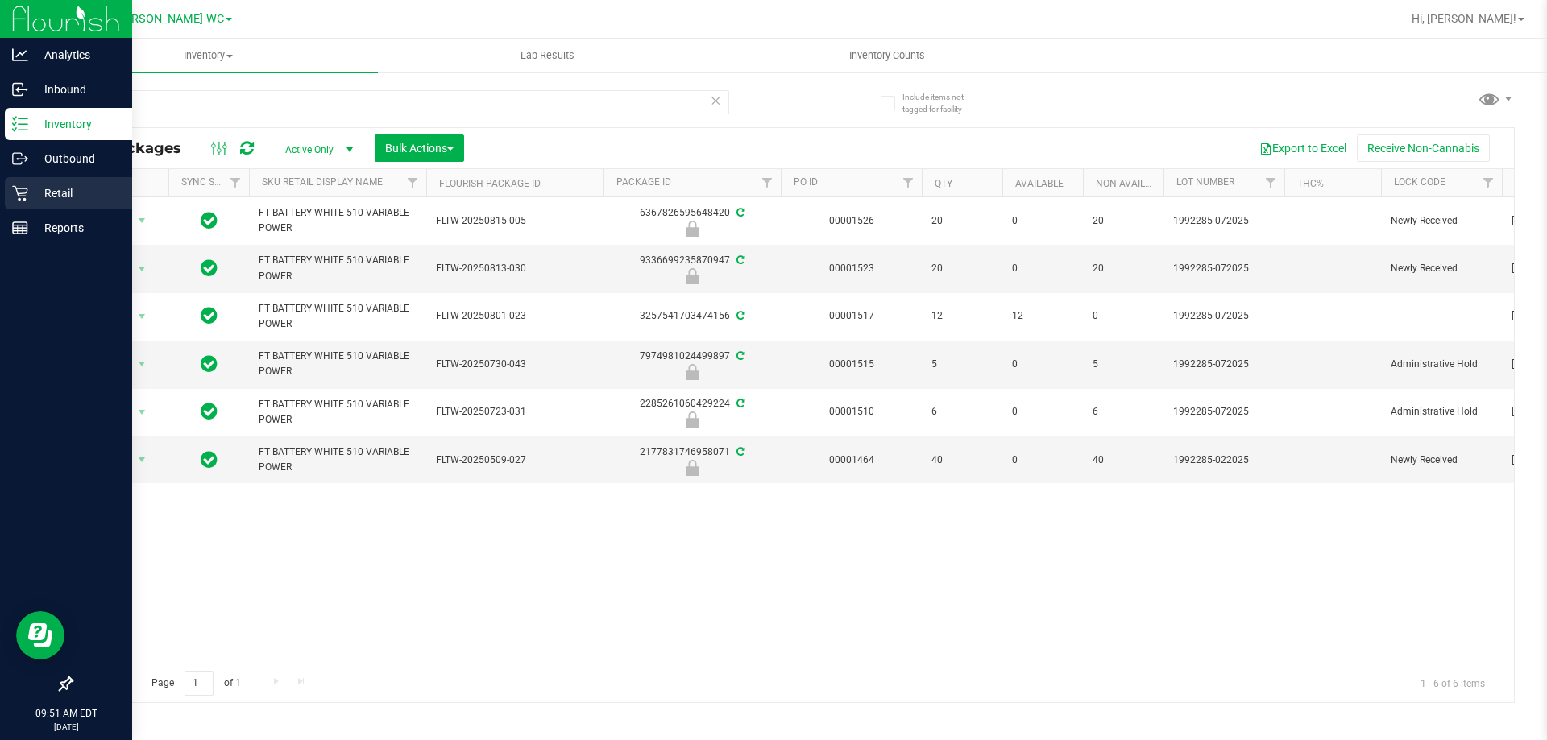
click at [37, 193] on p "Retail" at bounding box center [76, 193] width 97 height 19
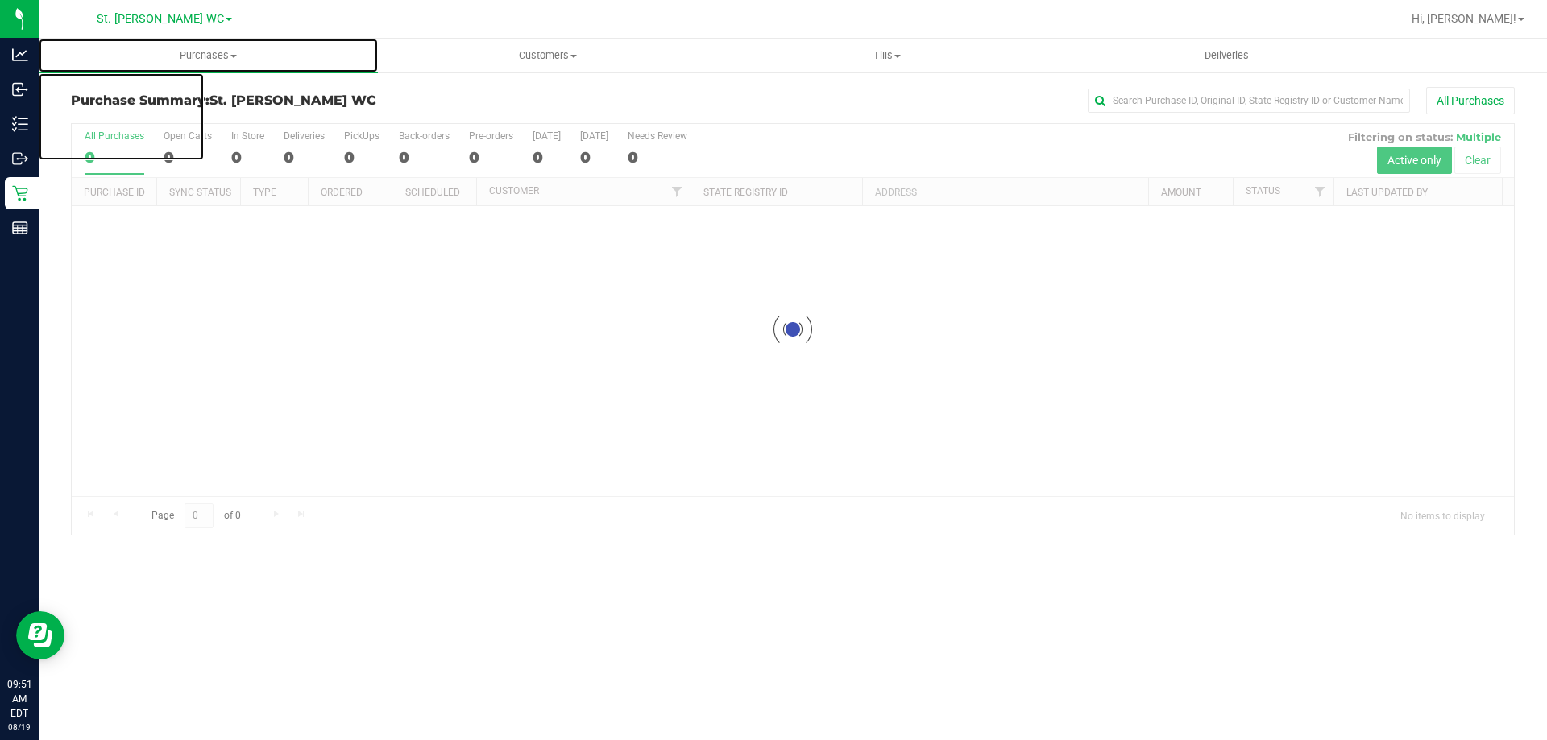
click at [194, 56] on span "Purchases" at bounding box center [208, 55] width 339 height 14
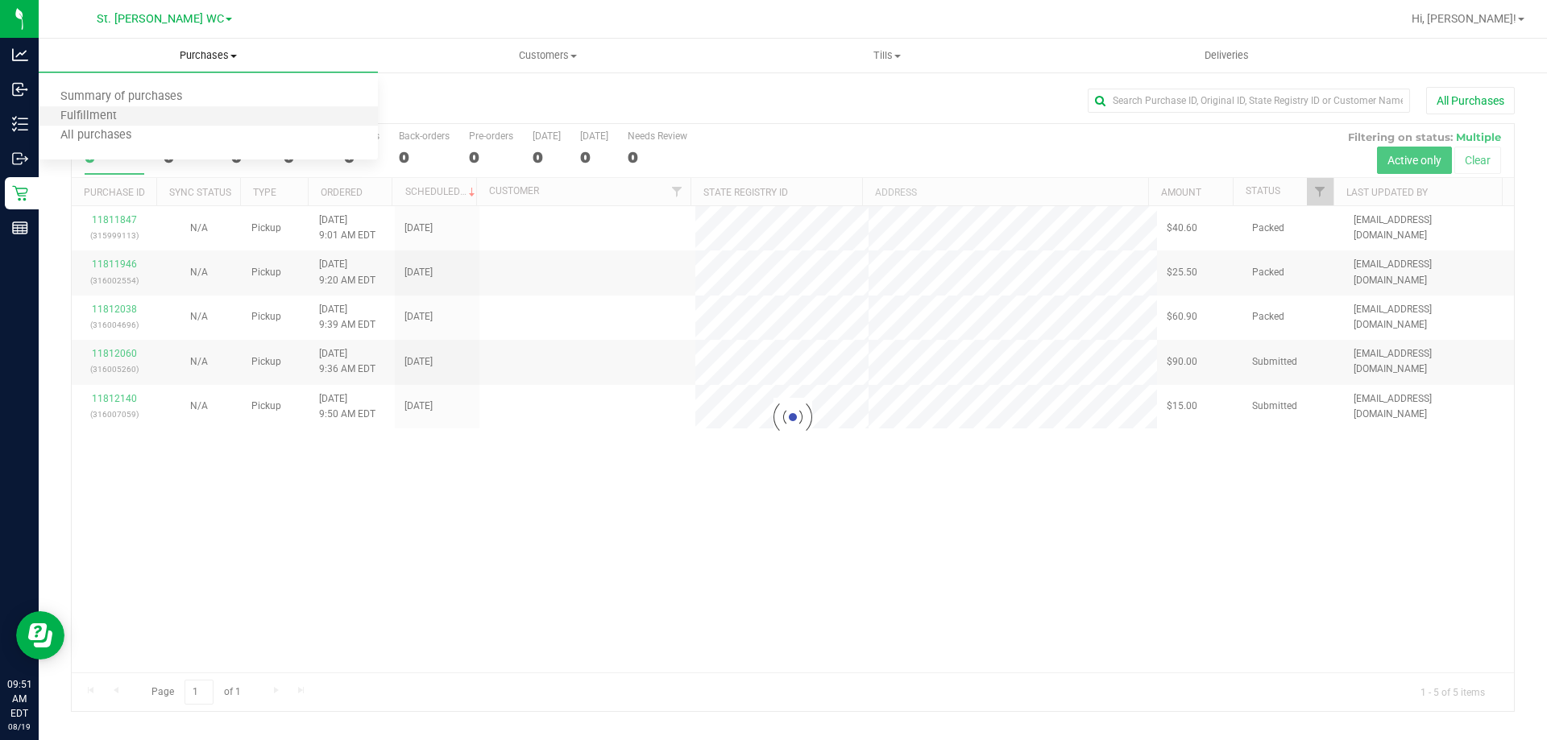
click at [189, 108] on li "Fulfillment" at bounding box center [208, 116] width 339 height 19
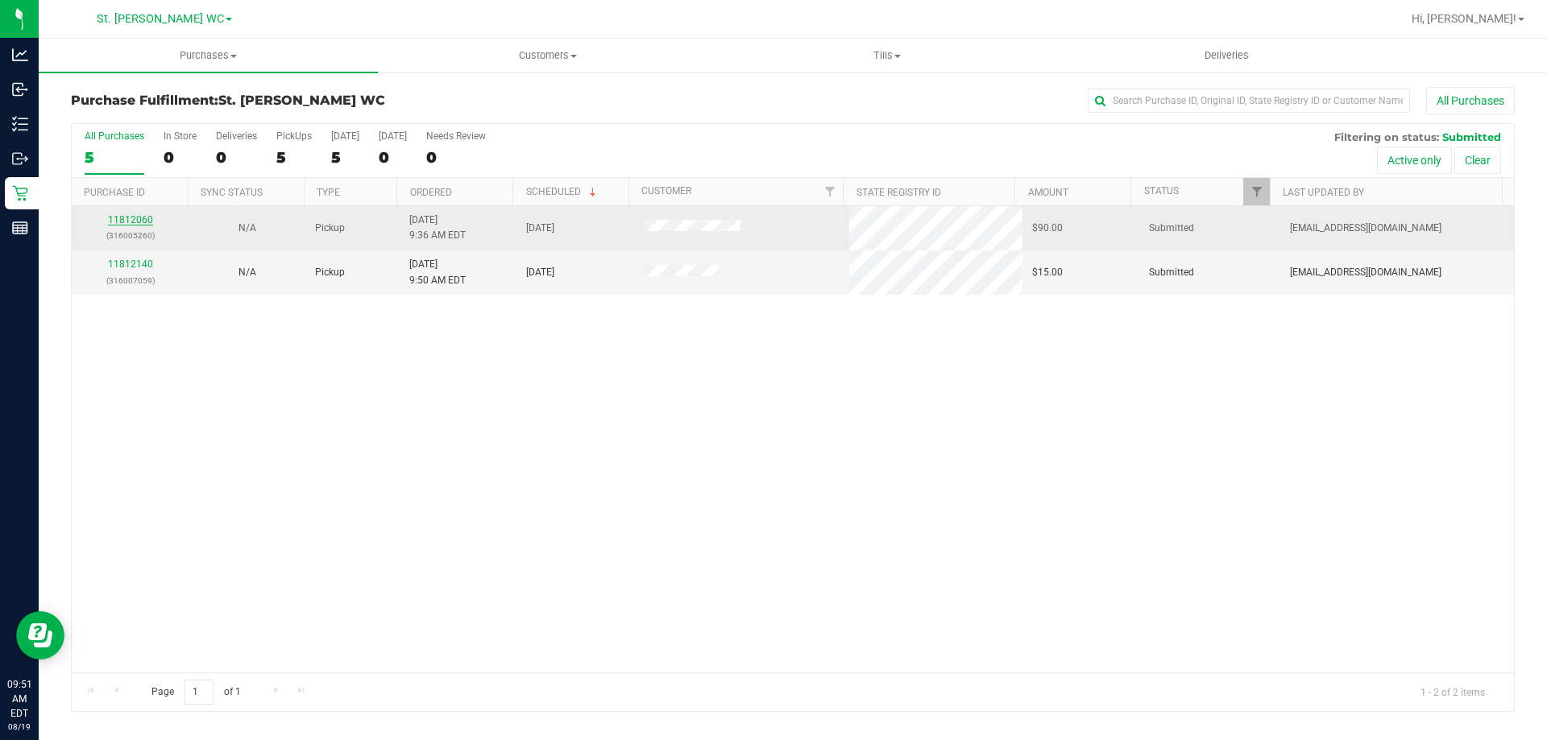
click at [132, 219] on link "11812060" at bounding box center [130, 219] width 45 height 11
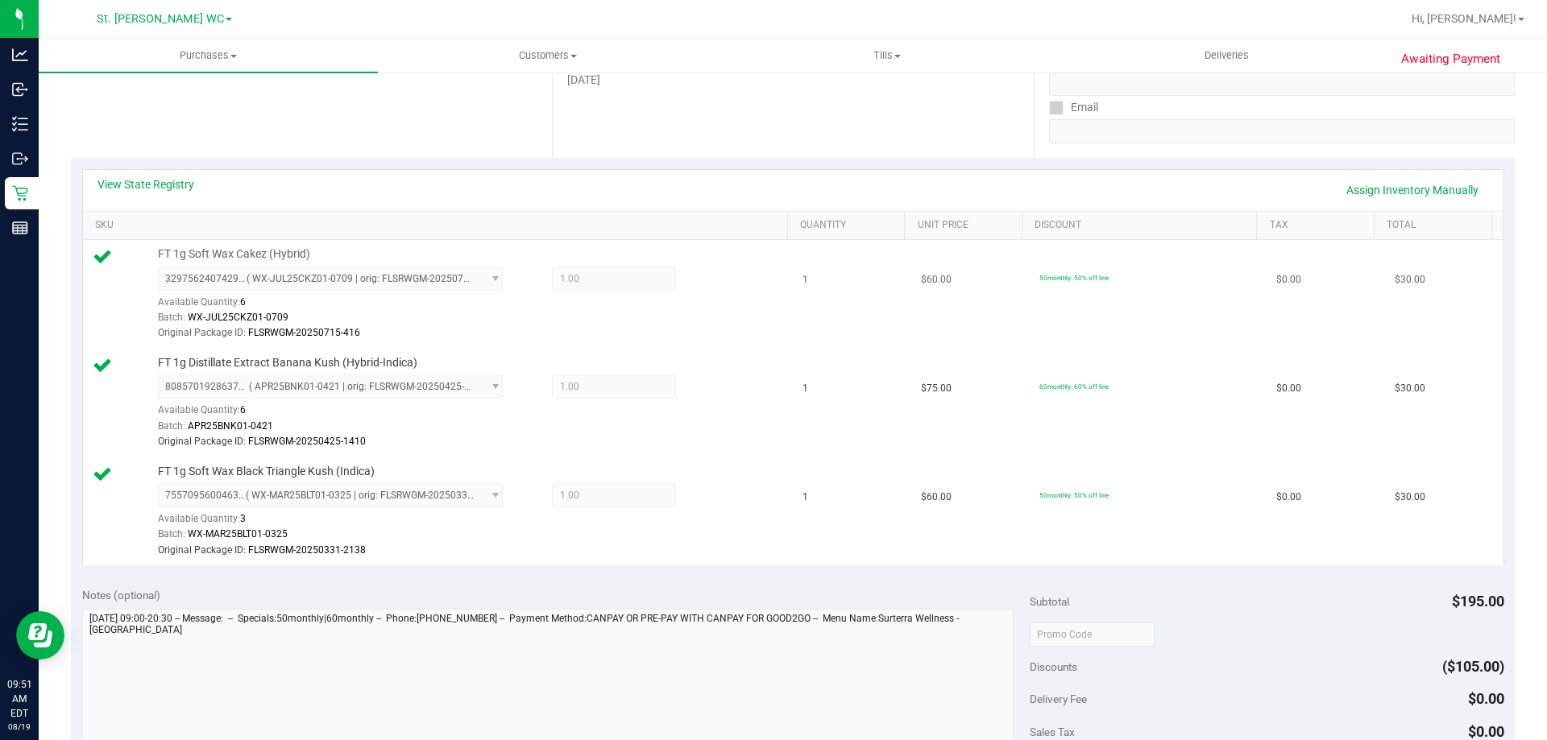
scroll to position [161, 0]
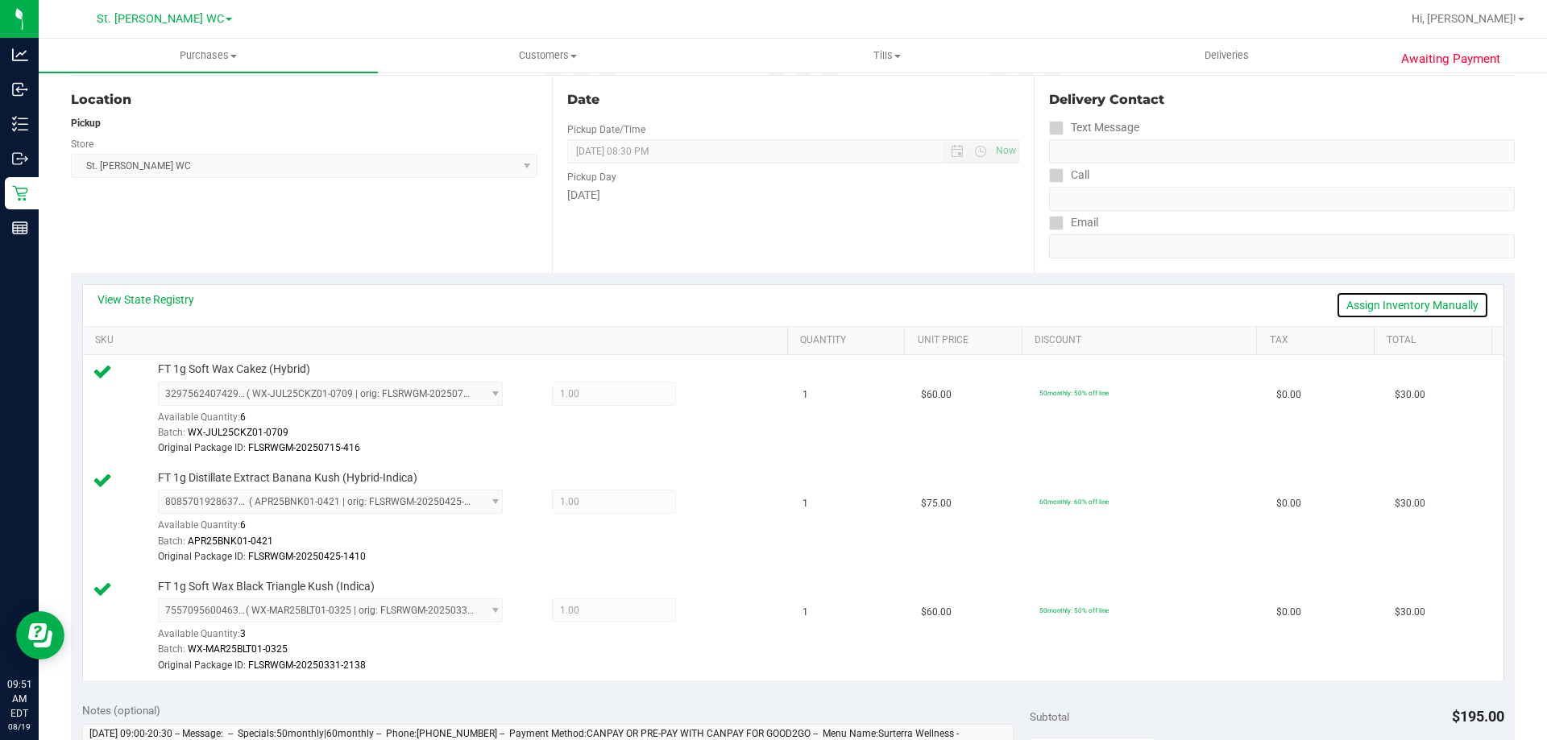
click at [1397, 298] on link "Assign Inventory Manually" at bounding box center [1411, 305] width 153 height 27
click at [706, 388] on icon at bounding box center [714, 396] width 17 height 19
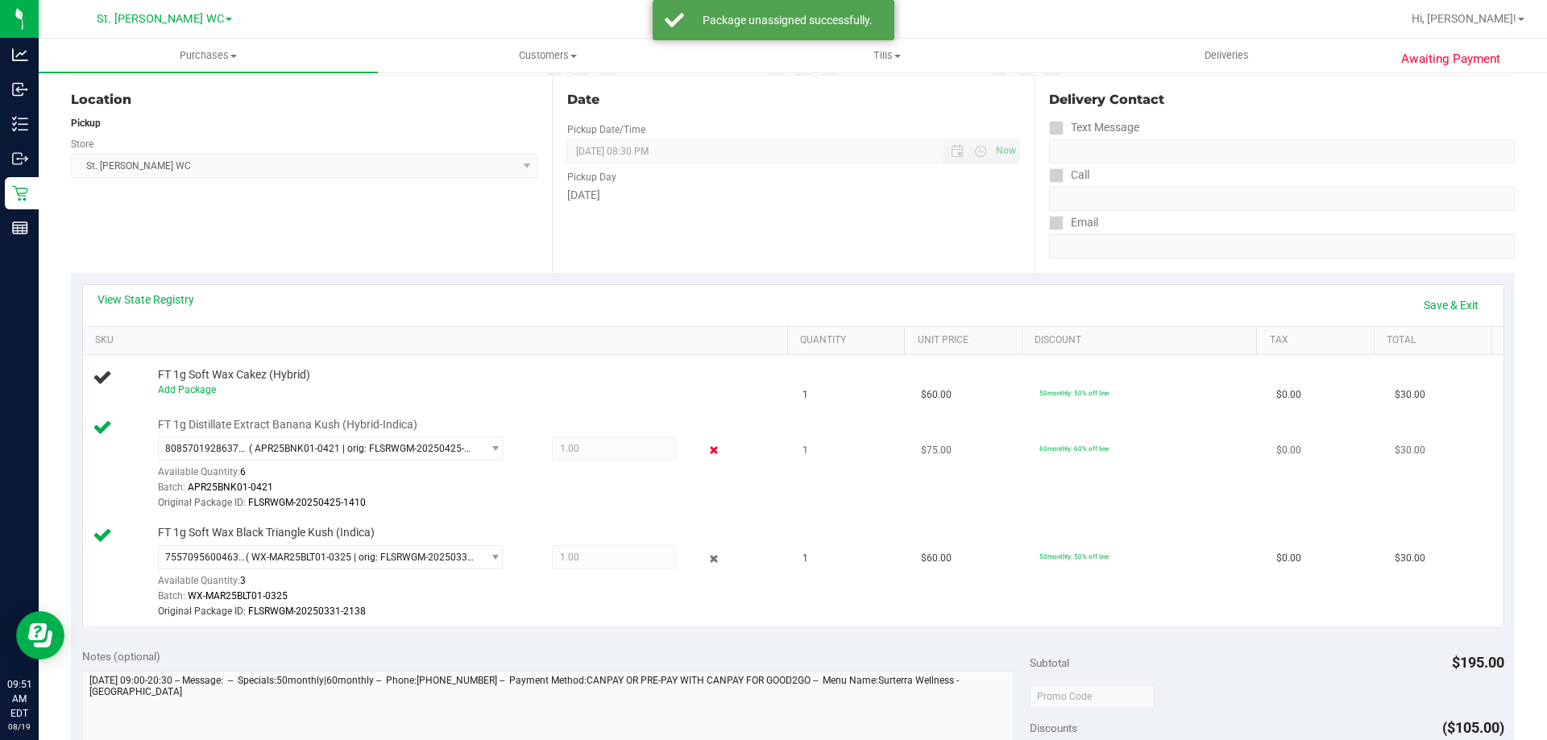
click at [706, 457] on icon at bounding box center [714, 450] width 17 height 19
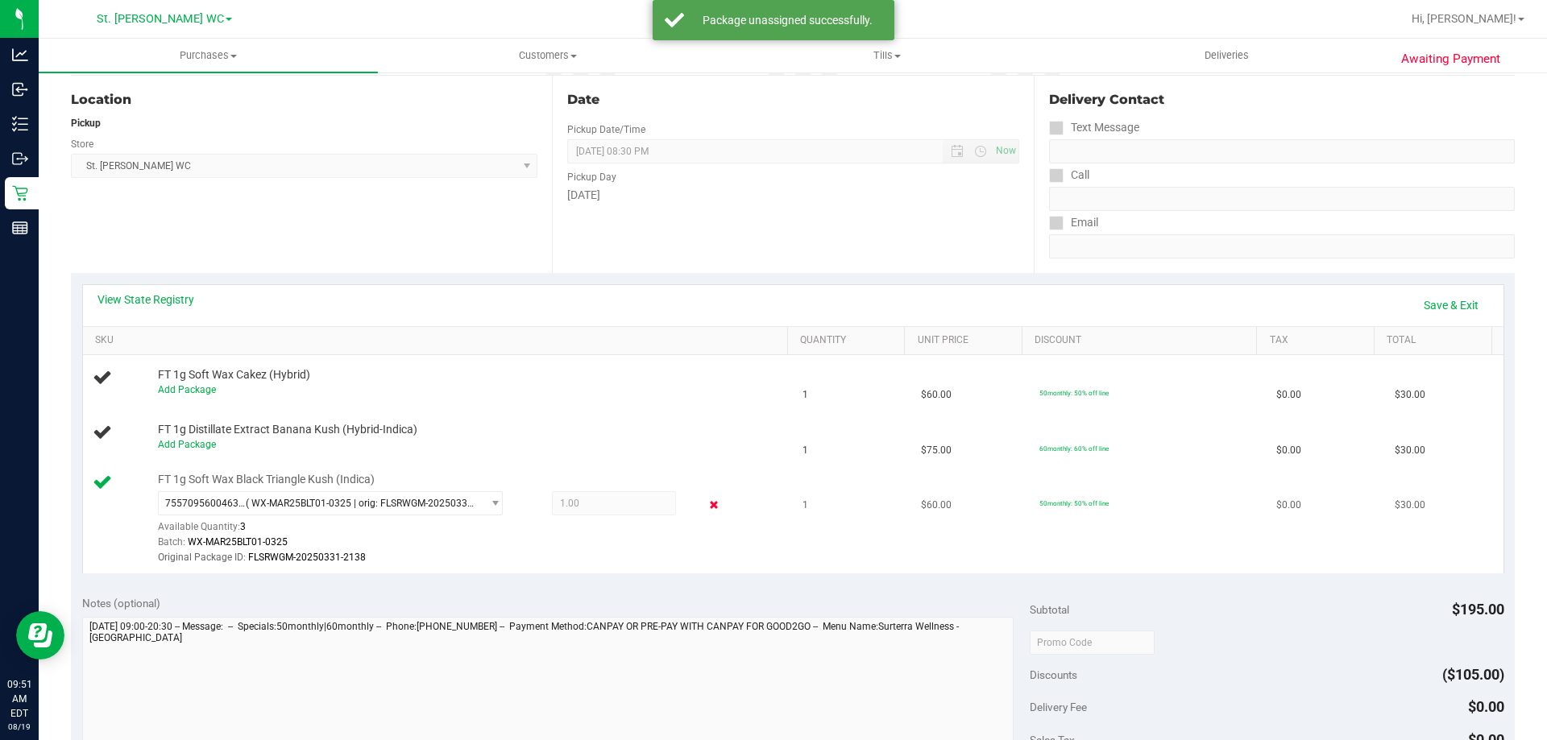
click at [706, 500] on icon at bounding box center [714, 505] width 17 height 19
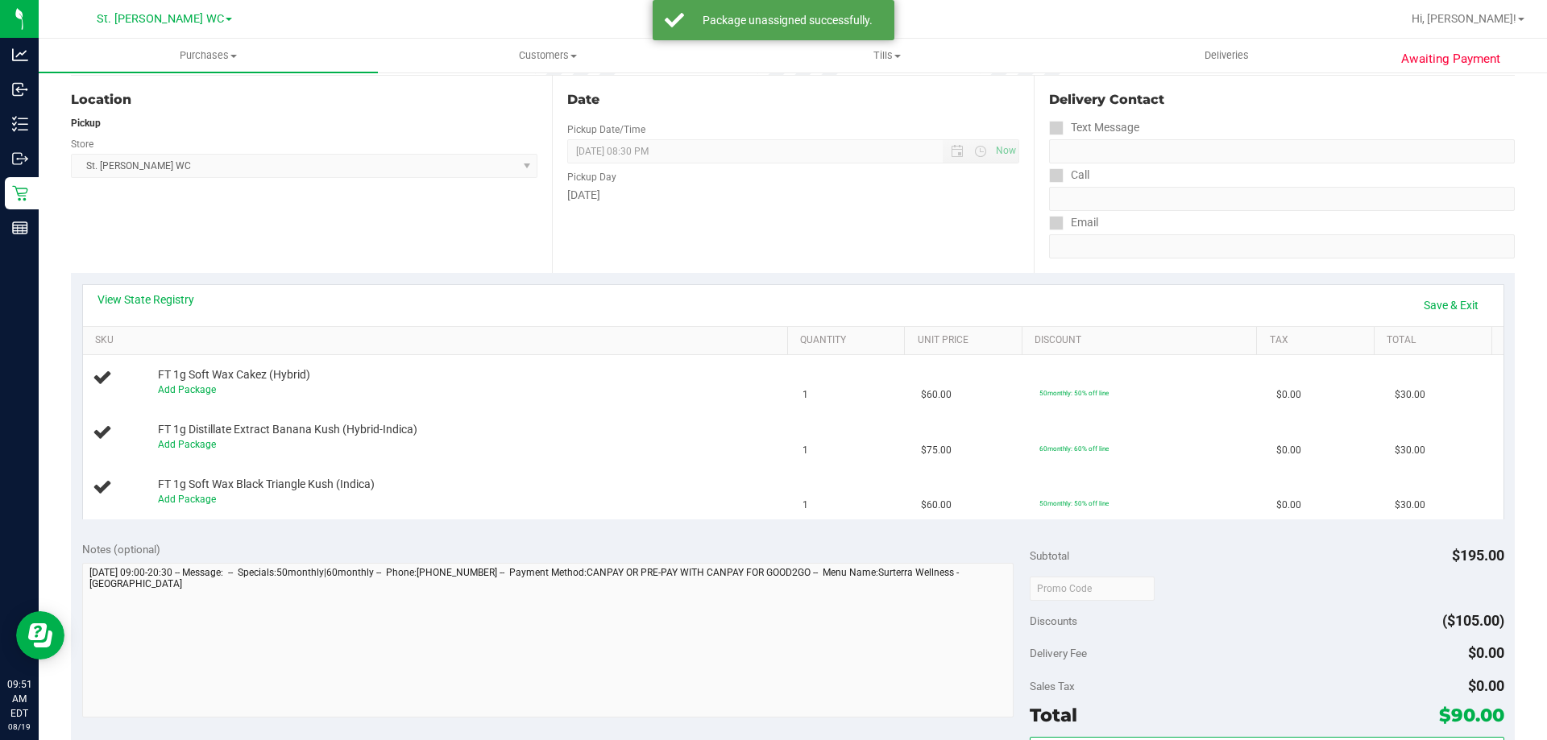
scroll to position [0, 0]
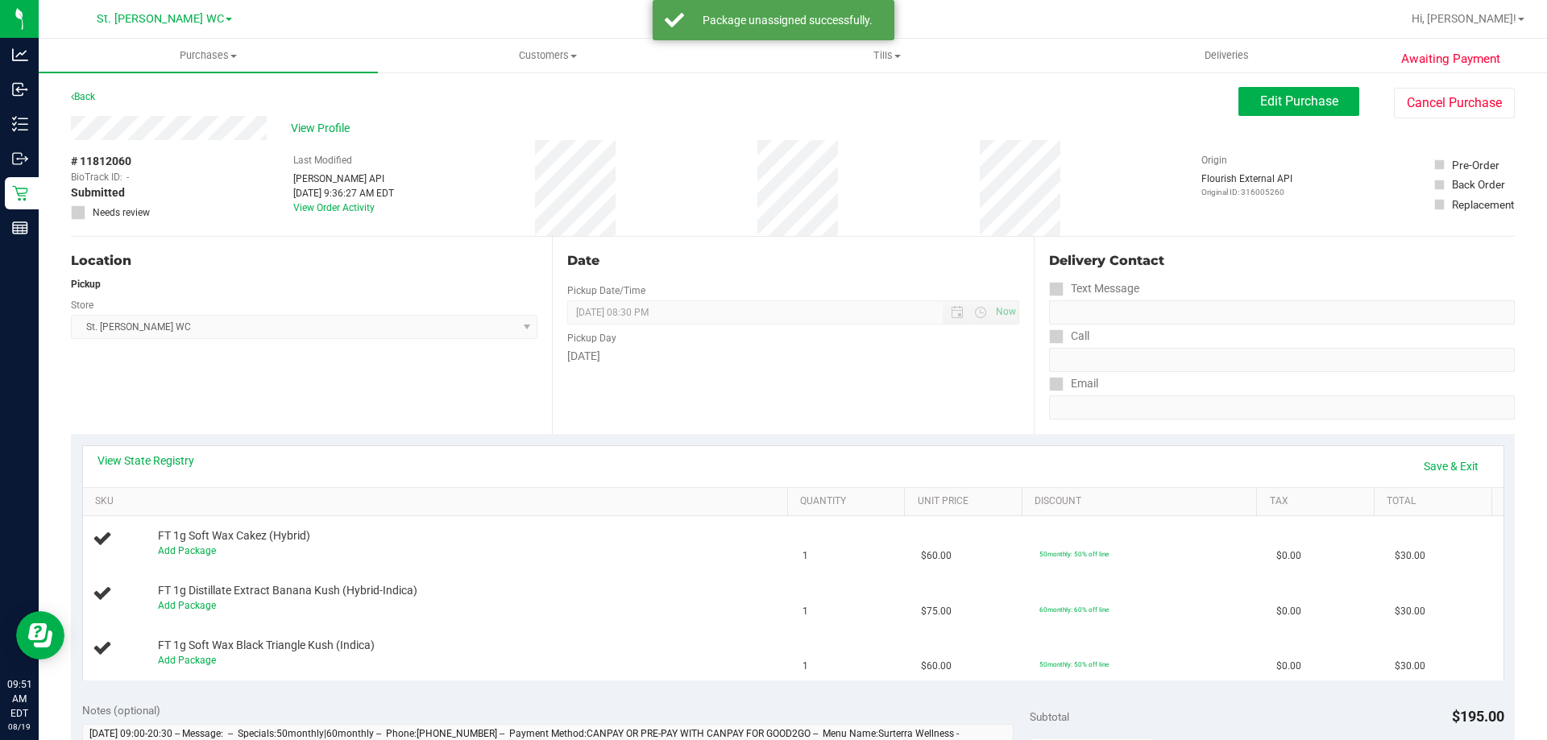
click at [1439, 449] on div "View State Registry Save & Exit" at bounding box center [793, 466] width 1420 height 41
click at [1435, 471] on link "Save & Exit" at bounding box center [1451, 466] width 76 height 27
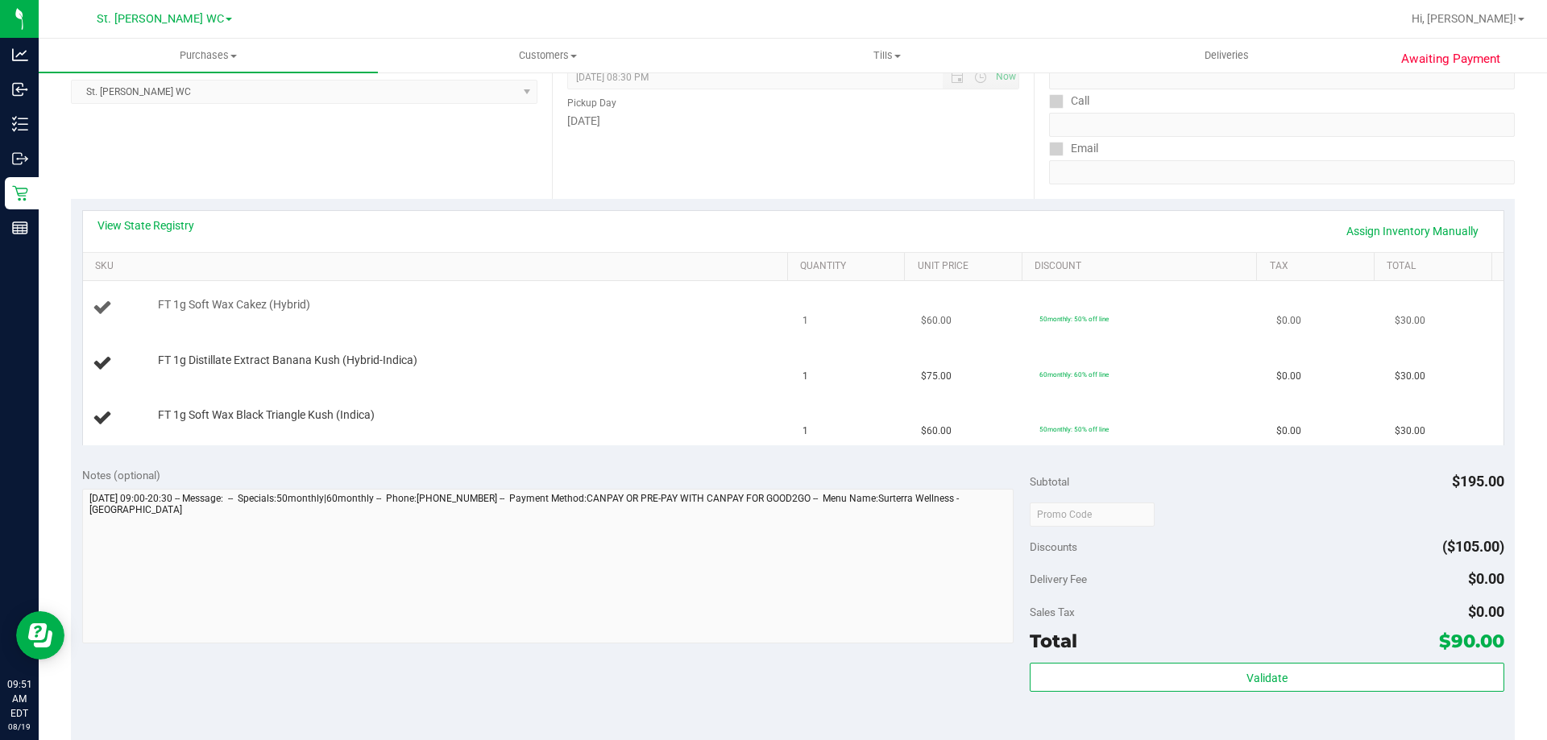
scroll to position [242, 0]
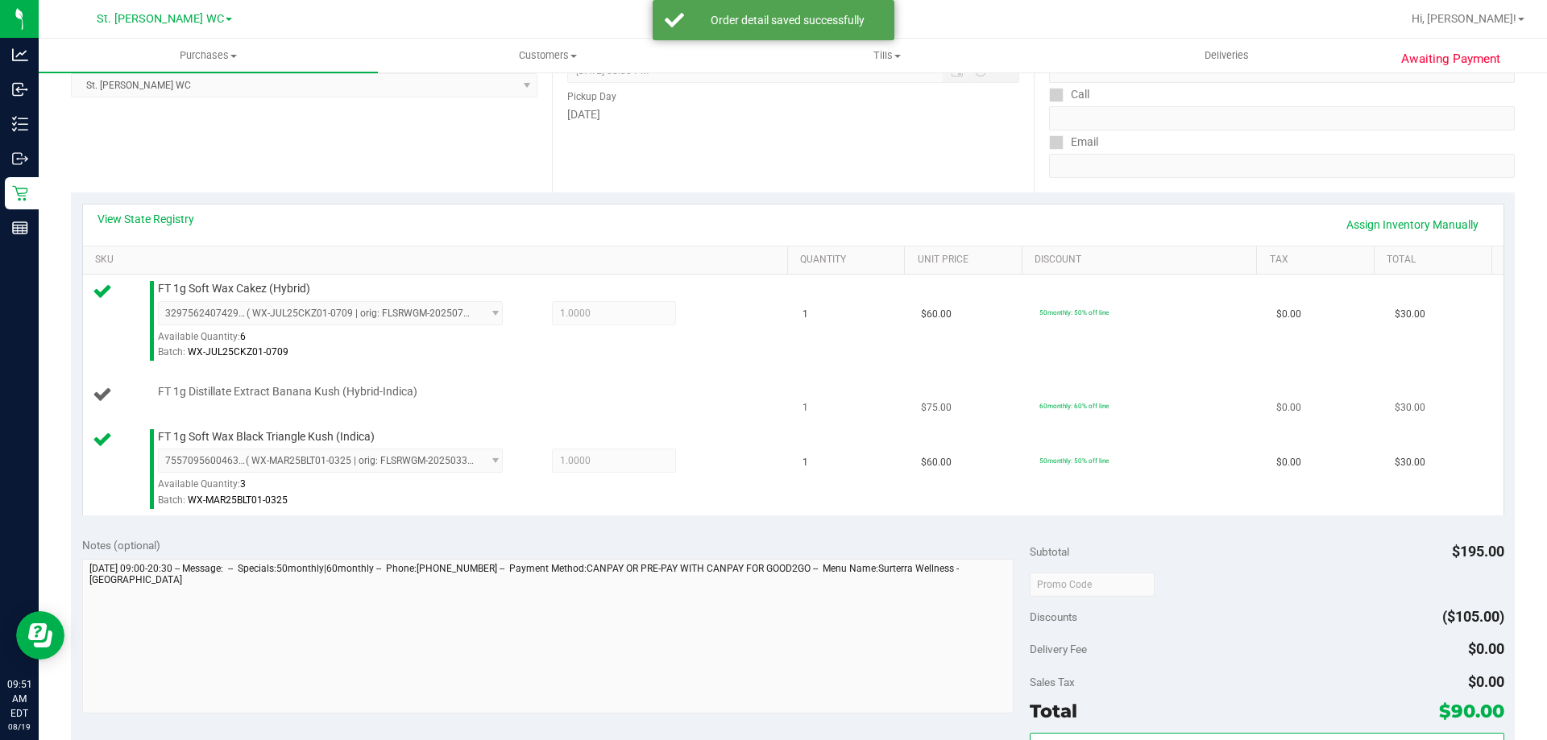
click at [655, 422] on tbody "FT 1g Soft Wax Cakez (Hybrid) 3297562407429433 ( WX-JUL25CKZ01-0709 | orig: FLS…" at bounding box center [793, 395] width 1420 height 240
click at [1289, 337] on td "$0.00" at bounding box center [1325, 321] width 118 height 93
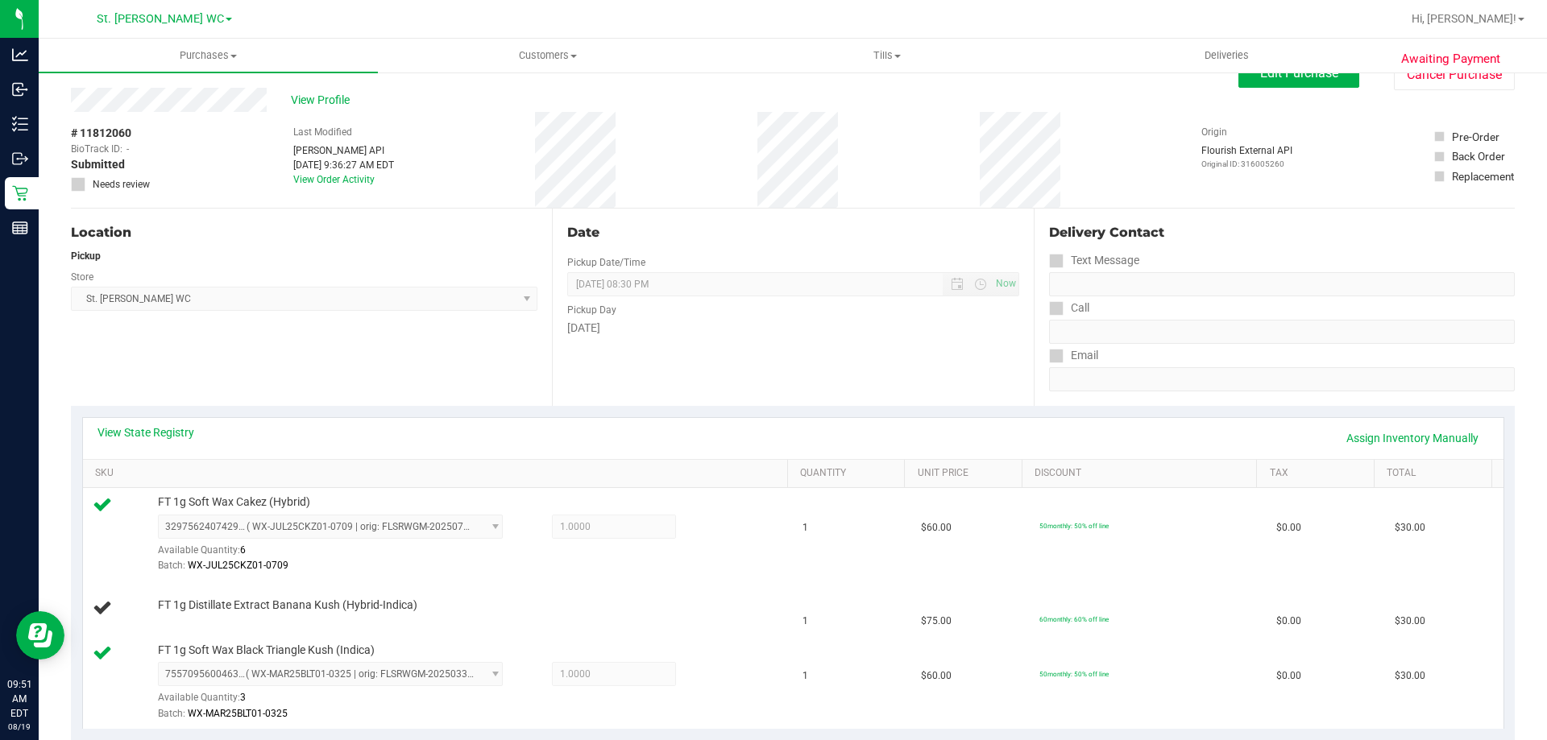
scroll to position [0, 0]
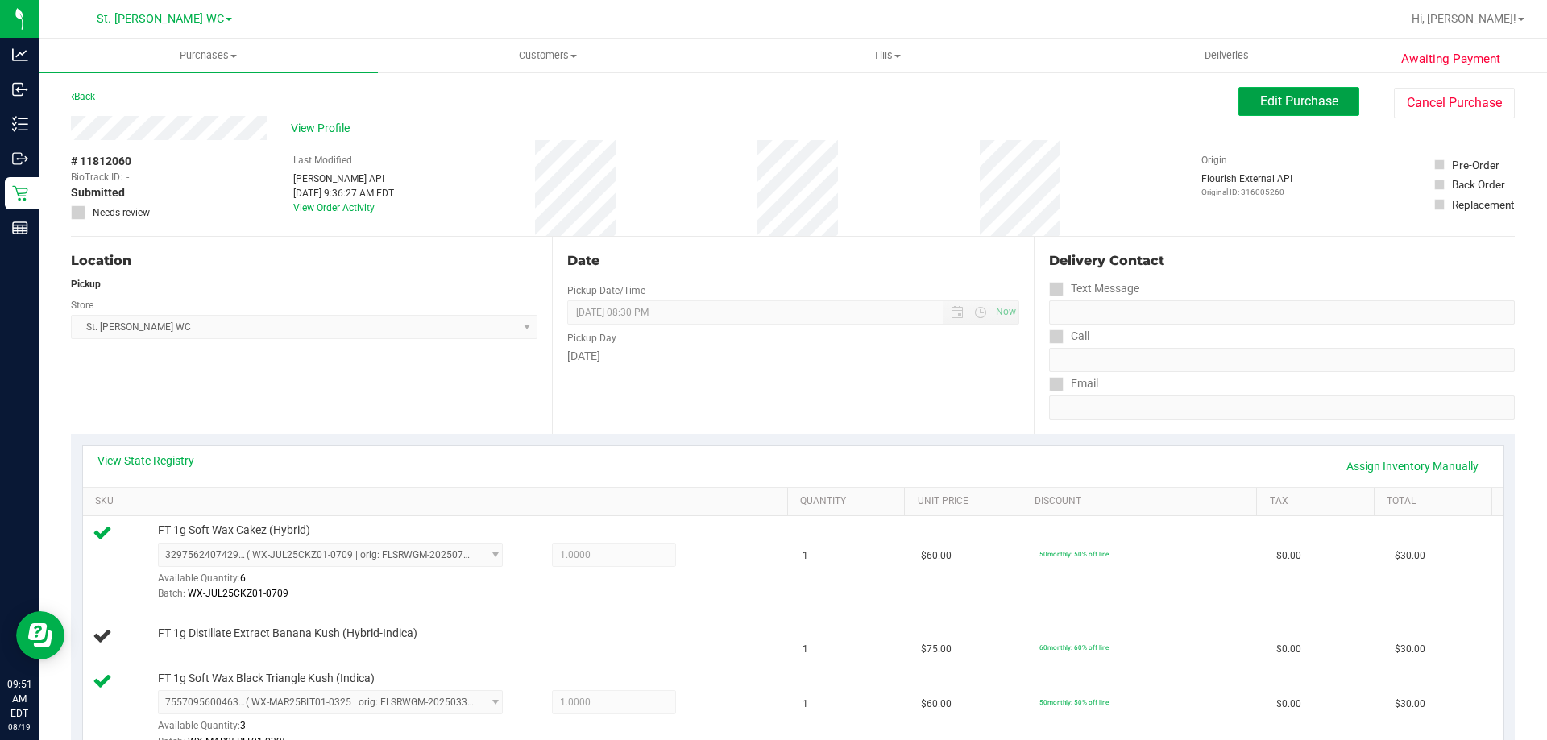
click at [1336, 91] on button "Edit Purchase" at bounding box center [1298, 101] width 121 height 29
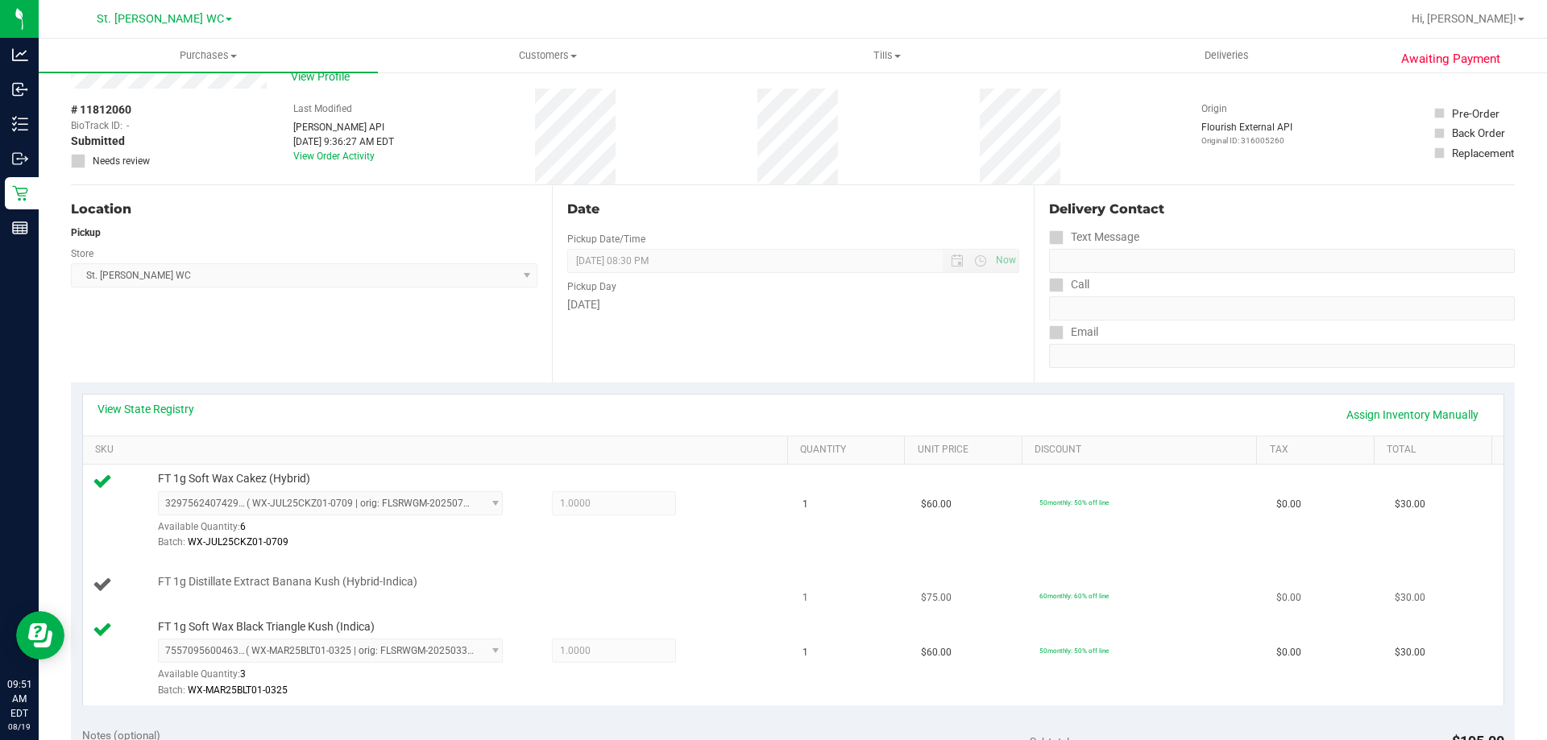
scroll to position [161, 0]
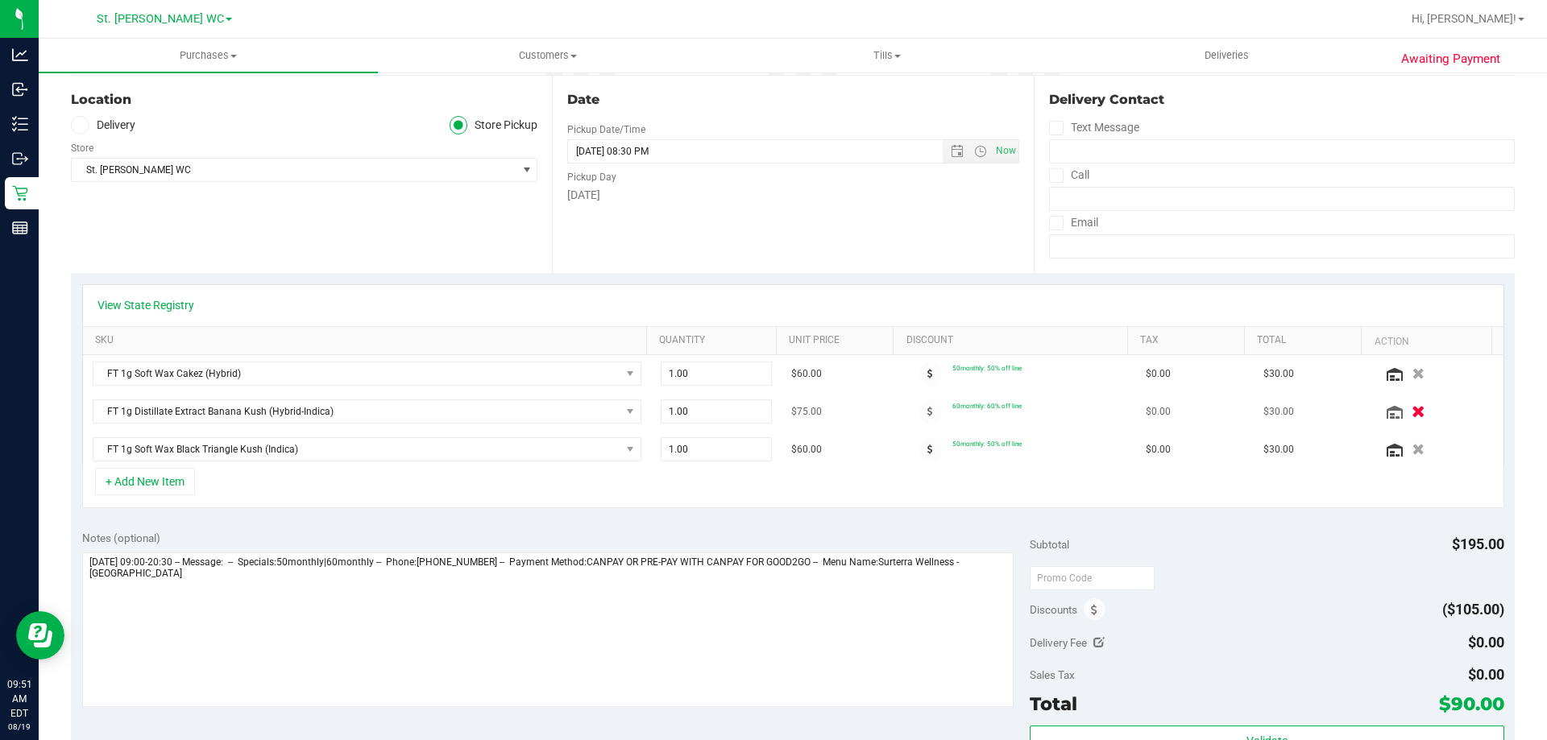
click at [1404, 409] on button "button" at bounding box center [1417, 411] width 27 height 17
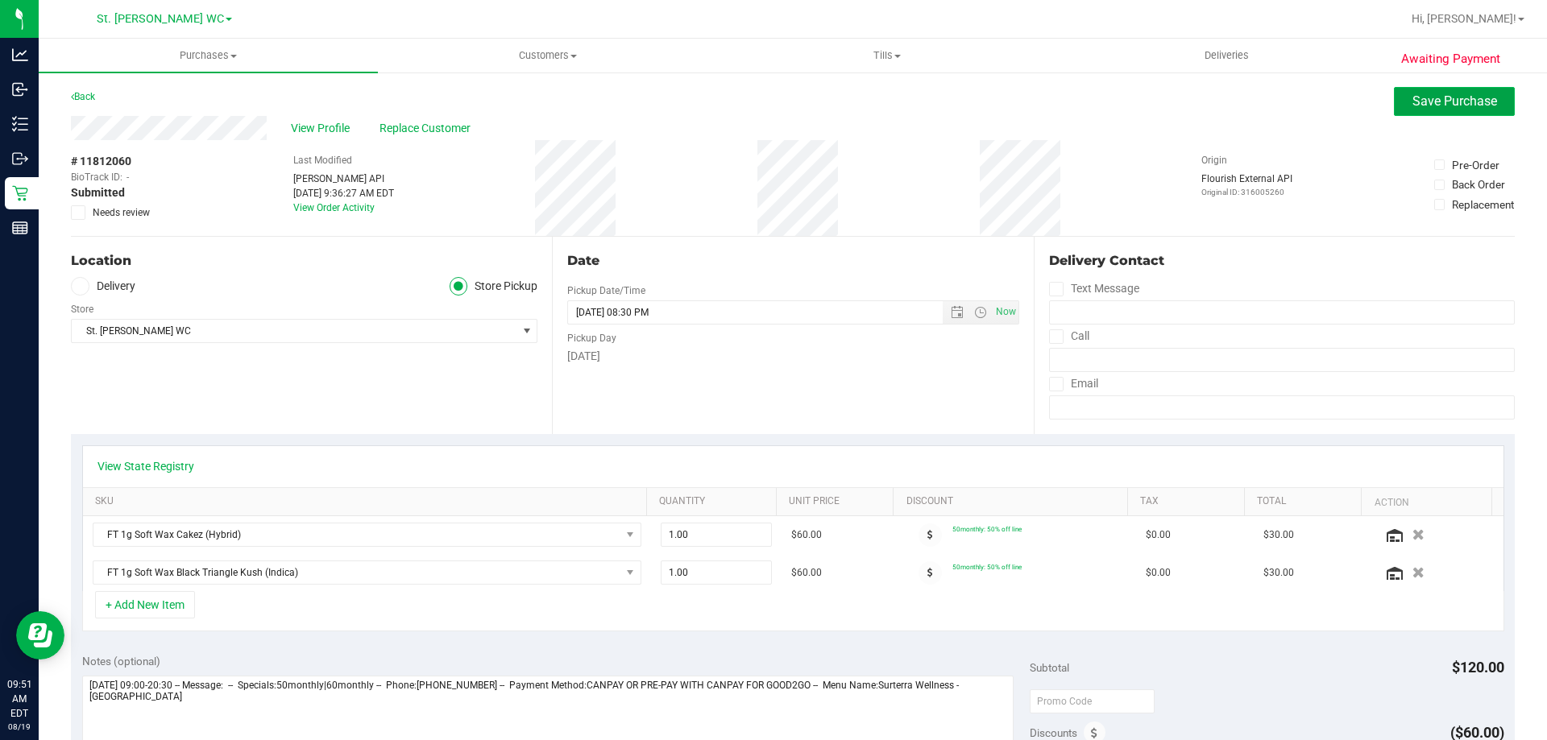
click at [1414, 100] on span "Save Purchase" at bounding box center [1454, 100] width 85 height 15
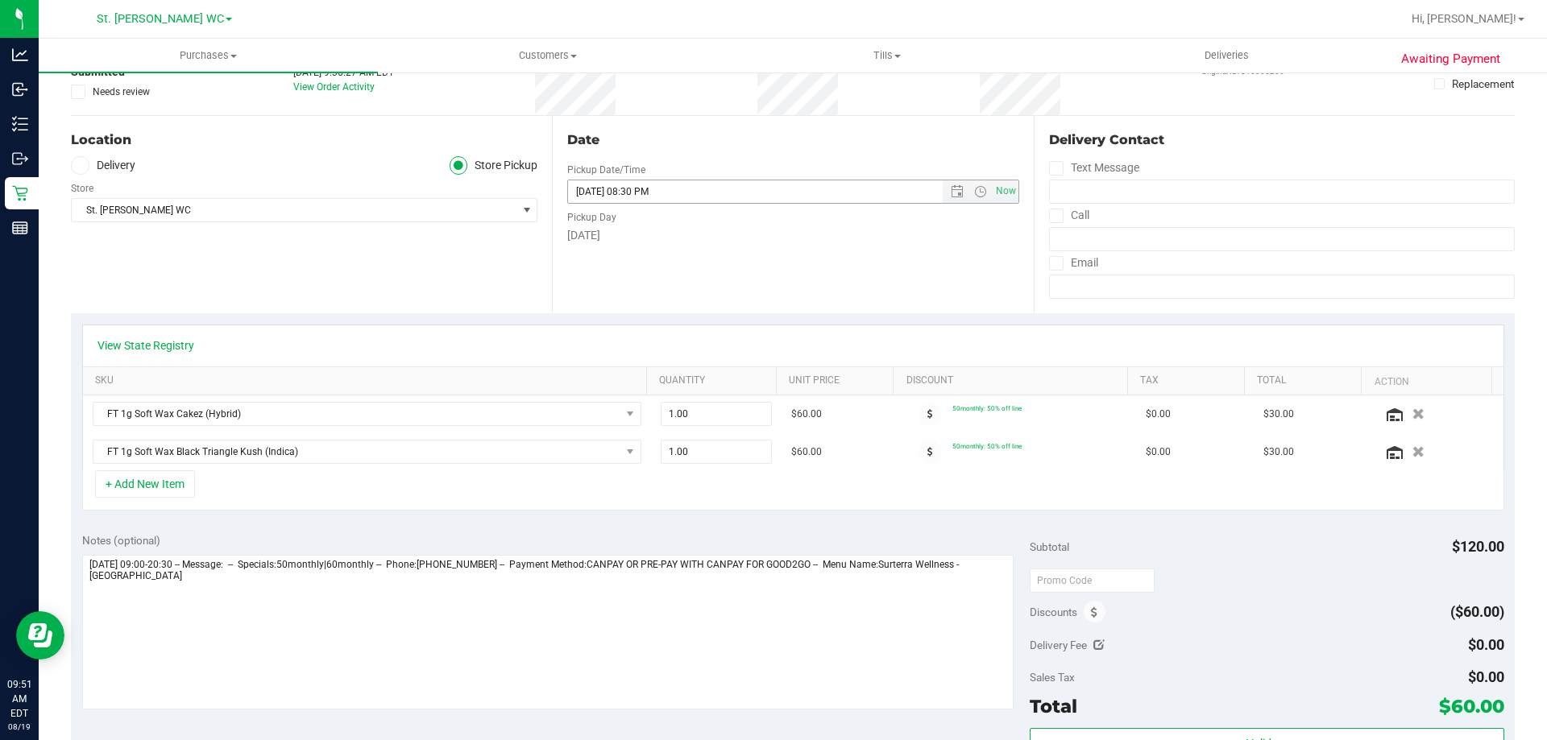
scroll to position [161, 0]
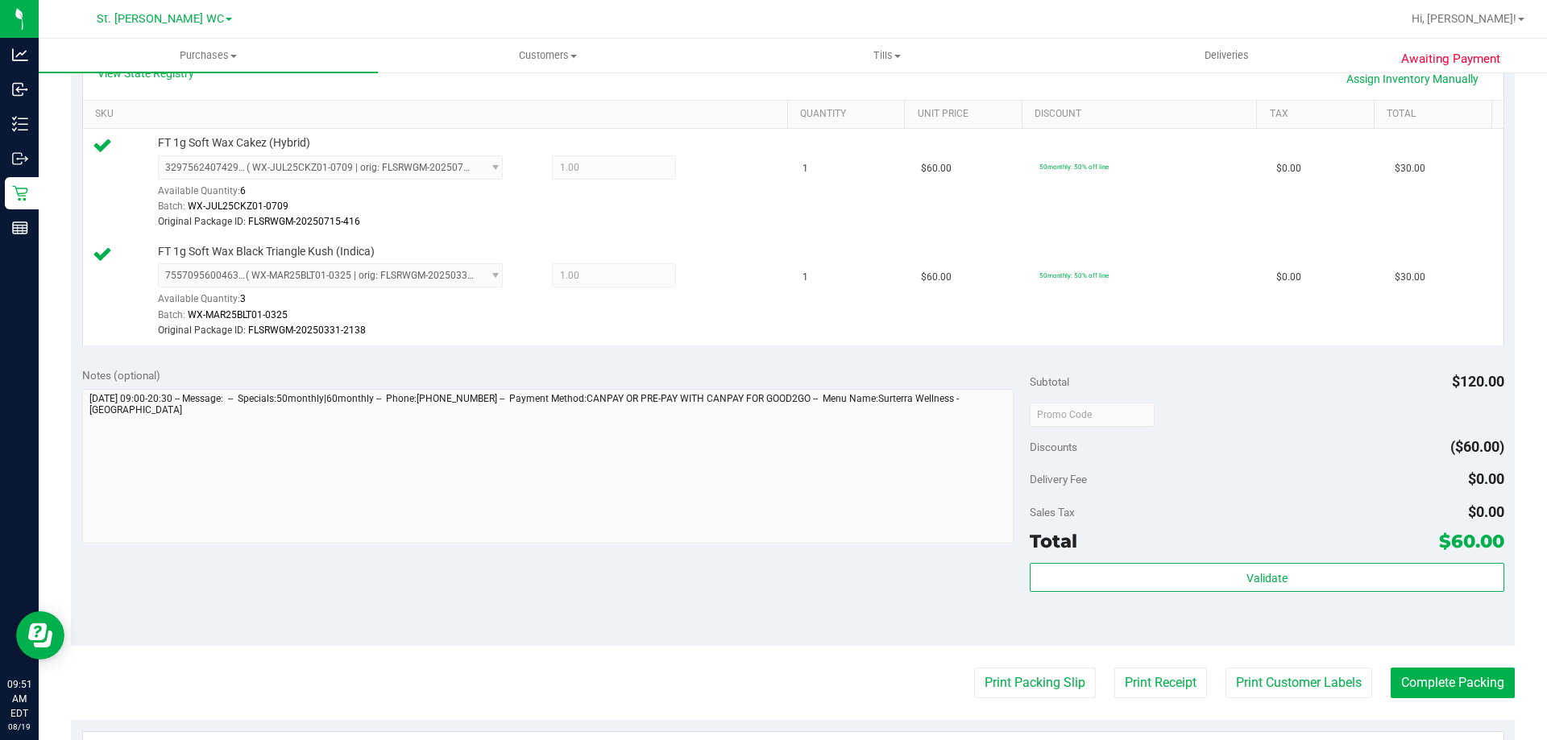
scroll to position [483, 0]
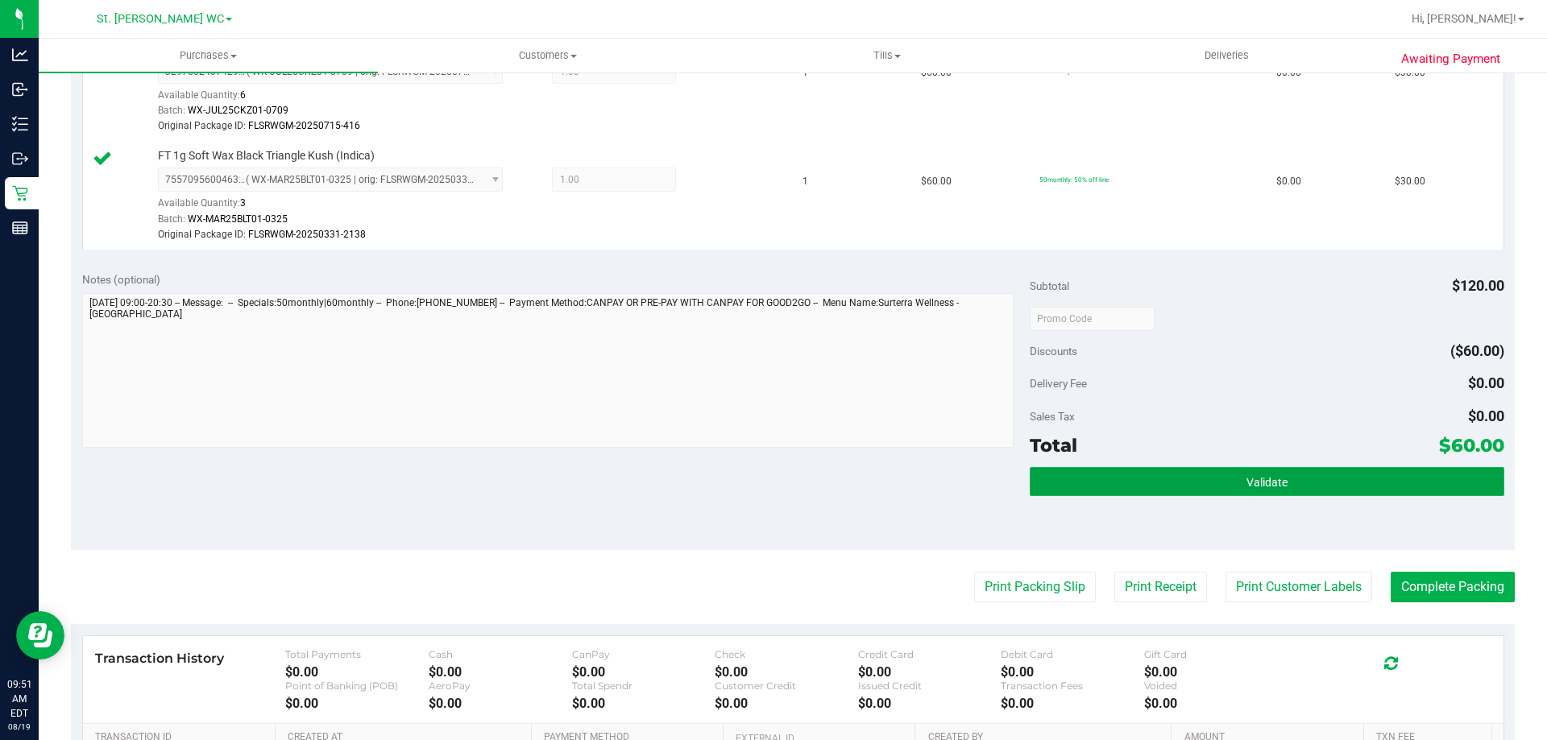
click at [1269, 468] on button "Validate" at bounding box center [1266, 481] width 474 height 29
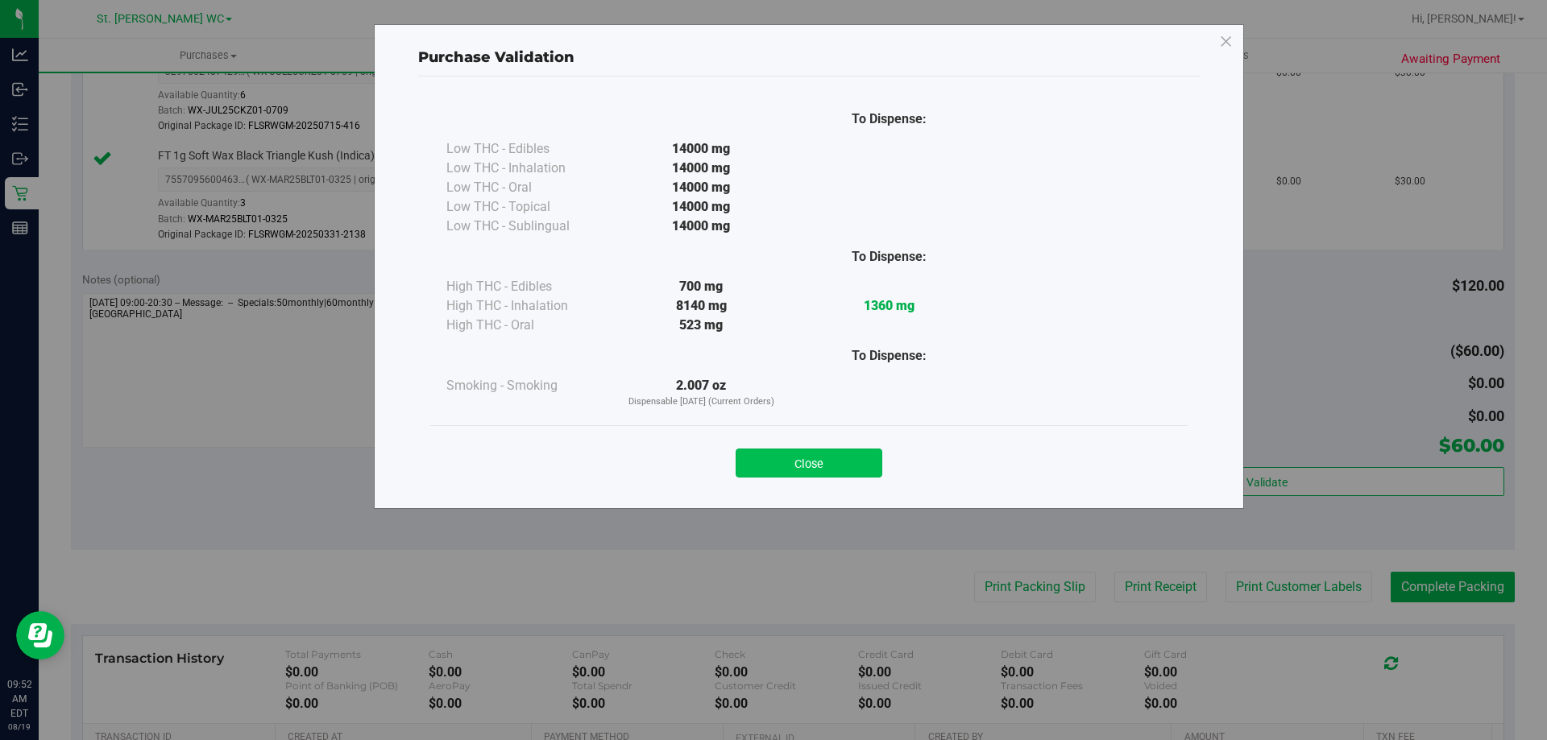
click at [837, 469] on button "Close" at bounding box center [808, 463] width 147 height 29
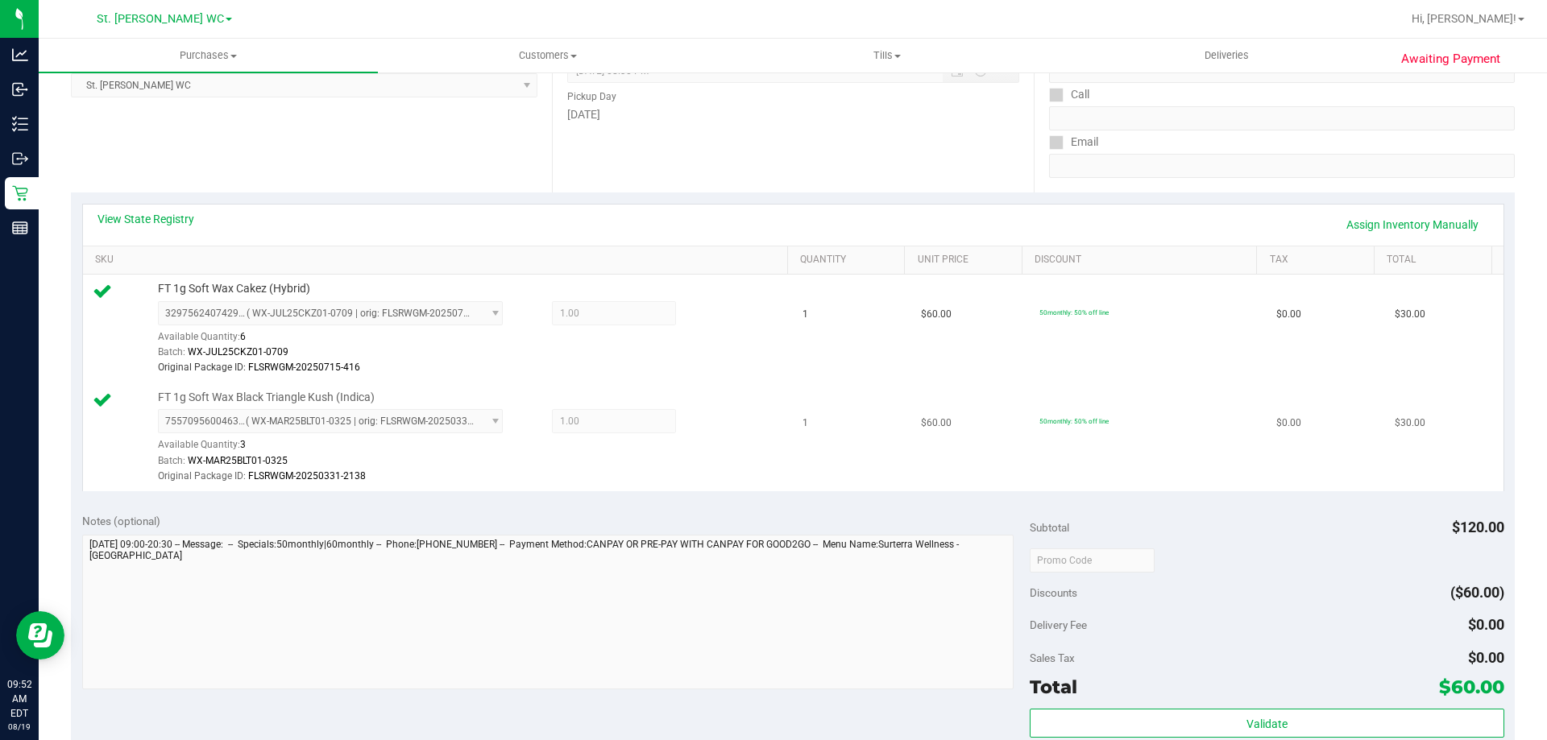
scroll to position [322, 0]
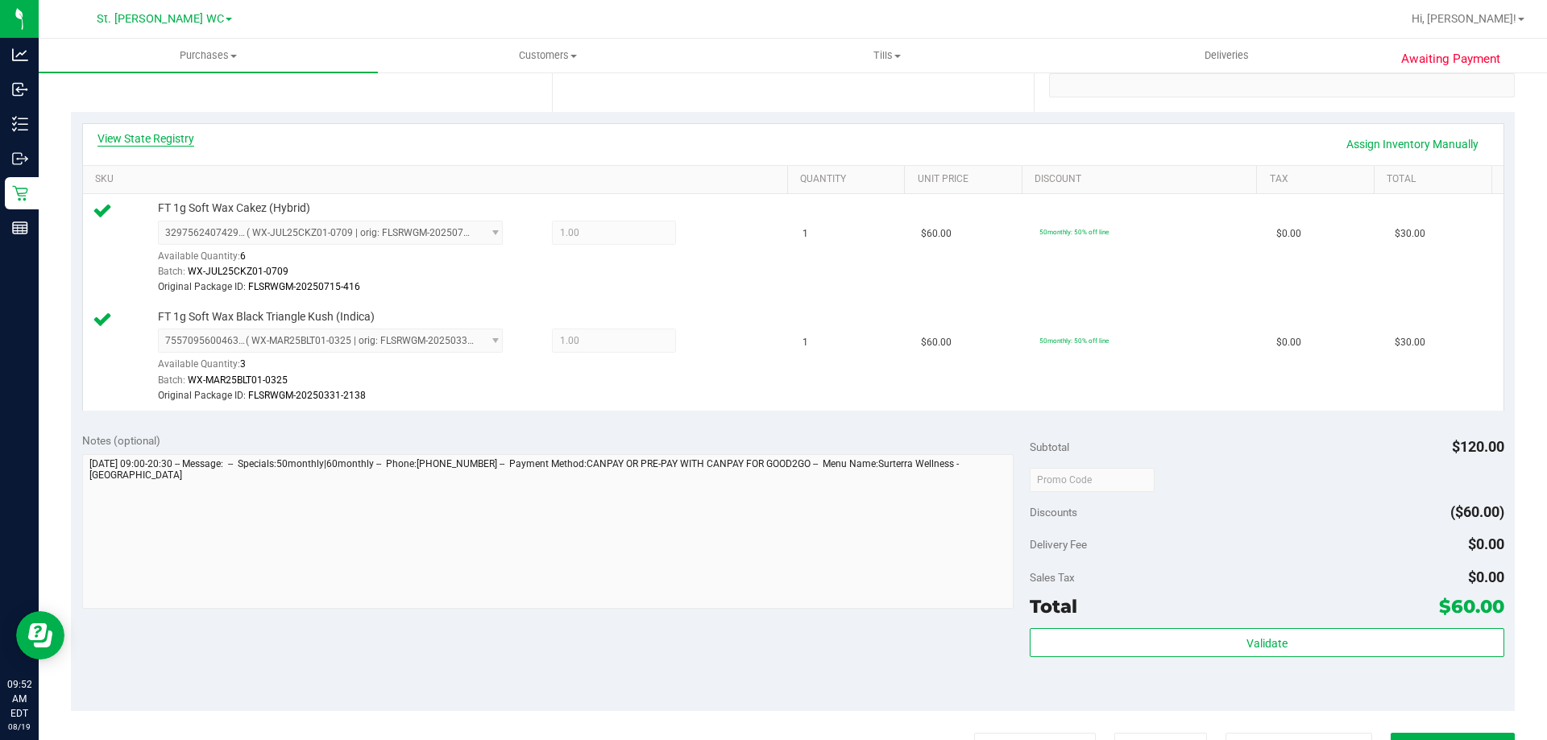
click at [147, 146] on link "View State Registry" at bounding box center [145, 138] width 97 height 16
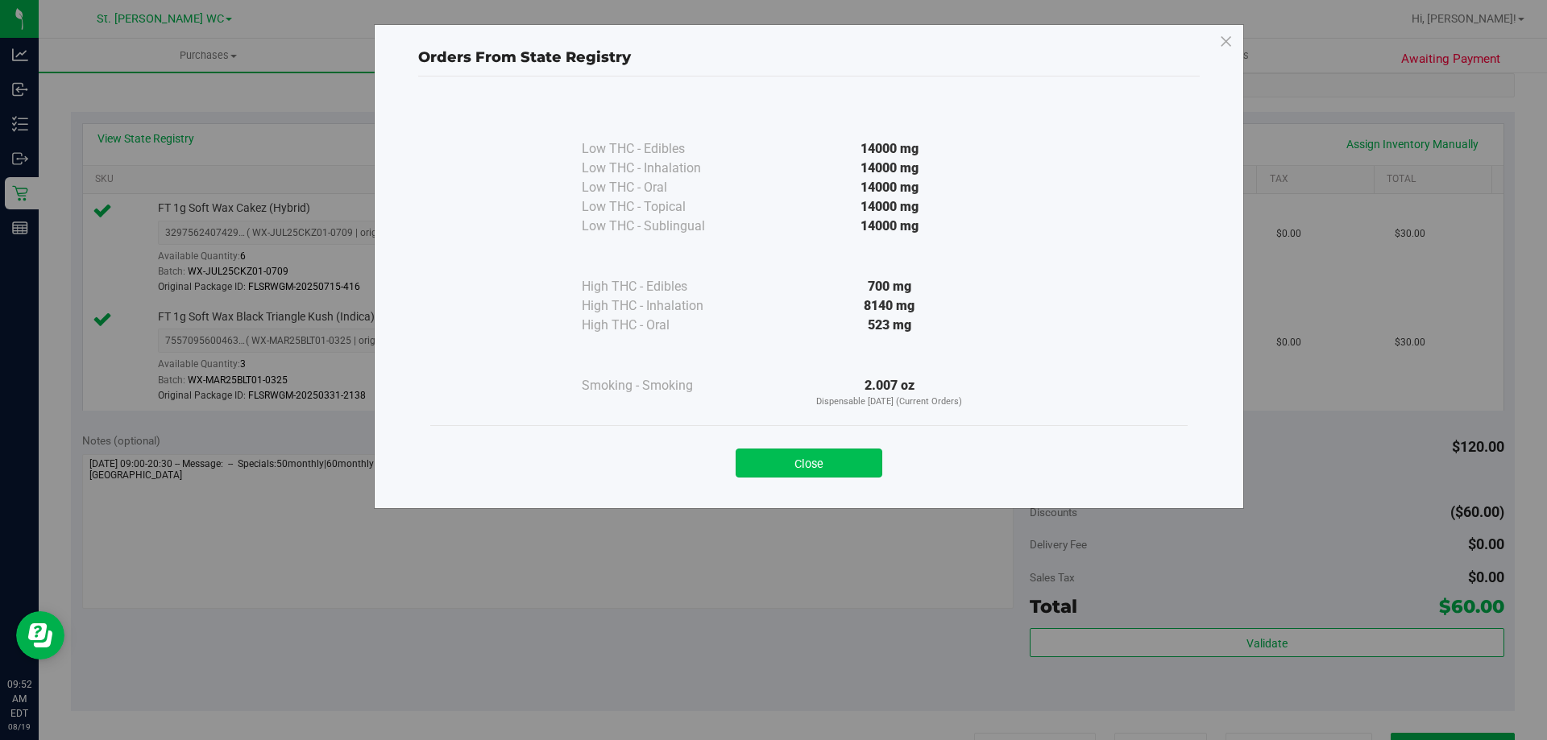
click at [812, 472] on button "Close" at bounding box center [808, 463] width 147 height 29
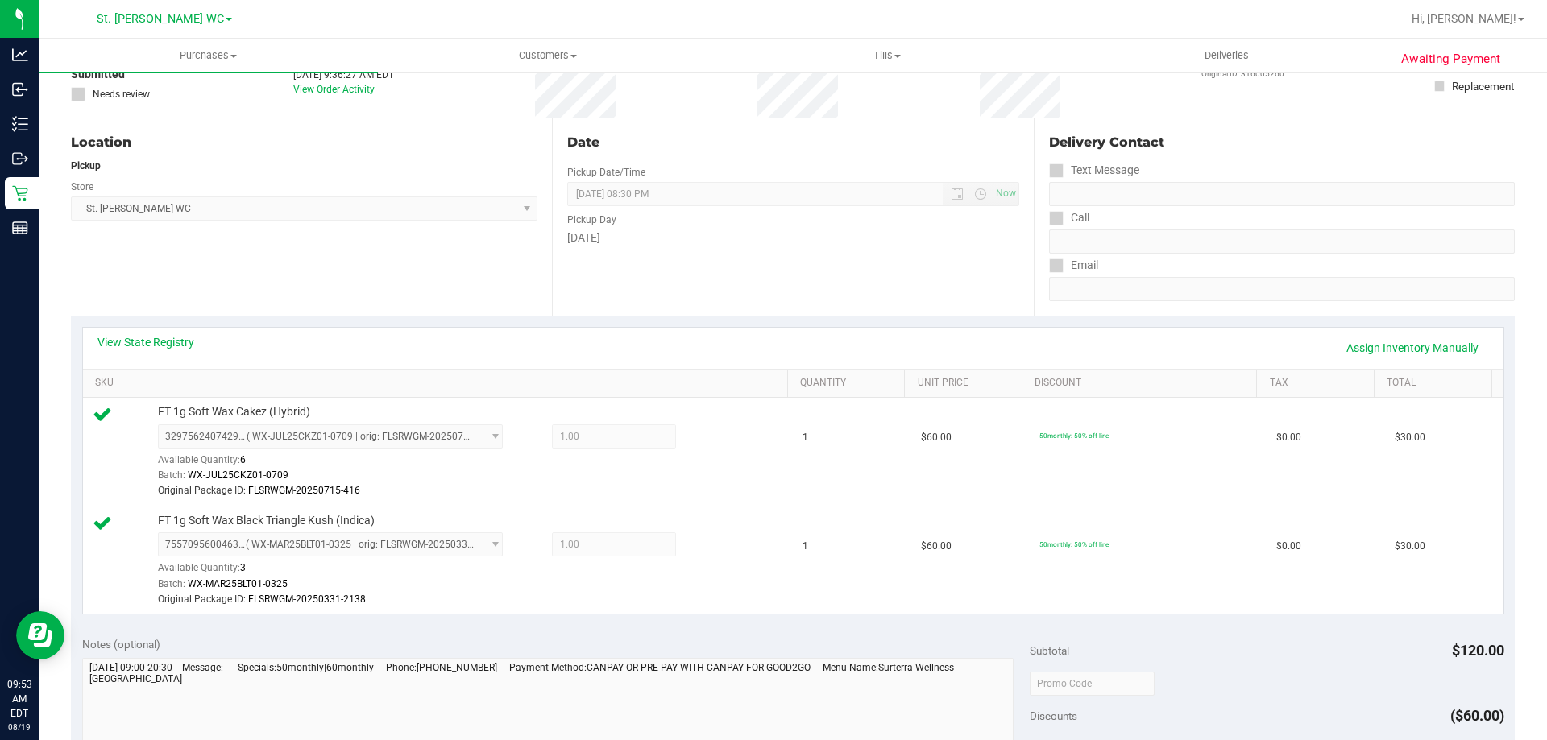
scroll to position [0, 0]
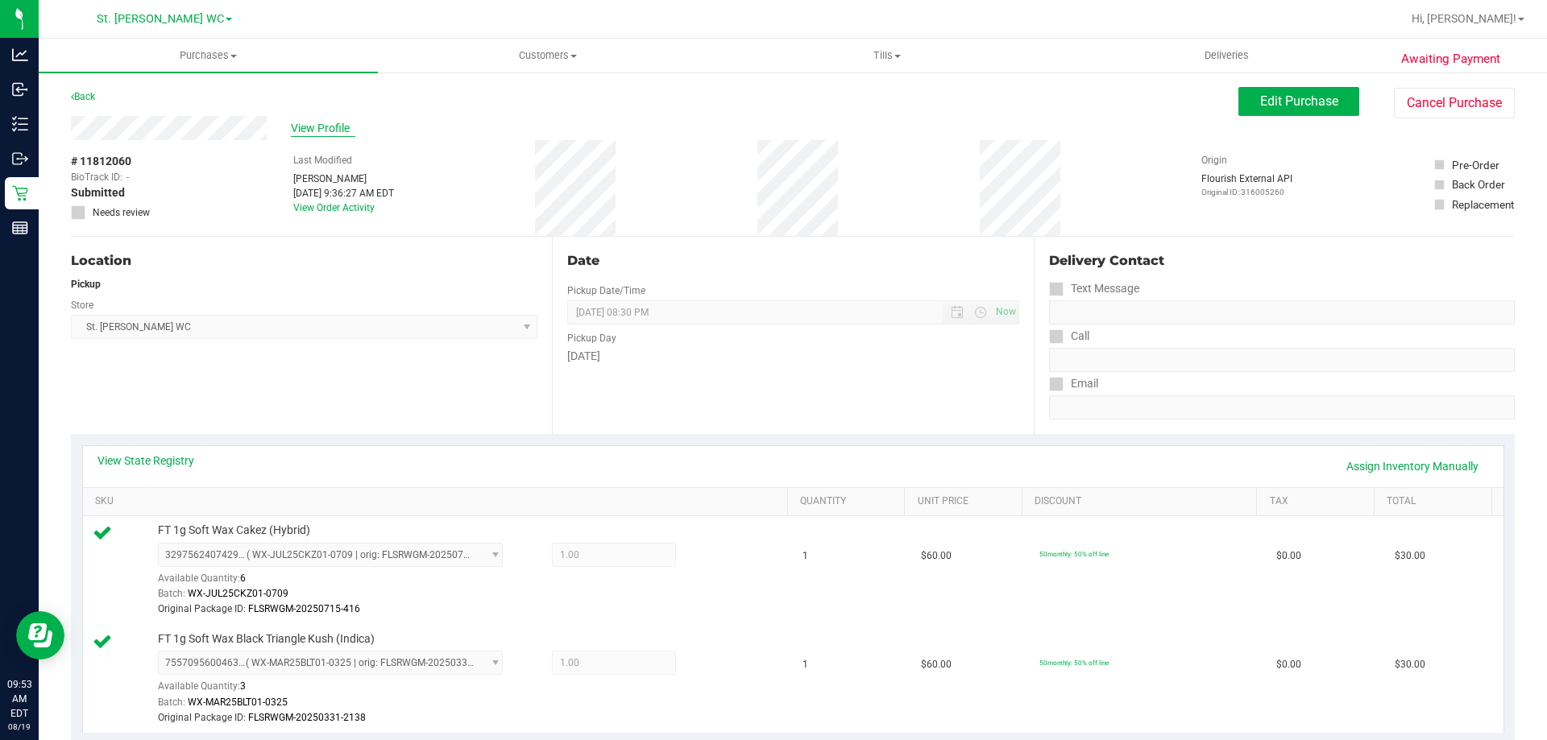
click at [328, 123] on span "View Profile" at bounding box center [323, 128] width 64 height 17
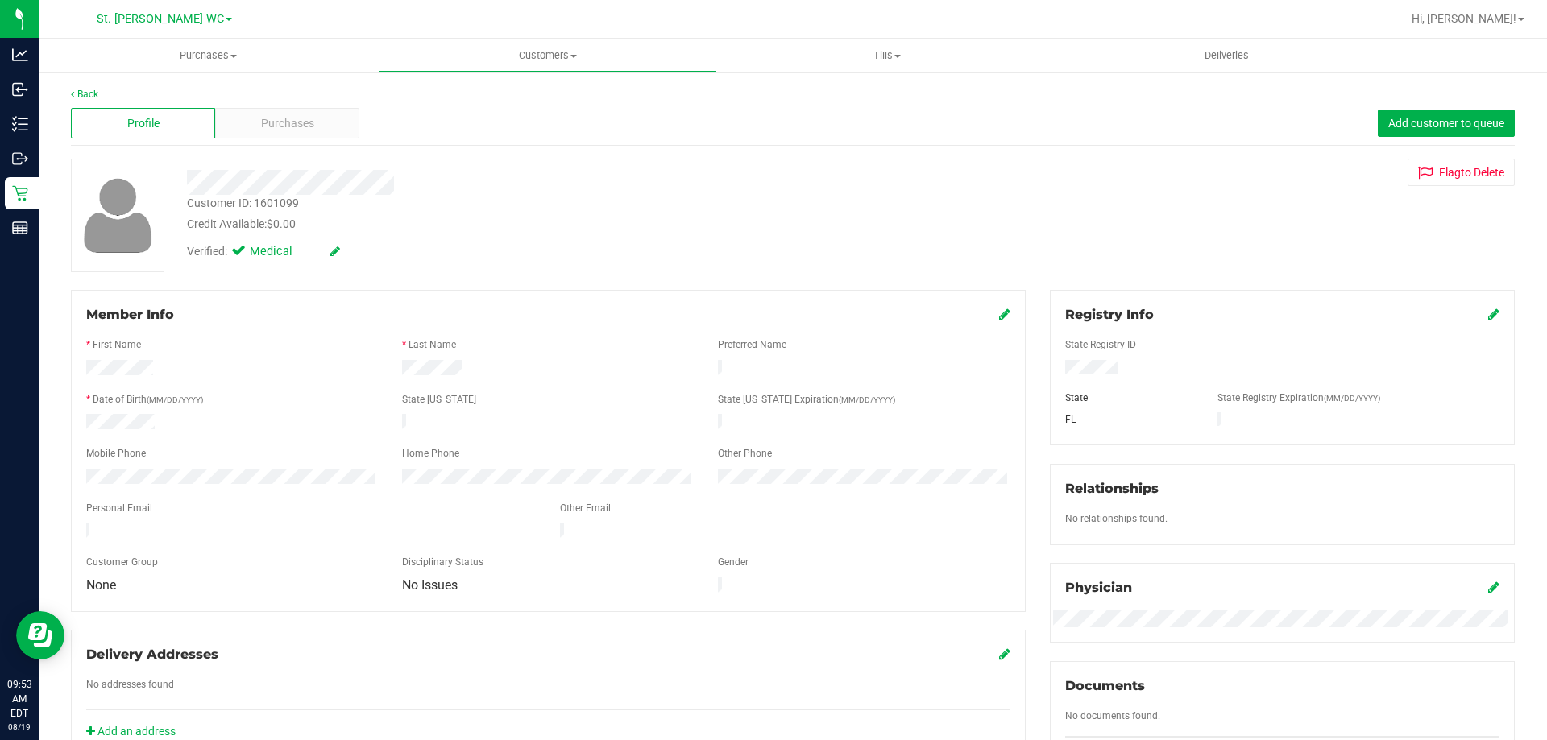
click at [291, 205] on div "Customer ID: 1601099" at bounding box center [243, 203] width 112 height 17
copy div "Customer ID: 1601099"
click at [1398, 372] on div at bounding box center [1282, 369] width 458 height 18
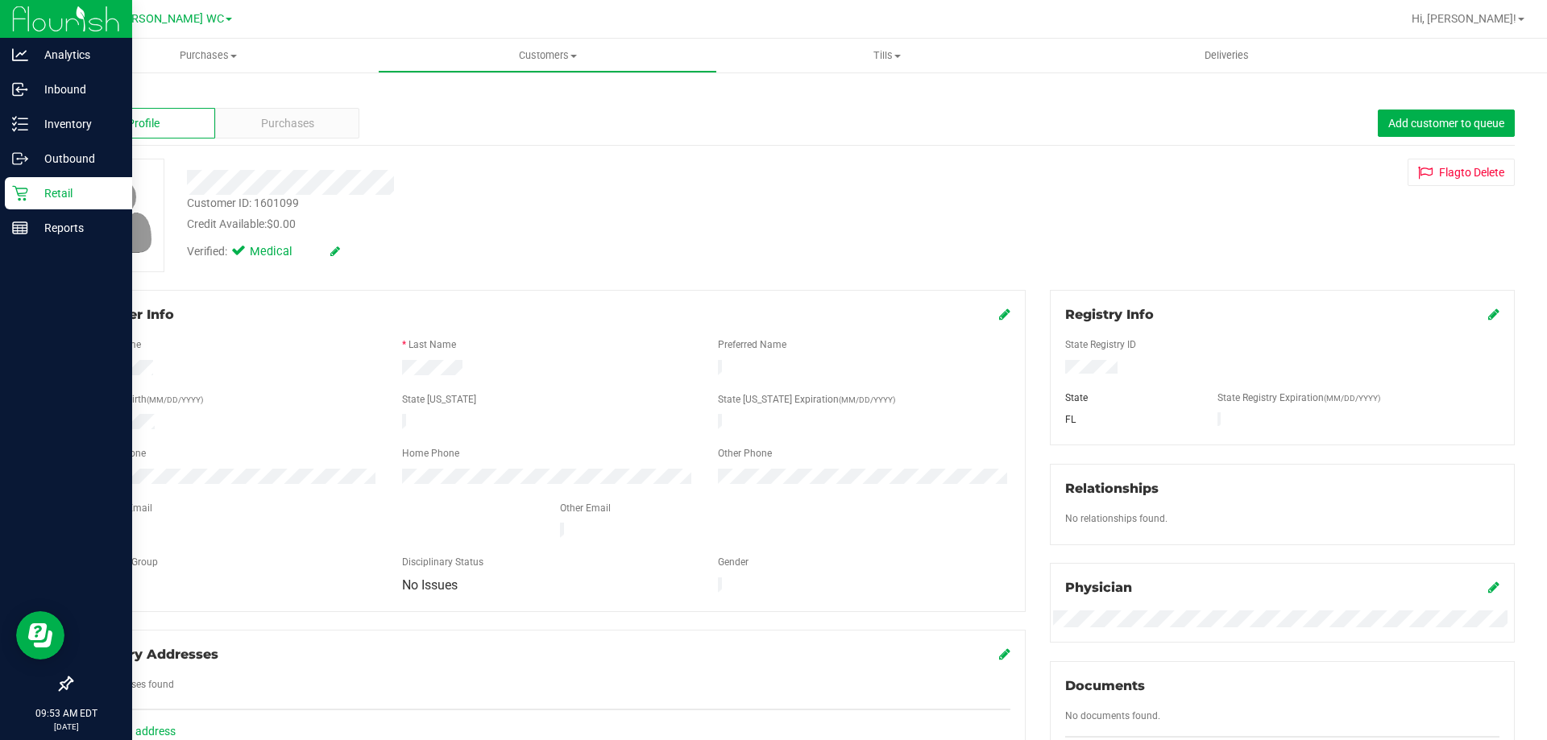
click at [10, 191] on div "Retail" at bounding box center [68, 193] width 127 height 32
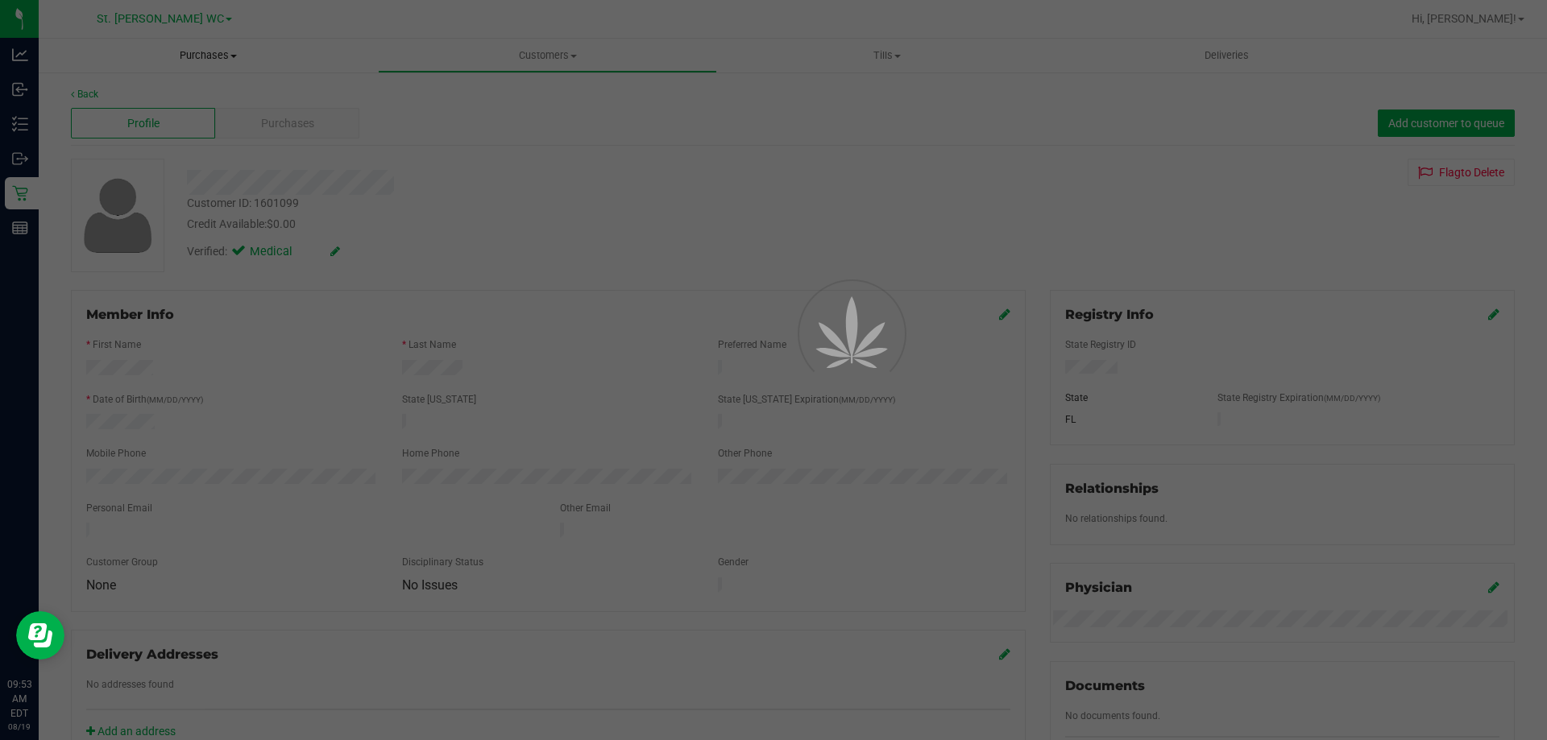
click at [225, 59] on span "Purchases" at bounding box center [208, 55] width 339 height 14
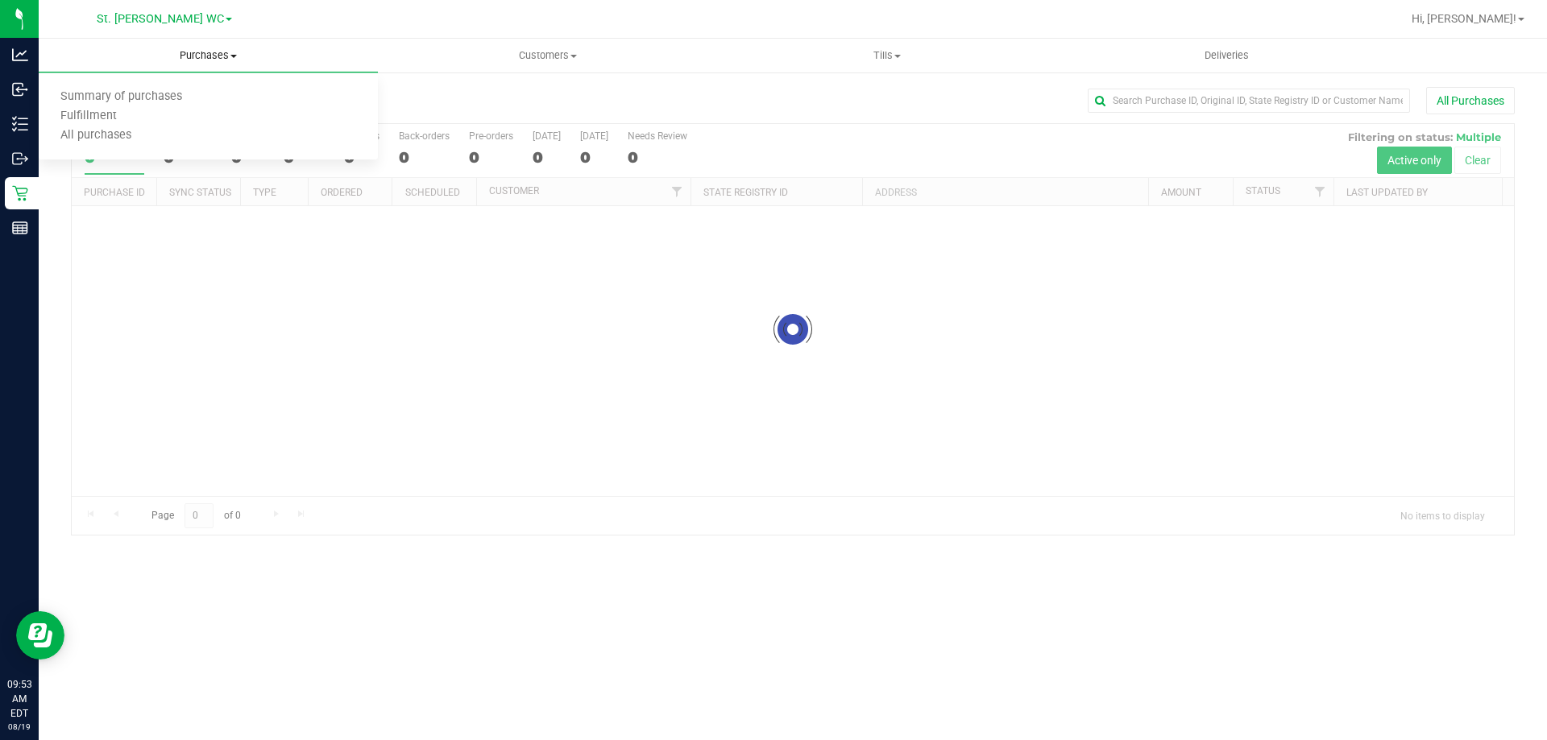
click at [225, 59] on span "Purchases" at bounding box center [208, 55] width 339 height 14
click at [204, 67] on uib-tab-heading "Purchases Summary of purchases Fulfillment All purchases" at bounding box center [208, 56] width 339 height 34
click at [190, 114] on li "Fulfillment" at bounding box center [208, 116] width 339 height 19
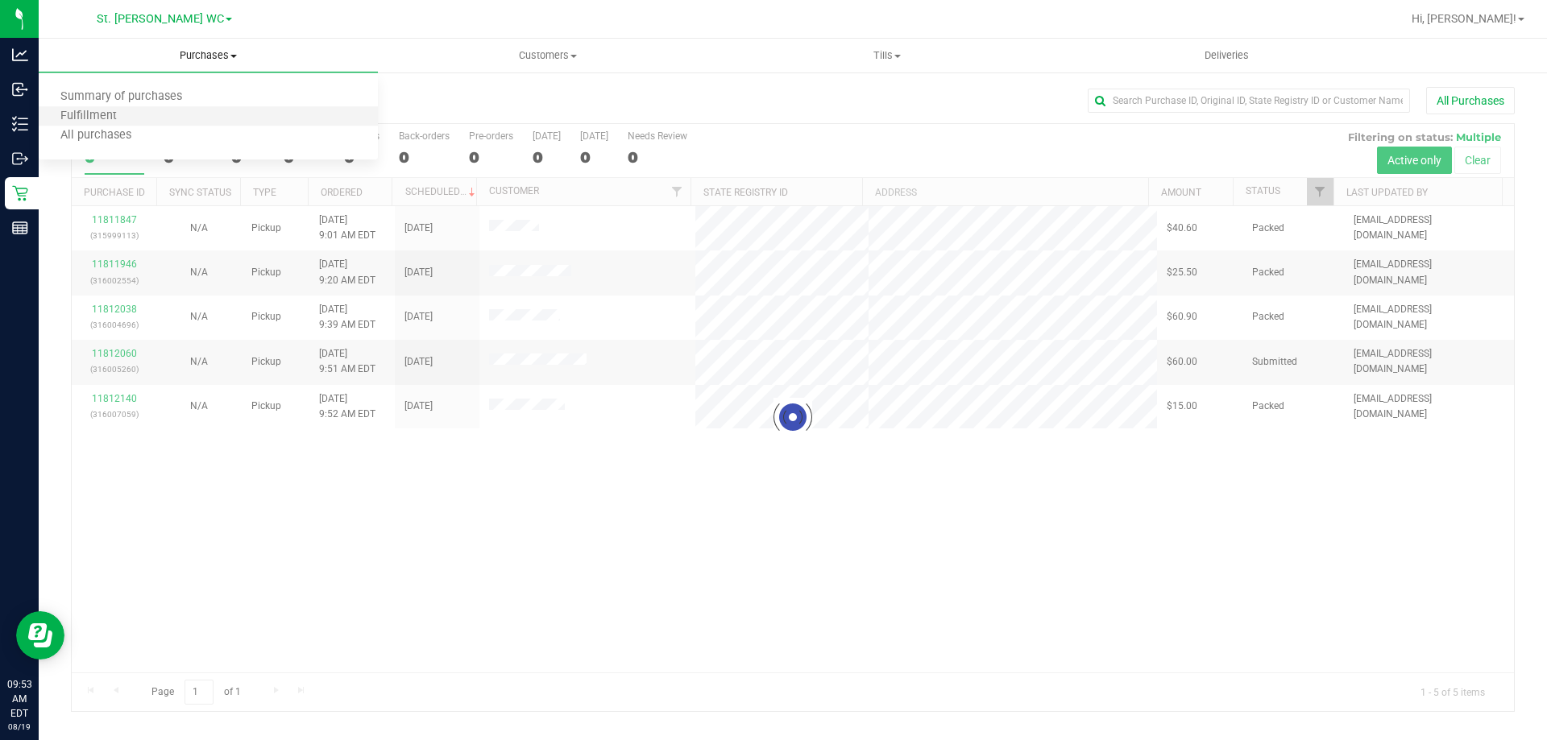
click at [190, 114] on li "Fulfillment" at bounding box center [208, 116] width 339 height 19
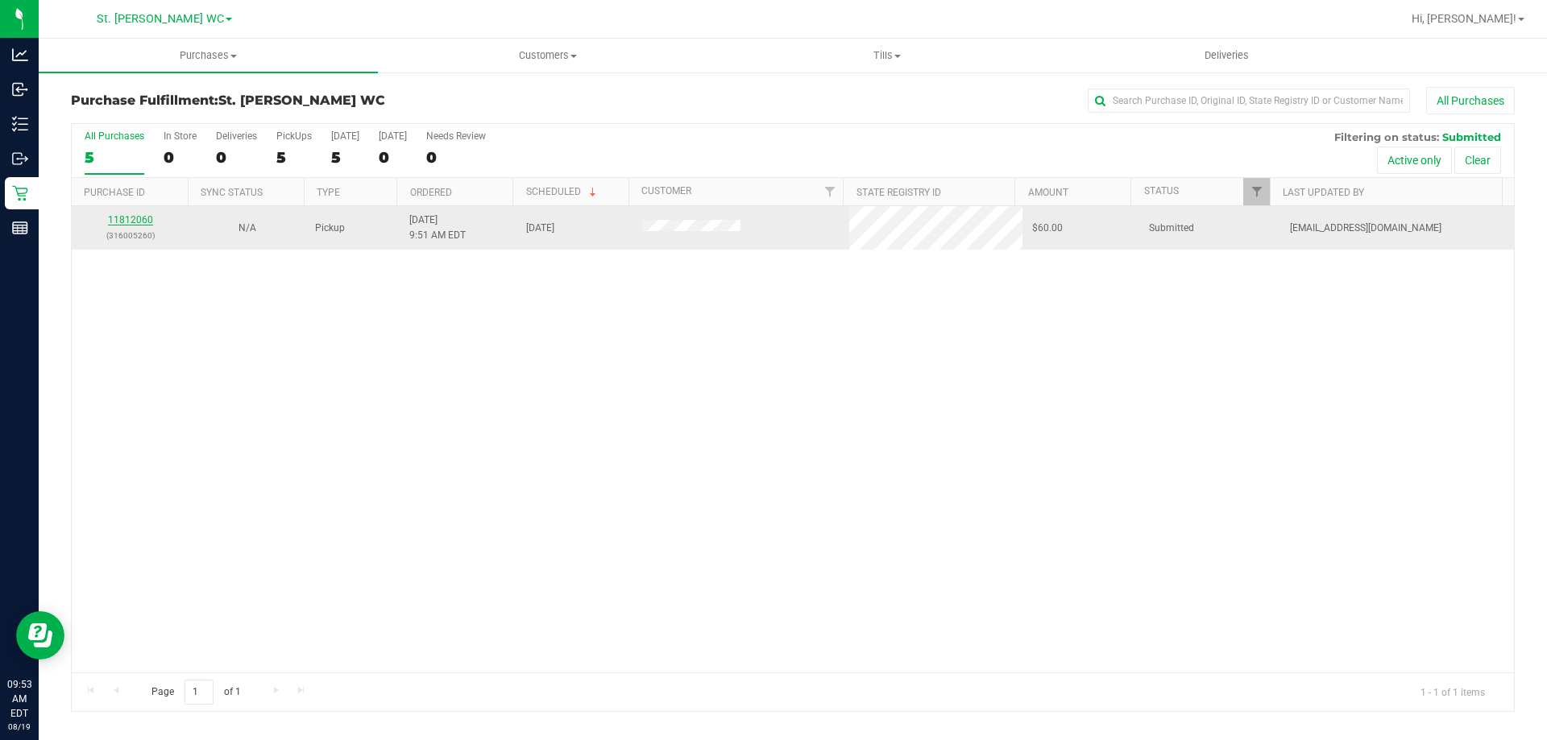
click at [131, 222] on link "11812060" at bounding box center [130, 219] width 45 height 11
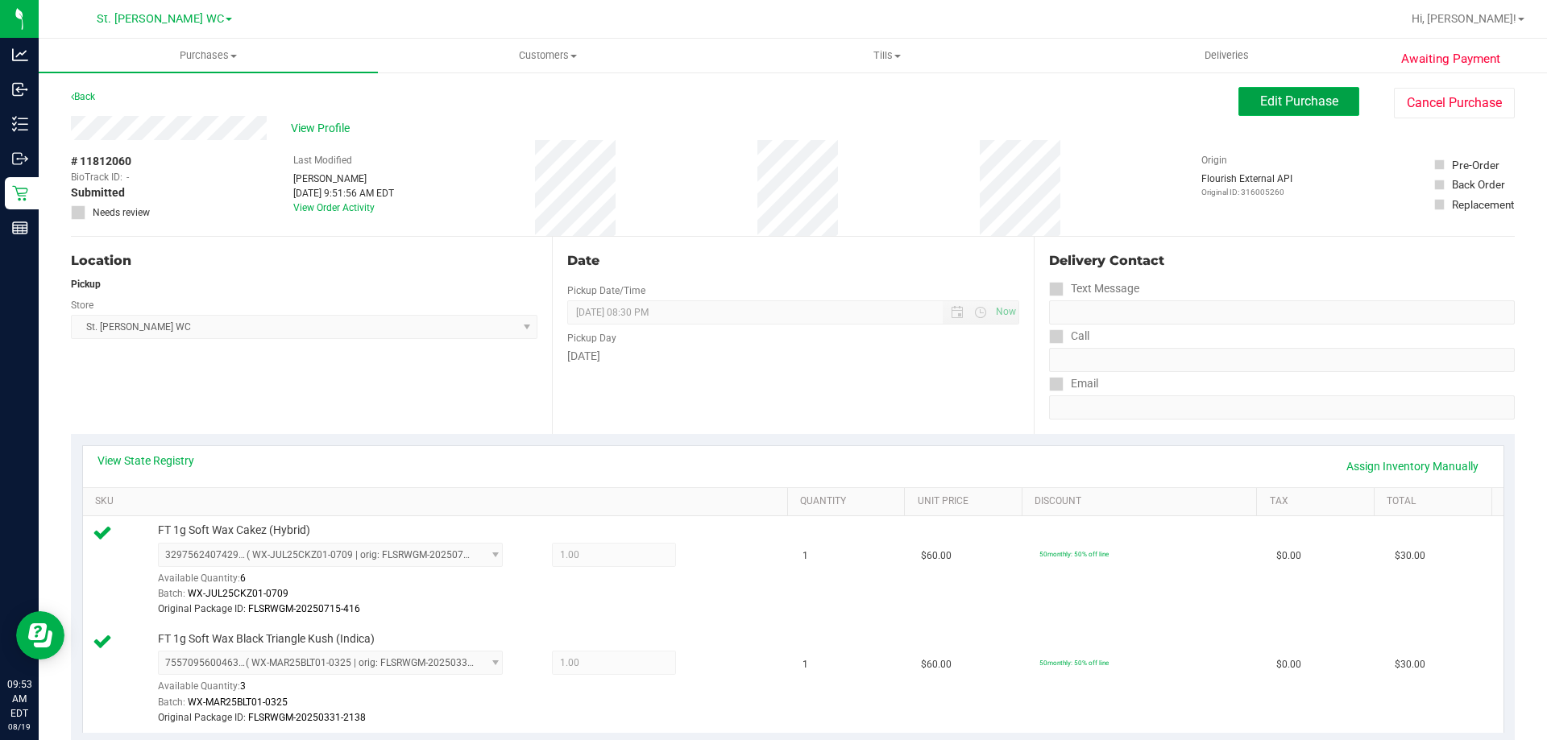
click at [1238, 112] on button "Edit Purchase" at bounding box center [1298, 101] width 121 height 29
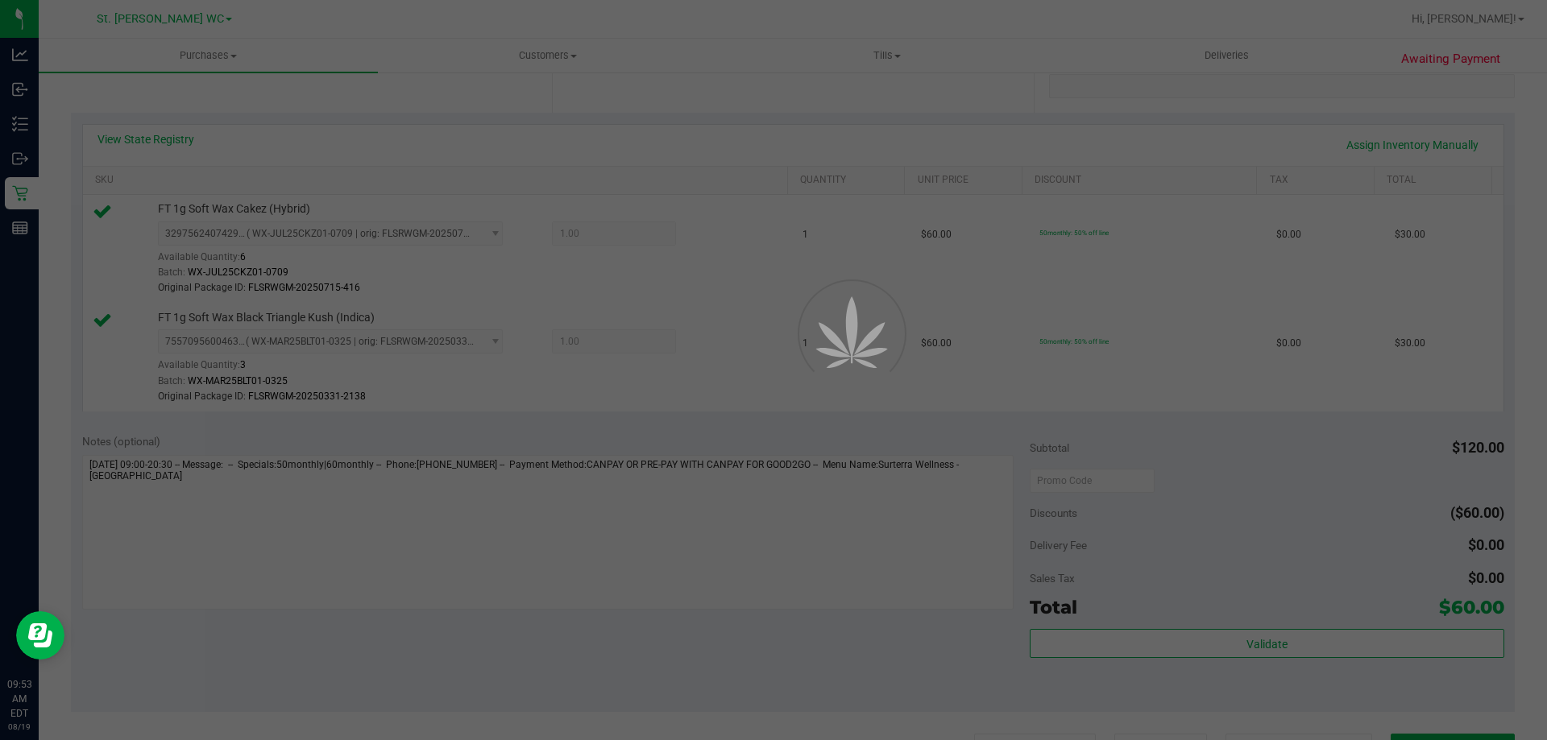
scroll to position [322, 0]
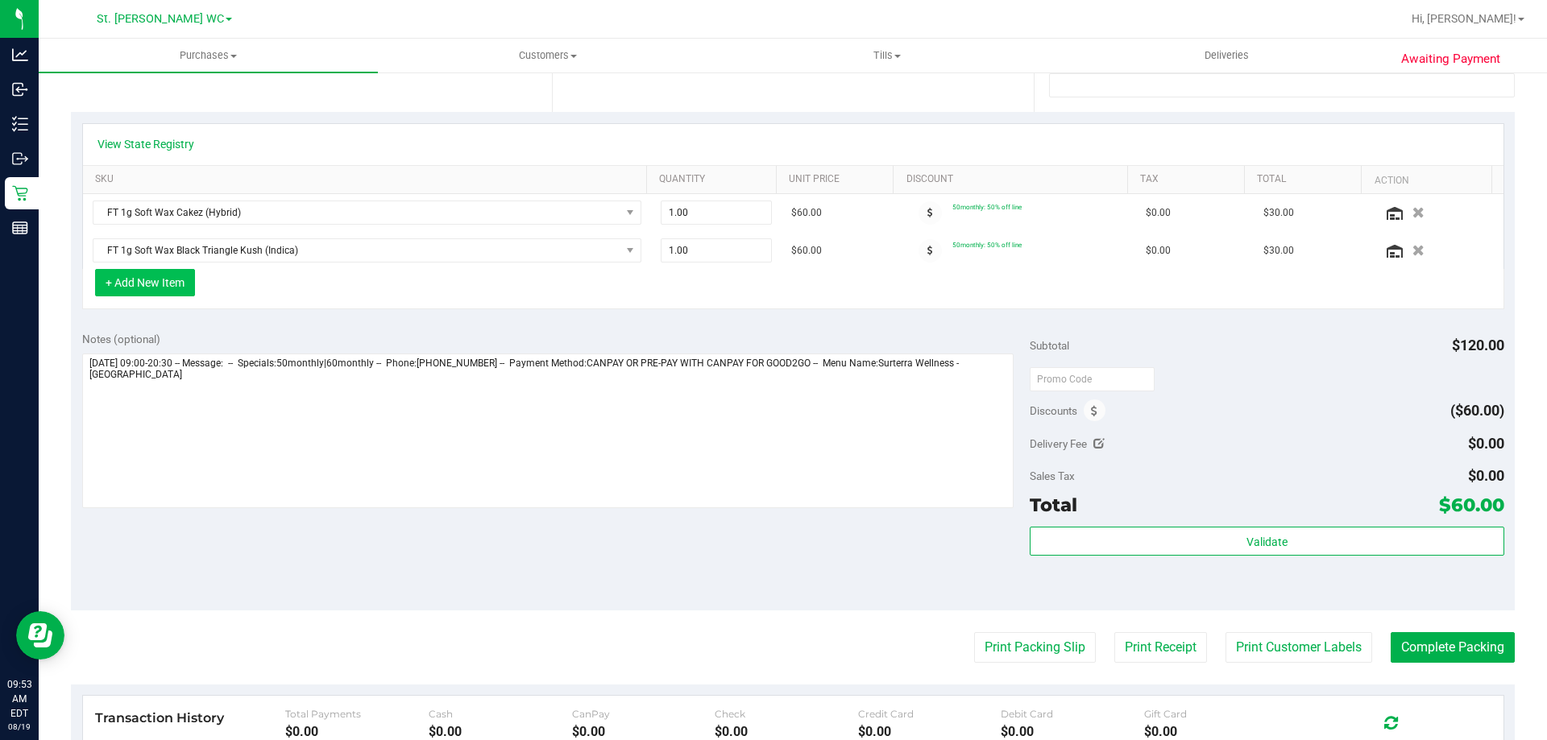
click at [168, 278] on button "+ Add New Item" at bounding box center [145, 282] width 100 height 27
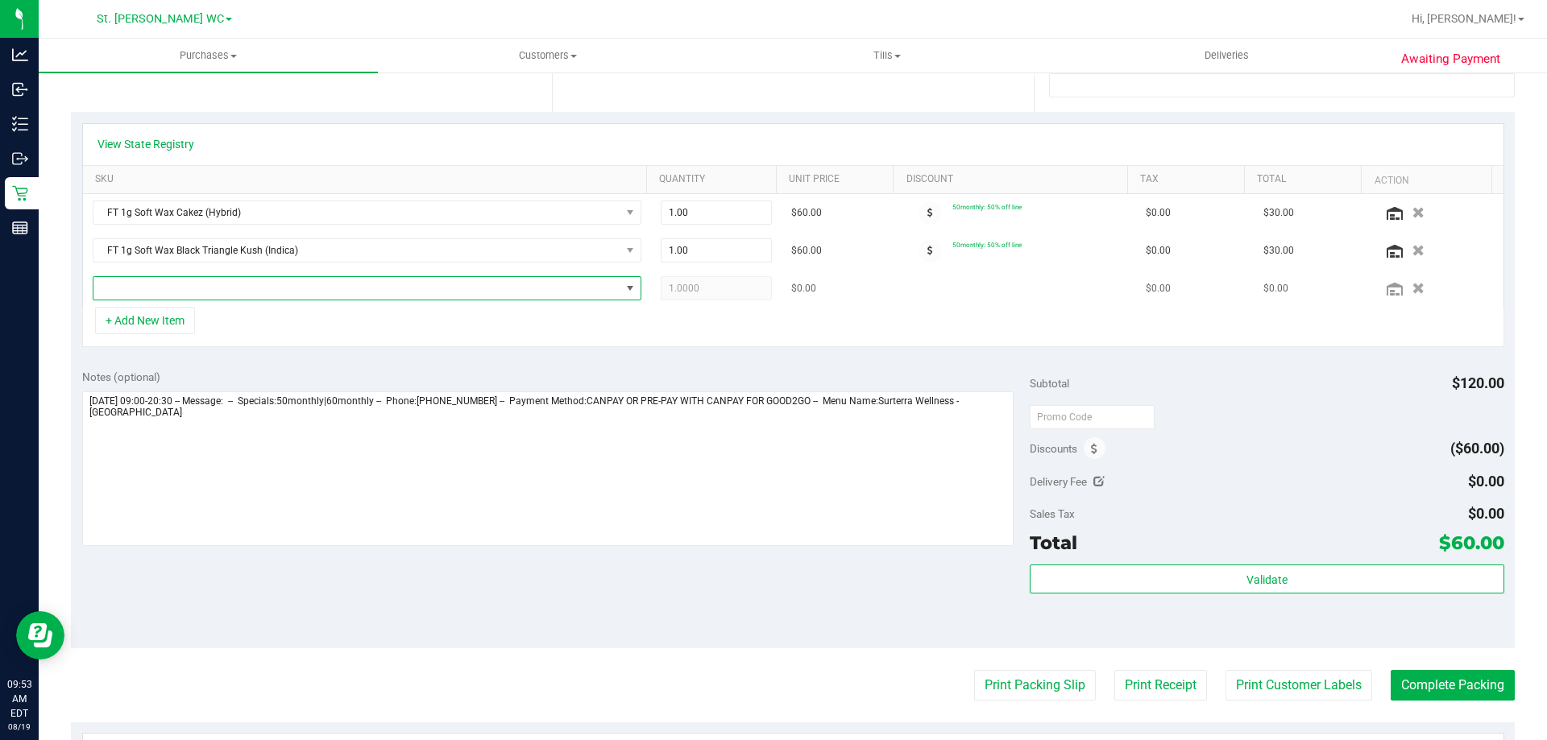
click at [198, 285] on span "NO DATA FOUND" at bounding box center [356, 288] width 527 height 23
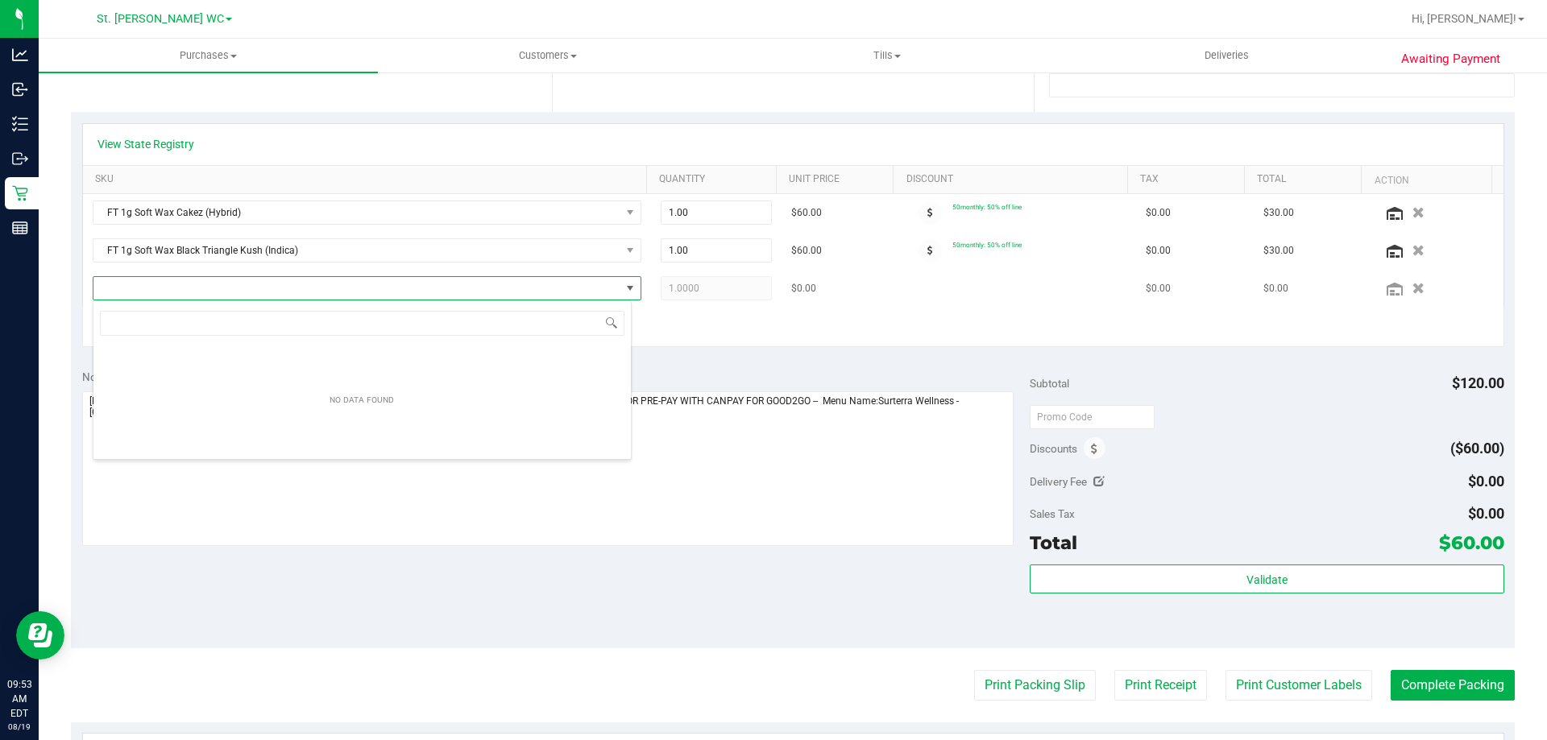
scroll to position [24, 539]
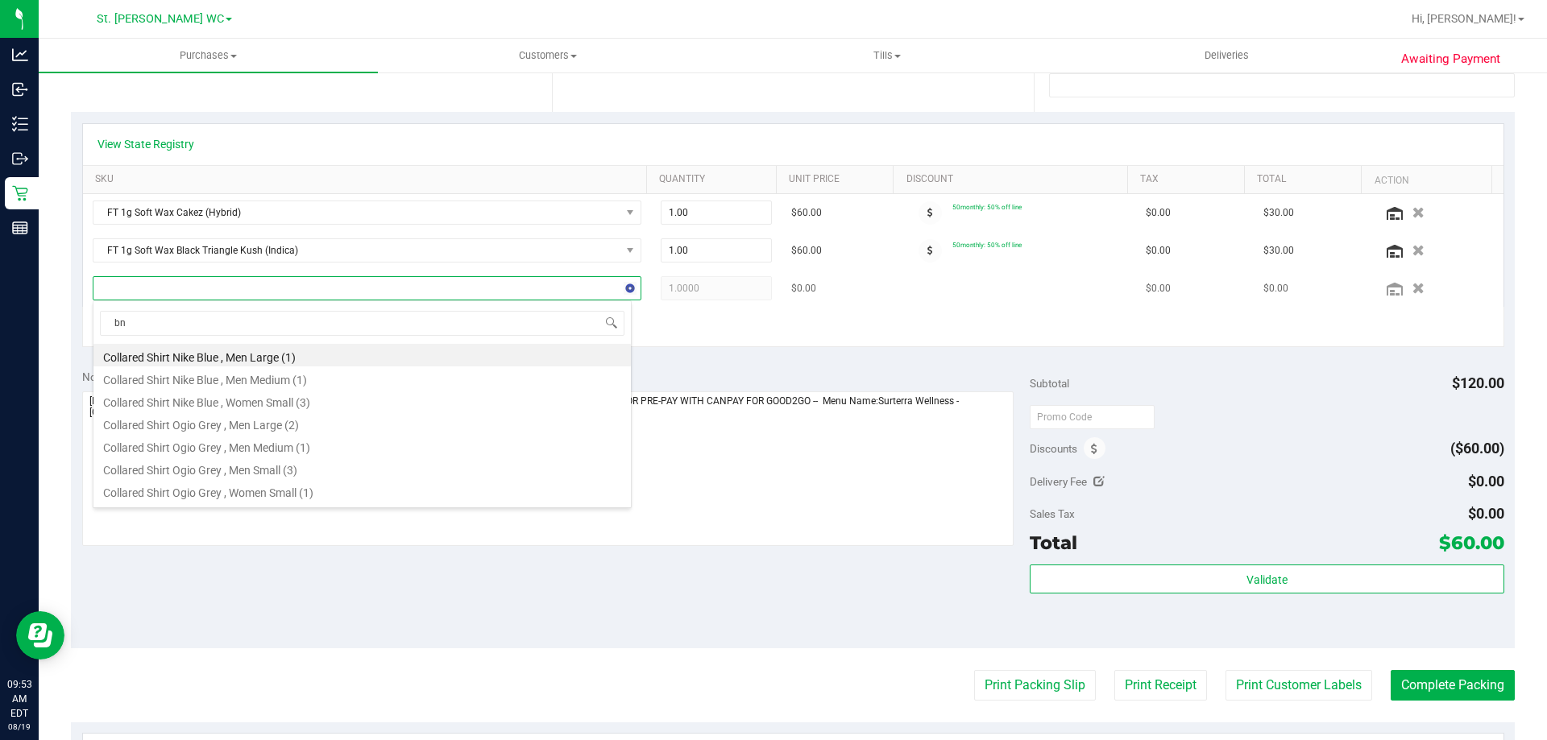
type input "bnk"
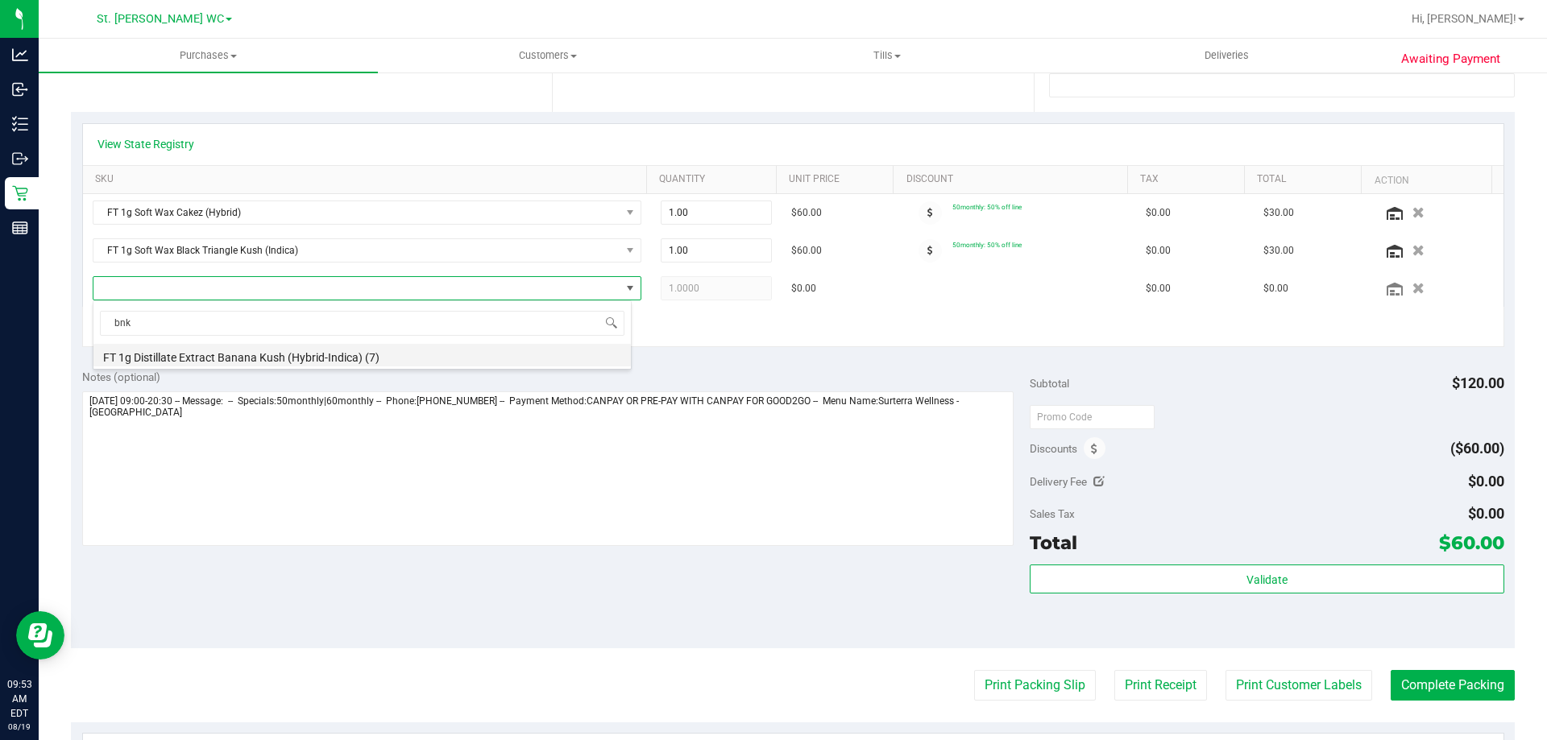
click at [213, 362] on li "FT 1g Distillate Extract Banana Kush (Hybrid-Indica) (7)" at bounding box center [361, 355] width 537 height 23
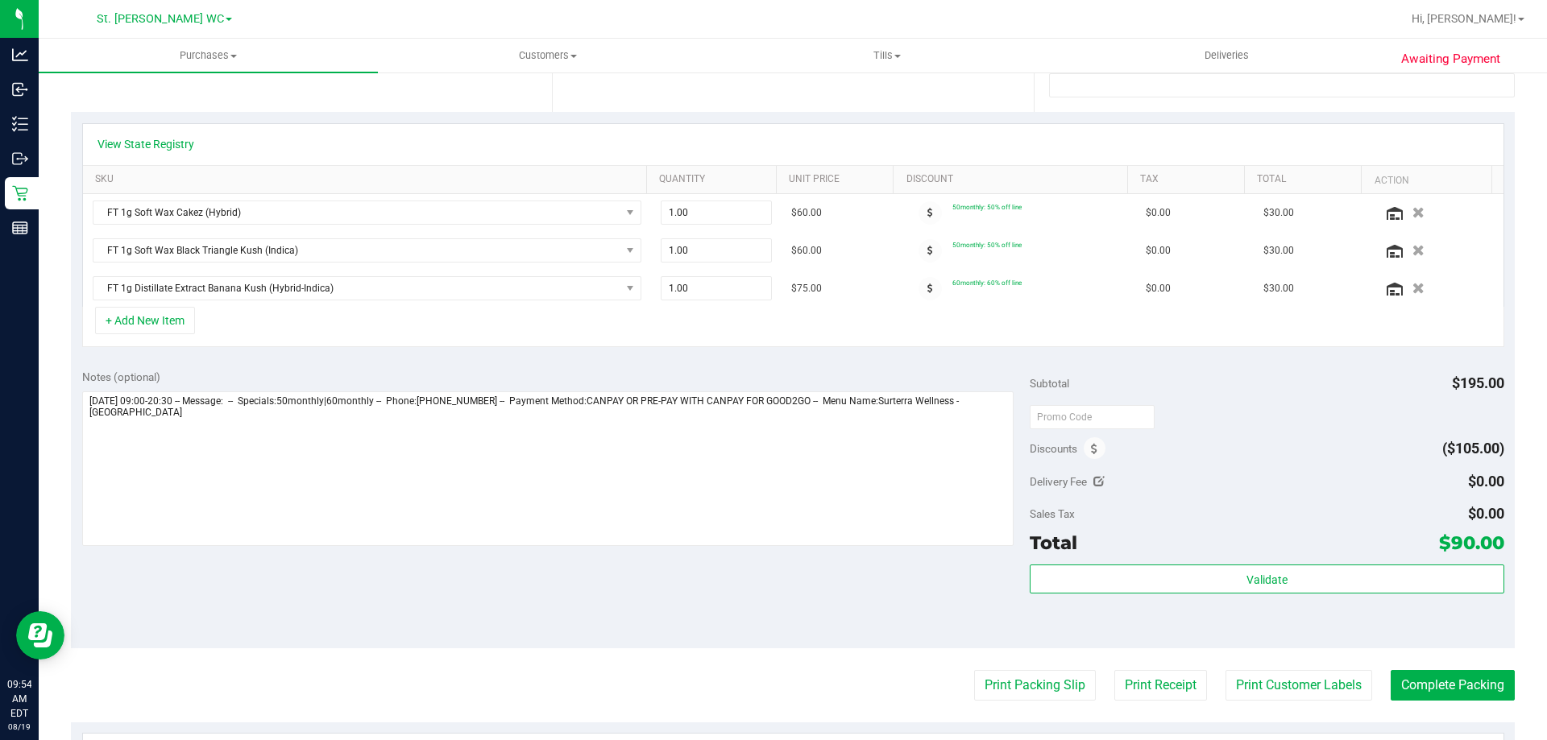
click at [736, 319] on div "+ Add New Item" at bounding box center [793, 327] width 1422 height 40
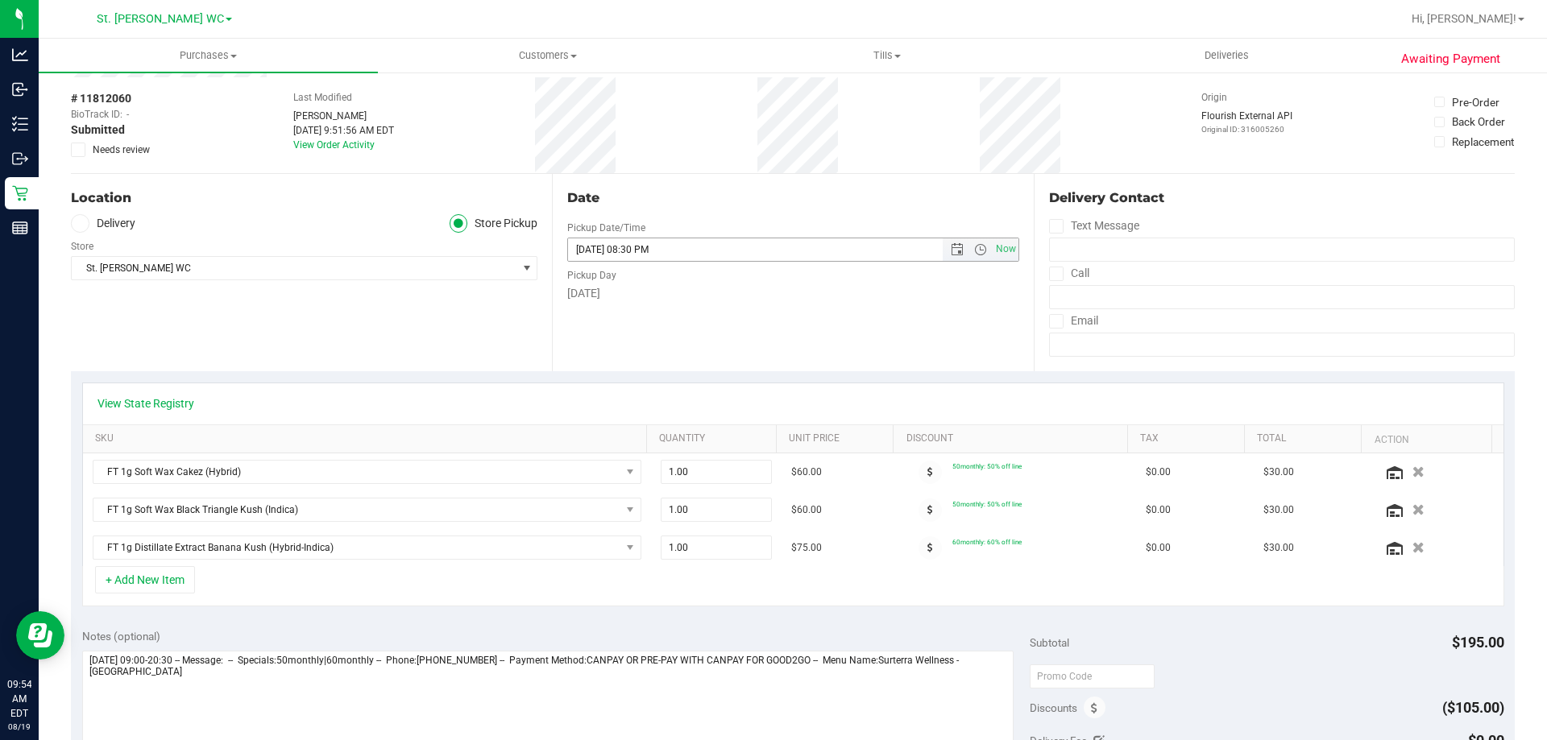
scroll to position [0, 0]
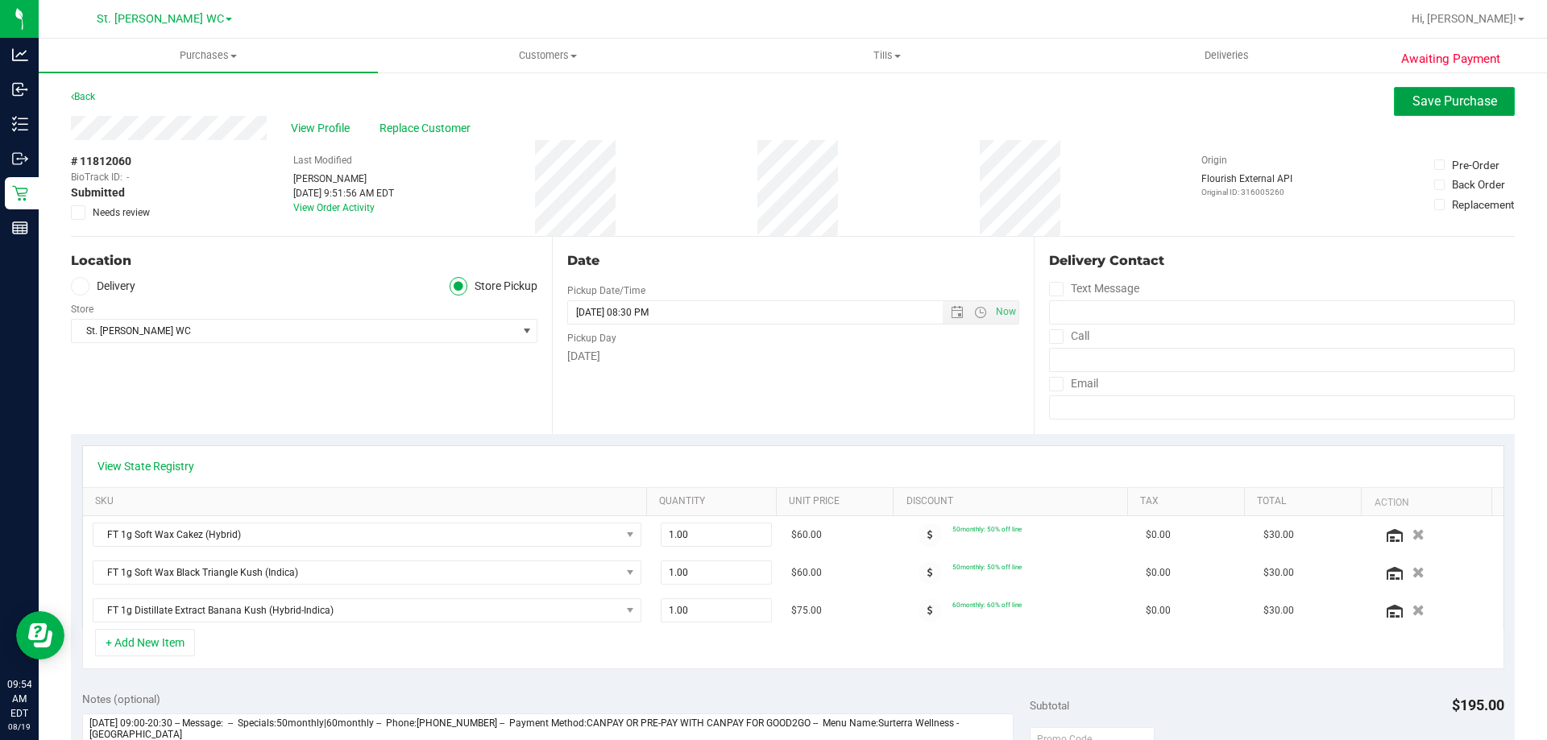
click at [1461, 104] on span "Save Purchase" at bounding box center [1454, 100] width 85 height 15
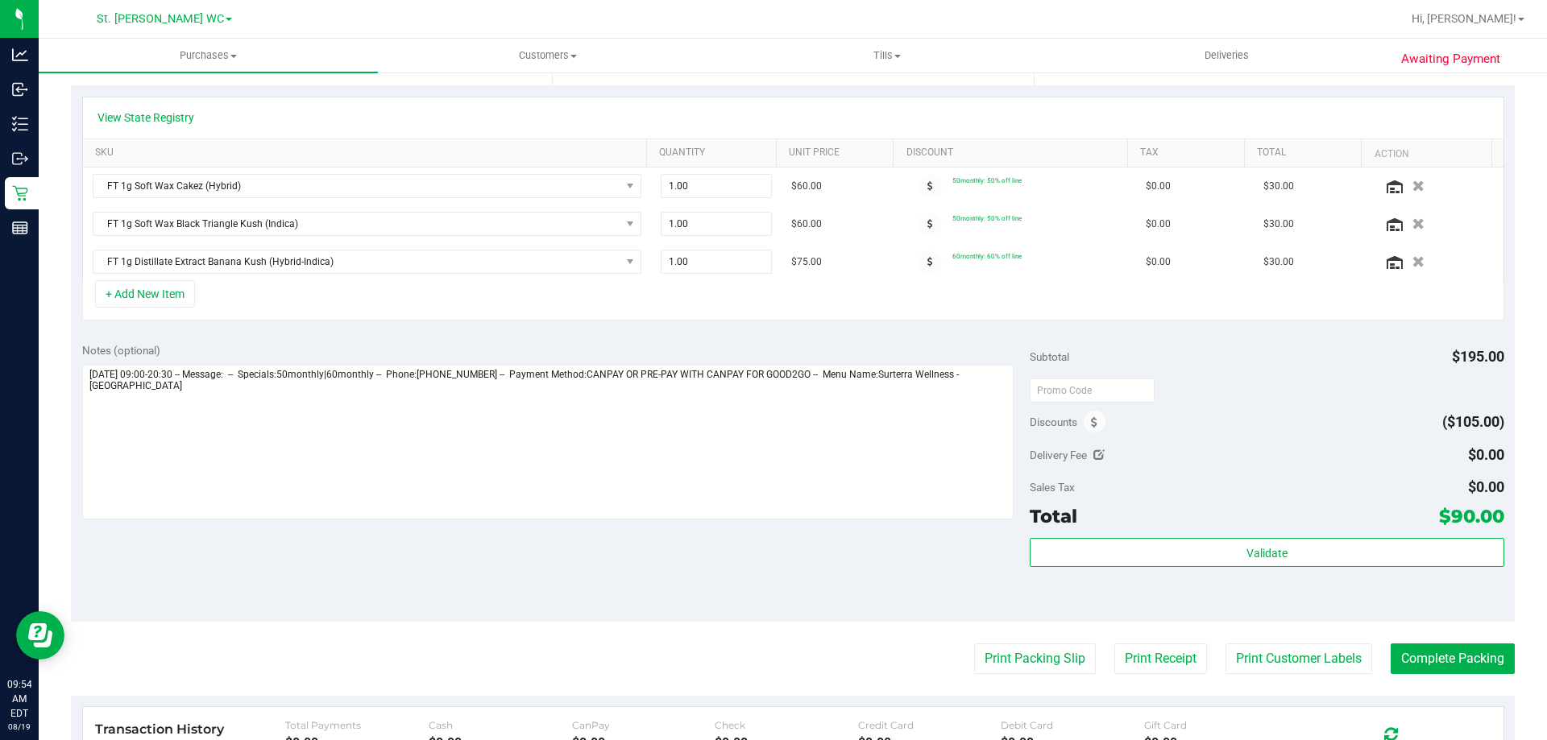
scroll to position [403, 0]
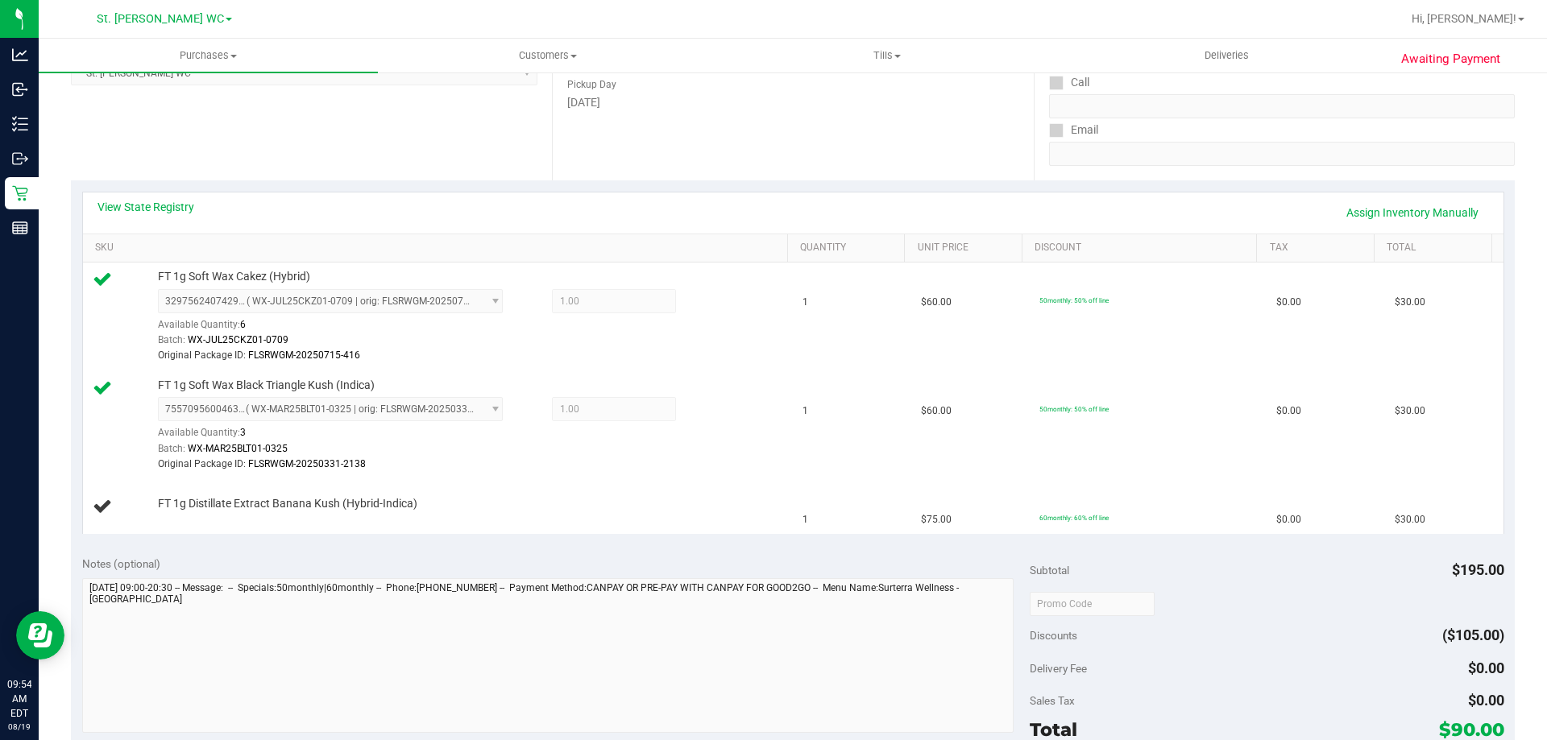
scroll to position [242, 0]
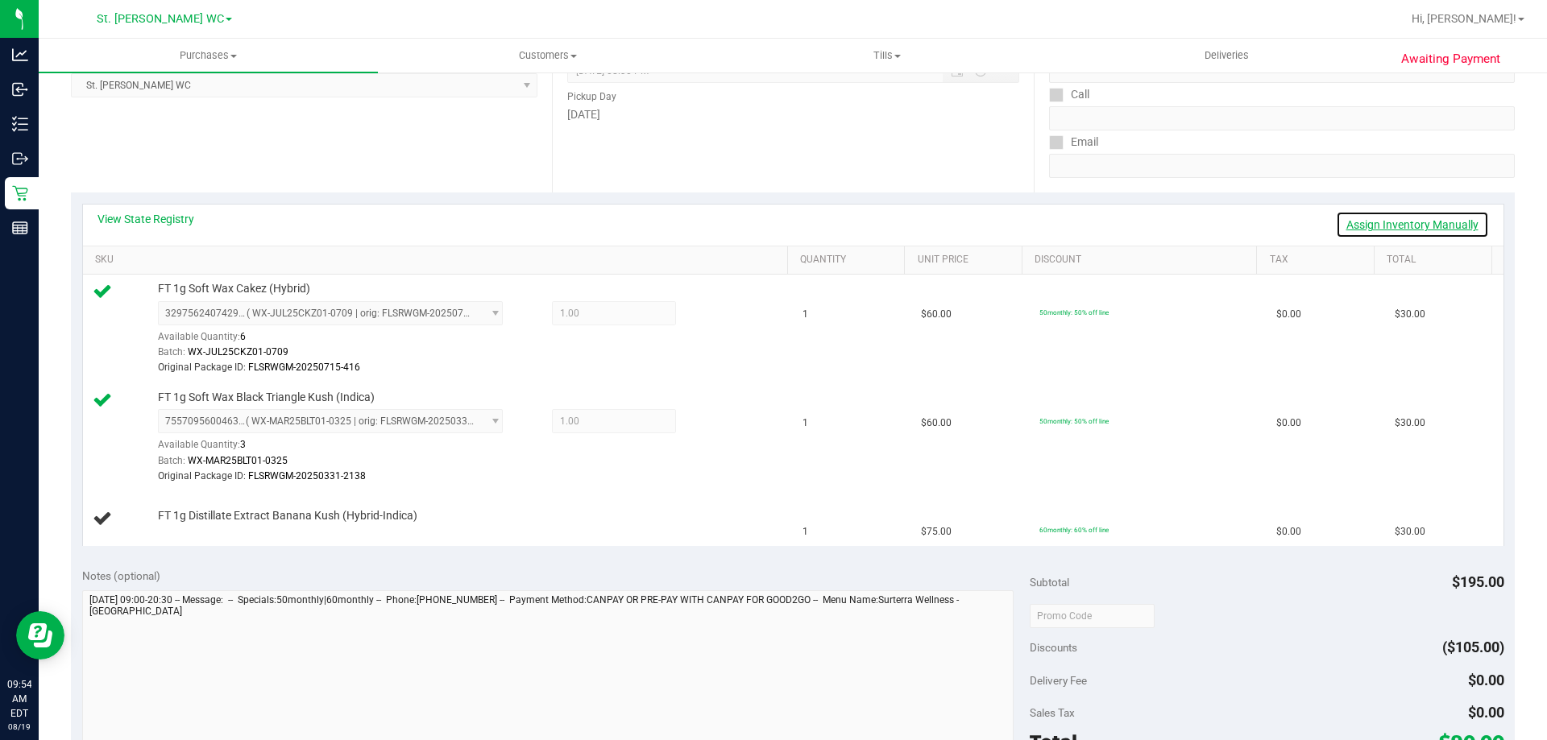
click at [1368, 213] on link "Assign Inventory Manually" at bounding box center [1411, 224] width 153 height 27
click at [176, 532] on link "Add Package" at bounding box center [187, 526] width 58 height 11
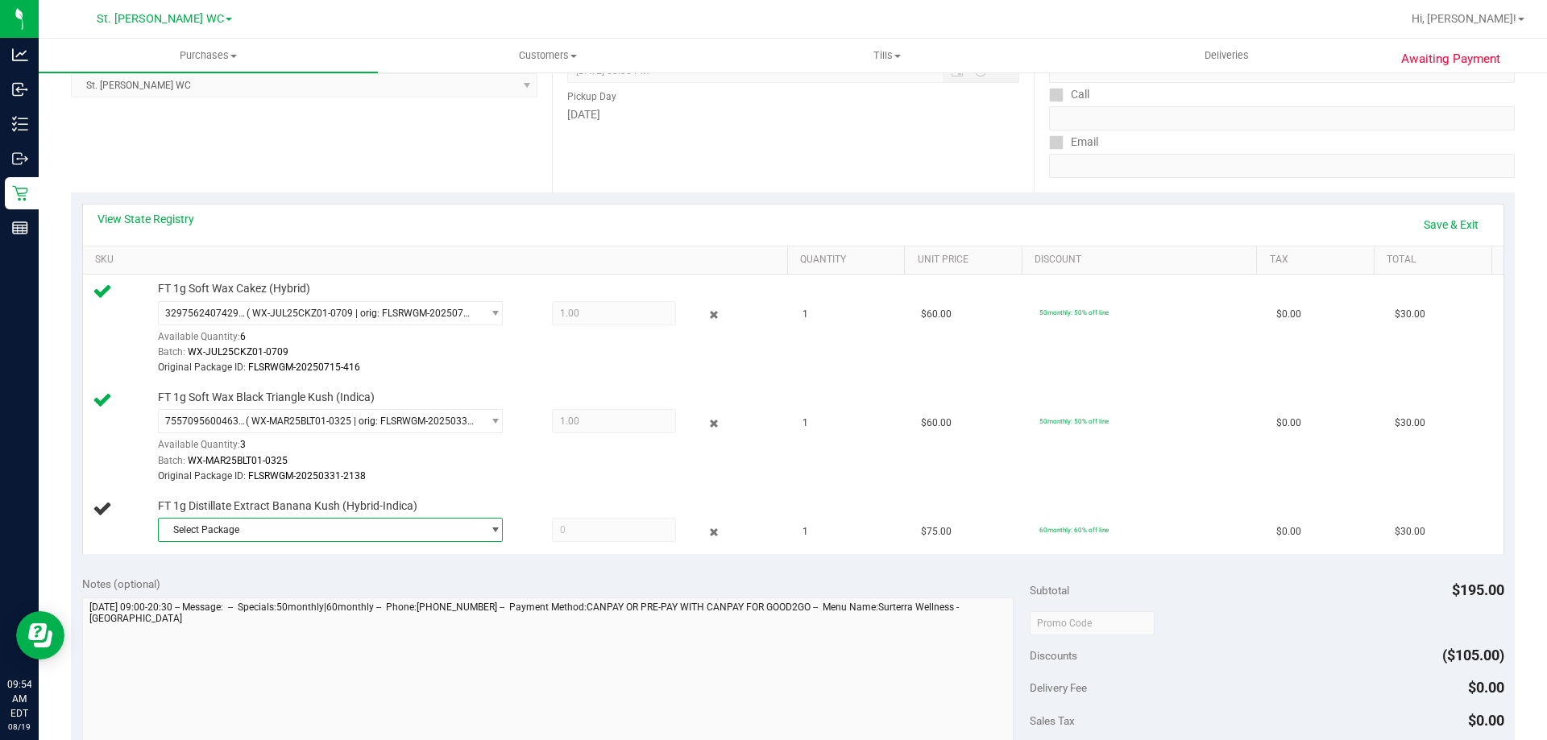
click at [238, 527] on span "Select Package" at bounding box center [320, 530] width 323 height 23
click at [263, 595] on span "( APR25BNK01-0421 | orig: FLSRWGM-20250425-1410 )" at bounding box center [381, 596] width 243 height 11
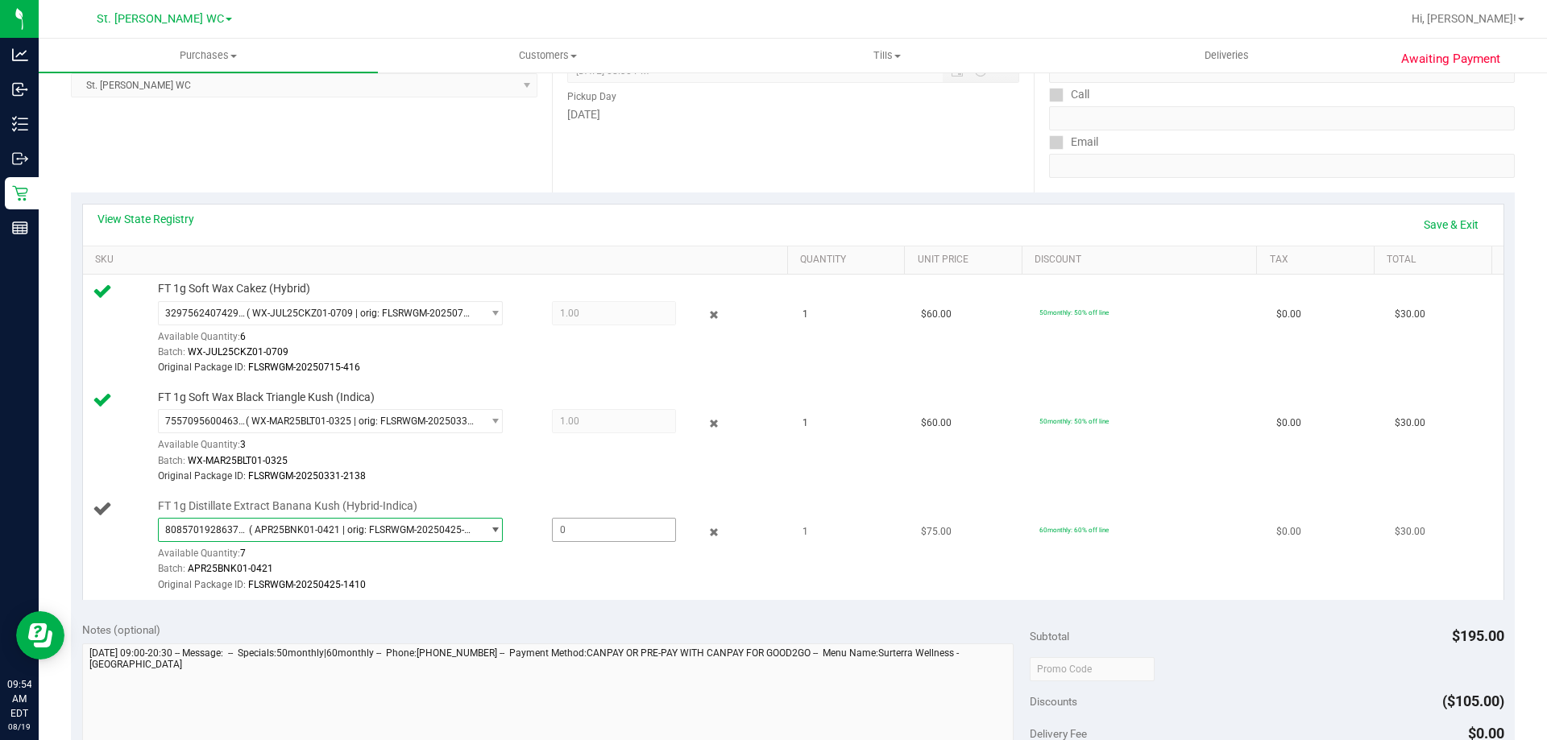
click at [592, 540] on span at bounding box center [614, 530] width 124 height 24
type input "1"
type input "1.0000"
click at [590, 561] on div "8085701928637314 ( APR25BNK01-0421 | orig: FLSRWGM-20250425-1410 ) 808570192863…" at bounding box center [469, 555] width 622 height 75
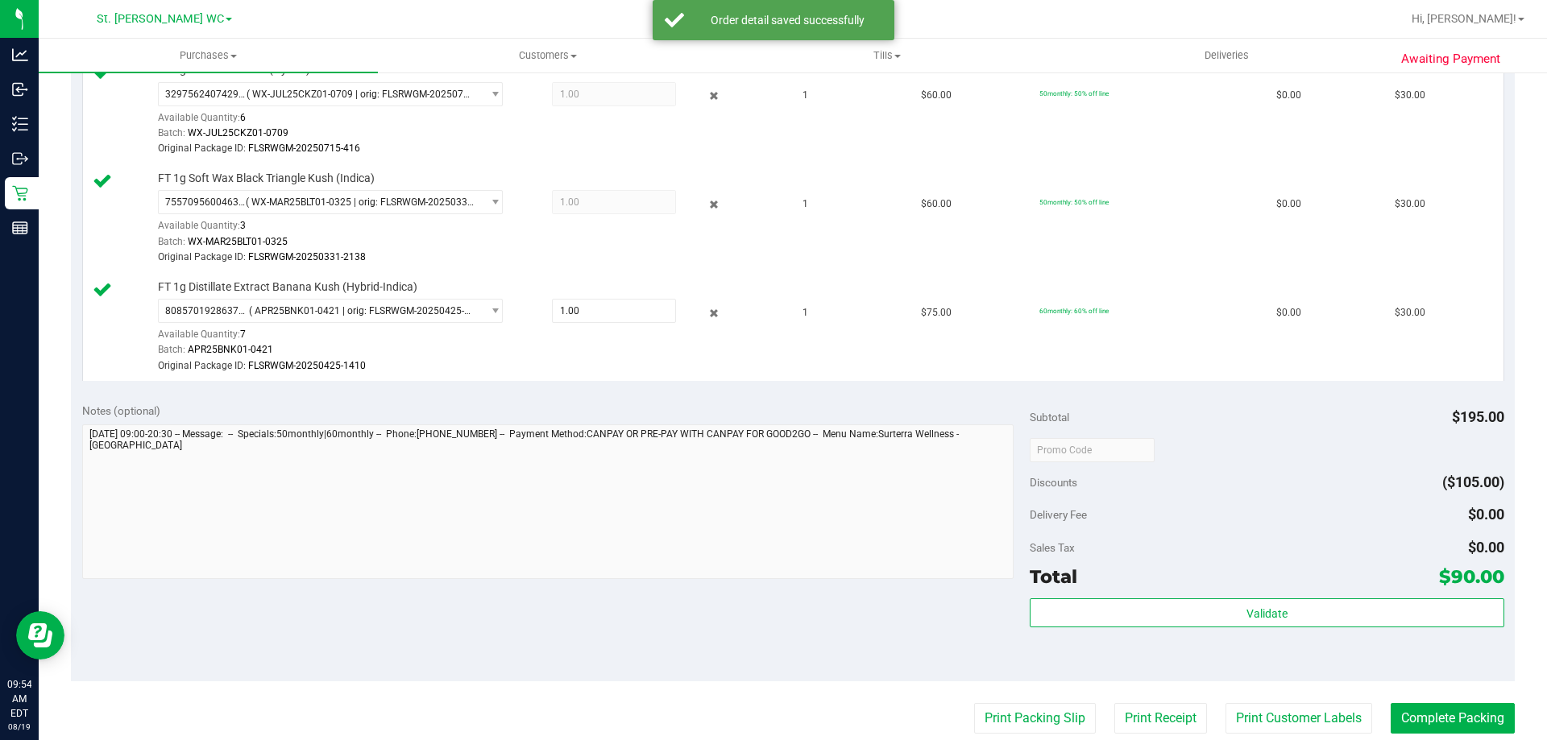
scroll to position [483, 0]
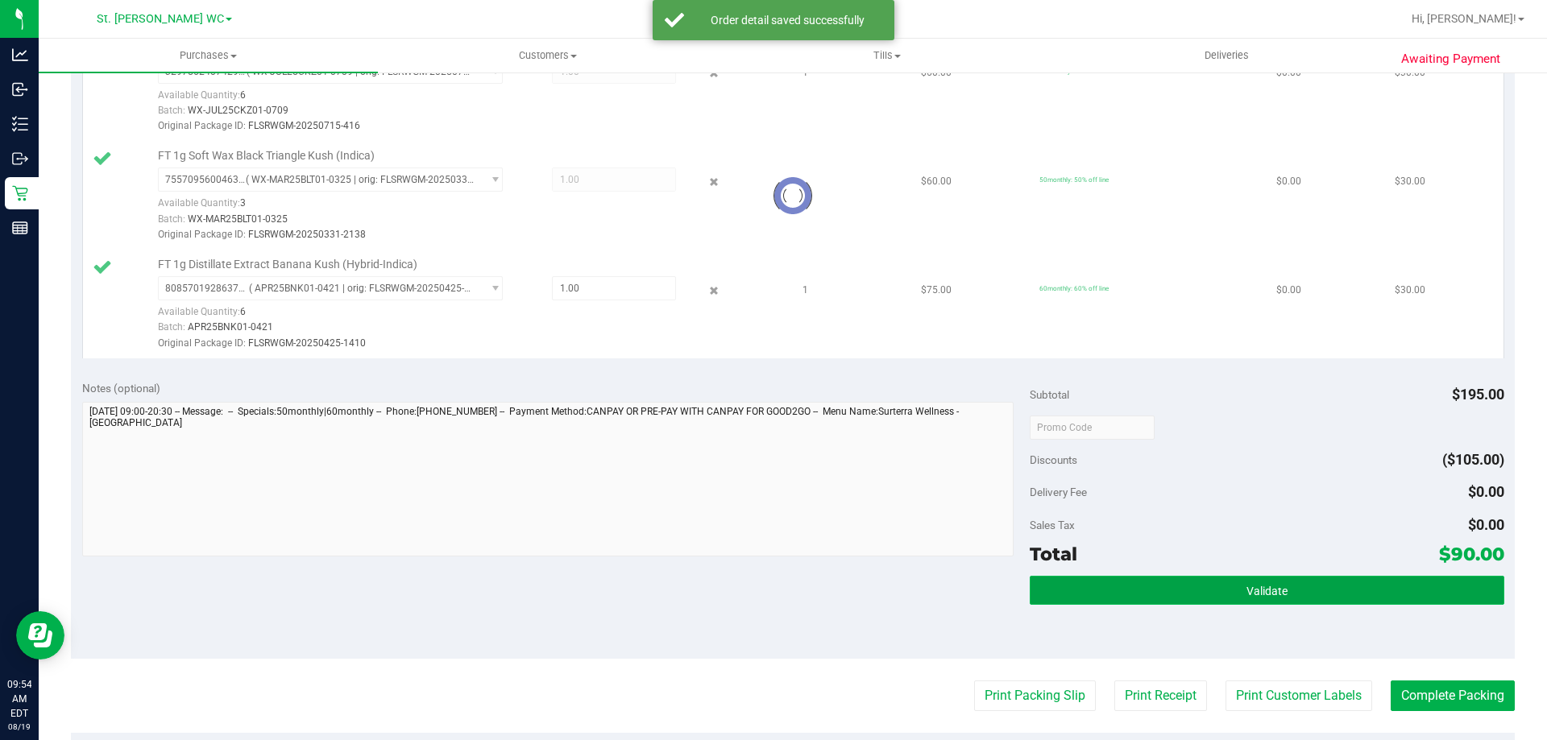
click at [1121, 594] on button "Validate" at bounding box center [1266, 590] width 474 height 29
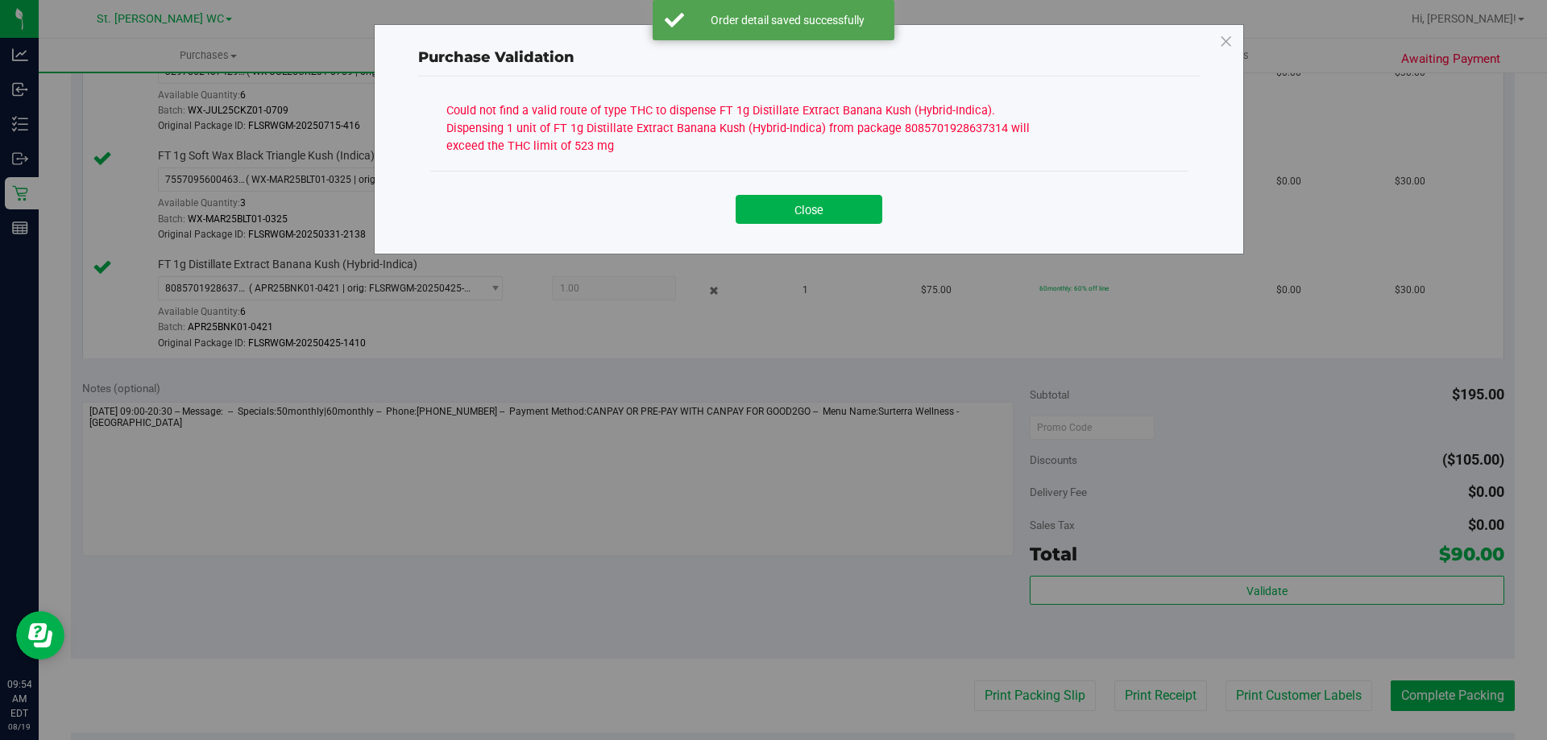
click at [612, 118] on div "Could not find a valid route of type THC to dispense FT 1g Distillate Extract B…" at bounding box center [748, 126] width 604 height 56
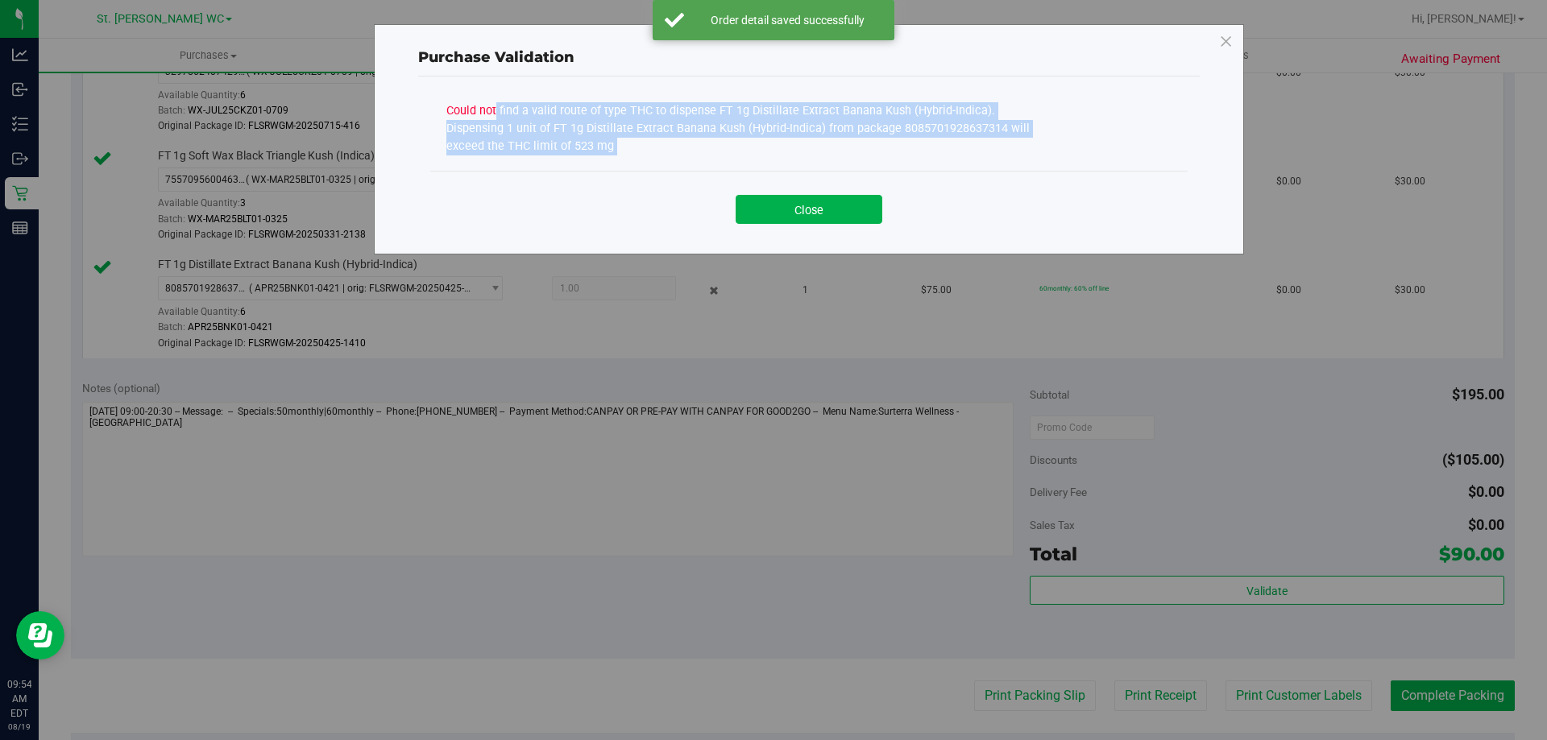
click at [612, 118] on div "Could not find a valid route of type THC to dispense FT 1g Distillate Extract B…" at bounding box center [748, 126] width 604 height 56
copy div "Could not find a valid route of type THC to dispense FT 1g Distillate Extract B…"
click at [851, 224] on div "Close" at bounding box center [808, 203] width 757 height 65
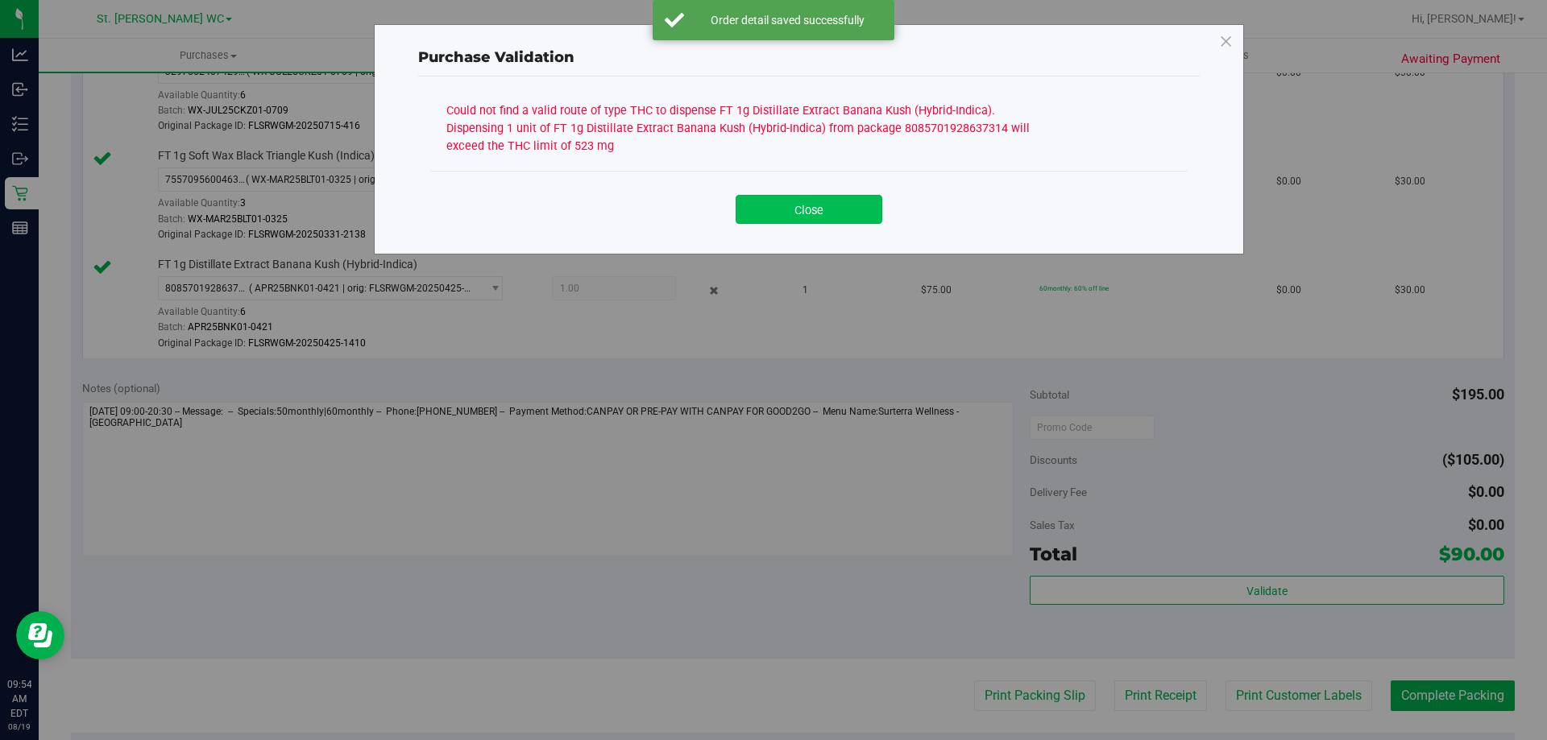
click at [850, 223] on button "Close" at bounding box center [808, 209] width 147 height 29
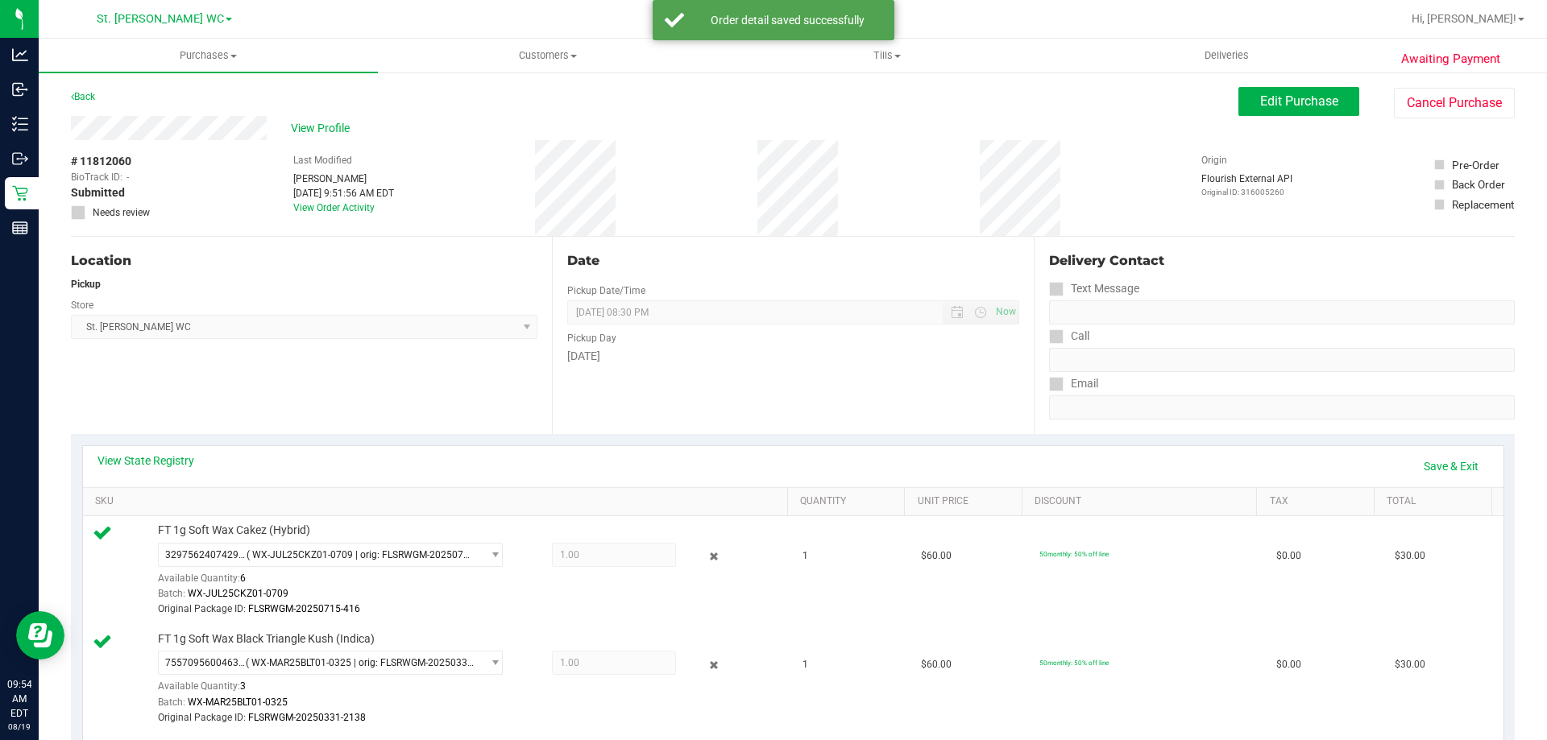
scroll to position [322, 0]
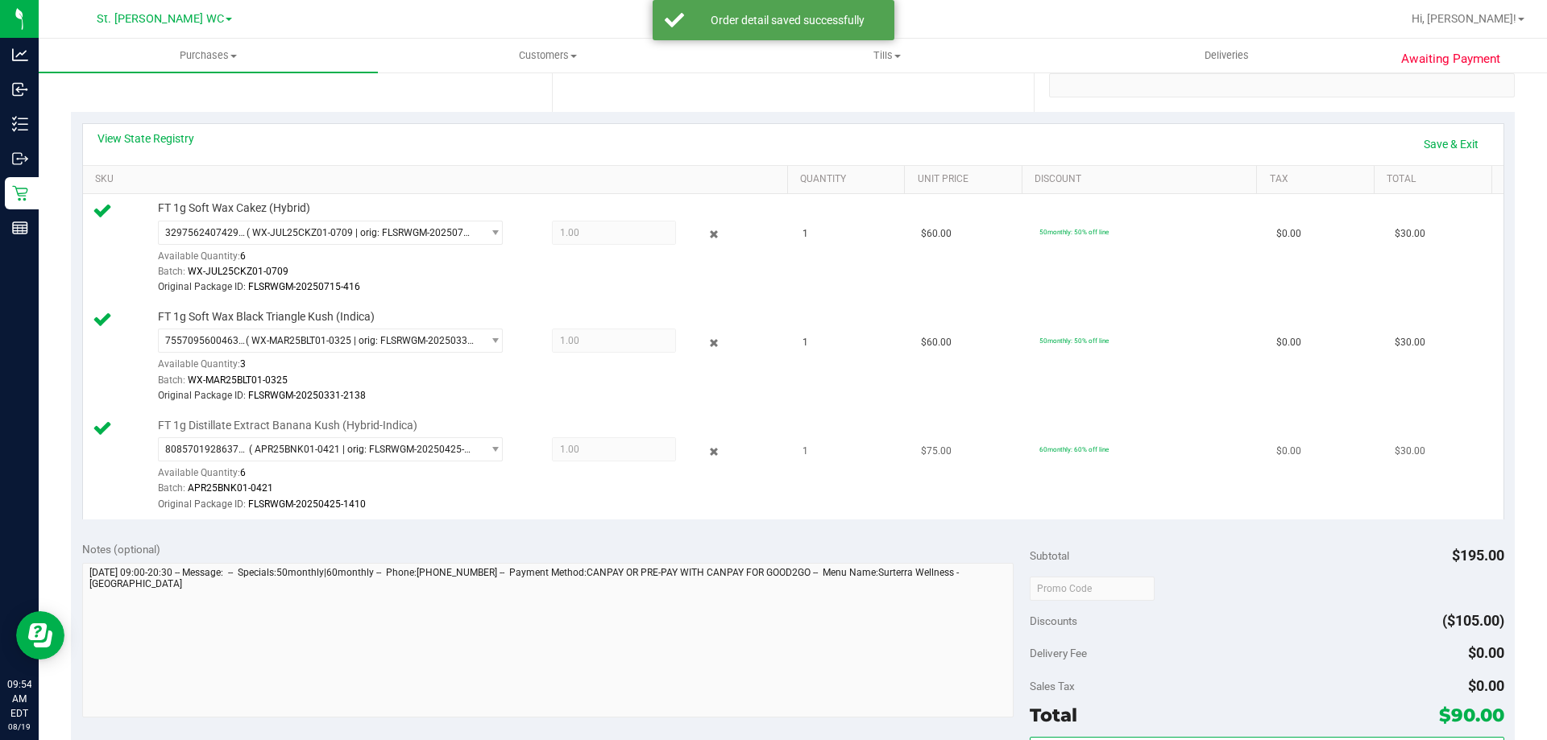
click at [685, 448] on div at bounding box center [702, 450] width 52 height 19
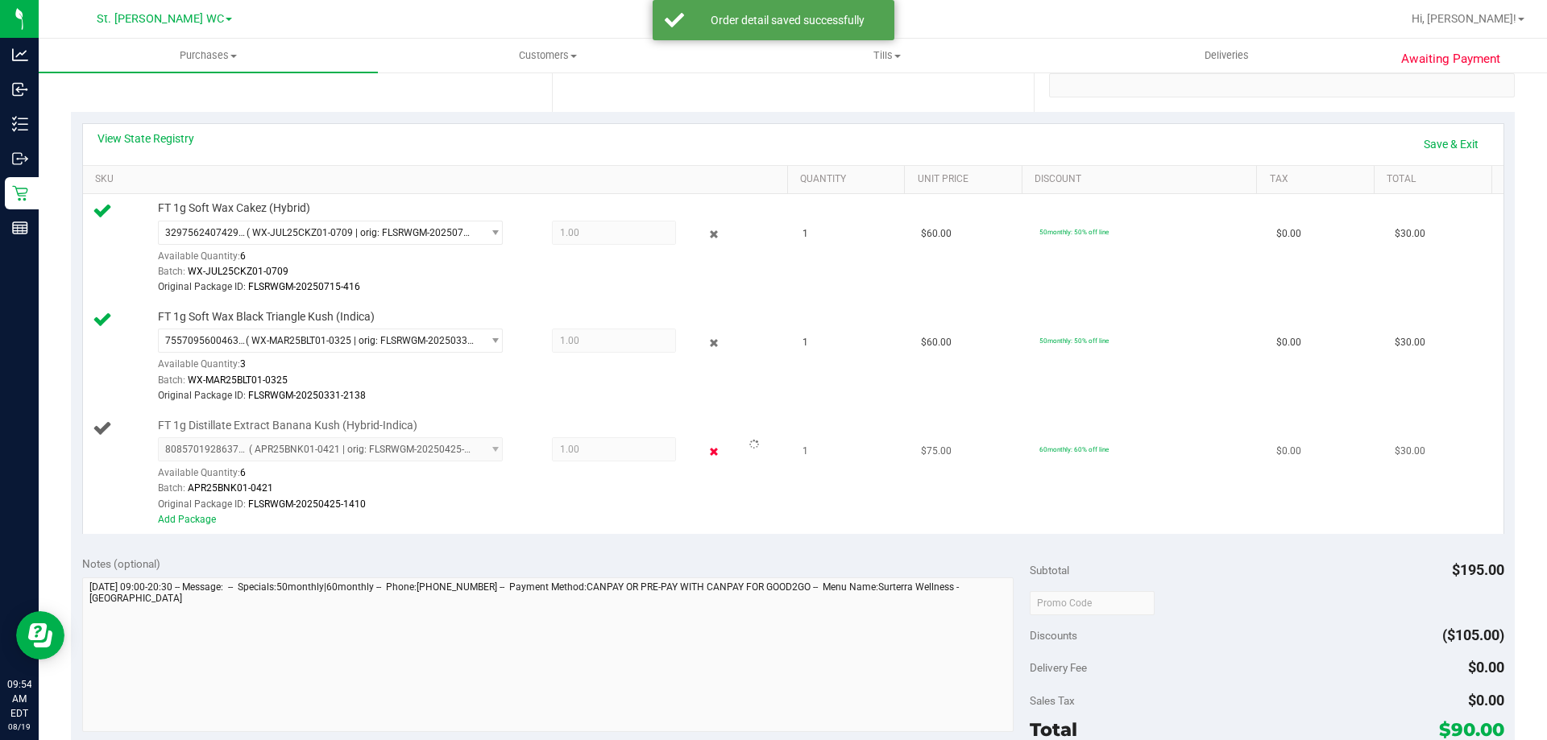
click at [706, 449] on icon at bounding box center [714, 451] width 17 height 19
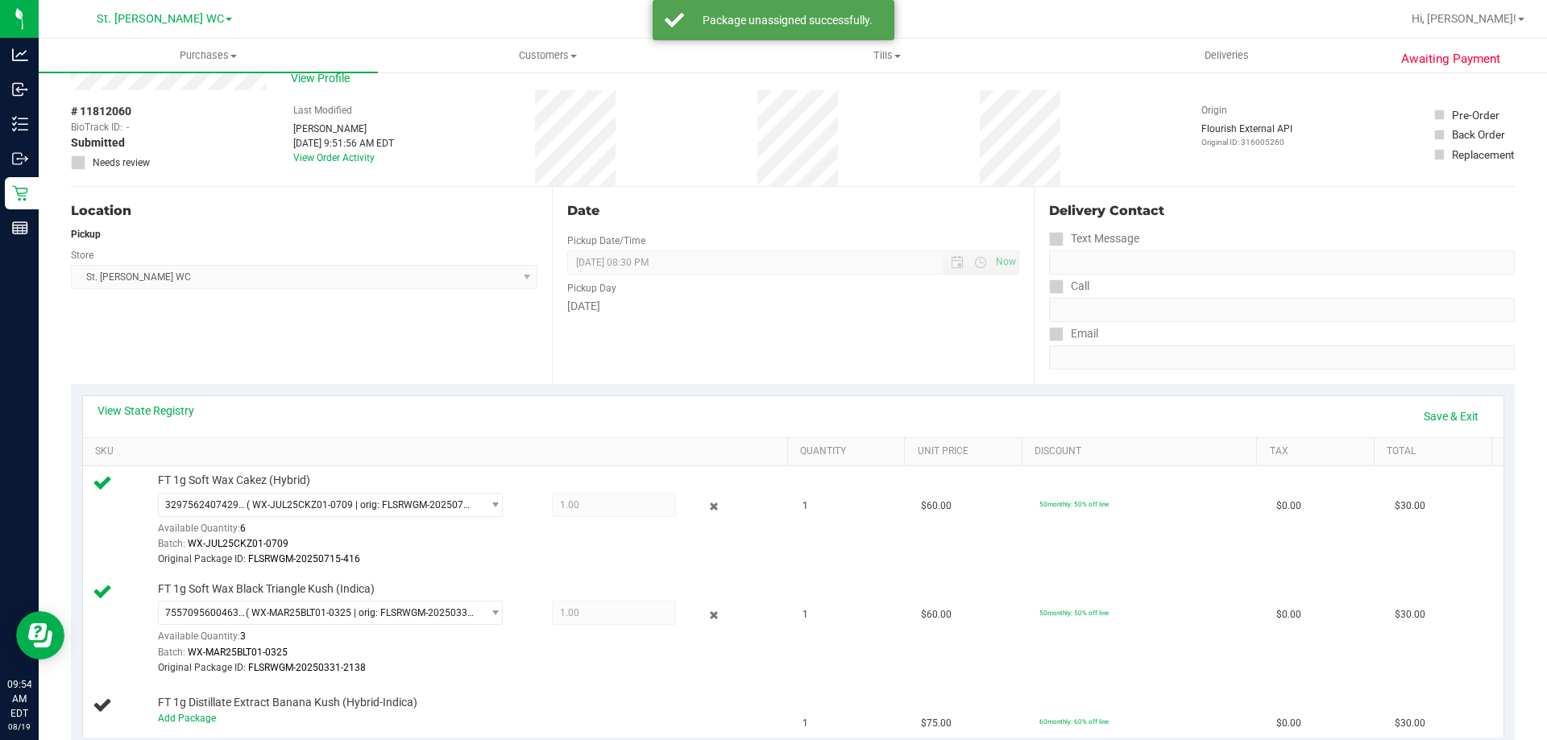
scroll to position [0, 0]
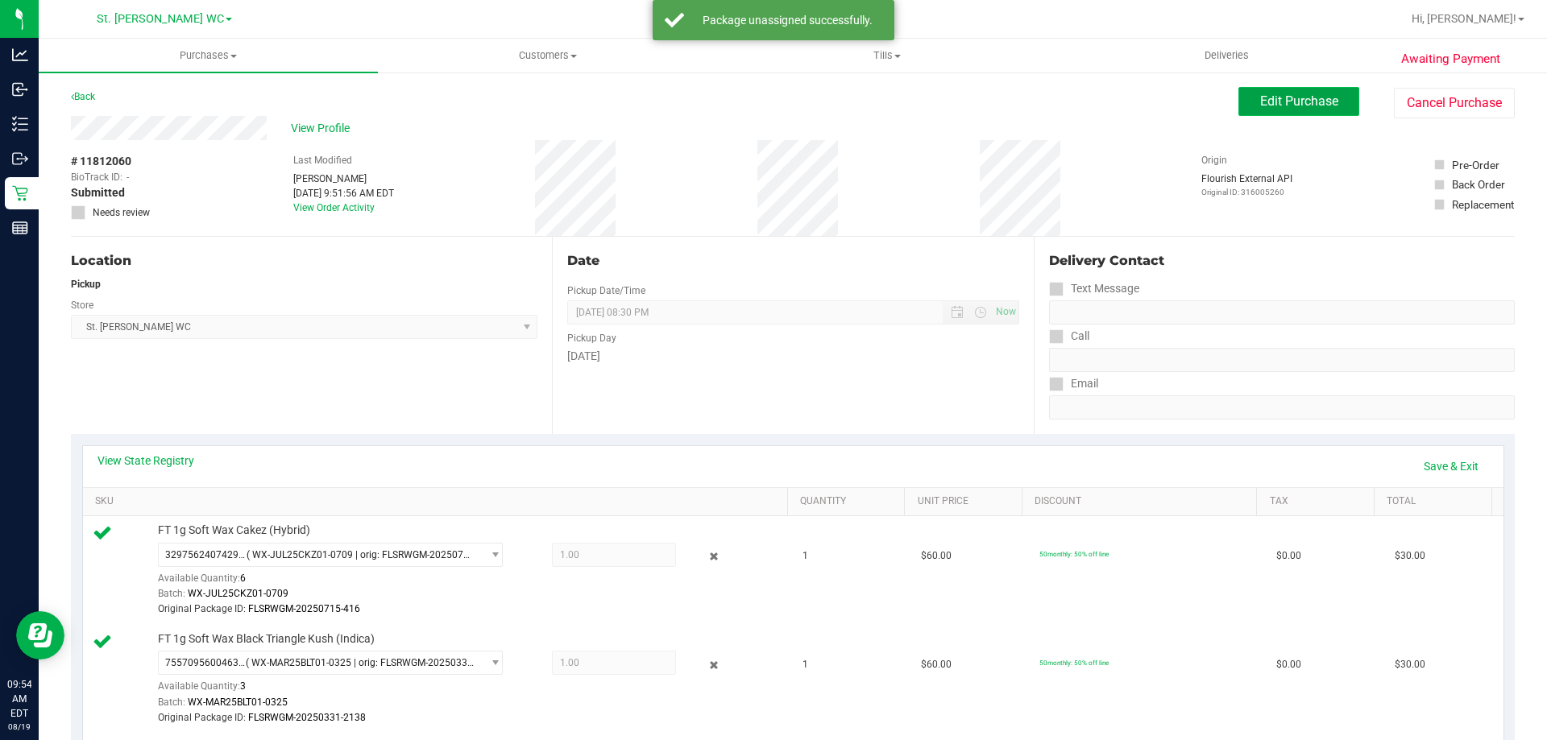
click at [1303, 95] on span "Edit Purchase" at bounding box center [1299, 100] width 78 height 15
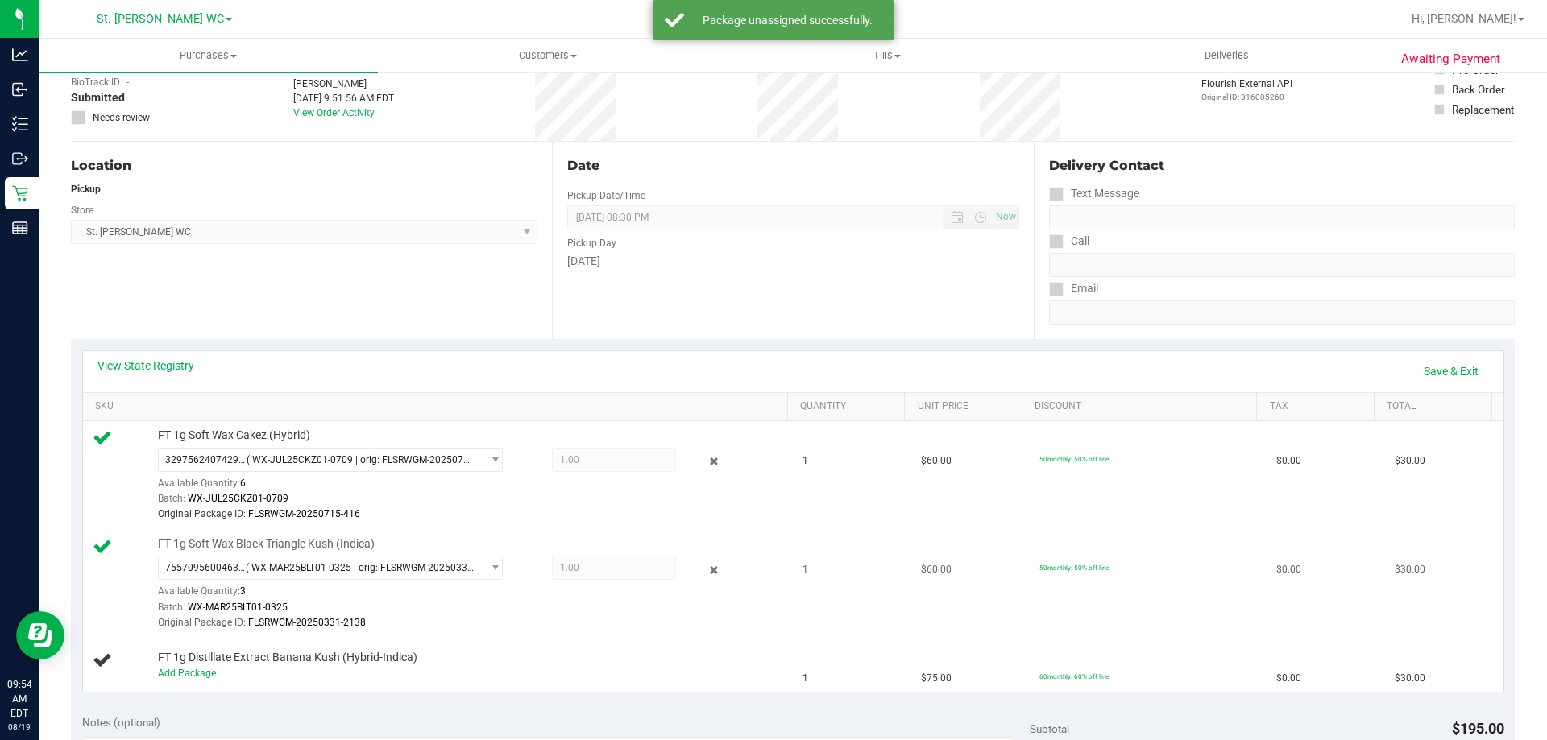
scroll to position [242, 0]
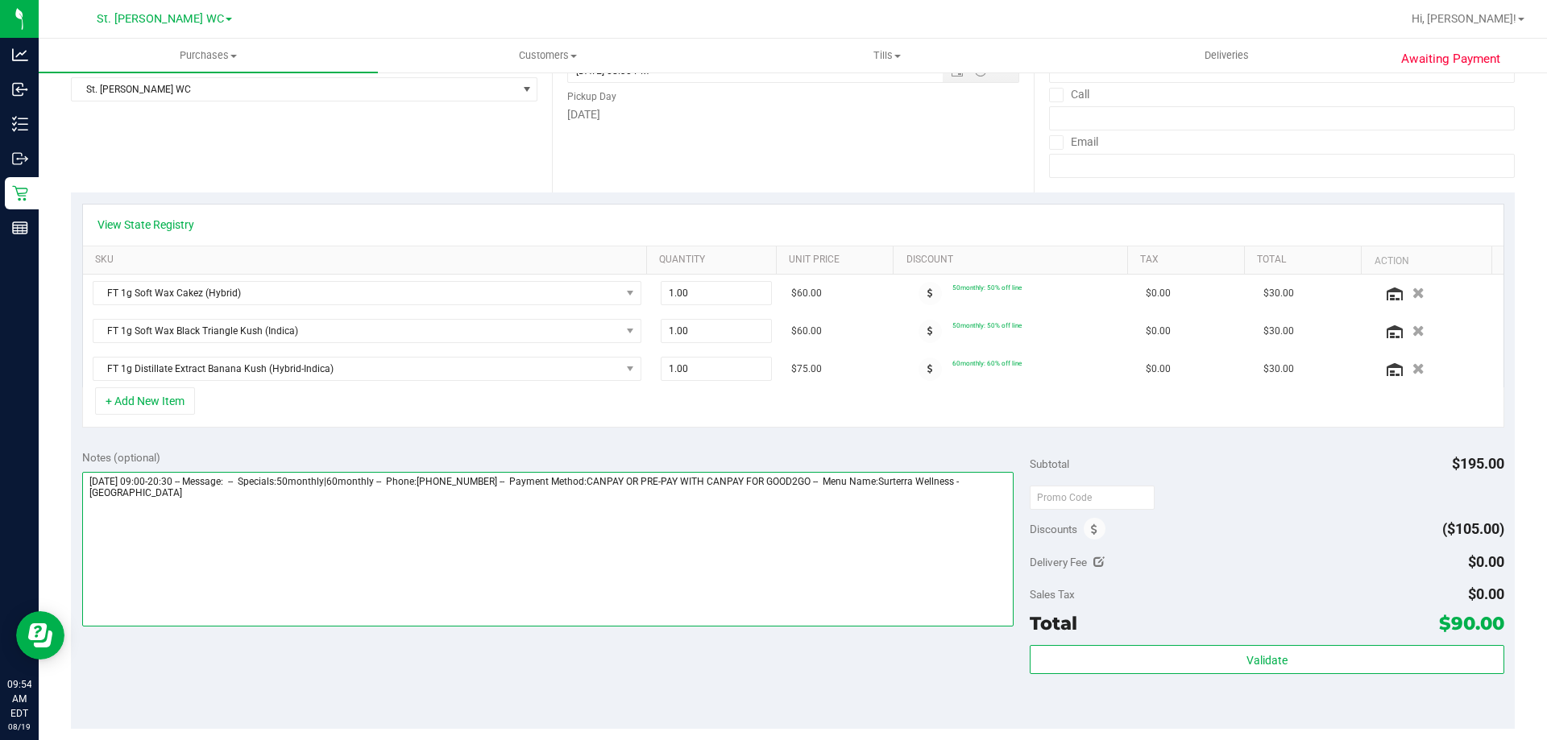
click at [260, 521] on textarea at bounding box center [548, 549] width 932 height 155
paste textarea "Could not find a valid route of type THC to dispense FT 1g Distillate Extract B…"
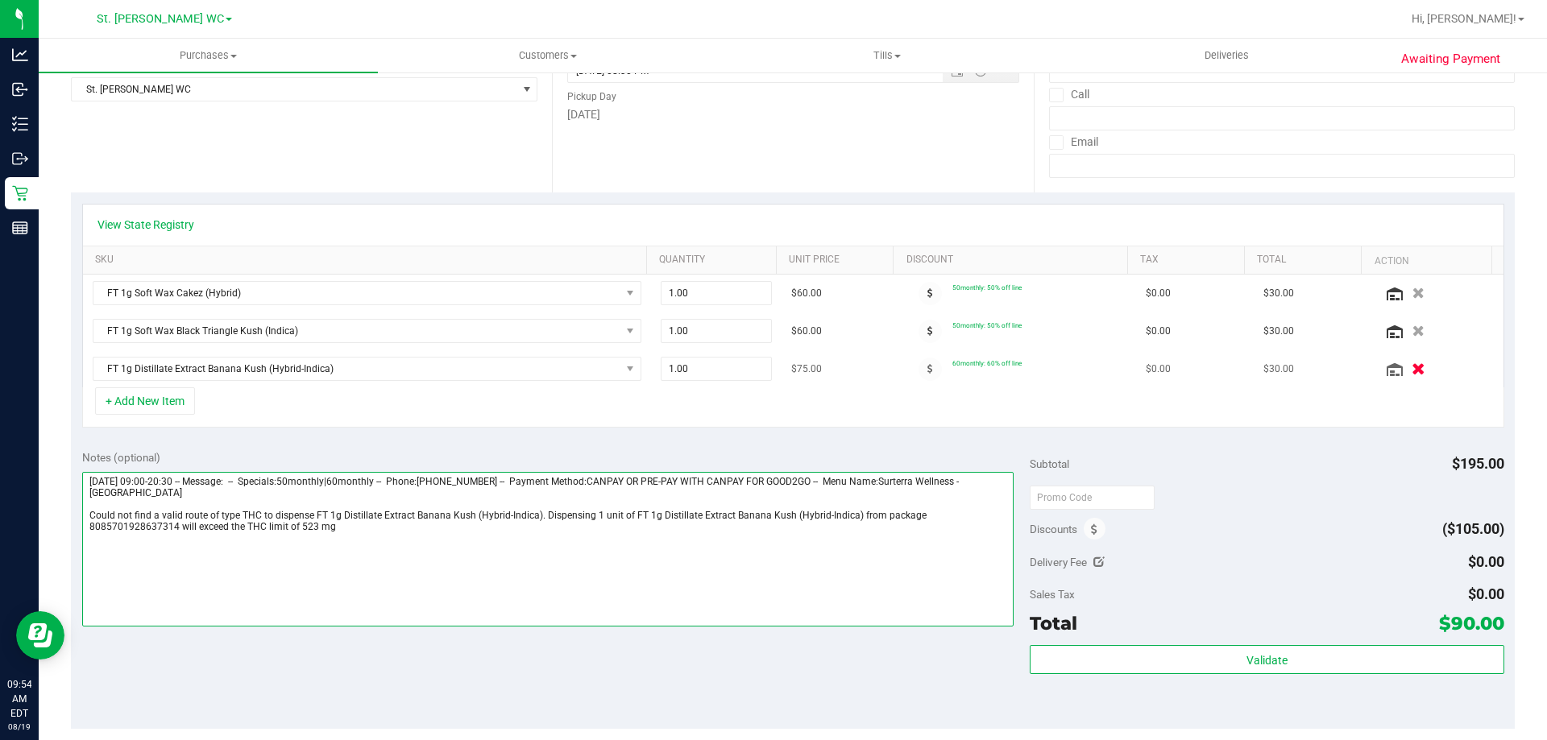
type textarea "Tuesday 08/19/2025 09:00-20:30 -- Message: -- Specials:50monthly|60monthly -- P…"
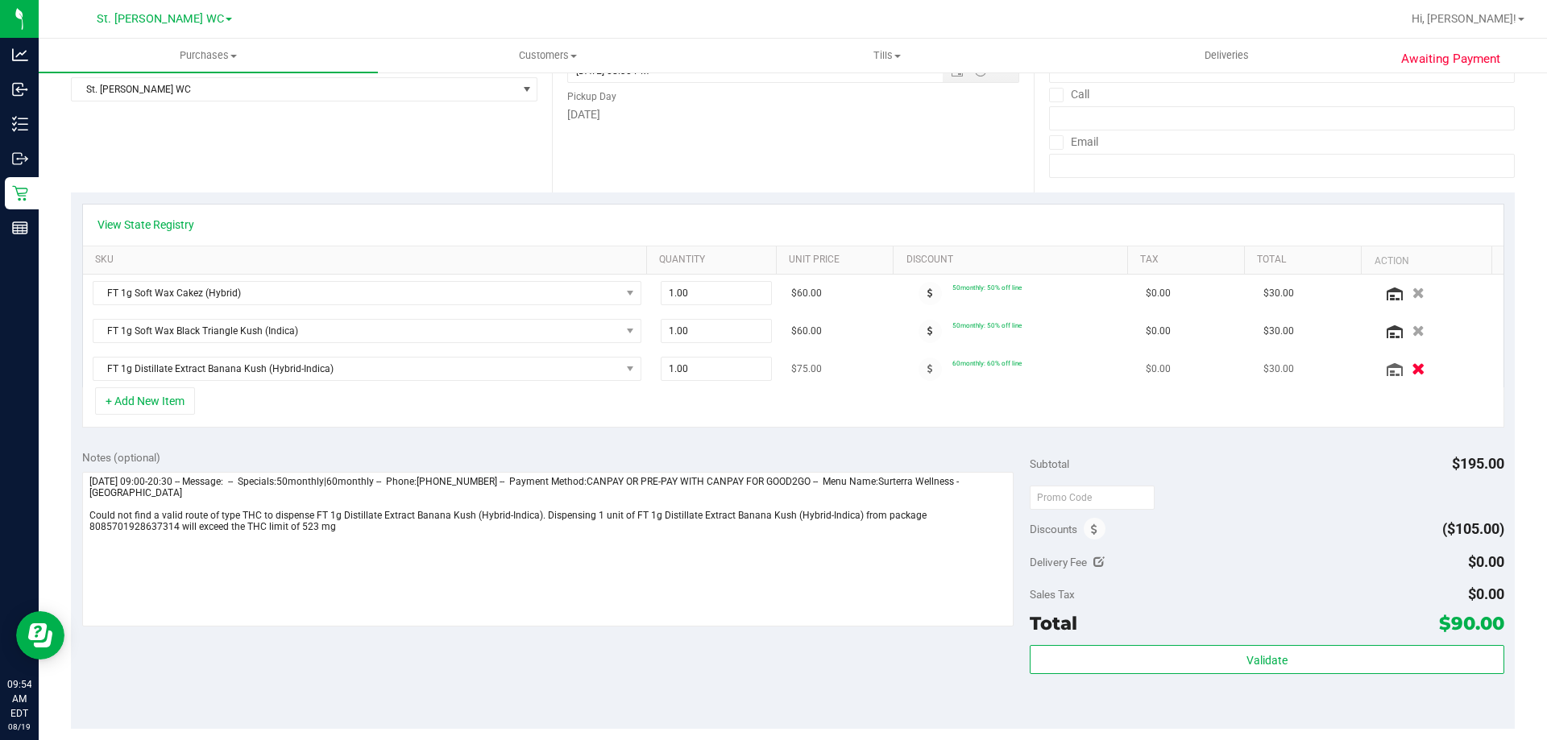
click at [1411, 363] on icon "button" at bounding box center [1418, 369] width 14 height 12
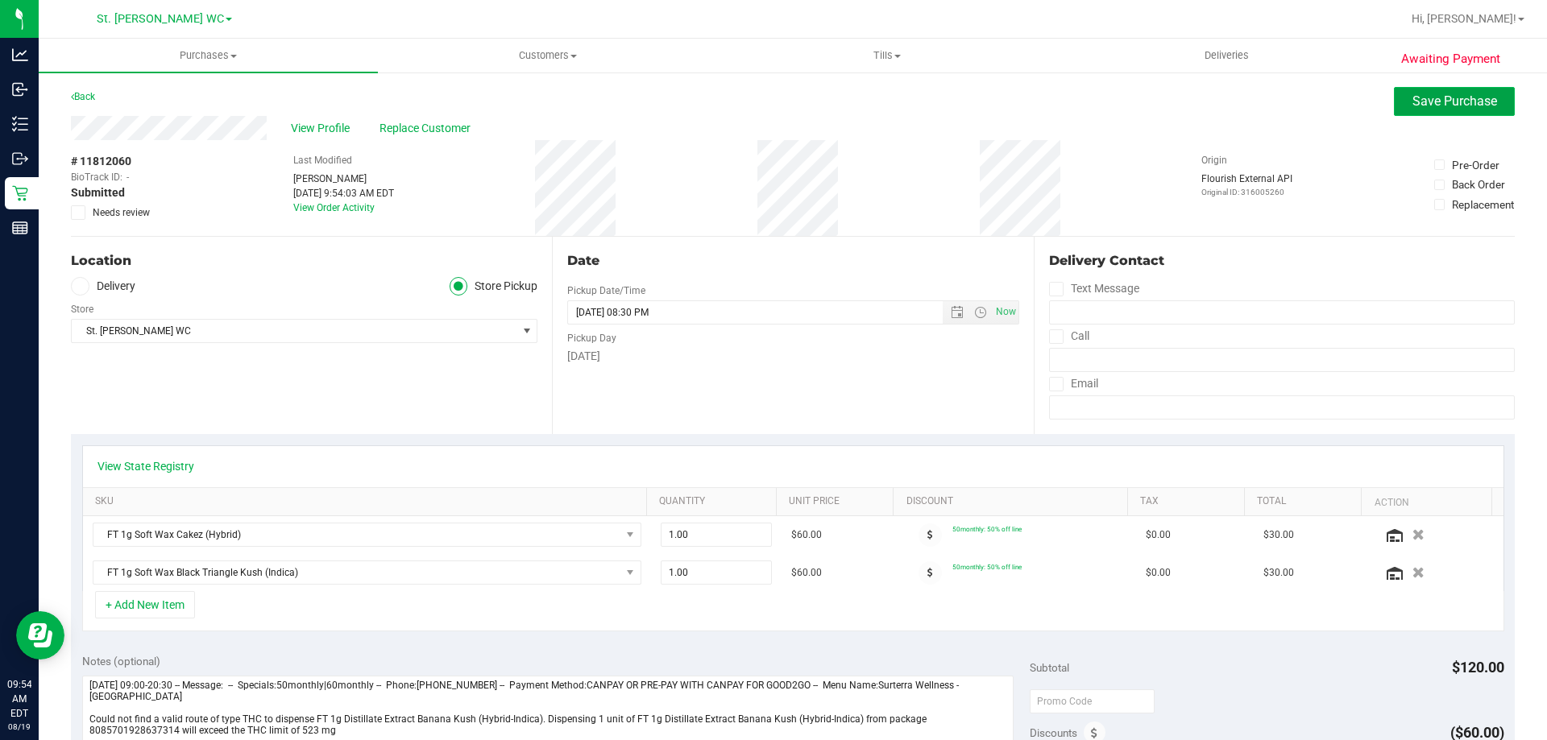
click at [1437, 110] on button "Save Purchase" at bounding box center [1453, 101] width 121 height 29
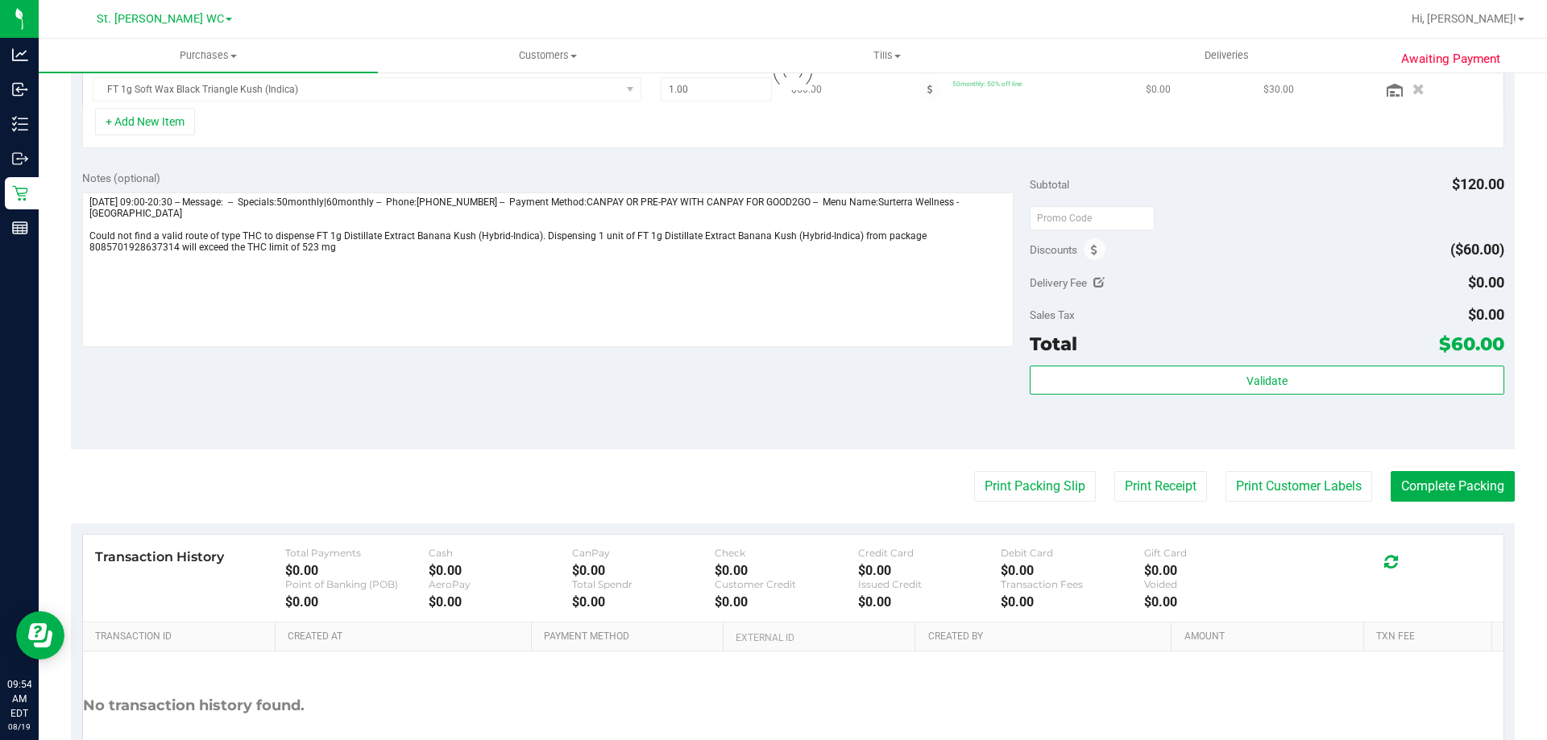
scroll to position [471, 0]
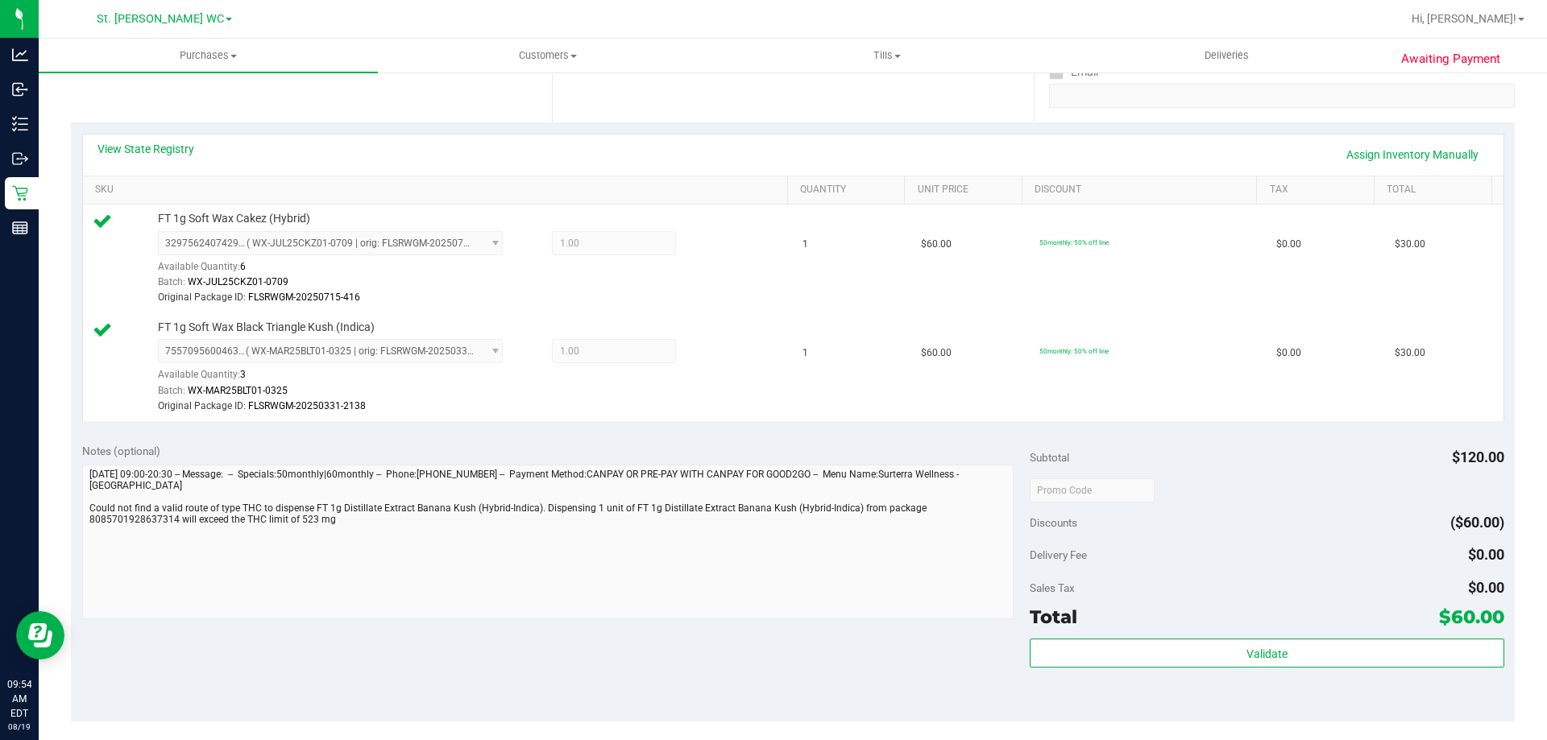
scroll to position [310, 0]
drag, startPoint x: 1131, startPoint y: 699, endPoint x: 1132, endPoint y: 680, distance: 19.3
click at [1132, 699] on div "Validate" at bounding box center [1266, 676] width 474 height 72
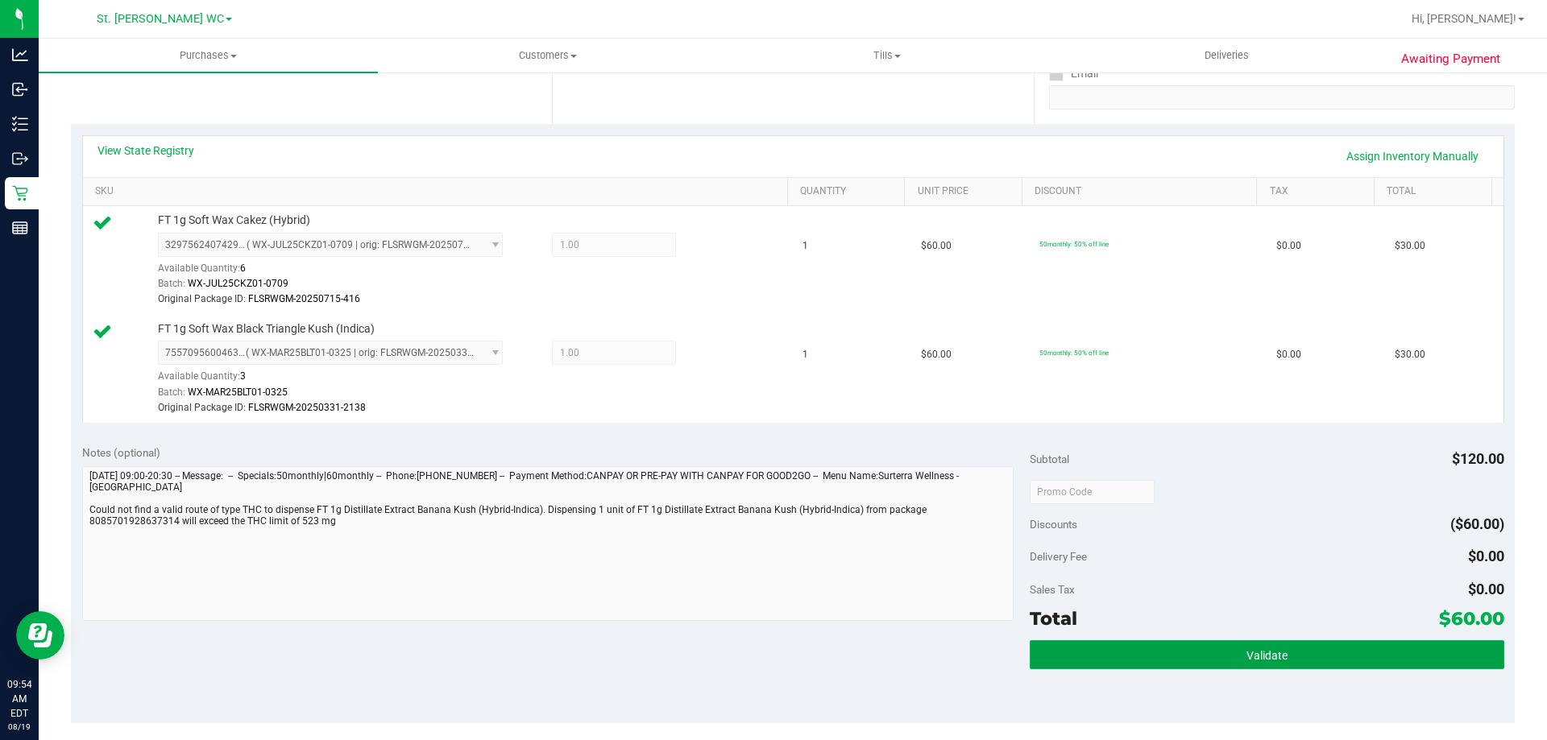
click at [1139, 655] on button "Validate" at bounding box center [1266, 654] width 474 height 29
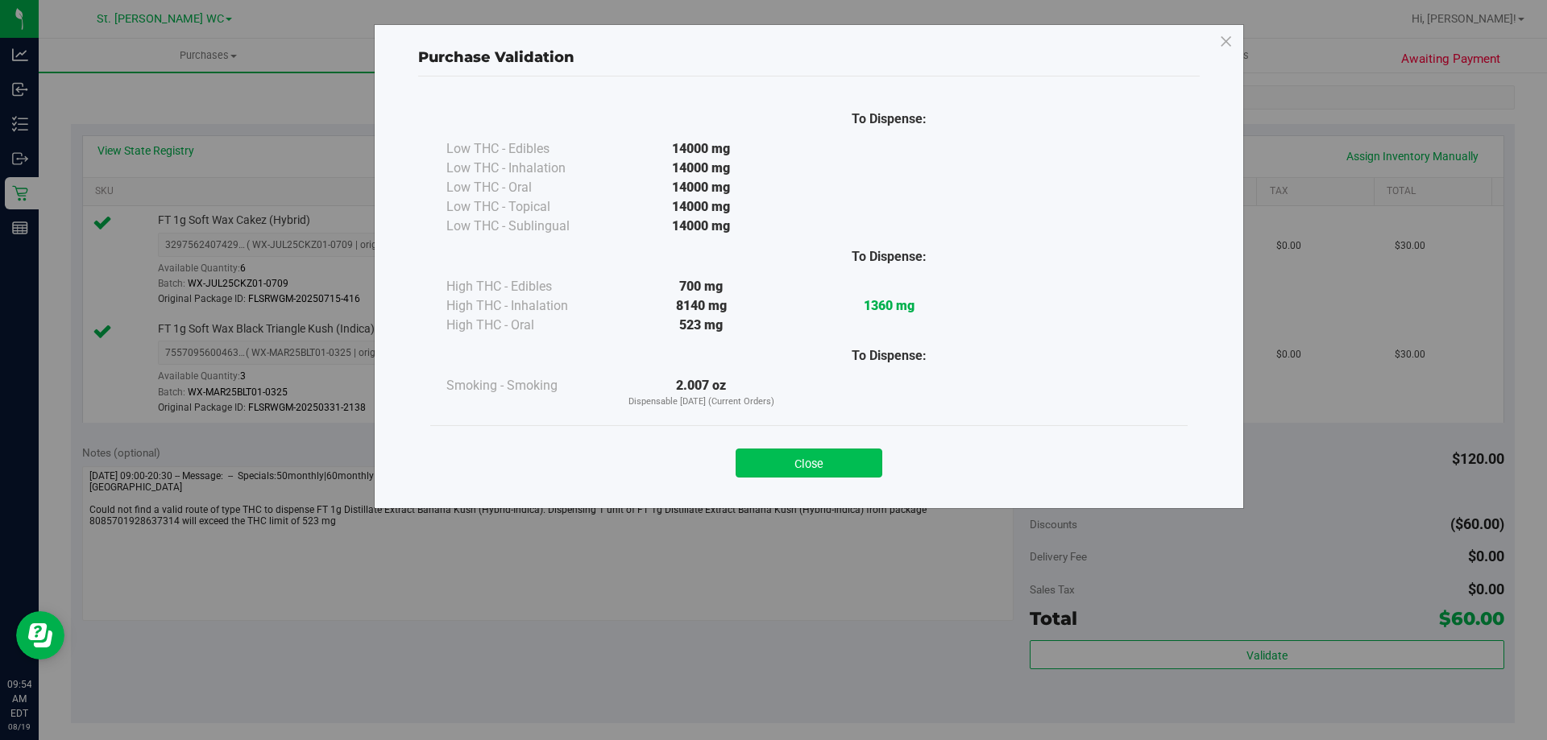
click at [794, 458] on button "Close" at bounding box center [808, 463] width 147 height 29
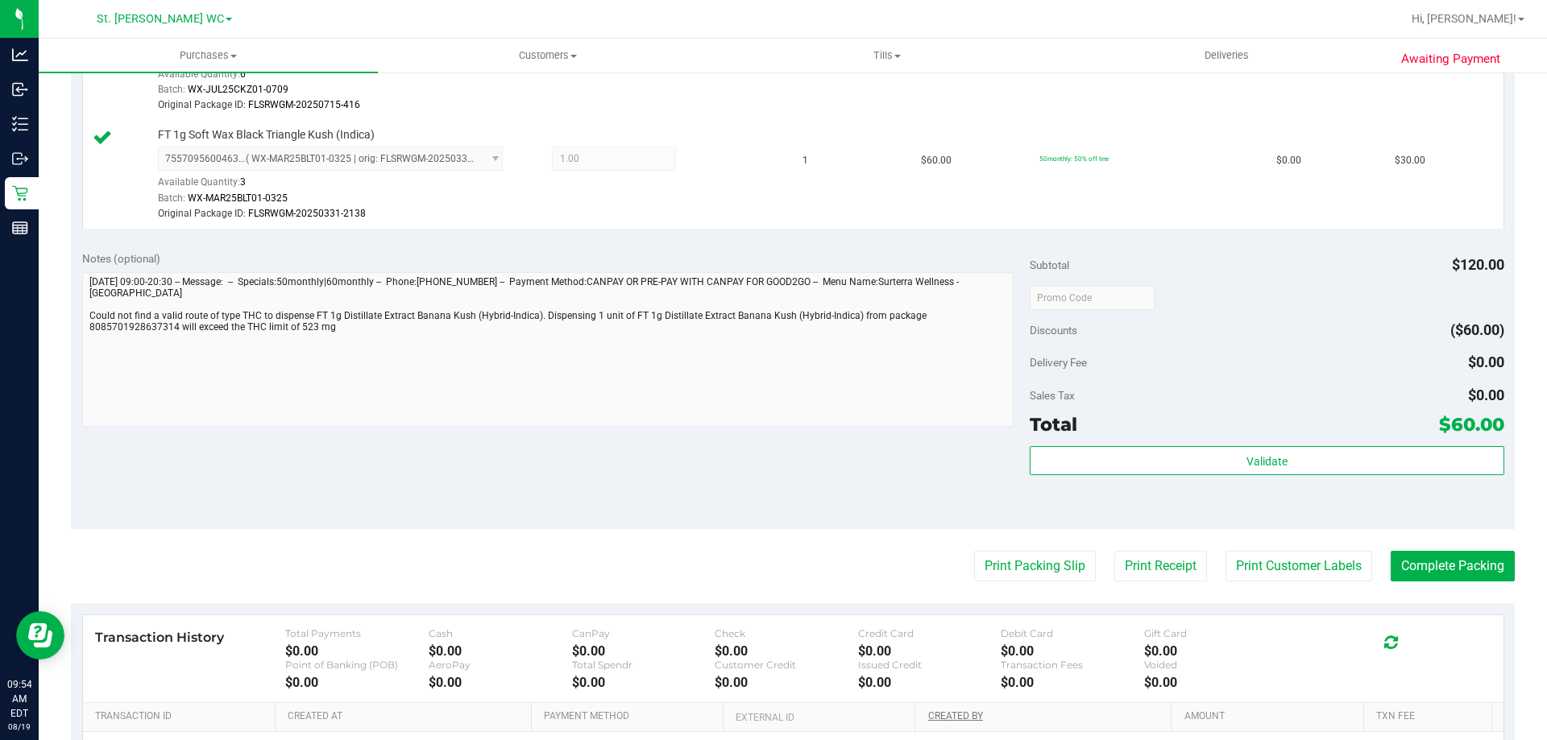
scroll to position [701, 0]
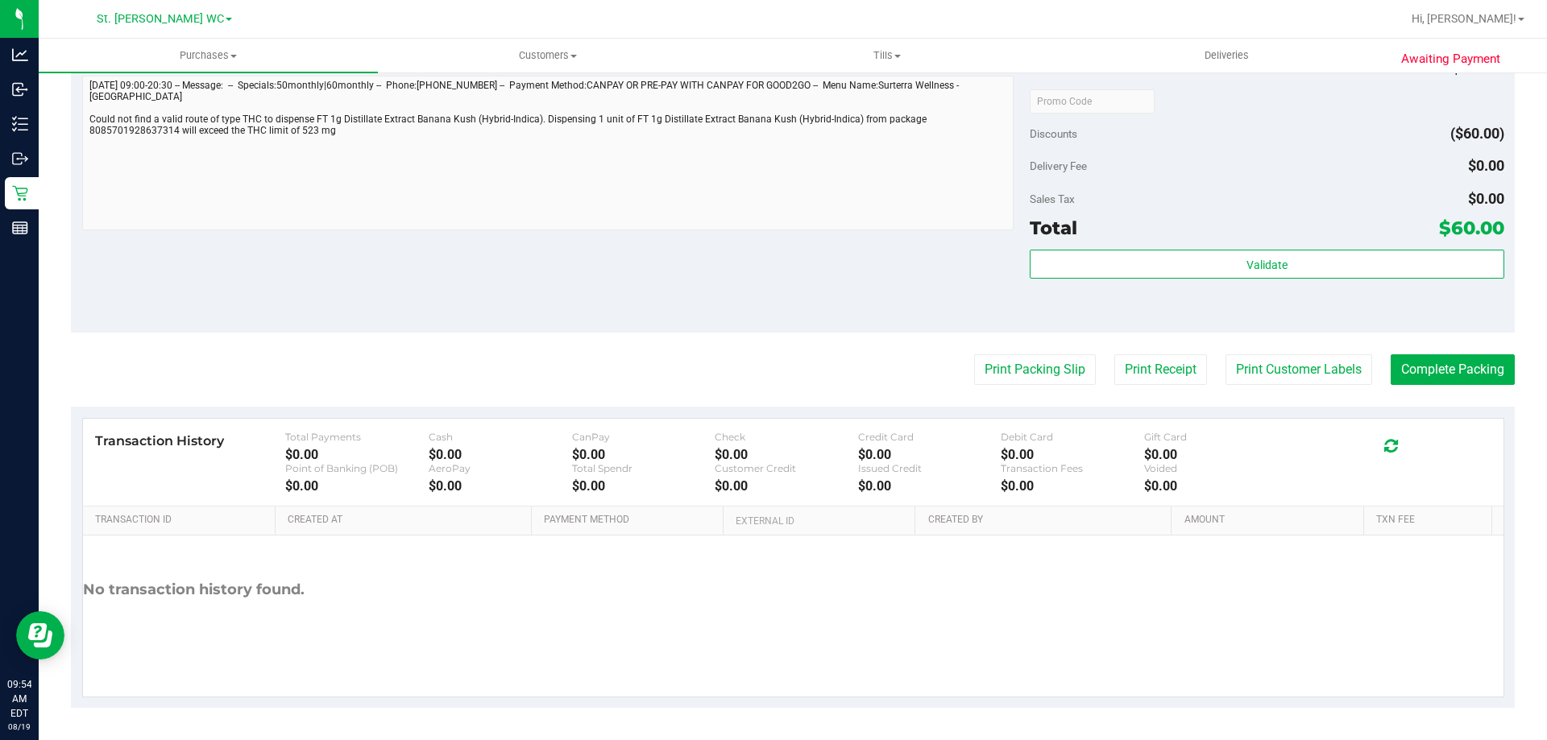
click at [1270, 386] on purchase-details "Back Edit Purchase Cancel Purchase View Profile # 11812060 BioTrack ID: - Submi…" at bounding box center [792, 47] width 1443 height 1322
click at [1271, 386] on purchase-details "Back Edit Purchase Cancel Purchase View Profile # 11812060 BioTrack ID: - Submi…" at bounding box center [792, 47] width 1443 height 1322
click at [1272, 379] on button "Print Customer Labels" at bounding box center [1298, 369] width 147 height 31
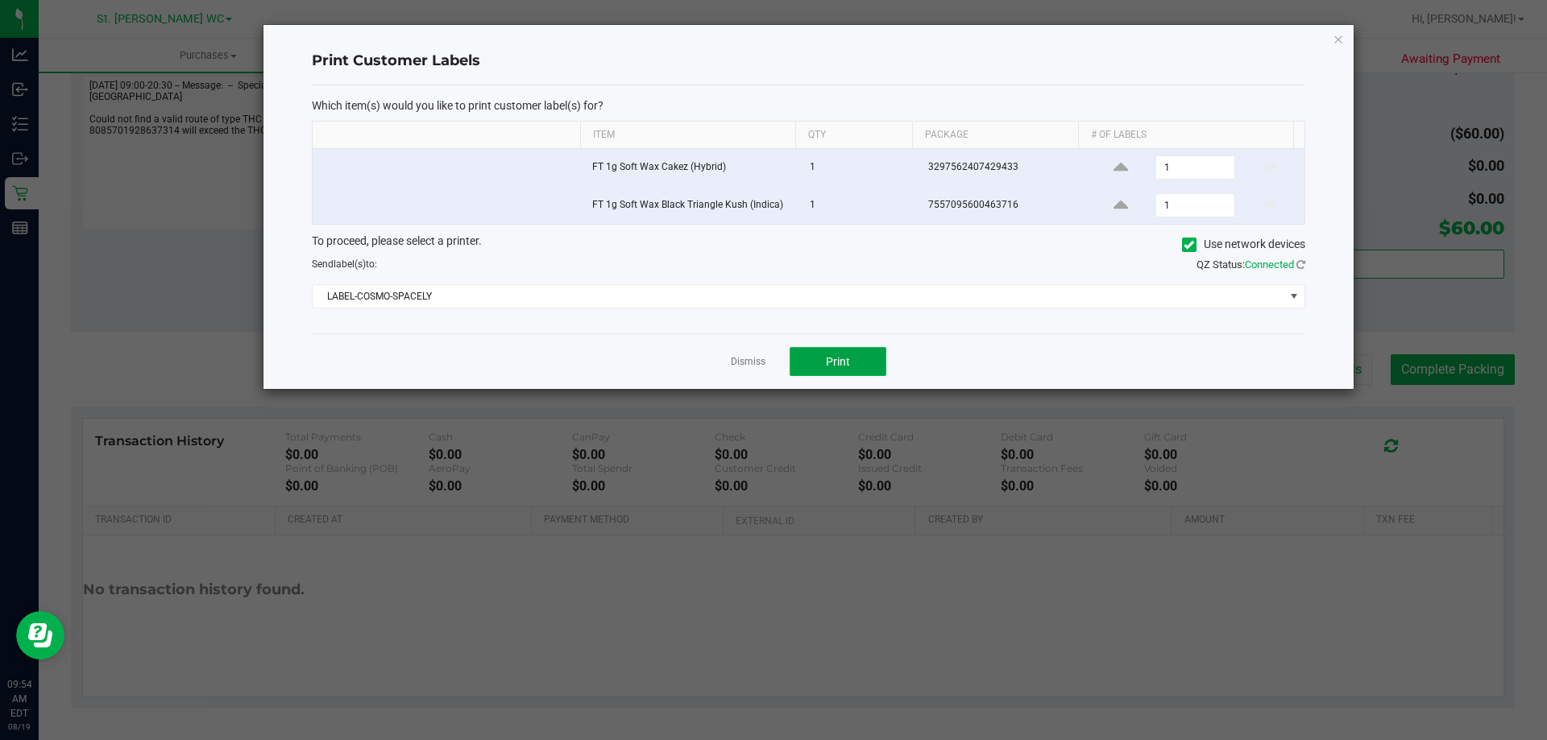
click at [847, 352] on button "Print" at bounding box center [837, 361] width 97 height 29
click at [747, 358] on link "Dismiss" at bounding box center [748, 362] width 35 height 14
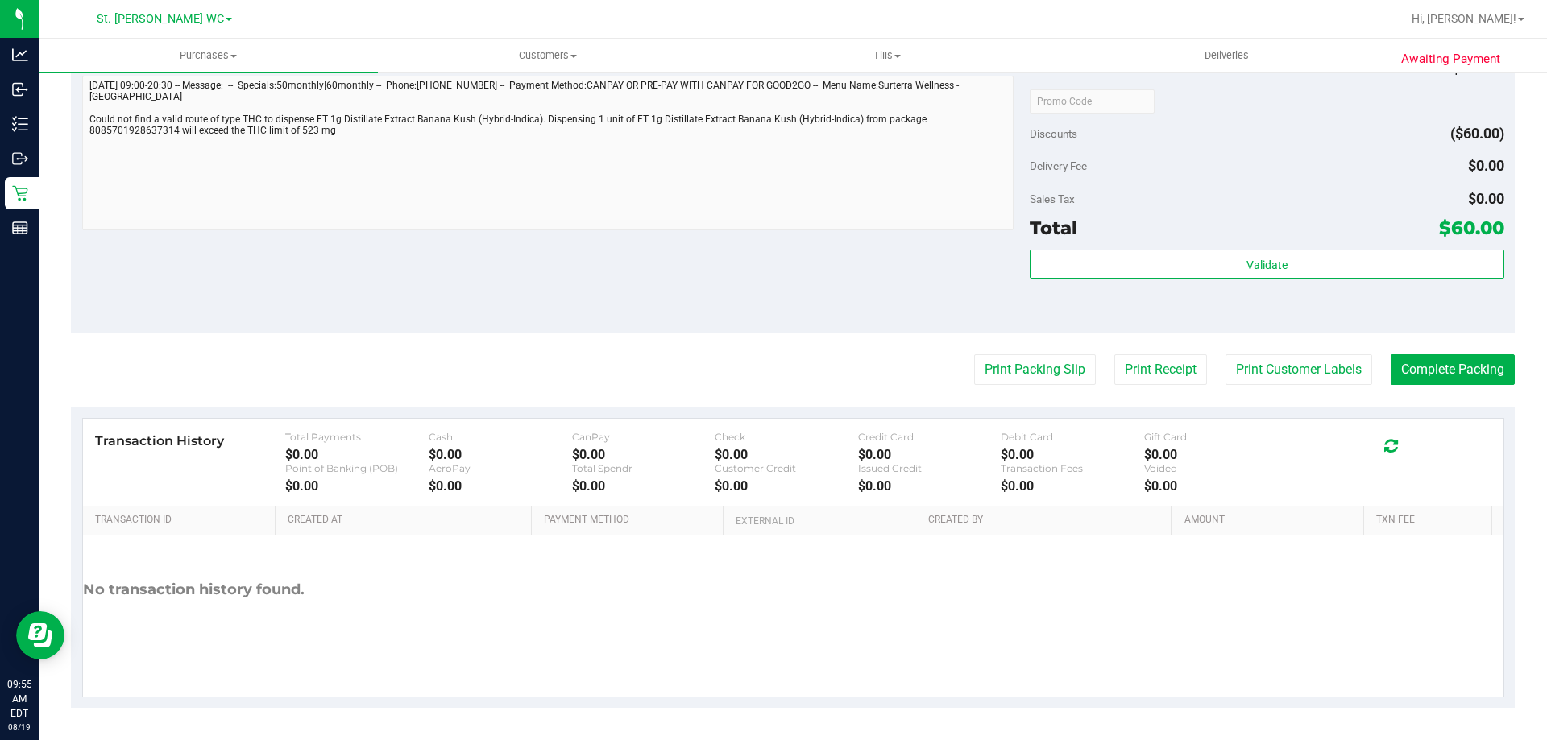
click at [333, 295] on div "Notes (optional) Subtotal $120.00 Discounts ($60.00) Delivery Fee $0.00 Sales T…" at bounding box center [792, 188] width 1443 height 290
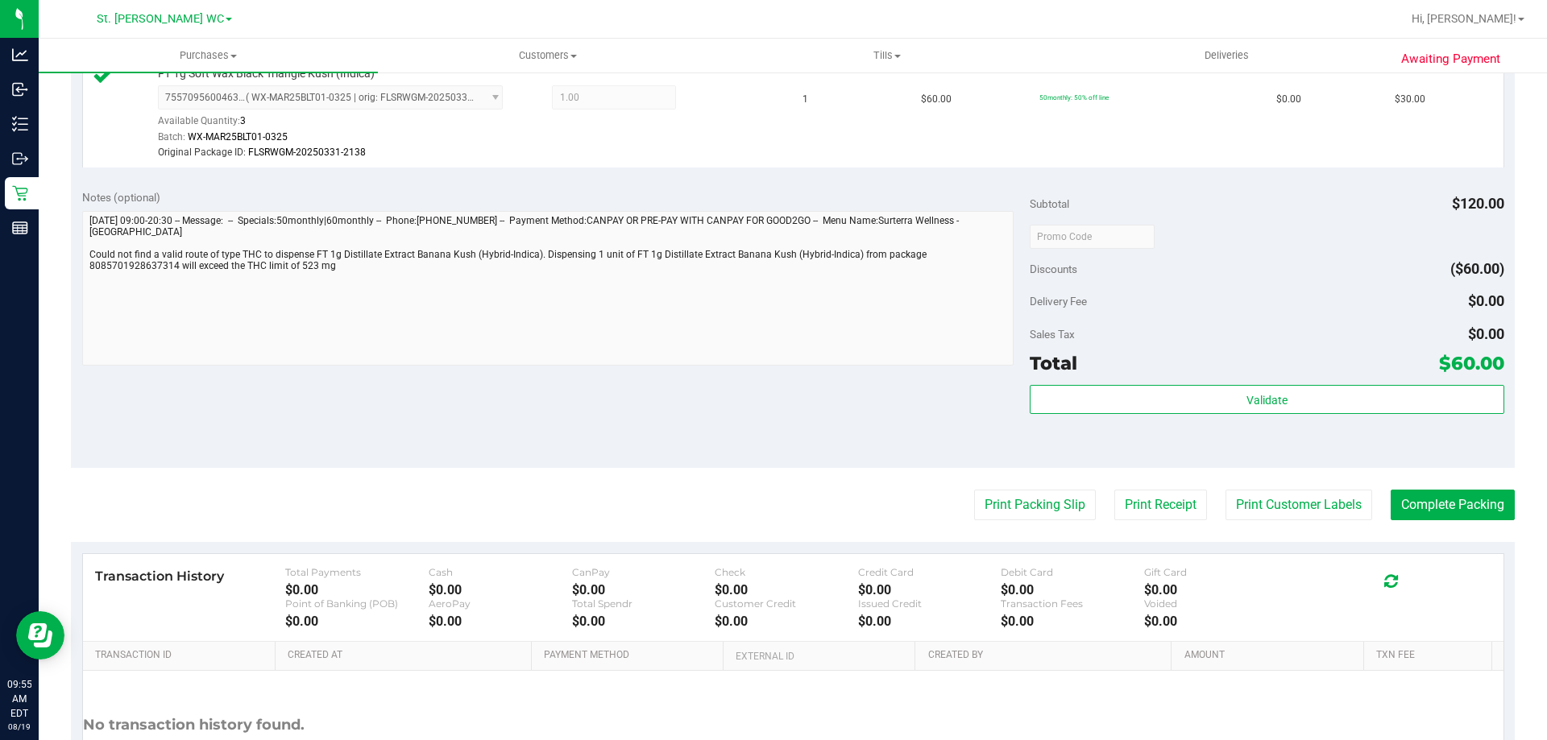
scroll to position [549, 0]
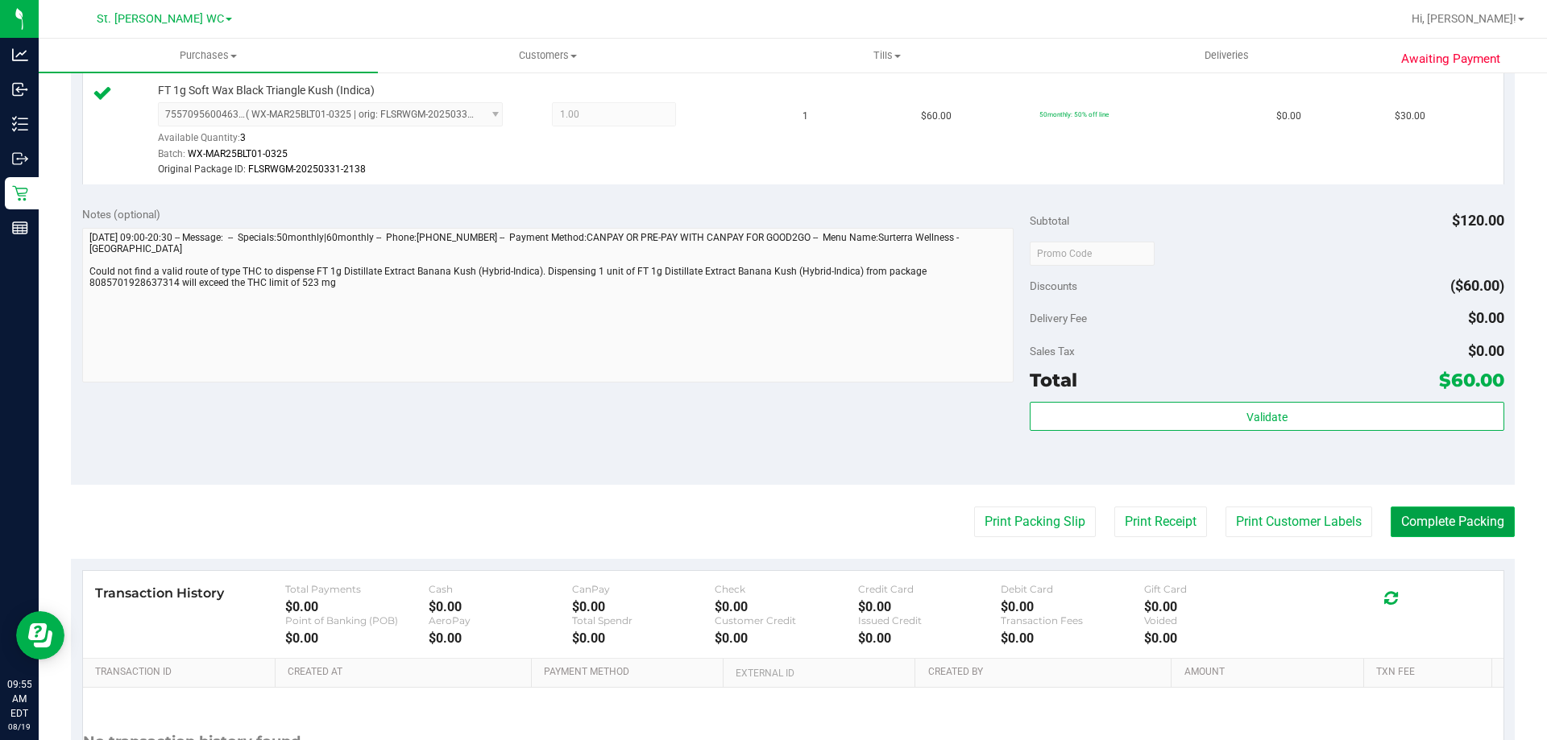
click at [1411, 534] on button "Complete Packing" at bounding box center [1452, 522] width 124 height 31
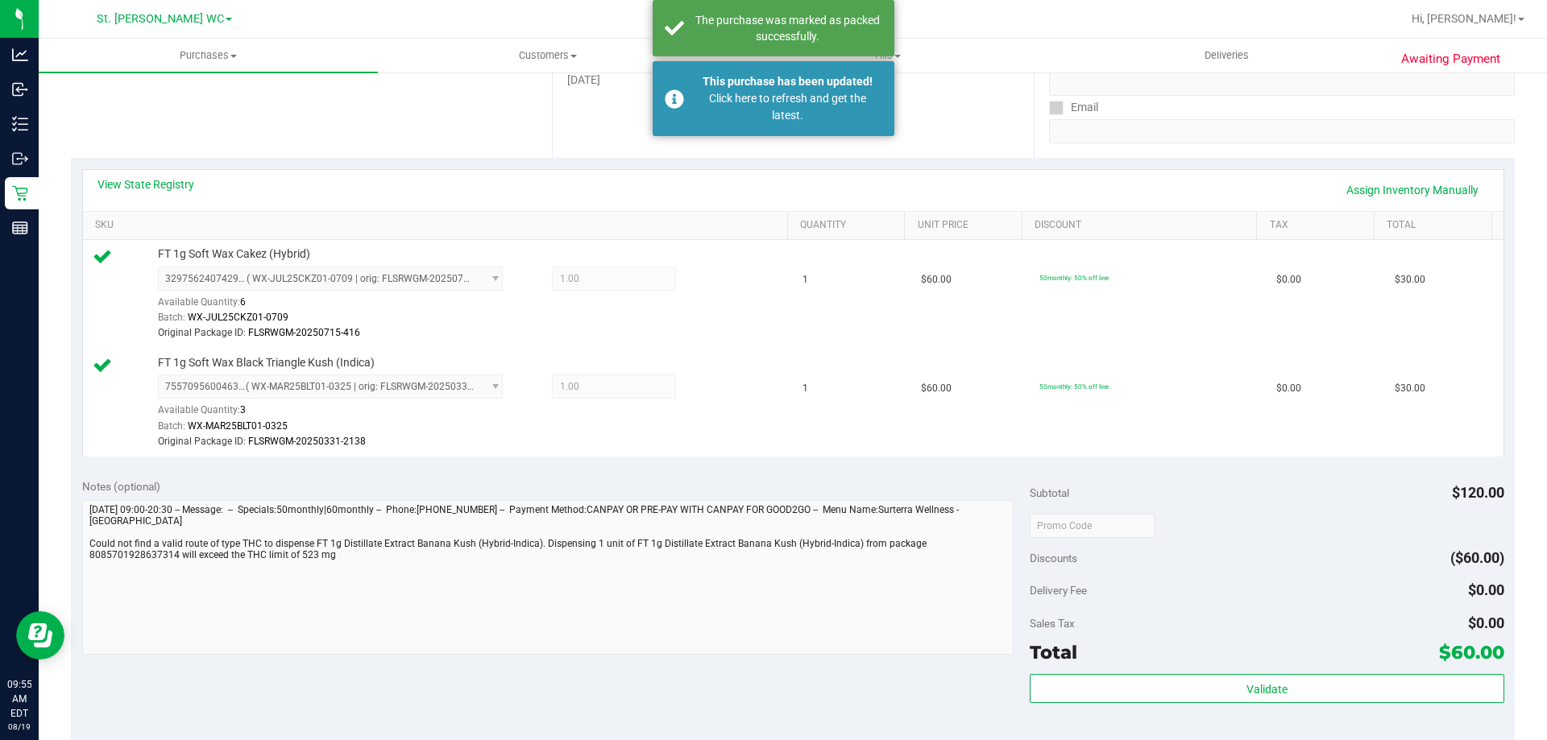
scroll to position [275, 0]
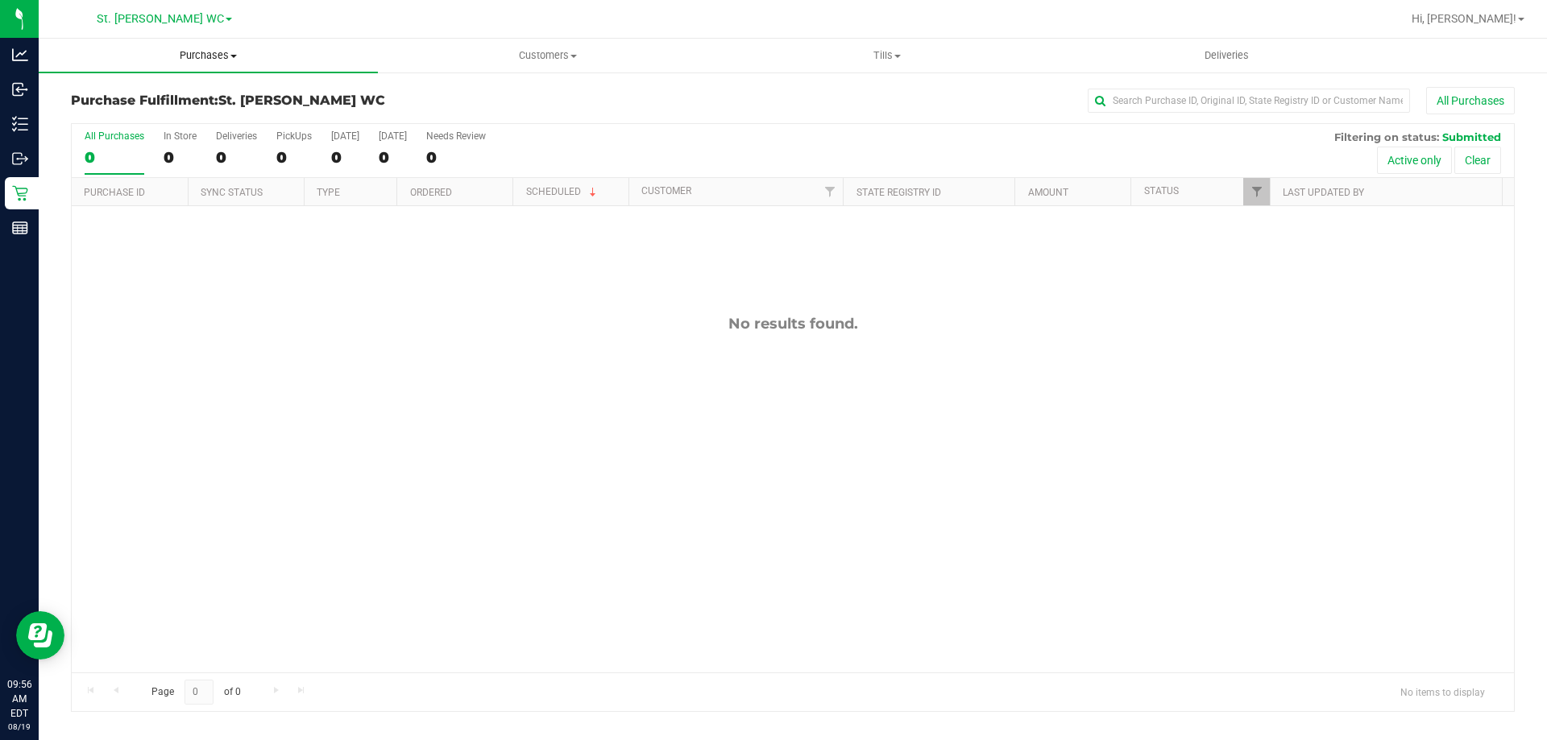
click at [203, 67] on uib-tab-heading "Purchases Summary of purchases Fulfillment All purchases" at bounding box center [208, 56] width 339 height 34
click at [189, 107] on li "Fulfillment" at bounding box center [208, 116] width 339 height 19
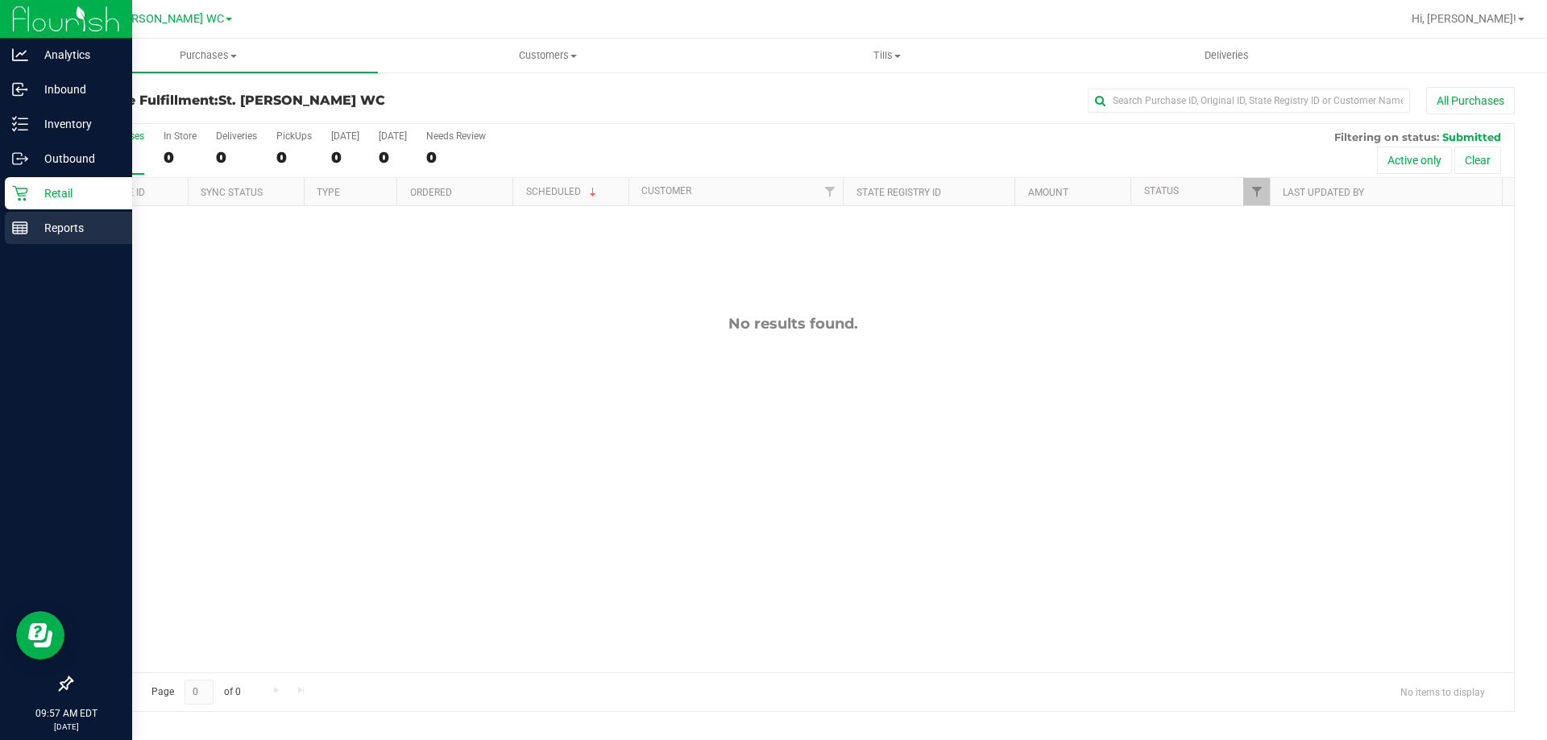
click at [23, 227] on icon at bounding box center [20, 228] width 16 height 16
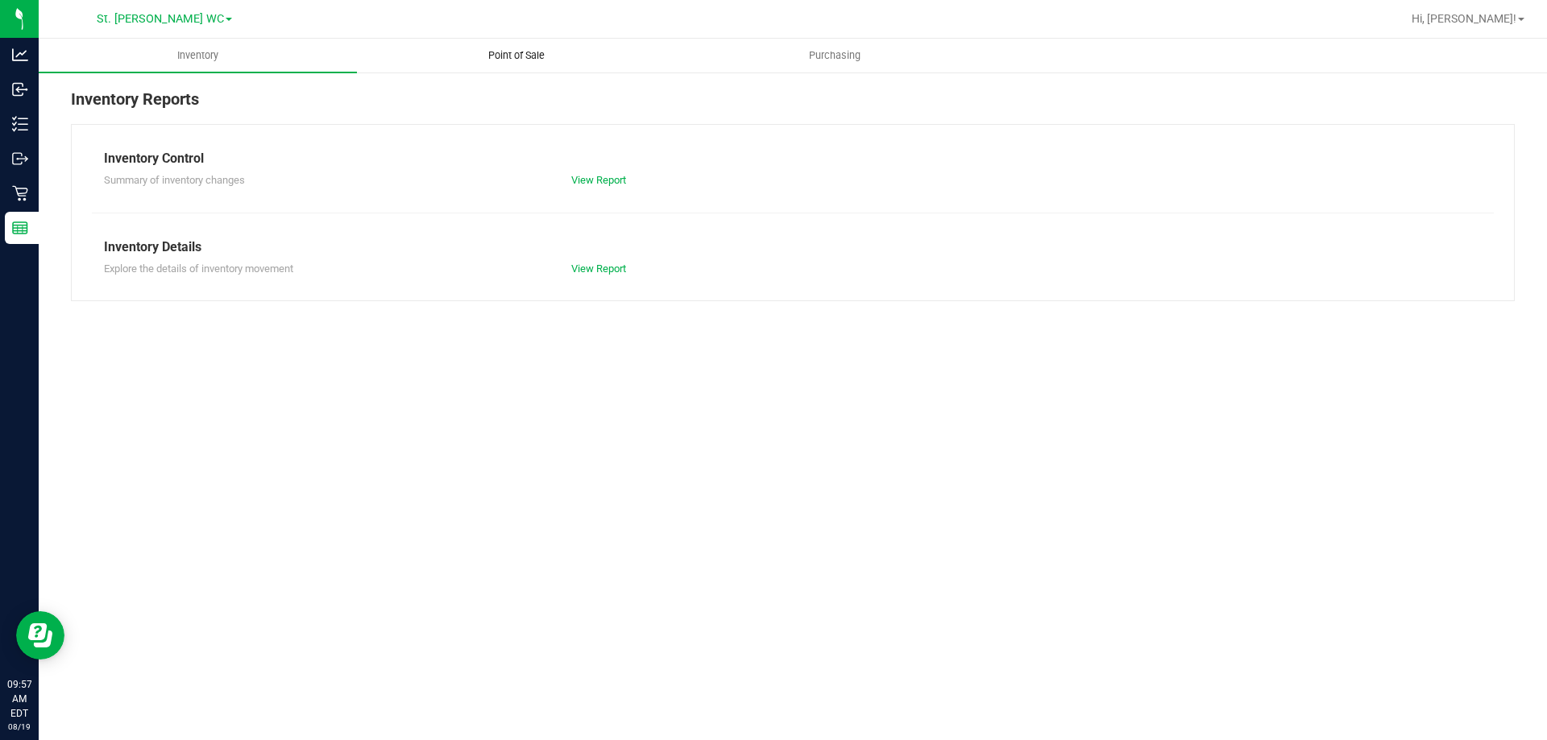
click at [516, 58] on span "Point of Sale" at bounding box center [516, 55] width 100 height 14
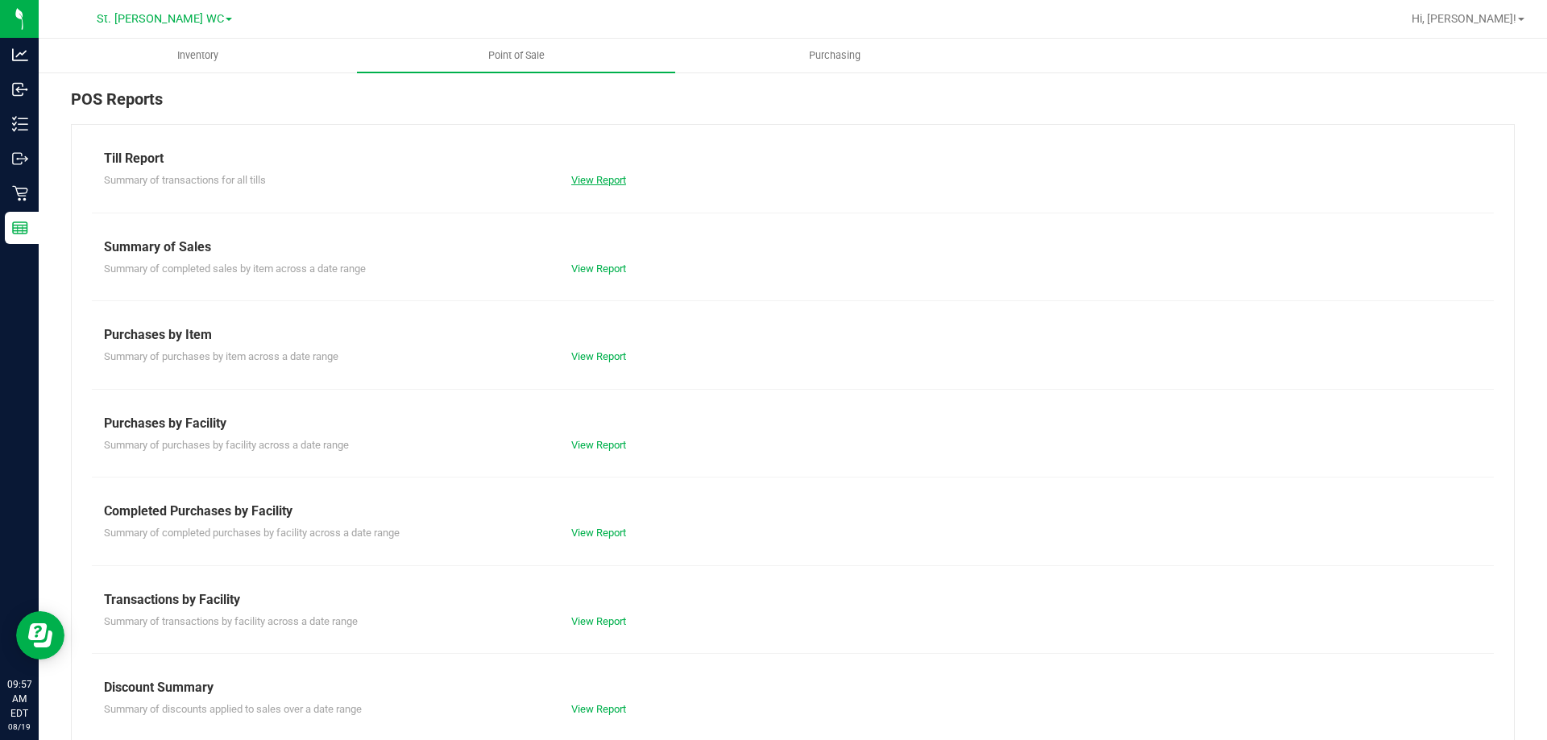
click at [588, 182] on link "View Report" at bounding box center [598, 180] width 55 height 12
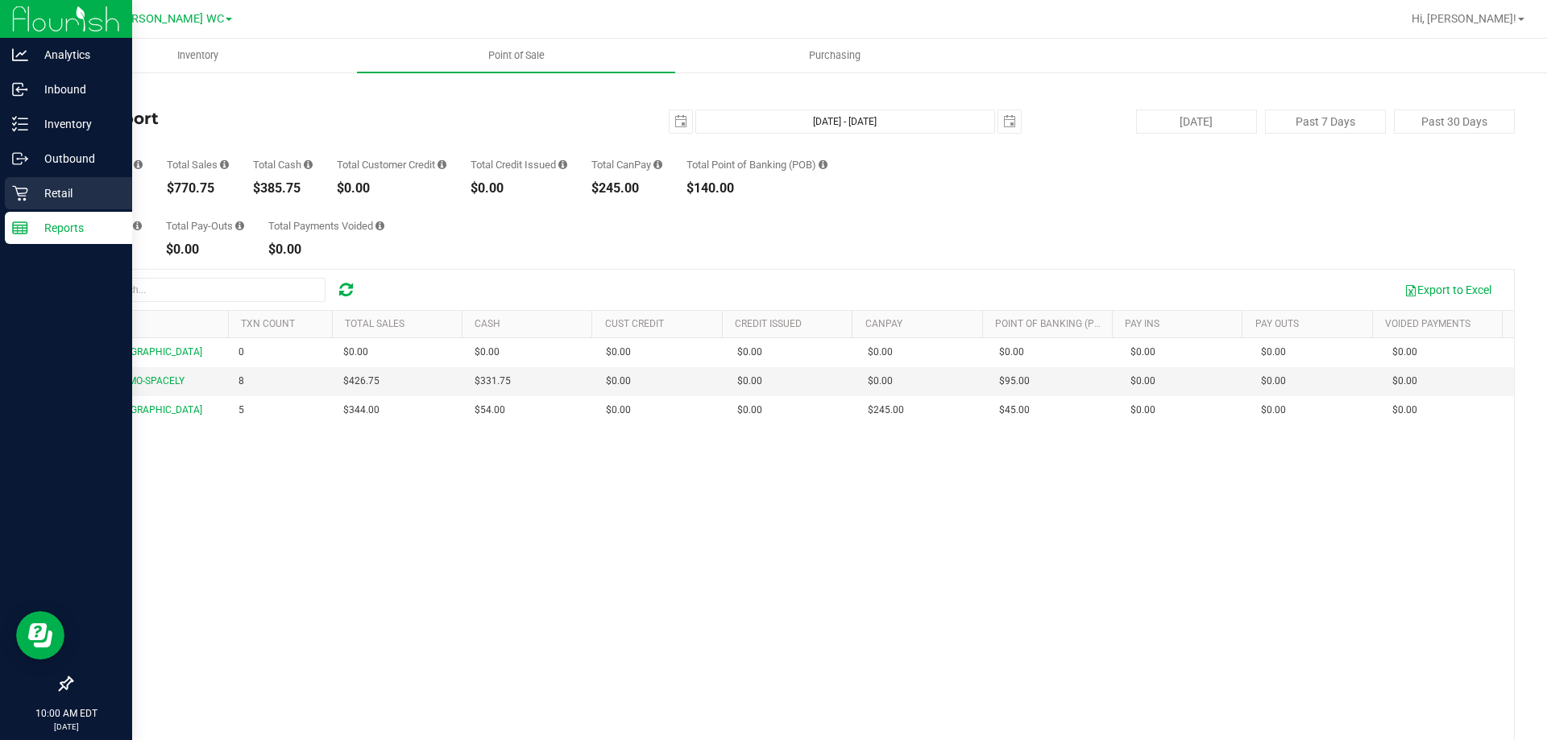
click at [27, 197] on icon at bounding box center [20, 193] width 16 height 16
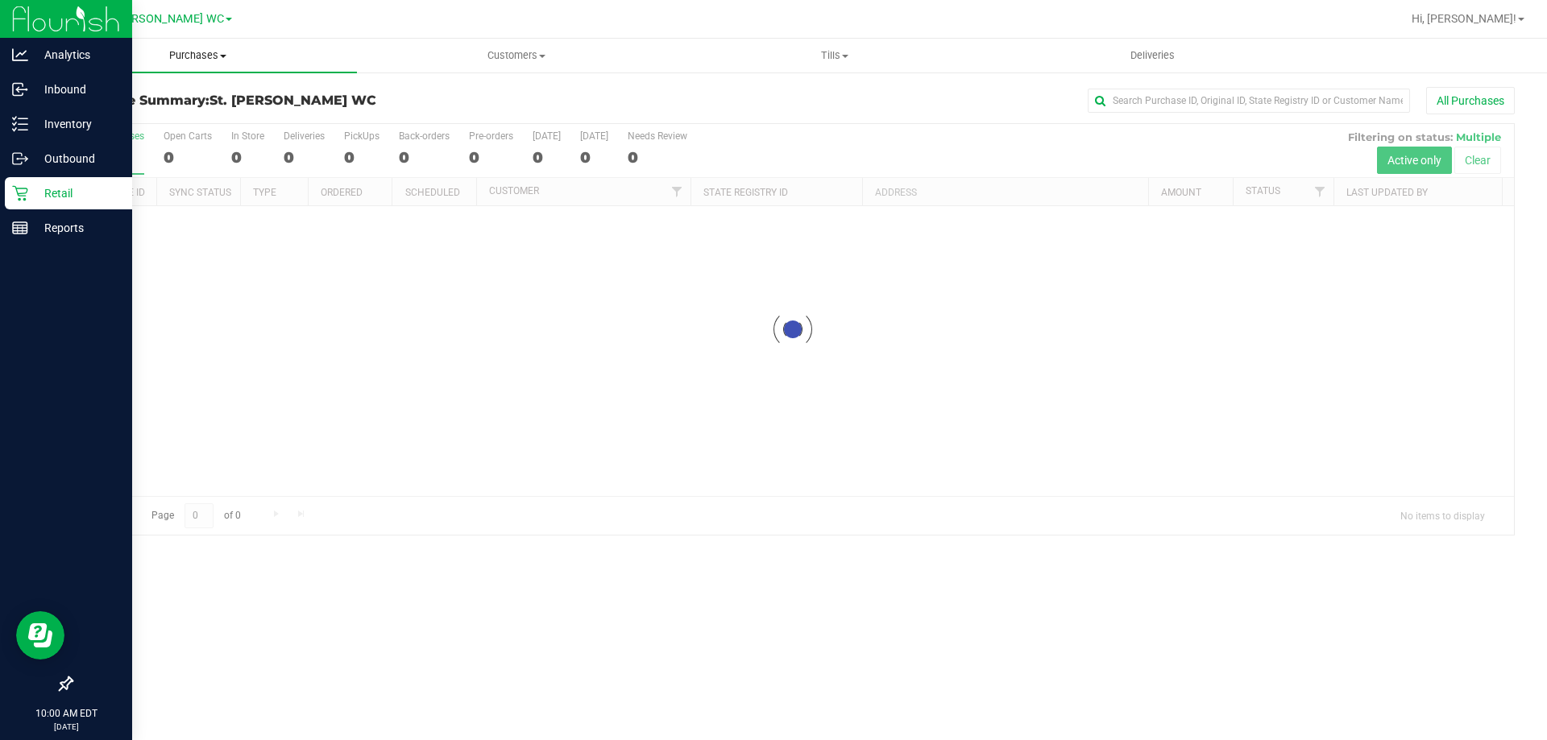
click at [223, 61] on span "Purchases" at bounding box center [198, 55] width 318 height 14
click at [182, 123] on li "Fulfillment" at bounding box center [198, 116] width 318 height 19
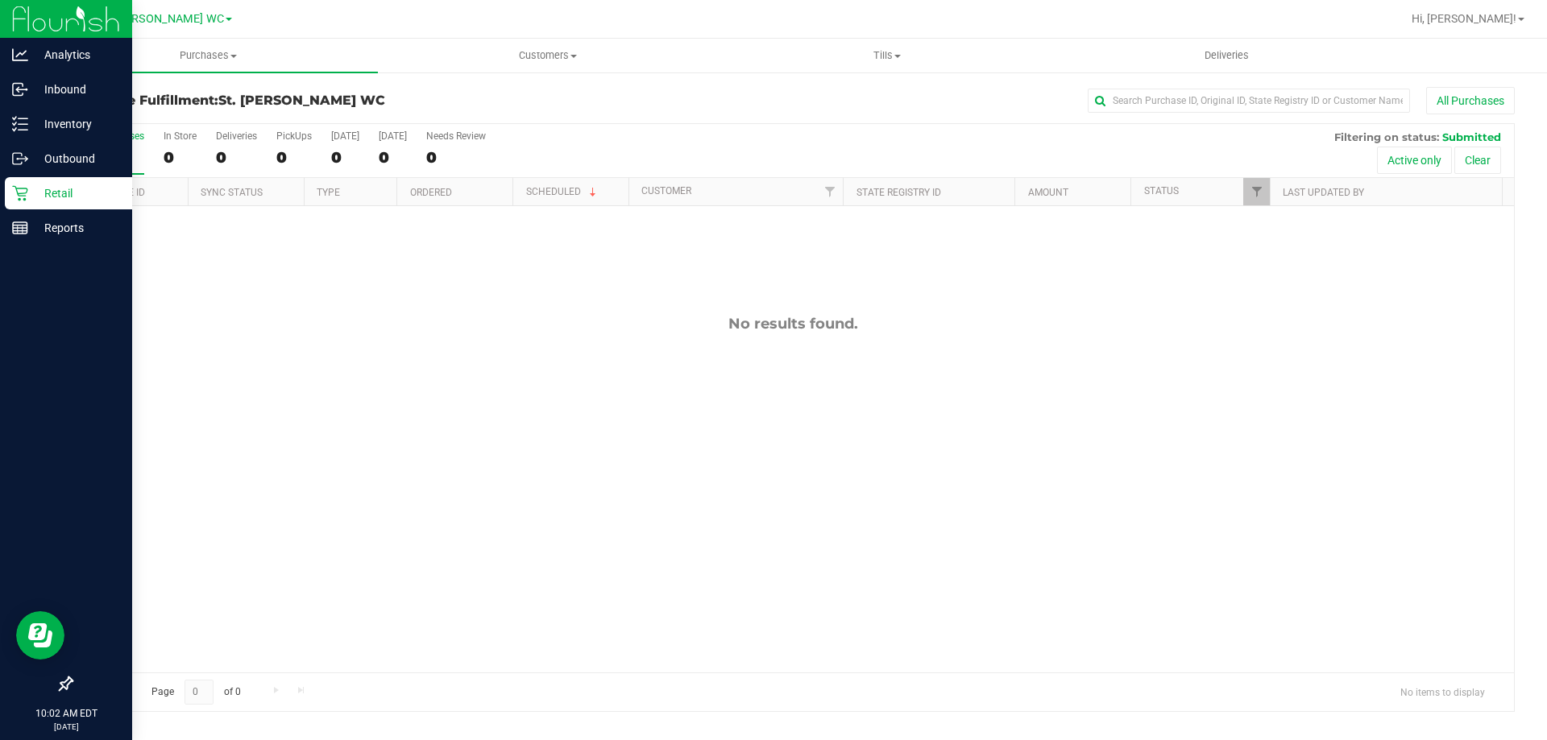
click at [379, 613] on div "No results found." at bounding box center [793, 493] width 1442 height 575
click at [11, 187] on div "Retail" at bounding box center [68, 193] width 127 height 32
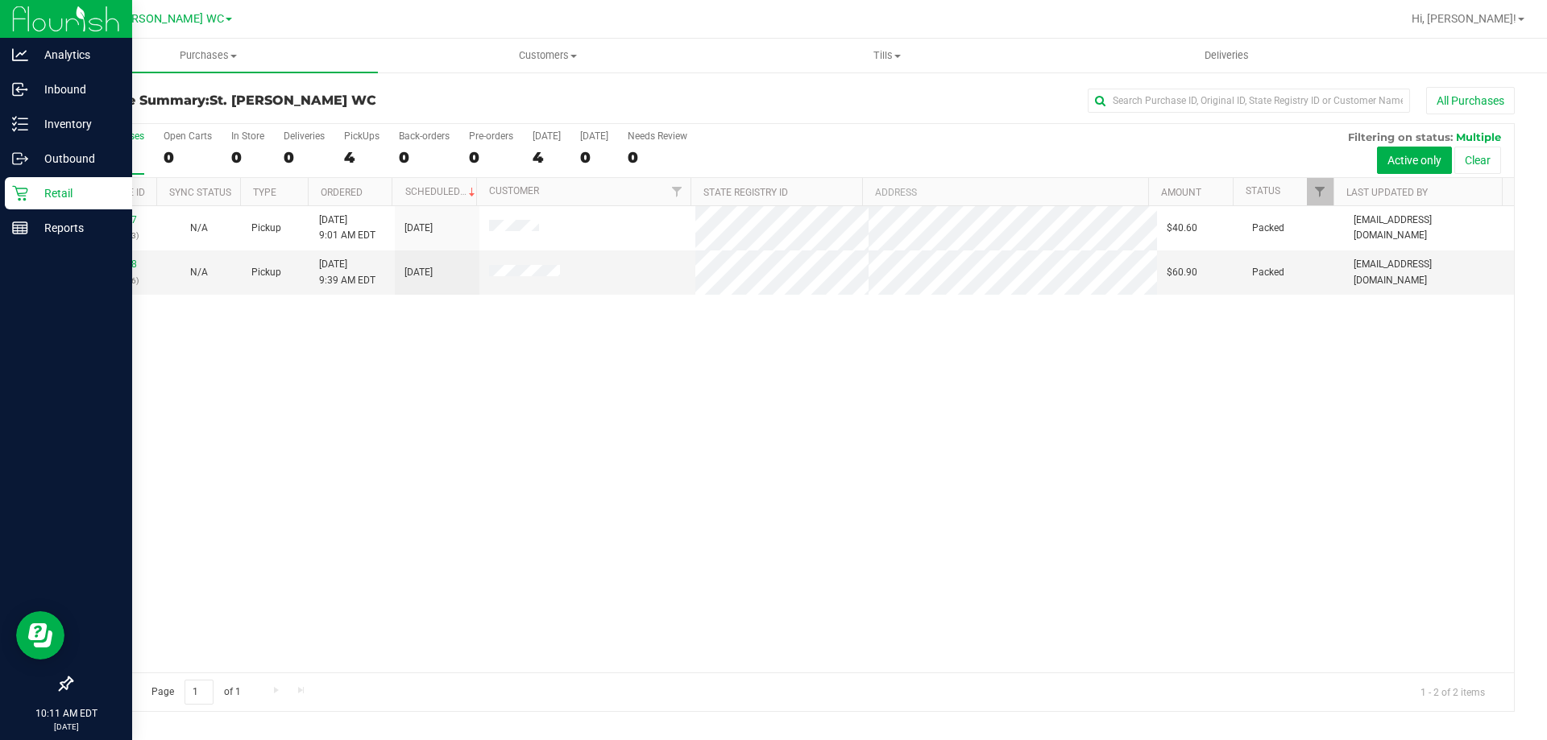
click at [22, 201] on icon at bounding box center [20, 193] width 16 height 16
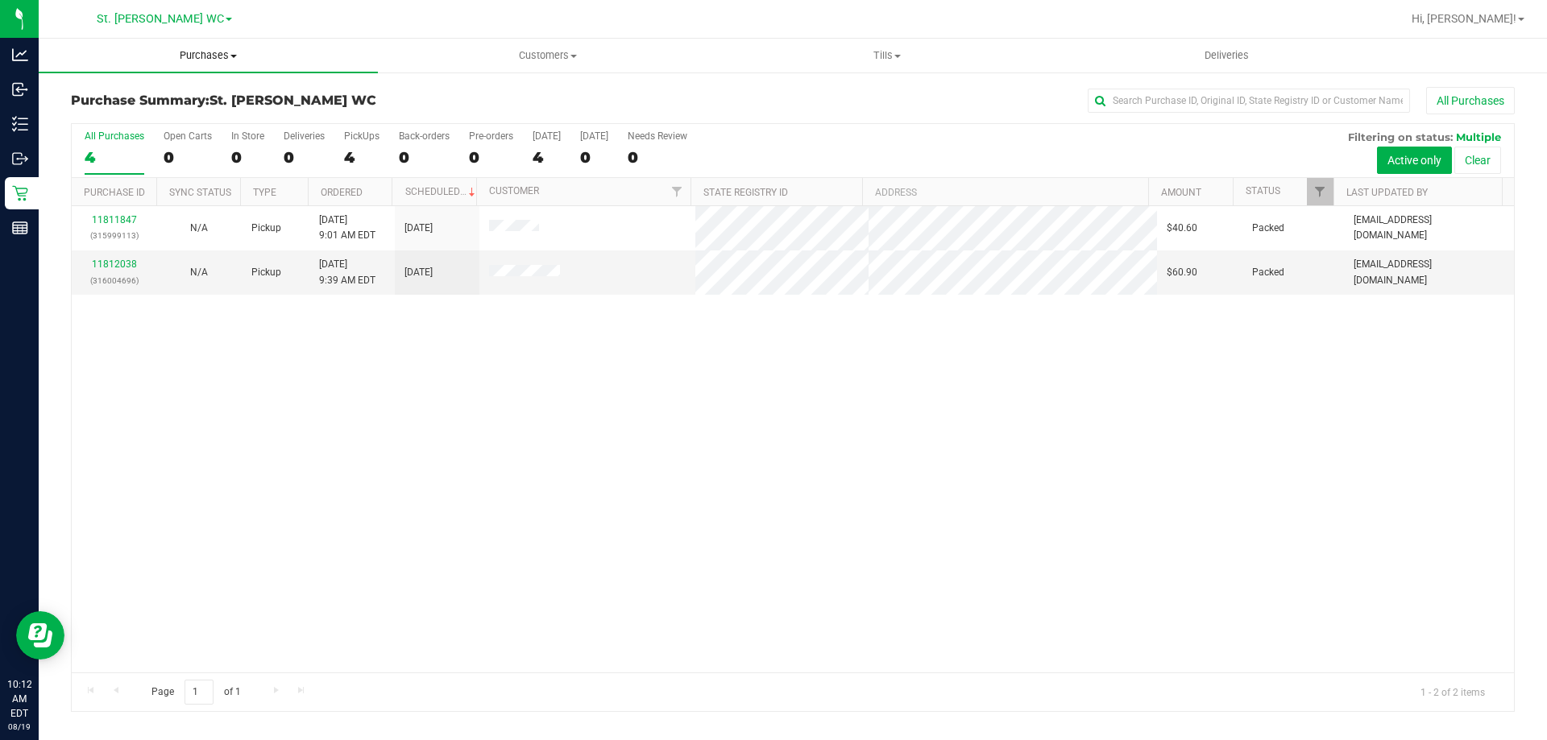
click at [201, 51] on span "Purchases" at bounding box center [208, 55] width 339 height 14
click at [131, 116] on span "Fulfillment" at bounding box center [89, 117] width 100 height 14
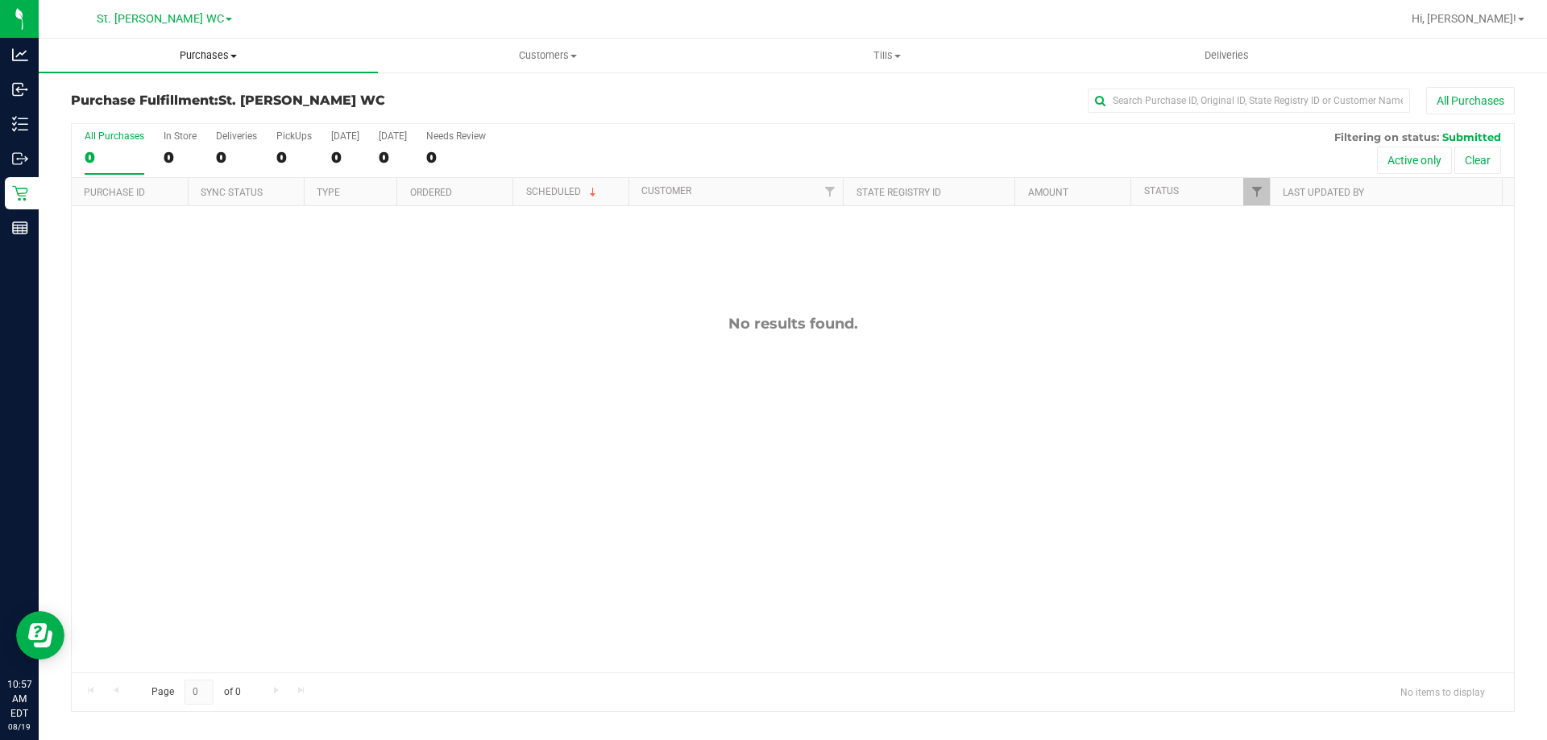
click at [228, 68] on uib-tab-heading "Purchases Summary of purchases Fulfillment All purchases" at bounding box center [208, 56] width 339 height 34
click at [180, 129] on li "All purchases" at bounding box center [208, 135] width 339 height 19
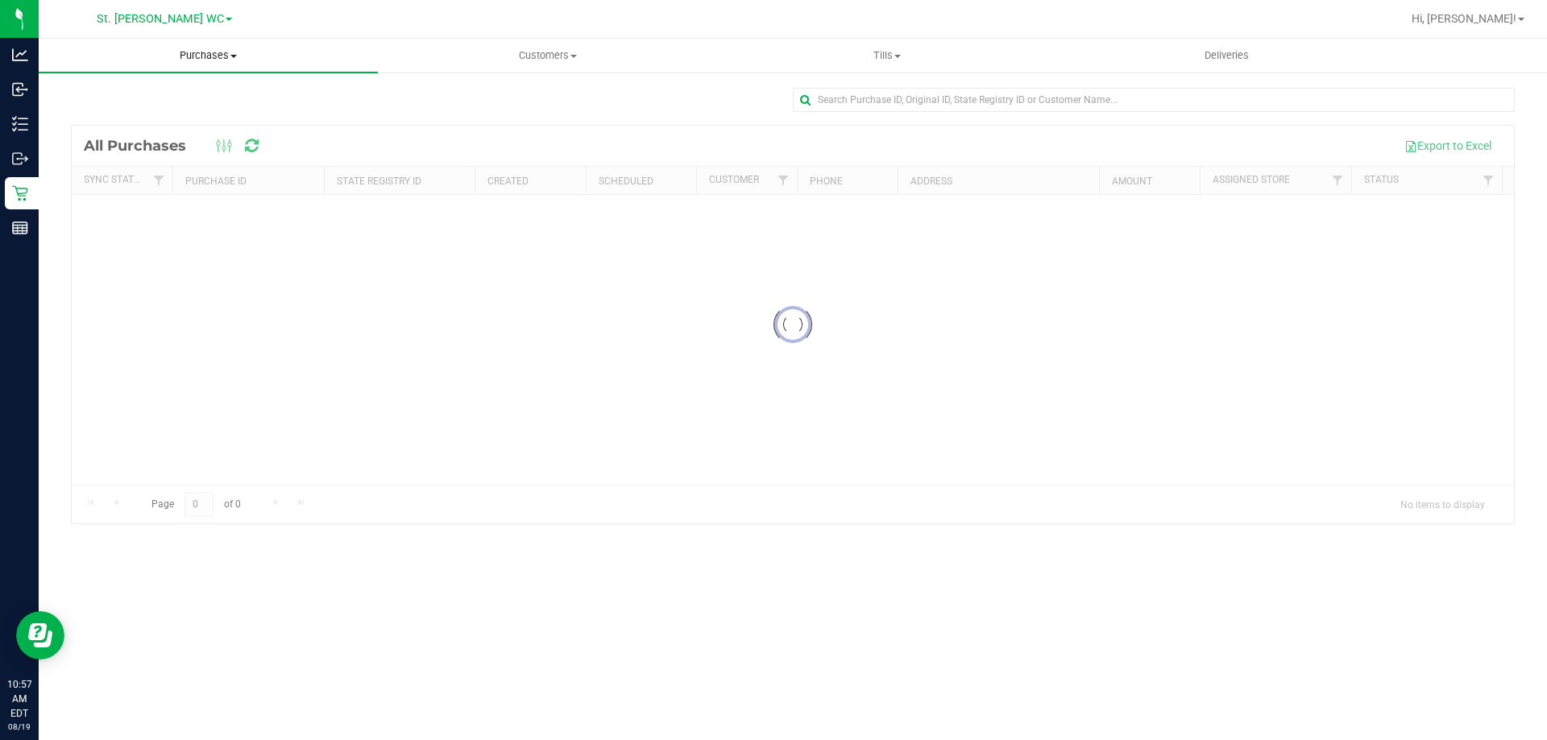
click at [225, 54] on span "Purchases" at bounding box center [208, 55] width 339 height 14
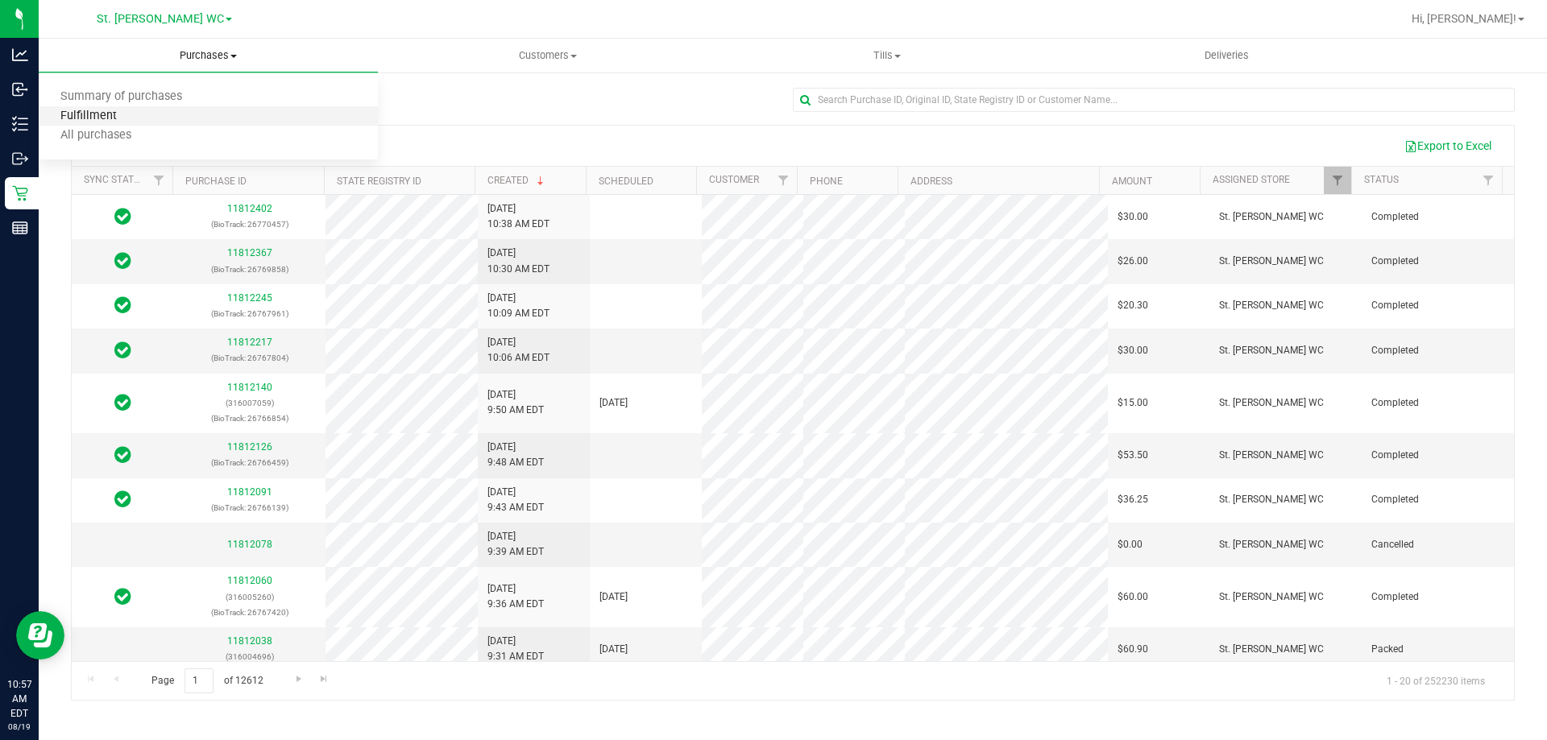
click at [83, 110] on span "Fulfillment" at bounding box center [89, 117] width 100 height 14
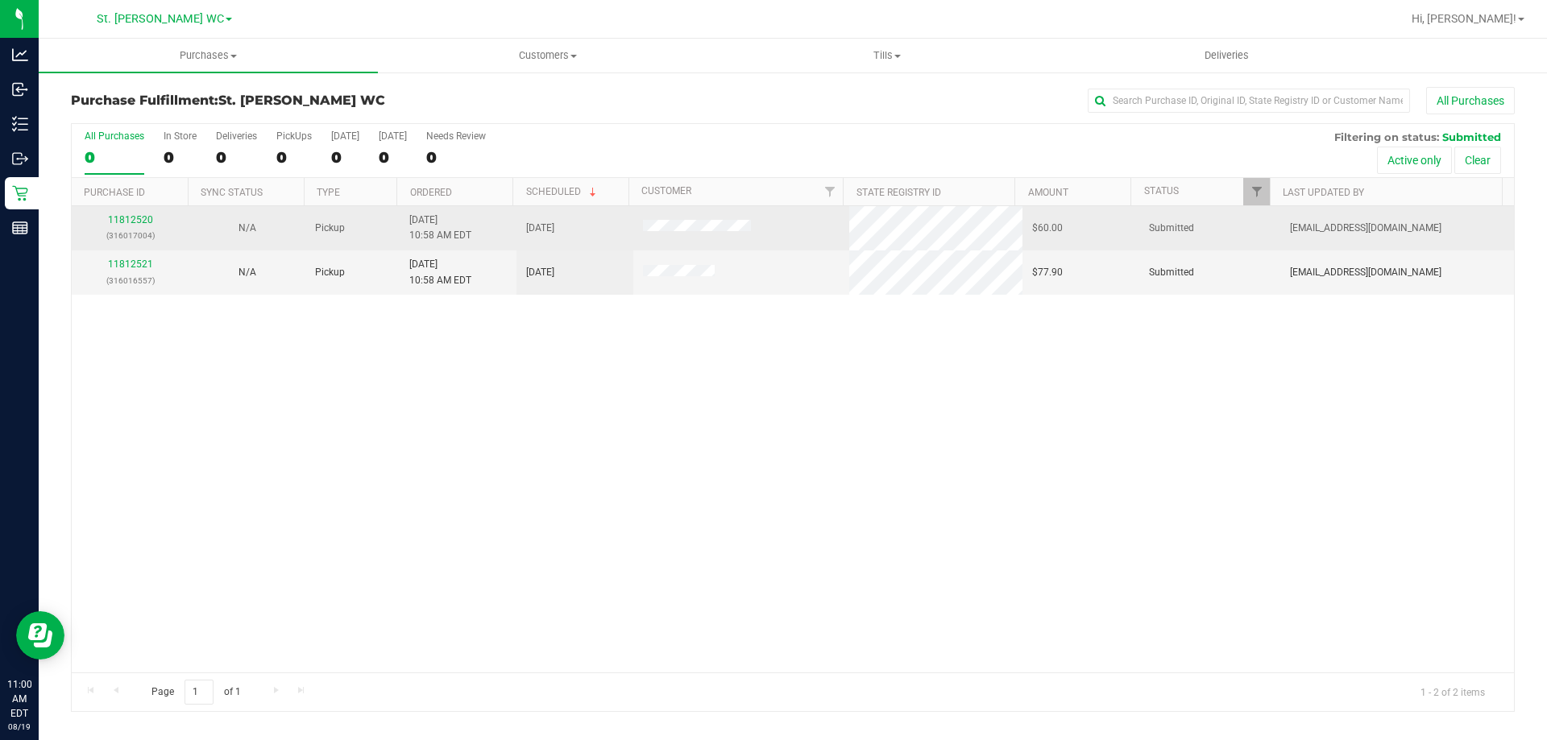
click at [140, 209] on td "11812520 (316017004)" at bounding box center [130, 228] width 117 height 44
click at [135, 222] on link "11812520" at bounding box center [130, 219] width 45 height 11
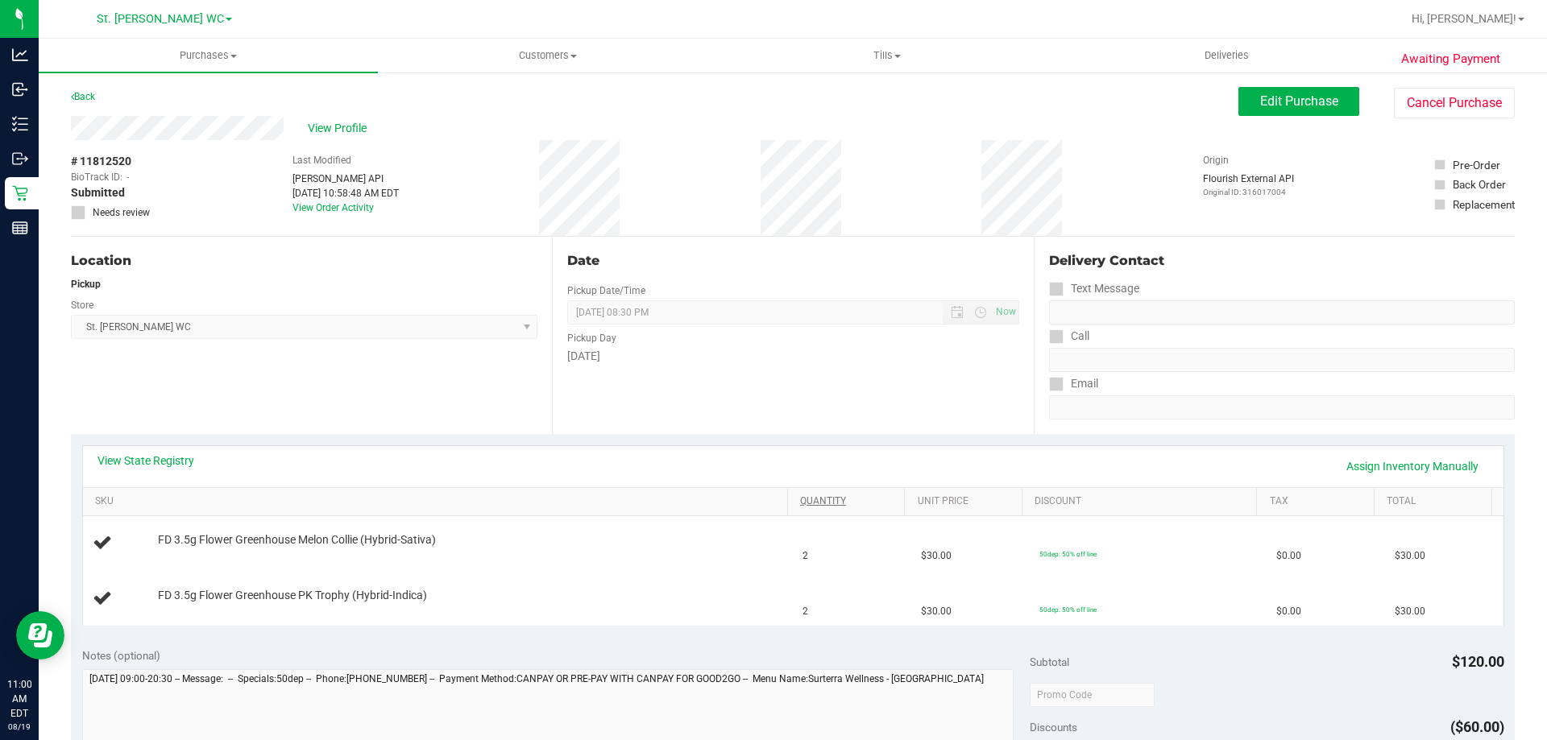
scroll to position [322, 0]
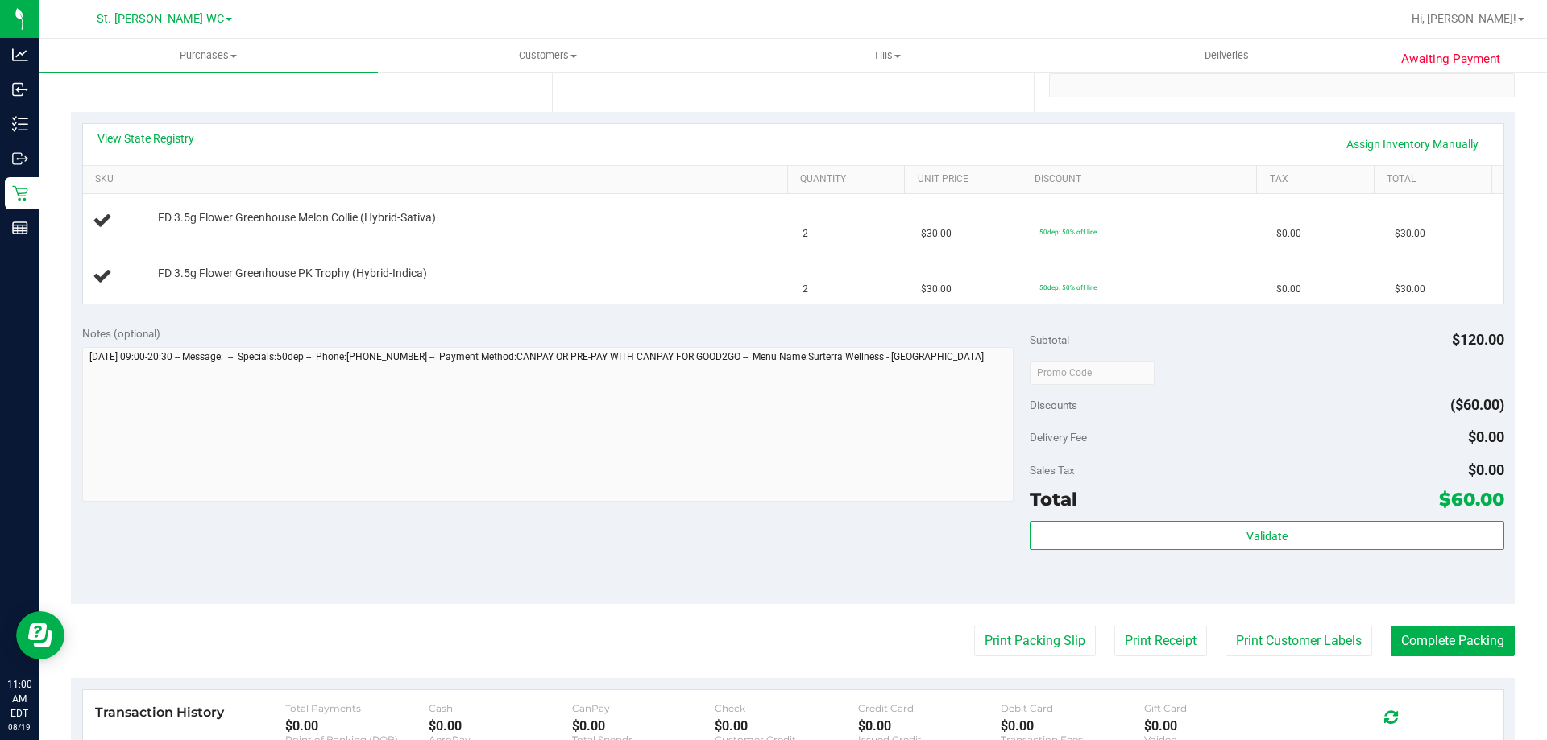
click at [1055, 661] on purchase-details "Back Edit Purchase Cancel Purchase View Profile # 11812520 BioTrack ID: - Submi…" at bounding box center [792, 372] width 1443 height 1215
click at [1050, 648] on button "Print Packing Slip" at bounding box center [1035, 641] width 122 height 31
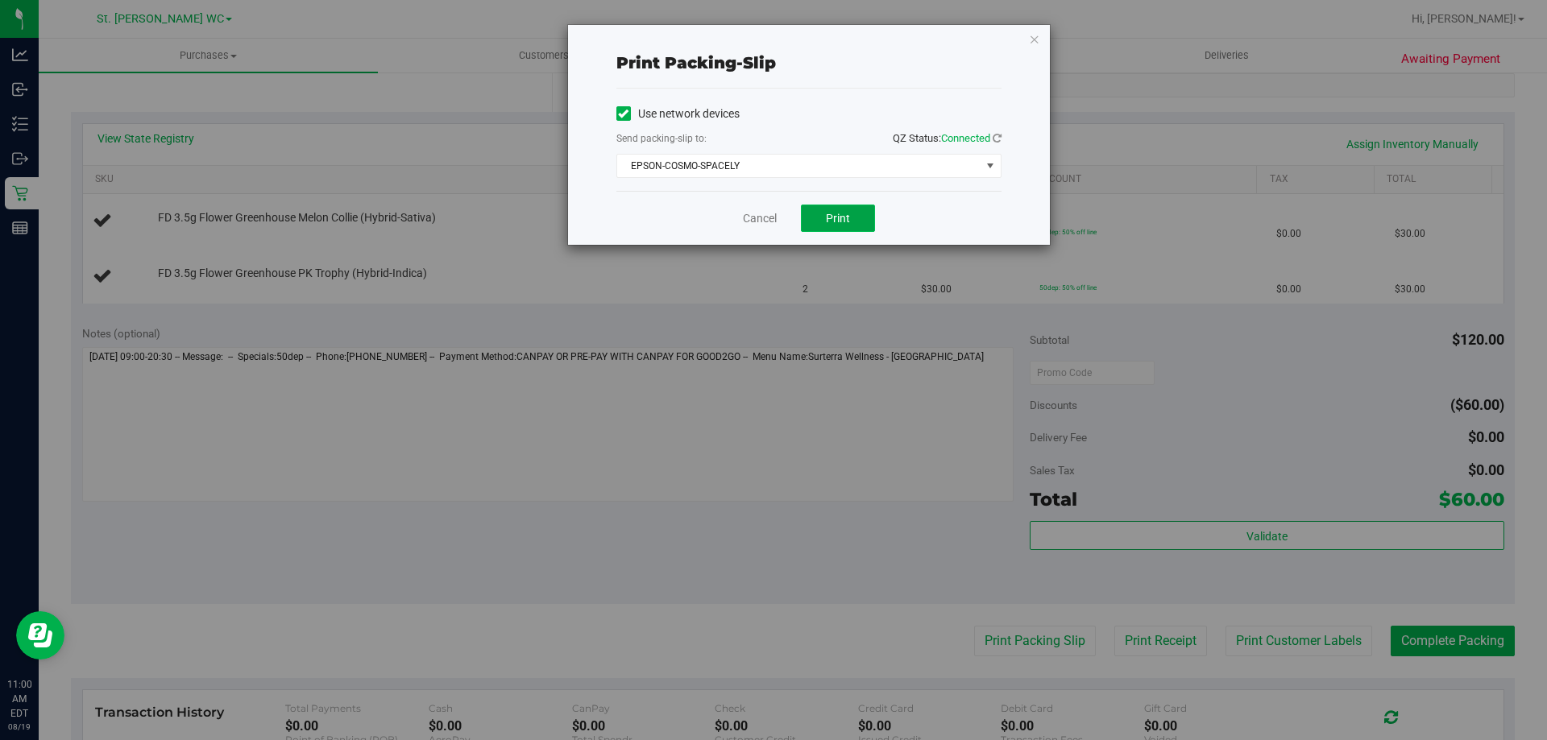
click at [835, 219] on span "Print" at bounding box center [838, 218] width 24 height 13
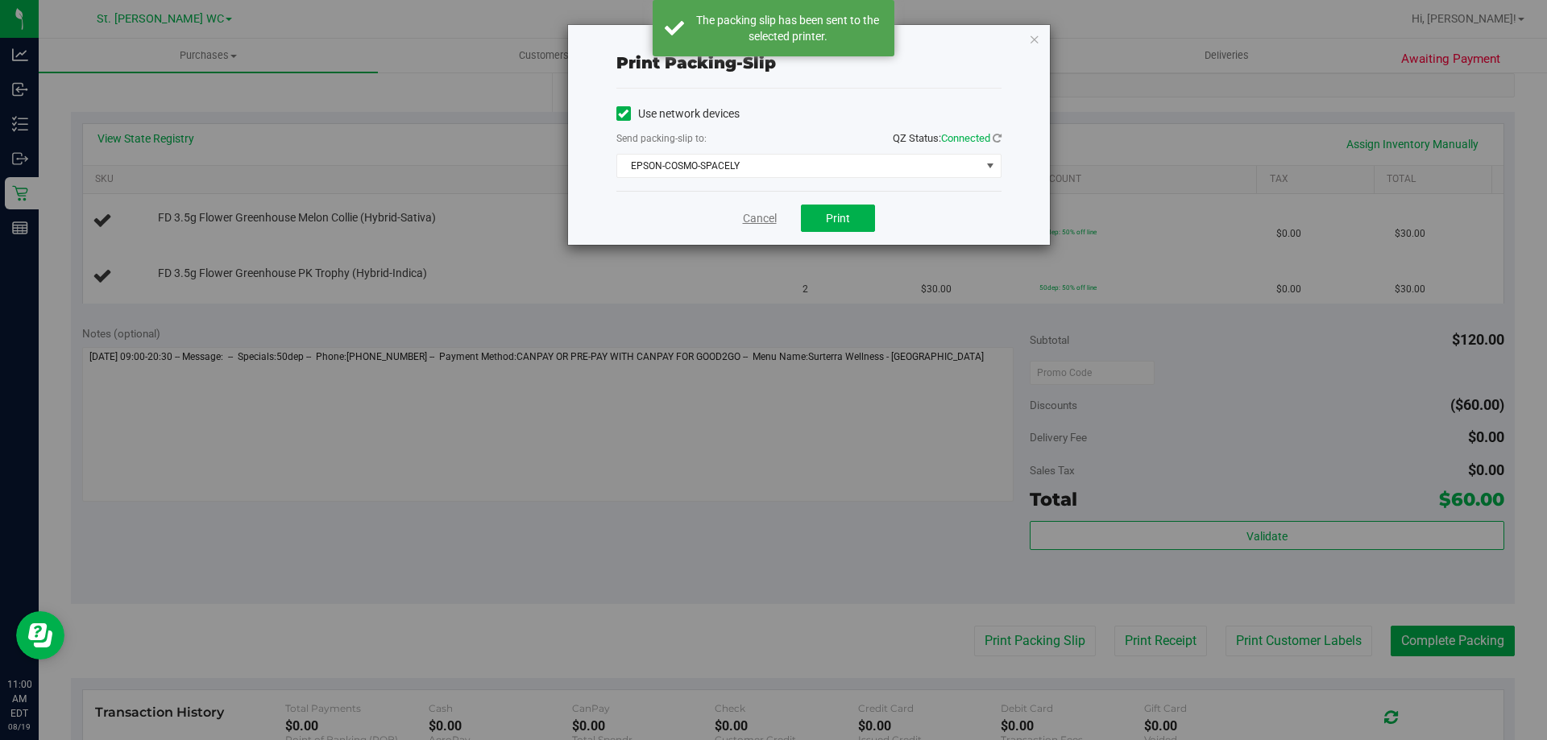
click at [746, 223] on link "Cancel" at bounding box center [760, 218] width 34 height 17
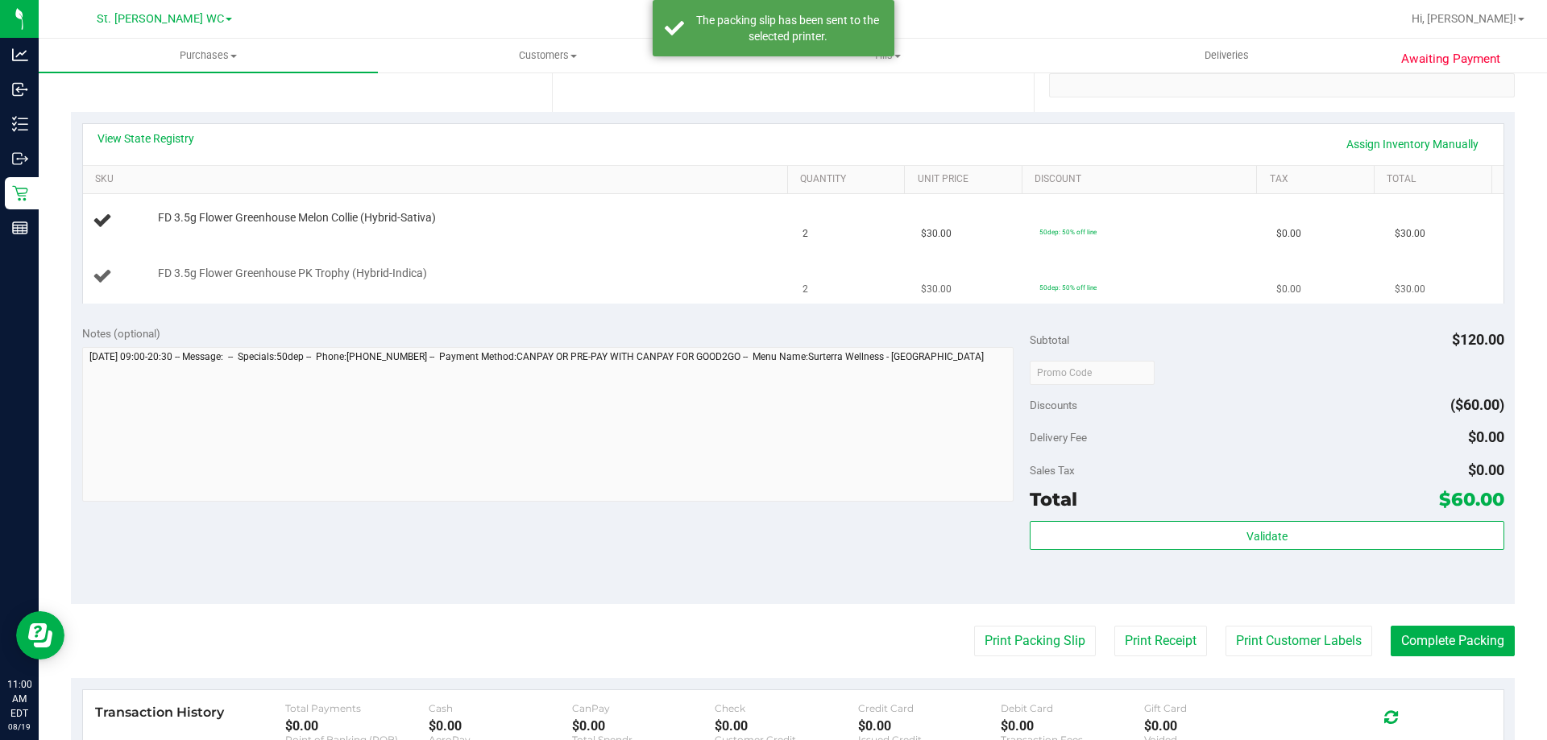
click at [706, 257] on td "FD 3.5g Flower Greenhouse PK Trophy (Hybrid-Indica)" at bounding box center [438, 277] width 710 height 54
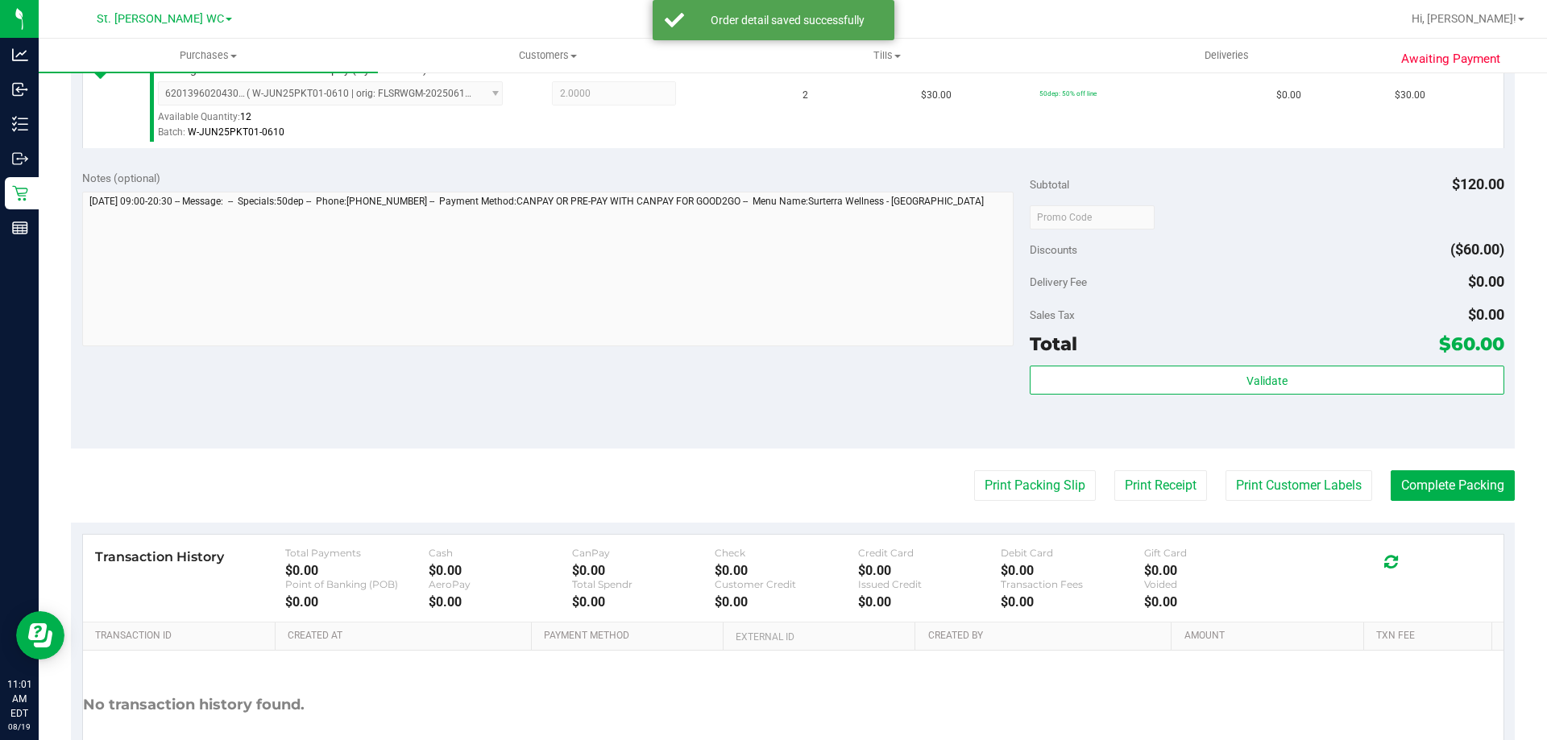
scroll to position [564, 0]
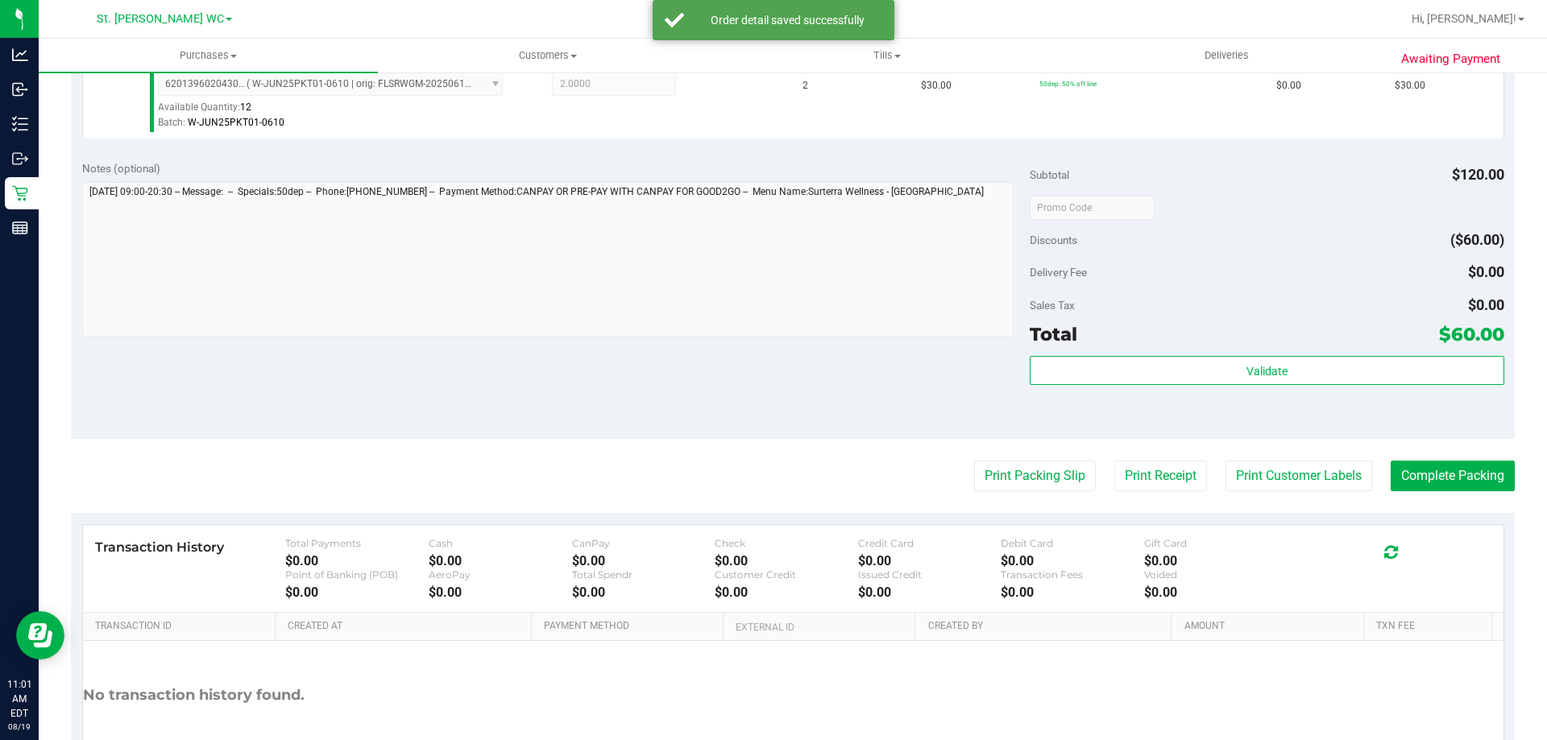
click at [1250, 291] on div "Sales Tax $0.00" at bounding box center [1266, 305] width 474 height 29
click at [1238, 389] on div "Validate" at bounding box center [1266, 392] width 474 height 72
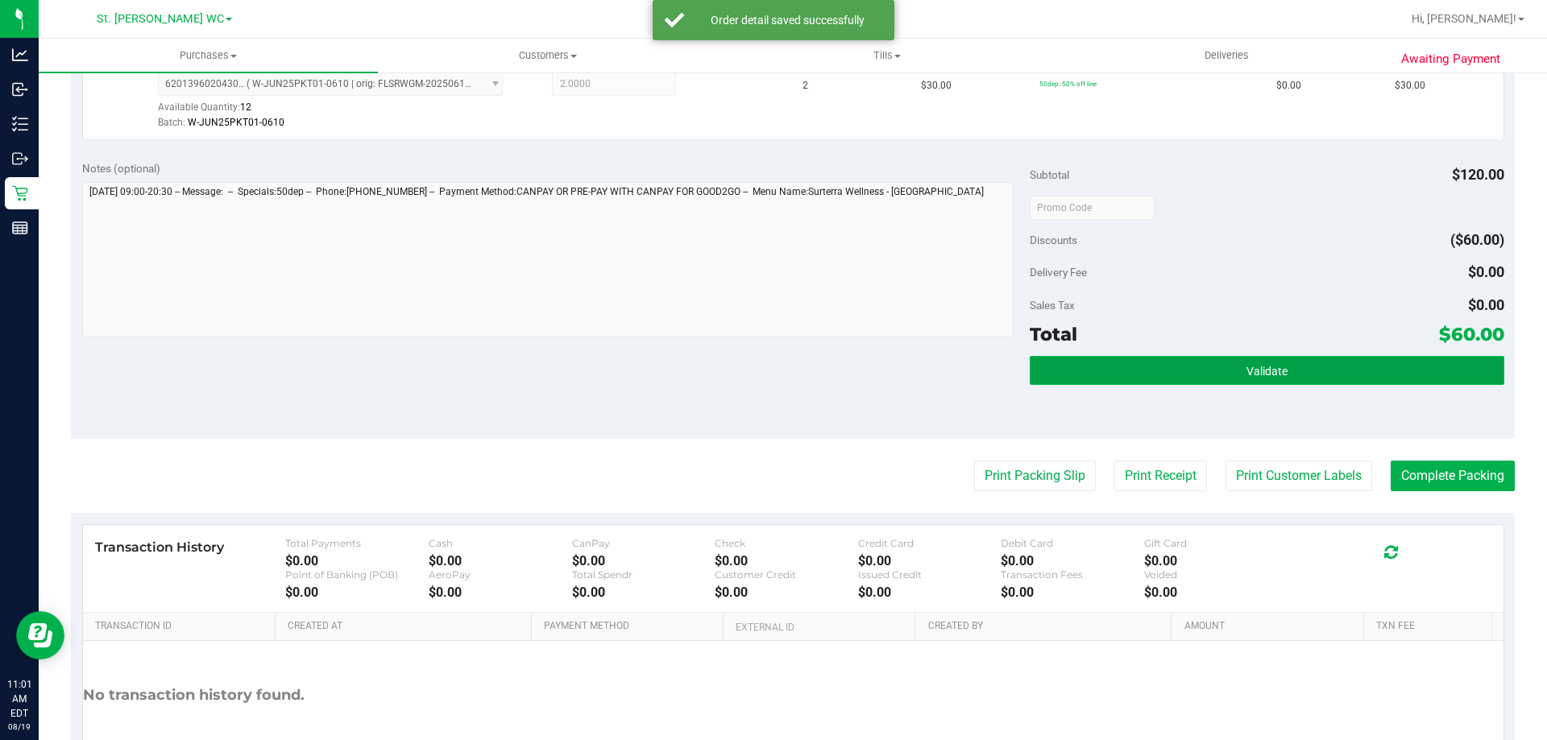
click at [1246, 367] on span "Validate" at bounding box center [1266, 371] width 41 height 13
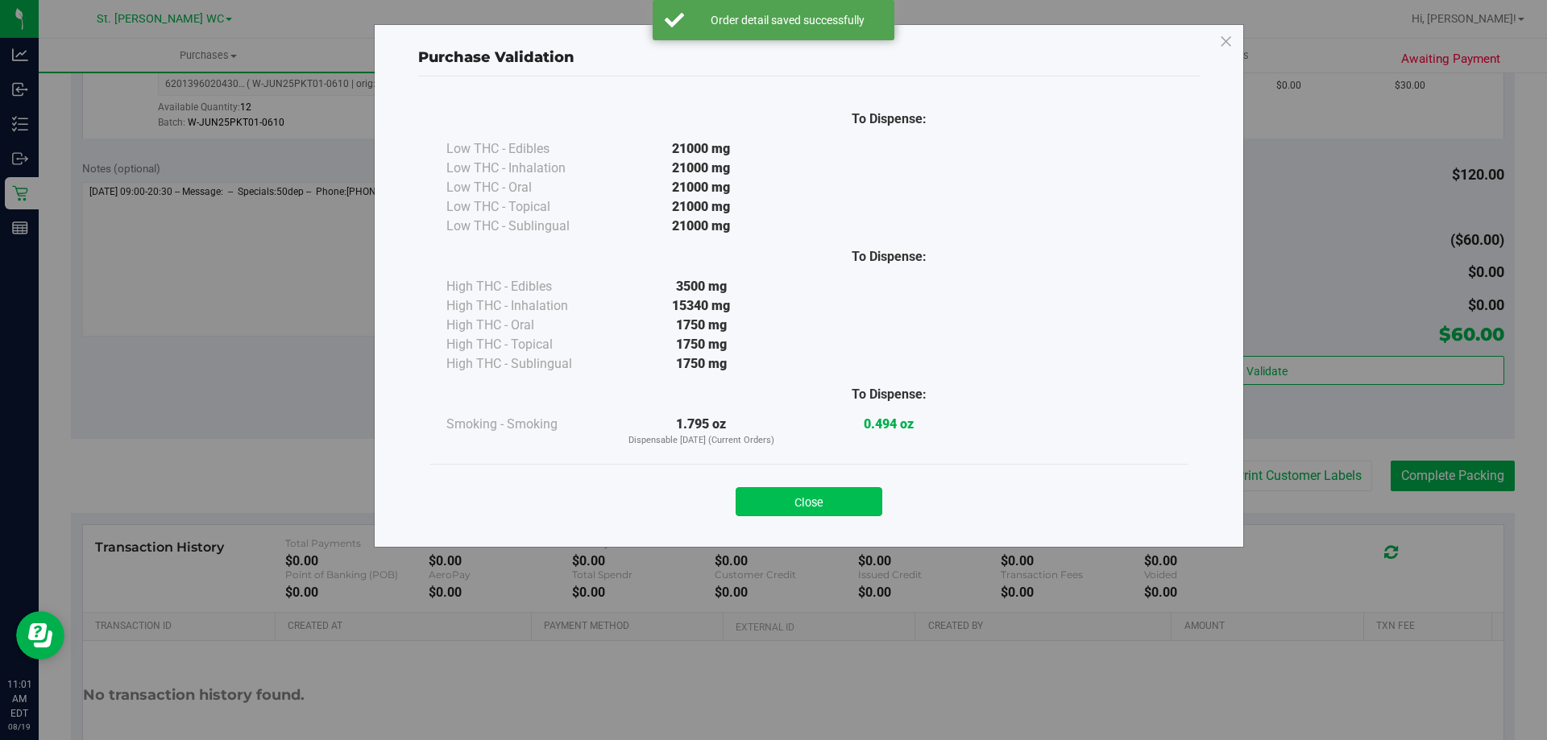
click at [855, 512] on button "Close" at bounding box center [808, 501] width 147 height 29
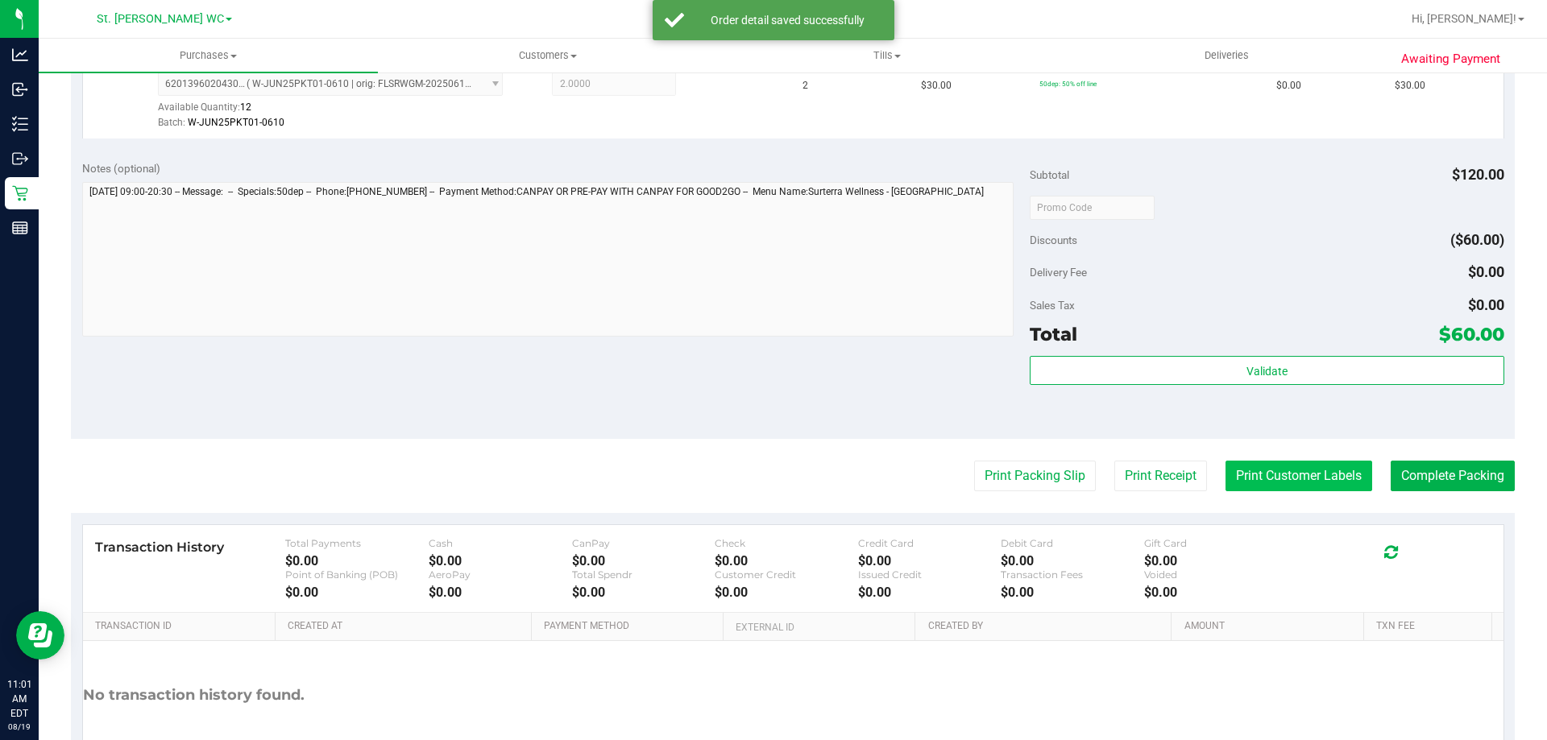
click at [1204, 462] on div "Print Packing Slip Print Receipt Print Customer Labels Complete Packing" at bounding box center [792, 476] width 1443 height 31
click at [1225, 465] on button "Print Customer Labels" at bounding box center [1298, 476] width 147 height 31
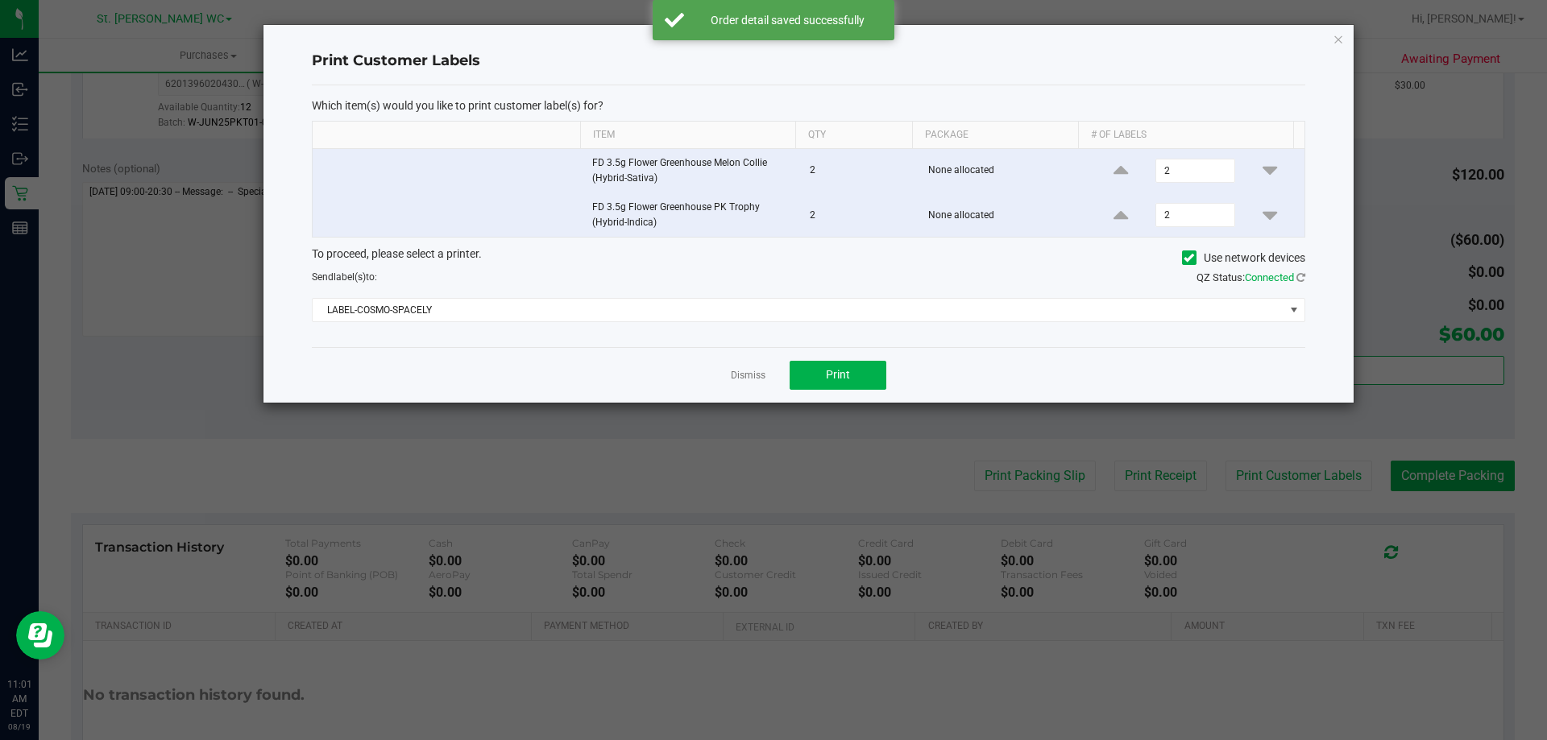
click at [813, 358] on div "Dismiss Print" at bounding box center [808, 375] width 993 height 56
click at [814, 371] on button "Print" at bounding box center [837, 375] width 97 height 29
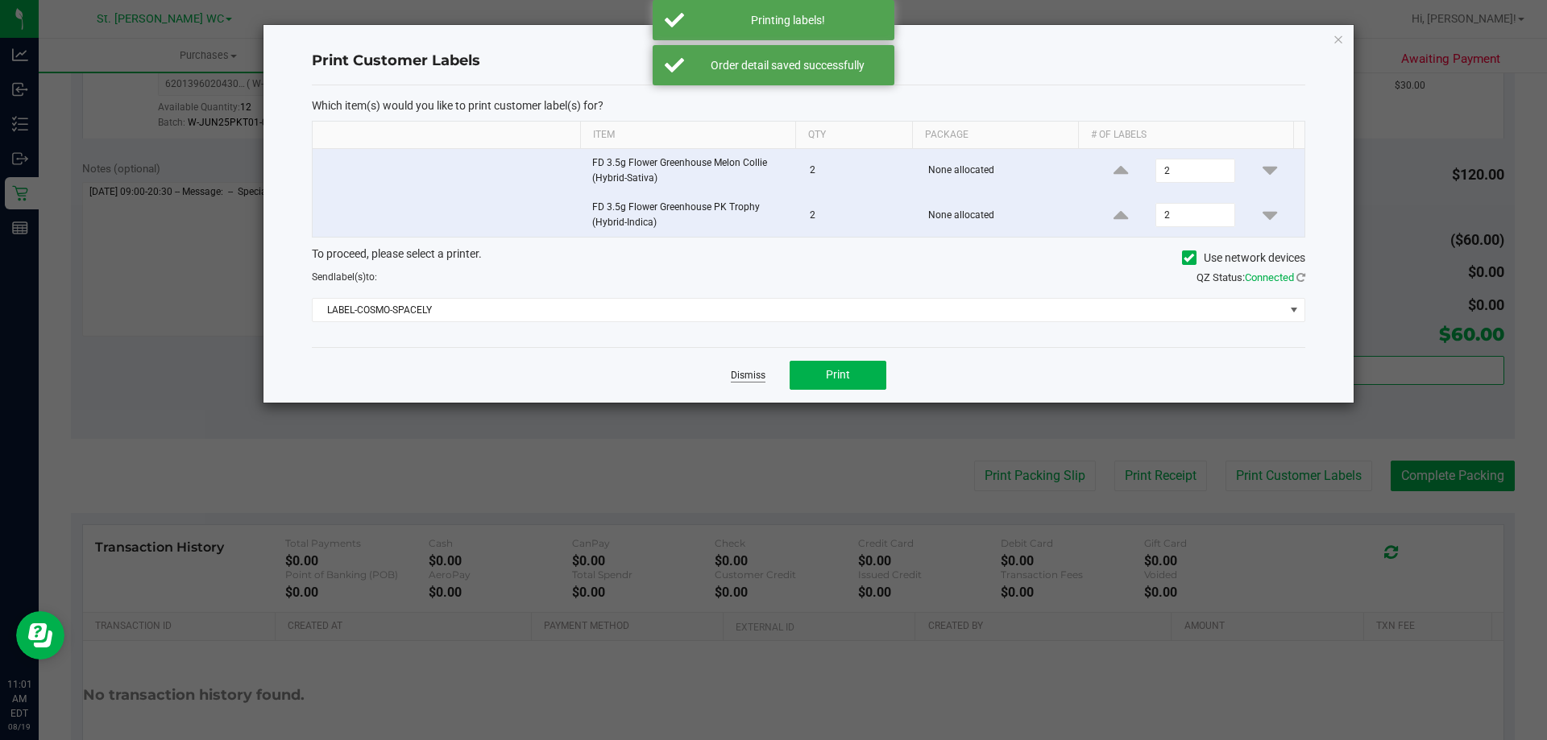
click at [736, 378] on link "Dismiss" at bounding box center [748, 376] width 35 height 14
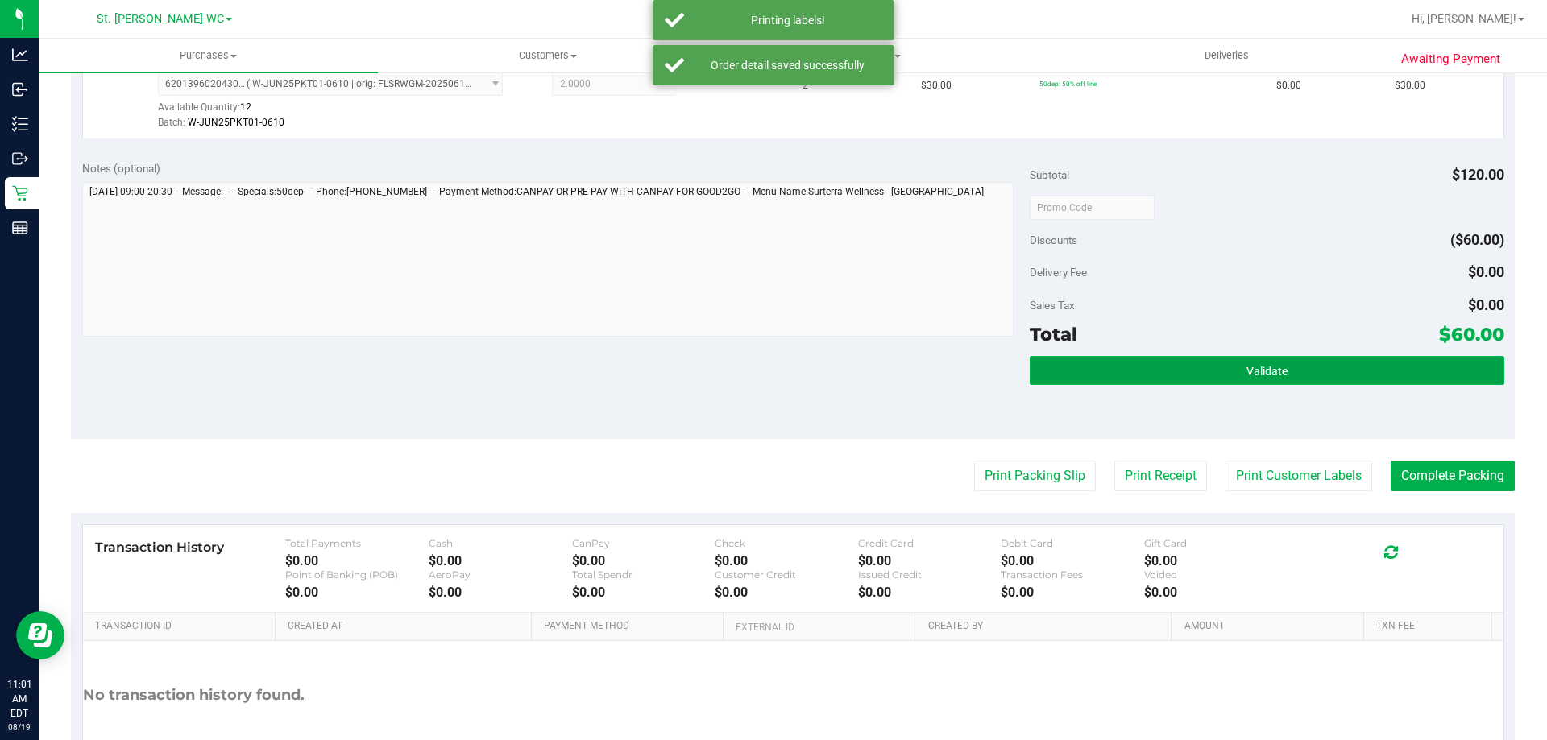
click at [1114, 378] on button "Validate" at bounding box center [1266, 370] width 474 height 29
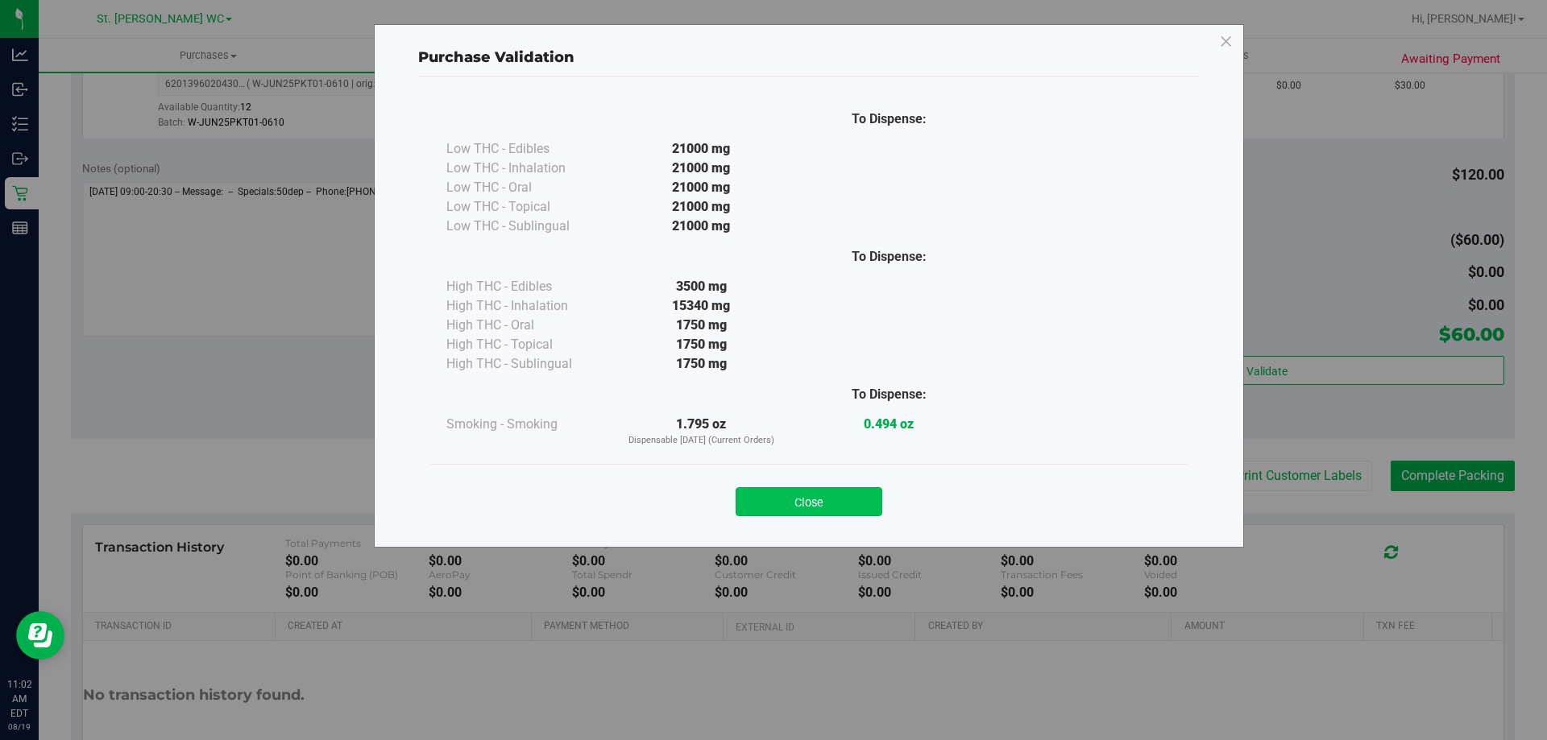
click at [862, 503] on button "Close" at bounding box center [808, 501] width 147 height 29
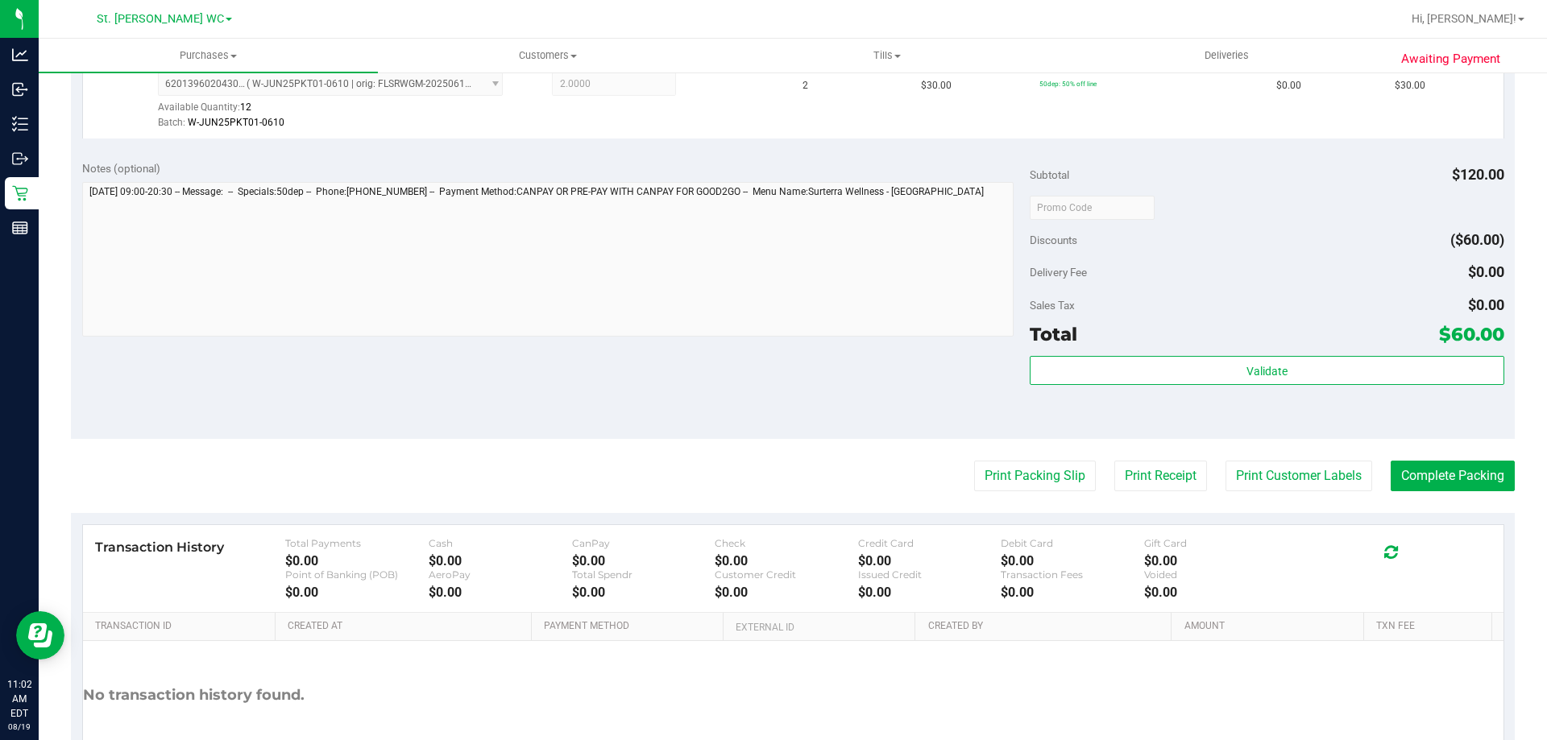
click at [689, 345] on div "Notes (optional) Subtotal $120.00 Discounts ($60.00) Delivery Fee $0.00 Sales T…" at bounding box center [792, 294] width 1443 height 290
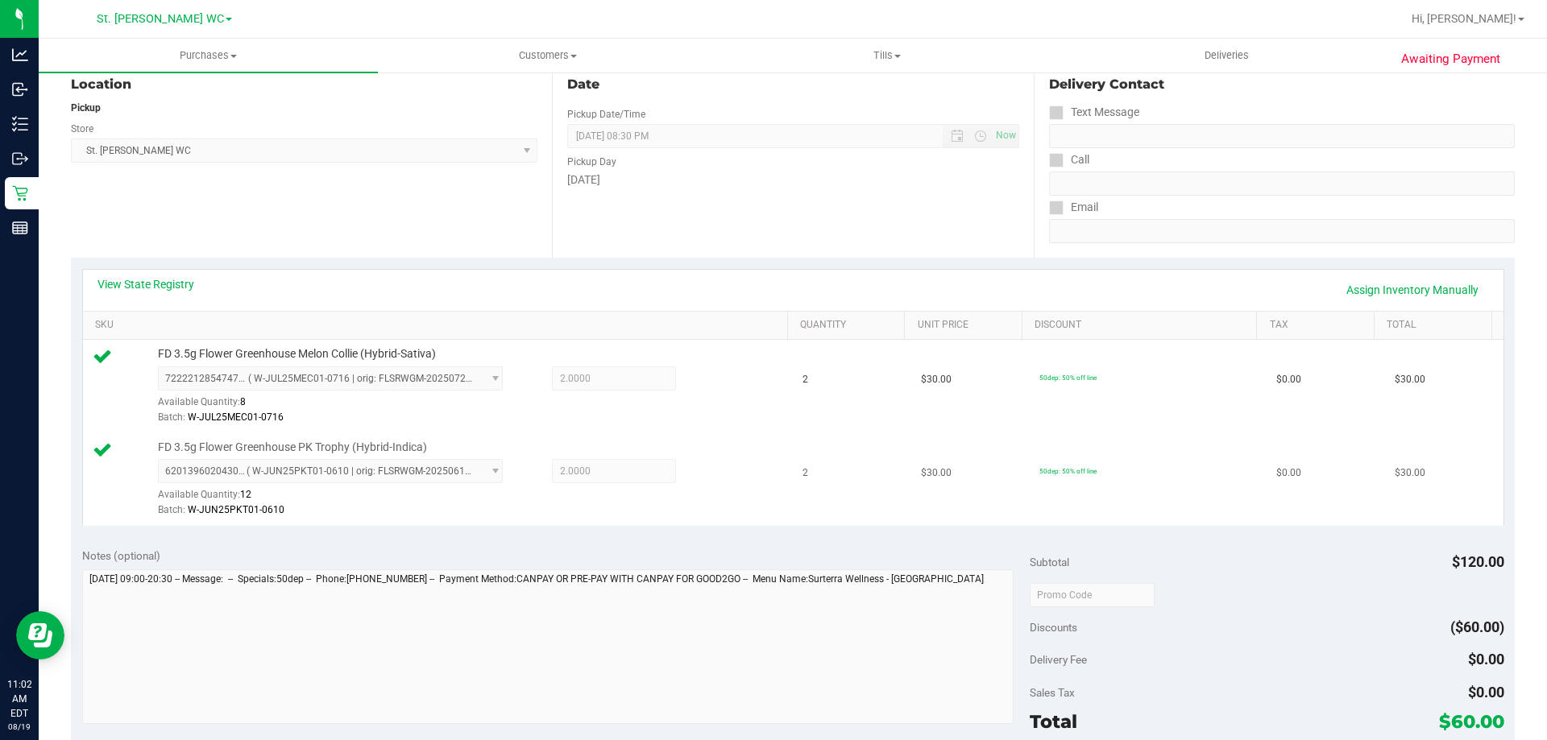
scroll to position [403, 0]
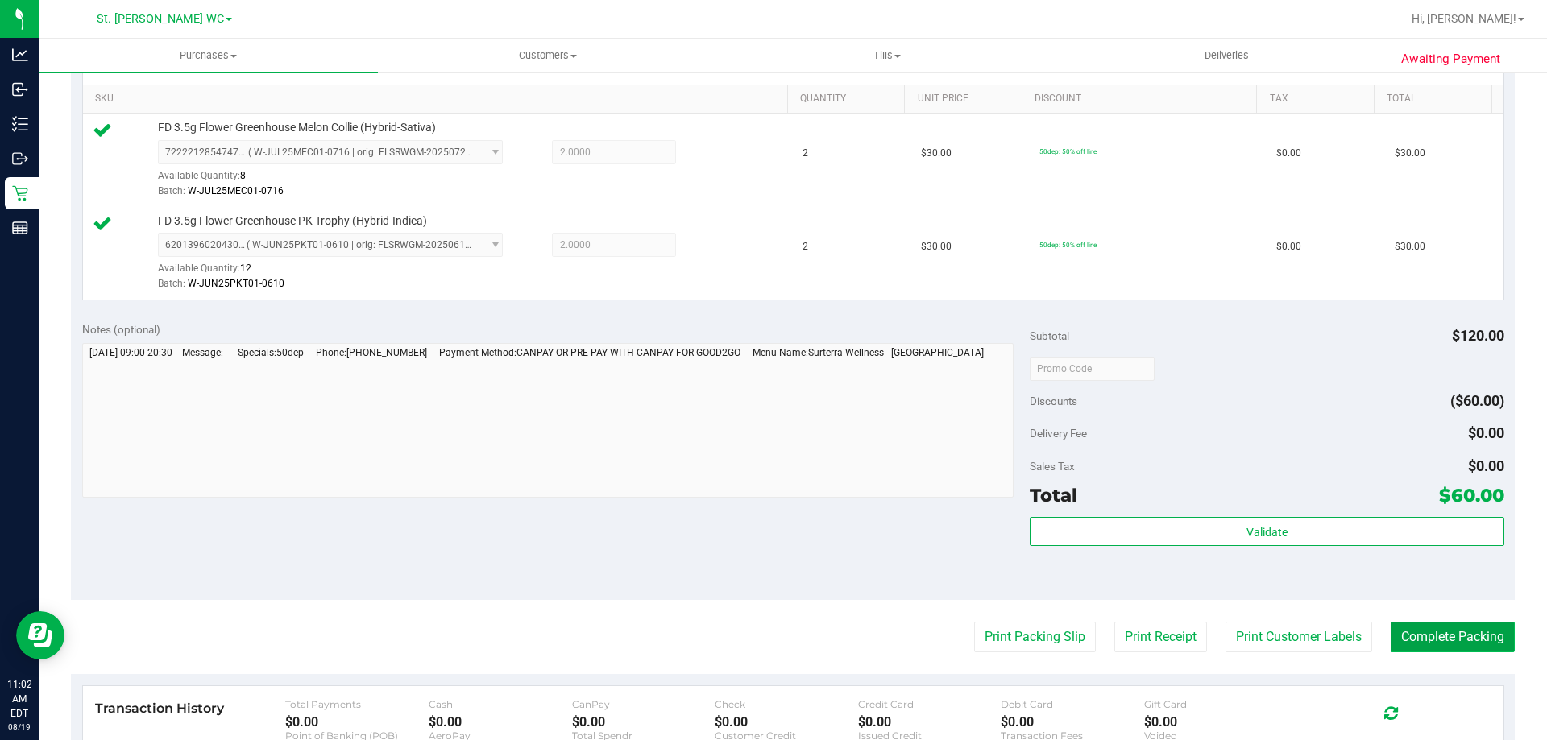
click at [1481, 639] on button "Complete Packing" at bounding box center [1452, 637] width 124 height 31
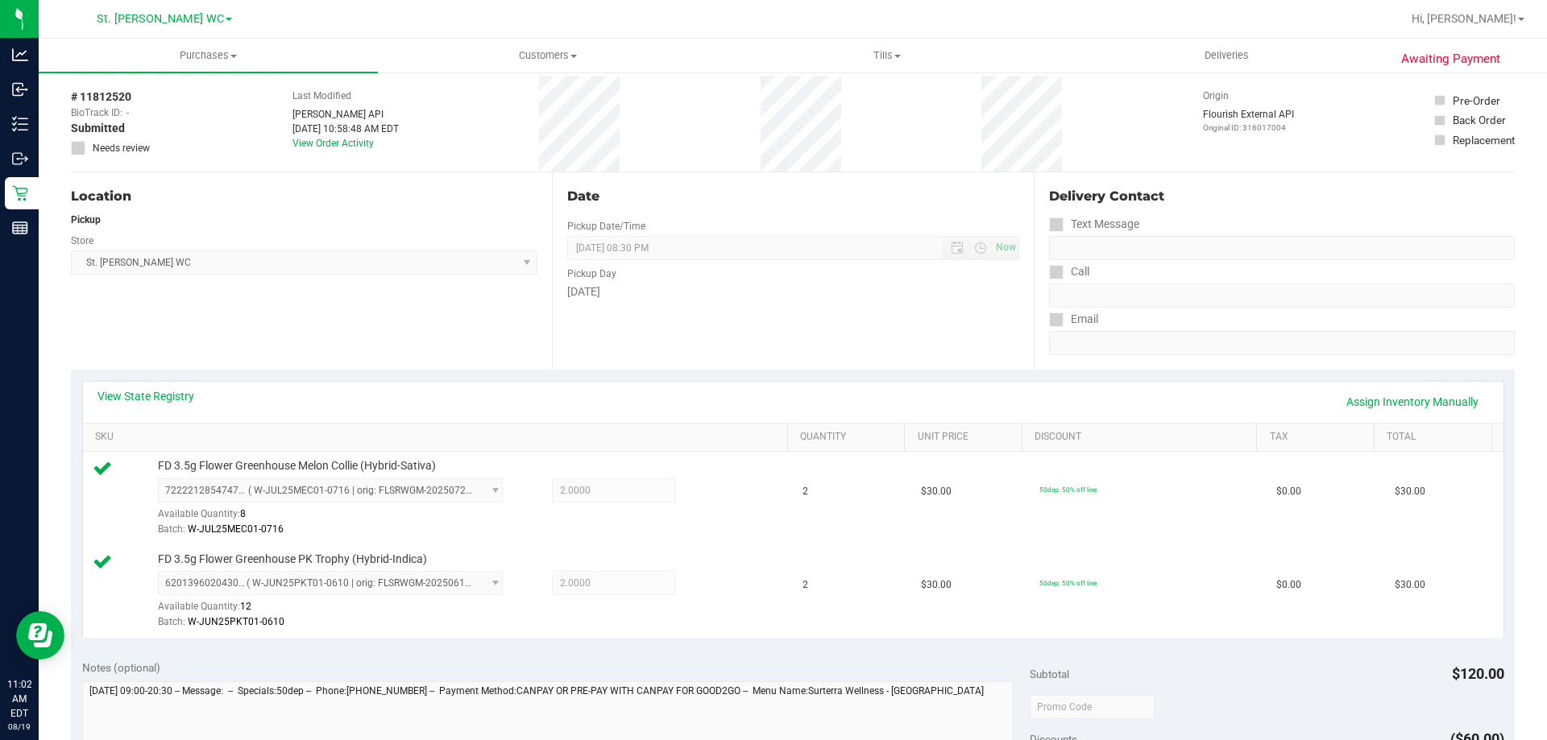
scroll to position [0, 0]
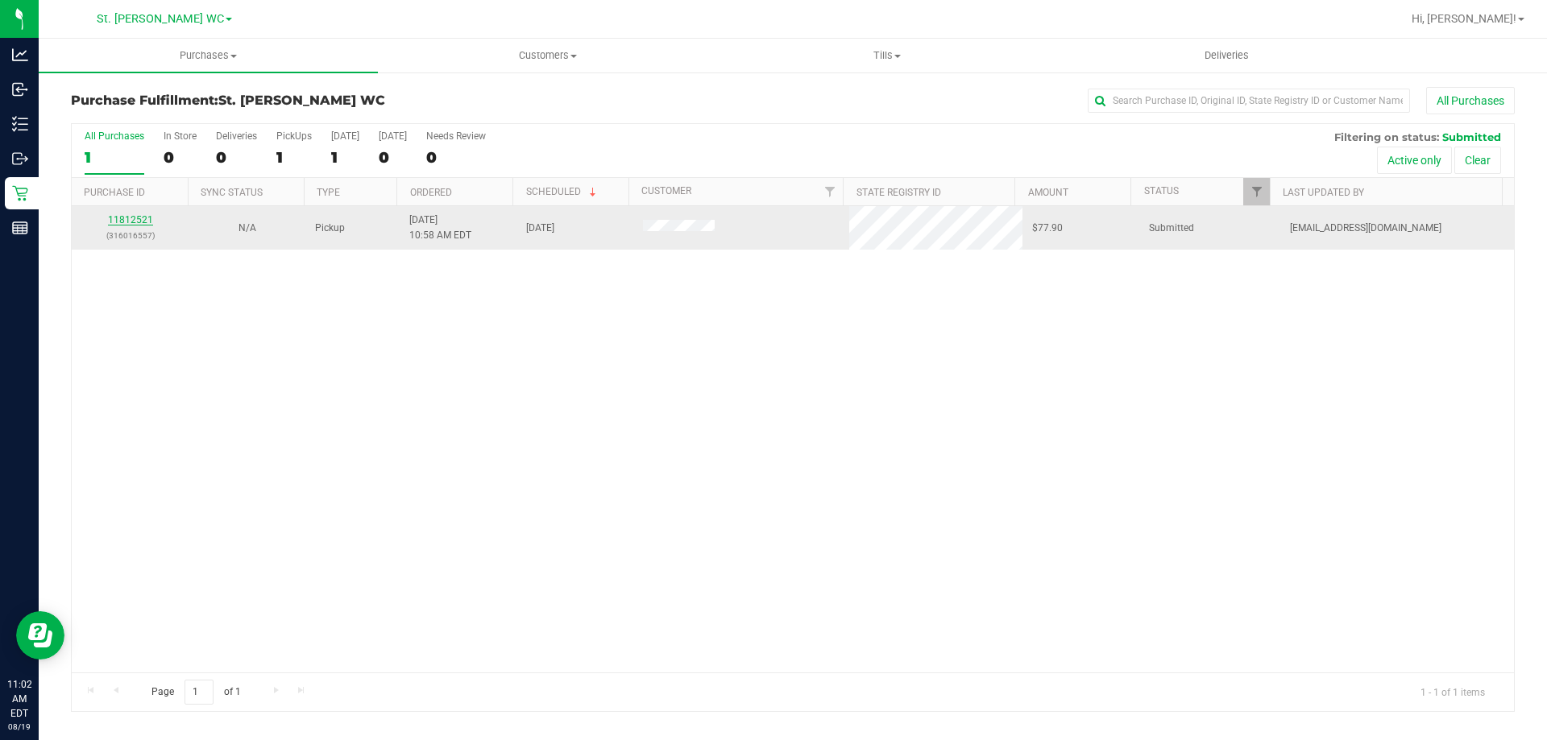
click at [134, 225] on link "11812521" at bounding box center [130, 219] width 45 height 11
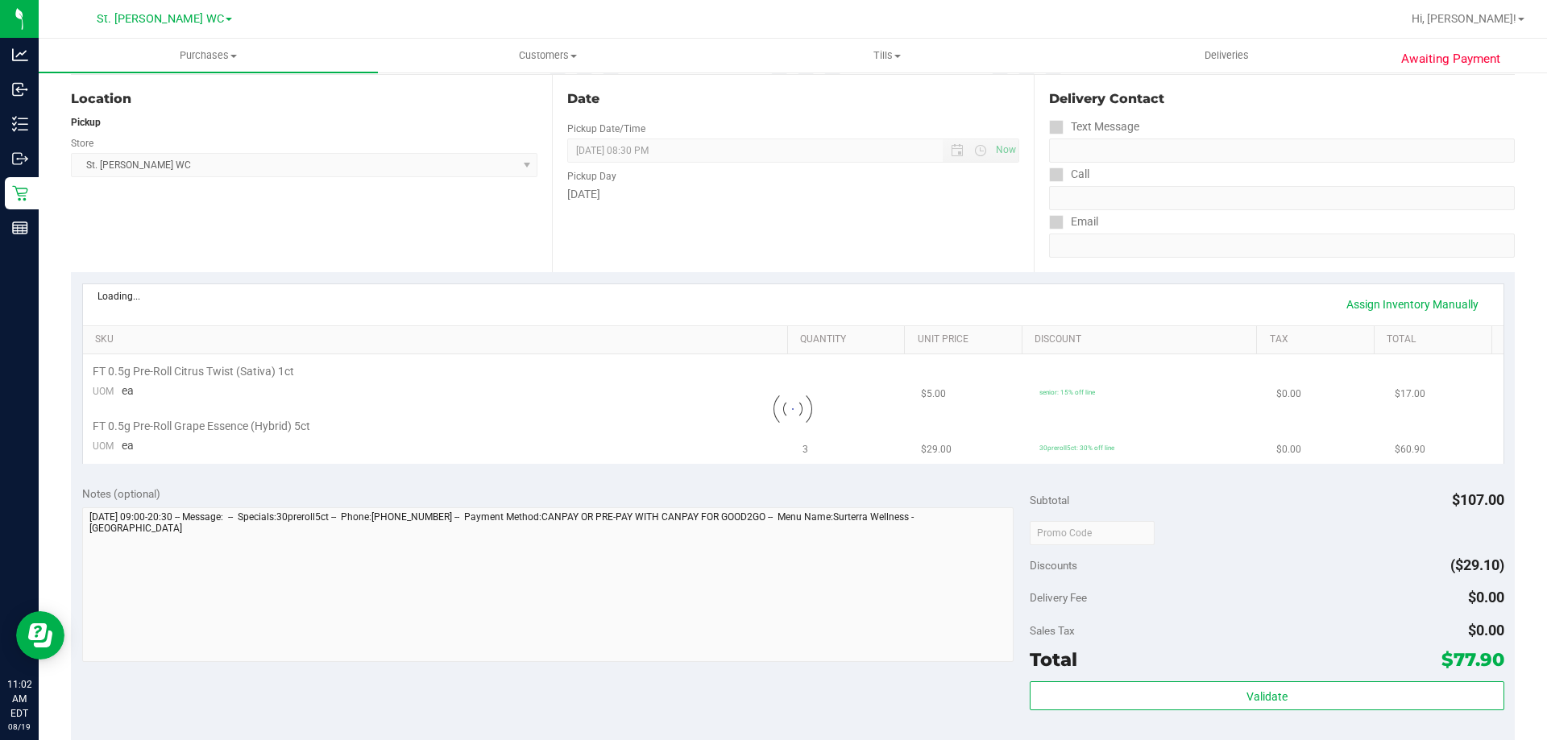
scroll to position [403, 0]
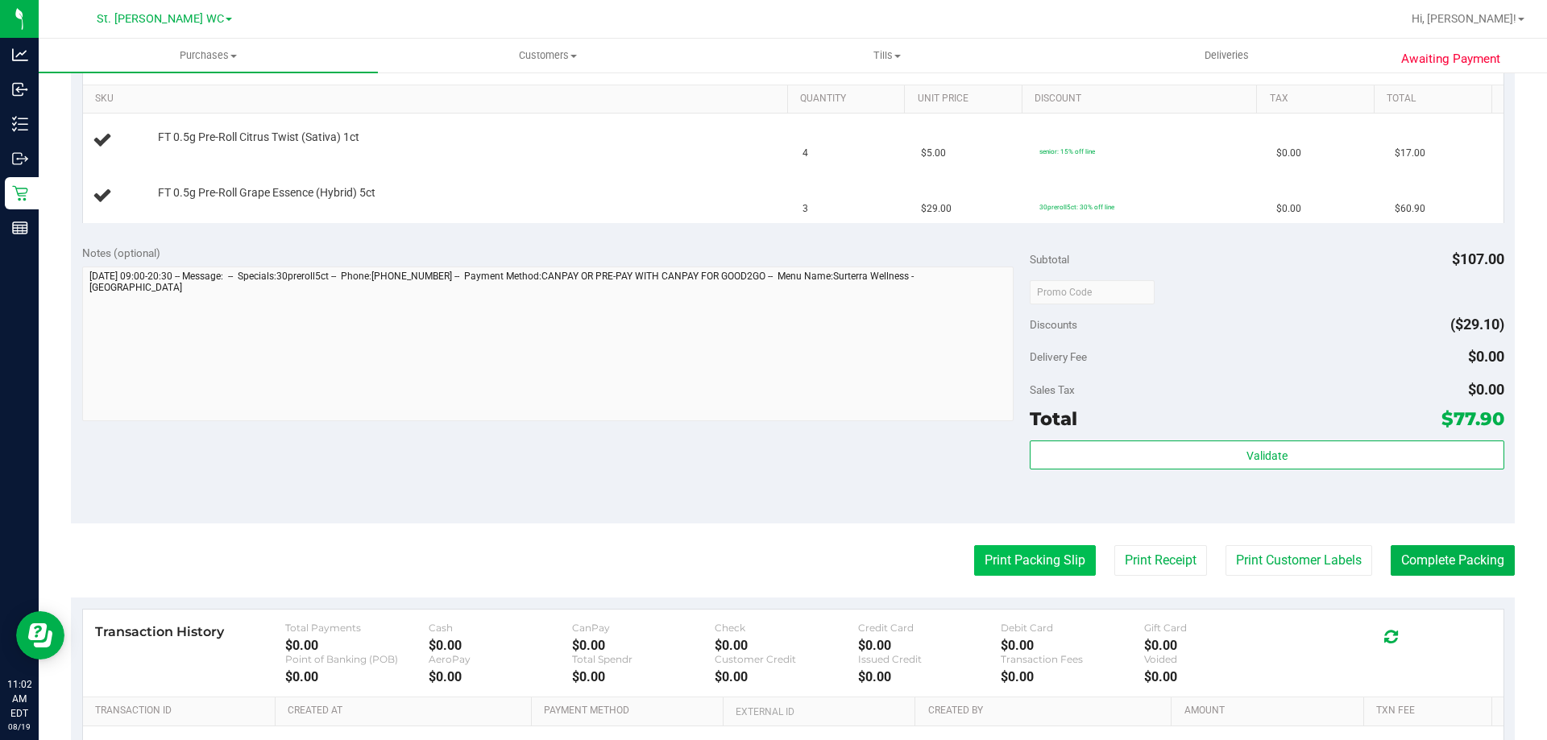
click at [1019, 561] on button "Print Packing Slip" at bounding box center [1035, 560] width 122 height 31
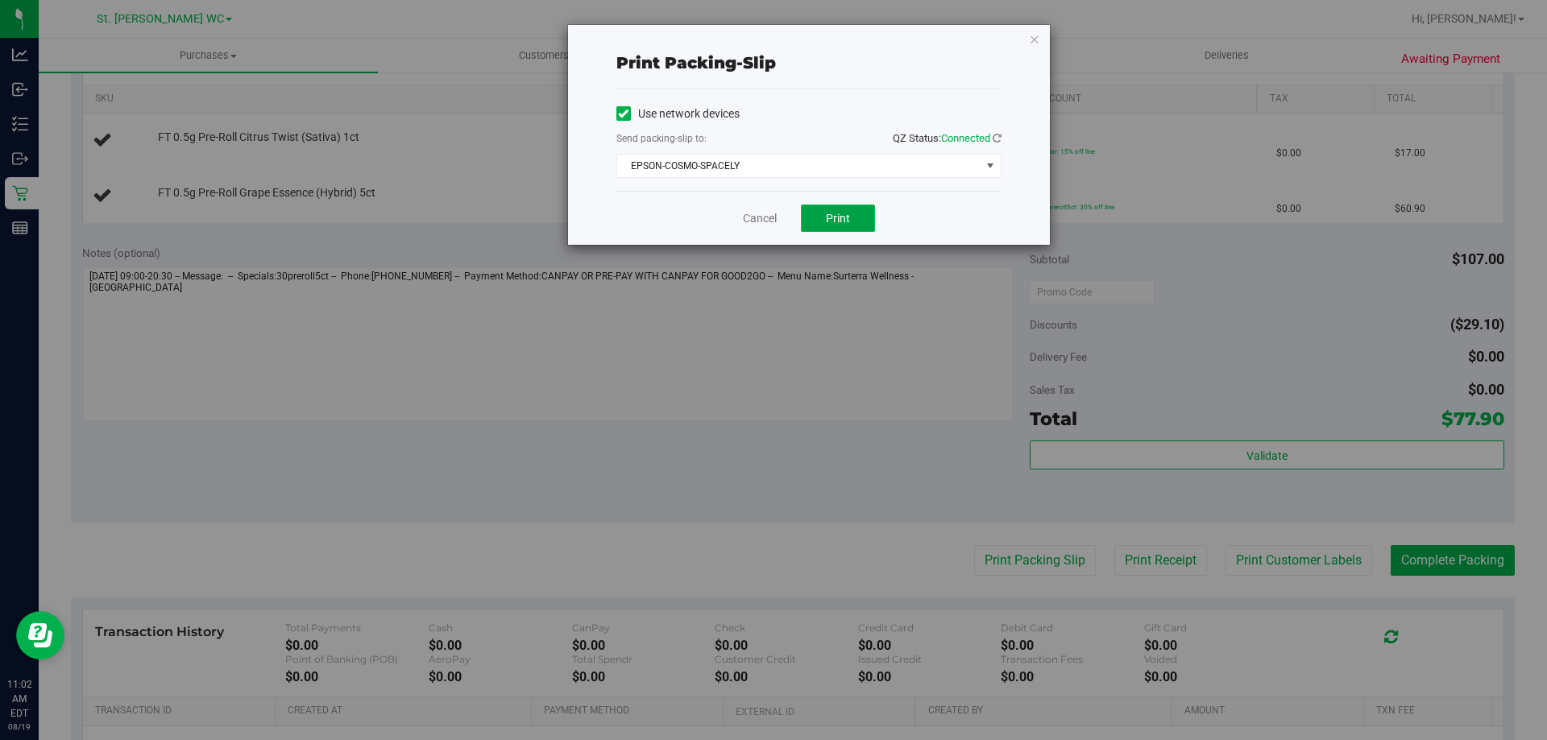
click at [830, 227] on button "Print" at bounding box center [838, 218] width 74 height 27
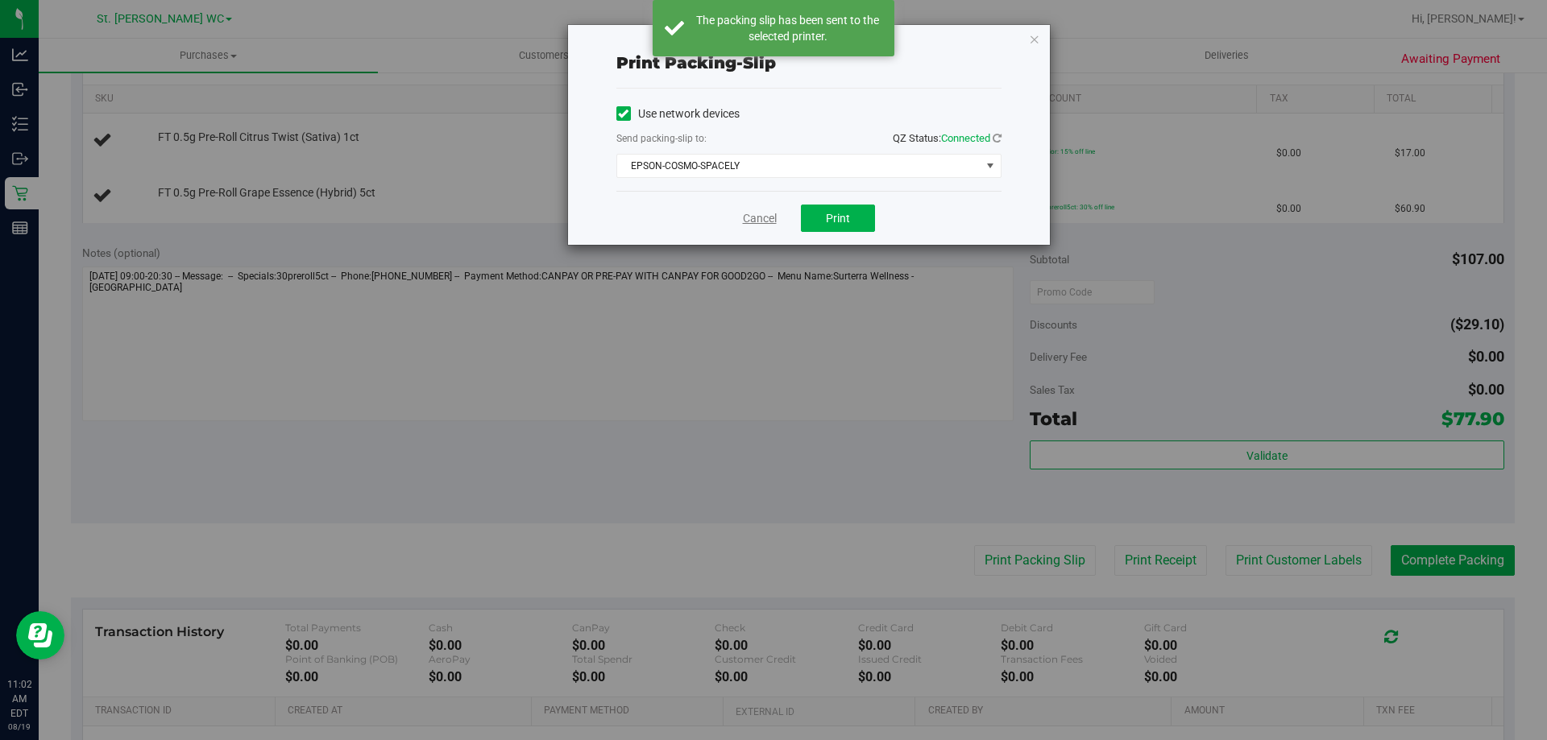
click at [744, 219] on link "Cancel" at bounding box center [760, 218] width 34 height 17
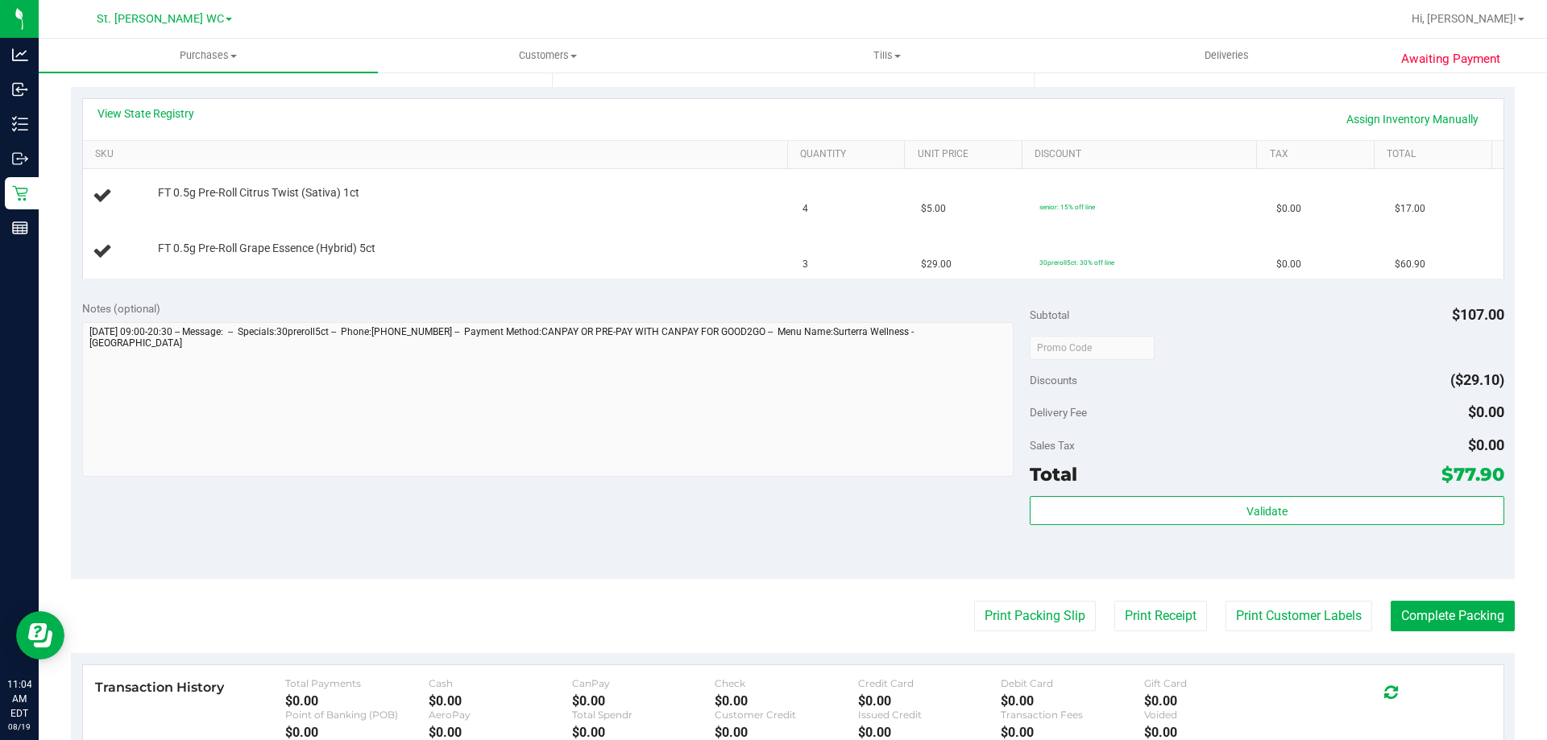
scroll to position [322, 0]
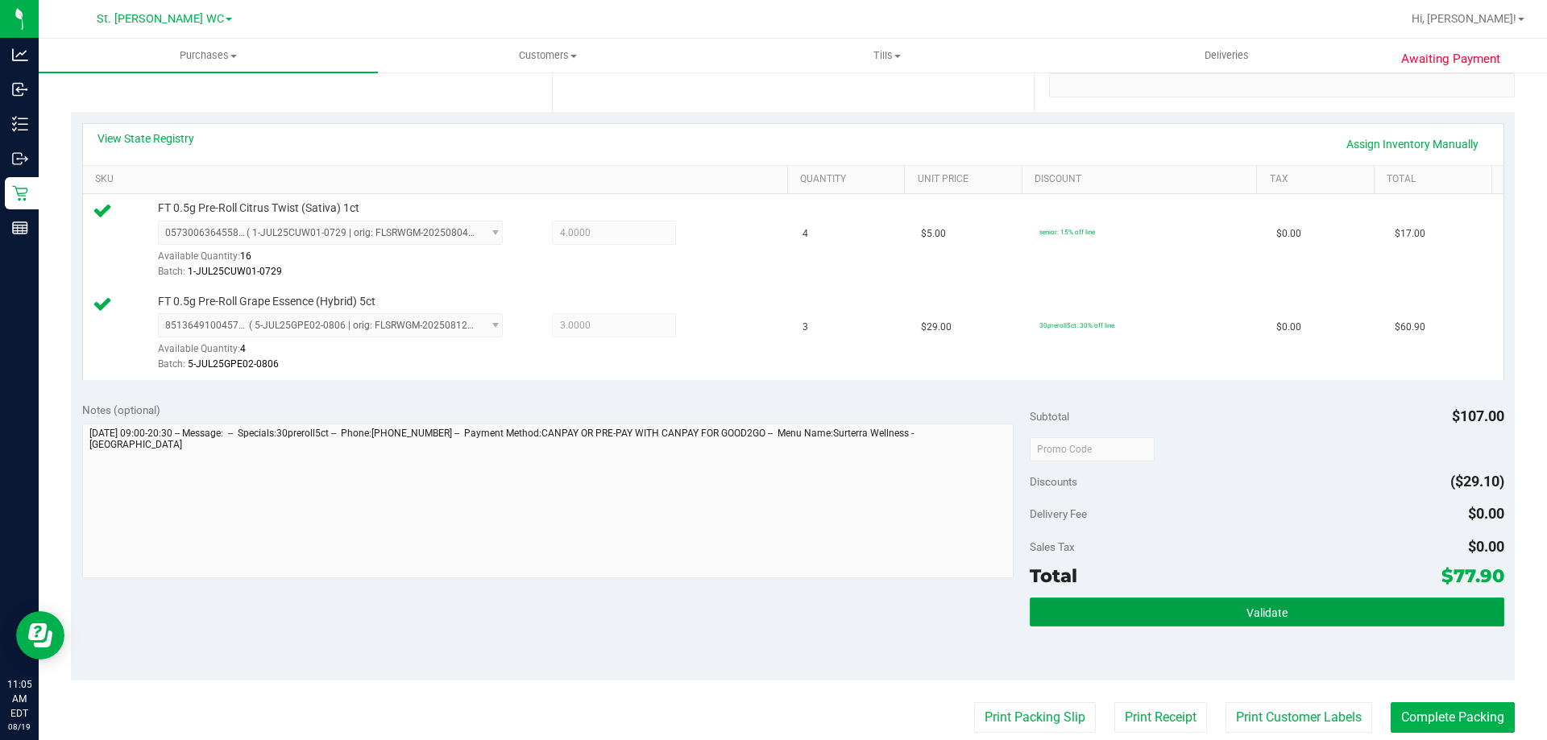
click at [1219, 607] on button "Validate" at bounding box center [1266, 612] width 474 height 29
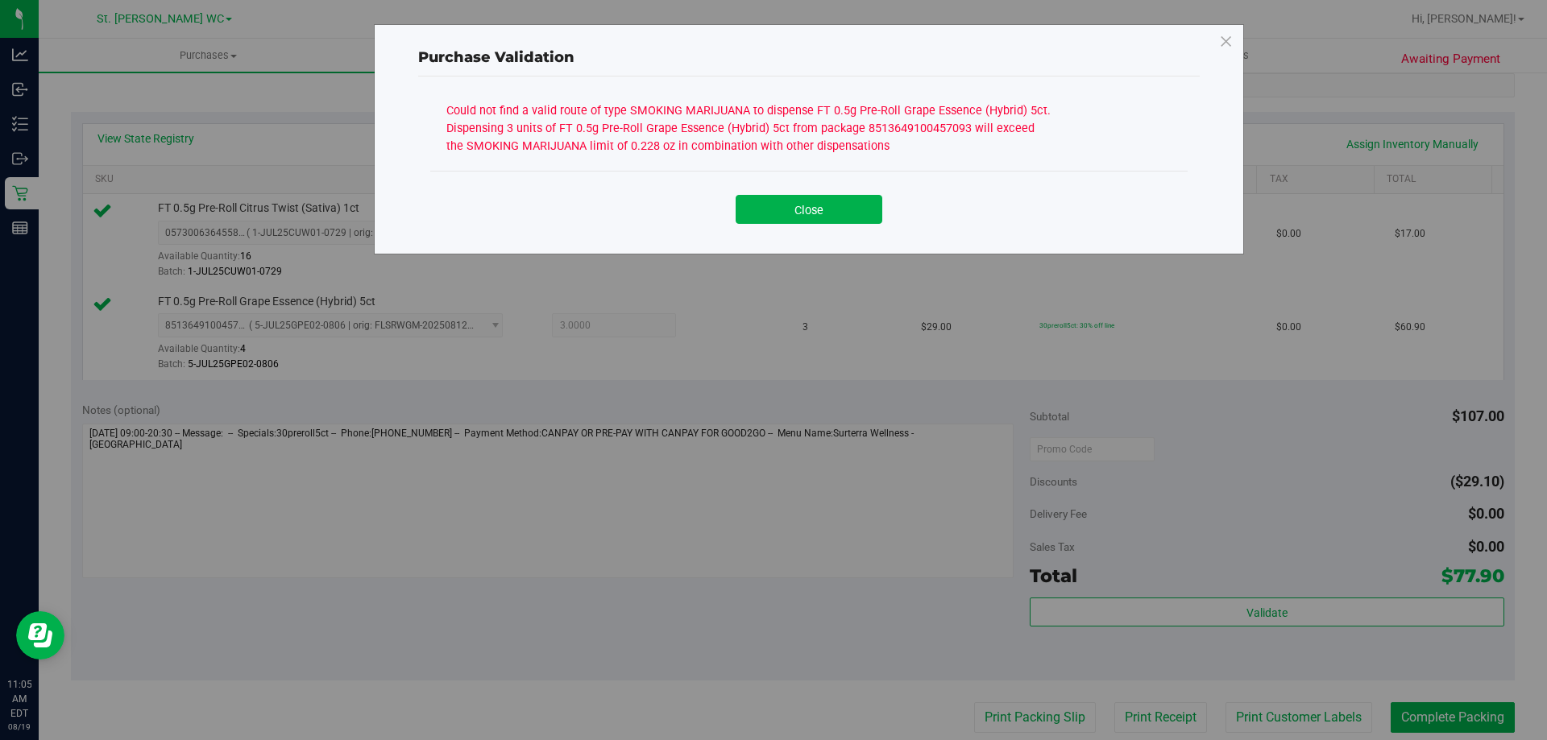
click at [785, 138] on div "Could not find a valid route of type SMOKING MARIJUANA to dispense FT 0.5g Pre-…" at bounding box center [748, 126] width 604 height 56
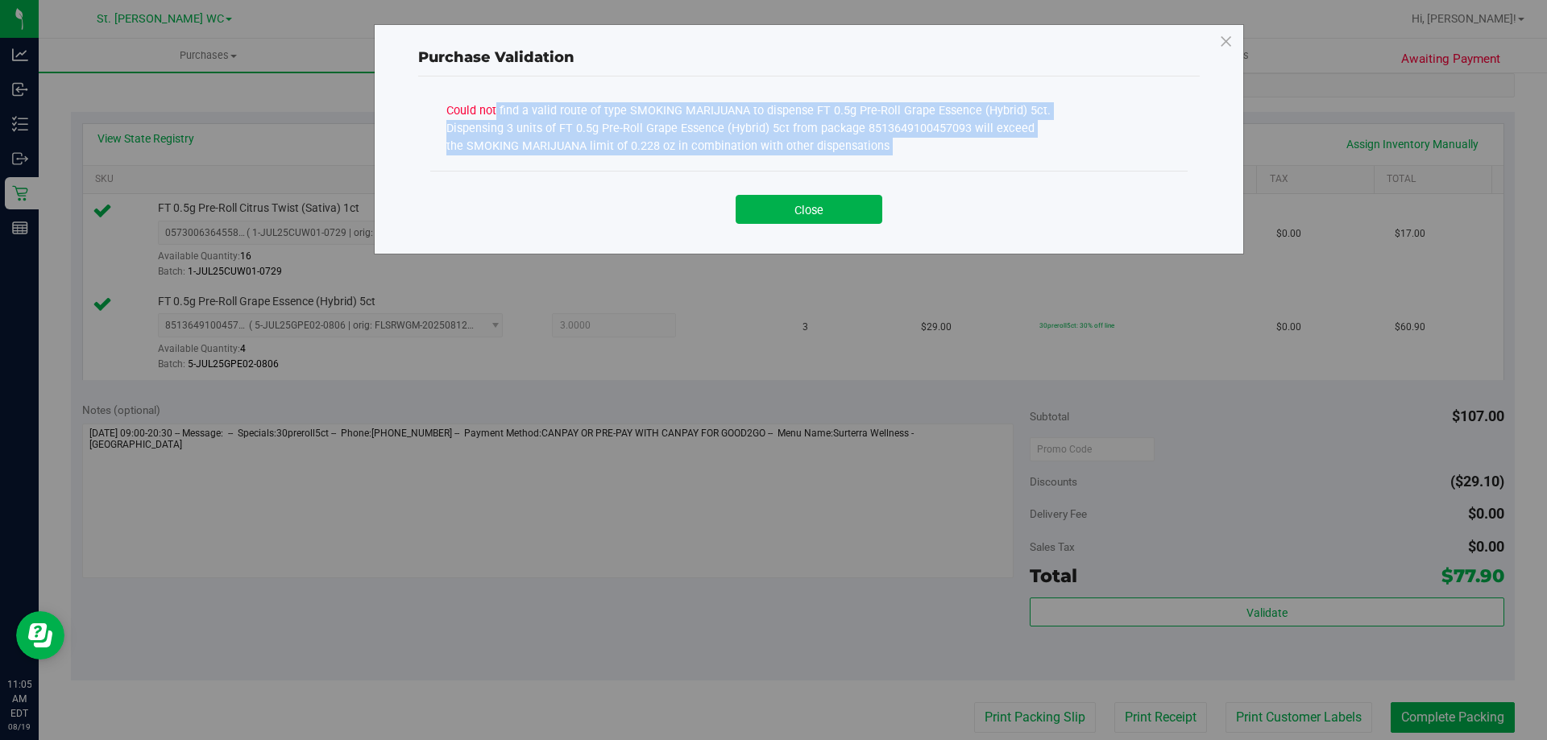
click at [785, 137] on div "Could not find a valid route of type SMOKING MARIJUANA to dispense FT 0.5g Pre-…" at bounding box center [748, 126] width 604 height 56
copy div "Could not find a valid route of type SMOKING MARIJUANA to dispense FT 0.5g Pre-…"
click at [798, 217] on button "Close" at bounding box center [808, 209] width 147 height 29
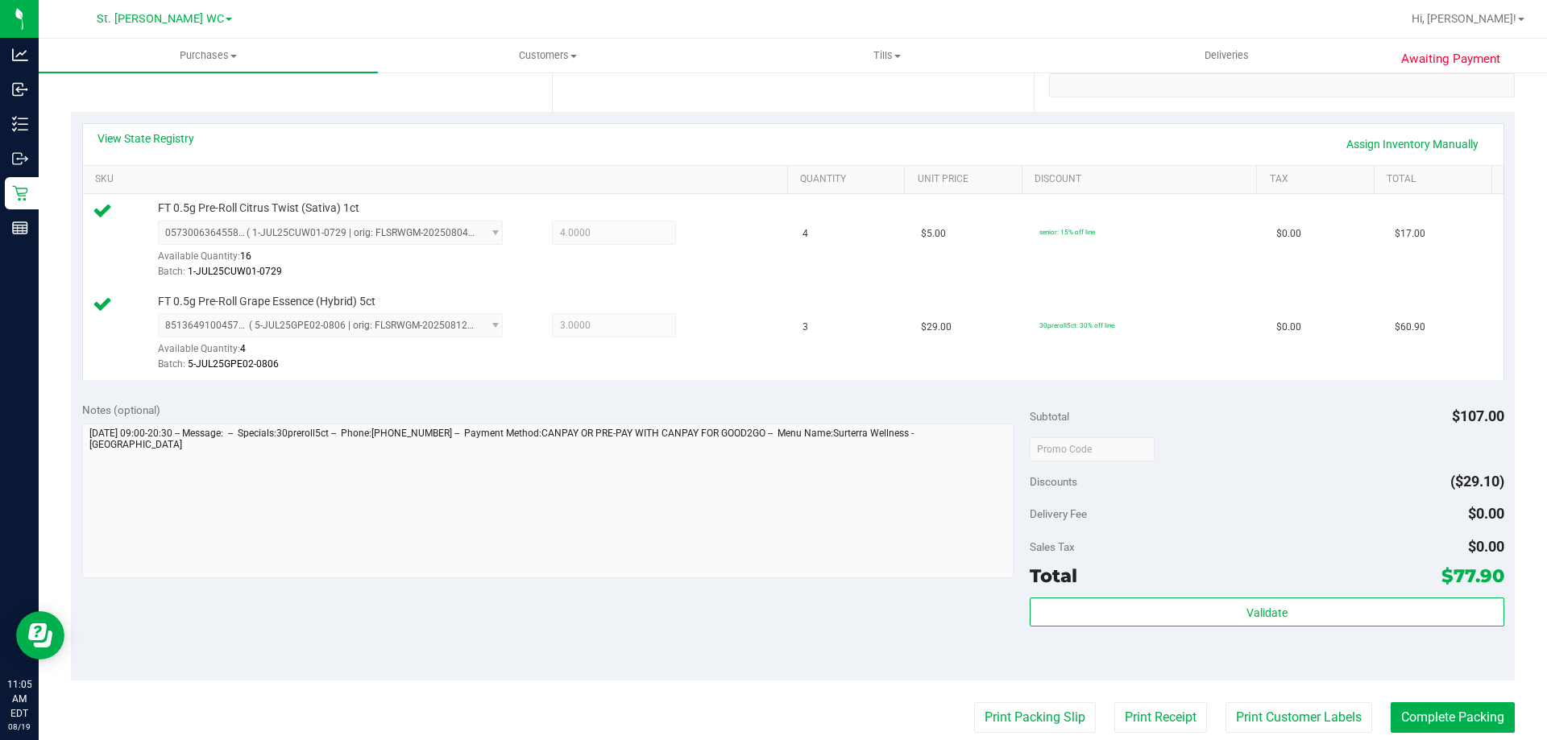
drag, startPoint x: 843, startPoint y: 383, endPoint x: 816, endPoint y: 384, distance: 26.6
click at [843, 383] on div "View State Registry Assign Inventory Manually SKU Quantity Unit Price Discount …" at bounding box center [792, 251] width 1443 height 279
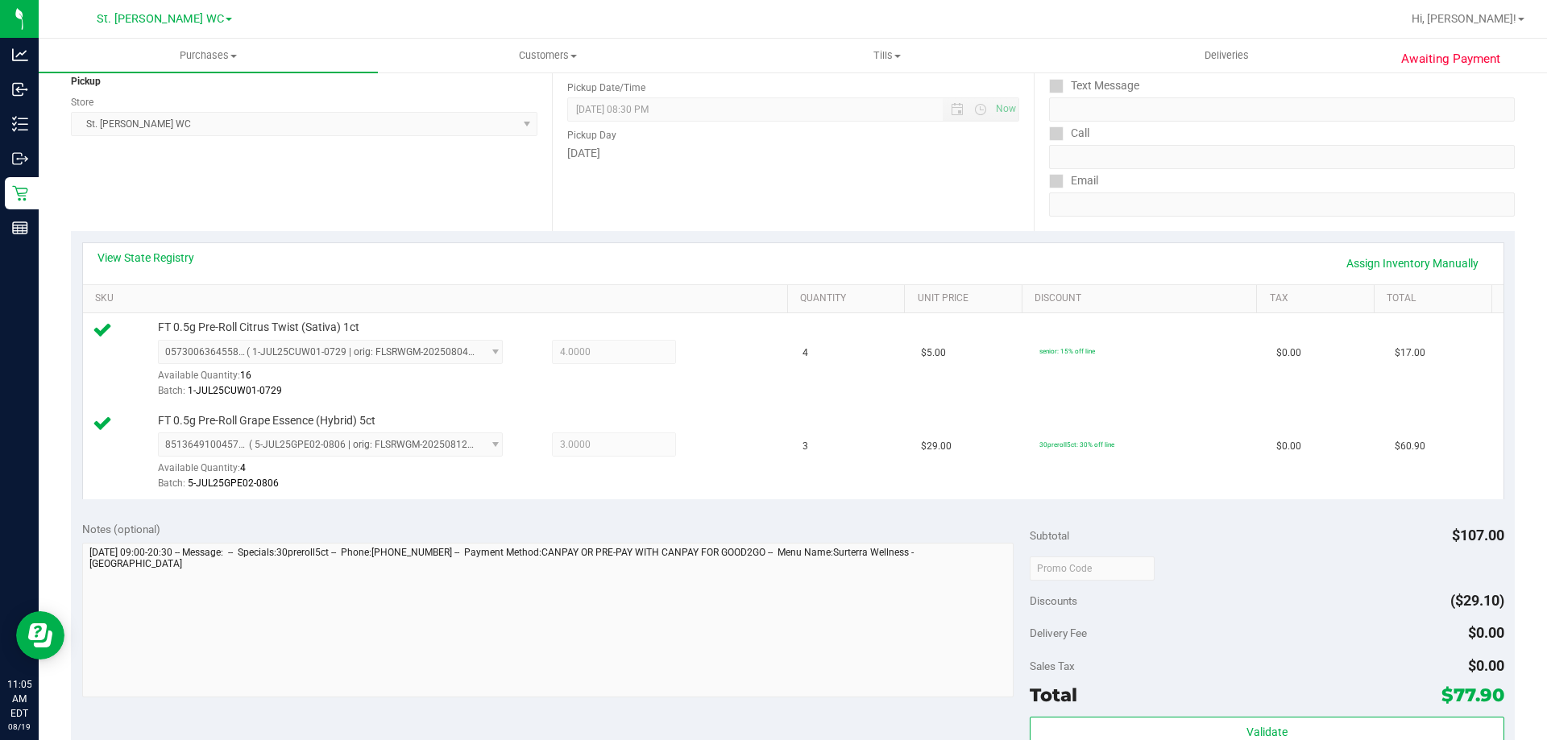
scroll to position [161, 0]
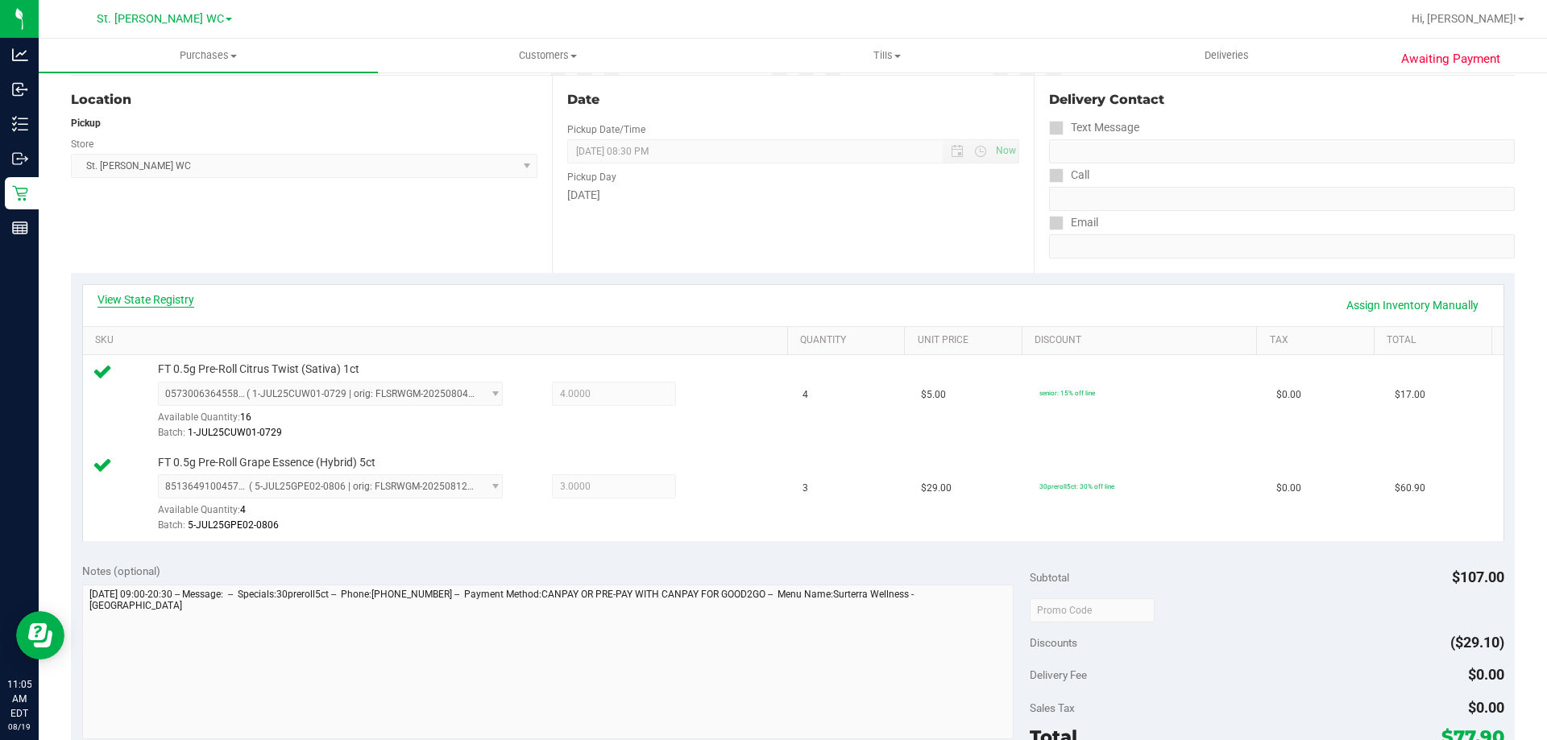
click at [151, 301] on link "View State Registry" at bounding box center [145, 300] width 97 height 16
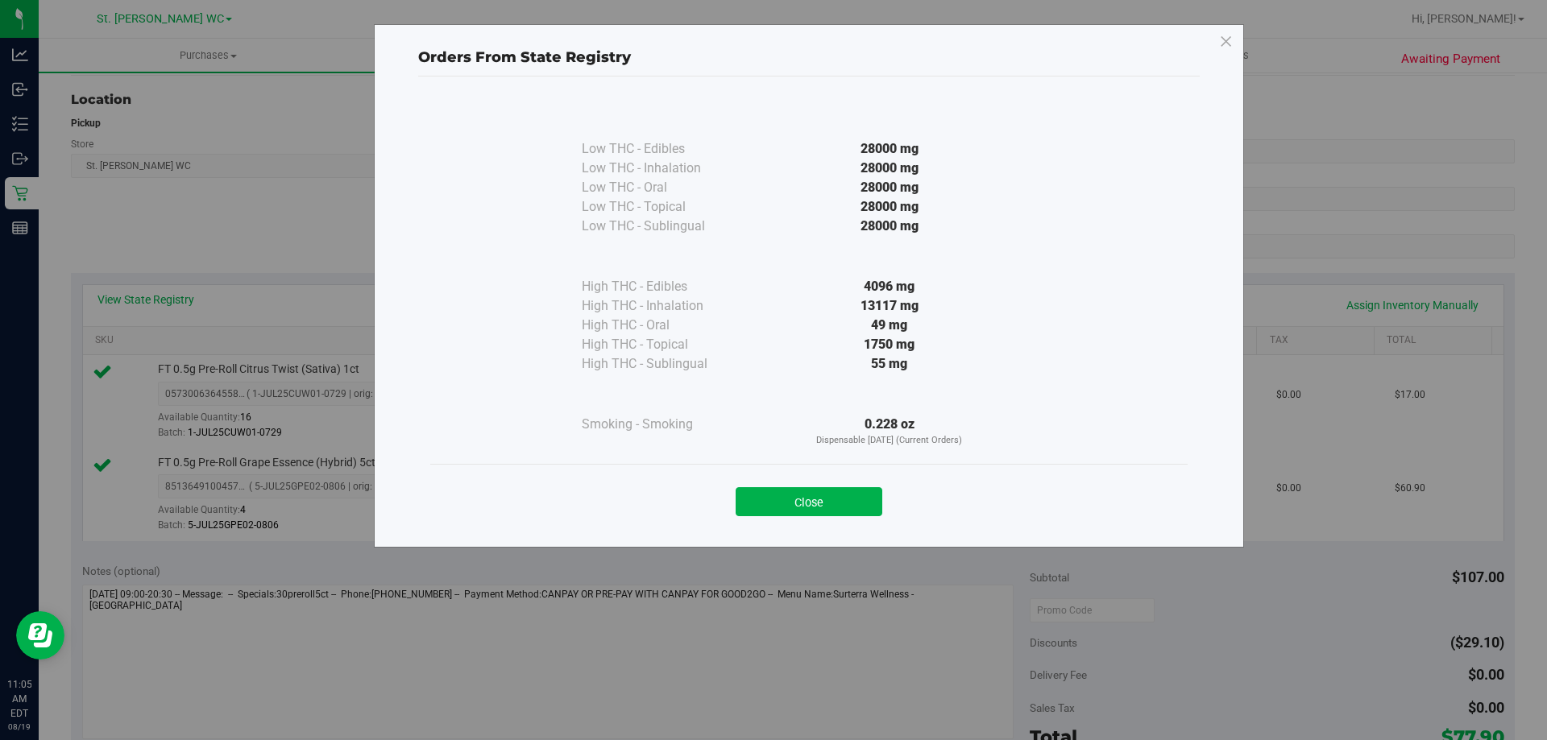
click at [819, 327] on div "49 mg" at bounding box center [889, 325] width 293 height 19
click at [789, 473] on div "Close" at bounding box center [808, 496] width 757 height 65
click at [787, 510] on button "Close" at bounding box center [808, 501] width 147 height 29
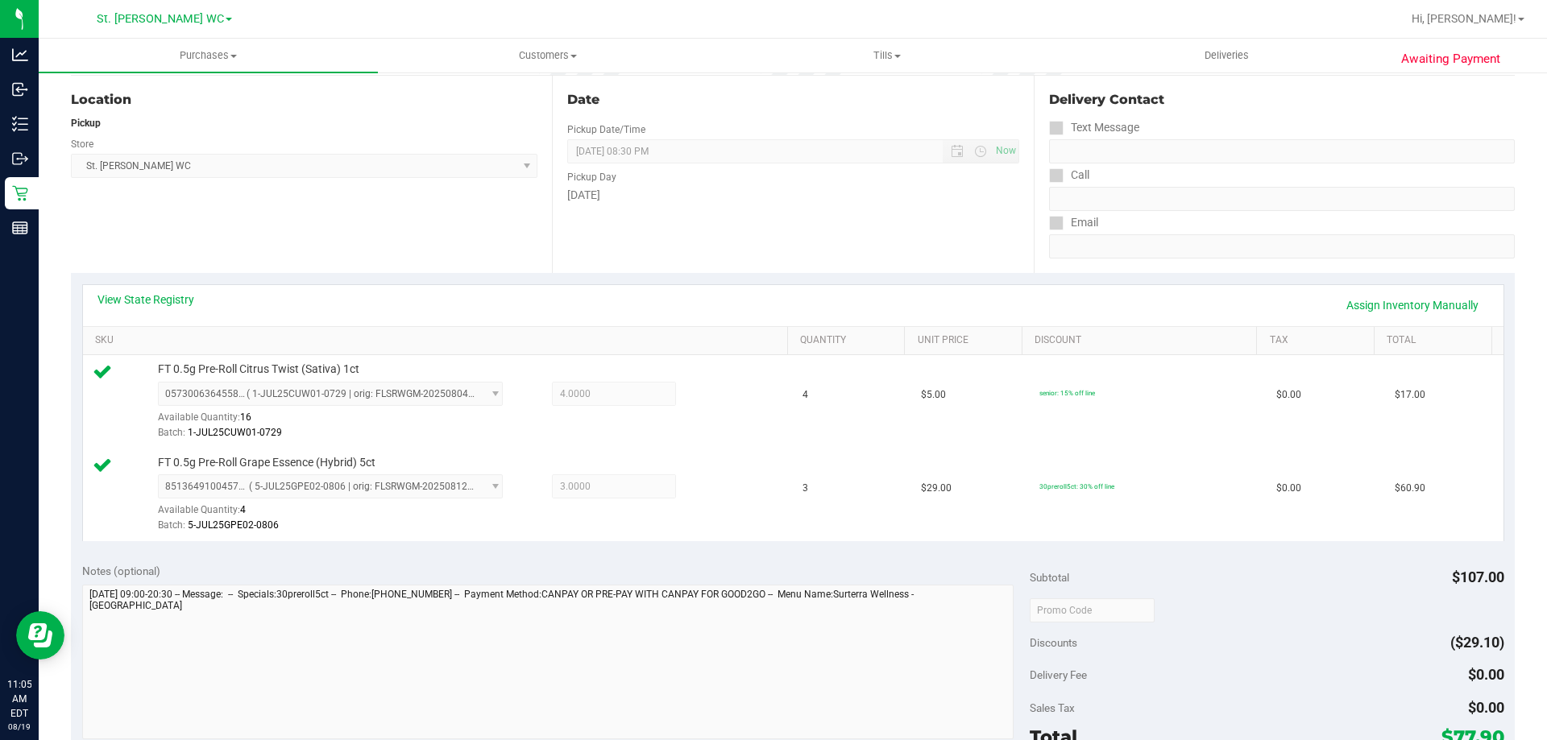
click at [195, 287] on div "View State Registry Assign Inventory Manually" at bounding box center [793, 305] width 1420 height 41
click at [184, 301] on link "View State Registry" at bounding box center [145, 300] width 97 height 16
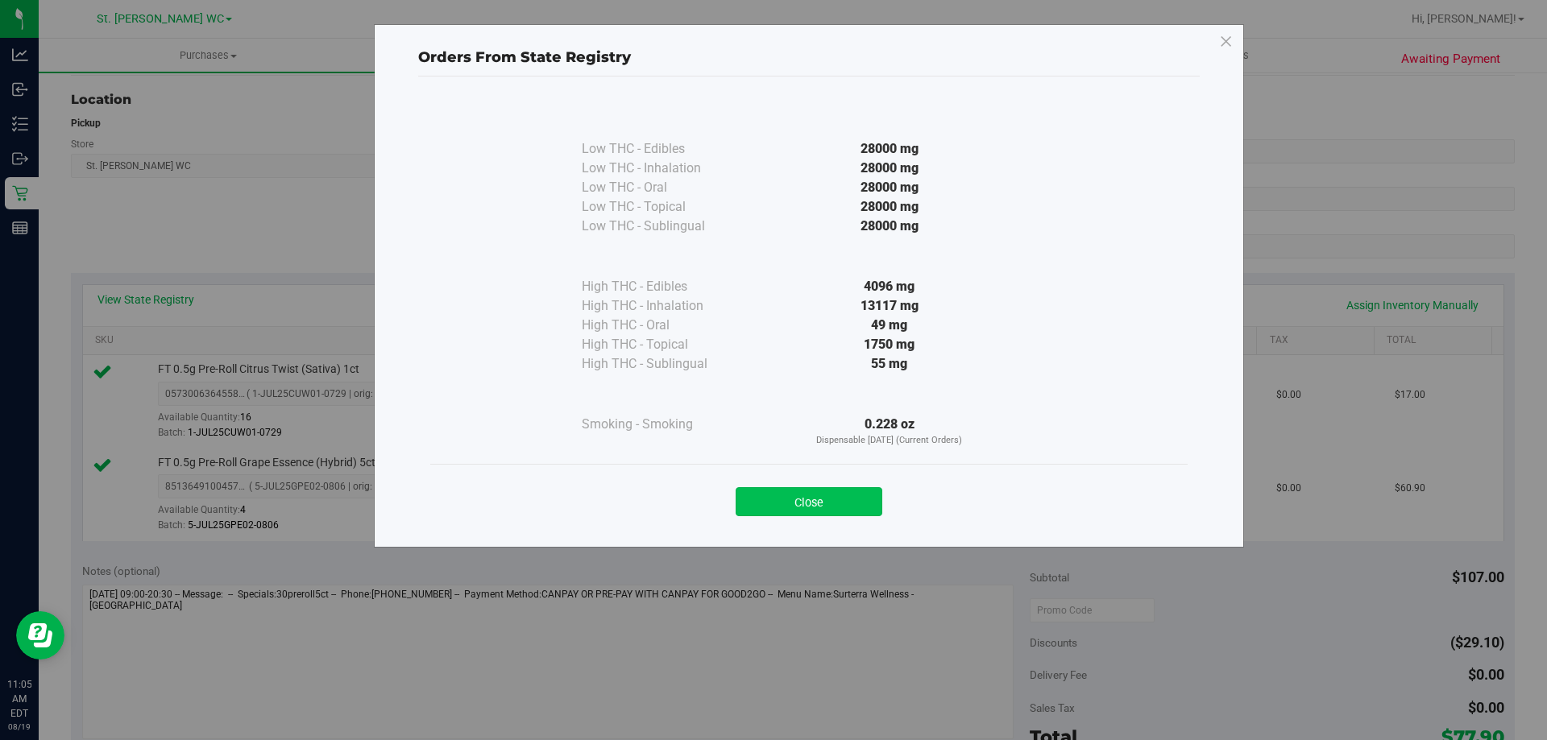
click at [818, 511] on button "Close" at bounding box center [808, 501] width 147 height 29
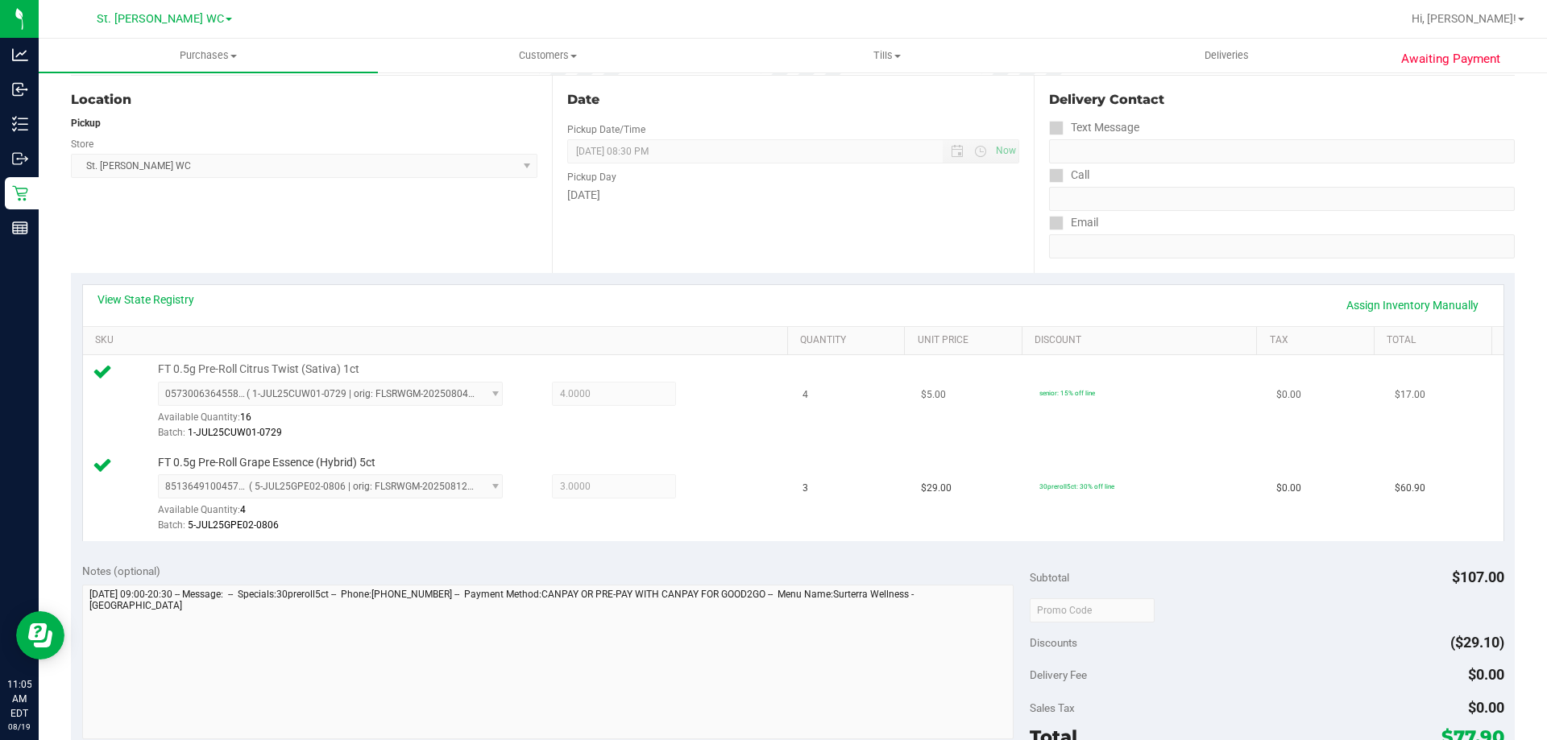
click at [532, 360] on td "FT 0.5g Pre-Roll Citrus Twist (Sativa) 1ct 0573006364558799 ( 1-JUL25CUW01-0729…" at bounding box center [438, 401] width 710 height 93
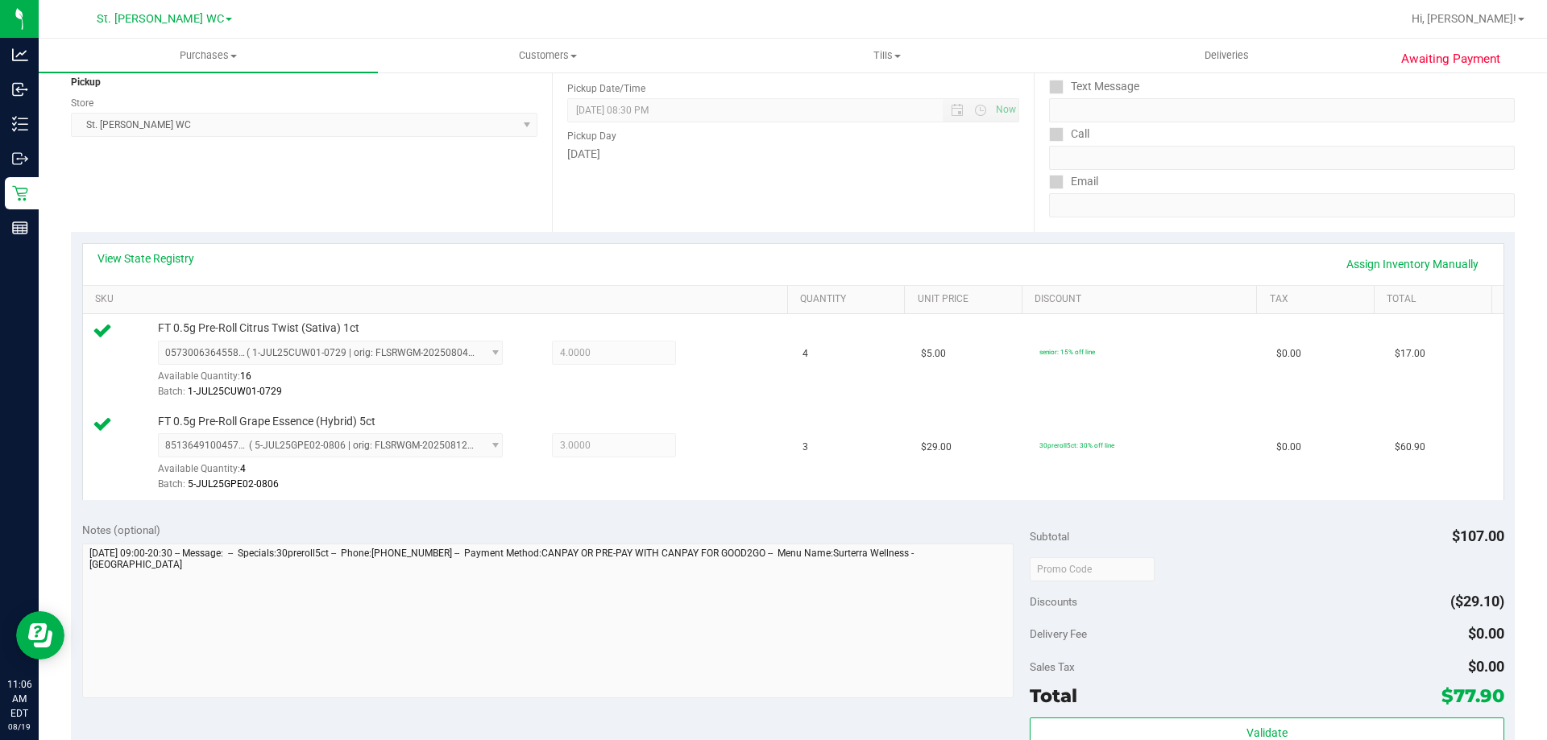
scroll to position [0, 0]
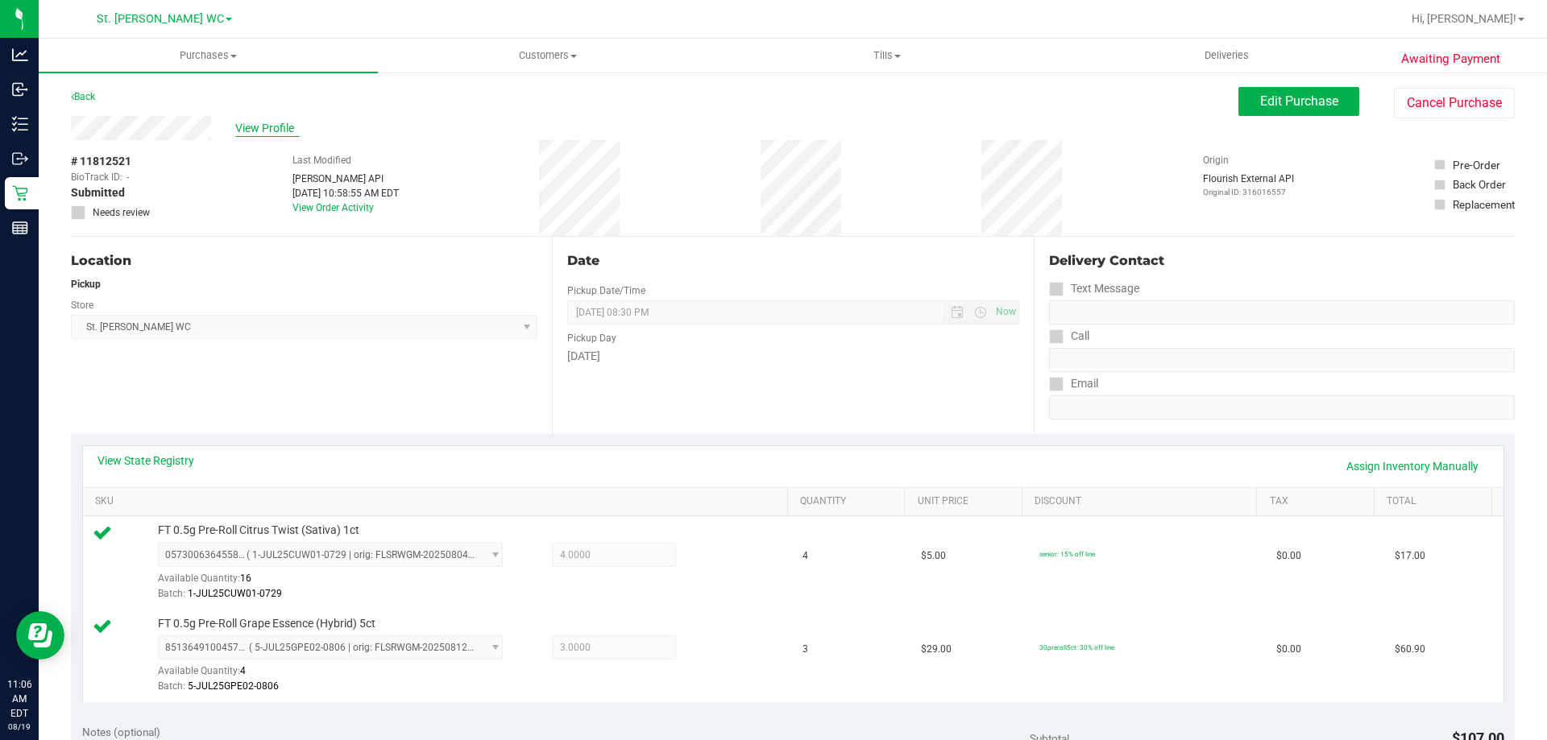
click at [277, 122] on span "View Profile" at bounding box center [267, 128] width 64 height 17
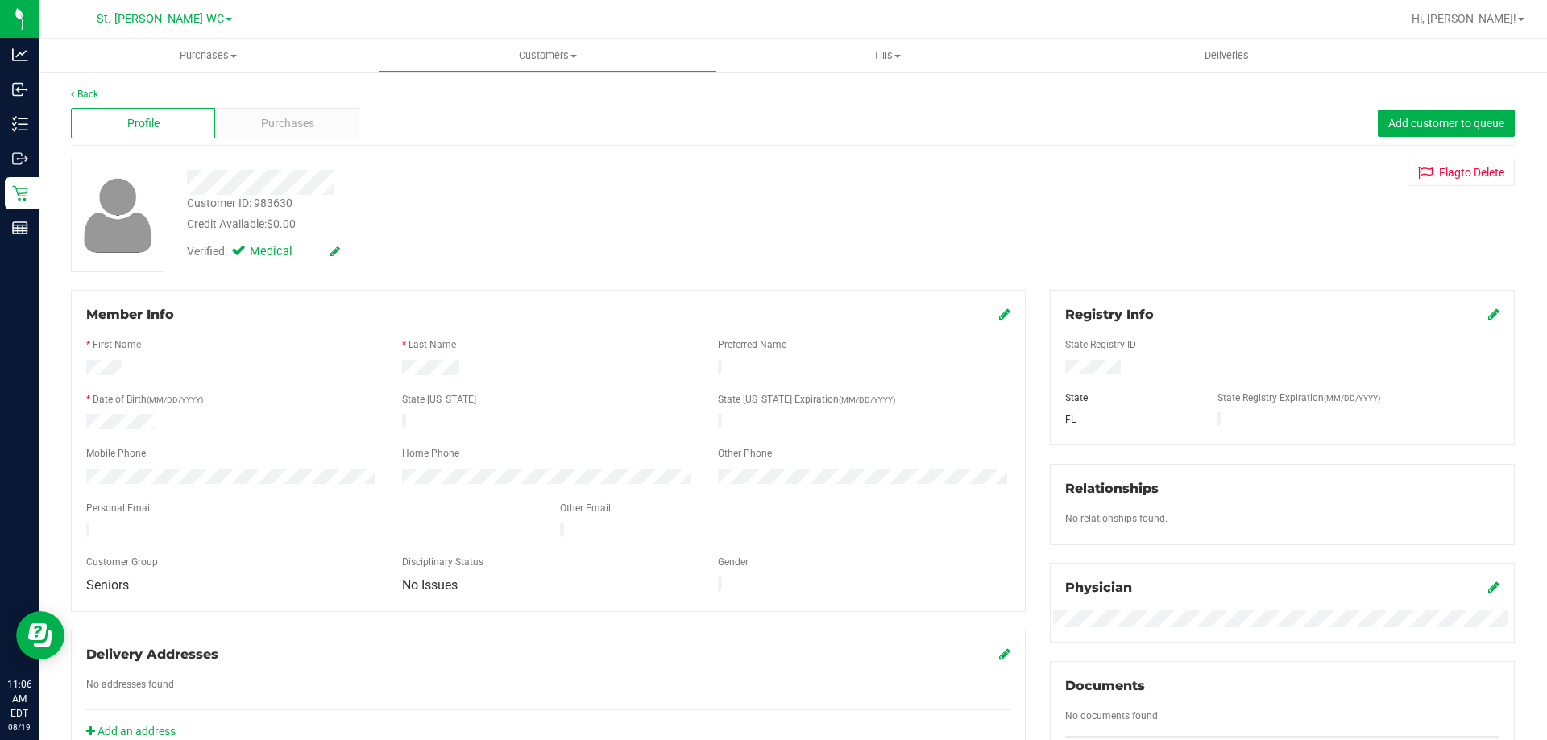
click at [255, 205] on div "Customer ID: 983630" at bounding box center [240, 203] width 106 height 17
copy div "Customer ID: 983630"
click at [305, 454] on div "Mobile Phone" at bounding box center [232, 455] width 316 height 19
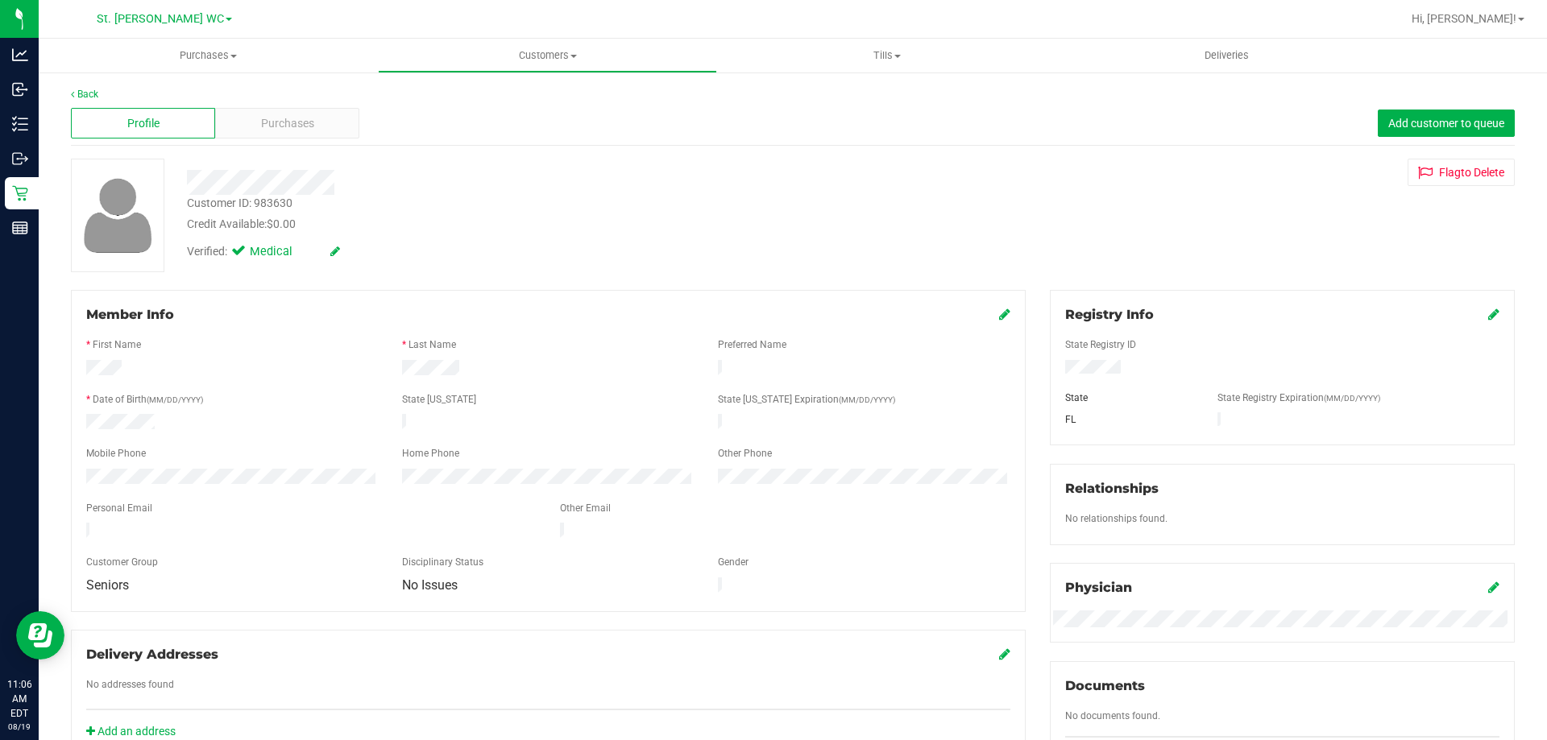
click at [257, 214] on div "Customer ID: 983630 Credit Available: $0.00" at bounding box center [542, 214] width 734 height 38
click at [266, 197] on div "Customer ID: 983630" at bounding box center [240, 203] width 106 height 17
copy div "Customer ID: 983630"
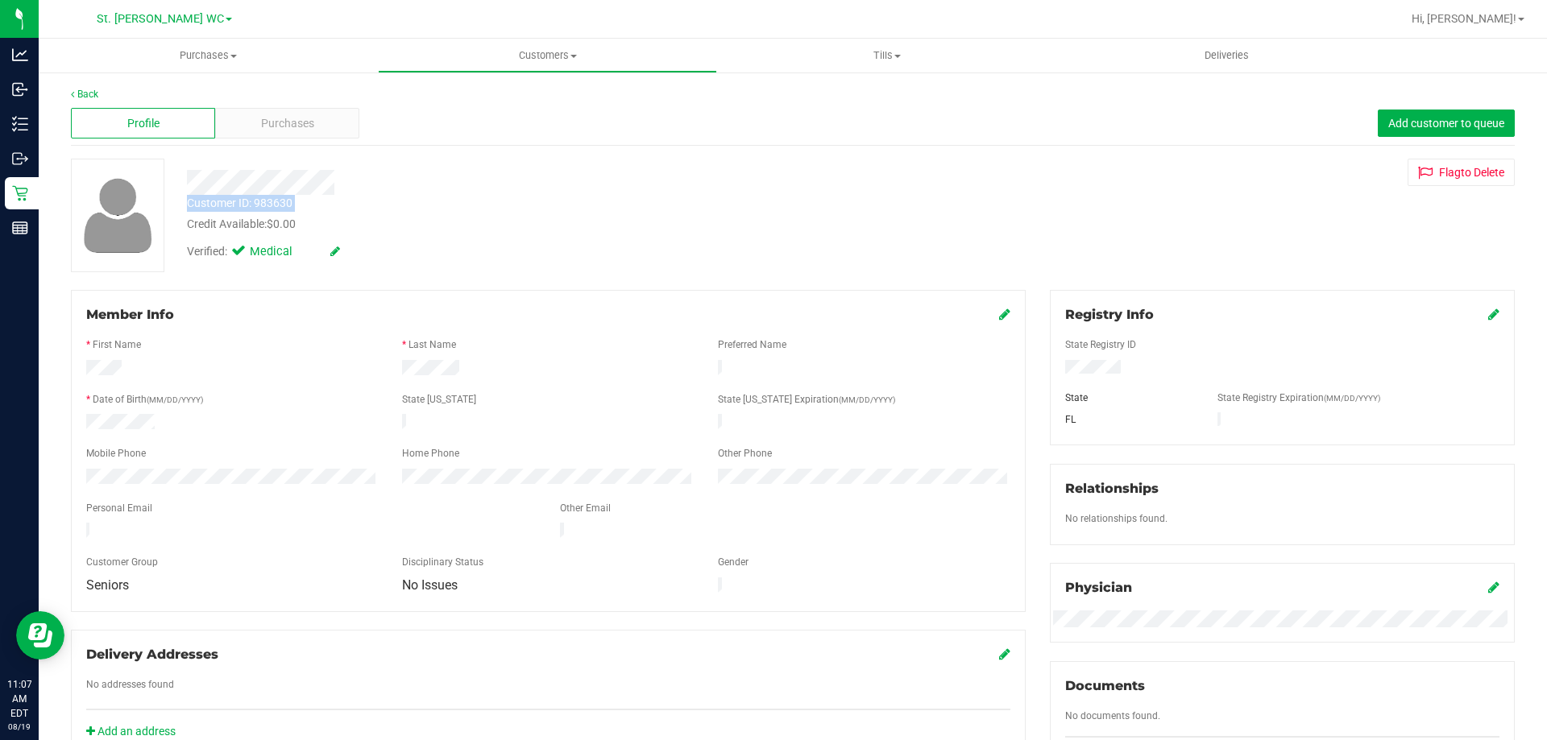
click at [453, 686] on div "Delivery Addresses No addresses found Add an address" at bounding box center [548, 695] width 954 height 130
click at [253, 107] on div "Profile Purchases Add customer to queue" at bounding box center [792, 123] width 1443 height 44
click at [255, 128] on div "Purchases" at bounding box center [287, 123] width 144 height 31
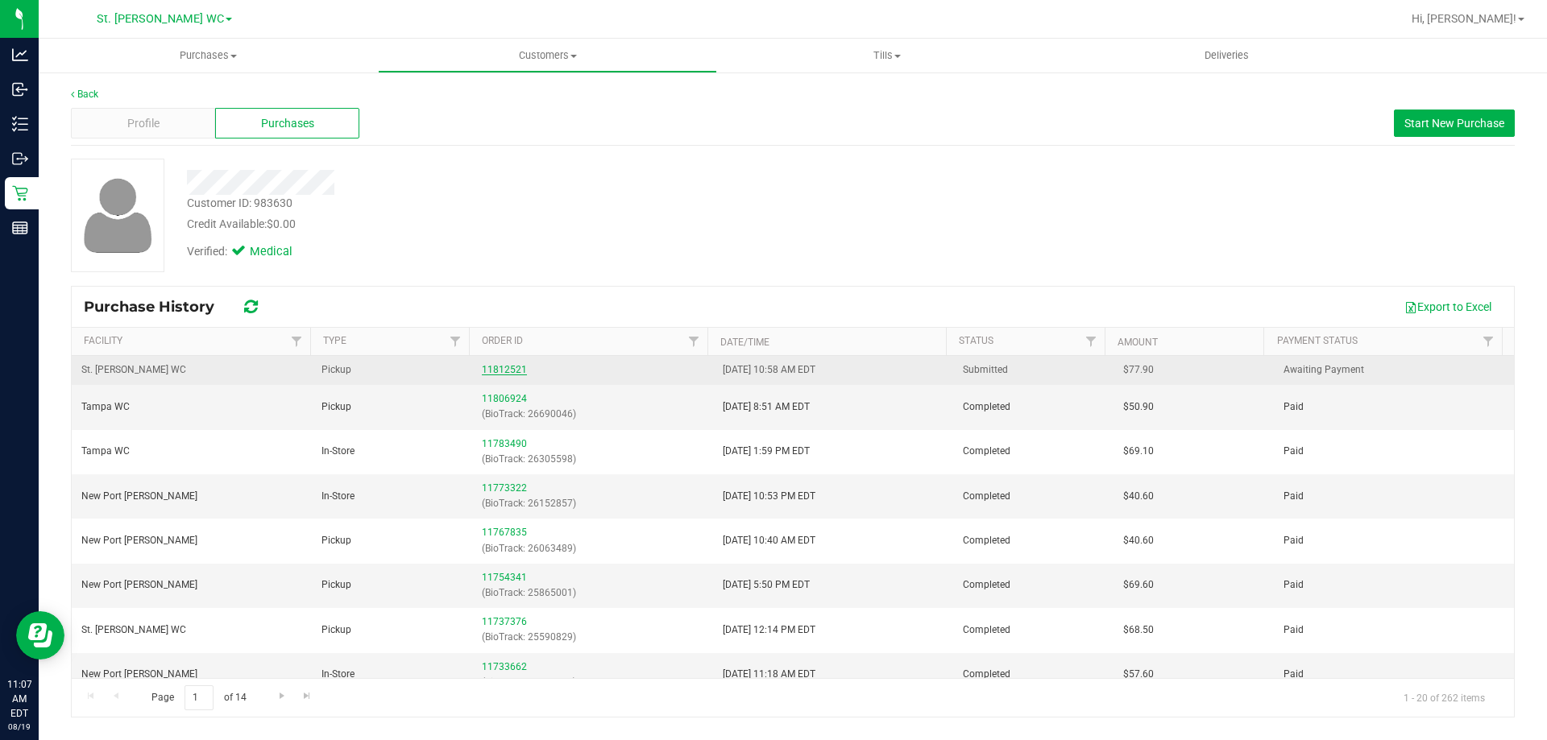
click at [488, 367] on link "11812521" at bounding box center [504, 369] width 45 height 11
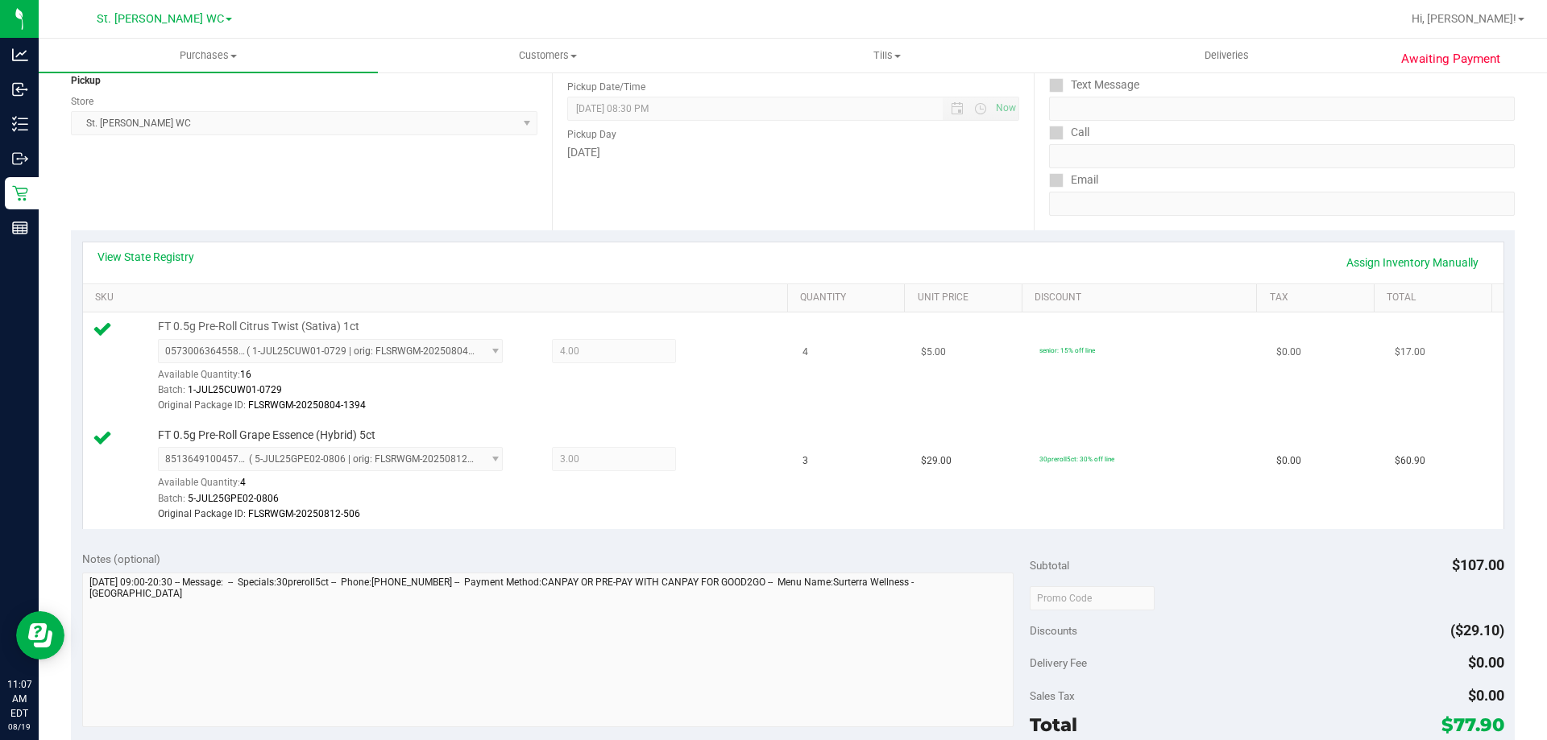
scroll to position [242, 0]
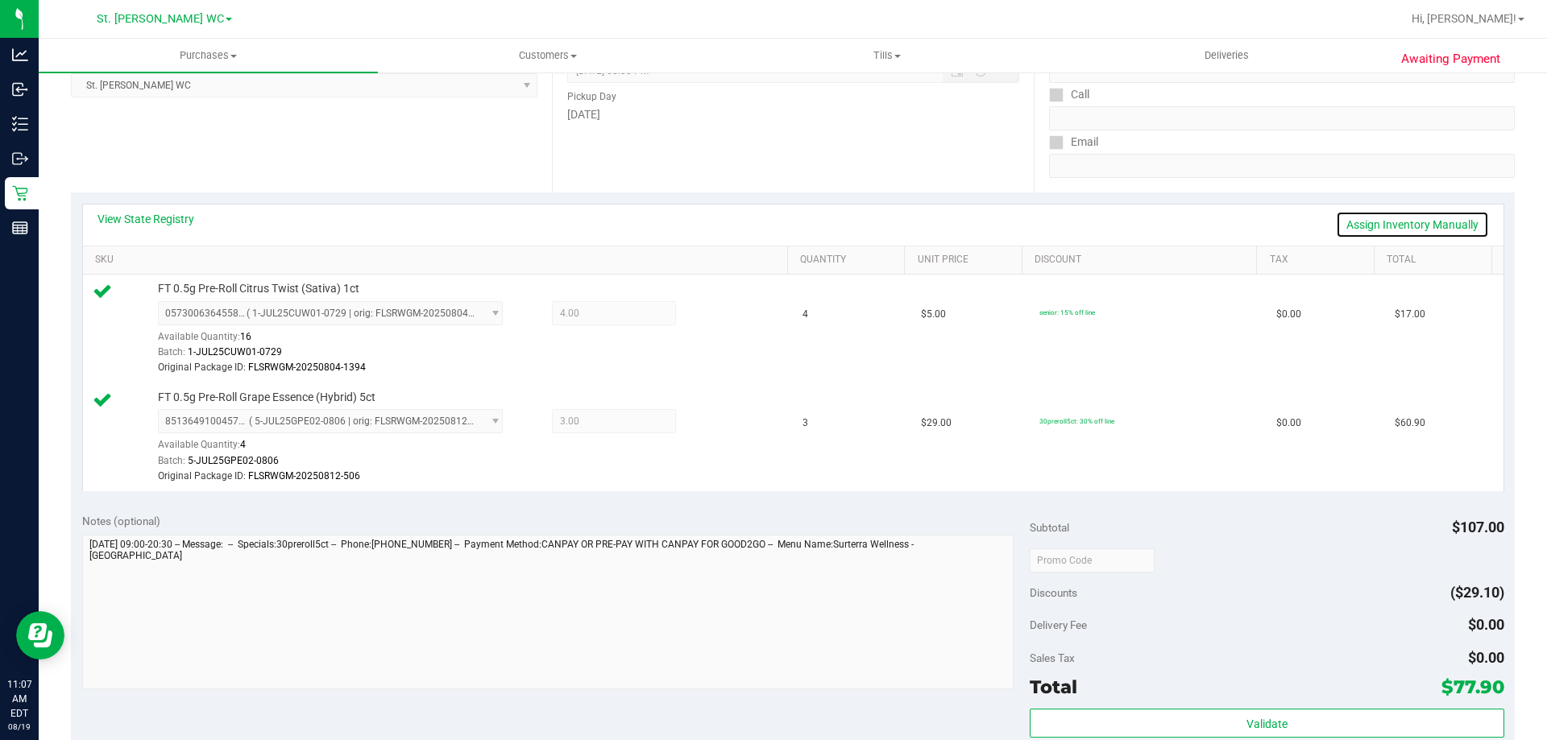
click at [1342, 226] on link "Assign Inventory Manually" at bounding box center [1411, 224] width 153 height 27
click at [694, 315] on div at bounding box center [702, 314] width 52 height 19
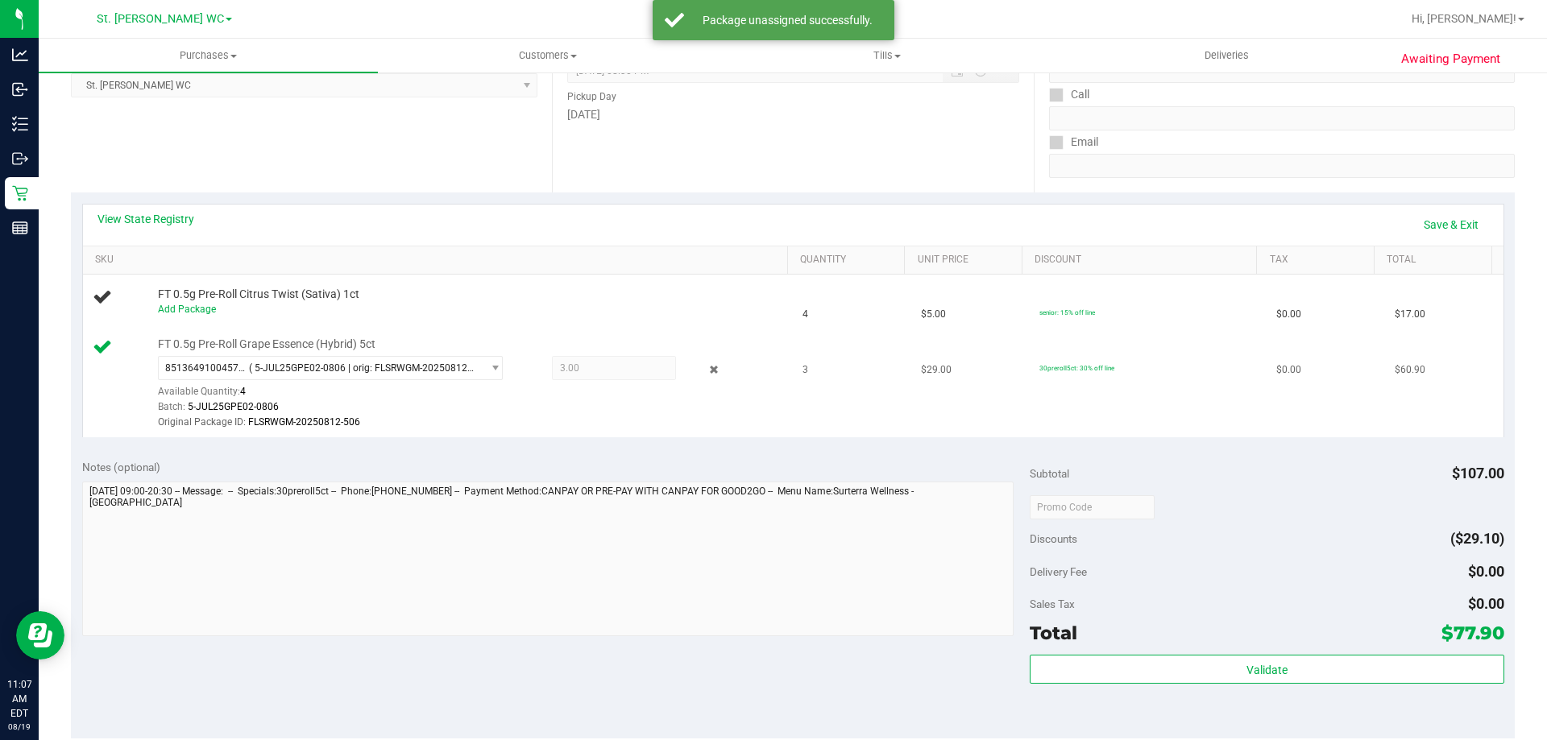
click at [702, 356] on div "8513649100457093 ( 5-JUL25GPE02-0806 | orig: FLSRWGM-20250812-506 ) 85136491004…" at bounding box center [469, 393] width 622 height 75
click at [698, 356] on div "8513649100457093 ( 5-JUL25GPE02-0806 | orig: FLSRWGM-20250812-506 ) 85136491004…" at bounding box center [469, 393] width 622 height 75
click at [706, 363] on icon at bounding box center [714, 370] width 17 height 19
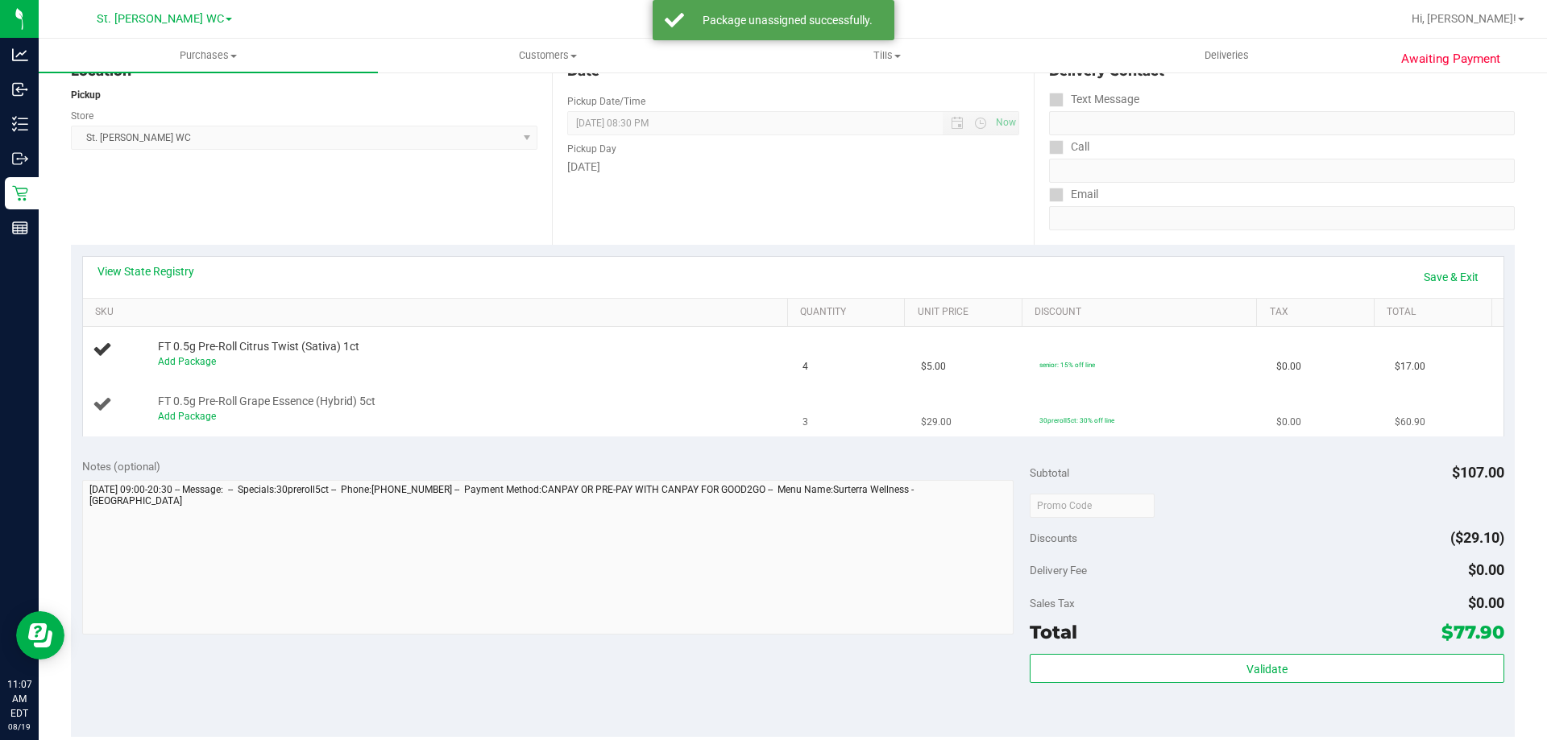
scroll to position [0, 0]
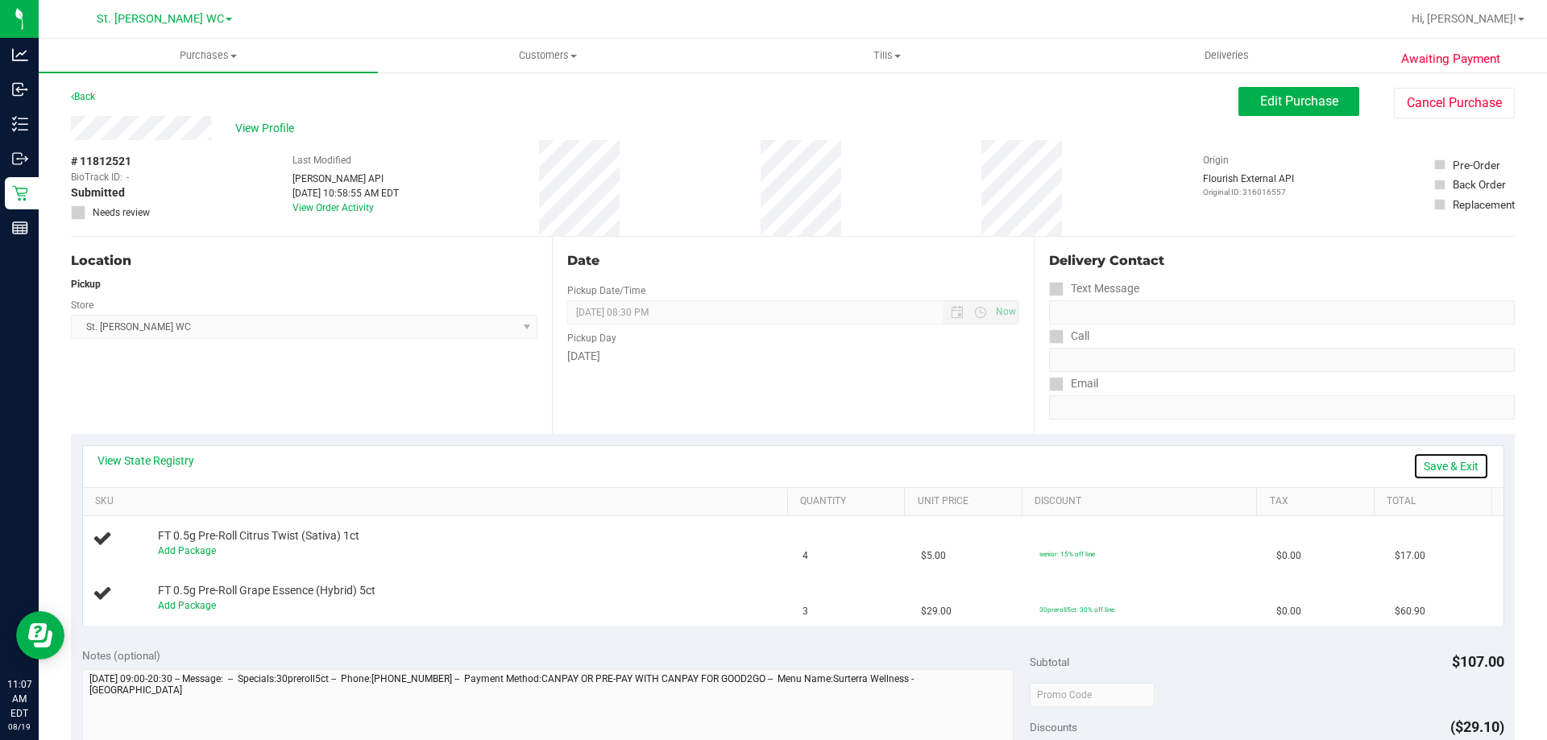
click at [1433, 471] on link "Save & Exit" at bounding box center [1451, 466] width 76 height 27
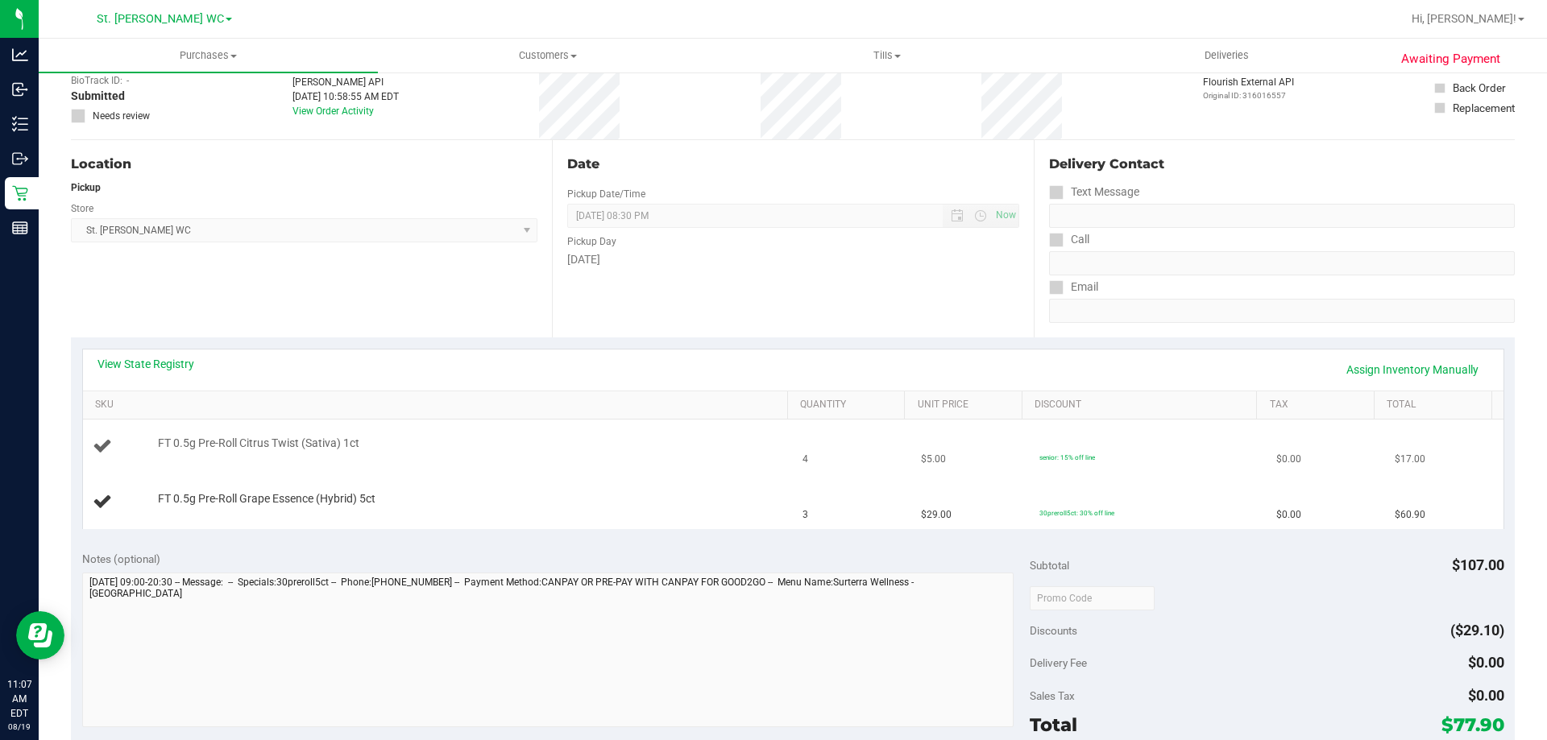
scroll to position [242, 0]
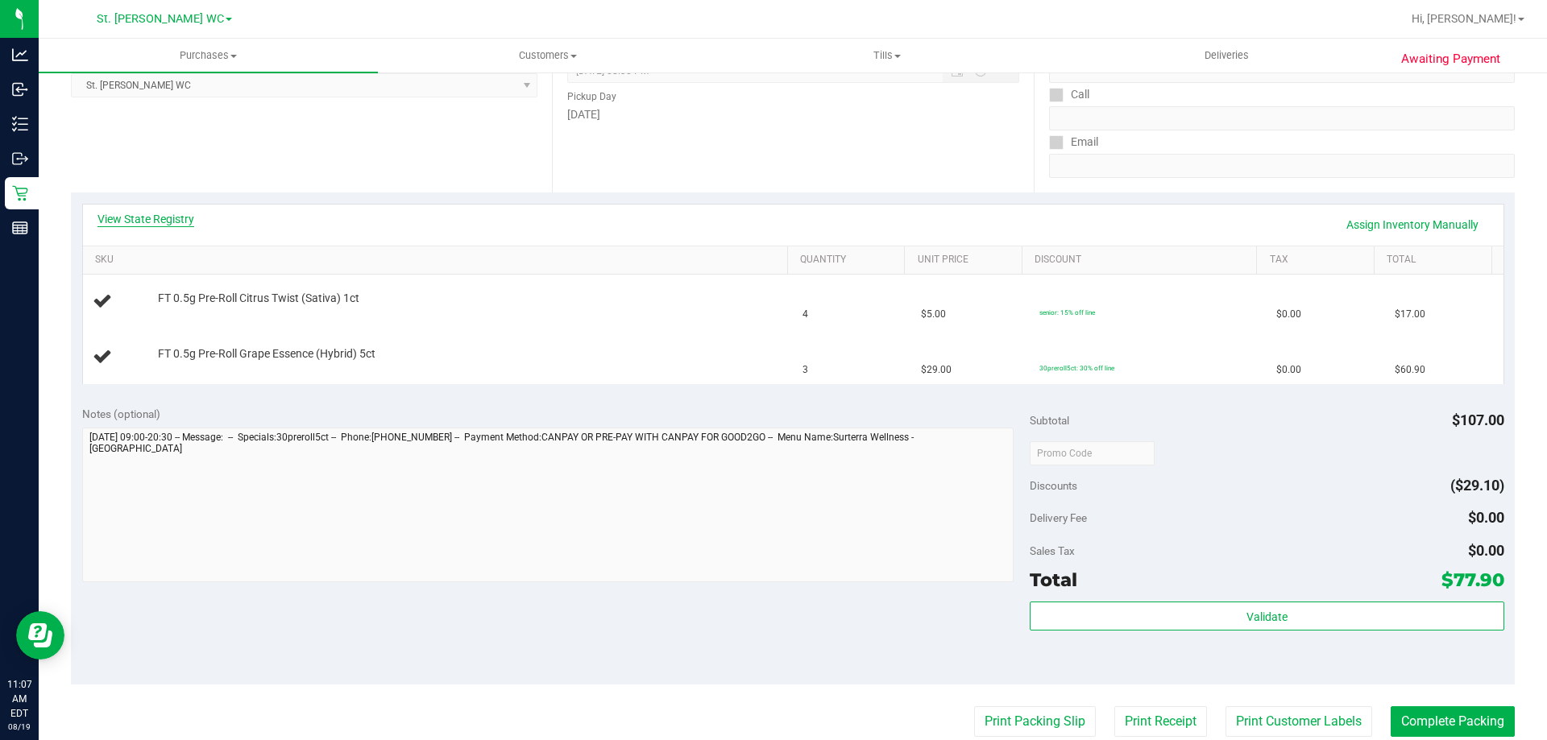
click at [132, 221] on link "View State Registry" at bounding box center [145, 219] width 97 height 16
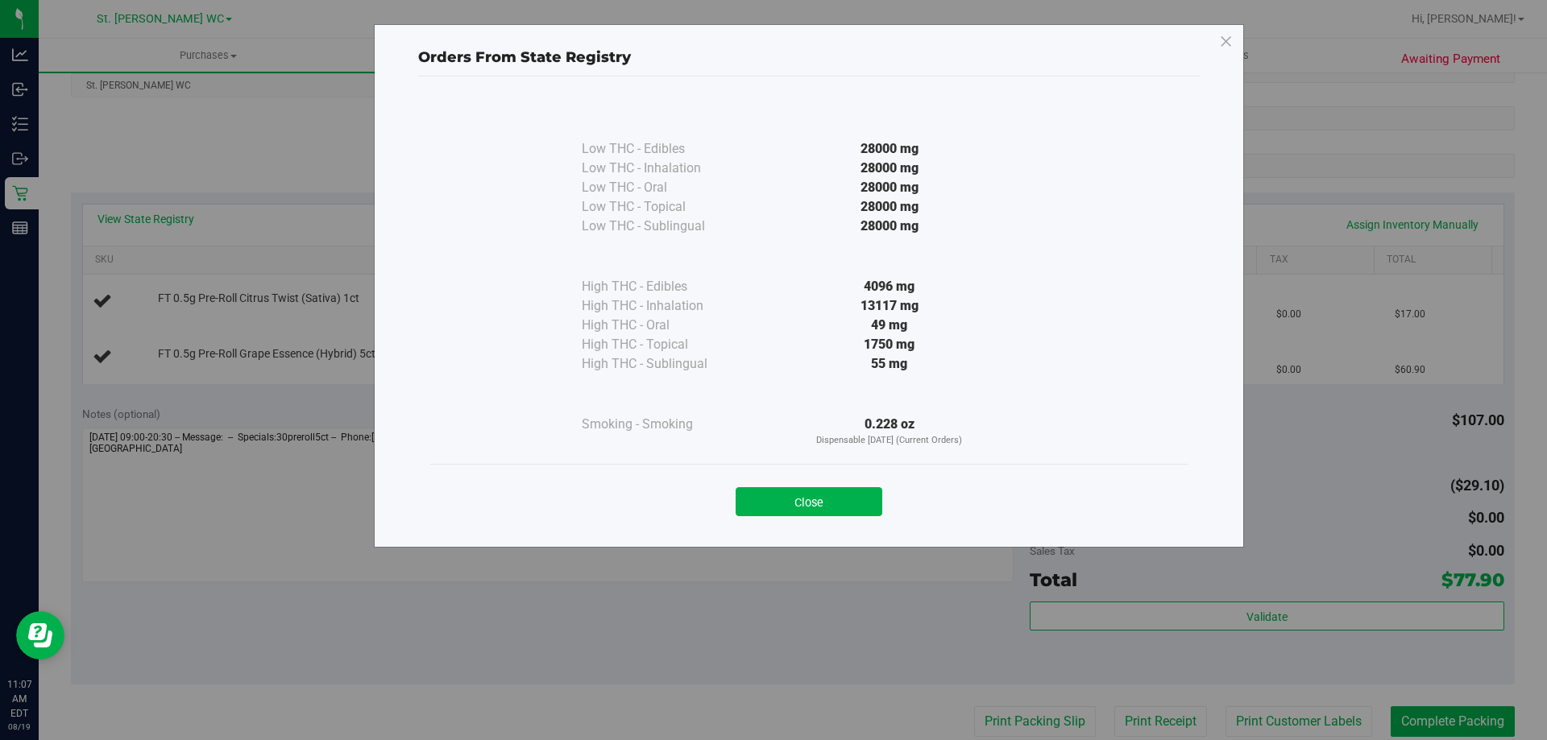
click at [888, 435] on p "Dispensable [DATE] (Current Orders)" at bounding box center [889, 441] width 293 height 14
click at [883, 408] on div at bounding box center [889, 394] width 293 height 41
click at [883, 419] on div "0.228 oz Dispensable Today (Current Orders)" at bounding box center [889, 431] width 293 height 33
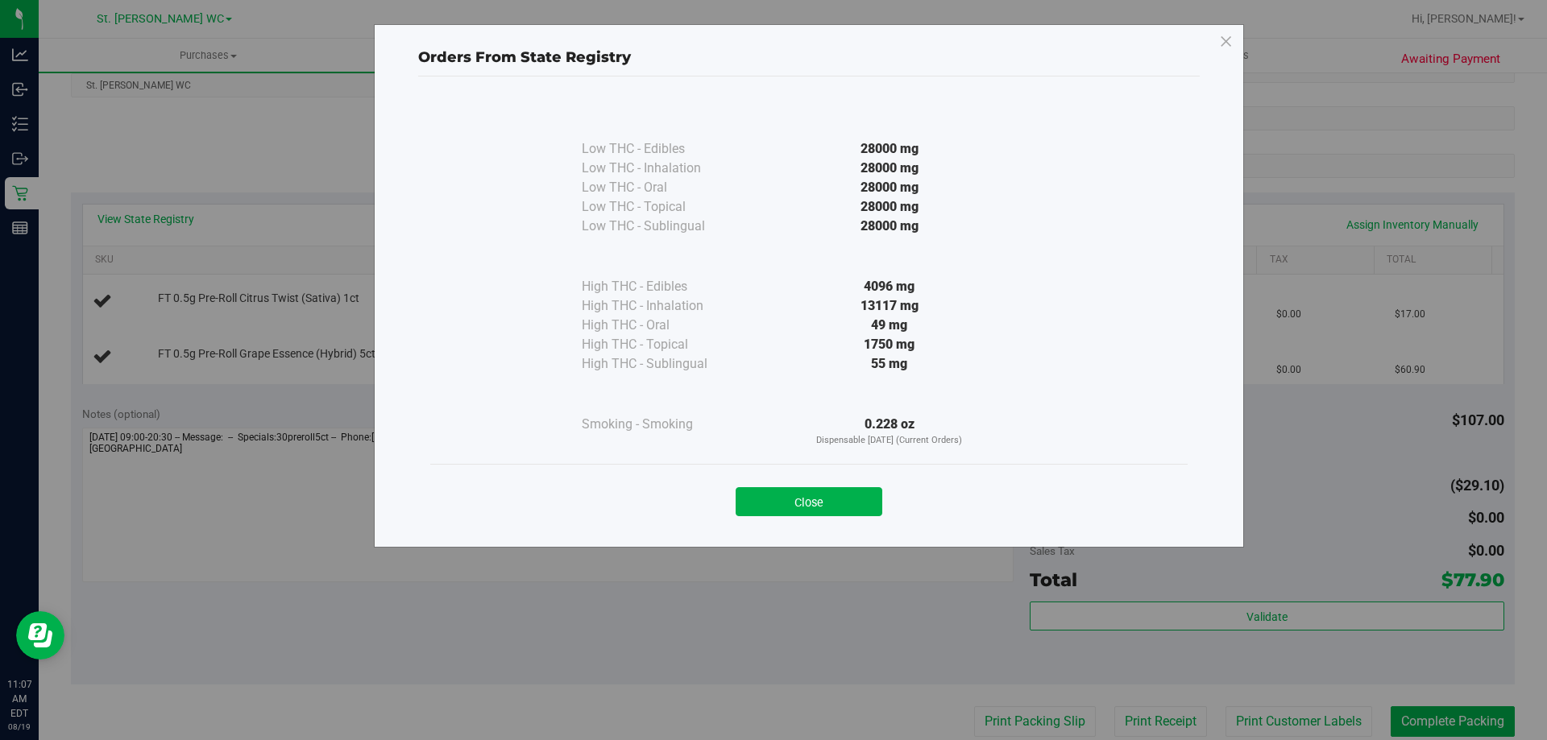
click at [883, 419] on div "0.228 oz Dispensable Today (Current Orders)" at bounding box center [889, 431] width 293 height 33
copy div "0.228 oz"
click at [852, 500] on button "Close" at bounding box center [808, 501] width 147 height 29
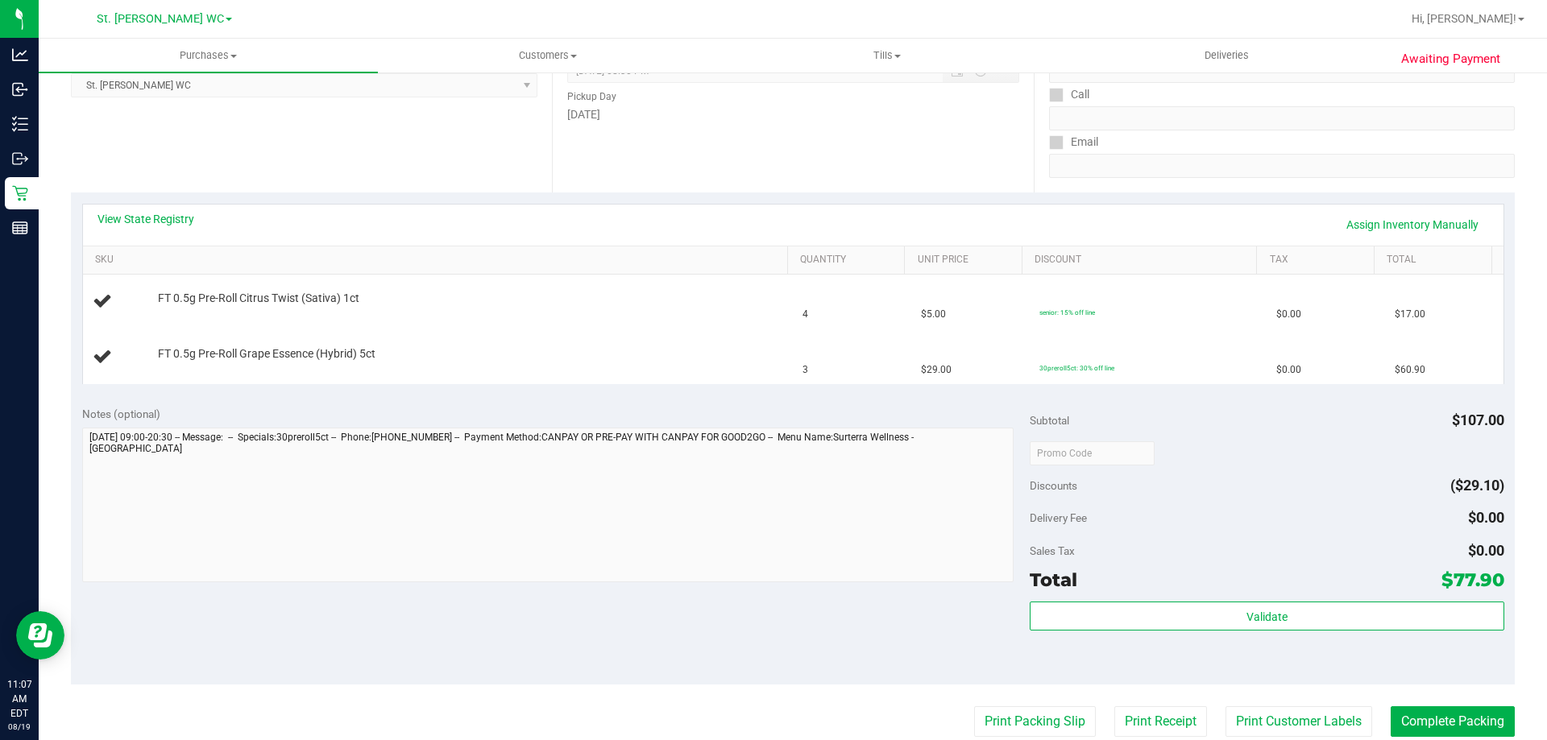
click at [264, 273] on th "SKU" at bounding box center [435, 260] width 704 height 29
click at [936, 602] on div "Notes (optional) Subtotal $107.00 Discounts ($29.10) Delivery Fee $0.00 Sales T…" at bounding box center [792, 540] width 1443 height 290
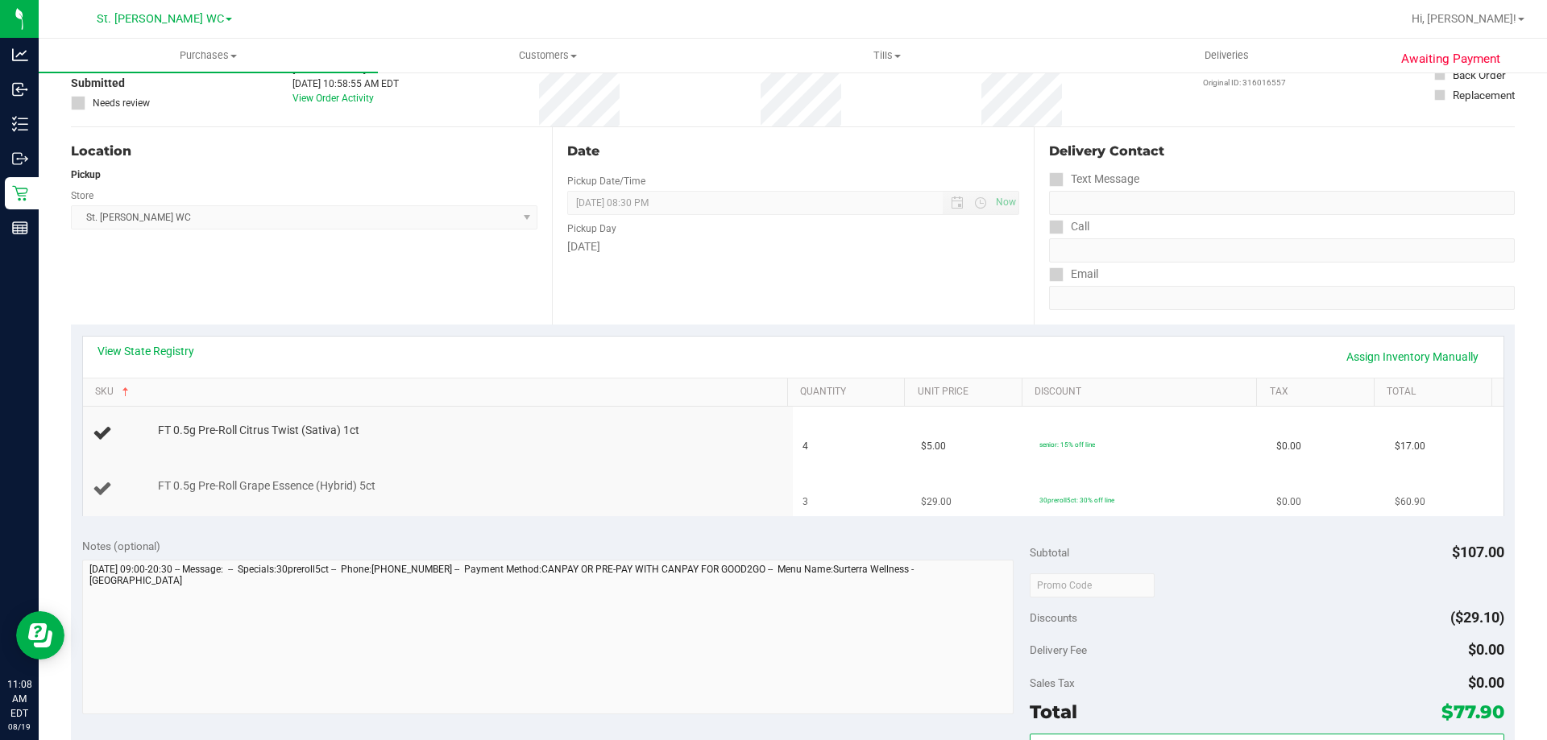
scroll to position [0, 0]
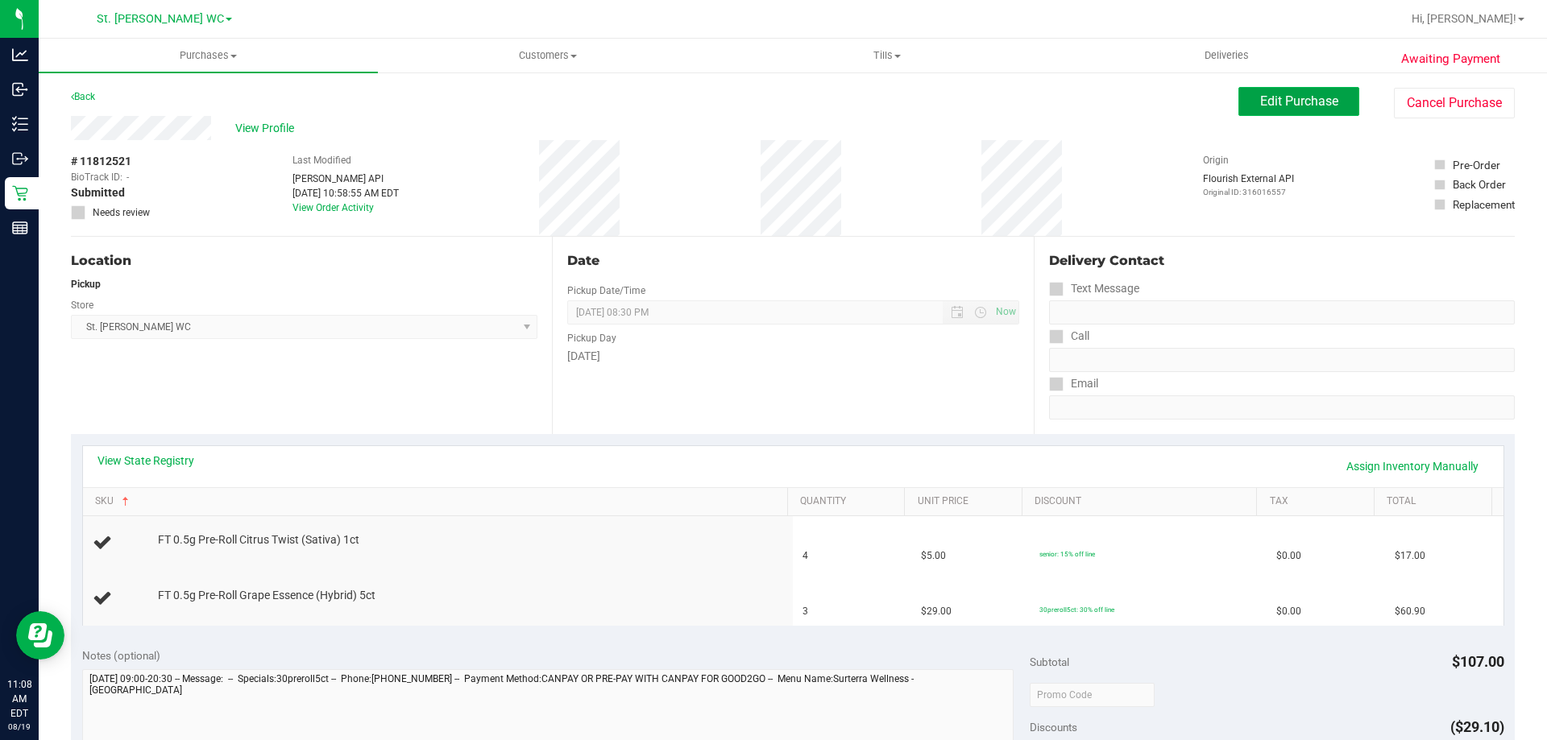
click at [1238, 110] on button "Edit Purchase" at bounding box center [1298, 101] width 121 height 29
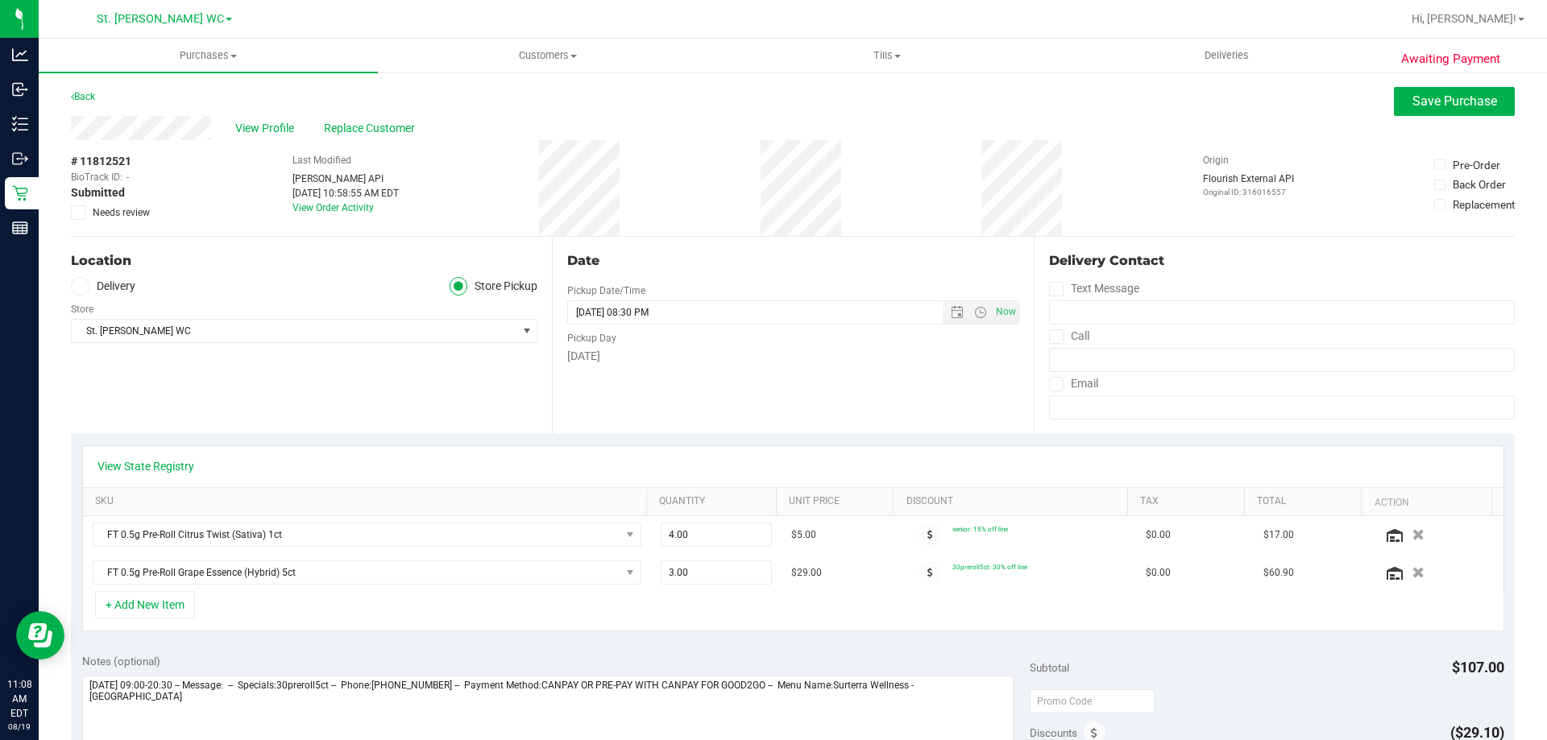
click at [275, 619] on div "+ Add New Item" at bounding box center [793, 611] width 1422 height 40
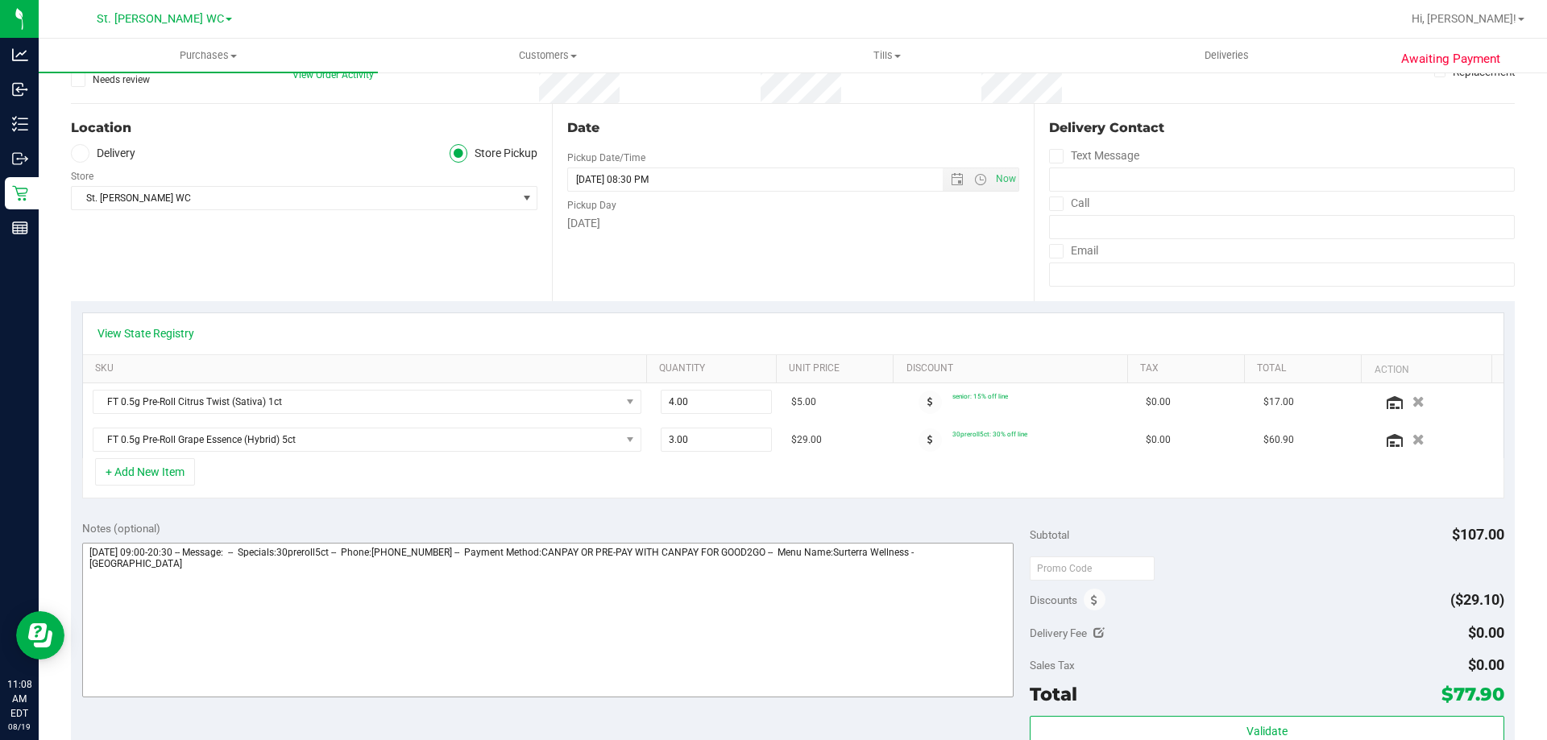
scroll to position [242, 0]
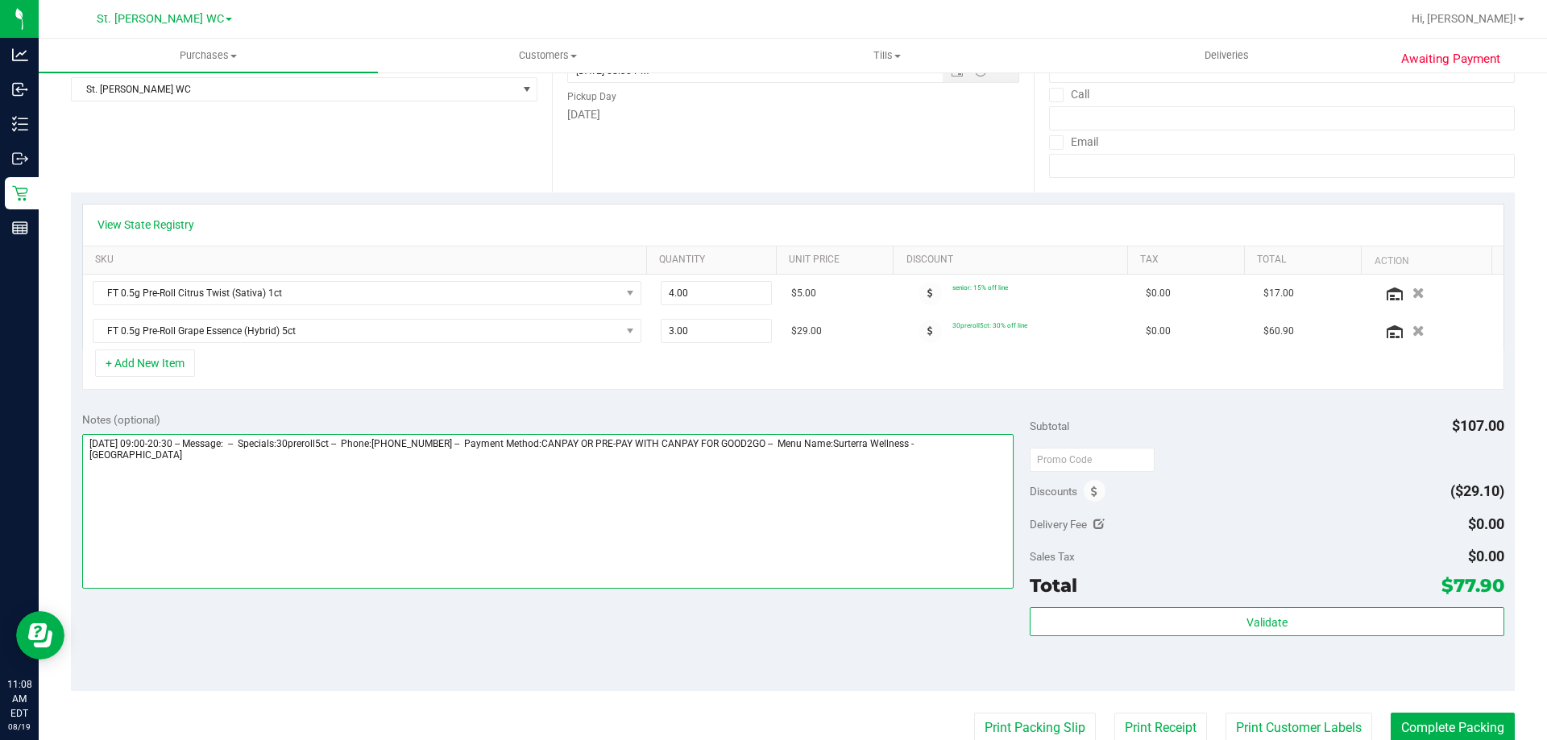
click at [311, 450] on textarea at bounding box center [548, 511] width 932 height 155
paste textarea "Hi, FLCare - Patient ordered 4x singles and 3x 5ct but only has 0.228 oz - can …"
click at [143, 482] on textarea at bounding box center [548, 511] width 932 height 155
drag, startPoint x: 137, startPoint y: 479, endPoint x: 88, endPoint y: 478, distance: 49.1
click at [88, 478] on textarea at bounding box center [548, 511] width 932 height 155
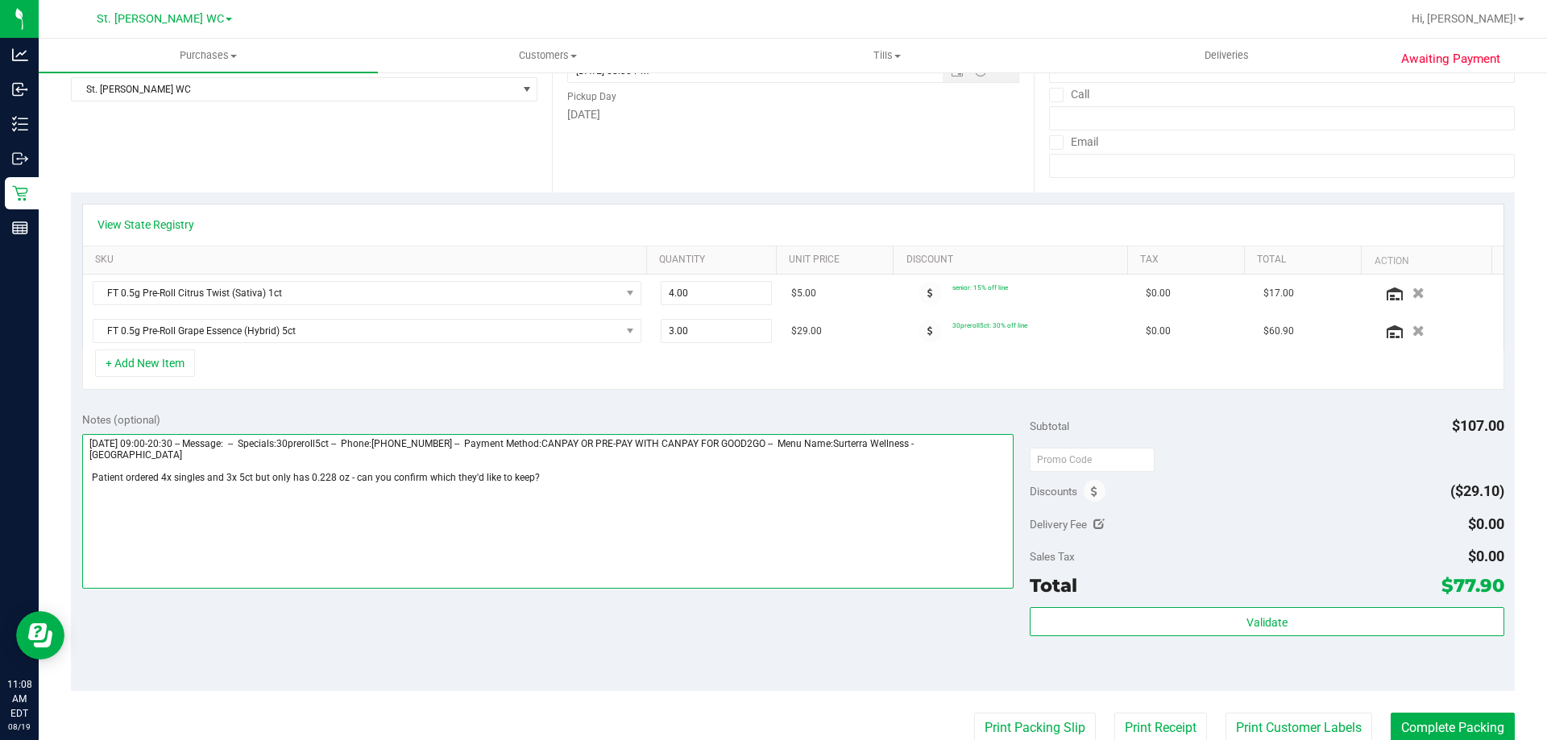
click at [354, 478] on textarea at bounding box center [548, 511] width 932 height 155
click at [760, 496] on textarea at bounding box center [548, 511] width 932 height 155
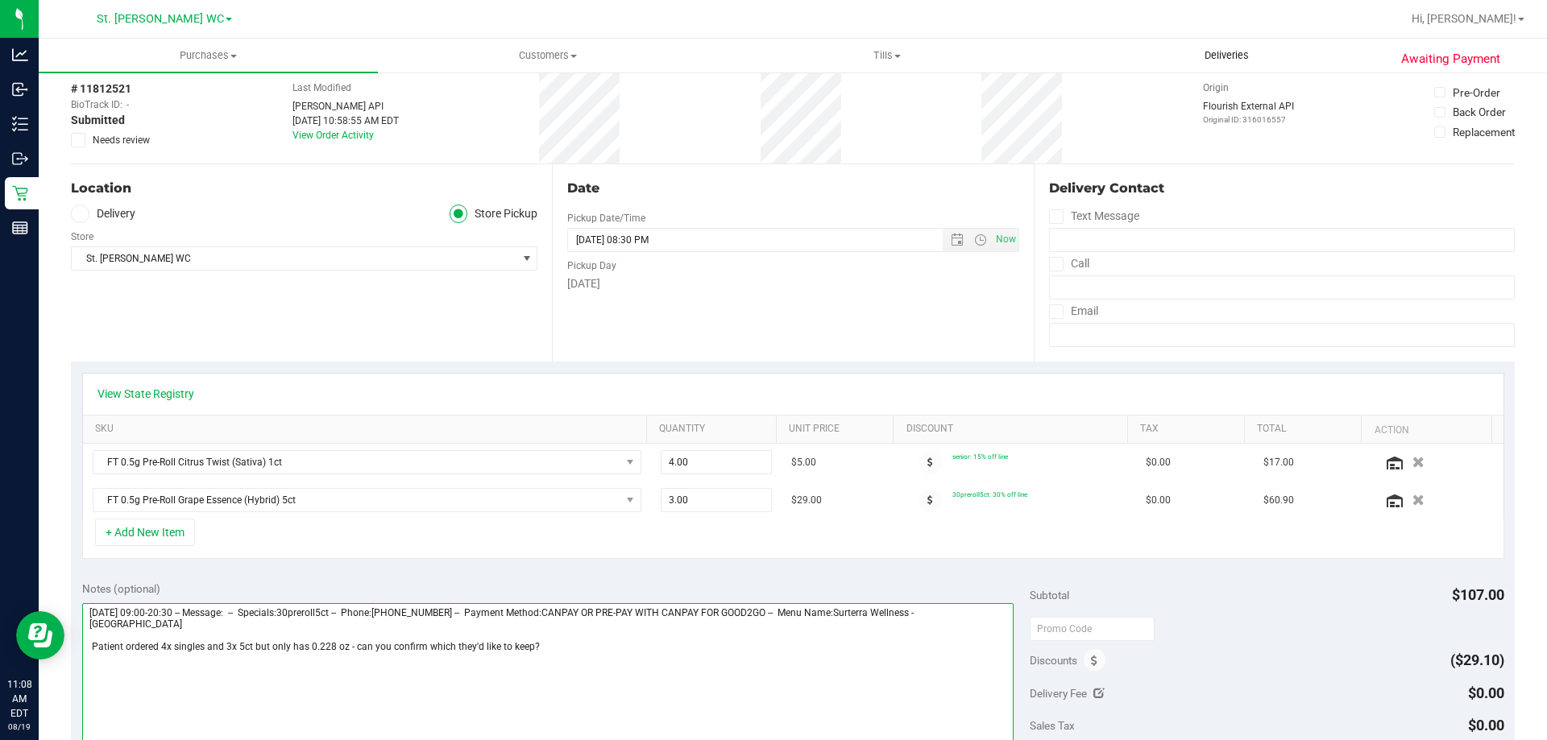
scroll to position [0, 0]
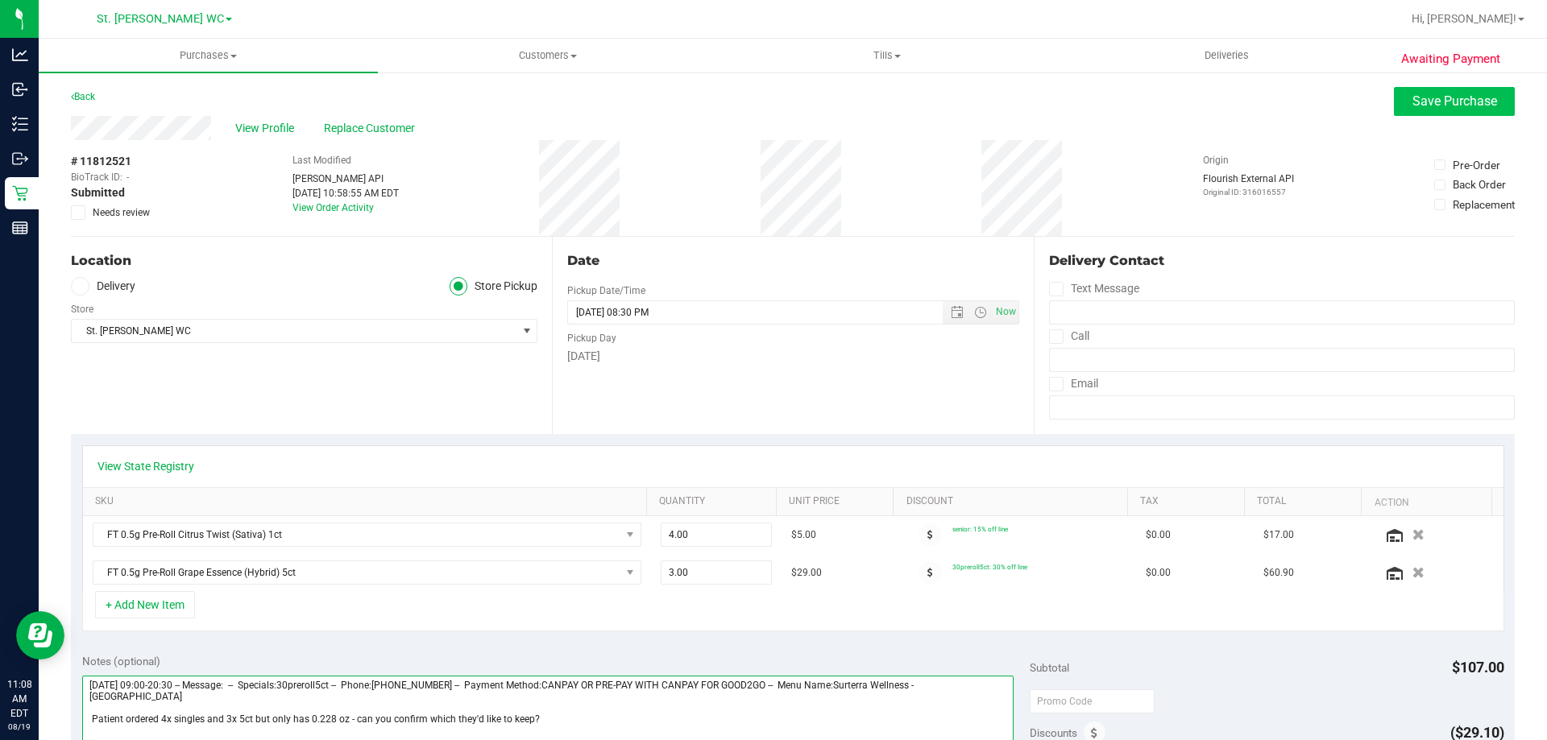
type textarea "Tuesday 08/19/2025 09:00-20:30 -- Message: -- Specials:30preroll5ct -- Phone:40…"
click at [1414, 99] on span "Save Purchase" at bounding box center [1454, 100] width 85 height 15
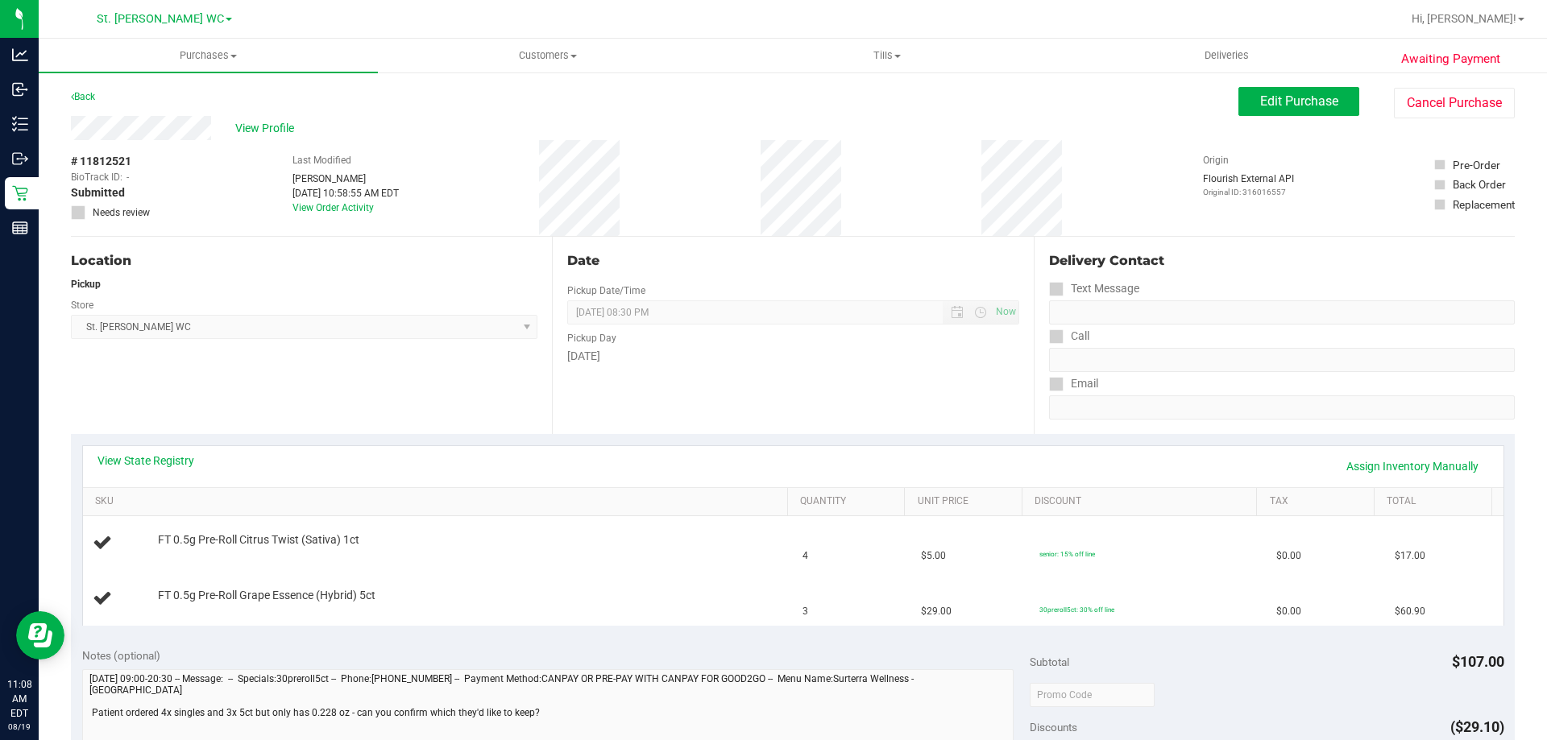
click at [1254, 117] on div "Edit Purchase Cancel Purchase" at bounding box center [1376, 102] width 276 height 31
click at [1260, 107] on span "Edit Purchase" at bounding box center [1299, 100] width 78 height 15
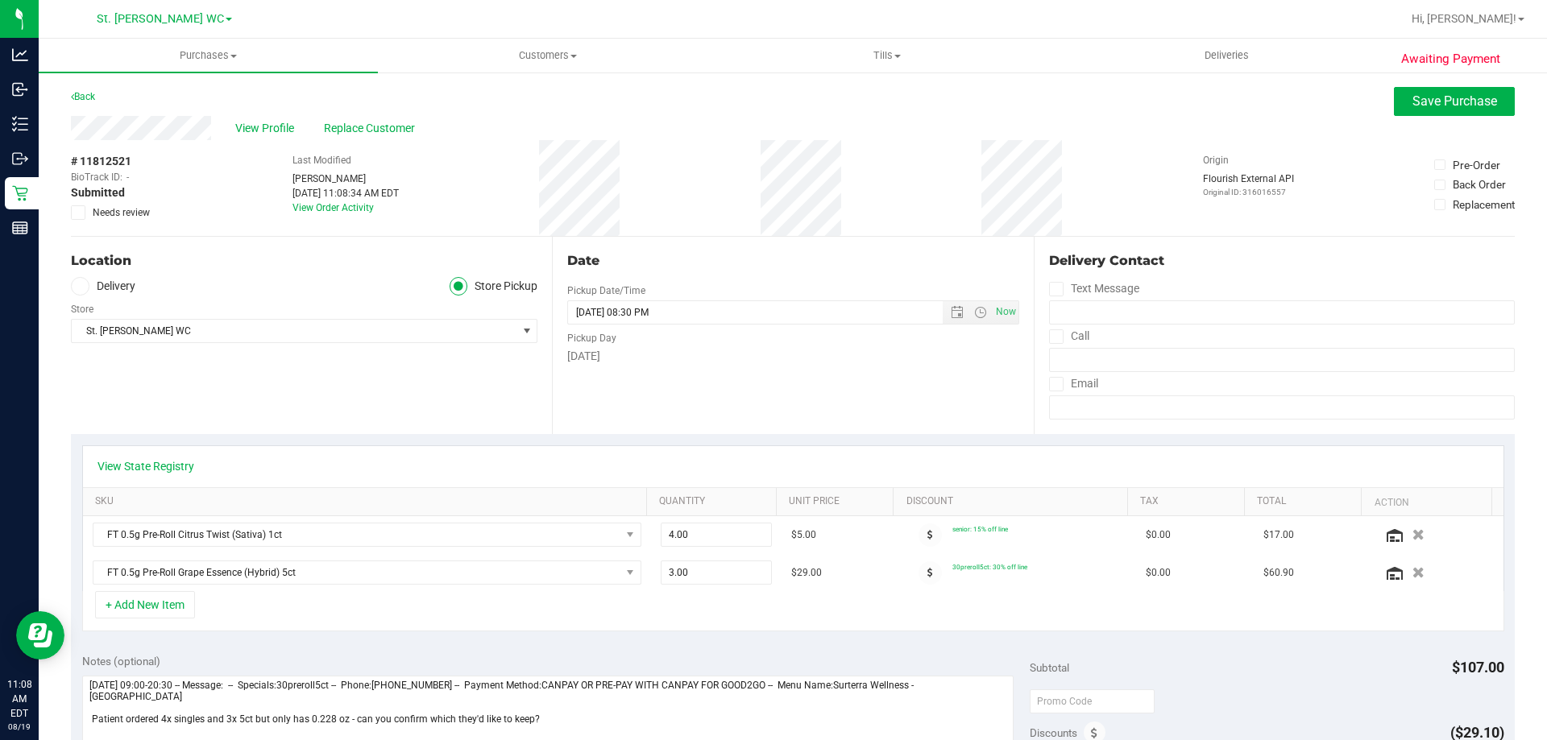
click at [76, 213] on icon at bounding box center [78, 213] width 10 height 0
click at [0, 0] on input "Needs review" at bounding box center [0, 0] width 0 height 0
click at [1430, 100] on span "Save Purchase" at bounding box center [1454, 100] width 85 height 15
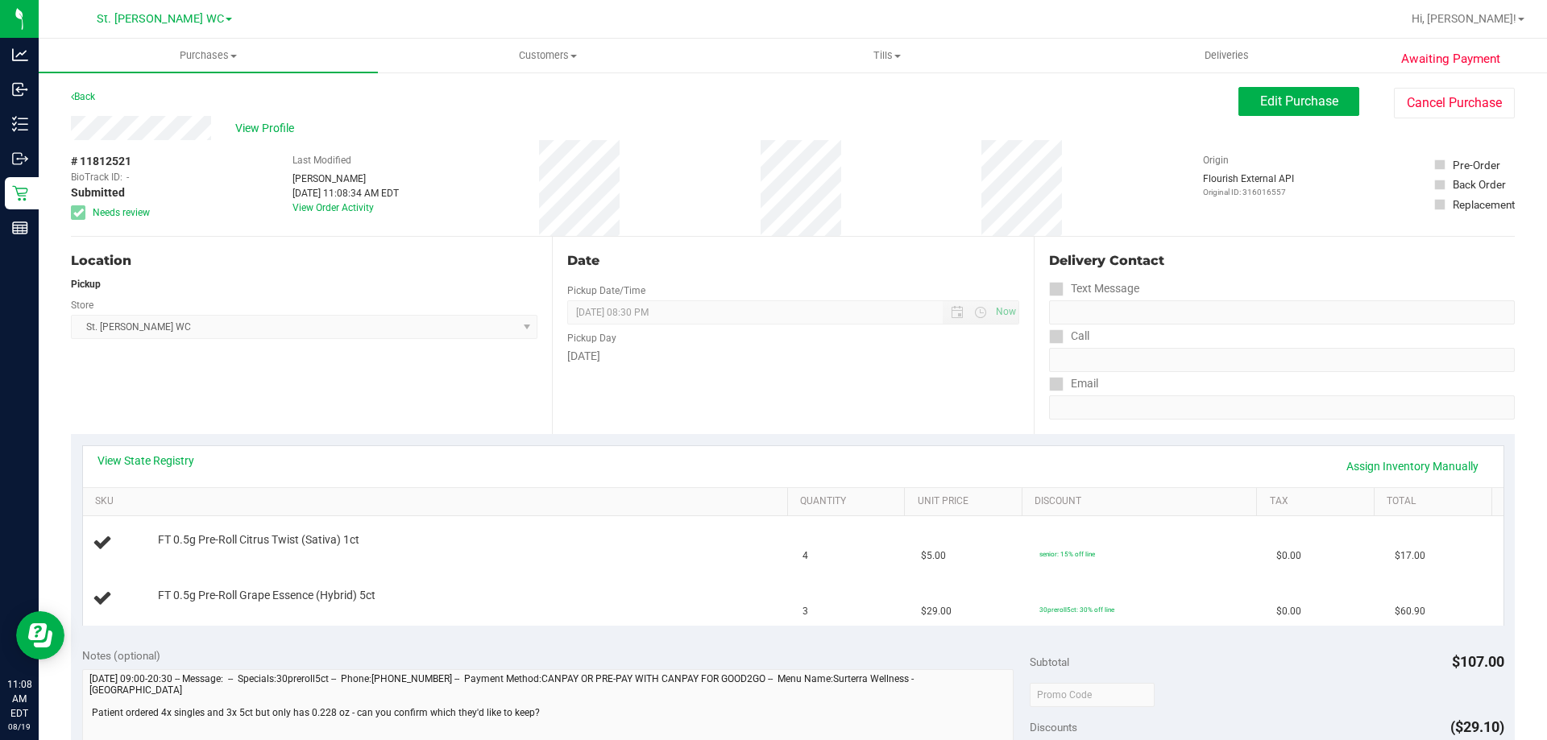
click at [235, 304] on div "Store" at bounding box center [304, 303] width 466 height 23
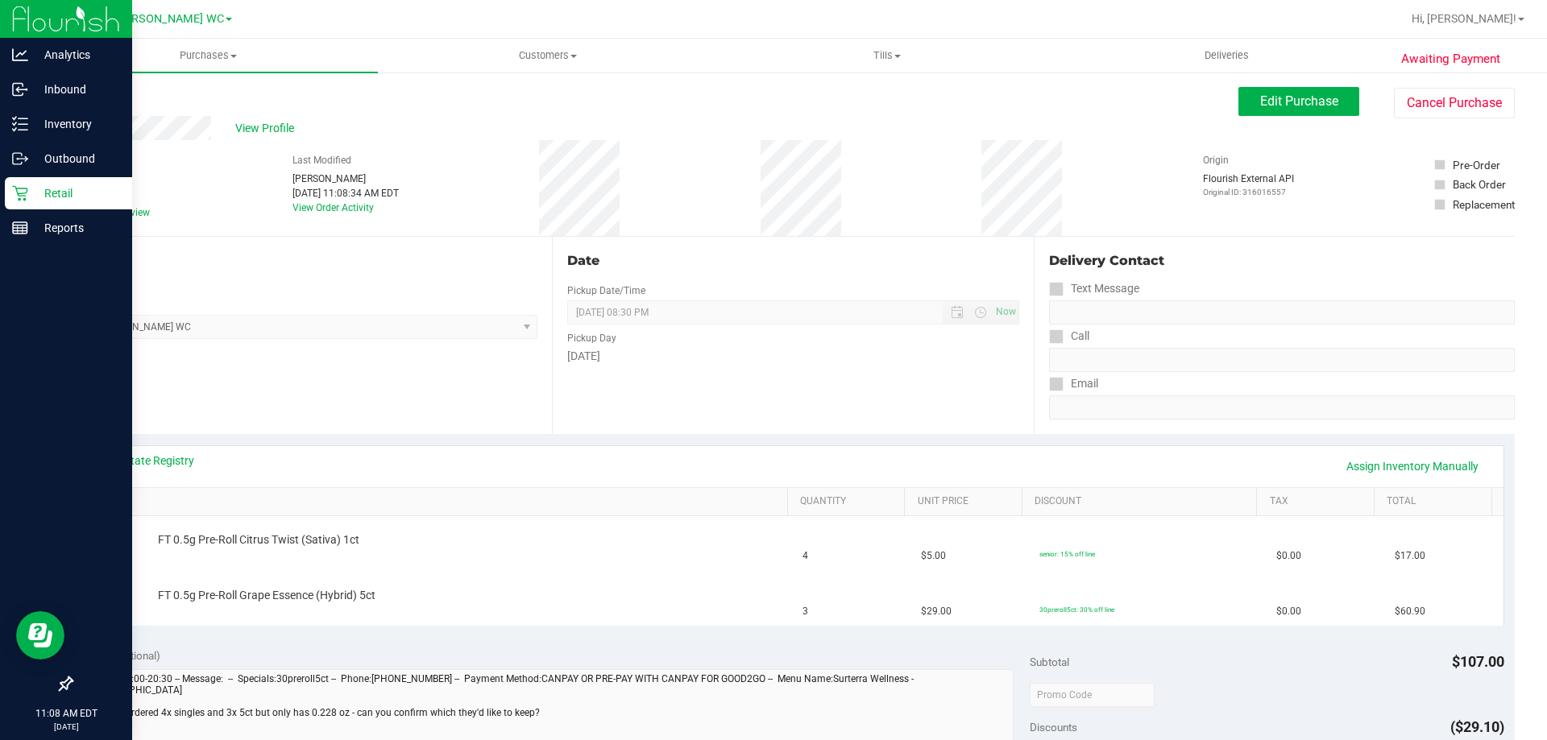
click at [24, 193] on icon at bounding box center [20, 193] width 16 height 16
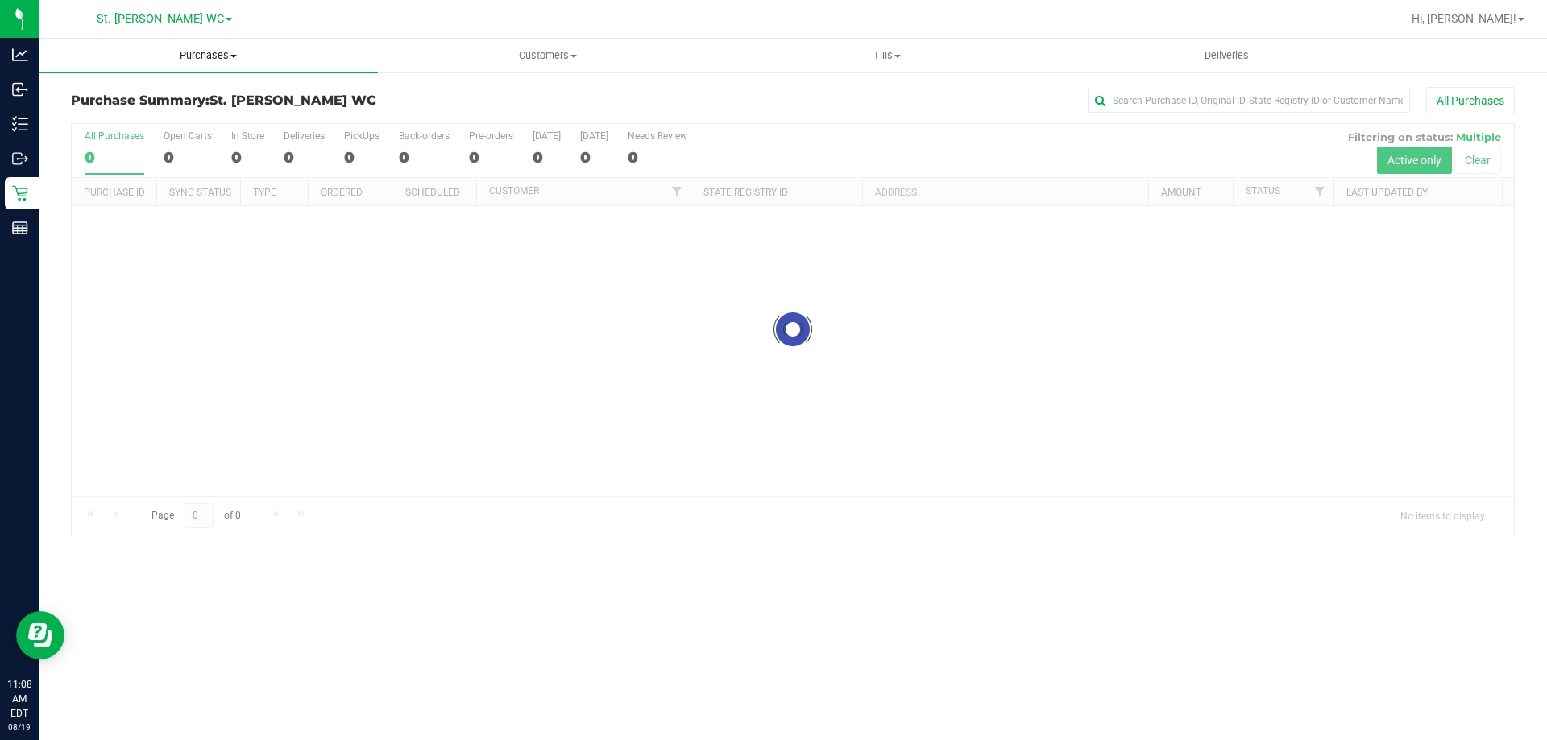
click at [207, 60] on span "Purchases" at bounding box center [208, 55] width 339 height 14
click at [174, 117] on li "Fulfillment" at bounding box center [208, 116] width 339 height 19
click at [174, 117] on div "Purchase Fulfillment: St. Pete WC All Purchases" at bounding box center [792, 104] width 1443 height 35
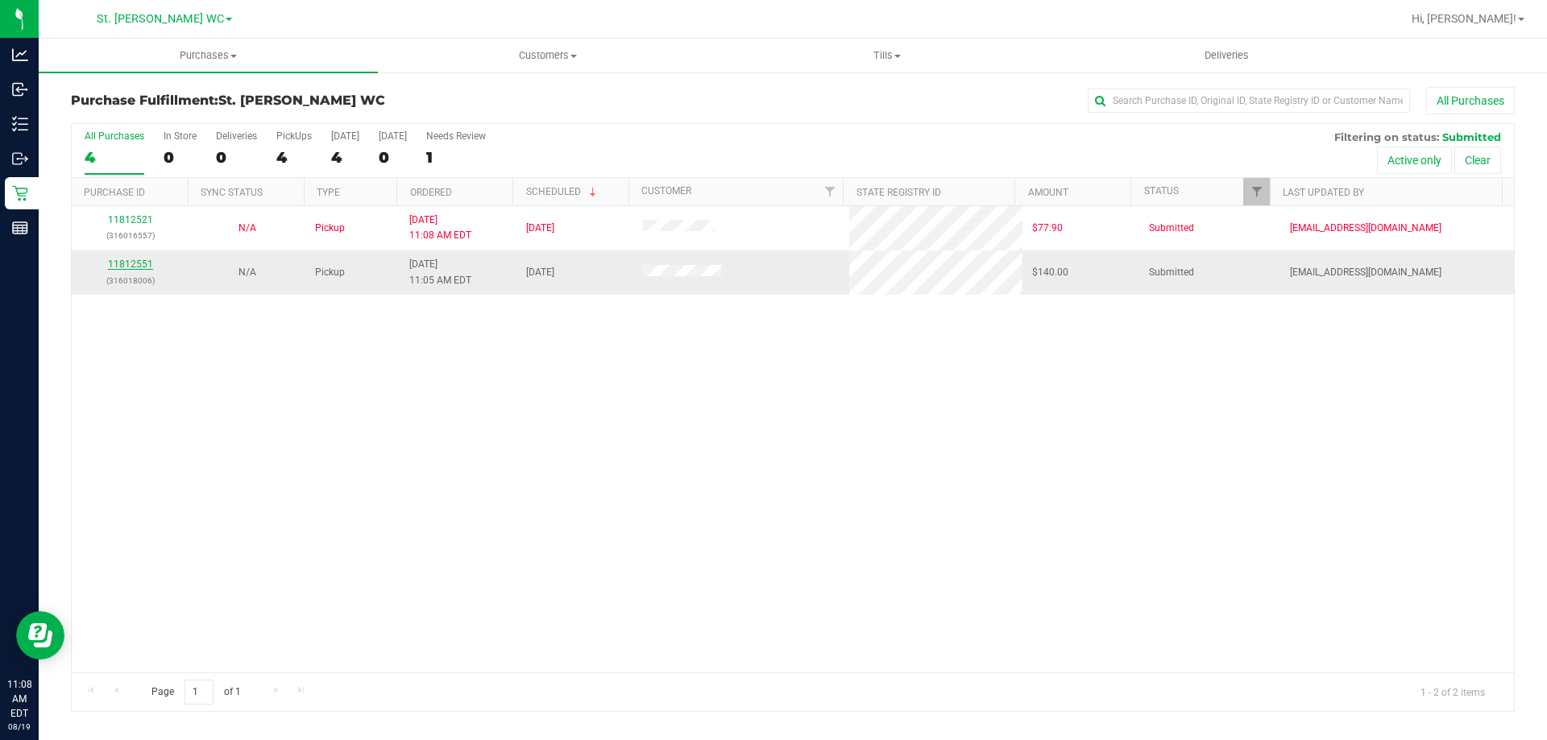
click at [120, 267] on link "11812551" at bounding box center [130, 264] width 45 height 11
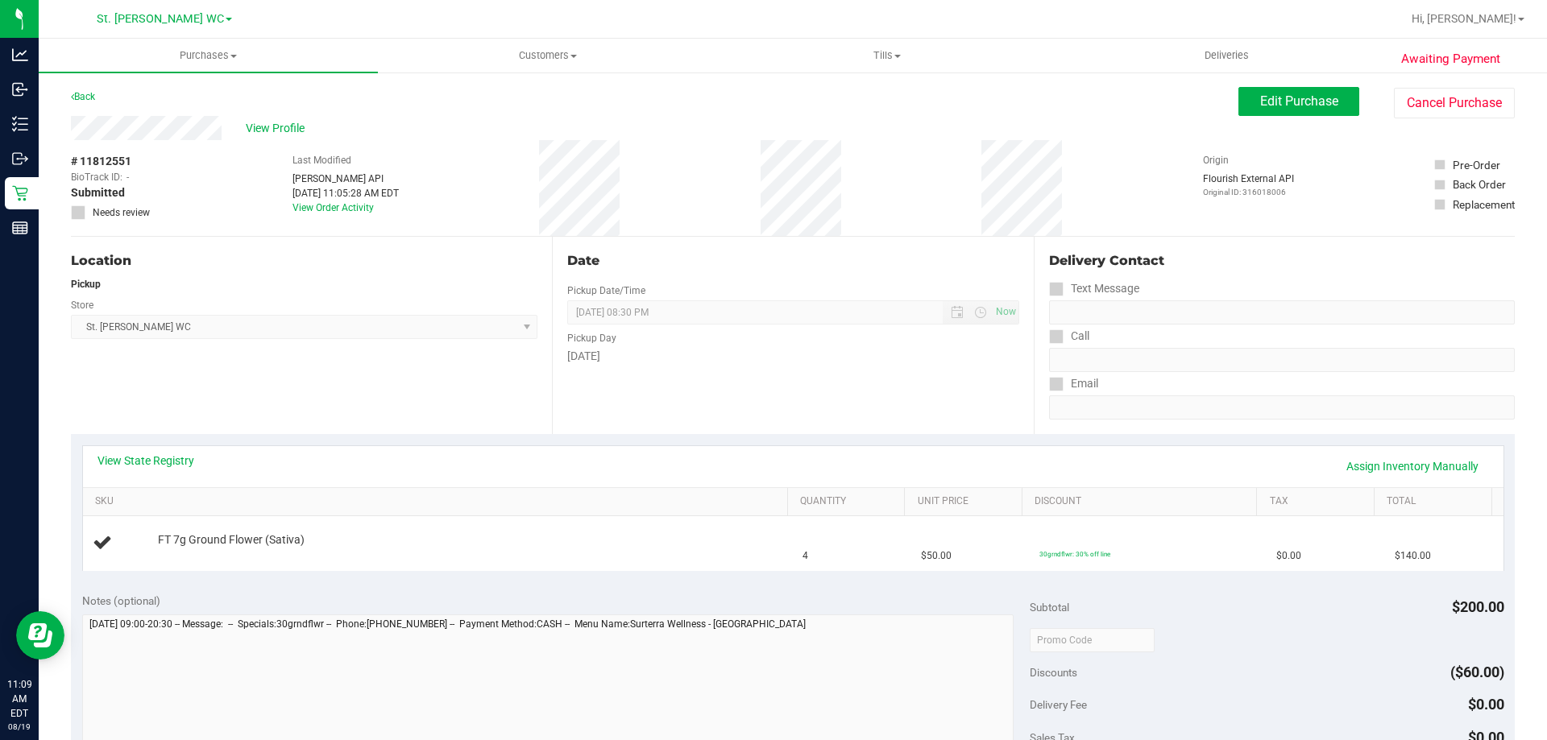
click at [149, 478] on div "View State Registry Assign Inventory Manually" at bounding box center [792, 466] width 1391 height 27
click at [166, 449] on div "View State Registry Assign Inventory Manually" at bounding box center [793, 466] width 1420 height 41
click at [168, 454] on link "View State Registry" at bounding box center [145, 461] width 97 height 16
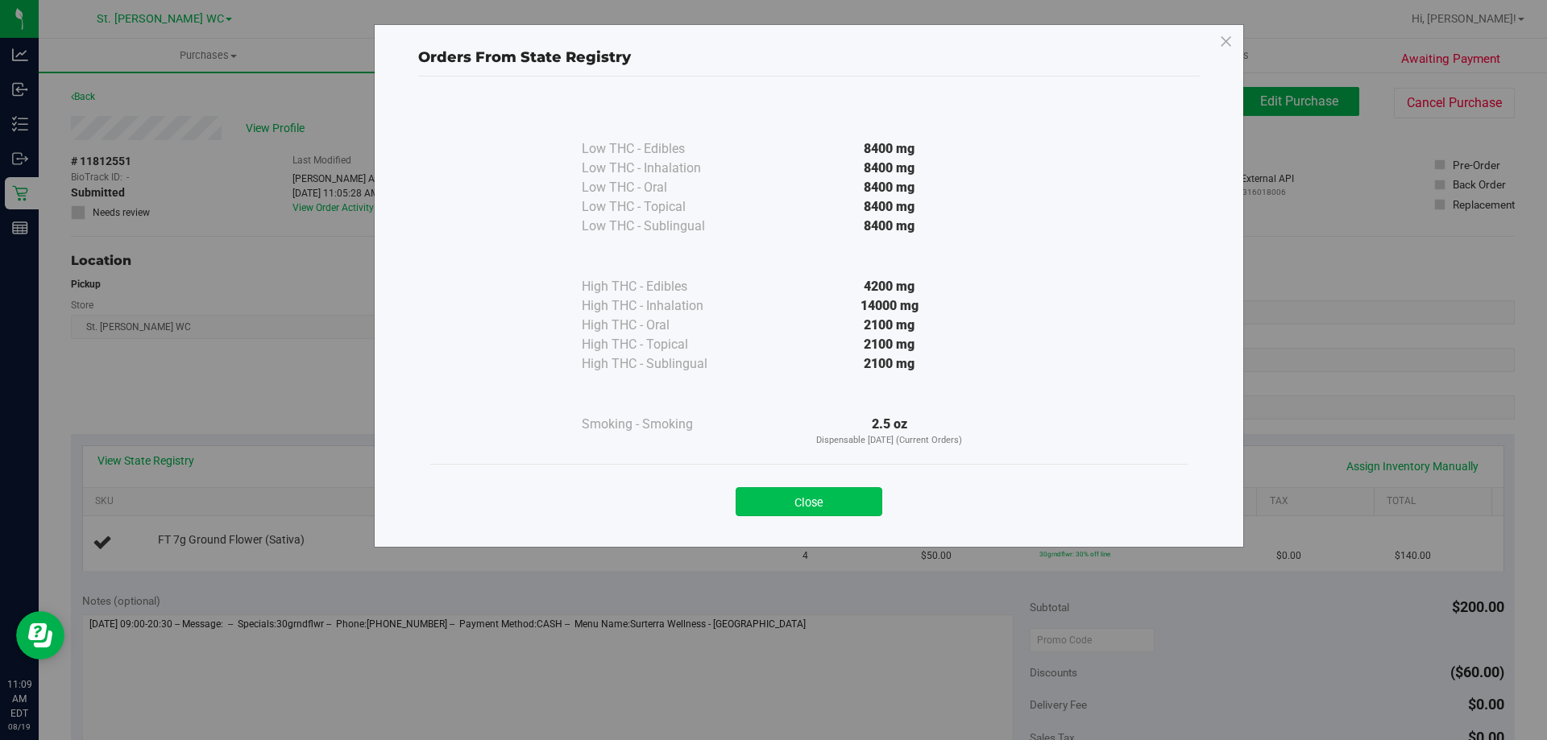
click at [867, 491] on button "Close" at bounding box center [808, 501] width 147 height 29
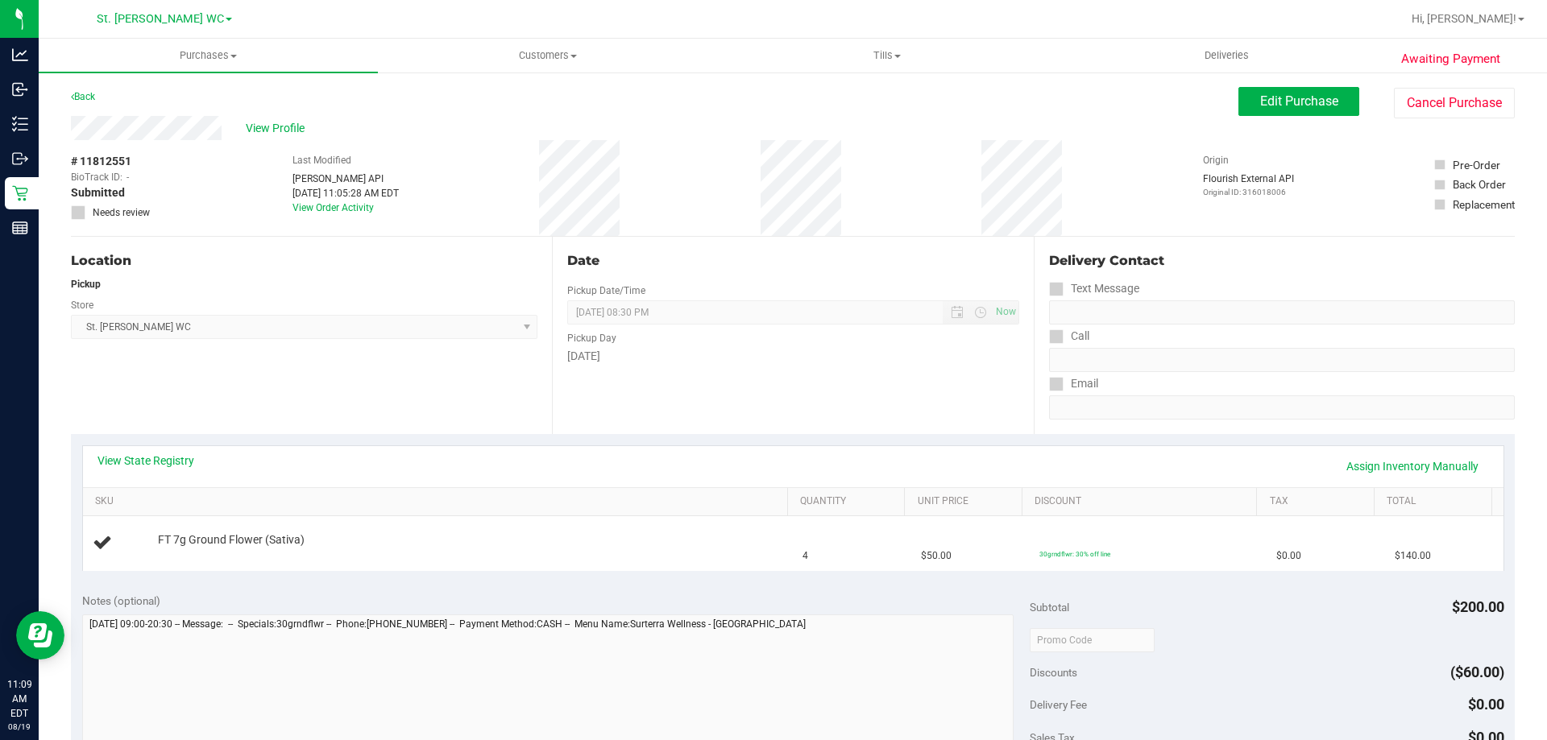
click at [702, 389] on div "Date Pickup Date/Time 08/19/2025 Now 08/19/2025 08:30 PM Now Pickup Day Tuesday" at bounding box center [792, 335] width 481 height 197
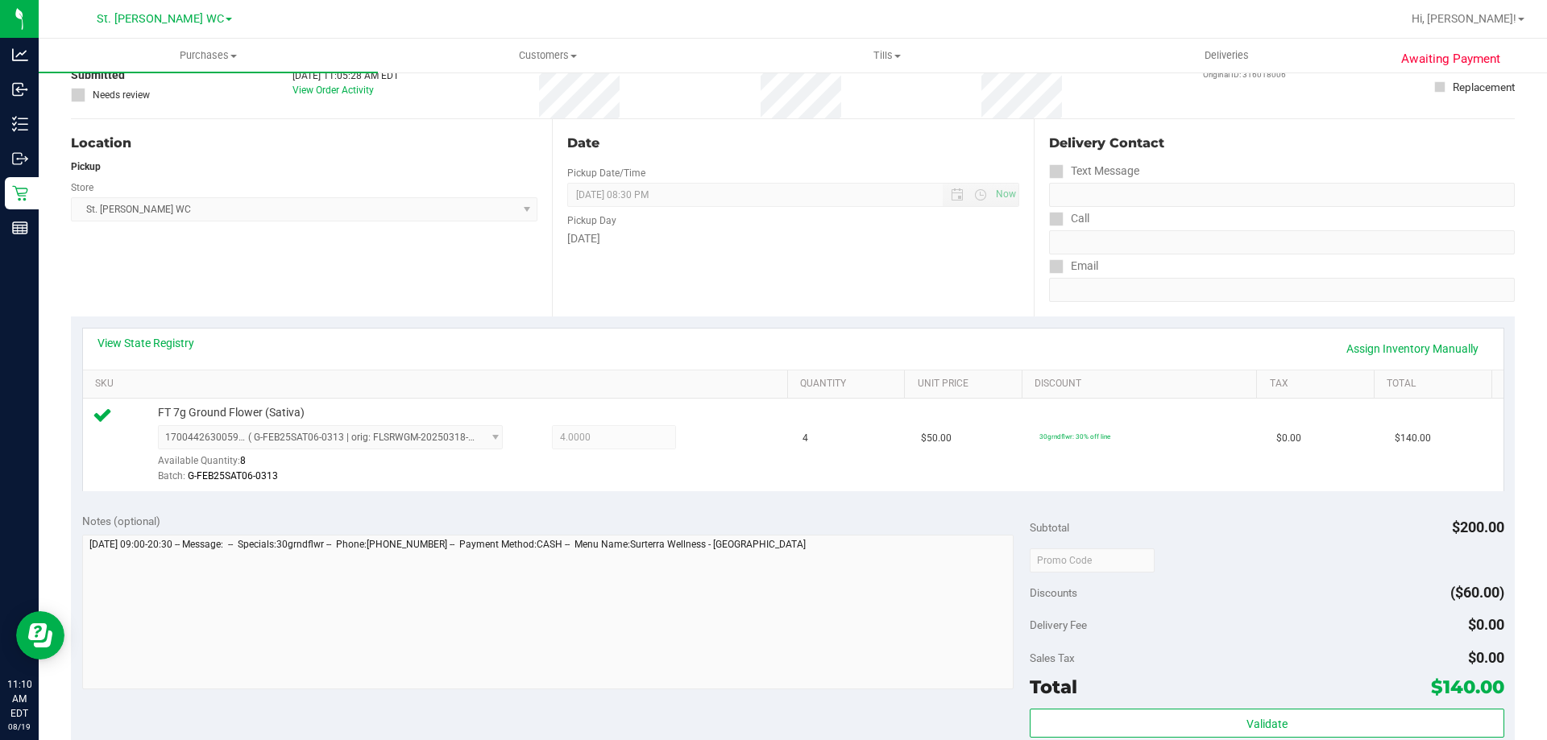
scroll to position [242, 0]
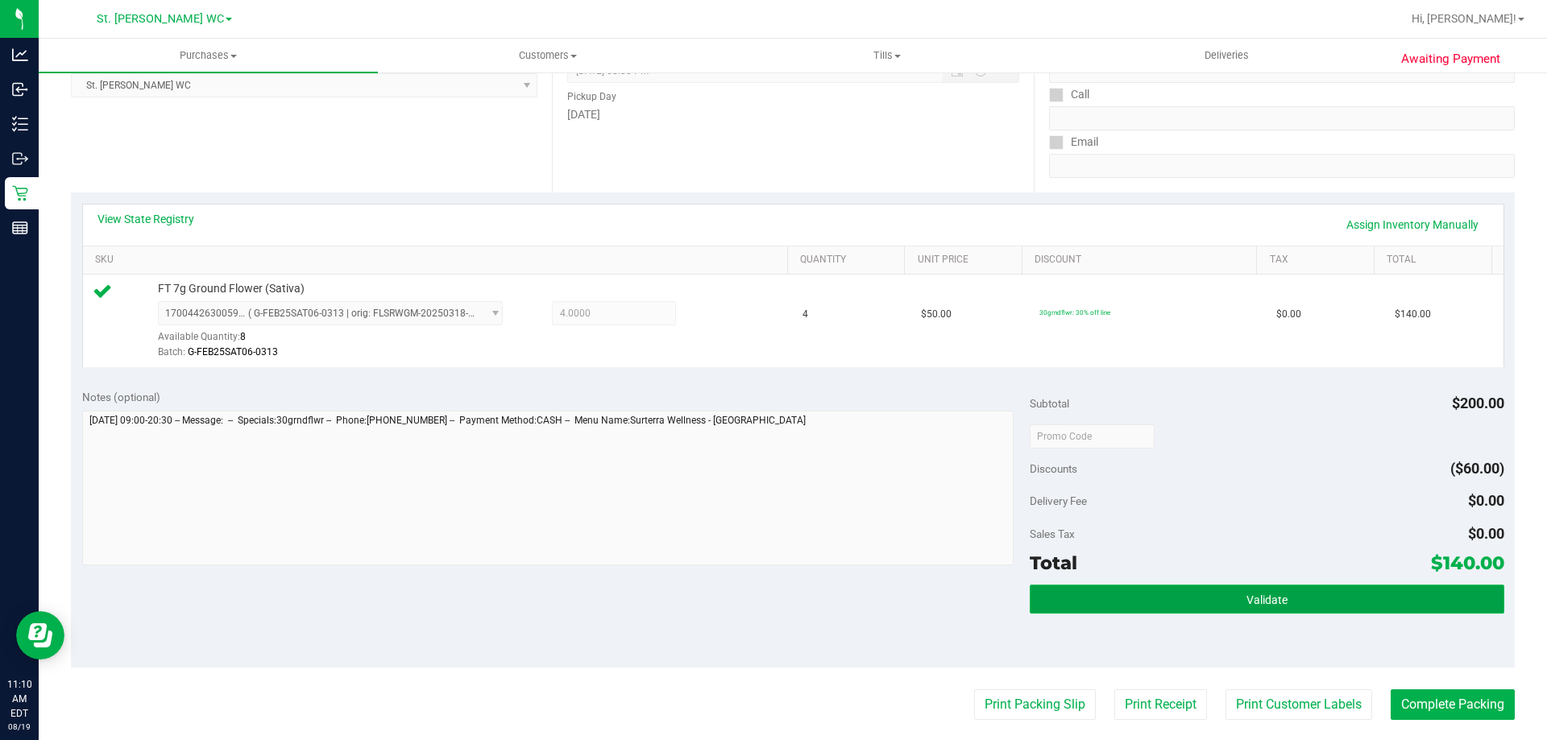
click at [1114, 586] on button "Validate" at bounding box center [1266, 599] width 474 height 29
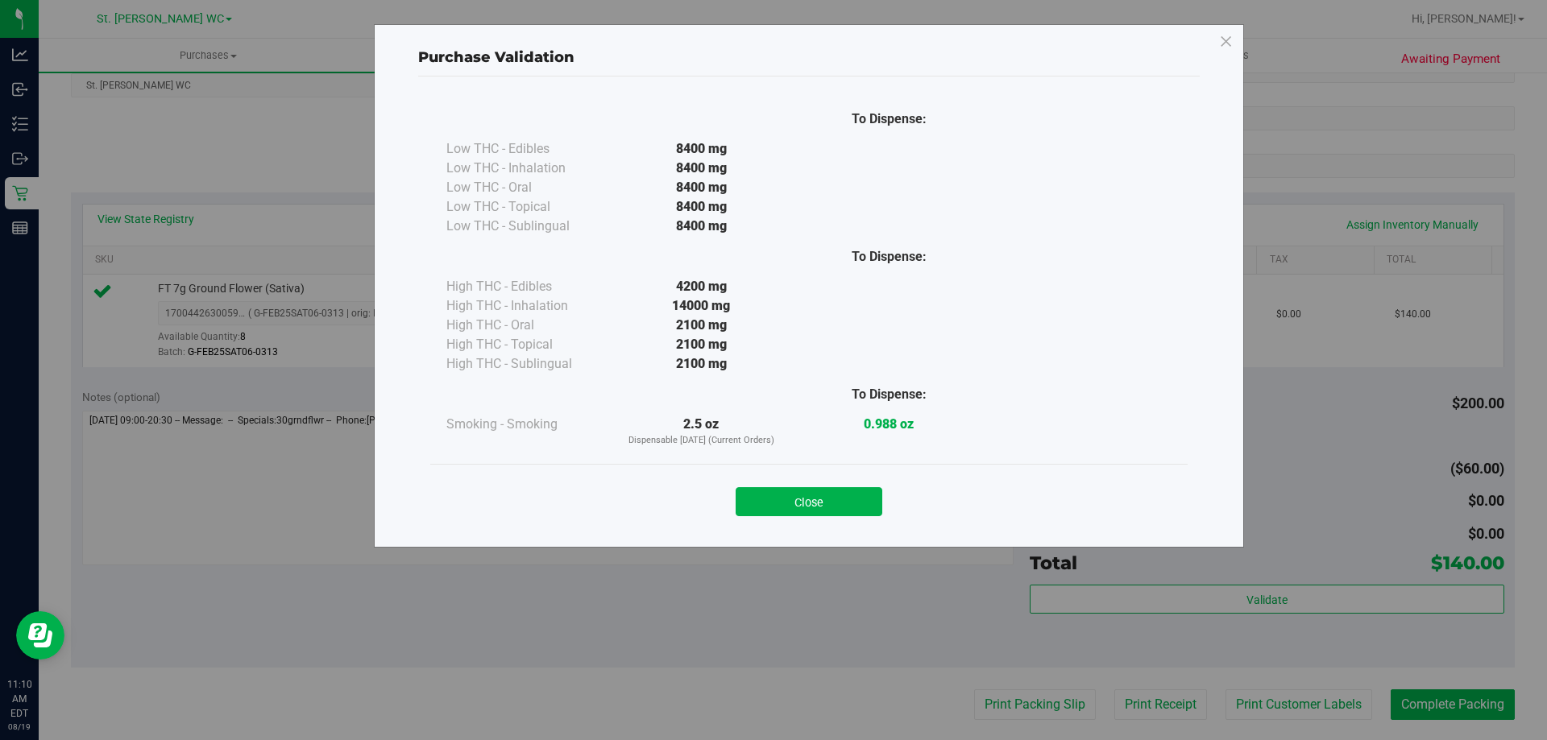
click at [764, 517] on div "Close" at bounding box center [808, 496] width 757 height 65
click at [778, 509] on button "Close" at bounding box center [808, 501] width 147 height 29
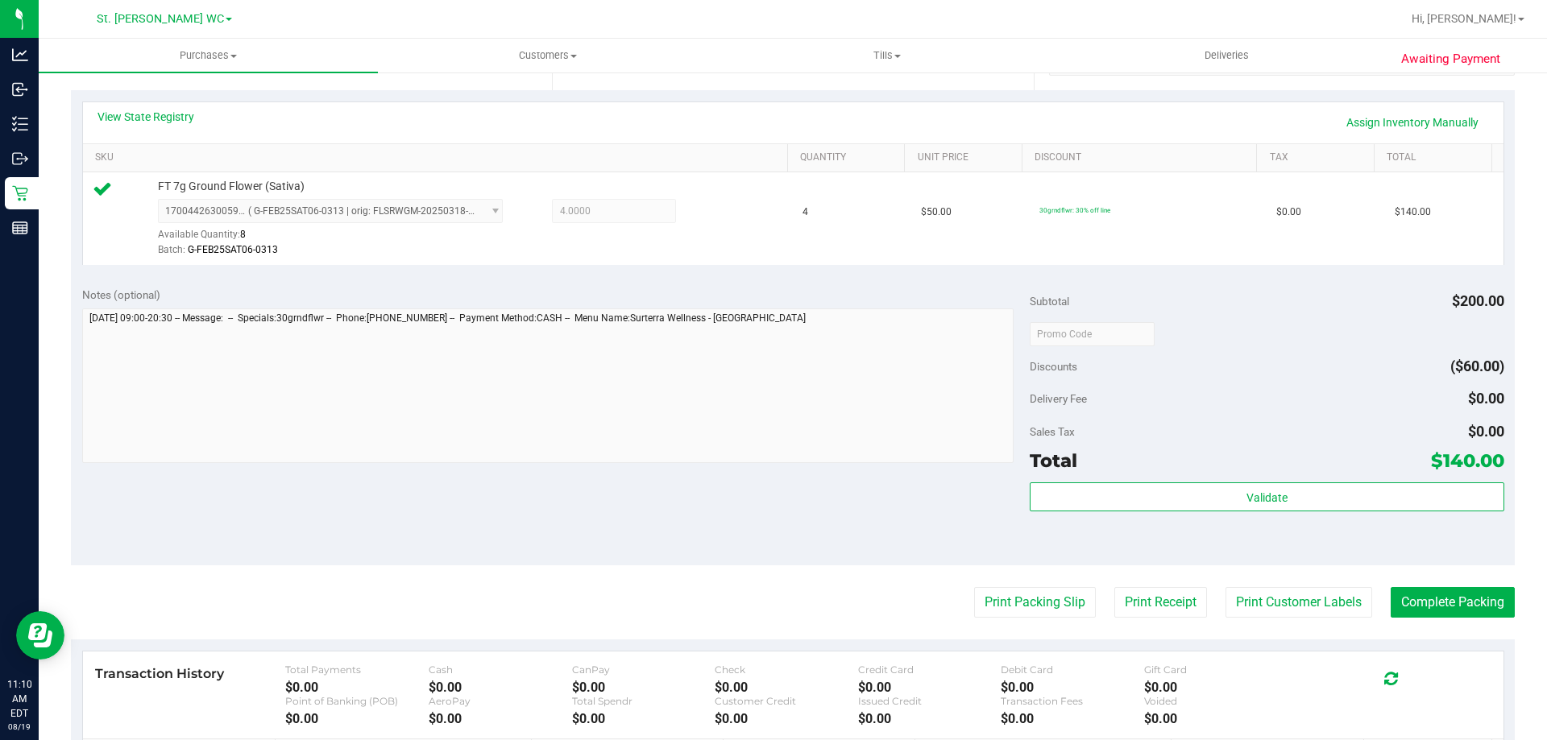
scroll to position [403, 0]
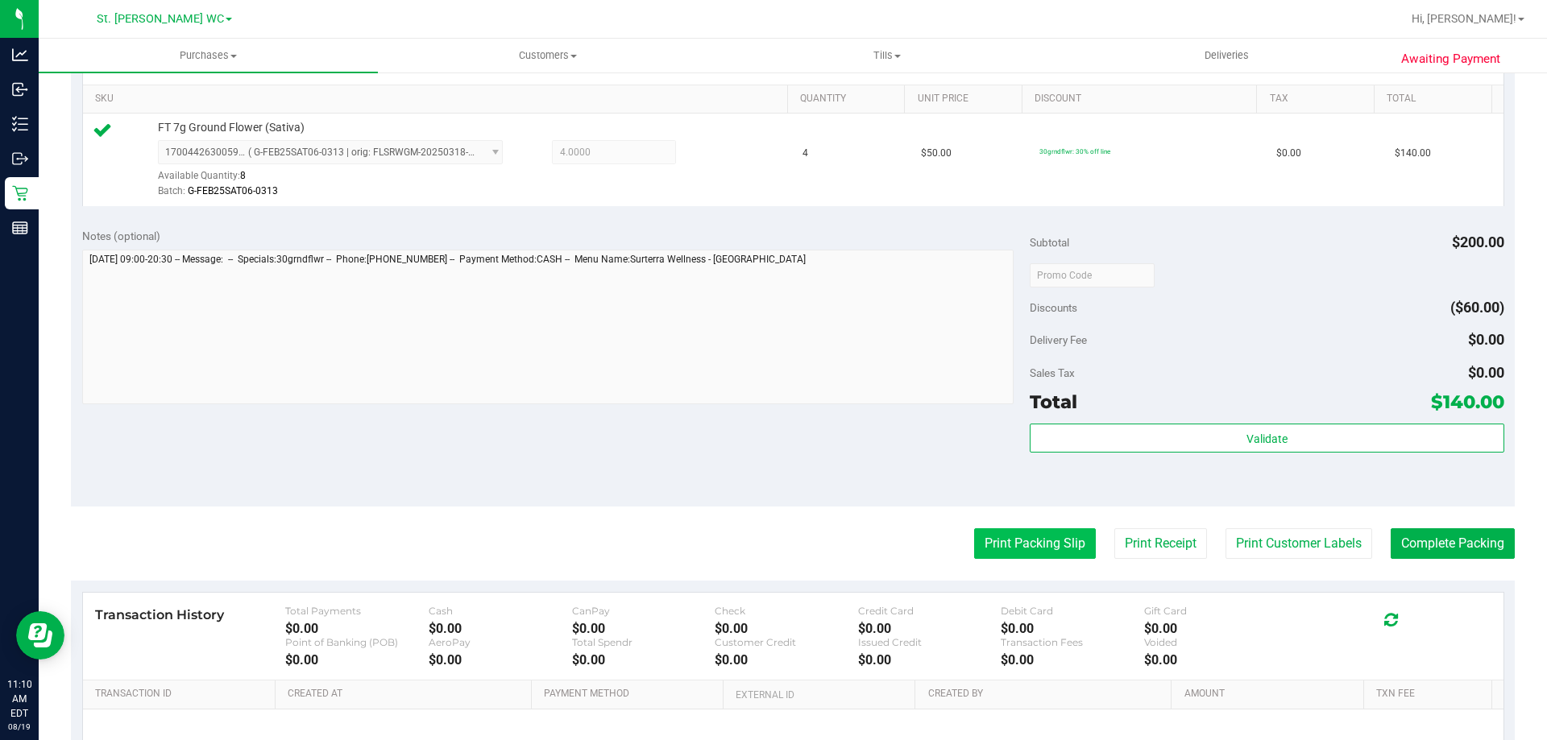
click at [1037, 557] on button "Print Packing Slip" at bounding box center [1035, 543] width 122 height 31
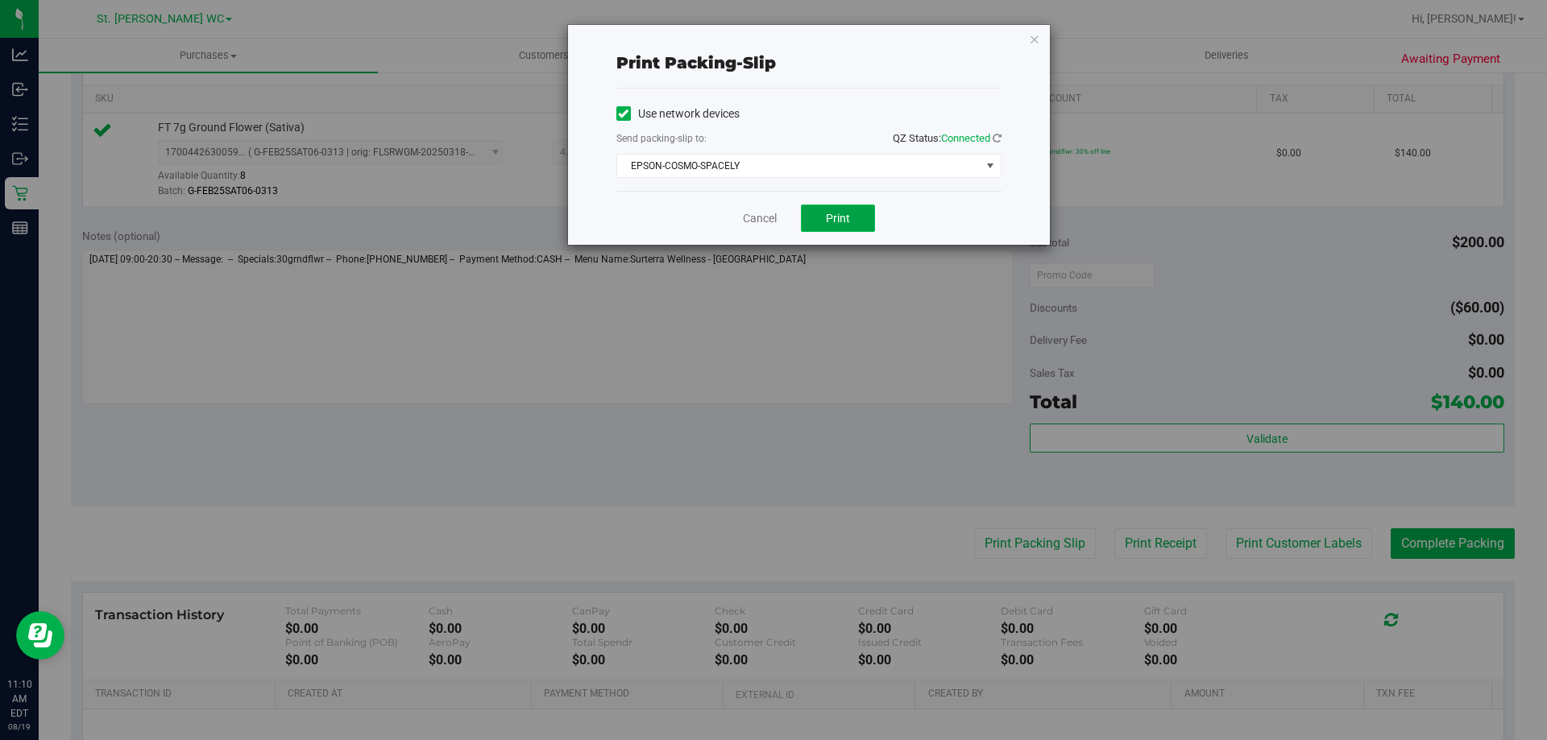
click at [826, 212] on span "Print" at bounding box center [838, 218] width 24 height 13
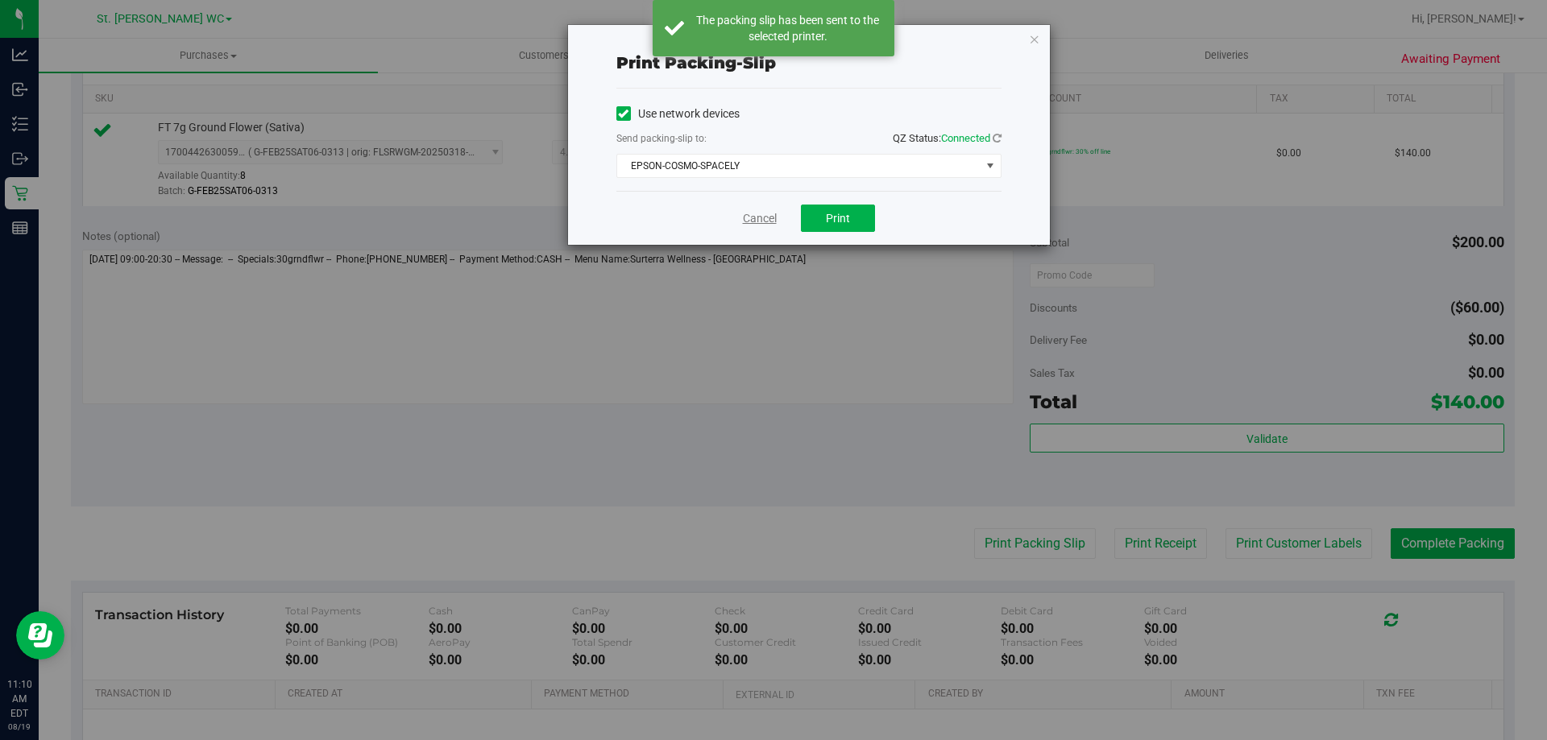
click at [764, 216] on link "Cancel" at bounding box center [760, 218] width 34 height 17
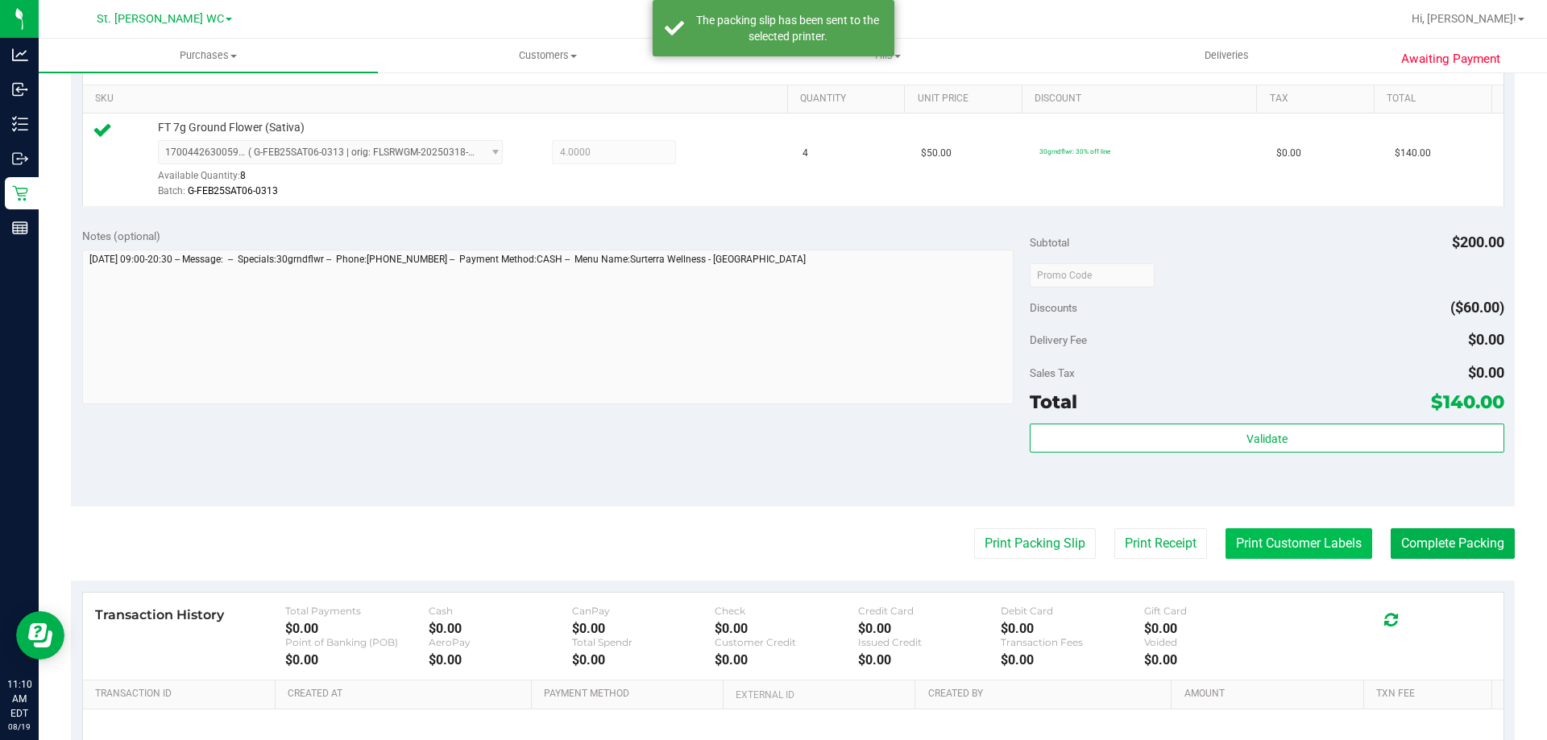
click at [1299, 548] on button "Print Customer Labels" at bounding box center [1298, 543] width 147 height 31
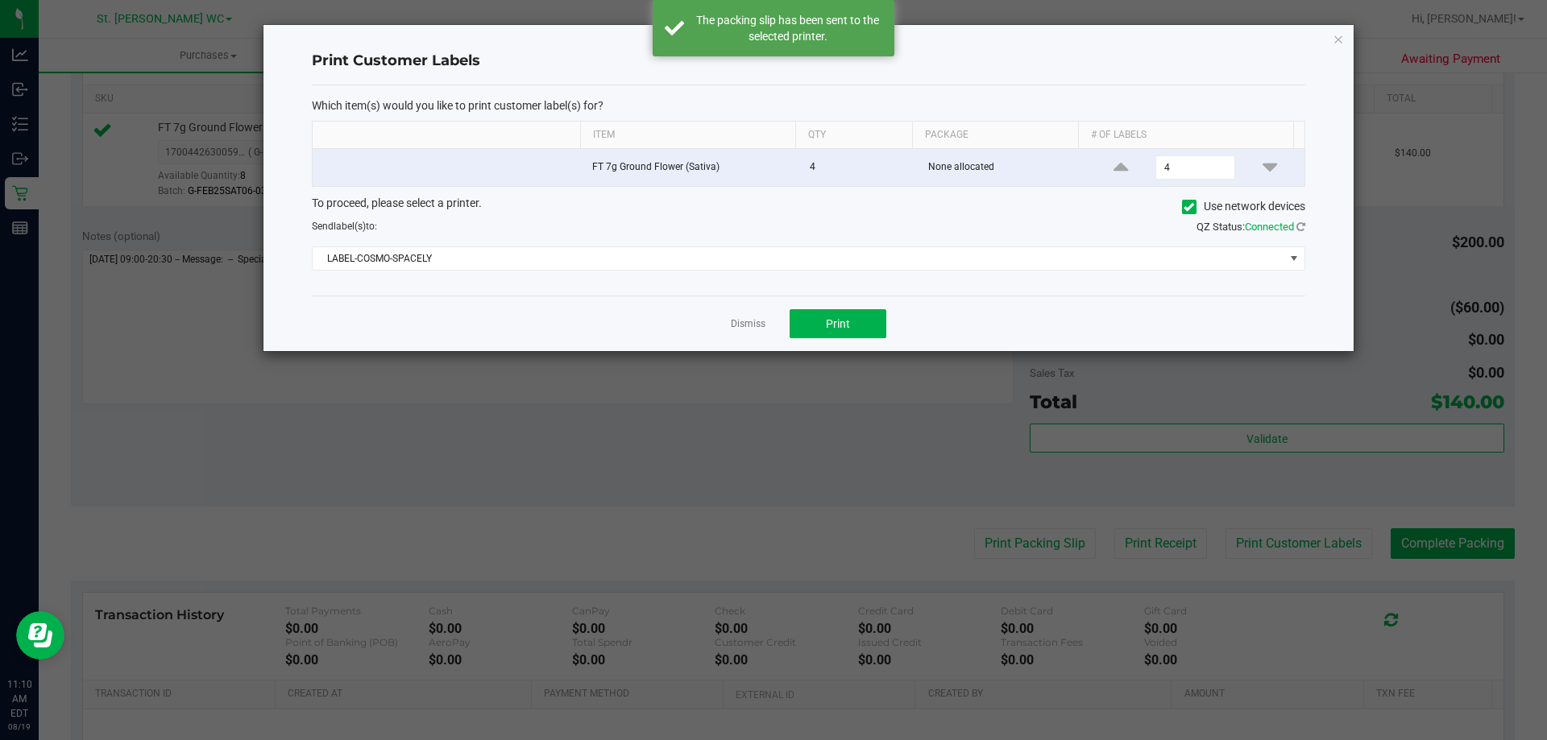
click at [807, 308] on div "Dismiss Print" at bounding box center [808, 324] width 993 height 56
click at [802, 321] on button "Print" at bounding box center [837, 323] width 97 height 29
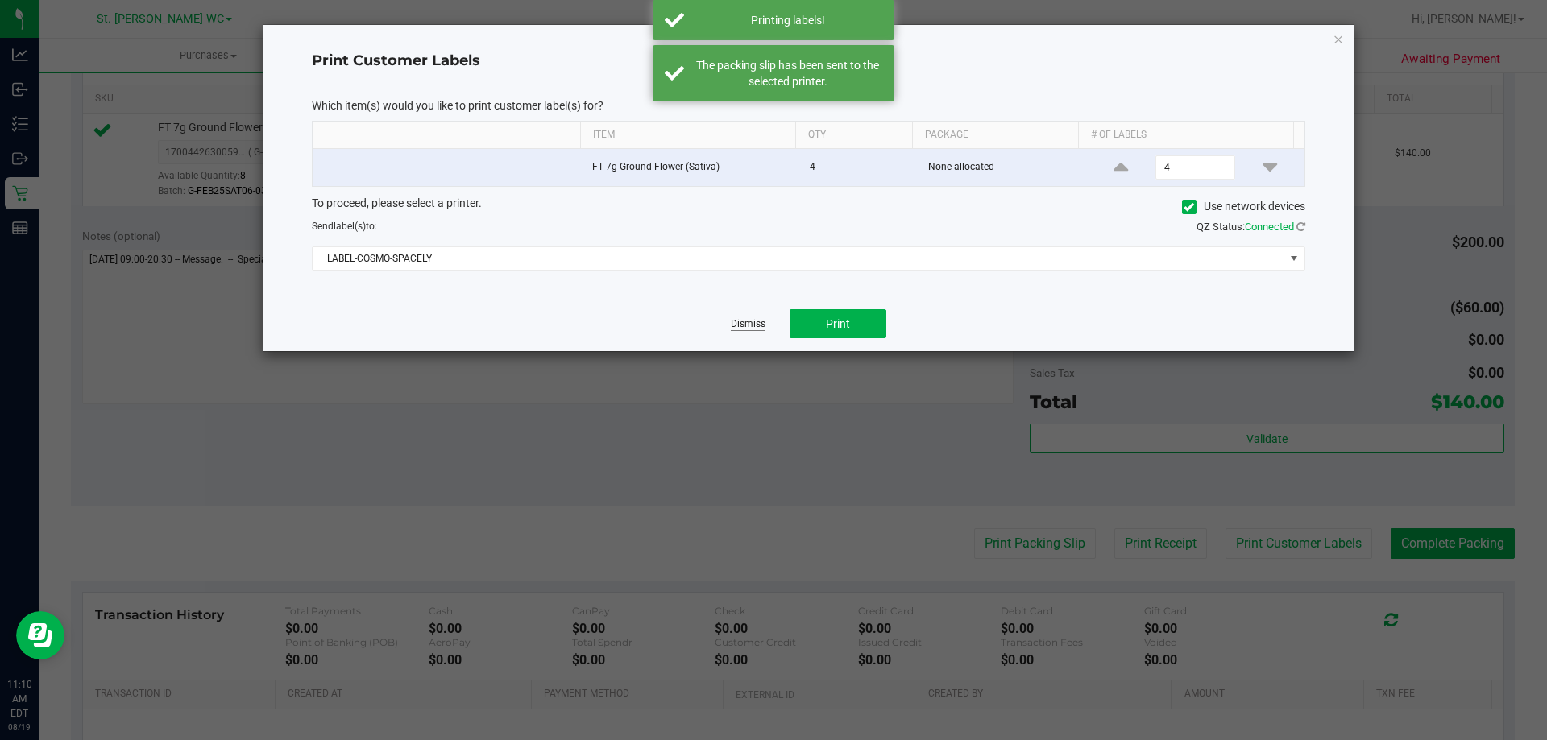
click at [756, 321] on link "Dismiss" at bounding box center [748, 324] width 35 height 14
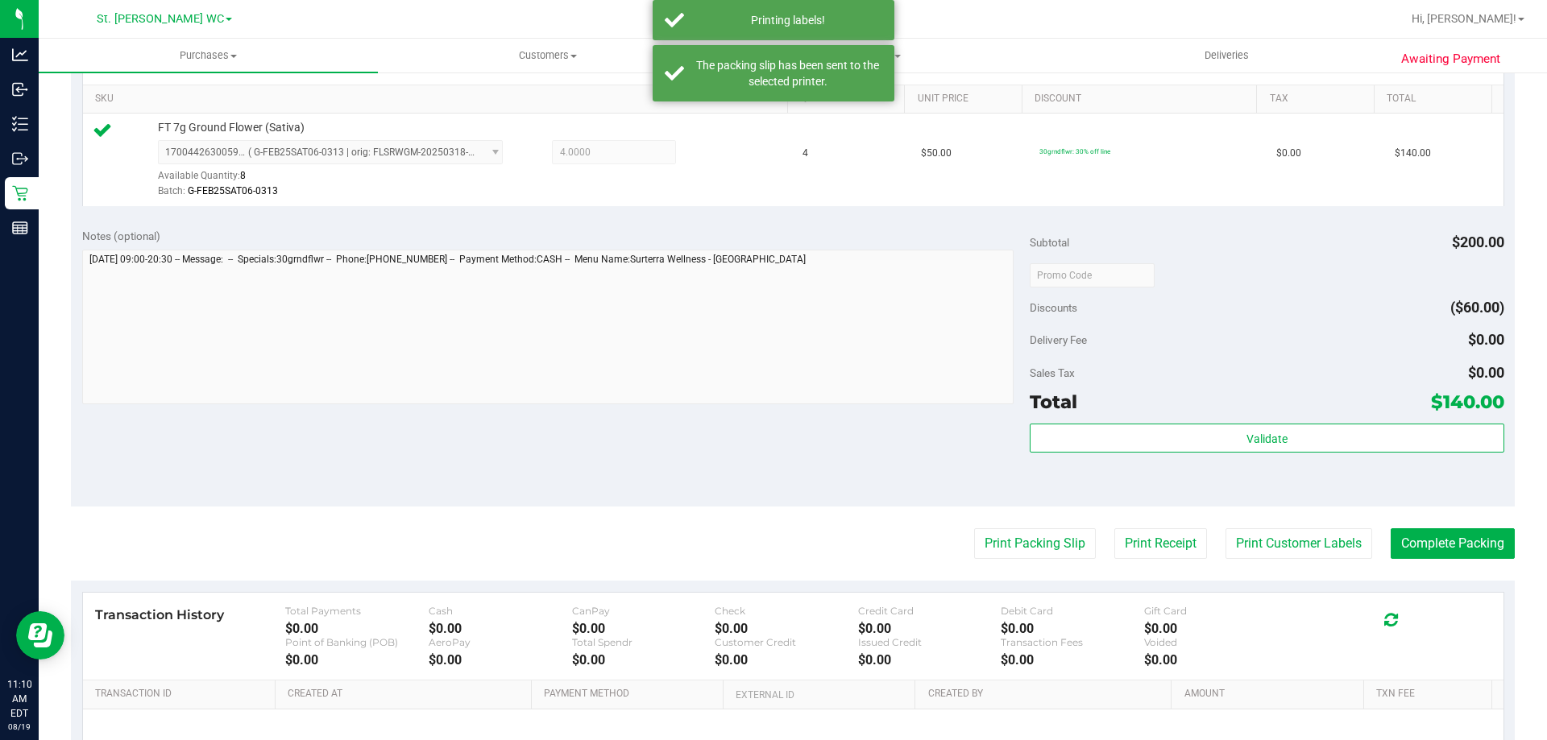
click at [1292, 491] on div "Validate" at bounding box center [1266, 460] width 474 height 72
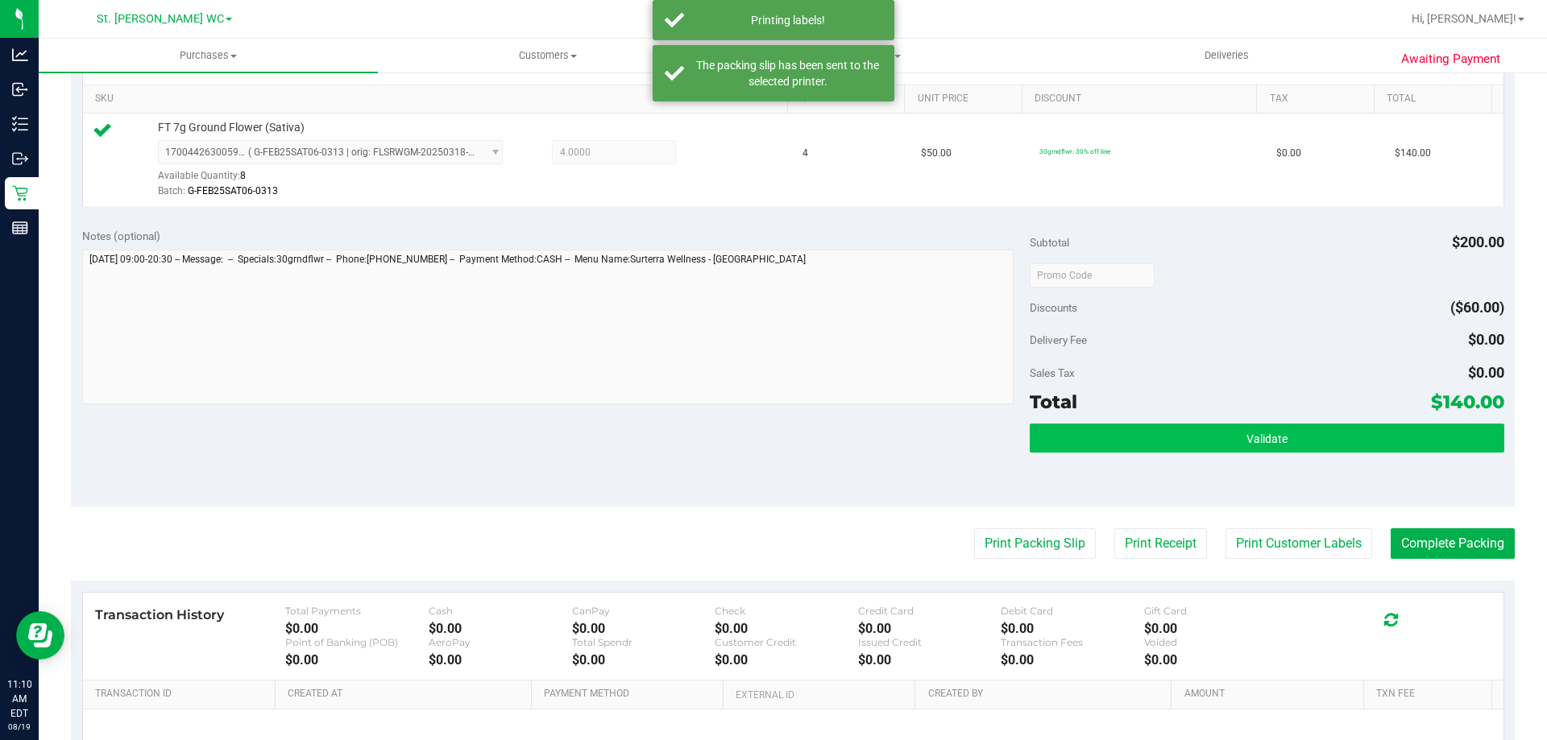
drag, startPoint x: 1298, startPoint y: 454, endPoint x: 1298, endPoint y: 439, distance: 15.3
click at [1298, 452] on div "Validate" at bounding box center [1266, 460] width 474 height 72
click at [1298, 439] on button "Validate" at bounding box center [1266, 438] width 474 height 29
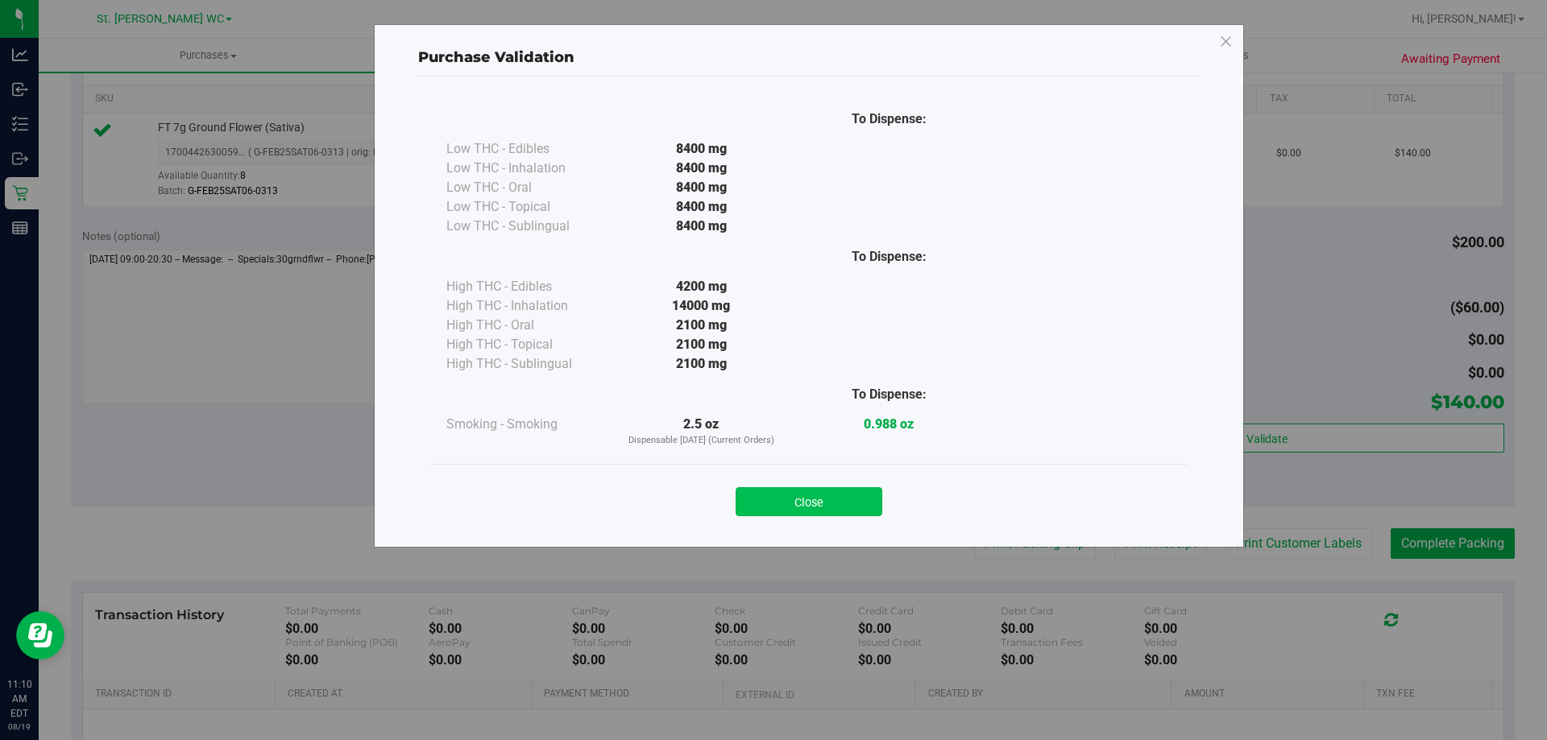
click at [769, 496] on button "Close" at bounding box center [808, 501] width 147 height 29
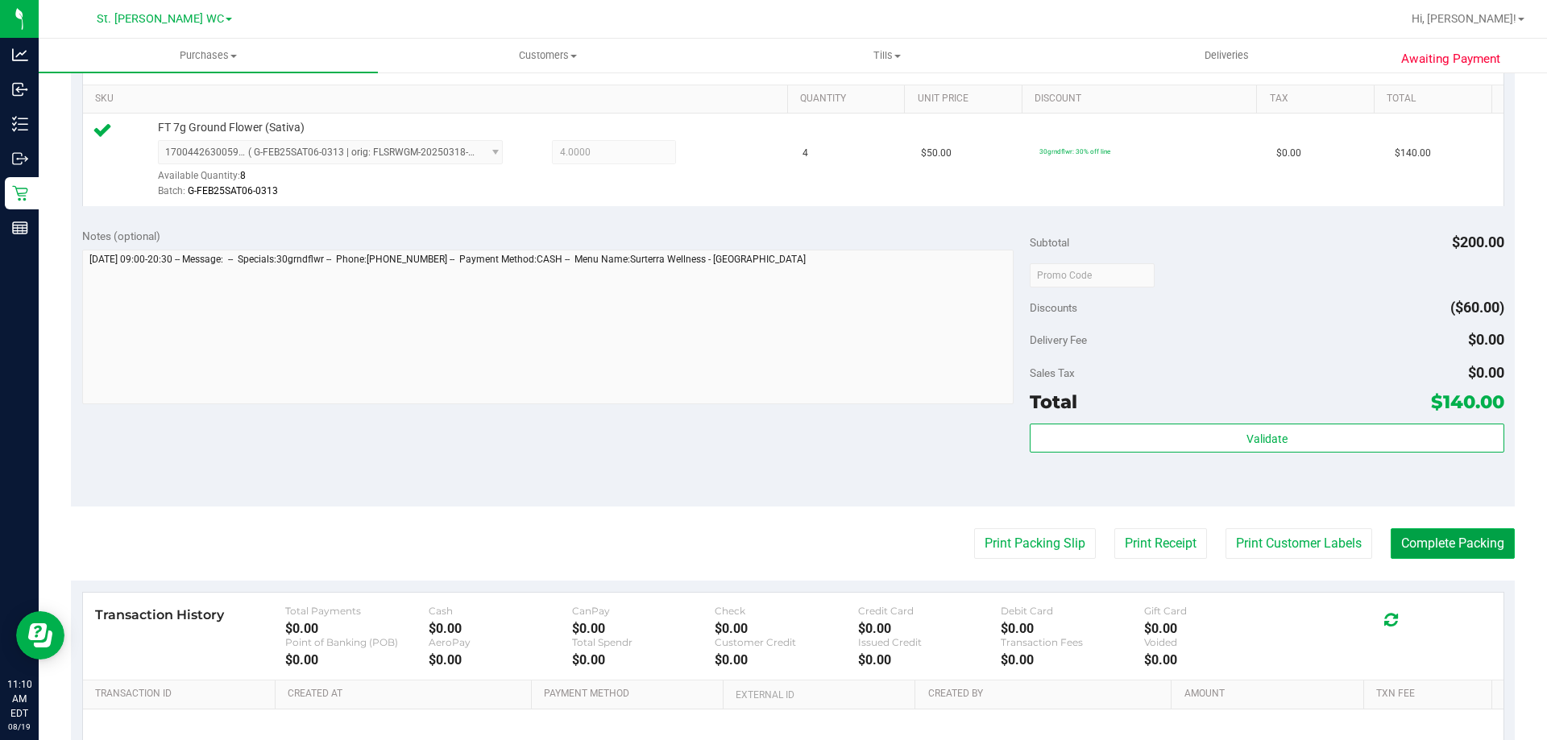
click at [1479, 557] on button "Complete Packing" at bounding box center [1452, 543] width 124 height 31
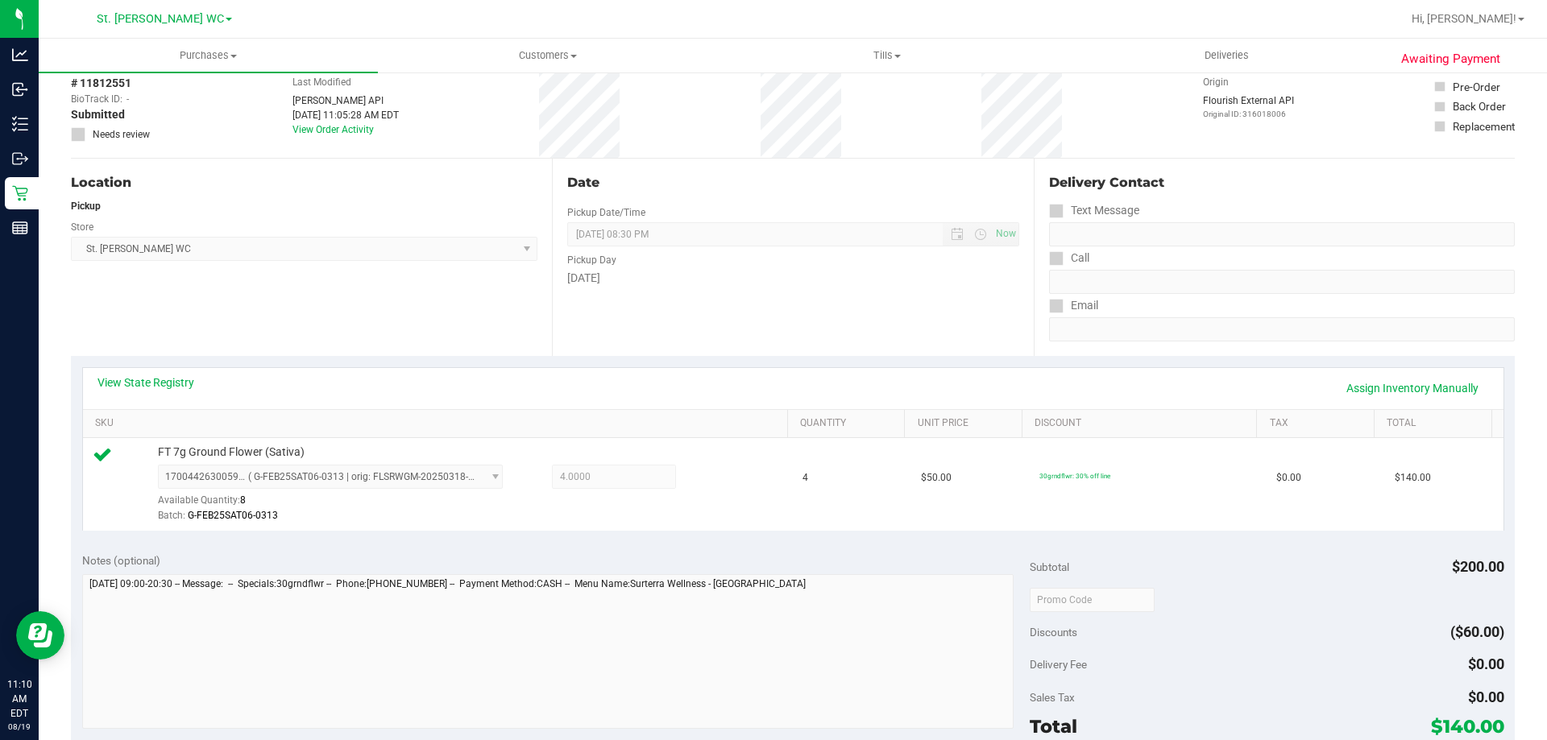
scroll to position [0, 0]
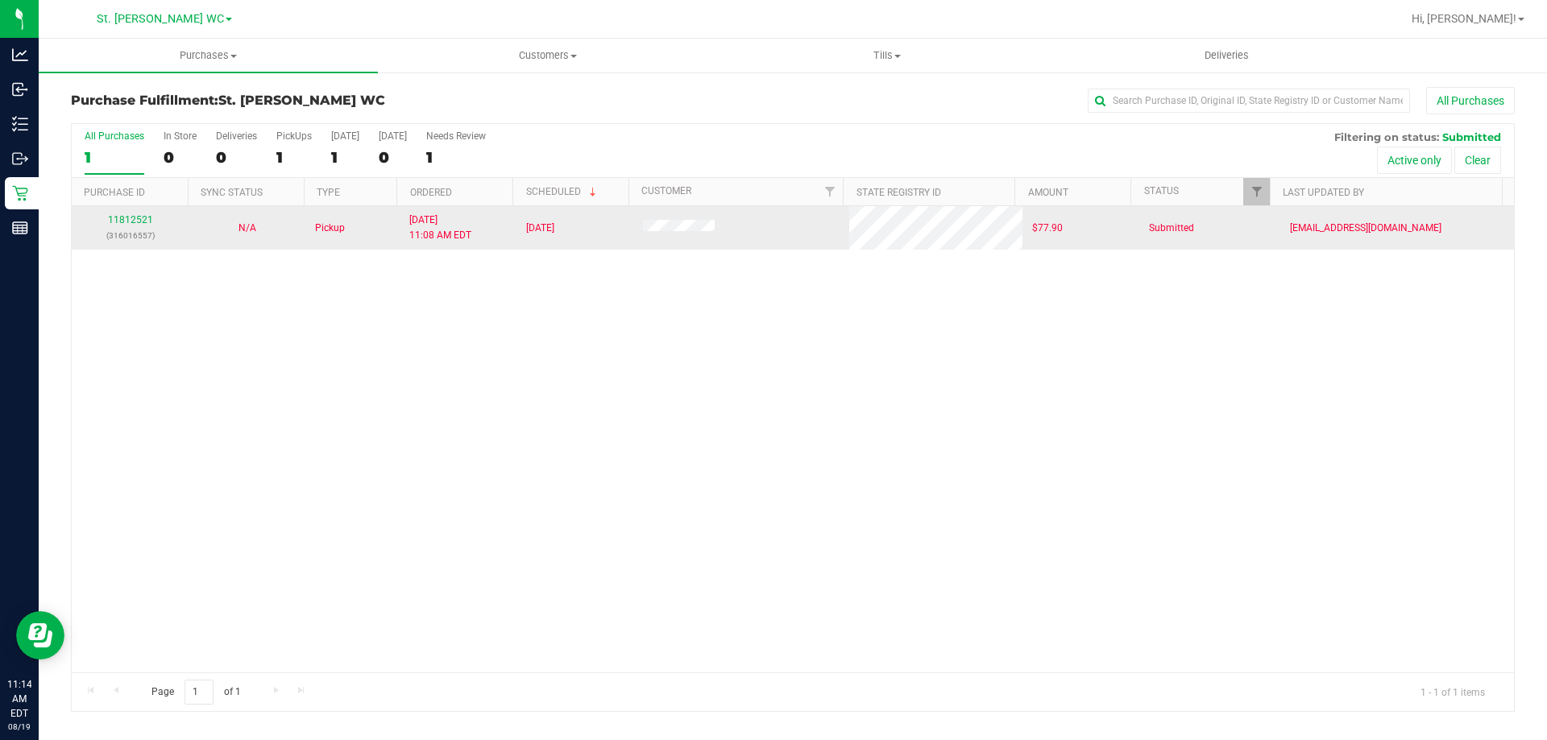
drag, startPoint x: 151, startPoint y: 312, endPoint x: 133, endPoint y: 248, distance: 66.1
click at [151, 312] on div "11812521 (316016557) N/A Pickup 8/19/2025 11:08 AM EDT 8/19/2025 $77.90 Submitt…" at bounding box center [793, 439] width 1442 height 466
click at [126, 224] on link "11812521" at bounding box center [130, 219] width 45 height 11
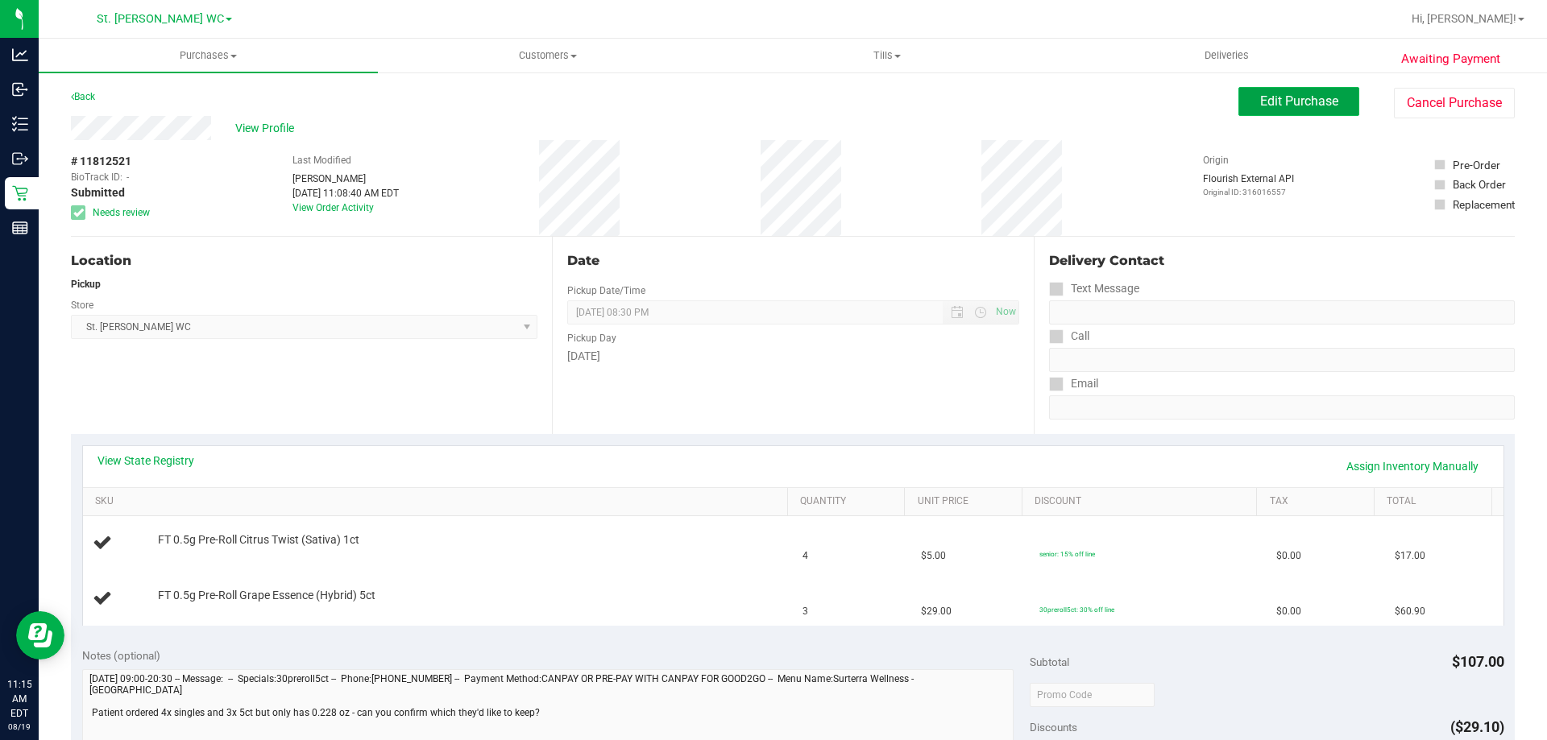
click at [1309, 111] on button "Edit Purchase" at bounding box center [1298, 101] width 121 height 29
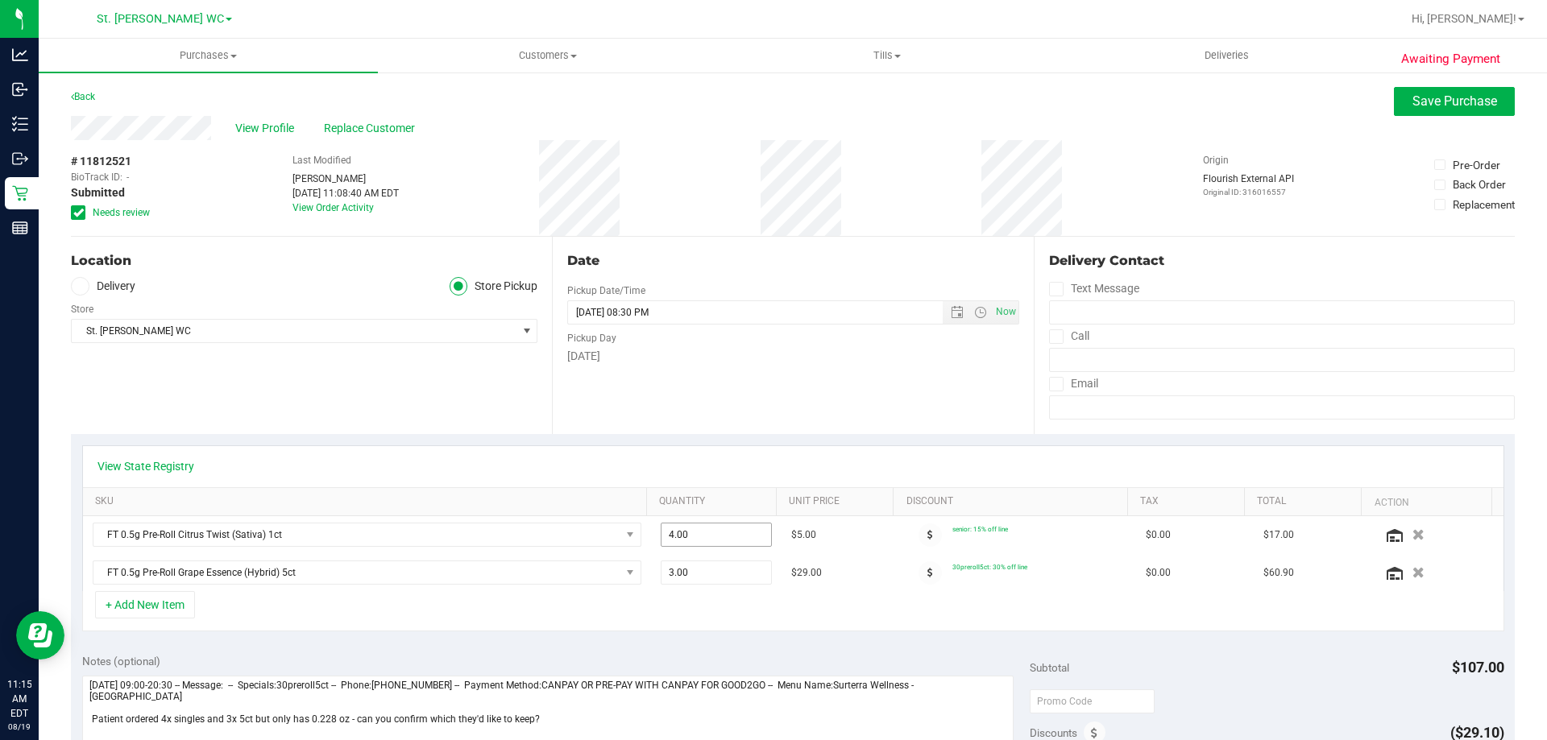
scroll to position [81, 0]
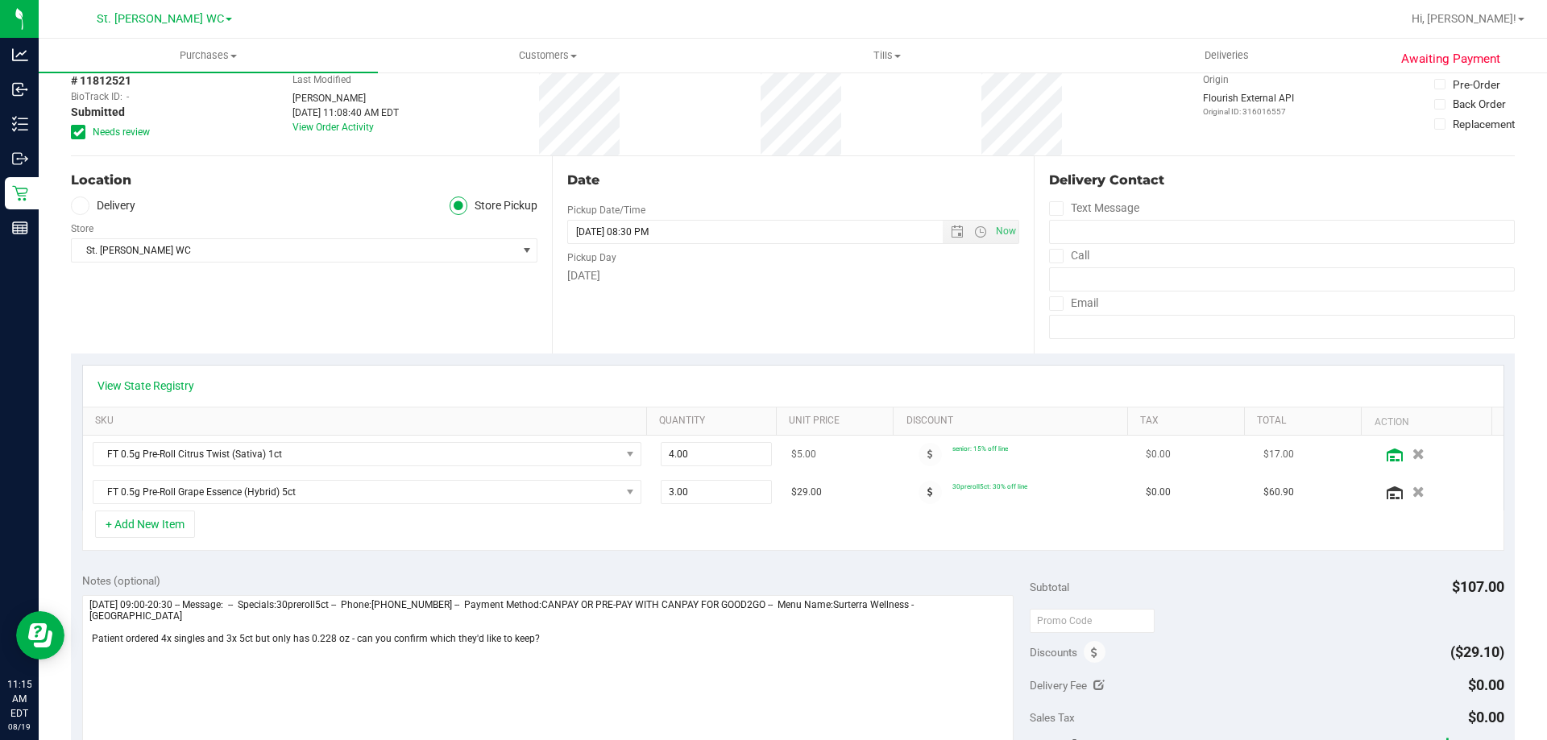
click at [1386, 460] on icon at bounding box center [1394, 455] width 16 height 13
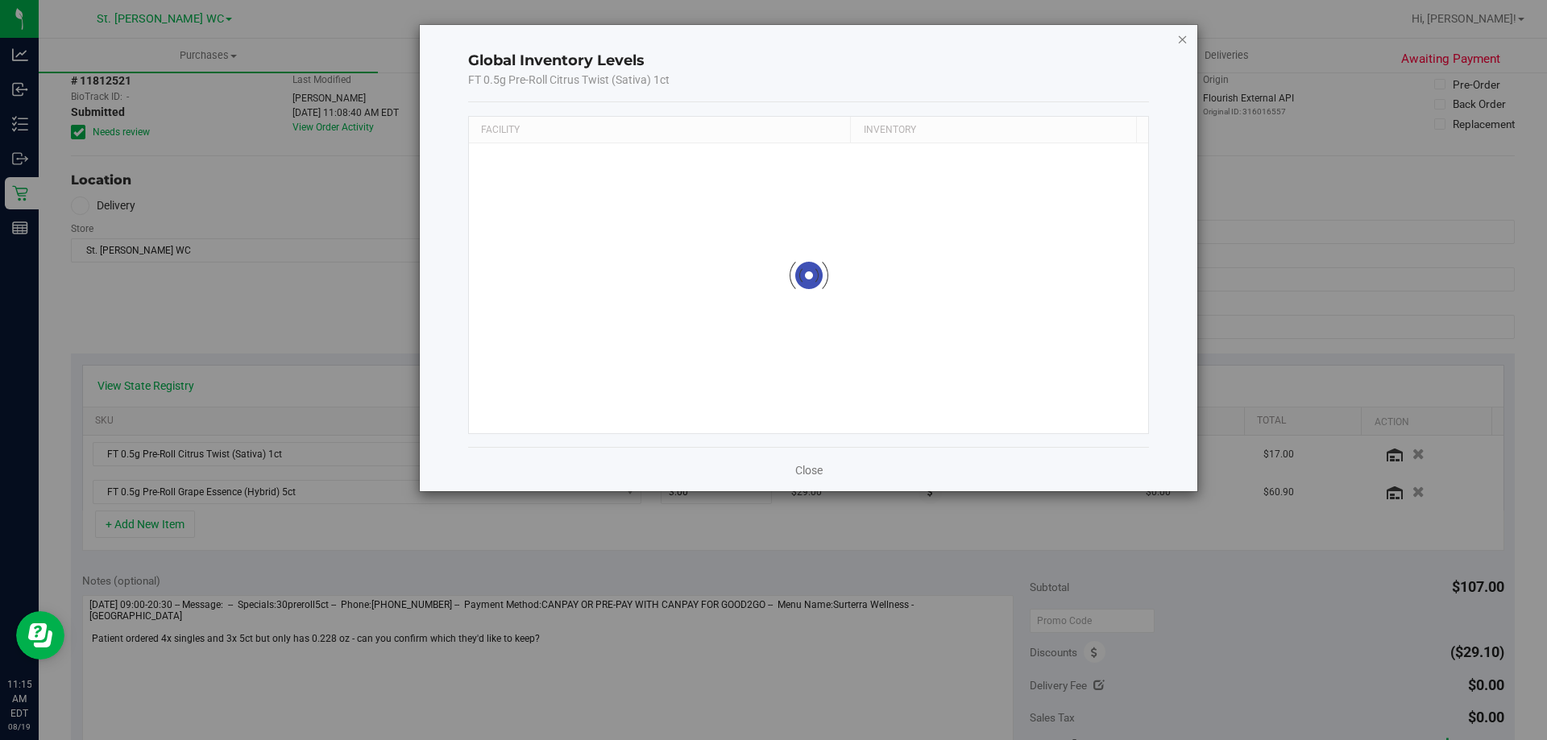
click at [1182, 39] on icon "button" at bounding box center [1182, 38] width 11 height 19
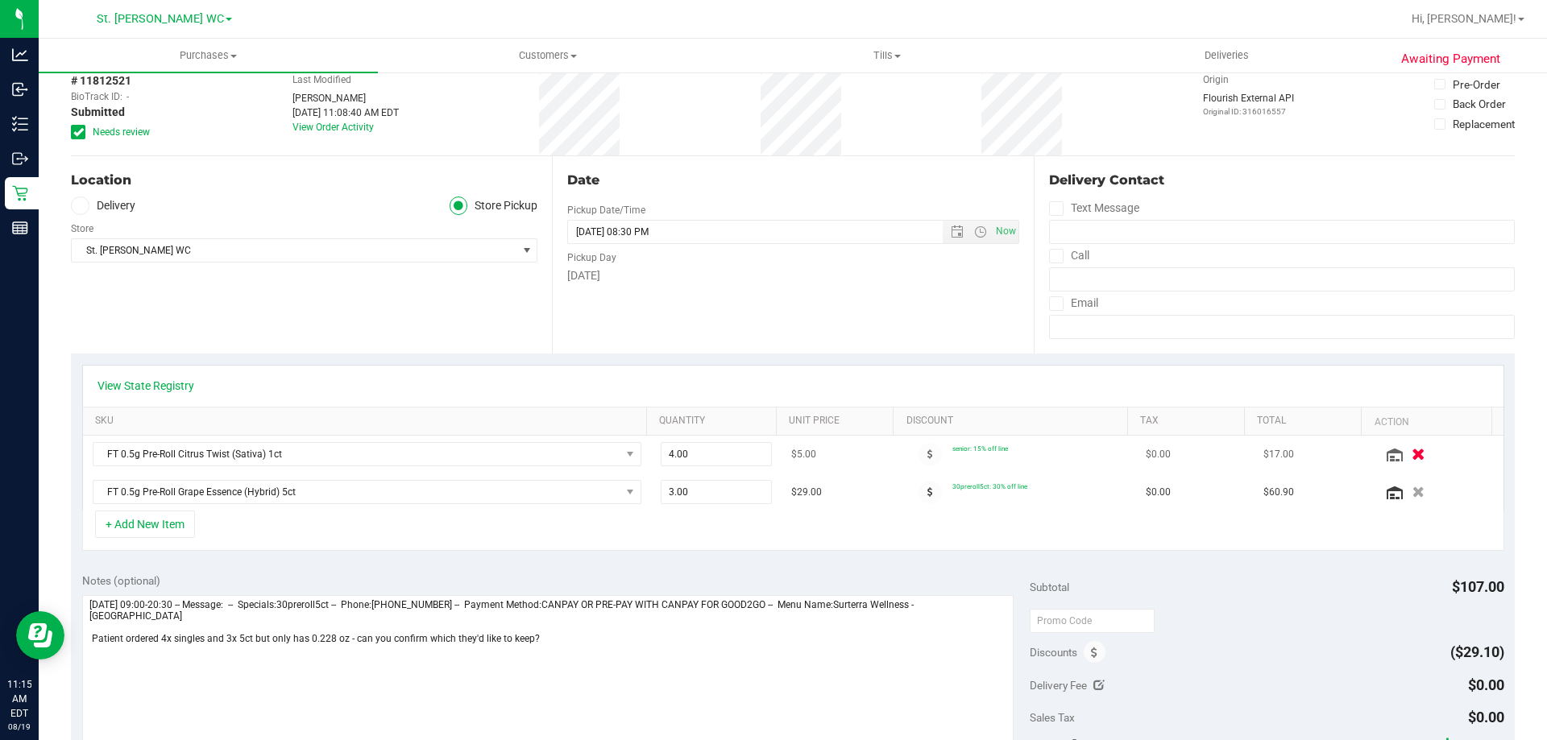
click at [1404, 454] on button "button" at bounding box center [1417, 453] width 27 height 17
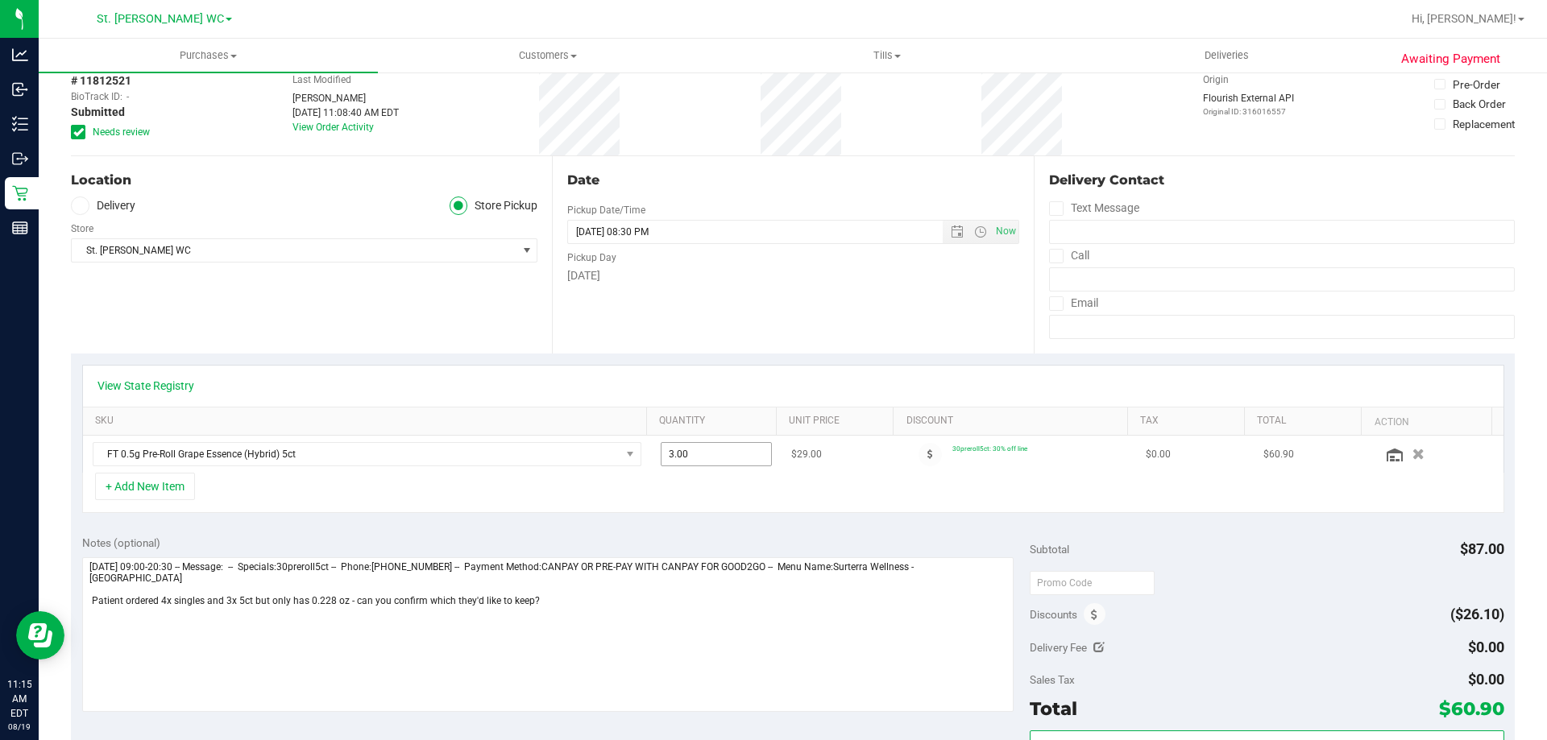
click at [688, 458] on span "3.00 3" at bounding box center [716, 454] width 112 height 24
click at [688, 458] on input "3" at bounding box center [716, 454] width 110 height 23
type input "2"
type input "2.00"
click at [691, 493] on div "+ Add New Item" at bounding box center [793, 493] width 1422 height 40
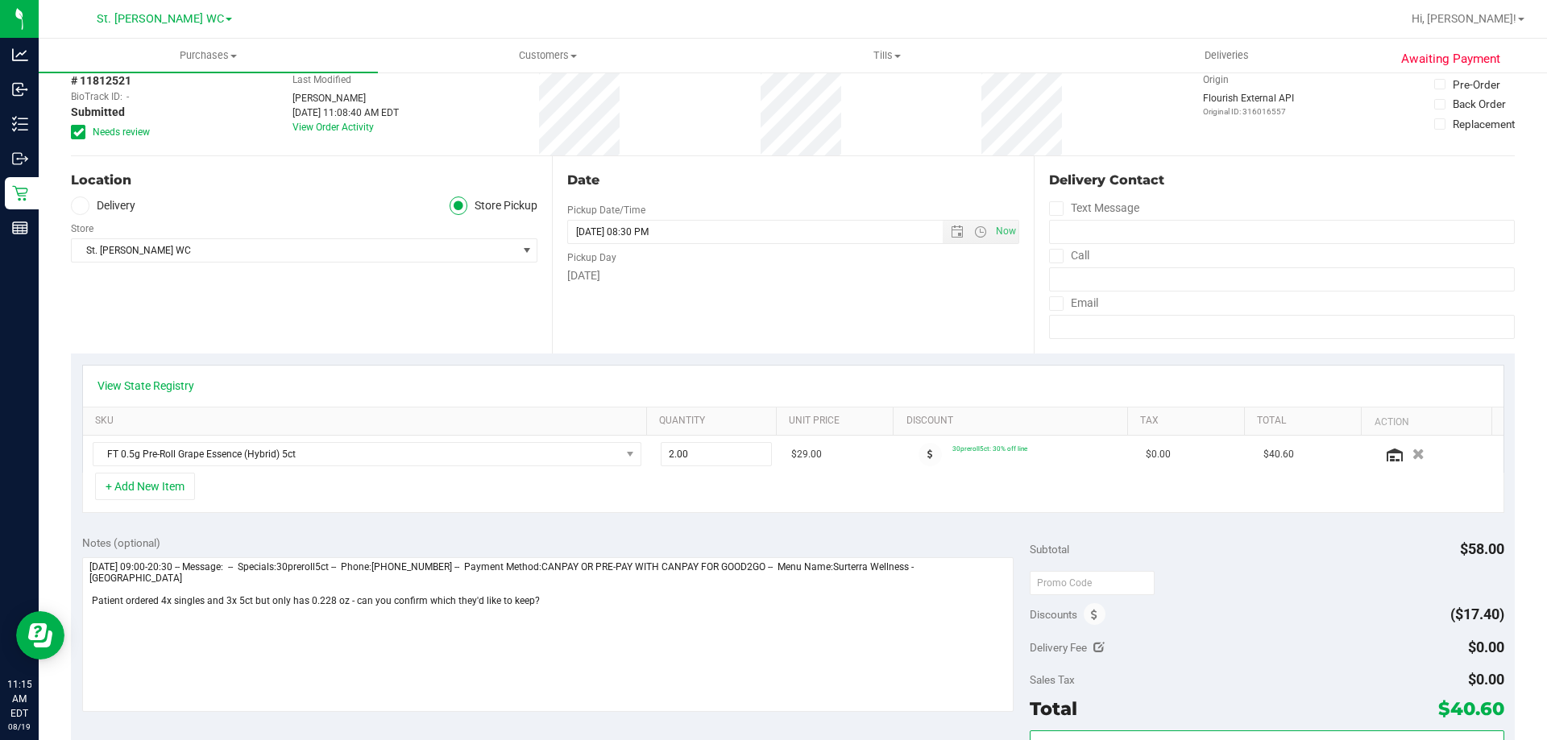
click at [754, 493] on div "+ Add New Item" at bounding box center [793, 493] width 1422 height 40
click at [800, 488] on div "+ Add New Item" at bounding box center [793, 493] width 1422 height 40
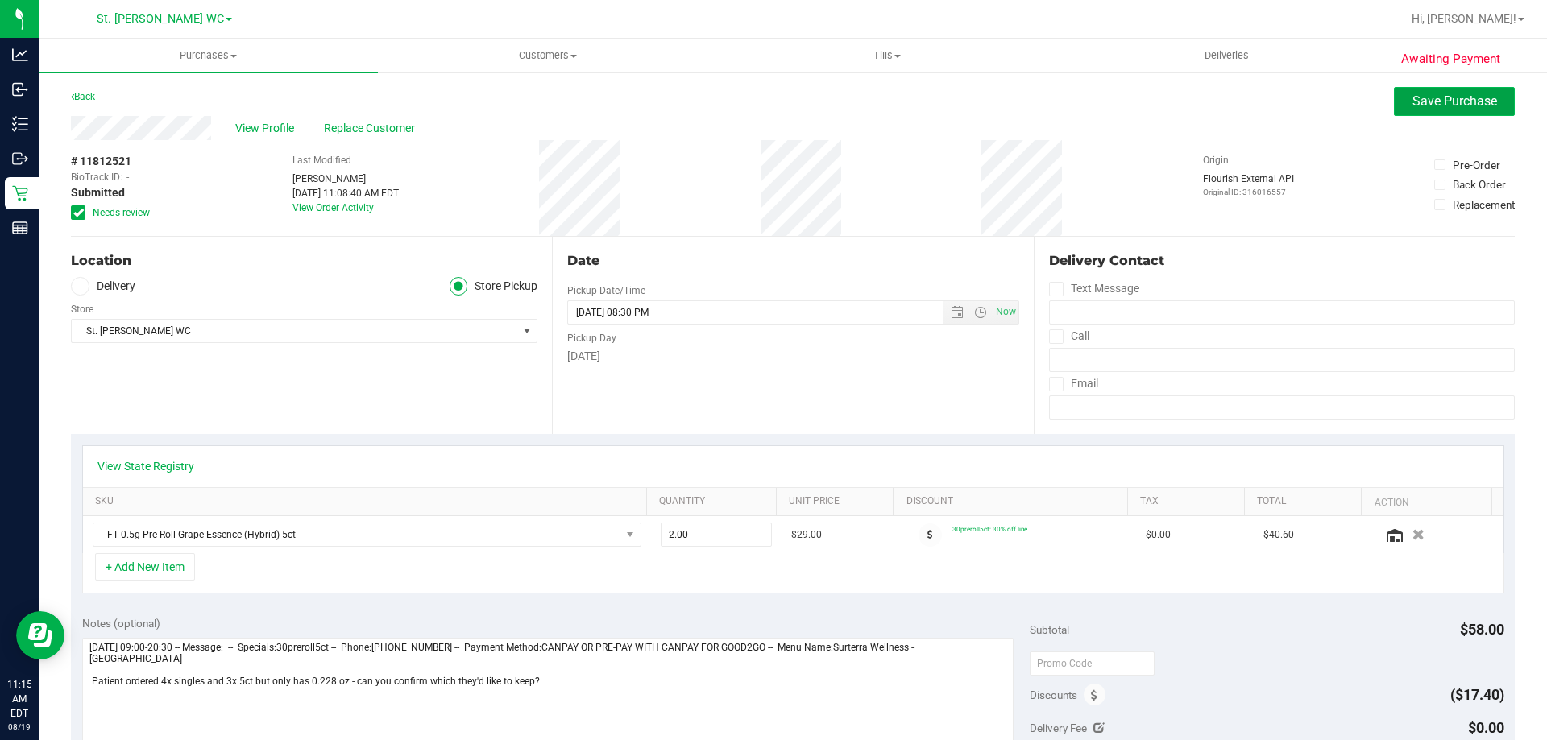
click at [1493, 97] on button "Save Purchase" at bounding box center [1453, 101] width 121 height 29
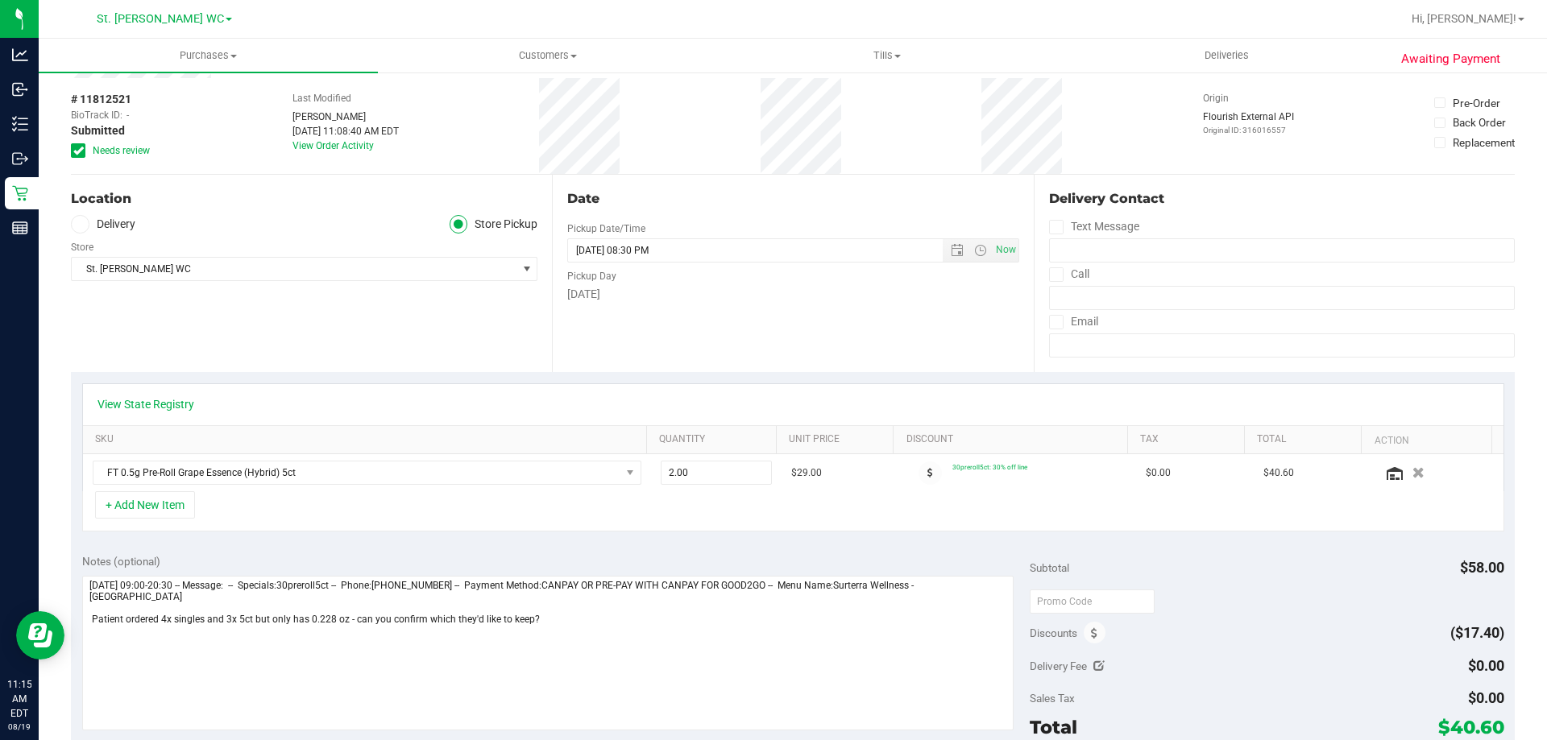
scroll to position [81, 0]
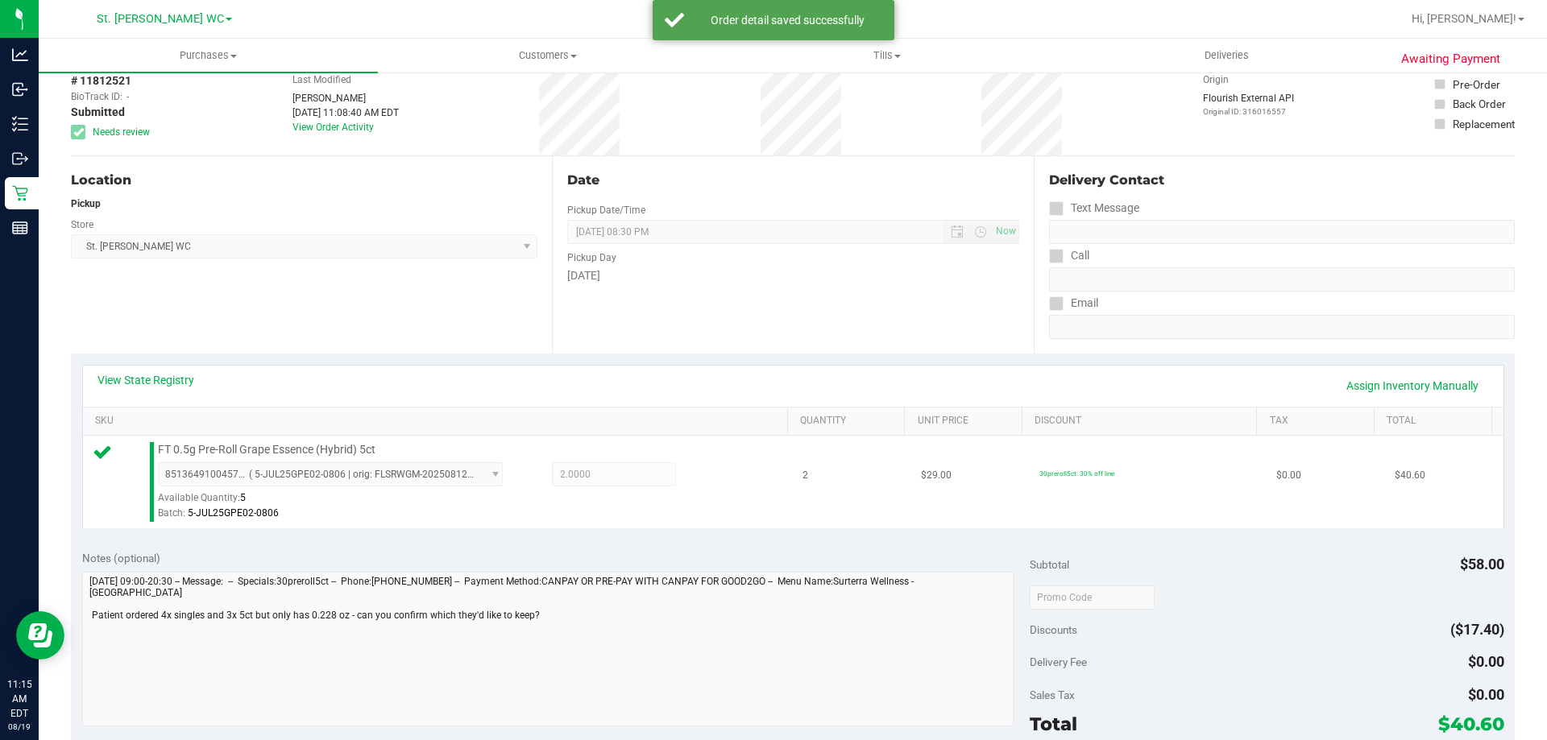
scroll to position [403, 0]
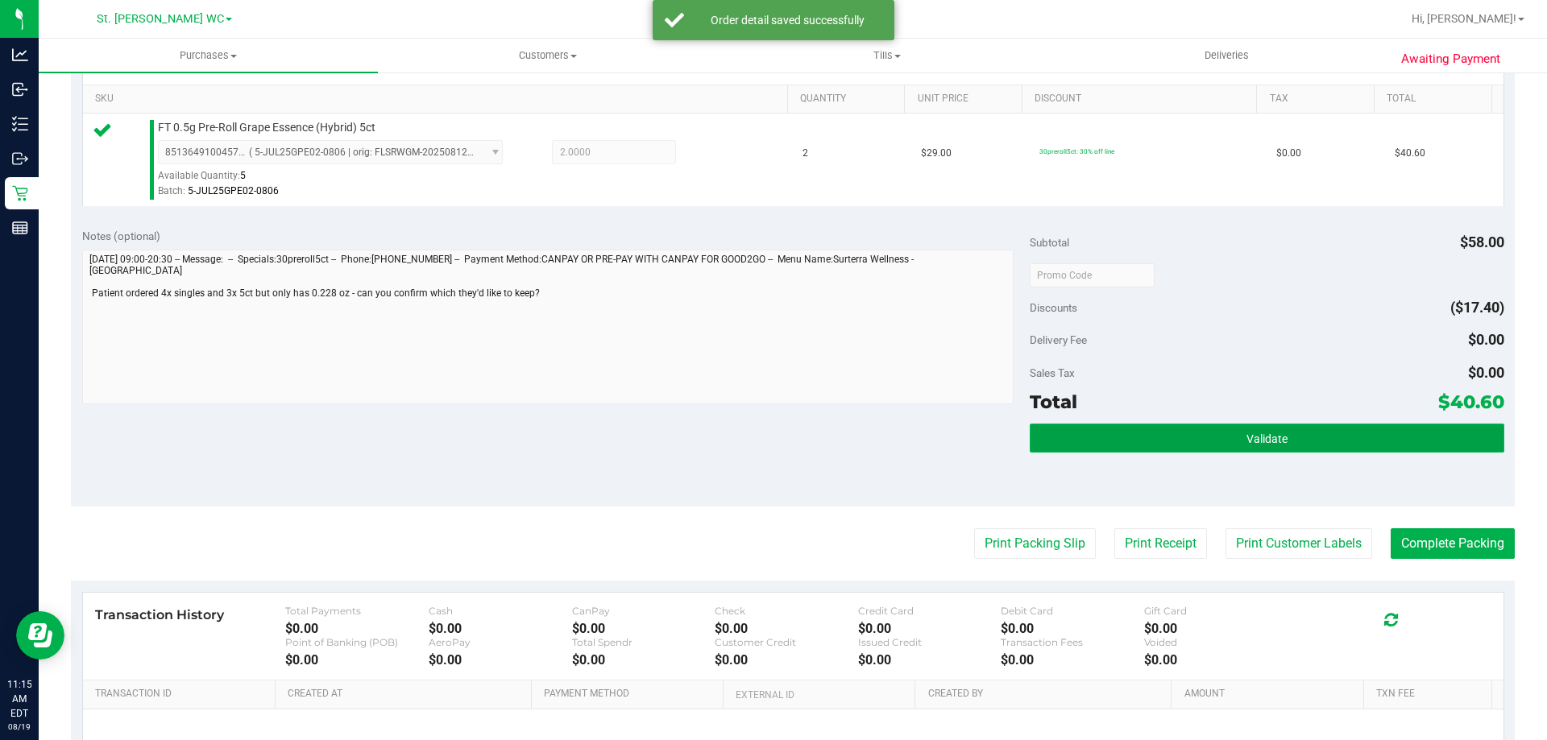
click at [1194, 437] on button "Validate" at bounding box center [1266, 438] width 474 height 29
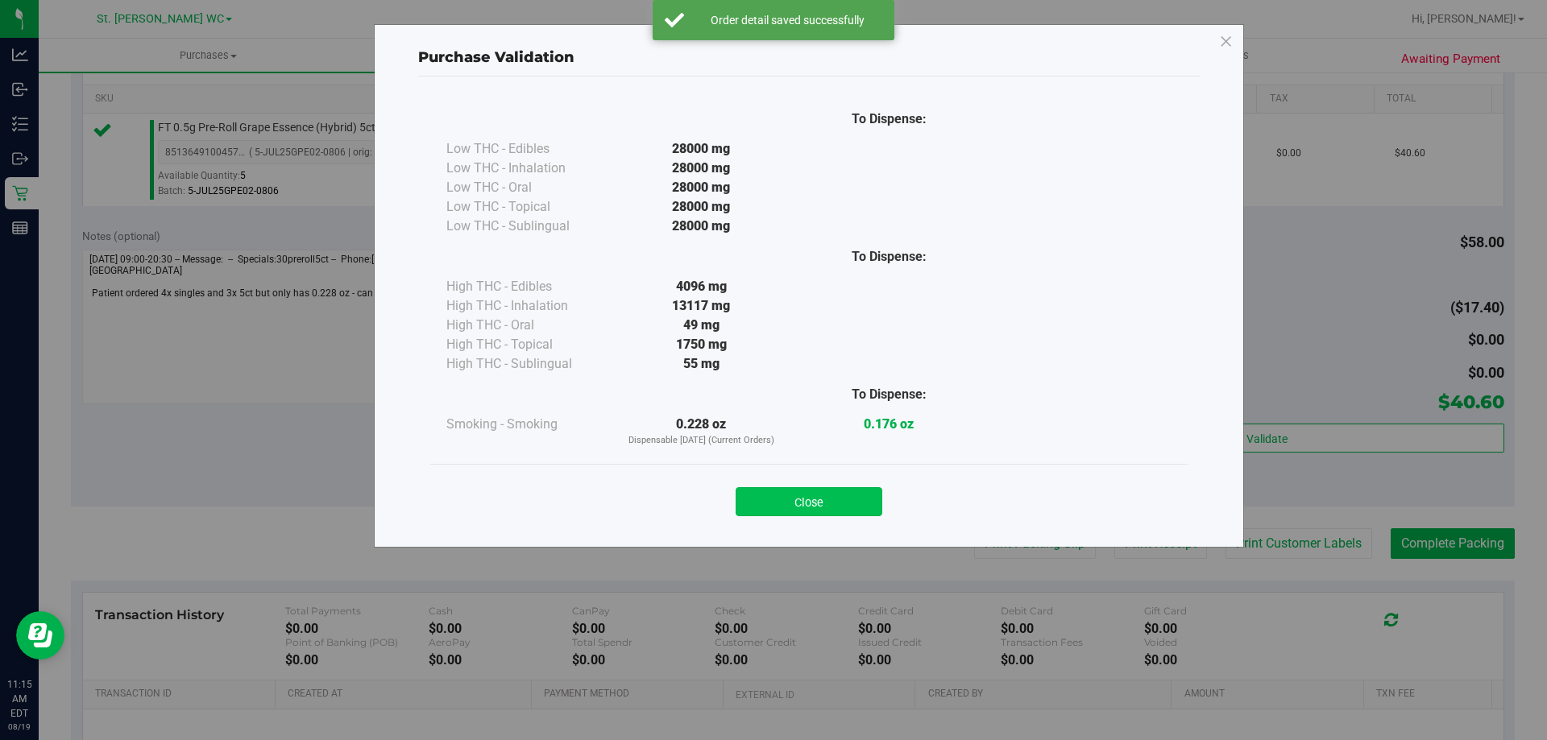
click at [834, 490] on button "Close" at bounding box center [808, 501] width 147 height 29
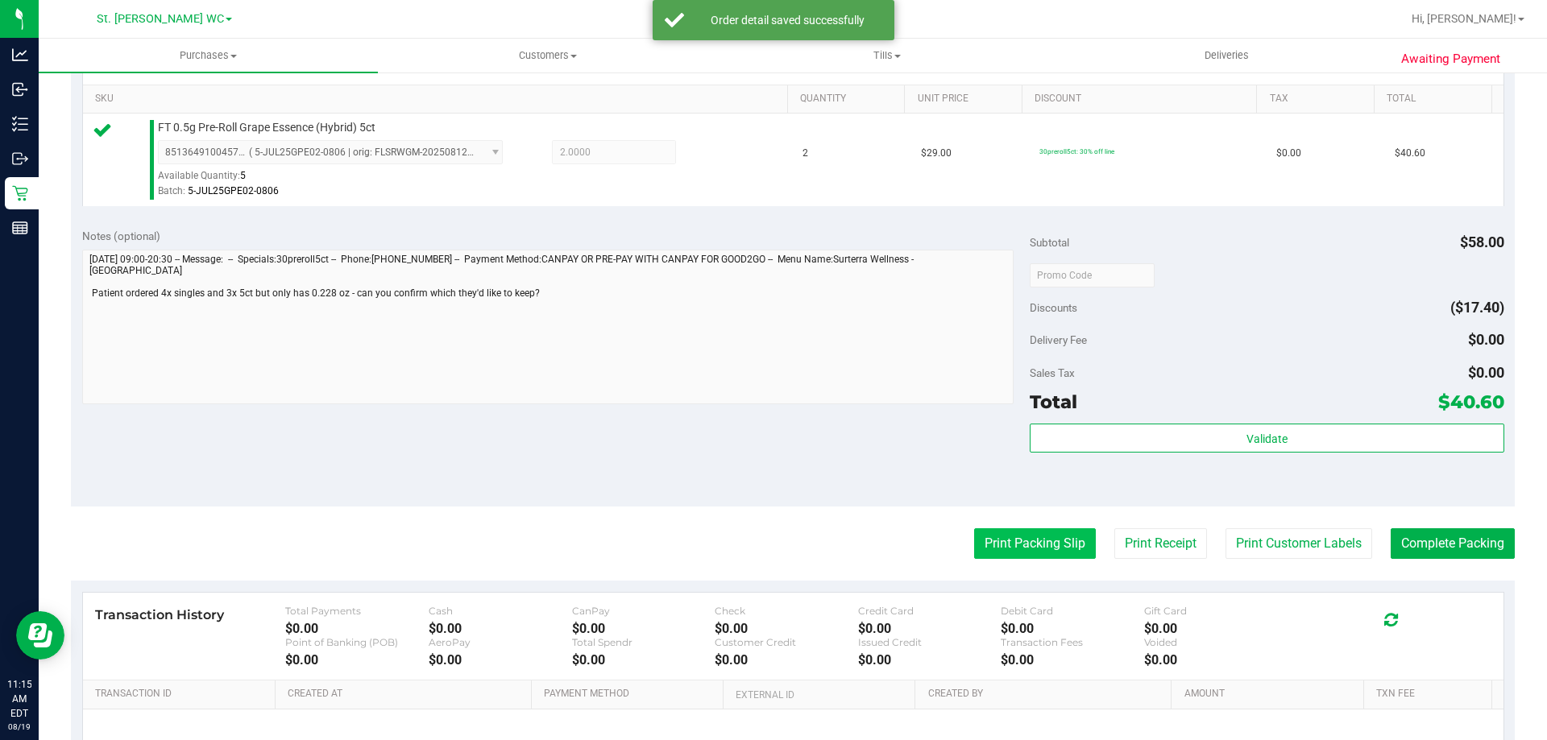
click at [992, 532] on button "Print Packing Slip" at bounding box center [1035, 543] width 122 height 31
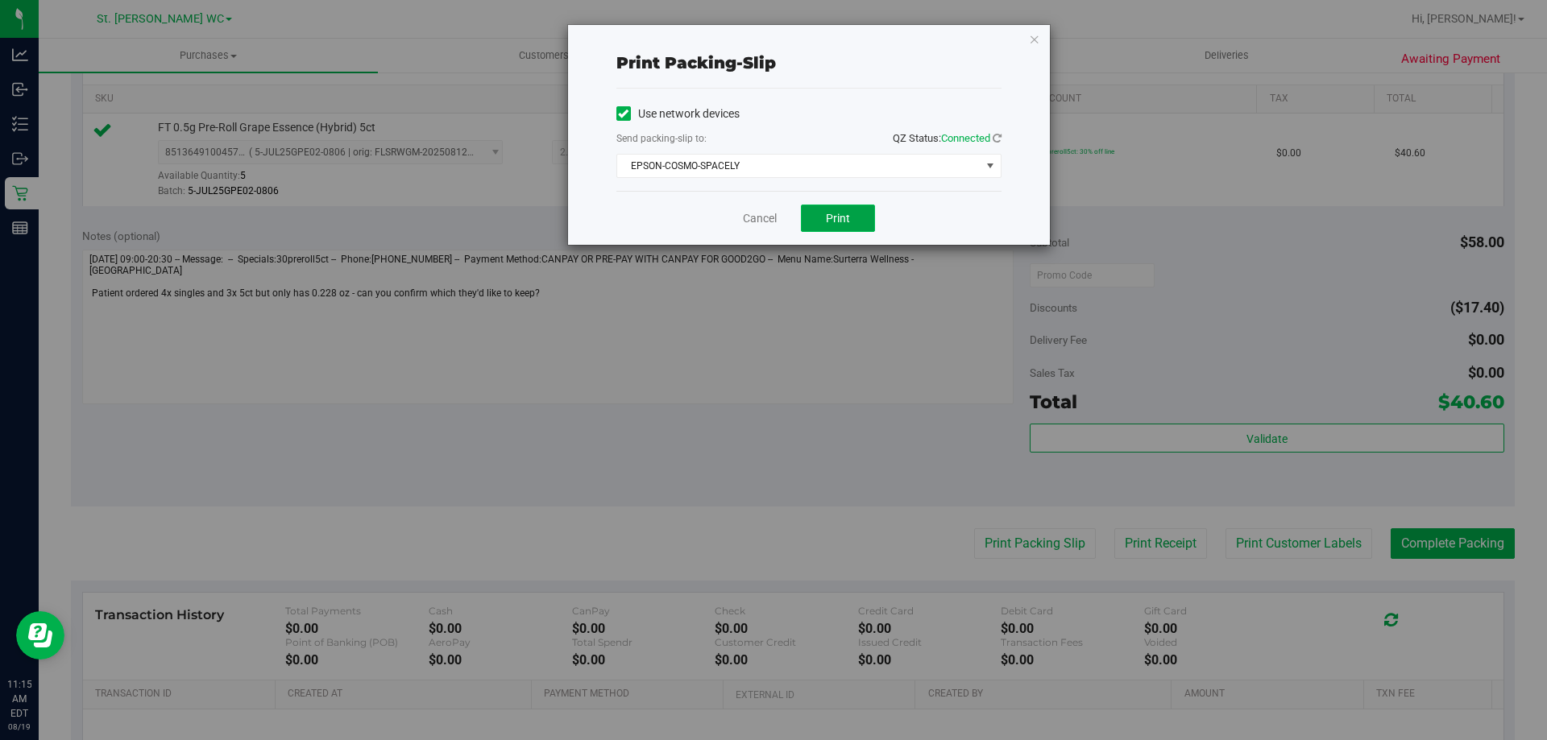
click at [852, 217] on button "Print" at bounding box center [838, 218] width 74 height 27
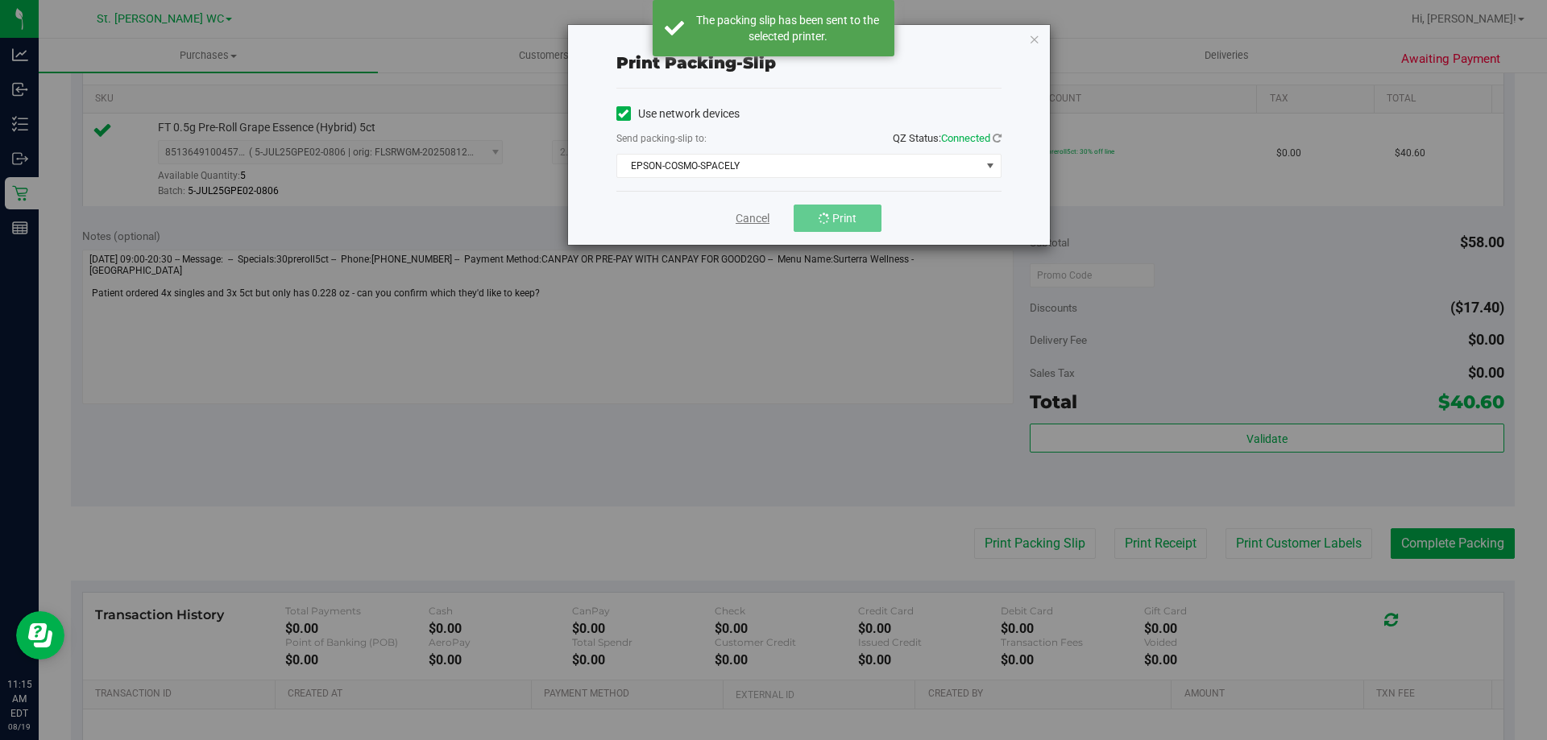
click at [759, 220] on link "Cancel" at bounding box center [752, 218] width 34 height 17
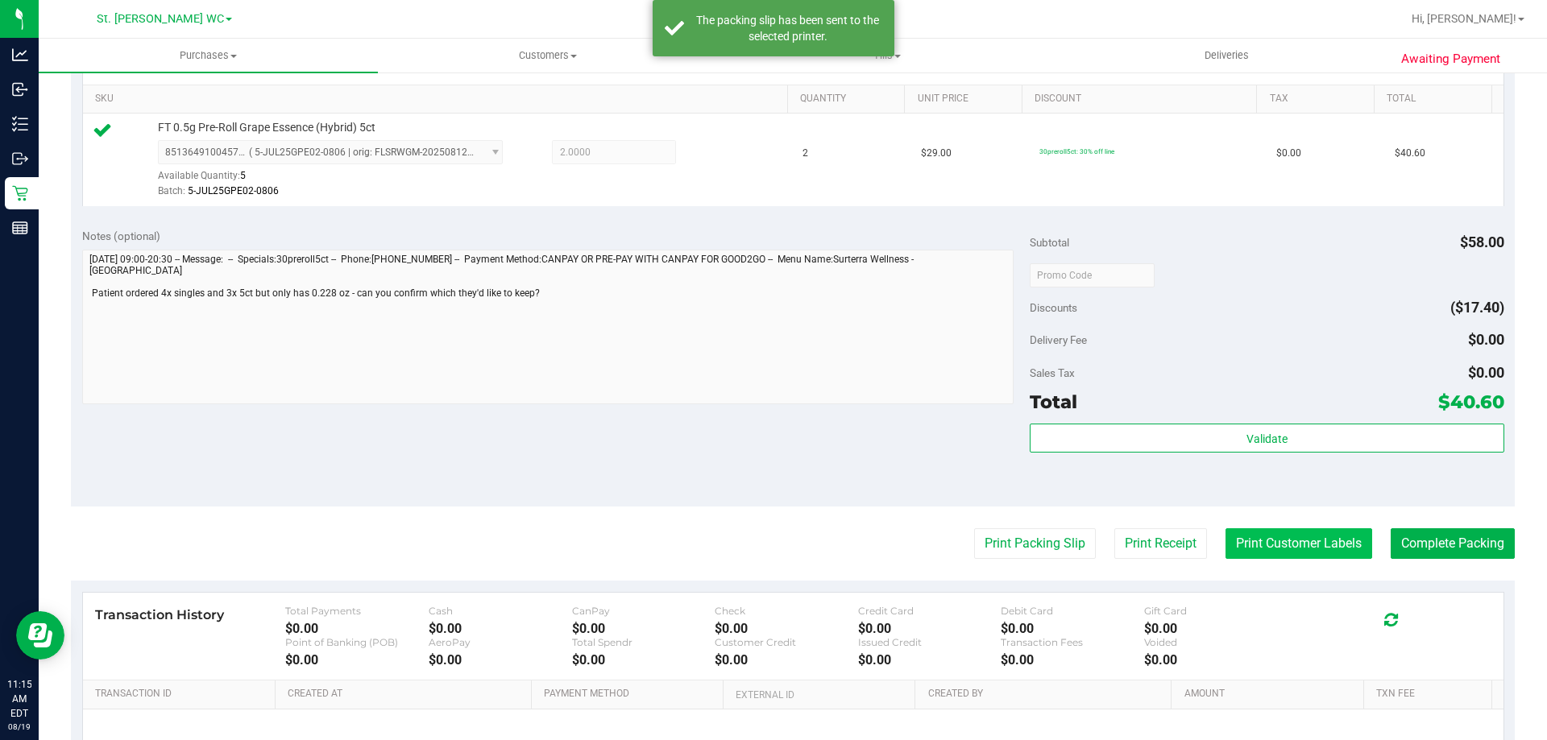
click at [1225, 536] on button "Print Customer Labels" at bounding box center [1298, 543] width 147 height 31
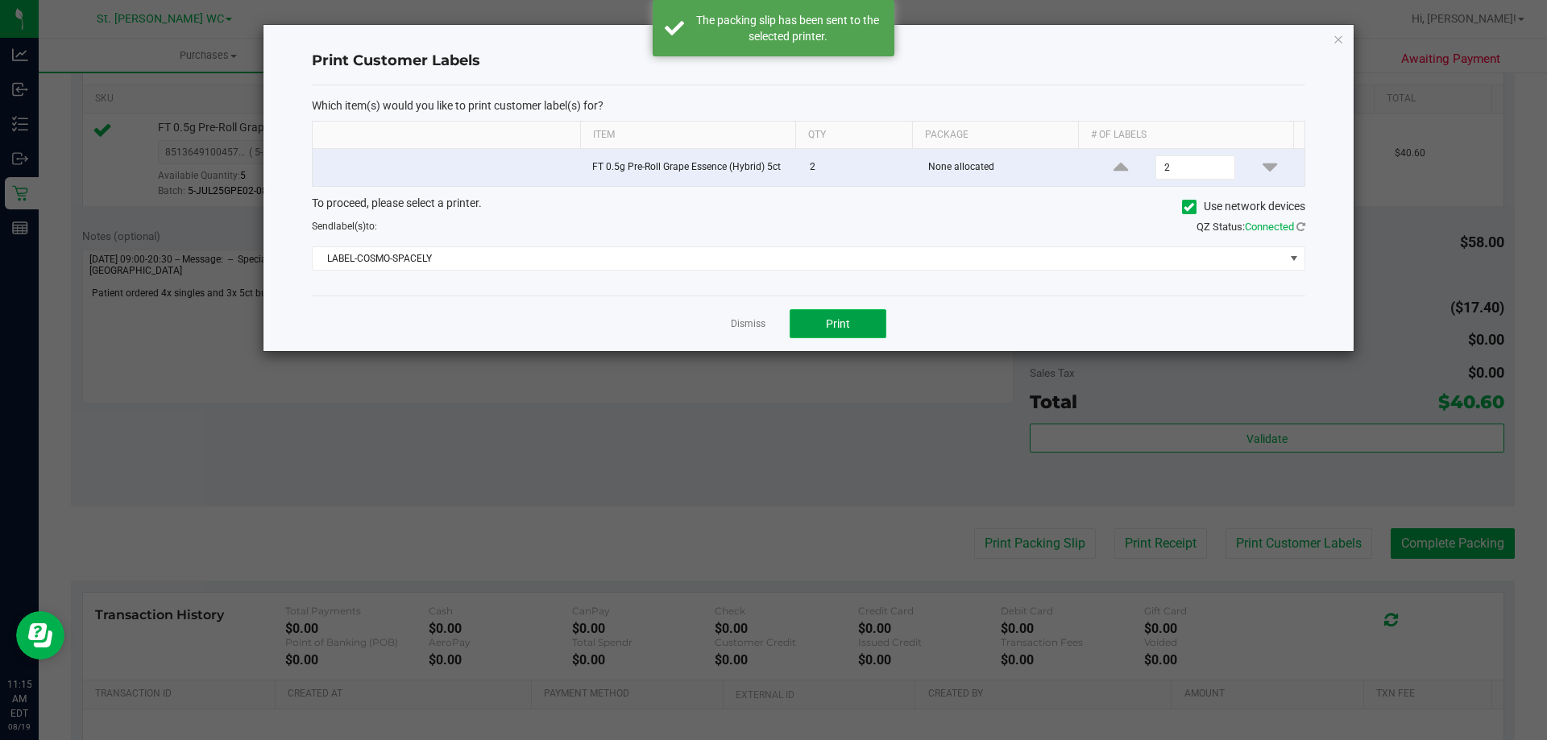
click at [806, 323] on button "Print" at bounding box center [837, 323] width 97 height 29
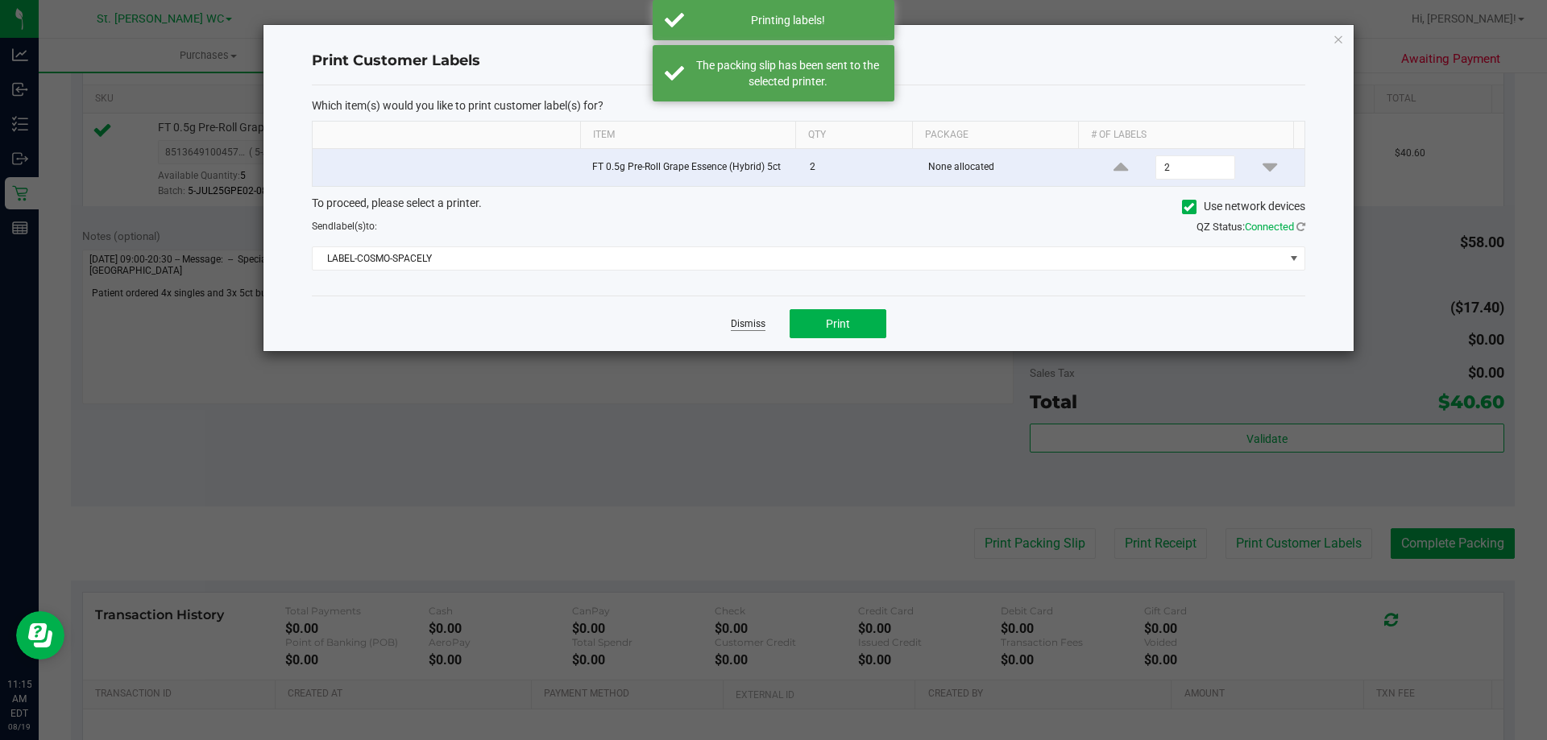
click at [739, 327] on link "Dismiss" at bounding box center [748, 324] width 35 height 14
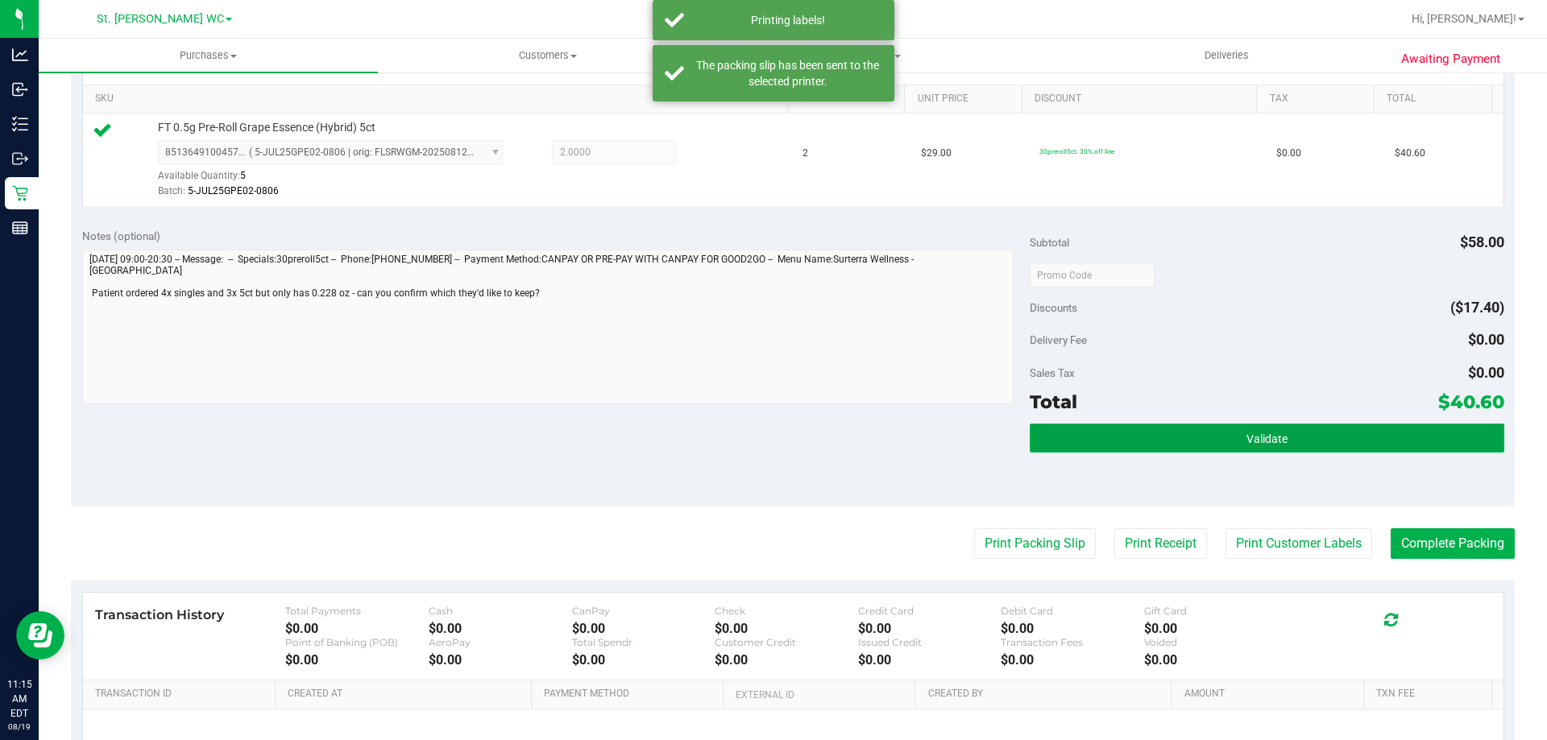
click at [1182, 440] on button "Validate" at bounding box center [1266, 438] width 474 height 29
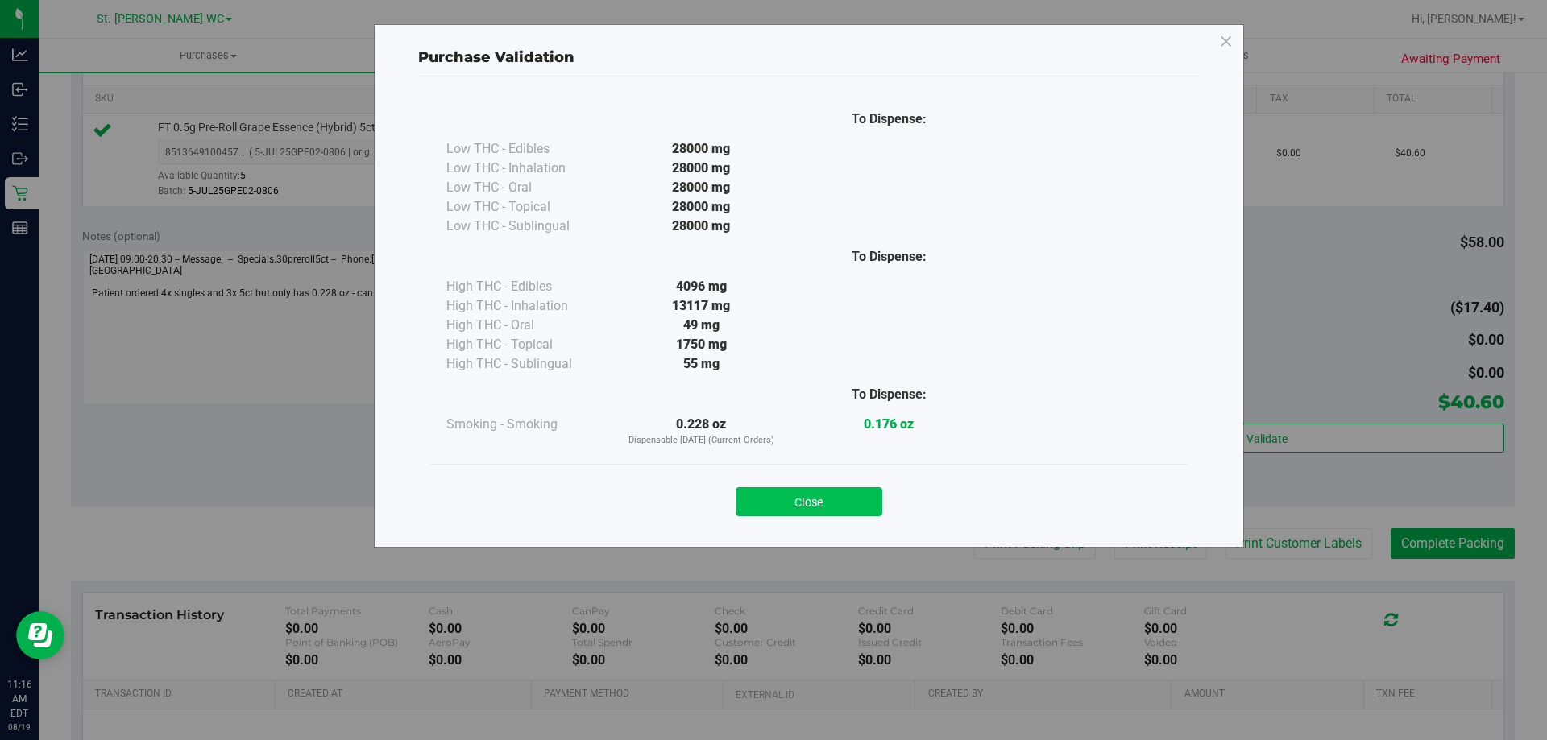
click at [817, 503] on button "Close" at bounding box center [808, 501] width 147 height 29
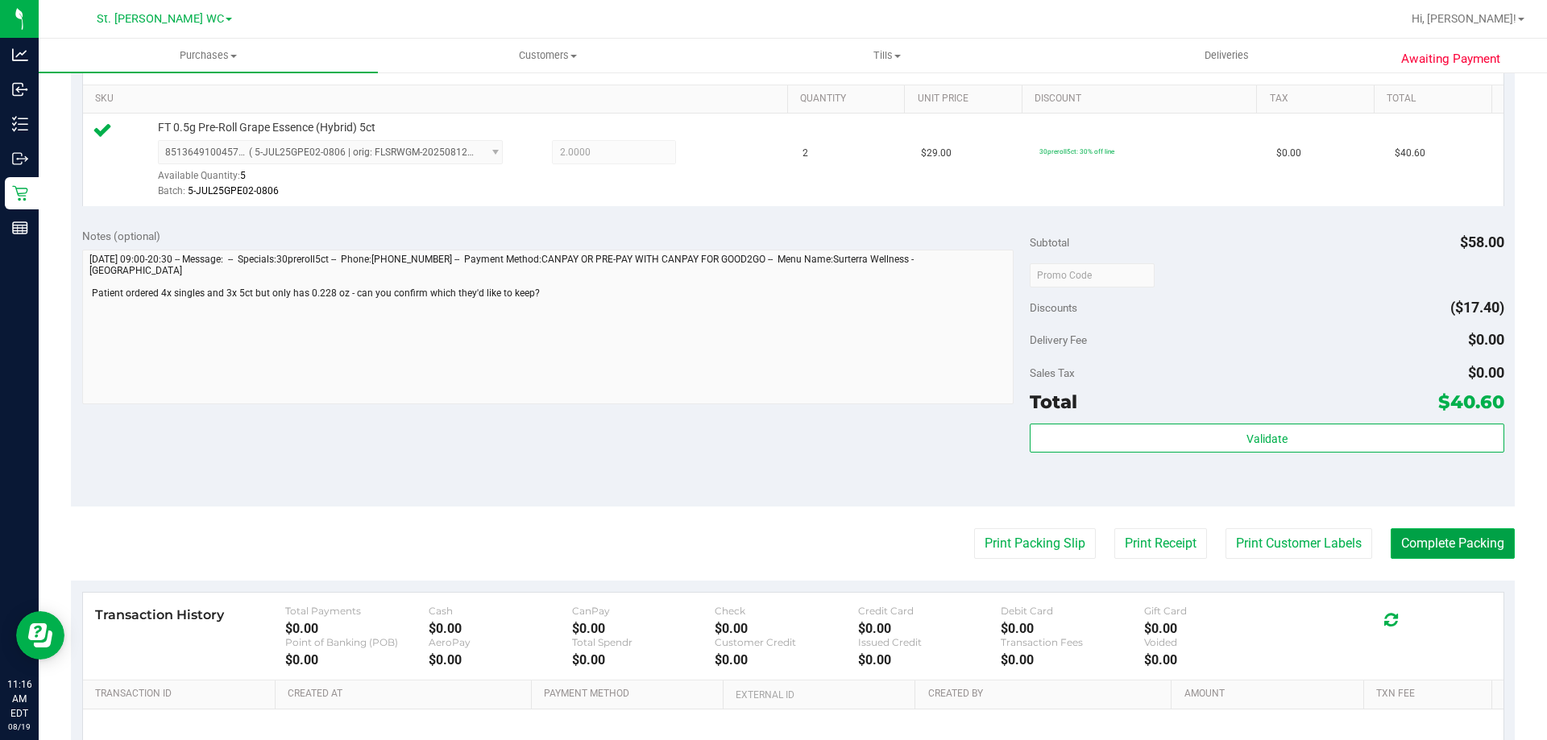
click at [1479, 544] on button "Complete Packing" at bounding box center [1452, 543] width 124 height 31
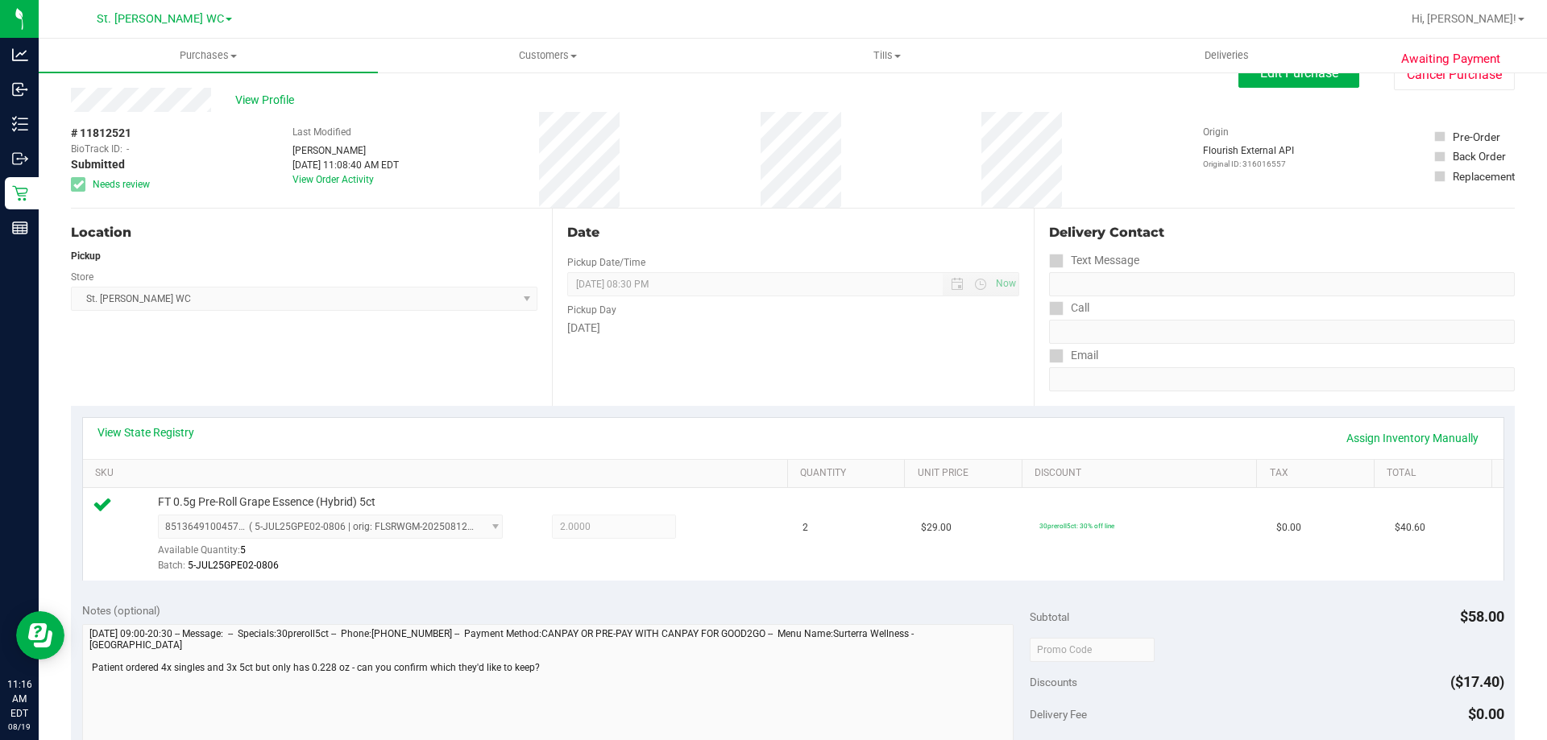
scroll to position [0, 0]
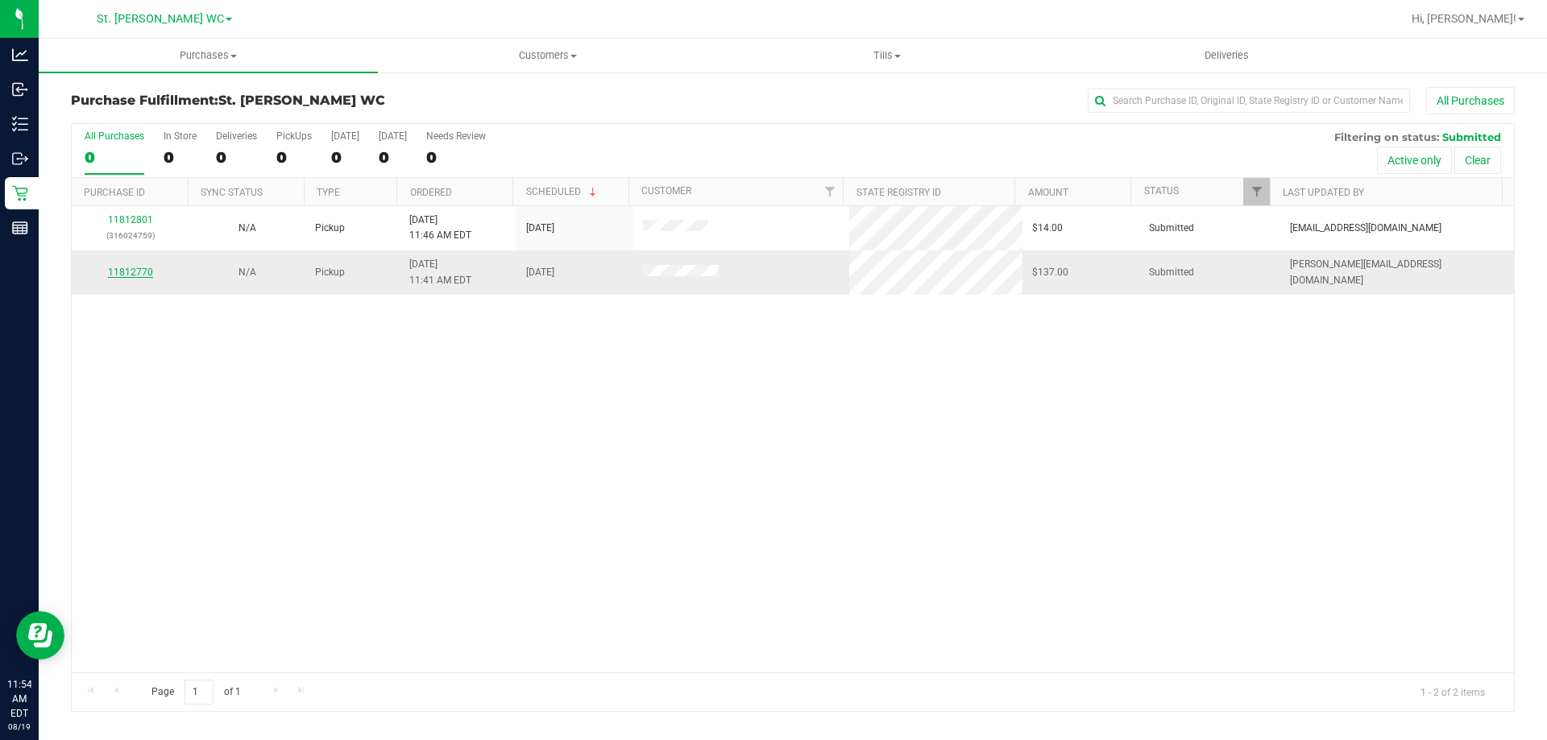
click at [137, 272] on link "11812770" at bounding box center [130, 272] width 45 height 11
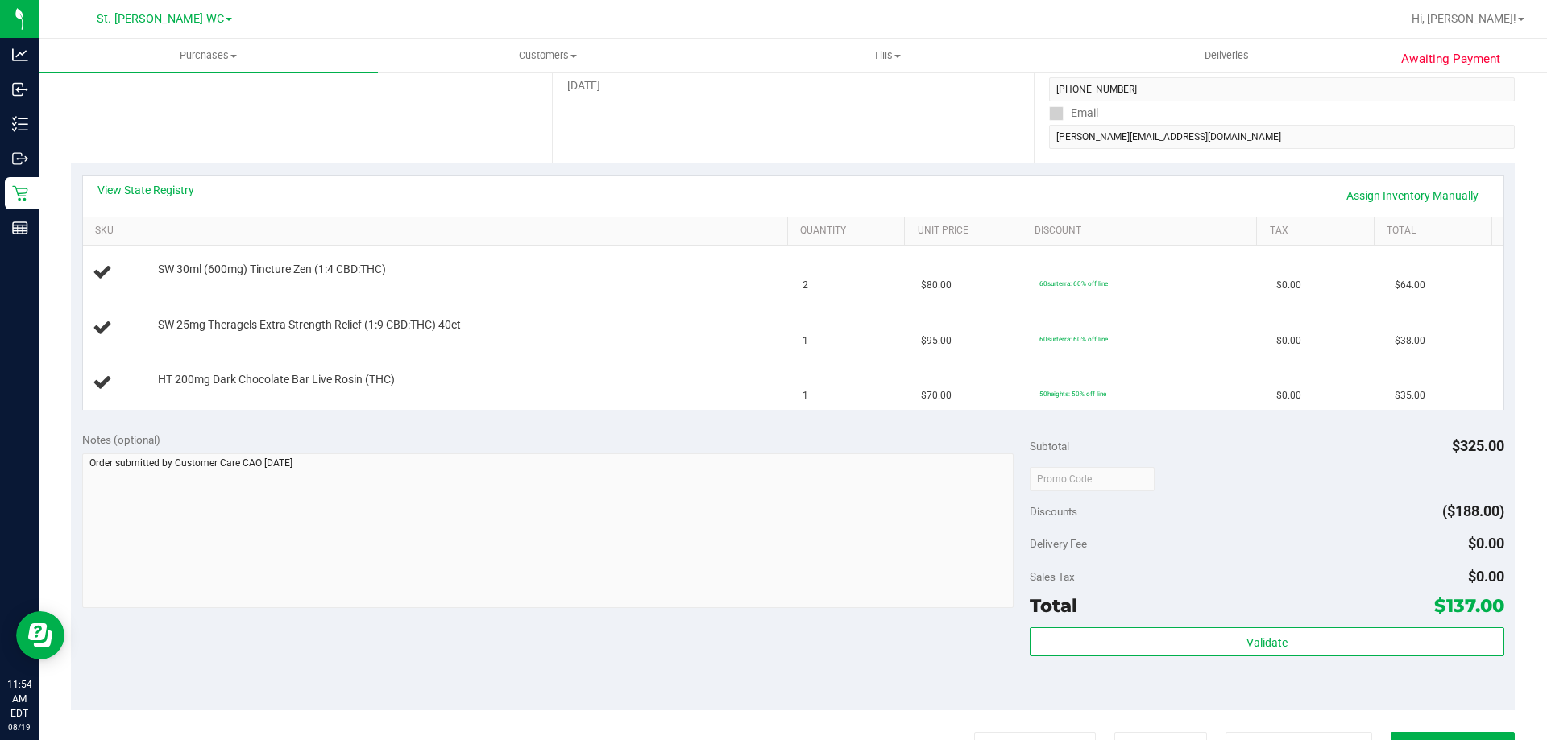
scroll to position [322, 0]
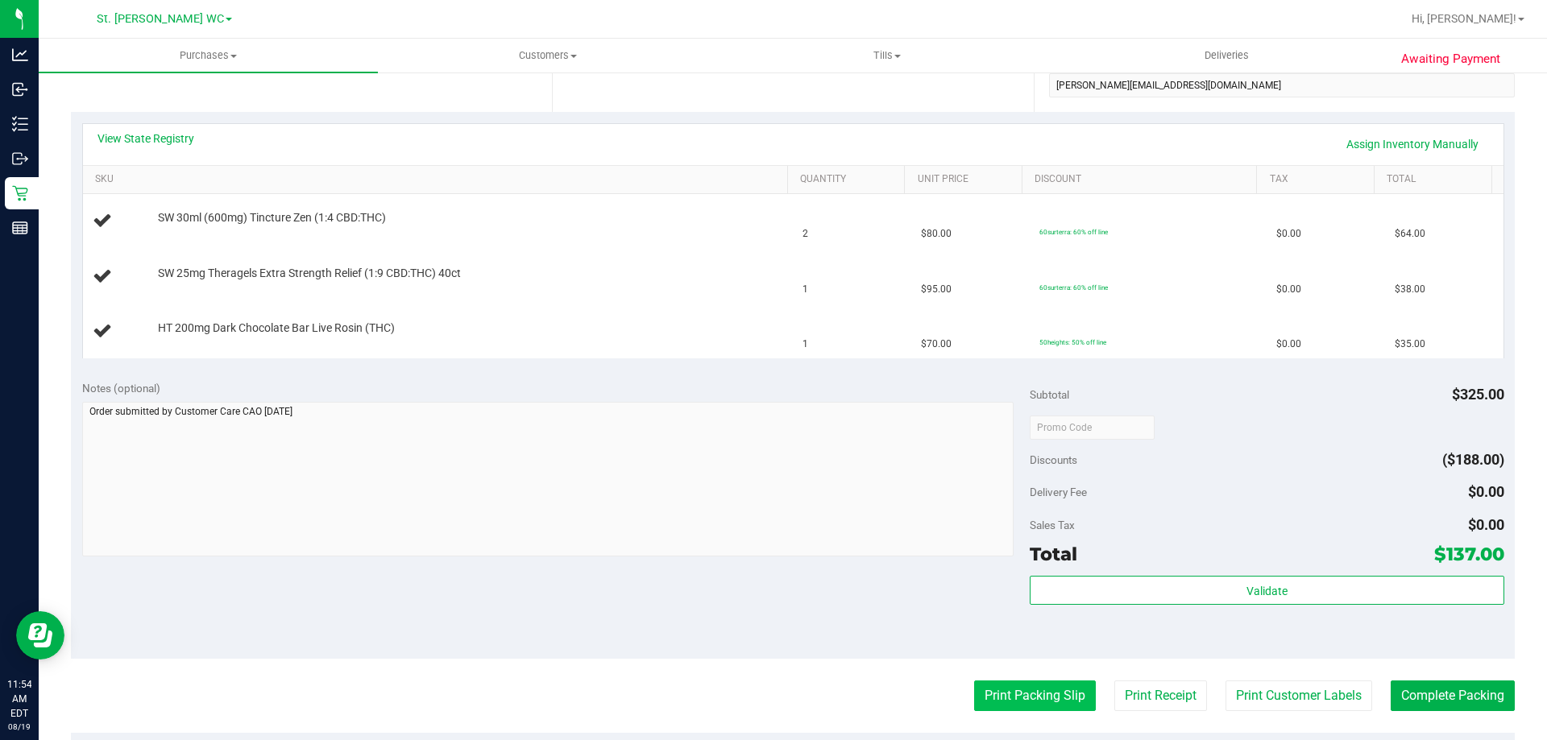
drag, startPoint x: 1031, startPoint y: 681, endPoint x: 1028, endPoint y: 703, distance: 22.0
click at [1028, 703] on button "Print Packing Slip" at bounding box center [1035, 696] width 122 height 31
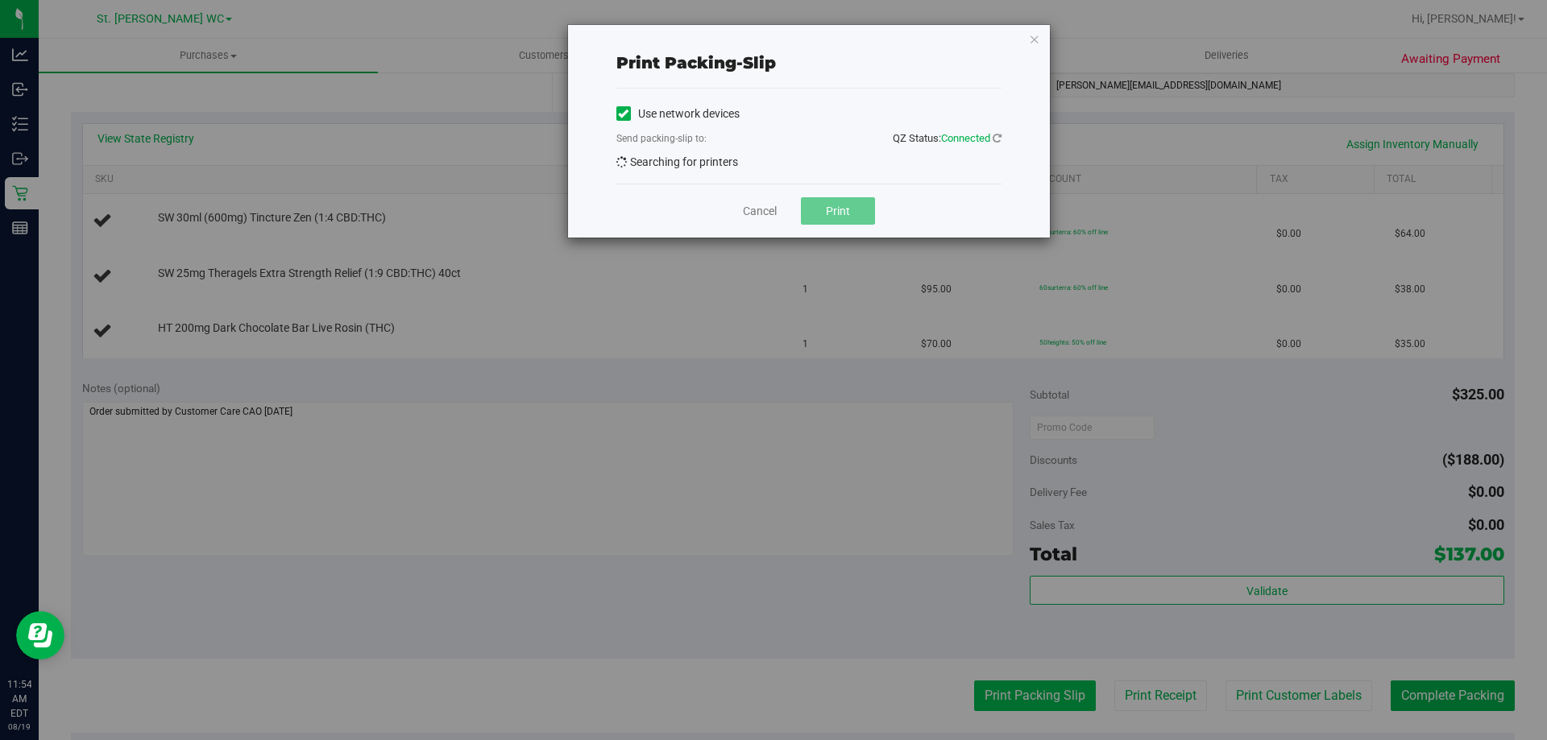
click at [1028, 705] on div "Print packing-slip Use network devices Send packing-slip to: QZ Status: Connect…" at bounding box center [779, 370] width 1559 height 740
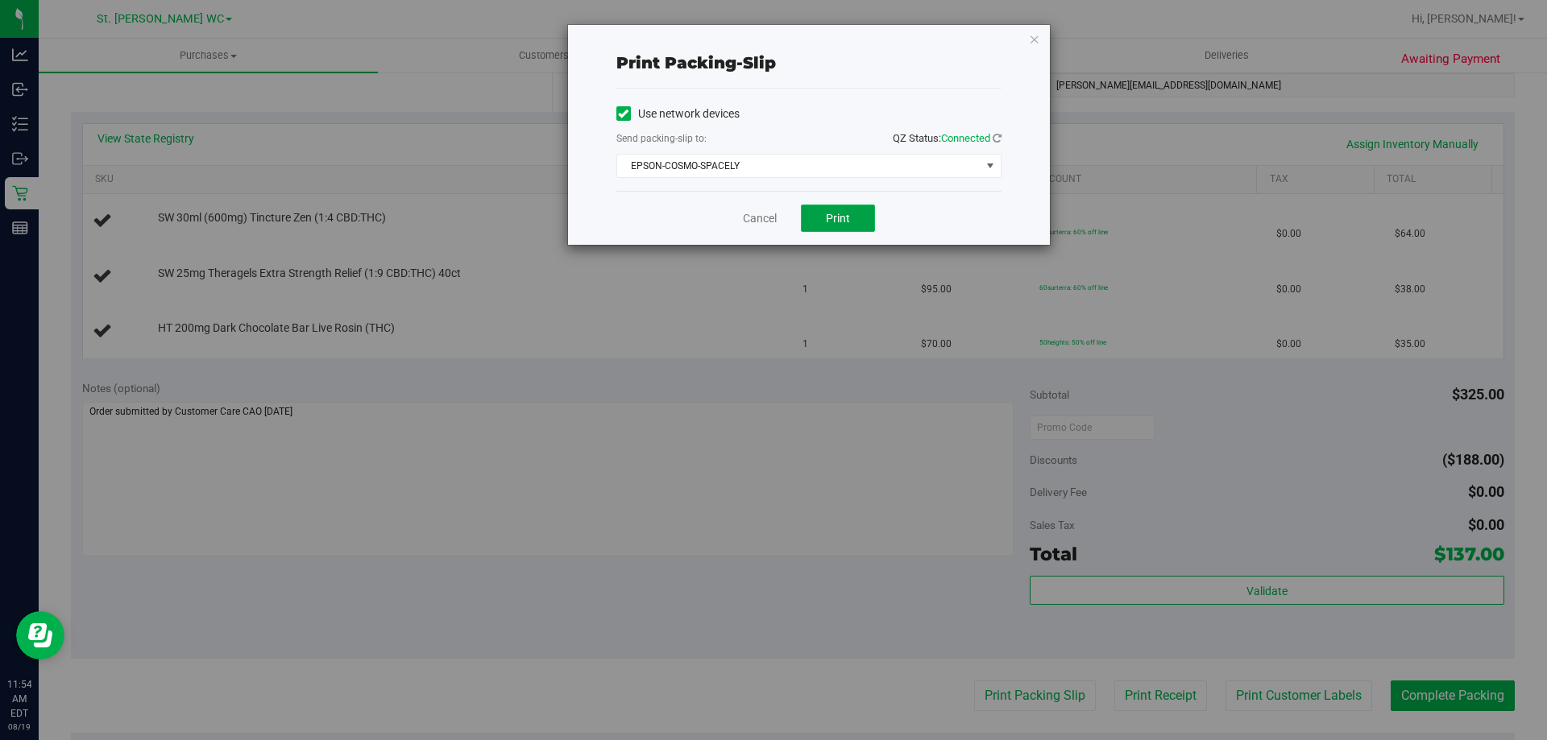
click at [835, 229] on button "Print" at bounding box center [838, 218] width 74 height 27
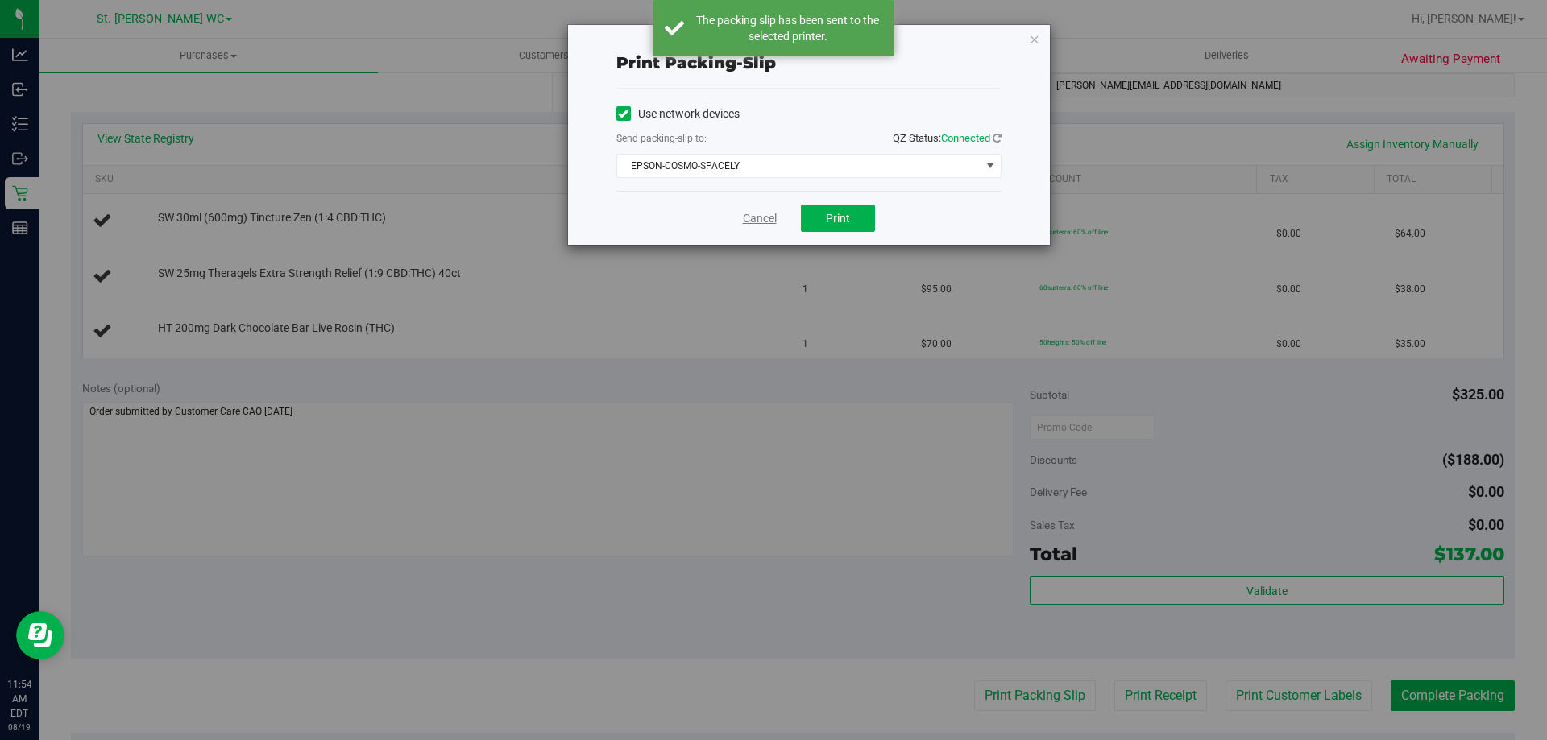
click at [748, 220] on link "Cancel" at bounding box center [760, 218] width 34 height 17
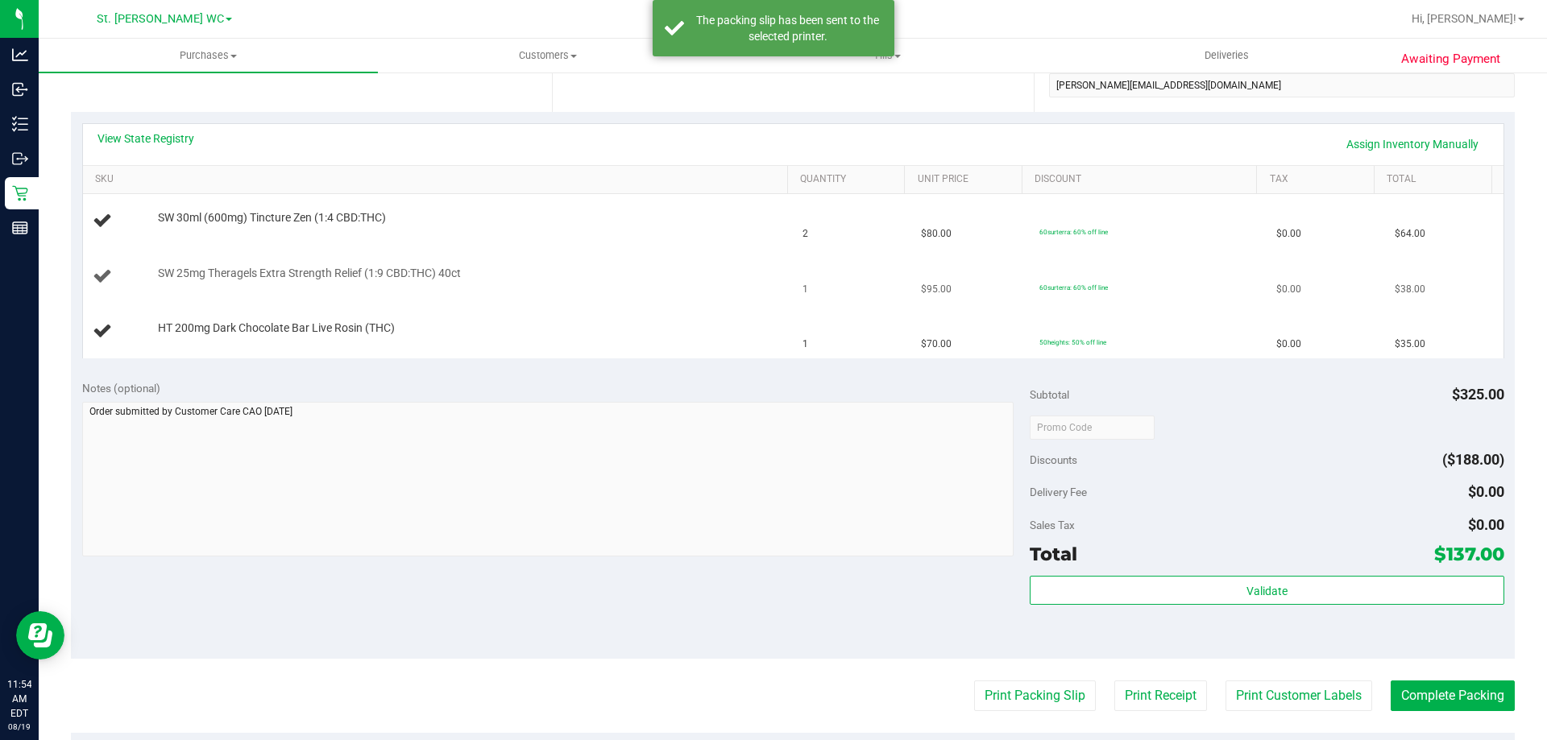
click at [727, 292] on td "SW 25mg Theragels Extra Strength Relief (1:9 CBD:THC) 40ct" at bounding box center [438, 277] width 710 height 55
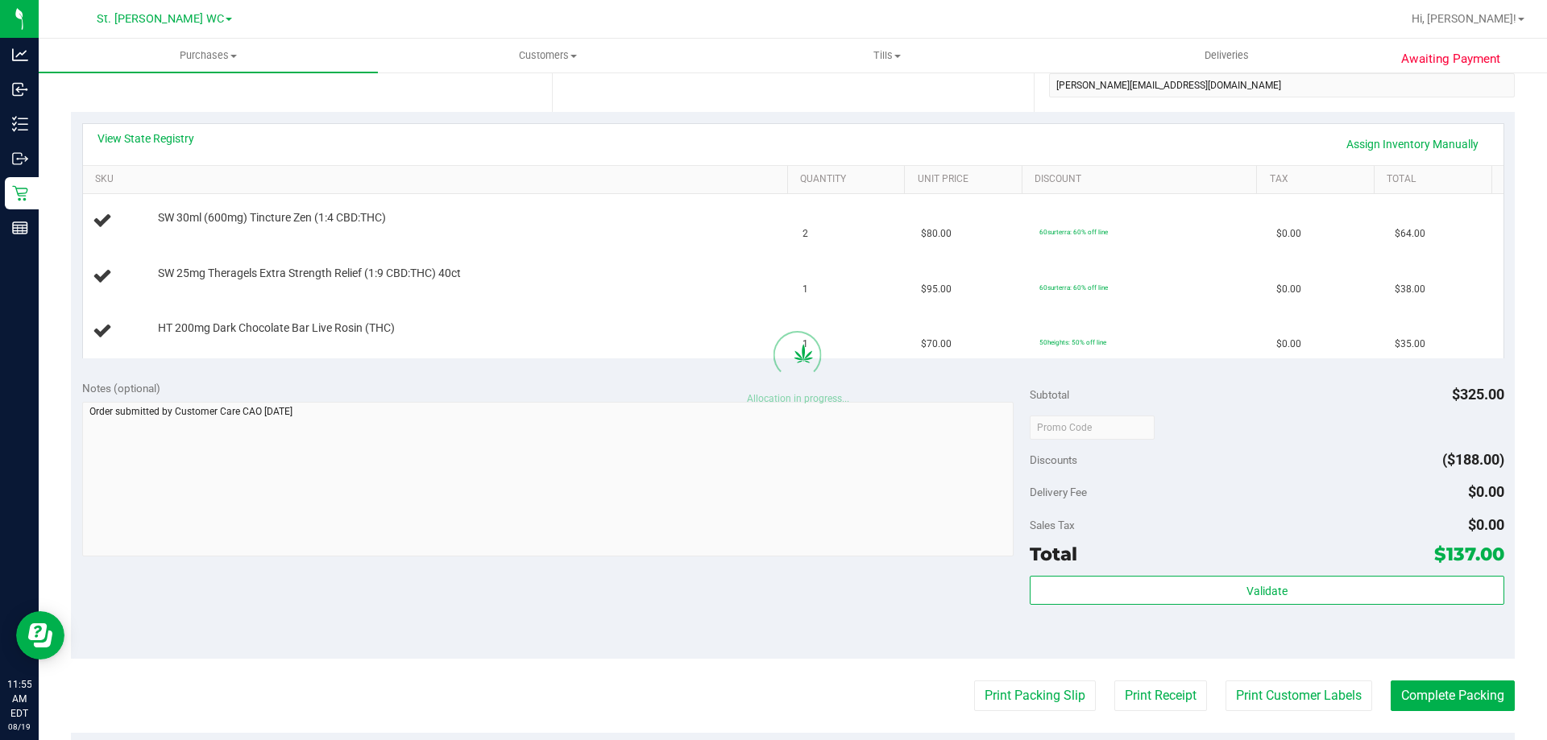
click at [831, 458] on purchase-details "Back Edit Purchase Cancel Purchase View Profile # 11812770 BioTrack ID: - Submi…" at bounding box center [792, 399] width 1443 height 1269
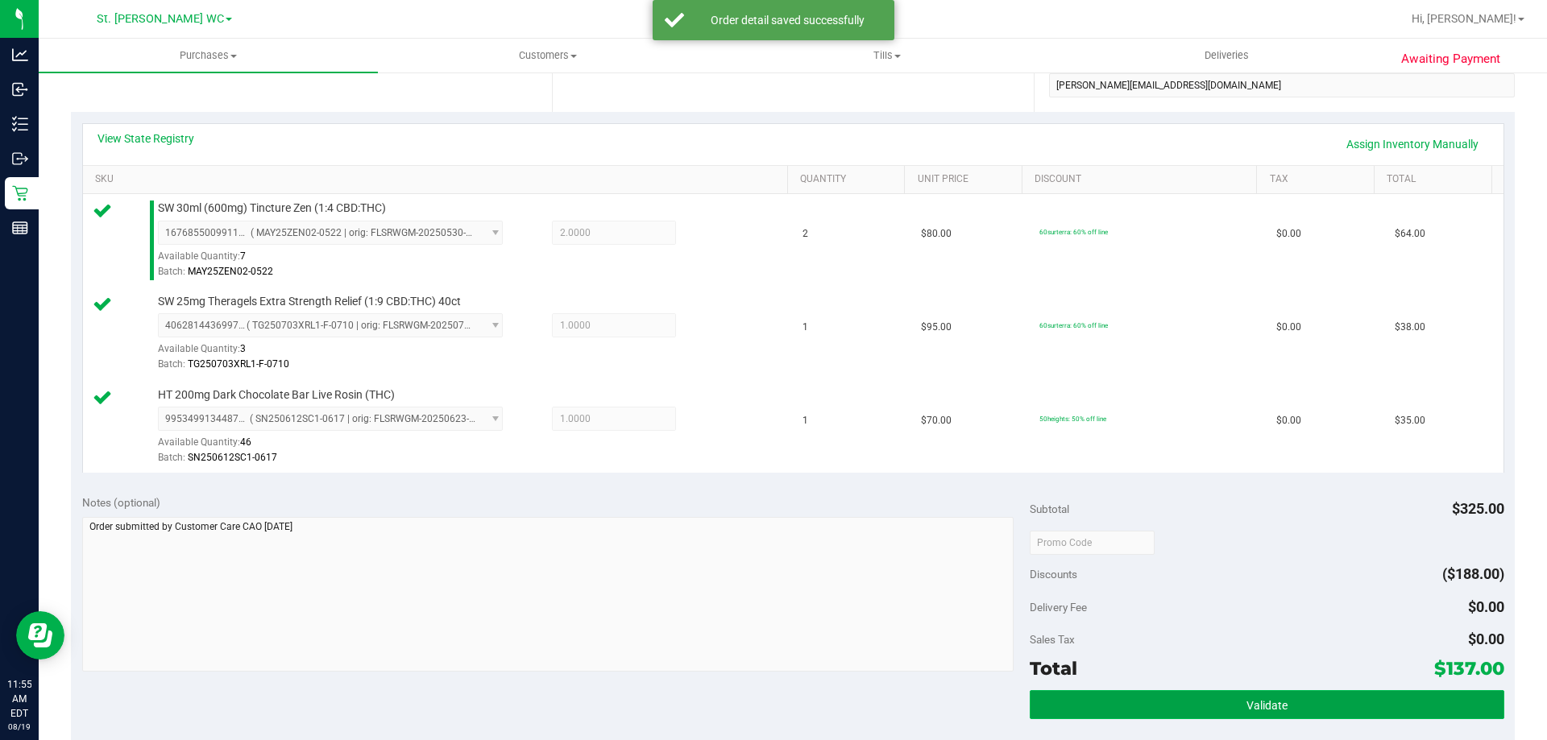
click at [1211, 701] on button "Validate" at bounding box center [1266, 704] width 474 height 29
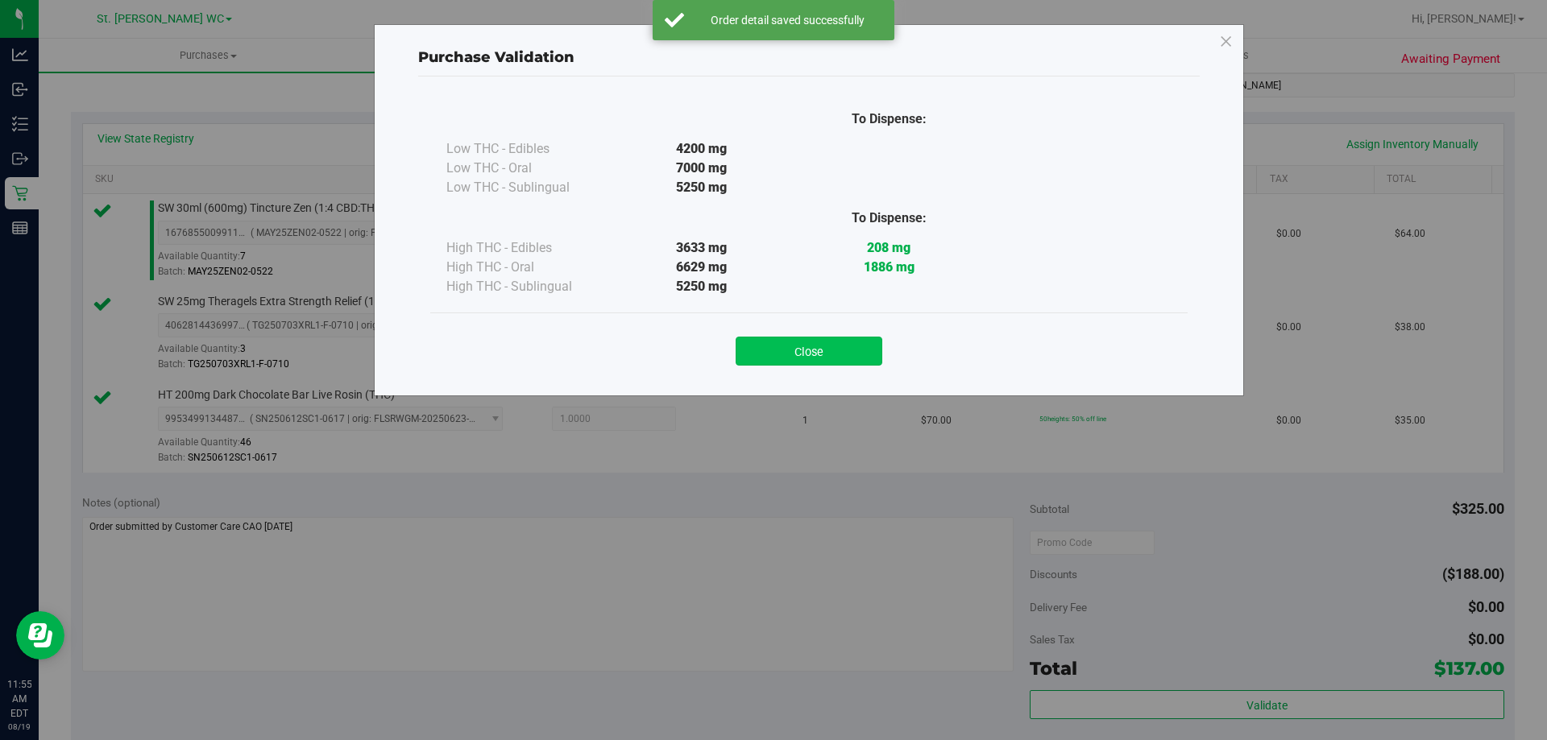
click at [787, 337] on button "Close" at bounding box center [808, 351] width 147 height 29
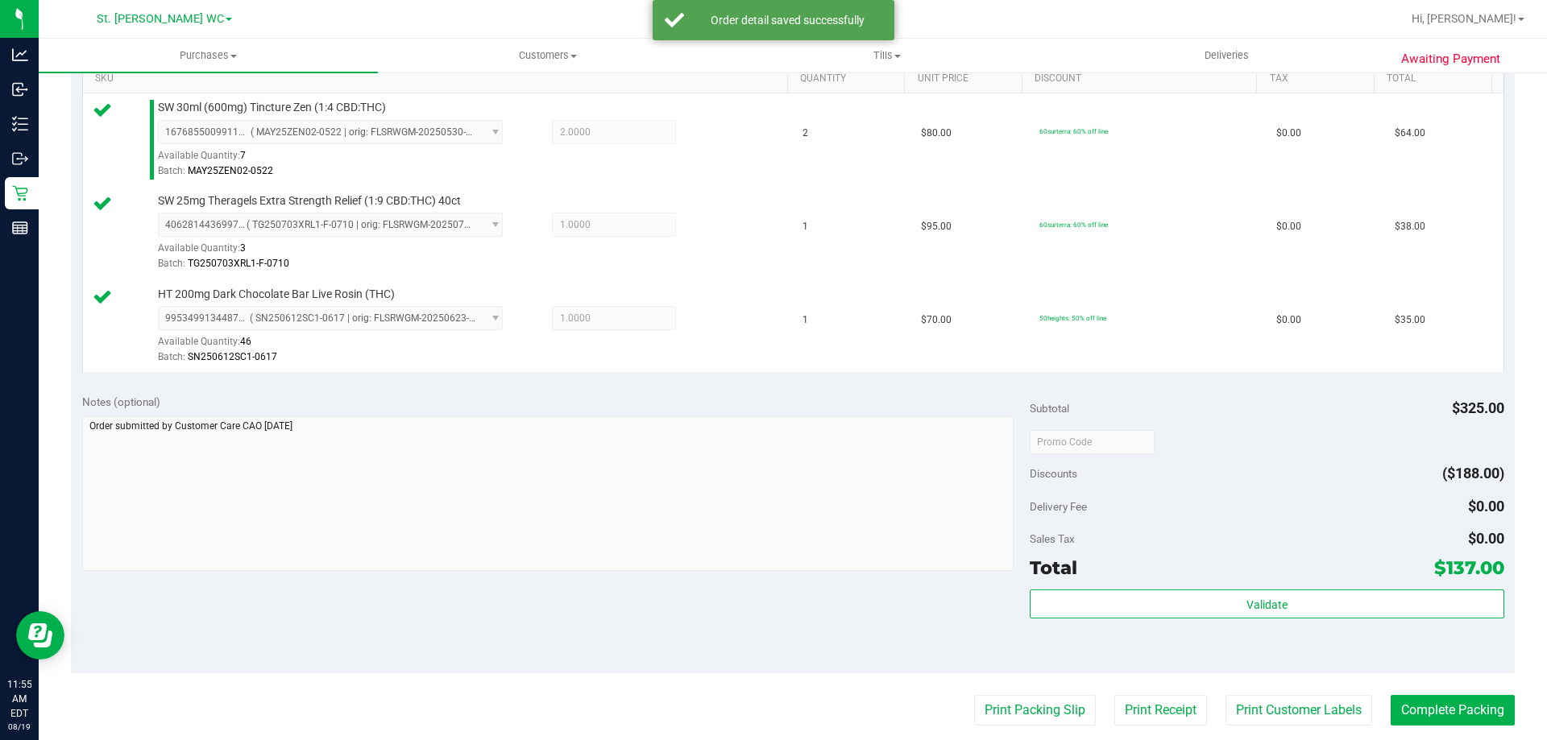
scroll to position [564, 0]
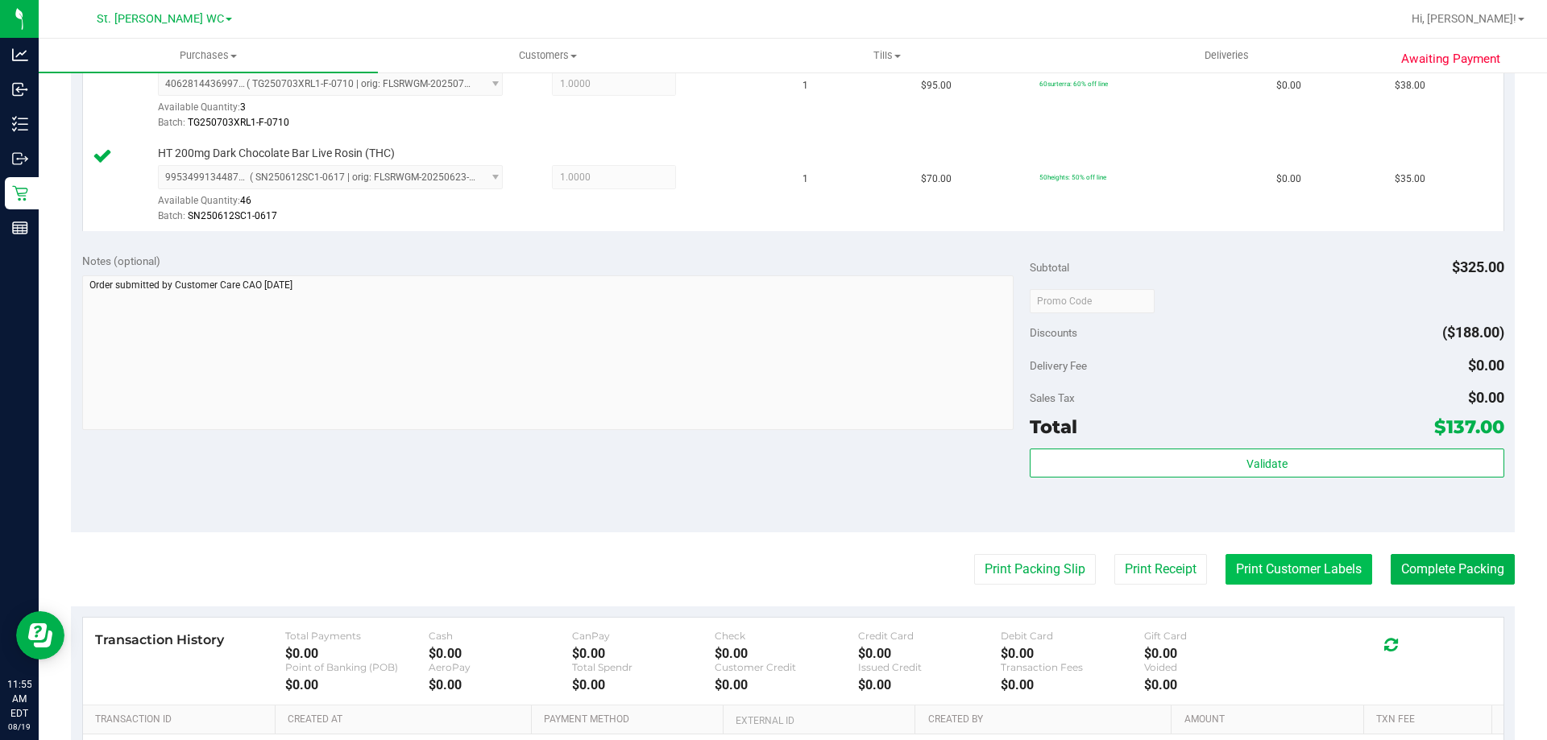
click at [1312, 565] on button "Print Customer Labels" at bounding box center [1298, 569] width 147 height 31
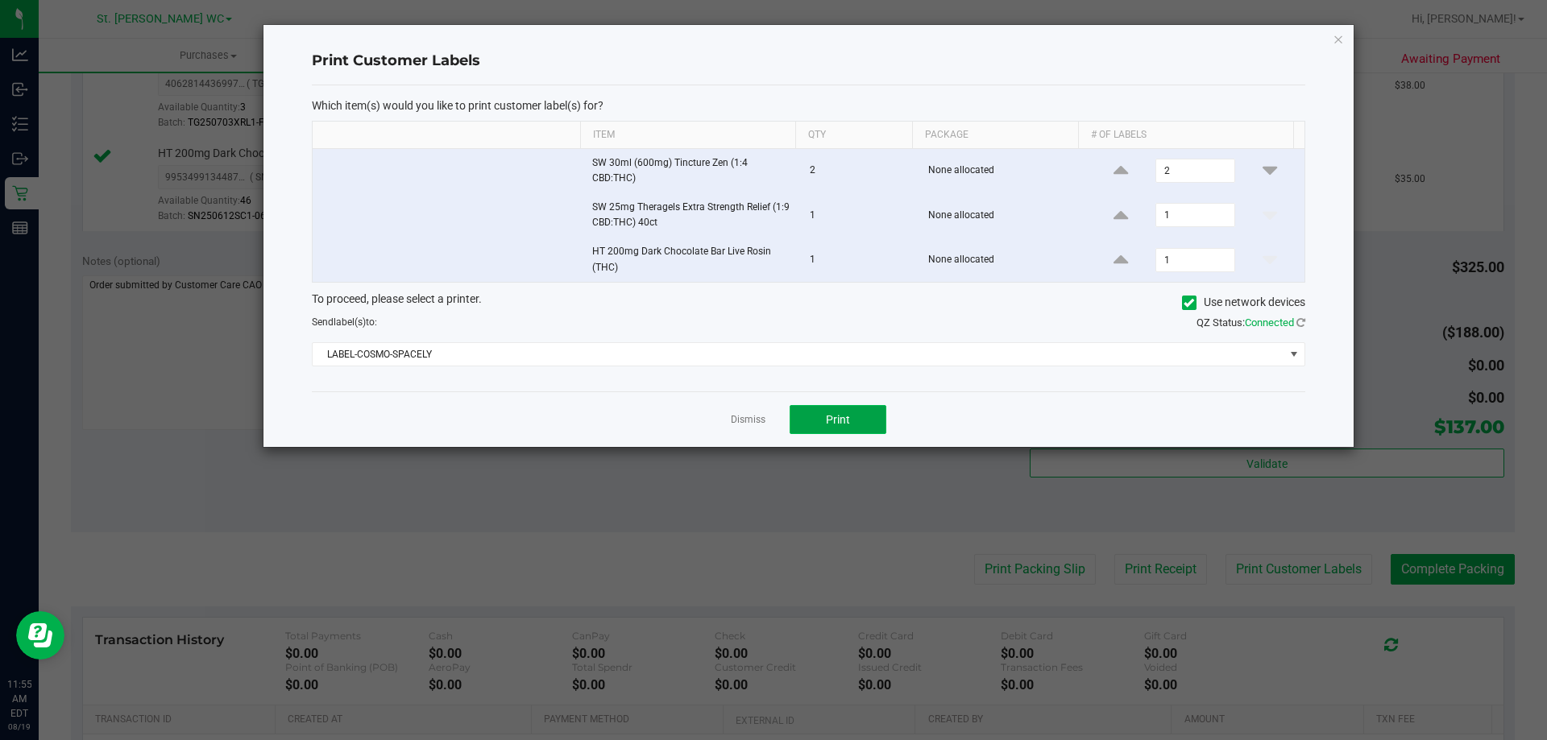
click at [867, 420] on button "Print" at bounding box center [837, 419] width 97 height 29
click at [738, 420] on link "Dismiss" at bounding box center [748, 420] width 35 height 14
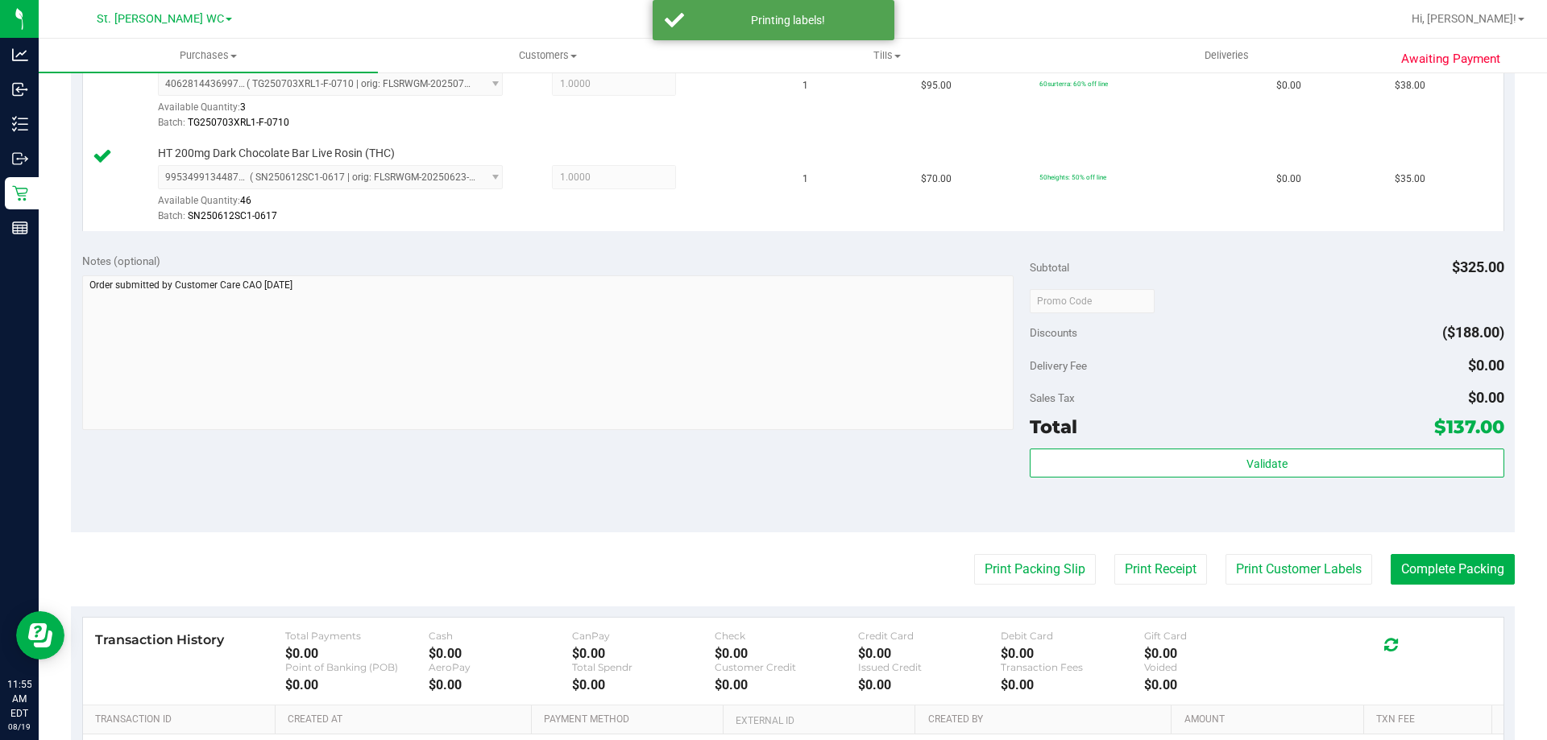
click at [1207, 482] on div "Validate" at bounding box center [1266, 485] width 474 height 72
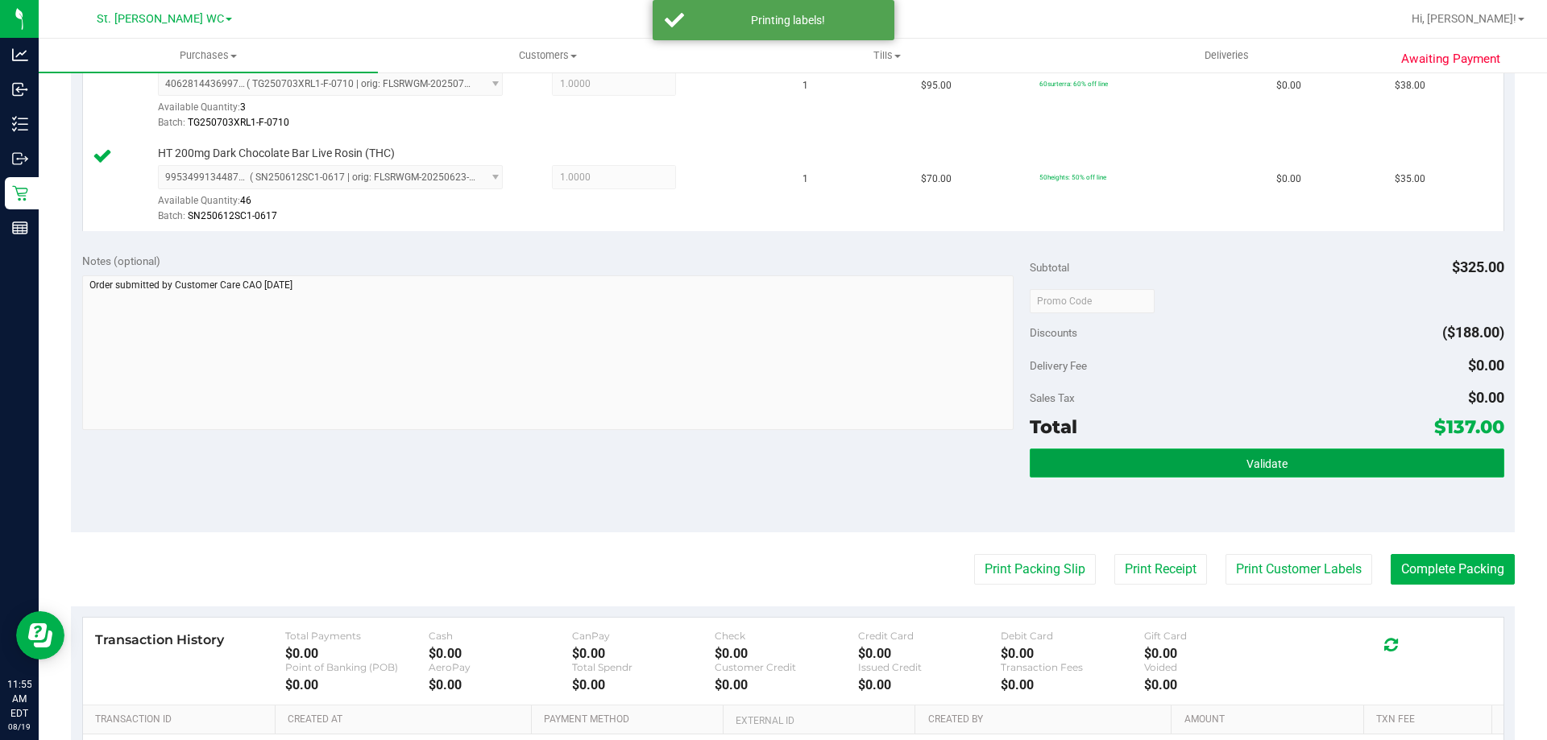
click at [1215, 475] on button "Validate" at bounding box center [1266, 463] width 474 height 29
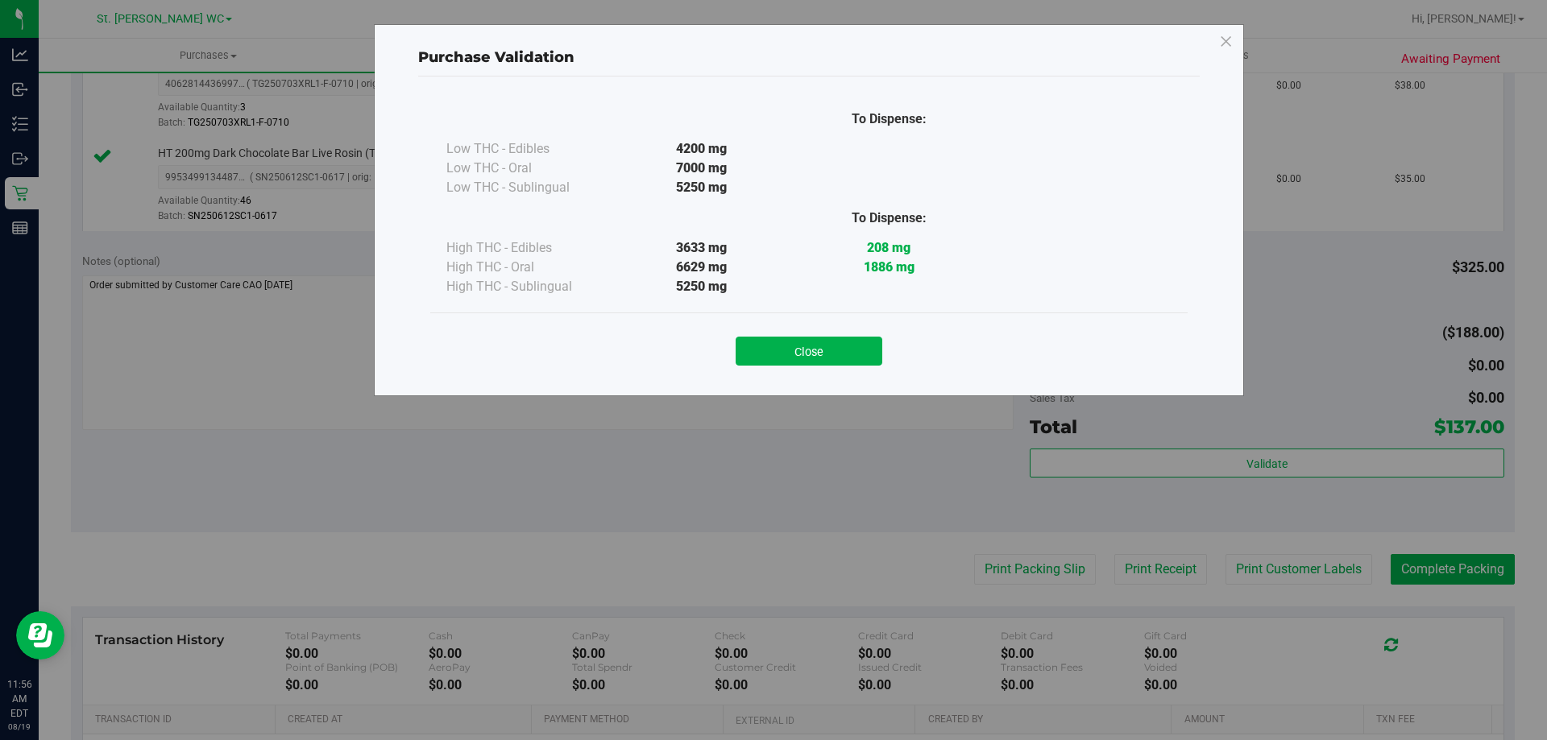
drag, startPoint x: 744, startPoint y: 377, endPoint x: 754, endPoint y: 379, distance: 10.0
click at [744, 379] on div "To Dispense: Low THC - Edibles 4200 mg" at bounding box center [808, 229] width 781 height 304
click at [872, 350] on button "Close" at bounding box center [808, 351] width 147 height 29
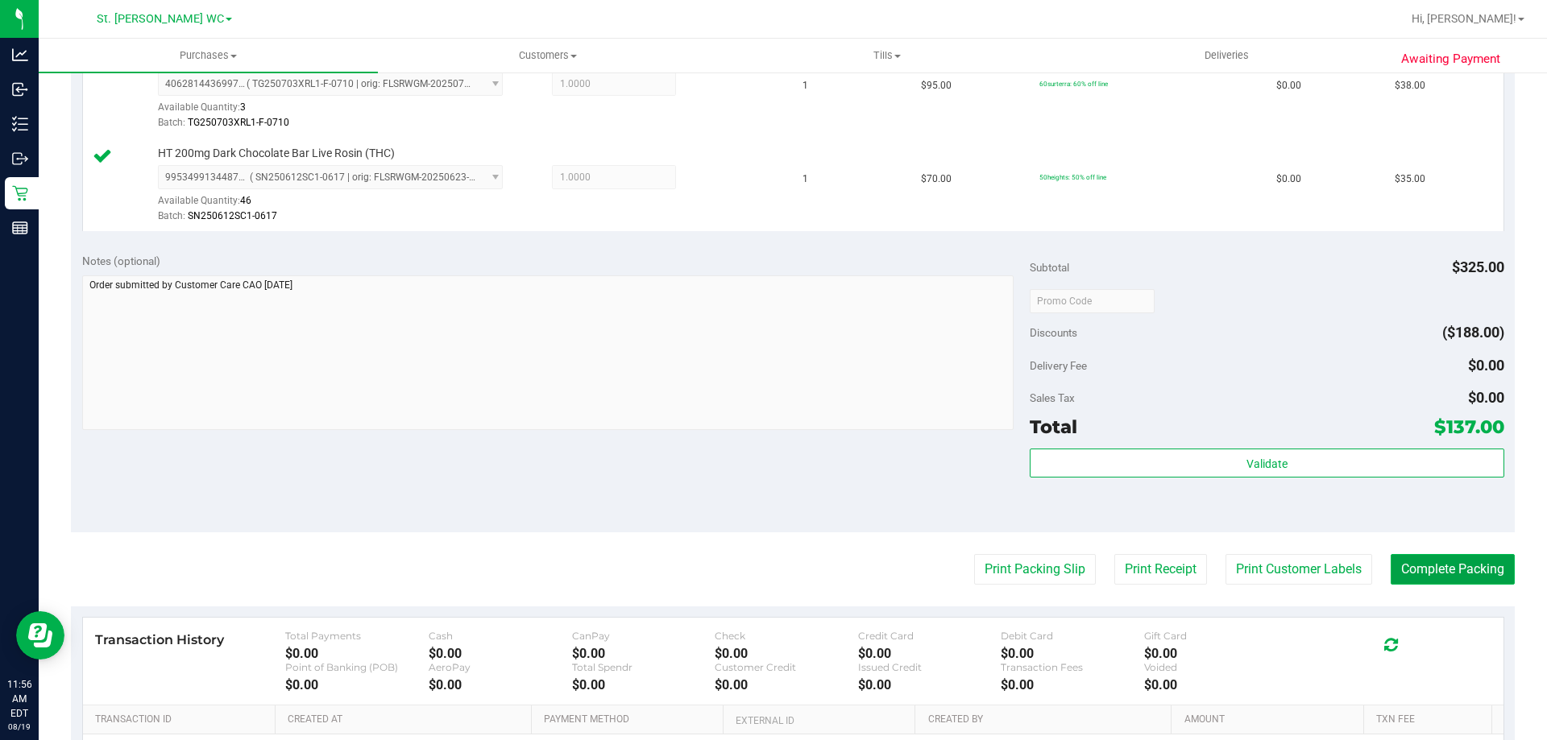
click at [1443, 565] on button "Complete Packing" at bounding box center [1452, 569] width 124 height 31
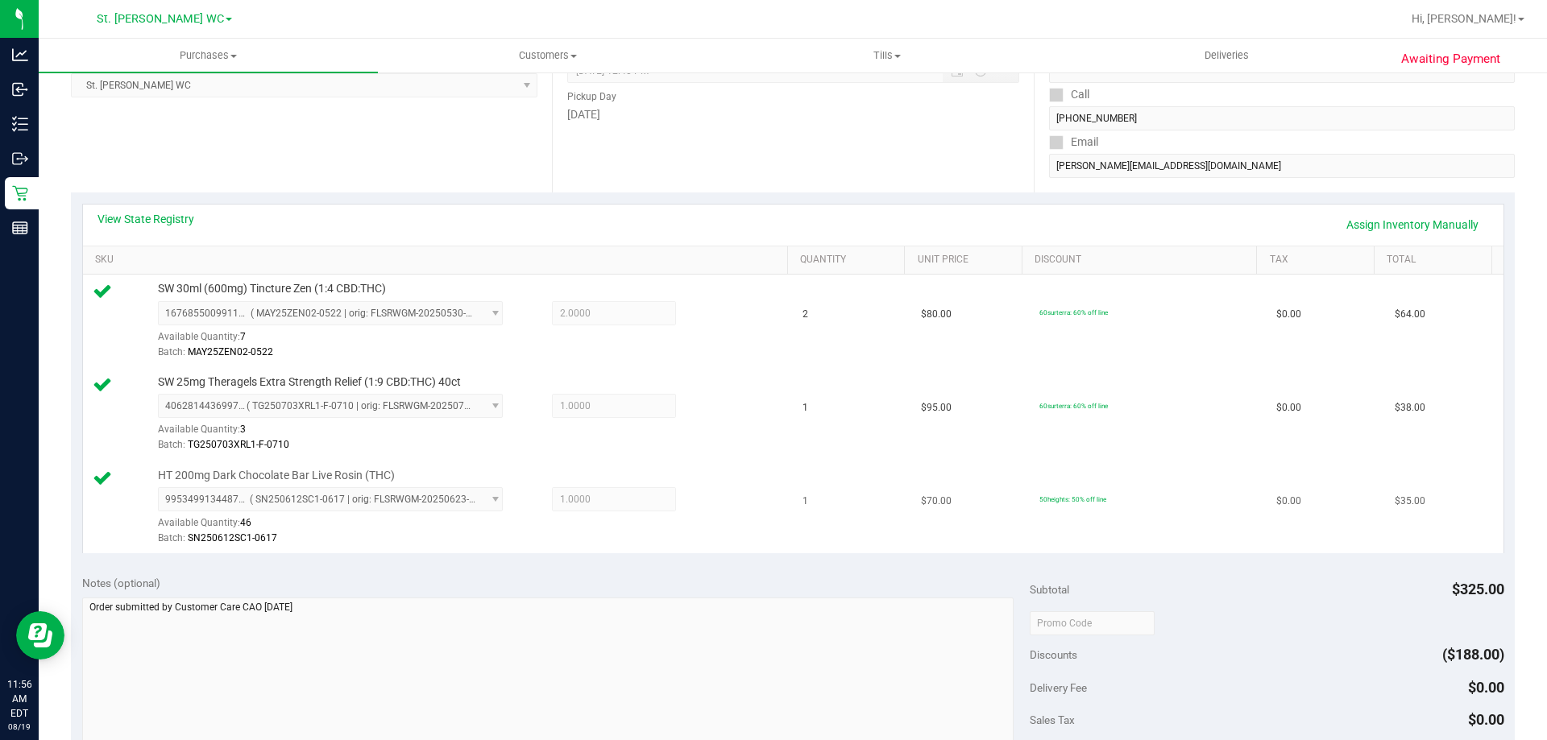
scroll to position [0, 0]
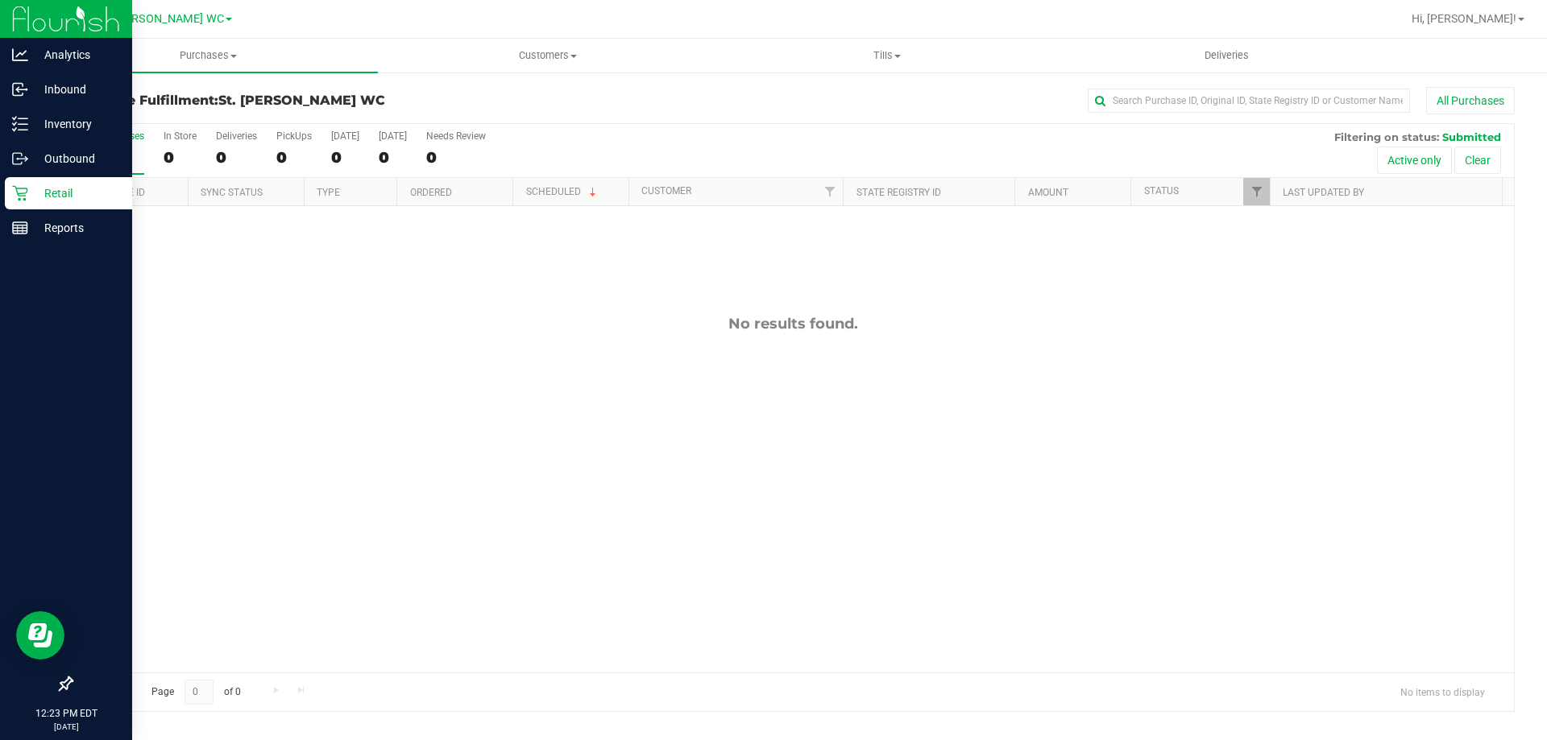
click at [19, 188] on icon at bounding box center [20, 193] width 16 height 16
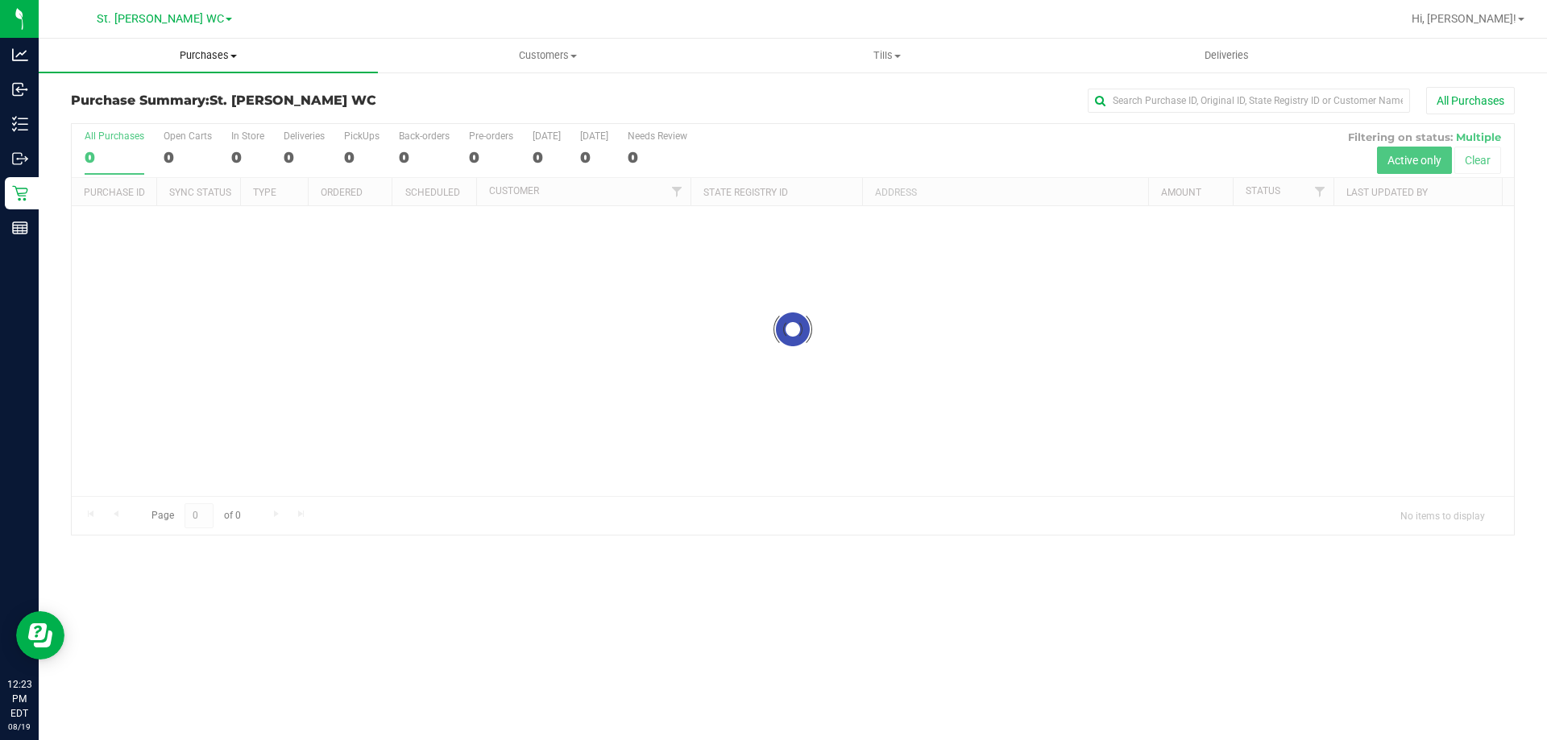
click at [187, 60] on span "Purchases" at bounding box center [208, 55] width 339 height 14
click at [100, 113] on span "Fulfillment" at bounding box center [89, 117] width 100 height 14
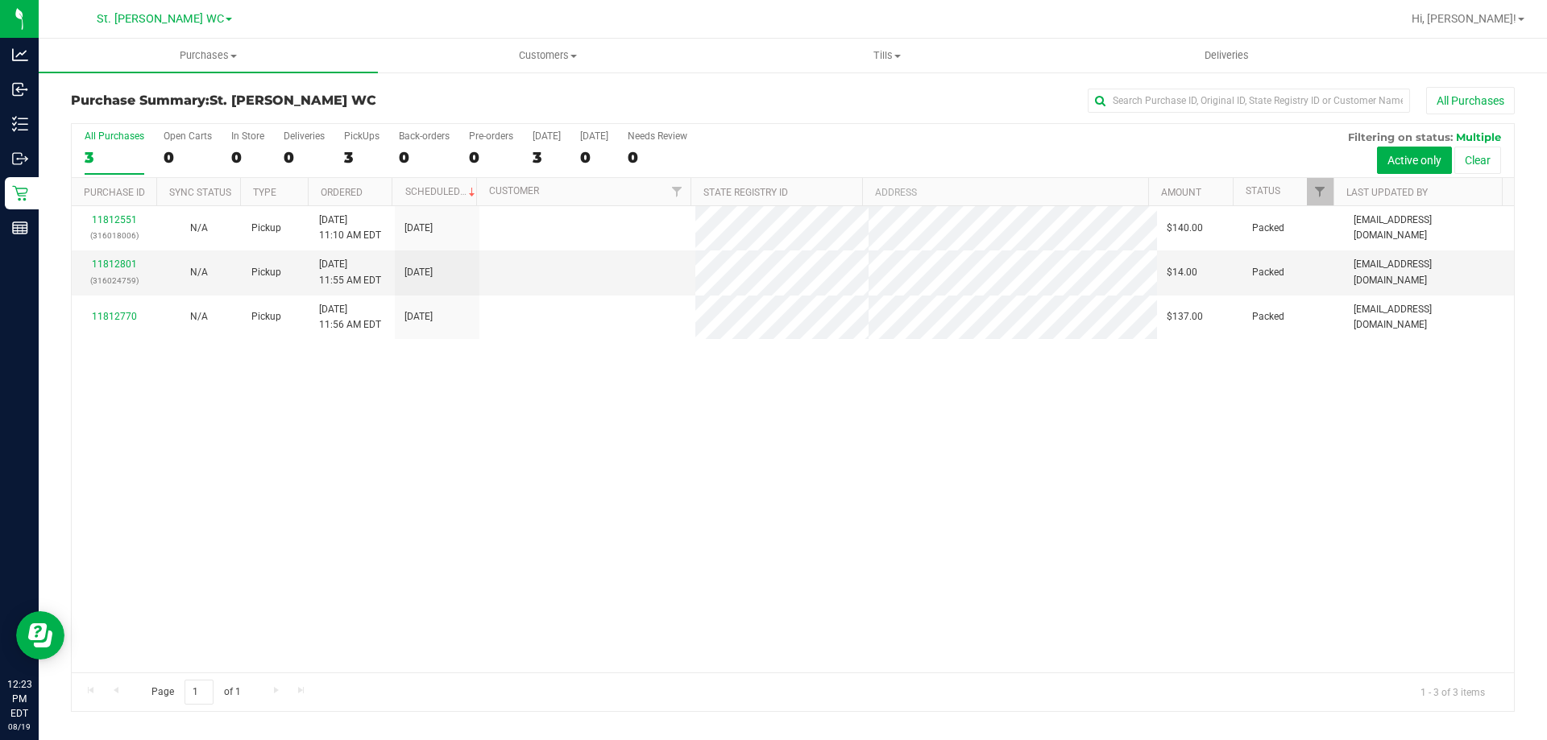
click at [294, 542] on div "11812551 (316018006) N/A Pickup [DATE] 11:10 AM EDT 8/19/2025 $140.00 Packed [E…" at bounding box center [793, 439] width 1442 height 466
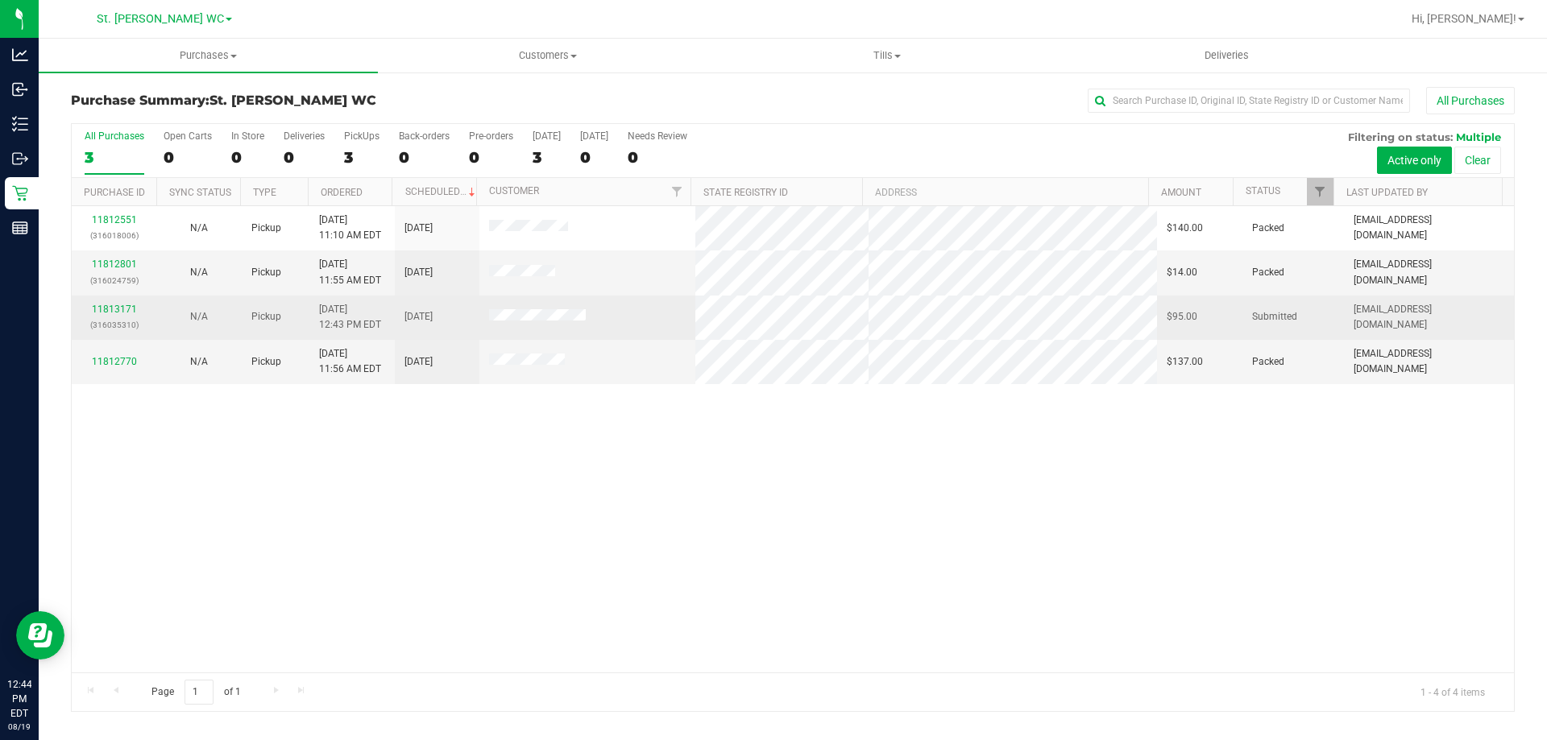
click at [101, 302] on div "11813171 (316035310)" at bounding box center [113, 317] width 65 height 31
click at [110, 307] on link "11813171" at bounding box center [114, 309] width 45 height 11
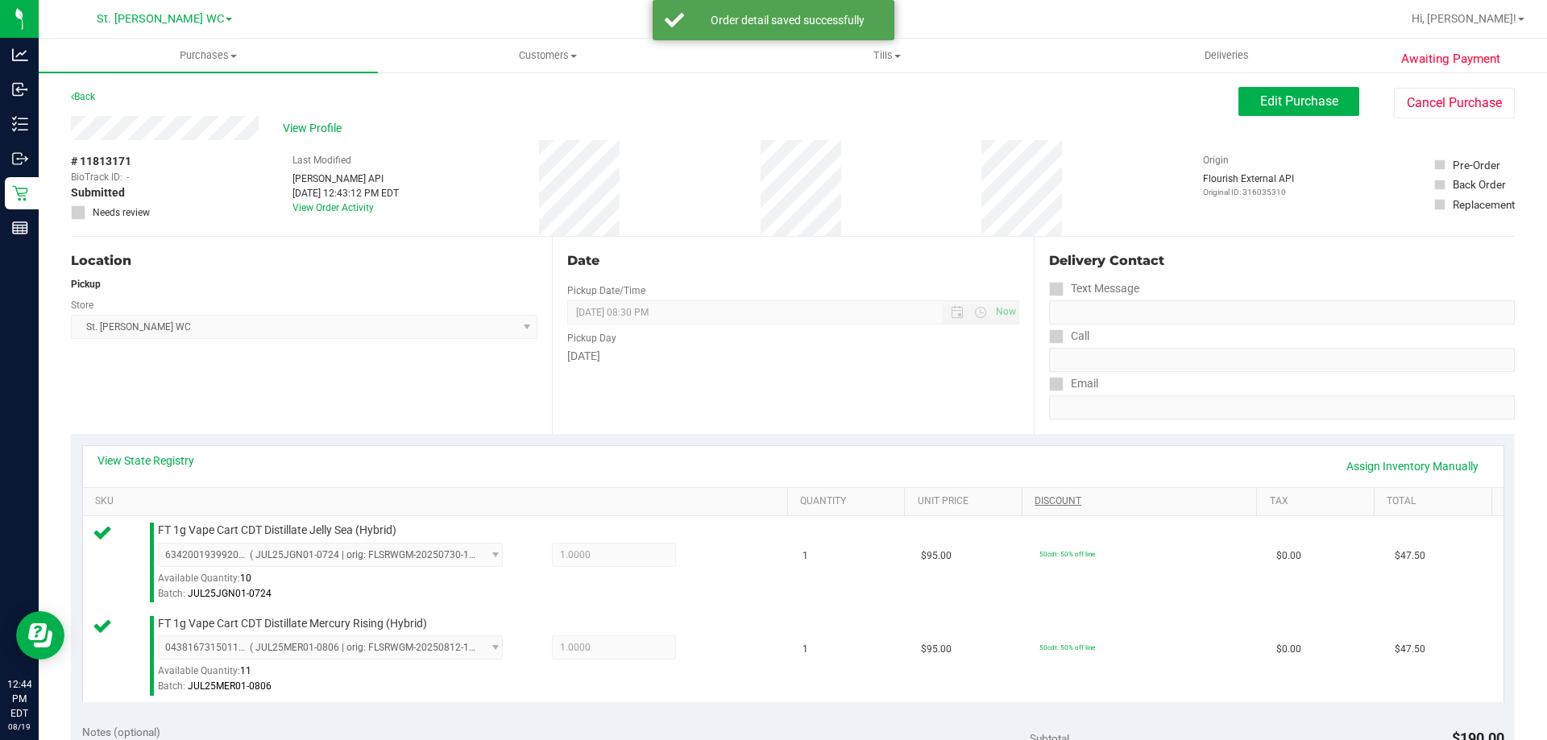
scroll to position [483, 0]
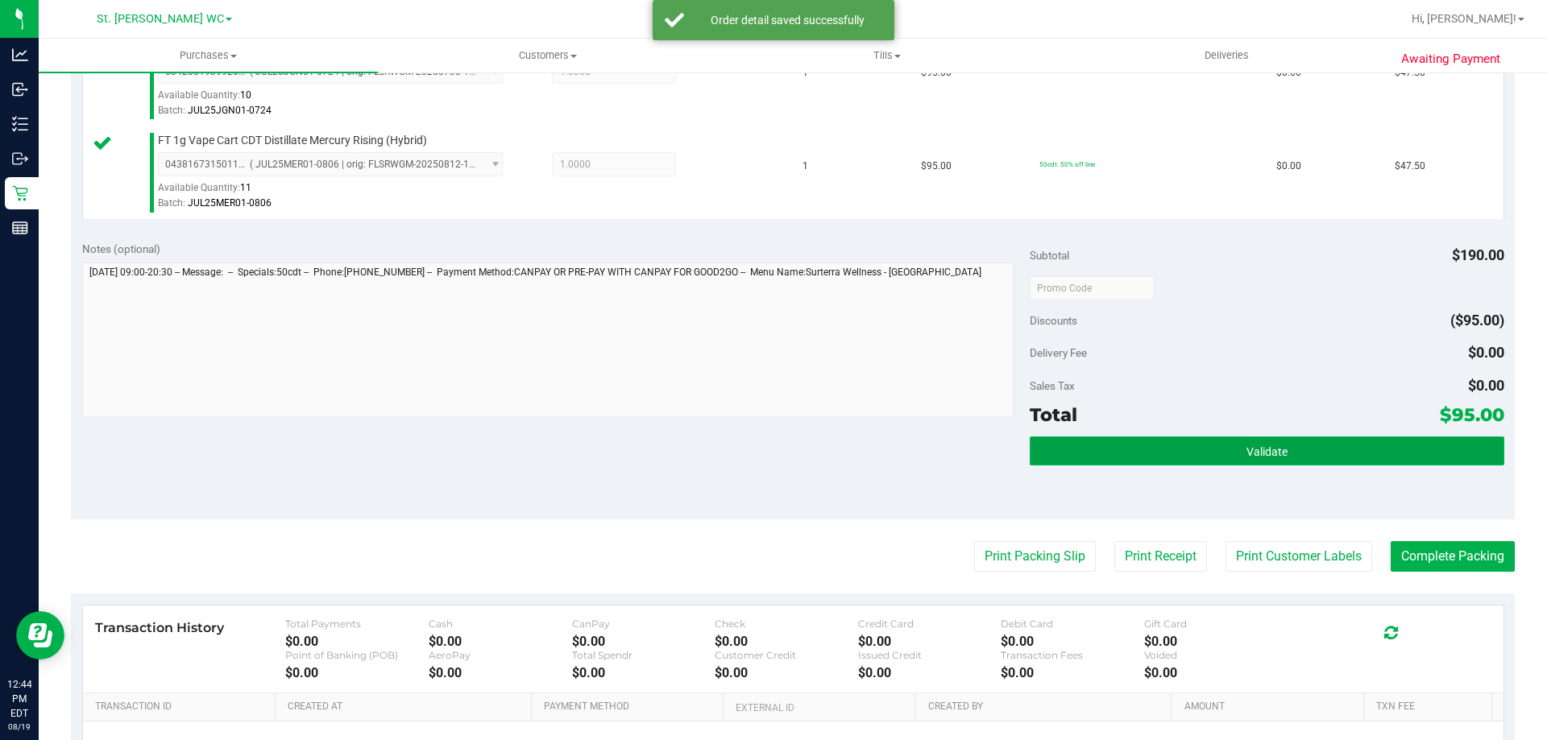
click at [1147, 452] on button "Validate" at bounding box center [1266, 451] width 474 height 29
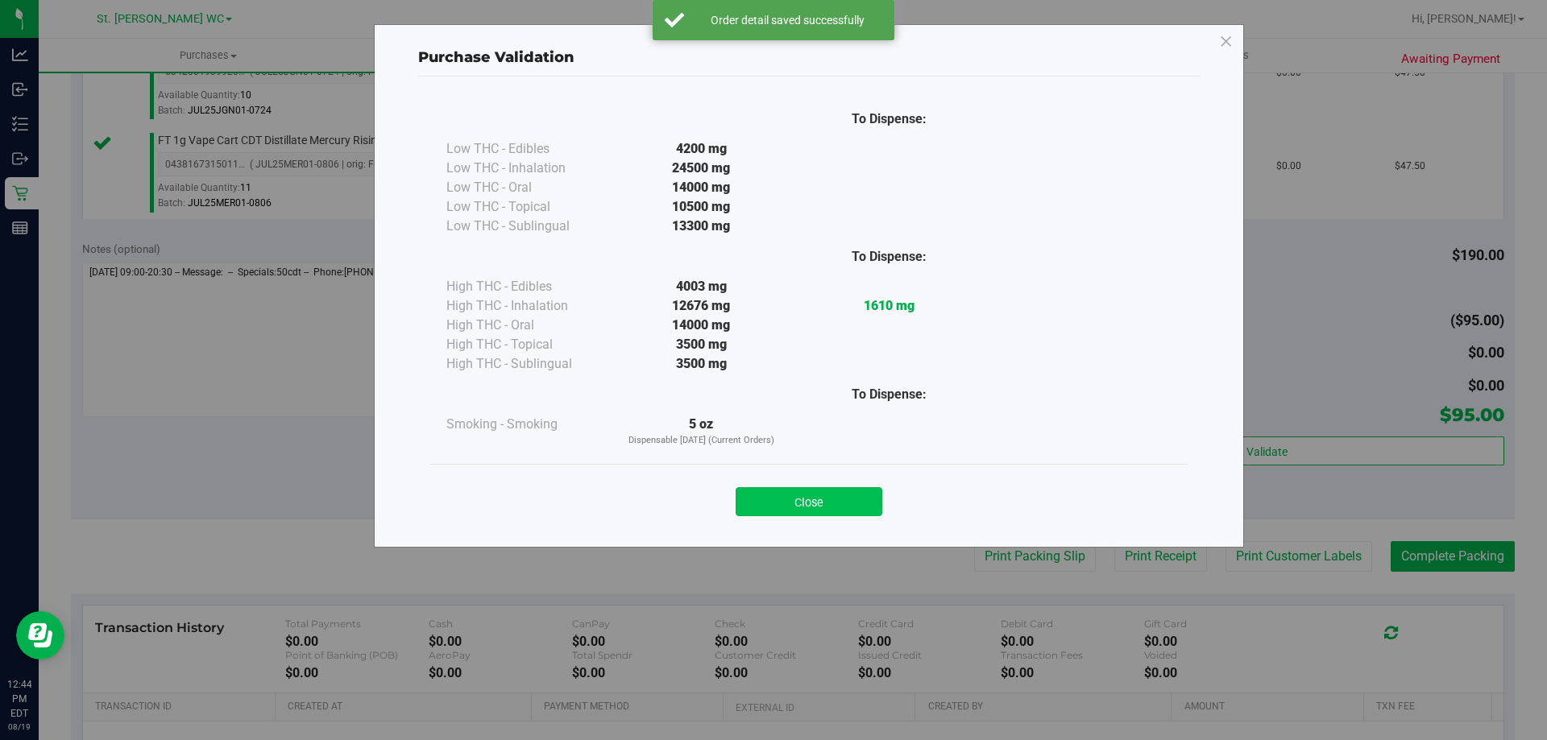
click at [859, 492] on button "Close" at bounding box center [808, 501] width 147 height 29
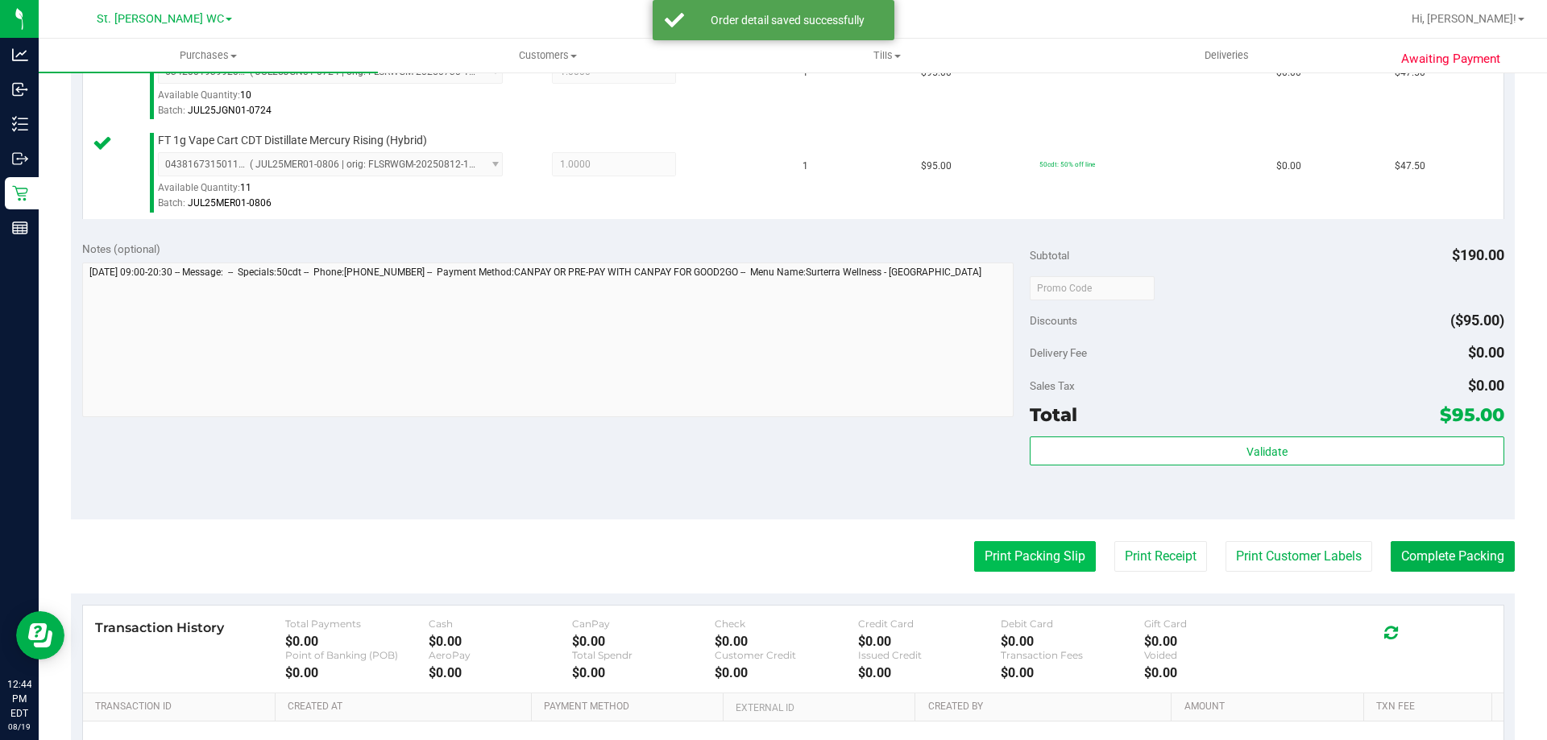
click at [1028, 547] on button "Print Packing Slip" at bounding box center [1035, 556] width 122 height 31
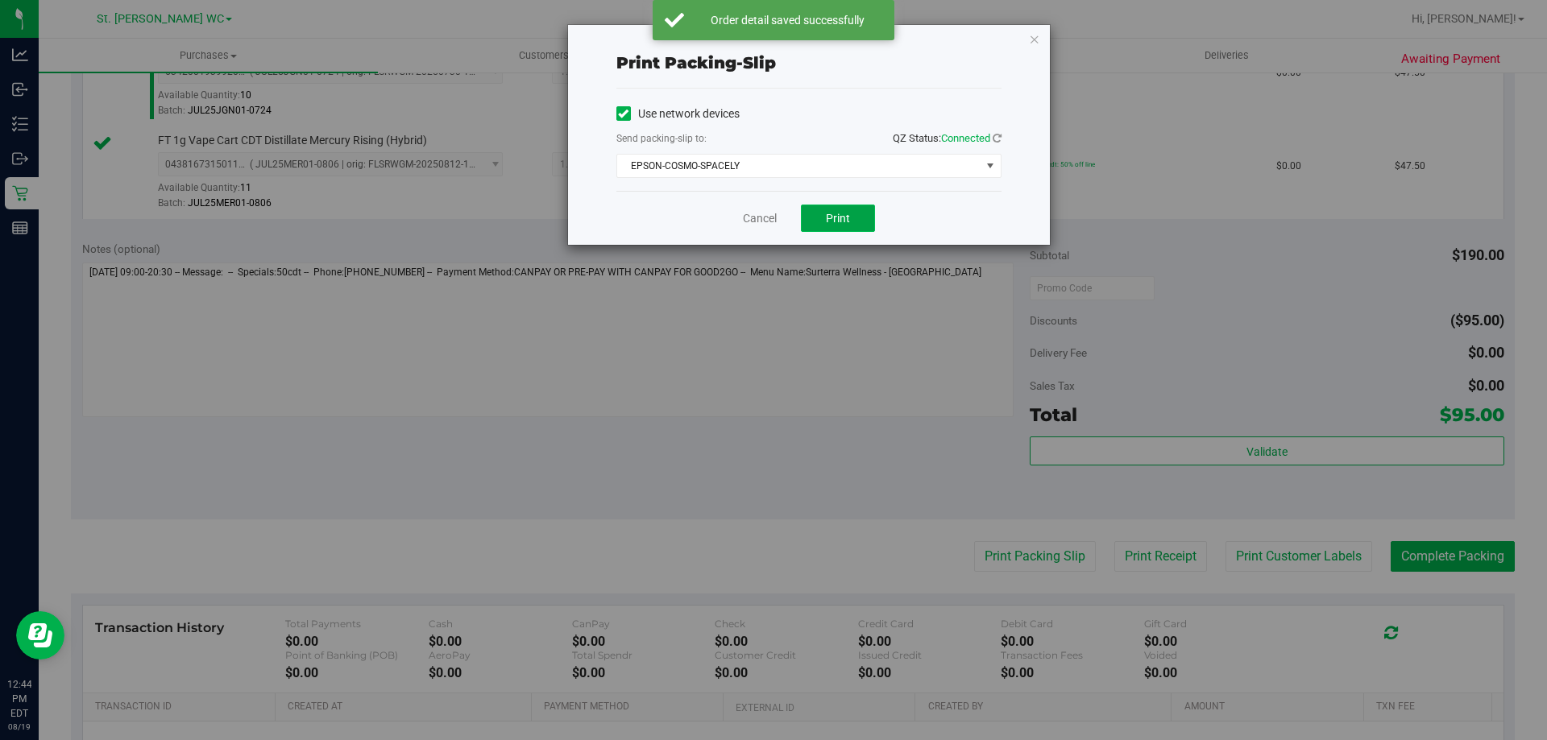
click at [846, 217] on span "Print" at bounding box center [838, 218] width 24 height 13
click at [763, 214] on link "Cancel" at bounding box center [760, 218] width 34 height 17
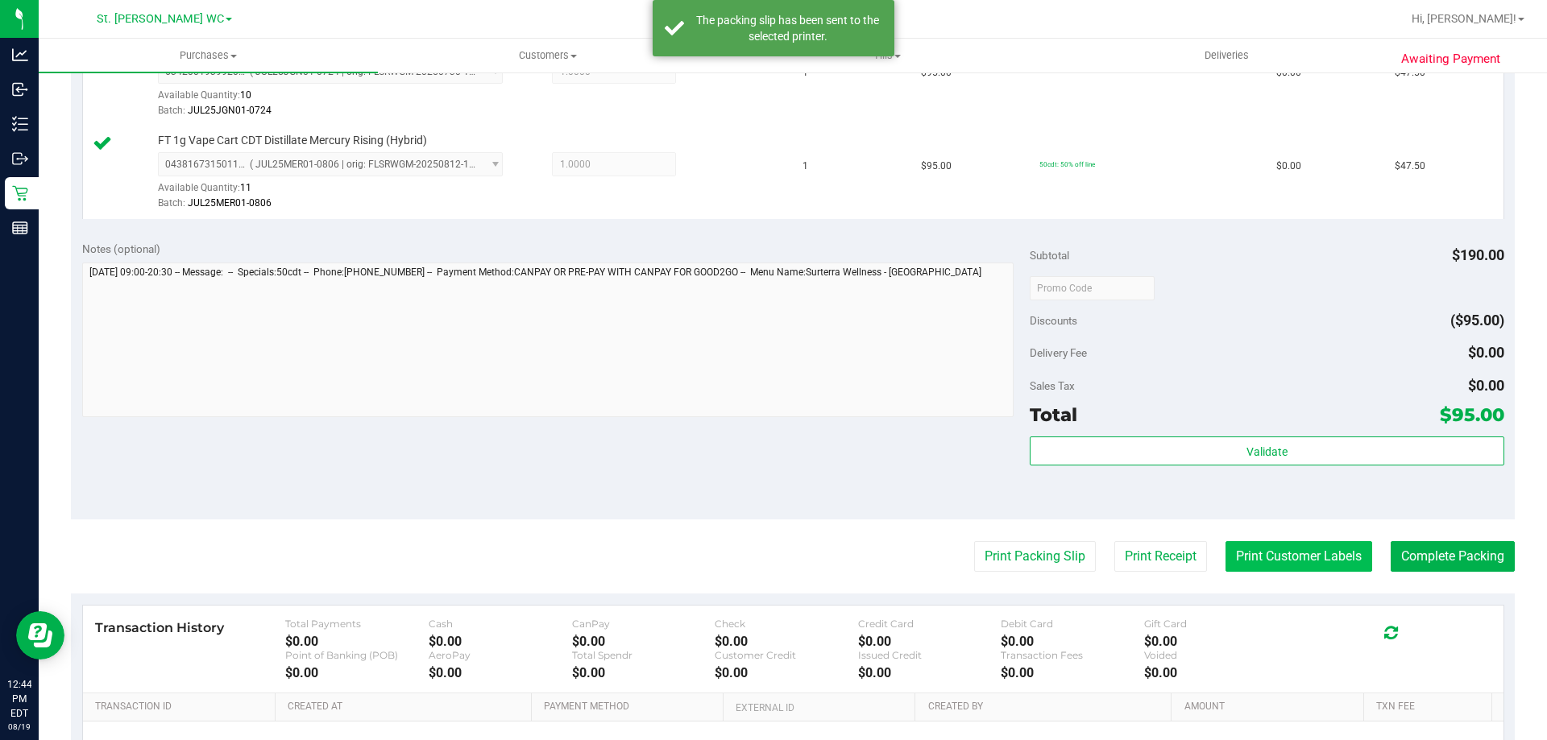
click at [1265, 553] on button "Print Customer Labels" at bounding box center [1298, 556] width 147 height 31
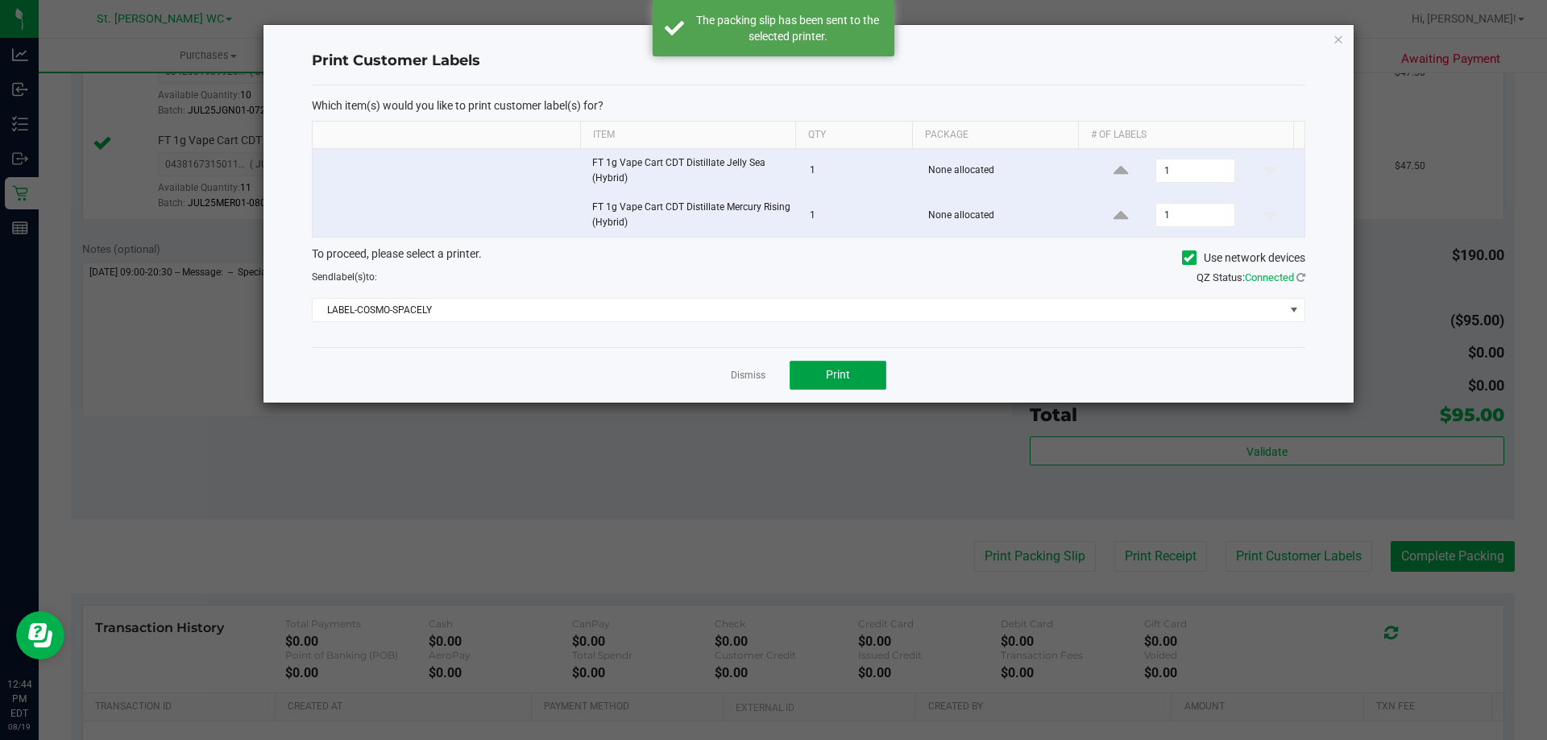
click at [840, 383] on button "Print" at bounding box center [837, 375] width 97 height 29
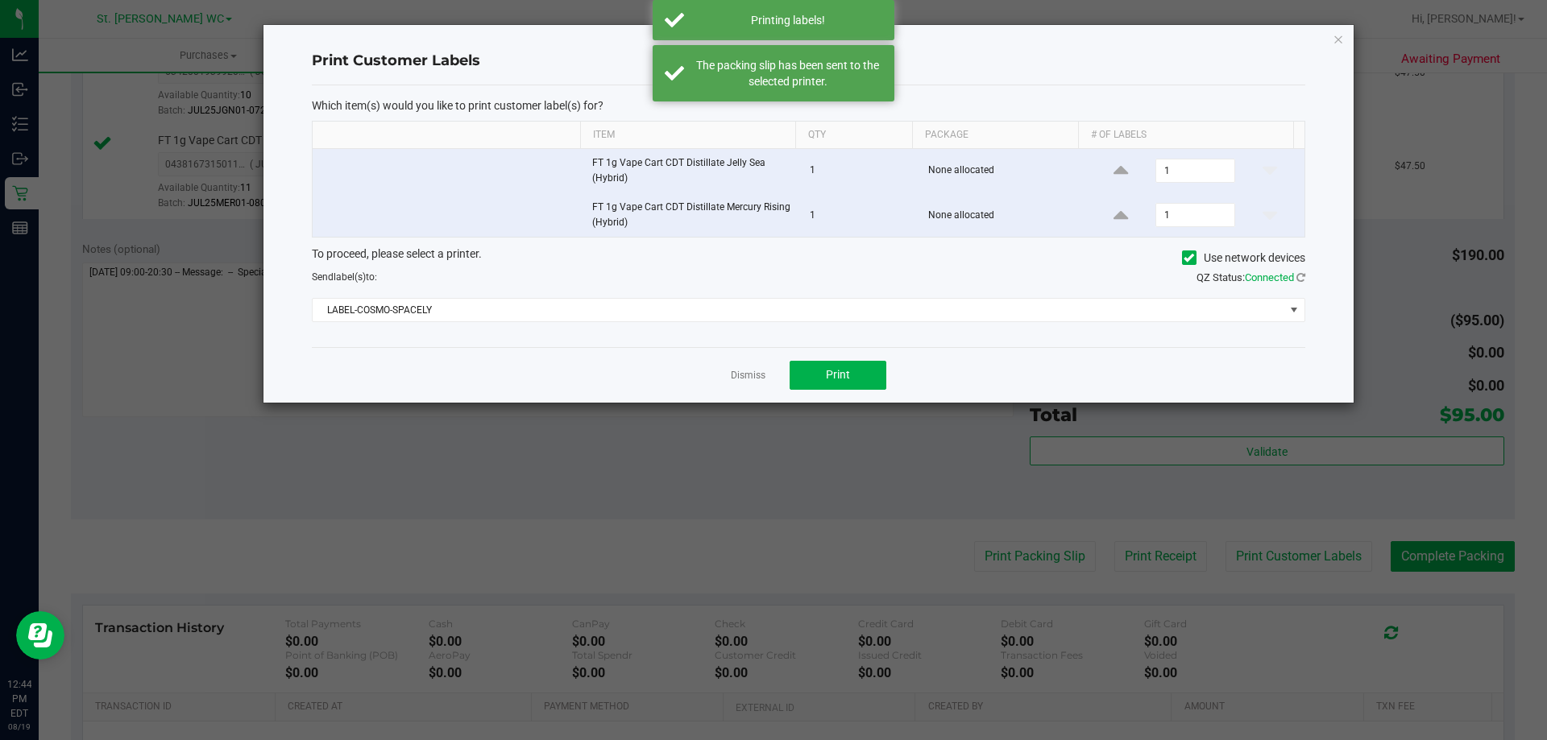
drag, startPoint x: 755, startPoint y: 382, endPoint x: 879, endPoint y: 391, distance: 124.4
click at [755, 381] on link "Dismiss" at bounding box center [748, 376] width 35 height 14
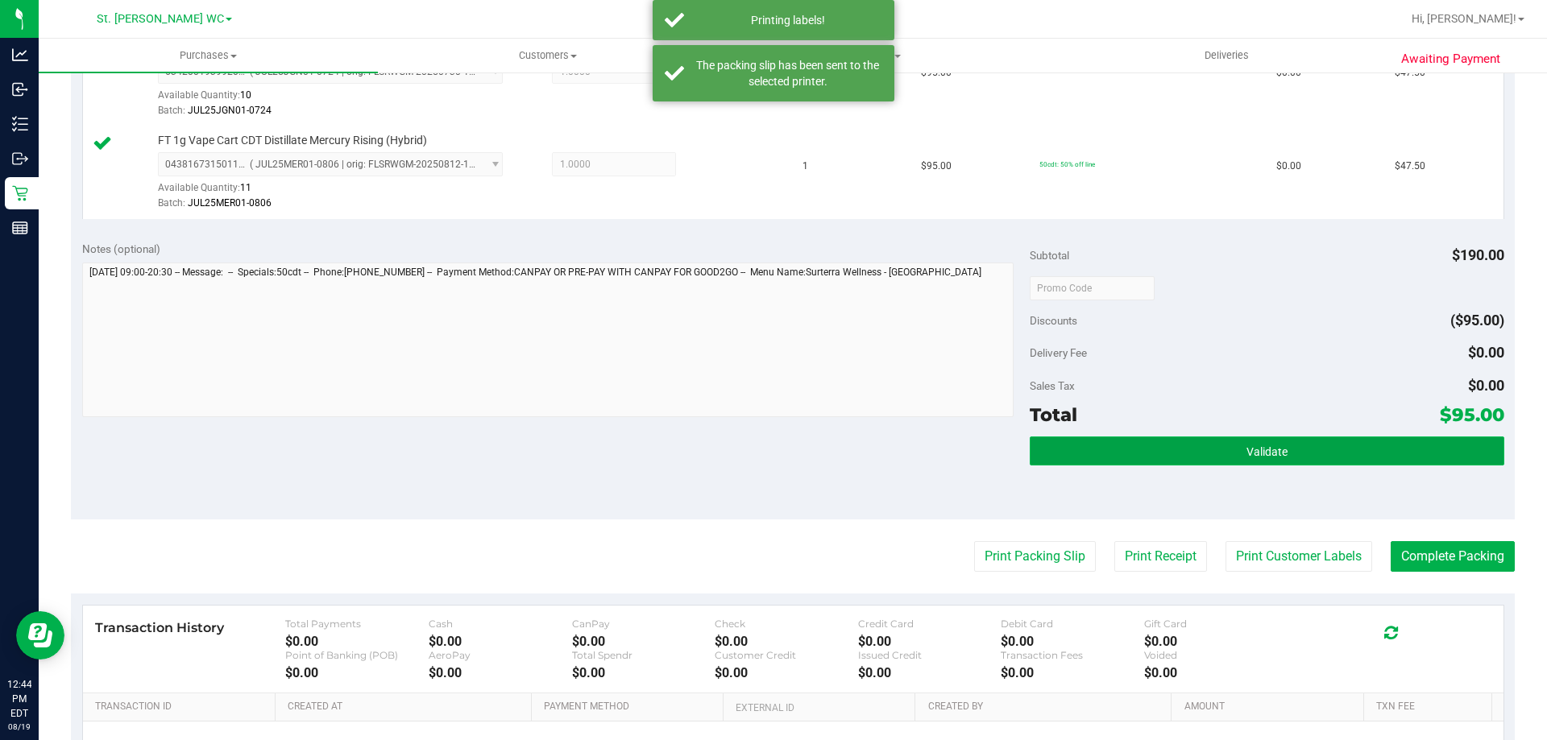
click at [1073, 443] on button "Validate" at bounding box center [1266, 451] width 474 height 29
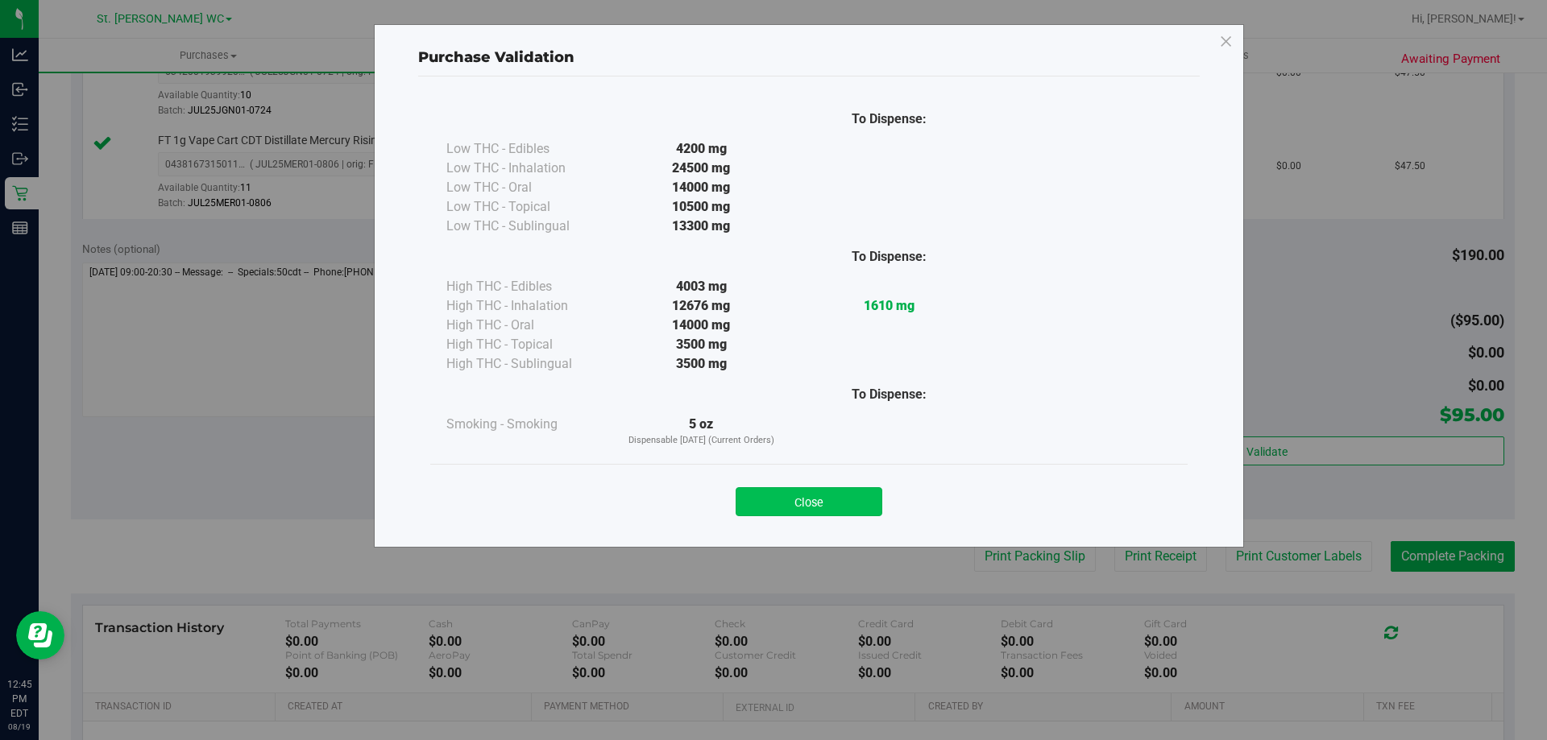
click at [847, 499] on button "Close" at bounding box center [808, 501] width 147 height 29
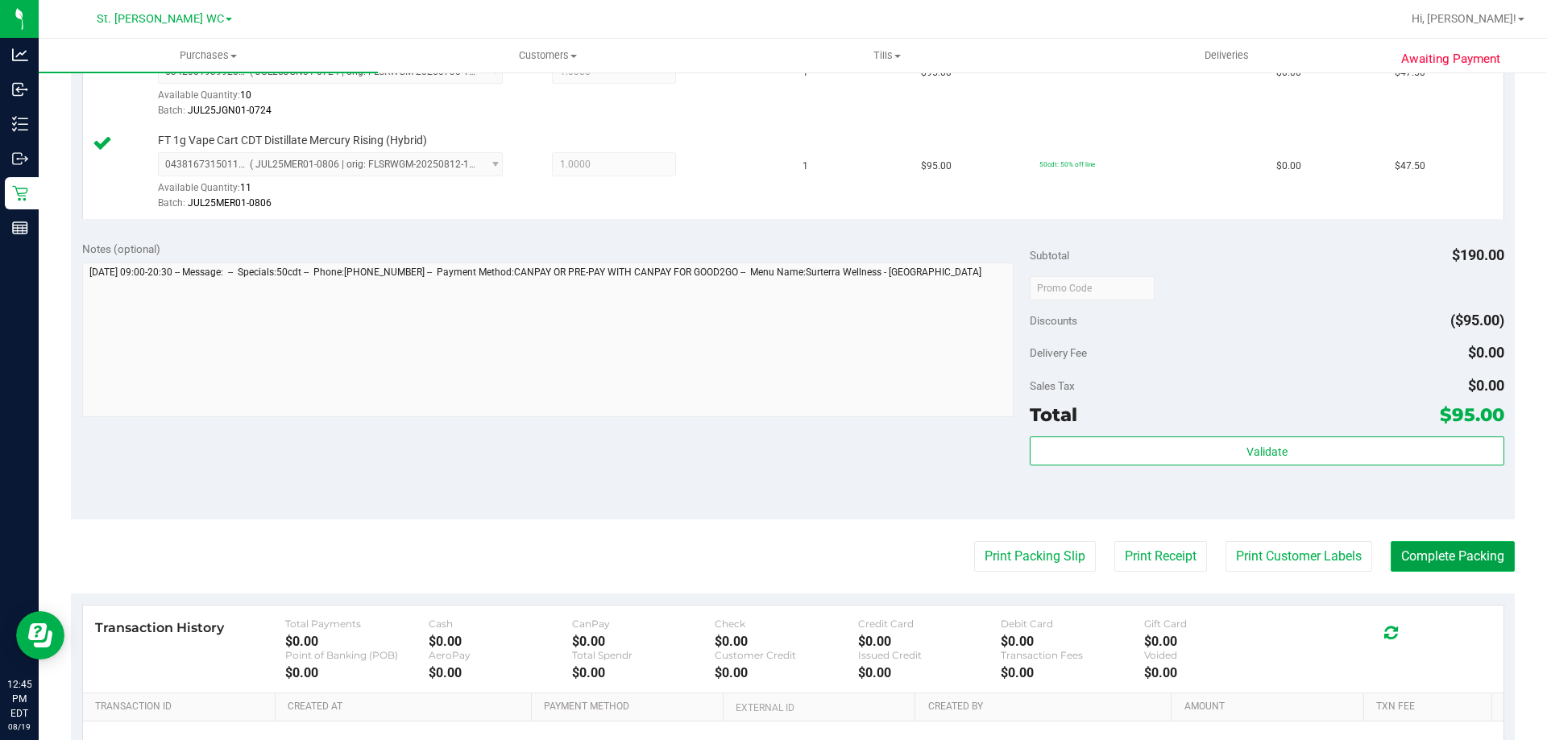
click at [1476, 548] on button "Complete Packing" at bounding box center [1452, 556] width 124 height 31
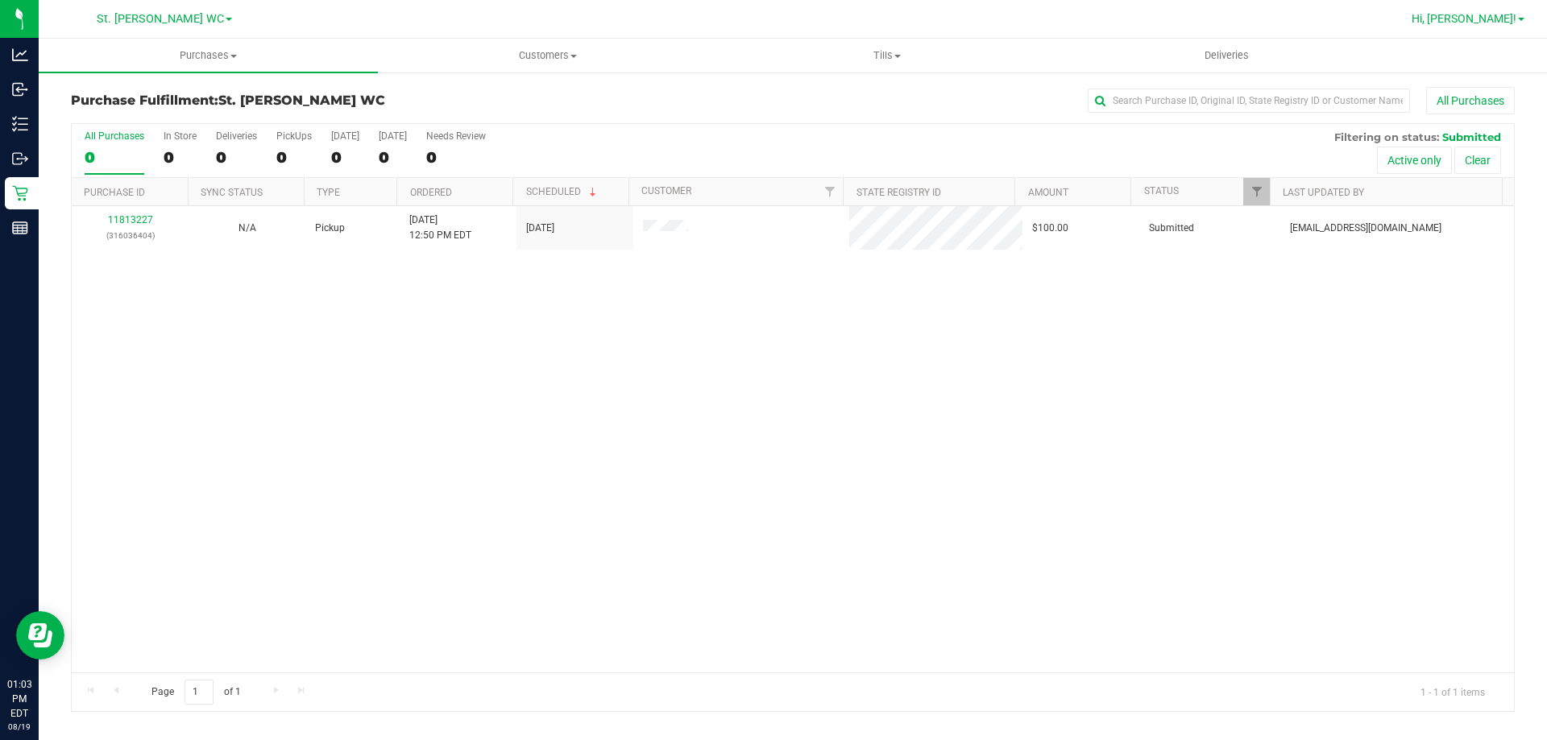
click at [1489, 27] on link "Hi, [PERSON_NAME]!" at bounding box center [1468, 18] width 126 height 17
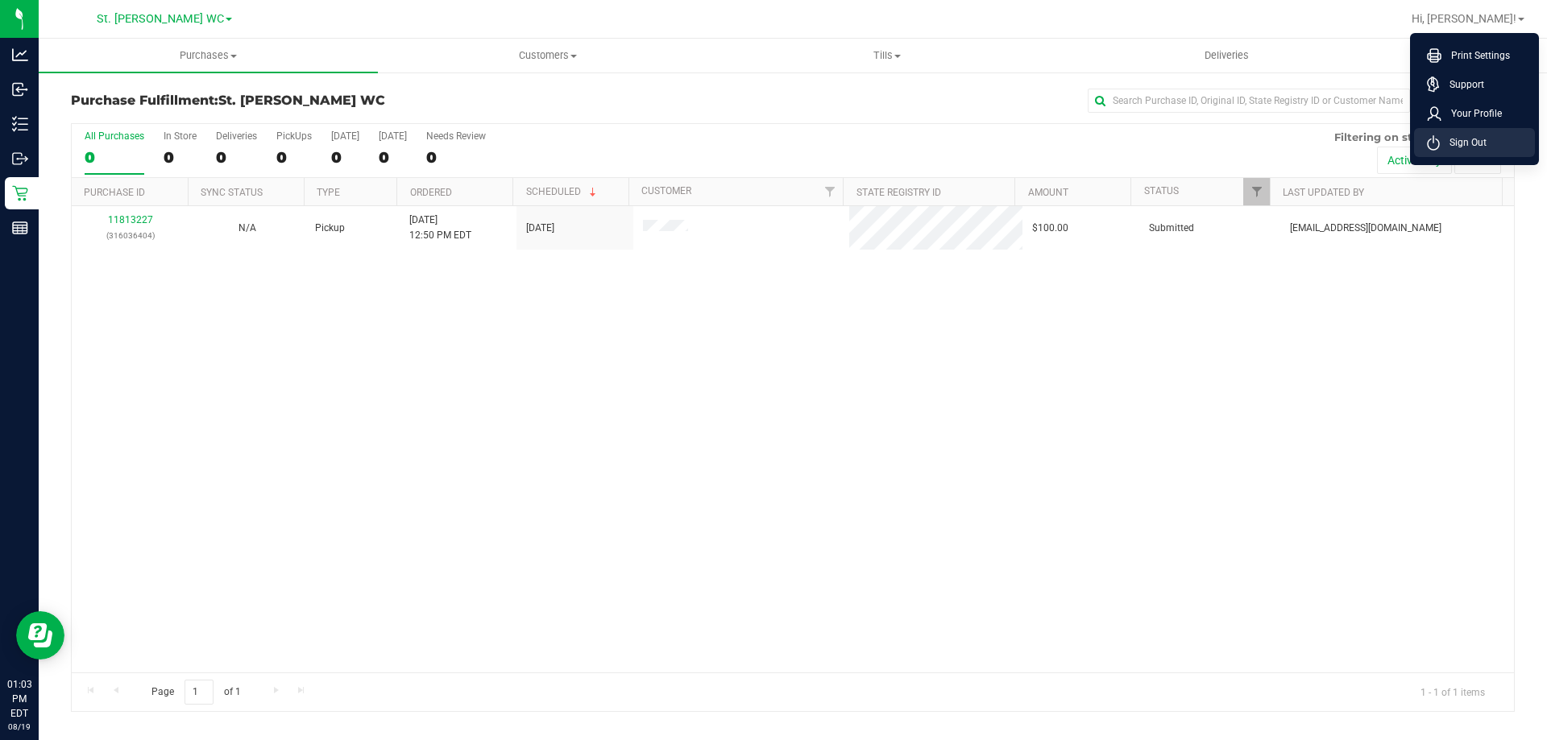
click at [1464, 150] on span "Sign Out" at bounding box center [1462, 143] width 47 height 16
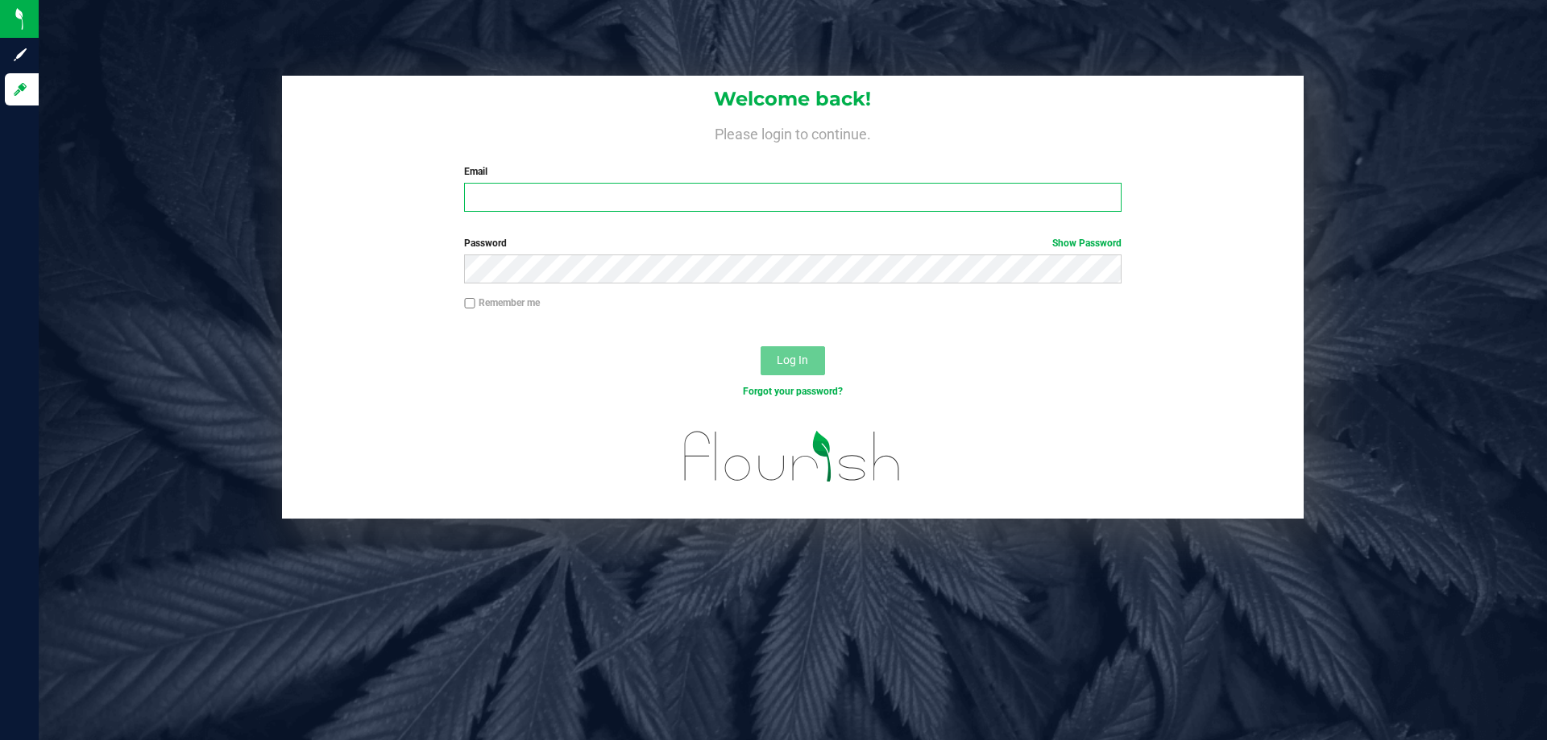
click at [655, 192] on input "Email" at bounding box center [792, 197] width 656 height 29
type input "[EMAIL_ADDRESS][PERSON_NAME][DOMAIN_NAME]"
click at [760, 346] on button "Log In" at bounding box center [792, 360] width 64 height 29
